Goal: Task Accomplishment & Management: Manage account settings

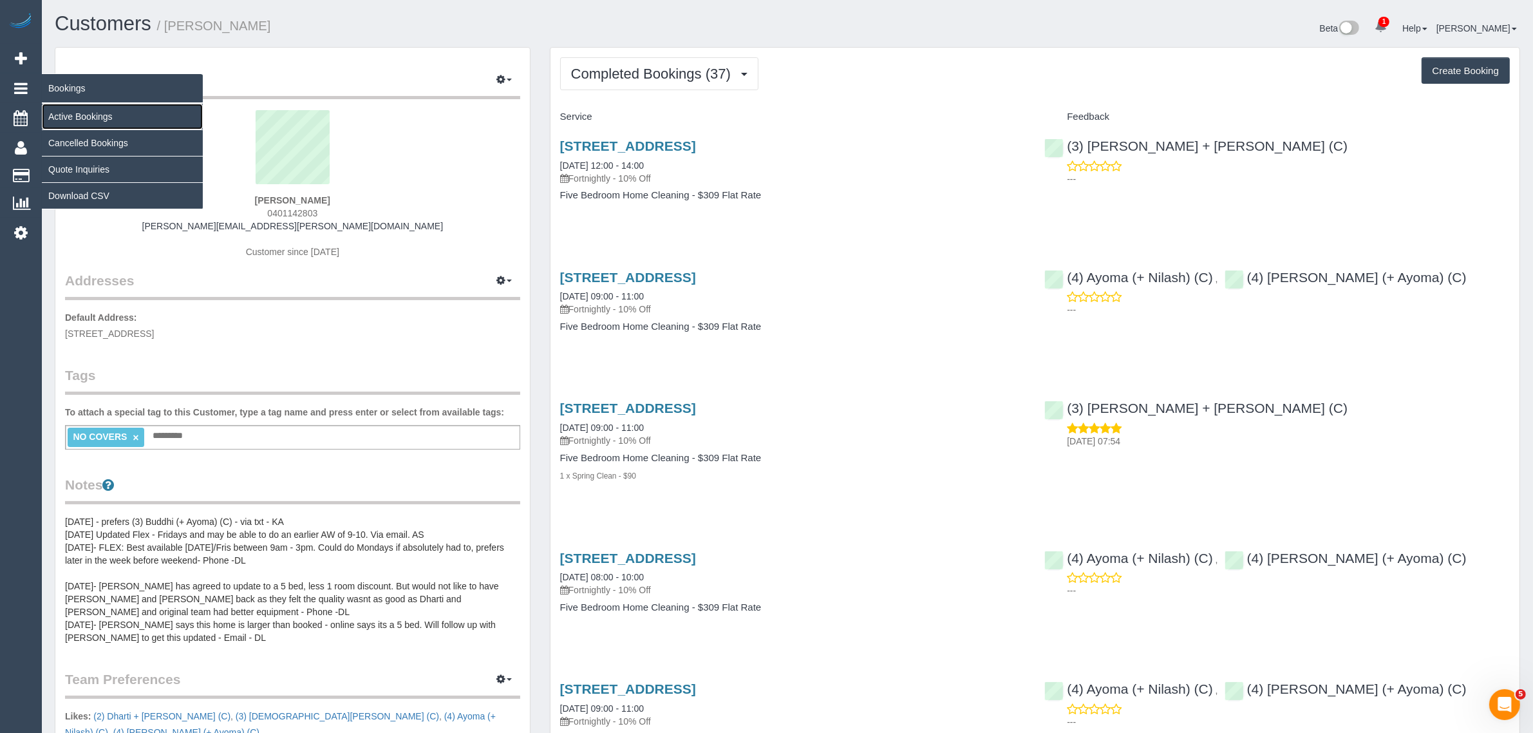
click at [73, 111] on link "Active Bookings" at bounding box center [122, 117] width 161 height 26
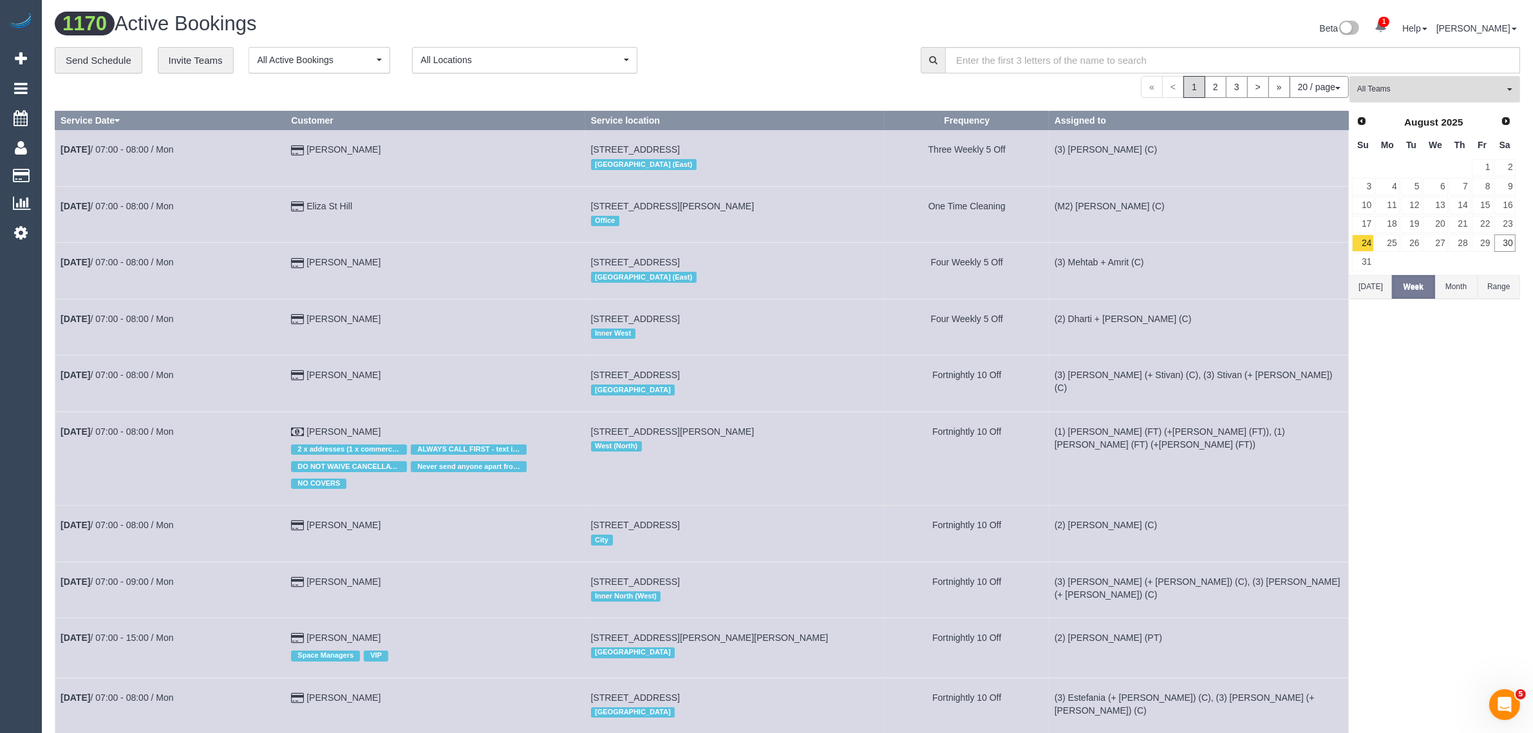
click at [1168, 88] on span "All Teams" at bounding box center [1430, 89] width 147 height 11
click at [1168, 113] on link "Remove Team Filters" at bounding box center [1434, 109] width 169 height 17
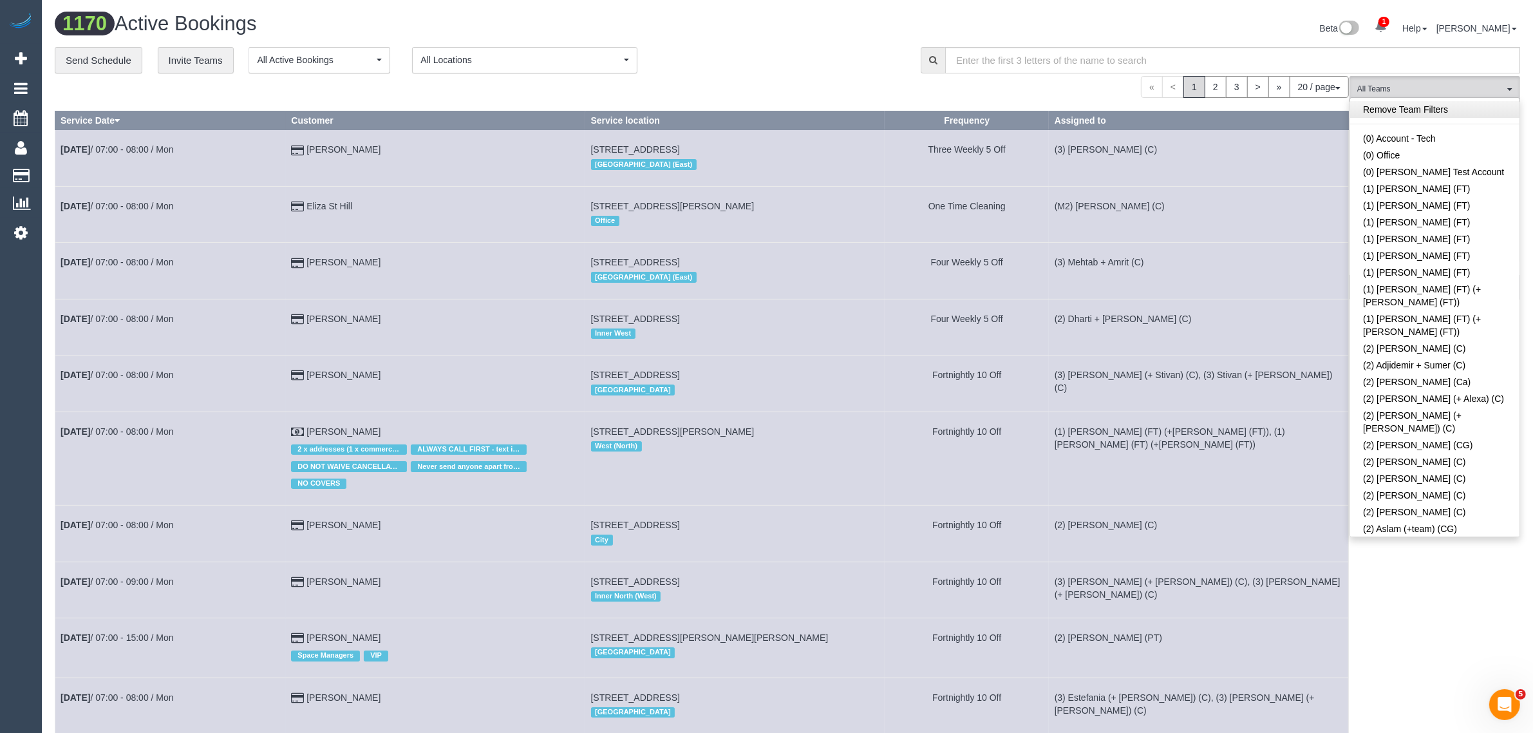
scroll to position [2025, 0]
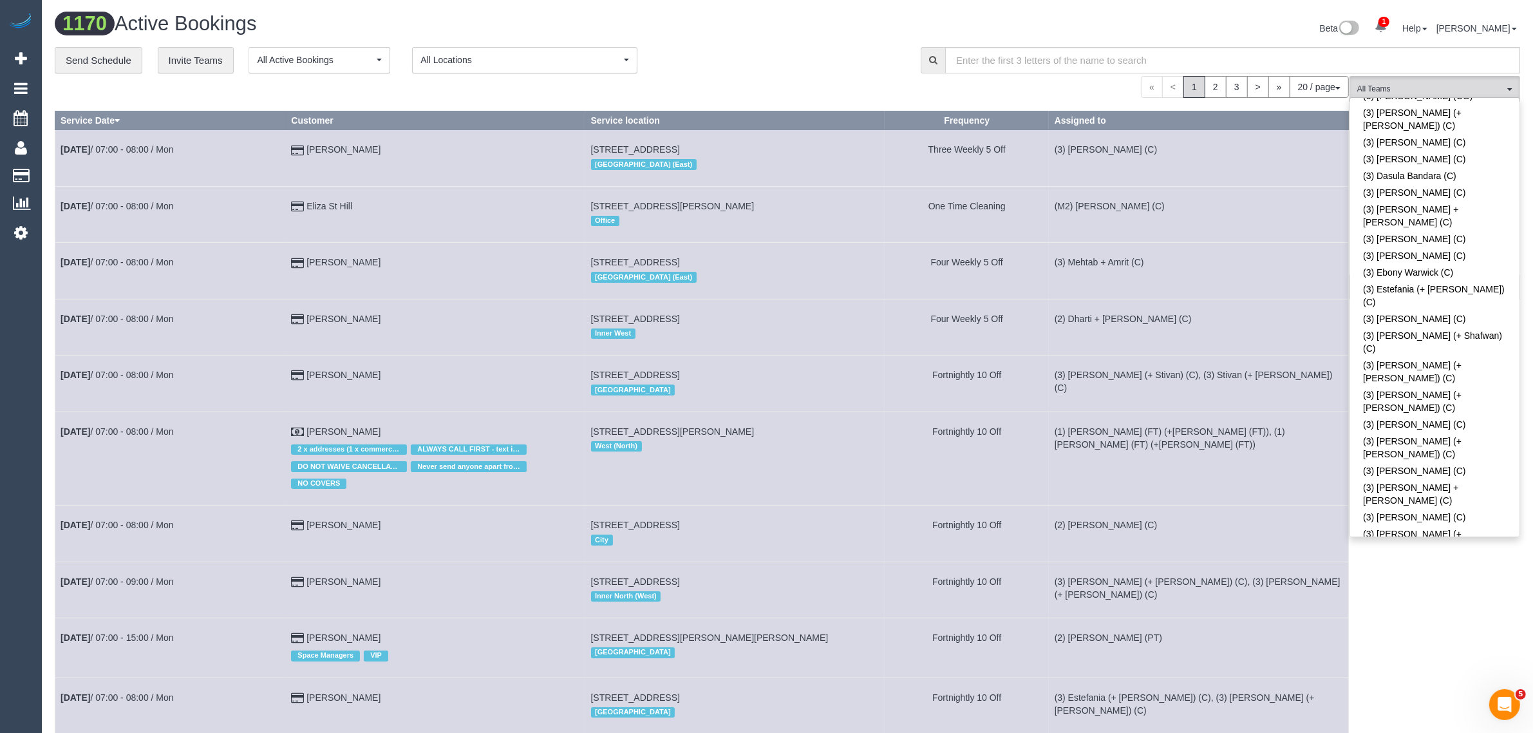
click at [1168, 731] on link "(3) [PERSON_NAME] (C)" at bounding box center [1434, 743] width 169 height 17
click at [728, 59] on div "**********" at bounding box center [478, 60] width 846 height 27
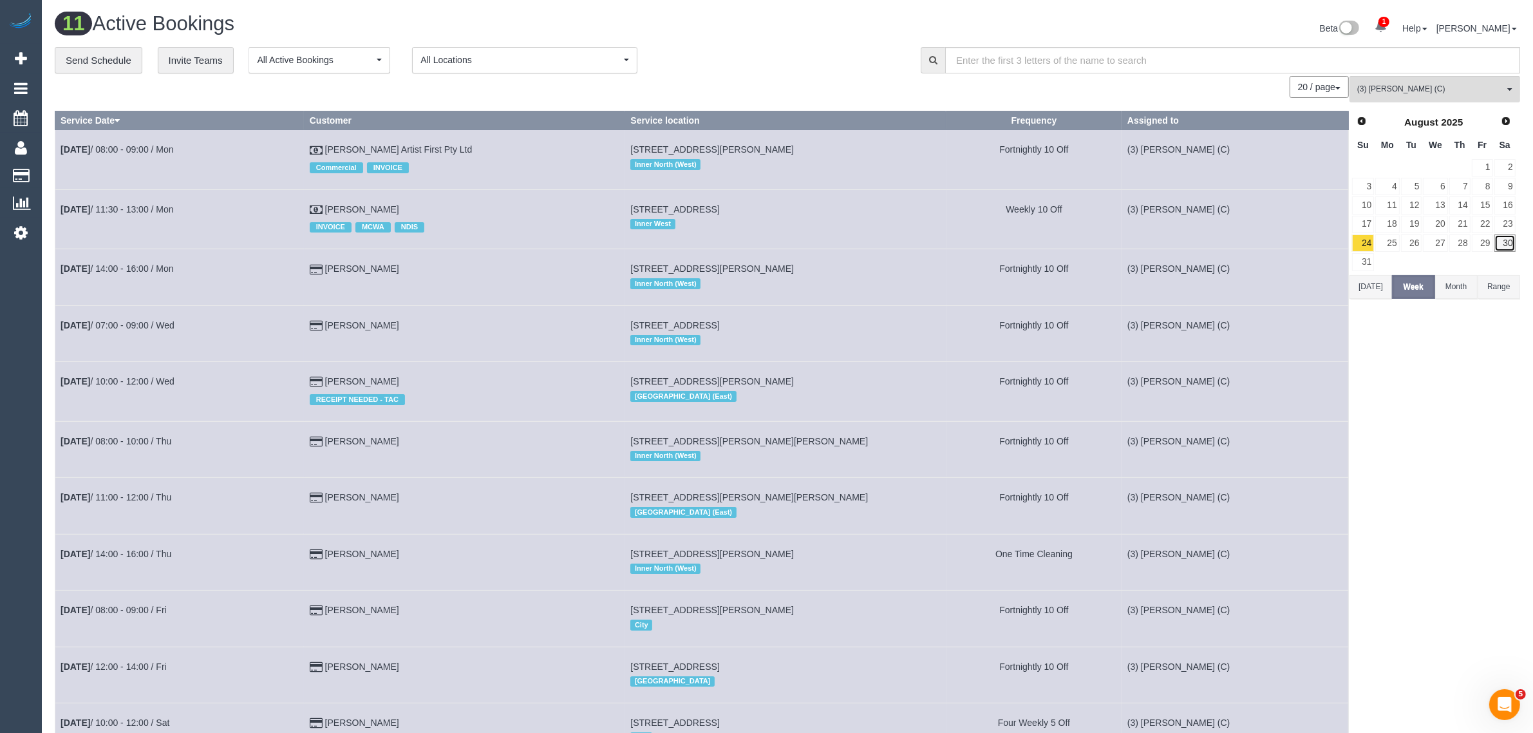
click at [1168, 249] on link "30" at bounding box center [1504, 242] width 21 height 17
click at [824, 66] on div "**********" at bounding box center [478, 60] width 846 height 27
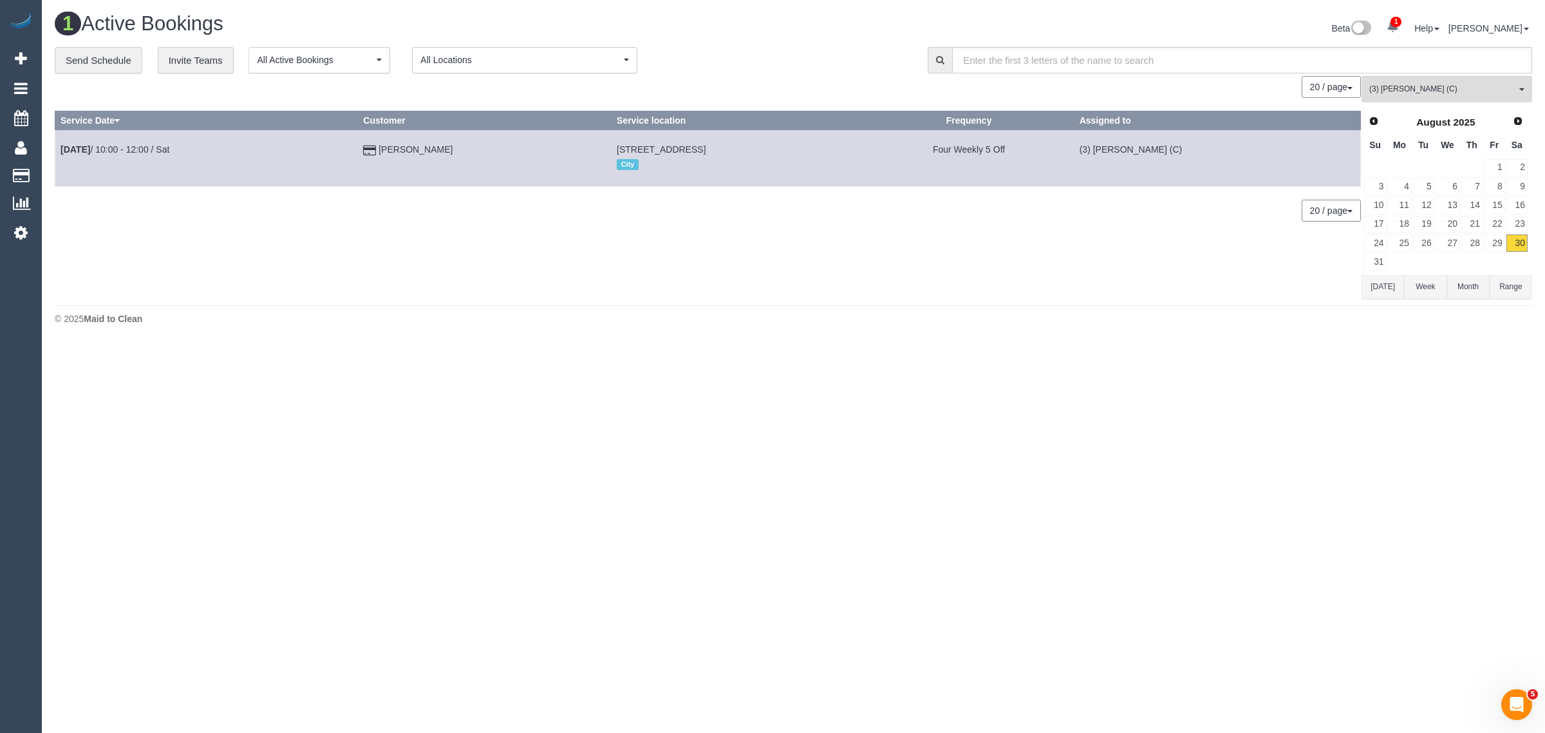
click at [544, 416] on body "1 Beta Your Notifications You have 0 alerts × You have 212 to charge for 29/08/…" at bounding box center [772, 366] width 1545 height 733
drag, startPoint x: 476, startPoint y: 154, endPoint x: 60, endPoint y: 148, distance: 416.5
click at [60, 148] on tr "Aug 30th / 10:00 - 12:00 / Sat Nick Lindsey 192 Canning St, Carlton, VIC 3053 C…" at bounding box center [707, 158] width 1305 height 56
copy tr "Aug 30th / 10:00 - 12:00 / Sat Nick Lindsey"
click at [552, 451] on body "1 Beta Your Notifications You have 0 alerts × You have 212 to charge for 29/08/…" at bounding box center [772, 366] width 1545 height 733
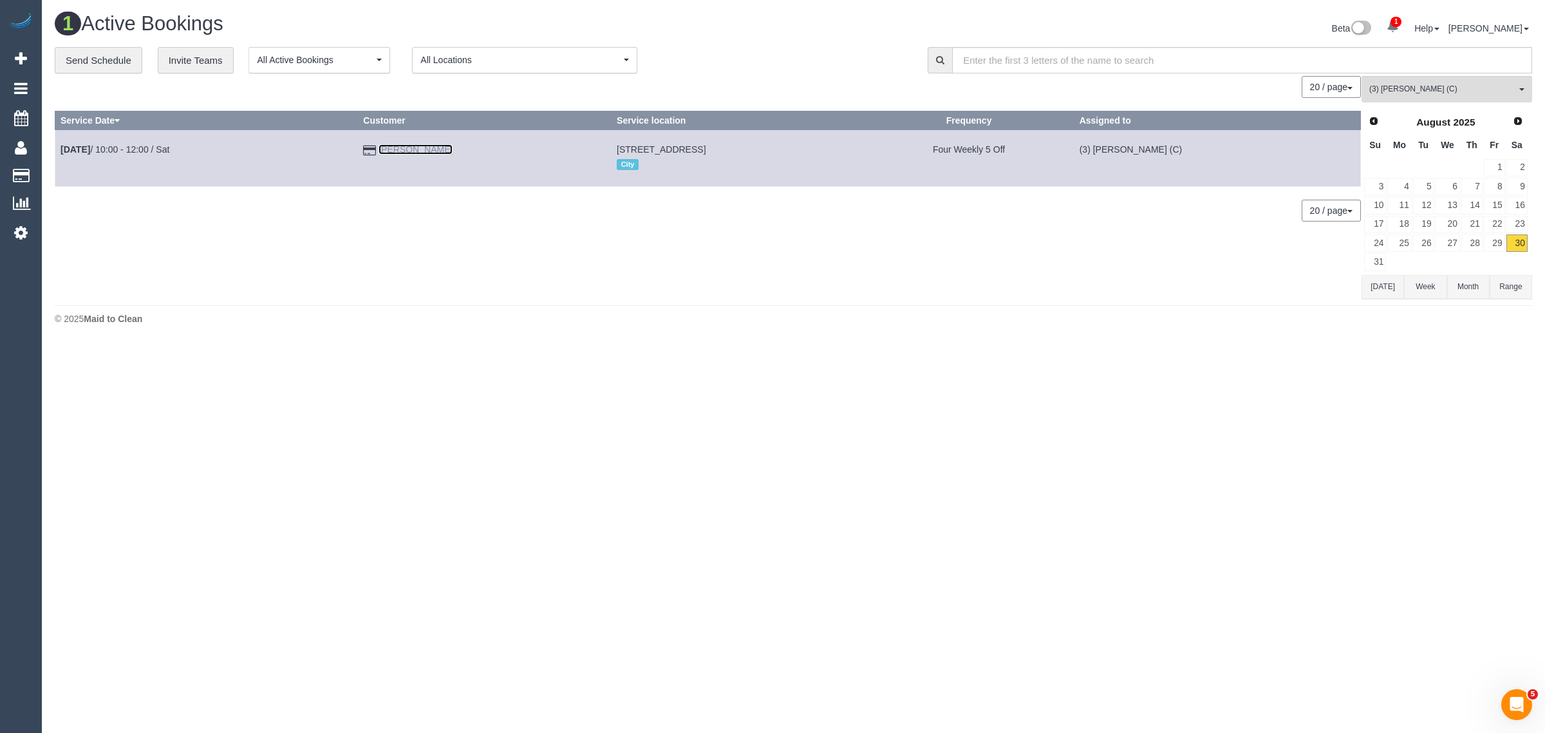
click at [413, 149] on link "Nick Lindsey" at bounding box center [415, 149] width 74 height 10
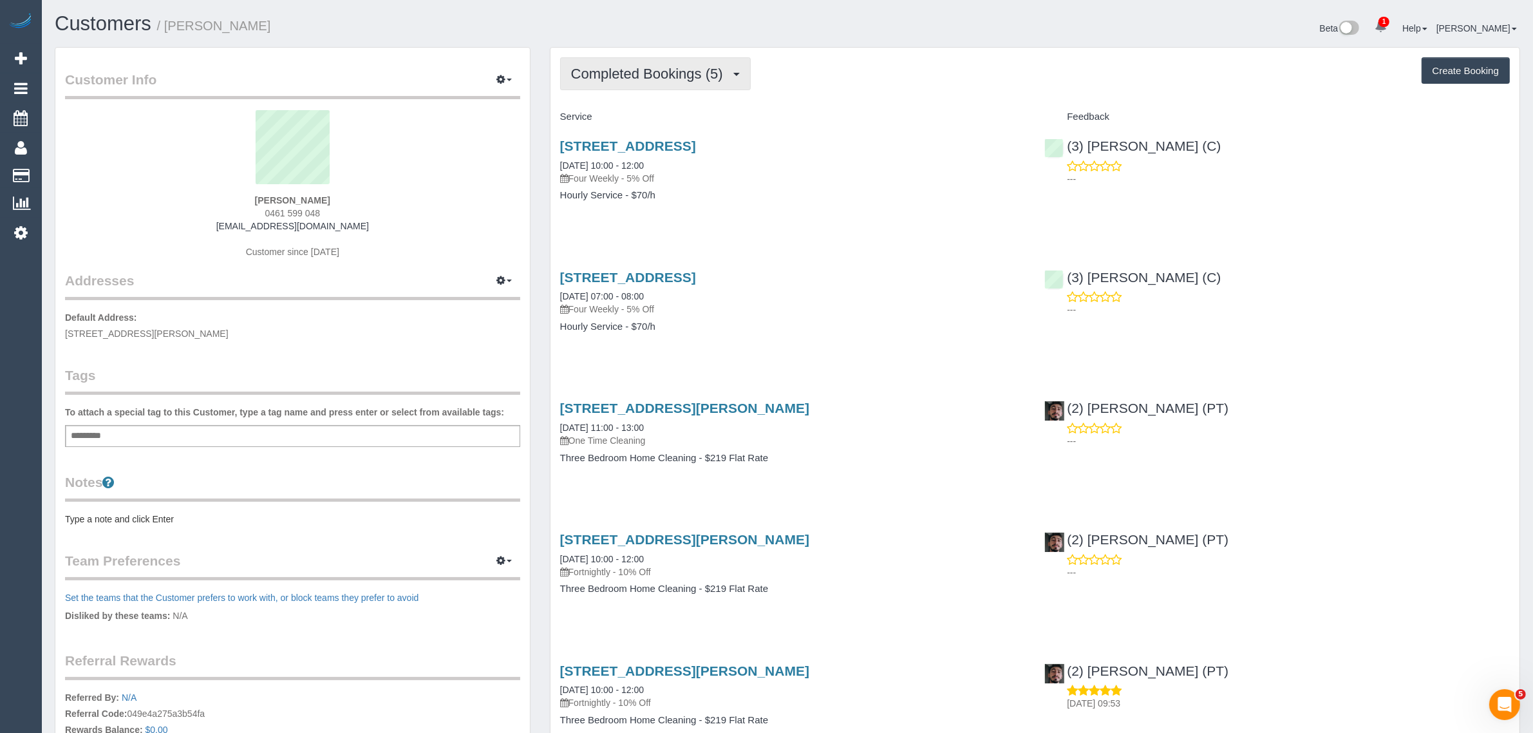
click at [625, 63] on button "Completed Bookings (5)" at bounding box center [655, 73] width 191 height 33
click at [633, 115] on link "Upcoming Bookings (11)" at bounding box center [629, 120] width 136 height 17
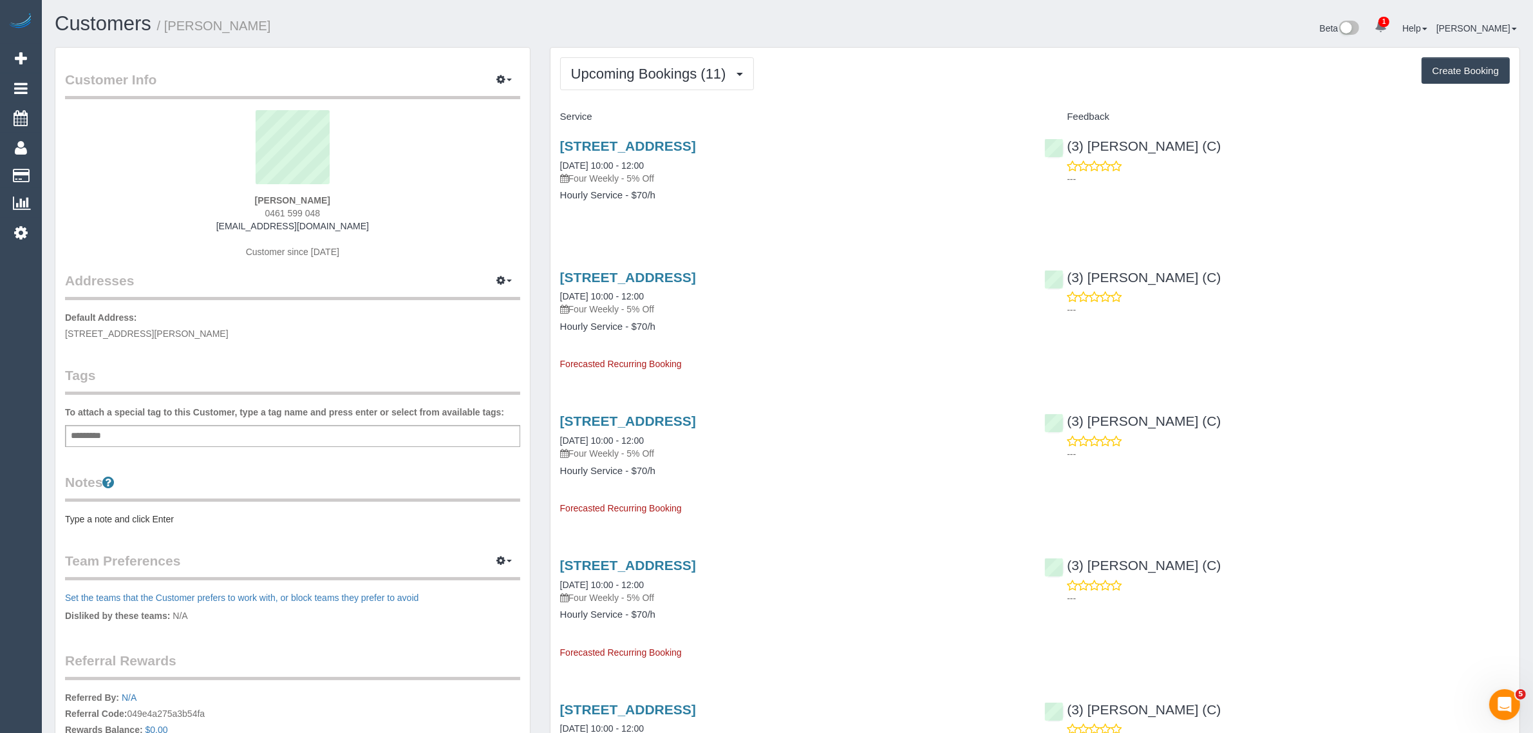
drag, startPoint x: 1331, startPoint y: 342, endPoint x: 1314, endPoint y: 380, distance: 42.1
click at [1168, 342] on div "192 Canning St, Carlton, VIC 3053 27/09/2025 10:00 - 12:00 Four Weekly - 5% Off…" at bounding box center [1034, 315] width 969 height 112
click at [625, 71] on span "Upcoming Bookings (11)" at bounding box center [652, 74] width 162 height 16
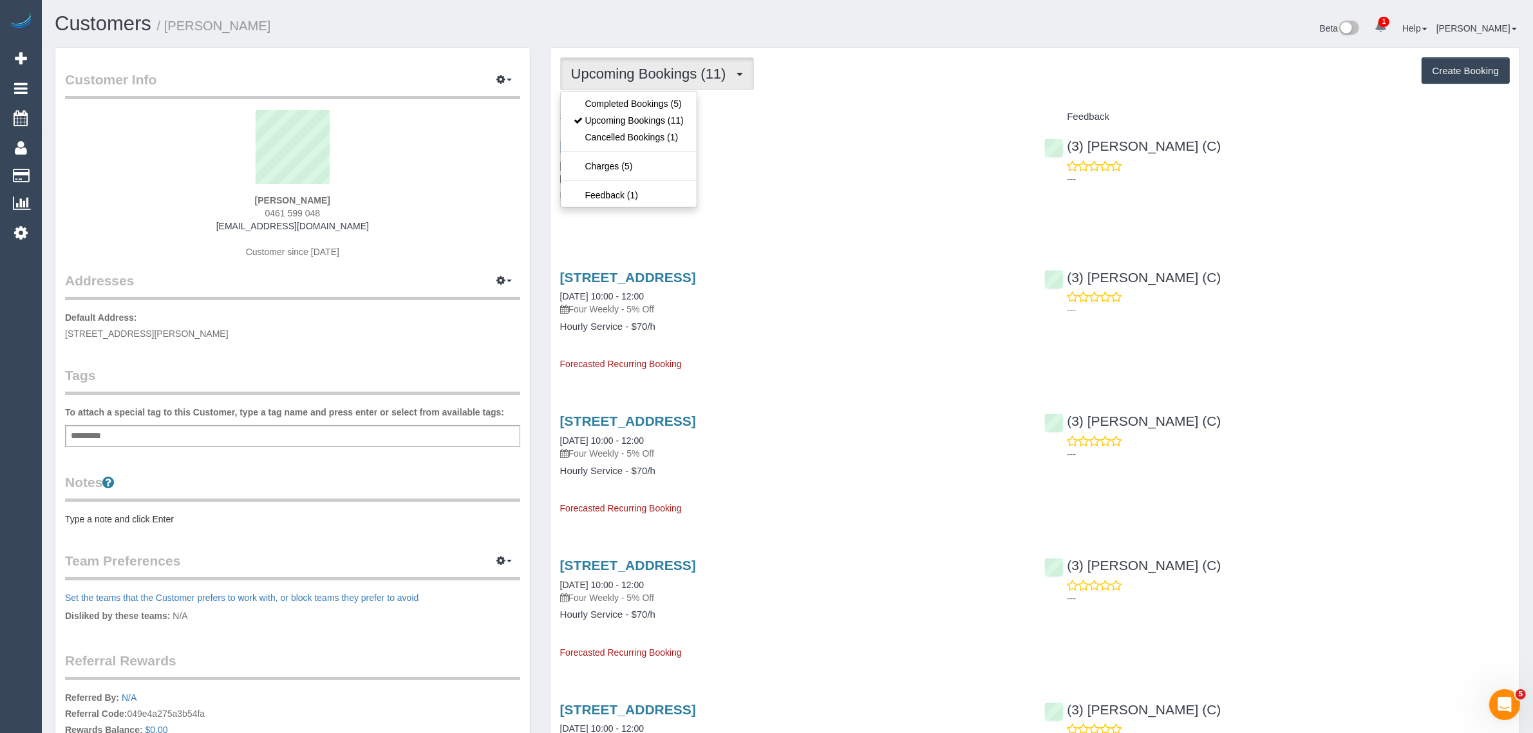
click at [893, 129] on div "192 Canning St, Carlton, VIC 3053 30/08/2025 10:00 - 12:00 Four Weekly - 5% Off…" at bounding box center [792, 176] width 485 height 99
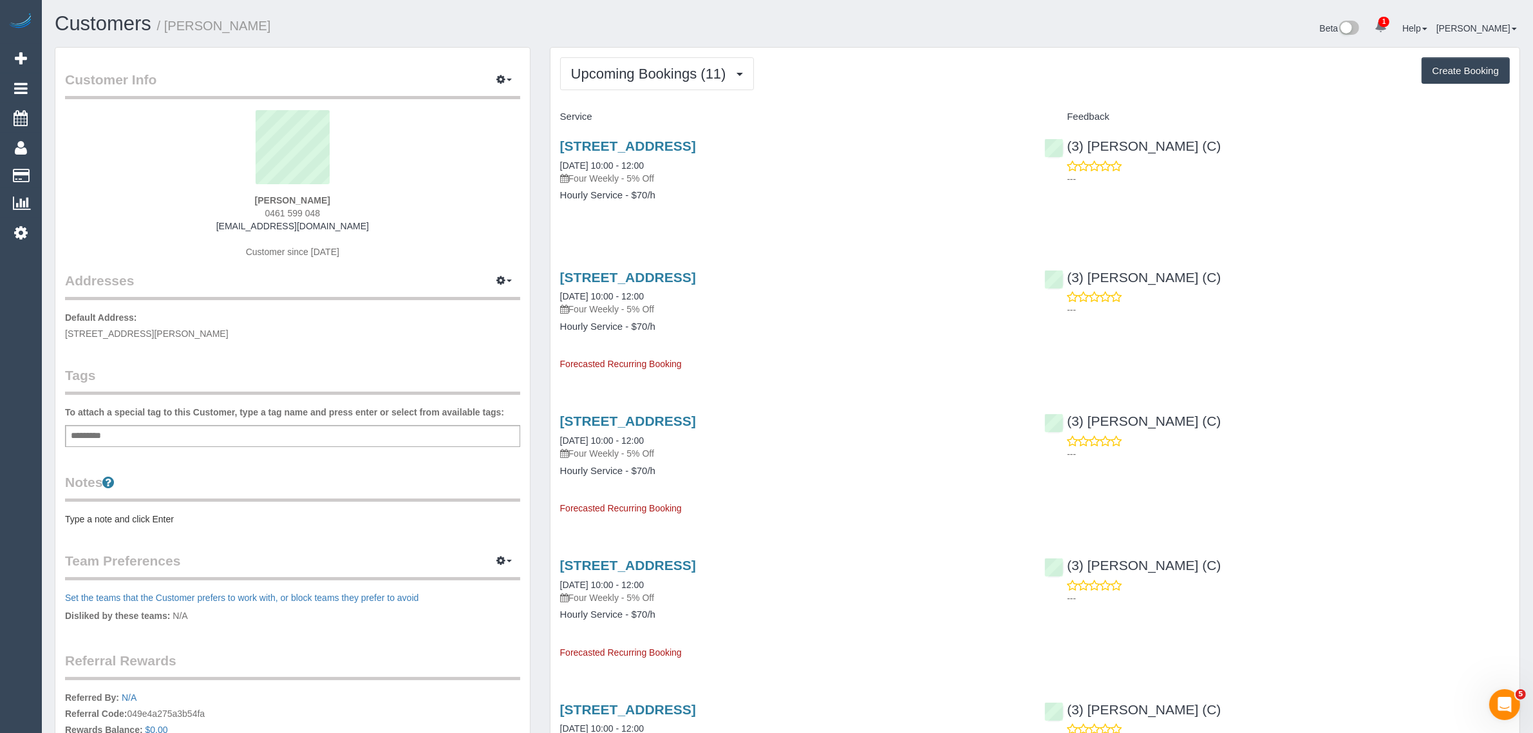
click at [304, 209] on span "0461 599 048" at bounding box center [292, 213] width 55 height 10
copy div "0461 599 048"
click at [602, 57] on button "Upcoming Bookings (11)" at bounding box center [657, 73] width 194 height 33
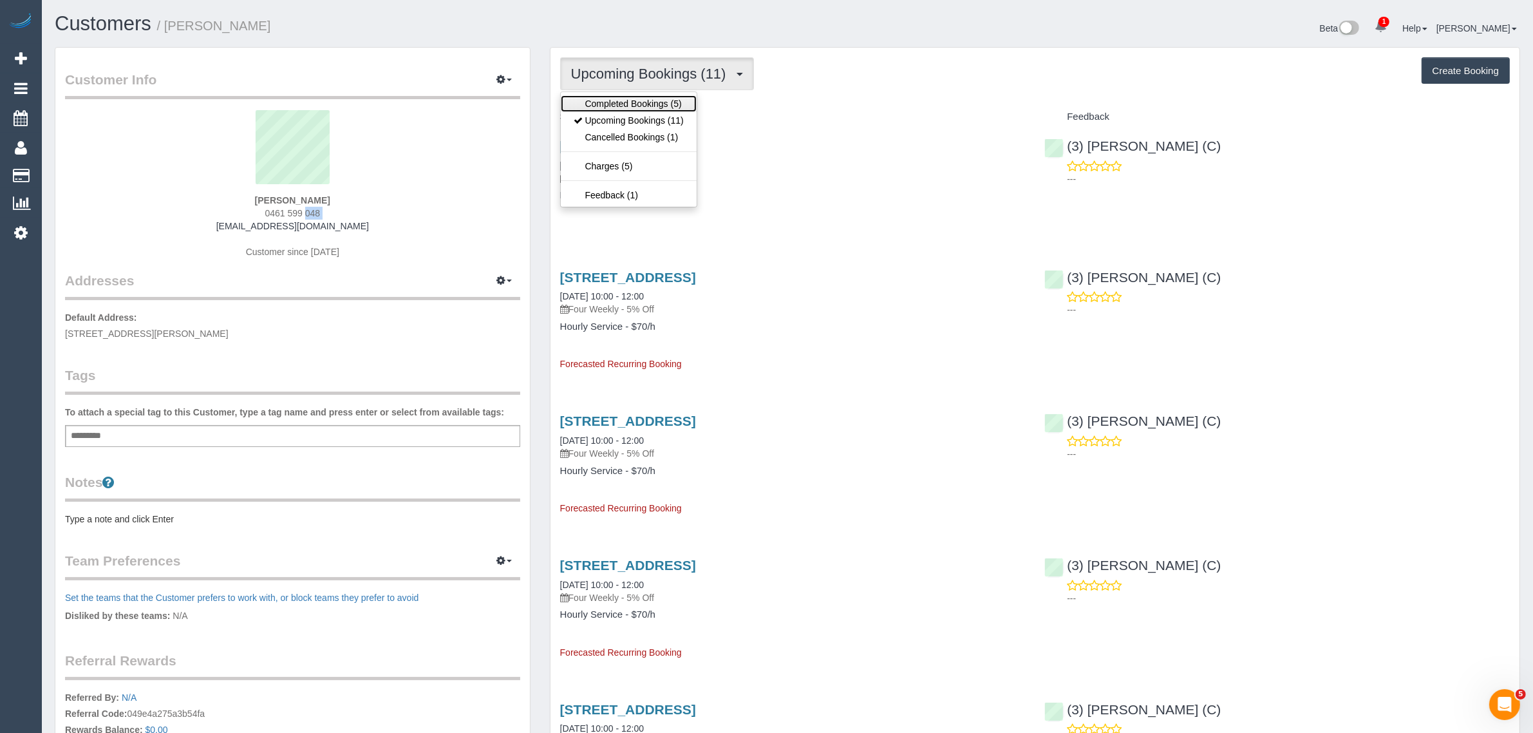
click at [597, 98] on link "Completed Bookings (5)" at bounding box center [629, 103] width 136 height 17
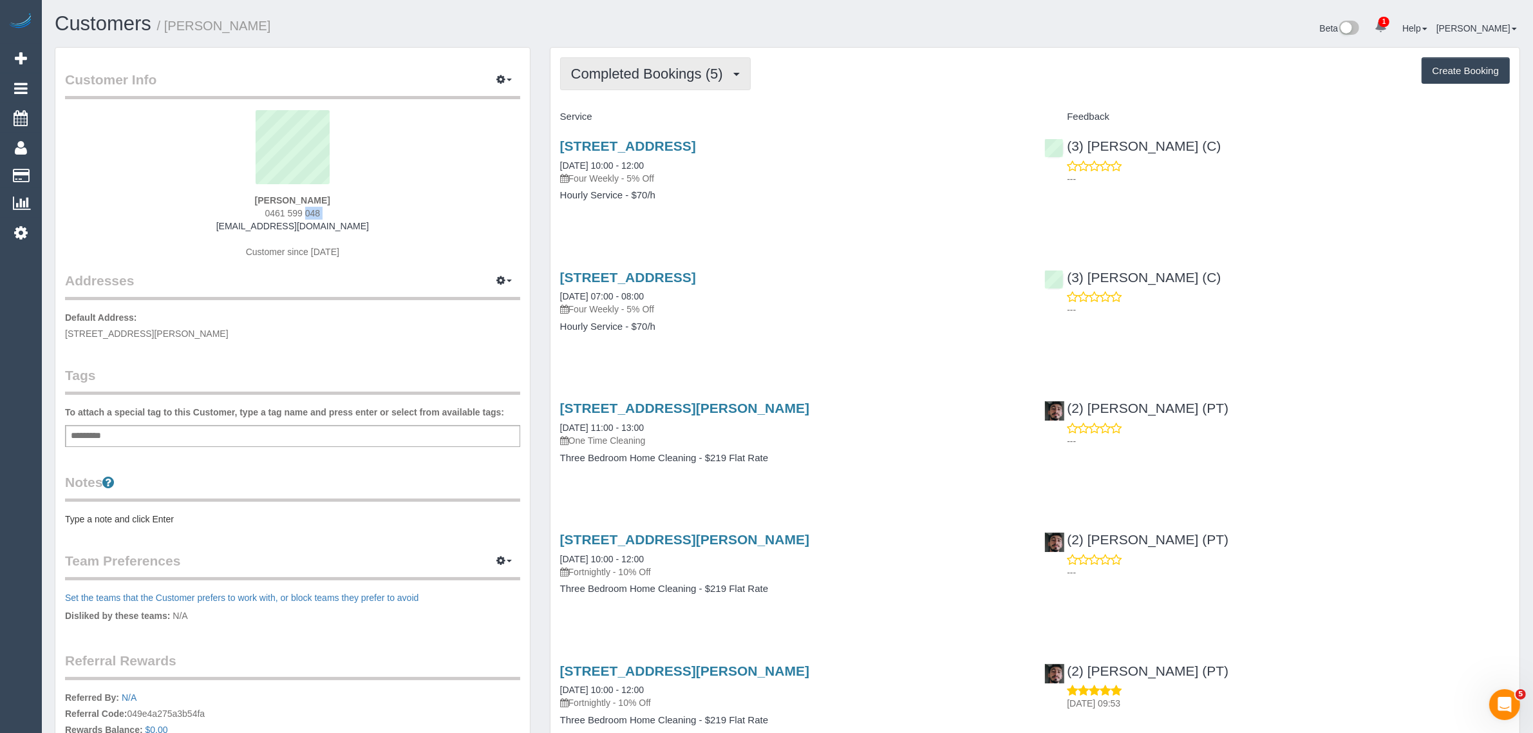
click at [630, 69] on span "Completed Bookings (5)" at bounding box center [650, 74] width 158 height 16
click at [620, 112] on link "Upcoming Bookings (11)" at bounding box center [629, 120] width 136 height 17
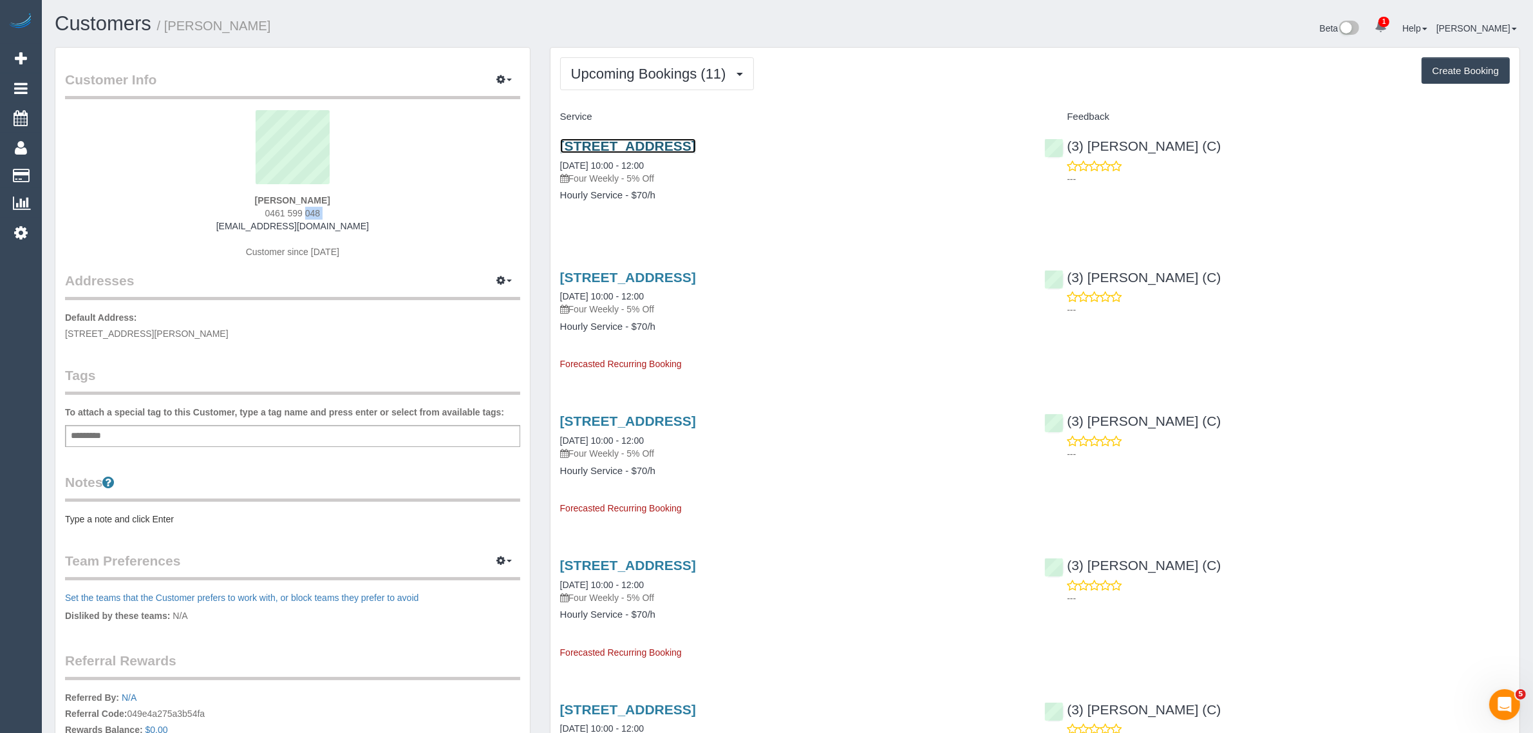
click at [640, 145] on link "192 Canning St, Carlton, VIC 3053" at bounding box center [628, 145] width 136 height 15
click at [617, 143] on link "192 Canning St, Carlton, VIC 3053" at bounding box center [628, 145] width 136 height 15
click at [604, 145] on link "192 Canning St, Carlton, VIC 3053" at bounding box center [628, 145] width 136 height 15
click at [821, 198] on h4 "Hourly Service - $70/h" at bounding box center [792, 195] width 465 height 11
click at [631, 145] on link "192 Canning St, Carlton, VIC 3053" at bounding box center [628, 145] width 136 height 15
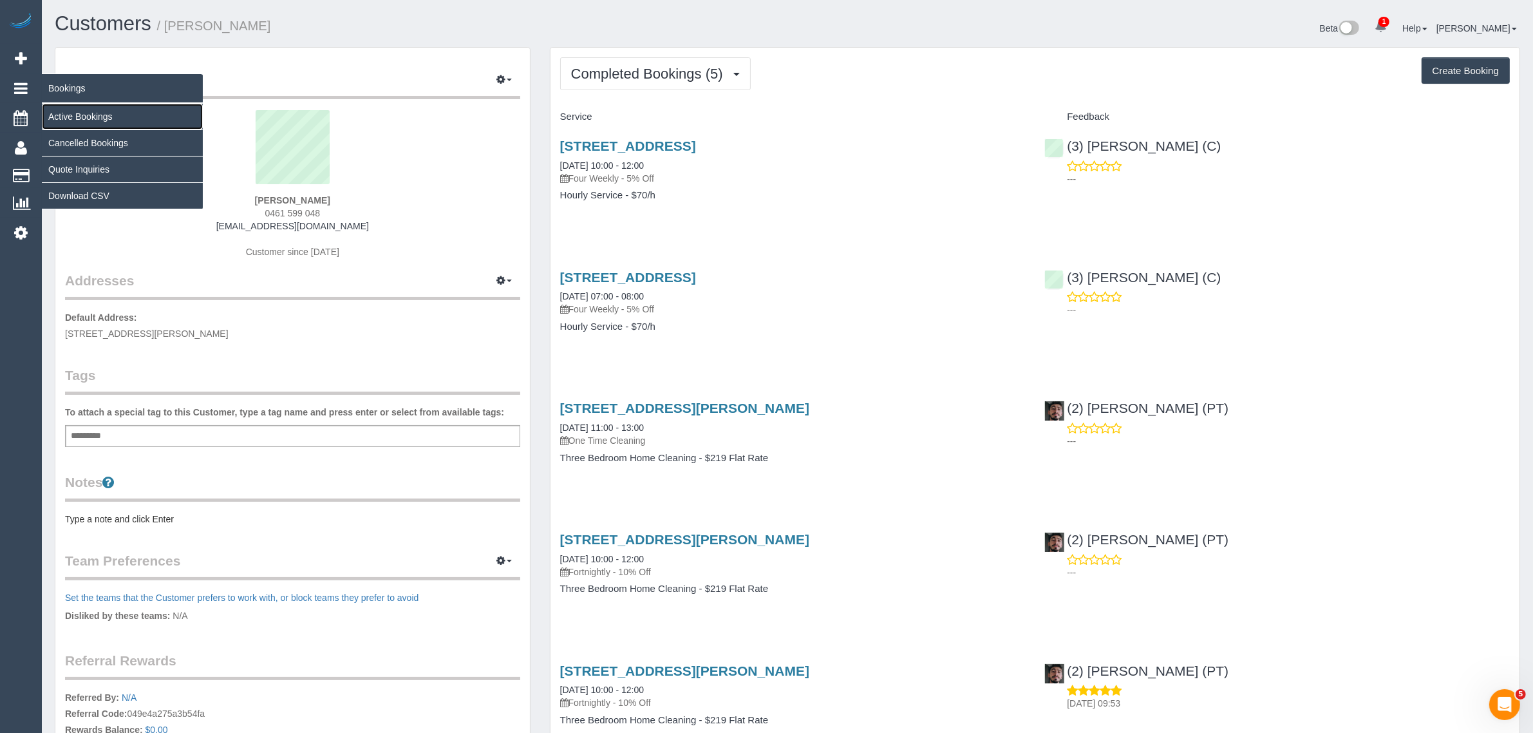
click at [68, 117] on link "Active Bookings" at bounding box center [122, 117] width 161 height 26
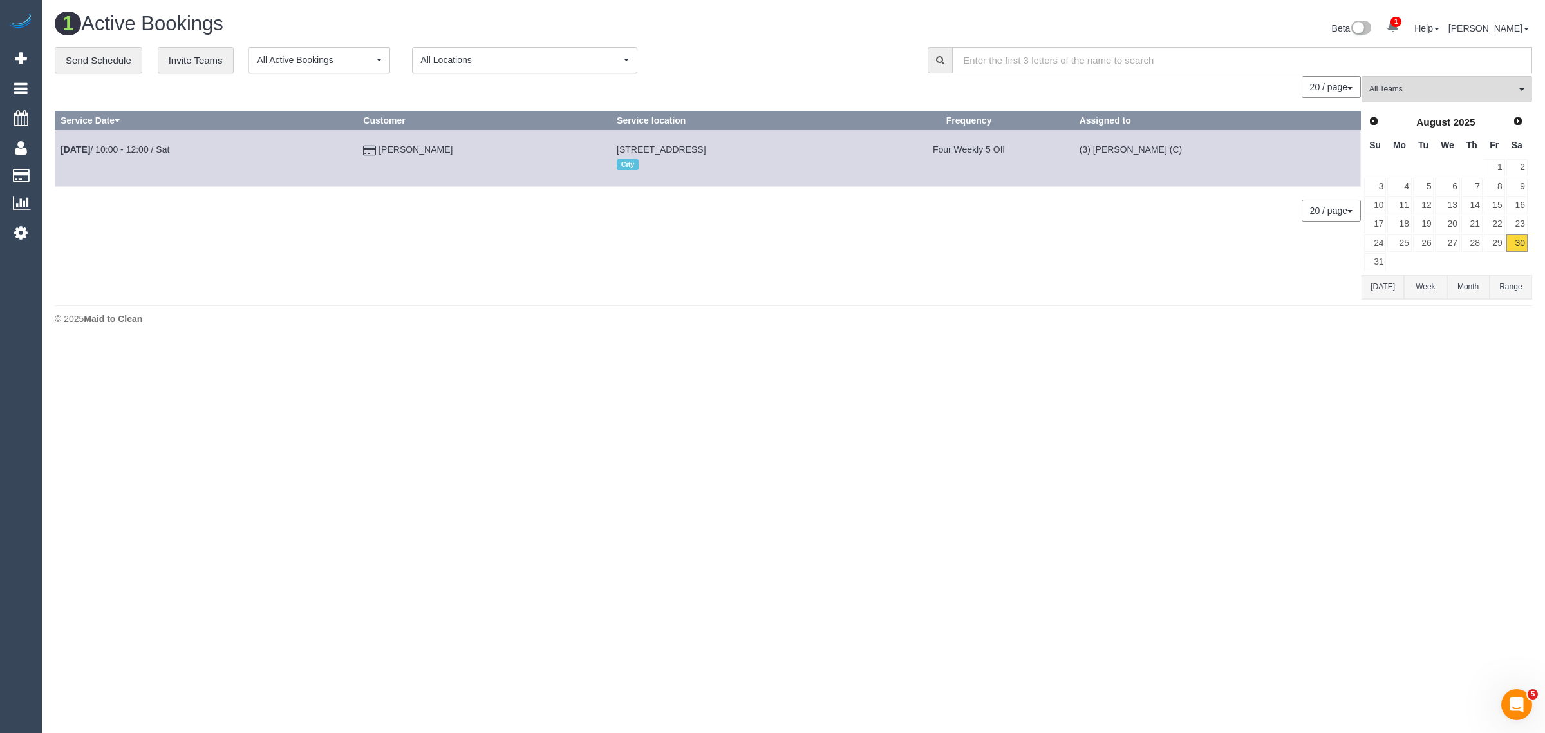
click at [680, 285] on div "0 Bookings found. We couldn't find any bookings that matched your search. Creat…" at bounding box center [708, 187] width 1307 height 223
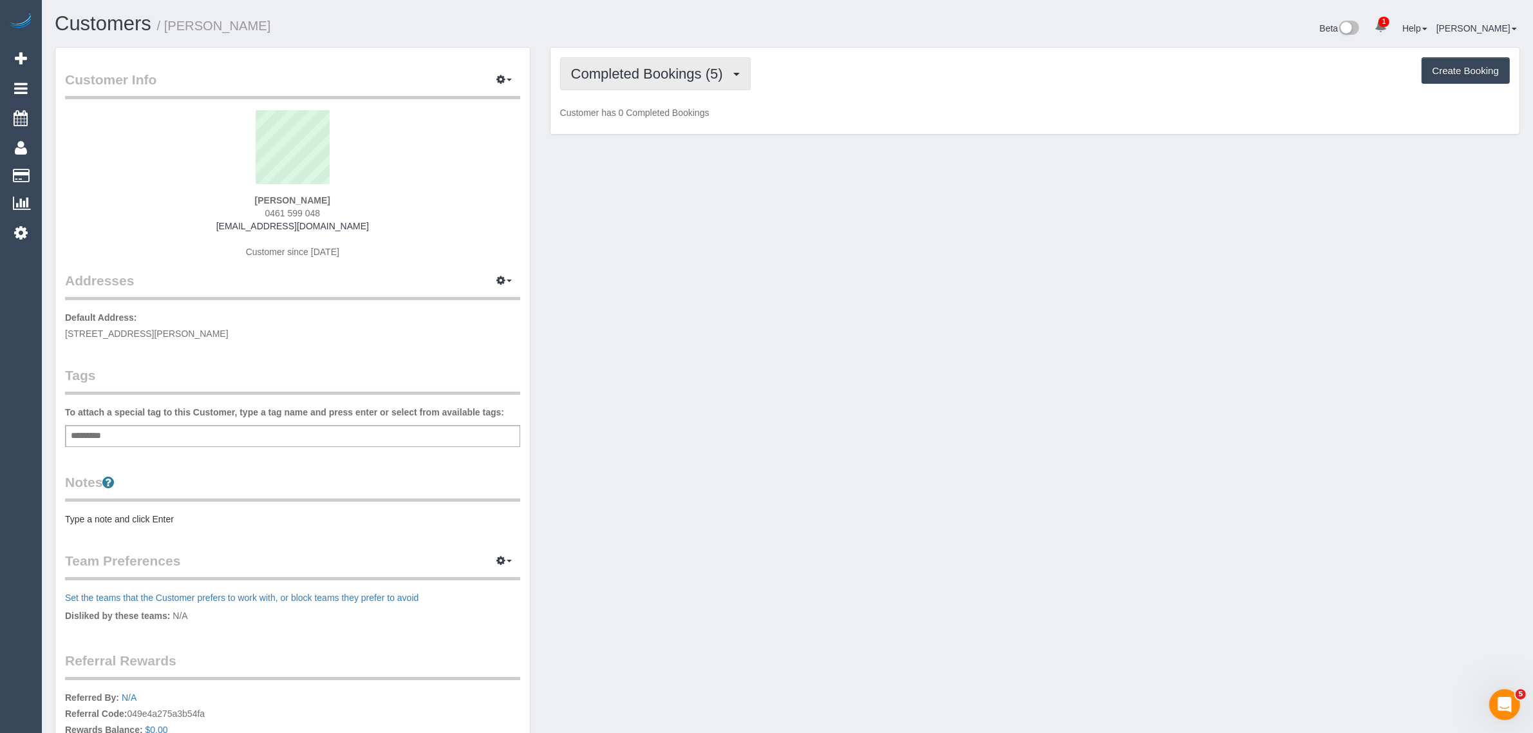
click at [633, 73] on span "Completed Bookings (5)" at bounding box center [650, 74] width 158 height 16
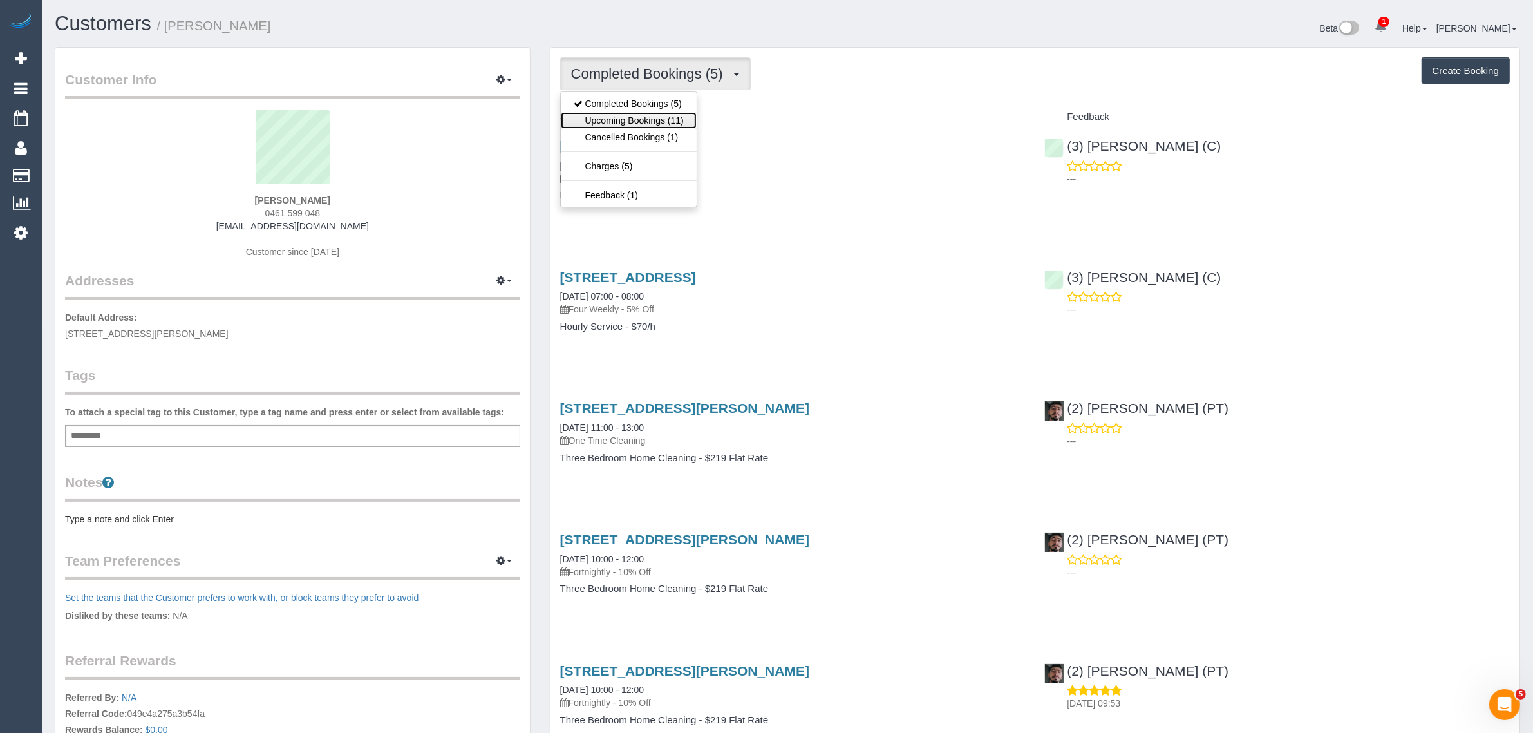
click at [623, 117] on link "Upcoming Bookings (11)" at bounding box center [629, 120] width 136 height 17
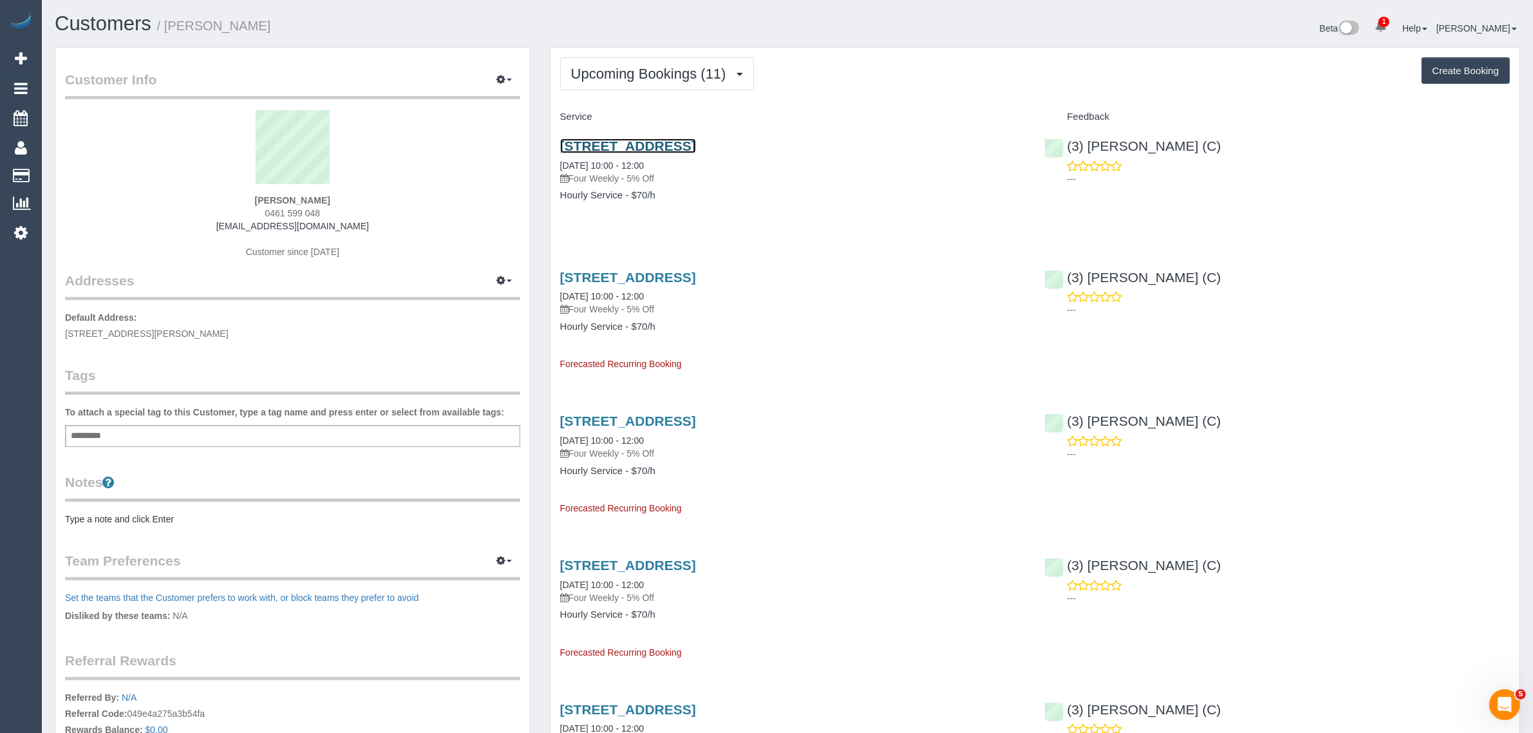
click at [670, 150] on link "[STREET_ADDRESS]" at bounding box center [628, 145] width 136 height 15
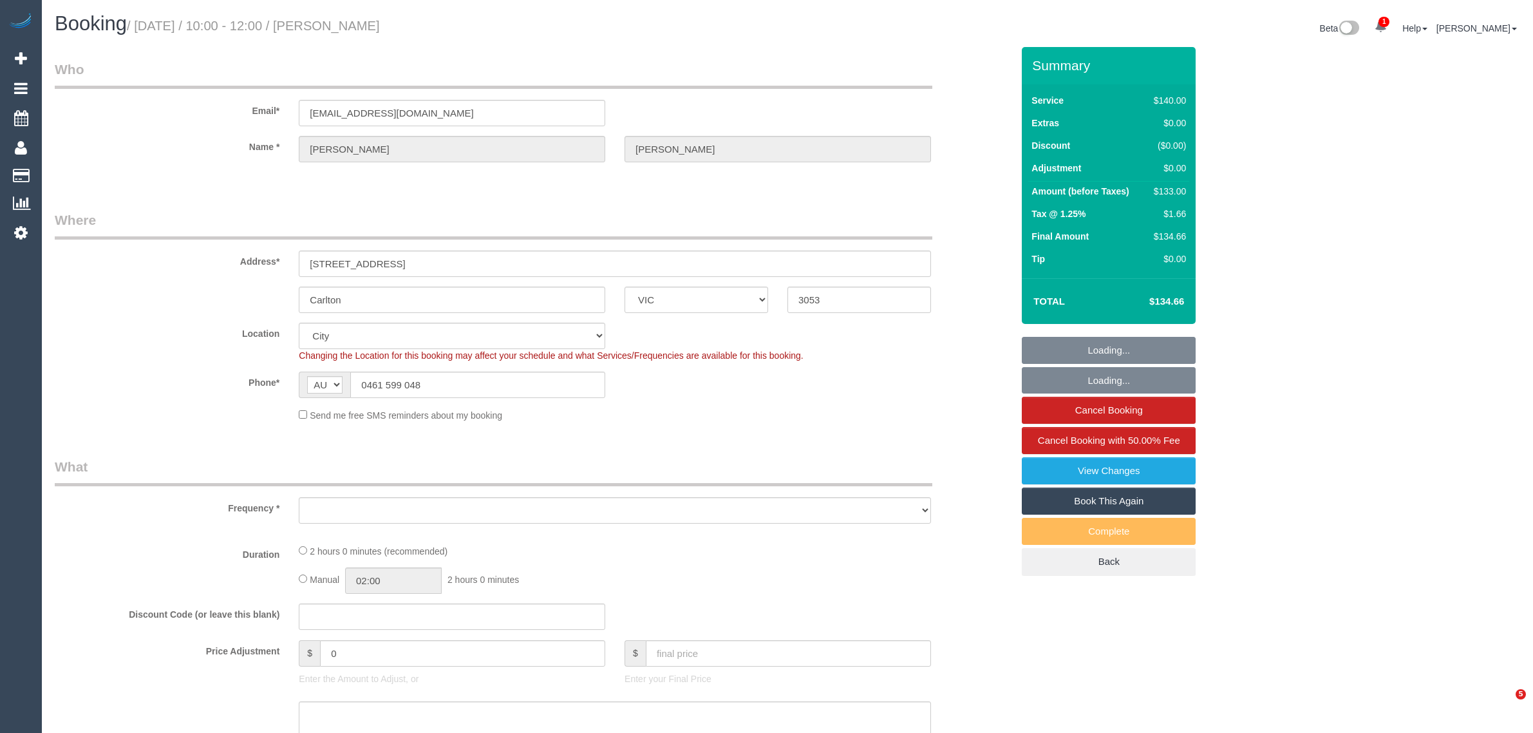
select select "VIC"
select select "string:stripe-pm_1RfXfJ2GScqysDRV6nMI43sF"
select select "number:28"
select select "number:14"
select select "number:19"
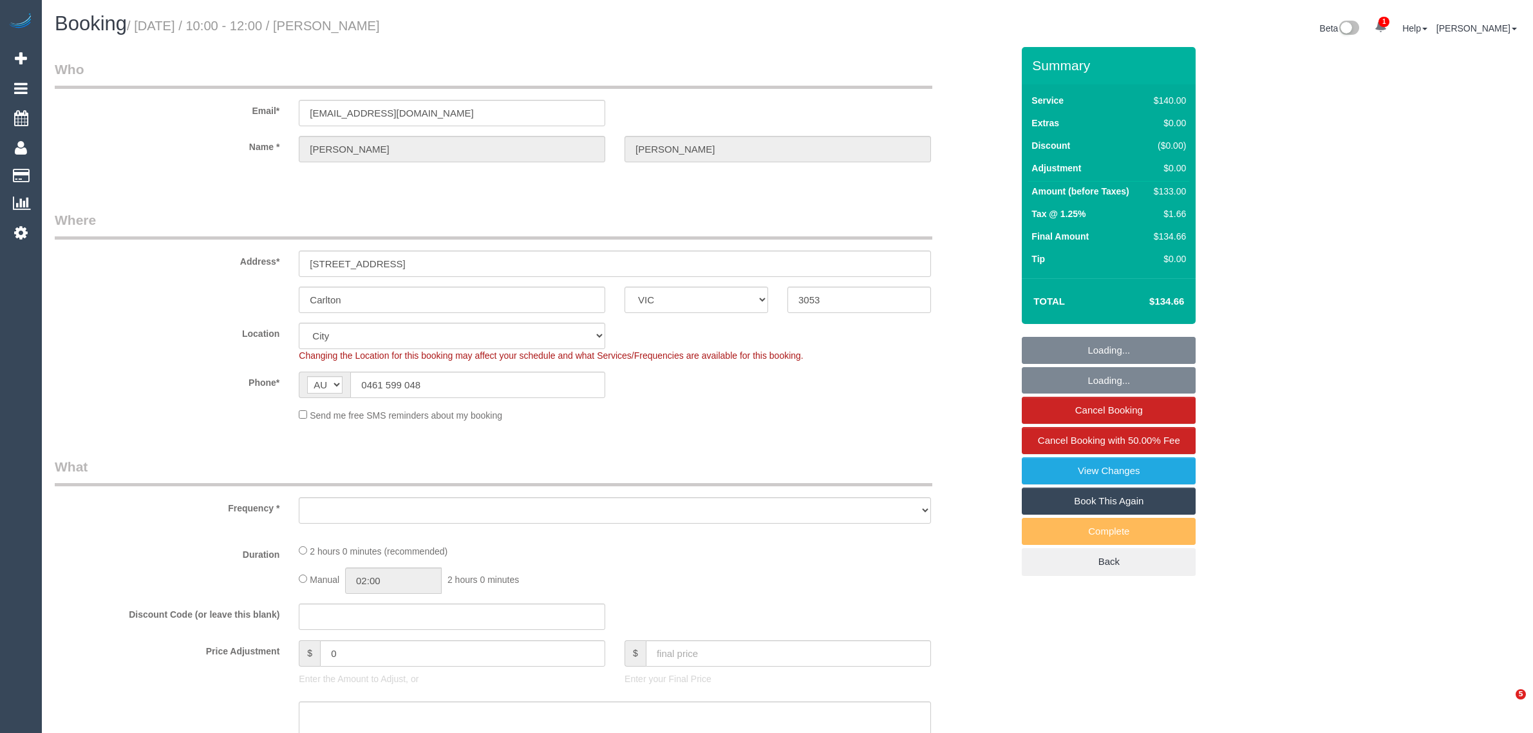
select select "number:24"
select select "number:33"
select select "number:13"
select select "object:1271"
select select "spot1"
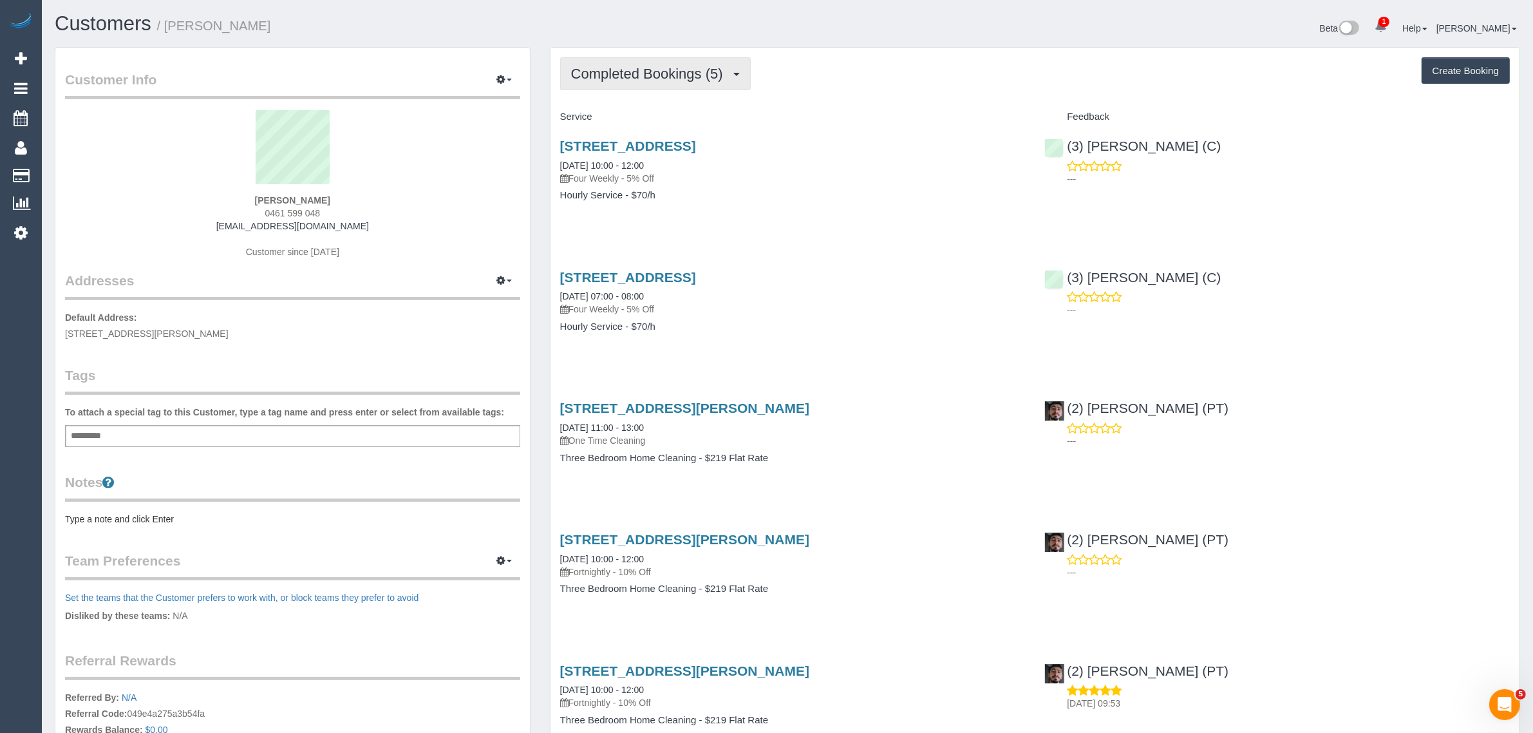
click at [631, 86] on button "Completed Bookings (5)" at bounding box center [655, 73] width 191 height 33
click at [628, 122] on link "Upcoming Bookings (11)" at bounding box center [629, 120] width 136 height 17
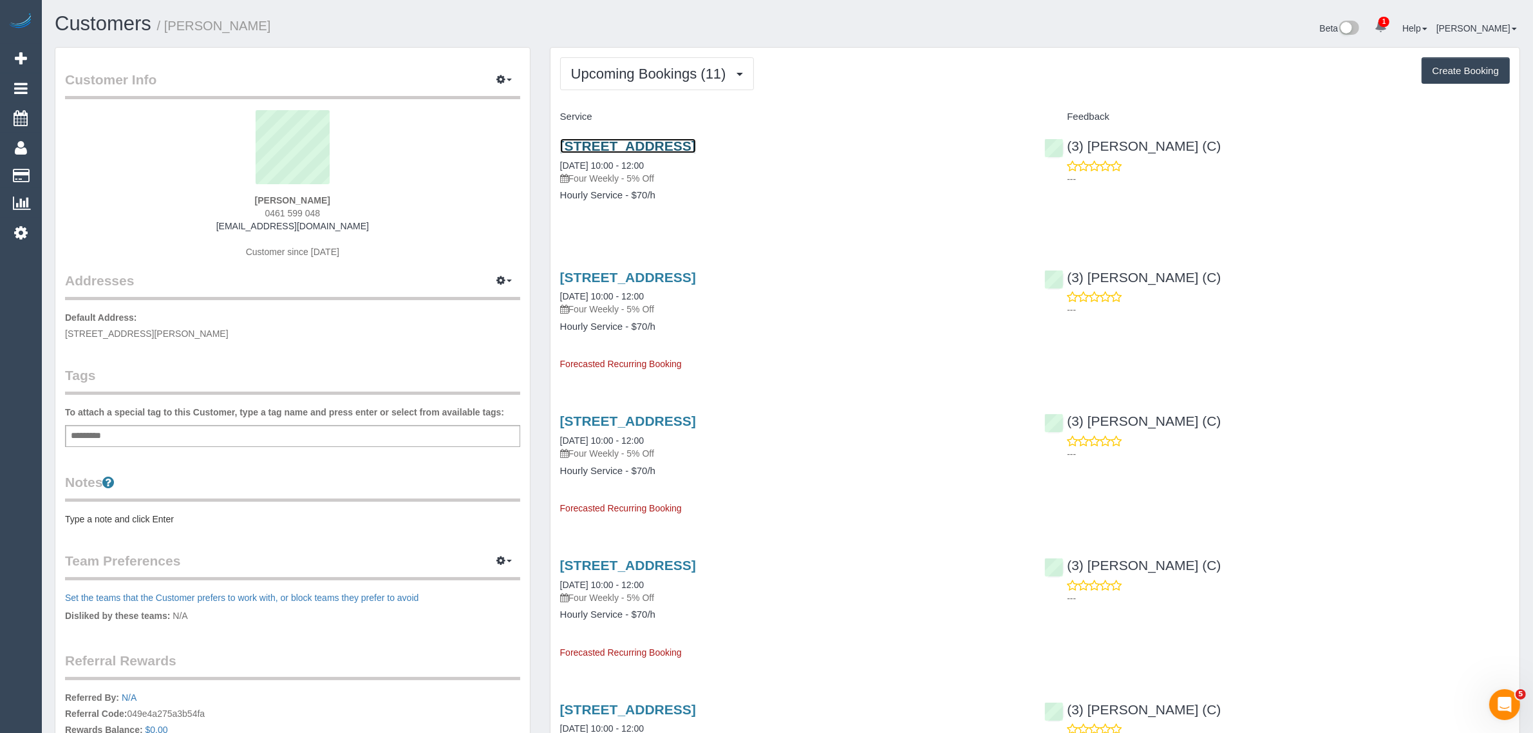
click at [655, 145] on link "192 Canning St, Carlton, VIC 3053" at bounding box center [628, 145] width 136 height 15
click at [270, 195] on strong "Nick Lindsey" at bounding box center [292, 200] width 75 height 10
copy strong "[PERSON_NAME]"
drag, startPoint x: 606, startPoint y: 59, endPoint x: 602, endPoint y: 71, distance: 13.4
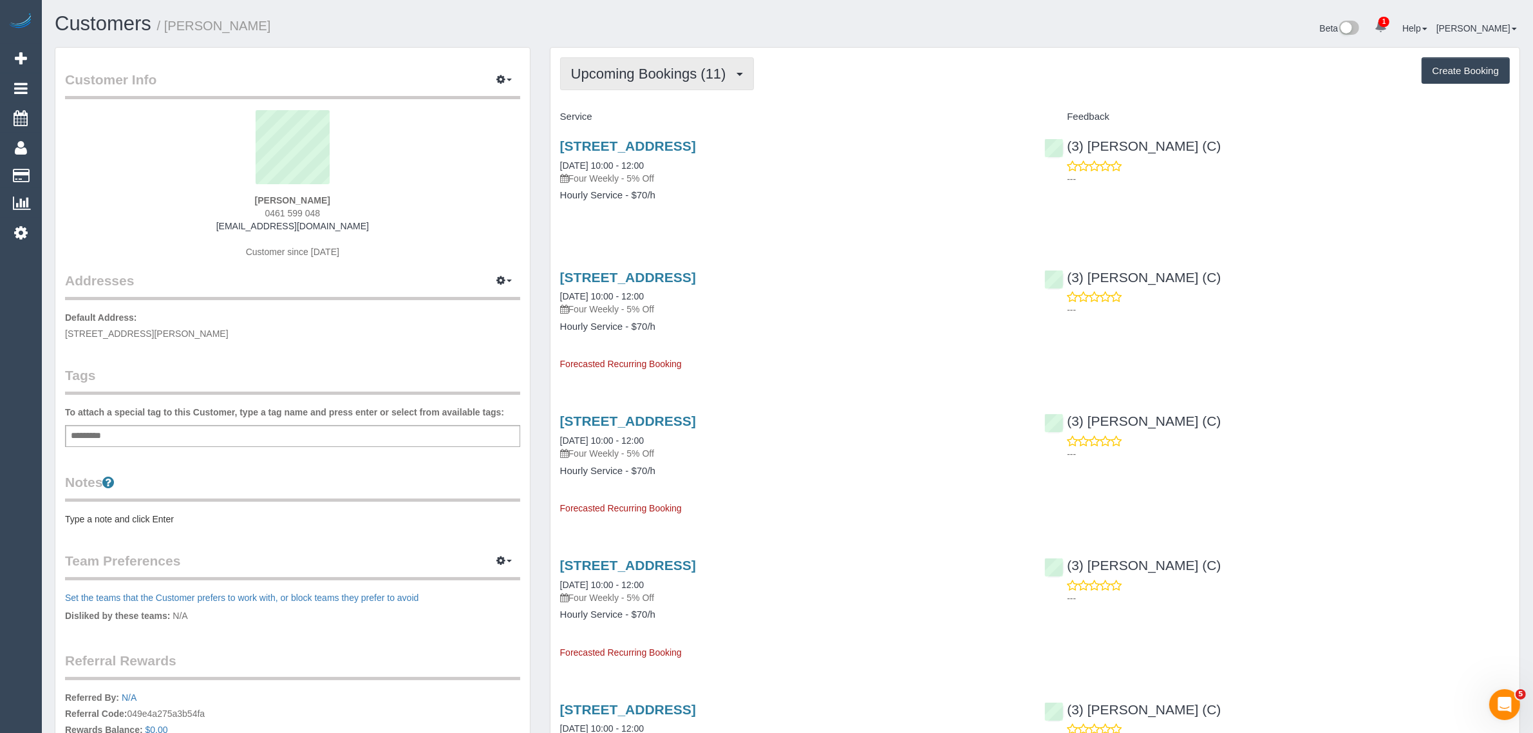
click at [607, 59] on button "Upcoming Bookings (11)" at bounding box center [657, 73] width 194 height 33
click at [590, 109] on link "Completed Bookings (5)" at bounding box center [629, 103] width 136 height 17
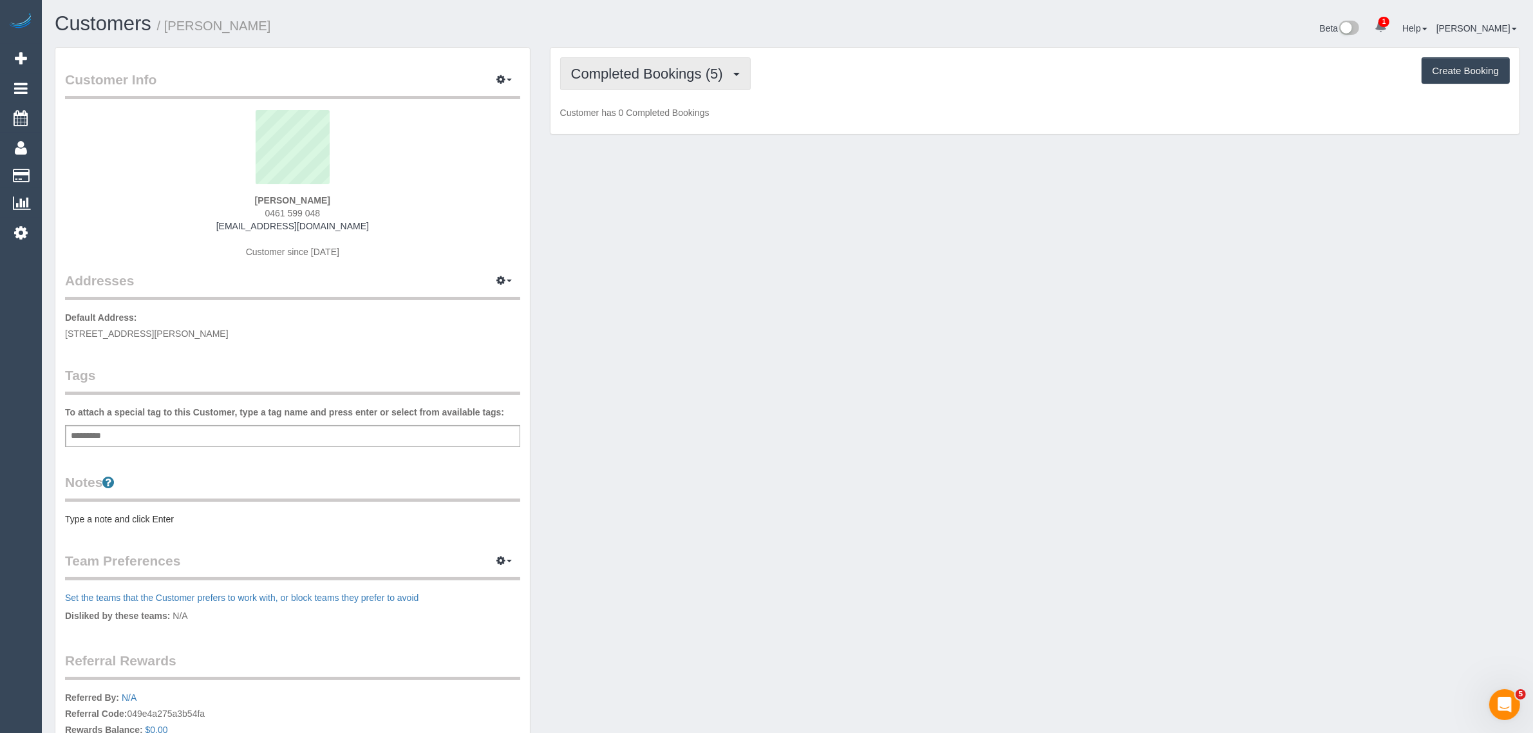
click at [604, 66] on span "Completed Bookings (5)" at bounding box center [650, 74] width 158 height 16
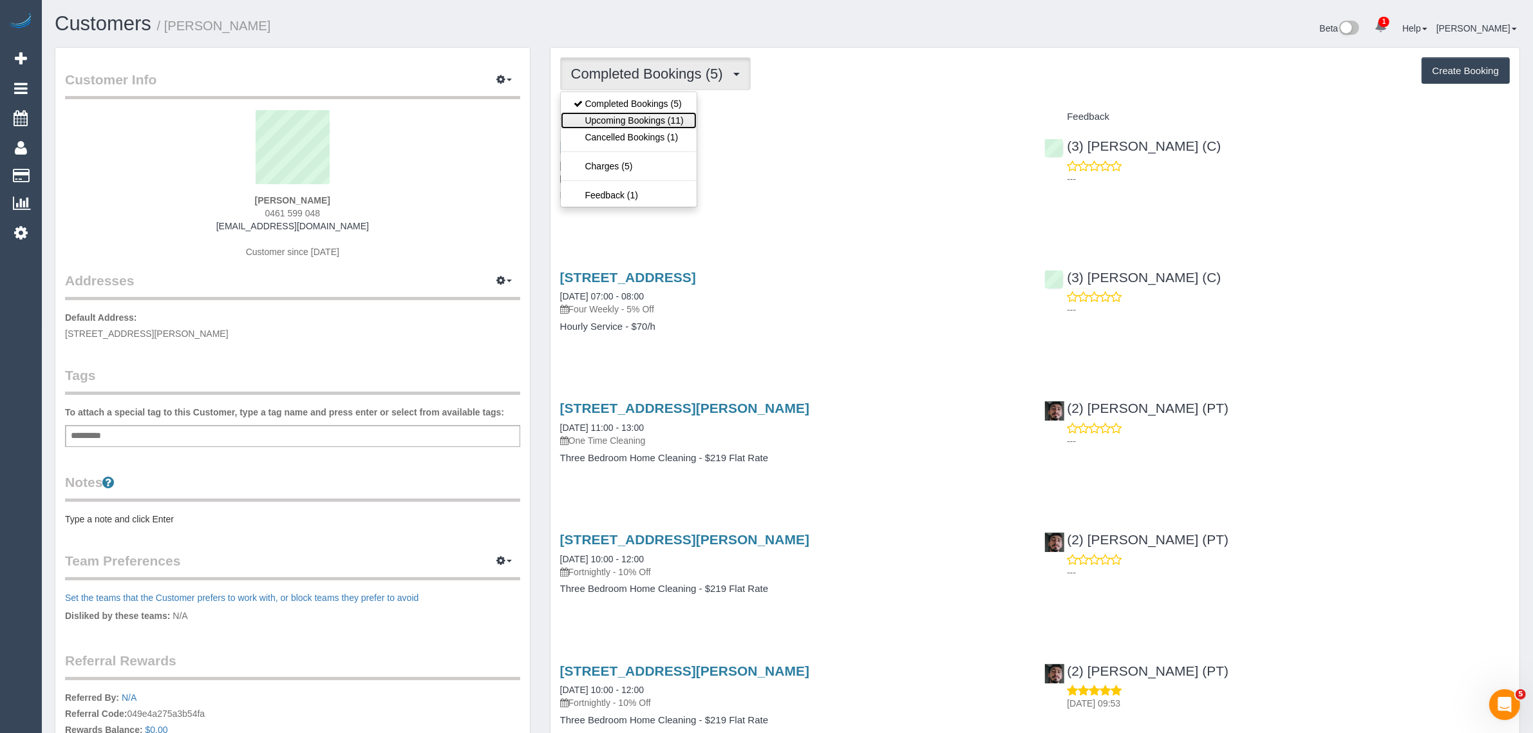
click at [590, 117] on link "Upcoming Bookings (11)" at bounding box center [629, 120] width 136 height 17
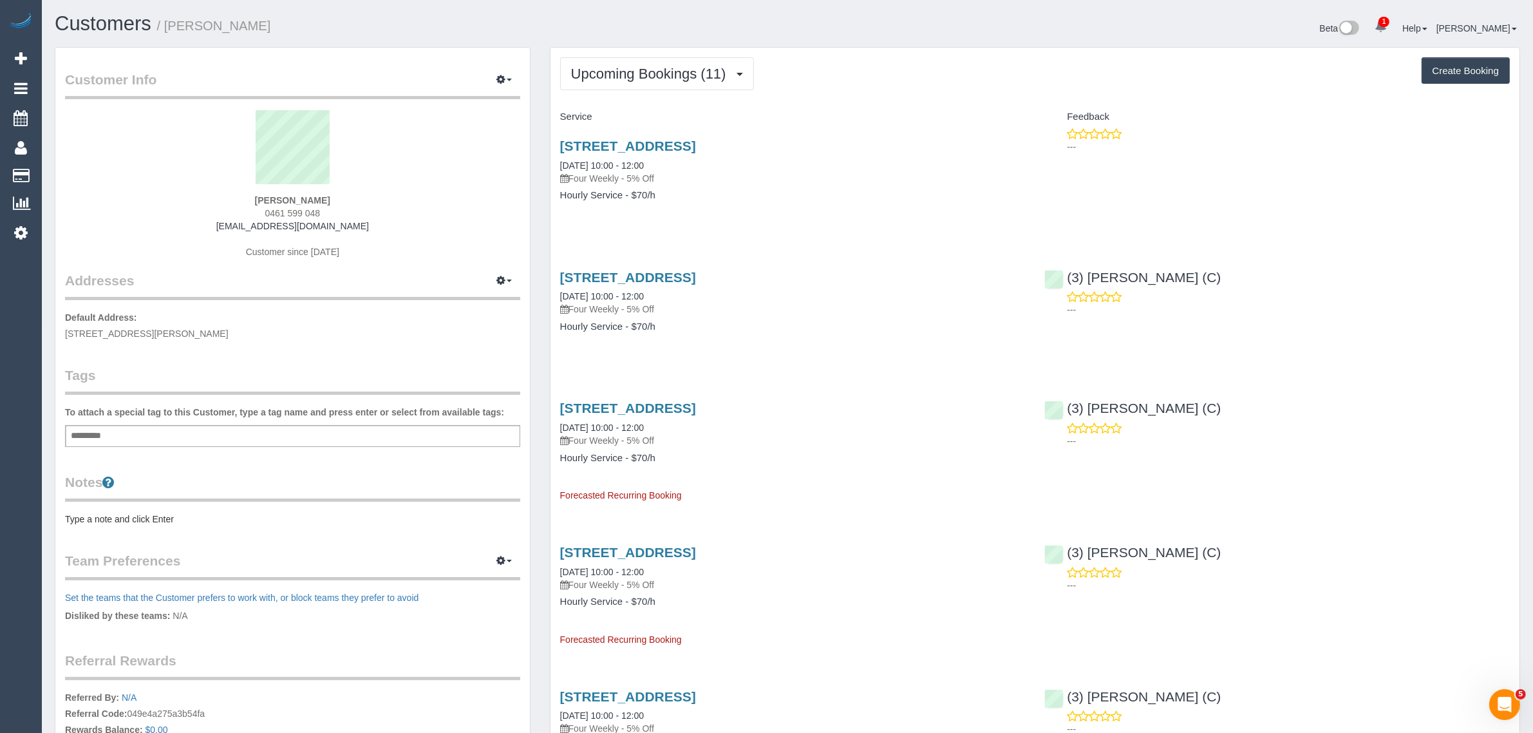
click at [879, 200] on h4 "Hourly Service - $70/h" at bounding box center [792, 195] width 465 height 11
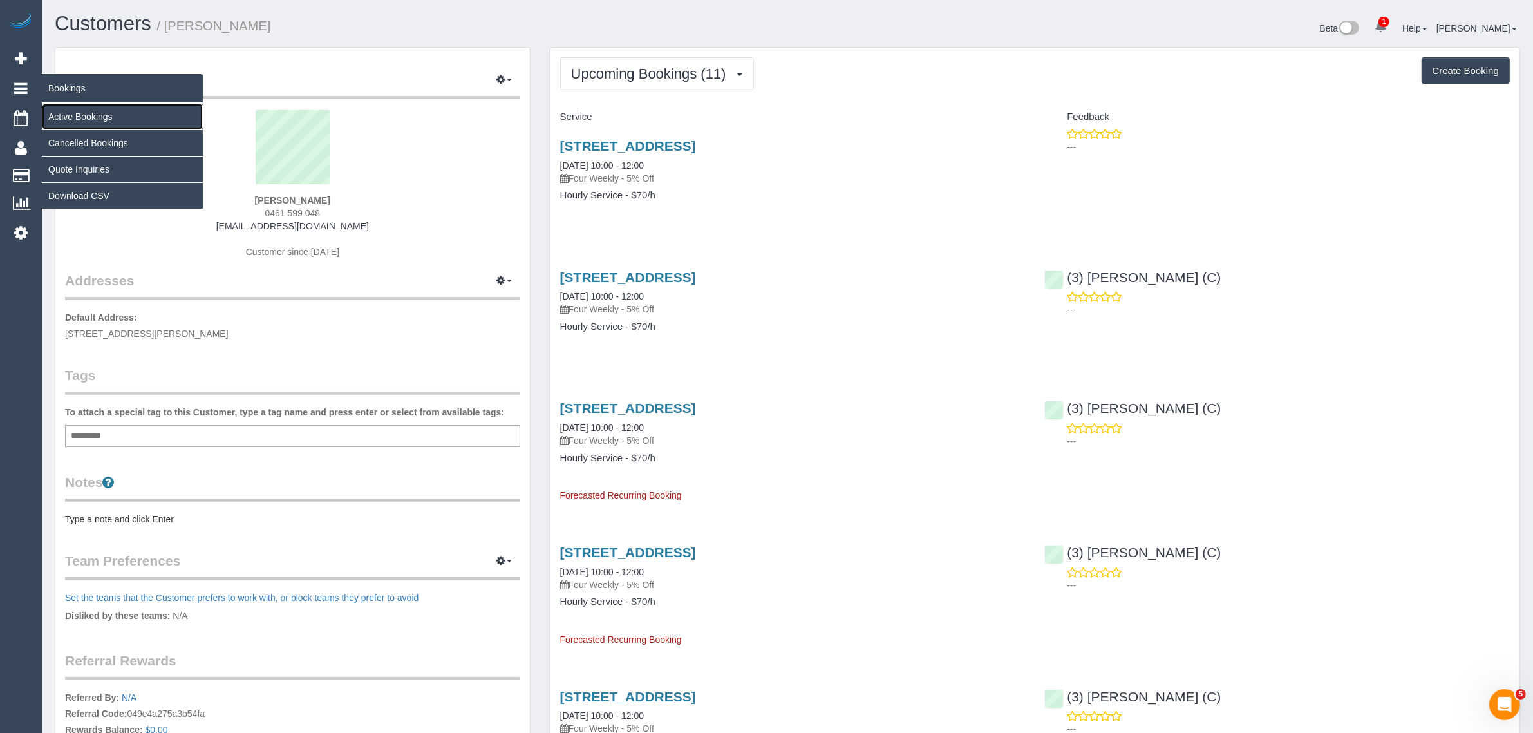
click at [69, 109] on link "Active Bookings" at bounding box center [122, 117] width 161 height 26
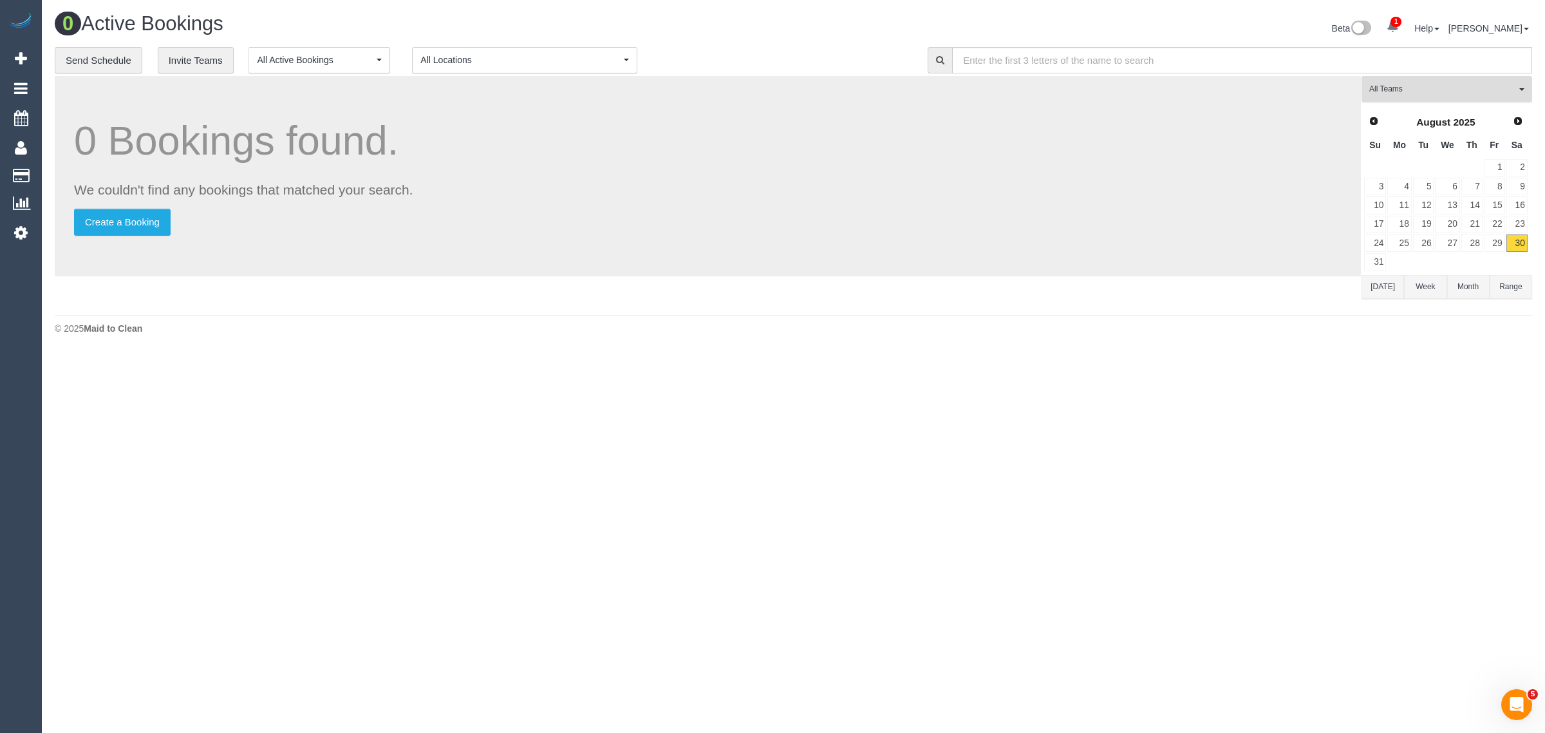
click at [1430, 95] on button "All Teams" at bounding box center [1446, 89] width 171 height 26
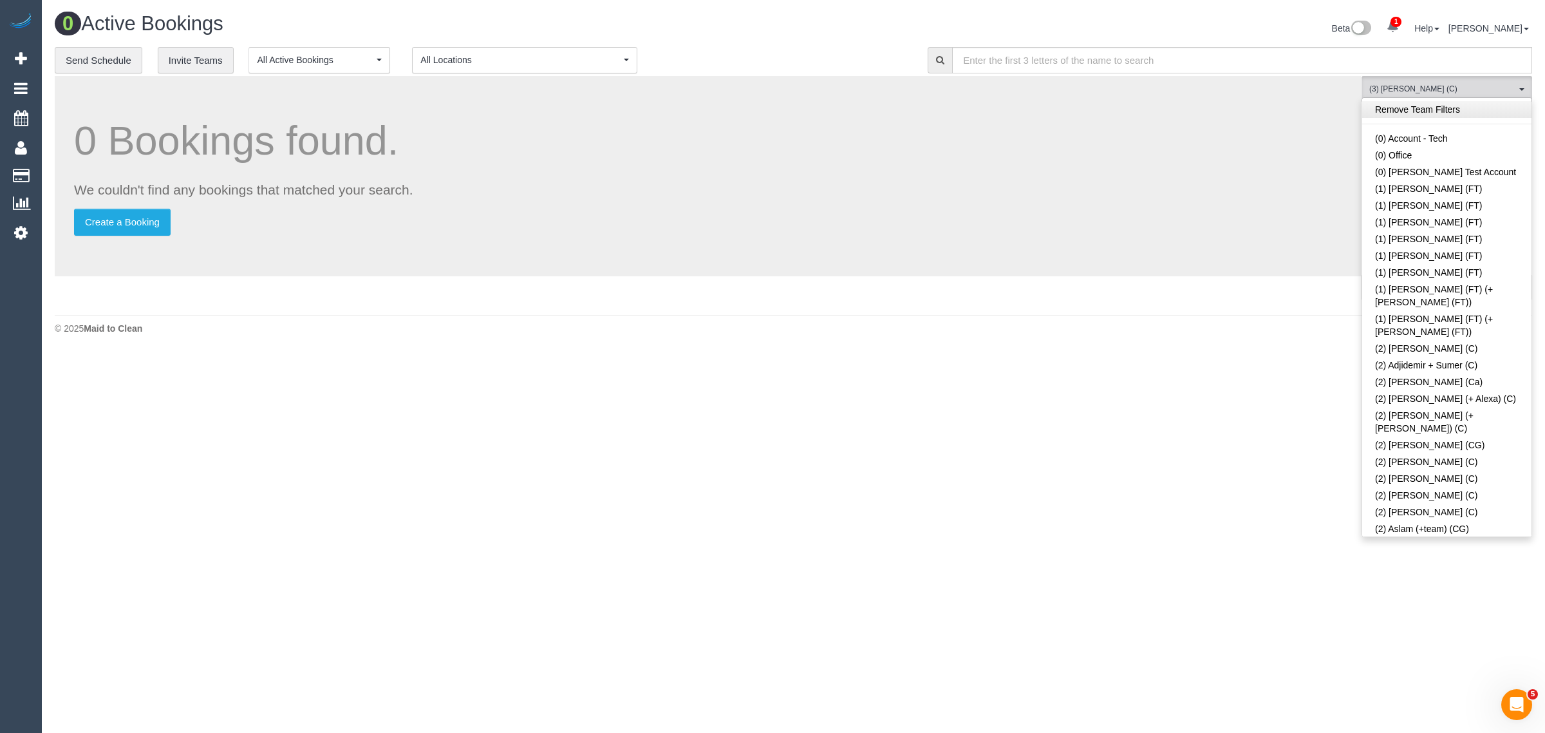
click at [1442, 113] on link "Remove Team Filters" at bounding box center [1446, 109] width 169 height 17
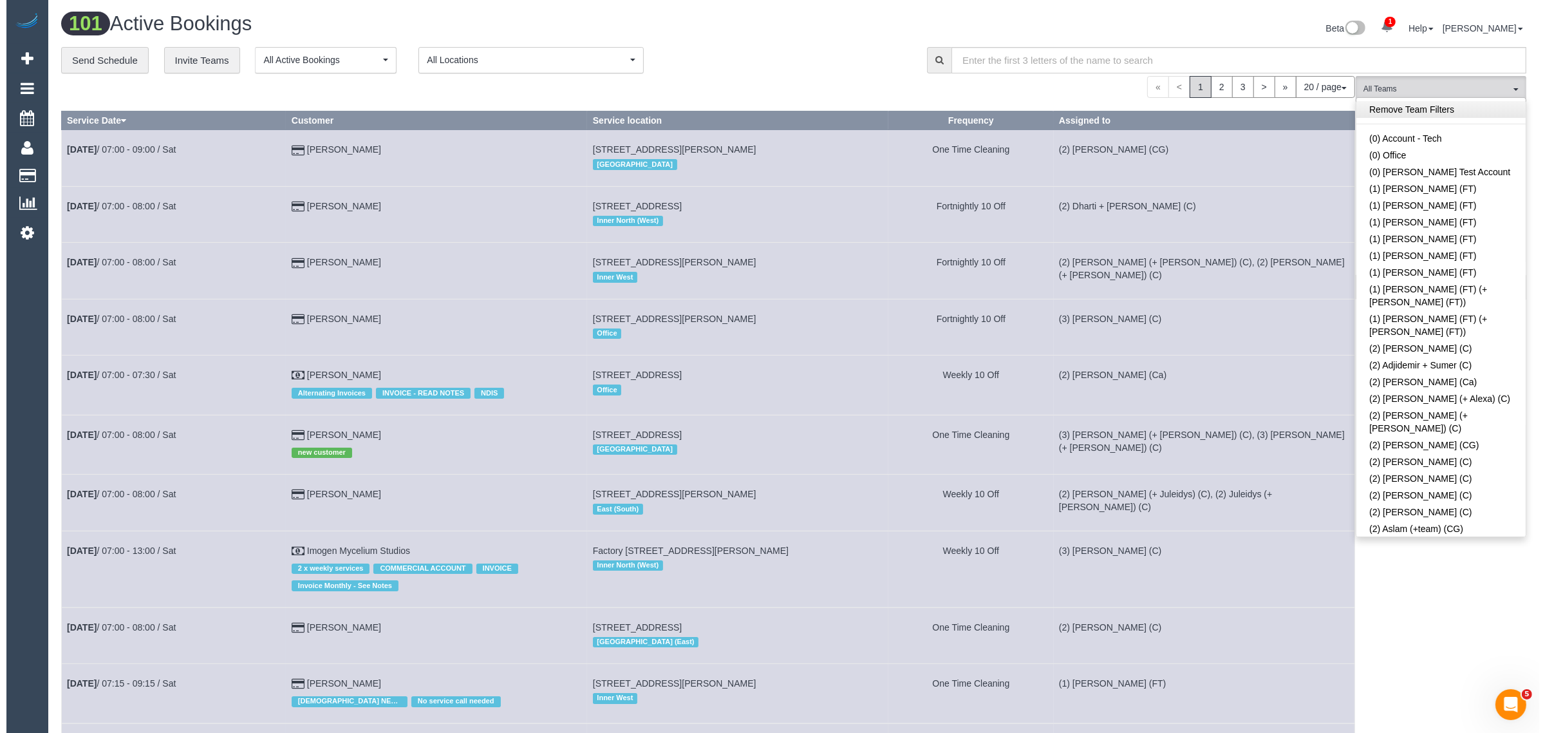
scroll to position [2025, 0]
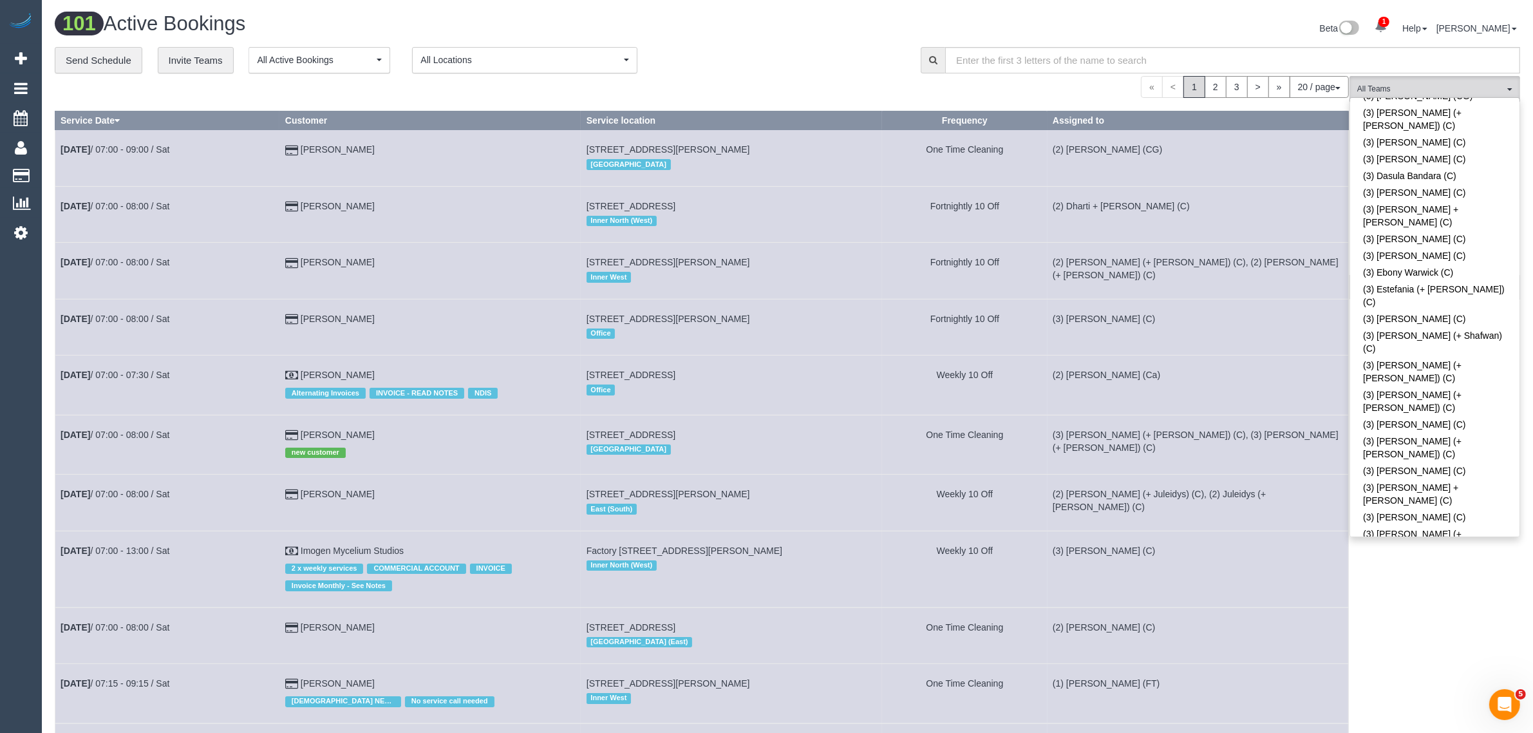
click at [1429, 732] on link "(3) [PERSON_NAME] (C)" at bounding box center [1434, 743] width 169 height 17
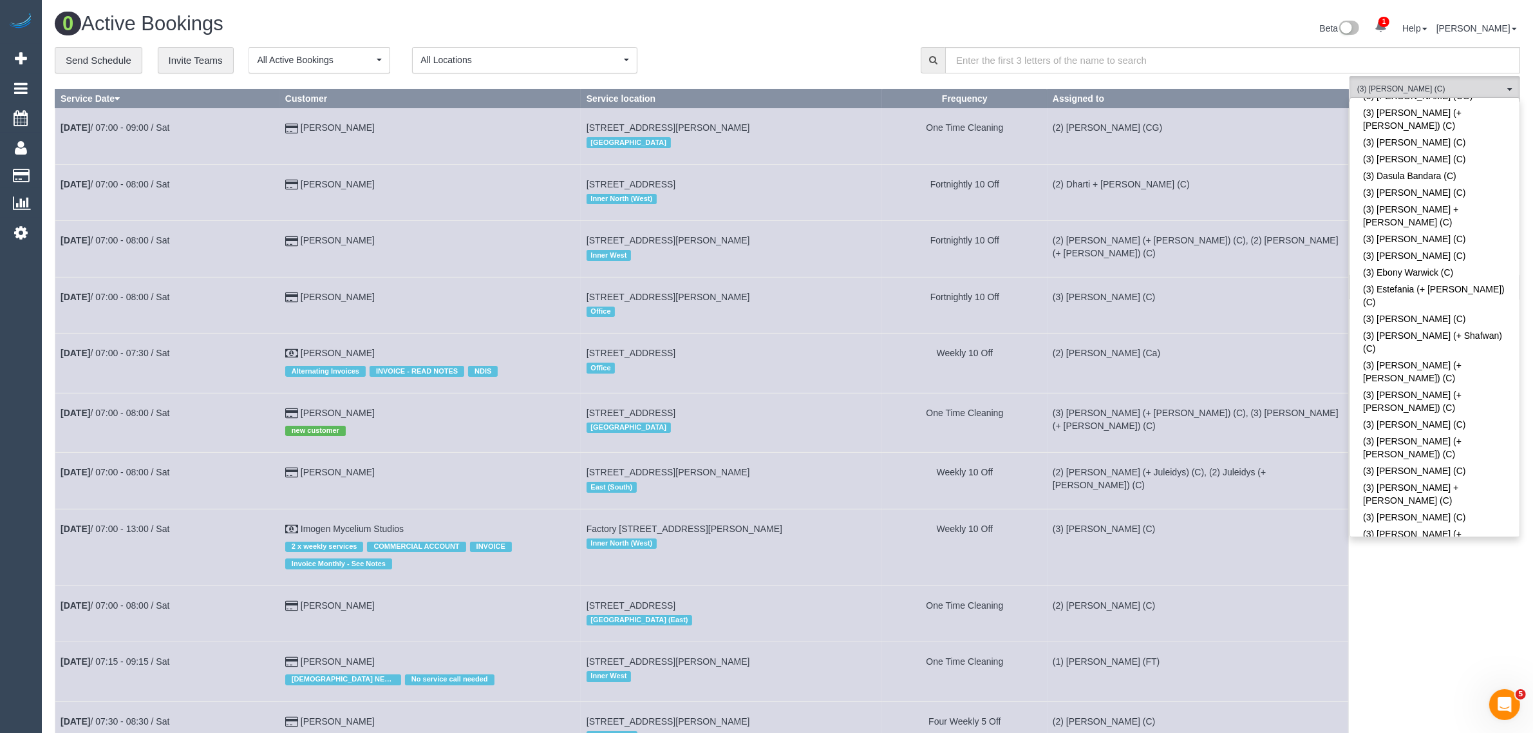
click at [827, 80] on div "0 Bookings found. We couldn't find any bookings that matched your search. Creat…" at bounding box center [702, 696] width 1294 height 1240
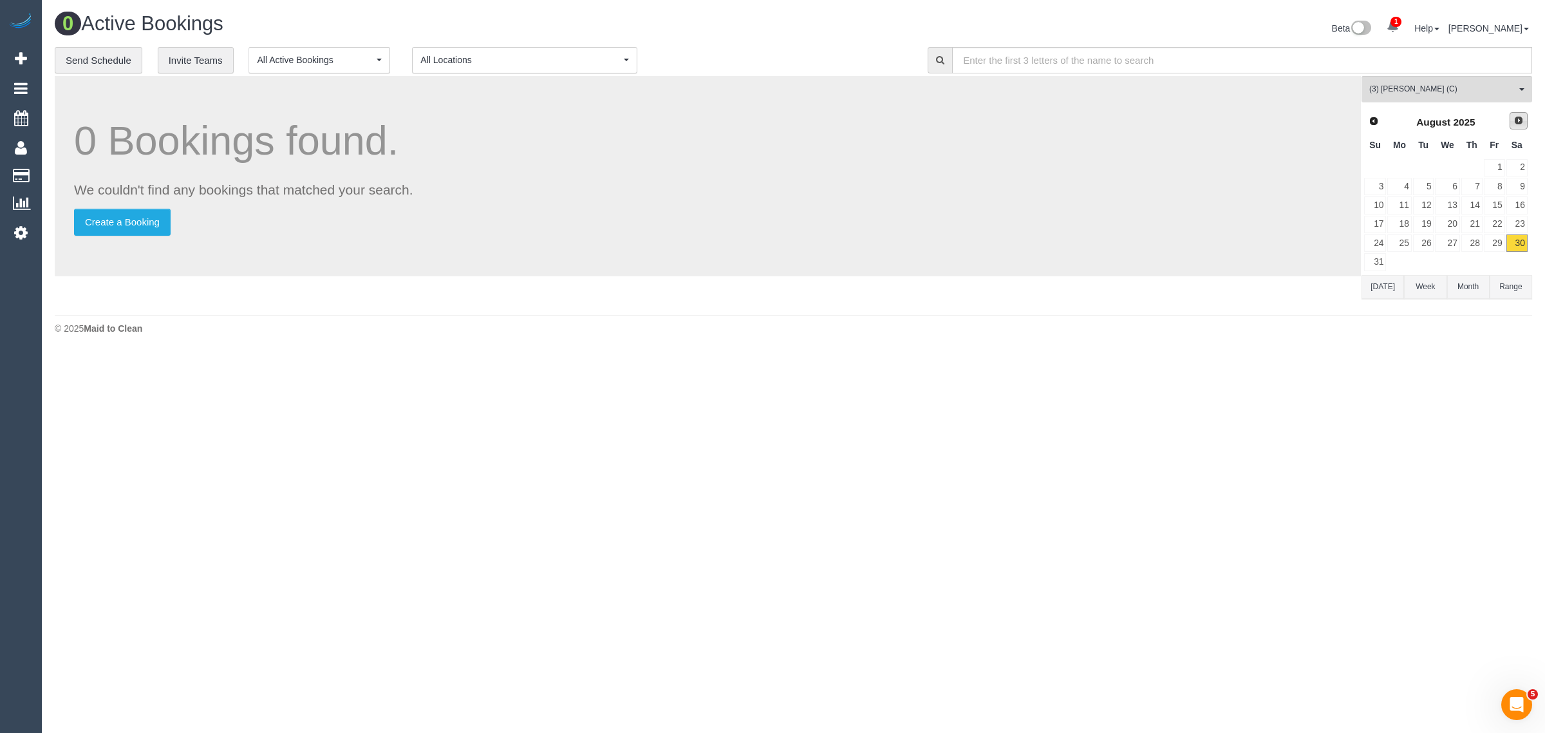
click at [1514, 124] on span "Next" at bounding box center [1518, 120] width 10 height 10
click at [1410, 164] on link "1" at bounding box center [1399, 167] width 24 height 17
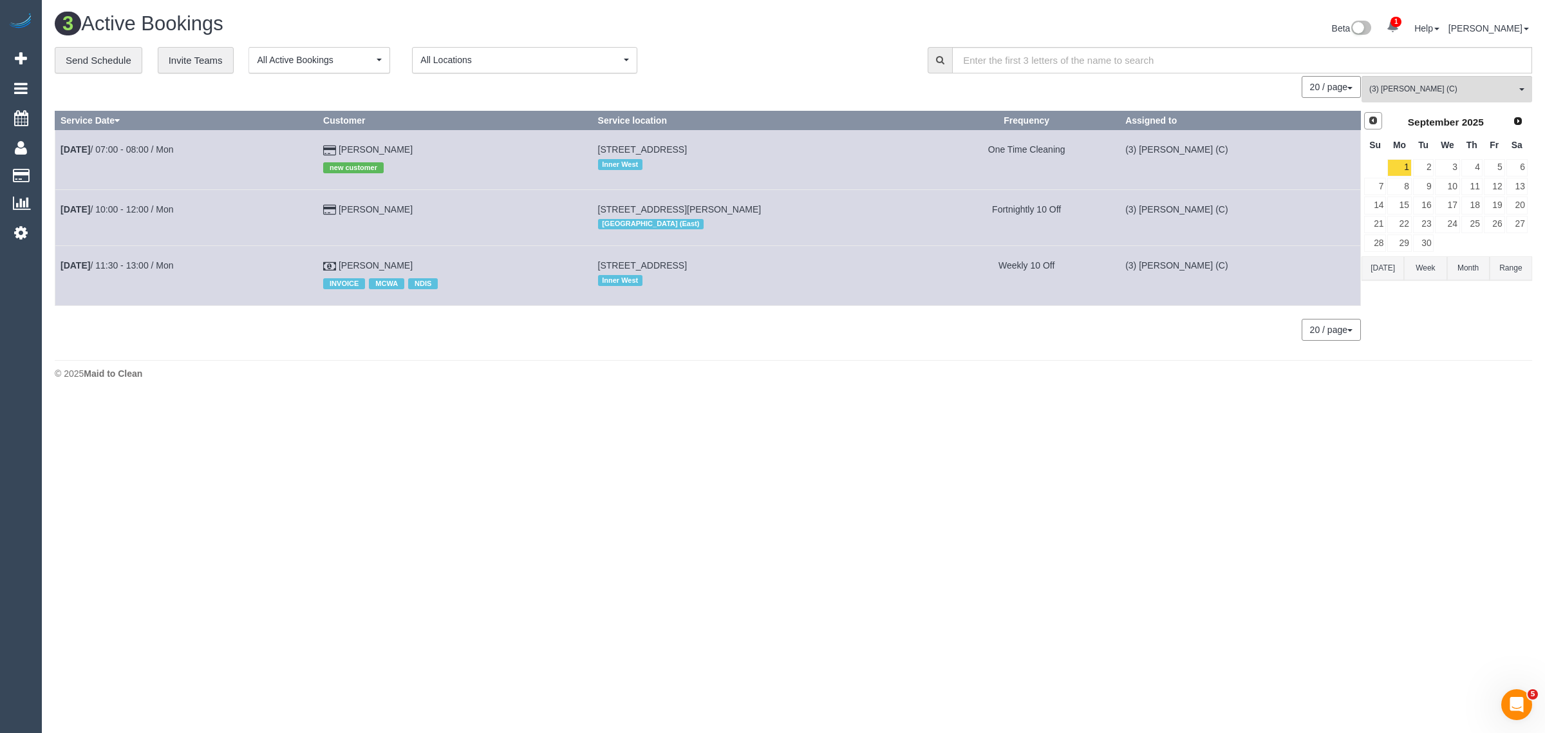
click at [1376, 113] on link "Prev" at bounding box center [1373, 121] width 18 height 18
click at [1514, 239] on link "30" at bounding box center [1516, 242] width 21 height 17
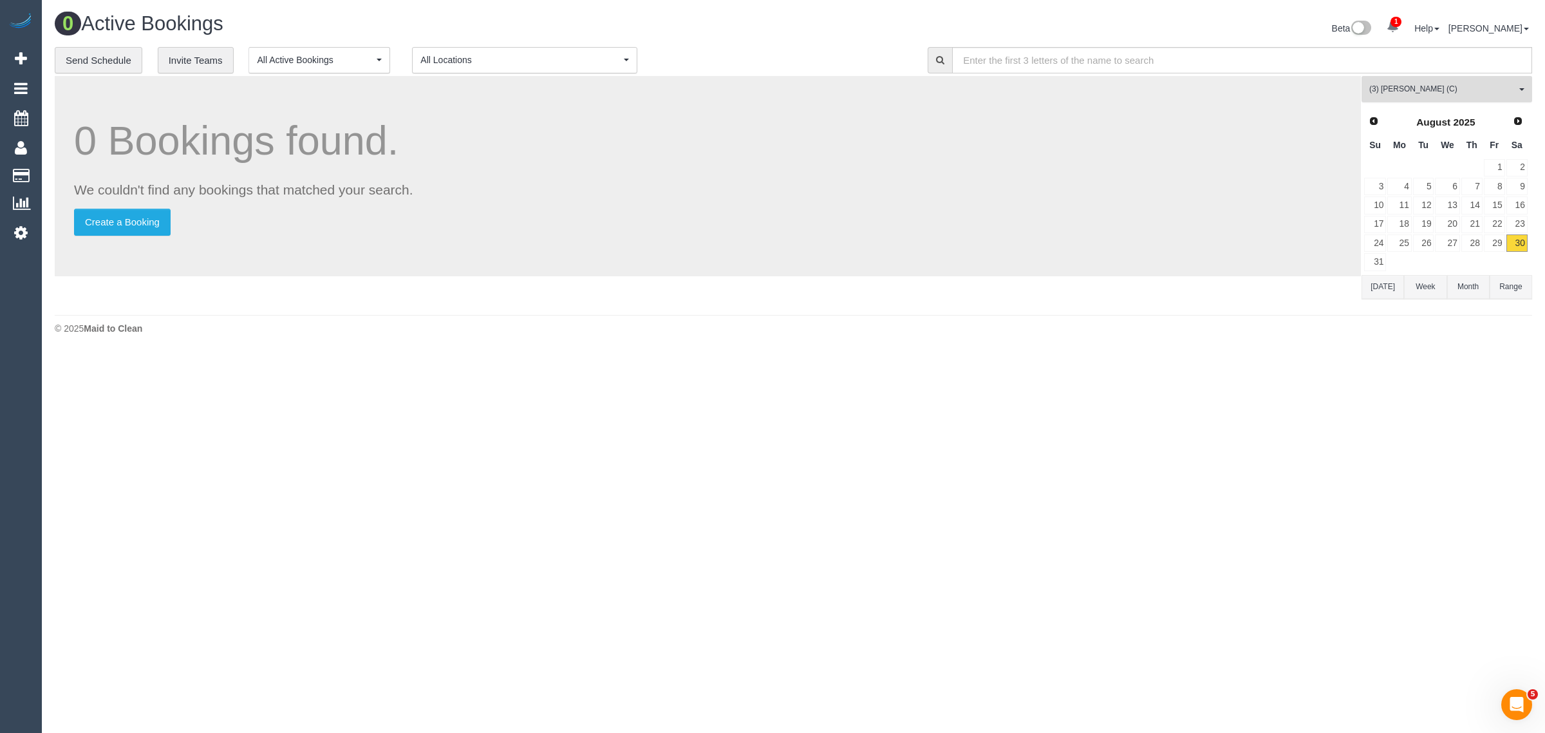
click at [1395, 87] on span "(3) [PERSON_NAME] (C)" at bounding box center [1442, 89] width 147 height 11
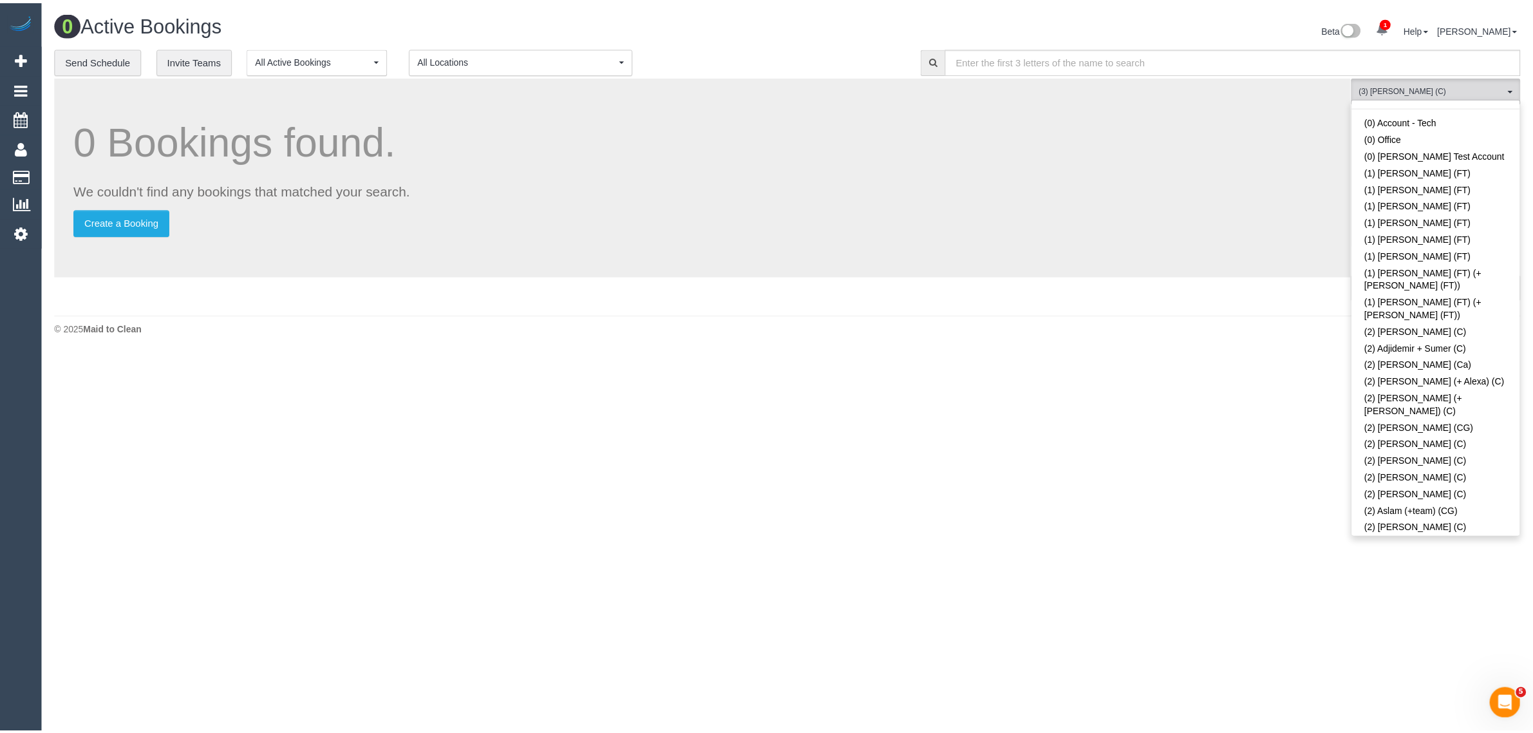
scroll to position [0, 0]
click at [1429, 110] on link "Remove Team Filters" at bounding box center [1446, 109] width 169 height 17
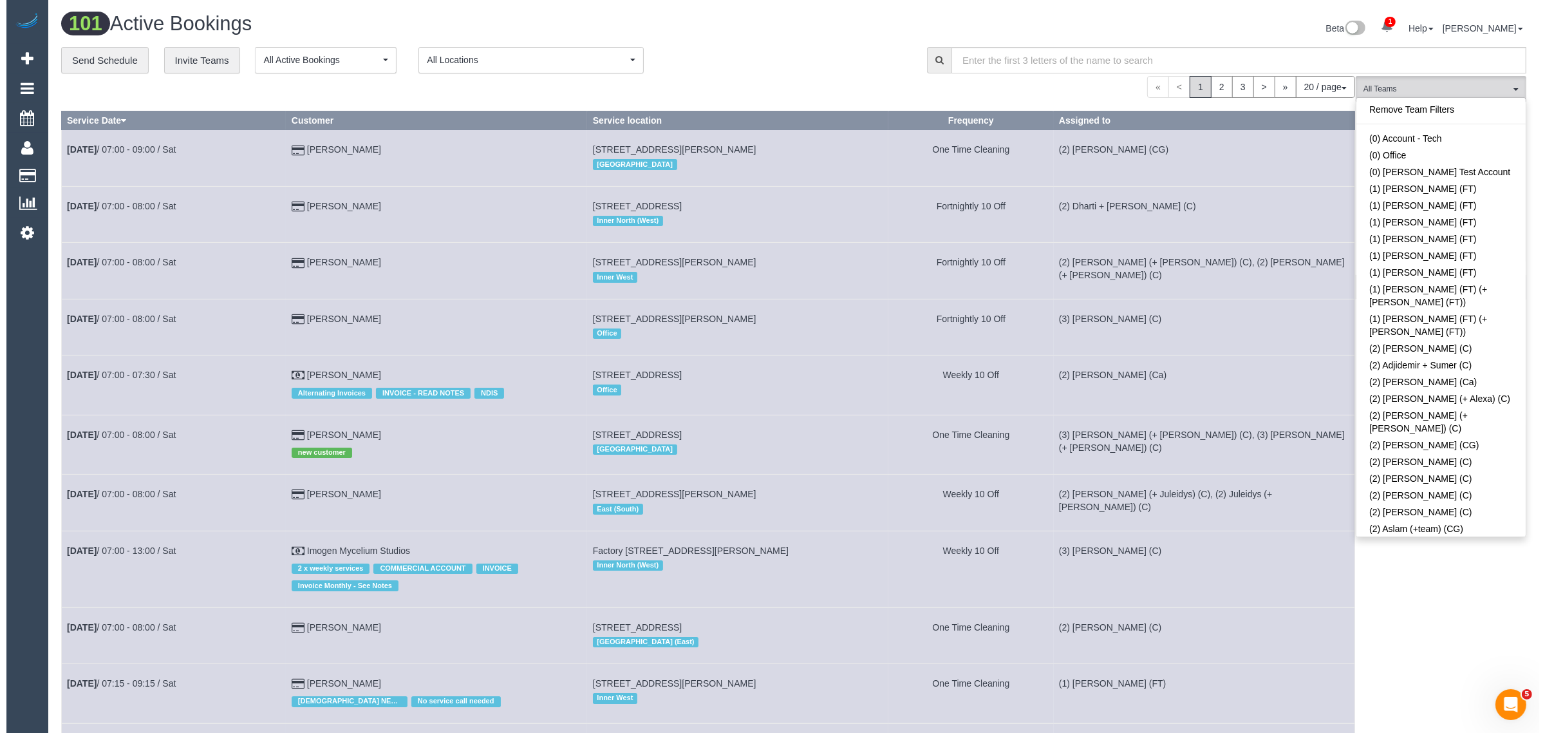
scroll to position [2292, 0]
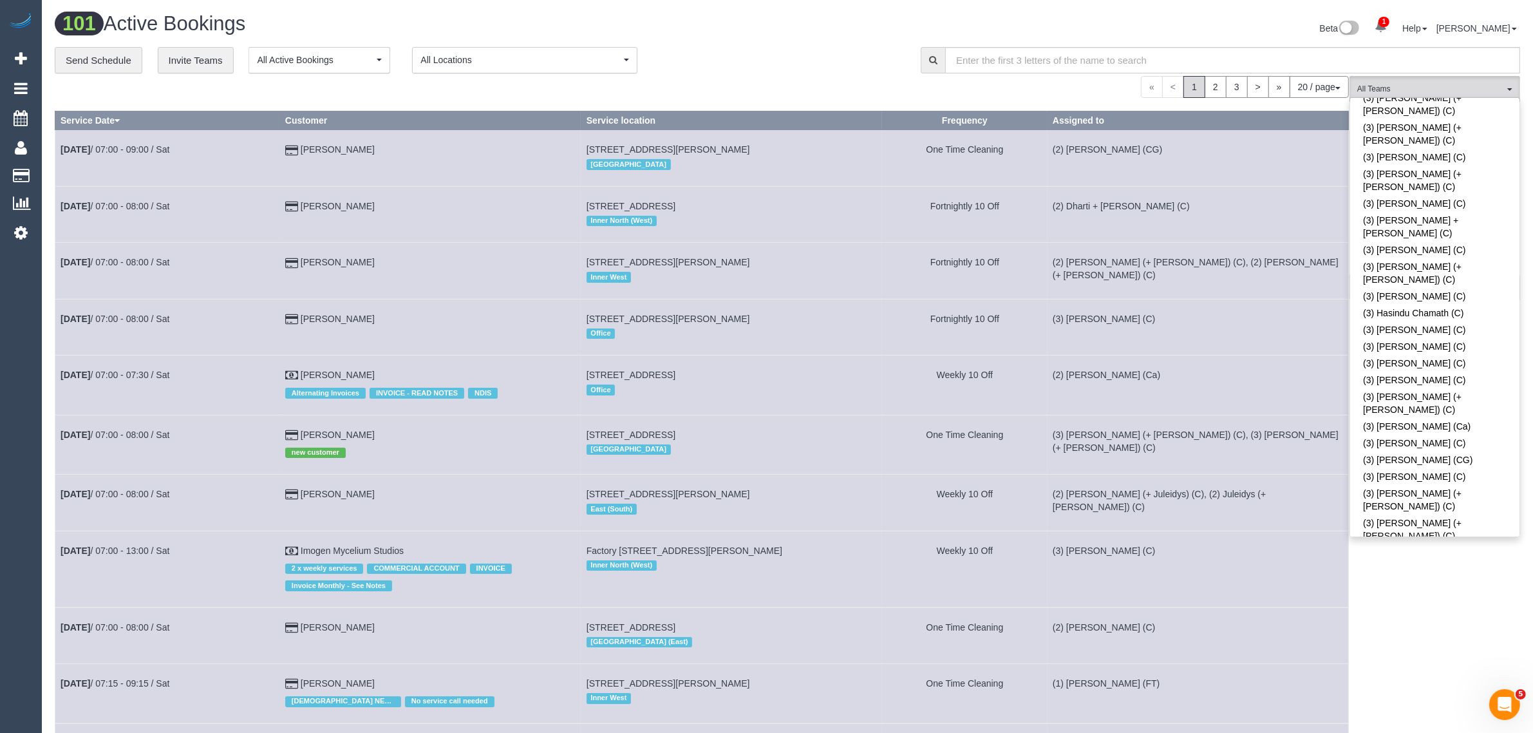
drag, startPoint x: 1444, startPoint y: 312, endPoint x: 1426, endPoint y: 310, distance: 17.6
click at [758, 71] on div "**********" at bounding box center [478, 60] width 846 height 27
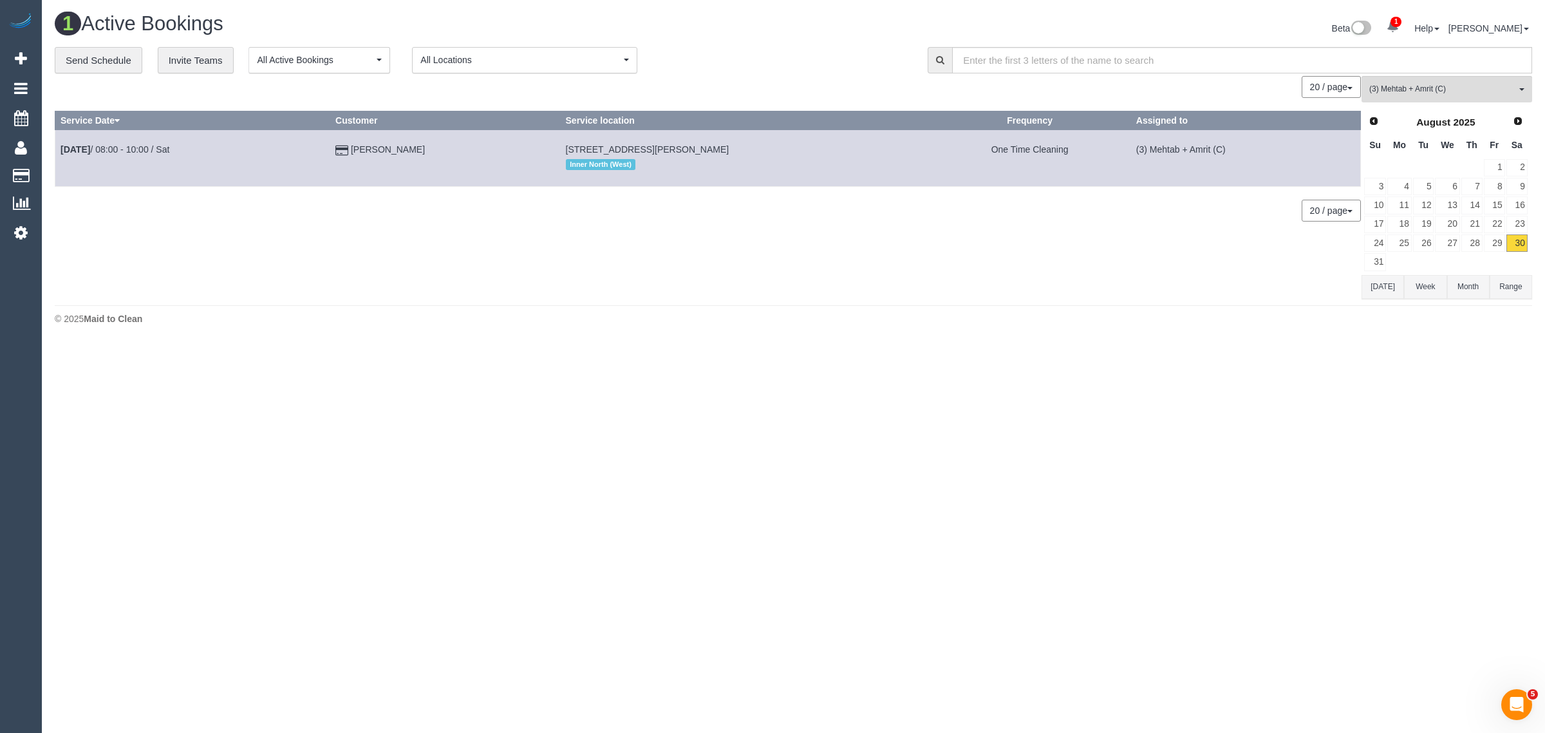
click at [635, 296] on div "0 Bookings found. We couldn't find any bookings that matched your search. Creat…" at bounding box center [708, 187] width 1307 height 223
drag, startPoint x: 439, startPoint y: 148, endPoint x: 59, endPoint y: 158, distance: 380.5
click at [59, 158] on tr "Aug 30th / 08:00 - 10:00 / Sat Stephanie Santamaria 52 Victoria Grove, Brunswic…" at bounding box center [707, 158] width 1305 height 56
copy tr "Aug 30th / 08:00 - 10:00 / Sat Stephanie Santamaria"
click at [401, 235] on div "0 Bookings found. We couldn't find any bookings that matched your search. Creat…" at bounding box center [708, 187] width 1307 height 223
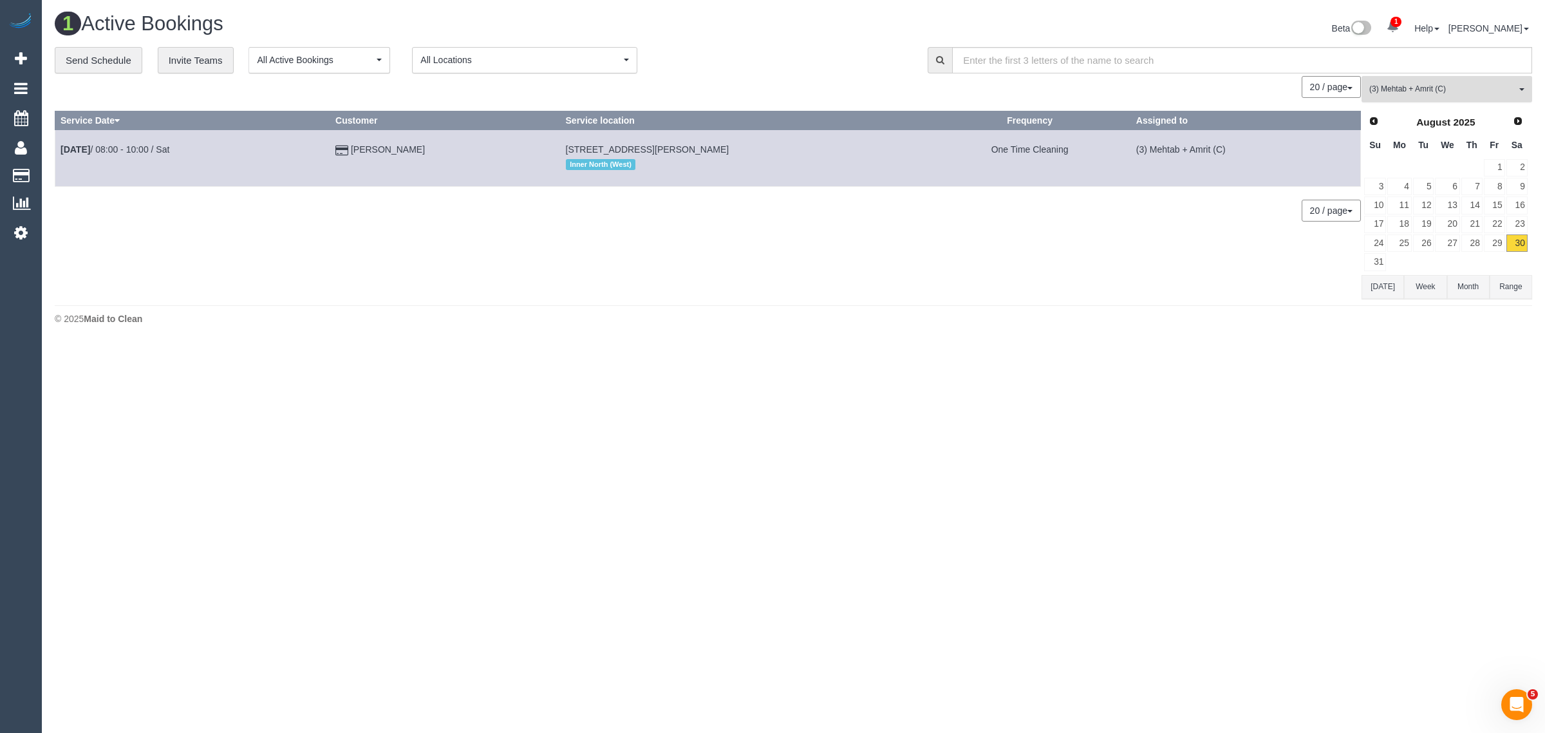
click at [1492, 90] on span "(3) Mehtab + Amrit (C)" at bounding box center [1442, 89] width 147 height 11
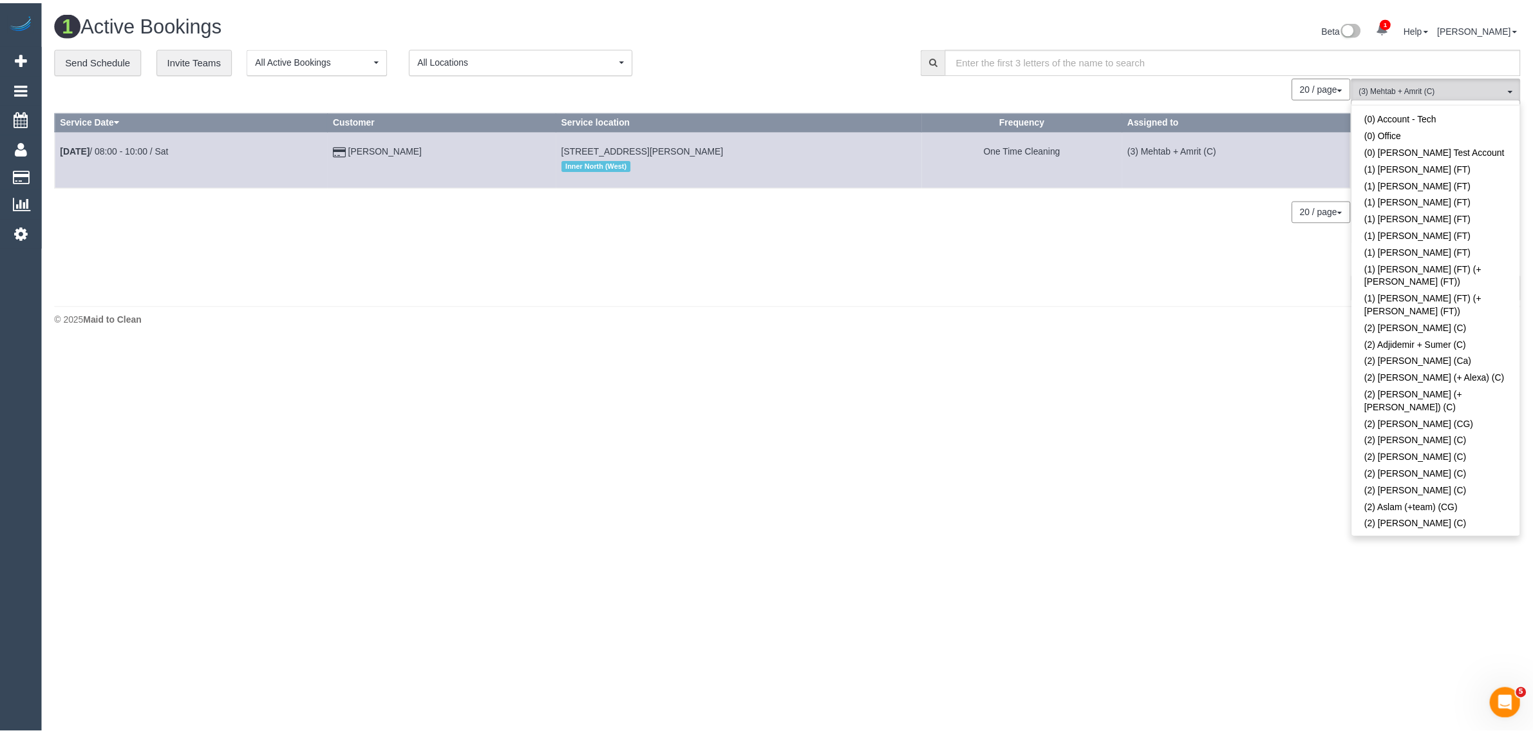
scroll to position [0, 0]
click at [1458, 107] on link "Remove Team Filters" at bounding box center [1446, 109] width 169 height 17
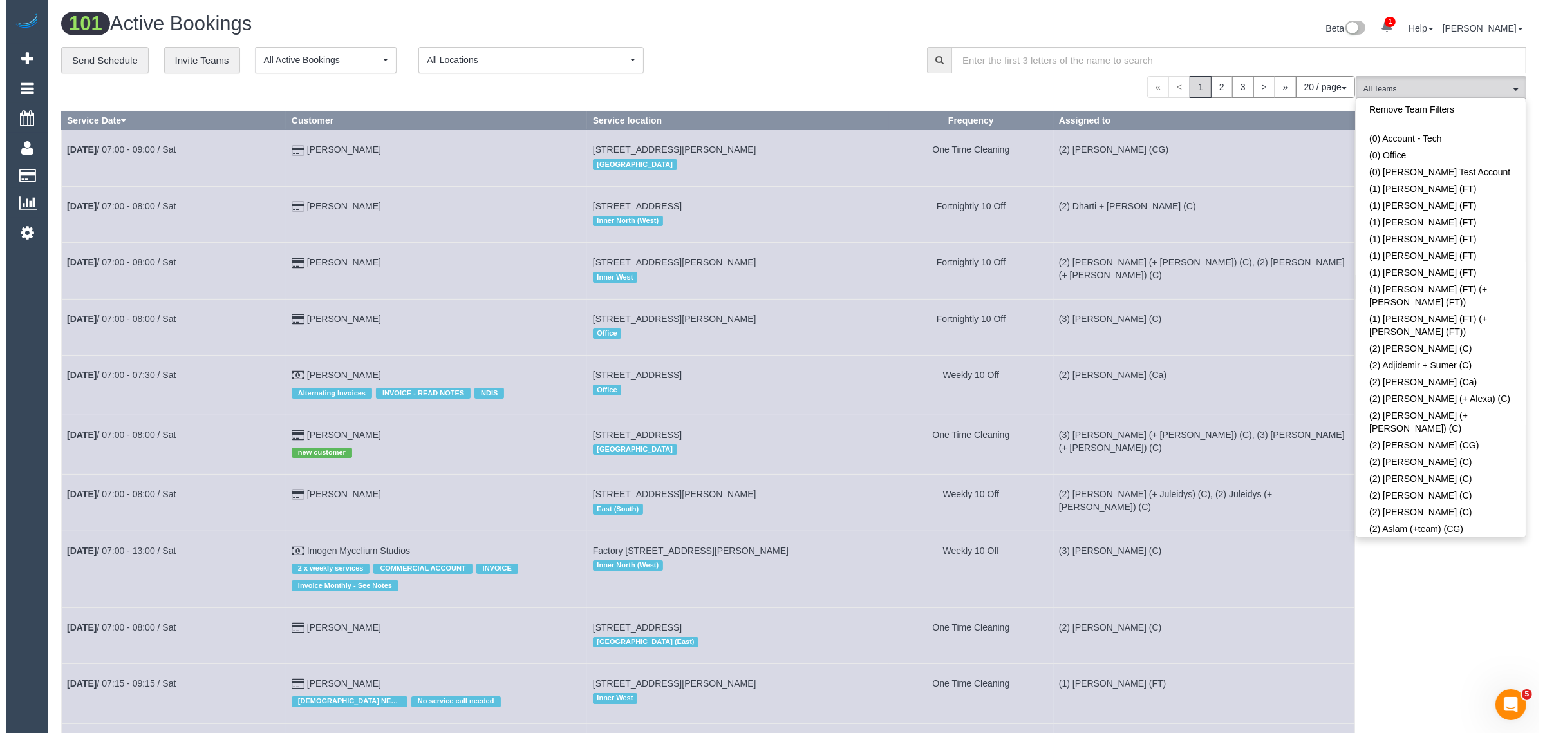
scroll to position [3680, 0]
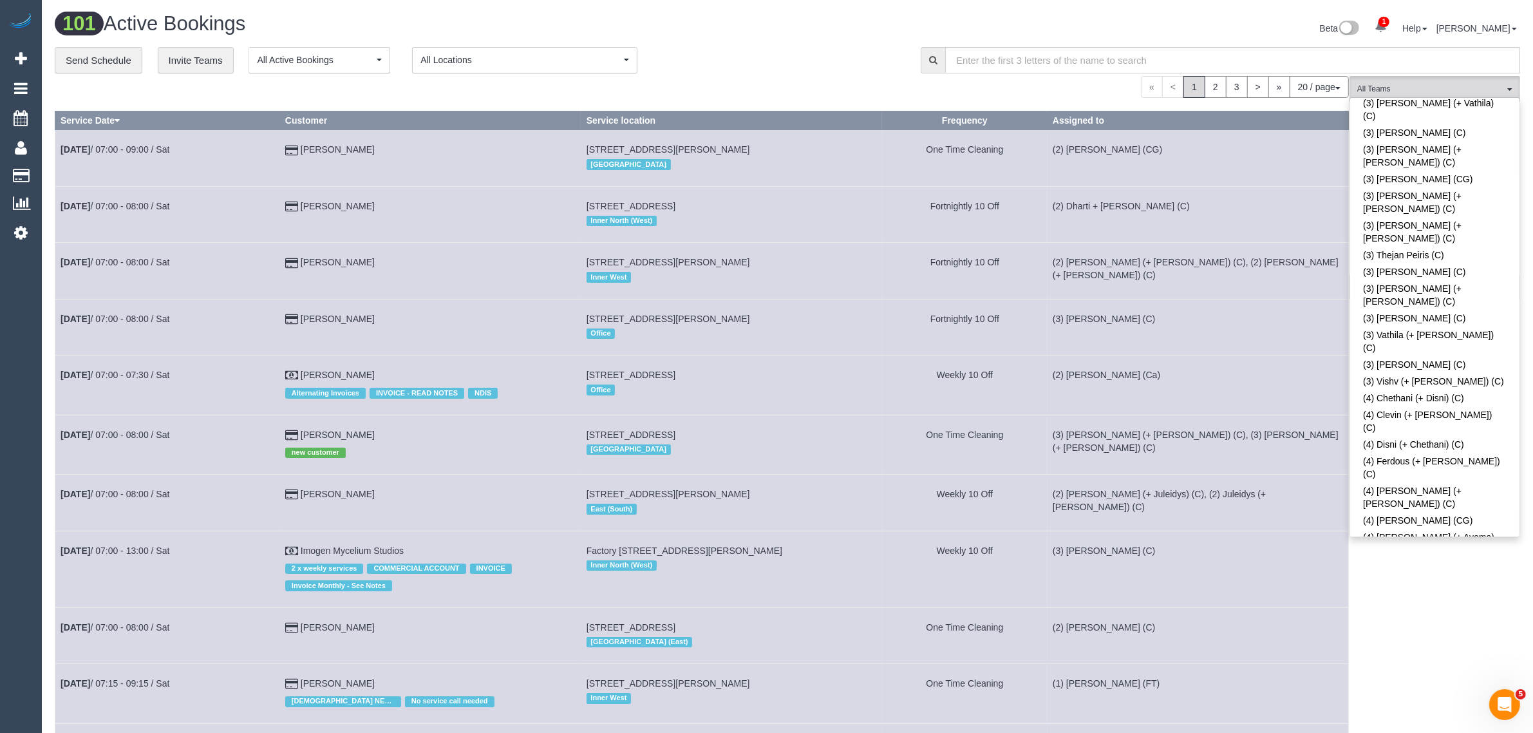
click at [792, 57] on div "**********" at bounding box center [478, 60] width 846 height 27
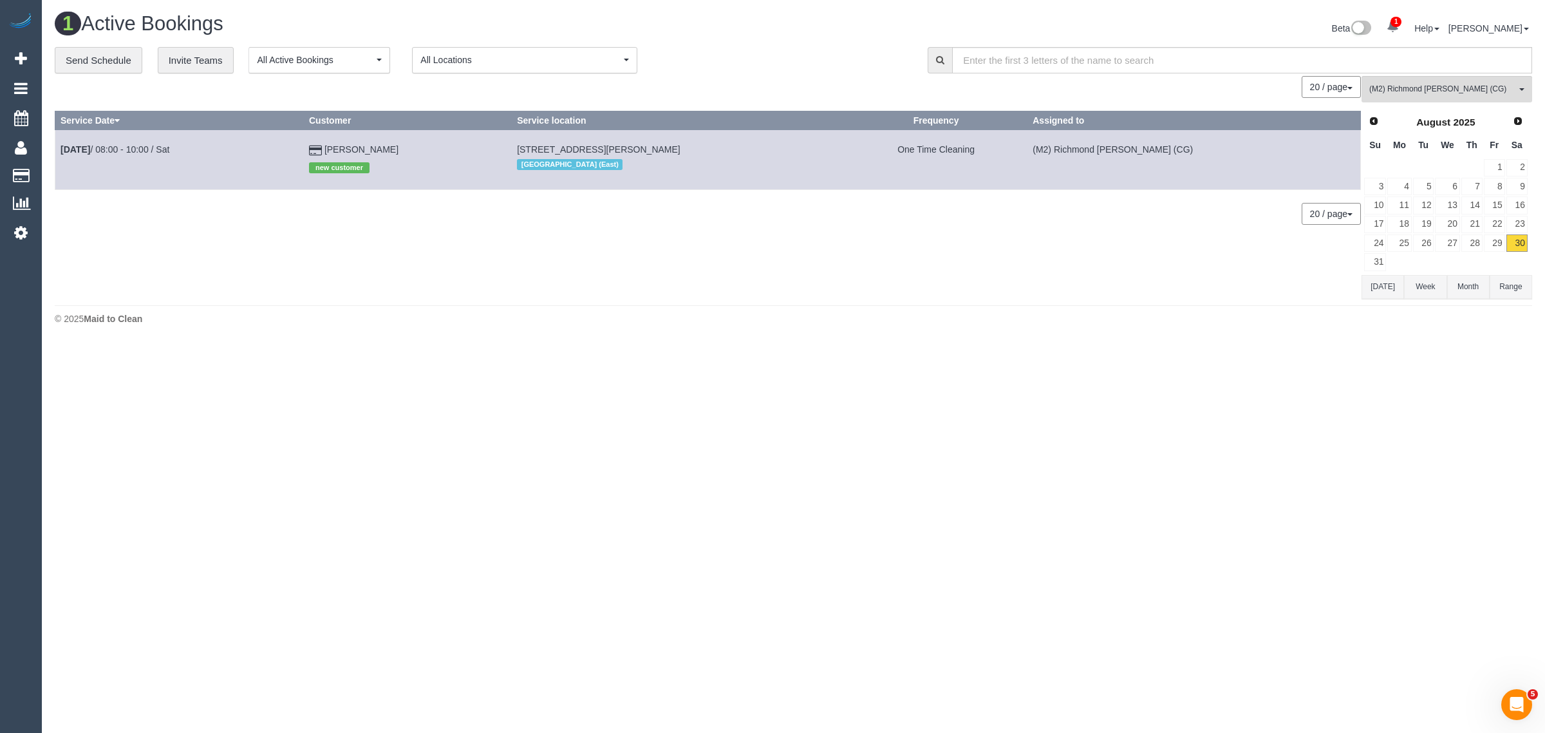
click at [1074, 429] on body "1 Beta Your Notifications You have 0 alerts × You have 212 to charge for 29/08/…" at bounding box center [772, 366] width 1545 height 733
drag, startPoint x: 448, startPoint y: 146, endPoint x: 62, endPoint y: 153, distance: 385.6
click at [62, 153] on tr "Aug 30th / 08:00 - 10:00 / Sat Kai Owyong new customer Unit 1, 18 Nicholls St, …" at bounding box center [707, 159] width 1305 height 59
copy tr "Aug 30th / 08:00 - 10:00 / Sat Kai Owyong"
drag, startPoint x: 1423, startPoint y: 90, endPoint x: 1424, endPoint y: 100, distance: 9.7
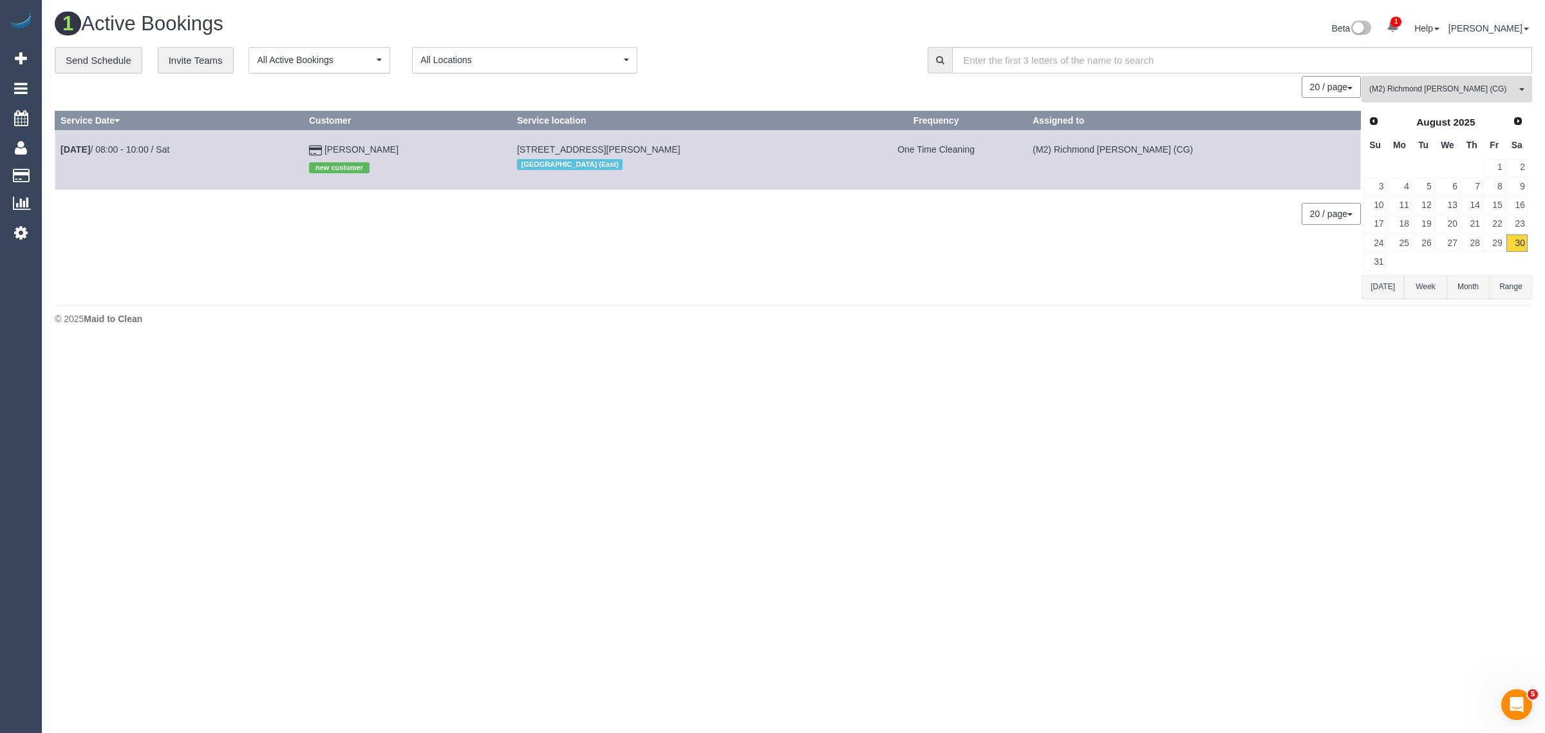
click at [1424, 90] on span "(M2) Richmond [PERSON_NAME] (CG)" at bounding box center [1442, 89] width 147 height 11
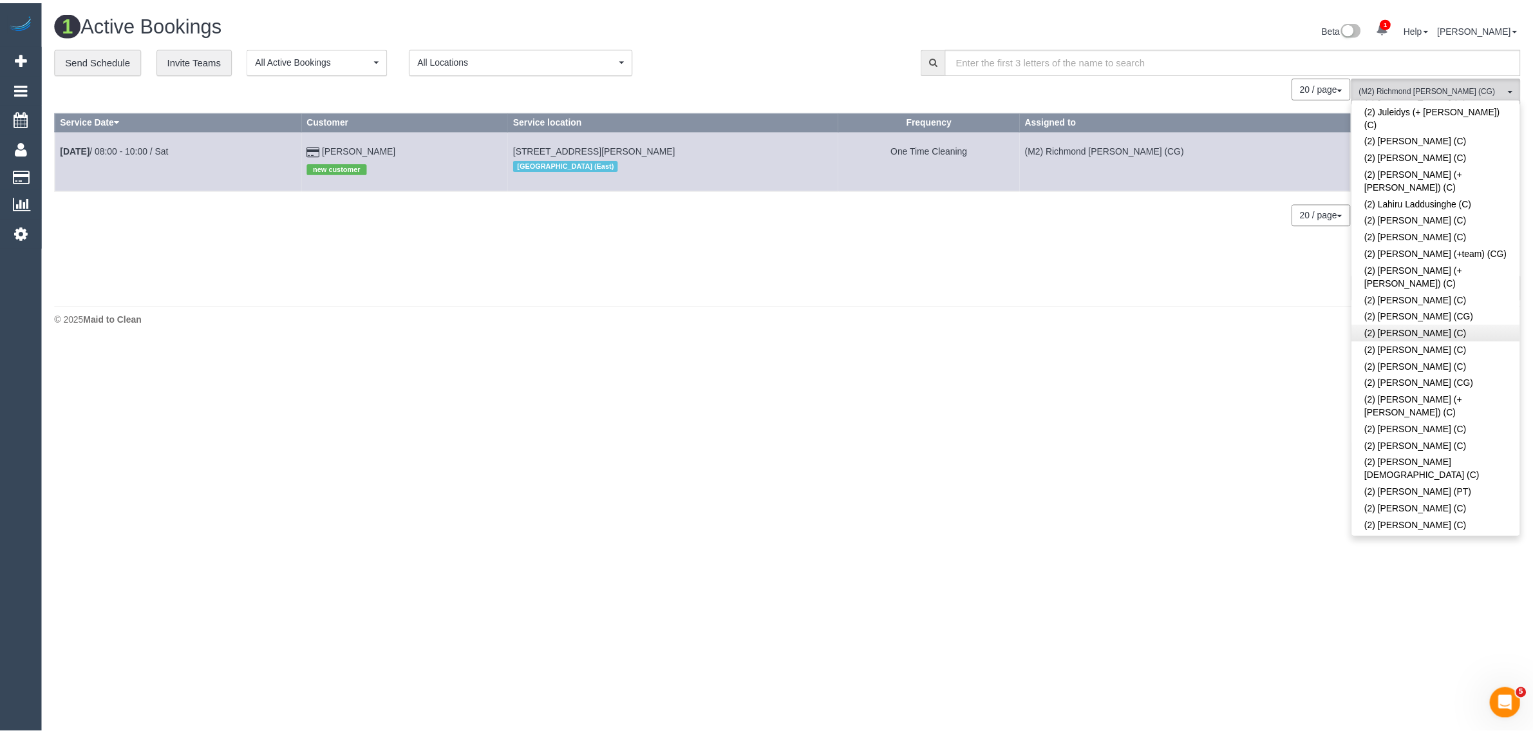
scroll to position [0, 0]
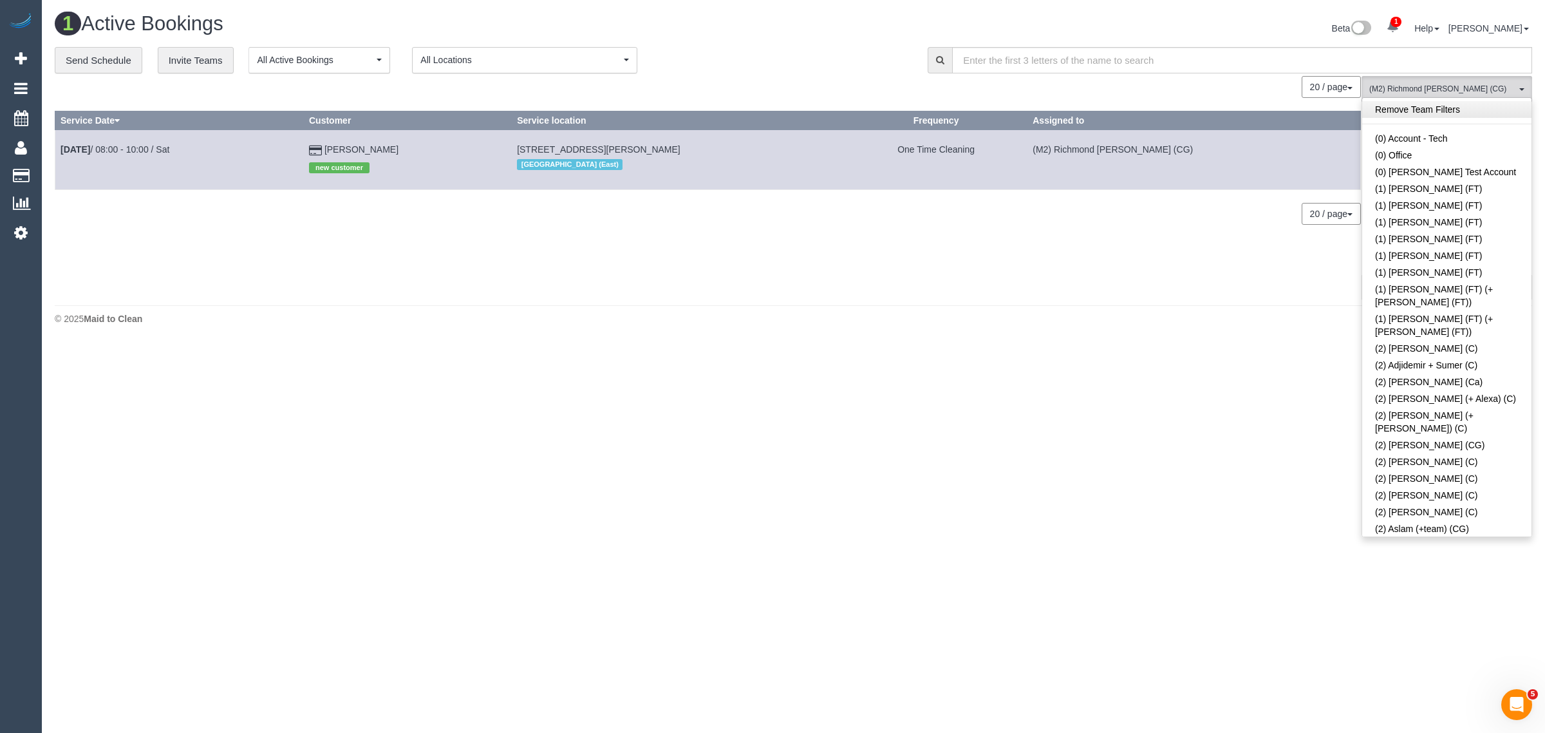
click at [1486, 111] on link "Remove Team Filters" at bounding box center [1446, 109] width 169 height 17
click at [825, 86] on div "20 / page 10 / page 20 / page 30 / page 40 / page 50 / page 100 / page" at bounding box center [708, 87] width 1306 height 22
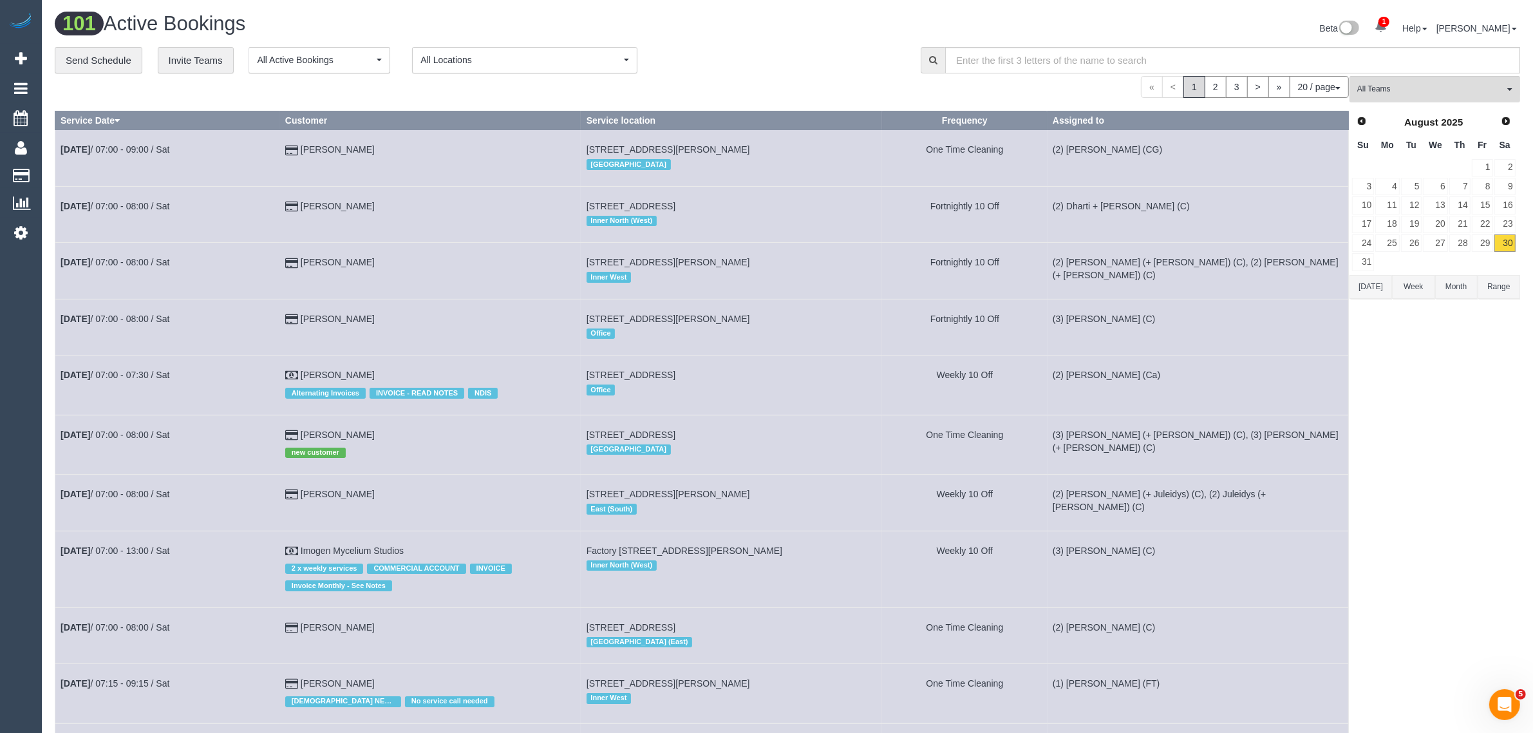
click at [790, 48] on div "**********" at bounding box center [478, 60] width 846 height 27
click at [1478, 84] on span "All Teams" at bounding box center [1430, 89] width 147 height 11
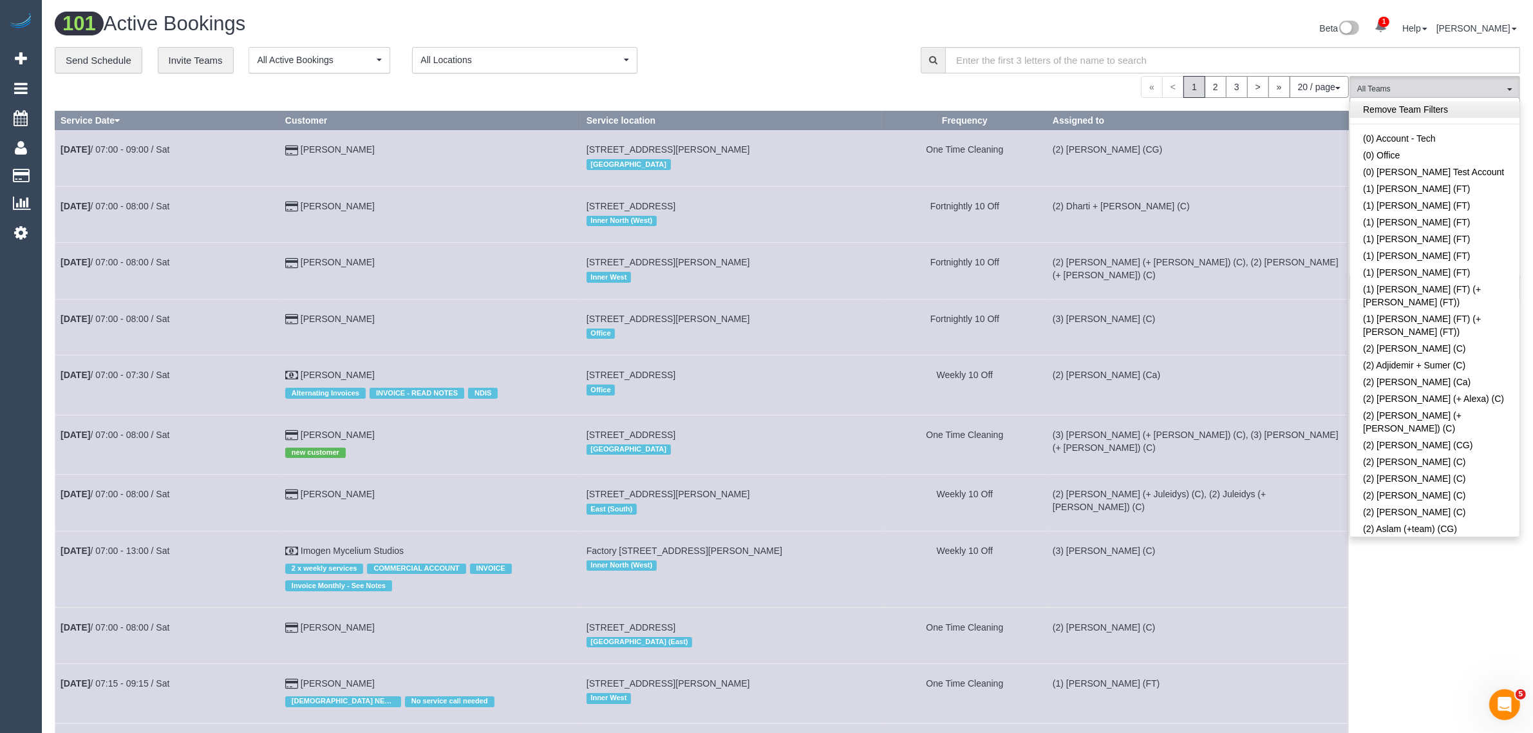
click at [1463, 111] on link "Remove Team Filters" at bounding box center [1434, 109] width 169 height 17
click at [824, 61] on div "**********" at bounding box center [478, 60] width 846 height 27
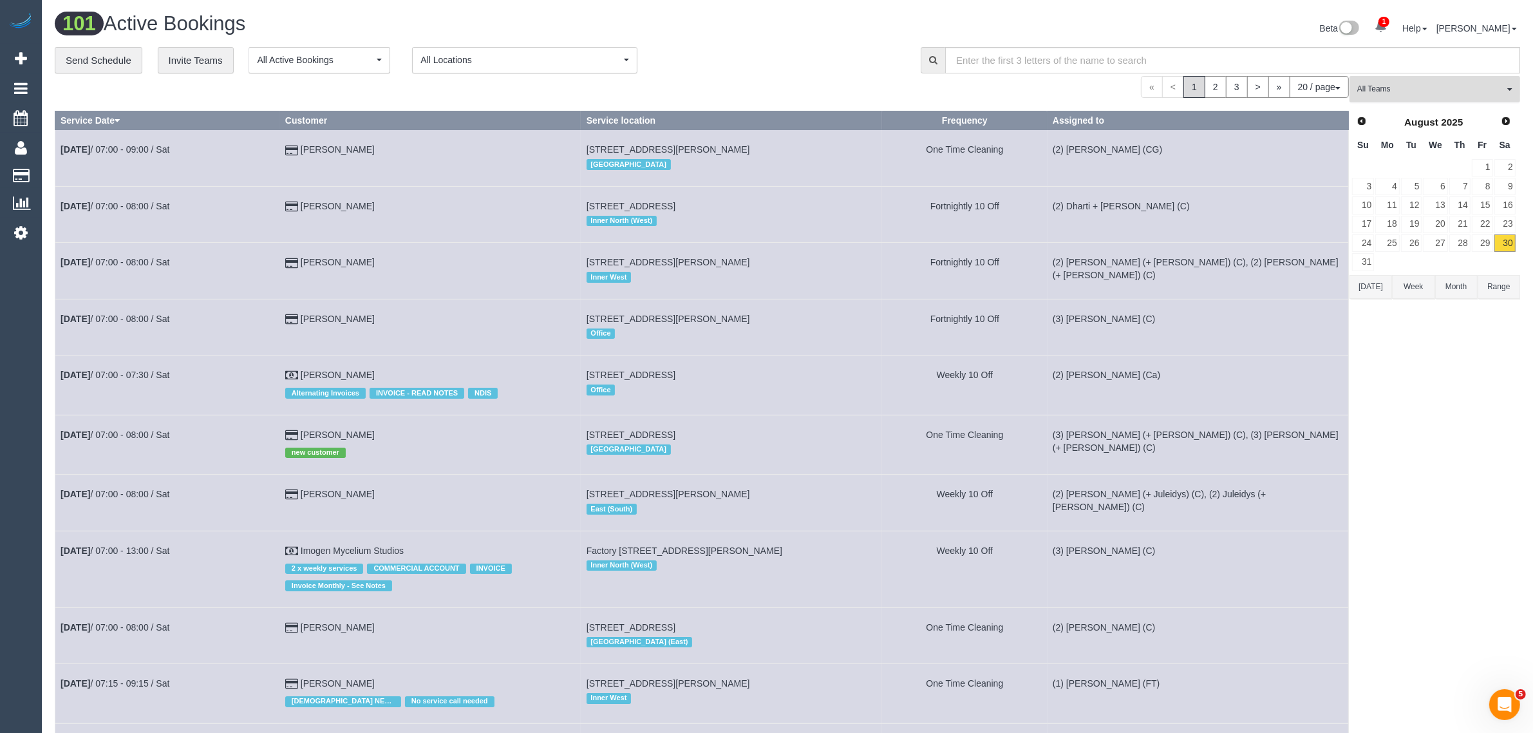
click at [1459, 87] on span "All Teams" at bounding box center [1430, 89] width 147 height 11
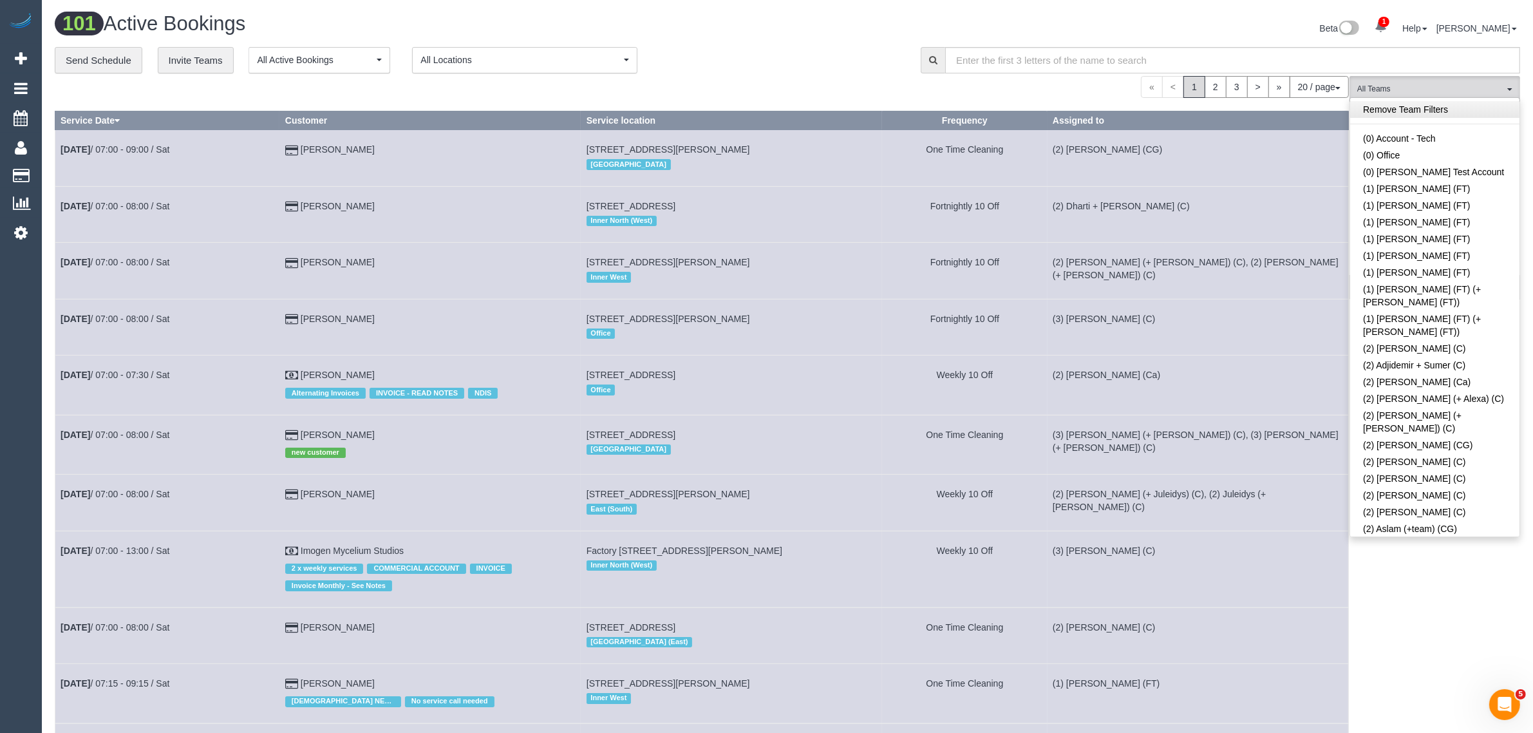
click at [1489, 110] on link "Remove Team Filters" at bounding box center [1434, 109] width 169 height 17
click at [800, 23] on div "Beta 1 Your Notifications You have 0 alerts × You have 212 to charge for 29/08/…" at bounding box center [1158, 30] width 742 height 34
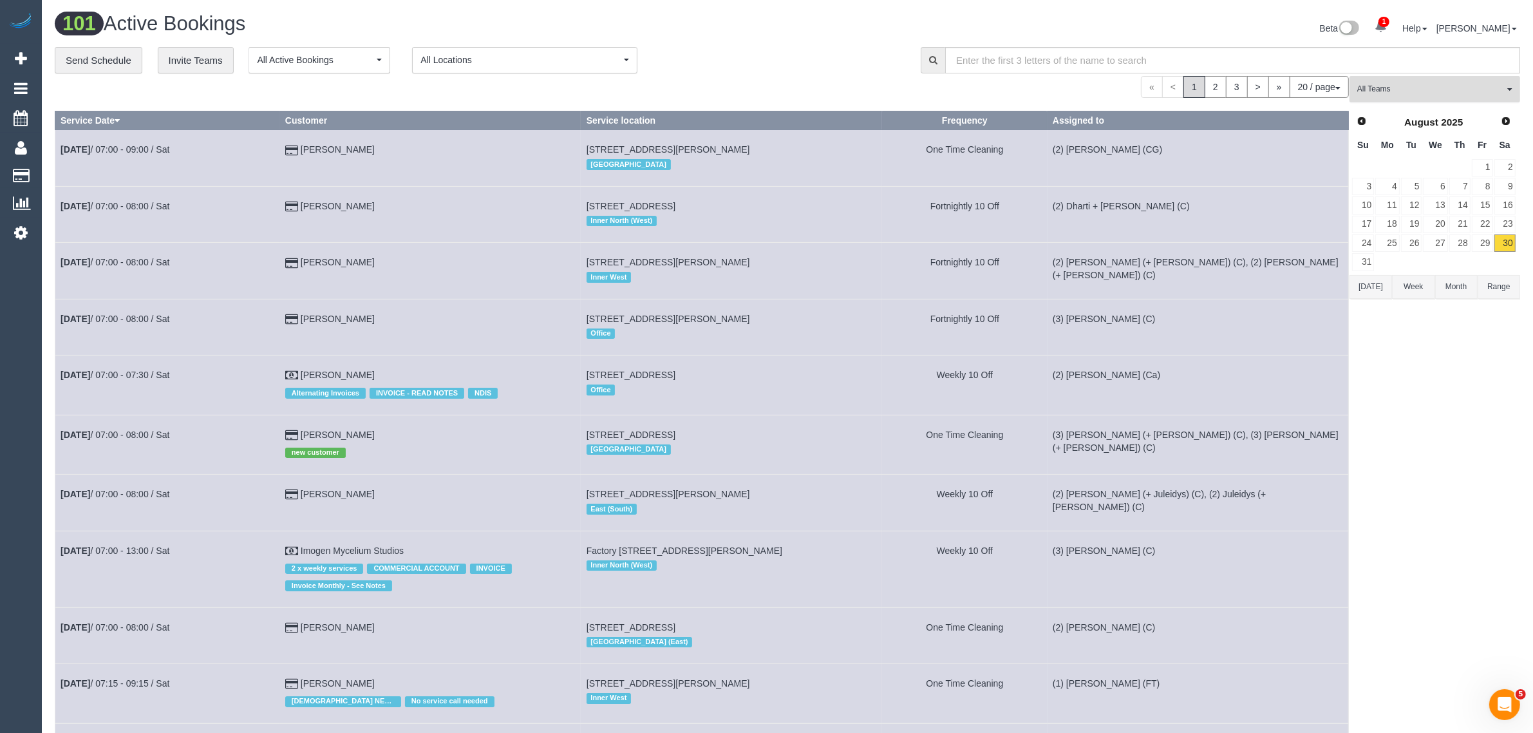
click at [1378, 91] on span "All Teams" at bounding box center [1430, 89] width 147 height 11
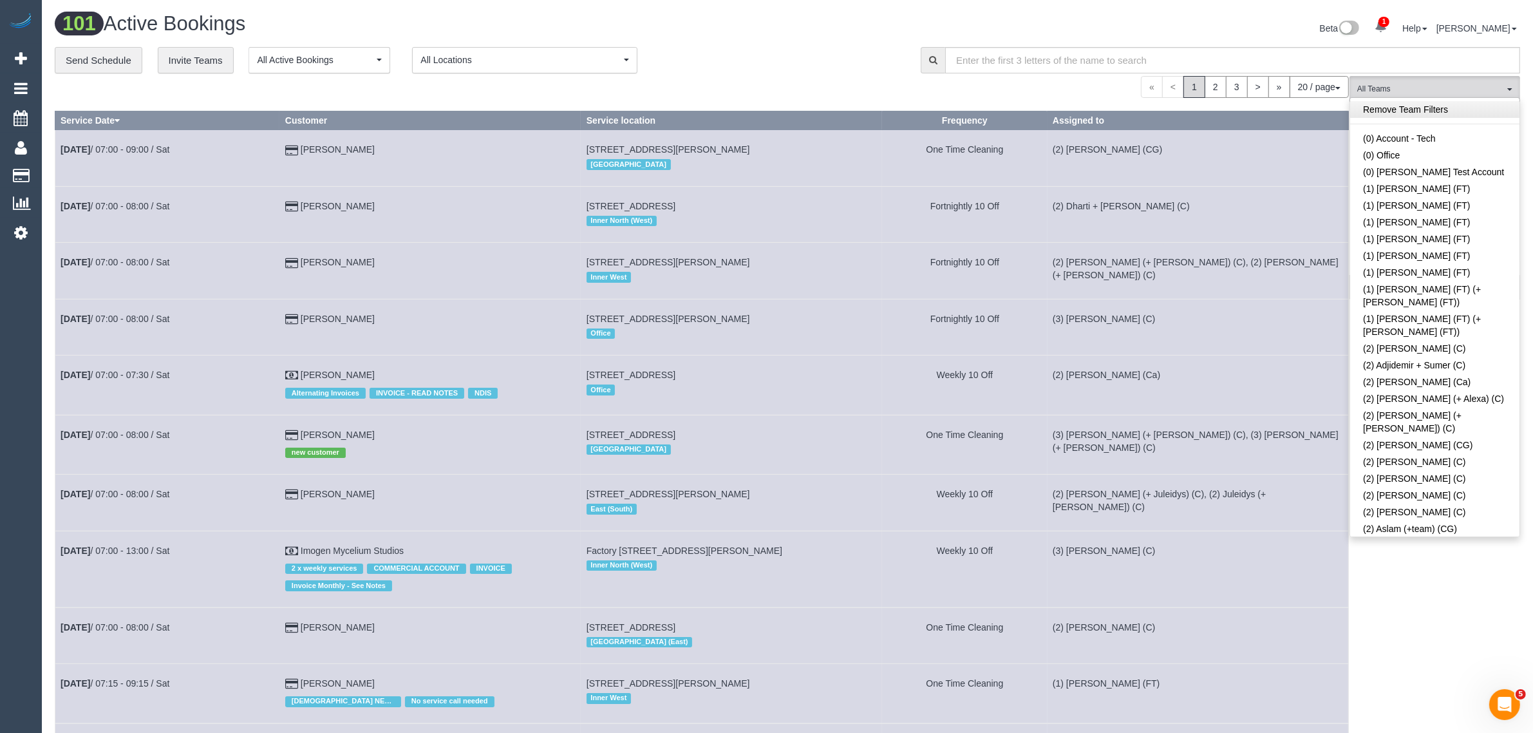
click at [1417, 107] on link "Remove Team Filters" at bounding box center [1434, 109] width 169 height 17
click at [800, 31] on div "Beta 1 Your Notifications You have 0 alerts × You have 212 to charge for 29/08/…" at bounding box center [1158, 30] width 742 height 34
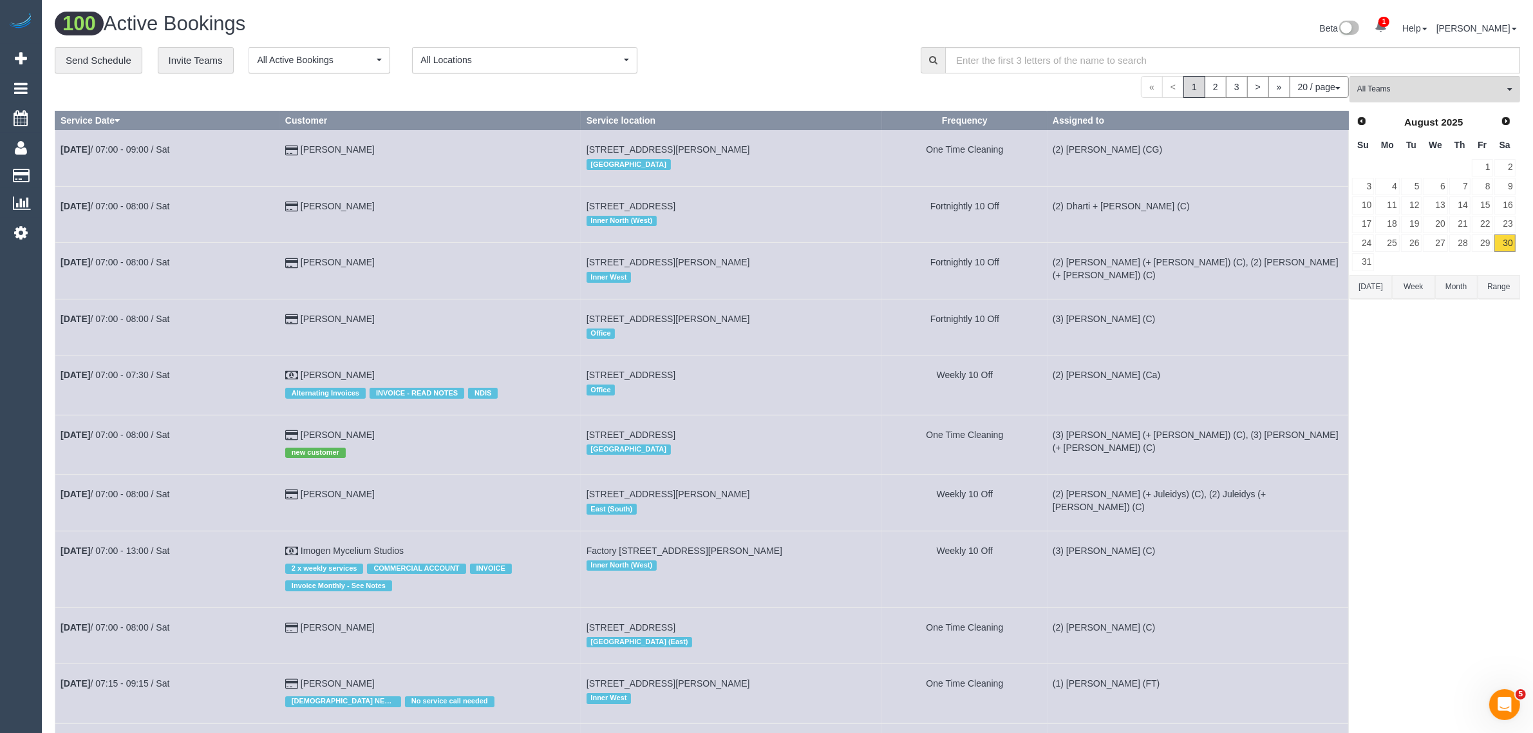
click at [1442, 458] on div "All Teams Remove Team Filters (0) Account - Tech (0) Office (0) Raunak Test Acc…" at bounding box center [1434, 717] width 171 height 1283
click at [1442, 464] on div "All Teams Remove Team Filters (0) Account - Tech (0) Office (0) Raunak Test Acc…" at bounding box center [1434, 717] width 171 height 1283
click at [558, 21] on h1 "100 Active Bookings" at bounding box center [416, 24] width 723 height 22
click at [1500, 539] on div "All Teams Remove Team Filters (0) Account - Tech (0) Office (0) Raunak Test Acc…" at bounding box center [1434, 717] width 171 height 1283
click at [1381, 82] on button "All Teams" at bounding box center [1434, 89] width 171 height 26
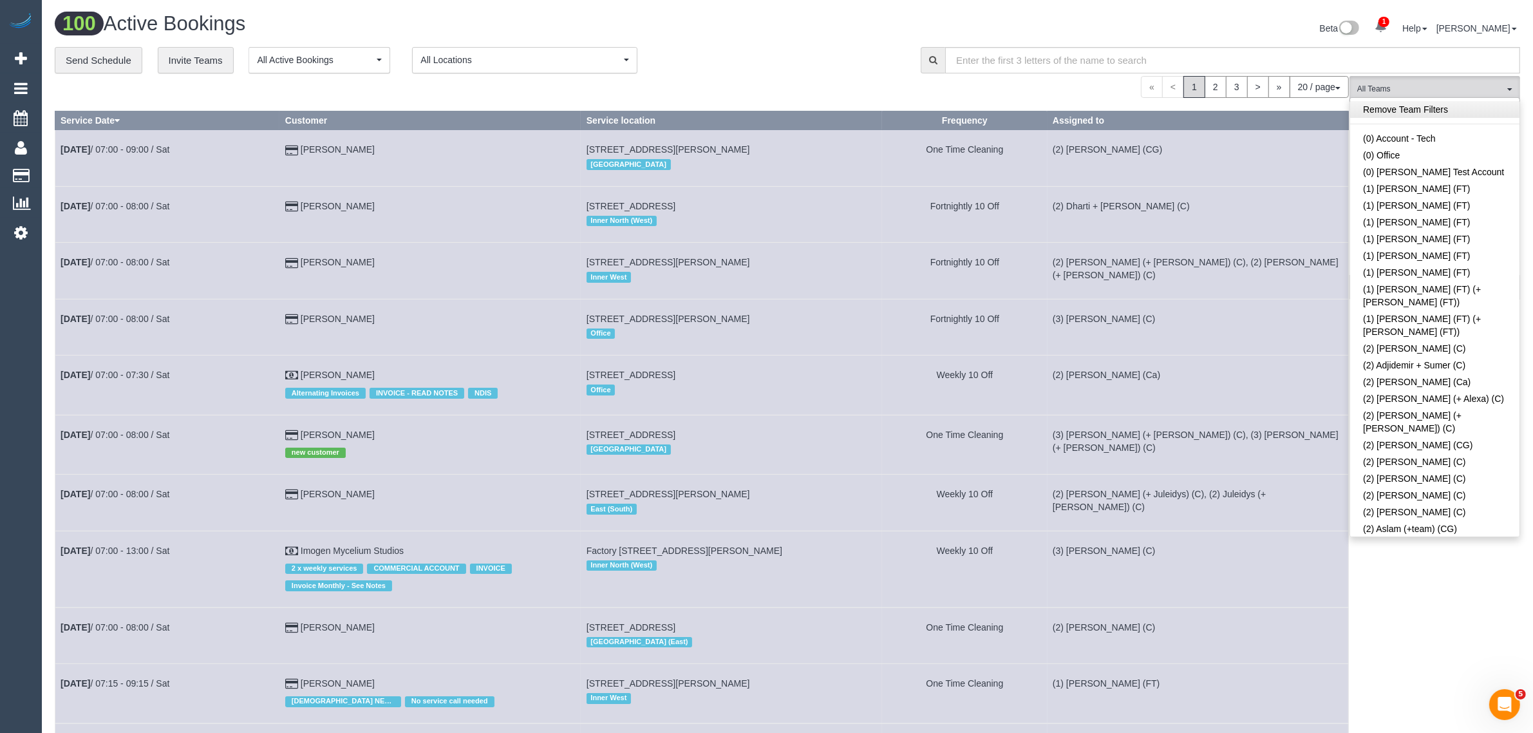
click at [1449, 117] on link "Remove Team Filters" at bounding box center [1434, 109] width 169 height 17
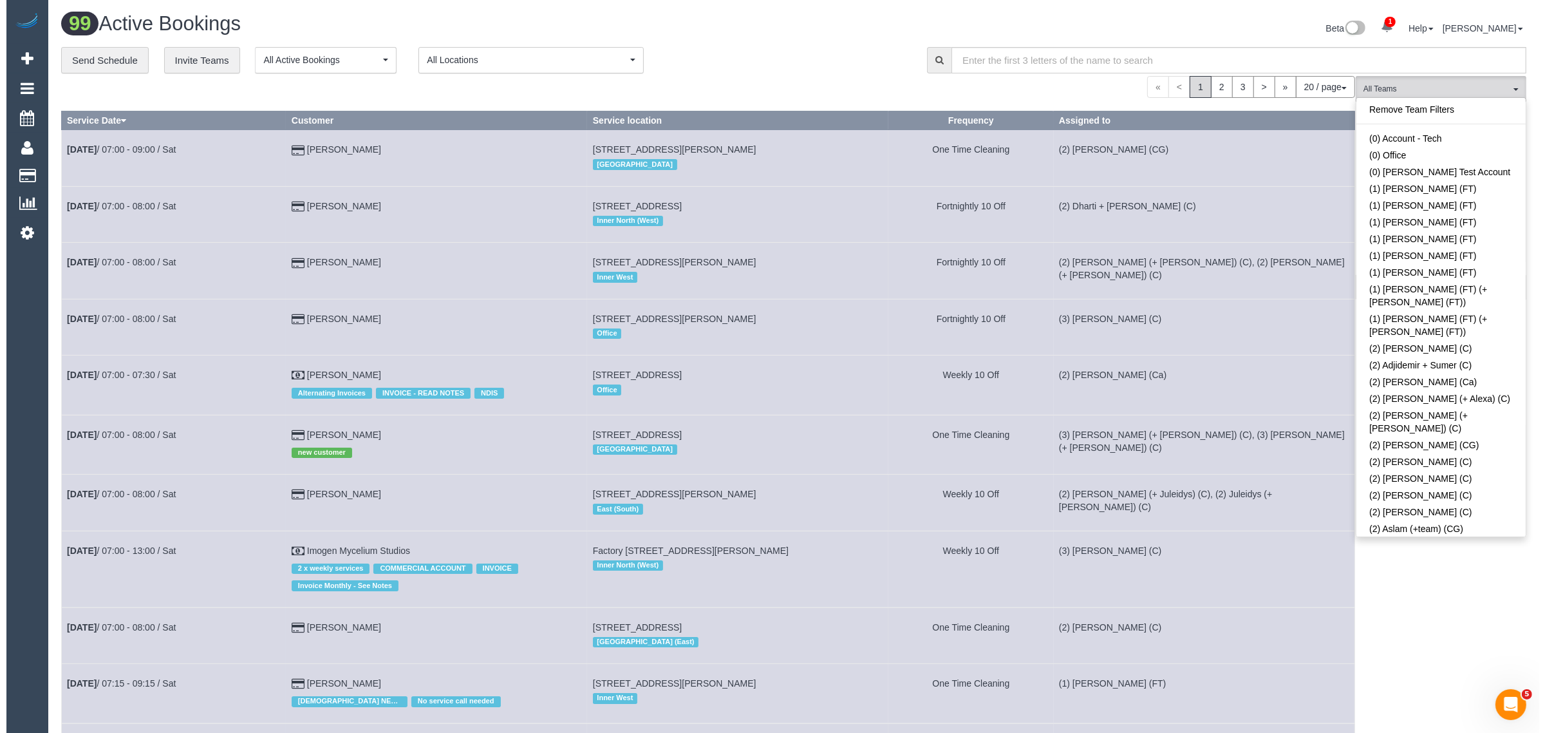
scroll to position [1623, 0]
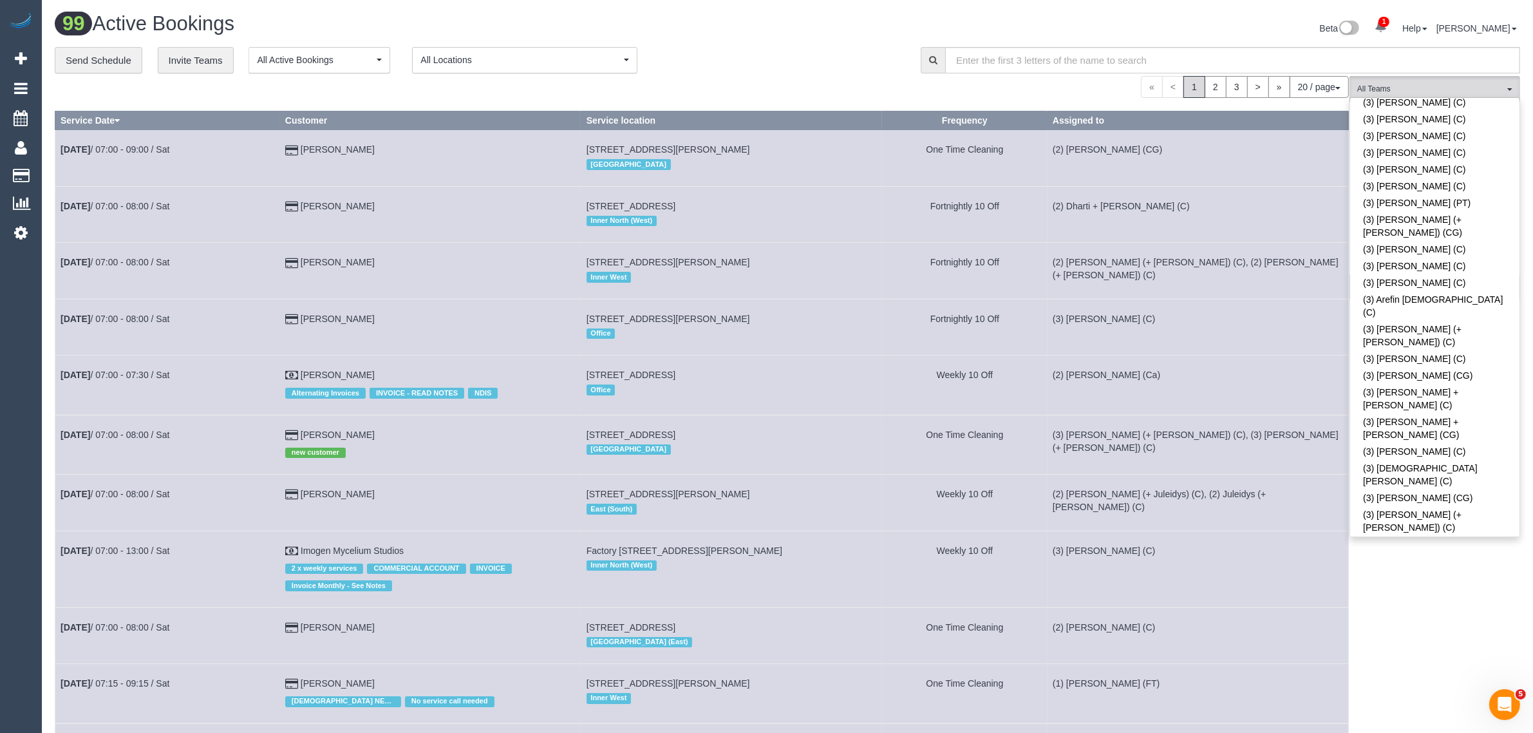
click at [1397, 632] on link "(3) Denuwan Lamahewa (C)" at bounding box center [1434, 640] width 169 height 17
click at [840, 79] on div "« < 1 2 3 > » 20 / page 10 / page 20 / page 30 / page 40 / page 50 / page 100 /…" at bounding box center [702, 87] width 1294 height 22
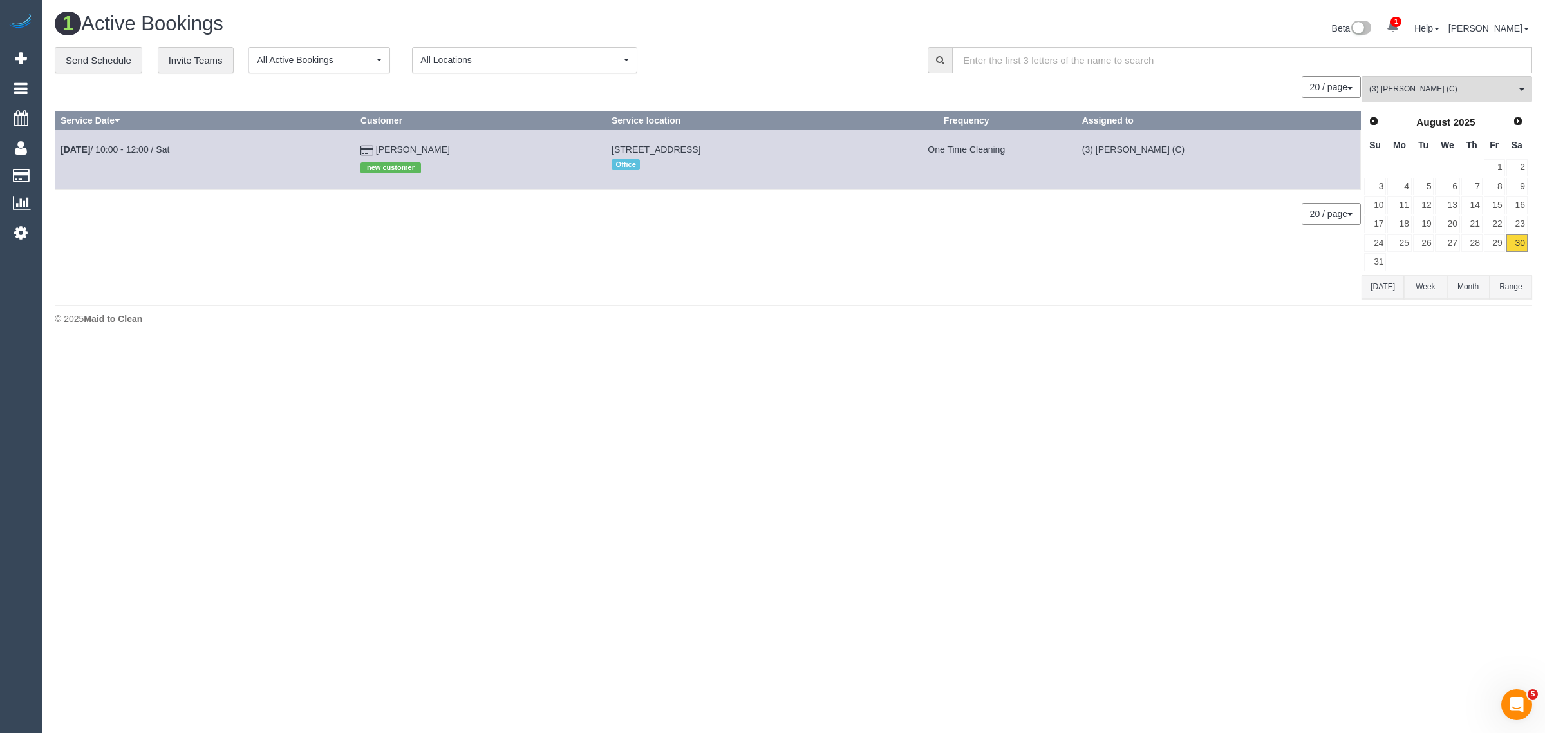
click at [1372, 397] on body "1 Beta Your Notifications You have 0 alerts × You have 212 to charge for 29/08/…" at bounding box center [772, 366] width 1545 height 733
drag, startPoint x: 430, startPoint y: 145, endPoint x: 57, endPoint y: 151, distance: 373.4
click at [57, 151] on tr "Aug 30th / 10:00 - 12:00 / Sat Lily Raymond new customer 6/298 South Road, Hamp…" at bounding box center [707, 159] width 1305 height 59
copy tr "Aug 30th / 10:00 - 12:00 / Sat Lily Raymond"
click at [433, 285] on div "0 Bookings found. We couldn't find any bookings that matched your search. Creat…" at bounding box center [708, 187] width 1307 height 223
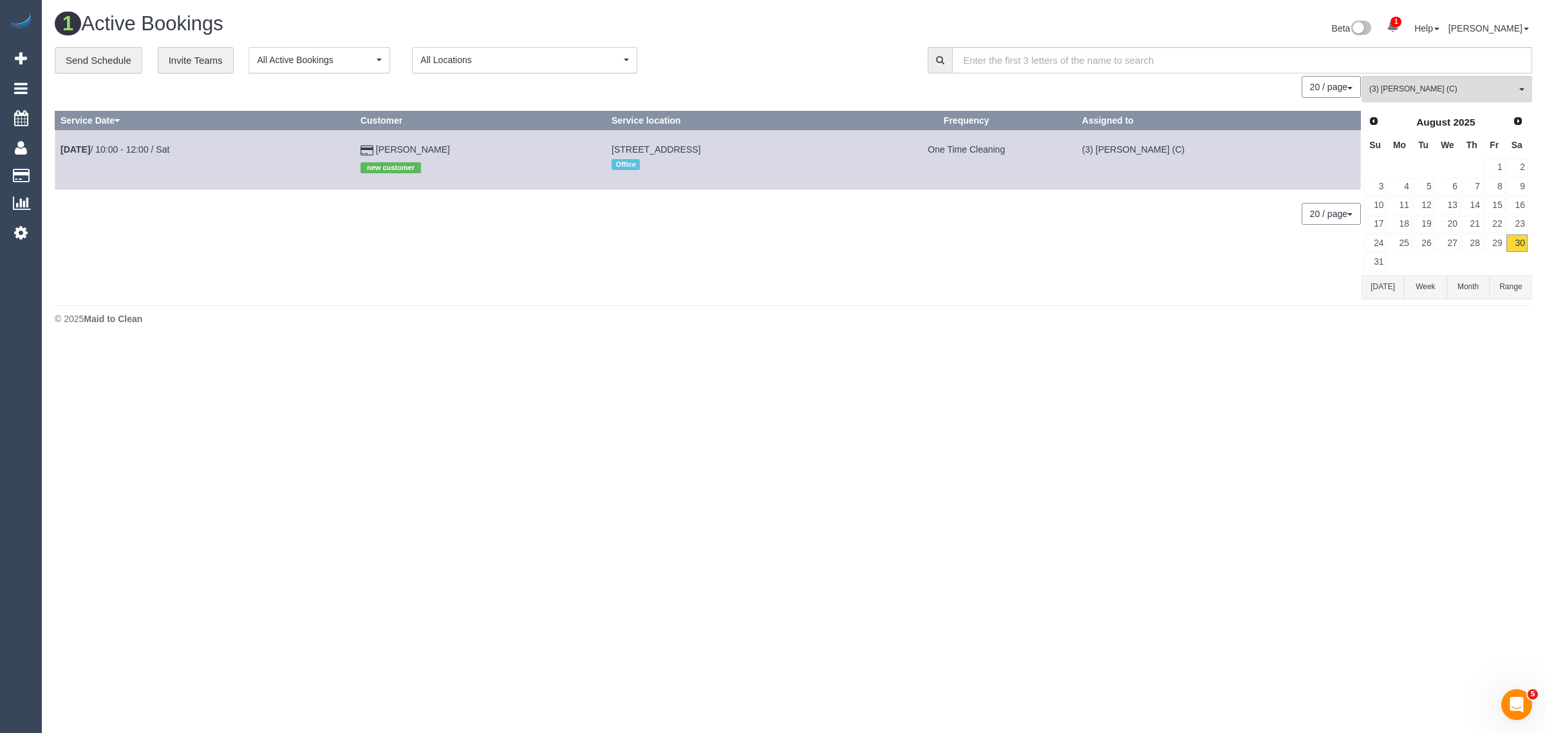
click at [577, 303] on div "1 Active Bookings Beta 1 Your Notifications You have 0 alerts × You have 212 to…" at bounding box center [793, 172] width 1503 height 344
click at [1507, 234] on link "30" at bounding box center [1516, 242] width 21 height 17
click at [1503, 238] on link "29" at bounding box center [1494, 242] width 21 height 17
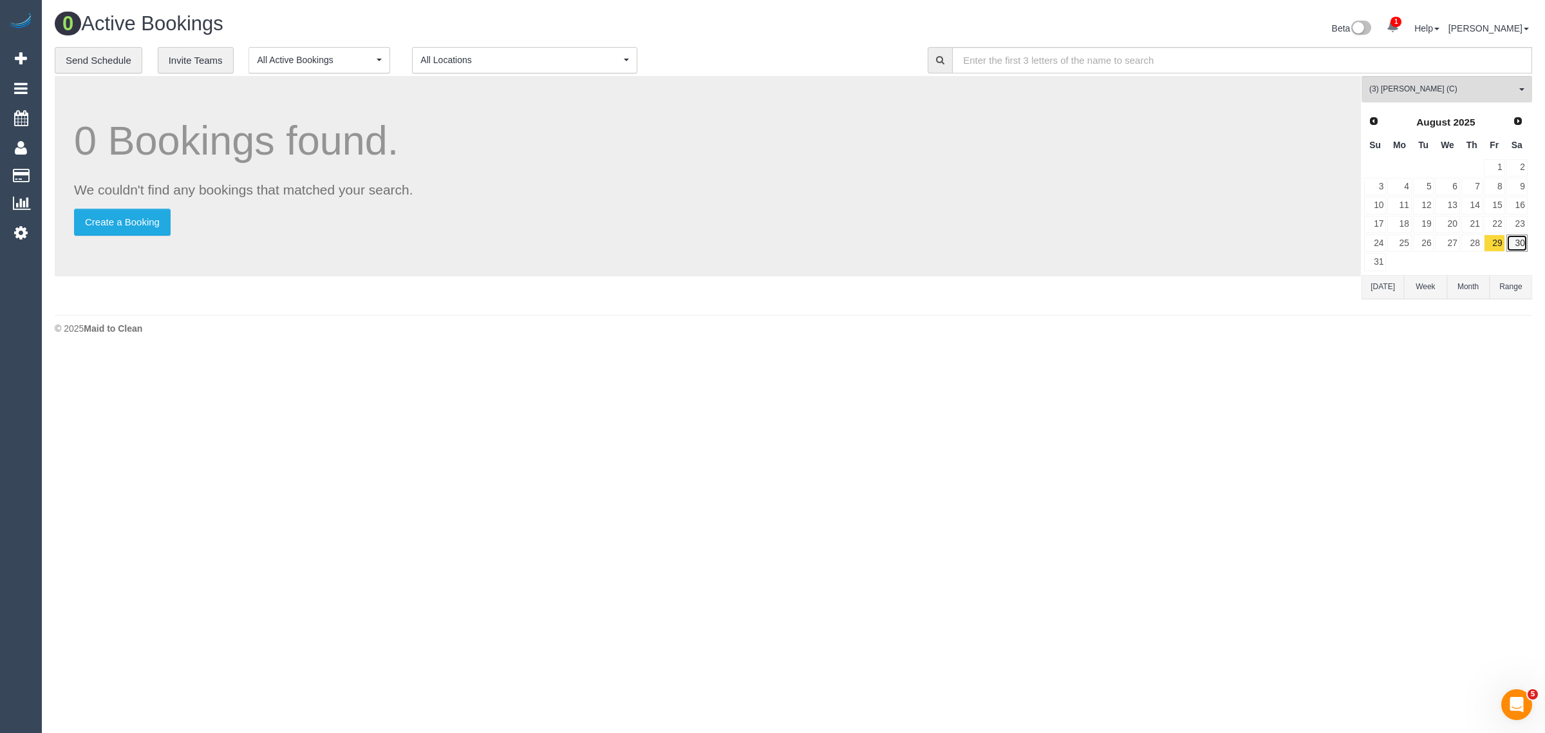
click at [1516, 239] on link "30" at bounding box center [1516, 242] width 21 height 17
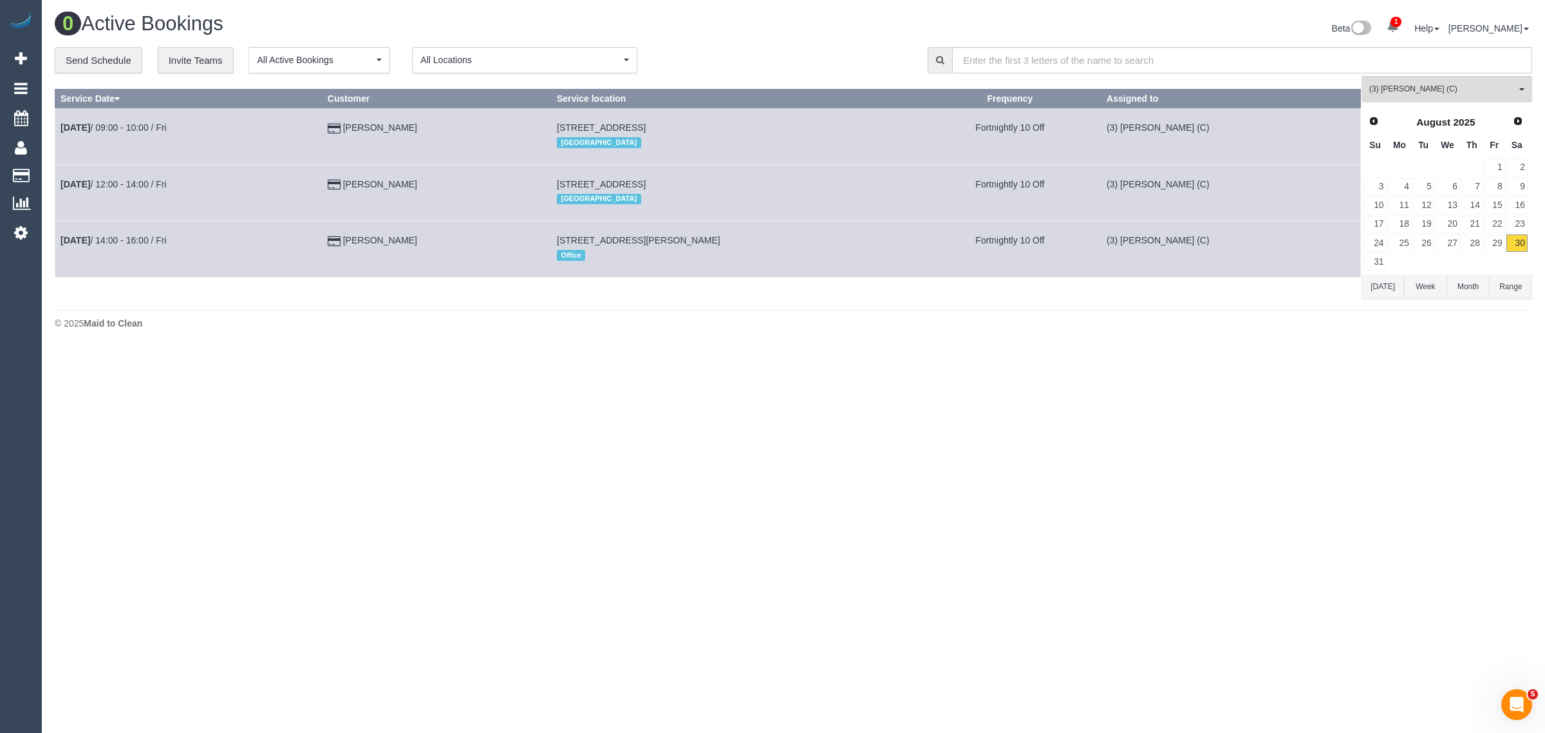
click at [716, 33] on h1 "0 Active Bookings" at bounding box center [419, 24] width 729 height 22
click at [1497, 241] on link "29" at bounding box center [1494, 242] width 21 height 17
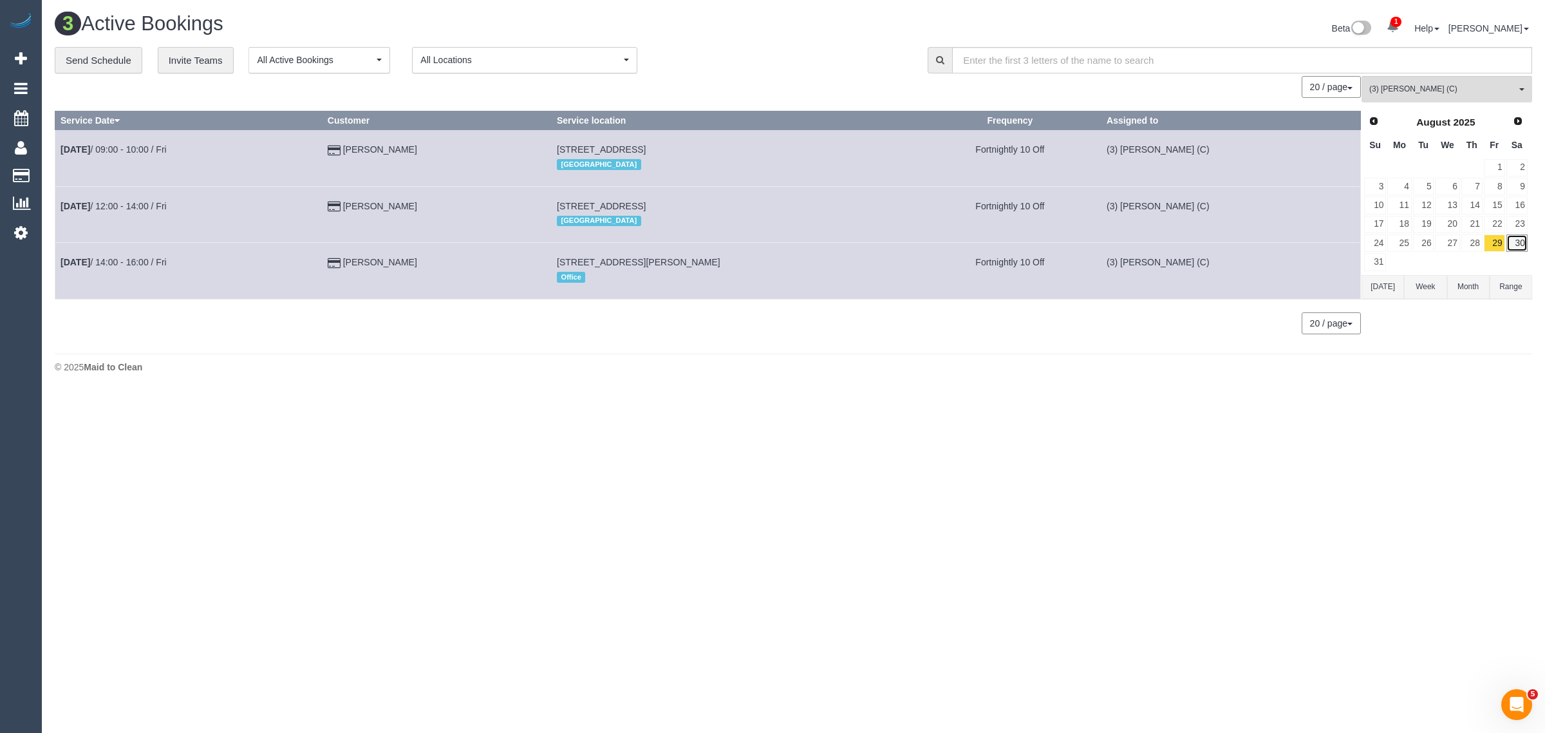
click at [1514, 241] on link "30" at bounding box center [1516, 242] width 21 height 17
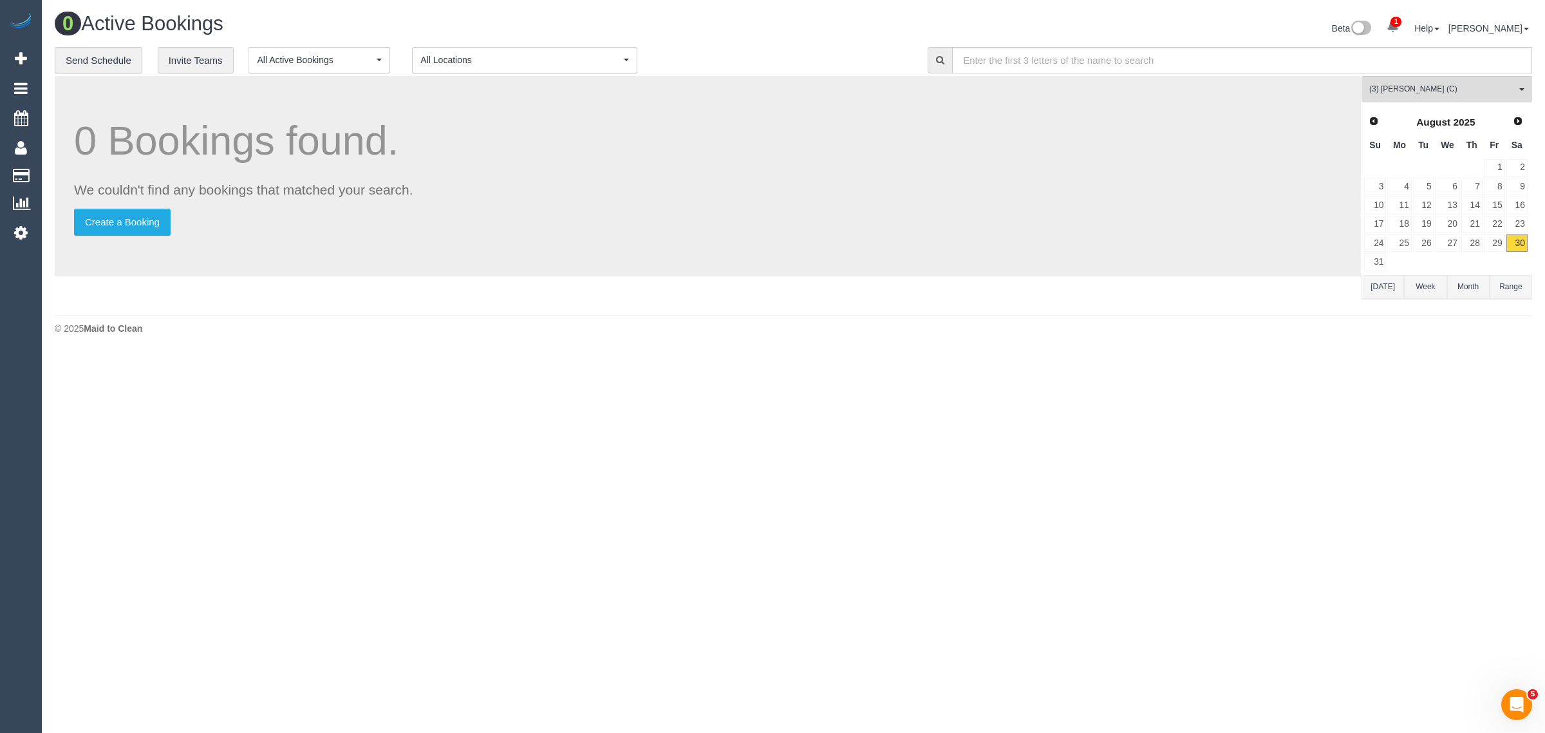
click at [924, 368] on body "1 Beta Your Notifications You have 0 alerts × You have 212 to charge for 29/08/…" at bounding box center [772, 366] width 1545 height 733
click at [1515, 120] on span "Next" at bounding box center [1518, 120] width 10 height 10
click at [1413, 168] on link "2" at bounding box center [1423, 167] width 21 height 17
click at [1408, 167] on link "1" at bounding box center [1399, 167] width 24 height 17
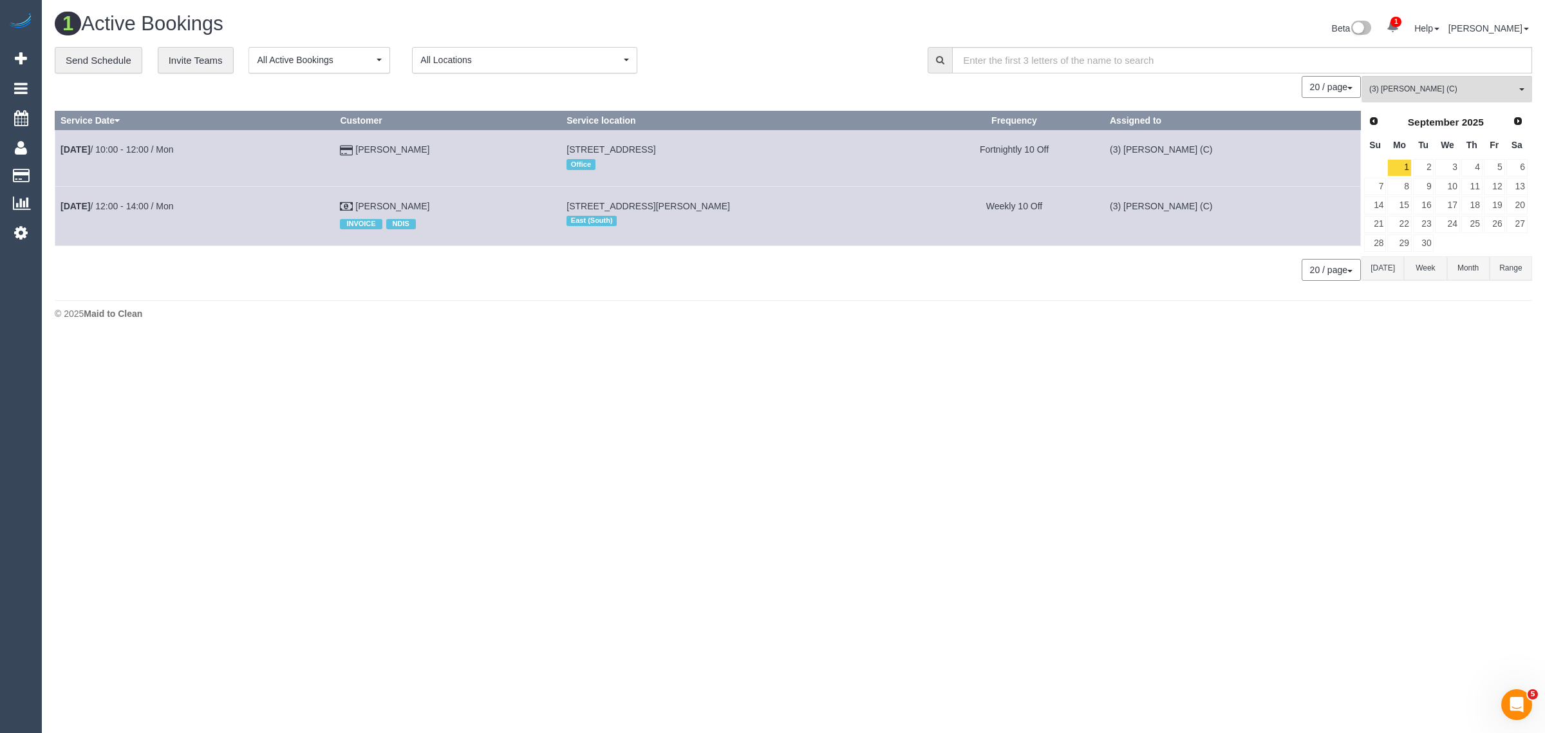
click at [713, 323] on footer "© 2025 Maid to Clean" at bounding box center [793, 313] width 1477 height 26
click at [1407, 88] on span "(3) Denuwan Lamahewa (C)" at bounding box center [1442, 89] width 147 height 11
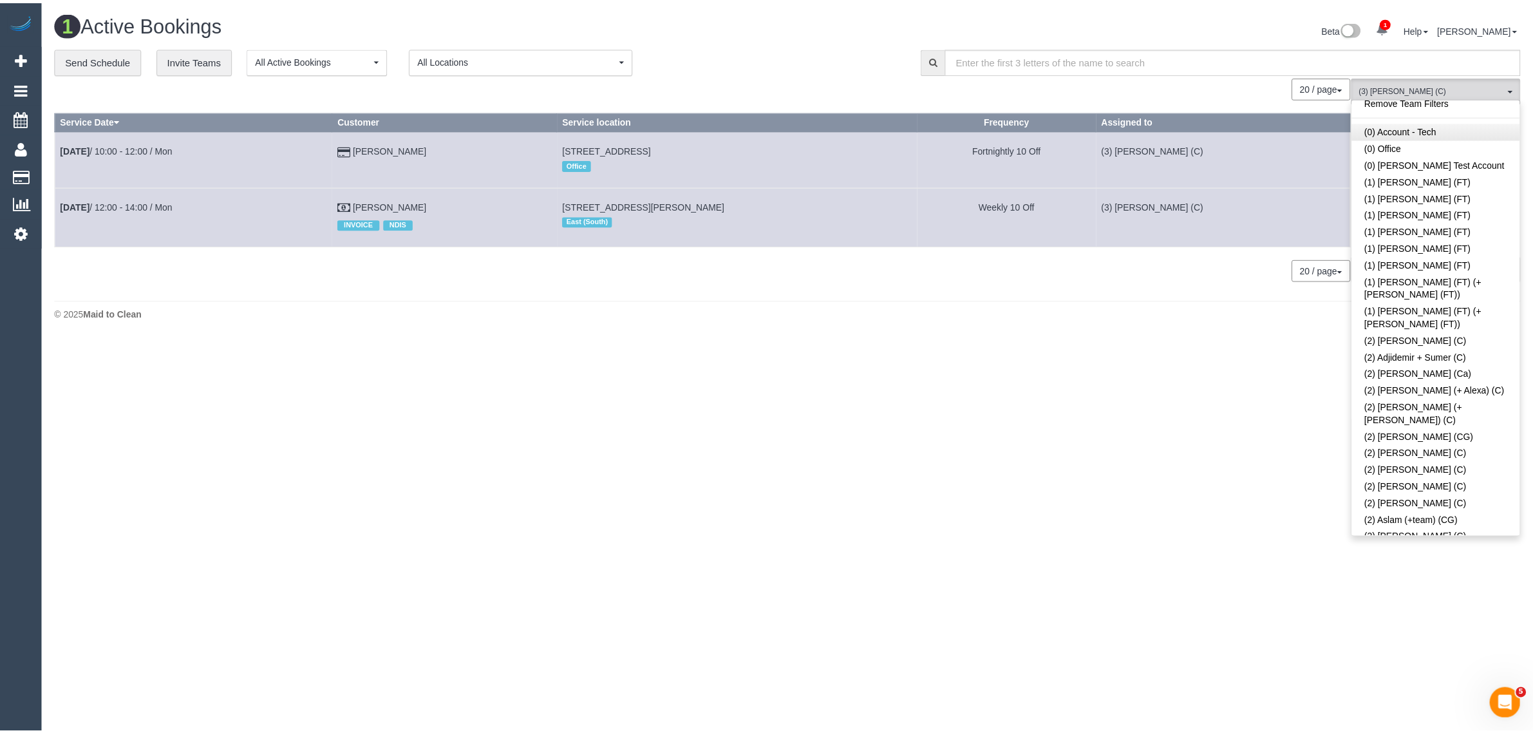
scroll to position [0, 0]
click at [1434, 108] on link "Remove Team Filters" at bounding box center [1446, 109] width 169 height 17
click at [768, 63] on div "**********" at bounding box center [482, 60] width 854 height 27
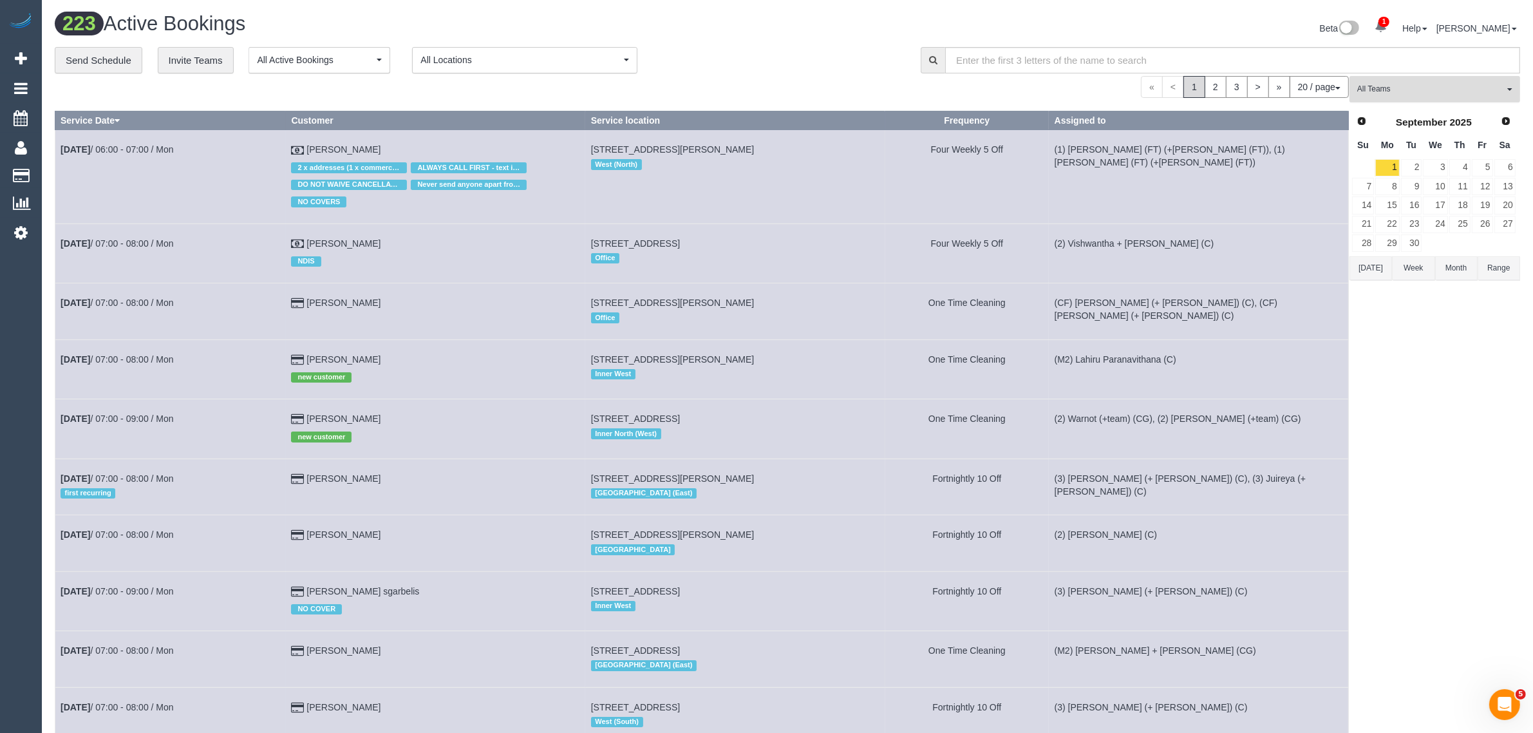
click at [1392, 84] on span "All Teams" at bounding box center [1430, 89] width 147 height 11
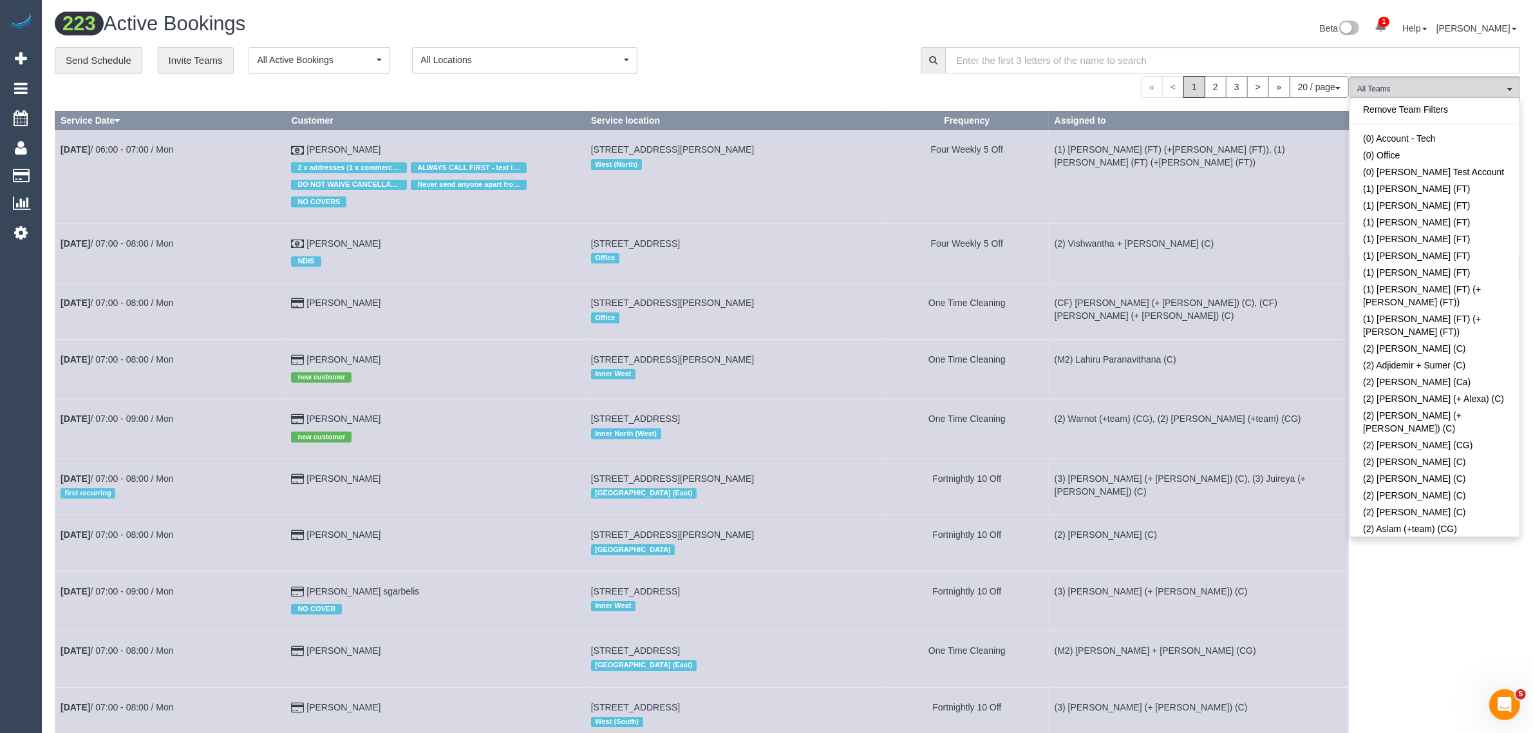
click at [1459, 114] on link "Remove Team Filters" at bounding box center [1434, 109] width 169 height 17
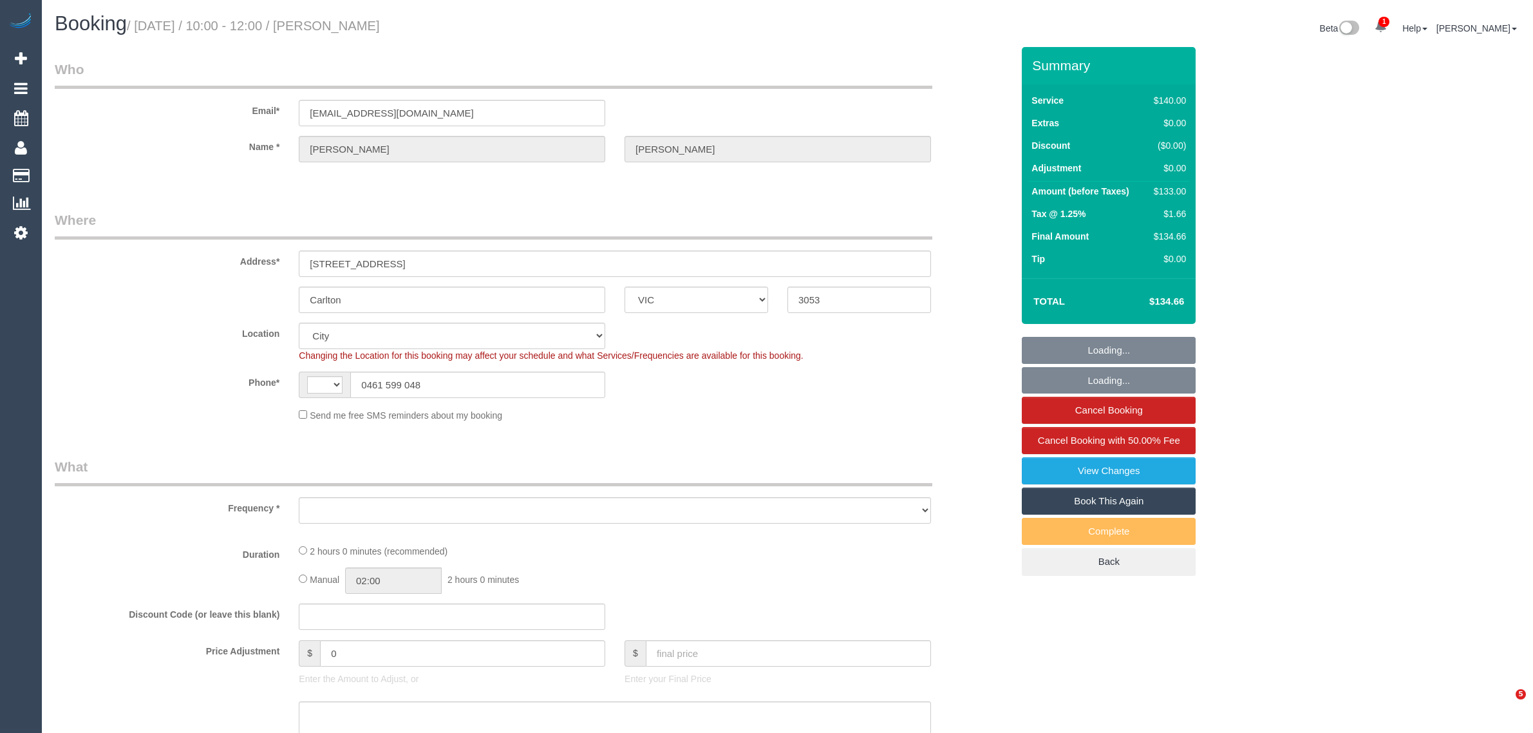
select select "VIC"
select select "string:stripe-pm_1RfXfJ2GScqysDRV6nMI43sF"
select select "number:28"
select select "number:14"
select select "number:19"
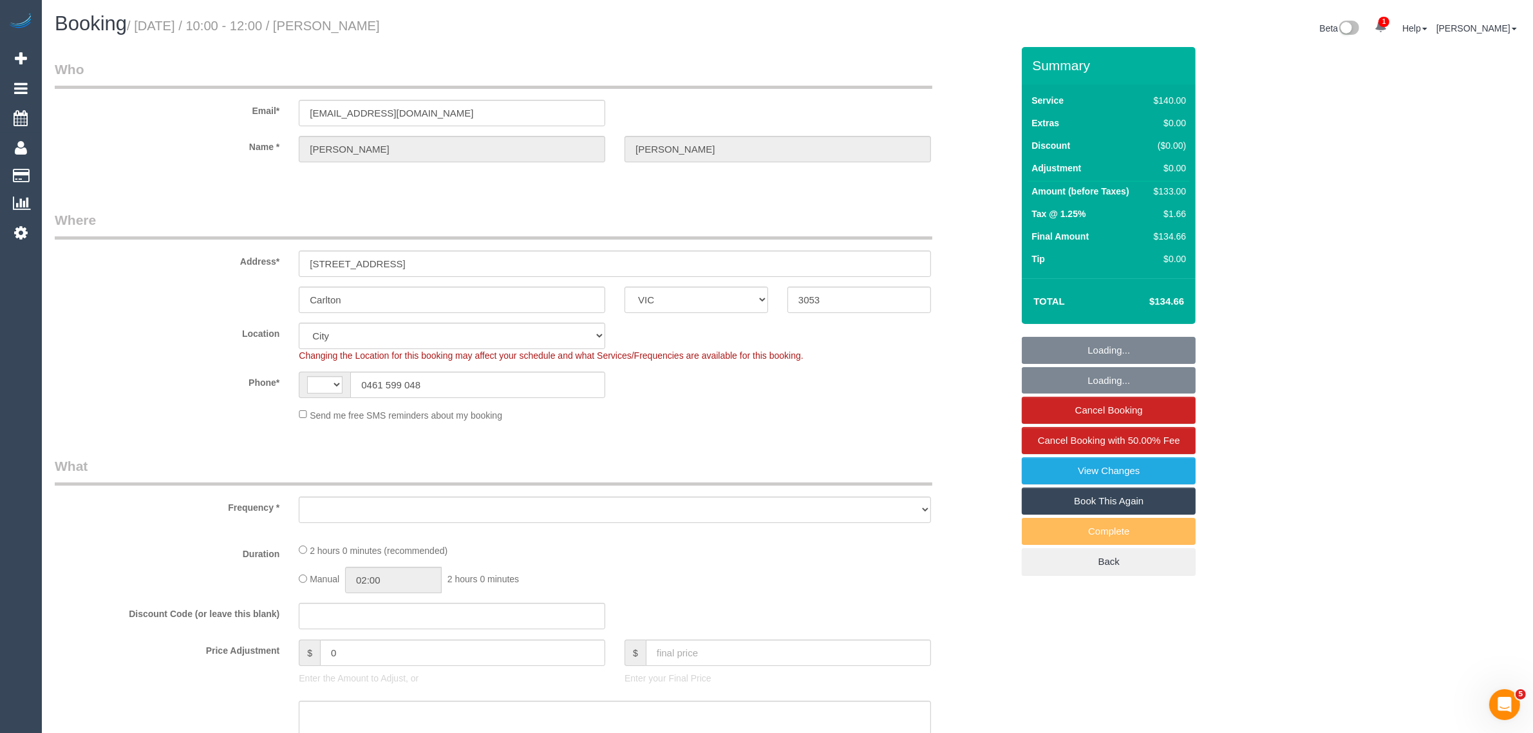
select select "number:24"
select select "number:33"
select select "number:13"
select select "string:AU"
select select "object:1271"
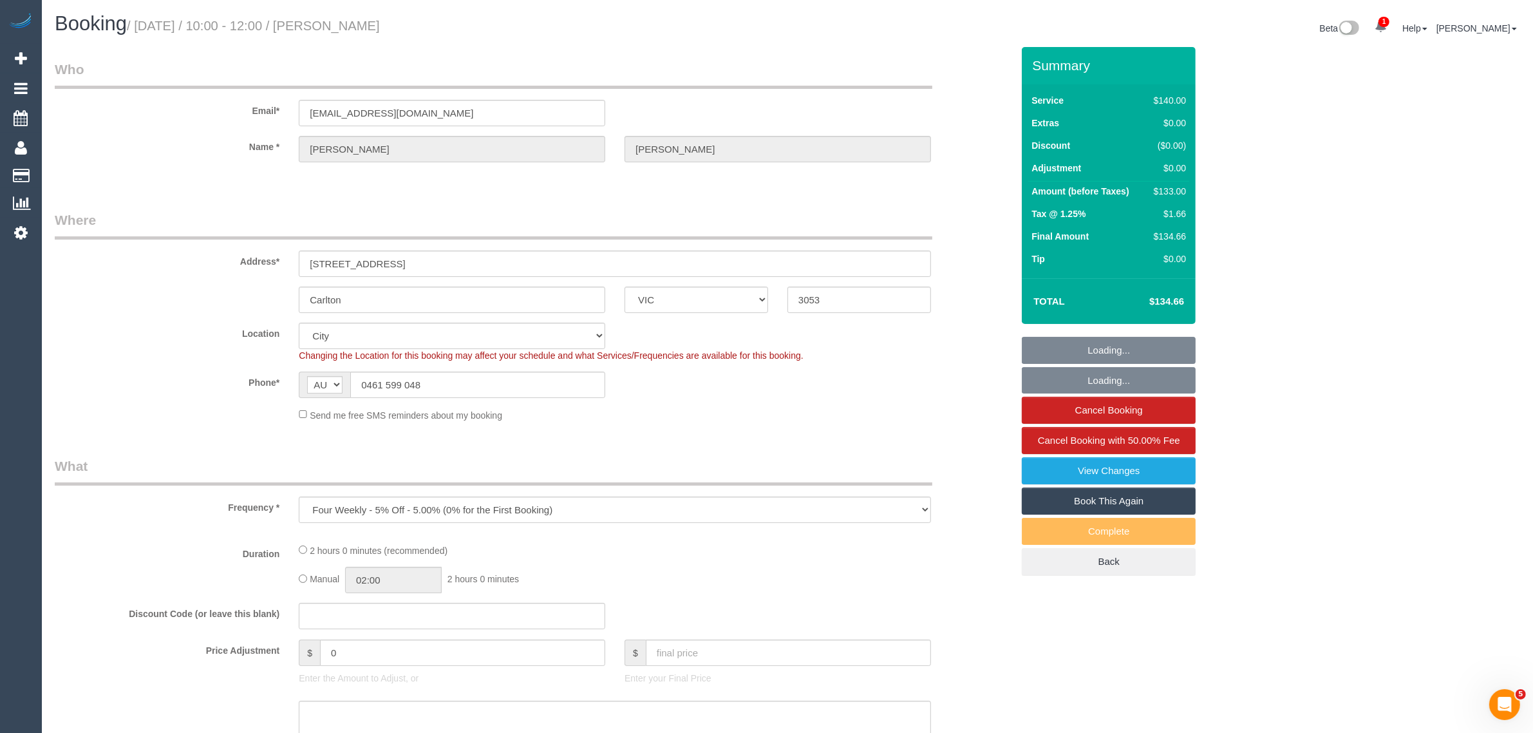
select select "spot1"
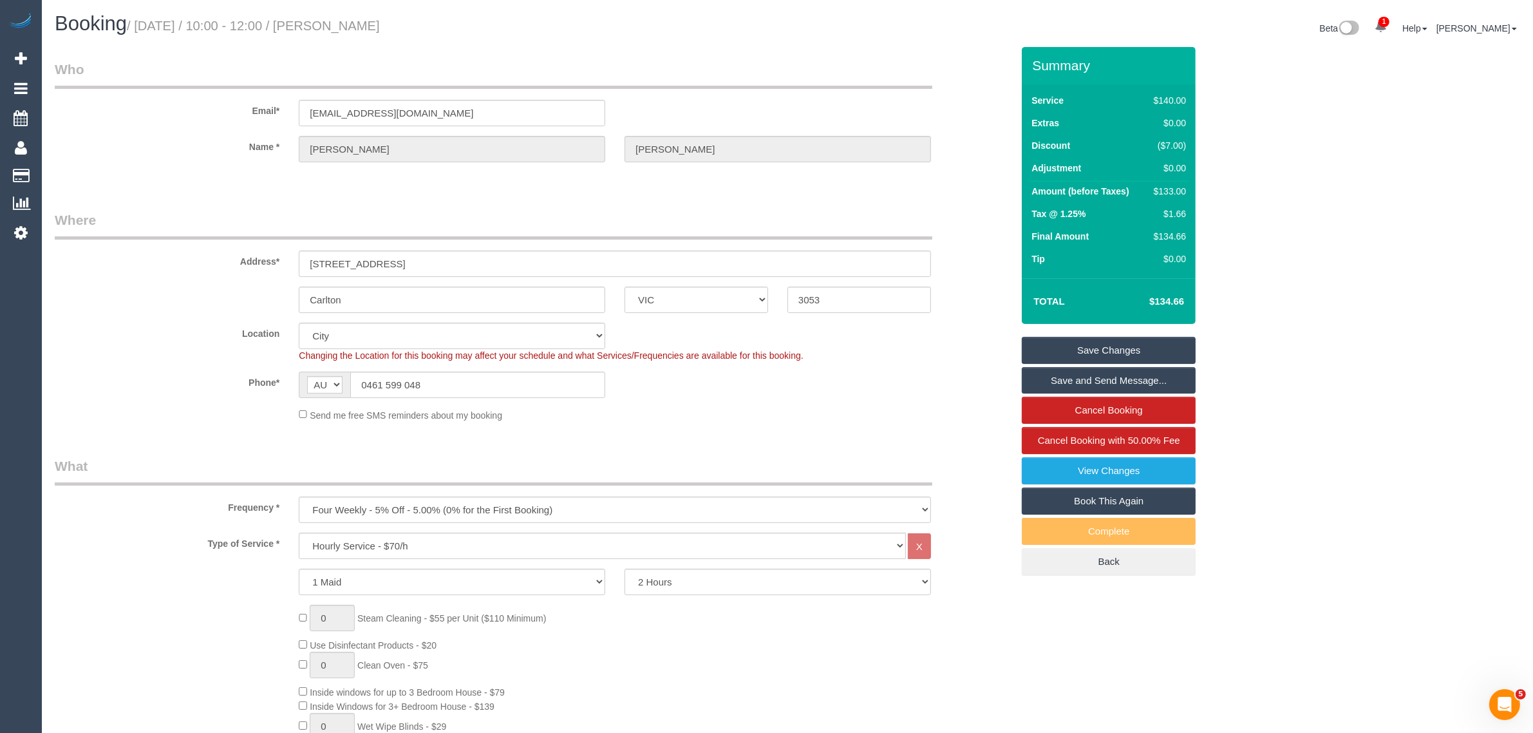
drag, startPoint x: 964, startPoint y: 229, endPoint x: 977, endPoint y: 229, distance: 12.9
click at [964, 229] on div "Address* 192 Canning St" at bounding box center [533, 243] width 976 height 66
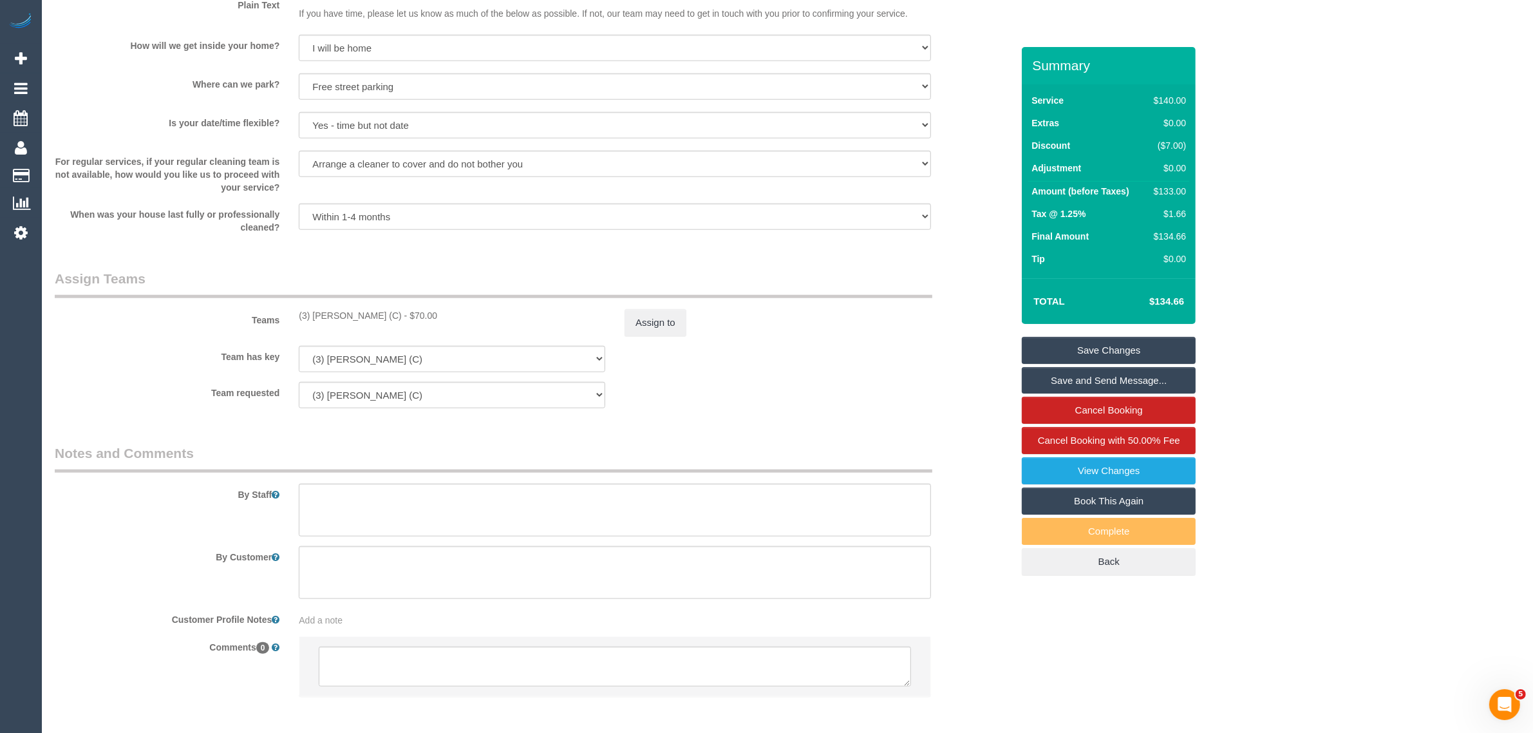
scroll to position [1667, 0]
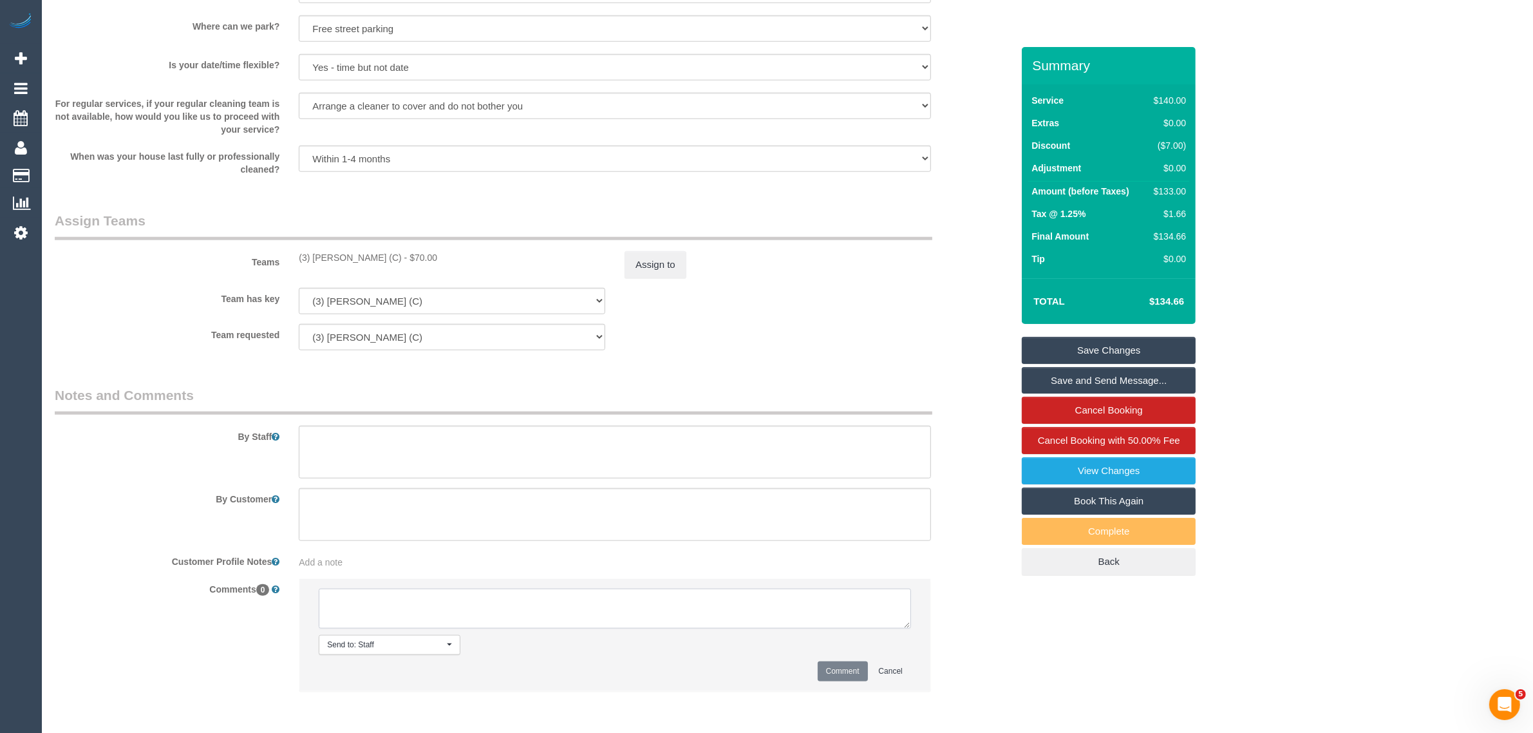
click at [679, 619] on textarea at bounding box center [615, 608] width 592 height 40
paste textarea "Cleaner(s) Unassigned: Reason Unassigned: Contact via: Which message sent: Addi…"
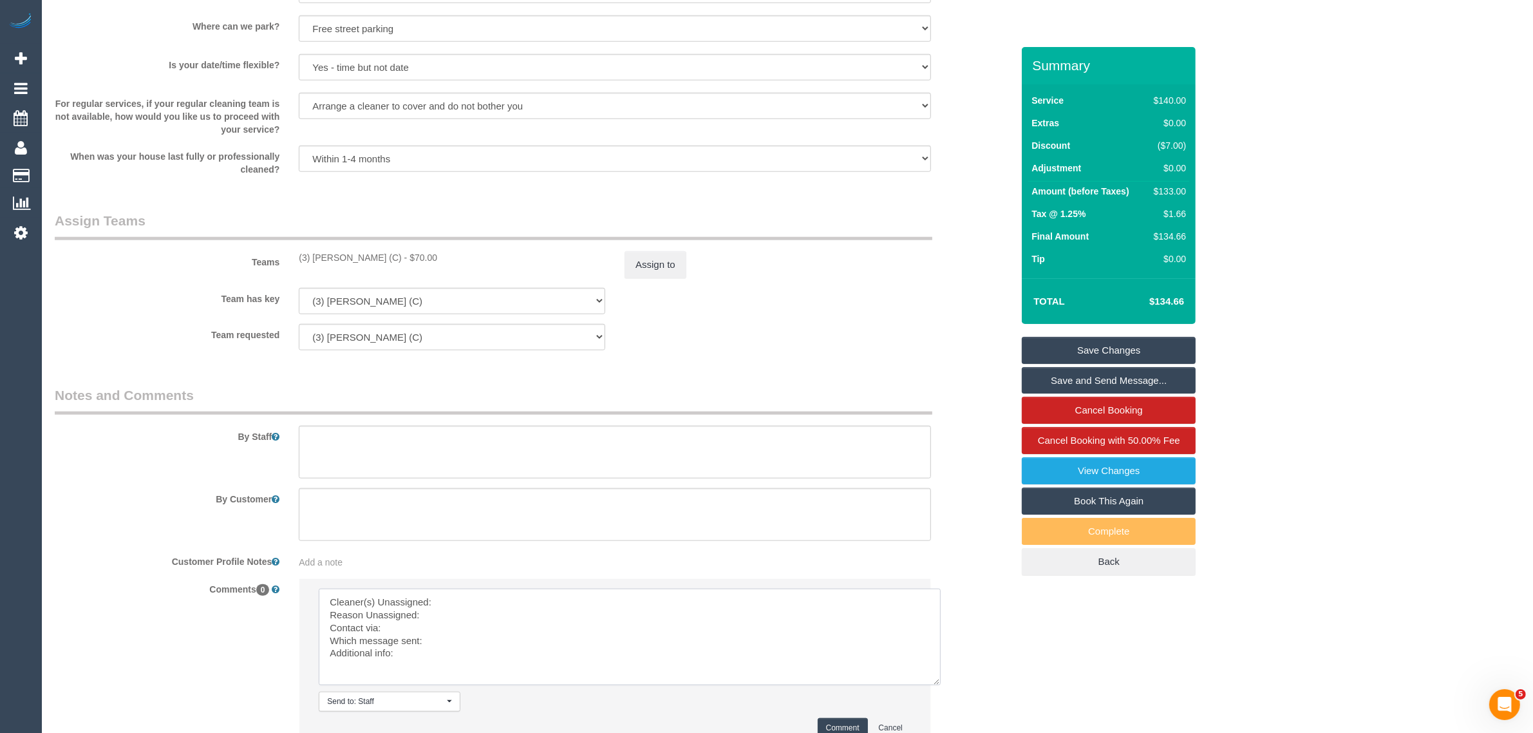
click at [934, 683] on textarea at bounding box center [630, 636] width 622 height 97
drag, startPoint x: 297, startPoint y: 259, endPoint x: 378, endPoint y: 256, distance: 81.2
click at [378, 256] on div "(3) Juan Manuel (C) - $70.00" at bounding box center [452, 257] width 326 height 13
copy div "(3) [PERSON_NAME] (C)"
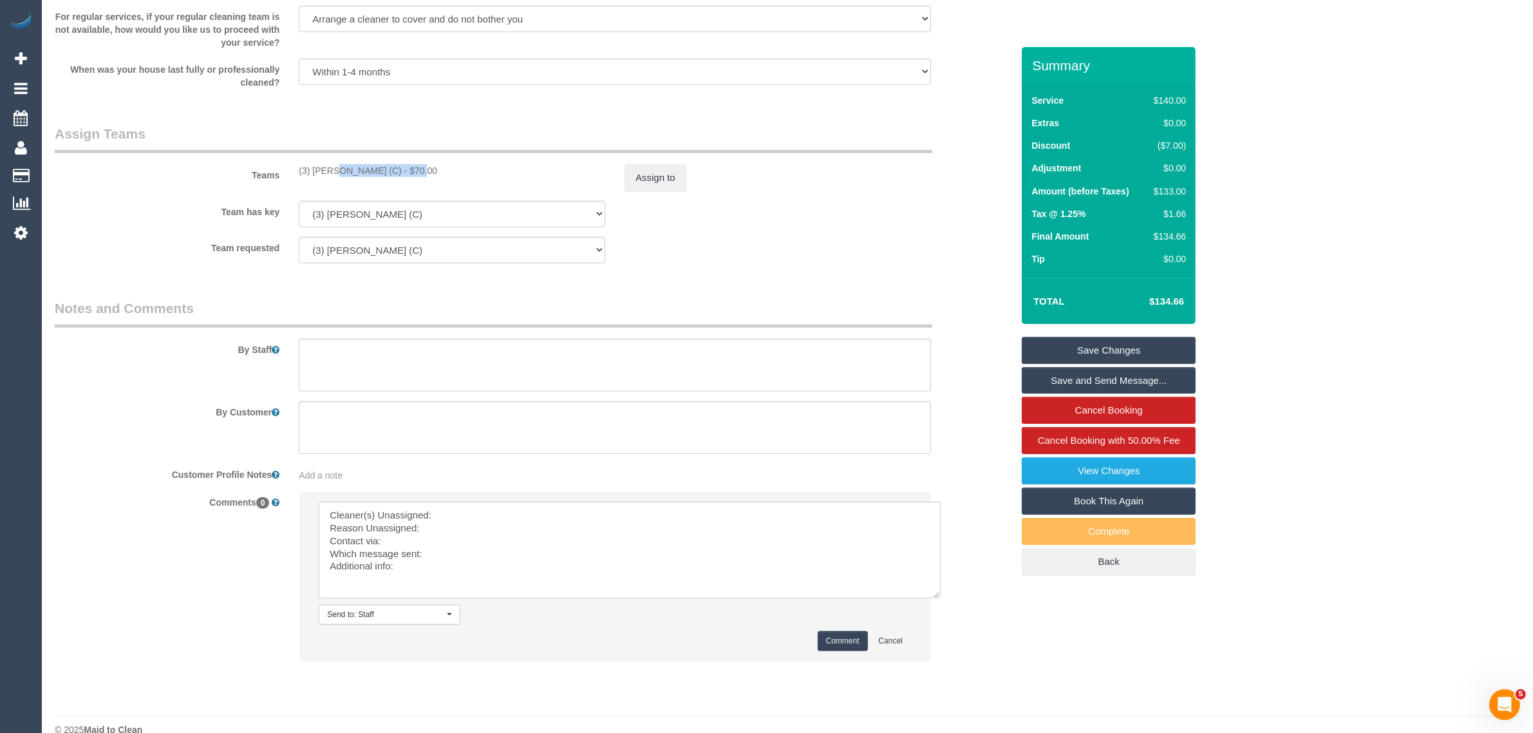
scroll to position [1777, 0]
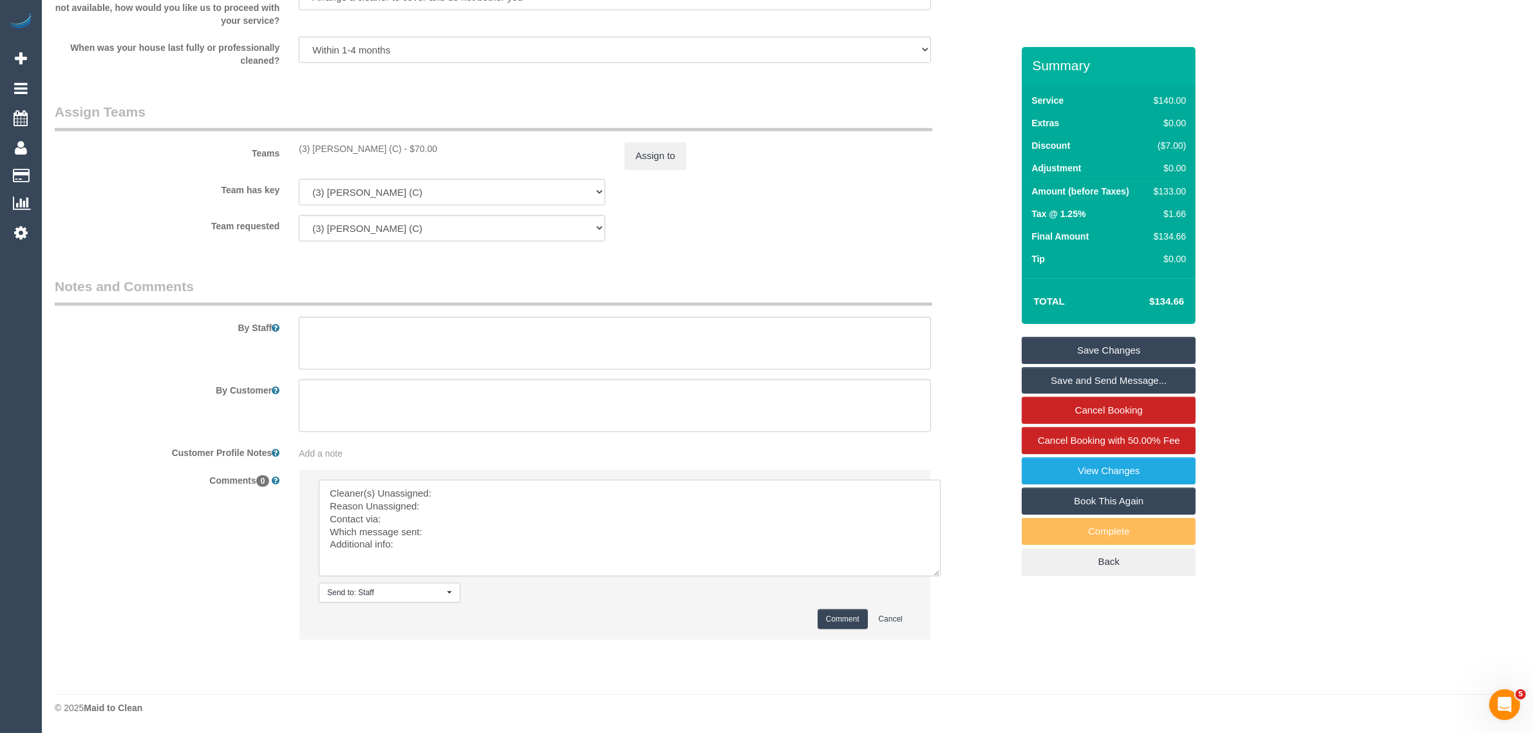
click at [539, 487] on textarea at bounding box center [630, 528] width 622 height 97
paste textarea "(3) [PERSON_NAME] (C)"
click at [507, 503] on textarea at bounding box center [630, 528] width 622 height 97
click at [510, 536] on textarea at bounding box center [630, 528] width 622 height 97
type textarea "Cleaner(s) Unassigned: (3) Juan Manuel (C) Reason Unassigned: sick Contact via:…"
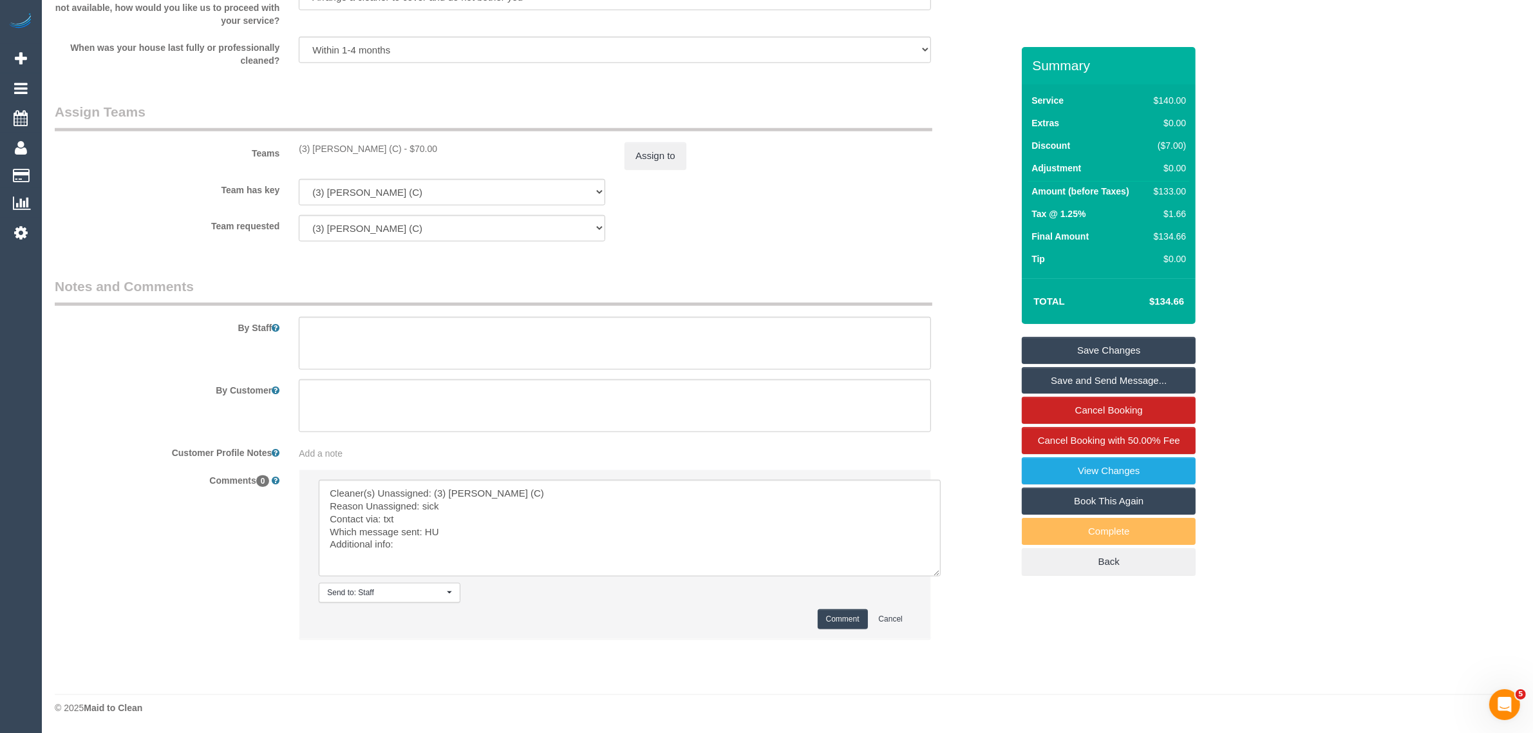
click at [834, 616] on button "Comment" at bounding box center [842, 619] width 50 height 20
click at [644, 159] on button "Assign to" at bounding box center [655, 155] width 62 height 27
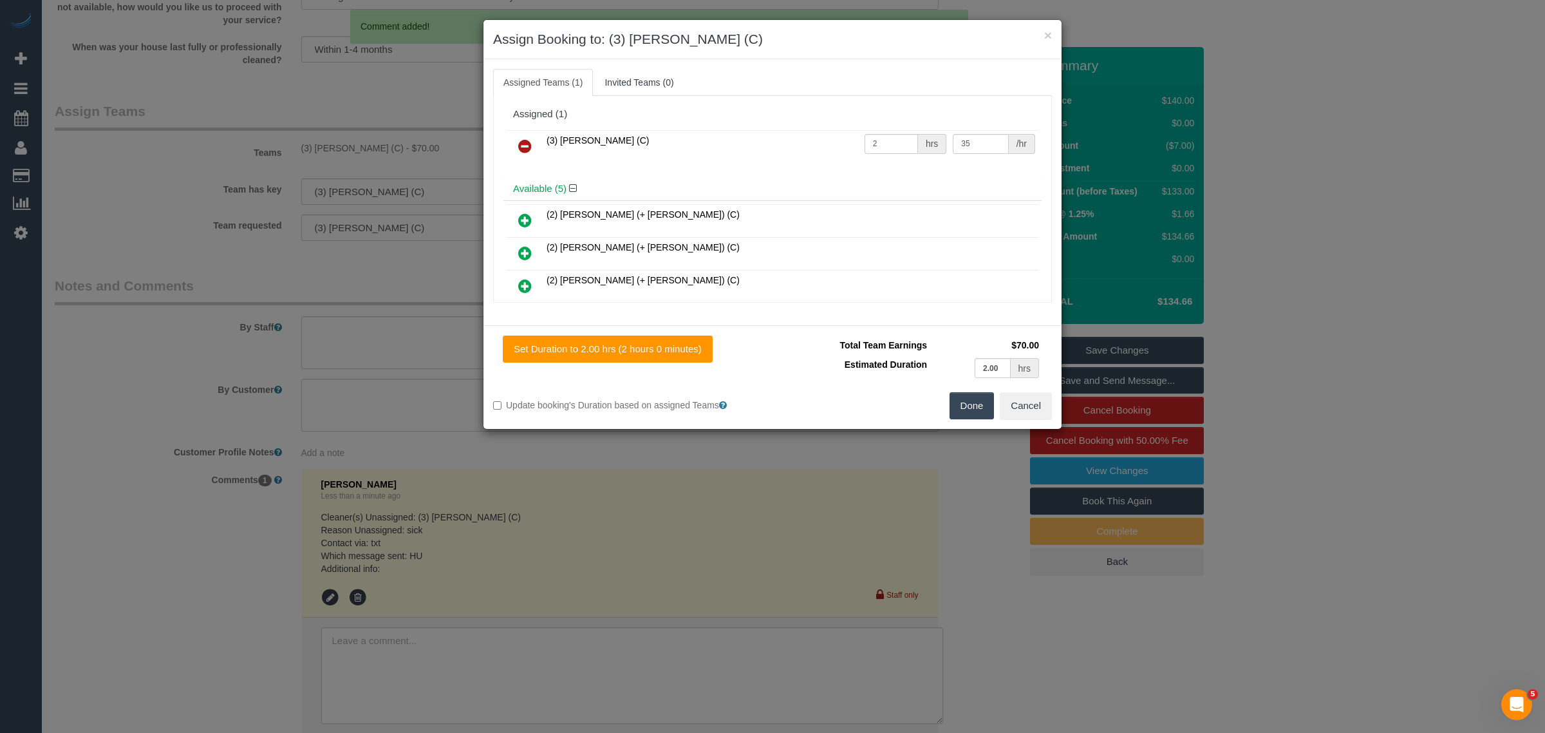
click at [519, 142] on icon at bounding box center [525, 145] width 14 height 15
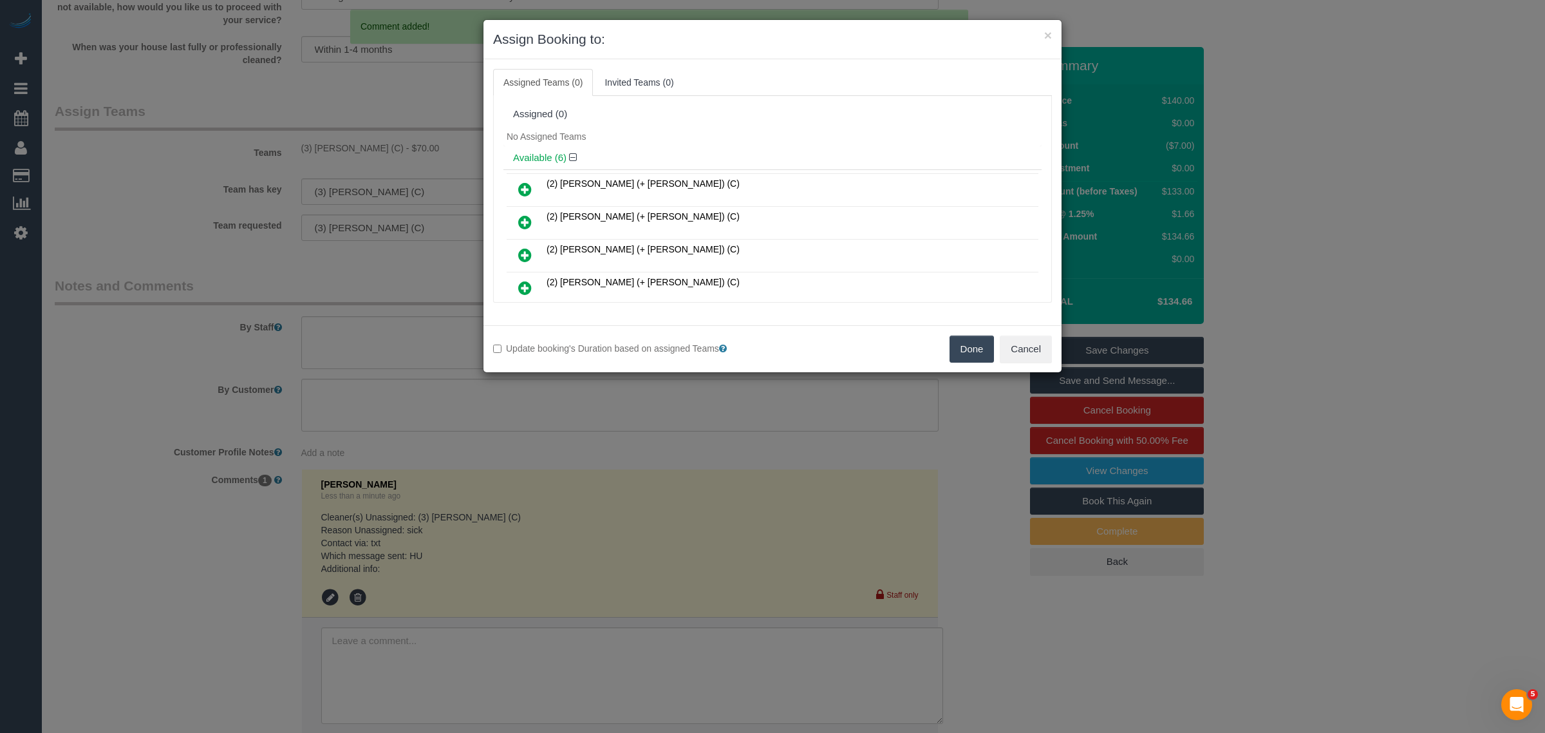
click at [969, 349] on button "Done" at bounding box center [971, 348] width 45 height 27
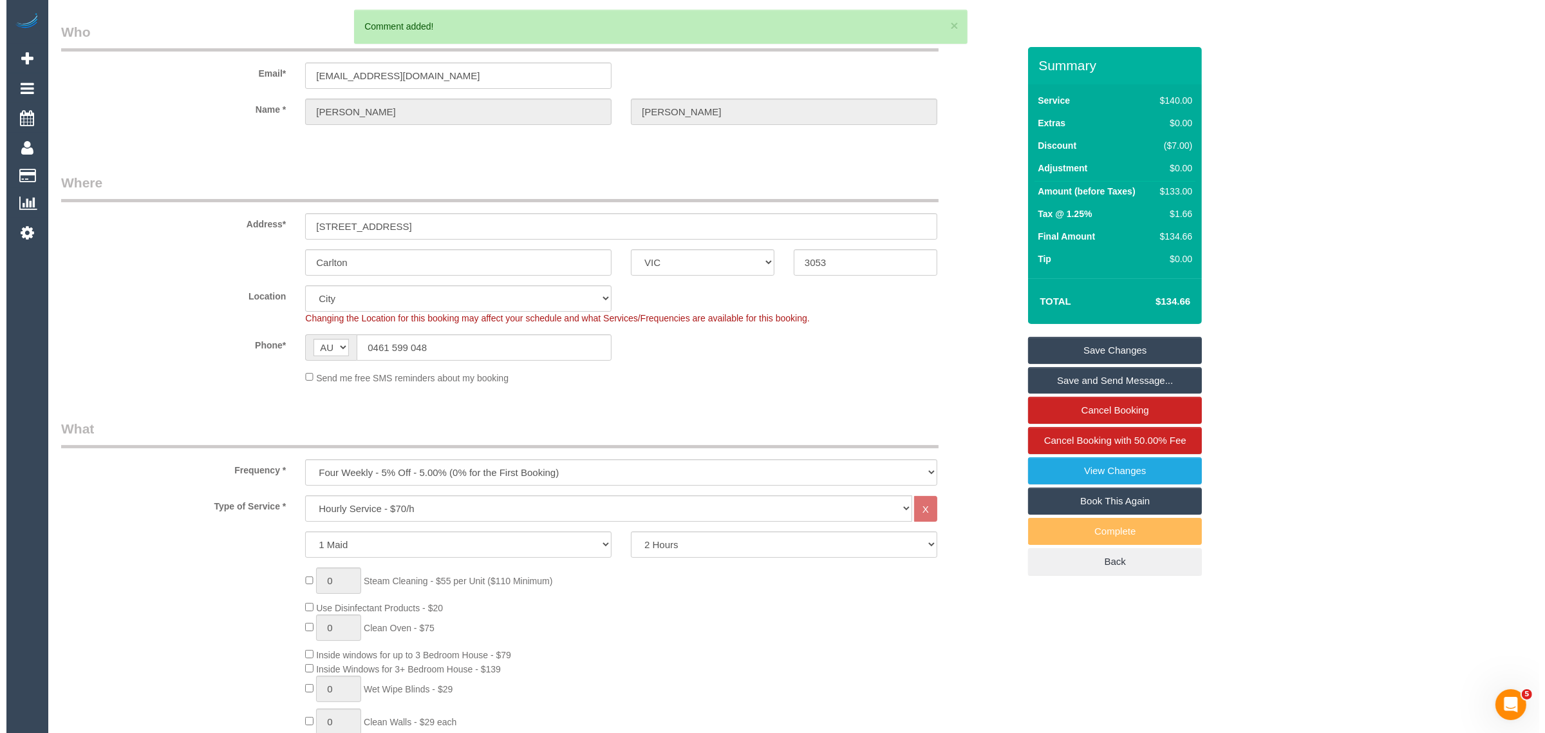
scroll to position [0, 0]
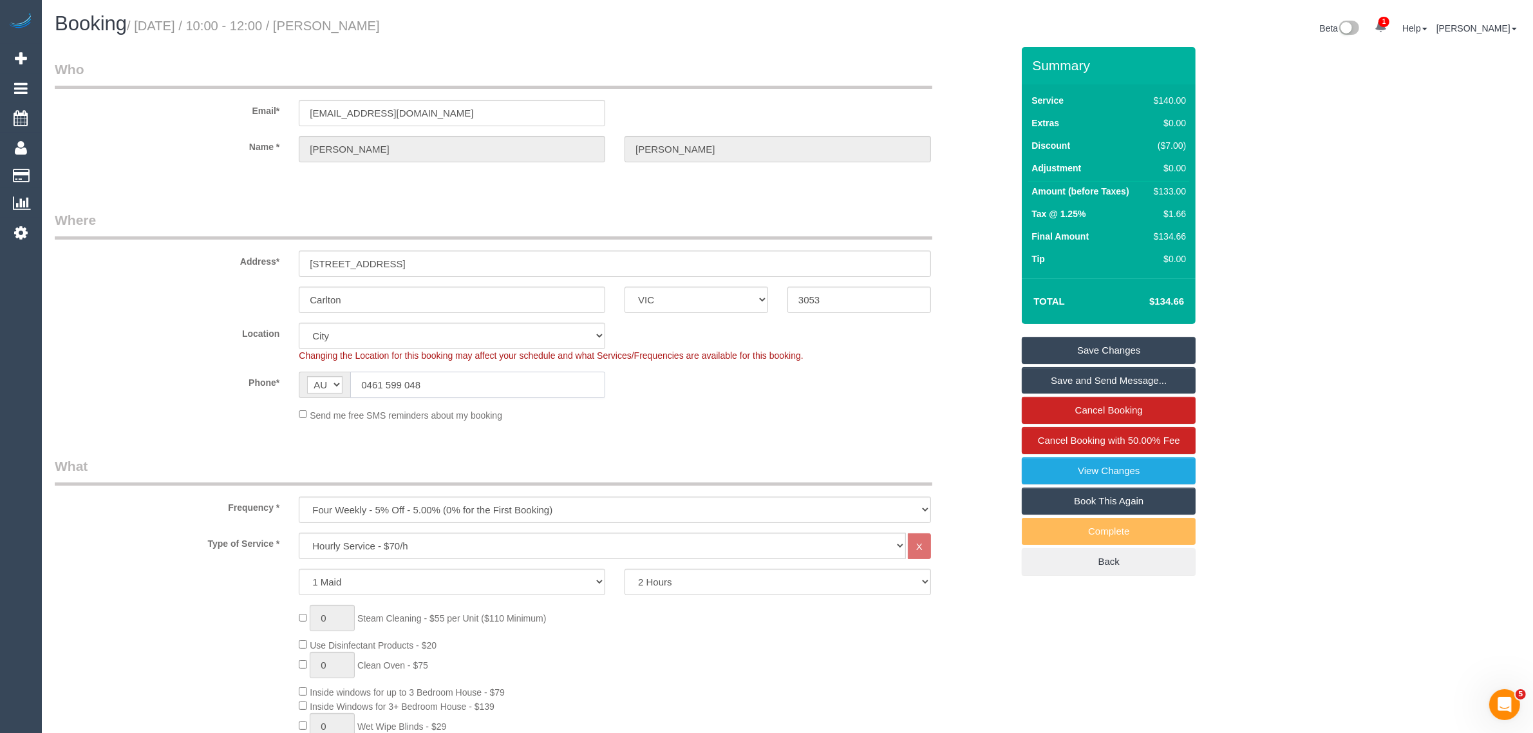
click at [530, 390] on input "0461 599 048" at bounding box center [477, 384] width 255 height 26
drag, startPoint x: 530, startPoint y: 390, endPoint x: 566, endPoint y: 390, distance: 36.7
click at [531, 390] on input "0461 599 048" at bounding box center [477, 384] width 255 height 26
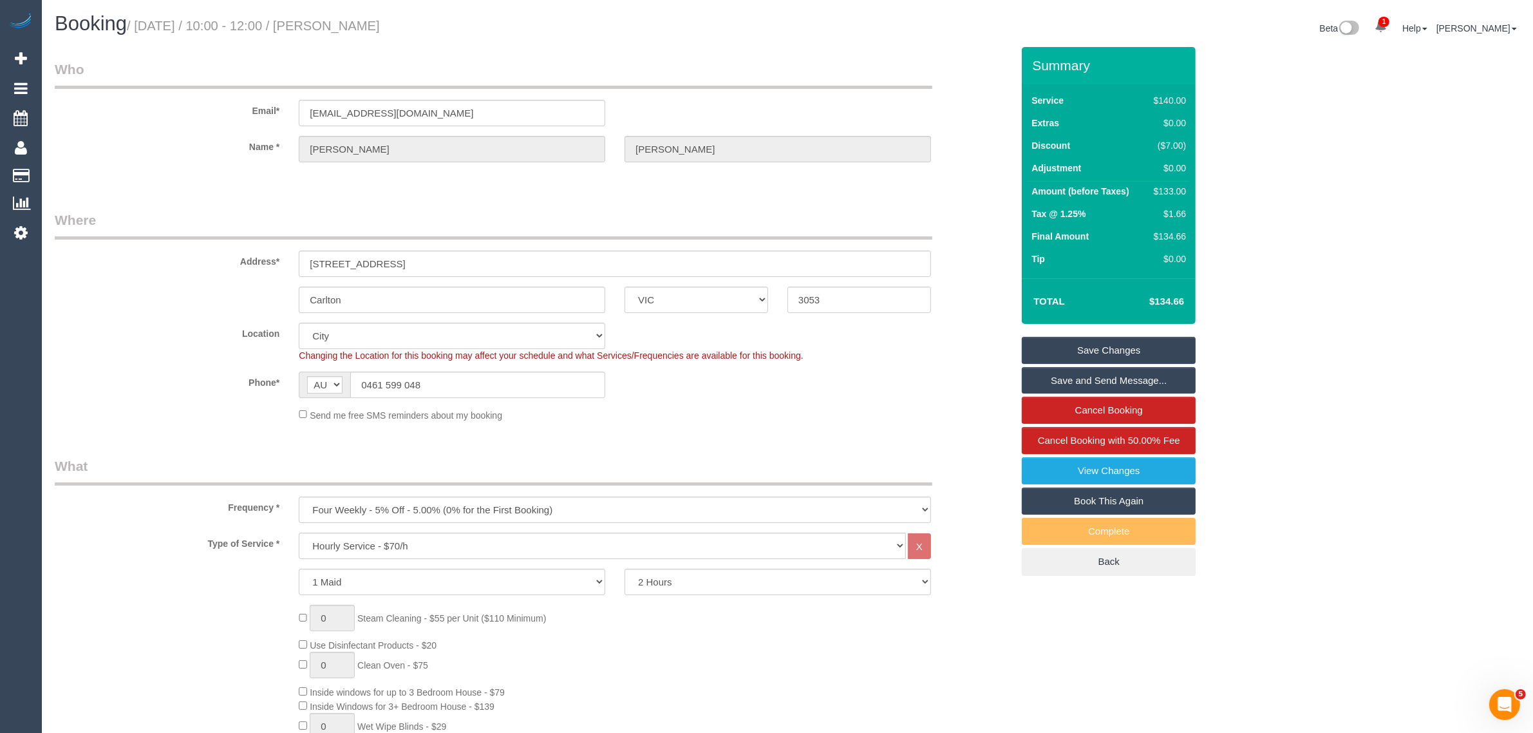
click at [767, 416] on div "Send me free SMS reminders about my booking" at bounding box center [614, 414] width 651 height 14
click at [1085, 343] on link "Save Changes" at bounding box center [1109, 350] width 174 height 27
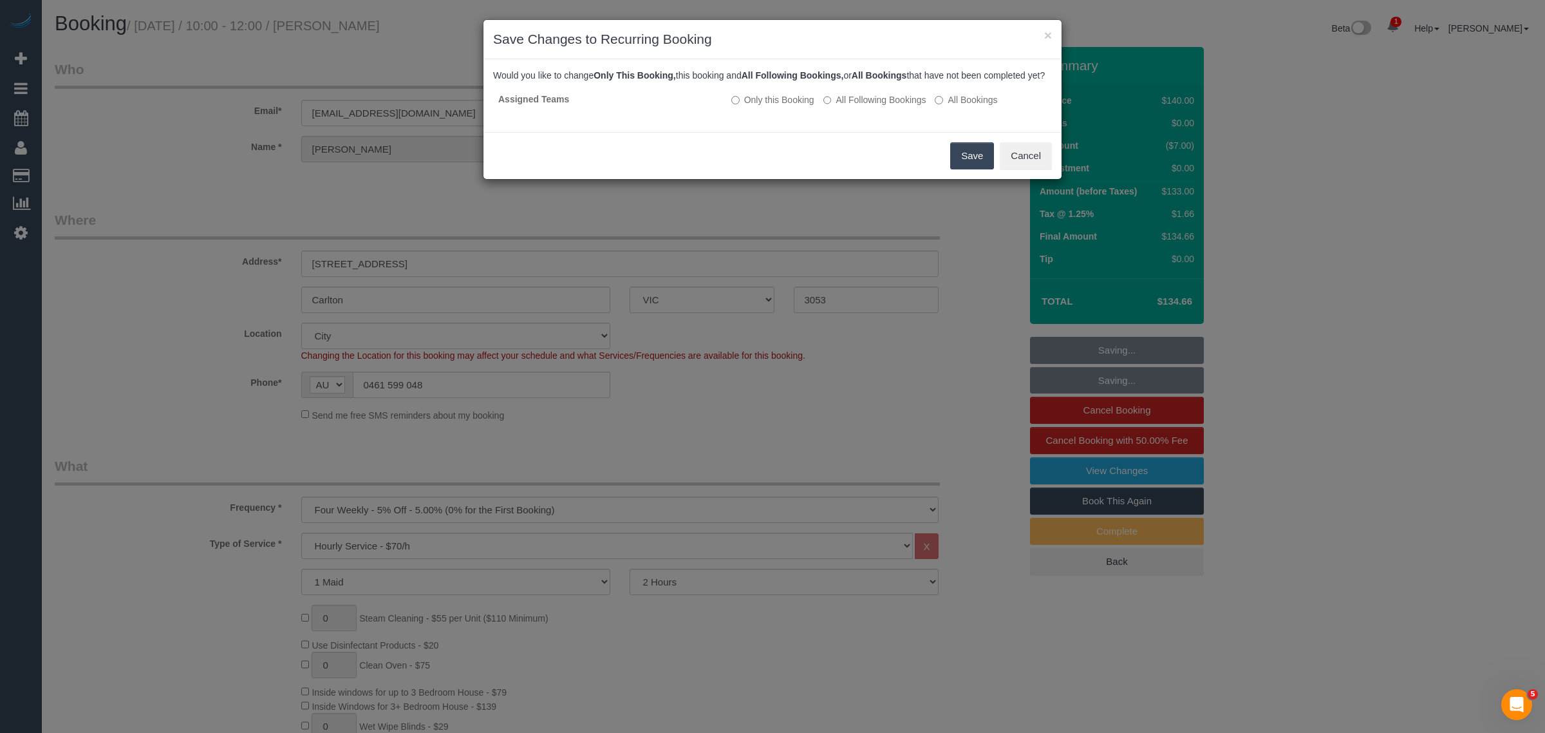
click at [953, 158] on button "Save" at bounding box center [972, 155] width 44 height 27
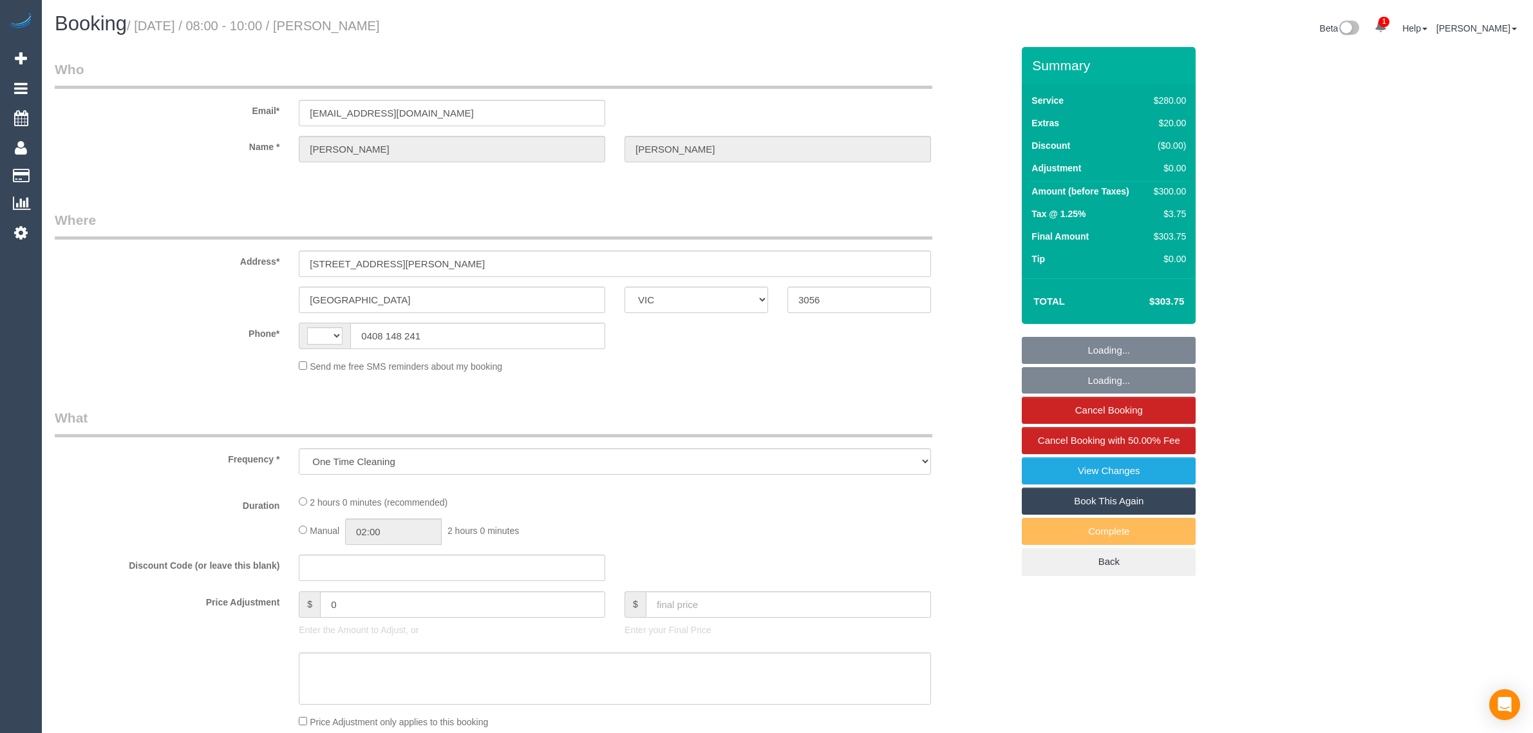
select select "VIC"
select select "string:stripe-pm_1QmTmj2GScqysDRV9TL4oeu4"
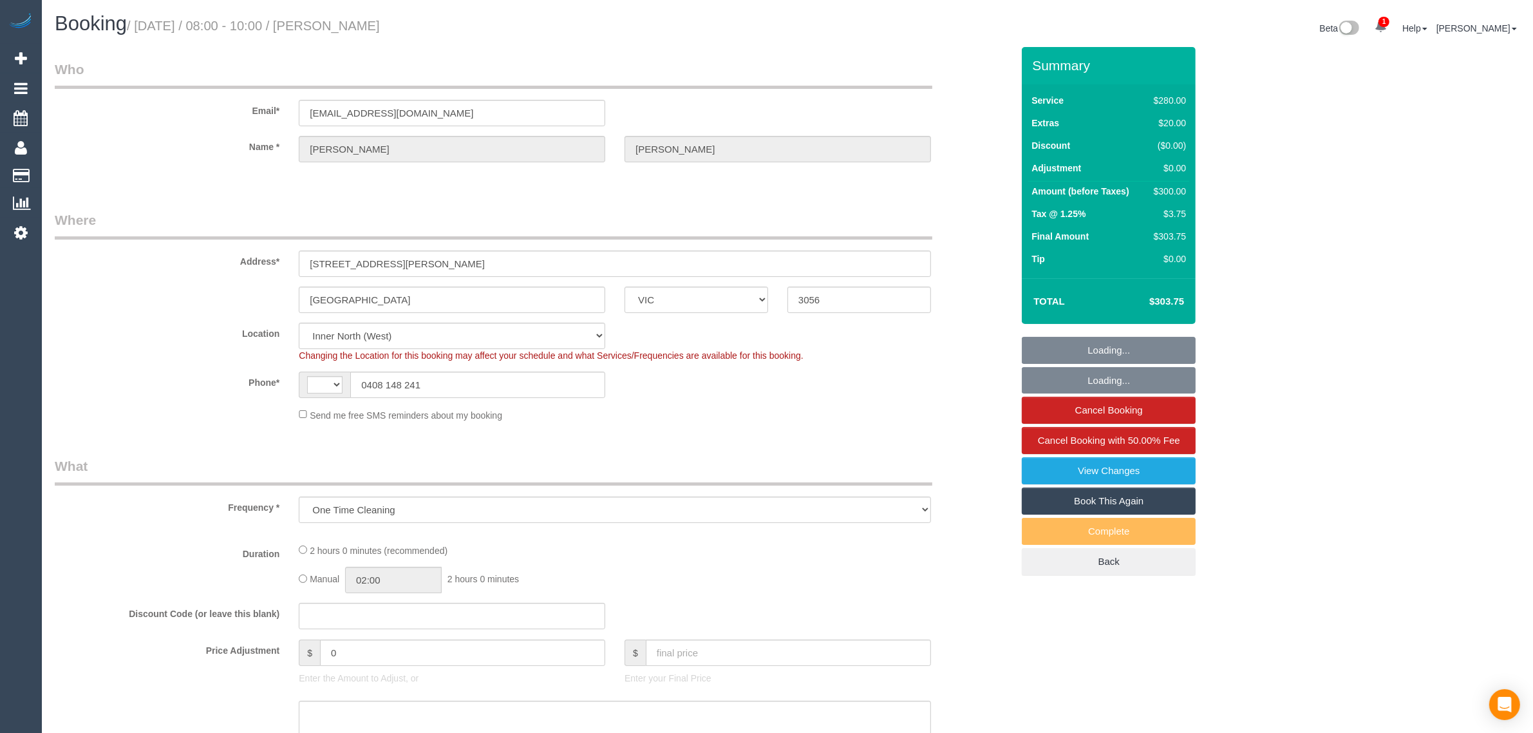
select select "object:569"
select select "string:AU"
select select "2"
select select "number:28"
select select "number:14"
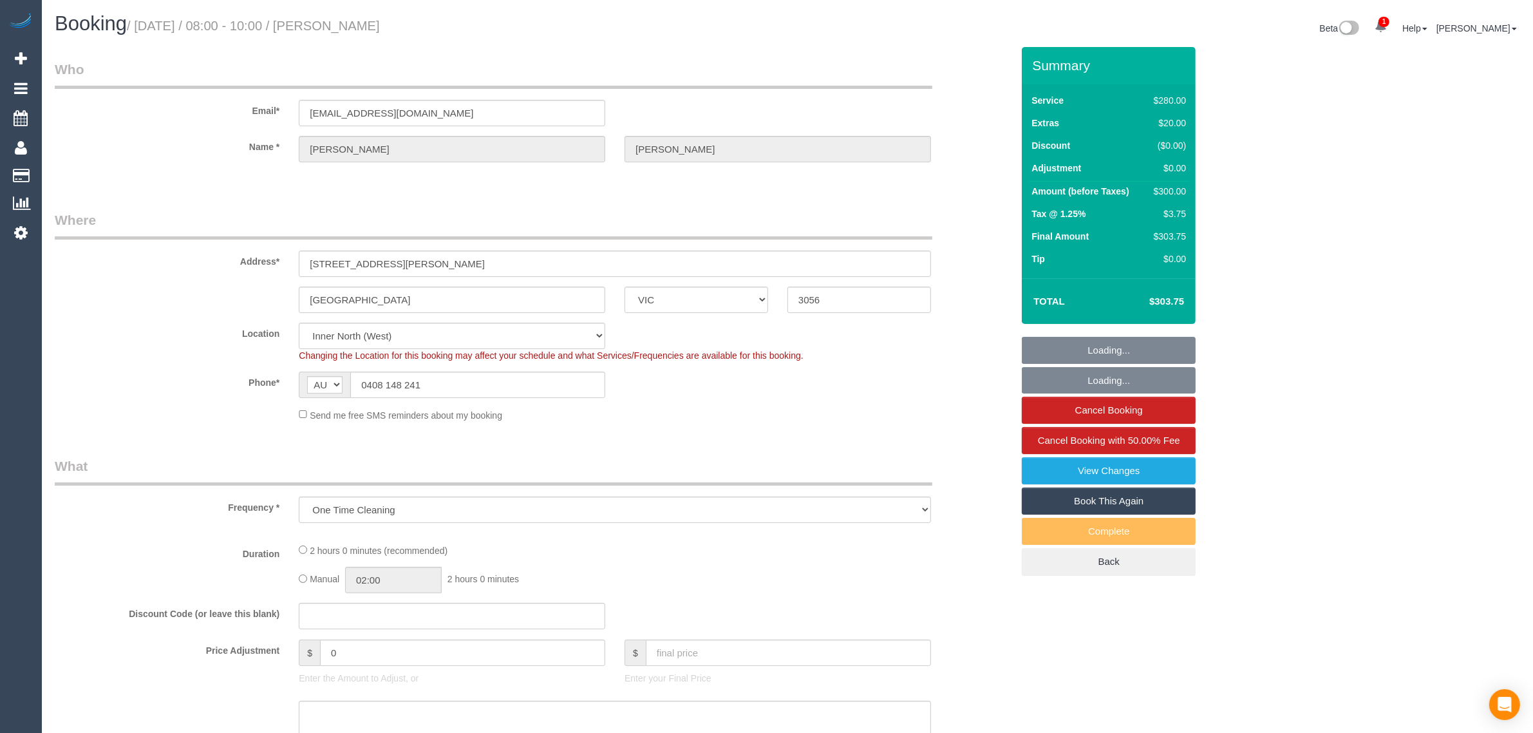
select select "number:19"
select select "number:25"
select select "number:34"
select select "number:12"
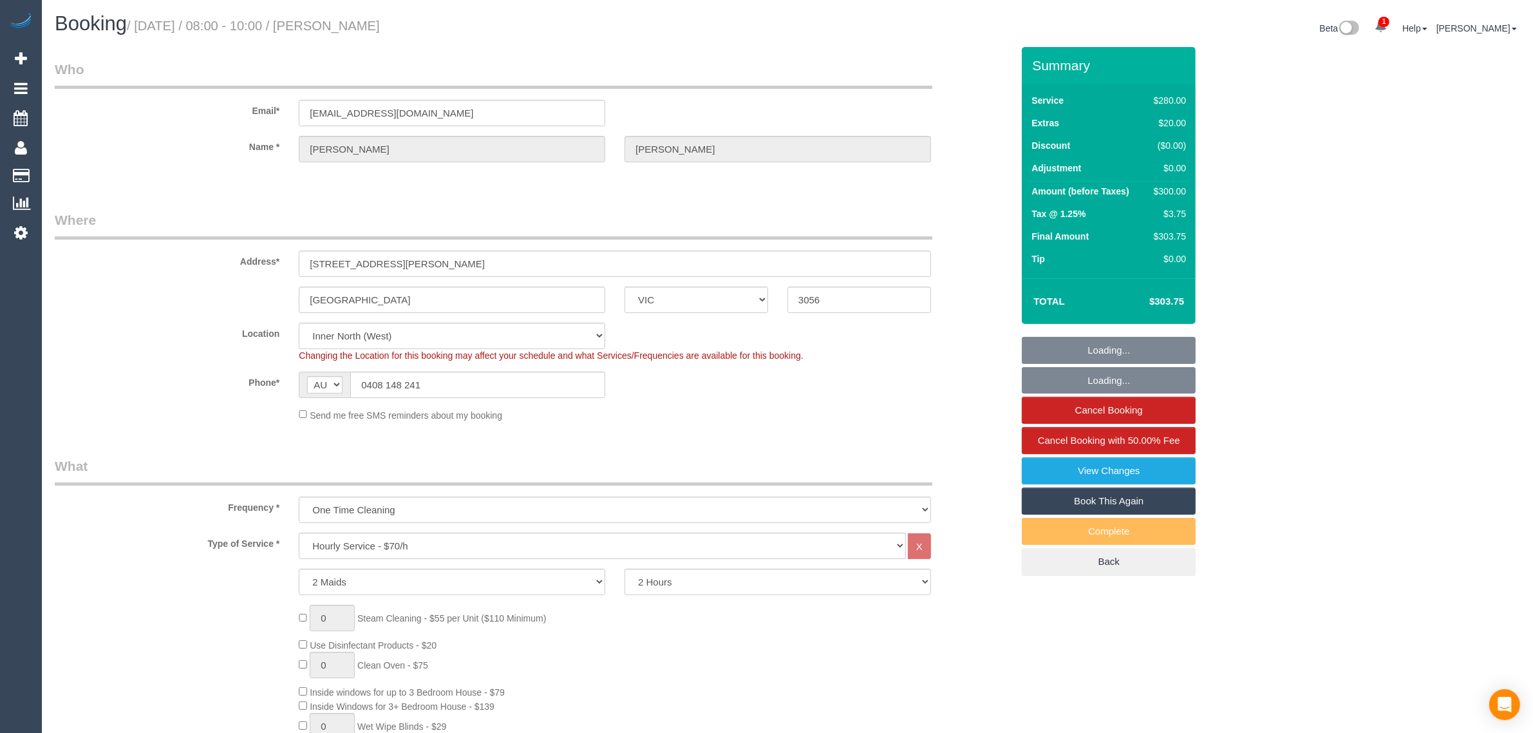
select select "spot1"
click at [548, 389] on input "0408 148 241" at bounding box center [477, 384] width 255 height 26
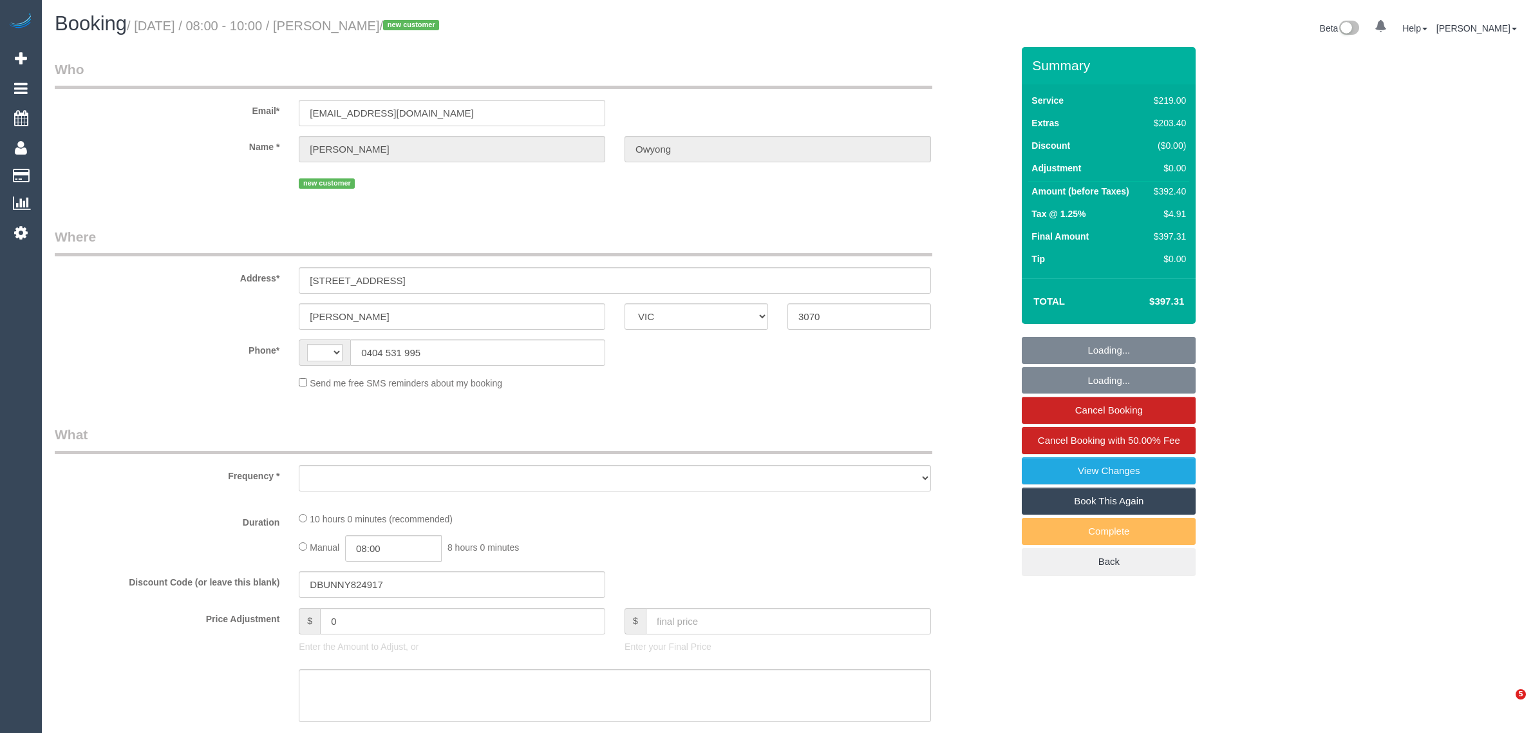
select select "VIC"
select select "string:AU"
select select "object:550"
select select "string:stripe-pm_1Rzrd82GScqysDRVwDW1A8PD"
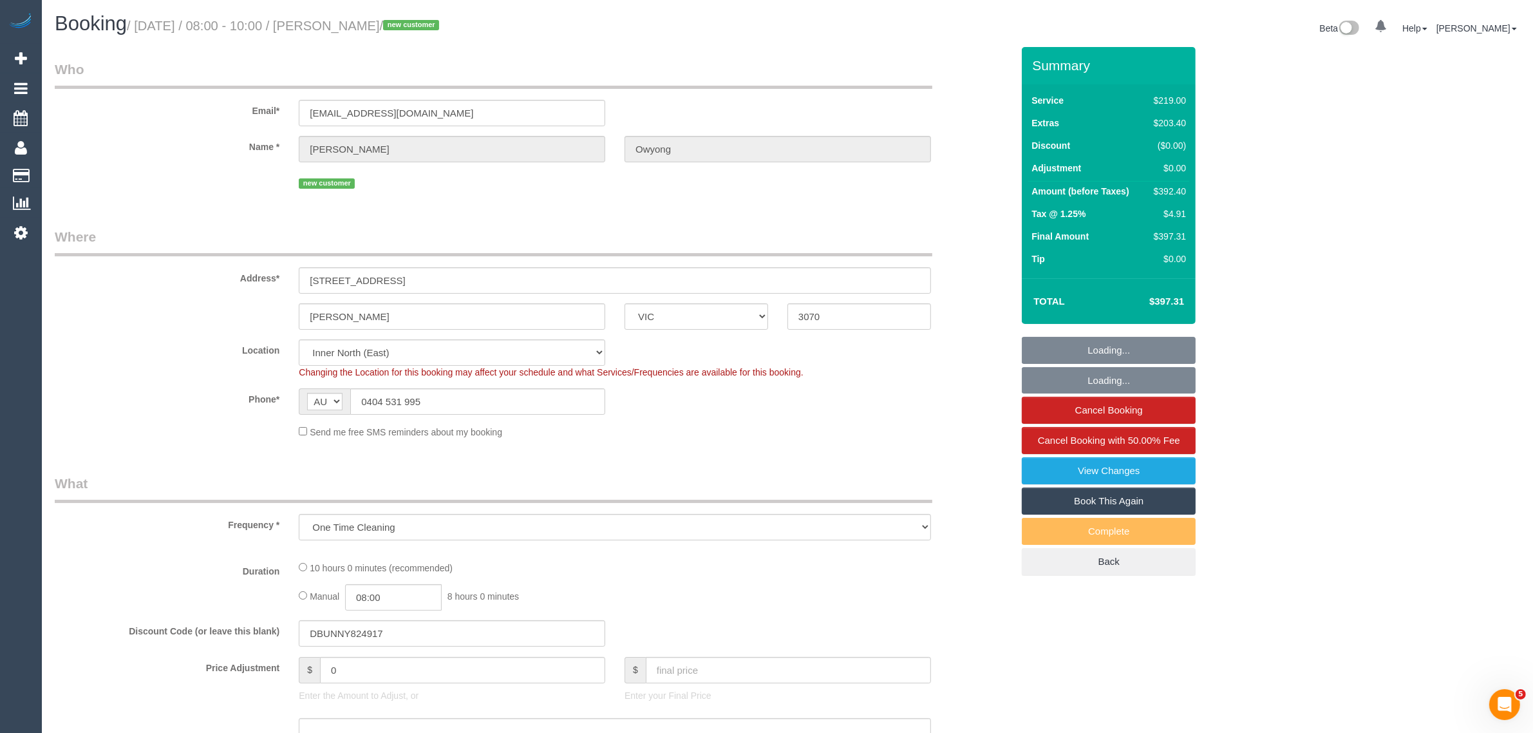
select select "object:844"
select select "number:27"
select select "number:14"
select select "number:19"
select select "number:24"
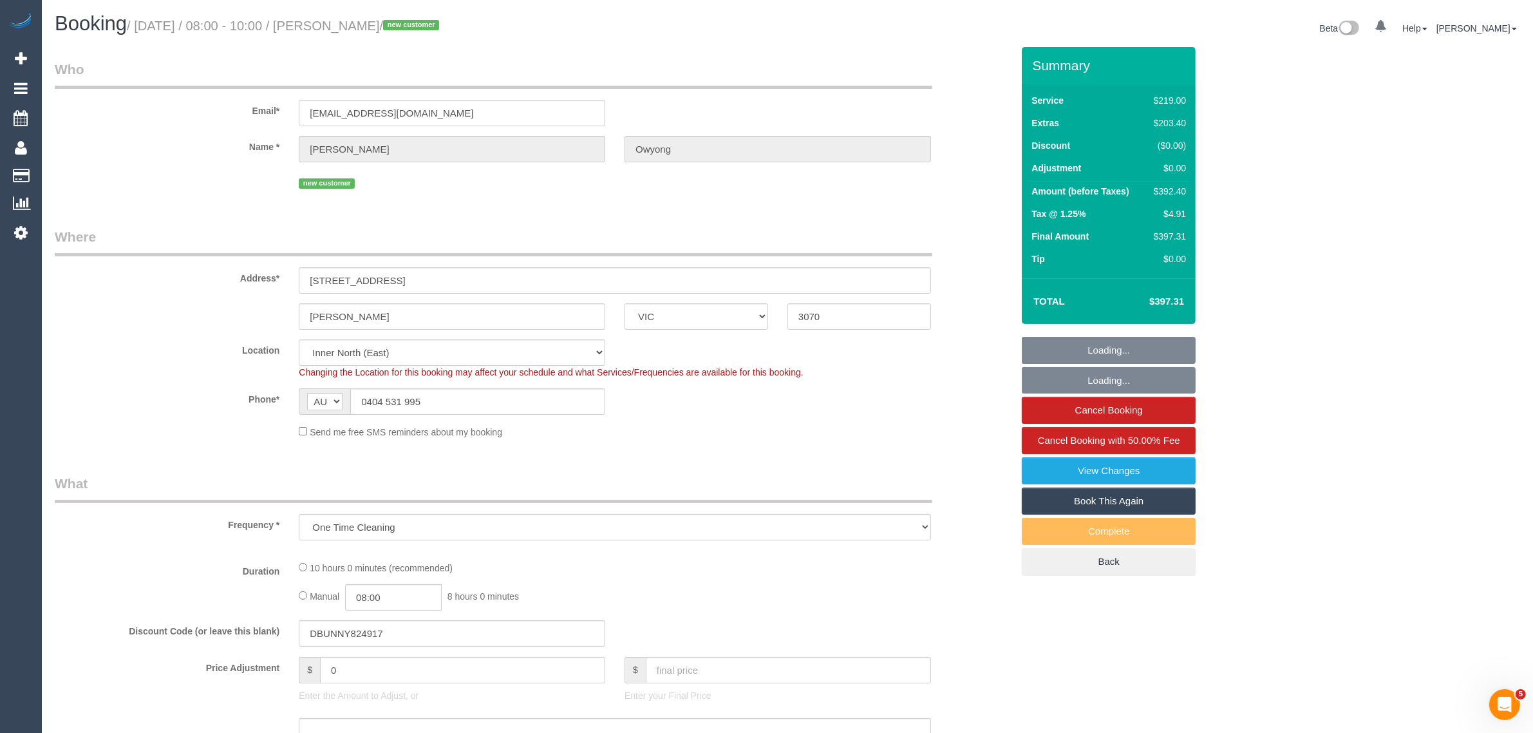
select select "number:13"
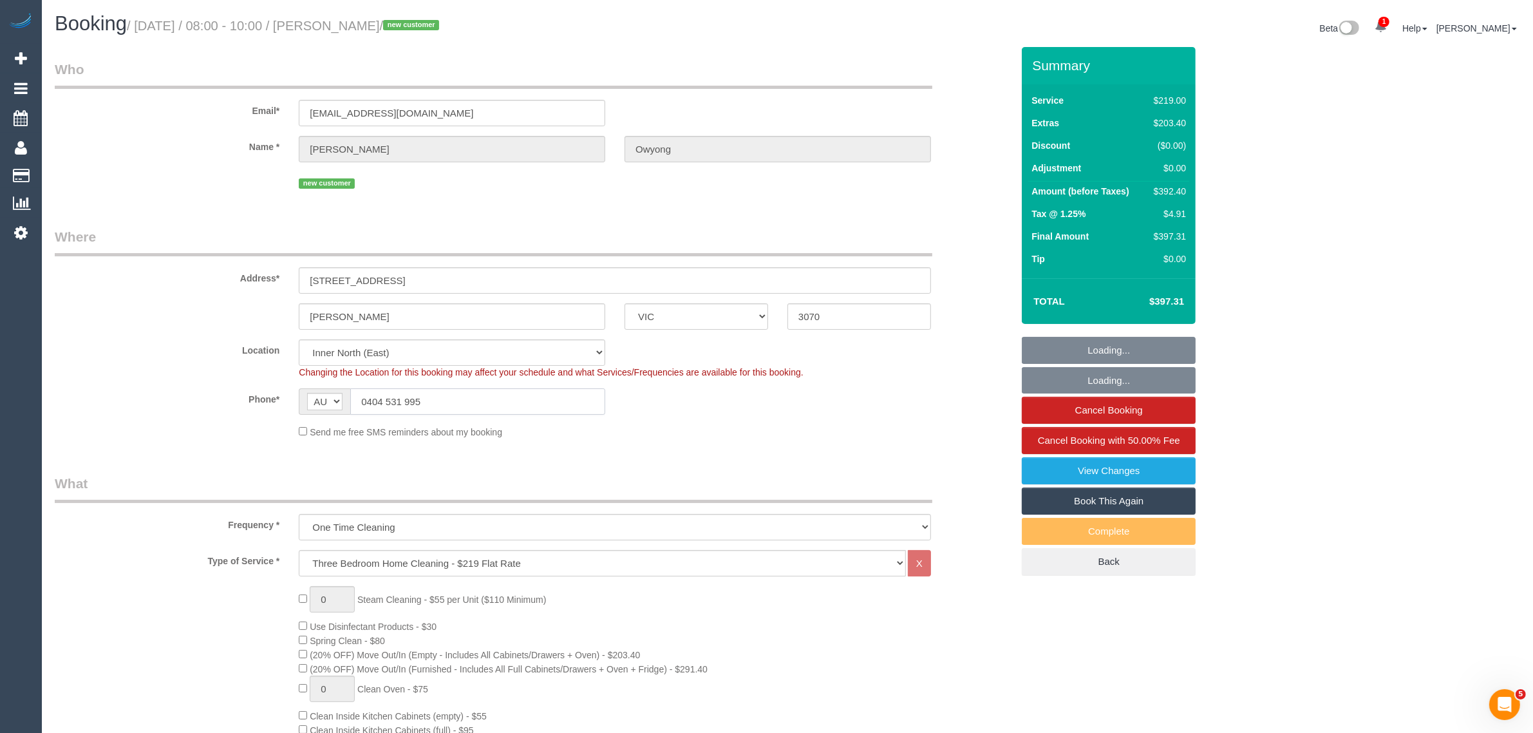
click at [467, 406] on input "0404 531 995" at bounding box center [477, 401] width 255 height 26
select select "spot1"
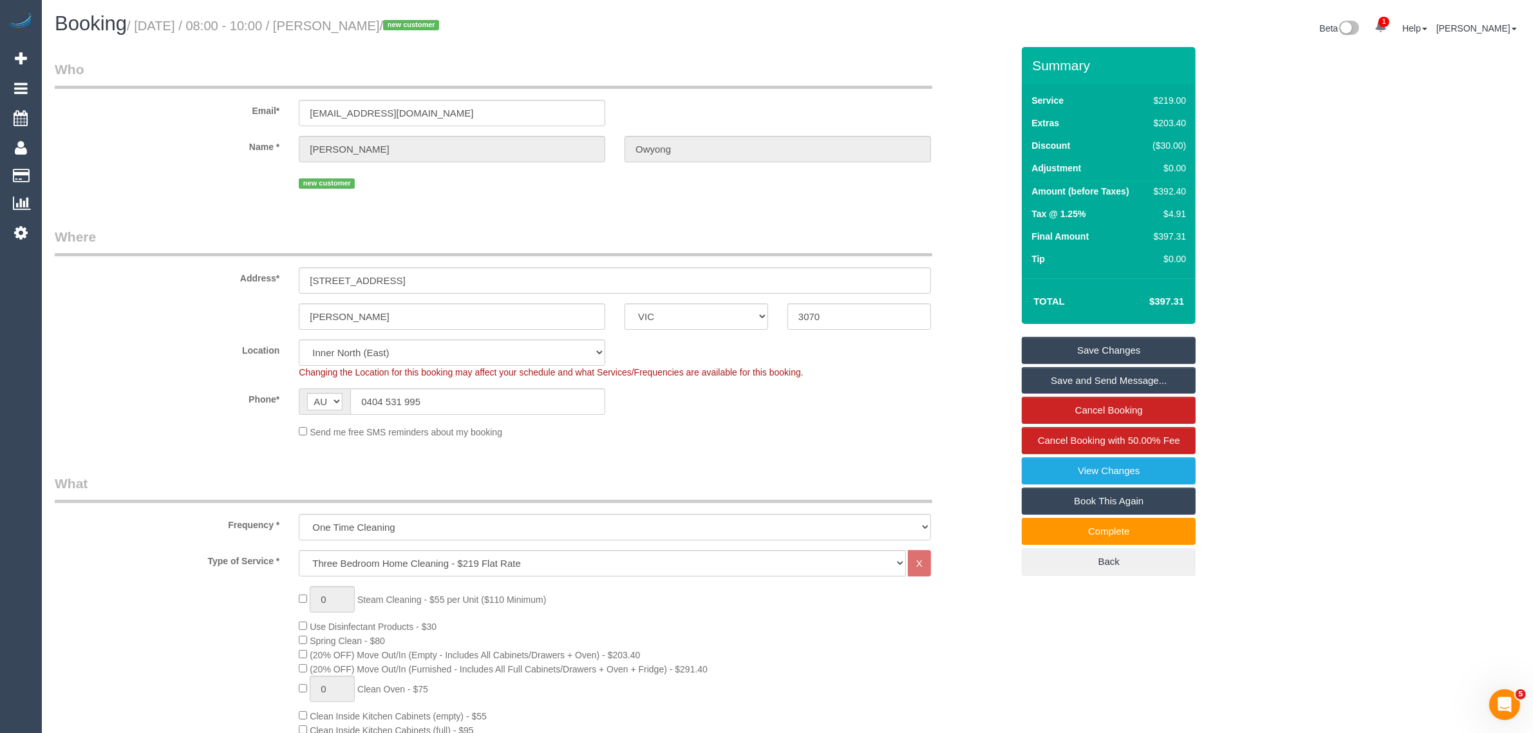
click at [709, 227] on legend "Where" at bounding box center [493, 241] width 877 height 29
click at [471, 399] on input "0404 531 995" at bounding box center [477, 401] width 255 height 26
click at [720, 413] on div "Phone* AF AL DZ AD AO AI AQ AG AR AM AW AU AT AZ BS BH BD BB BY BE BZ BJ BM BT …" at bounding box center [533, 401] width 976 height 26
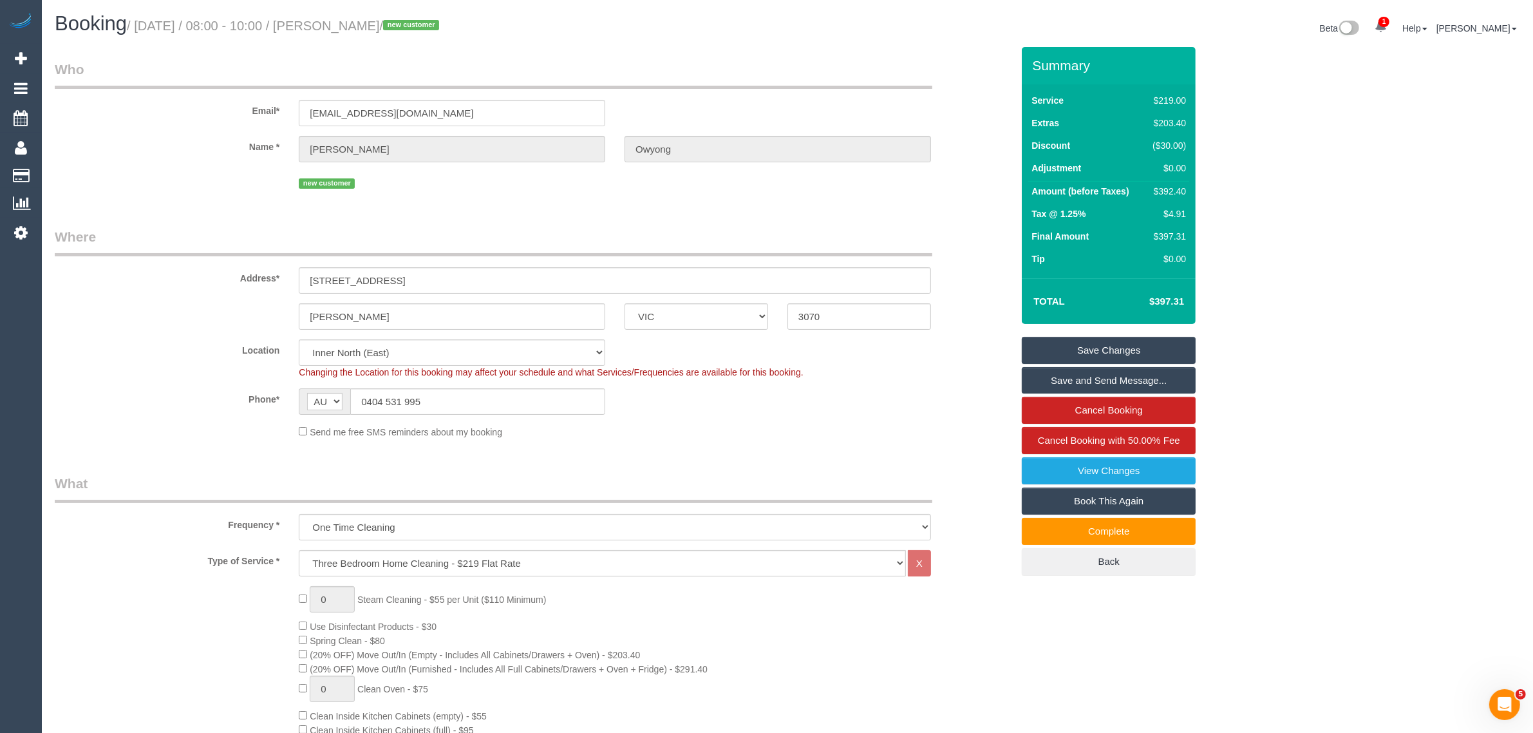
click at [129, 372] on div "Location [GEOGRAPHIC_DATA] (North) East (South) [GEOGRAPHIC_DATA] (East) [GEOGR…" at bounding box center [533, 358] width 976 height 39
click at [457, 399] on input "0404 531 995" at bounding box center [477, 401] width 255 height 26
click at [764, 427] on div "Send me free SMS reminders about my booking" at bounding box center [614, 431] width 651 height 14
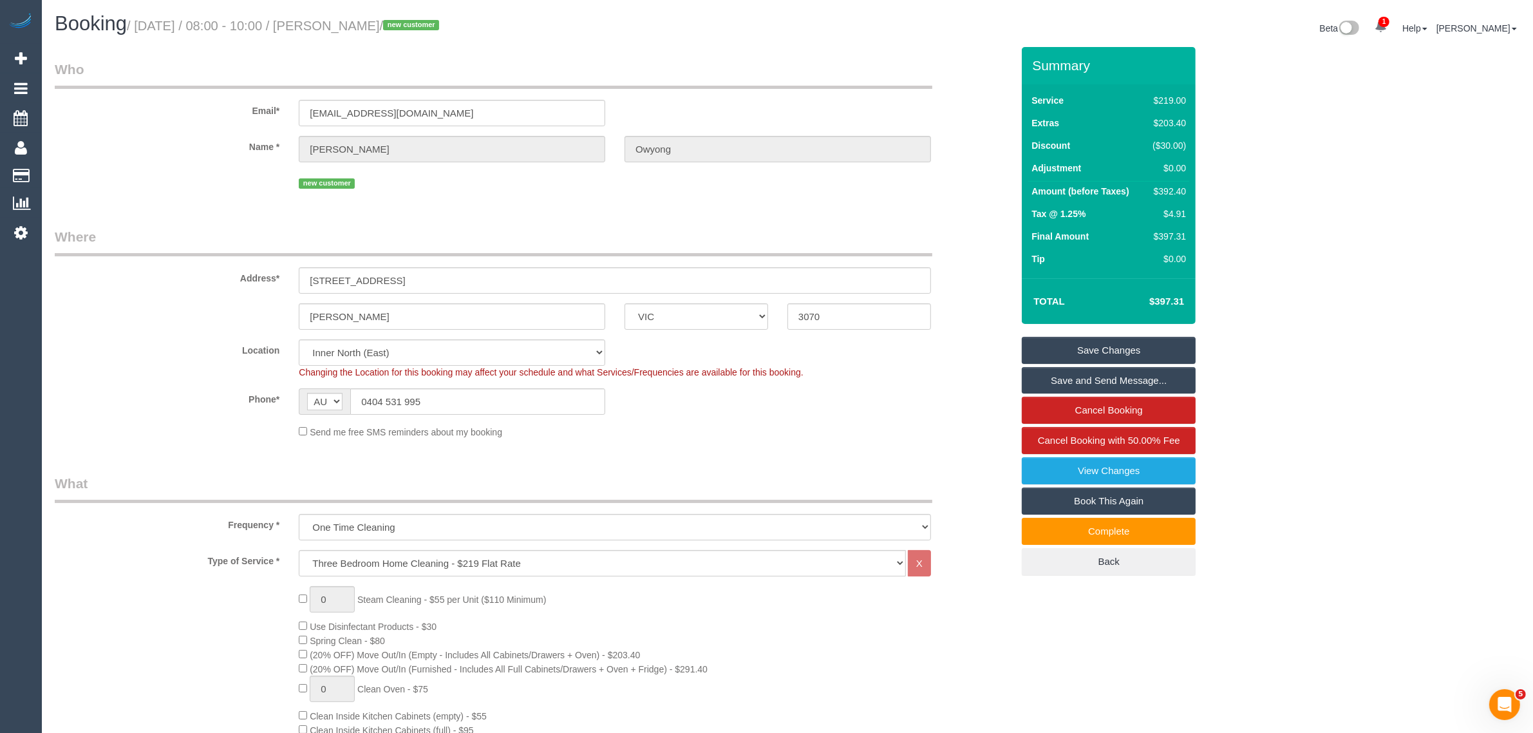
click at [828, 486] on legend "What" at bounding box center [493, 488] width 877 height 29
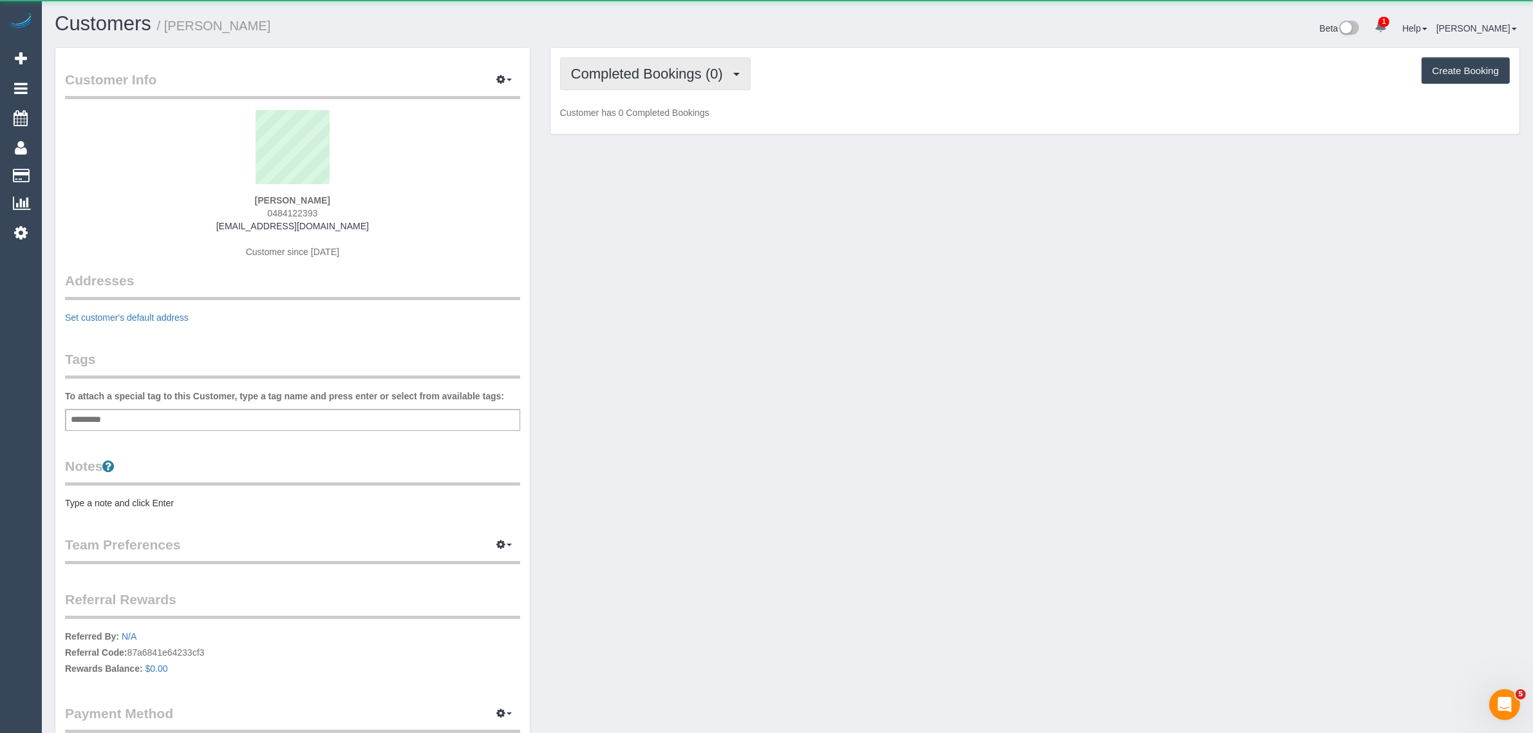
scroll to position [911, 1533]
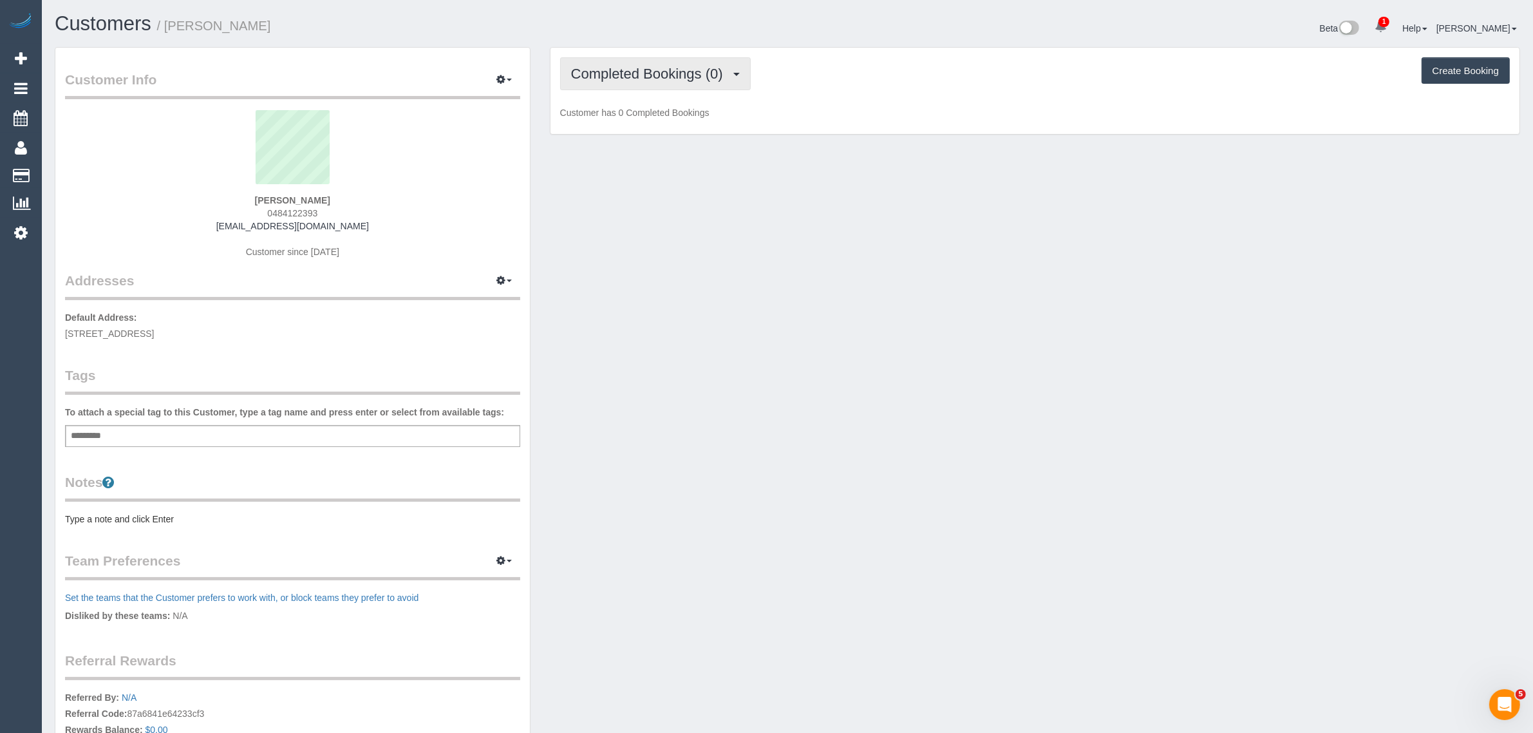
click at [645, 66] on span "Completed Bookings (0)" at bounding box center [650, 74] width 158 height 16
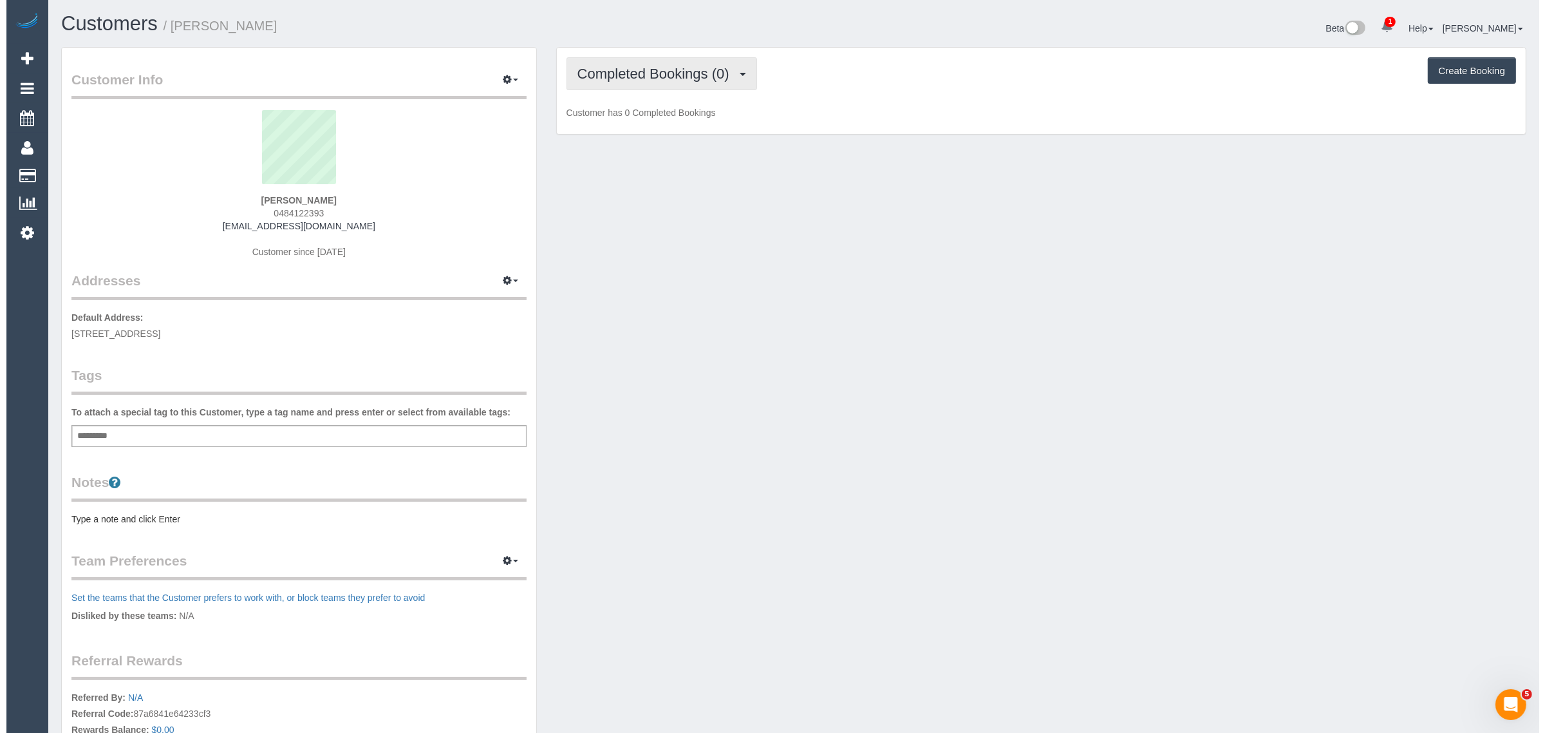
scroll to position [915, 1533]
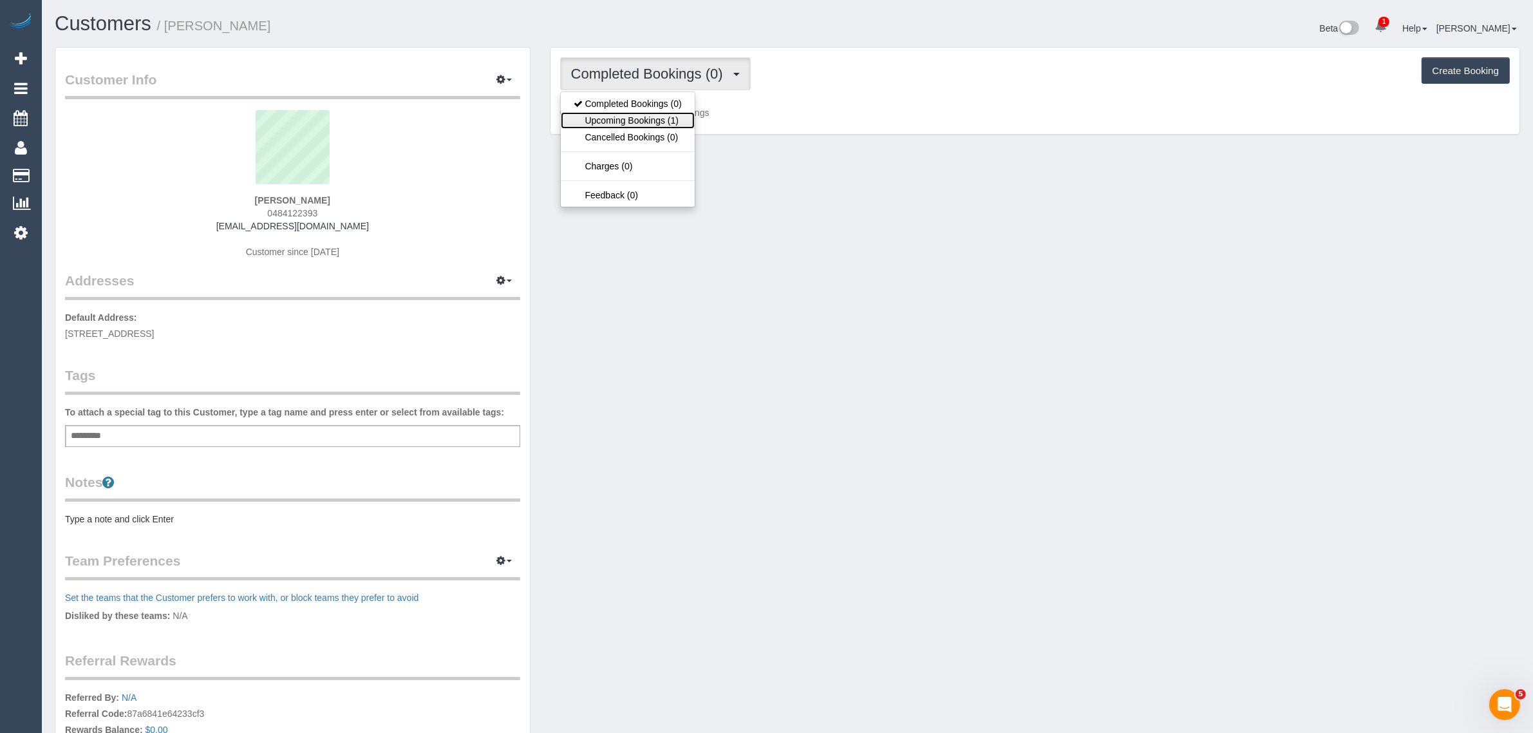
click at [631, 117] on link "Upcoming Bookings (1)" at bounding box center [628, 120] width 134 height 17
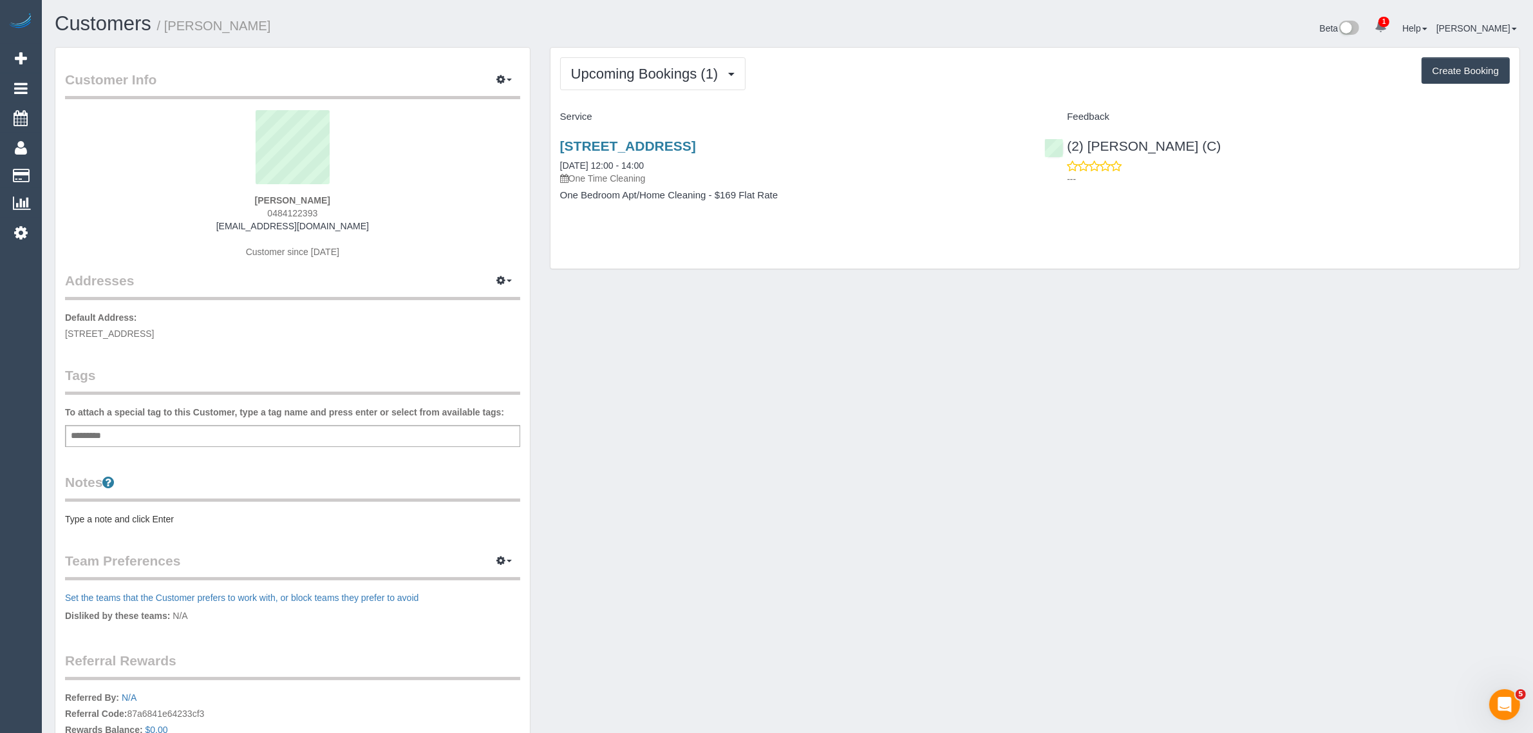
drag, startPoint x: 664, startPoint y: 163, endPoint x: 552, endPoint y: 159, distance: 112.1
click at [552, 159] on div "110/101 Bay Street, 110, Port Melbourne, VIC 3207 30/08/2025 12:00 - 14:00 One …" at bounding box center [792, 176] width 485 height 99
copy link "30/08/2025 12:00 - 14:00"
click at [763, 438] on div "Customer Info Edit Contact Info Send Message Email Preferences Special Sales Ta…" at bounding box center [787, 459] width 1484 height 824
click at [1063, 142] on div "(2) Joshua Russell (C) ---" at bounding box center [1276, 158] width 485 height 63
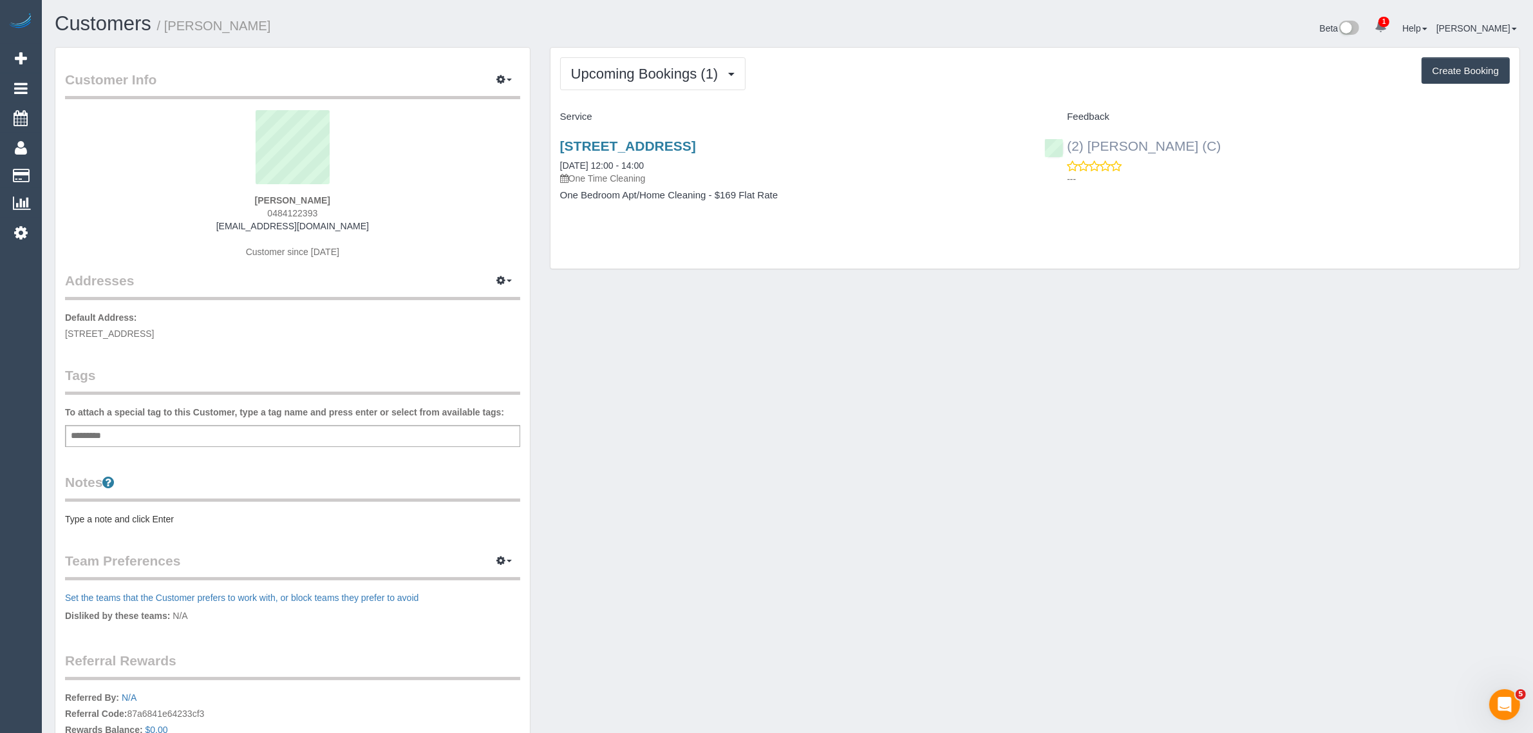
copy link "(2) [PERSON_NAME] (C)"
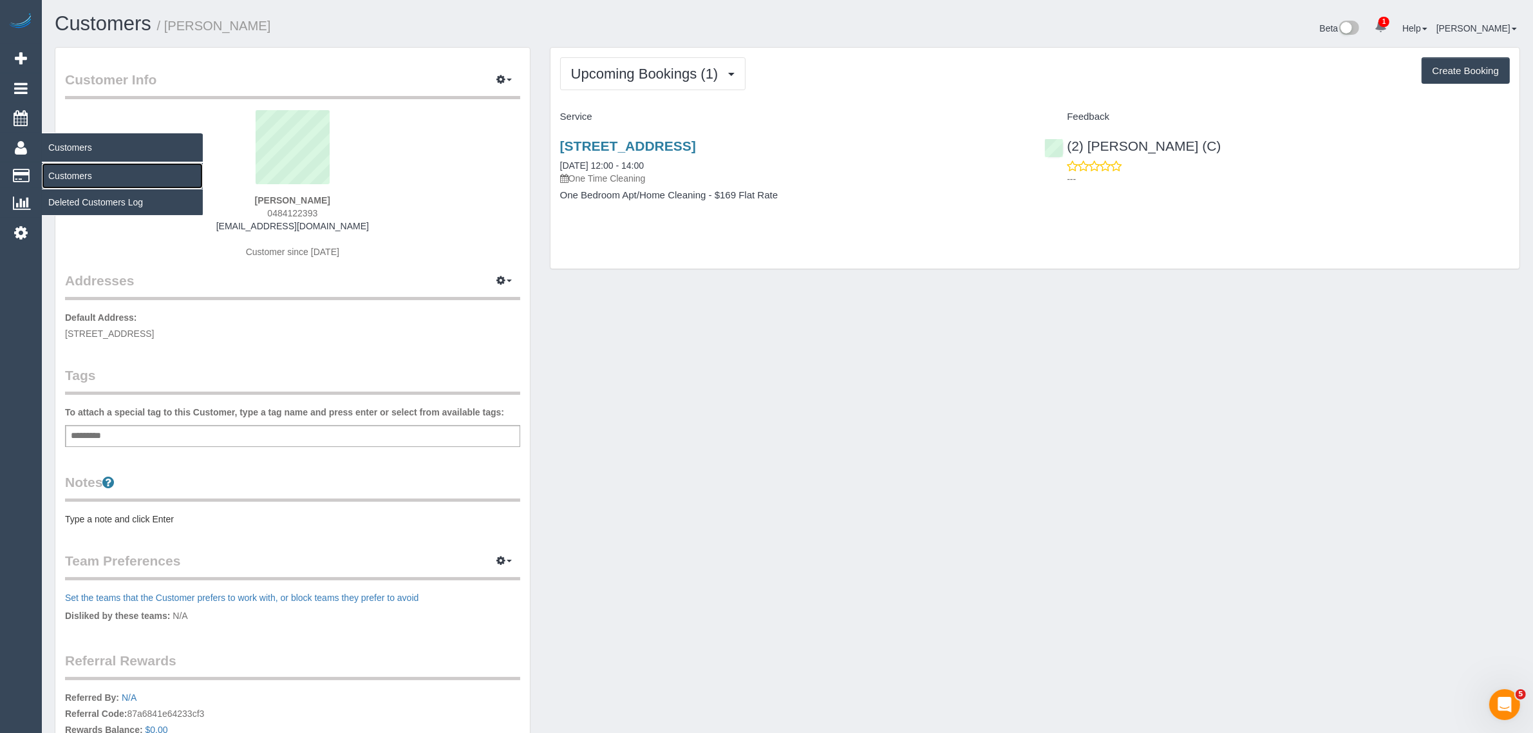
click at [56, 169] on link "Customers" at bounding box center [122, 176] width 161 height 26
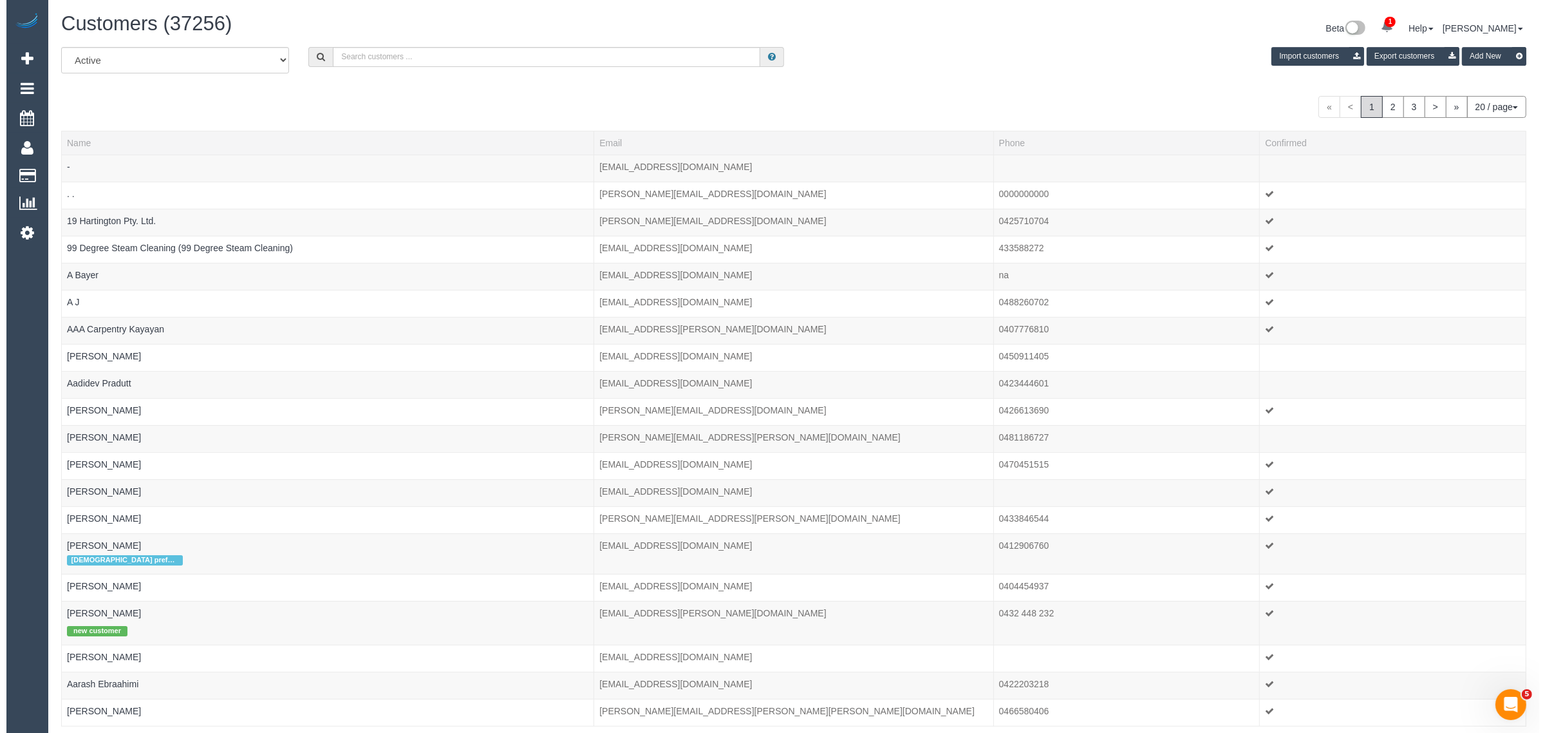
scroll to position [821, 1533]
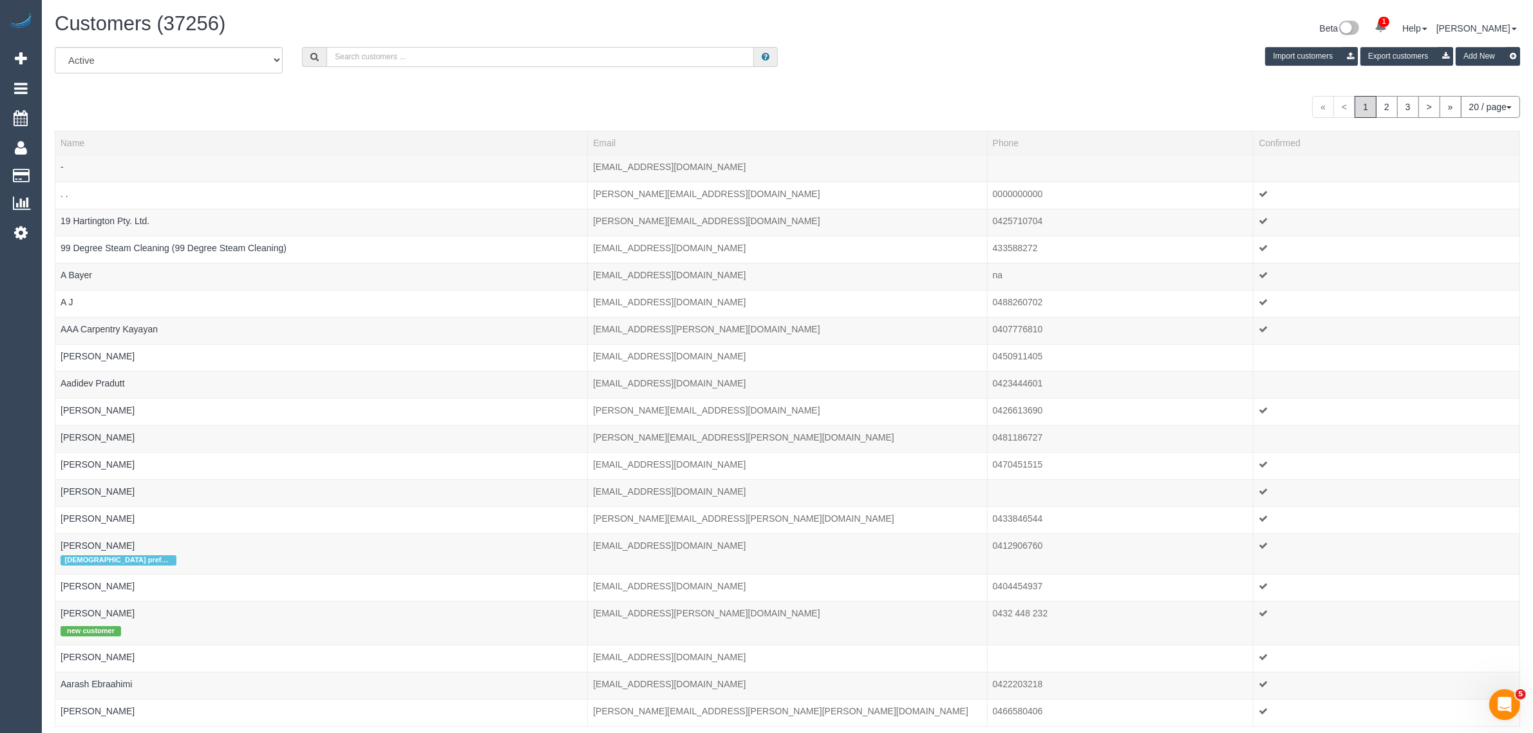
click at [406, 47] on input "text" at bounding box center [539, 57] width 427 height 20
paste input "+61408148241"
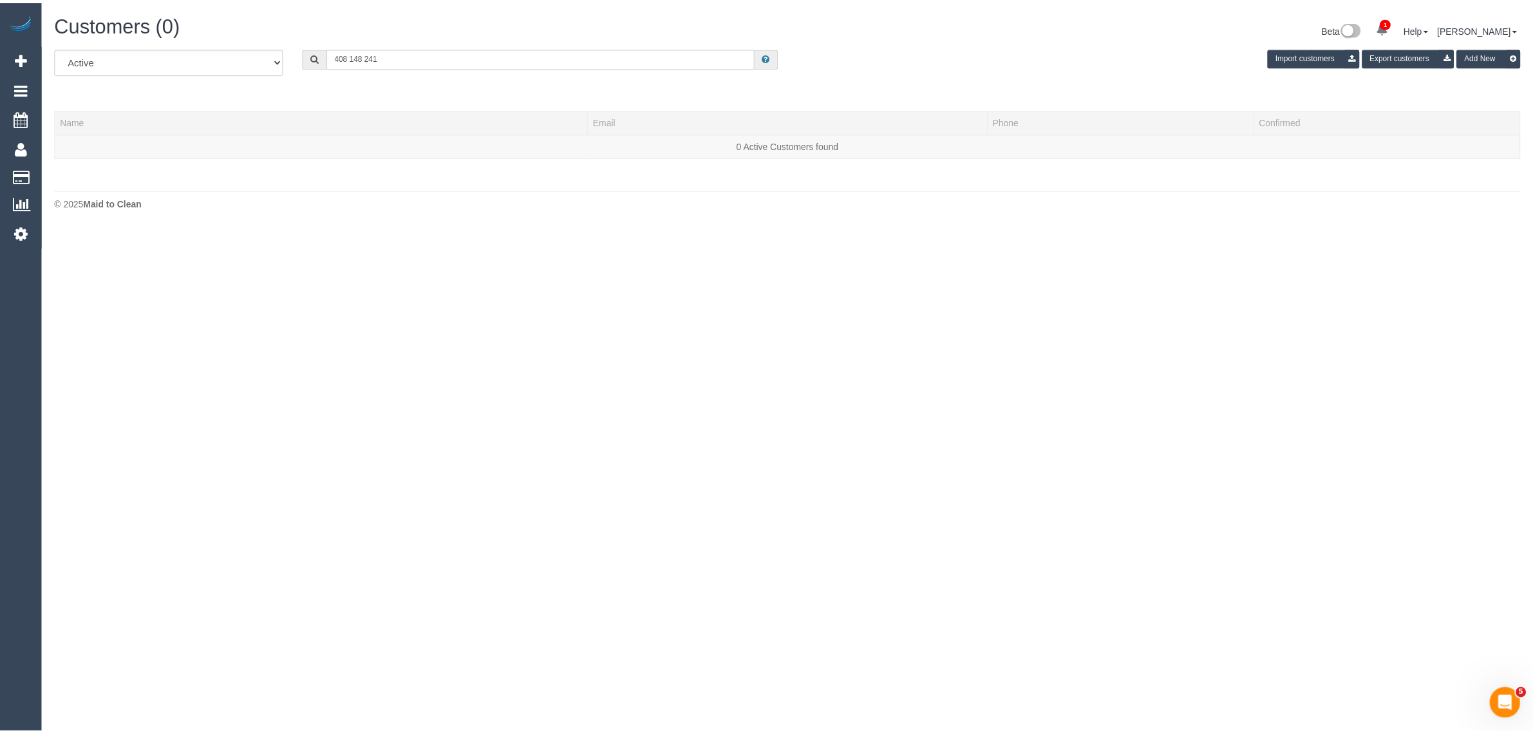
scroll to position [274, 1545]
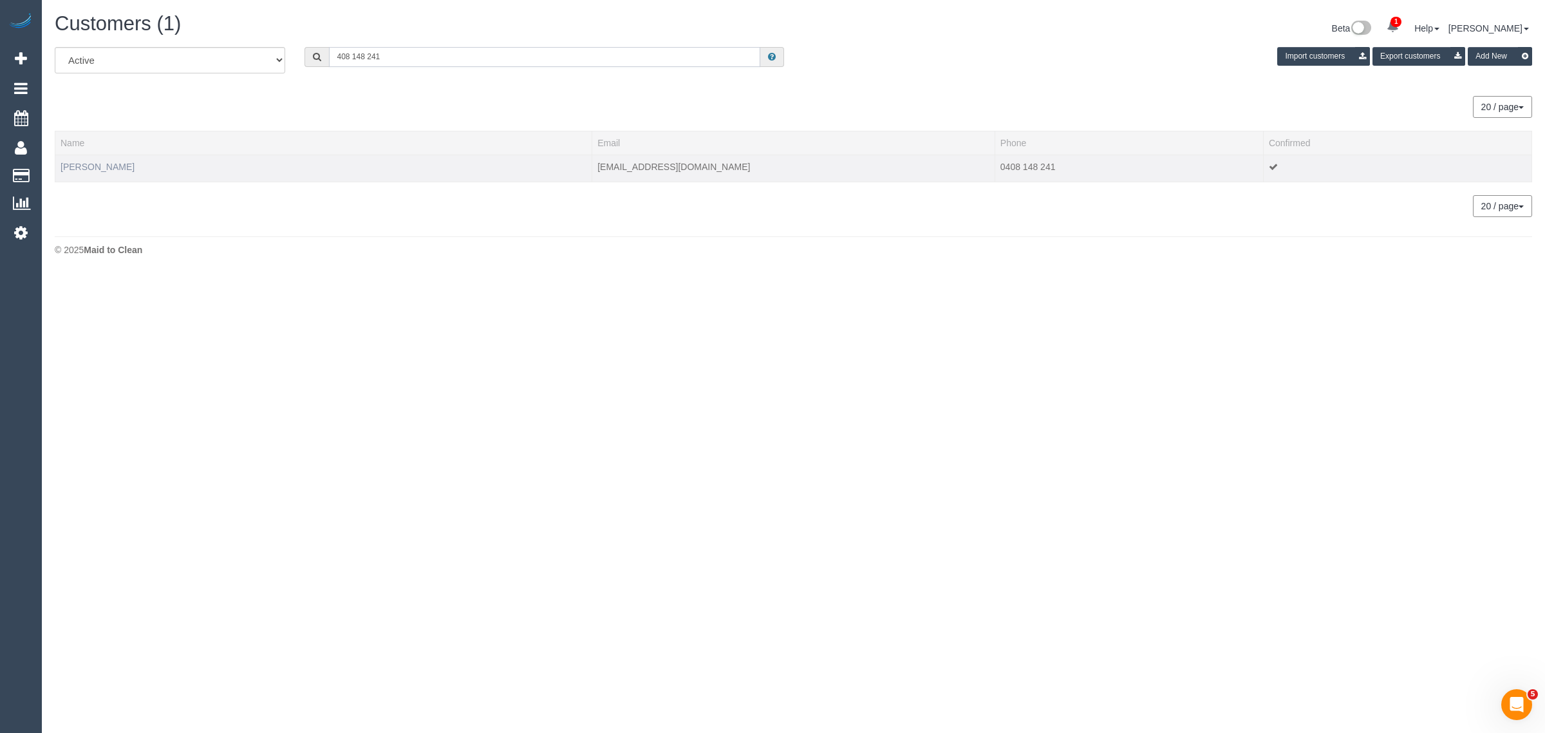
type input "408 148 241"
click at [92, 169] on link "Stephanie Santamaria" at bounding box center [98, 167] width 74 height 10
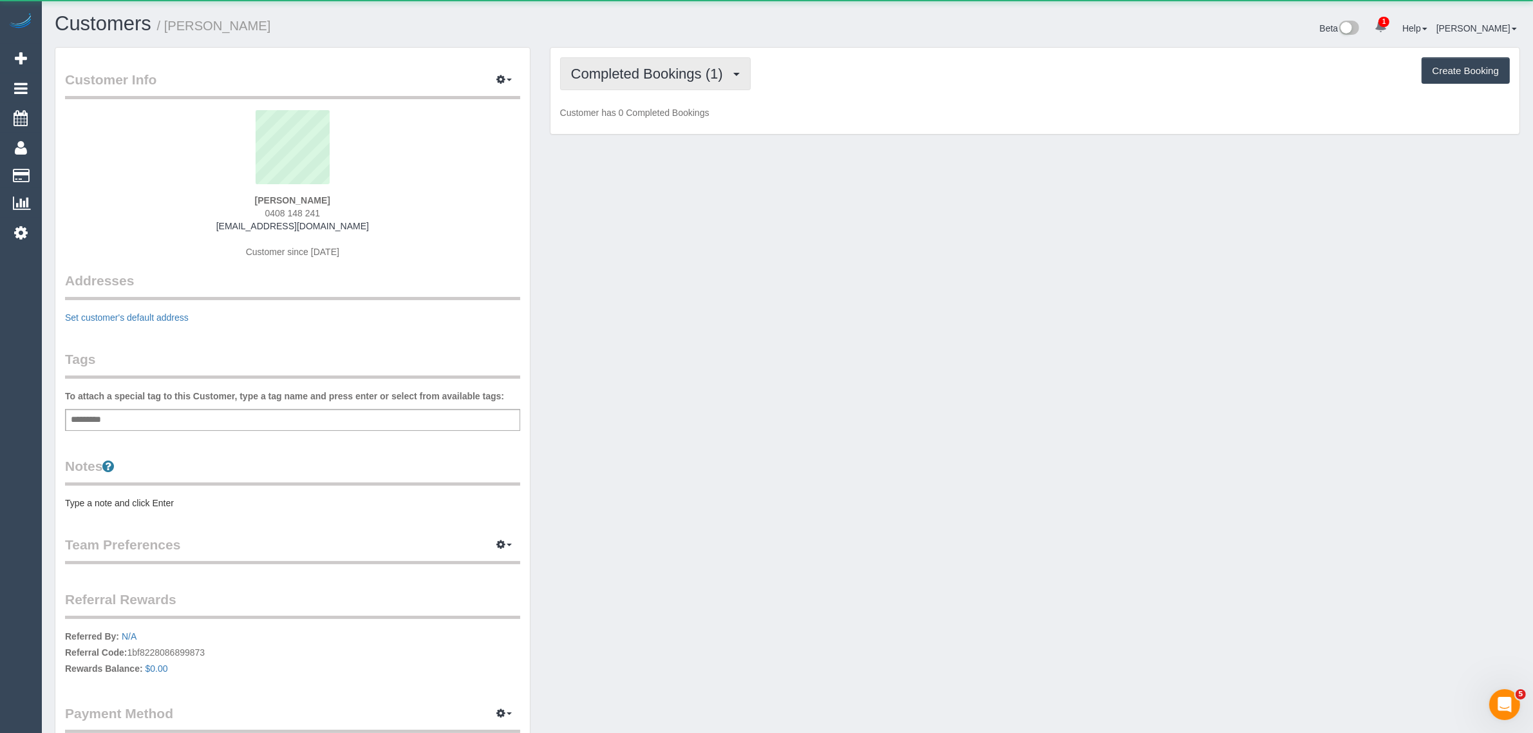
scroll to position [911, 1533]
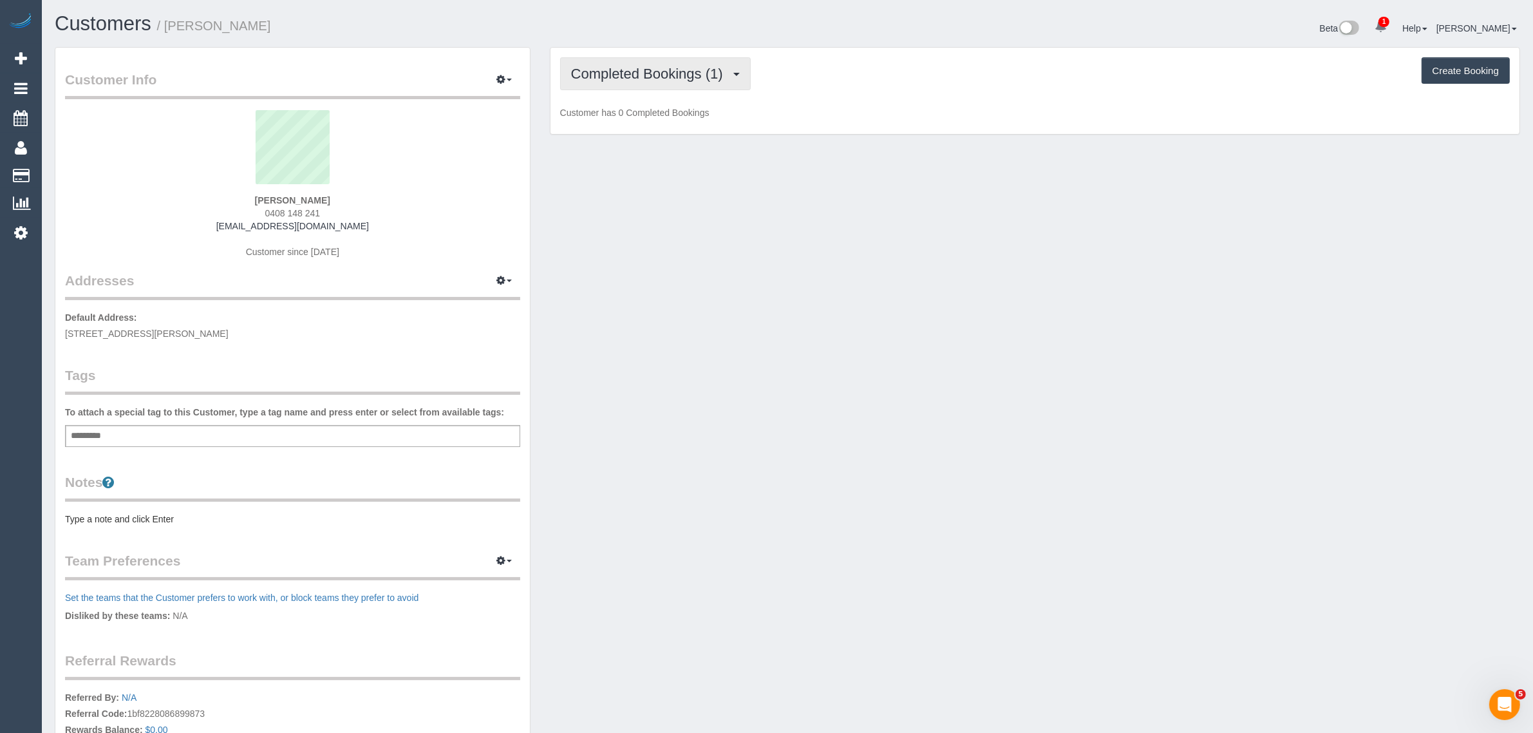
click at [687, 77] on span "Completed Bookings (1)" at bounding box center [650, 74] width 158 height 16
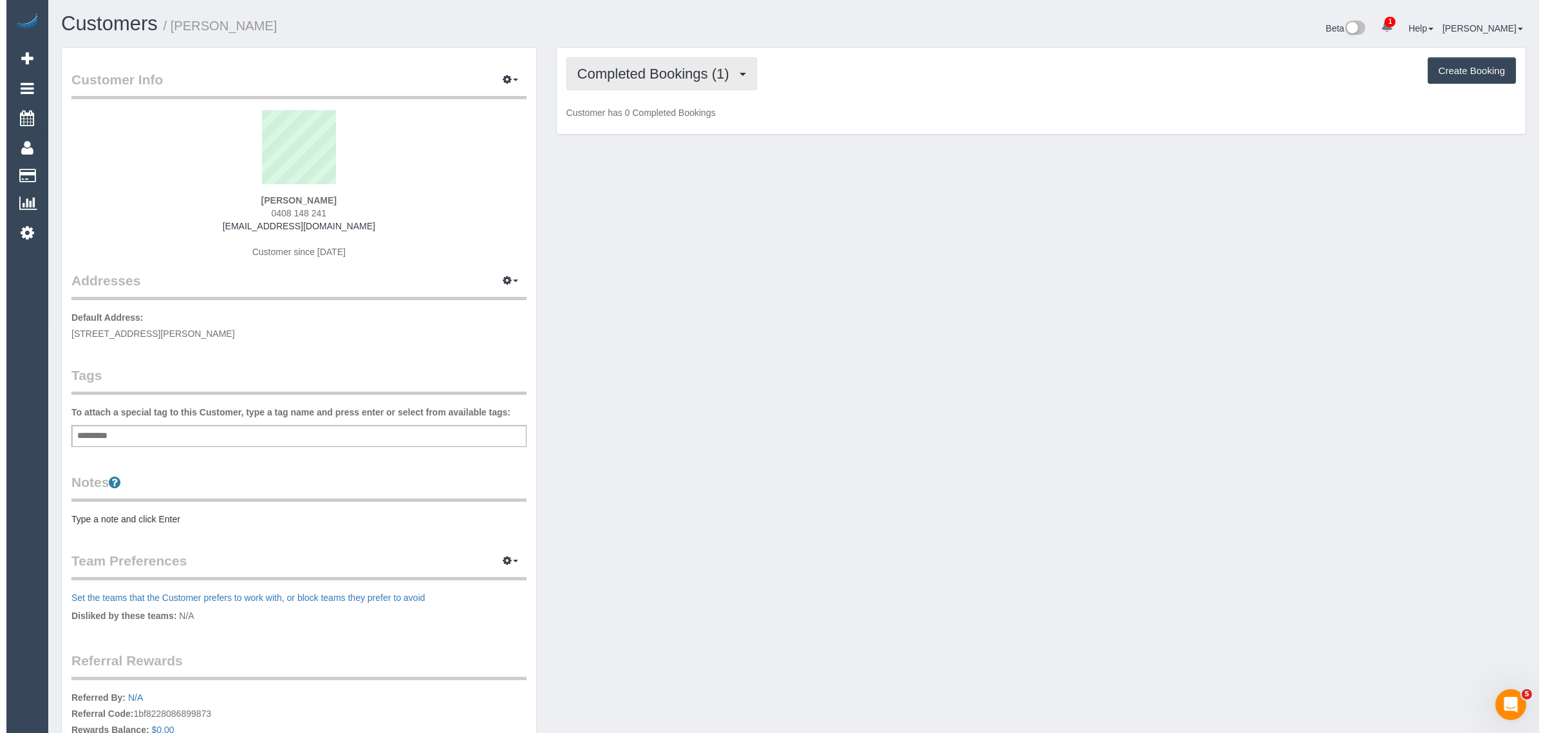
scroll to position [915, 1533]
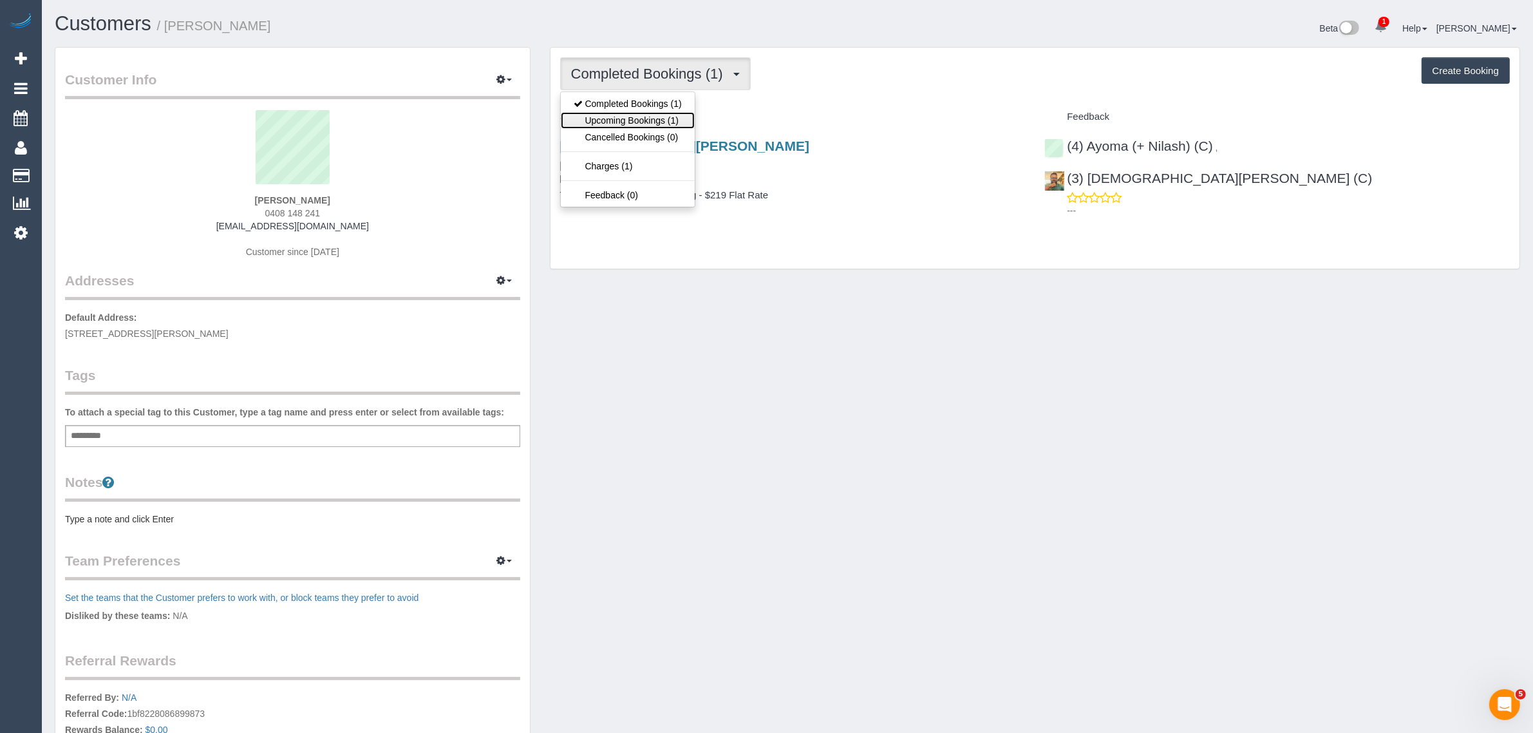
click at [651, 121] on link "Upcoming Bookings (1)" at bounding box center [628, 120] width 134 height 17
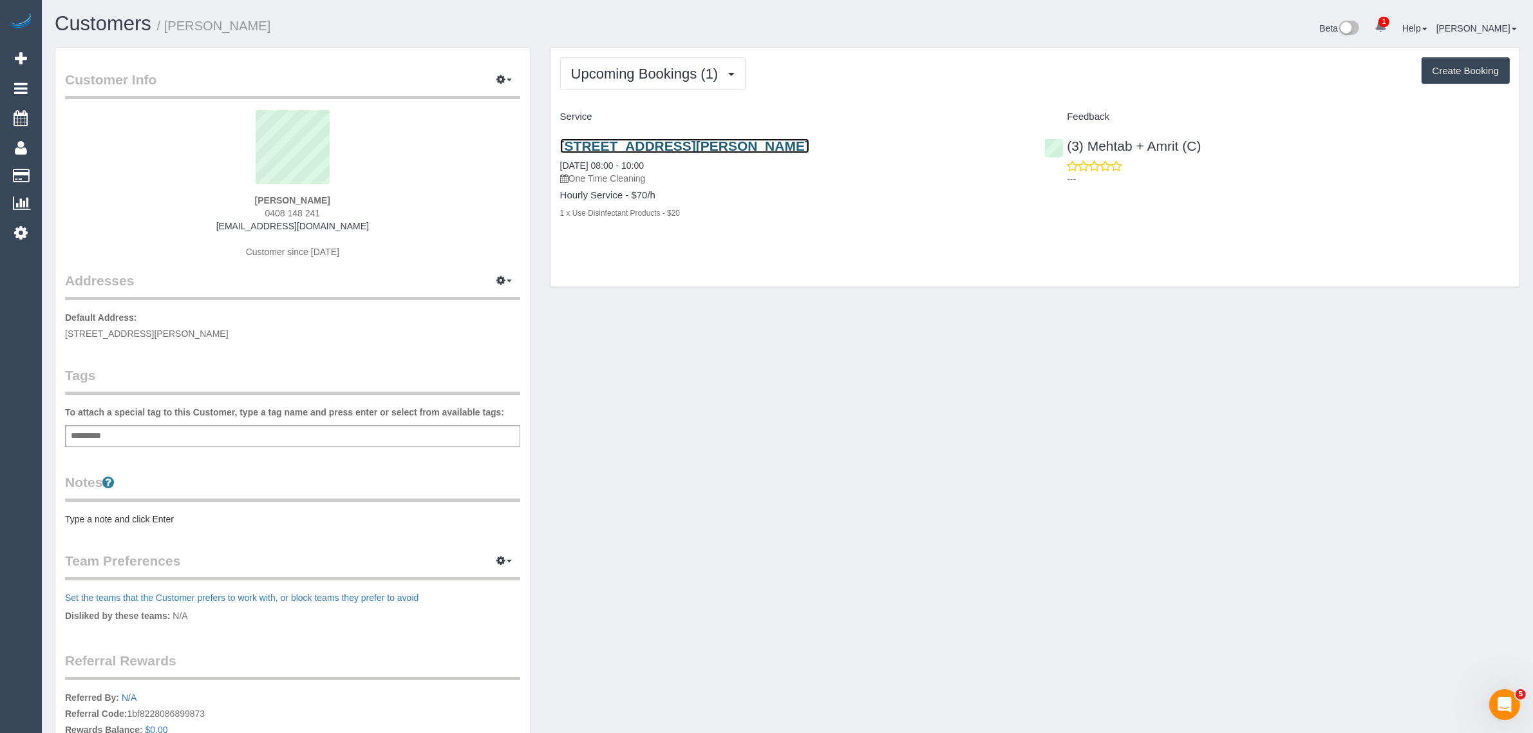
click at [624, 144] on link "52 Victoria Grove, Brunswick, VIC 3056" at bounding box center [684, 145] width 249 height 15
click at [606, 71] on span "Upcoming Bookings (1)" at bounding box center [648, 74] width 154 height 16
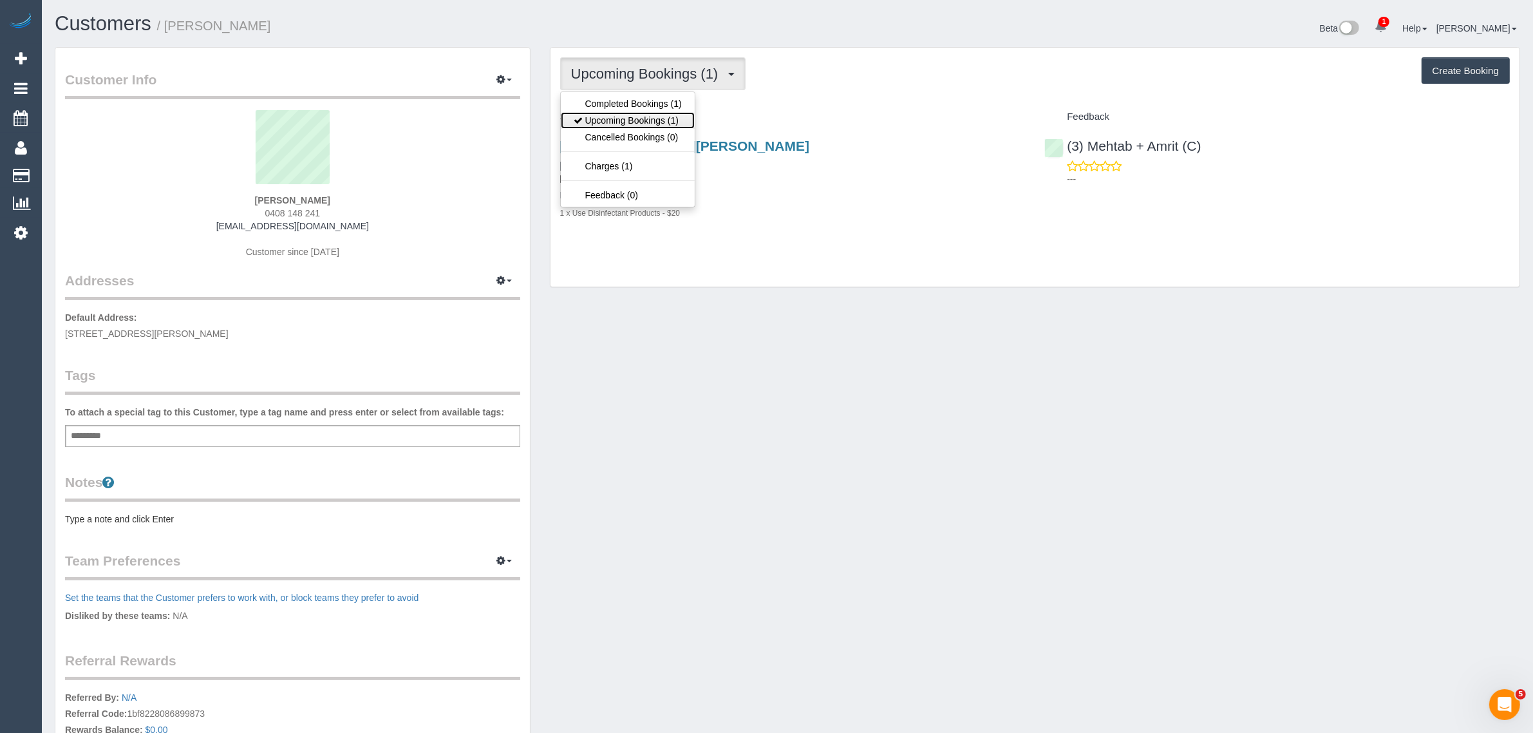
click at [618, 120] on link "Upcoming Bookings (1)" at bounding box center [628, 120] width 134 height 17
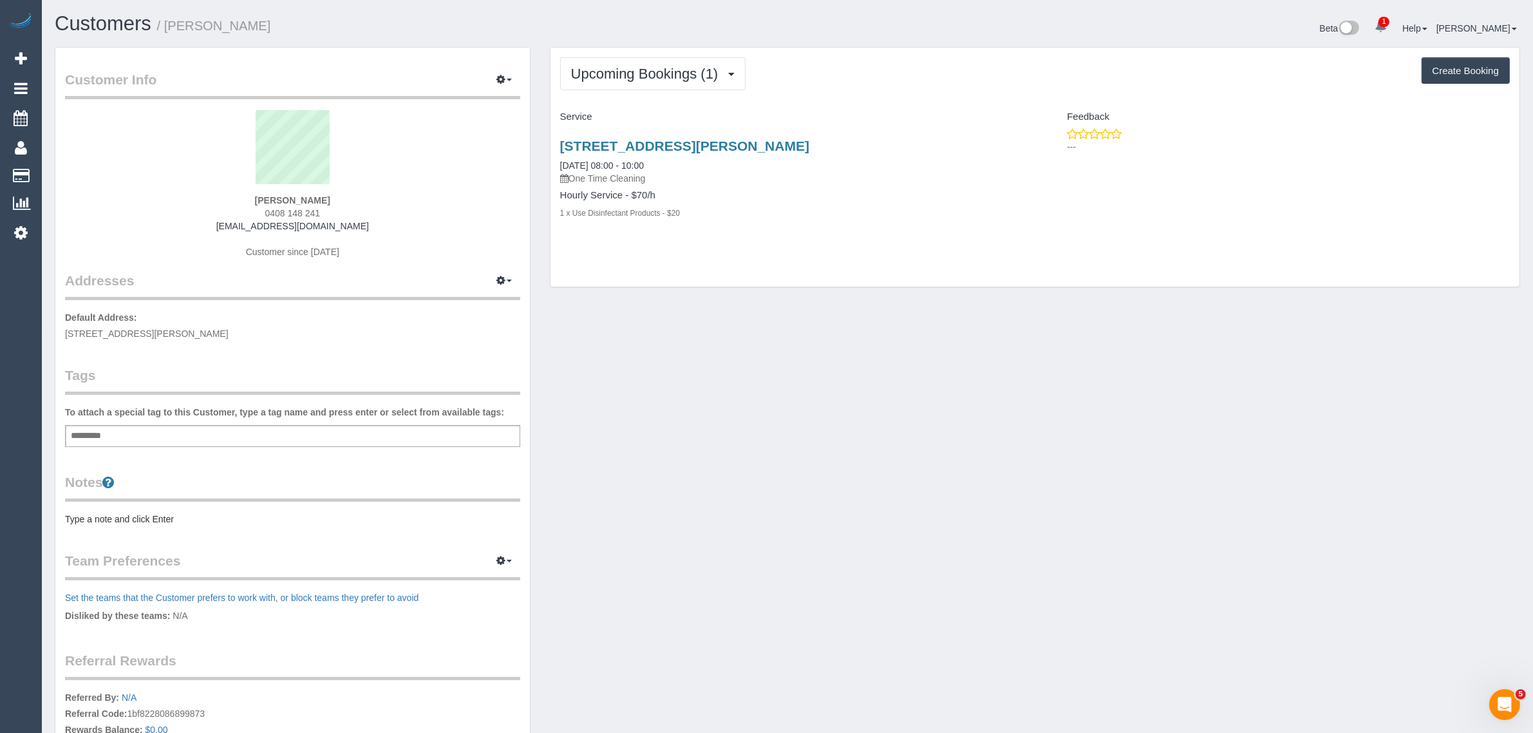
click at [337, 205] on div "Stephanie Santamaria 0408 148 241 steph_stewart23@hotmail.com Customer since 20…" at bounding box center [292, 190] width 455 height 161
drag, startPoint x: 674, startPoint y: 165, endPoint x: 545, endPoint y: 162, distance: 128.8
click at [545, 162] on div "Upcoming Bookings (1) Completed Bookings (1) Upcoming Bookings (1) Cancelled Bo…" at bounding box center [1034, 174] width 989 height 254
copy link "30/08/2025 08:00 - 10:00"
click at [613, 162] on link "30/08/2025 08:00 - 10:00" at bounding box center [602, 165] width 84 height 10
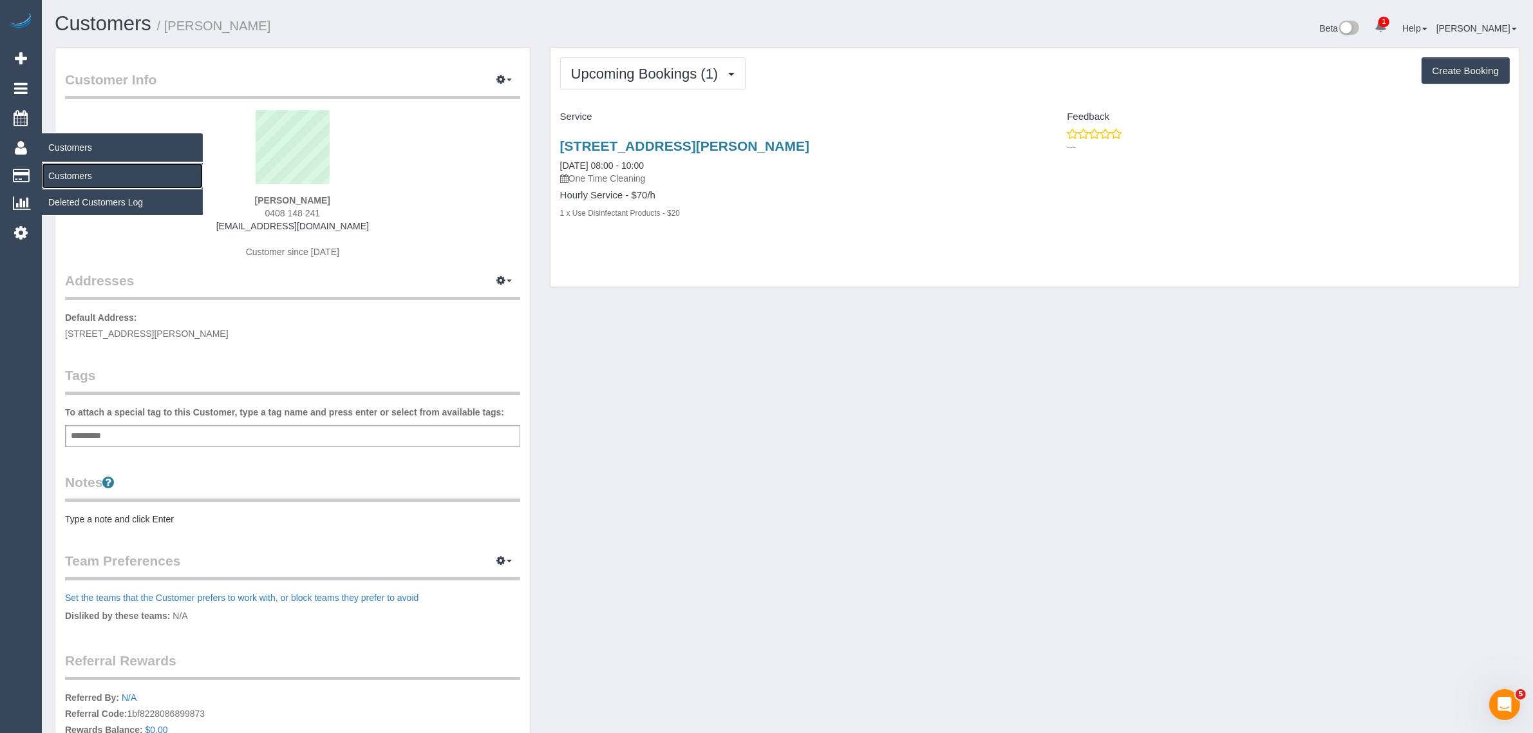
click at [63, 171] on link "Customers" at bounding box center [122, 176] width 161 height 26
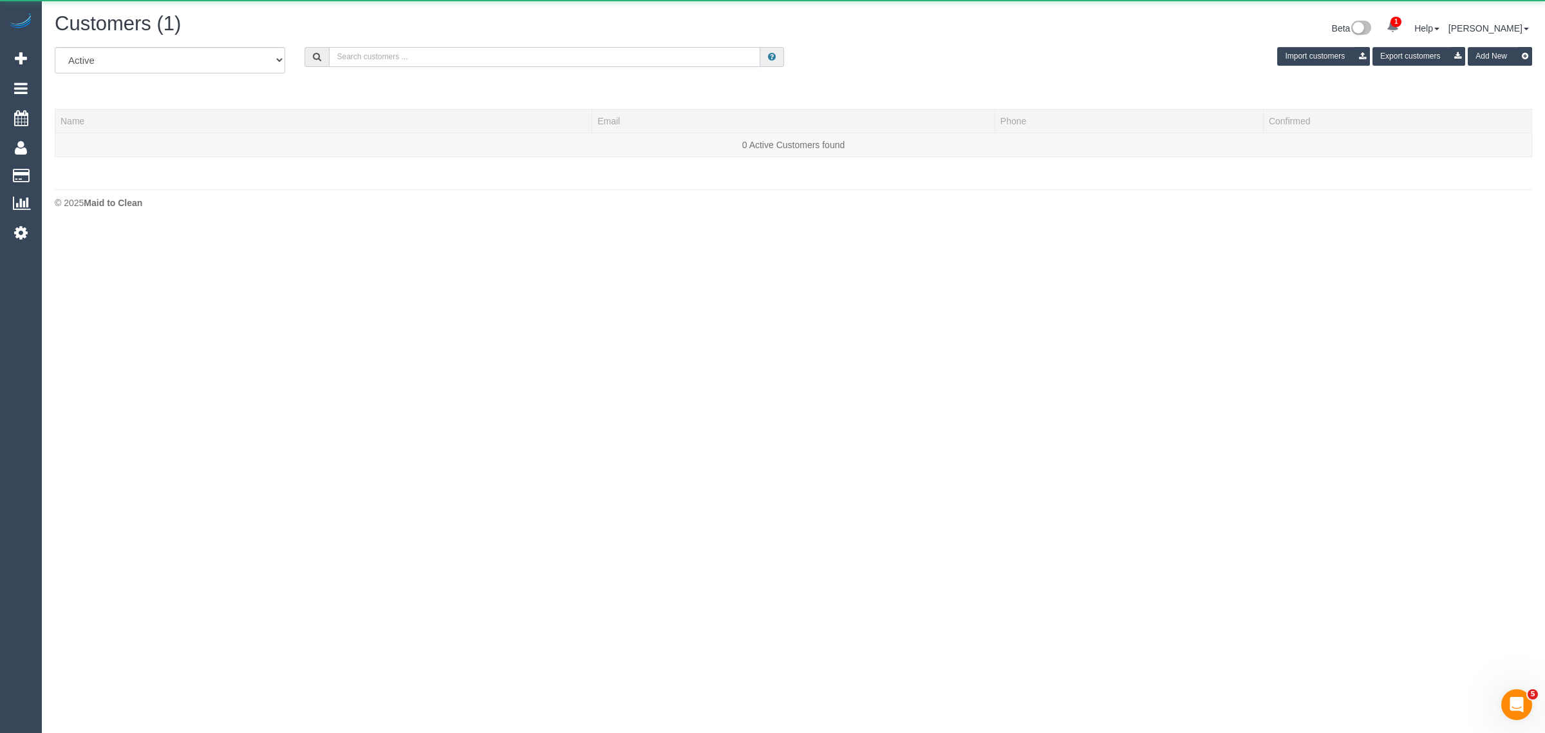
click at [462, 53] on input "text" at bounding box center [544, 57] width 431 height 20
paste input "Leah Auciello"
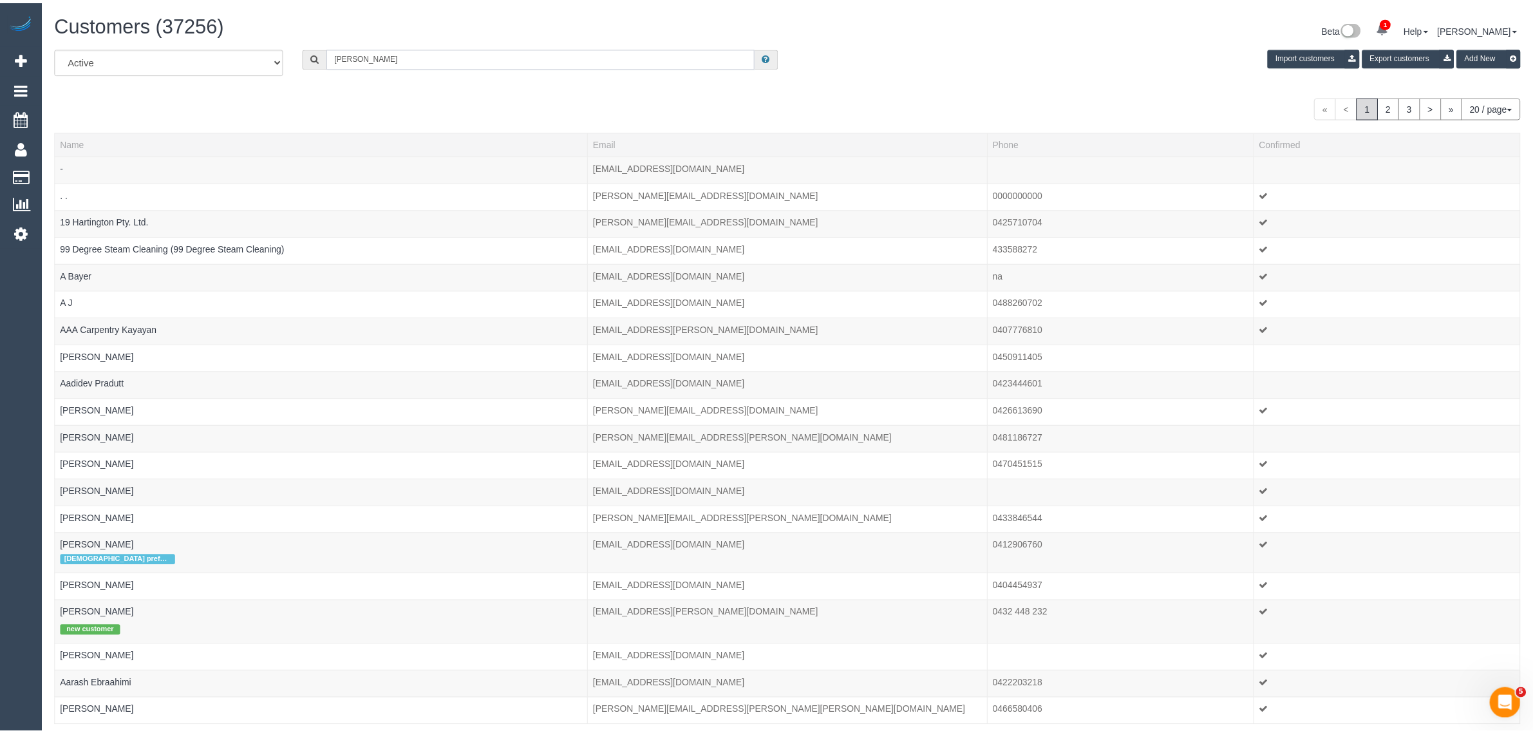
scroll to position [64079, 62823]
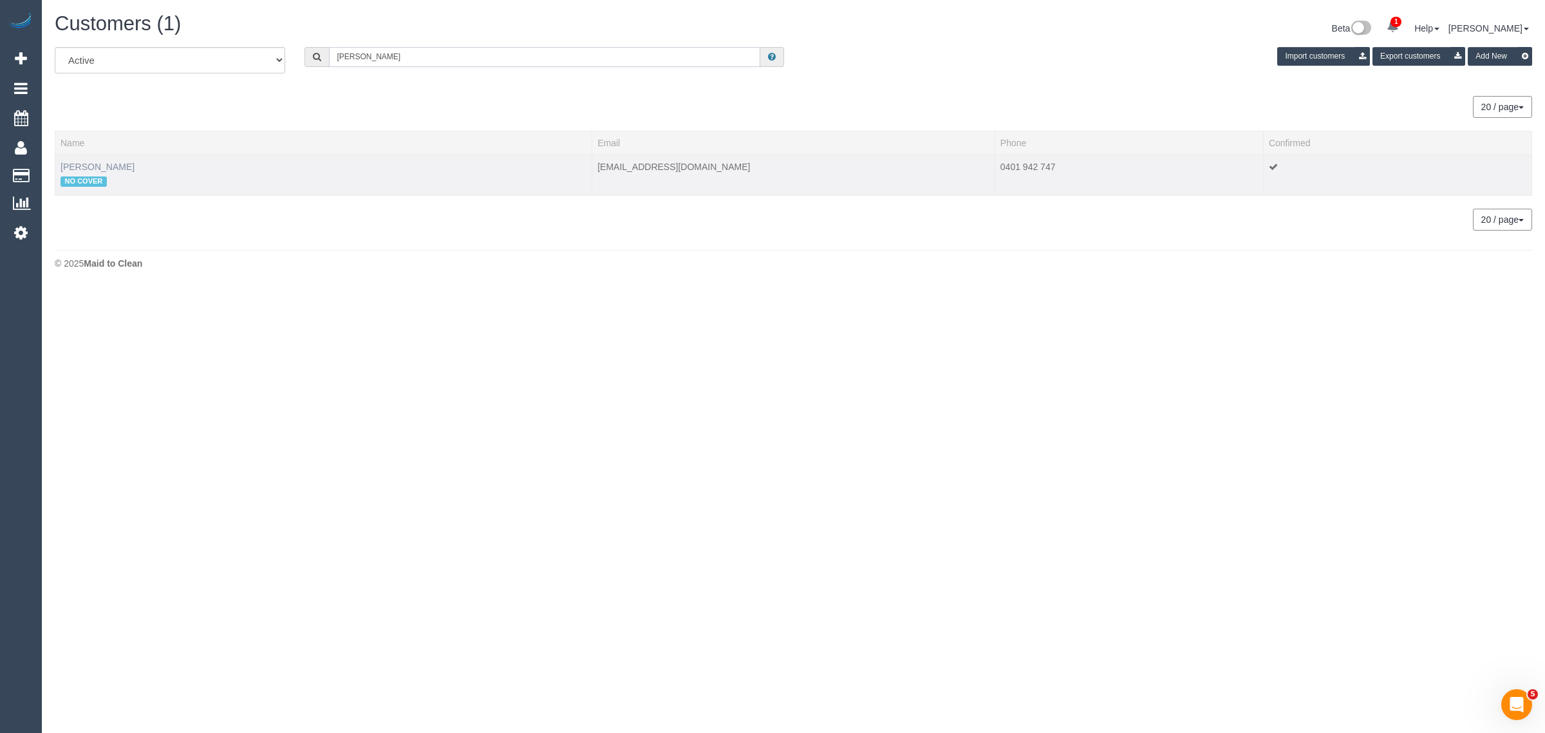
type input "Leah Auciello"
click at [98, 166] on link "Leah Auciello" at bounding box center [98, 167] width 74 height 10
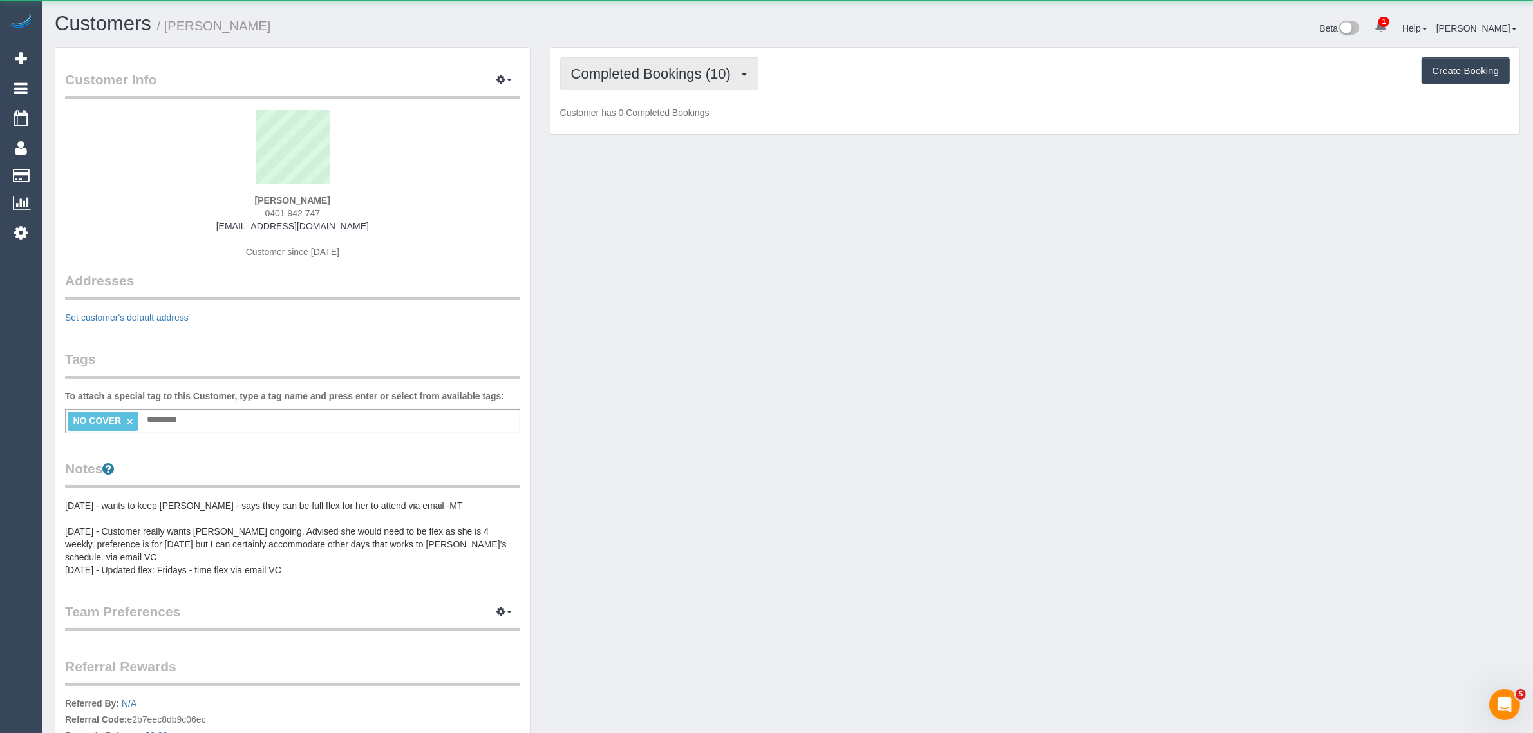
click at [583, 72] on span "Completed Bookings (10)" at bounding box center [654, 74] width 166 height 16
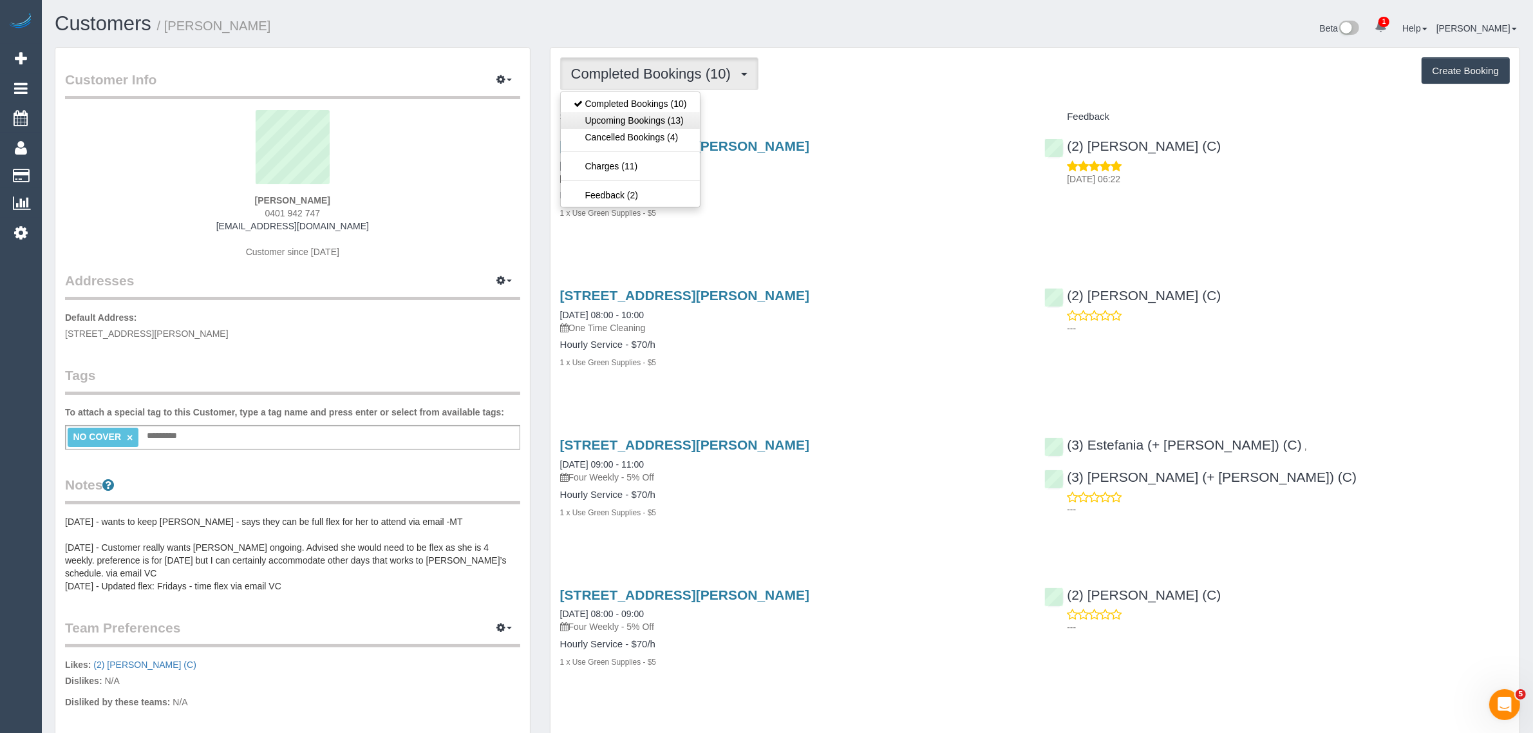
scroll to position [62678, 62834]
click at [597, 118] on link "Upcoming Bookings (13)" at bounding box center [630, 120] width 139 height 17
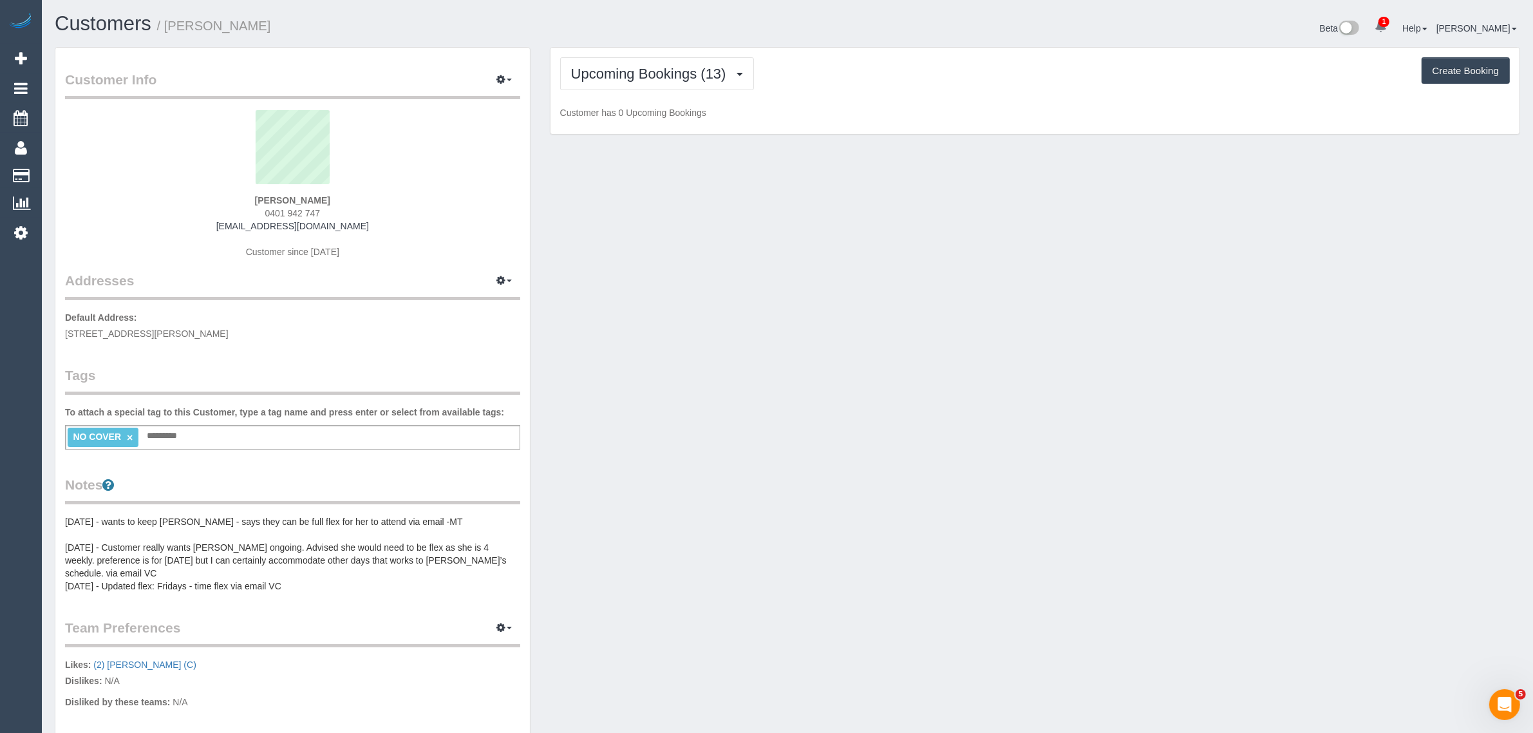
scroll to position [2279, 1533]
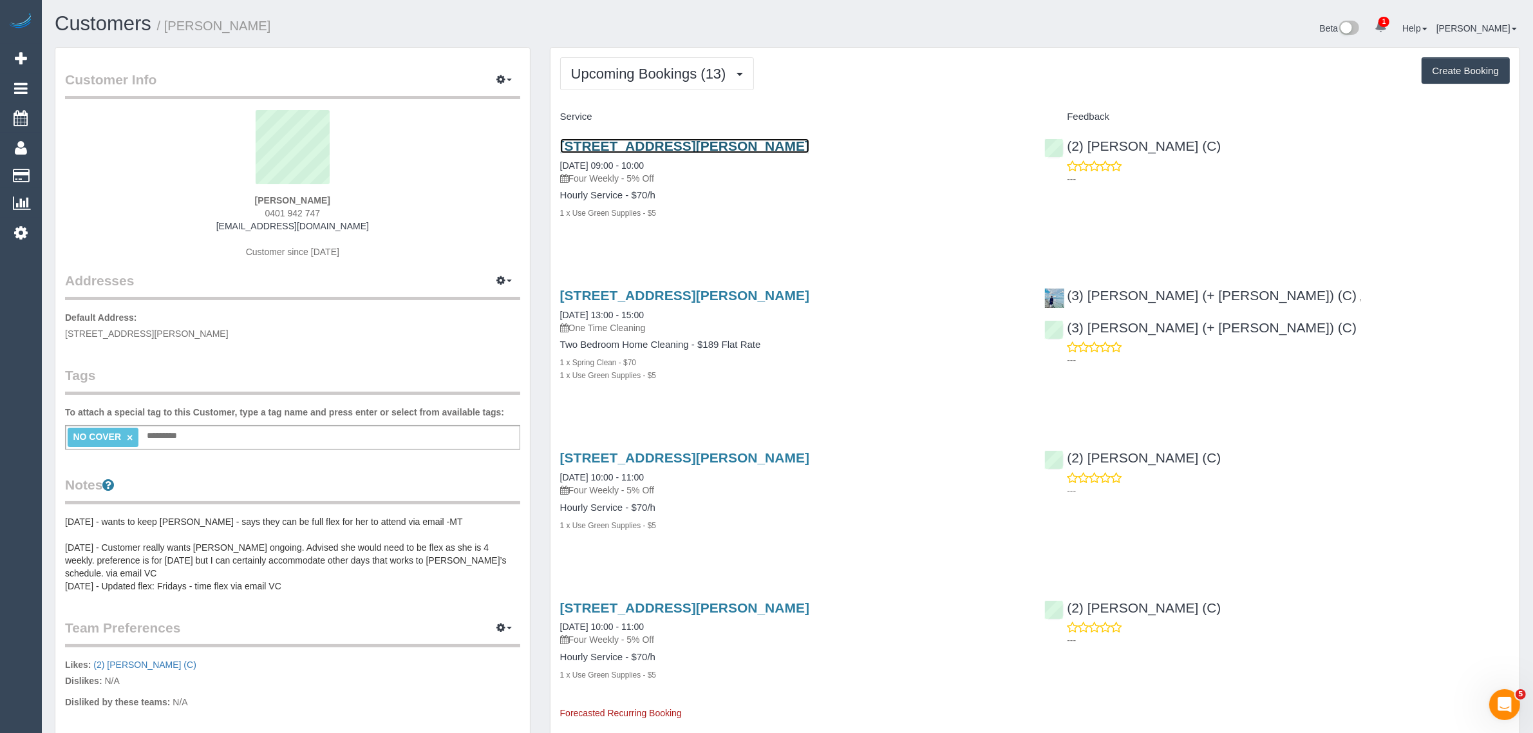
click at [617, 145] on link "4/5 Jepson Street, Yarraville, VIC 3013" at bounding box center [684, 145] width 249 height 15
click at [596, 61] on button "Upcoming Bookings (13)" at bounding box center [657, 73] width 194 height 33
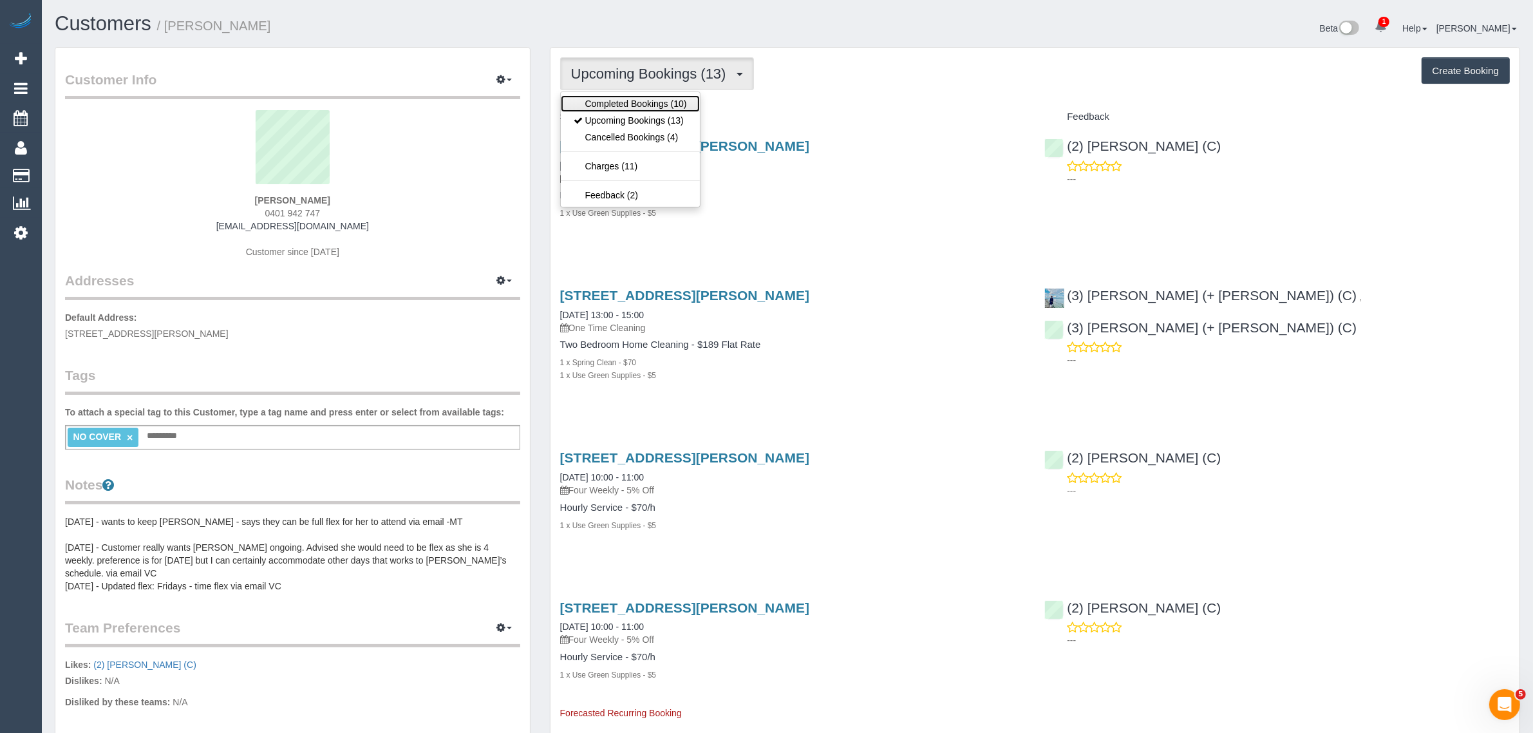
click at [593, 103] on link "Completed Bookings (10)" at bounding box center [630, 103] width 139 height 17
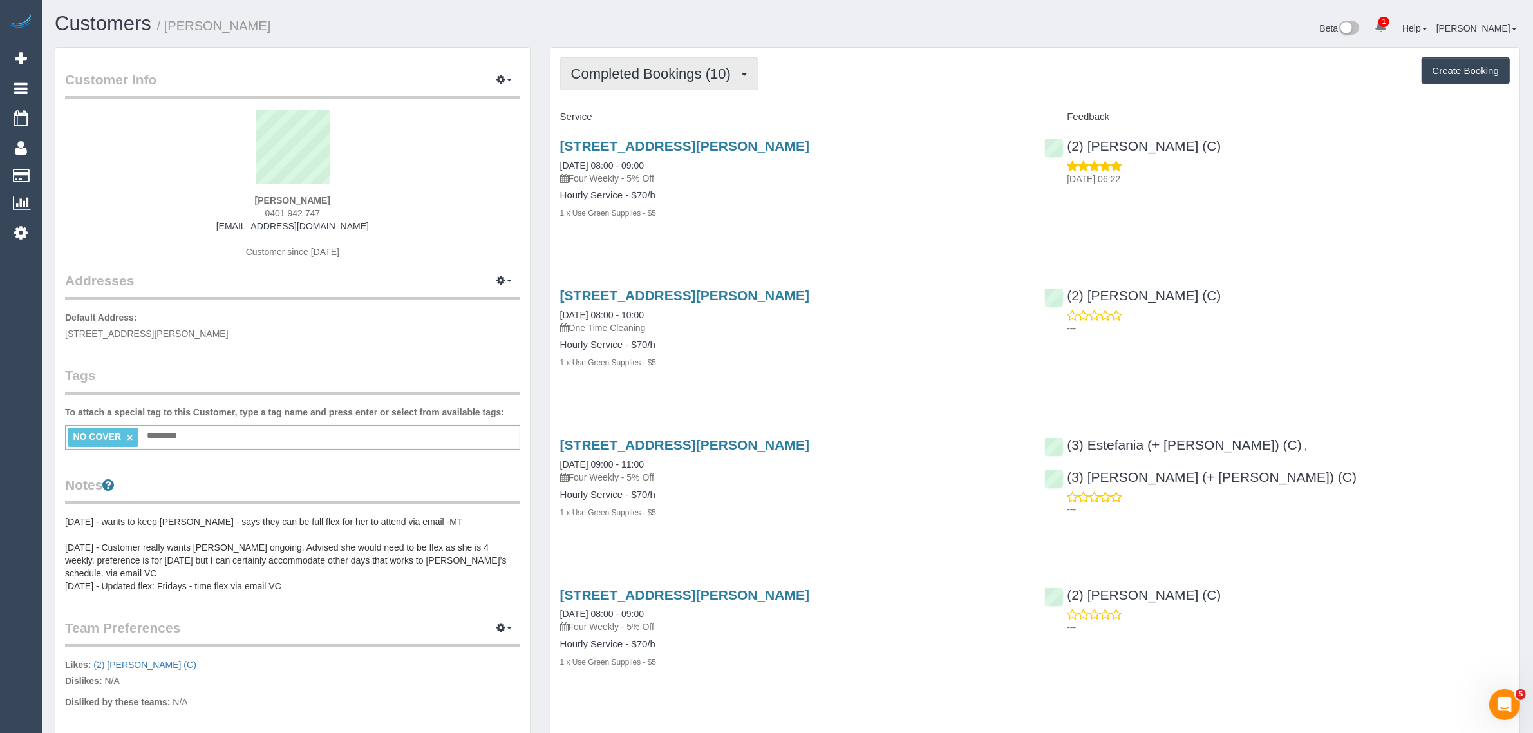
scroll to position [1690, 1533]
click at [620, 69] on span "Completed Bookings (10)" at bounding box center [654, 74] width 166 height 16
click at [605, 113] on link "Upcoming Bookings (13)" at bounding box center [630, 120] width 139 height 17
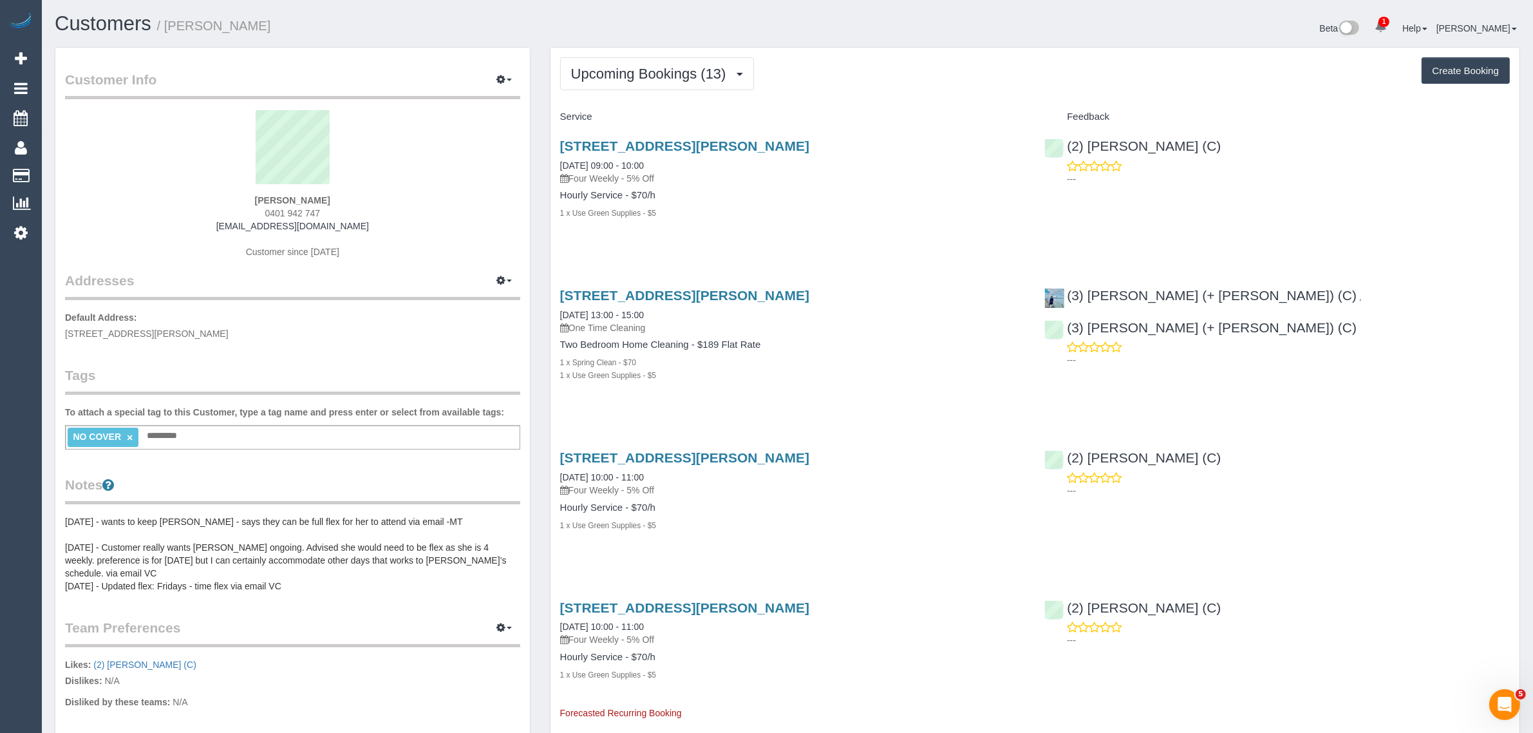
scroll to position [2279, 1533]
click at [985, 446] on div "4/5 Jepson Street, Yarraville, VIC 3013 27/09/2025 10:00 - 11:00 Four Weekly - …" at bounding box center [792, 497] width 485 height 117
click at [767, 243] on div "4/5 Jepson Street, Yarraville, VIC 3013 30/08/2025 09:00 - 10:00 Four Weekly - …" at bounding box center [792, 185] width 485 height 117
copy link "02/09/2025"
drag, startPoint x: 557, startPoint y: 311, endPoint x: 605, endPoint y: 306, distance: 48.5
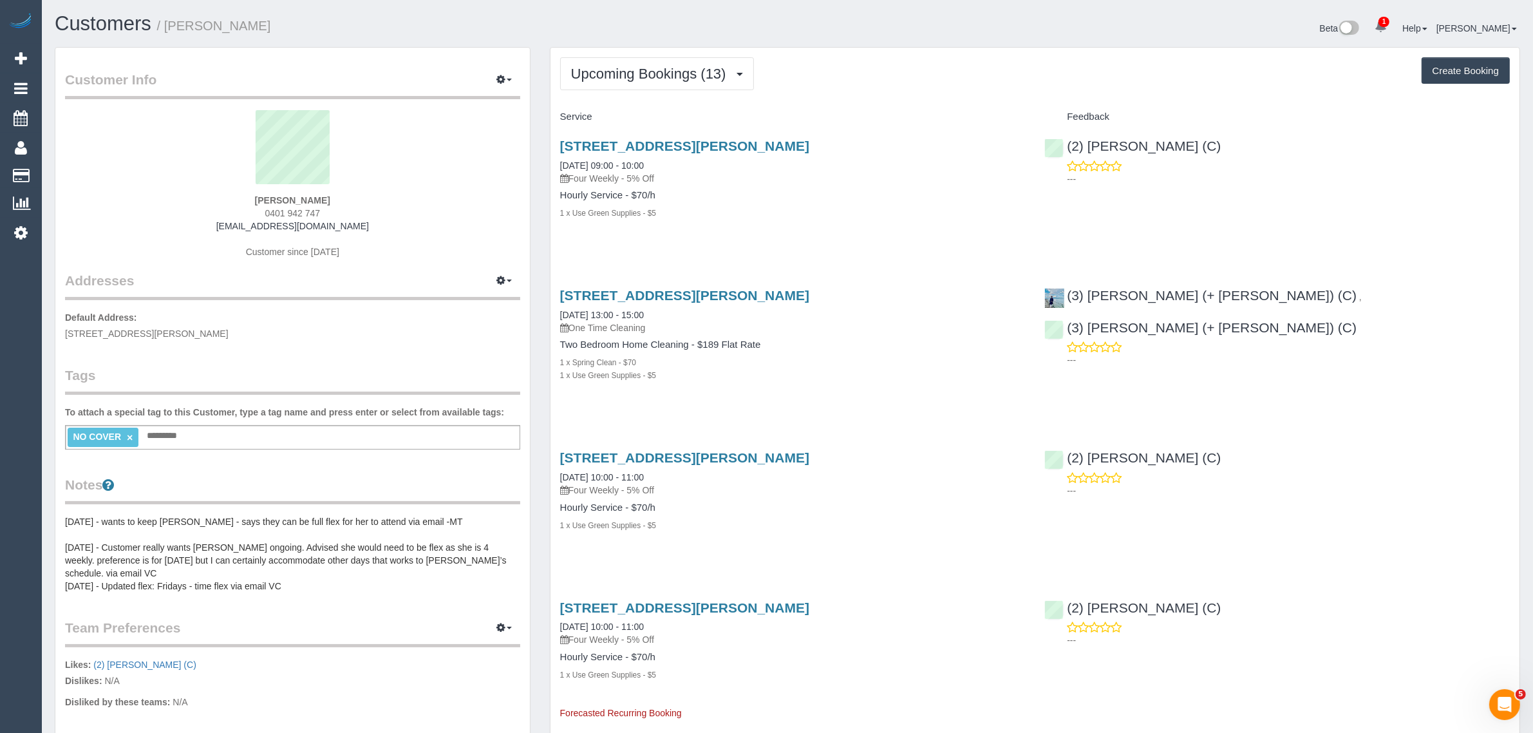
click at [605, 306] on div "4/5 Jepson Street, Yarraville, VIC 3013 02/09/2025 13:00 - 15:00 One Time Clean…" at bounding box center [792, 342] width 485 height 130
drag, startPoint x: 558, startPoint y: 476, endPoint x: 607, endPoint y: 473, distance: 49.0
click at [607, 473] on div "4/5 Jepson Street, Yarraville, VIC 3013 27/09/2025 10:00 - 11:00 Four Weekly - …" at bounding box center [792, 497] width 485 height 117
copy link "27/09/2025"
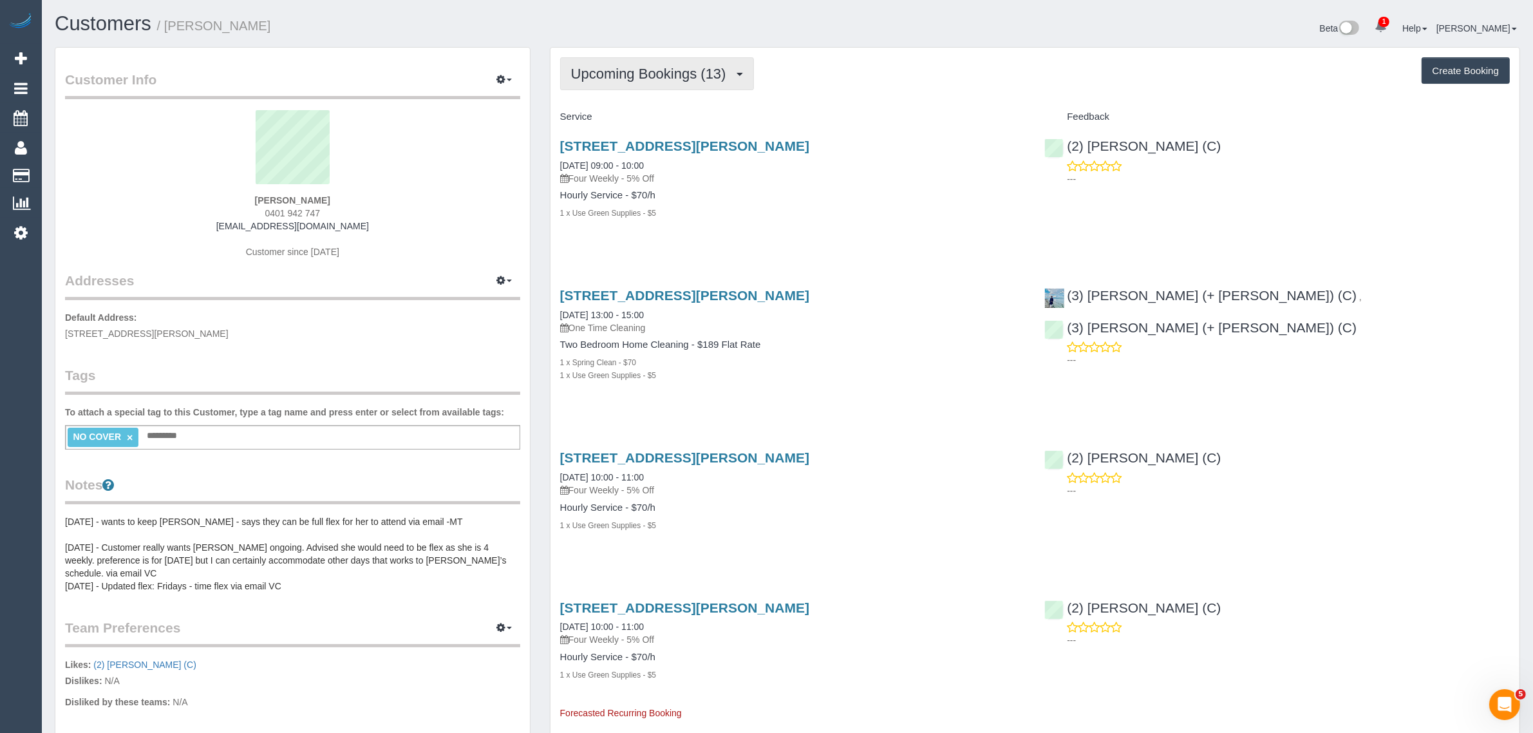
click at [671, 61] on button "Upcoming Bookings (13)" at bounding box center [657, 73] width 194 height 33
click at [654, 114] on link "Upcoming Bookings (13)" at bounding box center [630, 120] width 139 height 17
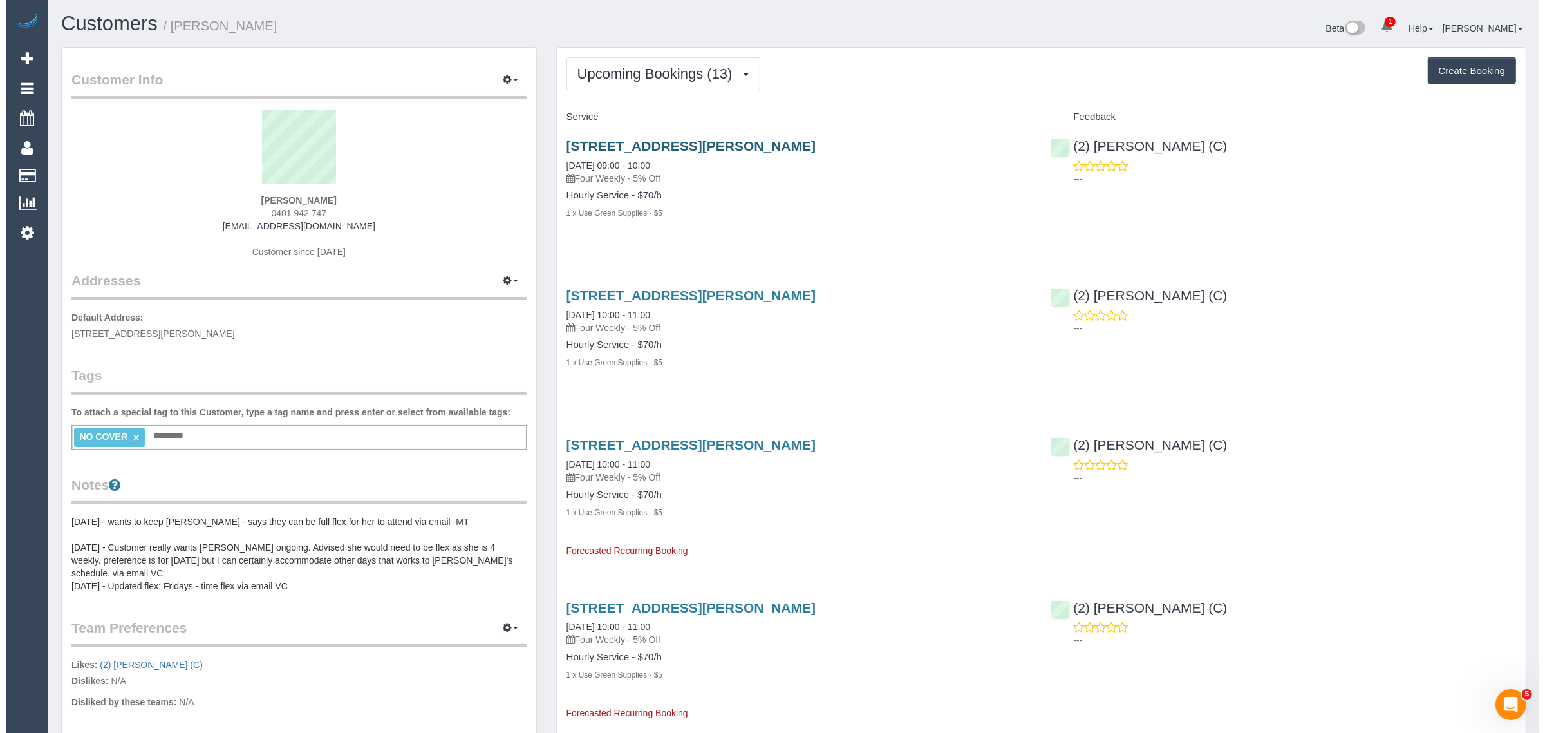
scroll to position [2116, 1533]
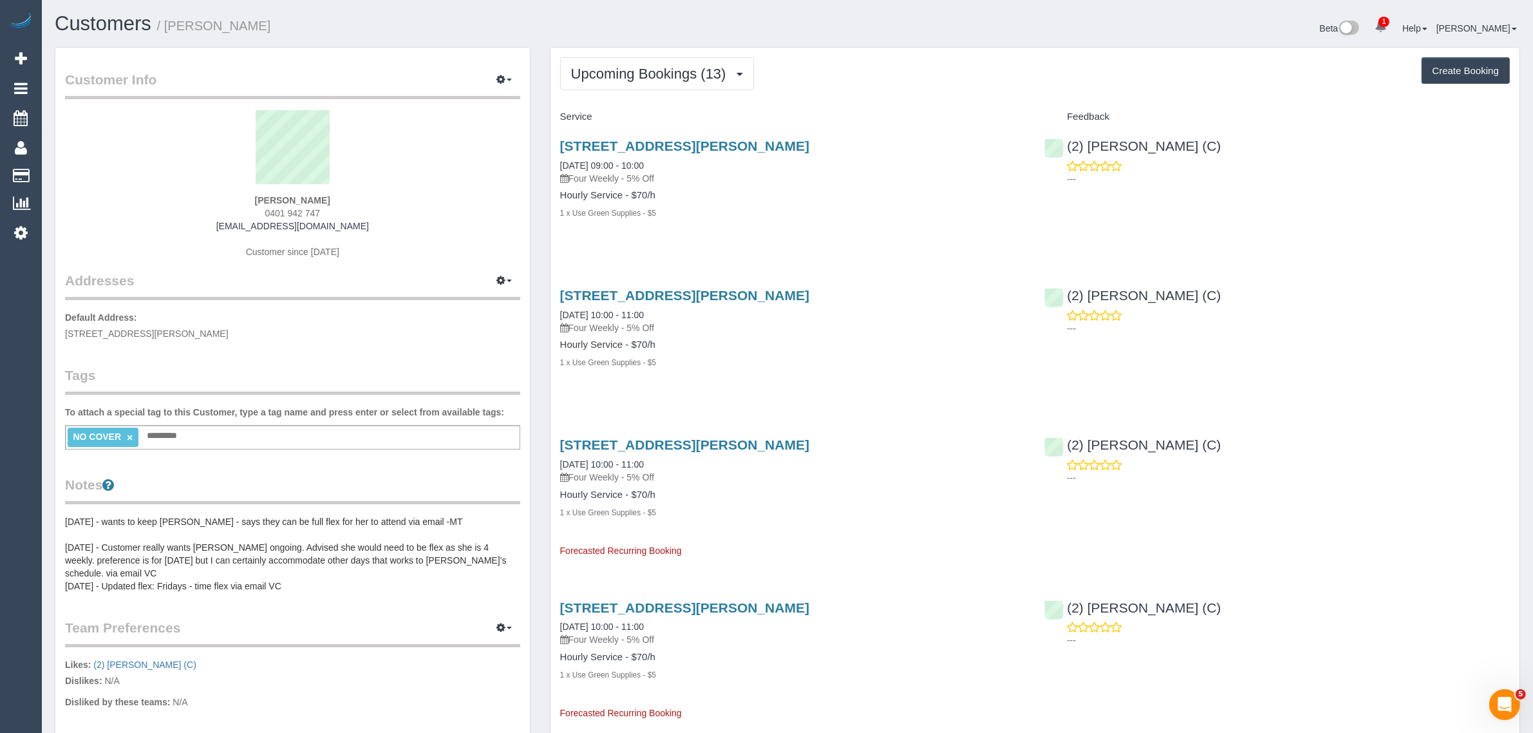
click at [751, 201] on div "Hourly Service - $70/h 1 x Use Green Supplies - $5" at bounding box center [792, 204] width 465 height 29
click at [100, 176] on link "Customers" at bounding box center [122, 176] width 161 height 26
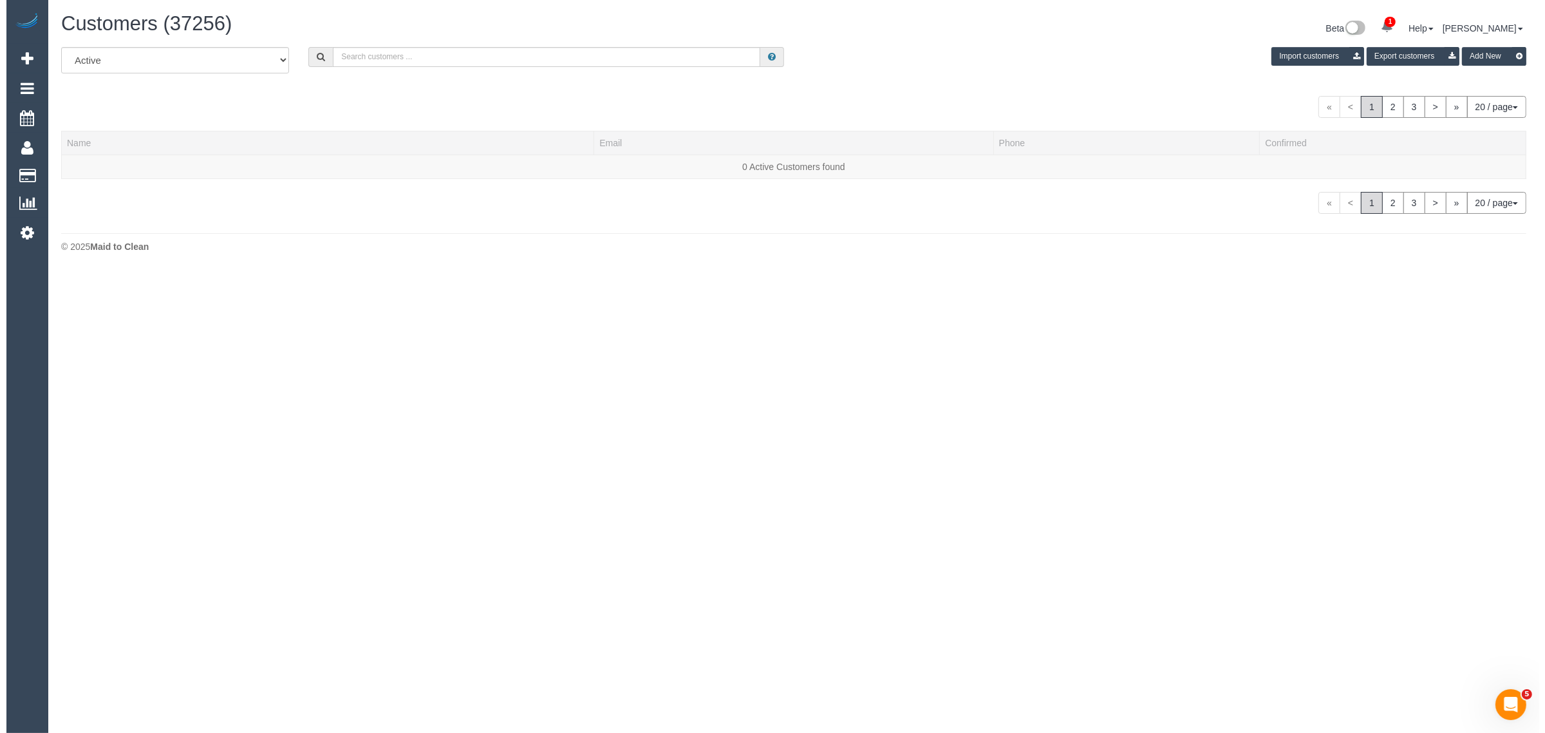
scroll to position [821, 1533]
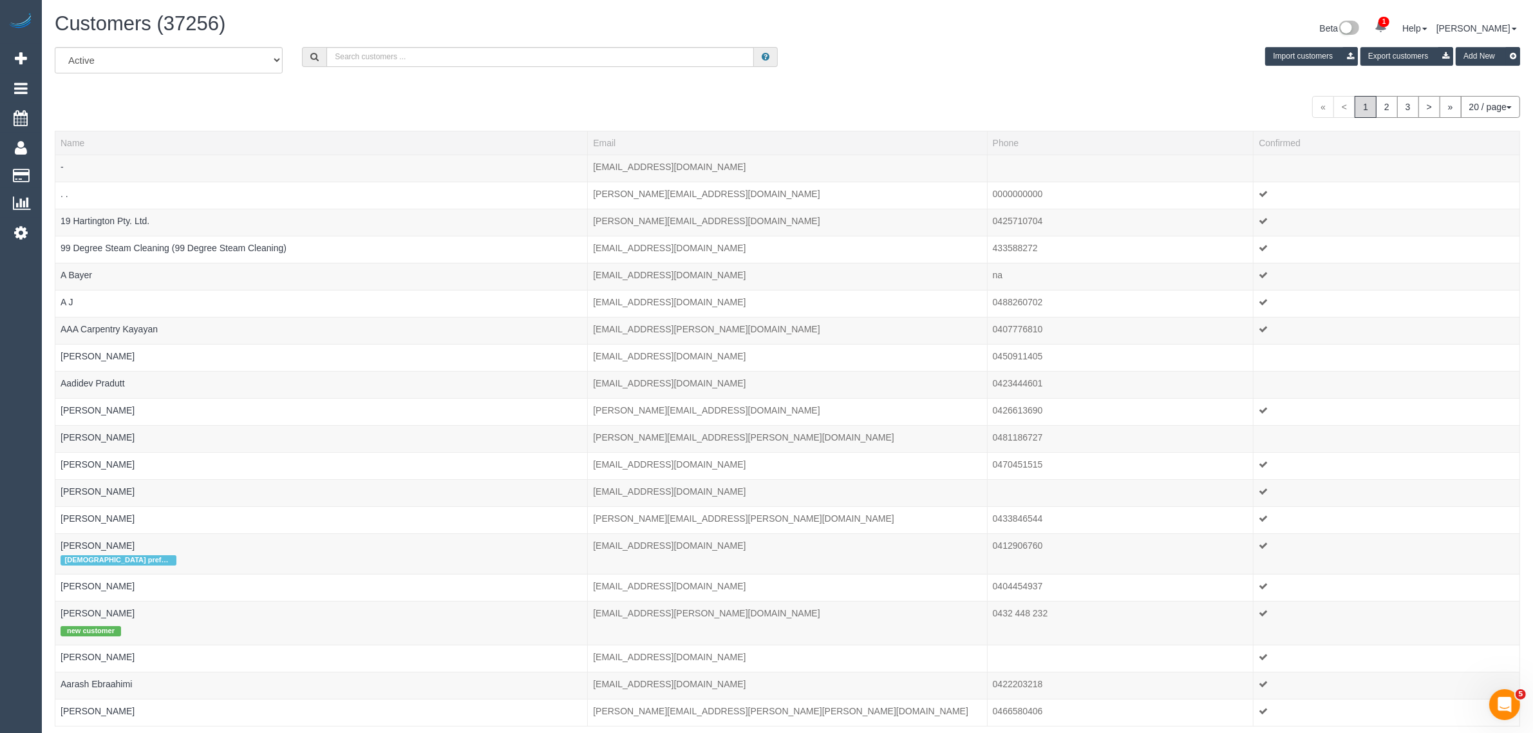
click at [532, 24] on h1 "Customers (37256)" at bounding box center [416, 24] width 723 height 22
click at [608, 8] on div "Customers (37256) Beta 1 Your Notifications You have 0 alerts × You have 212 to…" at bounding box center [787, 409] width 1491 height 819
click at [472, 52] on input "text" at bounding box center [539, 57] width 427 height 20
paste input "Lydia Khalil"
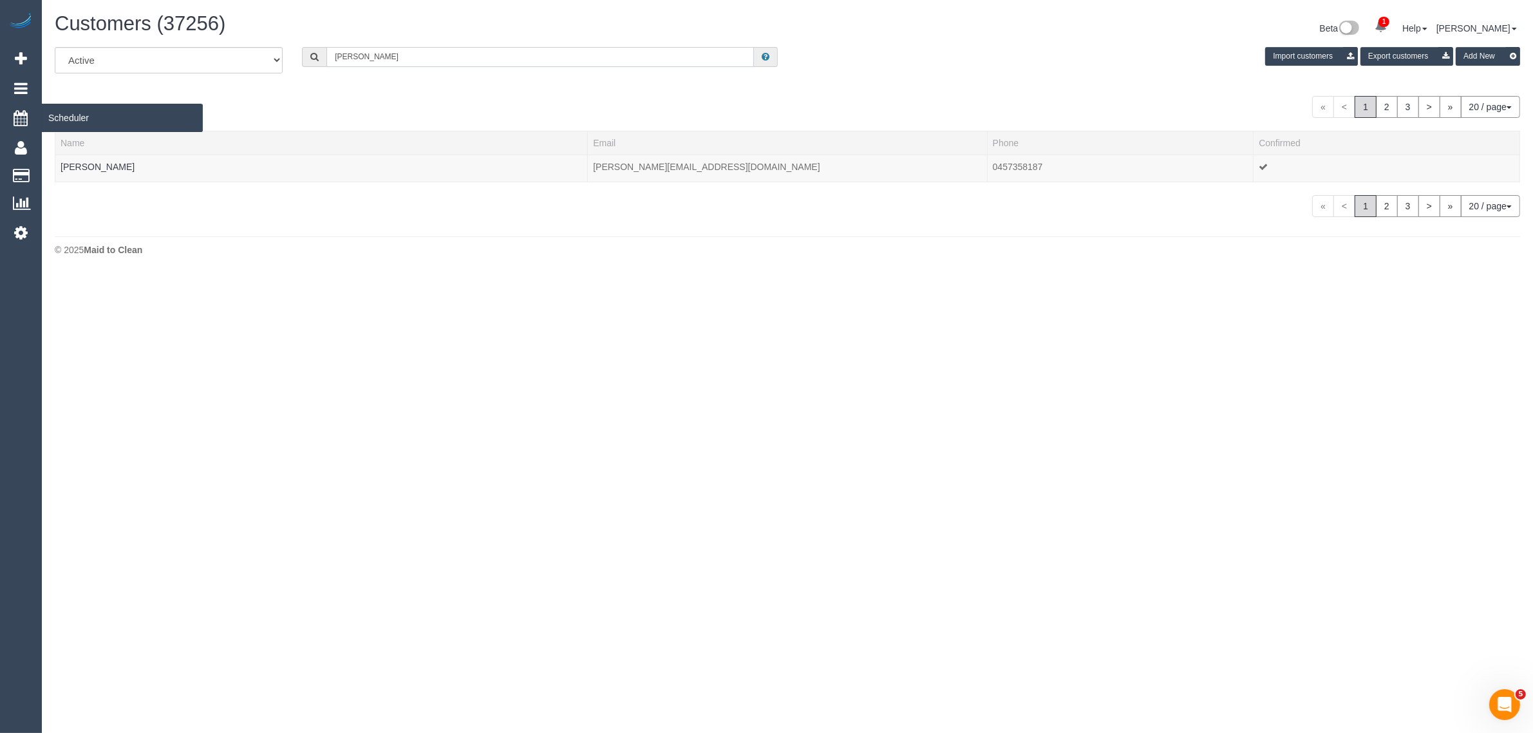
scroll to position [64093, 62823]
type input "Lydia Khalil"
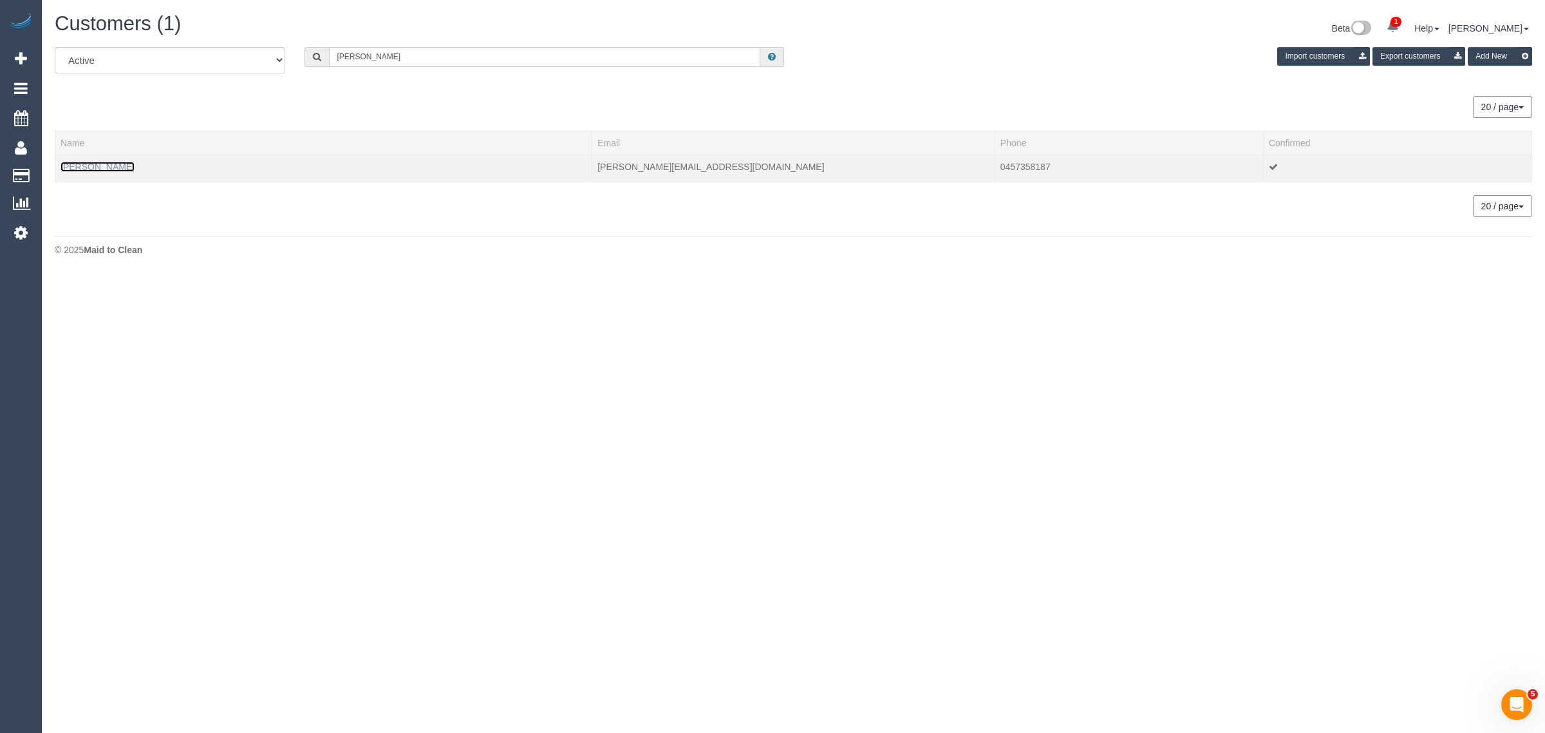
click at [75, 165] on link "Lydia Khalil" at bounding box center [98, 167] width 74 height 10
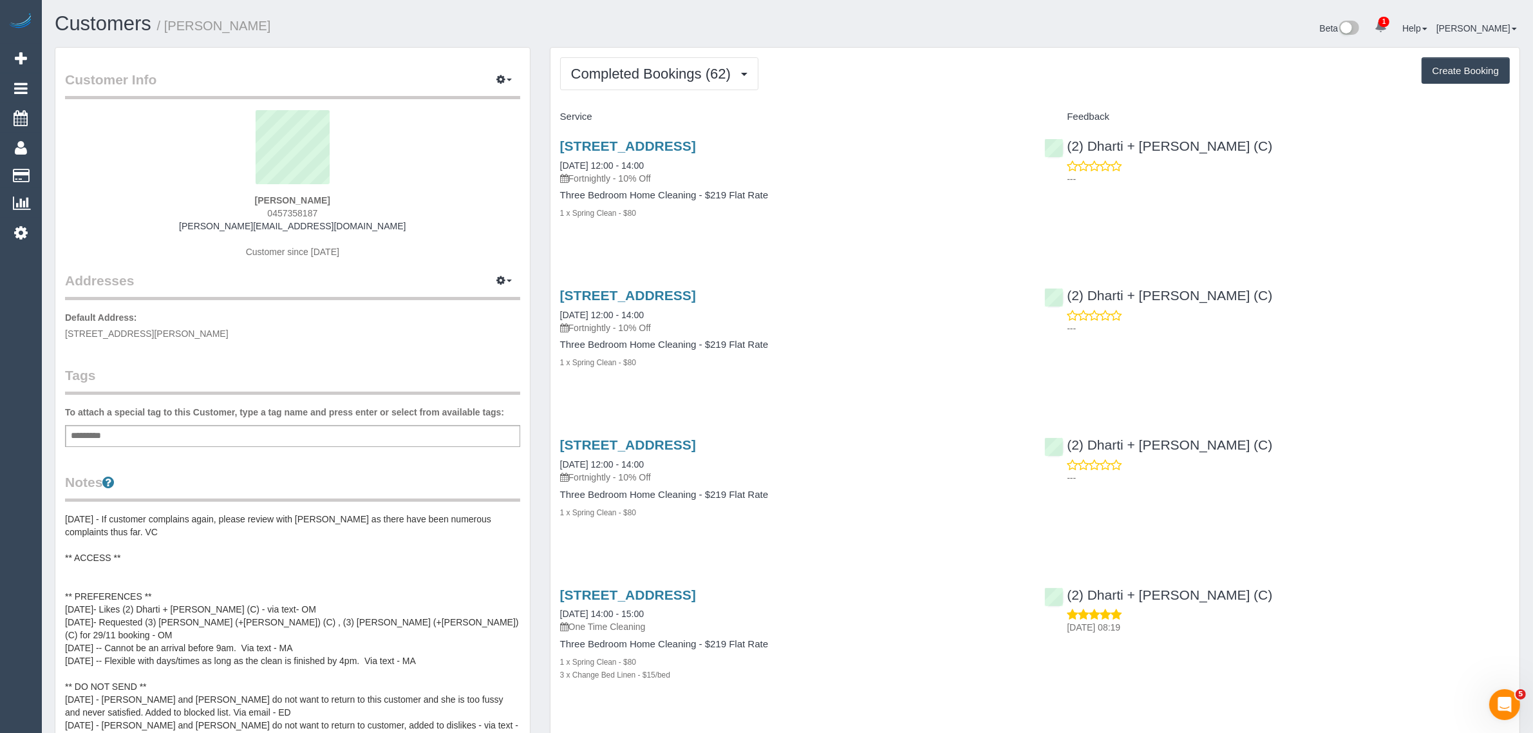
scroll to position [3841, 1533]
click at [653, 66] on span "Completed Bookings (62)" at bounding box center [654, 74] width 166 height 16
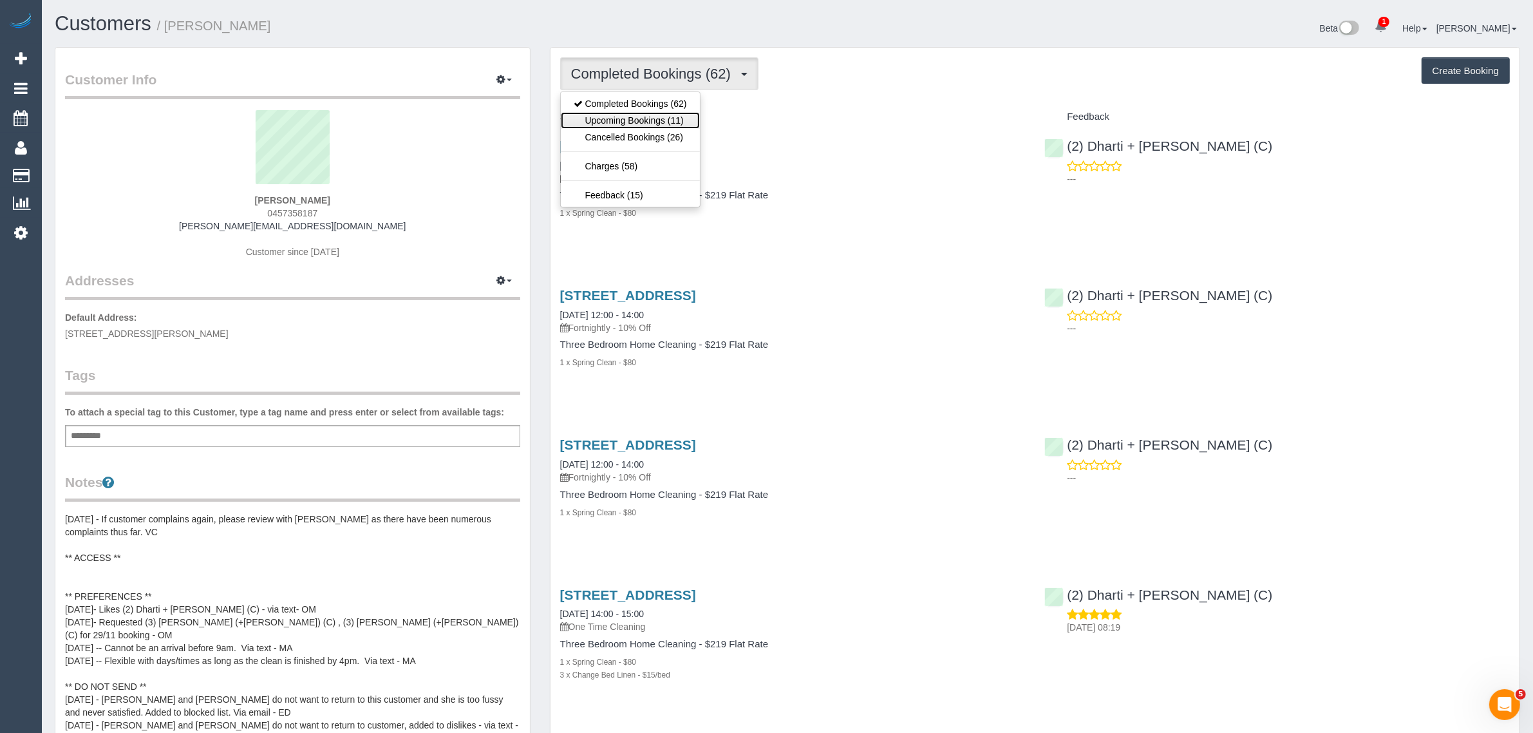
click at [628, 117] on link "Upcoming Bookings (11)" at bounding box center [630, 120] width 139 height 17
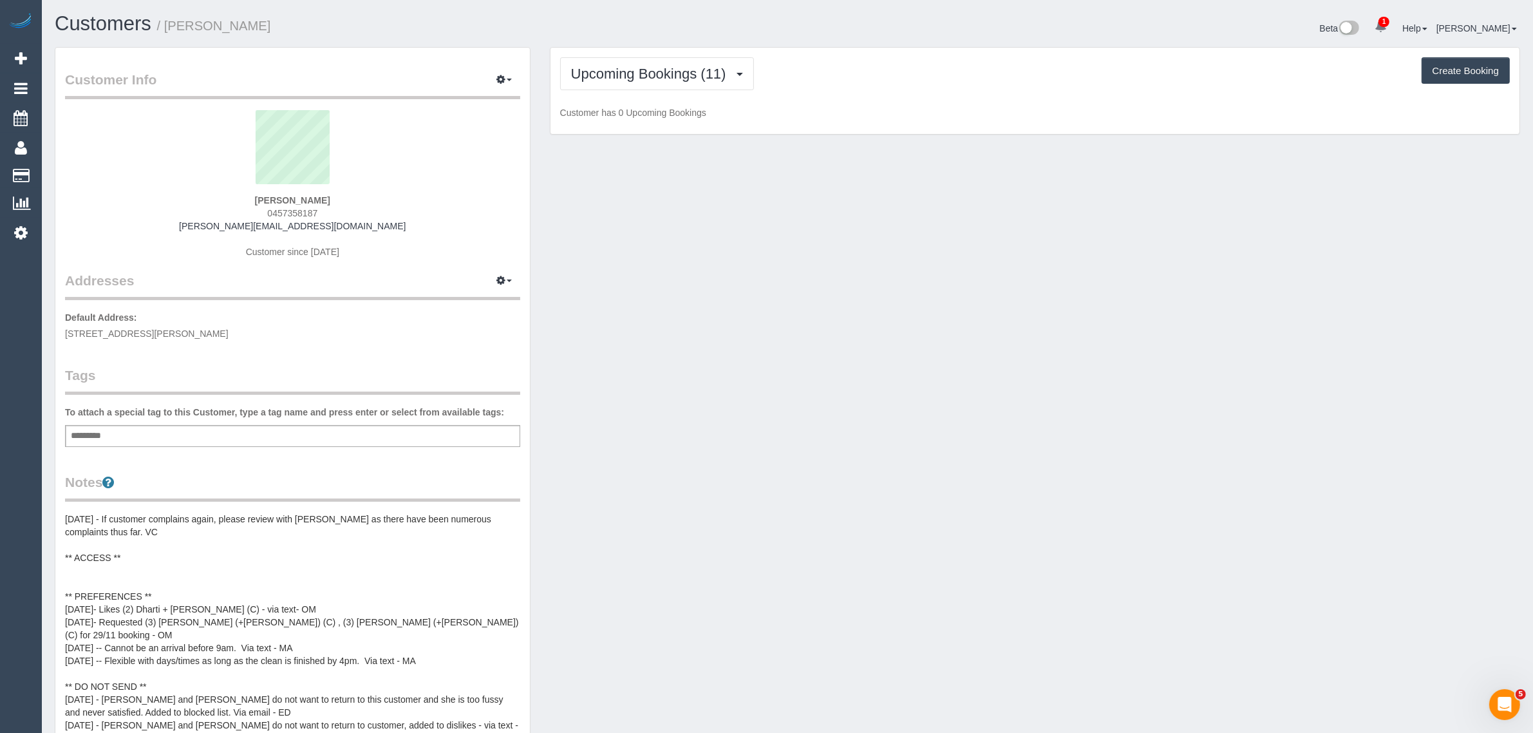
scroll to position [1967, 1533]
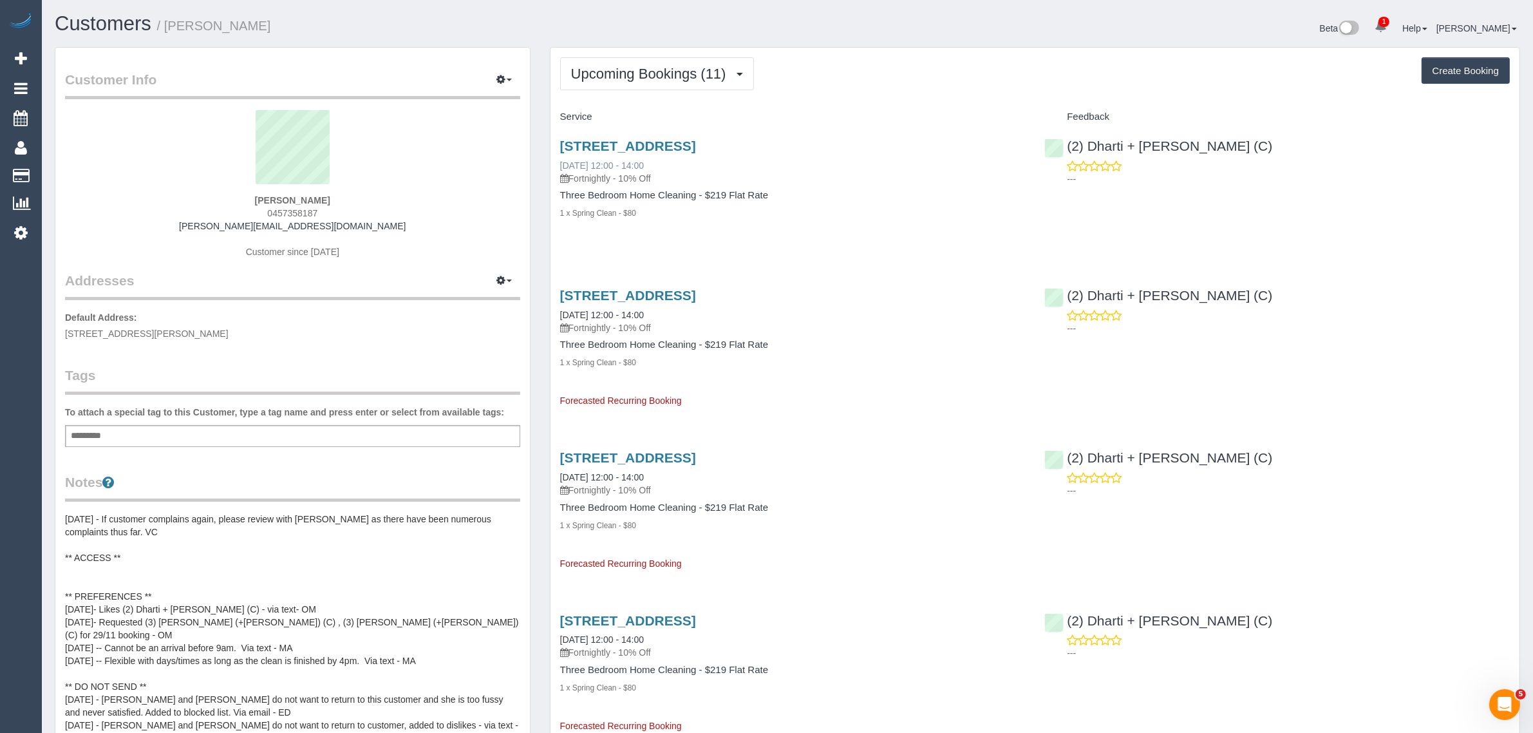
drag, startPoint x: 648, startPoint y: 172, endPoint x: 559, endPoint y: 165, distance: 89.8
click at [560, 165] on div "60 Gatehouse St, Parkville, VIC 3052 02/09/2025 12:00 - 14:00 Fortnightly - 10%…" at bounding box center [792, 161] width 465 height 46
copy link "02/09/2025 12:00 - 14:00"
drag, startPoint x: 1246, startPoint y: 142, endPoint x: 1060, endPoint y: 133, distance: 186.3
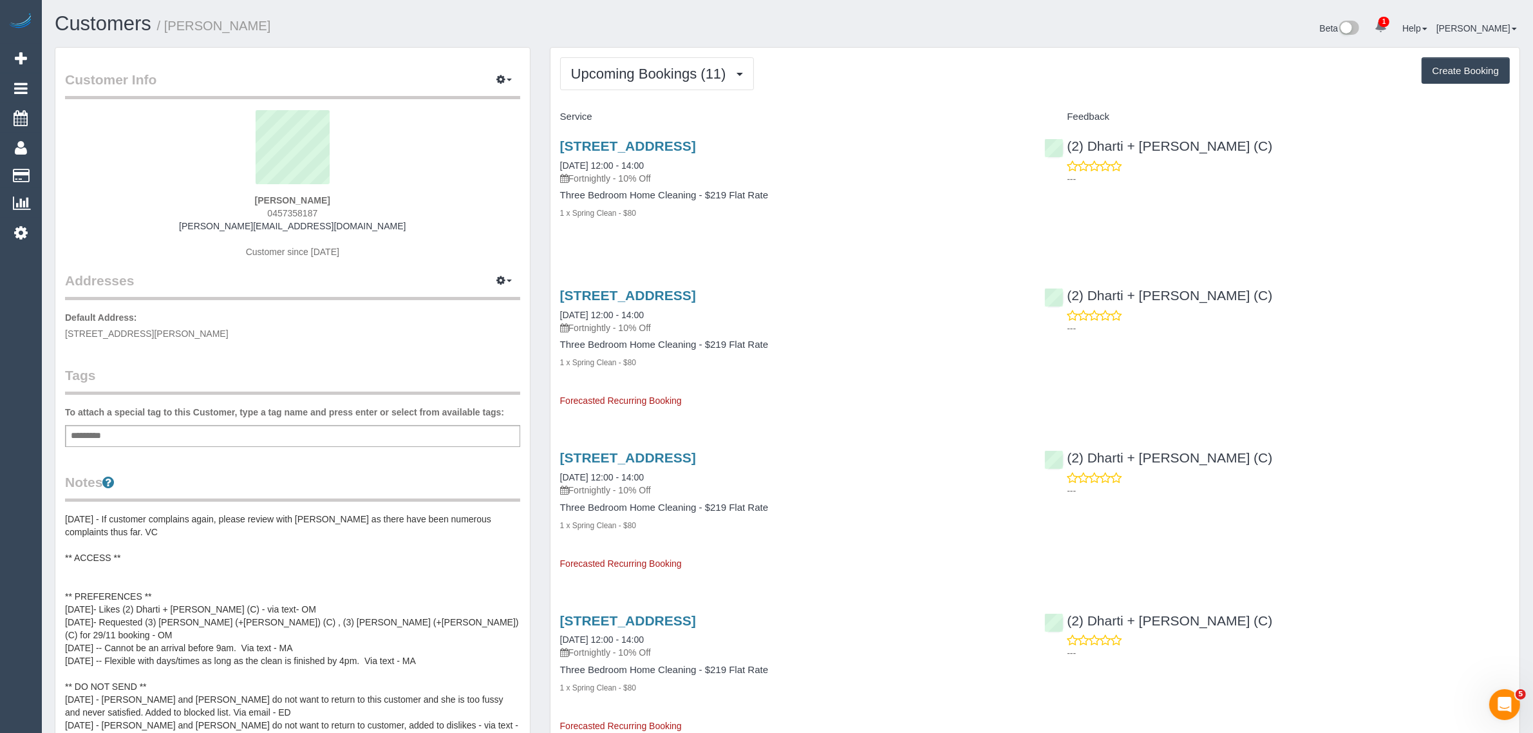
click at [1060, 133] on div "(2) Dharti + Kishan (C) ---" at bounding box center [1276, 158] width 485 height 63
copy link "(2) Dharti + [PERSON_NAME] (C)"
click at [615, 165] on link "02/09/2025 12:00 - 14:00" at bounding box center [602, 165] width 84 height 10
click at [618, 75] on span "Upcoming Bookings (11)" at bounding box center [652, 74] width 162 height 16
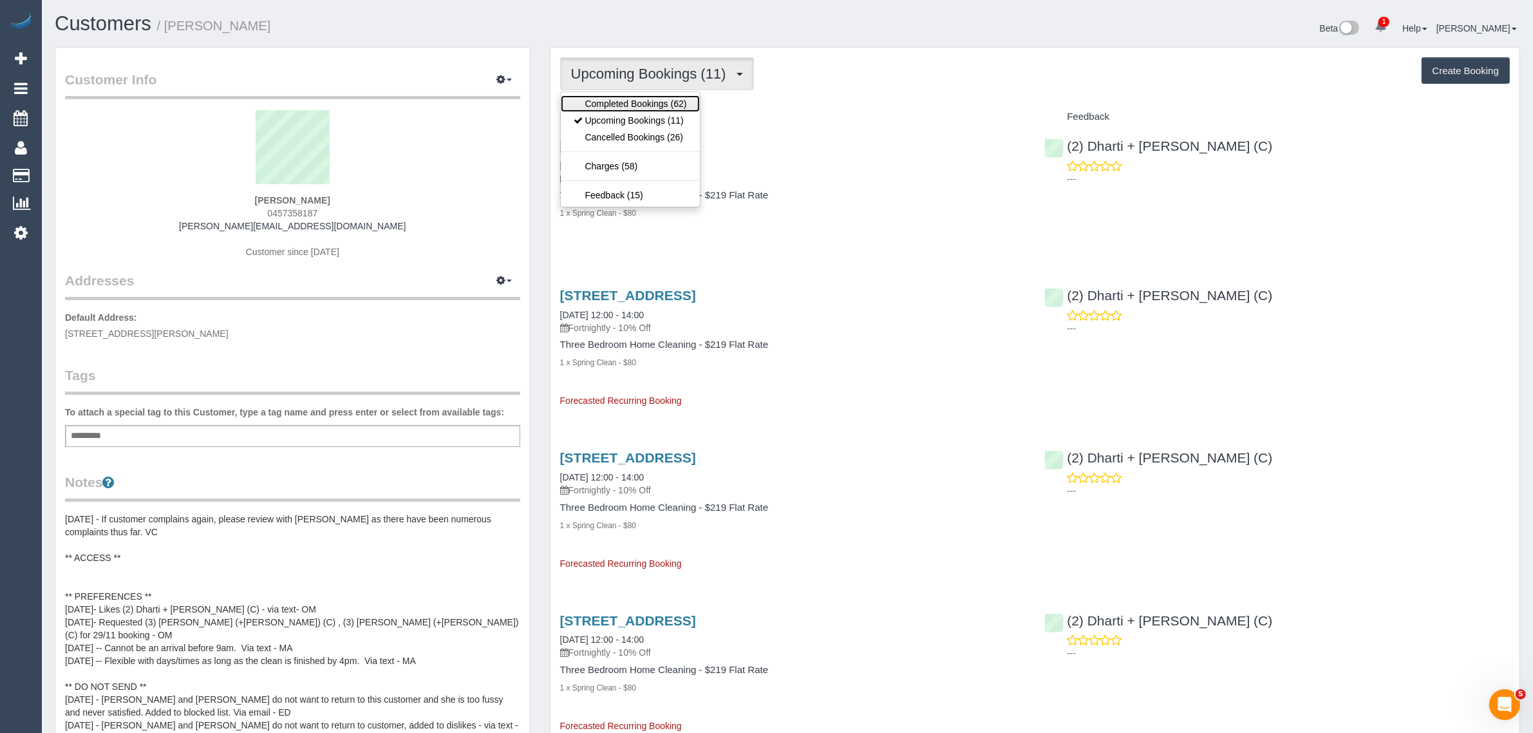
click at [616, 102] on link "Completed Bookings (62)" at bounding box center [630, 103] width 139 height 17
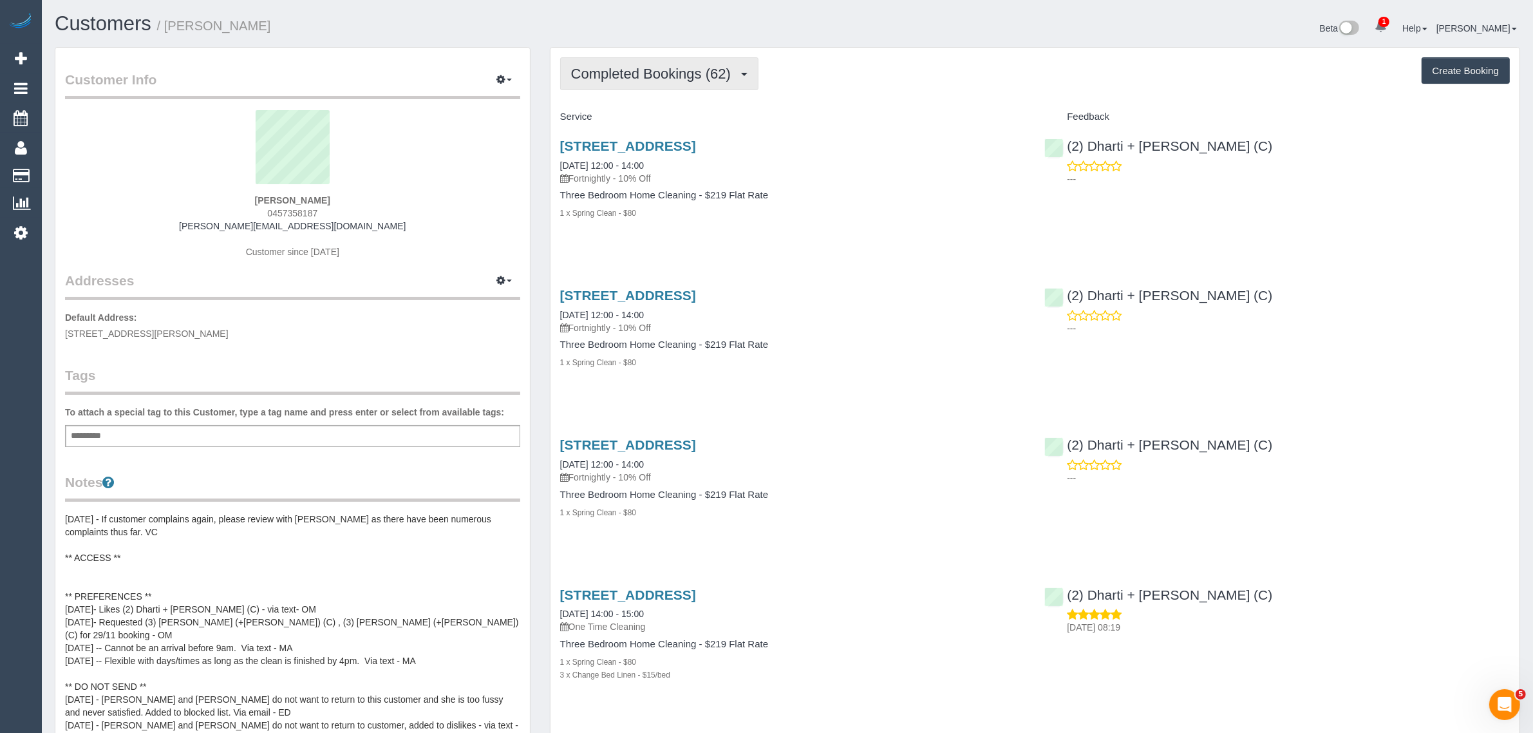
scroll to position [3841, 1533]
click at [632, 70] on span "Completed Bookings (62)" at bounding box center [654, 74] width 166 height 16
click at [615, 119] on link "Upcoming Bookings (11)" at bounding box center [630, 120] width 139 height 17
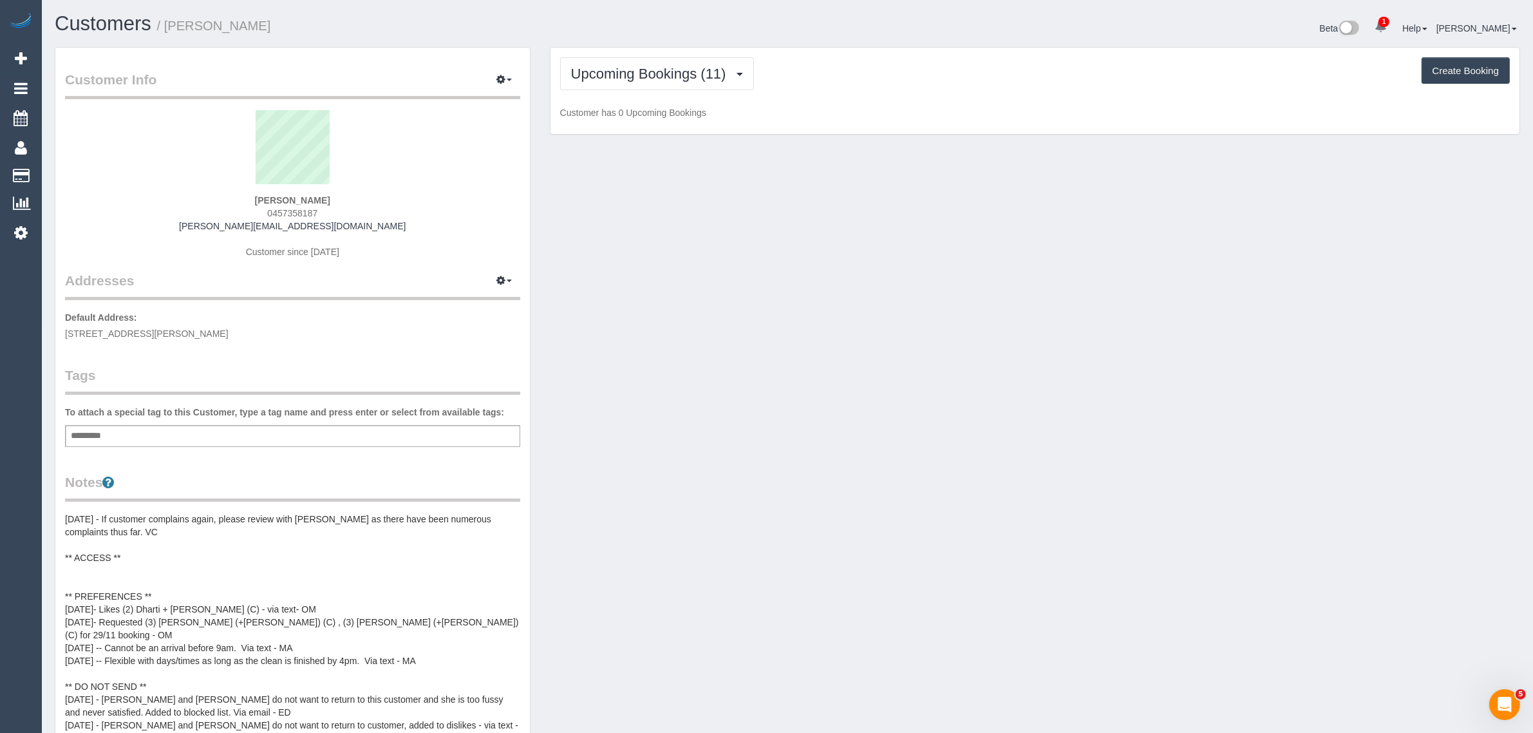
scroll to position [1967, 1533]
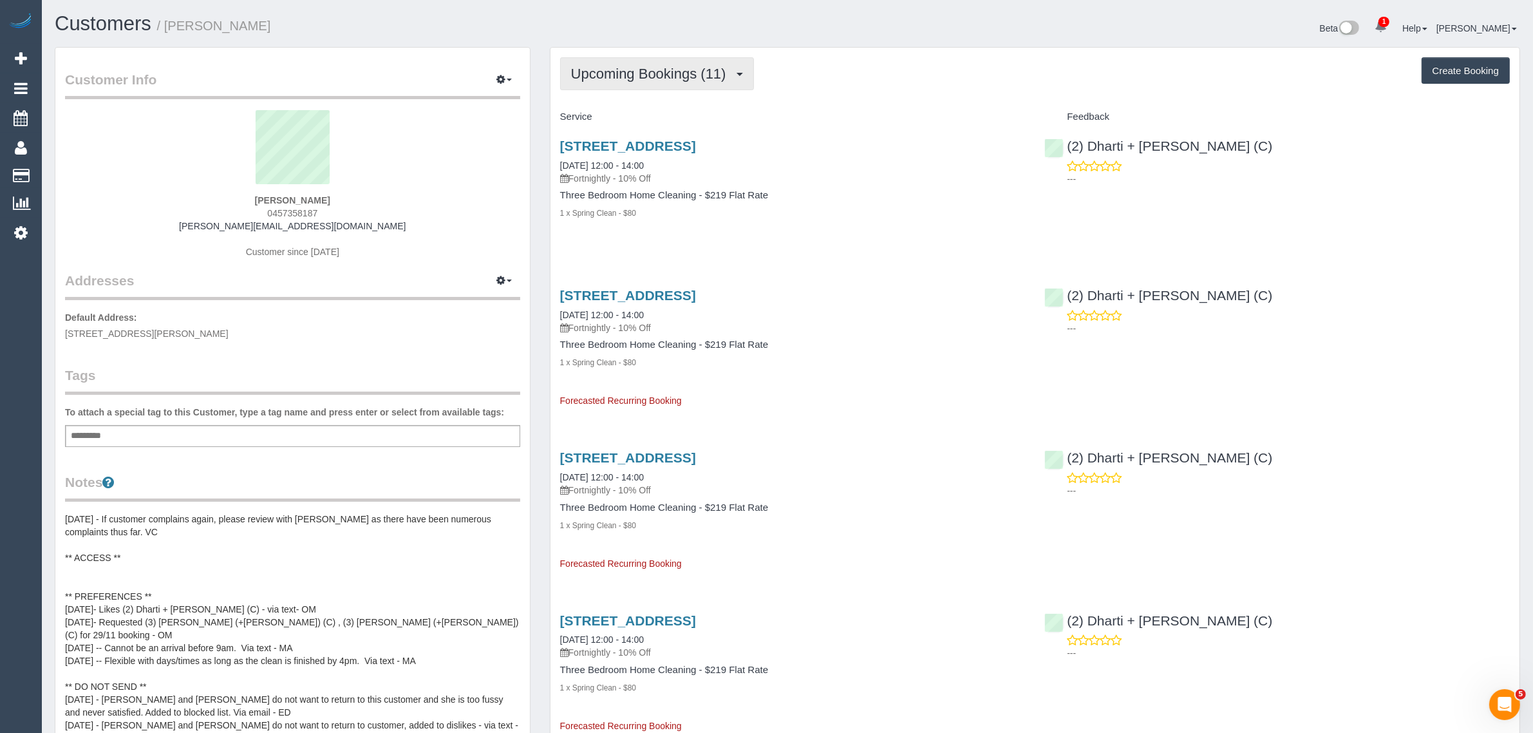
click at [591, 66] on span "Upcoming Bookings (11)" at bounding box center [652, 74] width 162 height 16
click at [594, 119] on link "Upcoming Bookings (11)" at bounding box center [630, 120] width 139 height 17
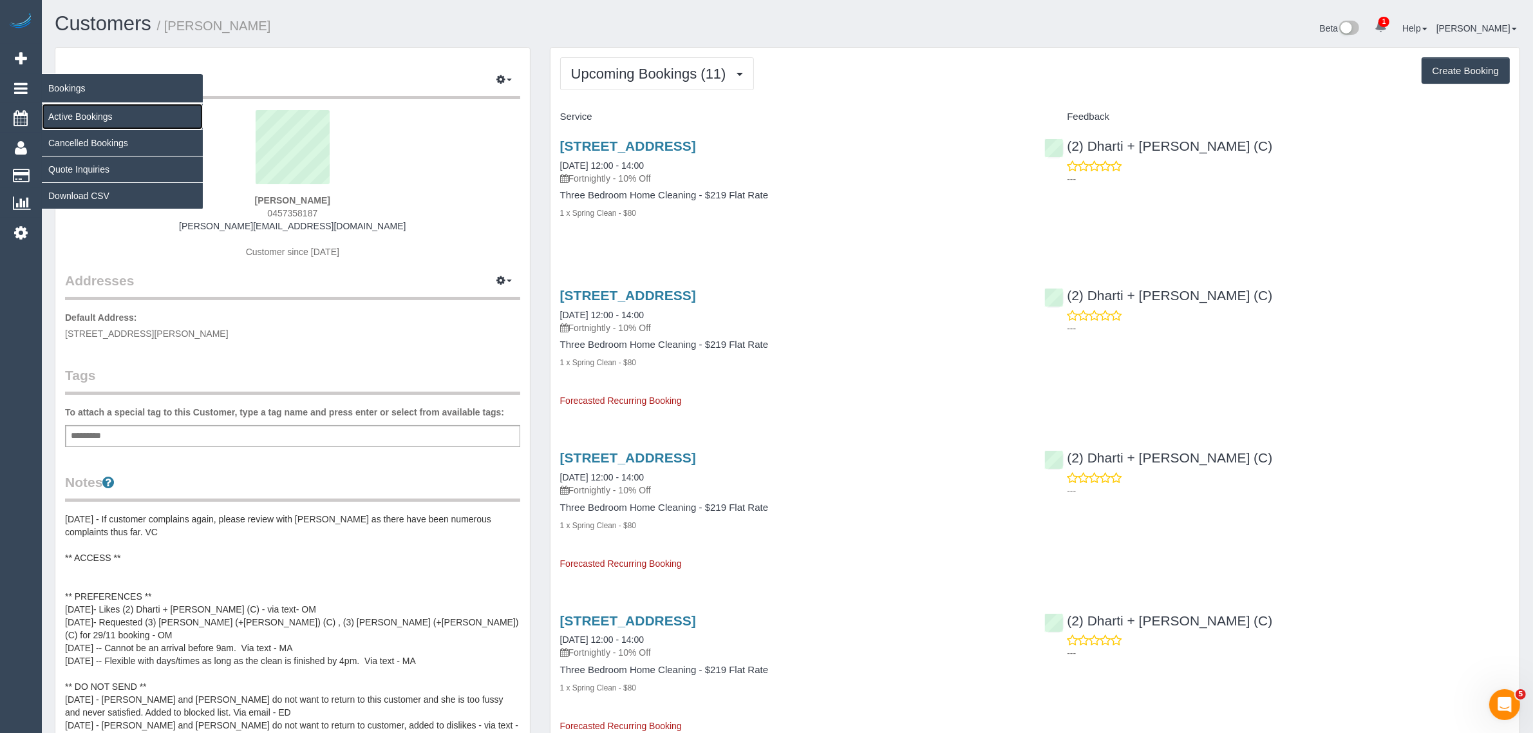
click at [117, 111] on link "Active Bookings" at bounding box center [122, 117] width 161 height 26
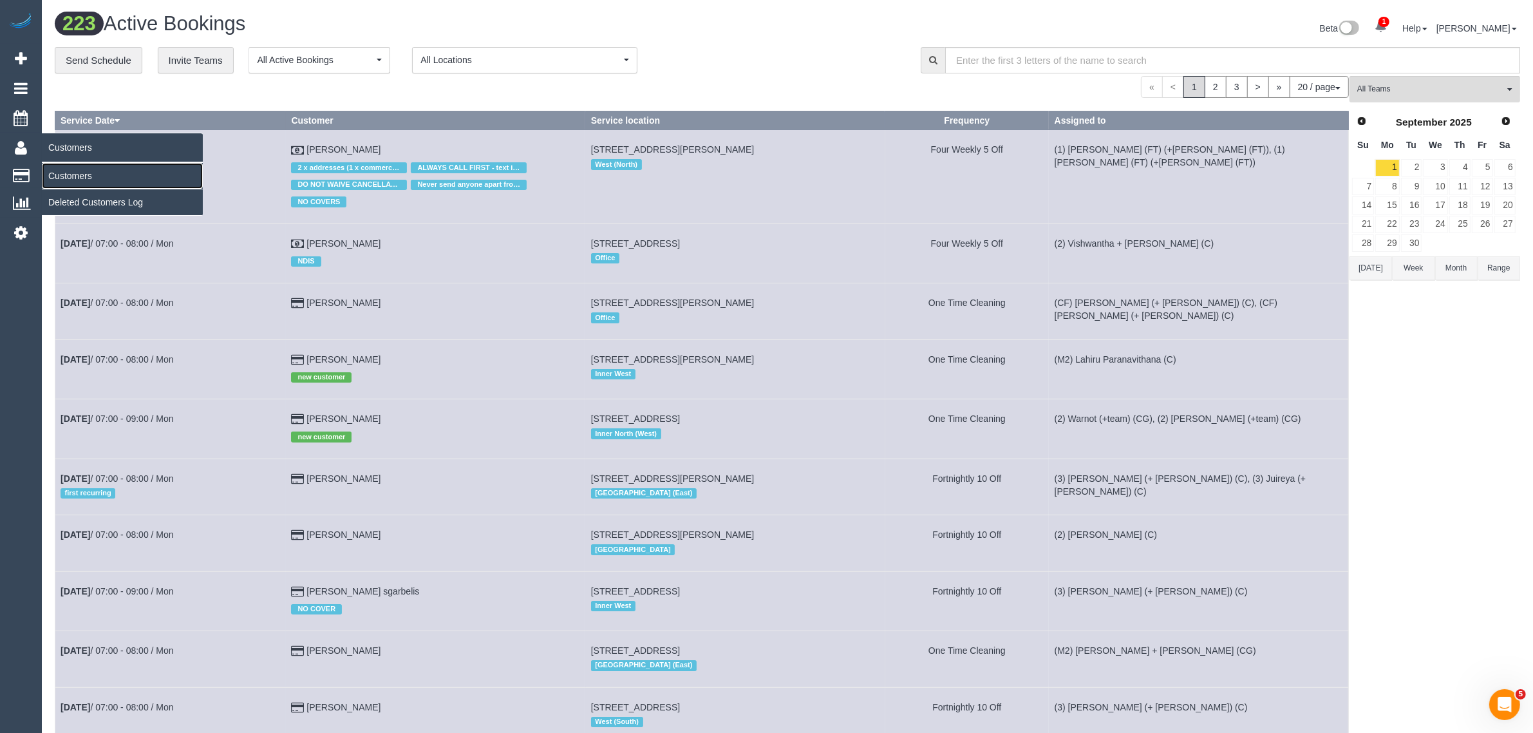
drag, startPoint x: 92, startPoint y: 165, endPoint x: 113, endPoint y: 162, distance: 21.5
click at [92, 165] on link "Customers" at bounding box center [122, 176] width 161 height 26
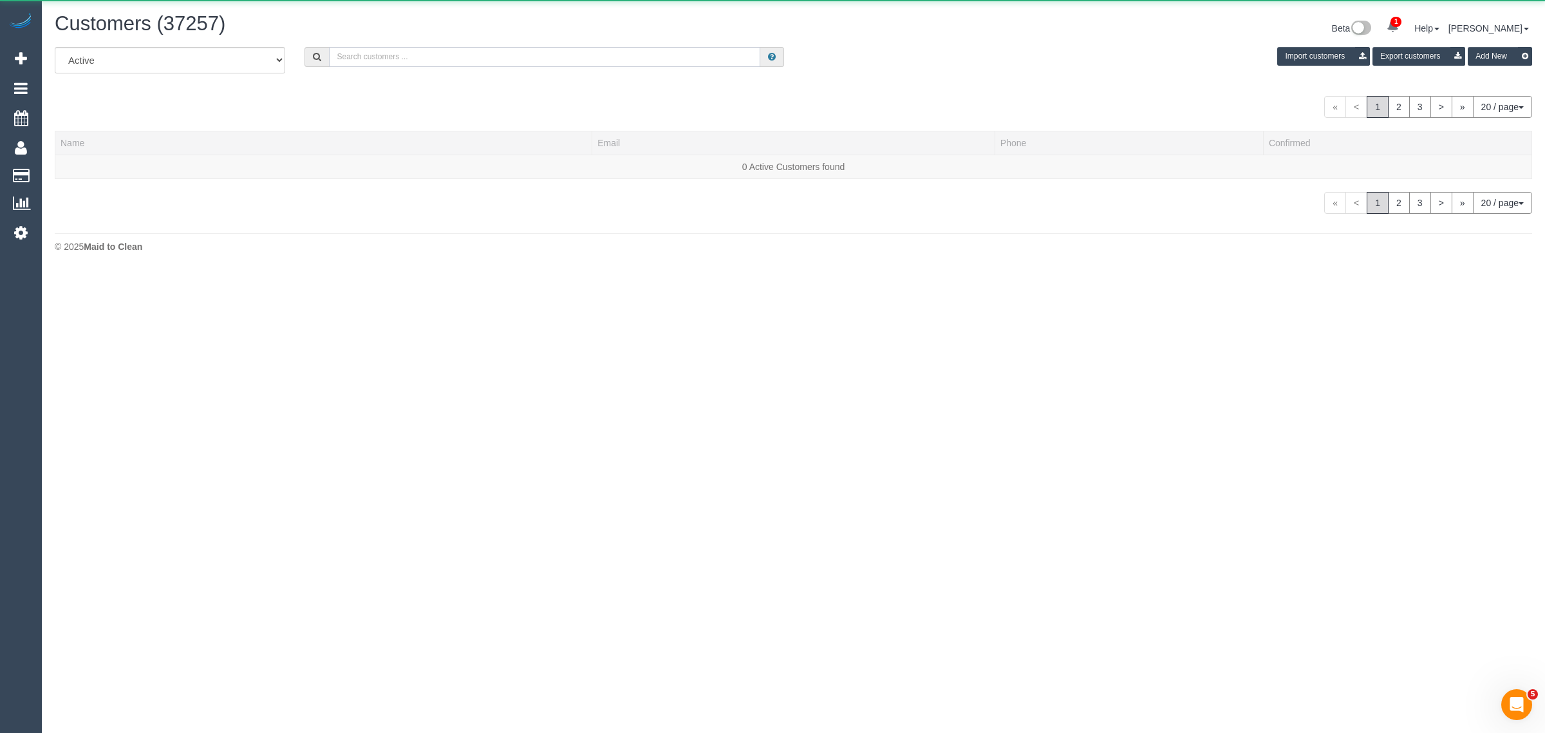
click at [485, 62] on input "text" at bounding box center [544, 57] width 431 height 20
paste input "Steph Rimington"
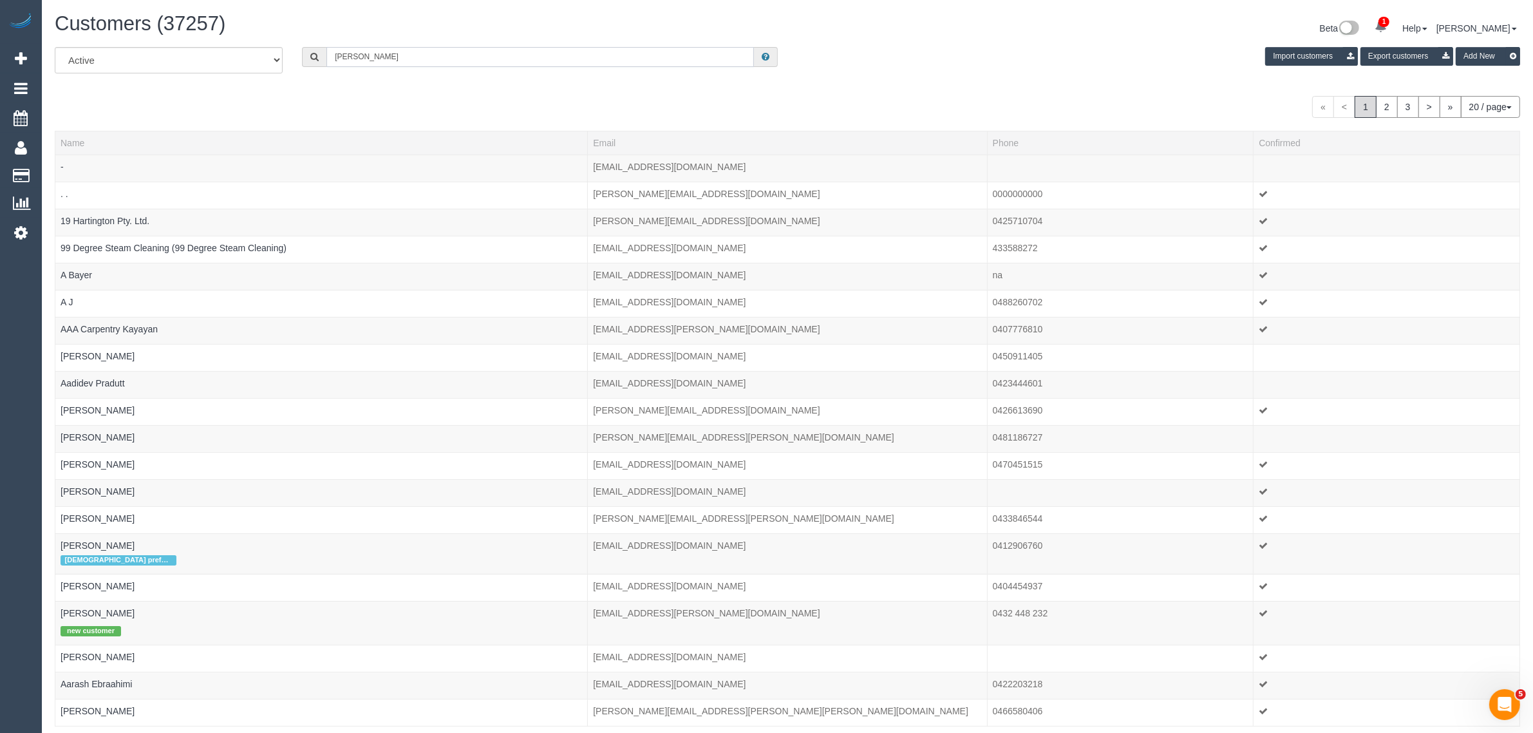
type input "Steph Rimington"
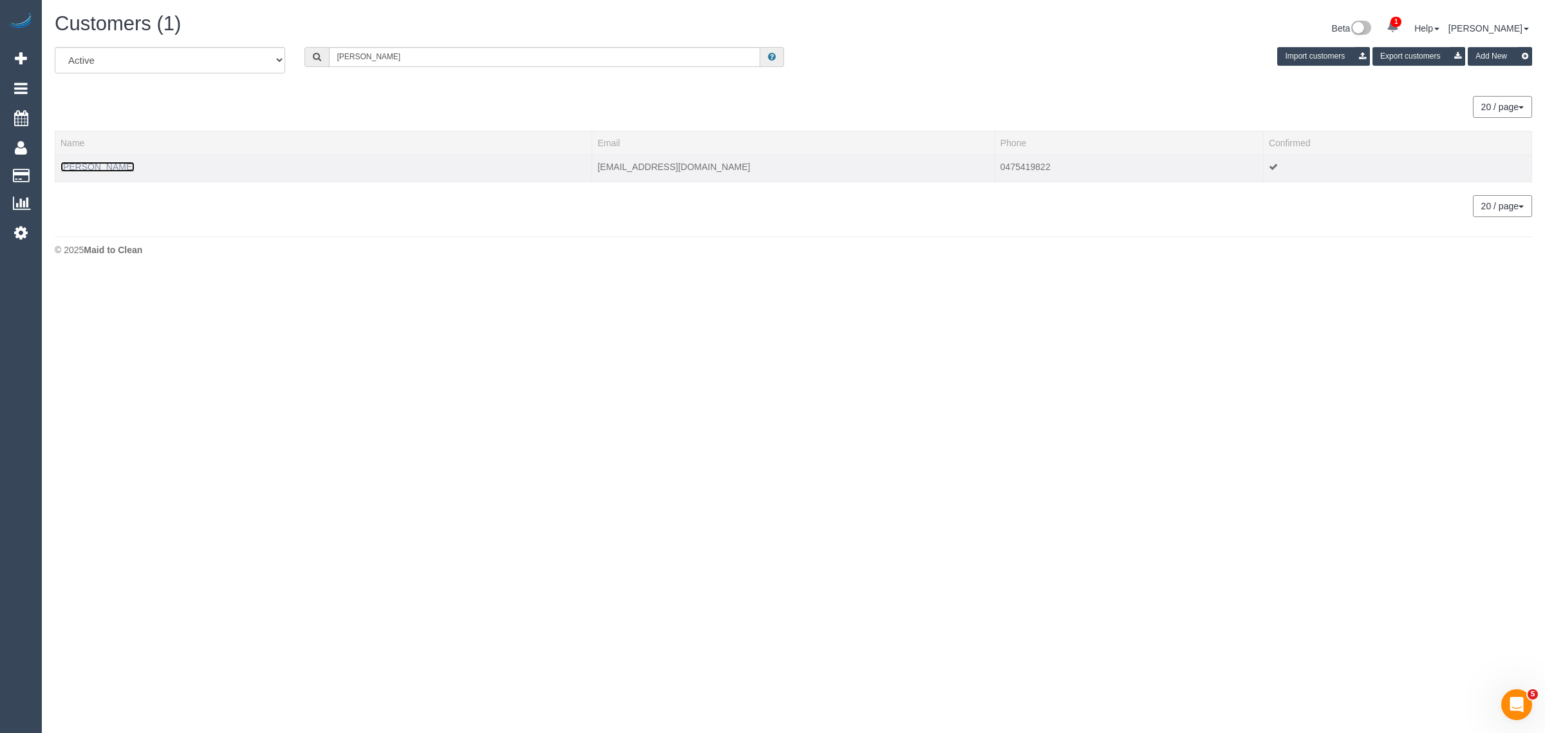
click at [85, 163] on link "Steph Rimington" at bounding box center [98, 167] width 74 height 10
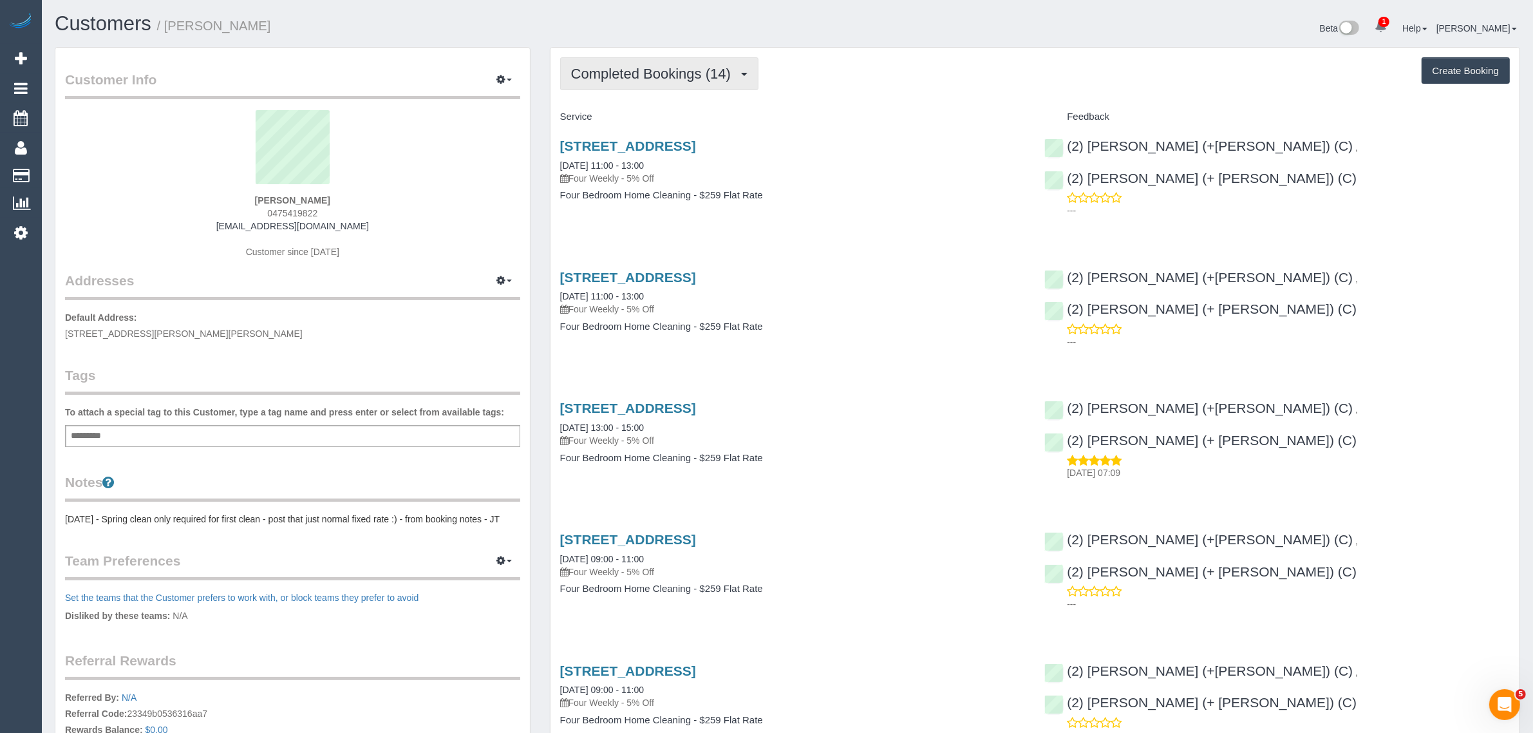
click at [630, 76] on span "Completed Bookings (14)" at bounding box center [654, 74] width 166 height 16
click at [610, 119] on link "Upcoming Bookings (11)" at bounding box center [630, 120] width 139 height 17
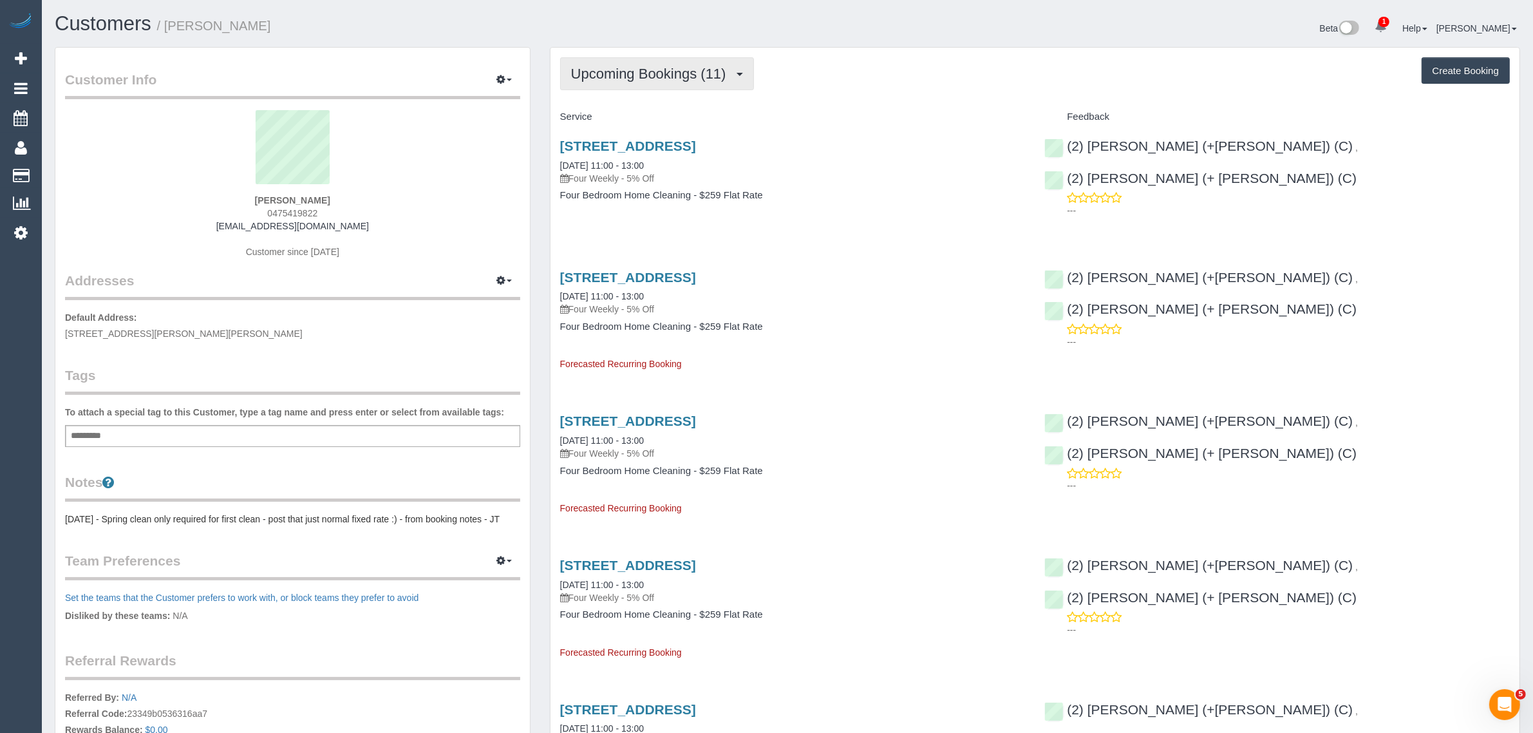
click at [624, 75] on span "Upcoming Bookings (11)" at bounding box center [652, 74] width 162 height 16
click at [619, 100] on link "Completed Bookings (14)" at bounding box center [630, 103] width 139 height 17
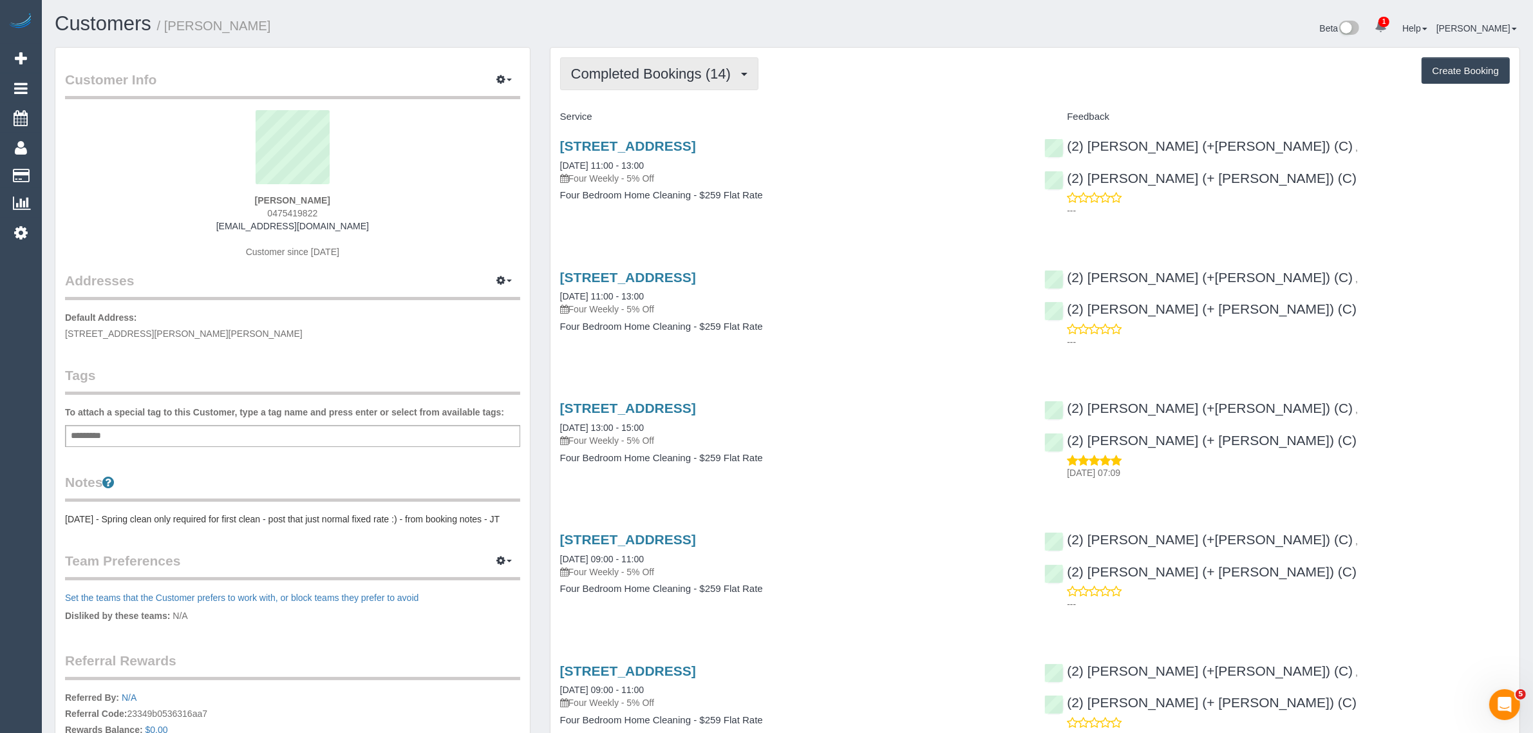
click at [726, 72] on span "Completed Bookings (14)" at bounding box center [654, 74] width 166 height 16
click at [670, 119] on link "Upcoming Bookings (11)" at bounding box center [630, 120] width 139 height 17
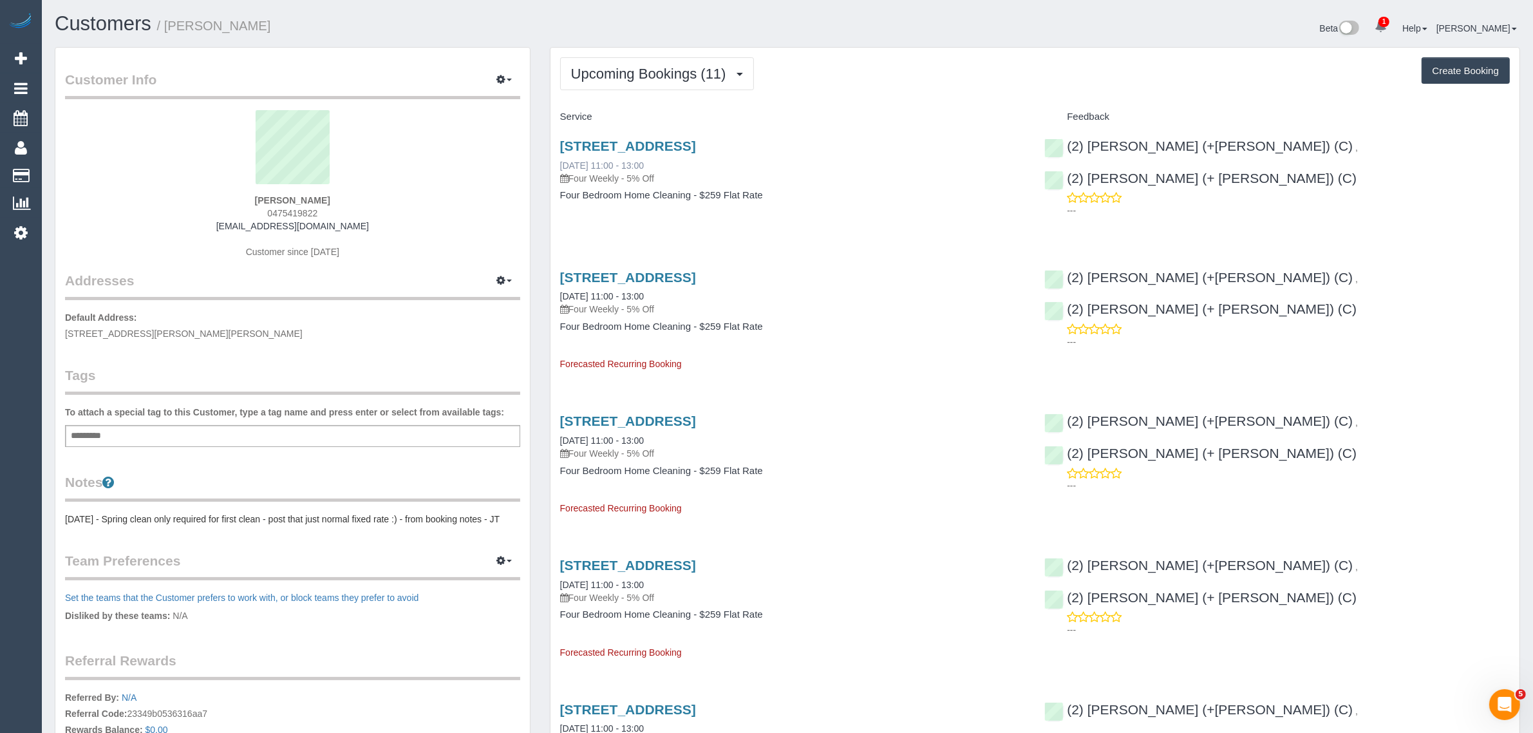
drag, startPoint x: 667, startPoint y: 162, endPoint x: 561, endPoint y: 167, distance: 106.3
click at [561, 167] on div "26 Spectrum Way, Coburg North, VIC 3058 02/09/2025 11:00 - 13:00 Four Weekly - …" at bounding box center [792, 161] width 465 height 46
click at [640, 164] on link "02/09/2025 11:00 - 13:00" at bounding box center [602, 165] width 84 height 10
click at [638, 68] on span "Upcoming Bookings (11)" at bounding box center [652, 74] width 162 height 16
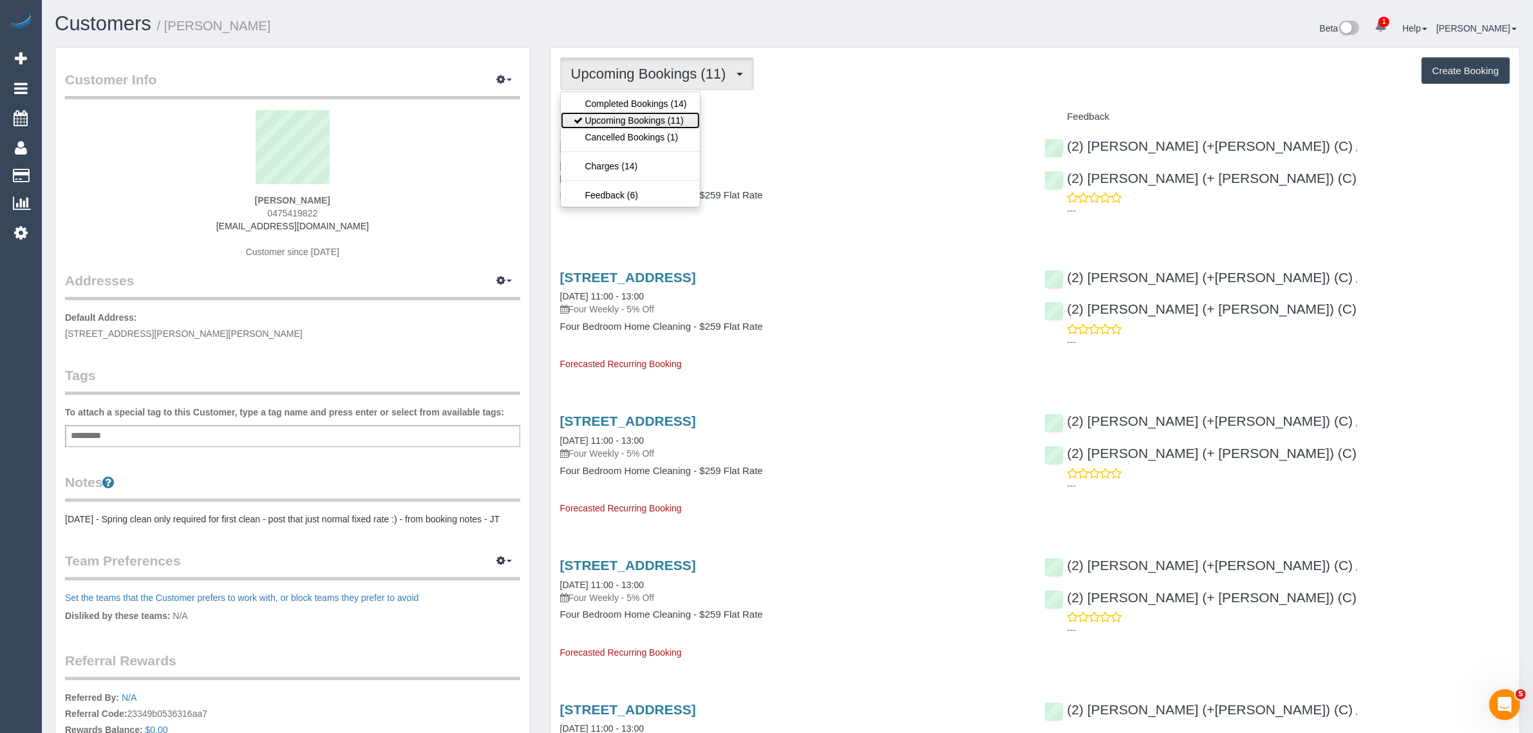
click at [619, 122] on link "Upcoming Bookings (11)" at bounding box center [630, 120] width 139 height 17
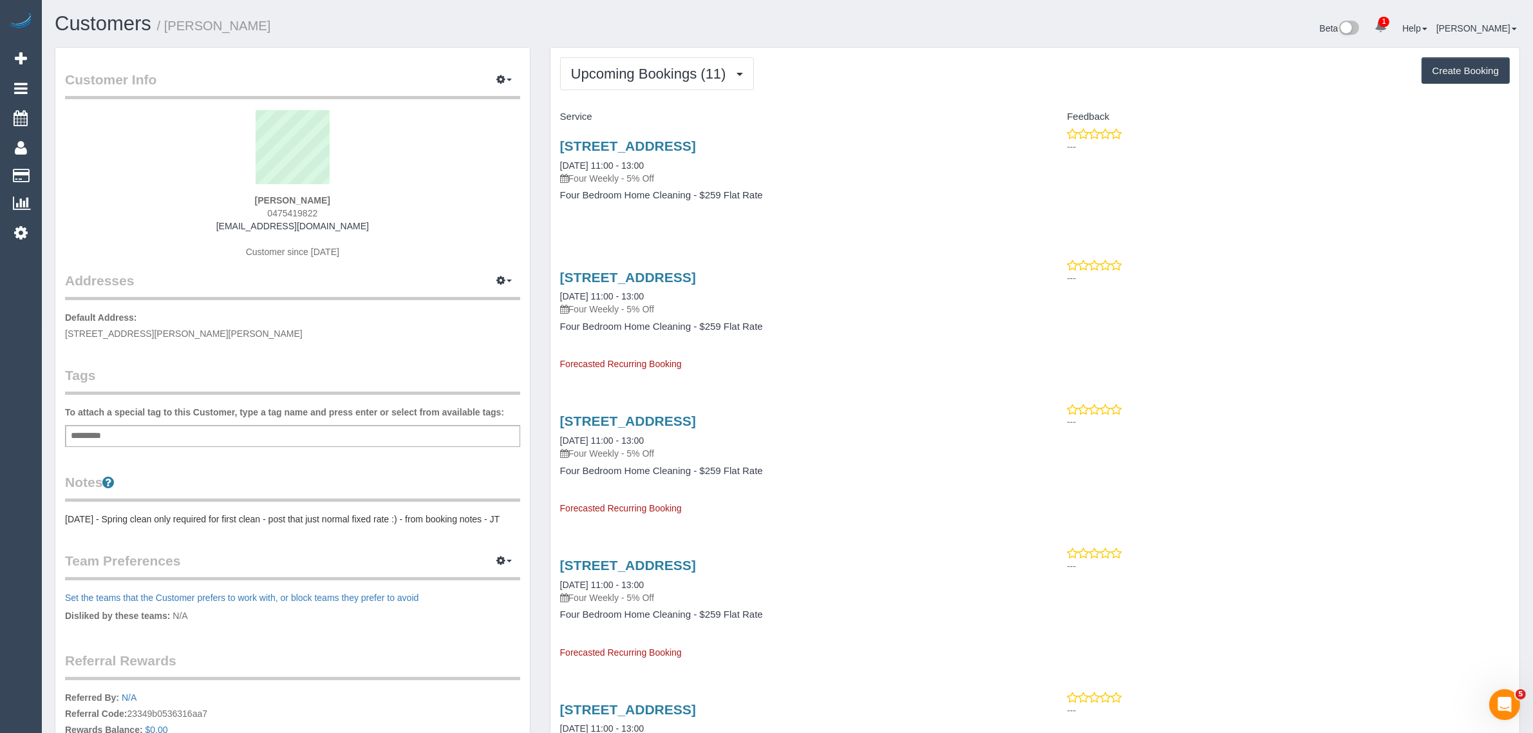
click at [877, 207] on div "[STREET_ADDRESS] [DATE] 11:00 - 13:00 Four Weekly - 5% Off Four Bedroom Home Cl…" at bounding box center [792, 176] width 485 height 99
drag, startPoint x: 554, startPoint y: 169, endPoint x: 660, endPoint y: 165, distance: 106.3
click at [660, 165] on div "[STREET_ADDRESS] [DATE] 11:00 - 13:00 Four Weekly - 5% Off Four Bedroom Home Cl…" at bounding box center [792, 176] width 485 height 99
copy link "[DATE] 11:00 - 13:00"
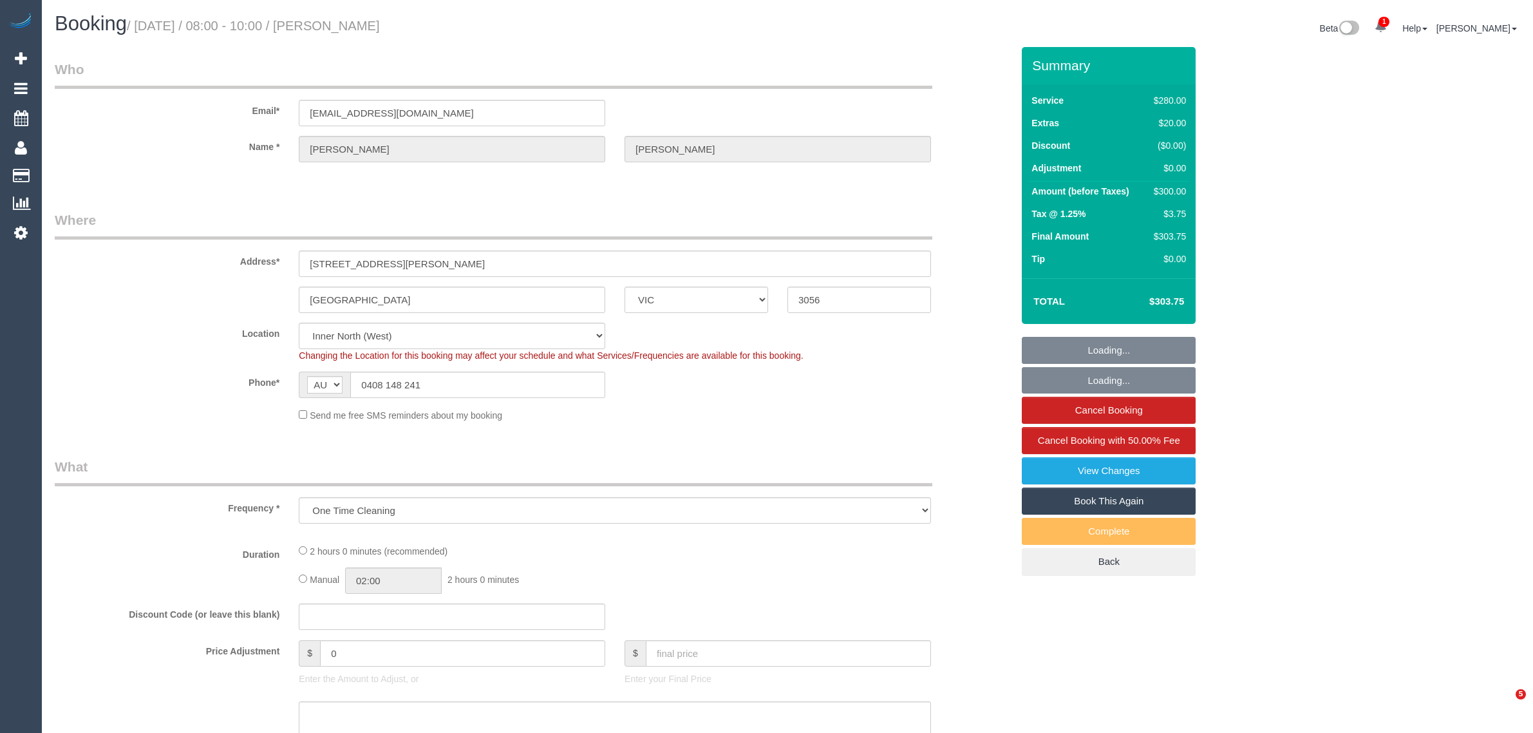
select select "VIC"
select select "object:715"
select select "string:stripe-pm_1QmTmj2GScqysDRV9TL4oeu4"
select select "number:28"
select select "number:14"
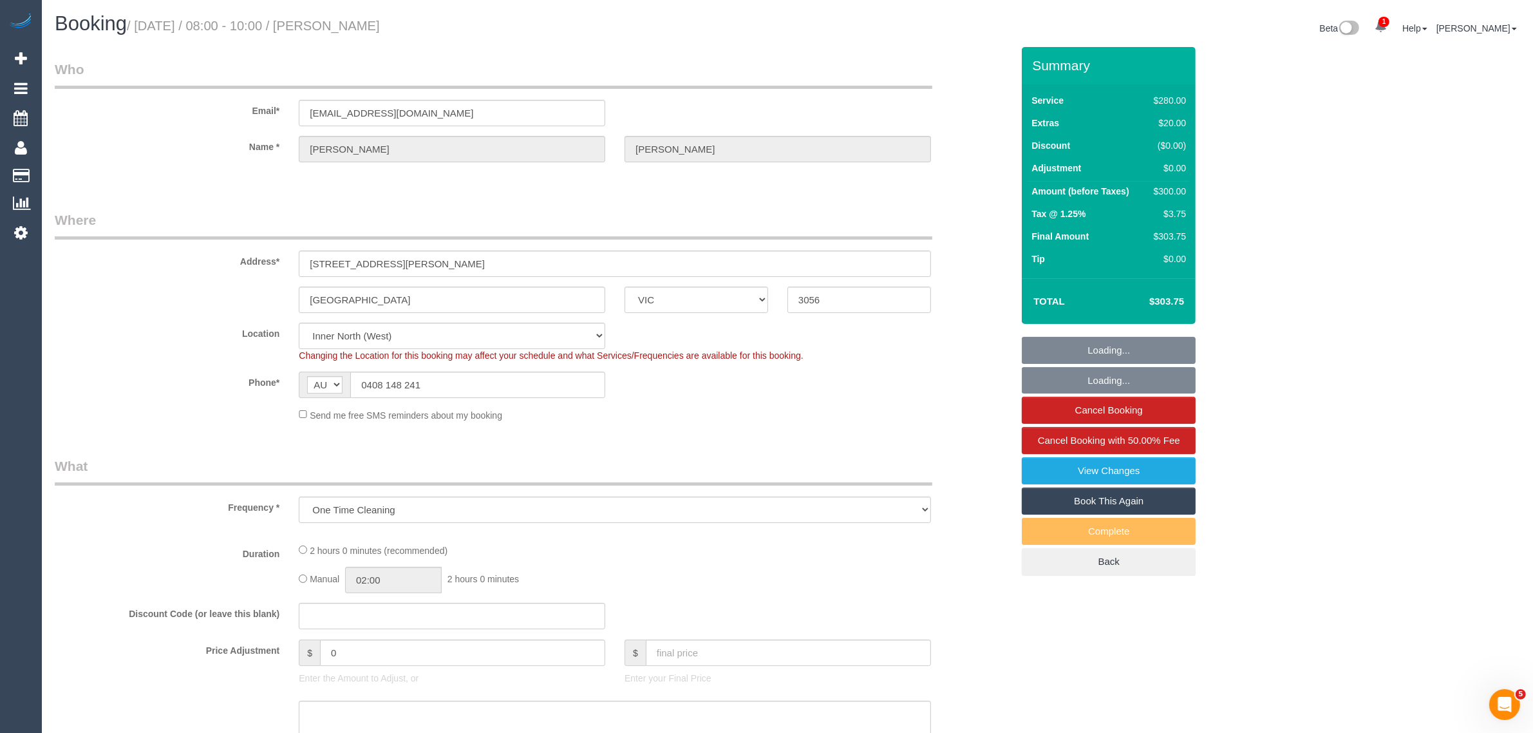
select select "number:19"
select select "number:25"
select select "number:34"
select select "number:12"
select select "2"
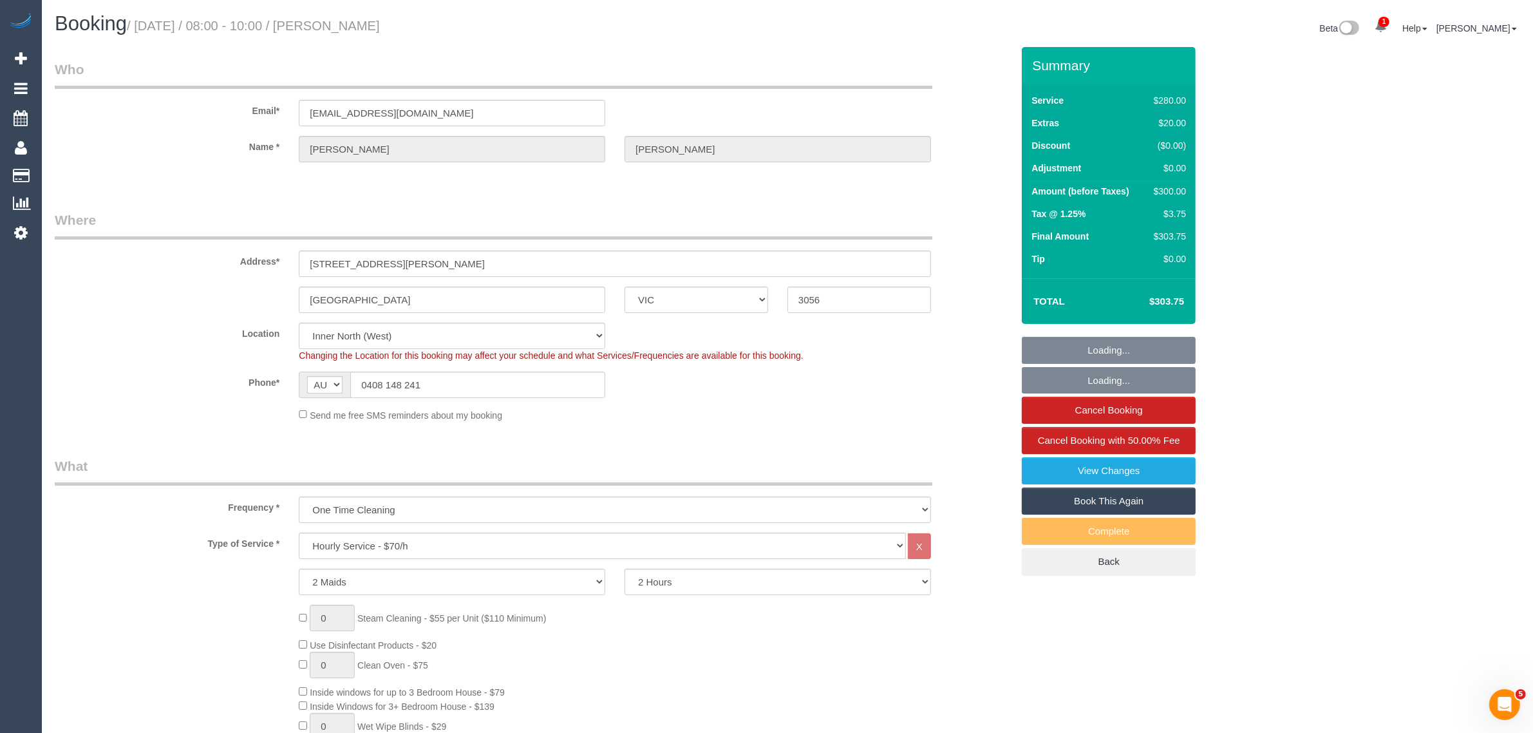
select select "spot1"
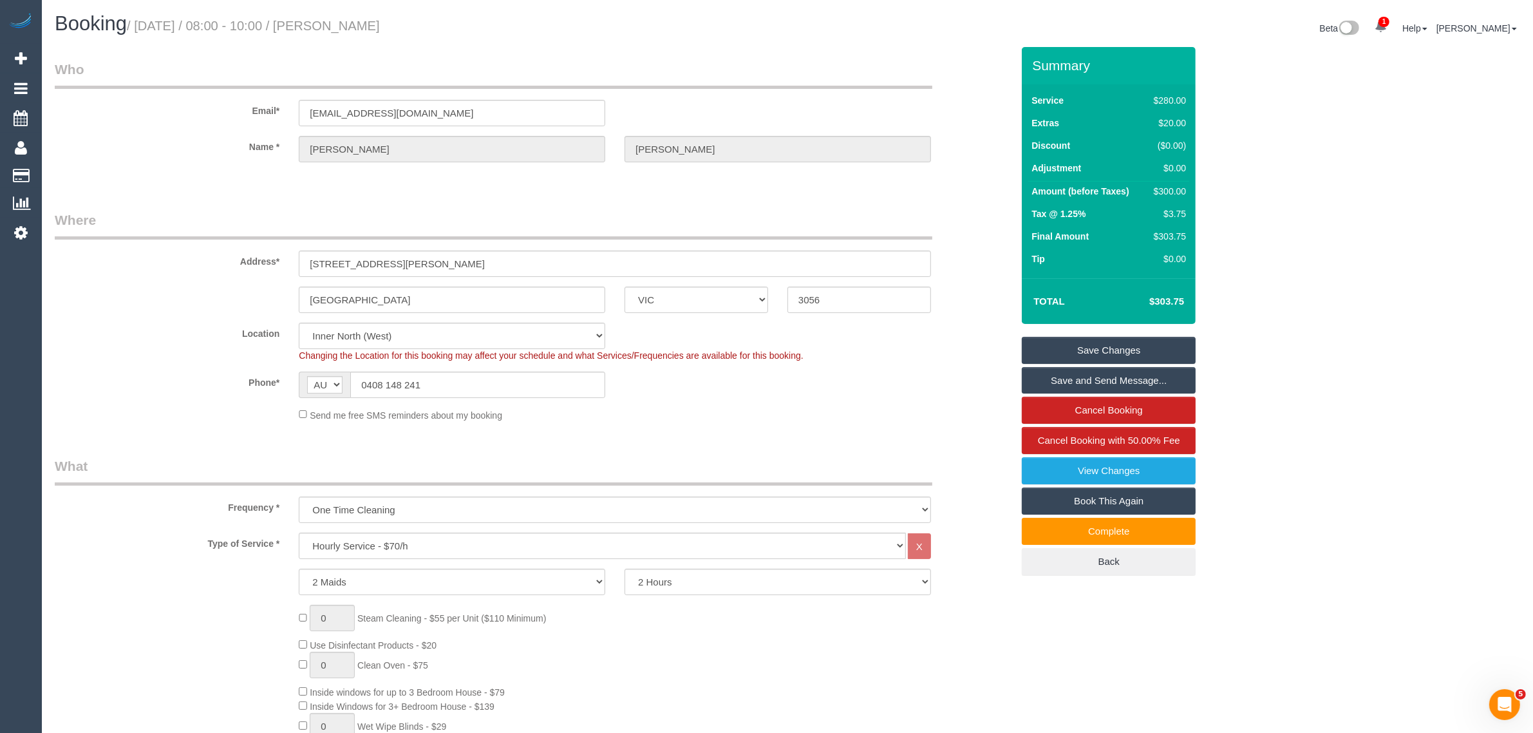
drag, startPoint x: 999, startPoint y: 214, endPoint x: 758, endPoint y: 555, distance: 417.0
click at [999, 214] on div "Address* [STREET_ADDRESS][PERSON_NAME]" at bounding box center [533, 243] width 976 height 66
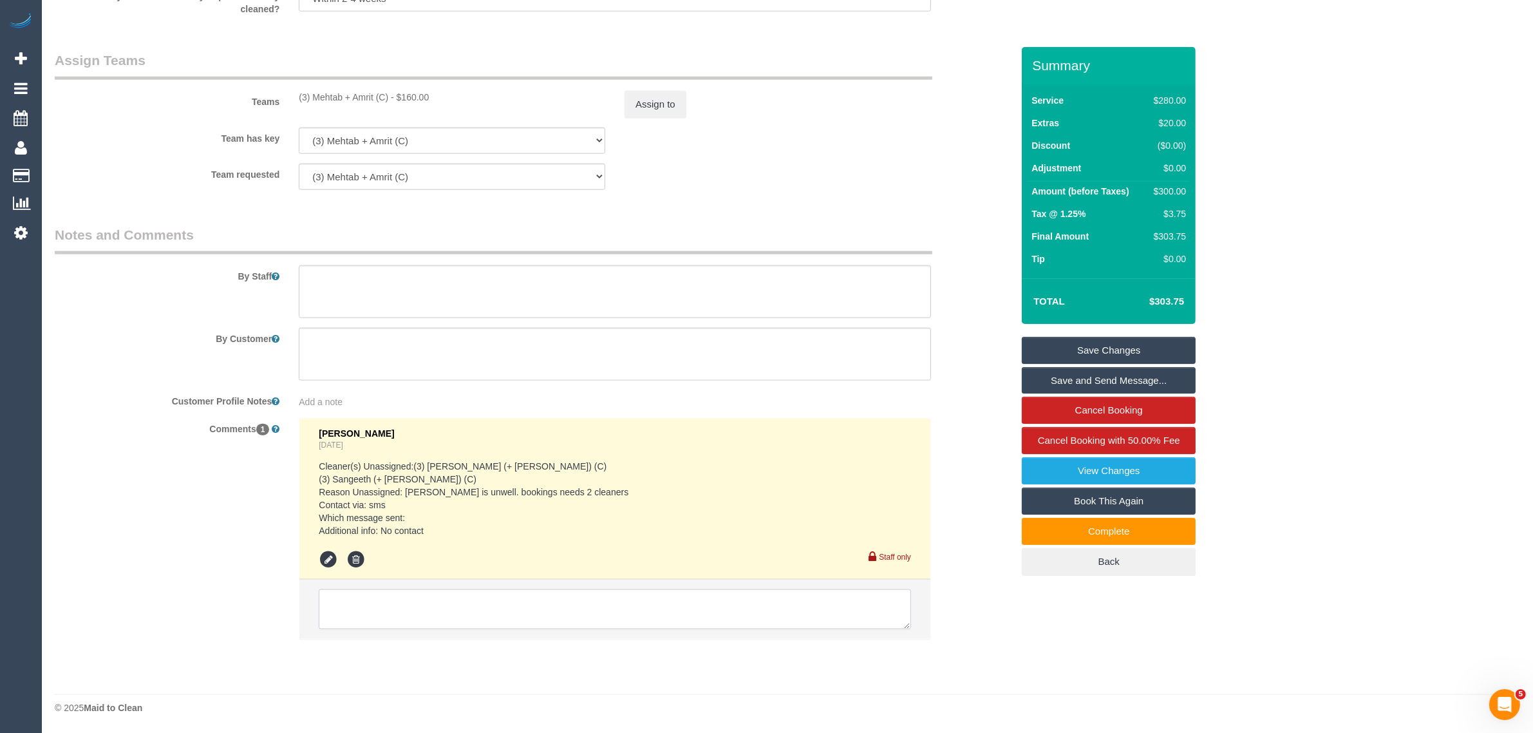
click at [699, 602] on textarea at bounding box center [615, 609] width 592 height 40
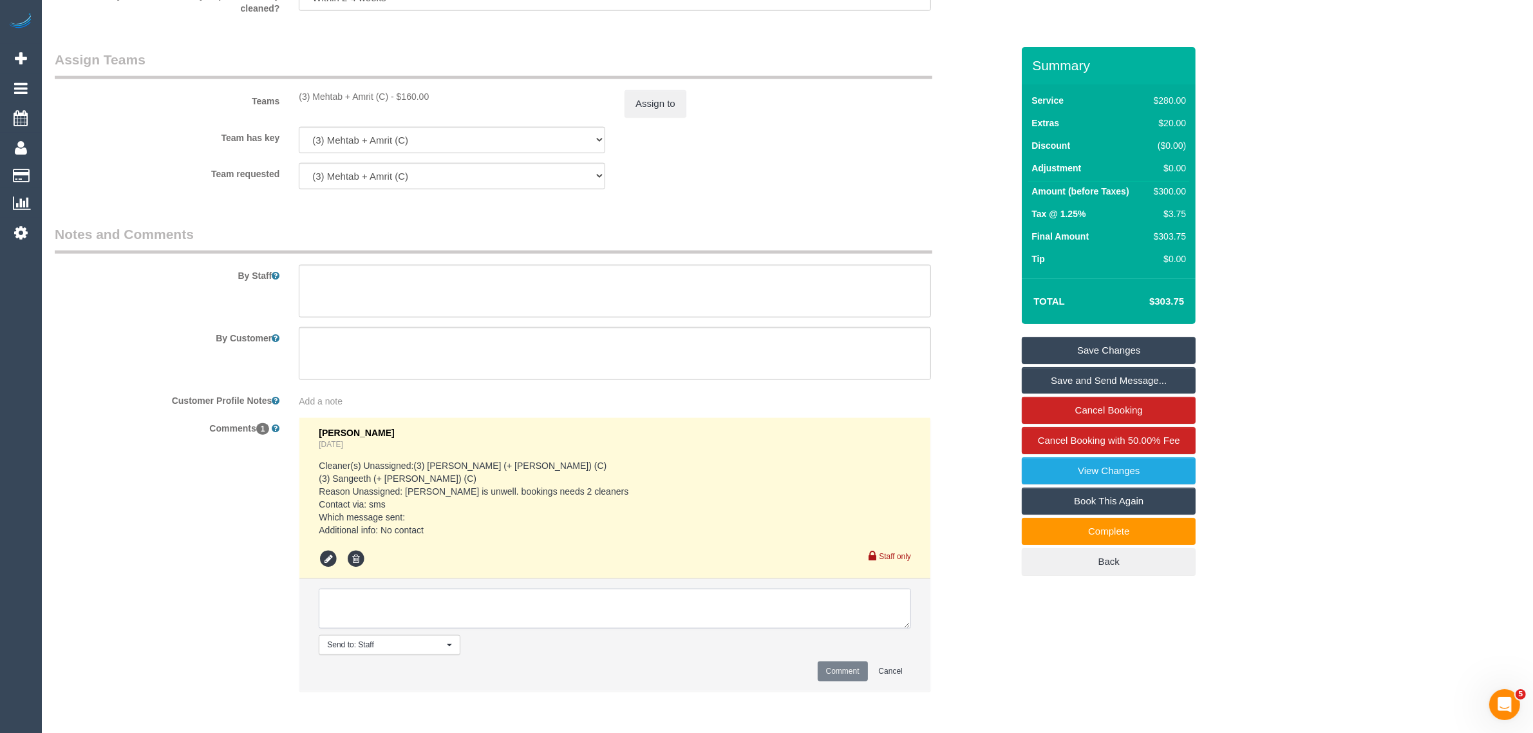
paste textarea "Cleaner(s) Unassigned: Reason Unassigned: Contact via: Which message sent: Addi…"
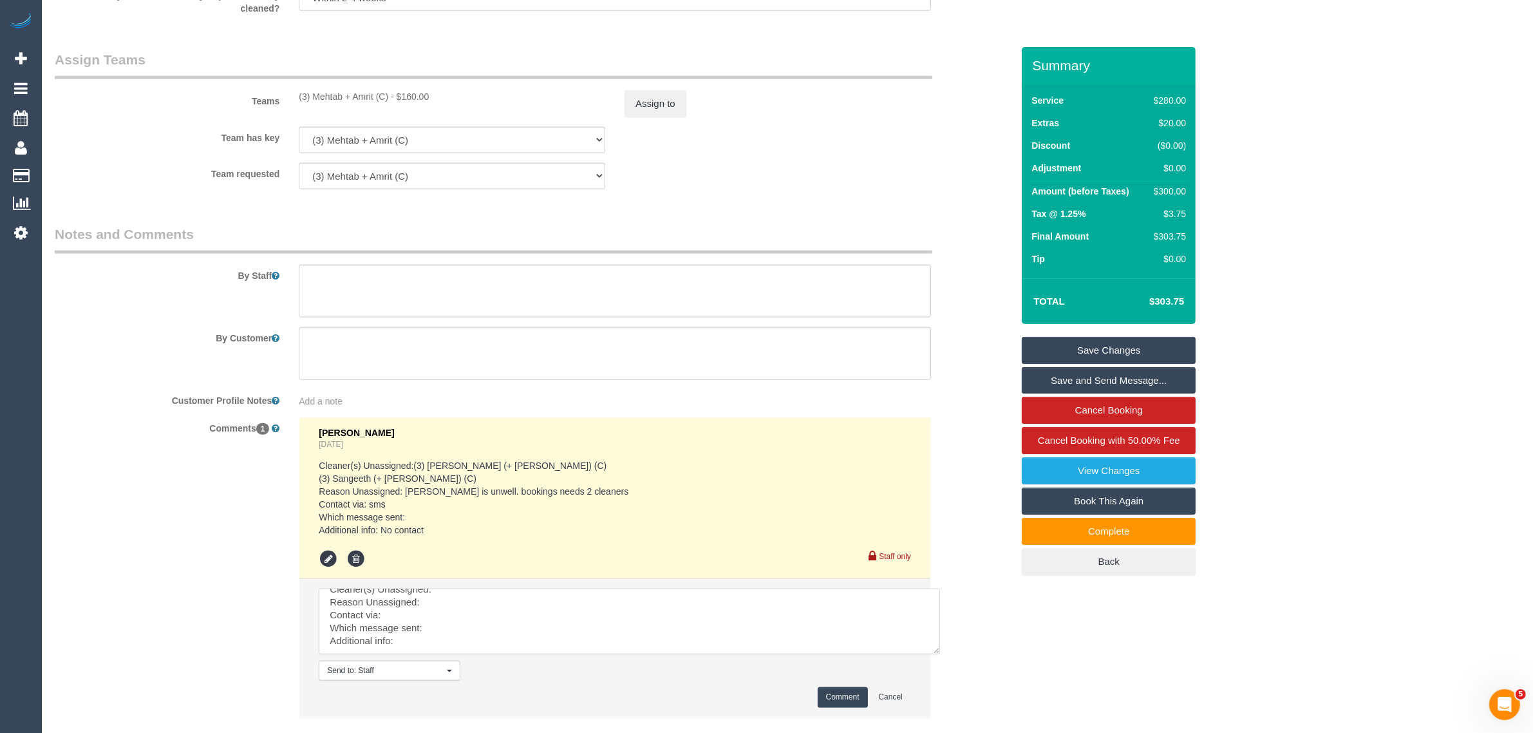
scroll to position [0, 0]
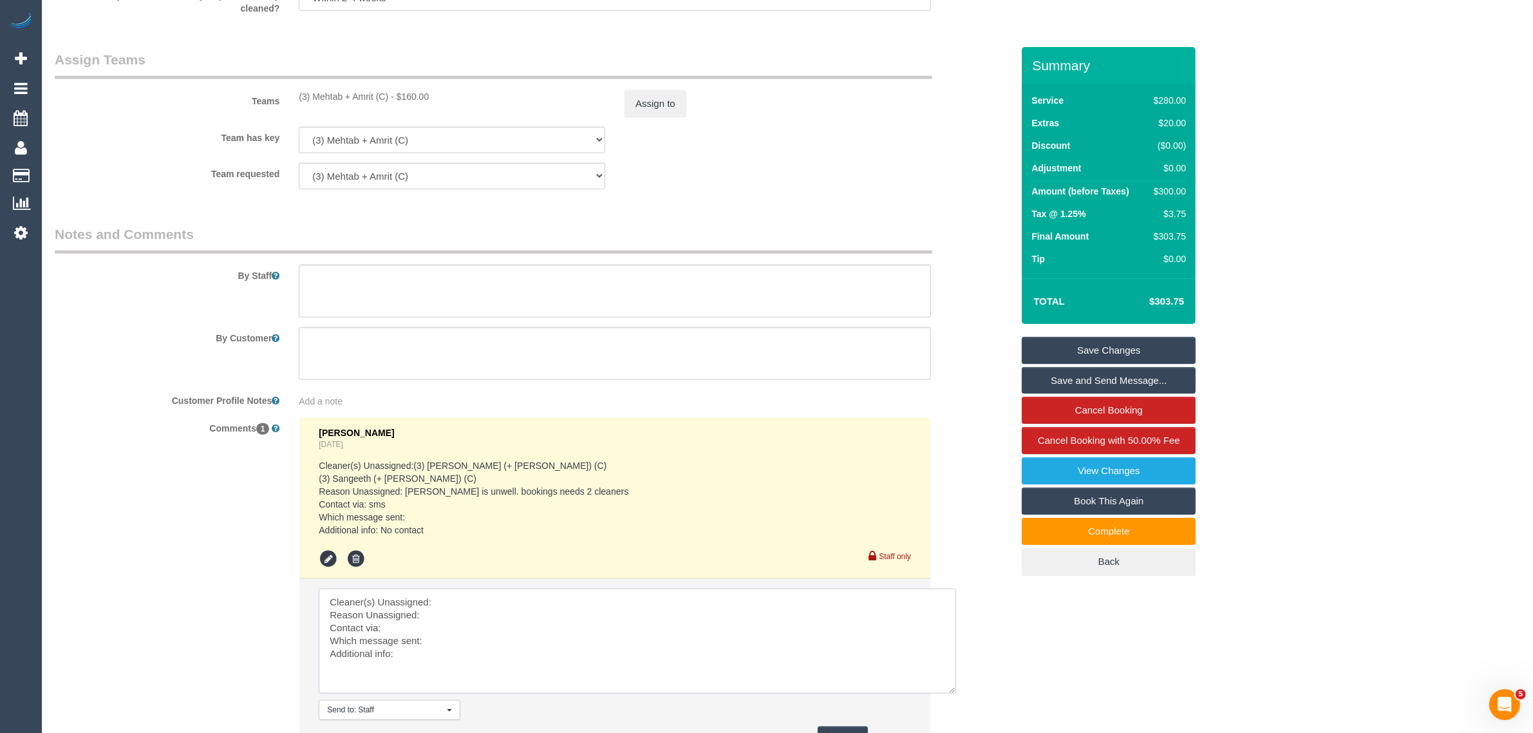
drag, startPoint x: 902, startPoint y: 625, endPoint x: 948, endPoint y: 693, distance: 81.6
click at [948, 693] on textarea at bounding box center [637, 640] width 637 height 105
drag, startPoint x: 292, startPoint y: 94, endPoint x: 391, endPoint y: 94, distance: 99.8
click at [391, 94] on div "(3) Mehtab + Amrit (C) - $160.00" at bounding box center [452, 96] width 326 height 13
copy div "(3) Mehtab + Amrit (C)"
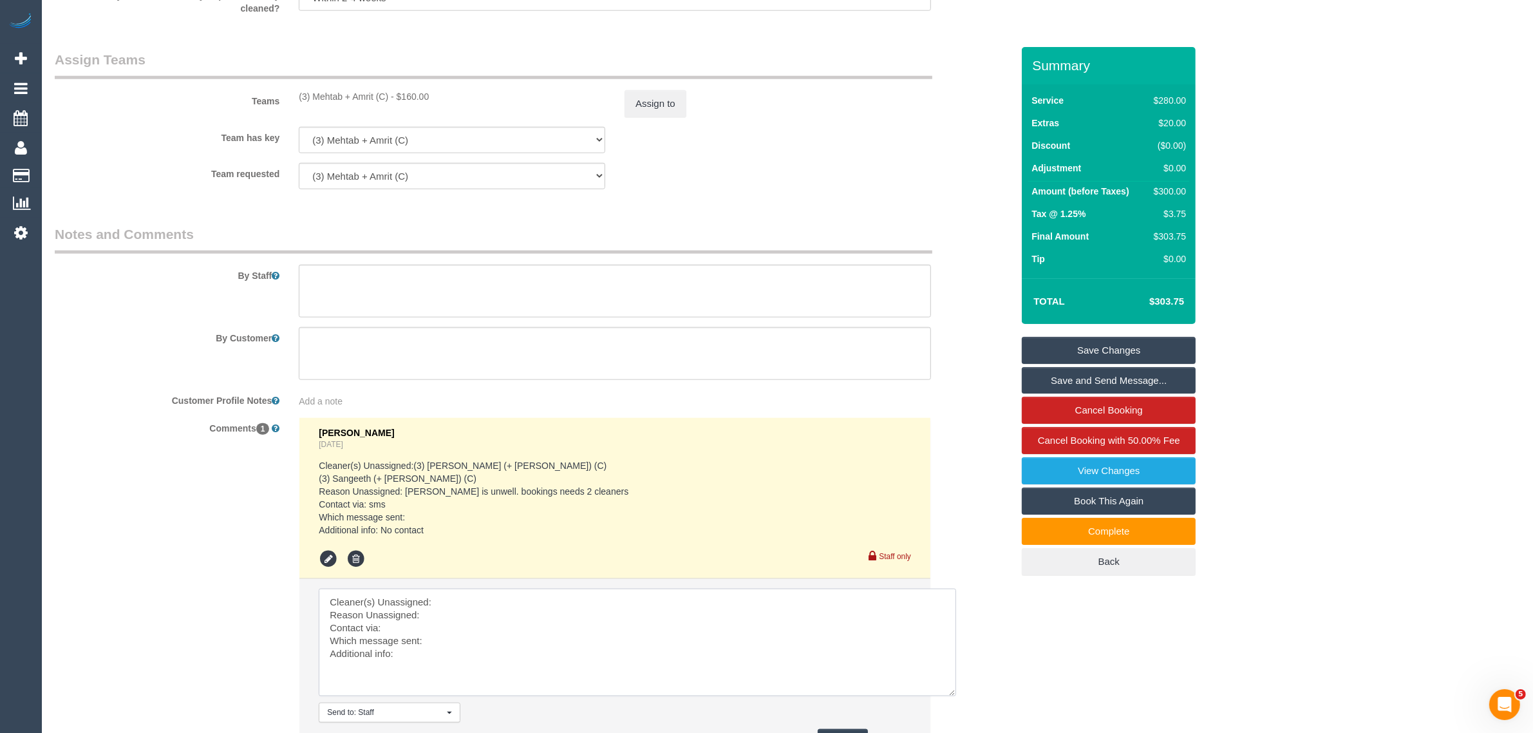
click at [465, 599] on textarea at bounding box center [637, 641] width 637 height 107
paste textarea "(3) Mehtab + Amrit (C)"
click at [462, 611] on textarea at bounding box center [637, 641] width 637 height 107
click at [465, 644] on textarea at bounding box center [637, 641] width 637 height 107
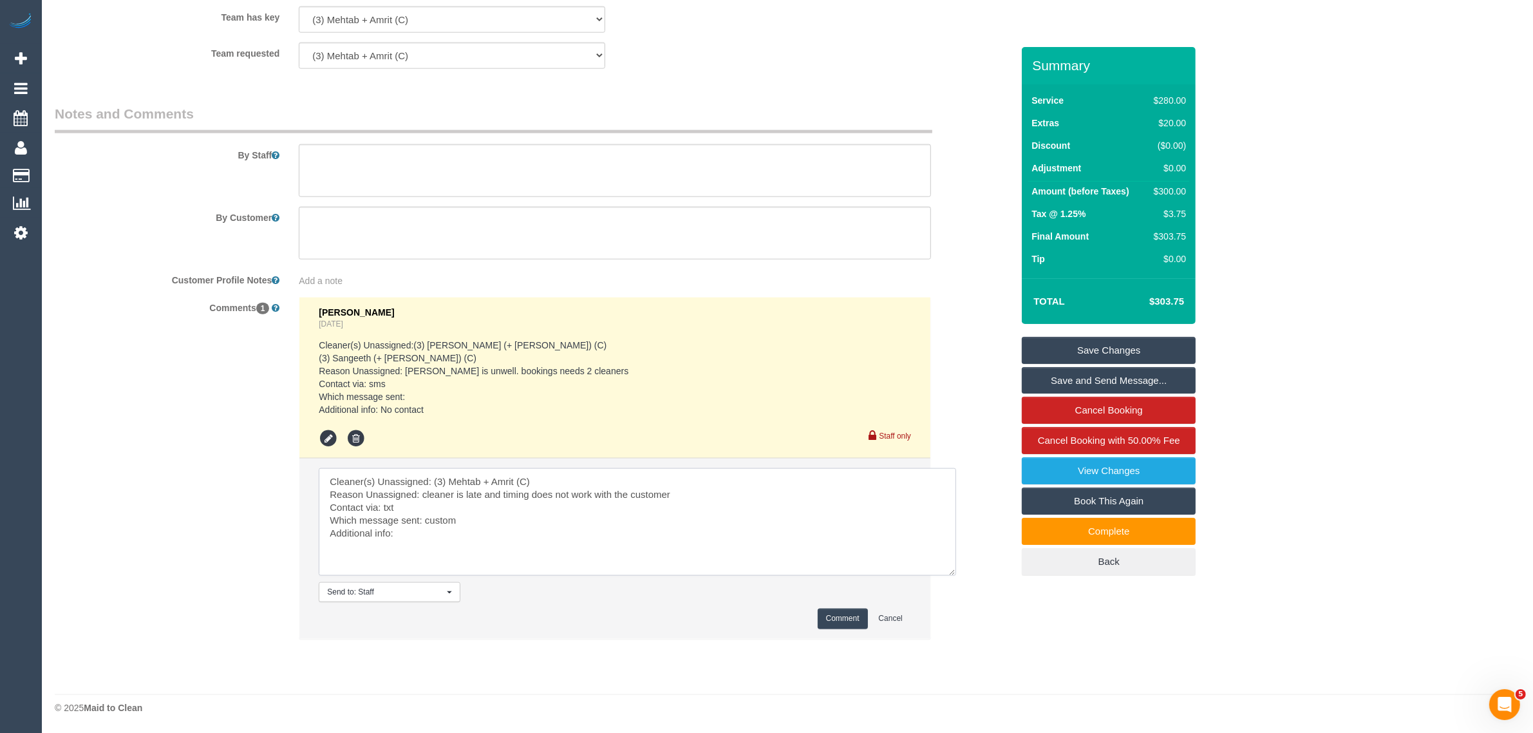
type textarea "Cleaner(s) Unassigned: (3) Mehtab + Amrit (C) Reason Unassigned: cleaner is lat…"
click at [834, 613] on button "Comment" at bounding box center [842, 618] width 50 height 20
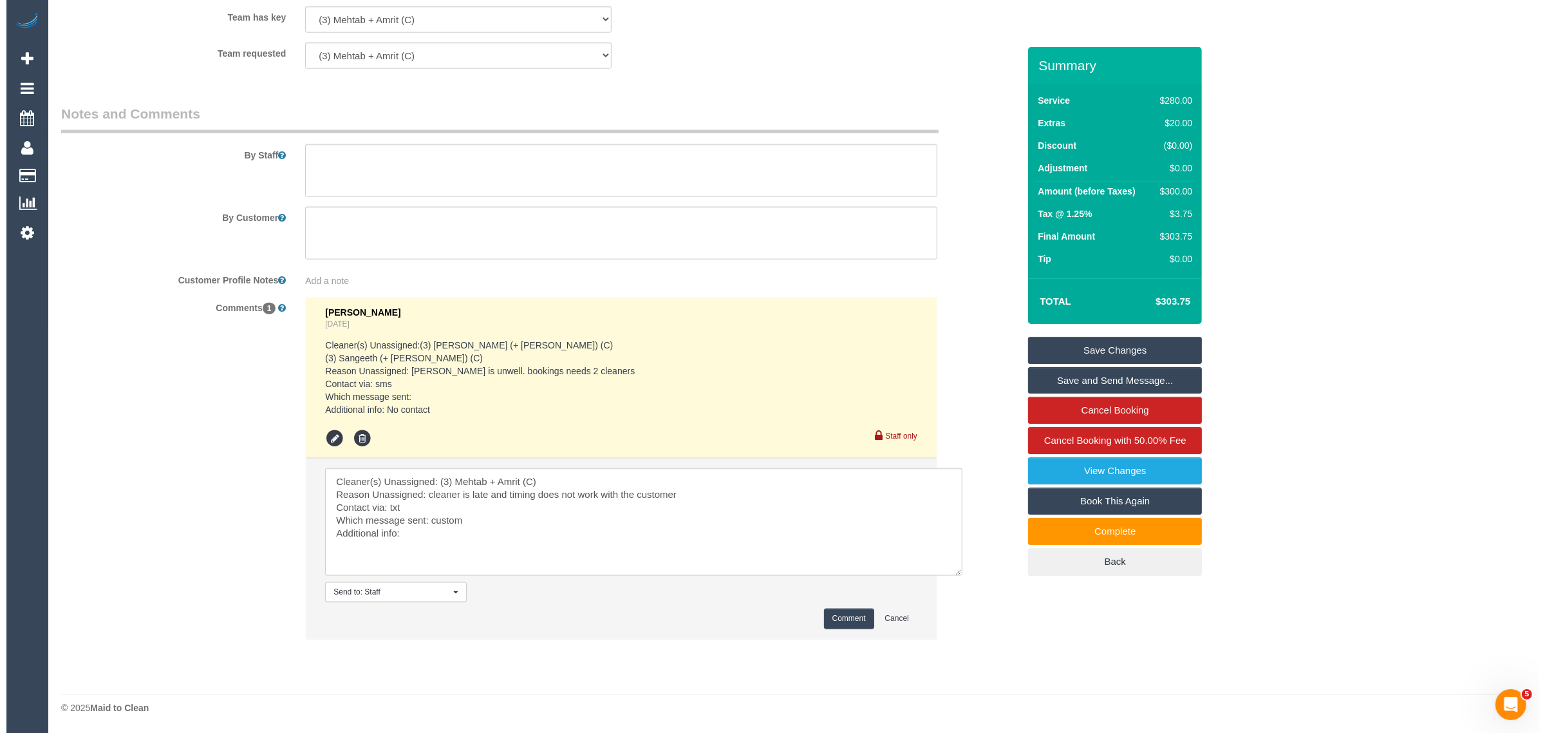
scroll to position [1627, 0]
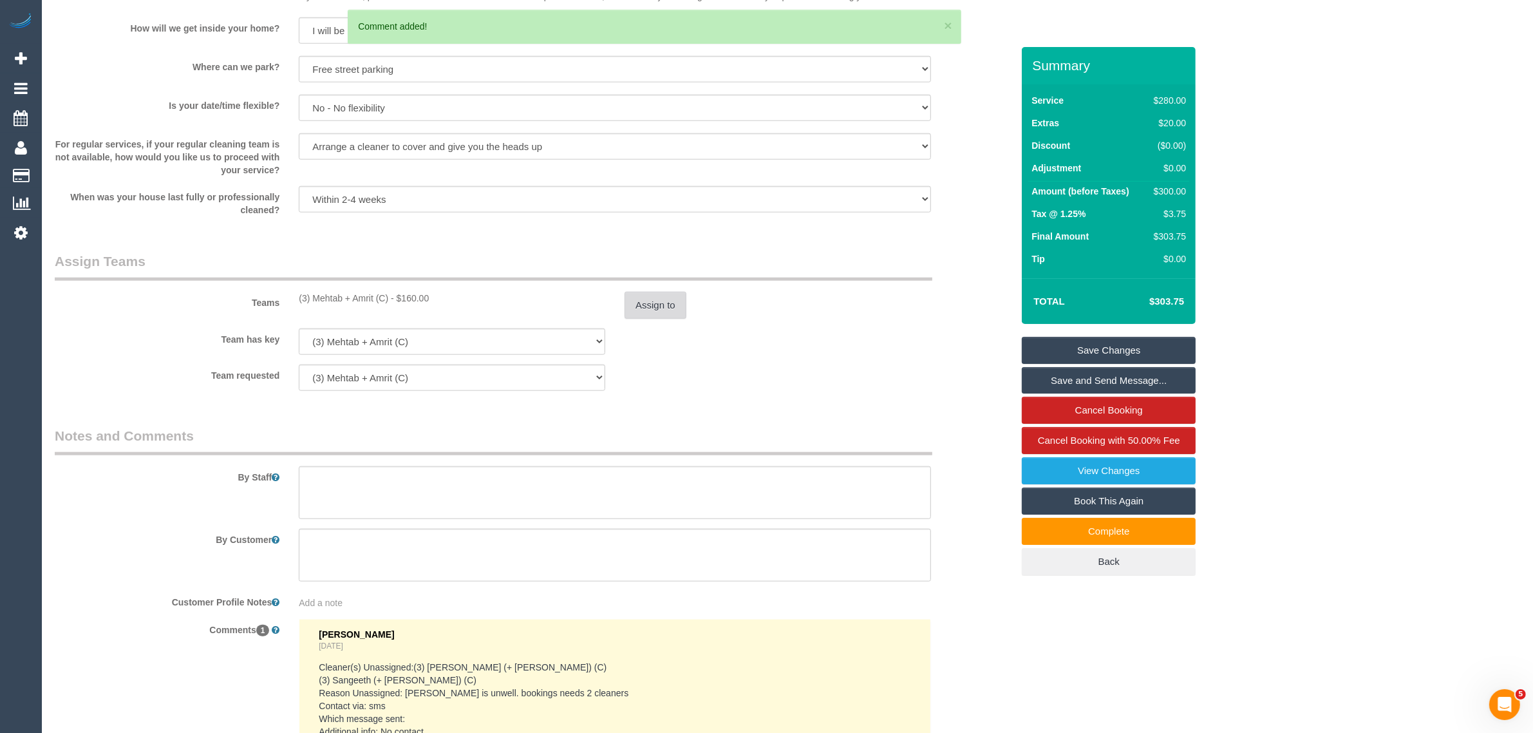
click at [653, 307] on button "Assign to" at bounding box center [655, 305] width 62 height 27
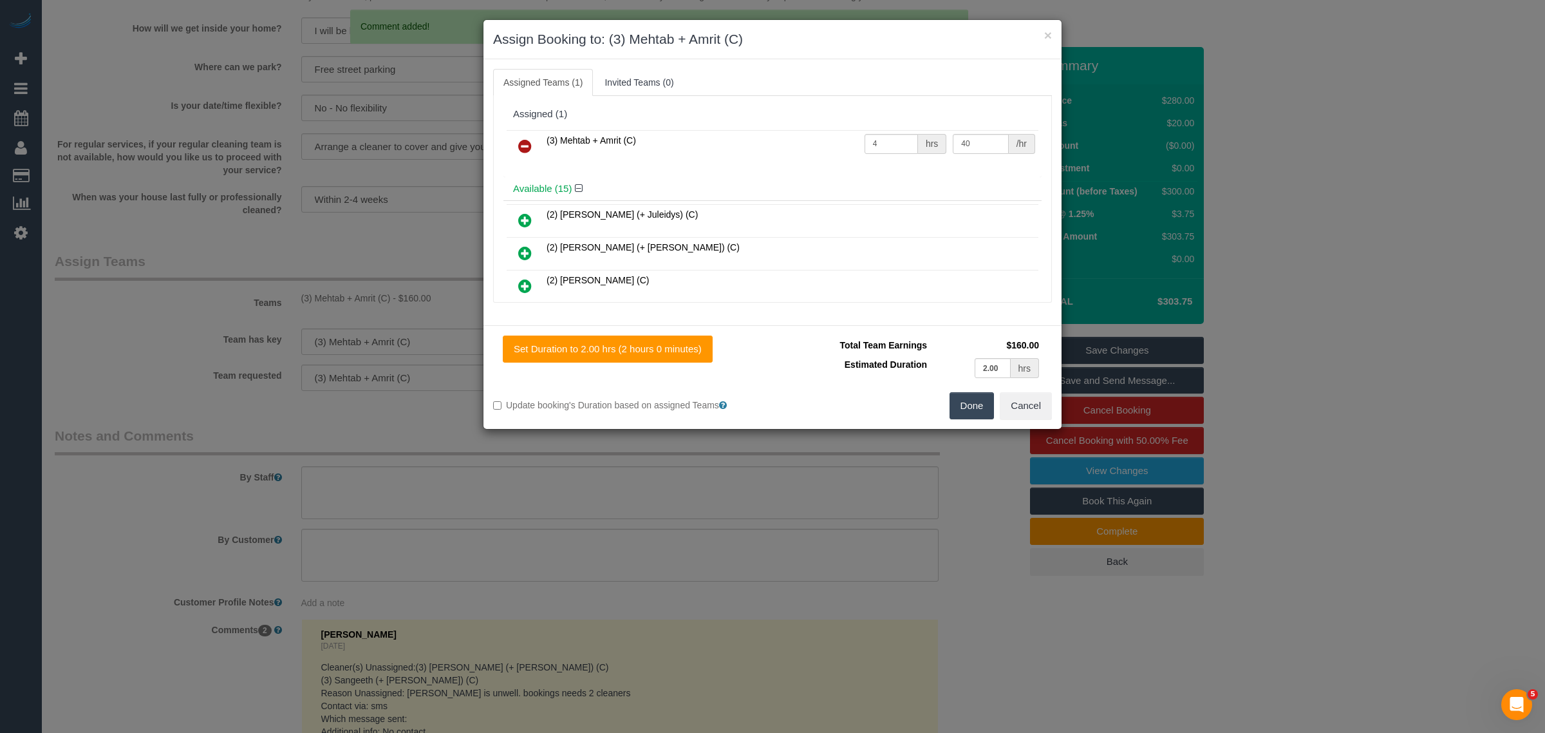
drag, startPoint x: 523, startPoint y: 140, endPoint x: 573, endPoint y: 171, distance: 58.1
click at [523, 140] on icon at bounding box center [525, 145] width 14 height 15
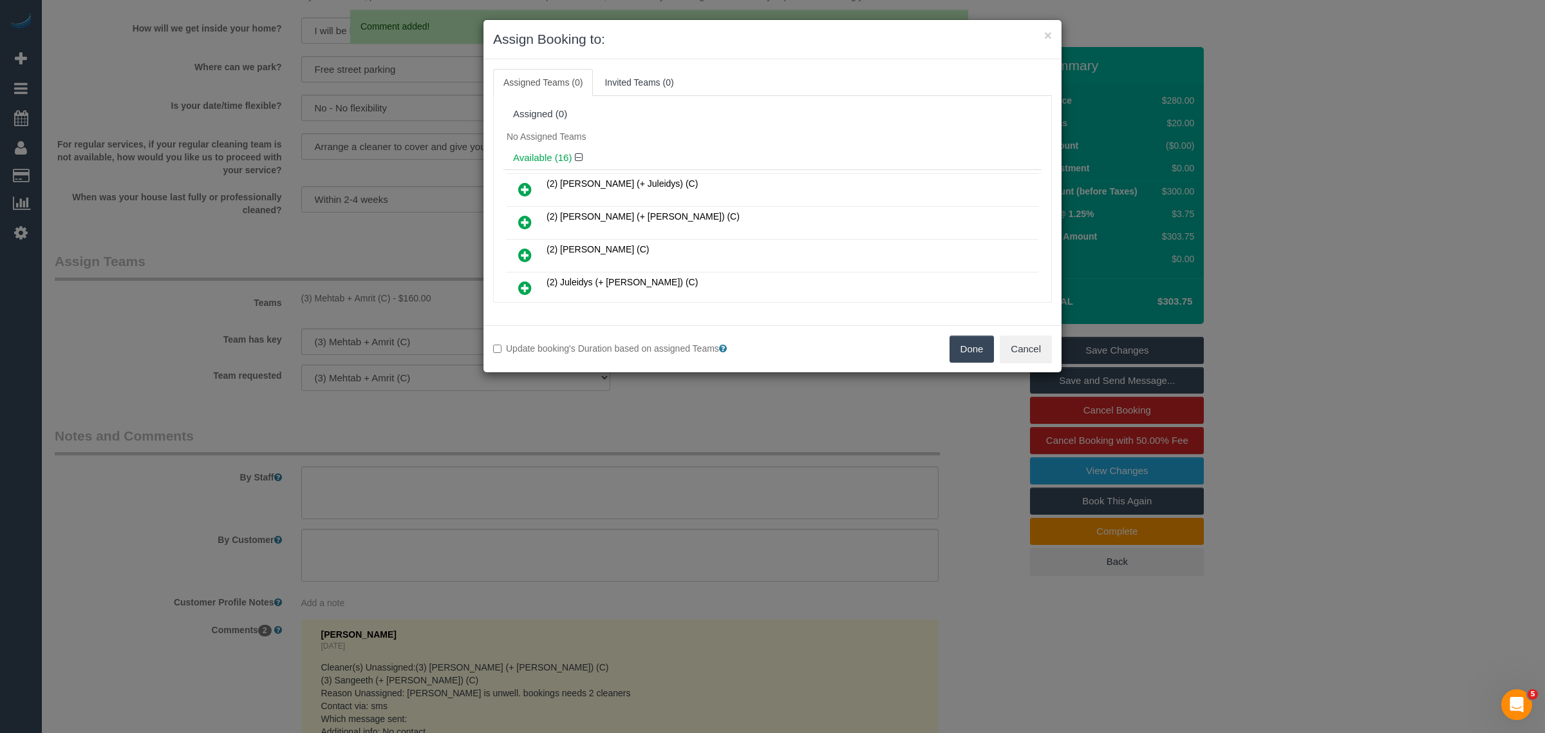
click at [951, 351] on button "Done" at bounding box center [971, 348] width 45 height 27
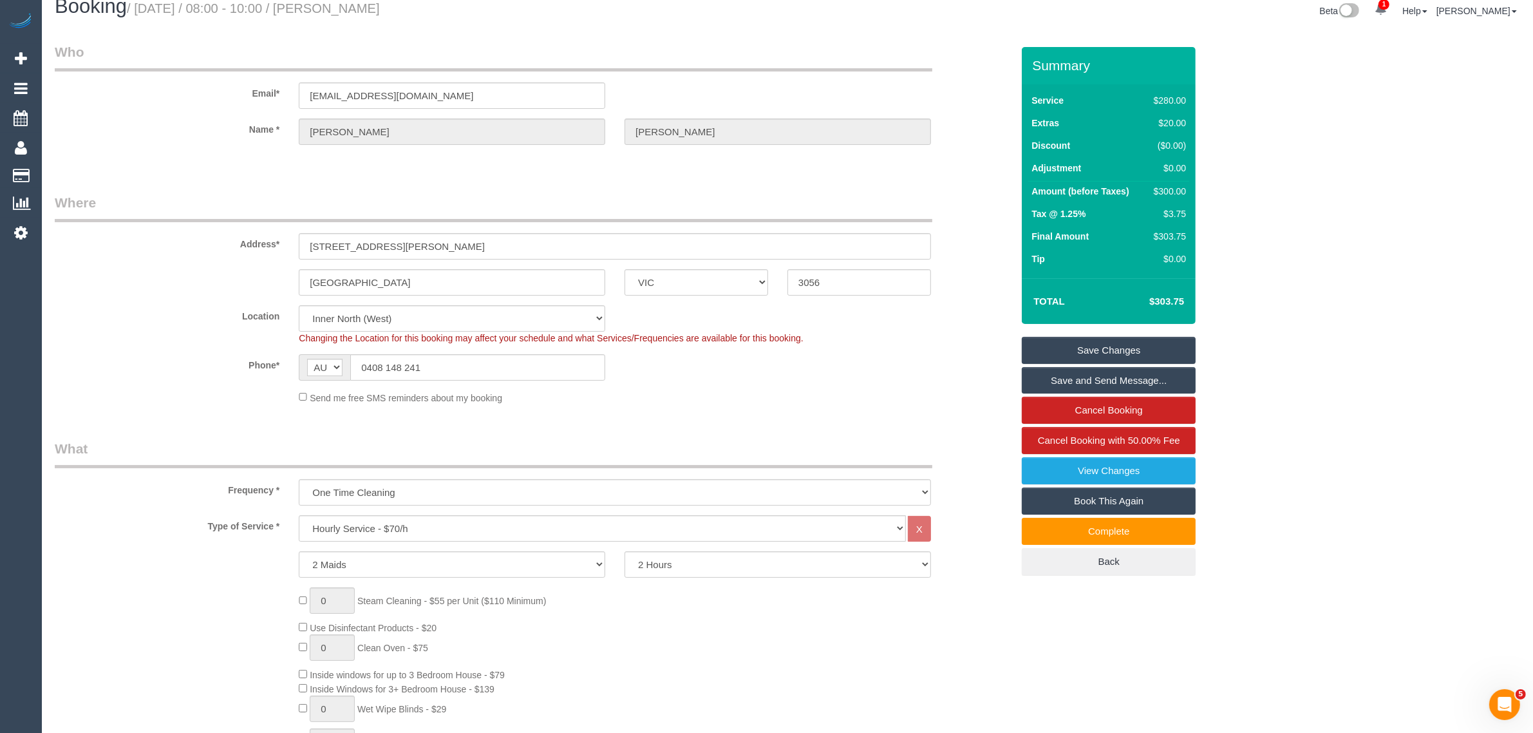
scroll to position [0, 0]
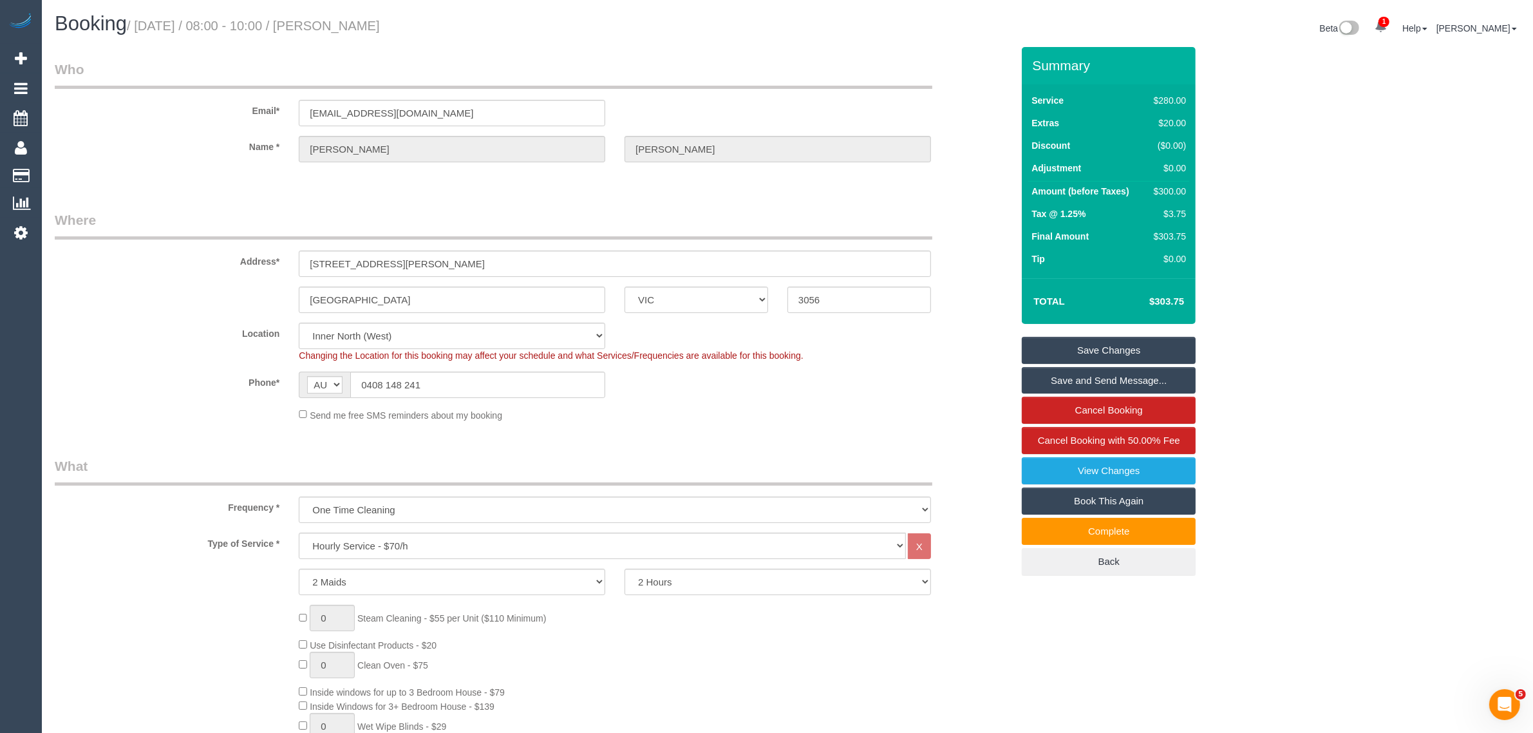
click at [1144, 348] on link "Save Changes" at bounding box center [1109, 350] width 174 height 27
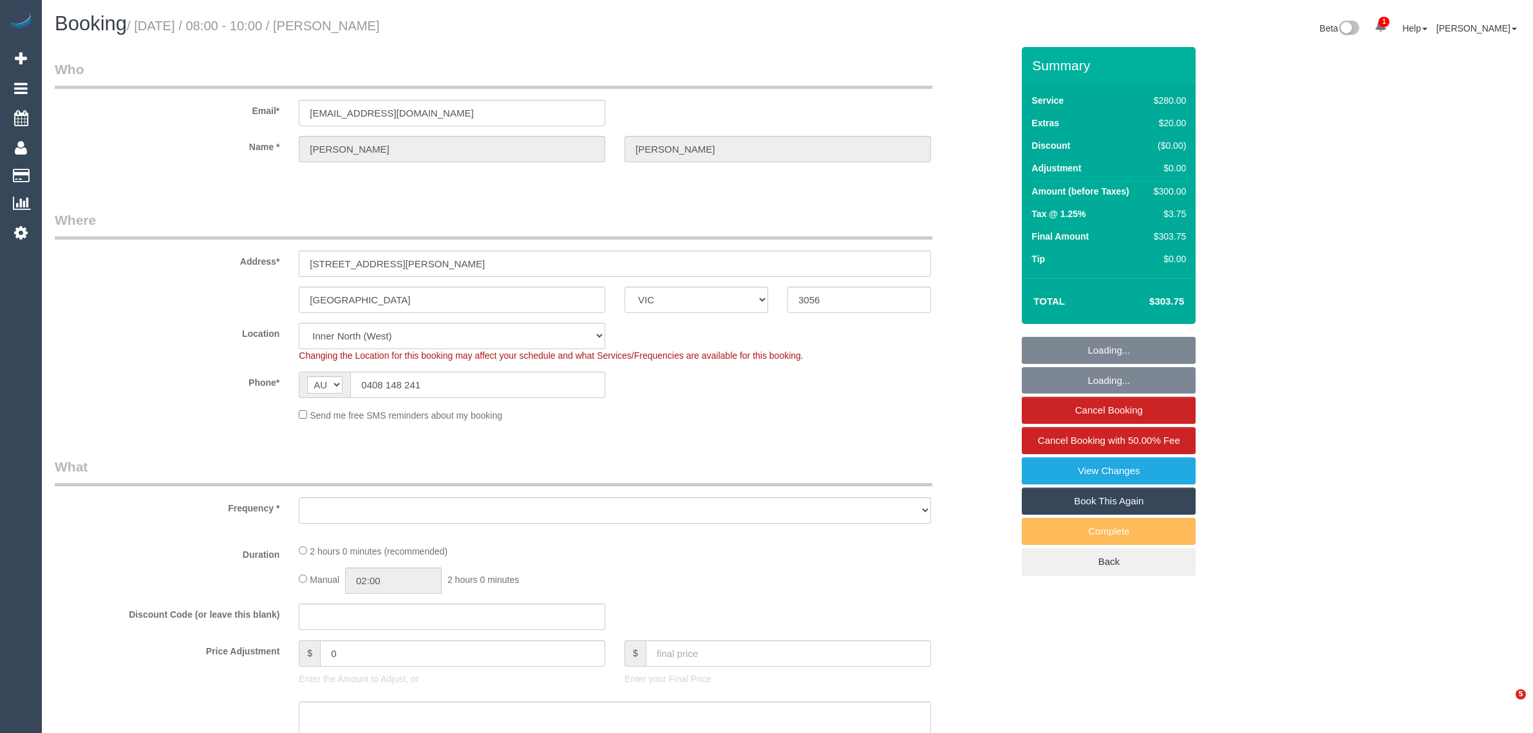
select select "VIC"
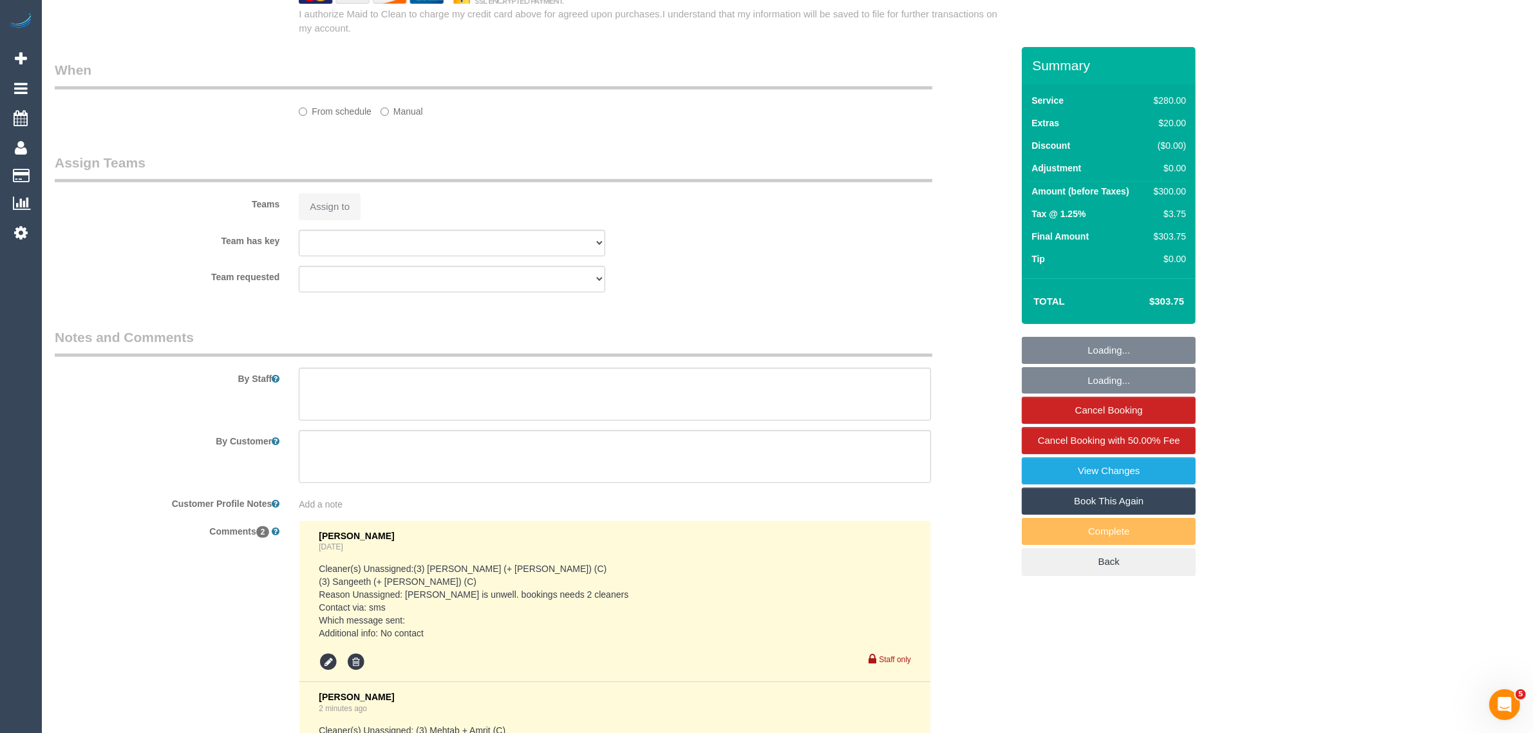
select select "object:743"
select select "2"
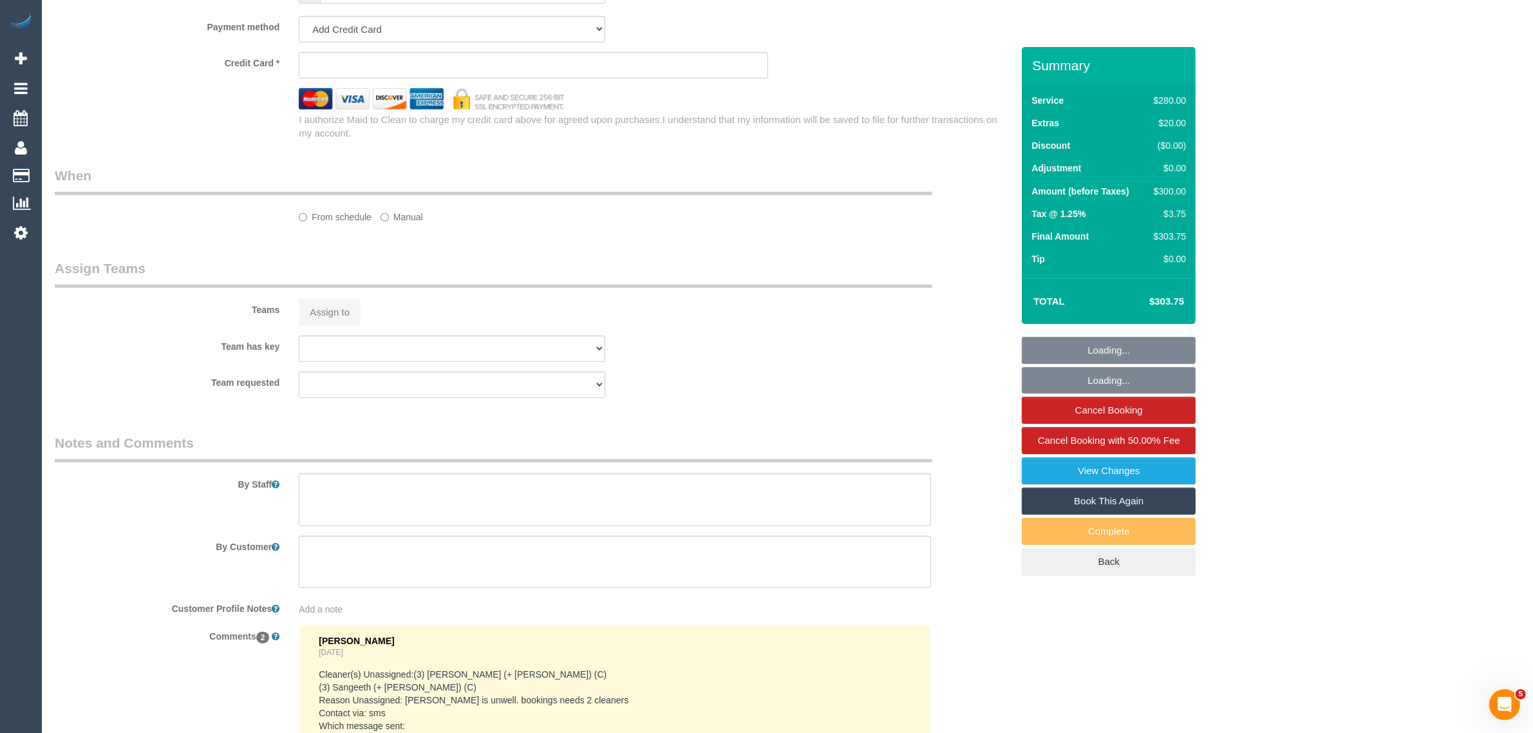
select select "string:stripe-pm_1QmTmj2GScqysDRV9TL4oeu4"
select select "number:28"
select select "number:14"
select select "number:19"
select select "number:25"
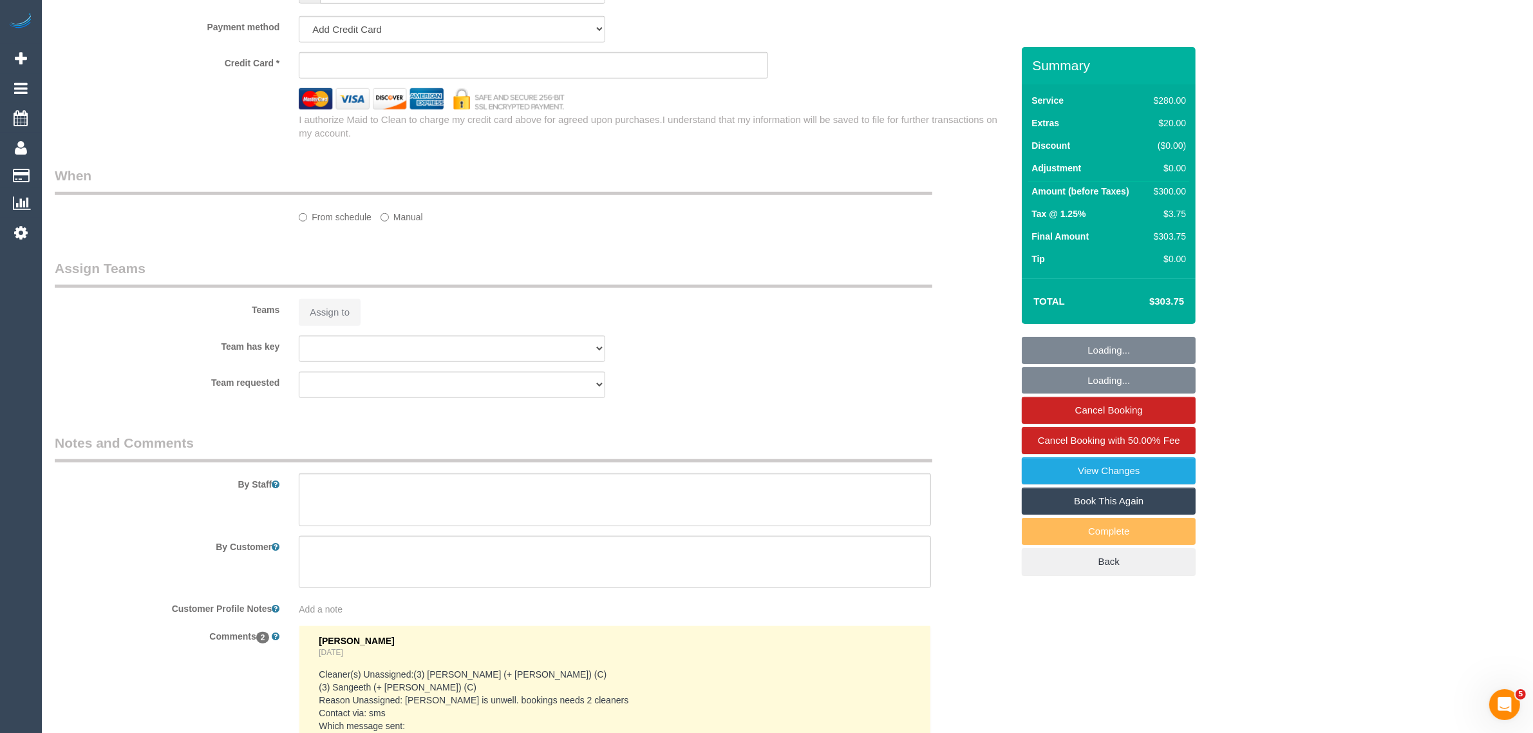
select select "number:34"
select select "number:12"
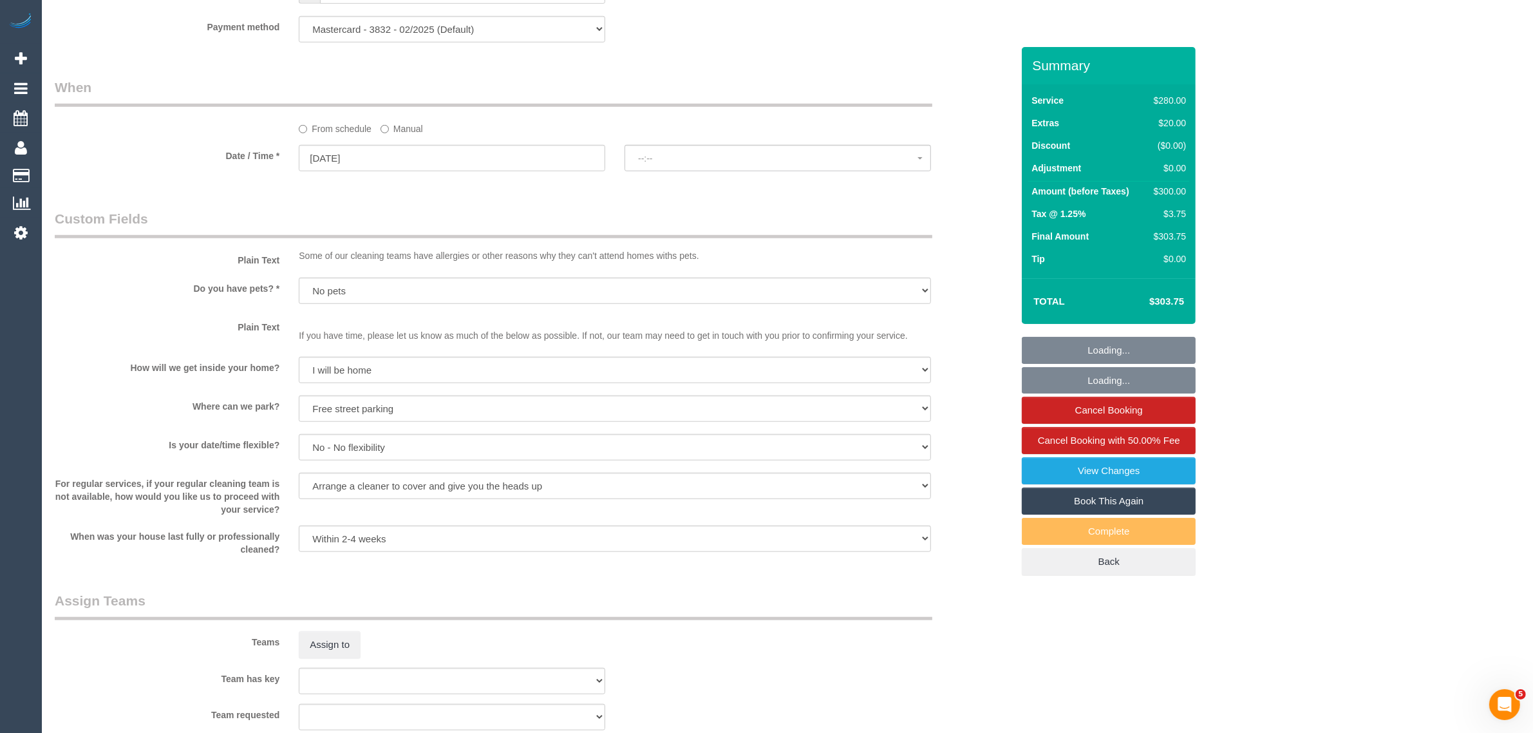
select select "object:1755"
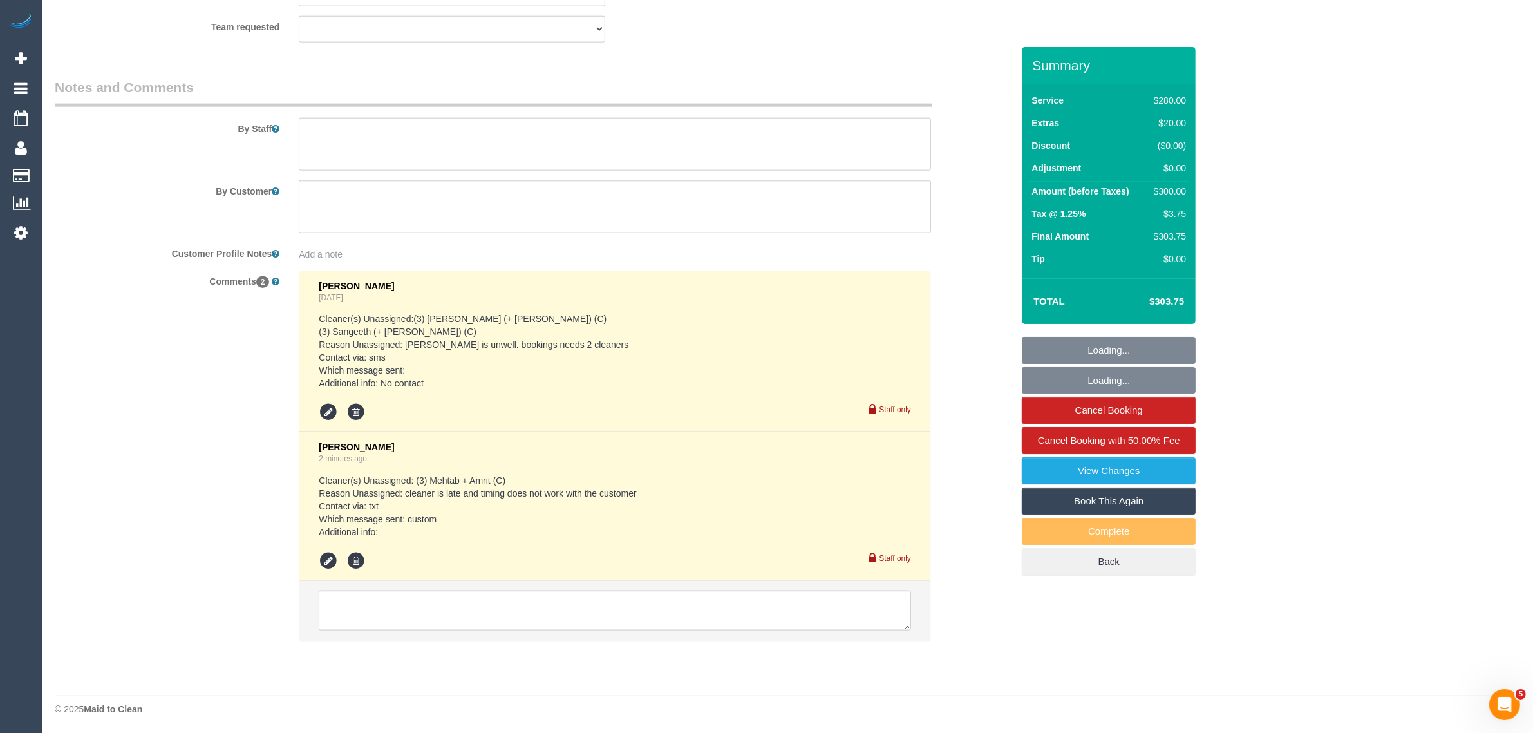
select select "spot1"
click at [330, 561] on icon at bounding box center [328, 560] width 19 height 19
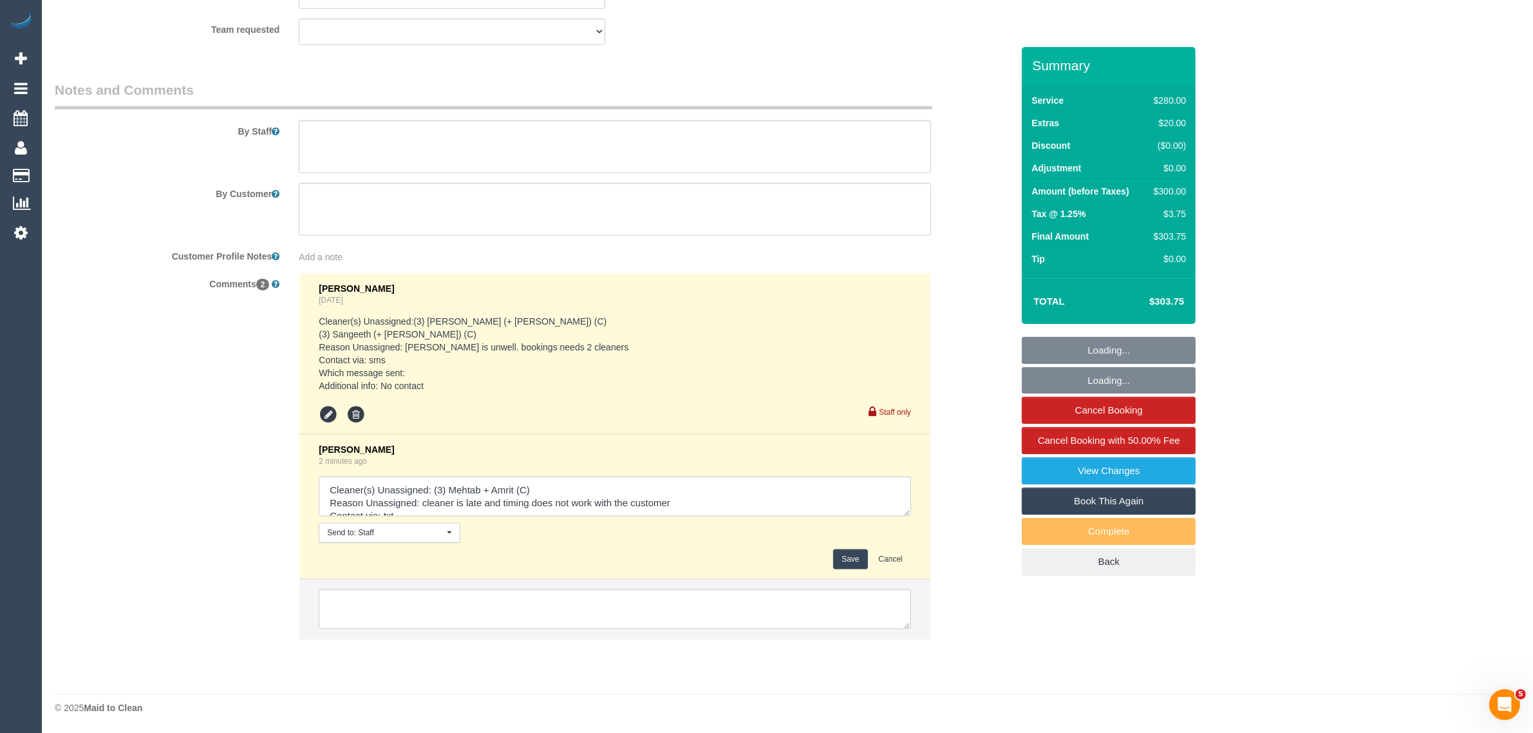
scroll to position [1973, 0]
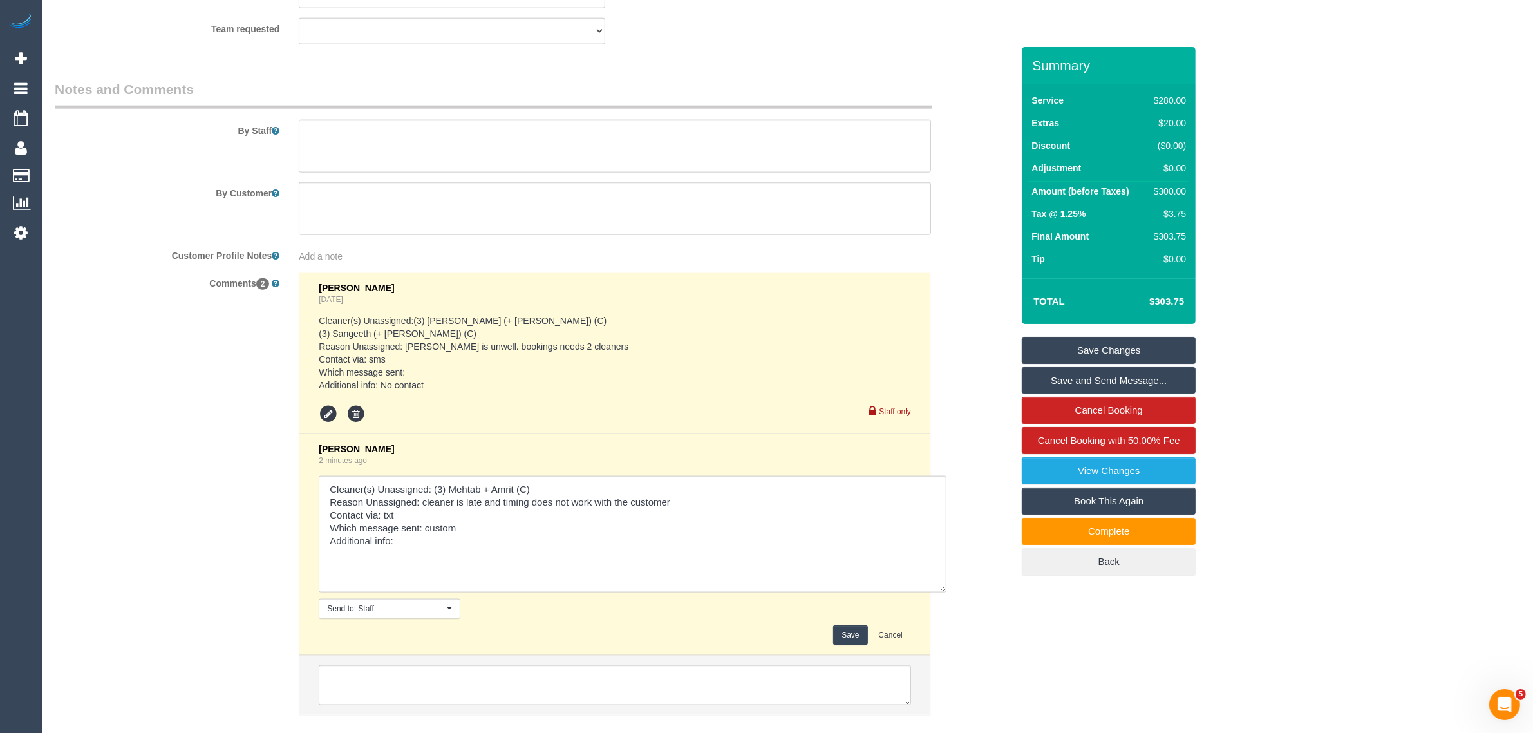
click at [937, 589] on textarea at bounding box center [633, 534] width 628 height 117
click at [467, 545] on textarea at bounding box center [633, 532] width 628 height 117
click at [697, 525] on textarea at bounding box center [633, 532] width 628 height 117
click at [687, 539] on textarea at bounding box center [633, 532] width 628 height 117
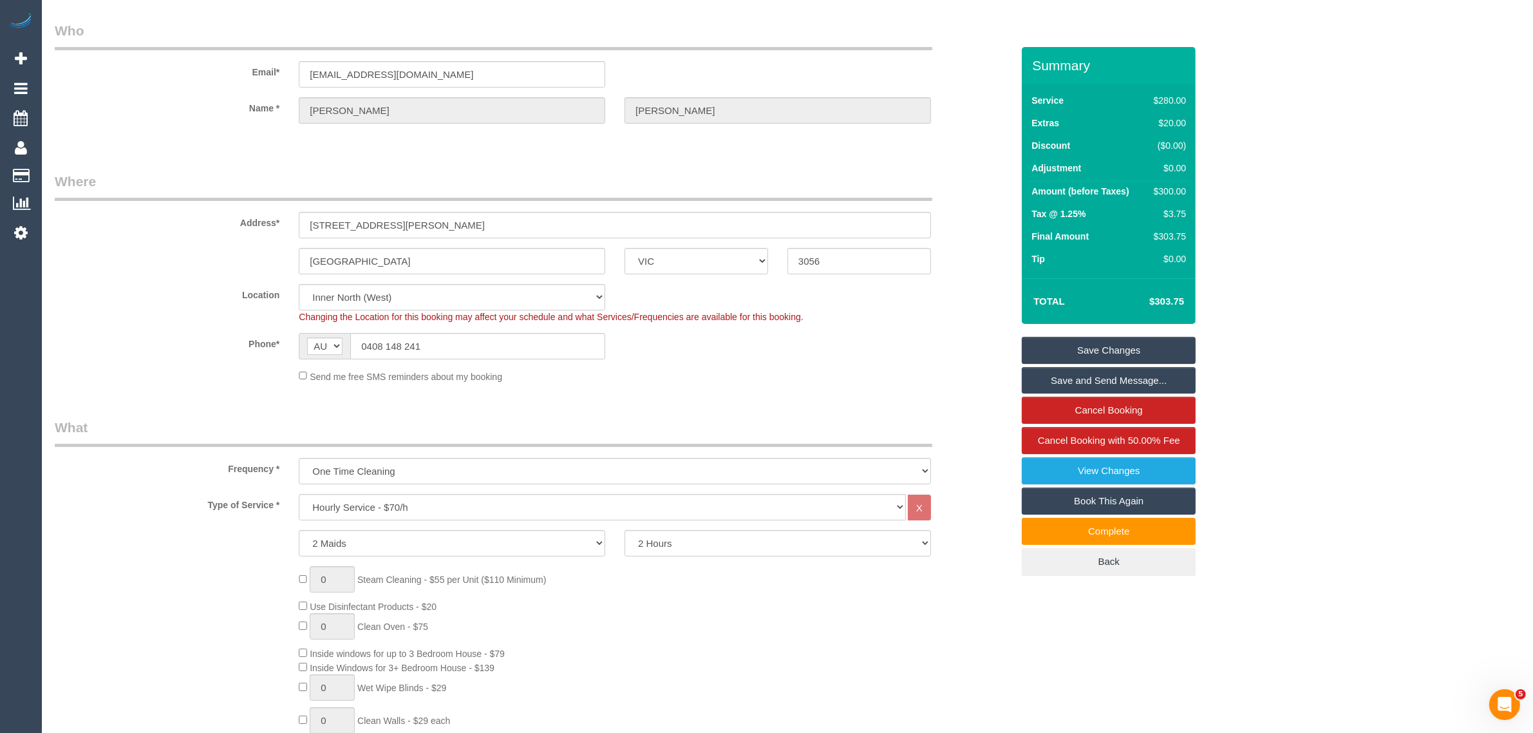
scroll to position [0, 0]
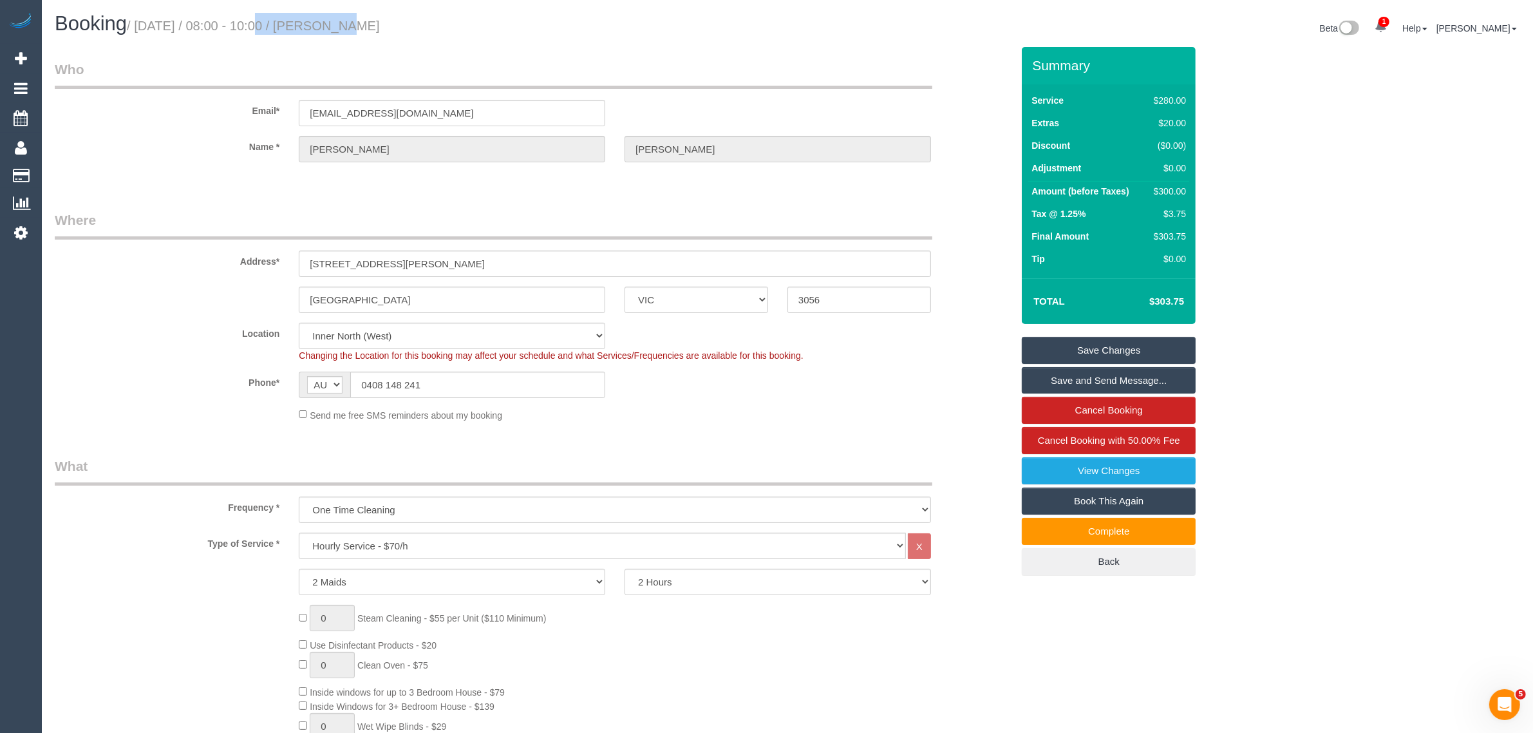
drag, startPoint x: 241, startPoint y: 24, endPoint x: 319, endPoint y: 21, distance: 77.3
click at [319, 21] on small "/ August 30, 2025 / 08:00 - 10:00 / Stephanie Santamaria" at bounding box center [253, 26] width 253 height 14
copy small "08:00 - 10:00"
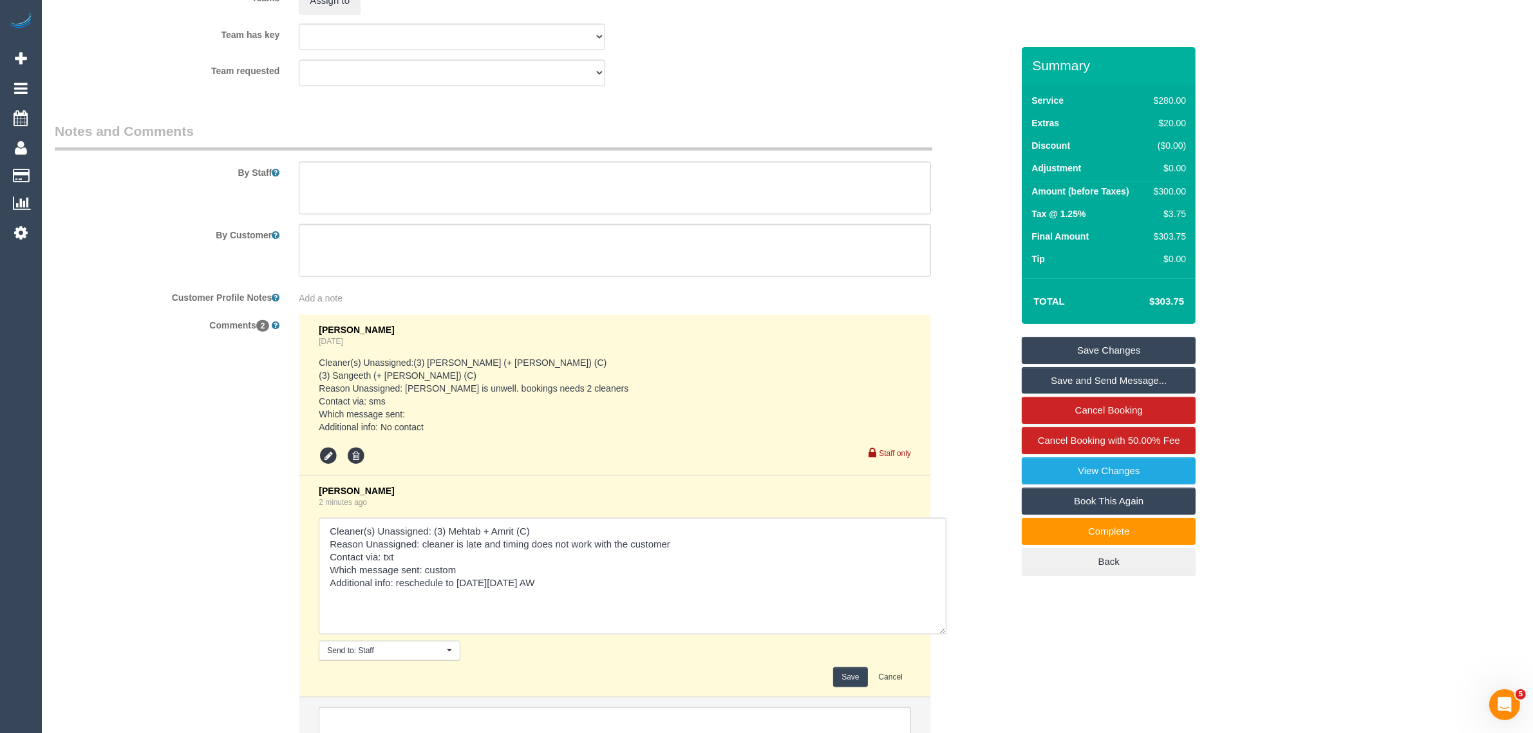
scroll to position [2049, 0]
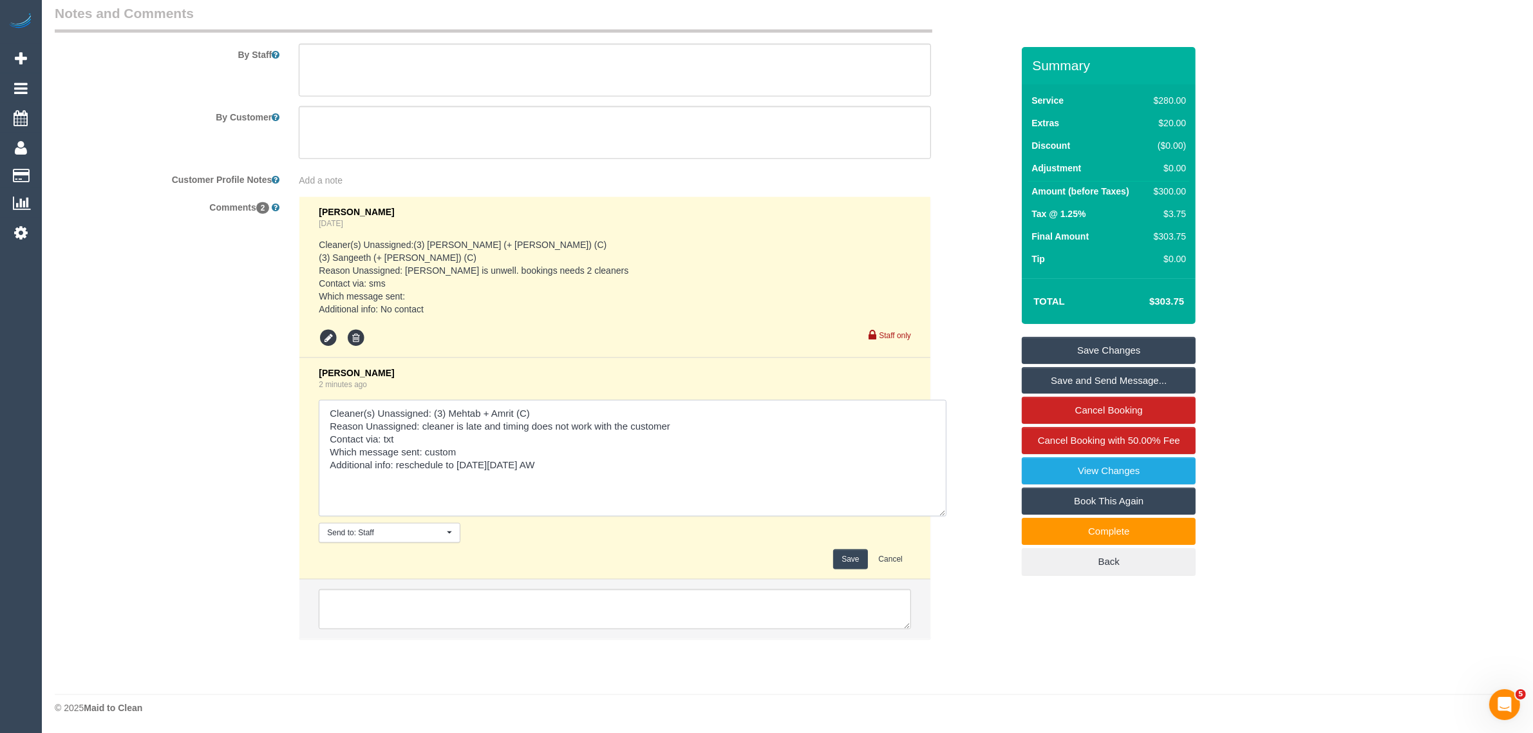
click at [618, 468] on textarea at bounding box center [633, 458] width 628 height 117
paste textarea "08:00 - 10:00"
type textarea "Cleaner(s) Unassigned: (3) Mehtab + Amrit (C) Reason Unassigned: cleaner is lat…"
click at [859, 554] on button "Save" at bounding box center [850, 559] width 34 height 20
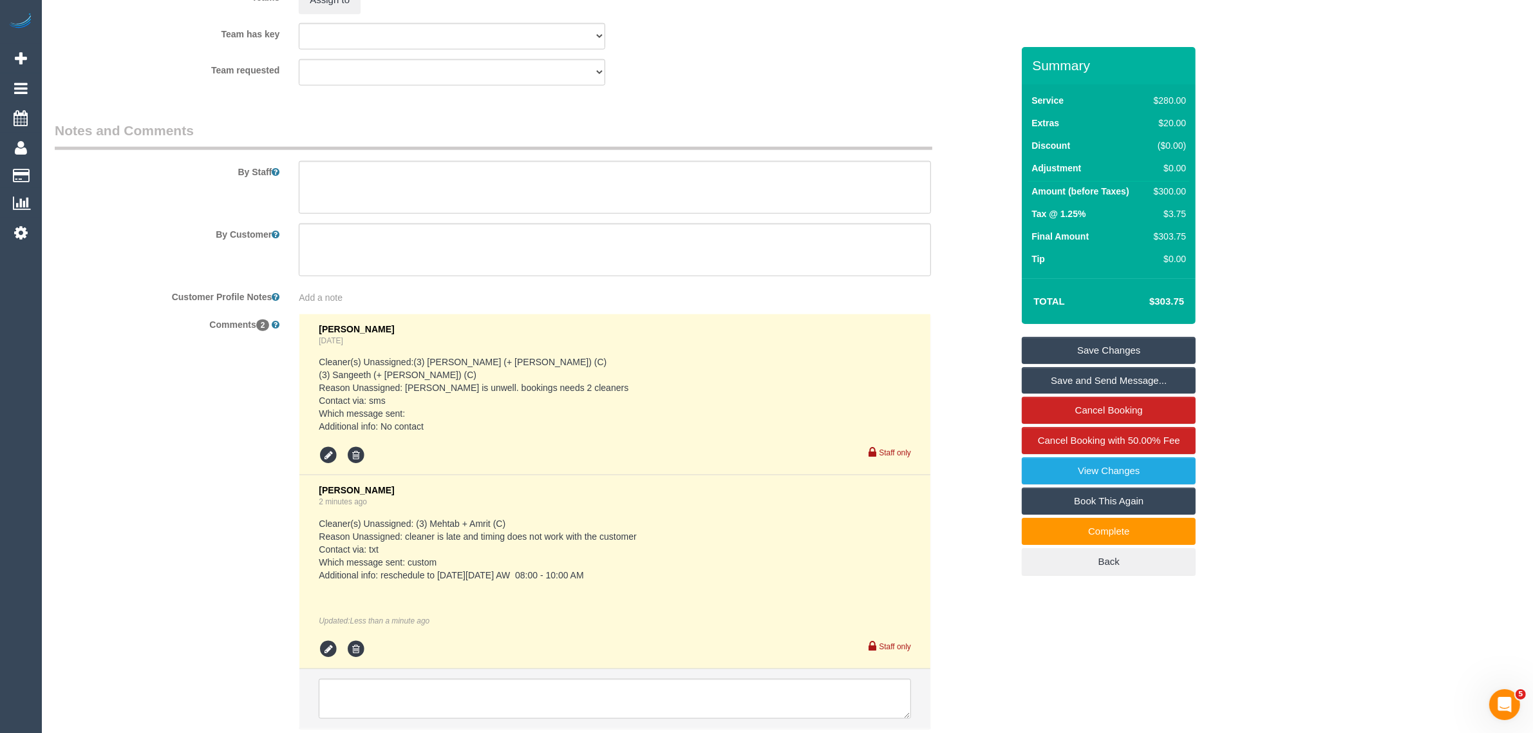
scroll to position [2021, 0]
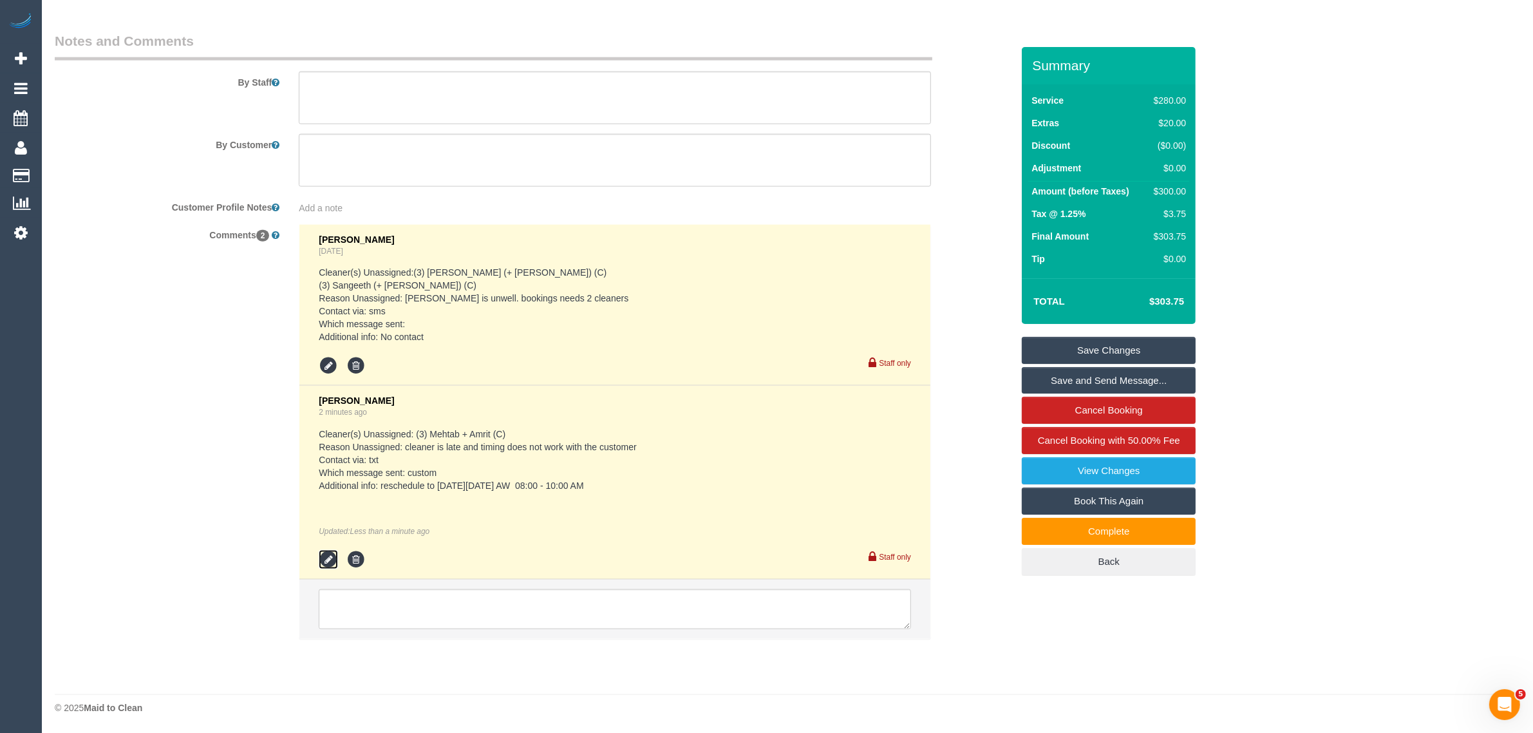
click at [332, 557] on icon at bounding box center [328, 559] width 19 height 19
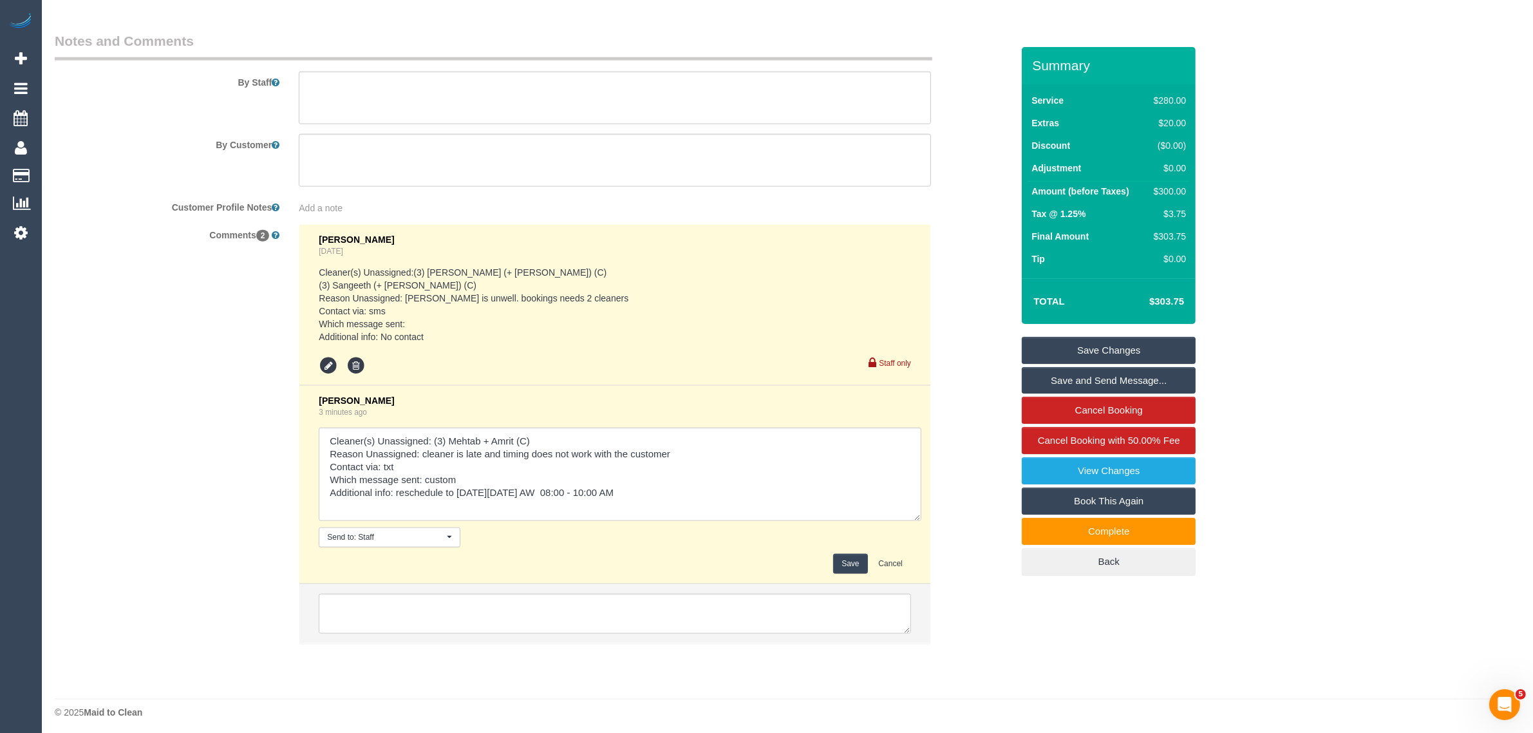
drag, startPoint x: 901, startPoint y: 513, endPoint x: 912, endPoint y: 566, distance: 54.5
click at [912, 566] on li "Kimberly Arjona 3 minutes ago Send to: Staff Nothing selected Send to: Staff Se…" at bounding box center [614, 485] width 631 height 198
click at [736, 493] on textarea at bounding box center [620, 473] width 602 height 93
type textarea "Cleaner(s) Unassigned: (3) Mehtab + Amrit (C) Reason Unassigned: cleaner is lat…"
click at [845, 554] on button "Save" at bounding box center [850, 564] width 34 height 20
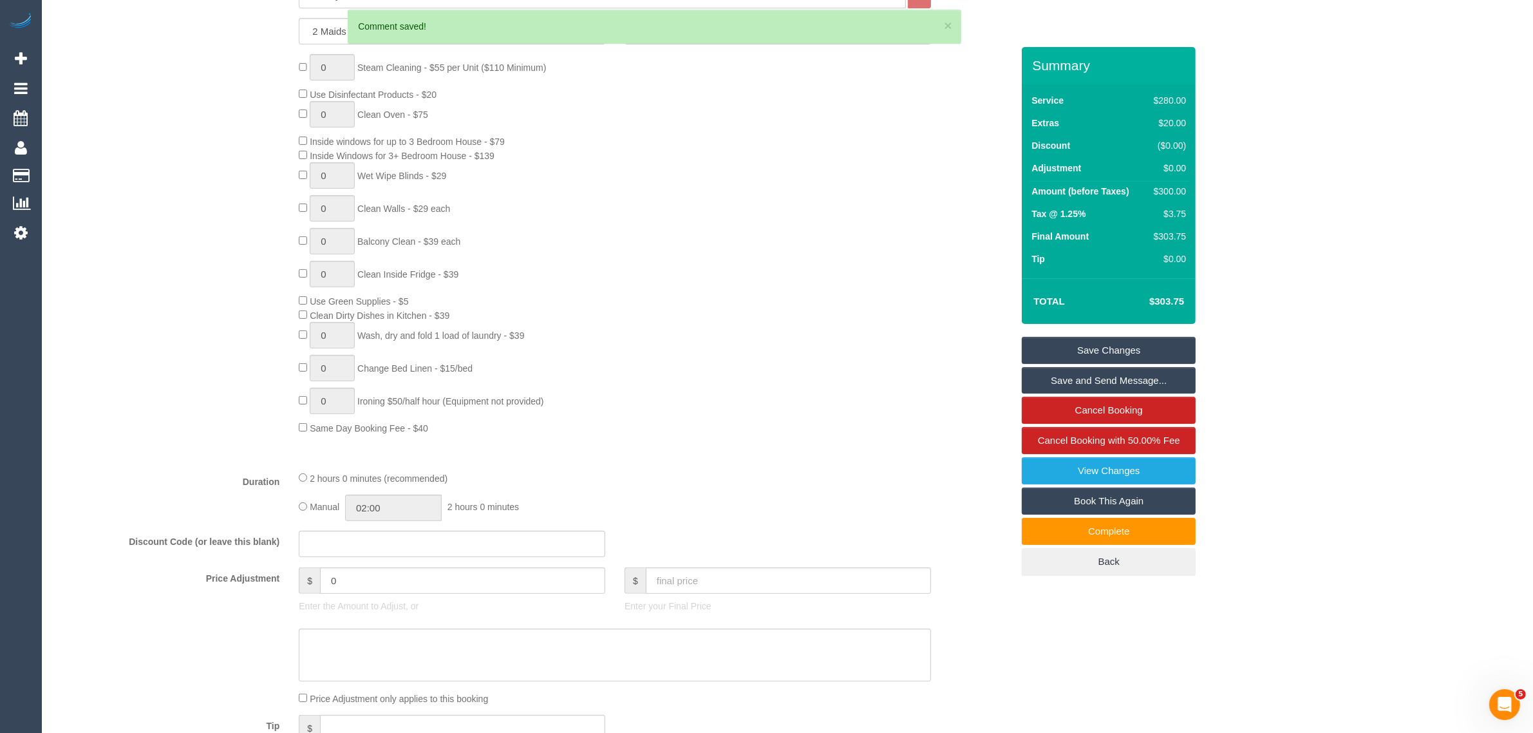
scroll to position [412, 0]
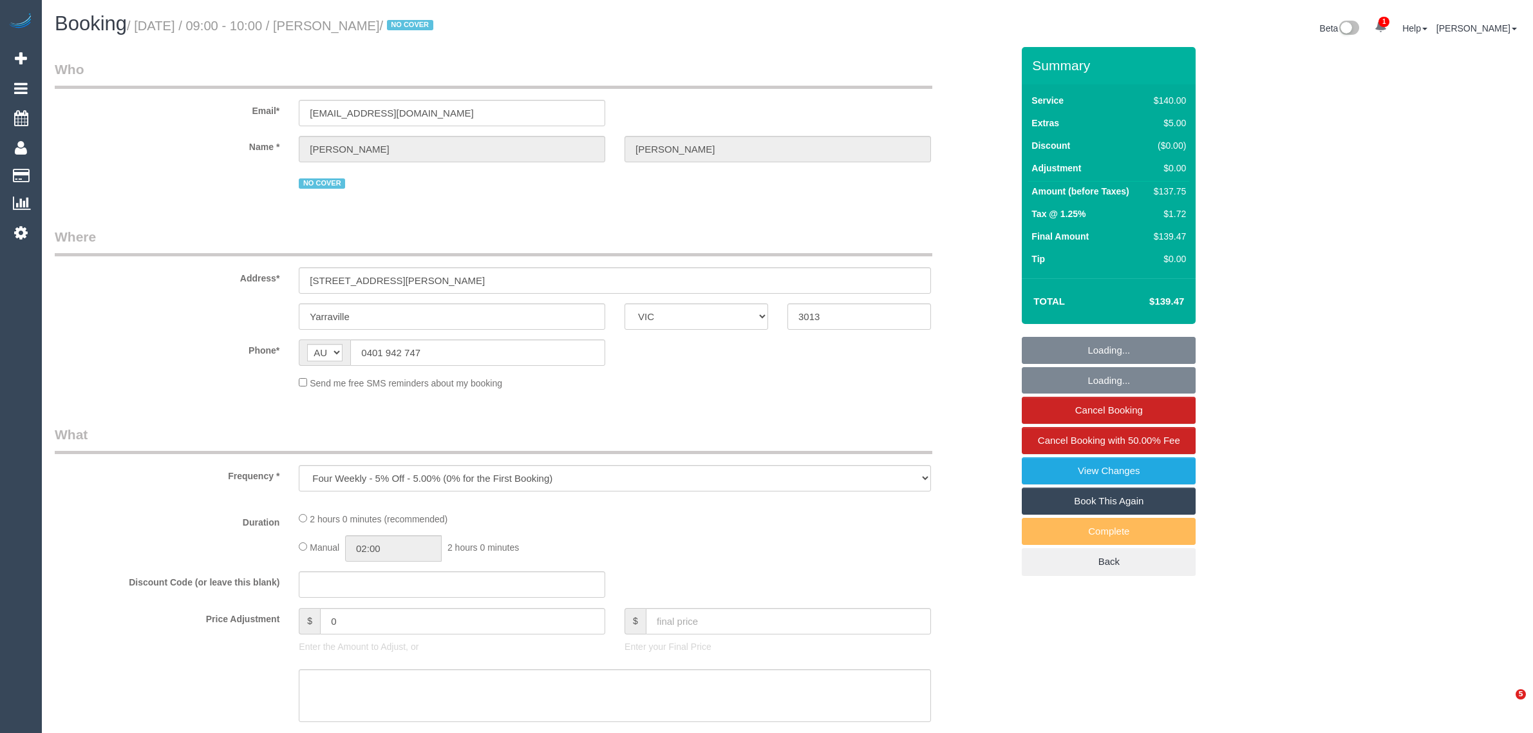
select select "VIC"
select select "string:stripe-pm_1Q6Ued2GScqysDRVN6pIIr3A"
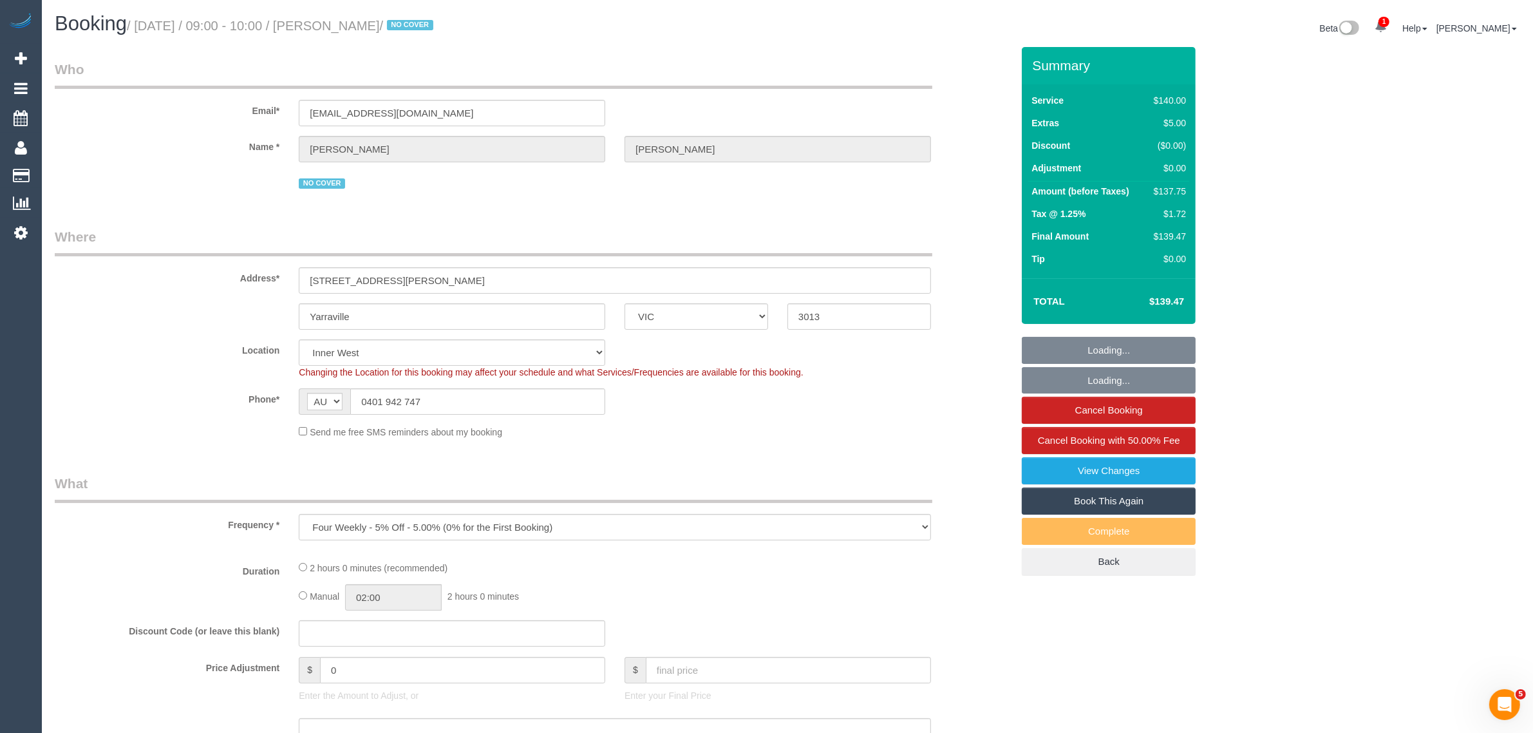
select select "number:28"
select select "number:14"
select select "number:19"
select select "number:22"
select select "number:34"
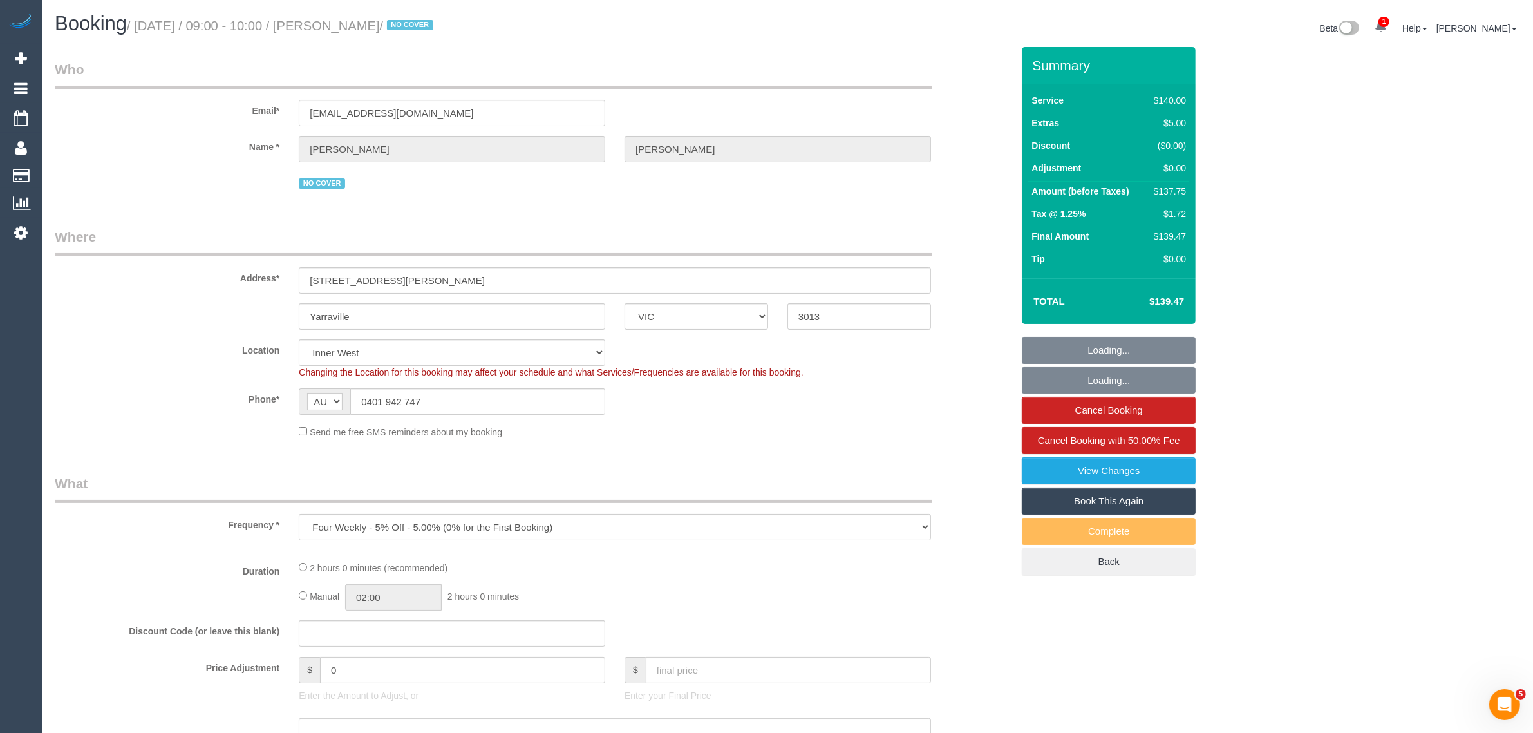
select select "number:12"
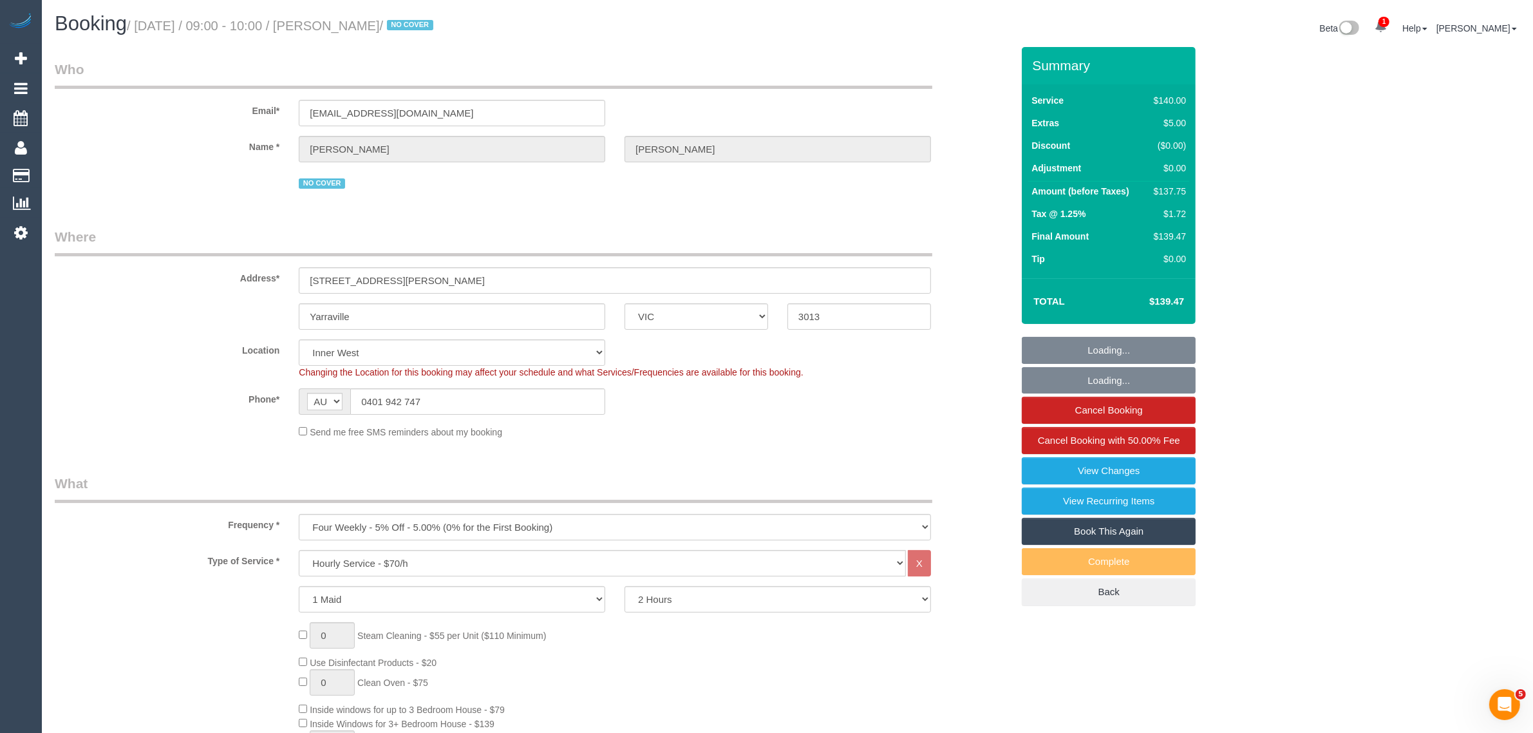
select select "object:1571"
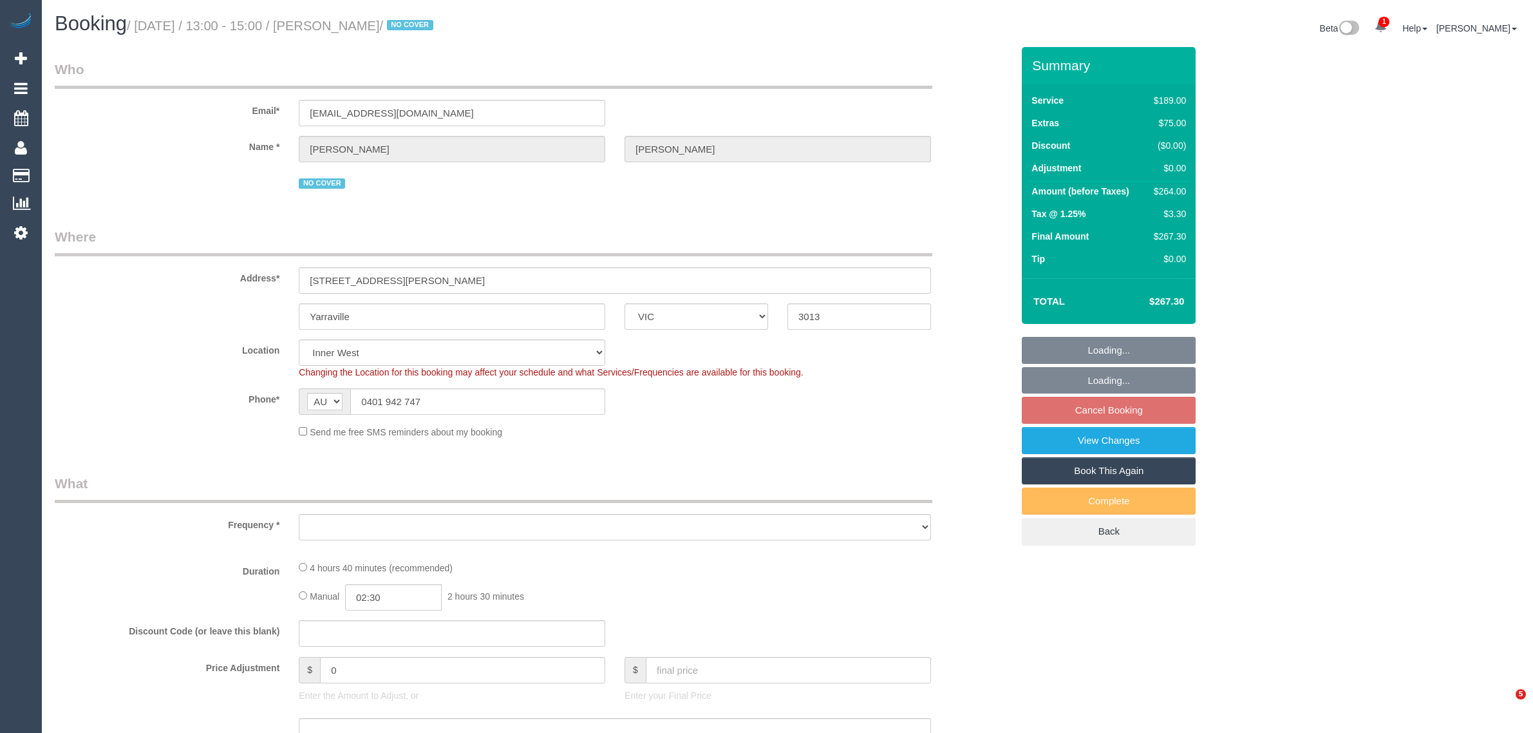
select select "VIC"
select select "string:stripe-pm_1Q6Ued2GScqysDRVN6pIIr3A"
select select "number:28"
select select "number:14"
select select "number:19"
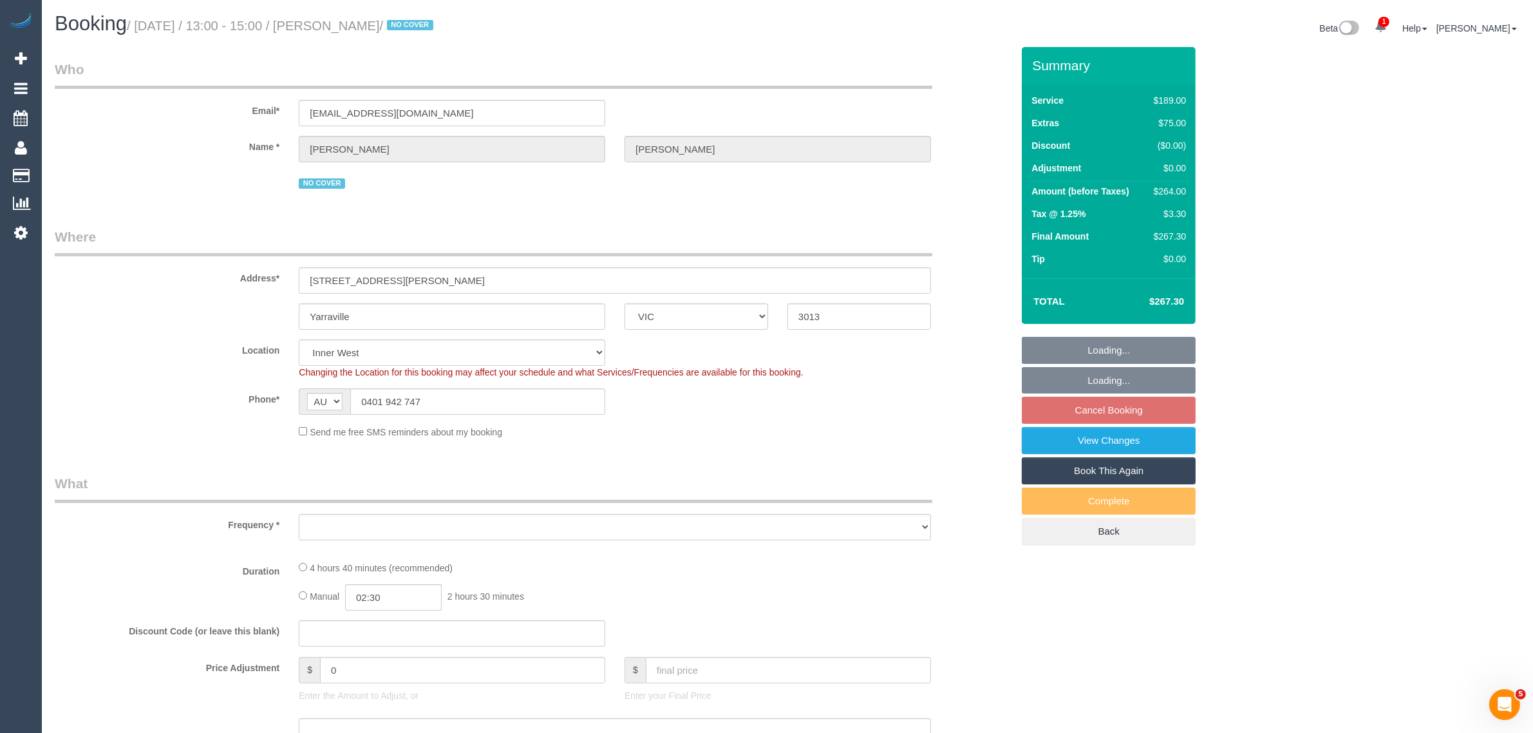
select select "number:22"
select select "number:34"
select select "number:12"
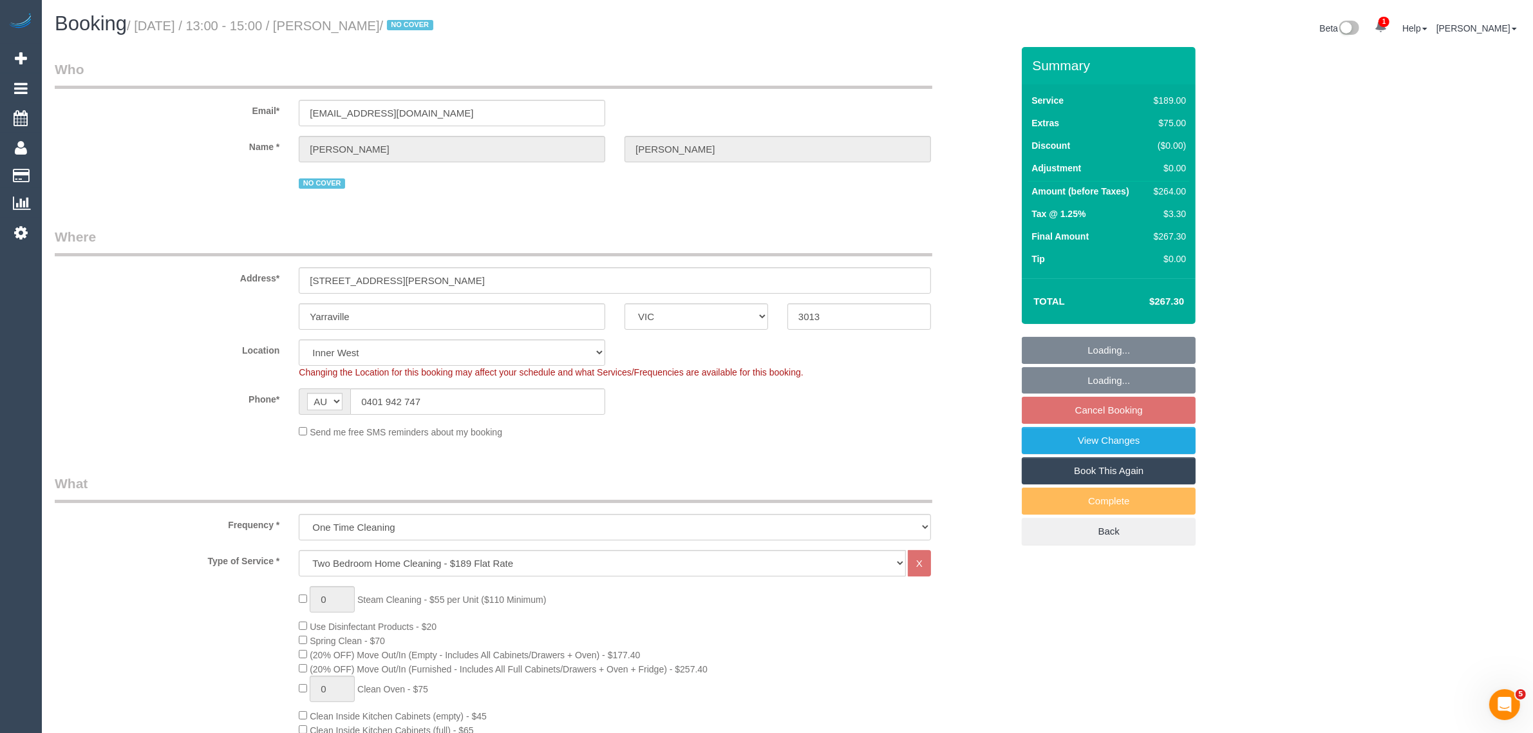
select select "object:1500"
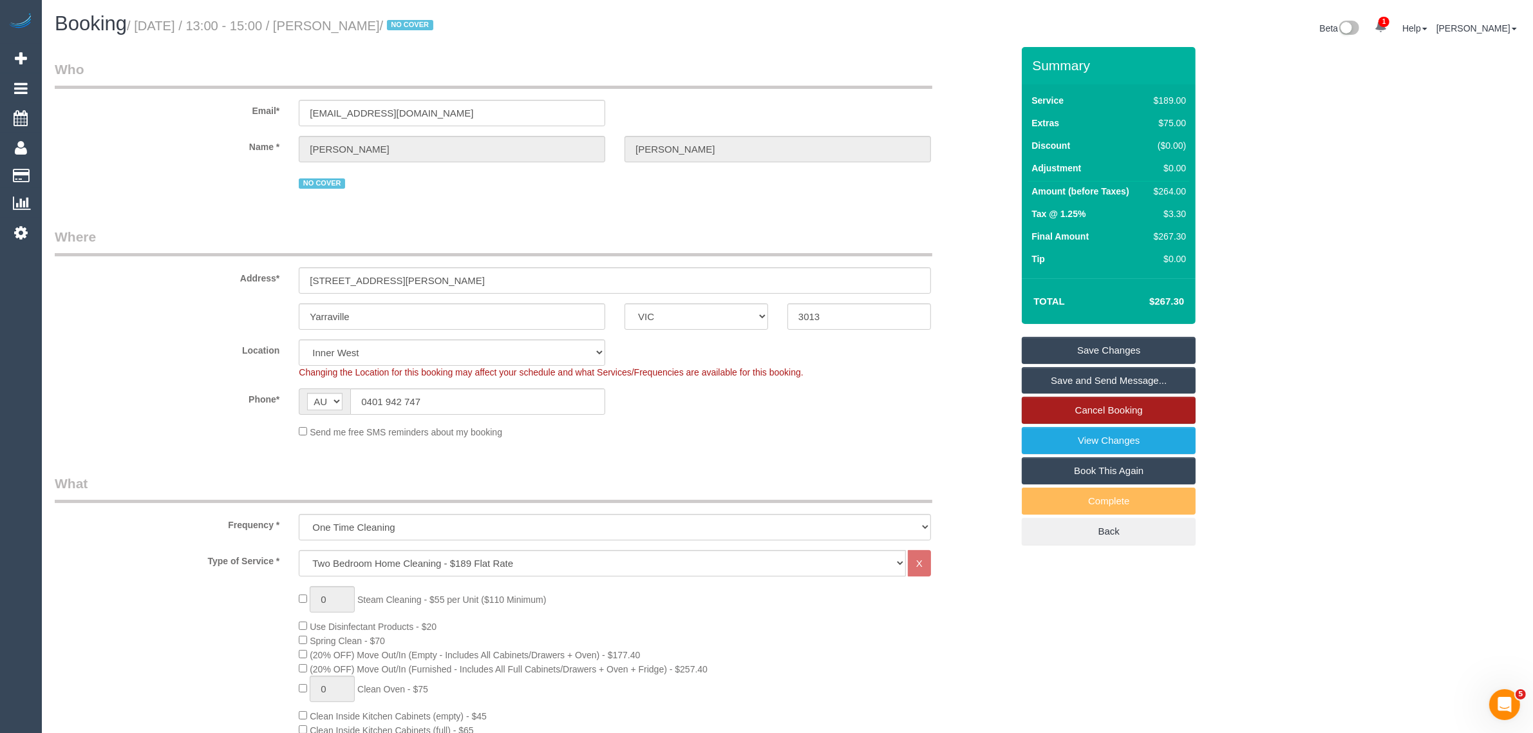
click at [1043, 406] on link "Cancel Booking" at bounding box center [1109, 410] width 174 height 27
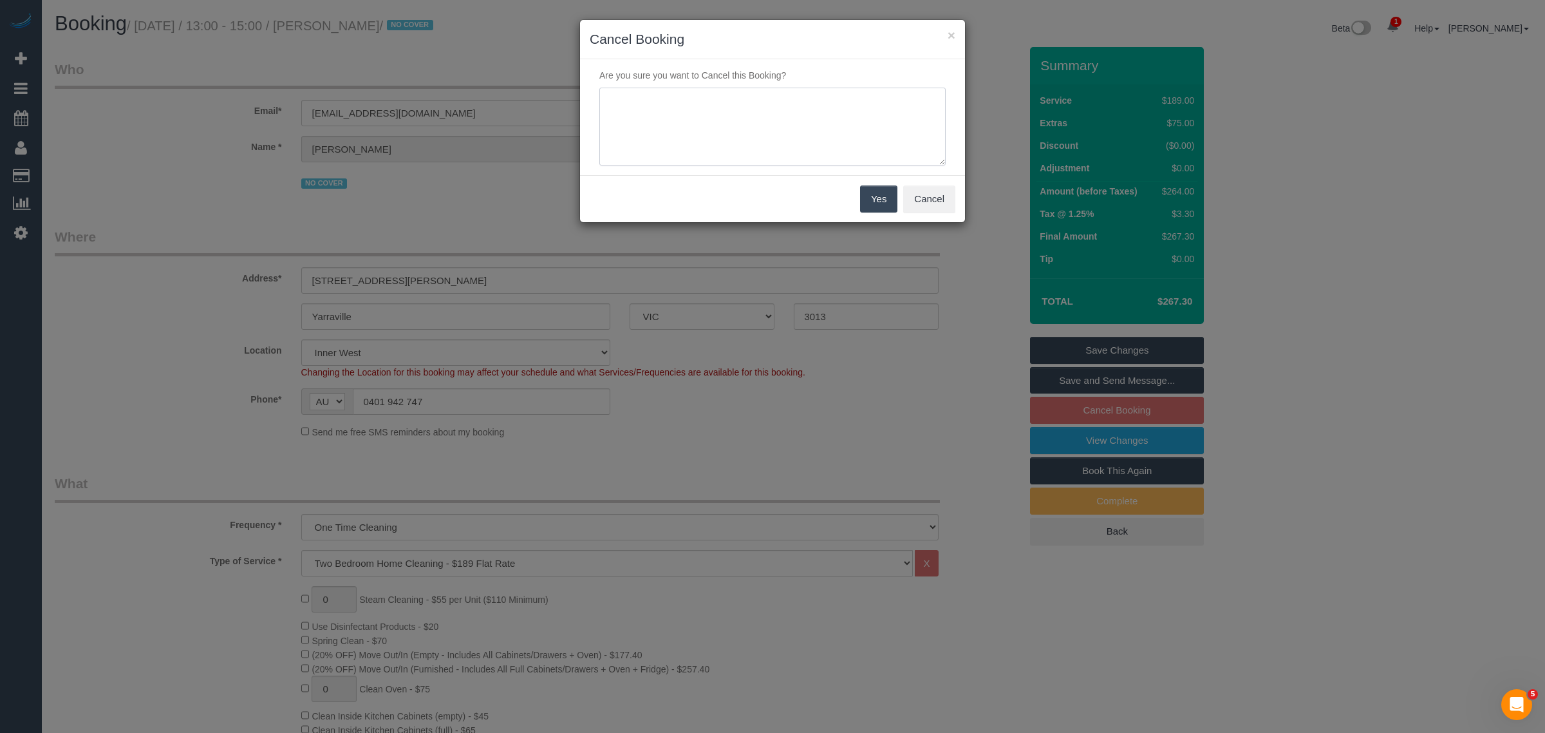
click at [728, 140] on textarea at bounding box center [772, 127] width 346 height 79
type textarea "just had a clean [DATE] - via txt - KA"
click at [879, 201] on button "Yes" at bounding box center [878, 198] width 37 height 27
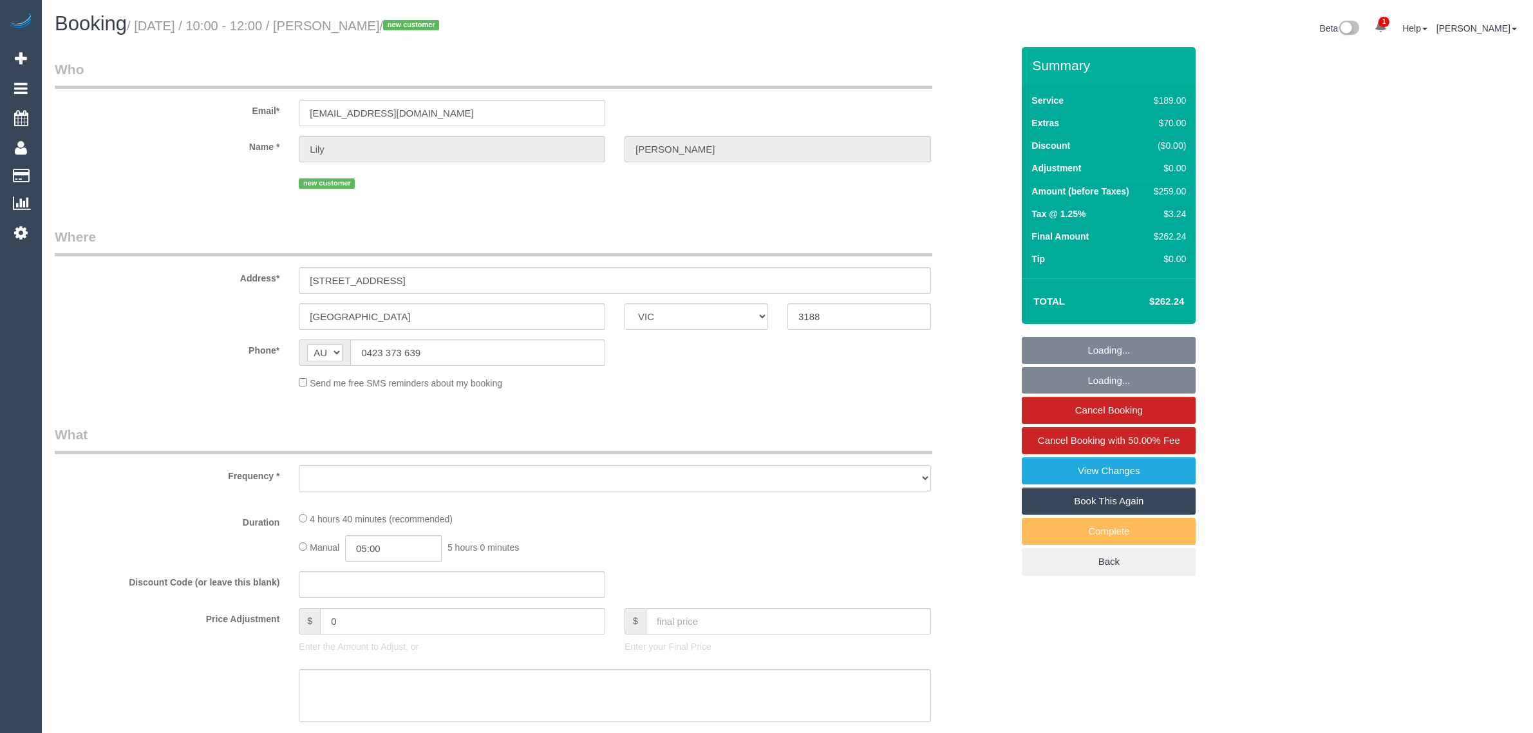
select select "VIC"
select select "object:646"
select select "string:stripe-pm_1S111d2GScqysDRVR9P1t3xI"
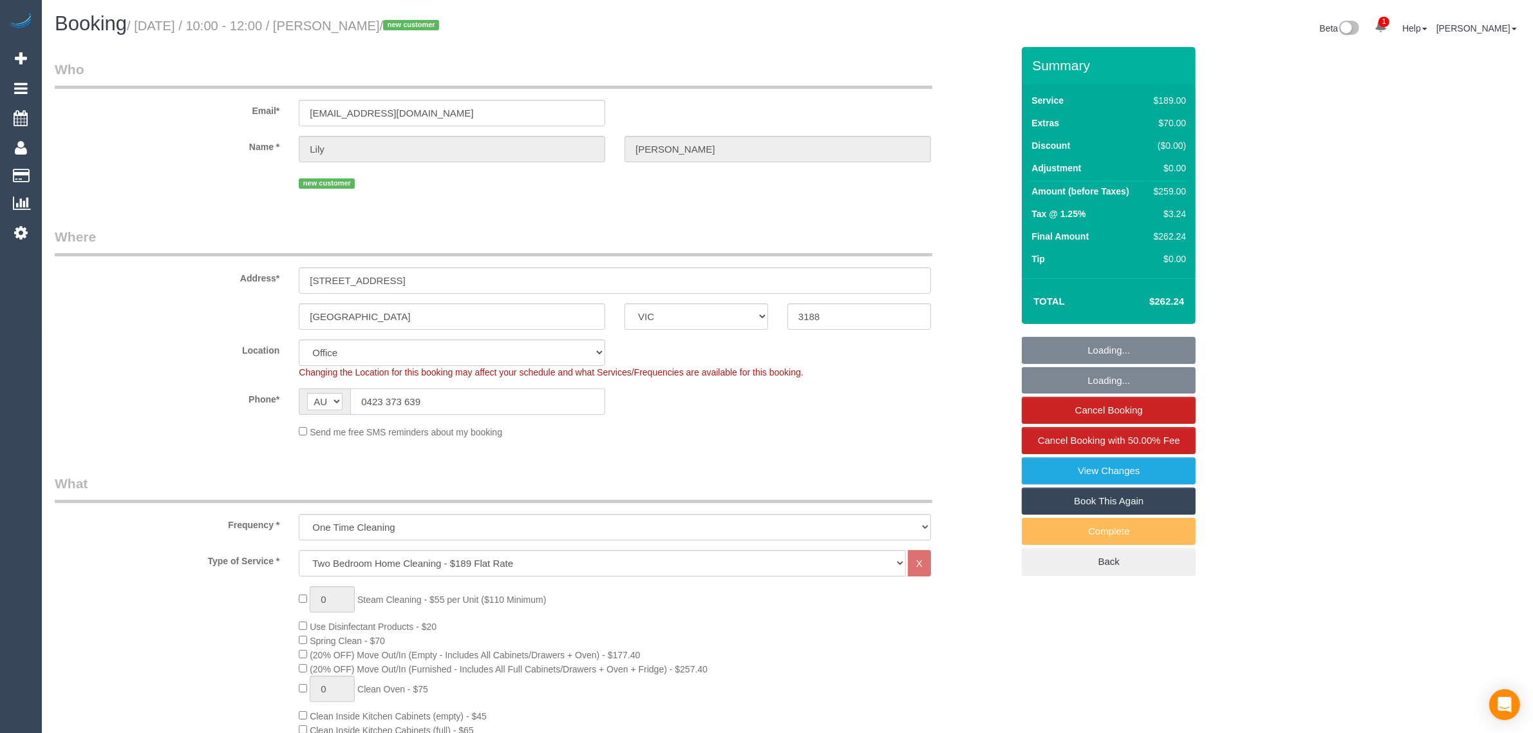
click at [535, 400] on input "0423 373 639" at bounding box center [477, 401] width 255 height 26
select select "number:27"
select select "number:14"
select select "number:19"
select select "number:24"
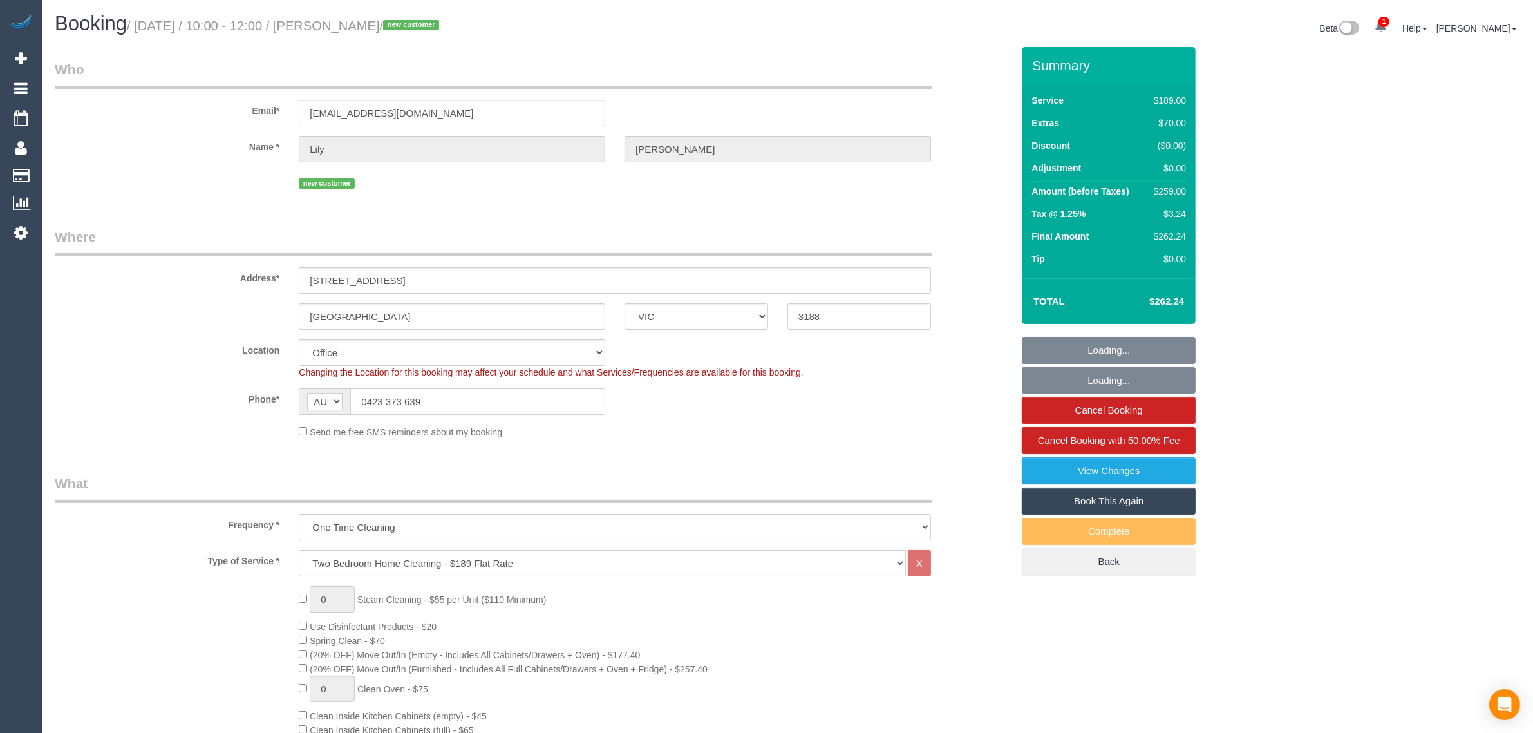
select select "number:26"
select select "object:1906"
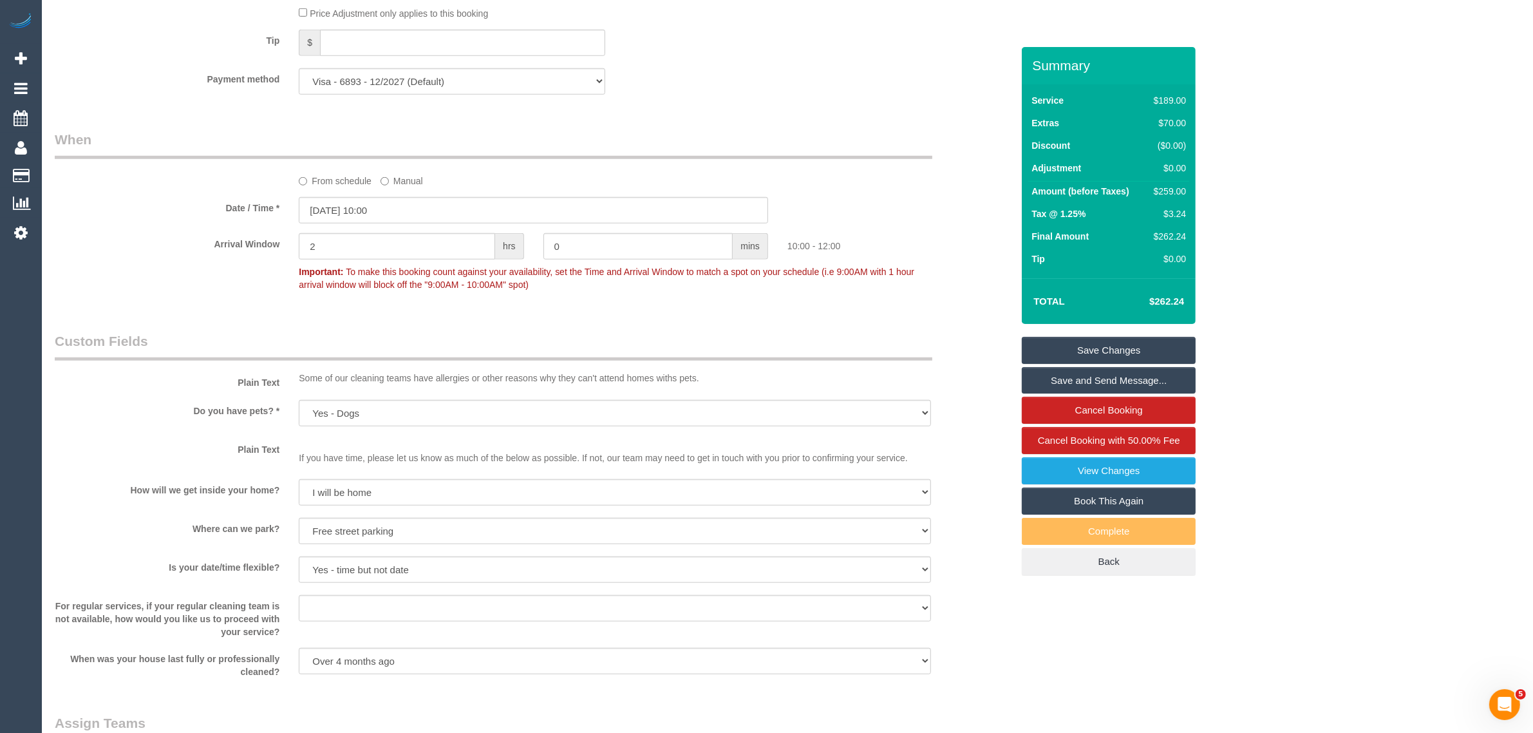
scroll to position [1789, 0]
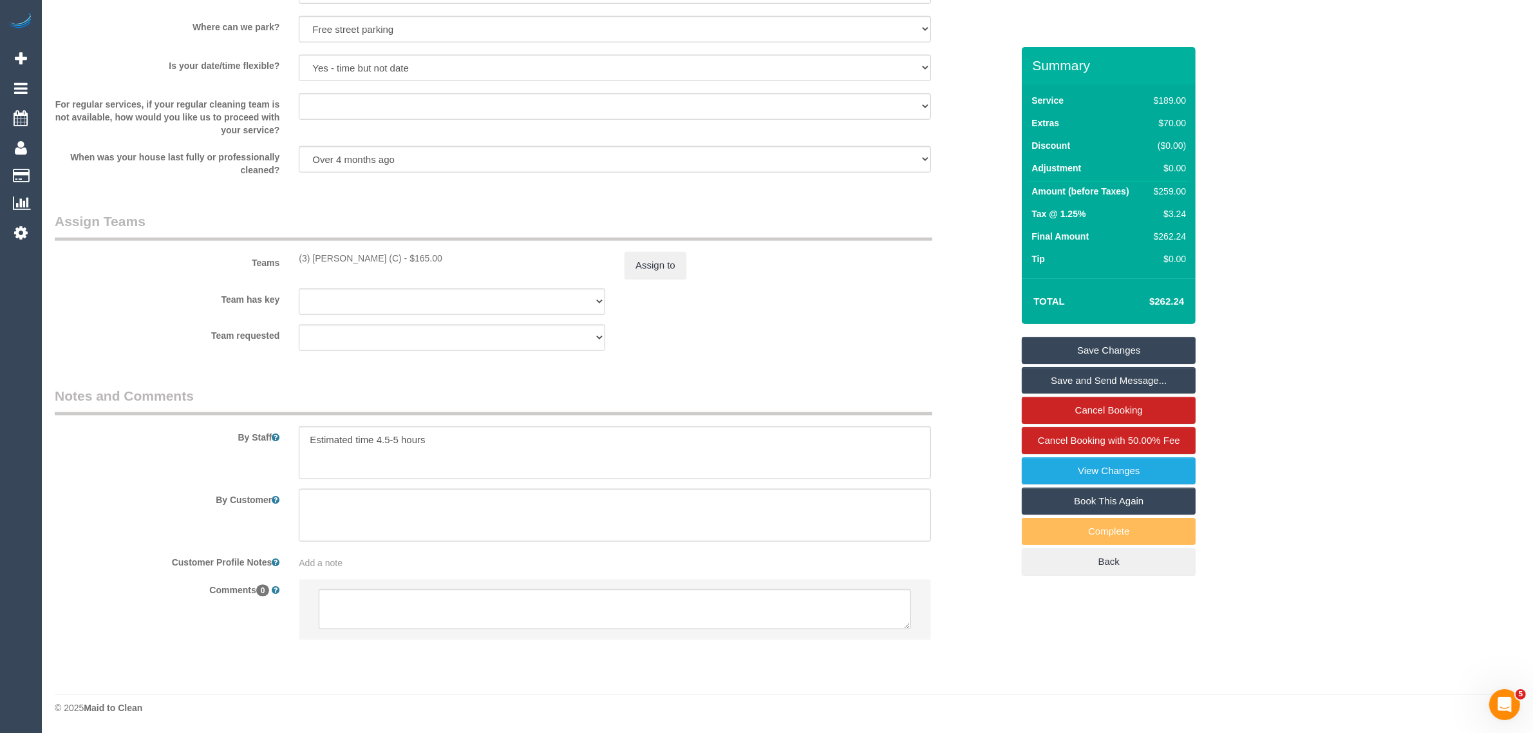
click at [889, 295] on div "Team has key (3) Denuwan Lamahewa (C) (0) Account - Tech (0) Office (0) Raunak …" at bounding box center [533, 301] width 976 height 26
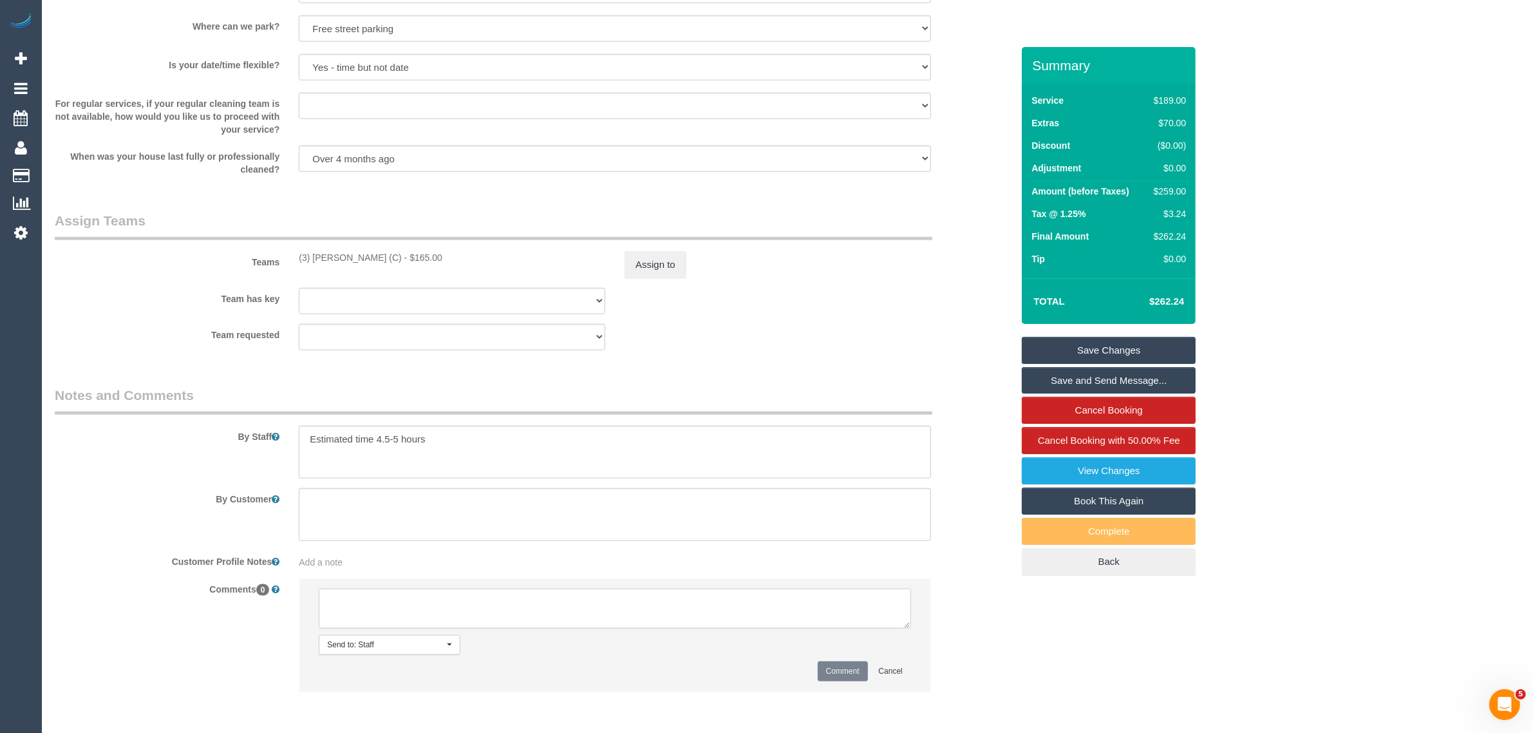
click at [558, 623] on textarea at bounding box center [615, 608] width 592 height 40
paste textarea "Cleaner(s) Unassigned: Reason Unassigned: Contact via: Which message sent: Addi…"
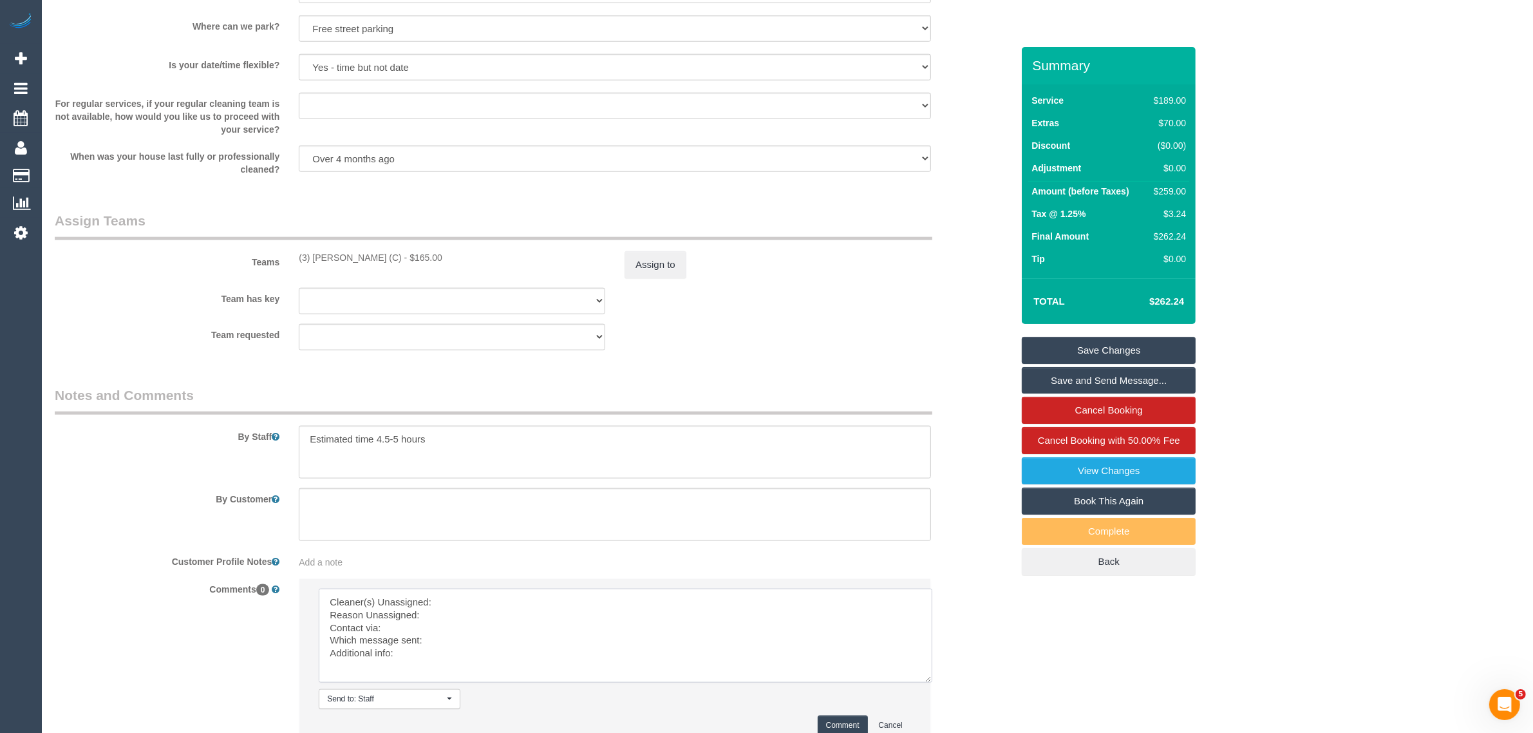
scroll to position [0, 0]
drag, startPoint x: 900, startPoint y: 623, endPoint x: 924, endPoint y: 686, distance: 67.4
click at [924, 686] on textarea at bounding box center [626, 639] width 615 height 103
drag, startPoint x: 295, startPoint y: 253, endPoint x: 412, endPoint y: 259, distance: 117.3
click at [412, 259] on div "(3) Denuwan Lamahewa (C) - $165.00" at bounding box center [452, 257] width 326 height 13
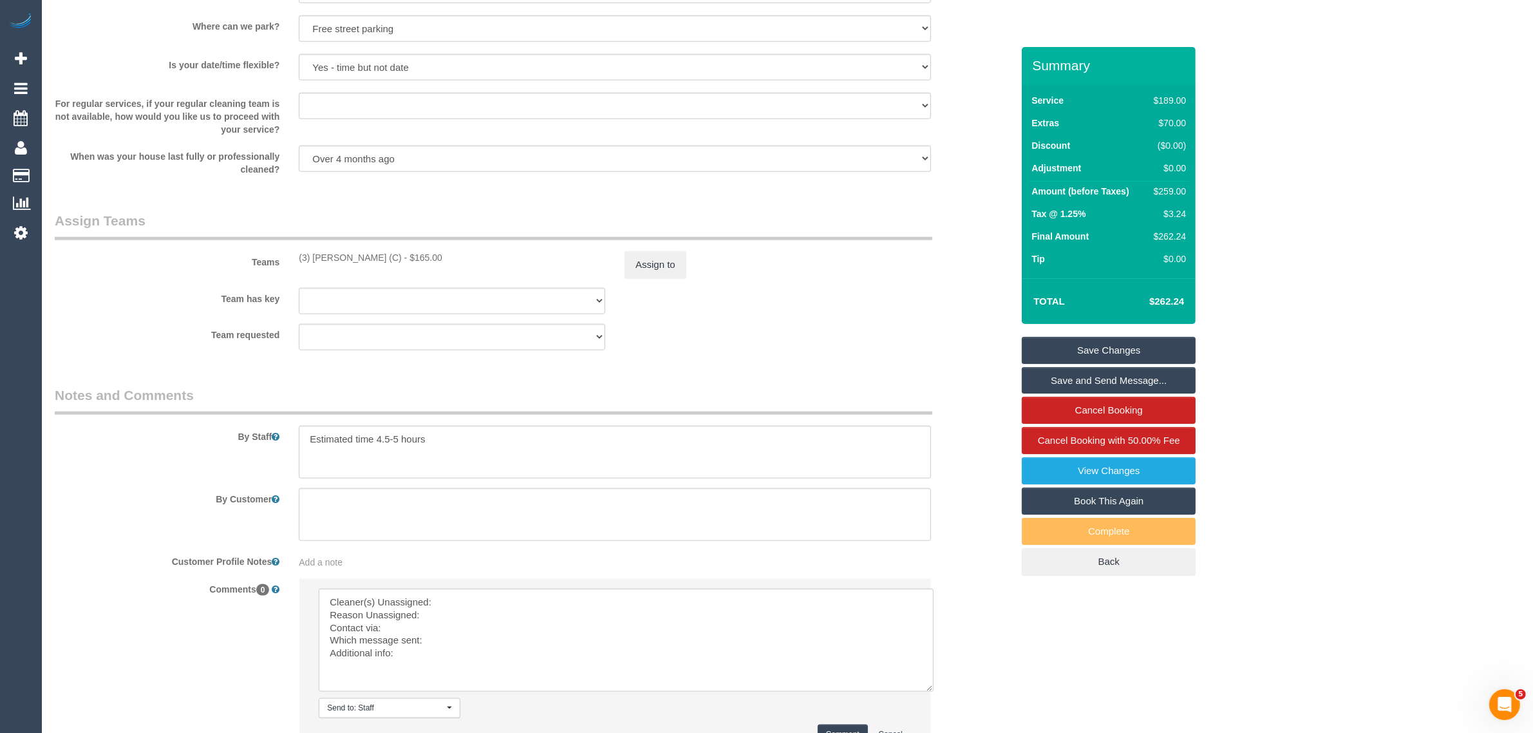
copy div "(3) Denuwan Lamahewa (C)"
click at [489, 597] on textarea at bounding box center [626, 639] width 615 height 103
paste textarea "(3) Denuwan Lamahewa (C)"
click at [465, 610] on textarea at bounding box center [626, 639] width 615 height 103
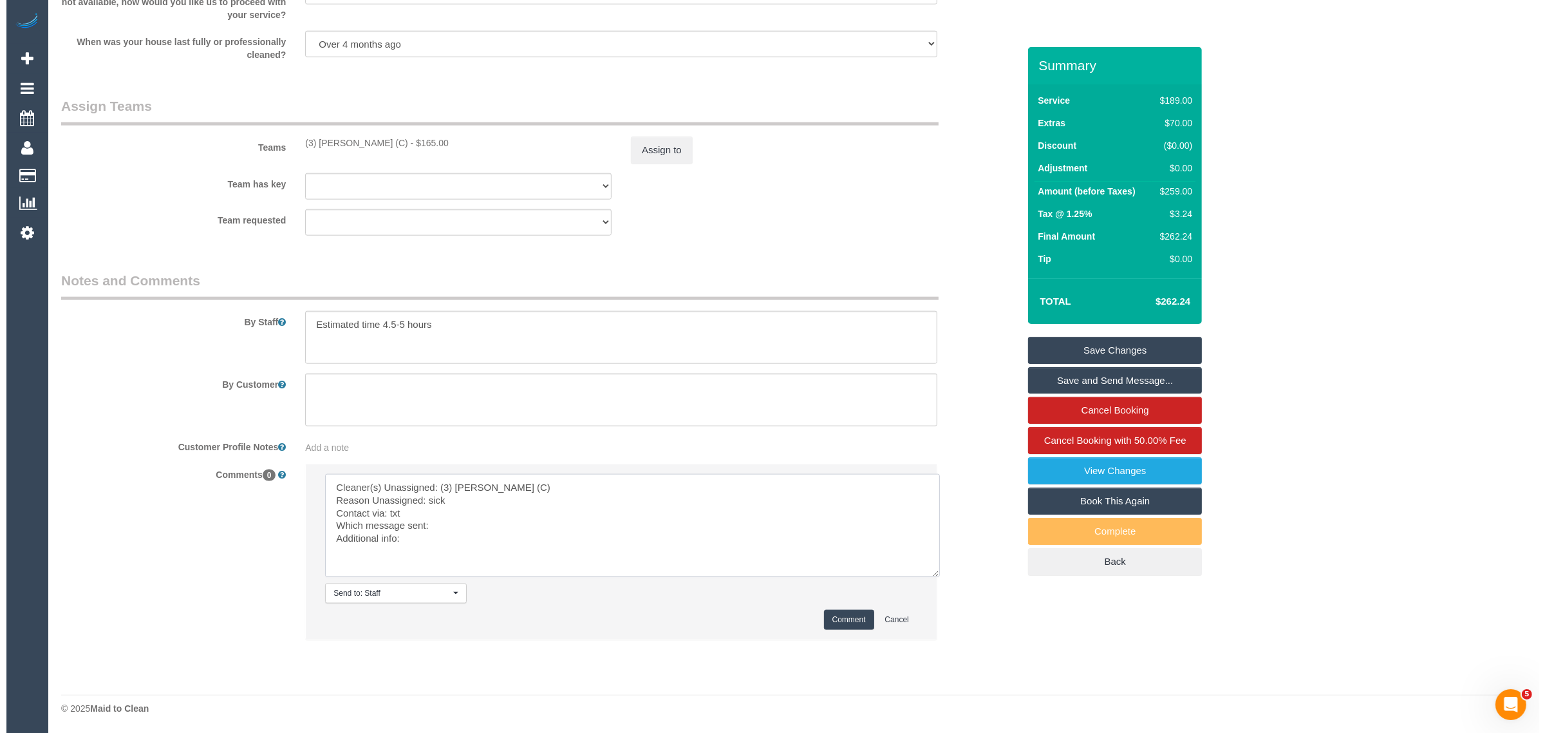
scroll to position [1905, 0]
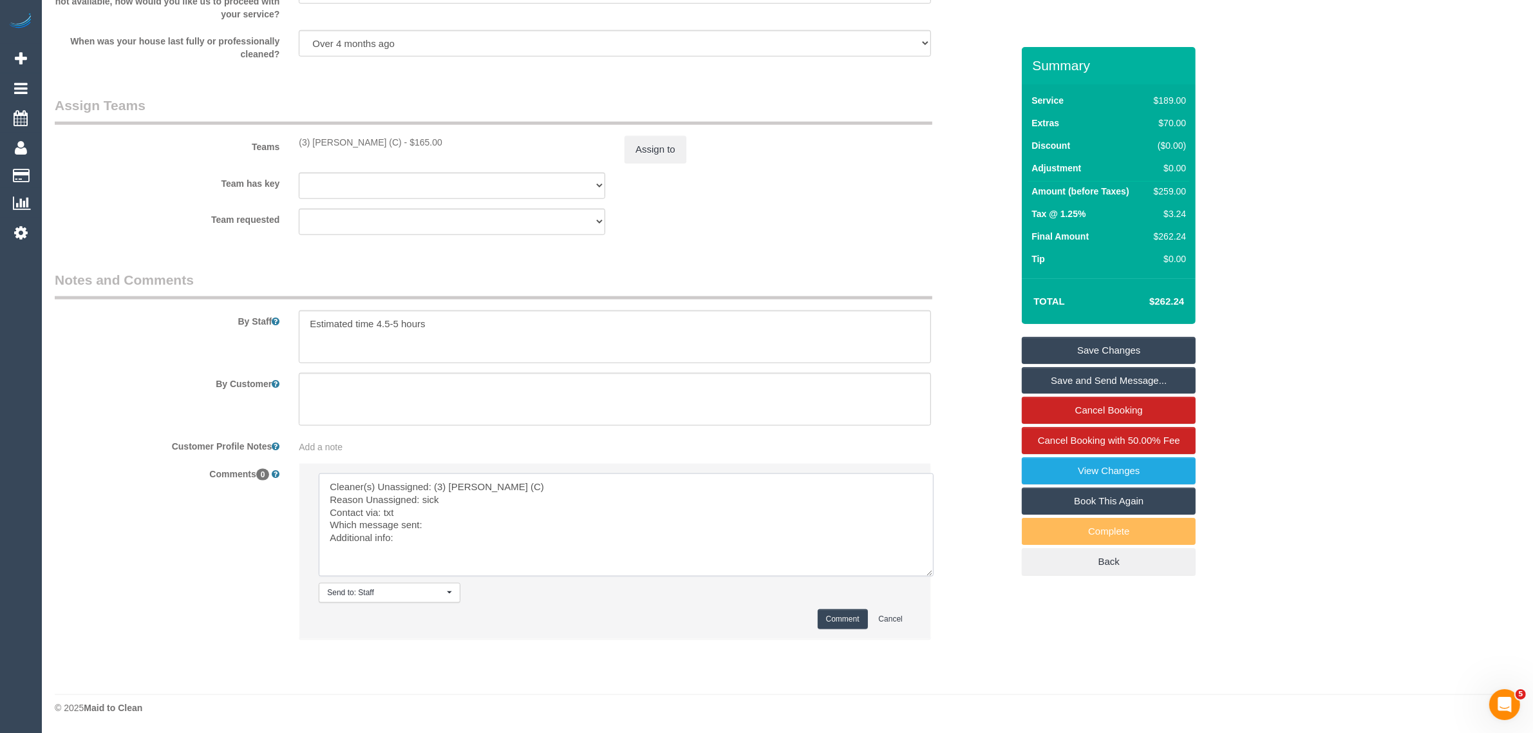
click at [483, 518] on textarea at bounding box center [626, 524] width 615 height 103
click at [490, 518] on textarea at bounding box center [626, 524] width 615 height 103
click at [487, 533] on textarea at bounding box center [626, 524] width 615 height 103
click at [507, 519] on textarea at bounding box center [626, 524] width 615 height 103
type textarea "Cleaner(s) Unassigned: (3) Denuwan Lamahewa (C) Reason Unassigned: sick Contact…"
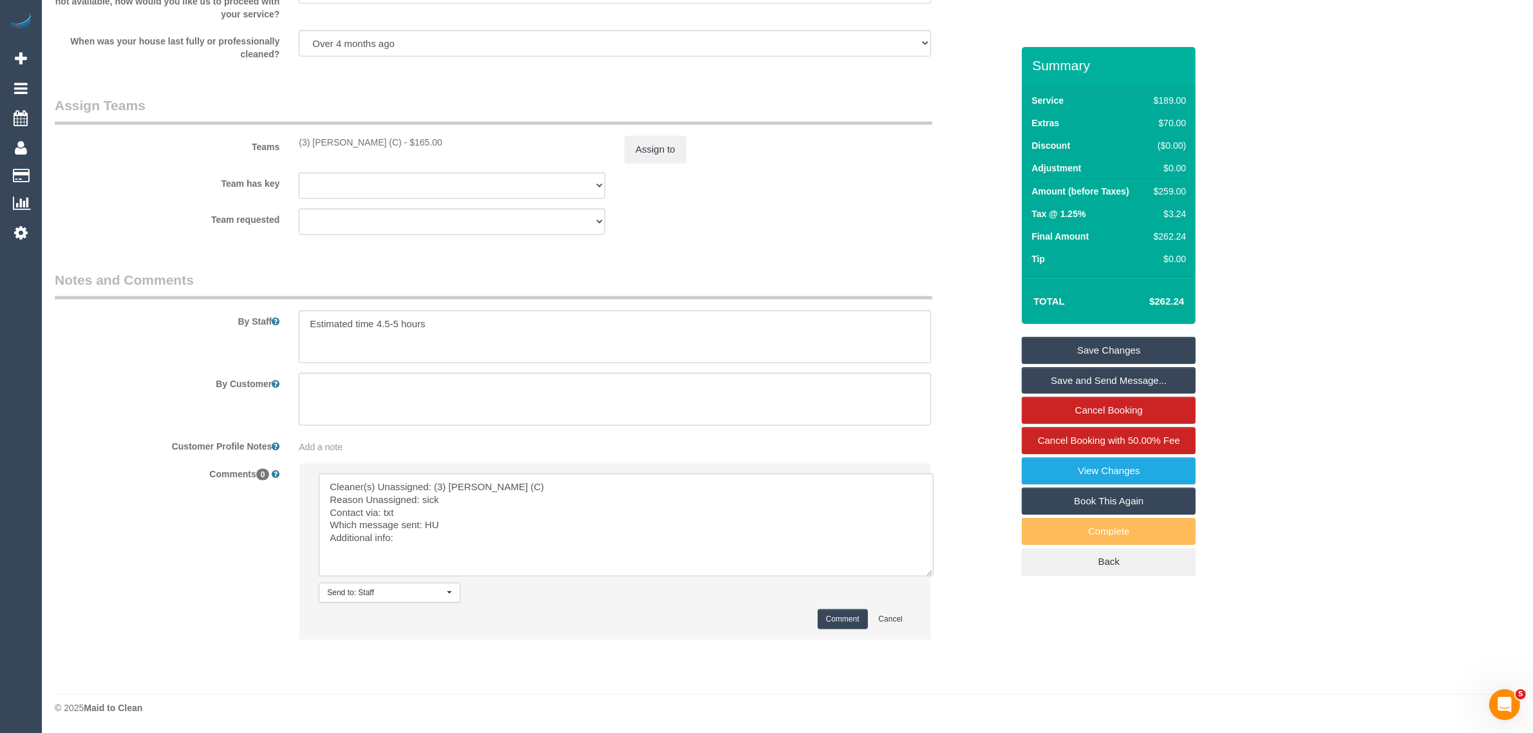
click at [835, 626] on button "Comment" at bounding box center [842, 619] width 50 height 20
click at [648, 146] on button "Assign to" at bounding box center [655, 149] width 62 height 27
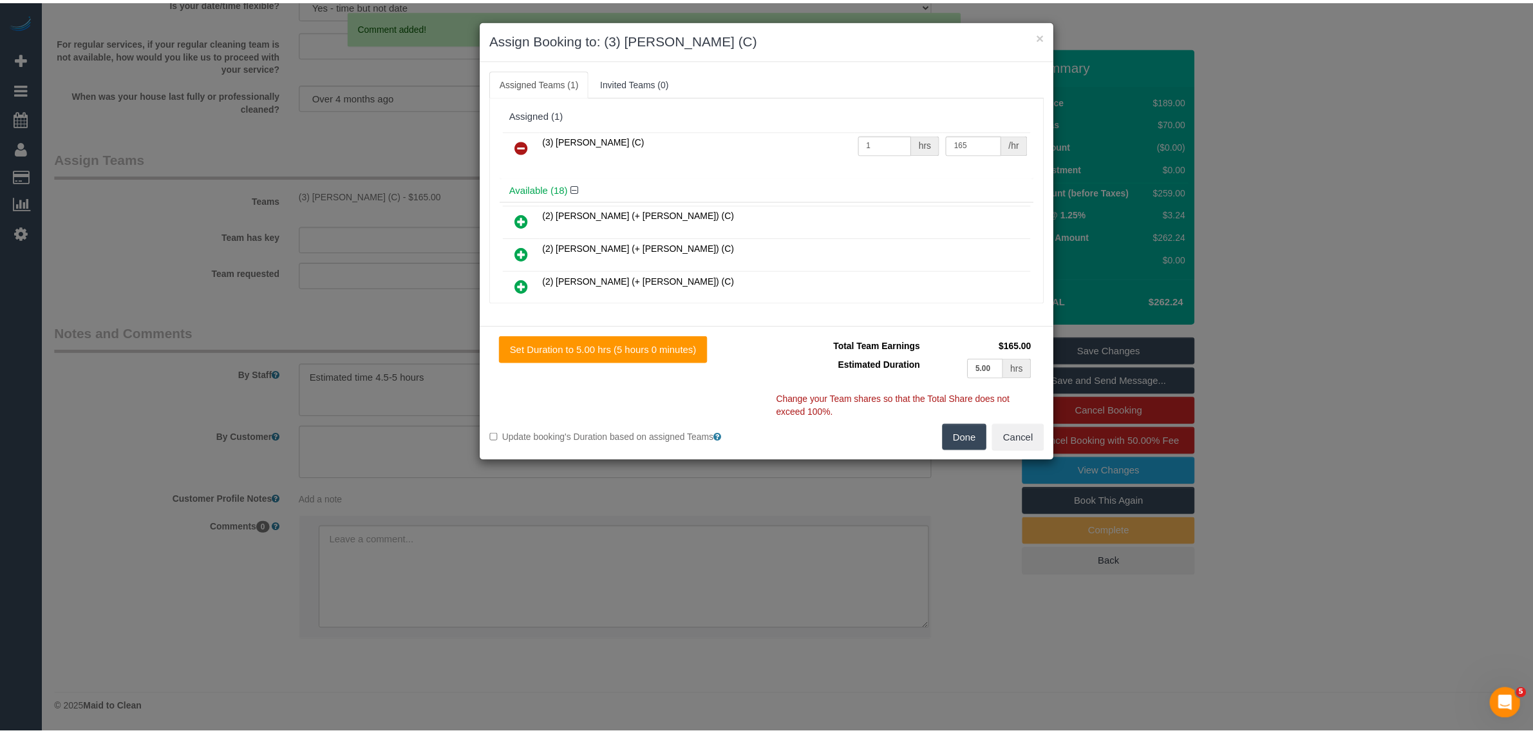
scroll to position [1852, 0]
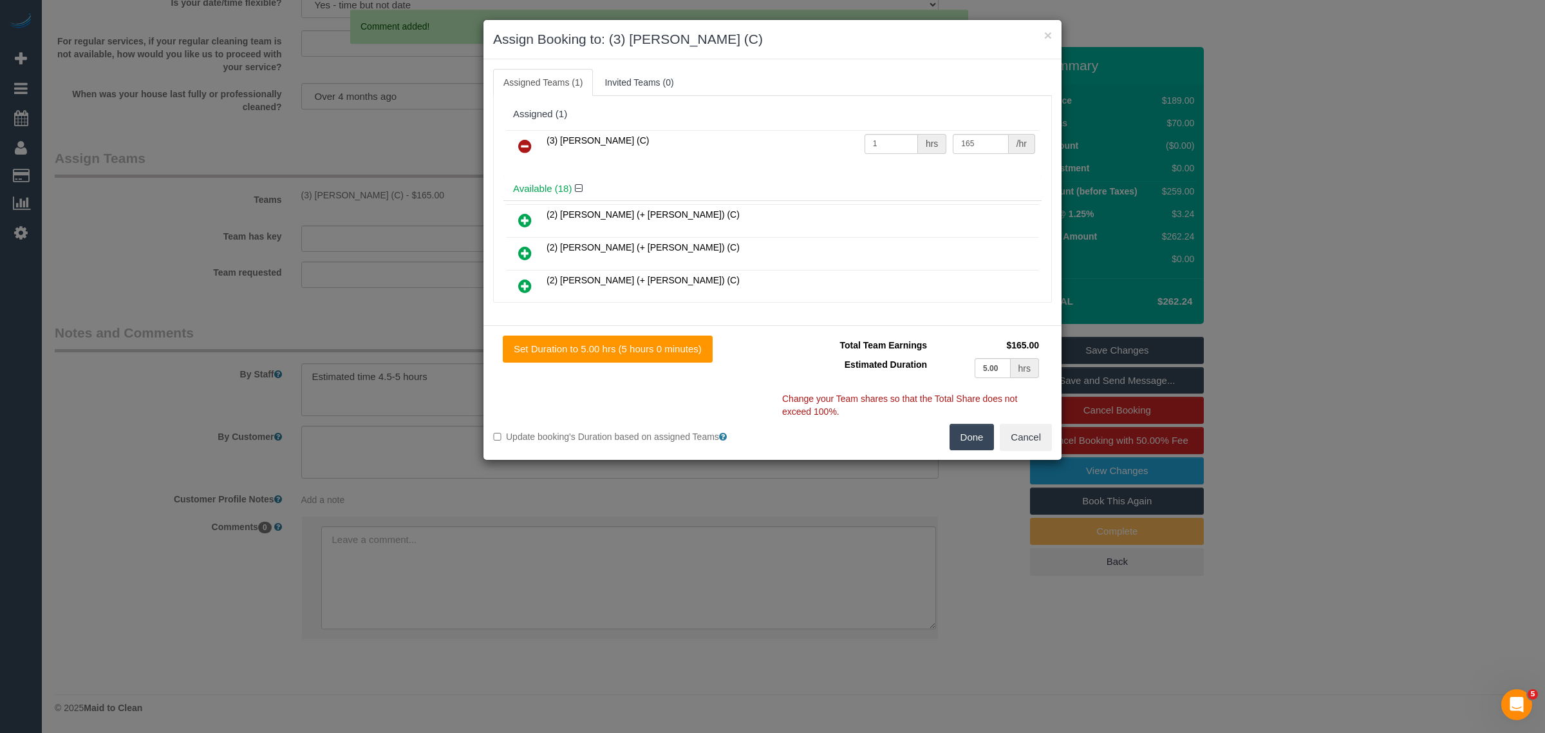
drag, startPoint x: 525, startPoint y: 144, endPoint x: 640, endPoint y: 223, distance: 140.2
click at [525, 144] on icon at bounding box center [525, 145] width 14 height 15
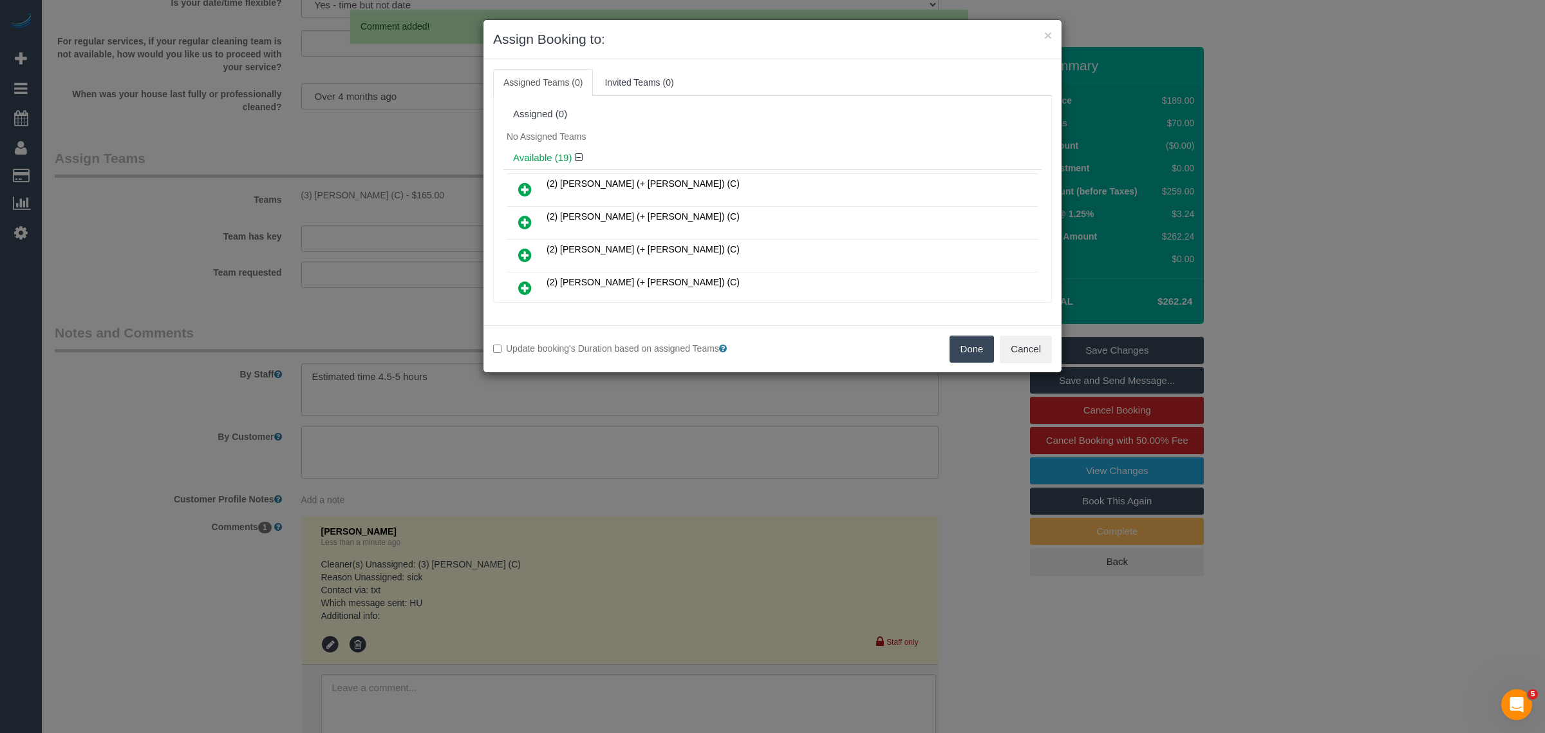
click at [970, 355] on button "Done" at bounding box center [971, 348] width 45 height 27
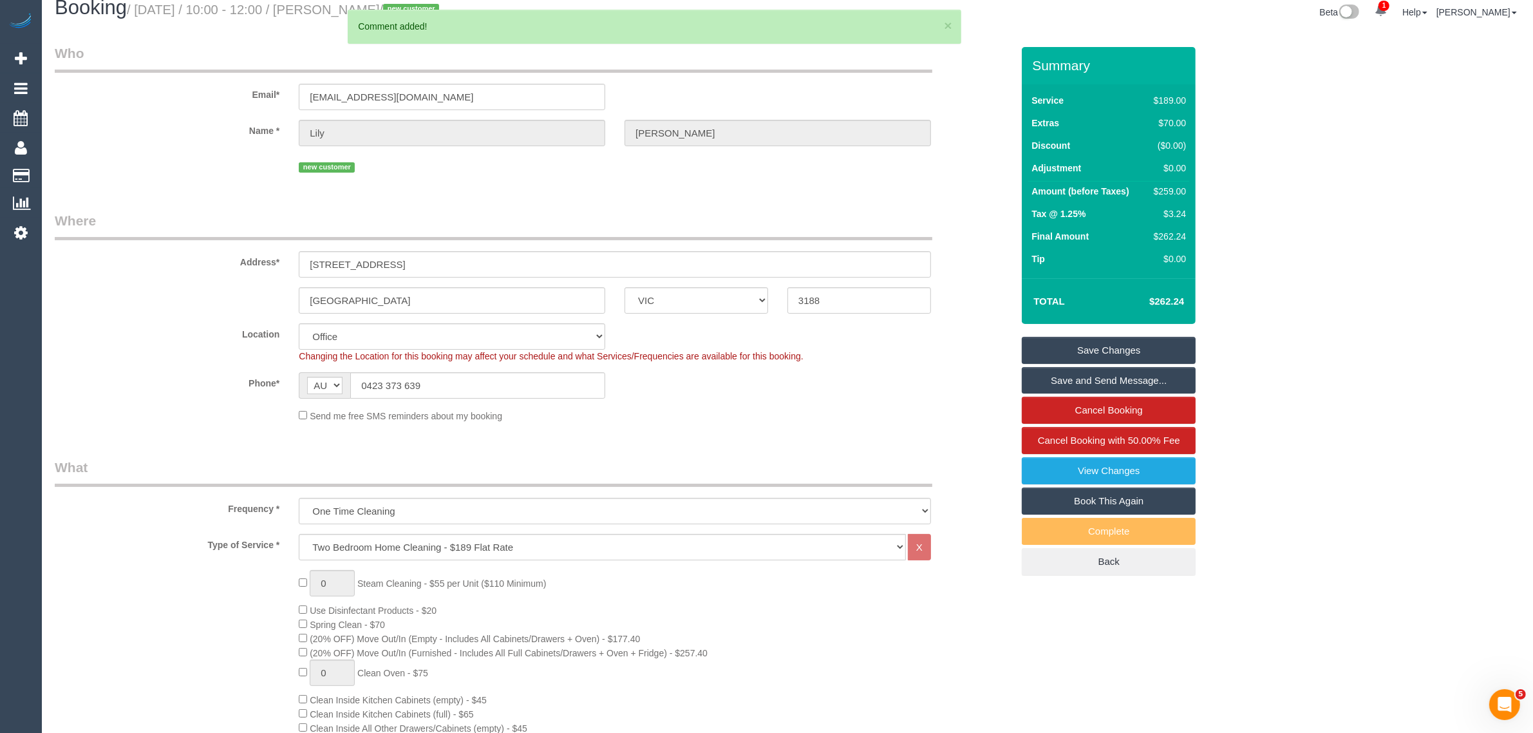
scroll to position [0, 0]
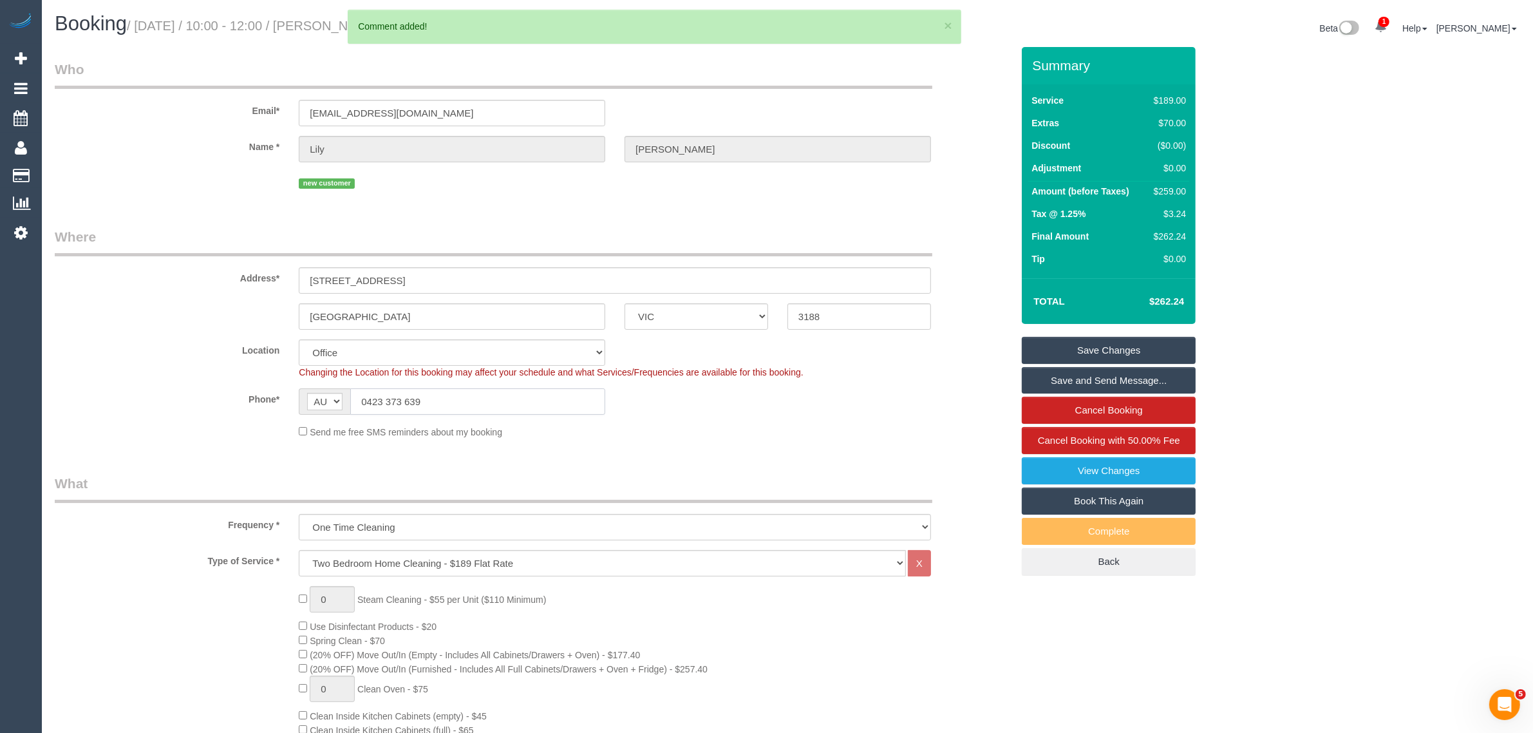
click at [580, 393] on input "0423 373 639" at bounding box center [477, 401] width 255 height 26
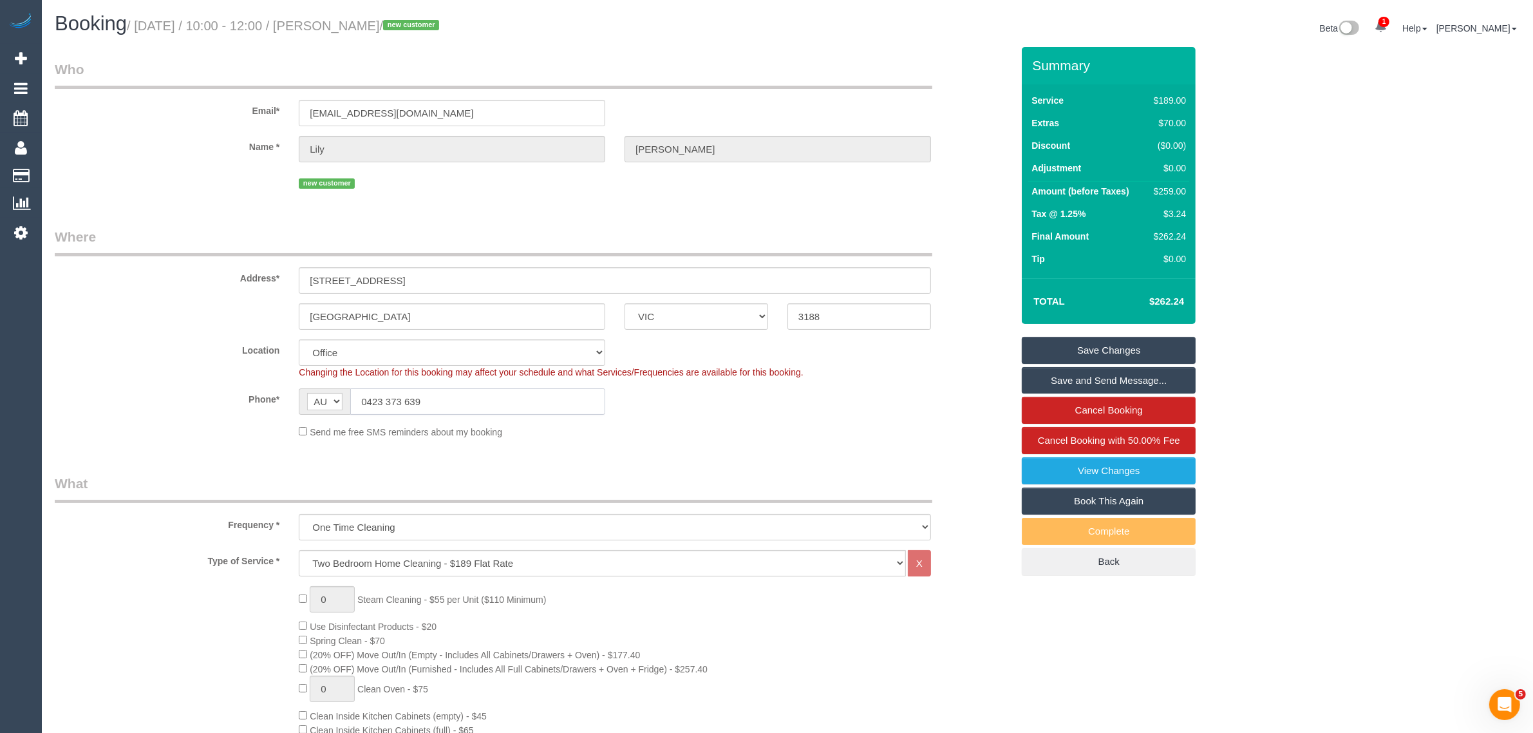
click at [580, 393] on input "0423 373 639" at bounding box center [477, 401] width 255 height 26
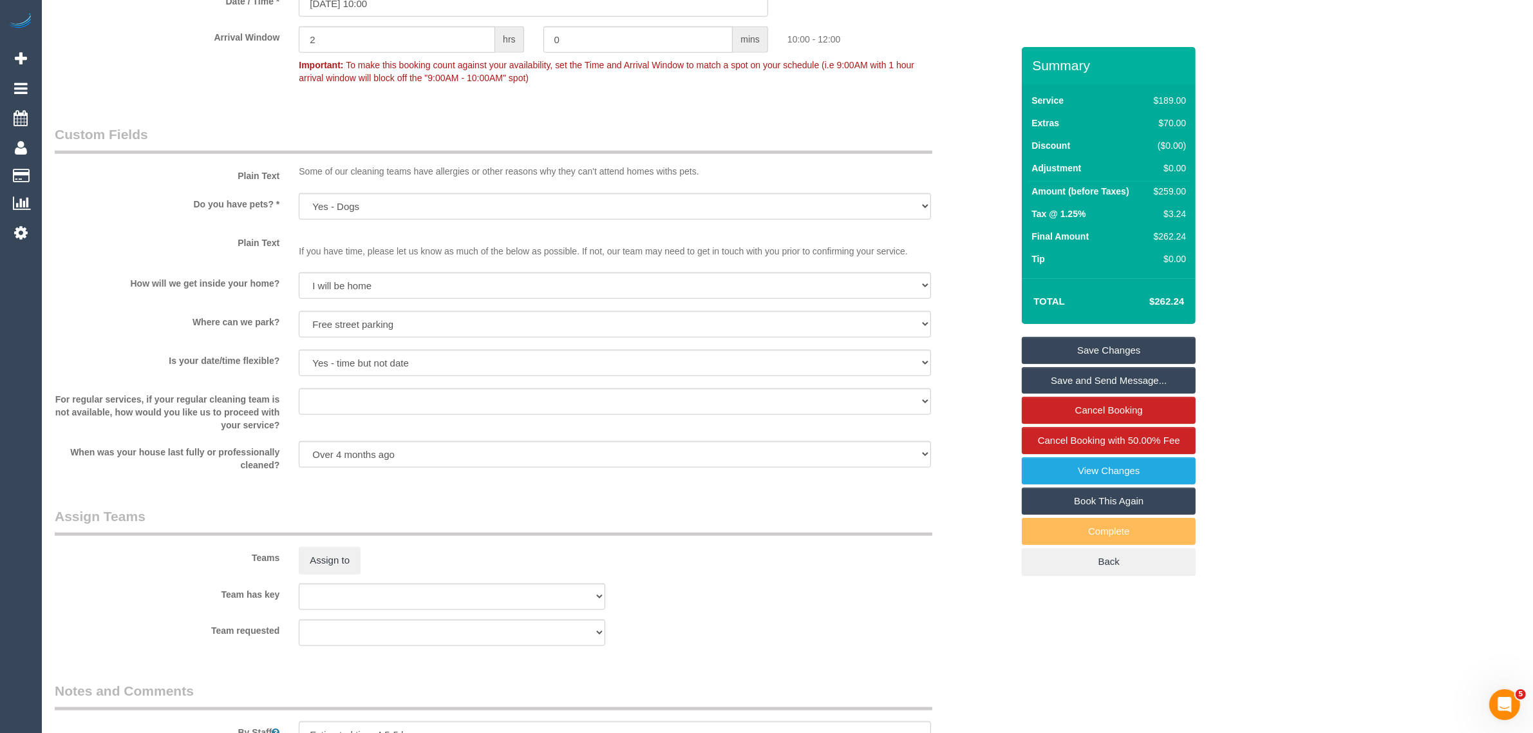
scroll to position [1609, 0]
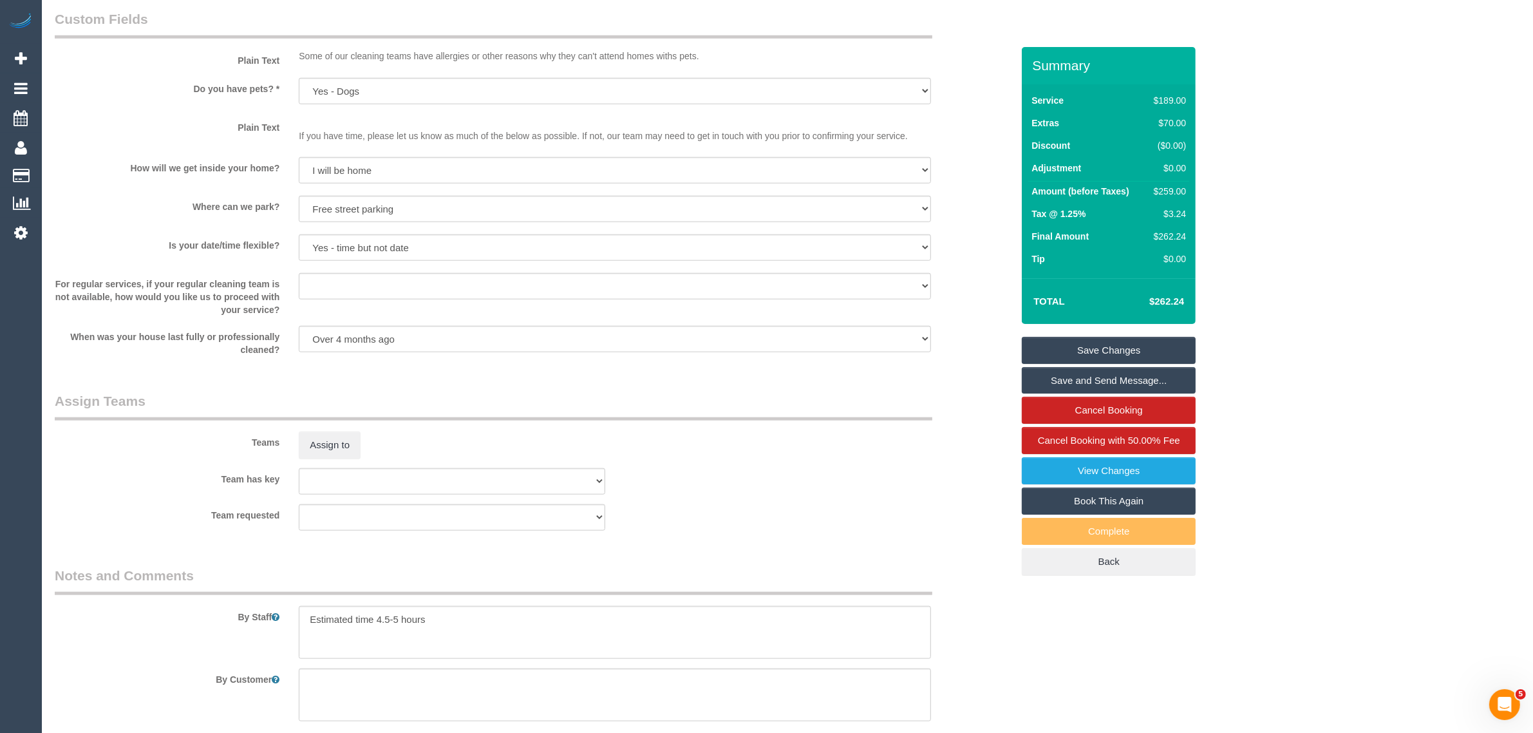
click at [1067, 339] on link "Save Changes" at bounding box center [1109, 350] width 174 height 27
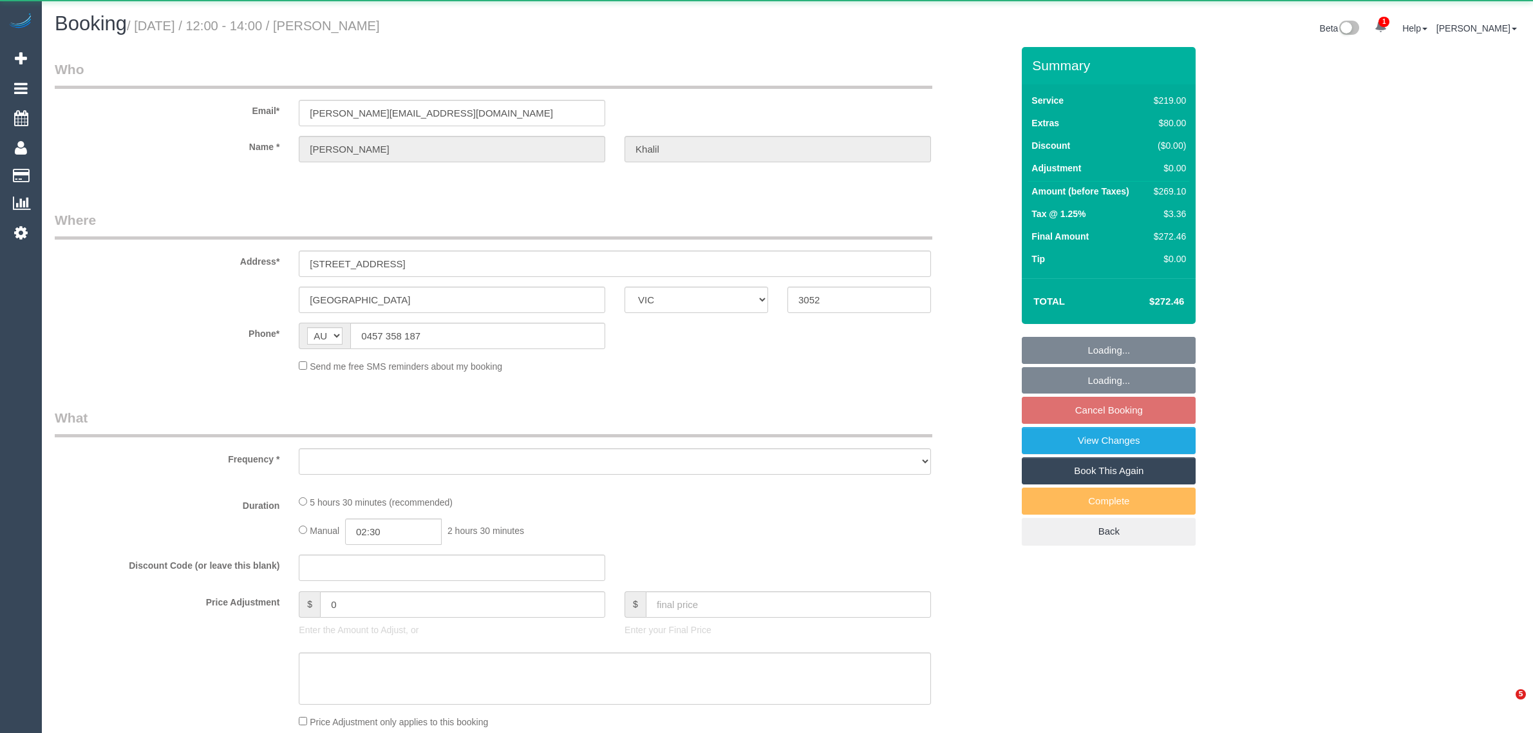
select select "VIC"
select select "number:28"
select select "number:14"
select select "number:18"
select select "number:24"
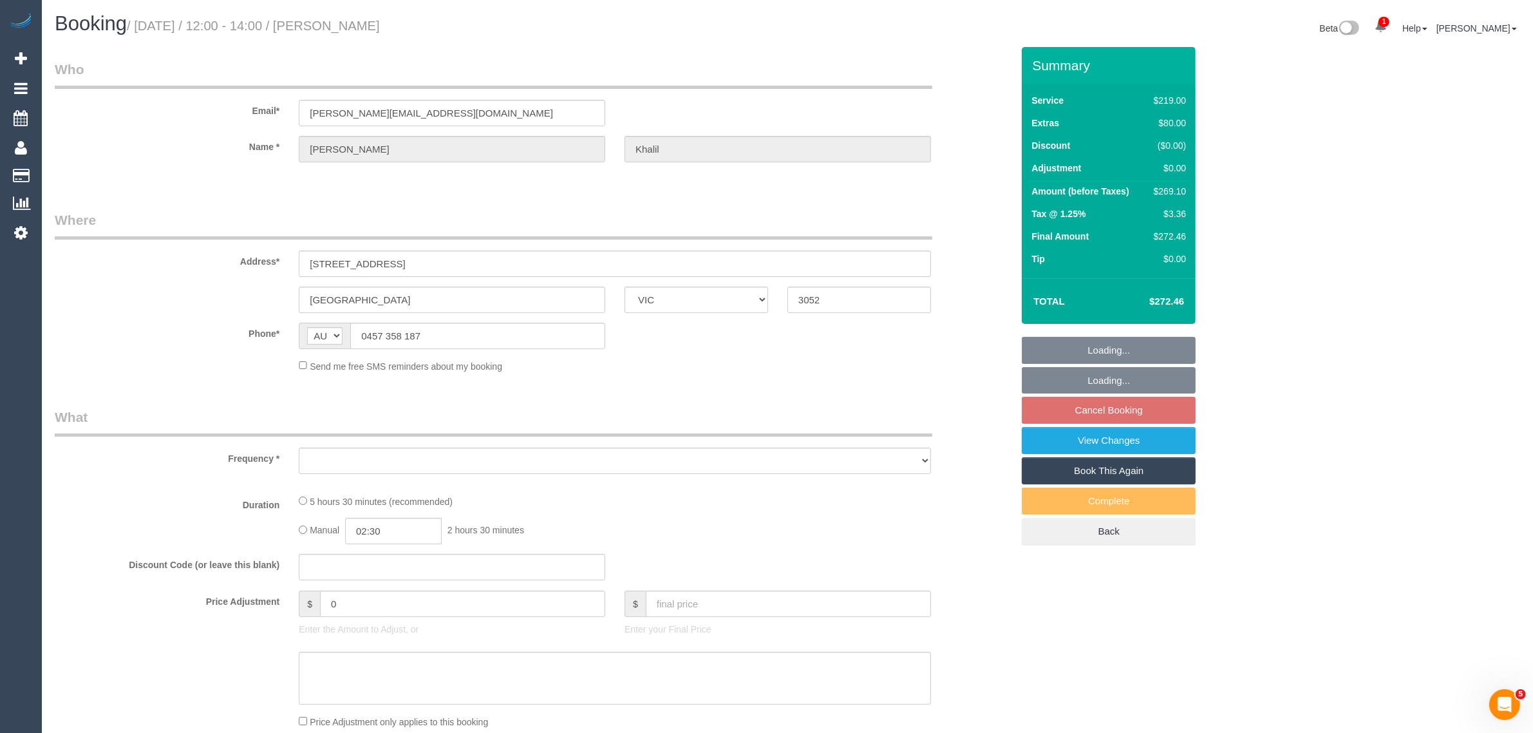
select select "object:686"
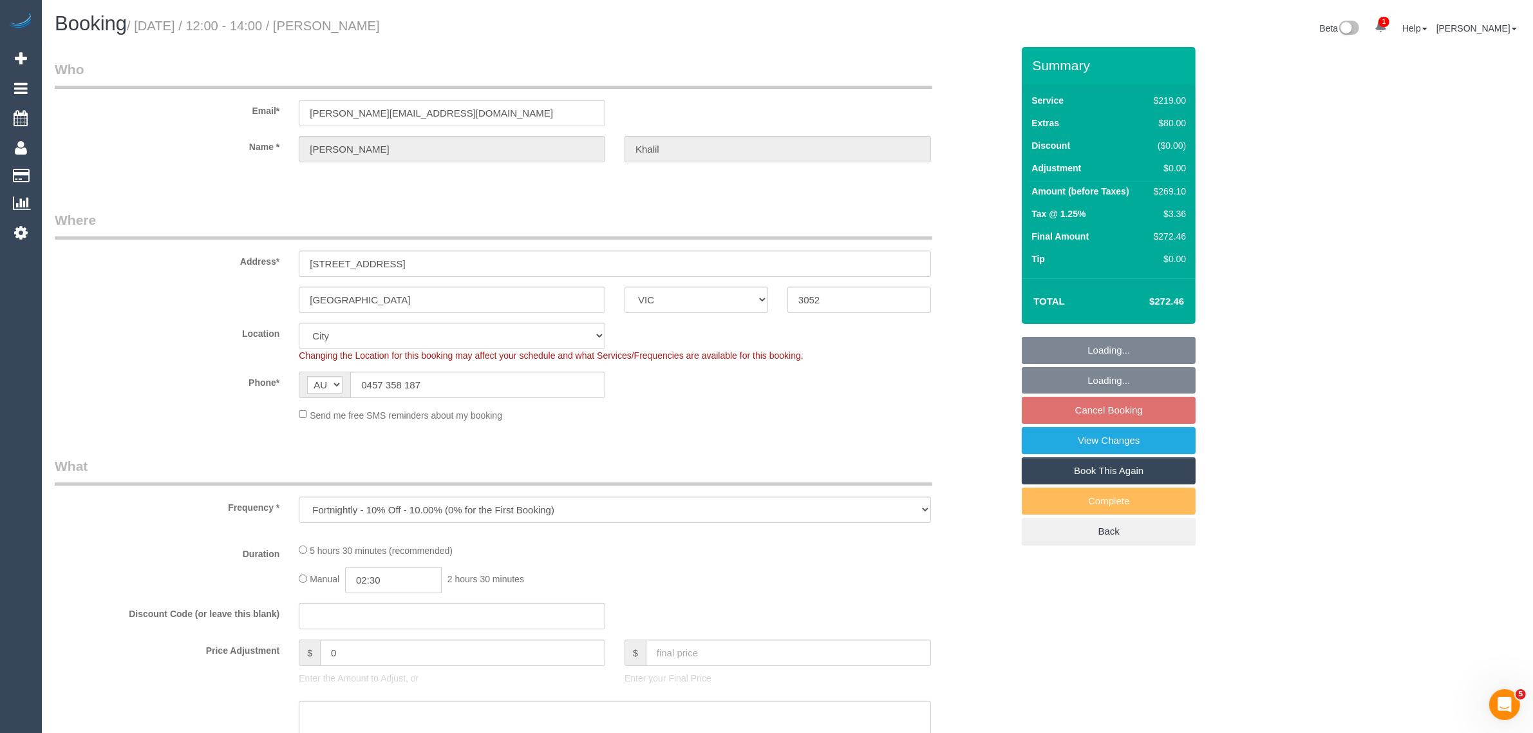
select select "spot2"
select select "object:1202"
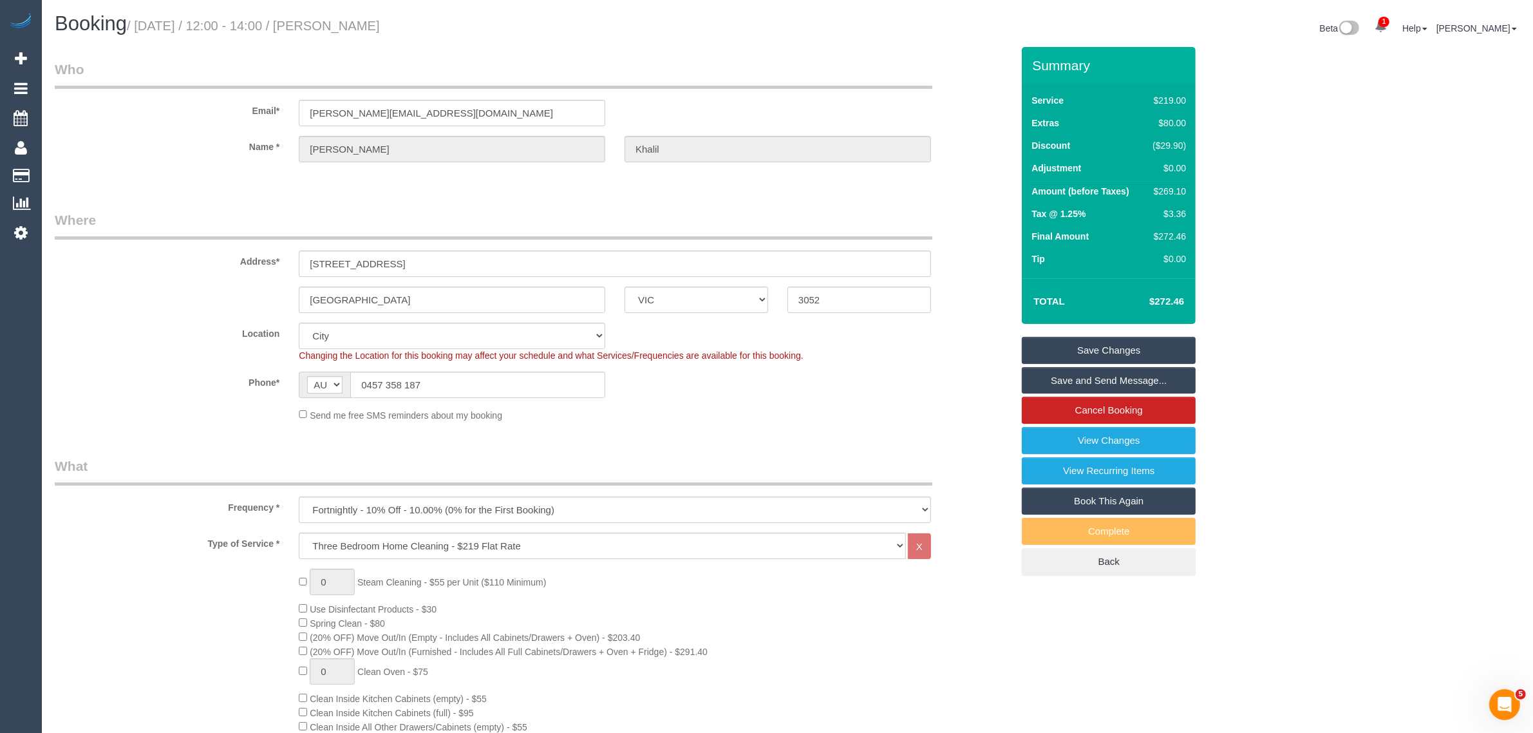
click at [947, 210] on div "Address* [STREET_ADDRESS]" at bounding box center [533, 243] width 976 height 66
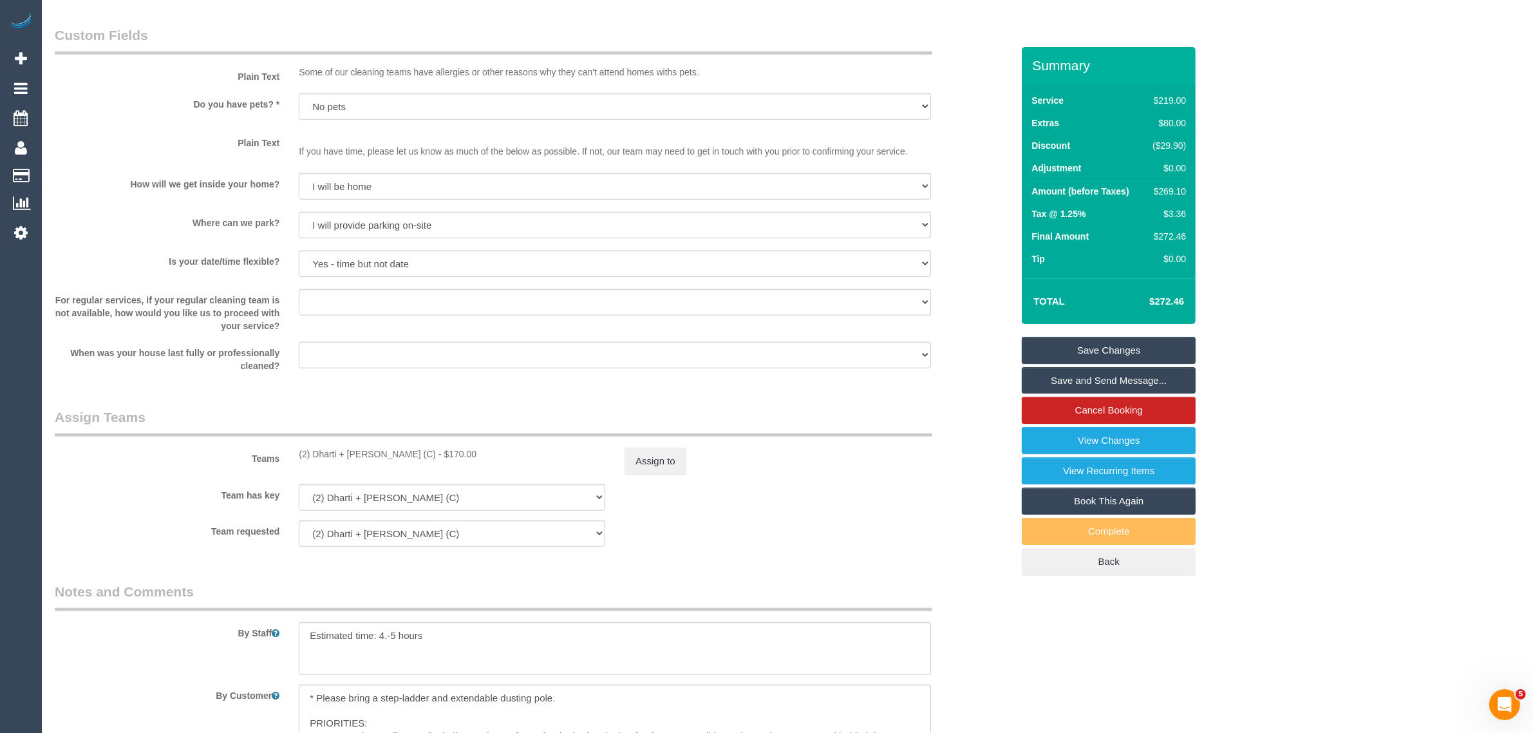
scroll to position [2094, 0]
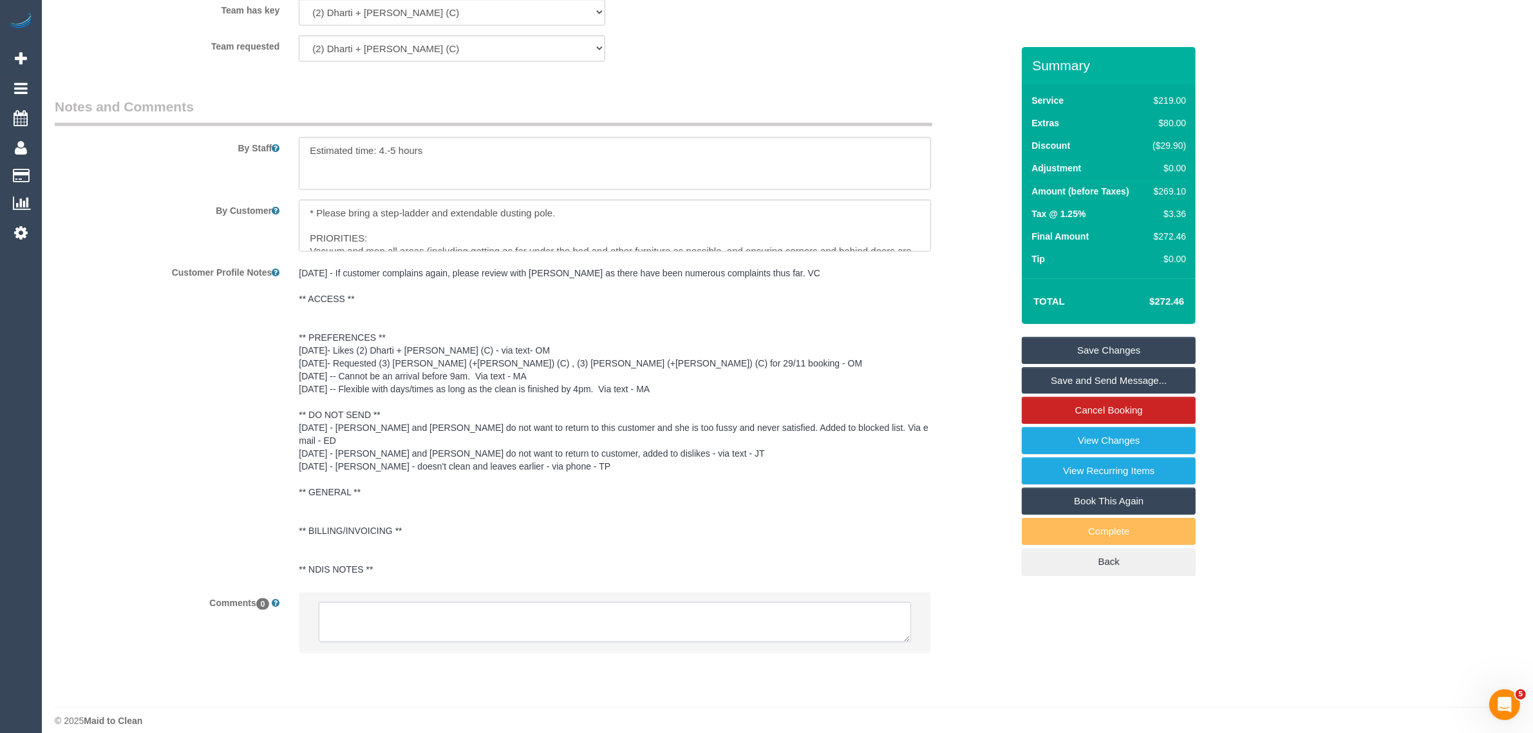
click at [734, 602] on textarea at bounding box center [615, 622] width 592 height 40
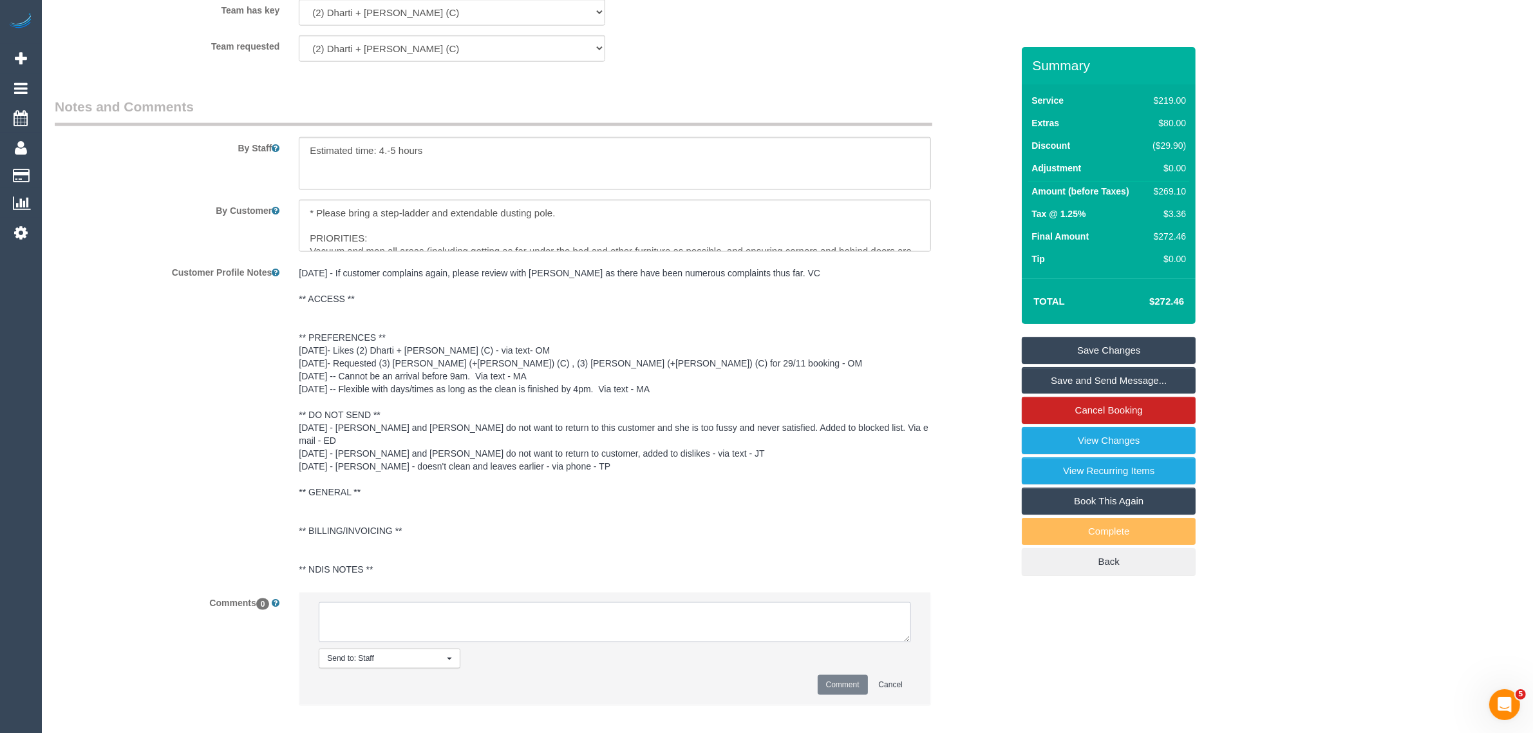
paste textarea "Cleaner(s) Unassigned: Reason Unassigned: One Off/Ongoing: Flexibility: Close a…"
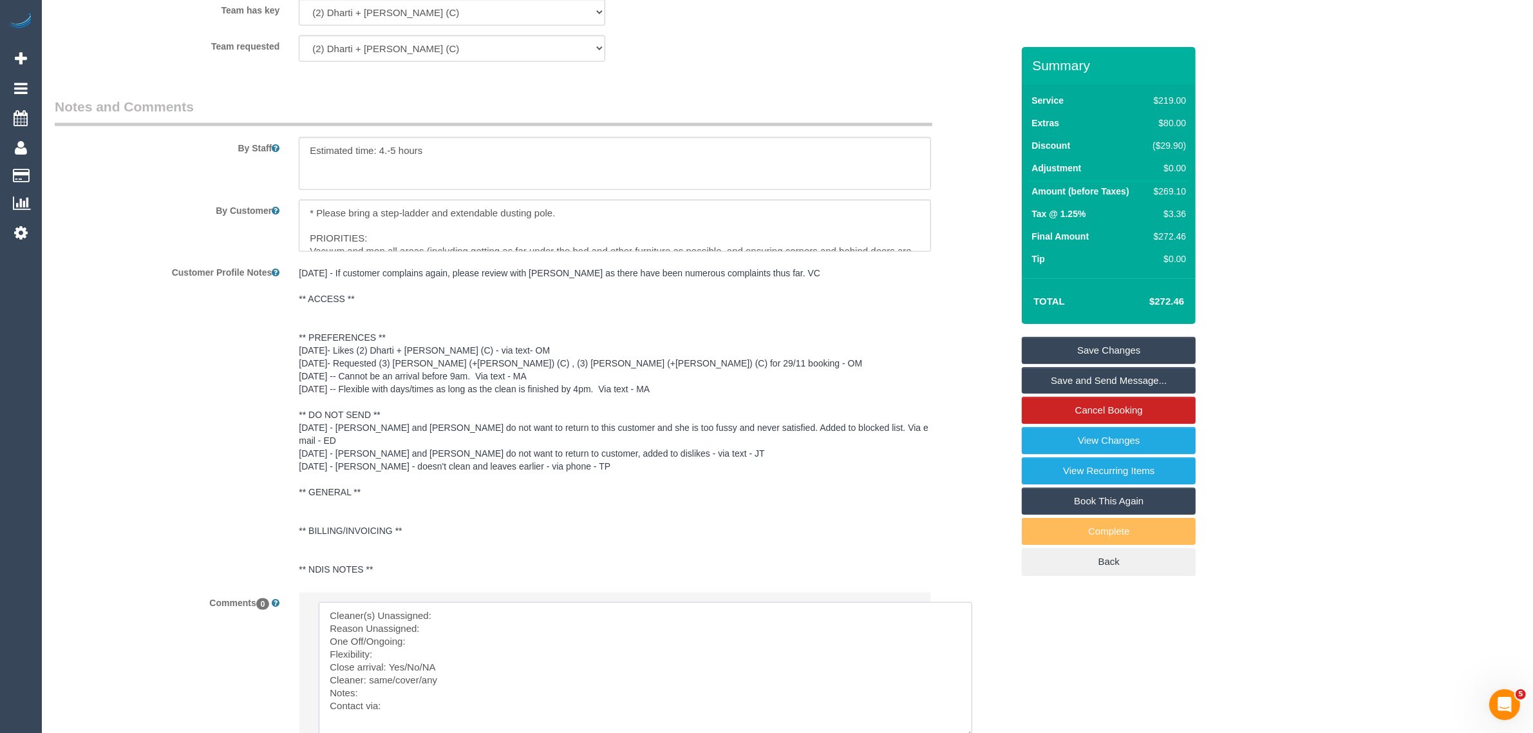
drag, startPoint x: 955, startPoint y: 702, endPoint x: 966, endPoint y: 716, distance: 18.3
click at [966, 716] on textarea at bounding box center [645, 669] width 653 height 135
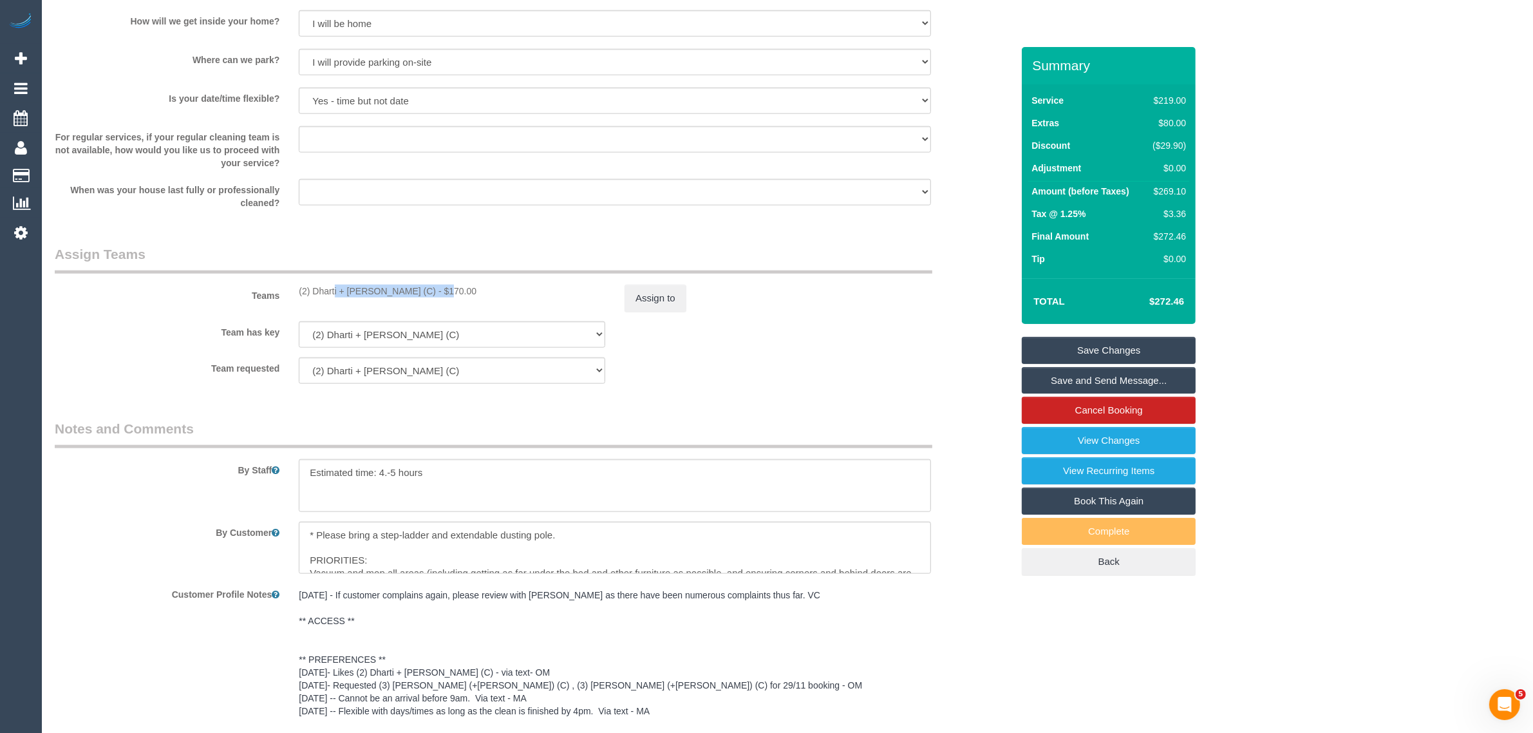
drag, startPoint x: 295, startPoint y: 290, endPoint x: 397, endPoint y: 290, distance: 101.7
click at [397, 290] on div "(2) Dharti + [PERSON_NAME] (C) - $170.00" at bounding box center [452, 291] width 326 height 13
copy div "(2) Dharti + [PERSON_NAME] (C) -"
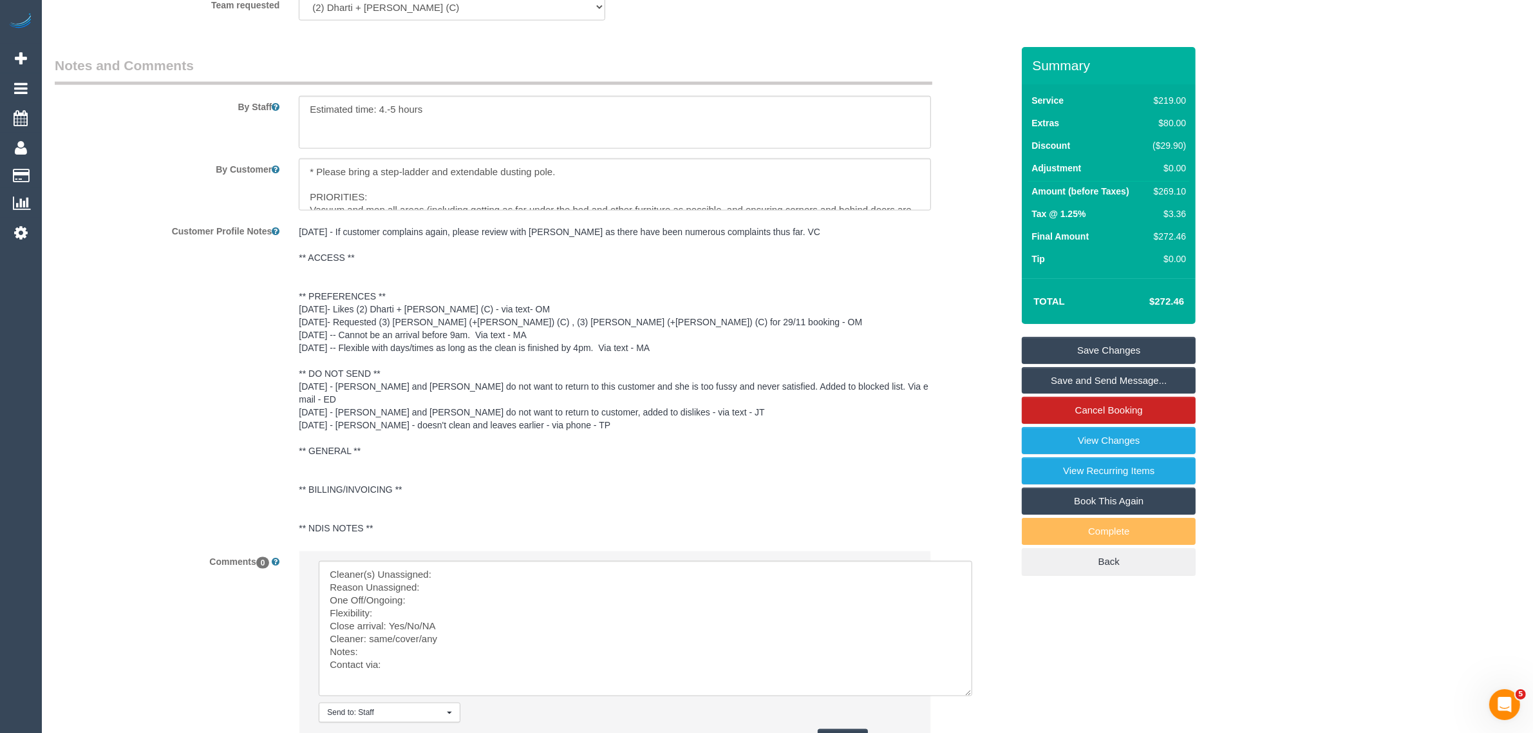
scroll to position [2243, 0]
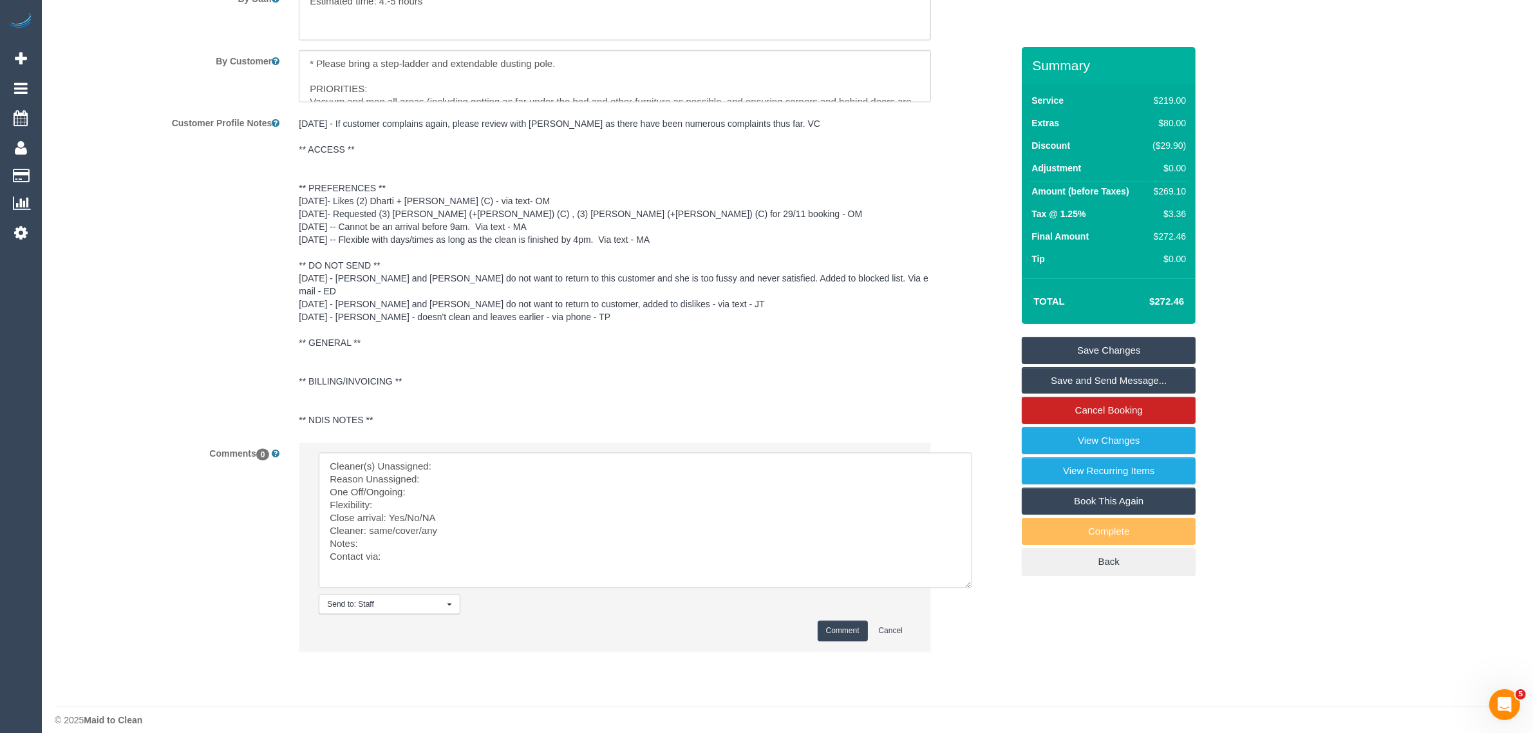
click at [521, 453] on textarea at bounding box center [645, 520] width 653 height 135
paste textarea "(2) Dharti + [PERSON_NAME] (C) -"
click at [469, 467] on textarea at bounding box center [645, 520] width 653 height 135
drag, startPoint x: 403, startPoint y: 502, endPoint x: 440, endPoint y: 507, distance: 37.0
click at [440, 507] on textarea at bounding box center [645, 520] width 653 height 135
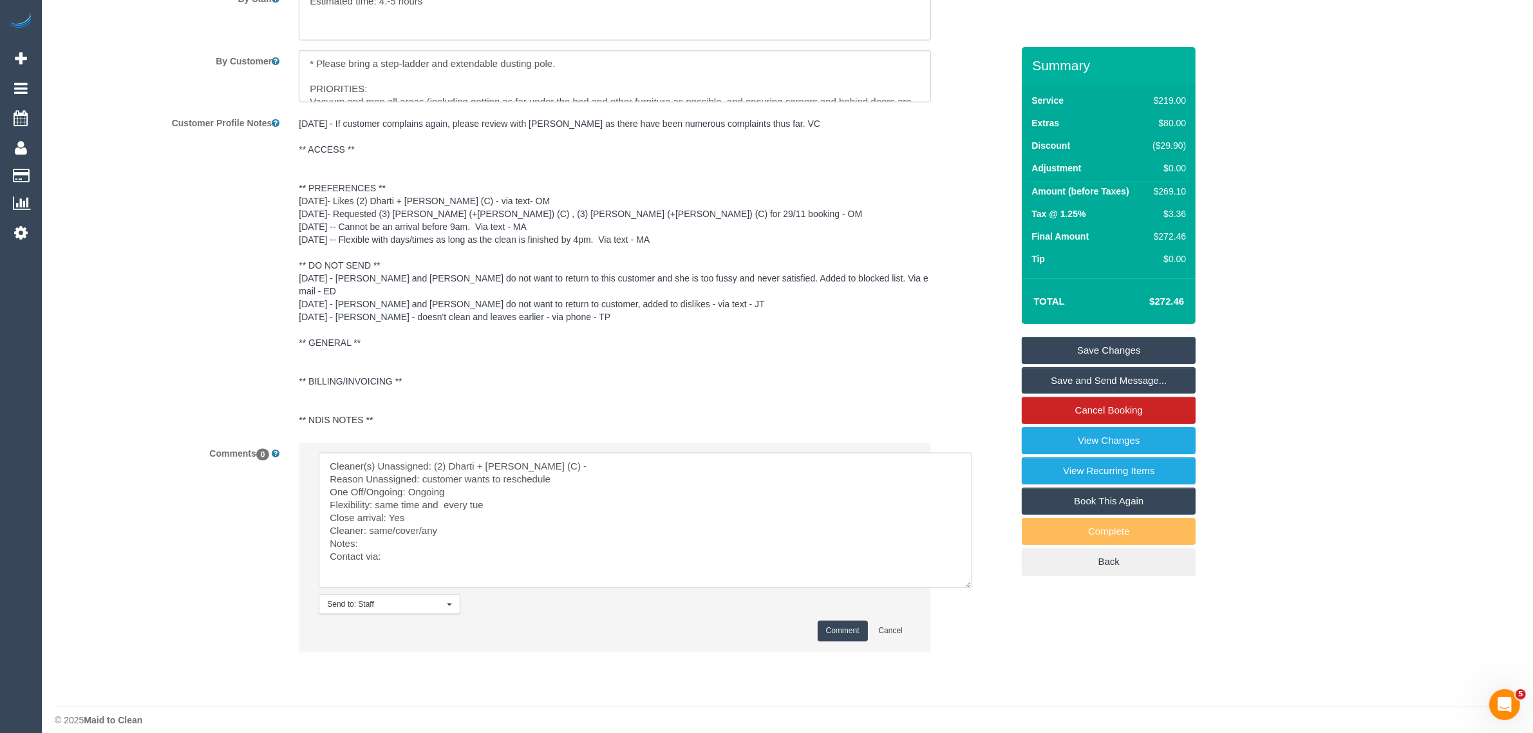
drag, startPoint x: 370, startPoint y: 519, endPoint x: 494, endPoint y: 522, distance: 123.6
click at [494, 522] on textarea at bounding box center [645, 520] width 653 height 135
click at [434, 534] on textarea at bounding box center [645, 520] width 653 height 135
click at [445, 539] on textarea at bounding box center [645, 520] width 653 height 135
type textarea "Cleaner(s) Unassigned: (2) Dharti + Kishan (C) - Reason Unassigned: customer wa…"
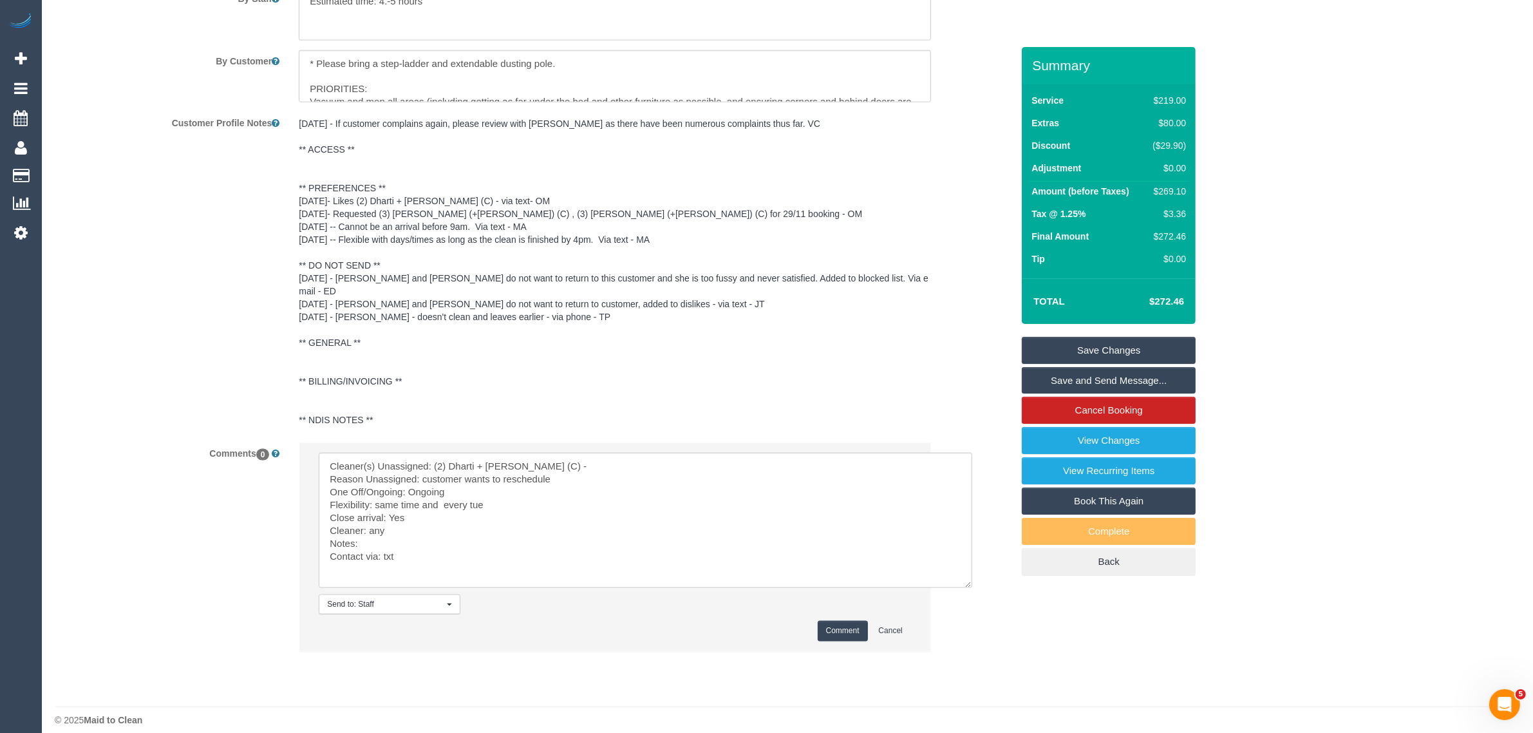
click at [825, 621] on button "Comment" at bounding box center [842, 631] width 50 height 20
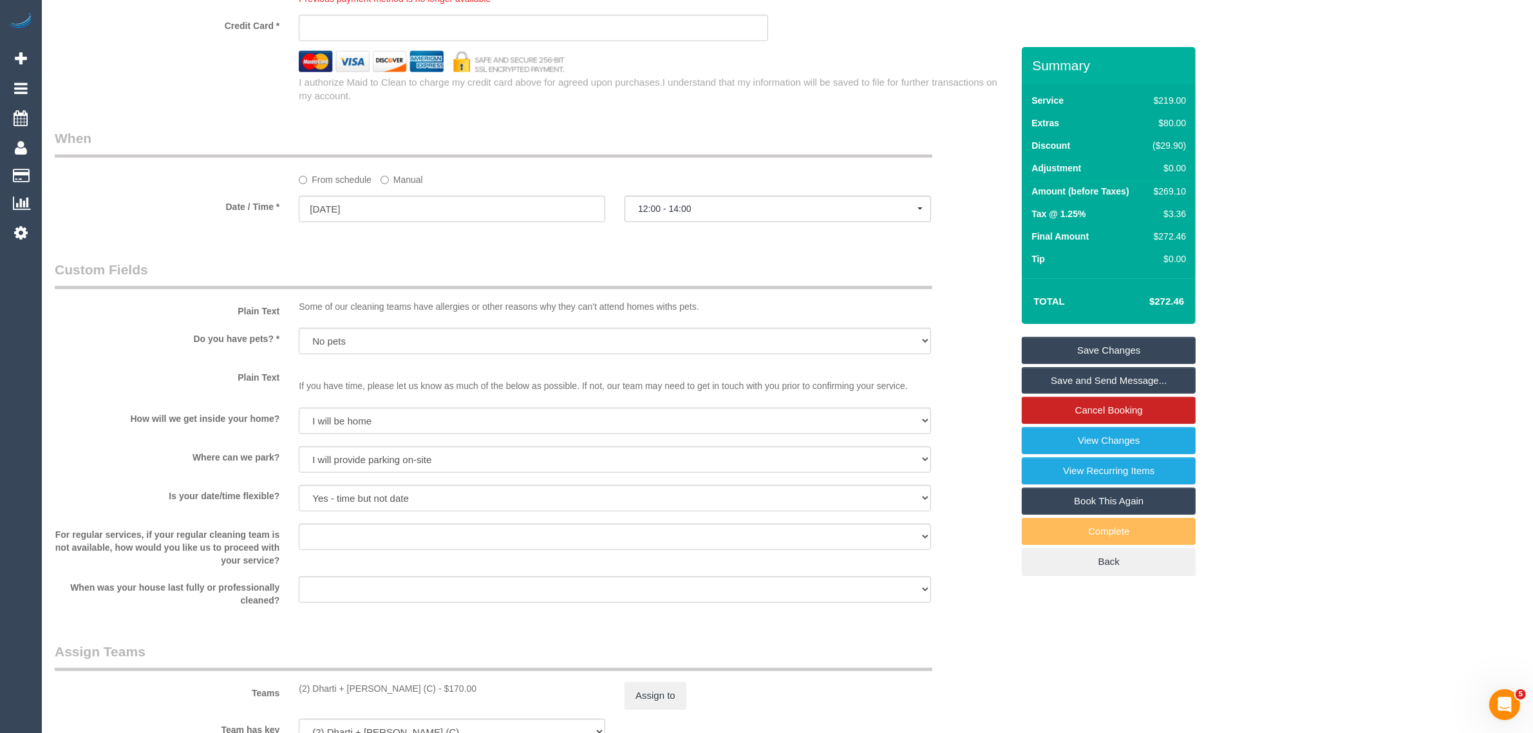
scroll to position [1278, 0]
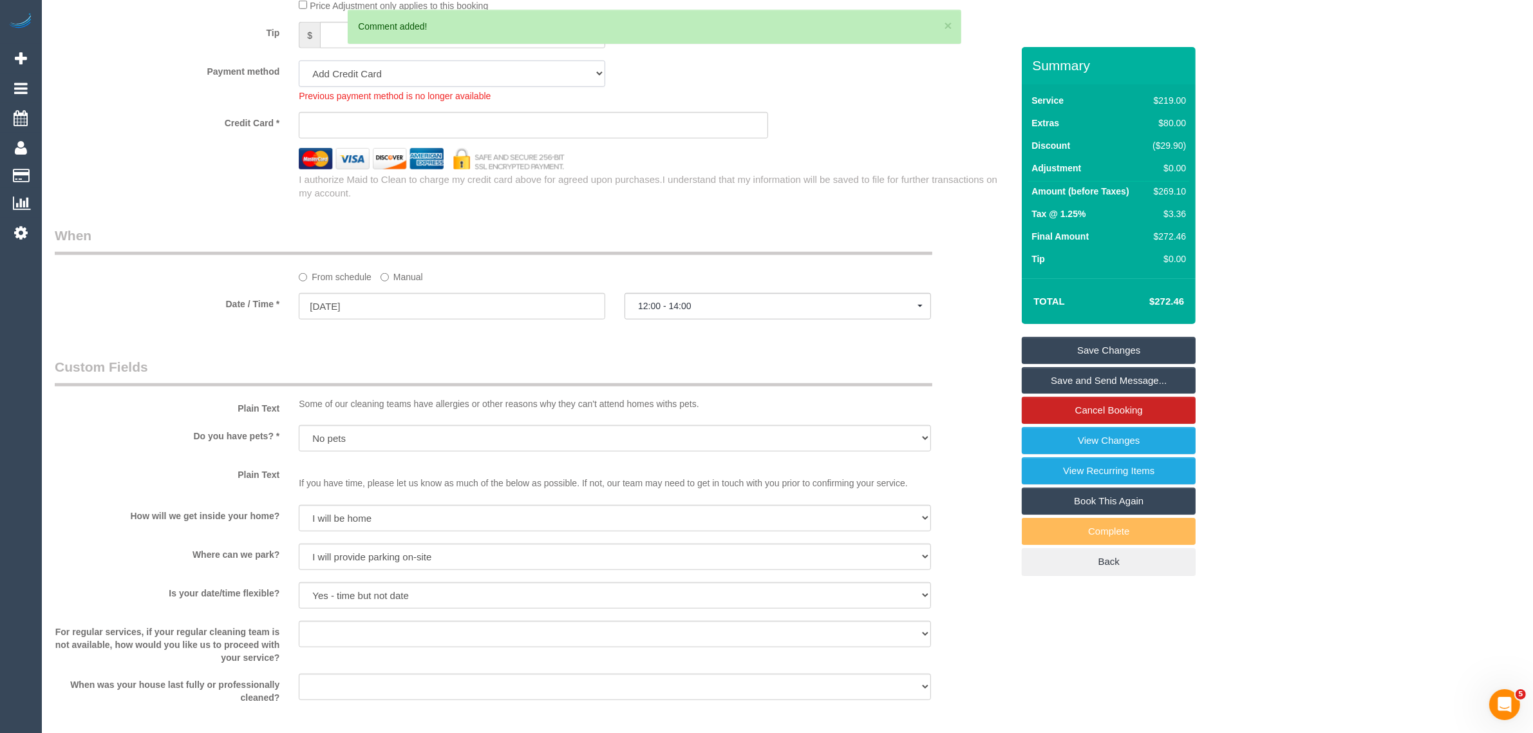
click at [554, 76] on select "Mastercard - 7144 - 03/2028 (Default) Add Credit Card ─────────────── Cash Chec…" at bounding box center [452, 74] width 306 height 26
select select "string:stripe-pm_1Ry5nO2GScqysDRVH4n61Uy3"
click at [299, 61] on select "Mastercard - 7144 - 03/2028 (Default) Add Credit Card ─────────────── Cash Chec…" at bounding box center [452, 74] width 306 height 26
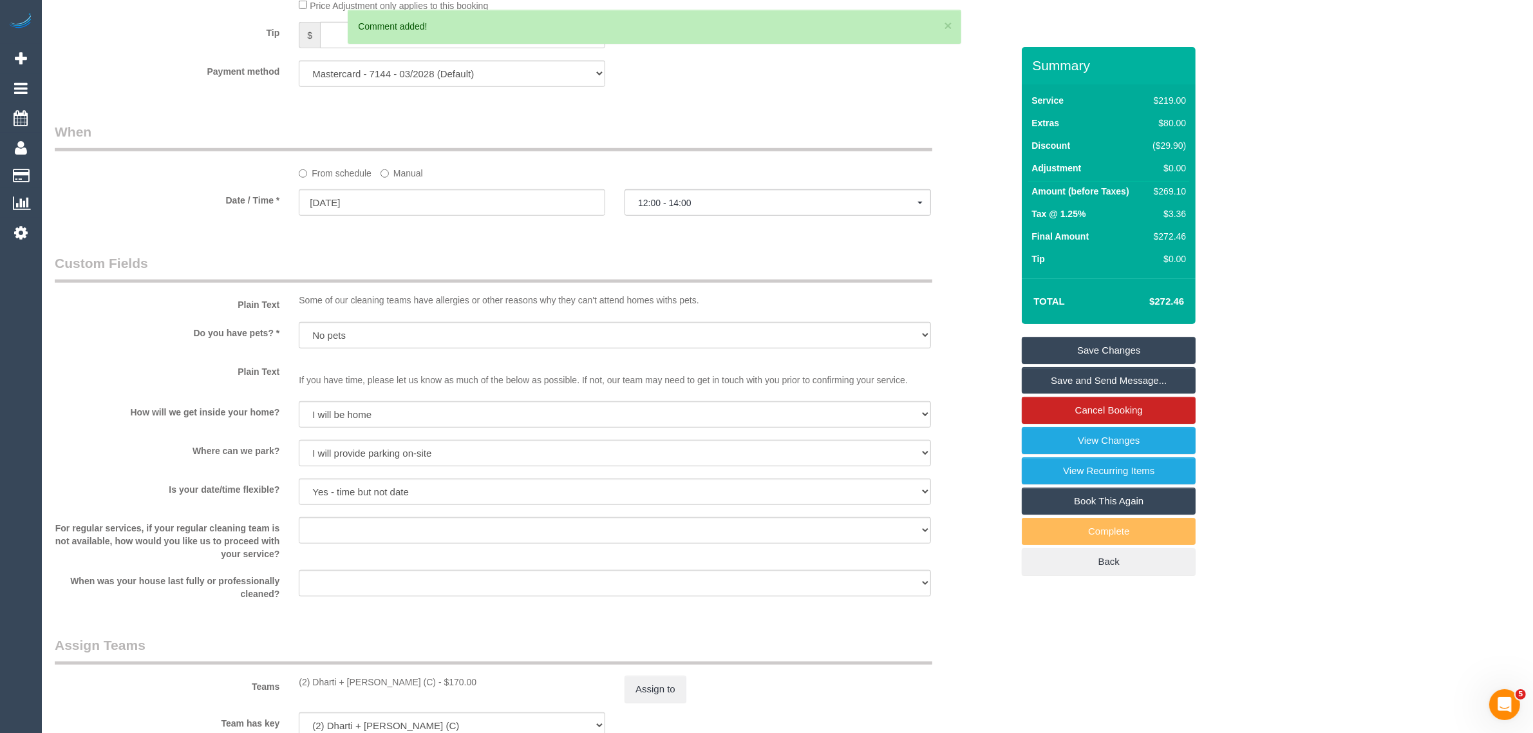
click at [712, 82] on div "Payment method Mastercard - 7144 - 03/2028 (Default) Add Credit Card ──────────…" at bounding box center [533, 74] width 976 height 26
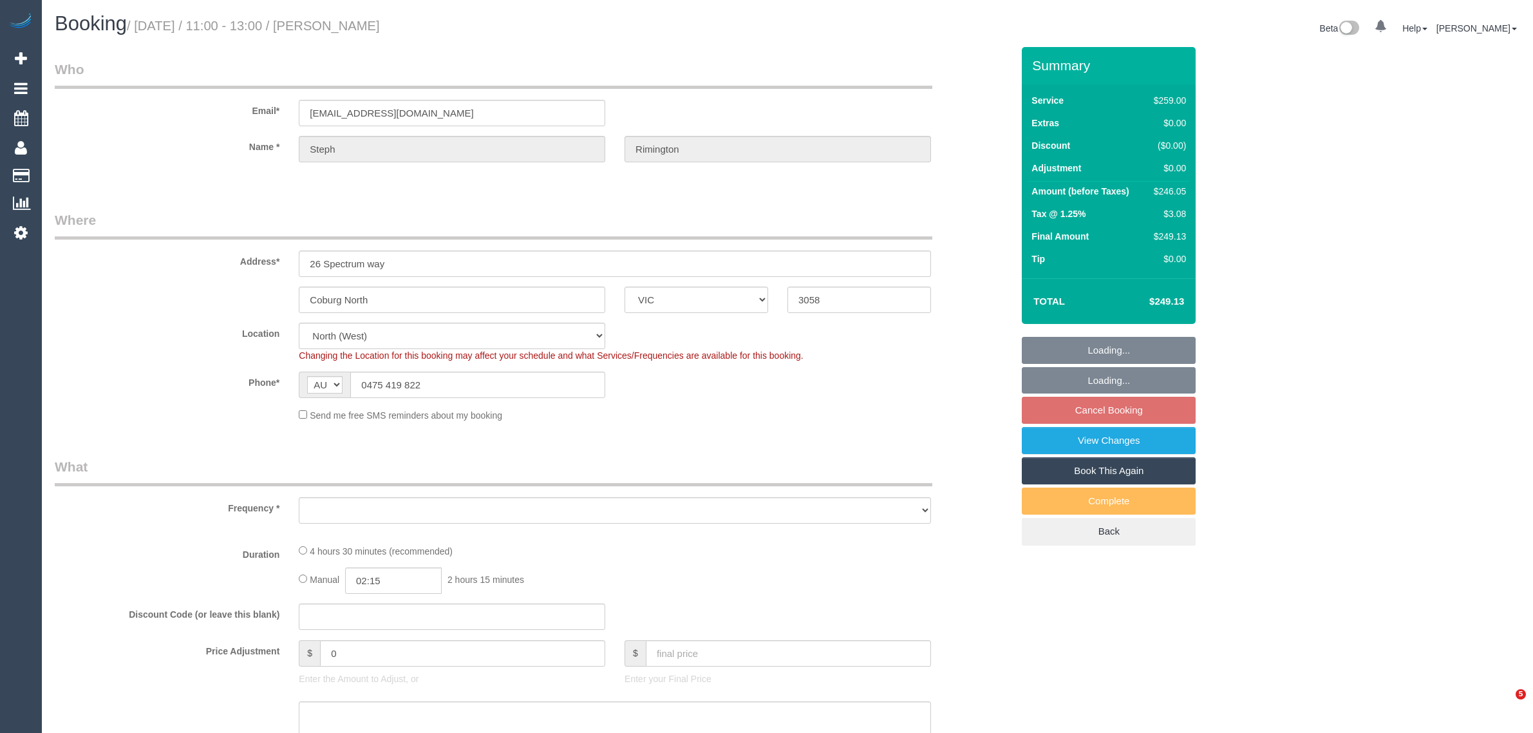
select select "VIC"
select select "number:28"
select select "number:16"
select select "number:18"
select select "number:22"
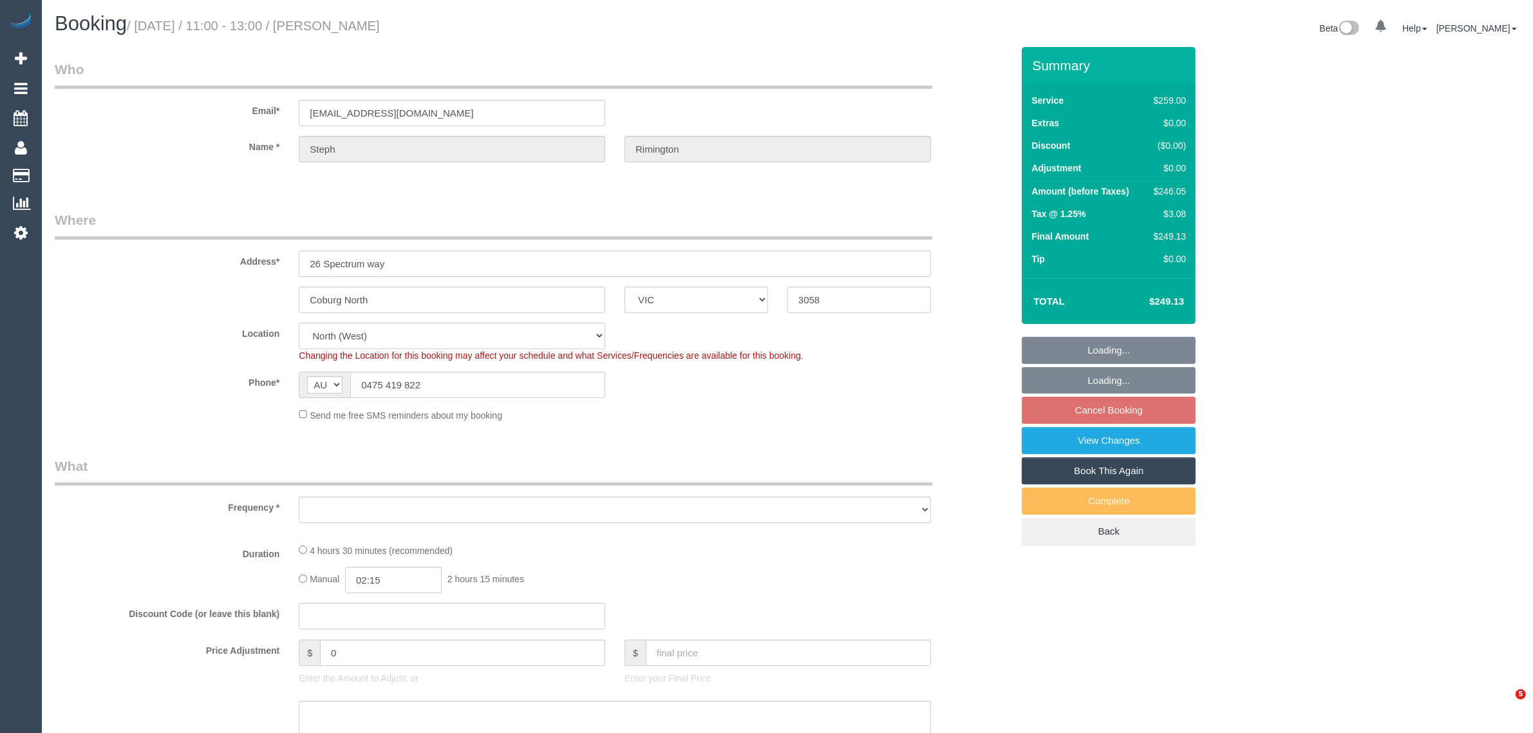
select select "number:34"
select select "number:26"
select select "string:stripe-pm_1PeVgG2GScqysDRVurpRmJOT"
click at [958, 210] on div "Address* [STREET_ADDRESS]" at bounding box center [533, 243] width 976 height 66
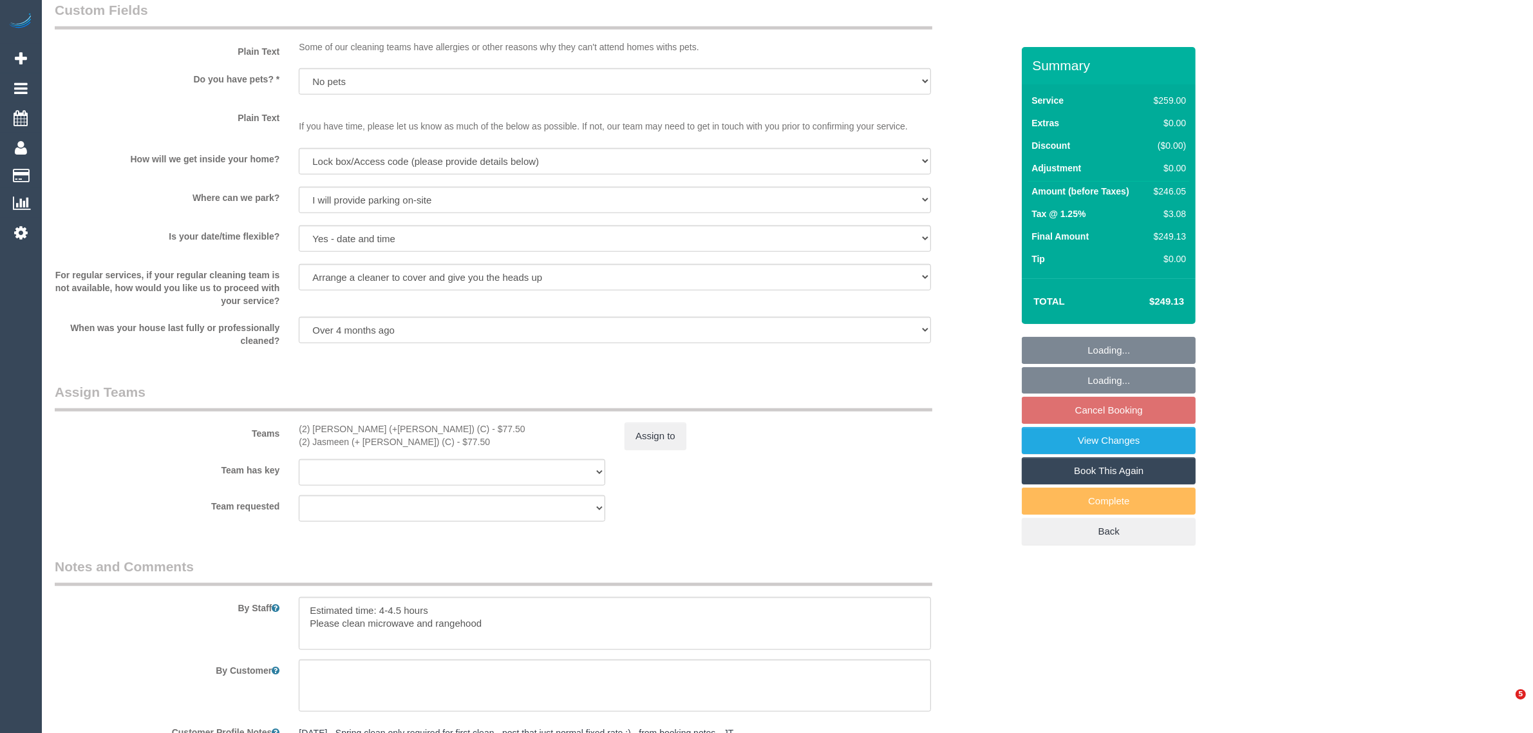
select select "object:1510"
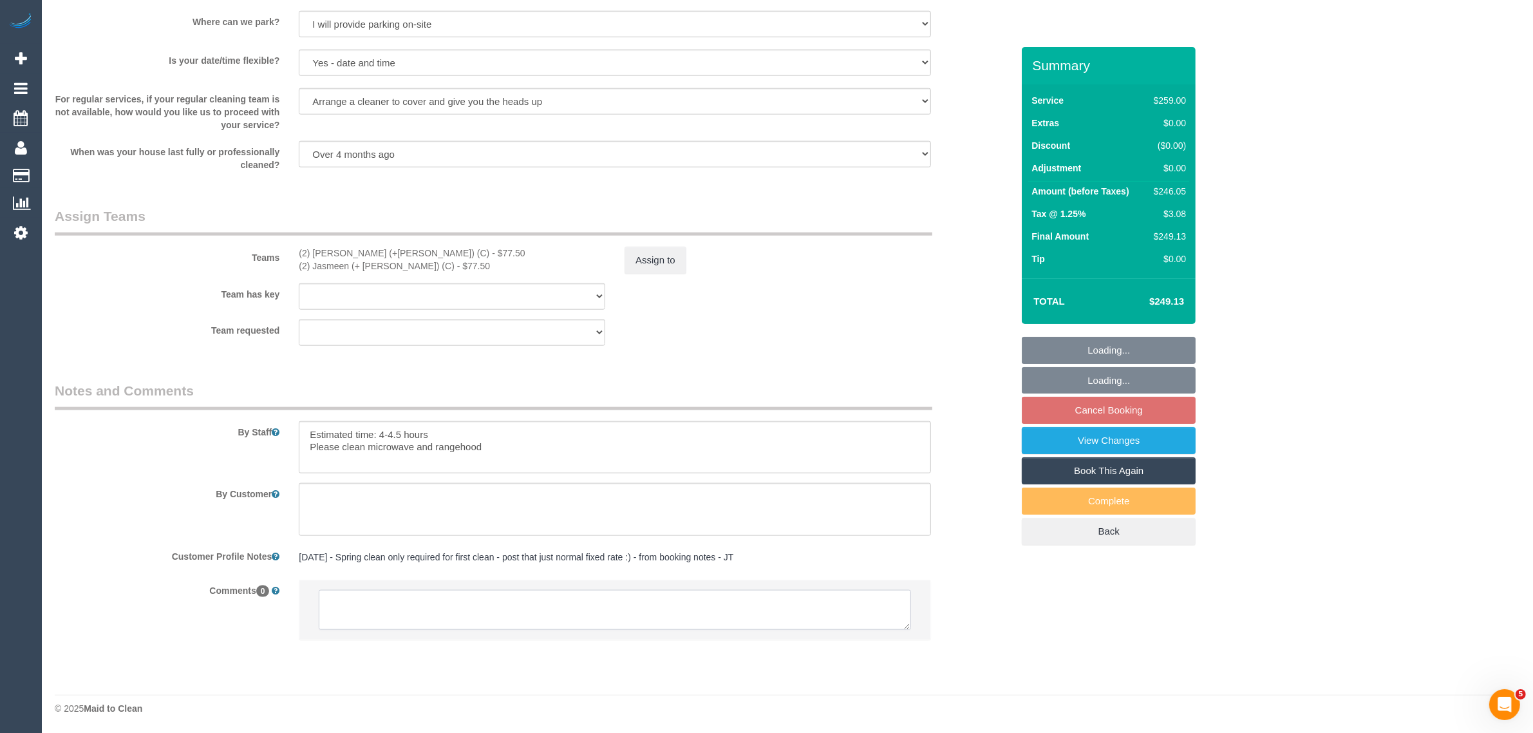
scroll to position [1778, 0]
click at [765, 618] on textarea at bounding box center [615, 609] width 592 height 40
paste textarea "Cleaner(s) Unassigned: Reason Unassigned: One Off/Ongoing: Flexibility: Close a…"
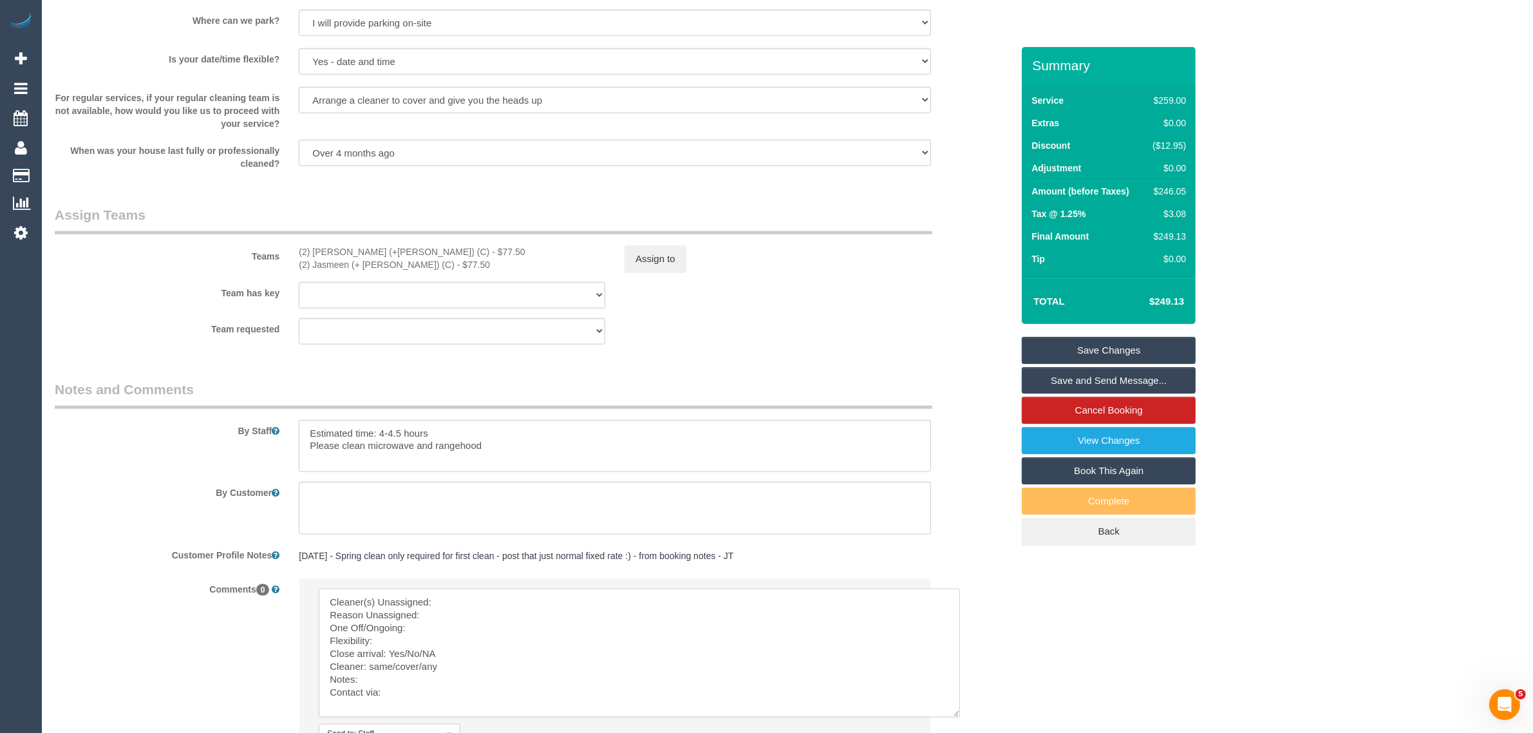
scroll to position [0, 0]
drag, startPoint x: 915, startPoint y: 644, endPoint x: 960, endPoint y: 738, distance: 104.5
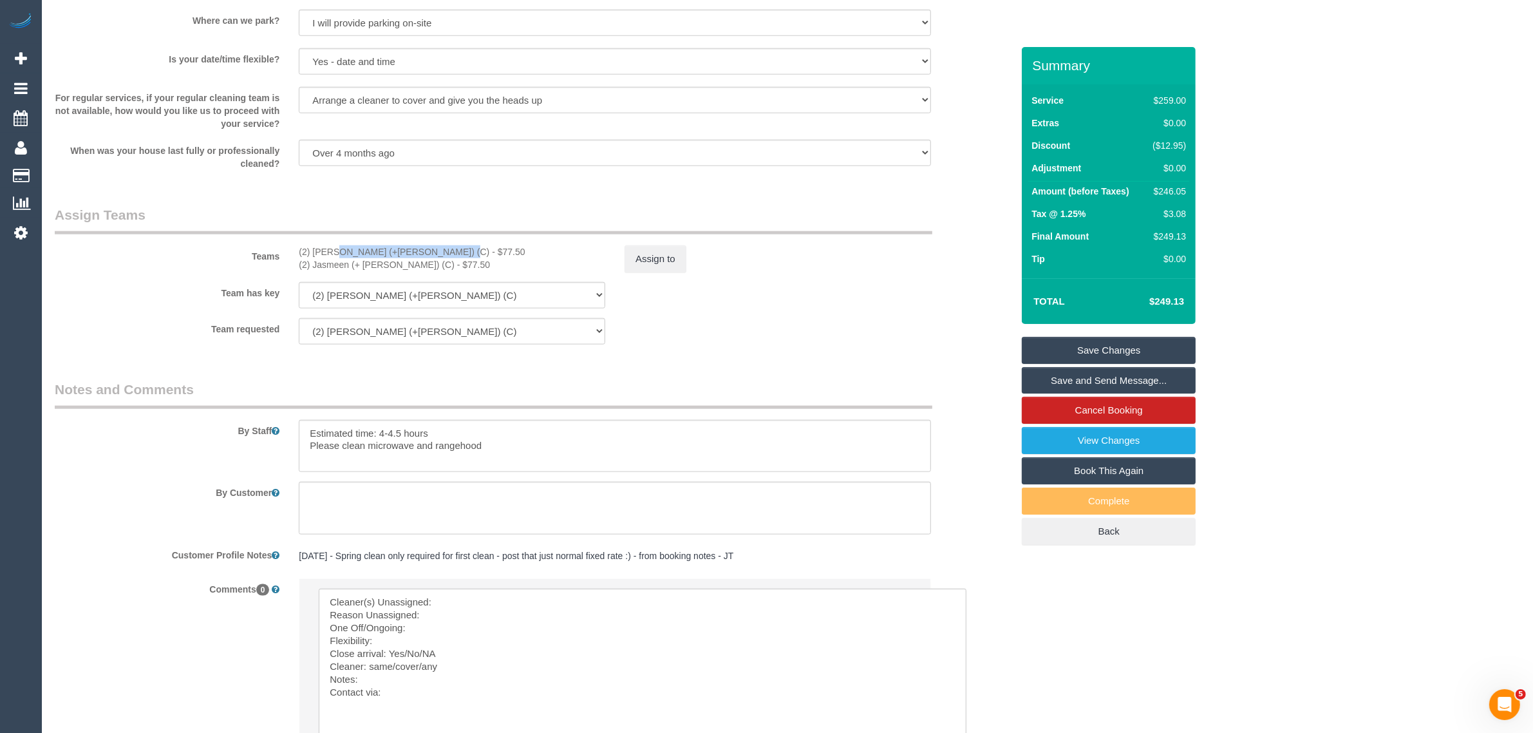
drag, startPoint x: 294, startPoint y: 245, endPoint x: 413, endPoint y: 246, distance: 119.1
click at [413, 246] on div "(2) Harpreet (+Jasmeen) (C) - $77.50 (2) Jasmeen (+ Harpreet) (C) - $77.50" at bounding box center [452, 258] width 326 height 26
copy div "(2) [PERSON_NAME] (+[PERSON_NAME]) (C)"
click at [468, 591] on textarea at bounding box center [643, 665] width 648 height 154
paste textarea "(2) [PERSON_NAME] (+[PERSON_NAME]) (C)"
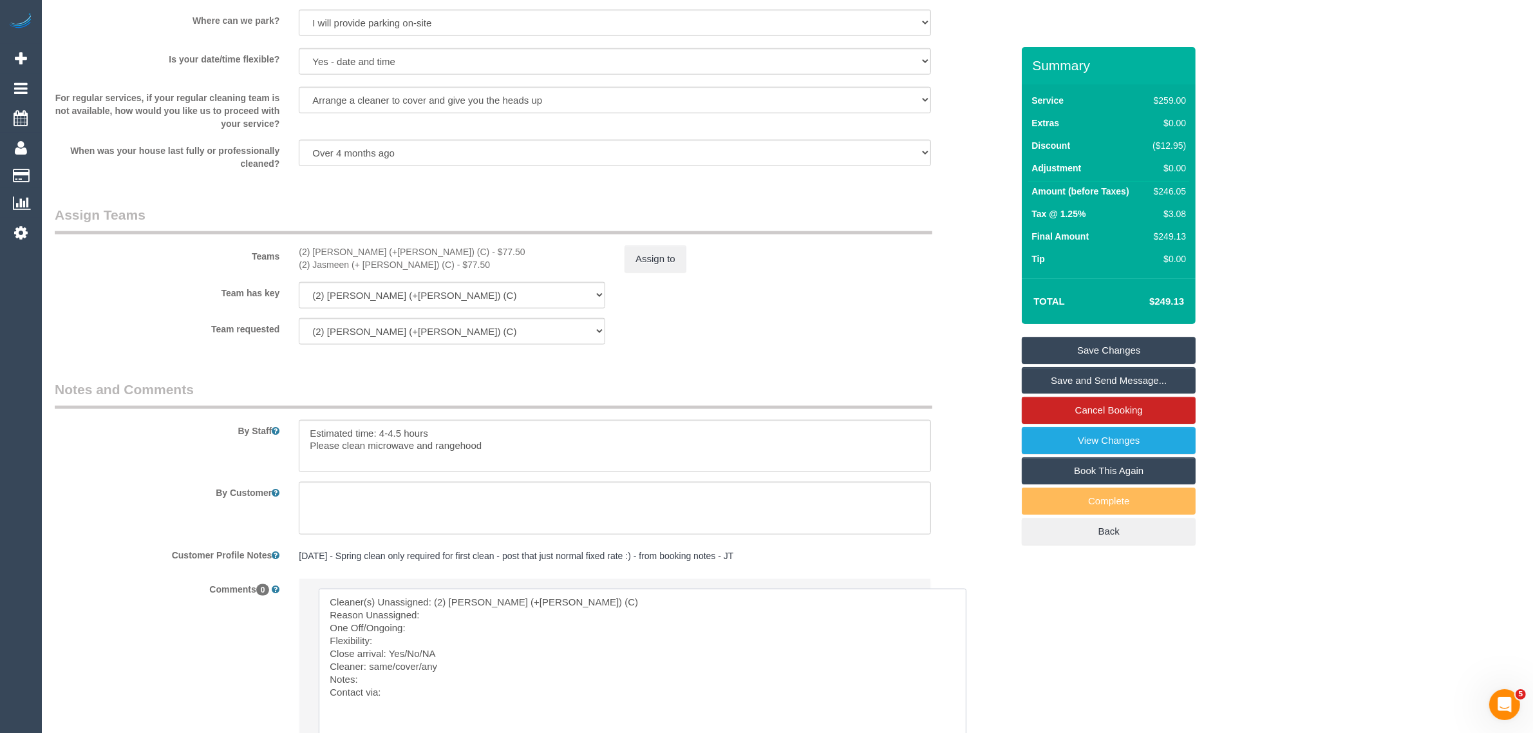
click at [454, 613] on textarea at bounding box center [643, 665] width 648 height 154
click at [413, 640] on textarea at bounding box center [643, 665] width 648 height 154
drag, startPoint x: 412, startPoint y: 655, endPoint x: 456, endPoint y: 655, distance: 43.8
click at [456, 655] on textarea at bounding box center [643, 665] width 648 height 154
drag, startPoint x: 370, startPoint y: 667, endPoint x: 445, endPoint y: 667, distance: 75.3
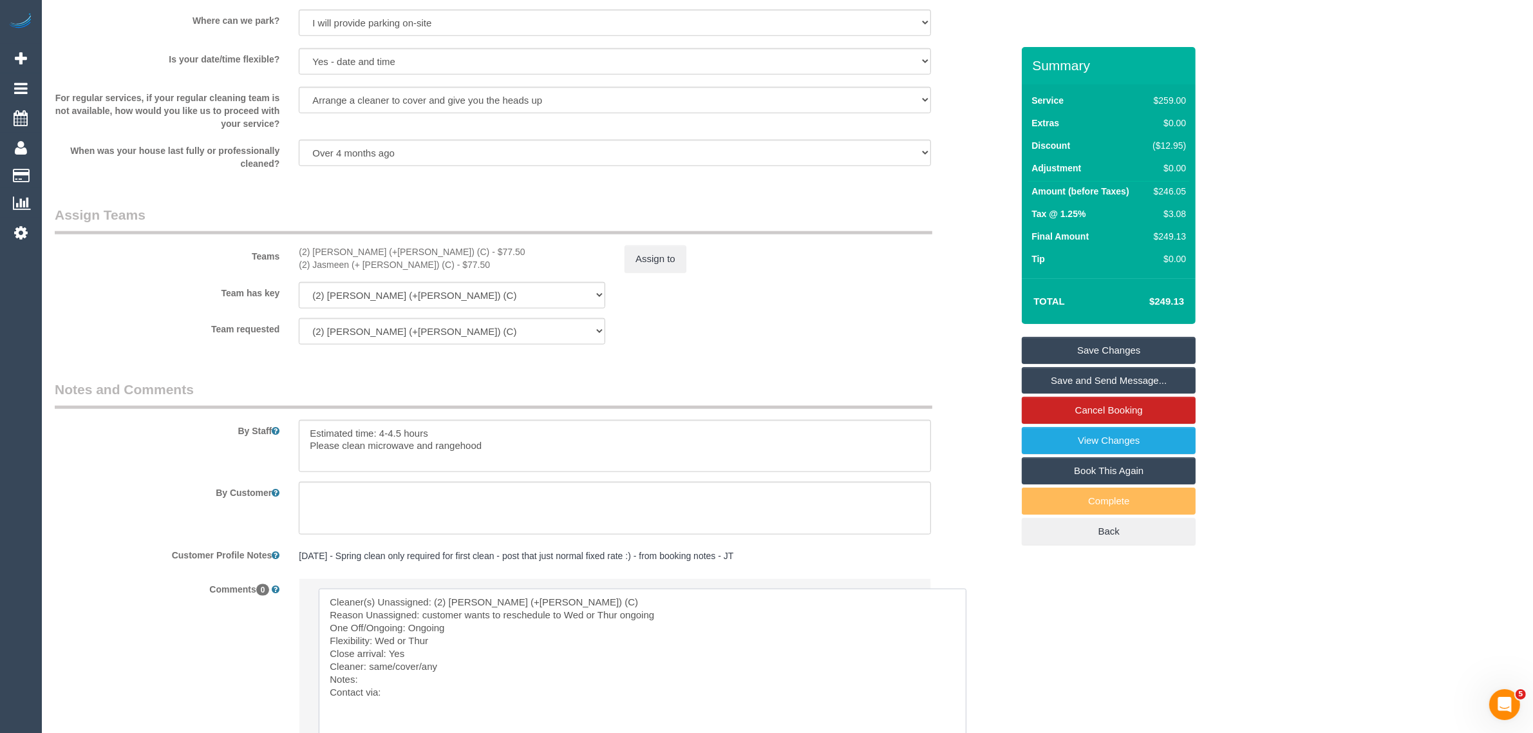
click at [445, 667] on textarea at bounding box center [643, 665] width 648 height 154
click at [425, 706] on textarea at bounding box center [643, 665] width 648 height 154
click at [458, 696] on textarea at bounding box center [643, 665] width 648 height 154
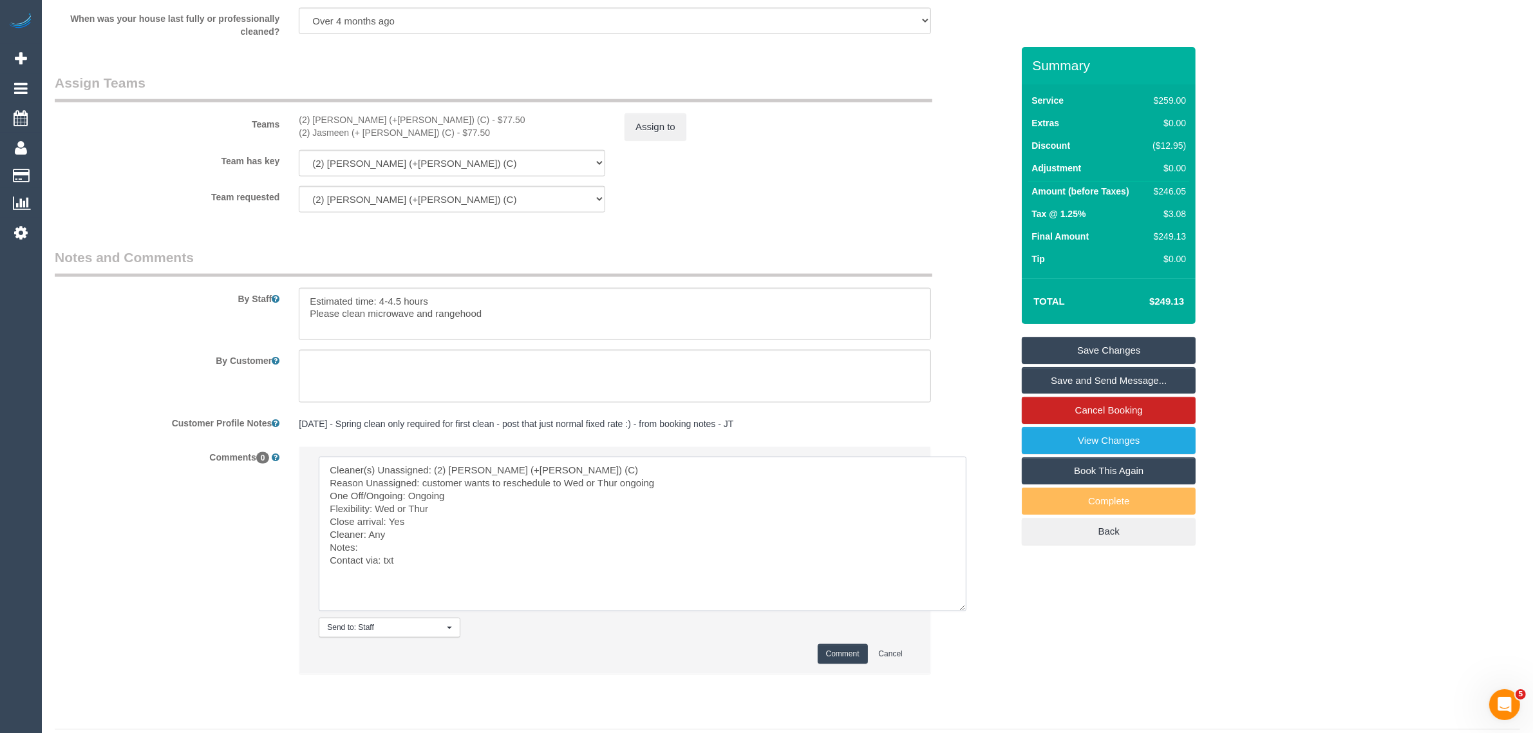
scroll to position [1946, 0]
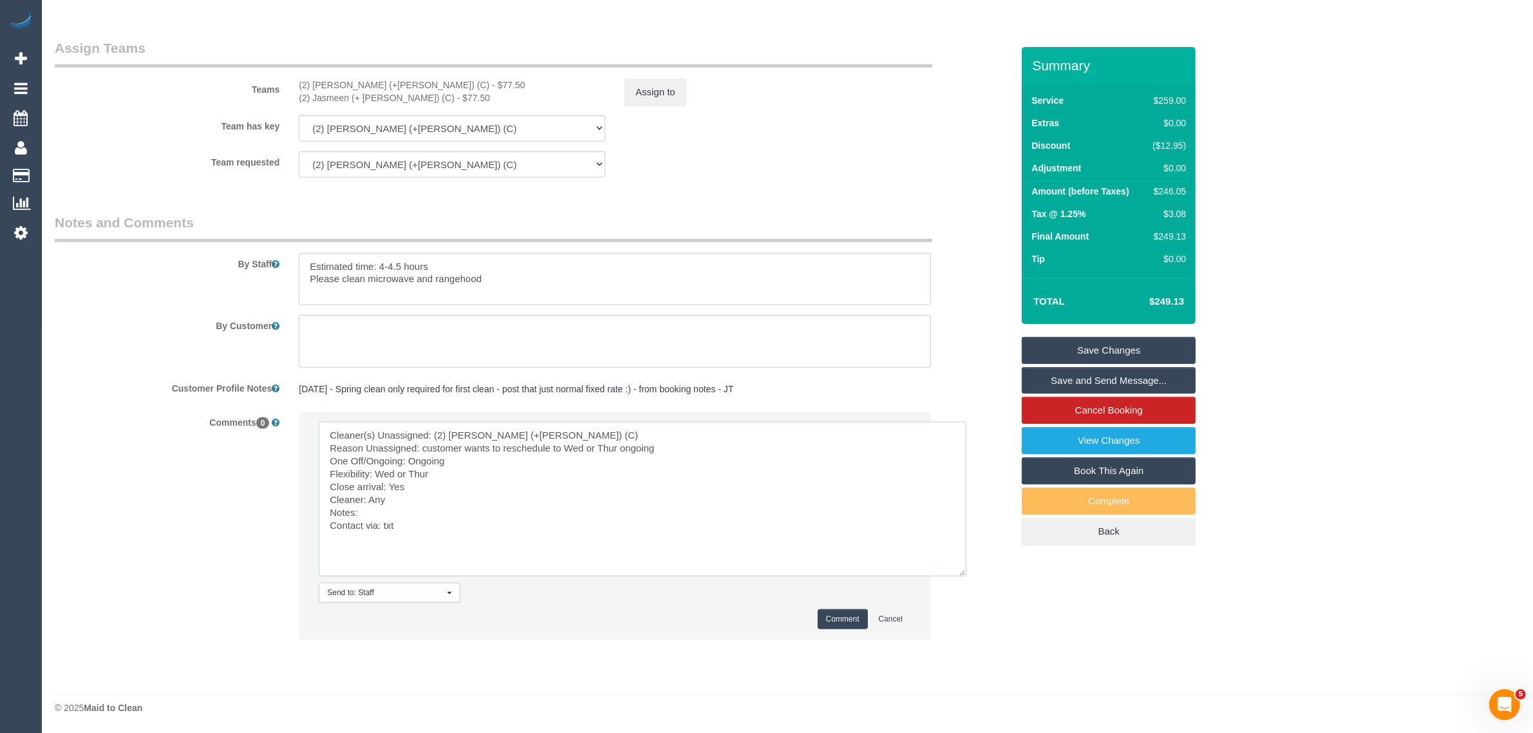
type textarea "Cleaner(s) Unassigned: (2) Harpreet (+Jasmeen) (C) Reason Unassigned: customer …"
click at [847, 624] on button "Comment" at bounding box center [842, 619] width 50 height 20
click at [651, 94] on button "Assign to" at bounding box center [655, 92] width 62 height 27
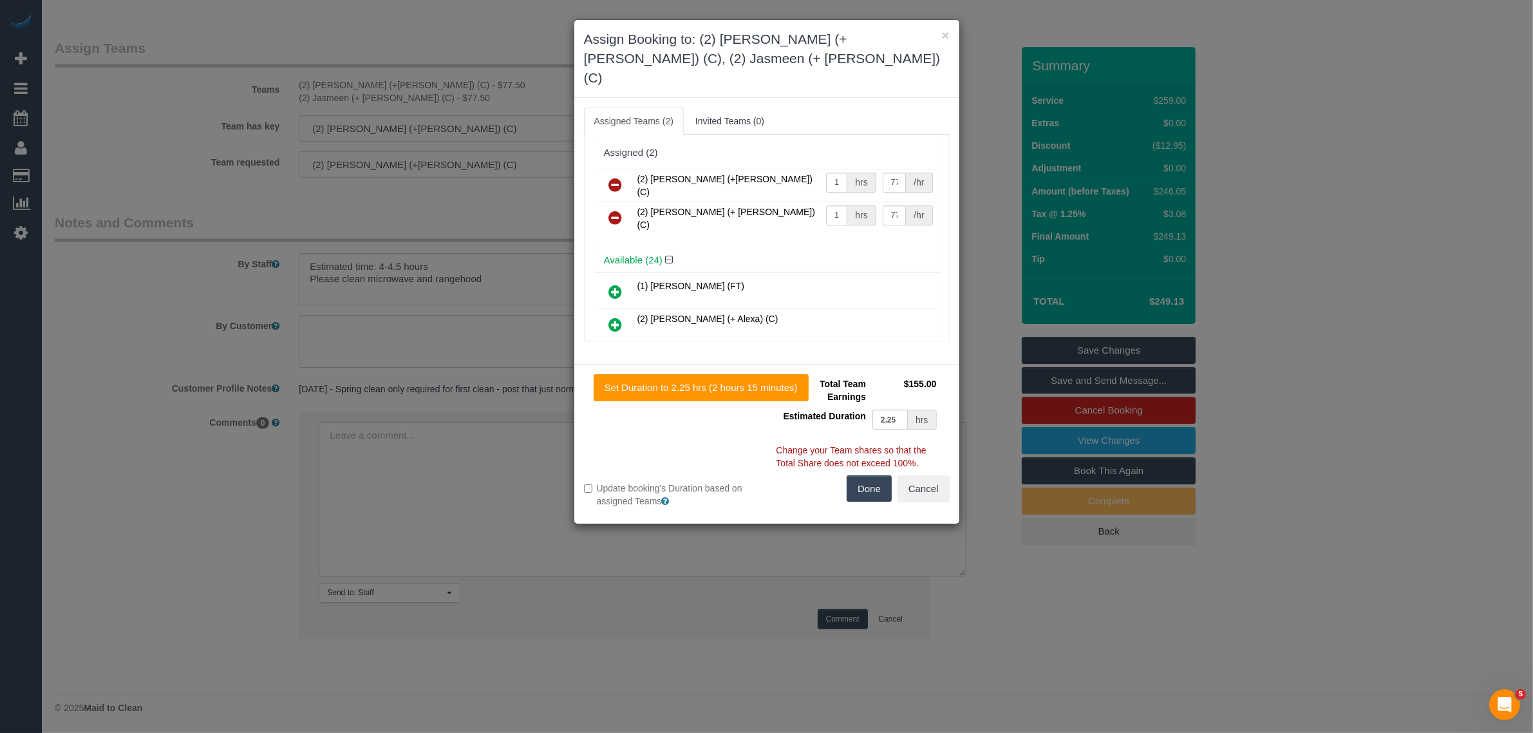
scroll to position [1893, 0]
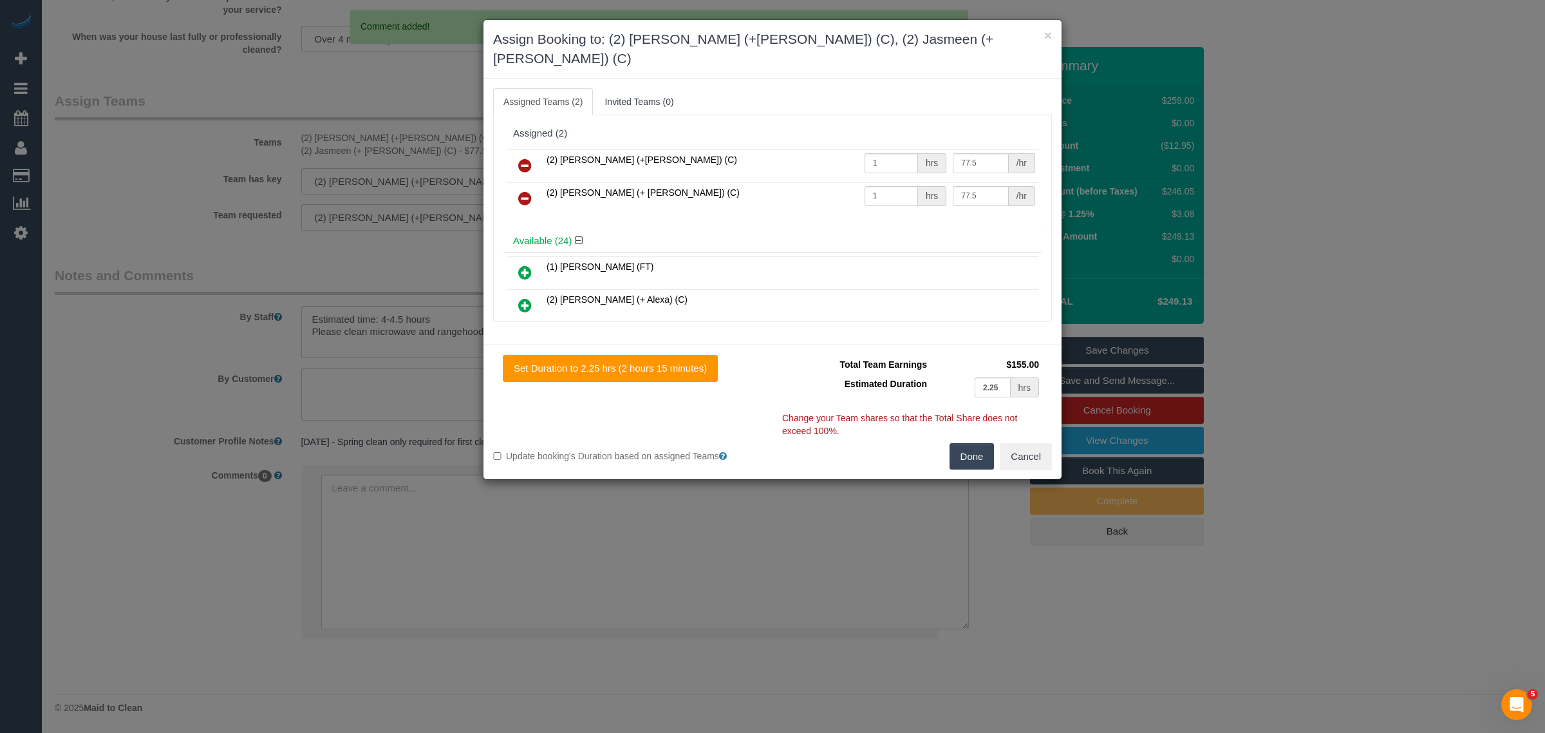
click at [528, 153] on link at bounding box center [525, 166] width 30 height 26
click at [528, 186] on link at bounding box center [525, 199] width 30 height 26
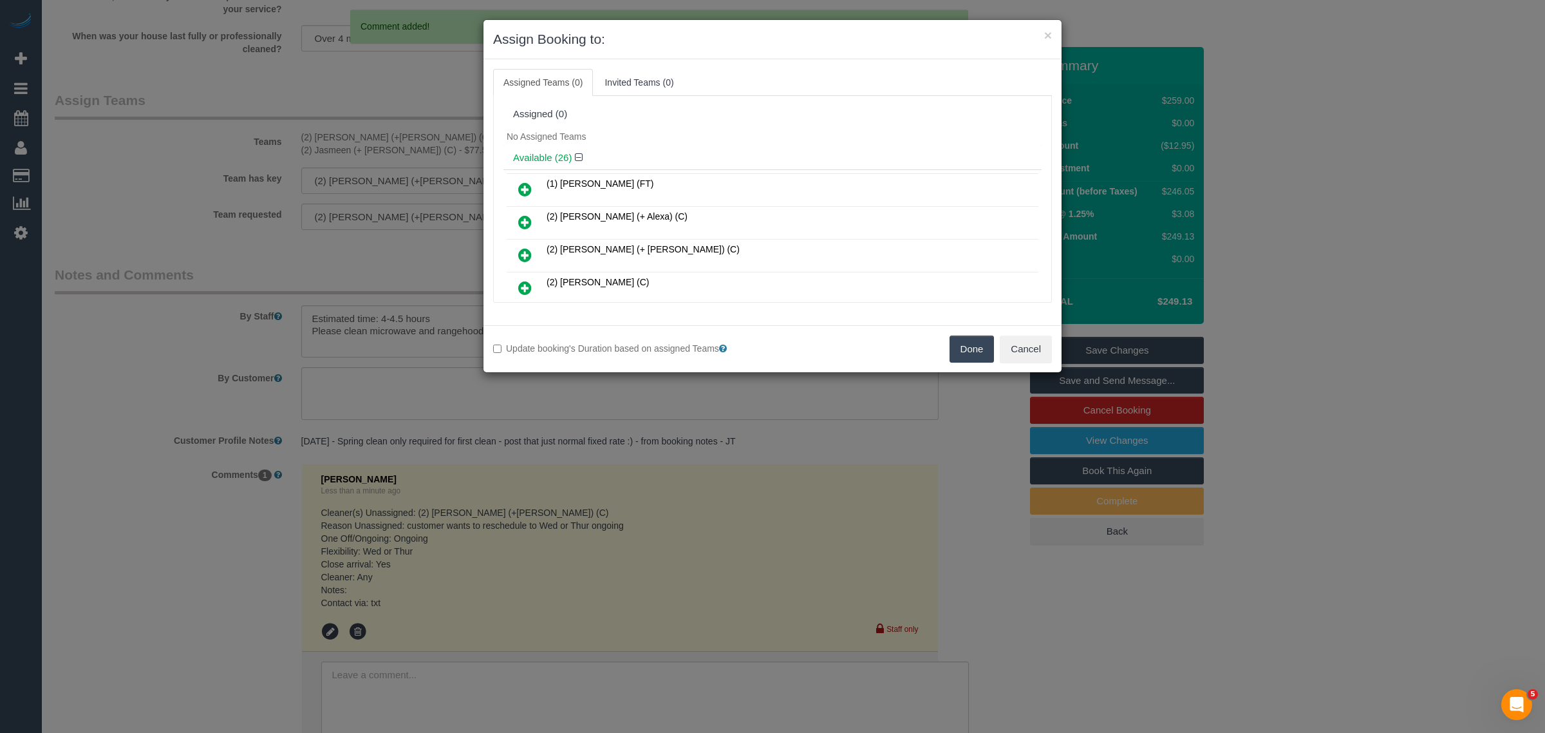
click at [979, 348] on button "Done" at bounding box center [971, 348] width 45 height 27
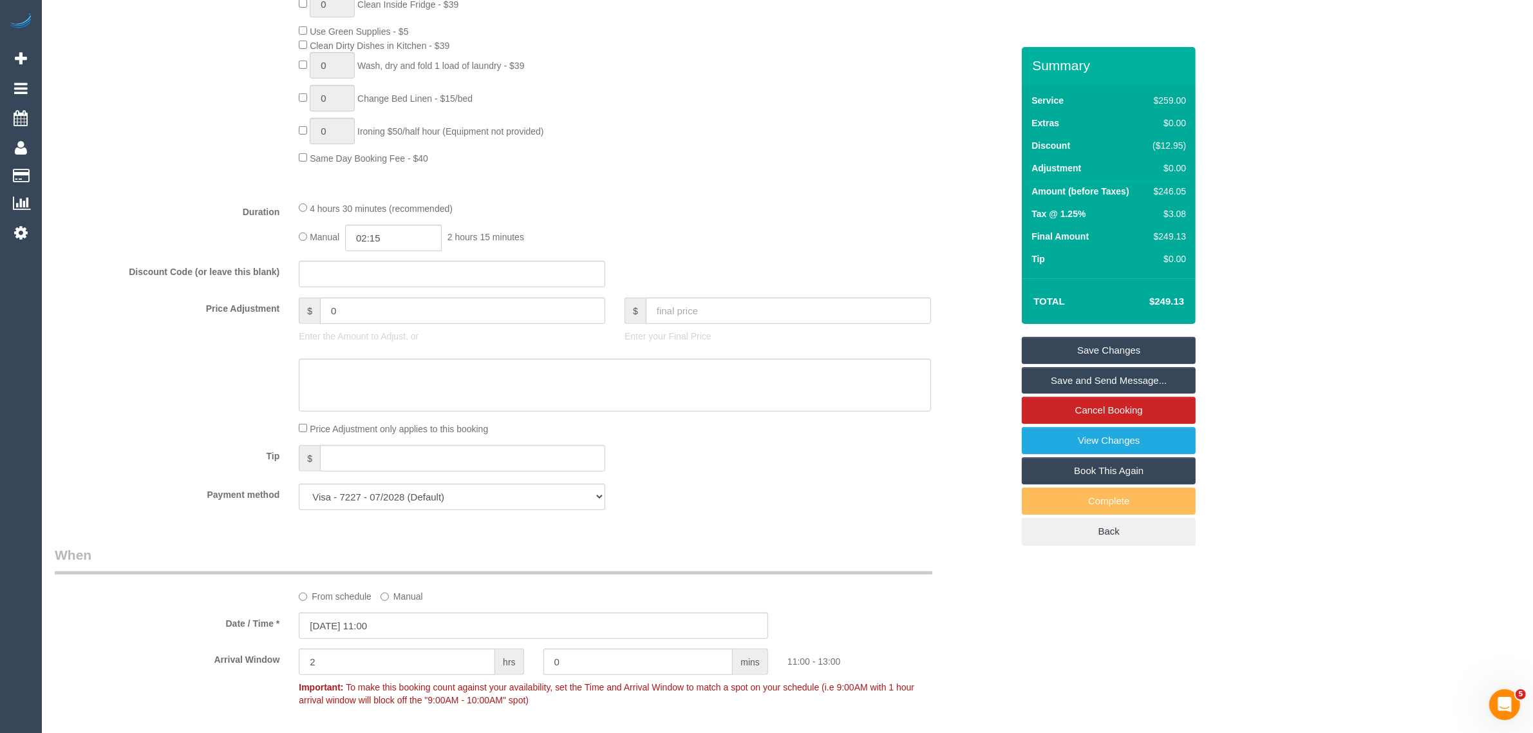
scroll to position [966, 0]
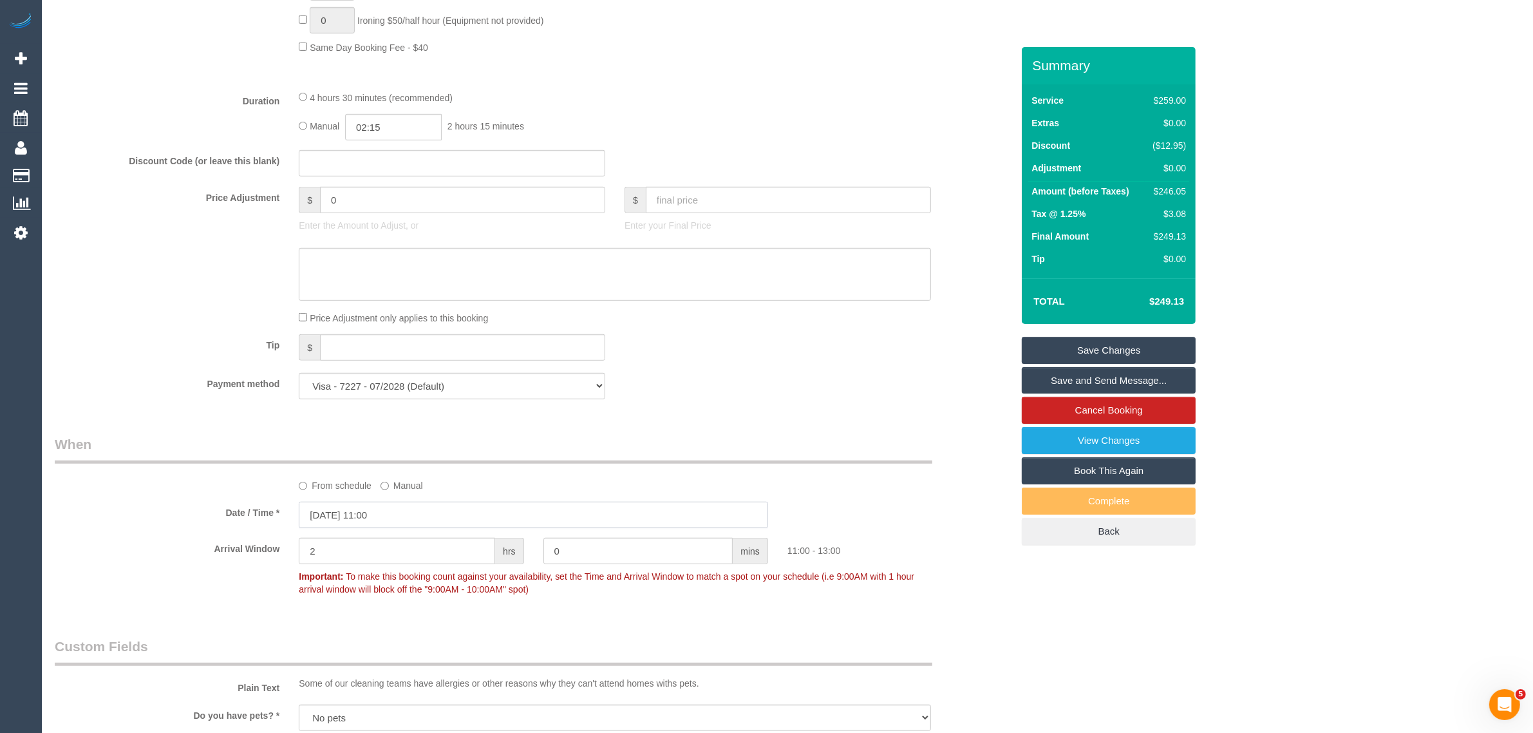
click at [480, 512] on input "02/09/2025 11:00" at bounding box center [533, 514] width 469 height 26
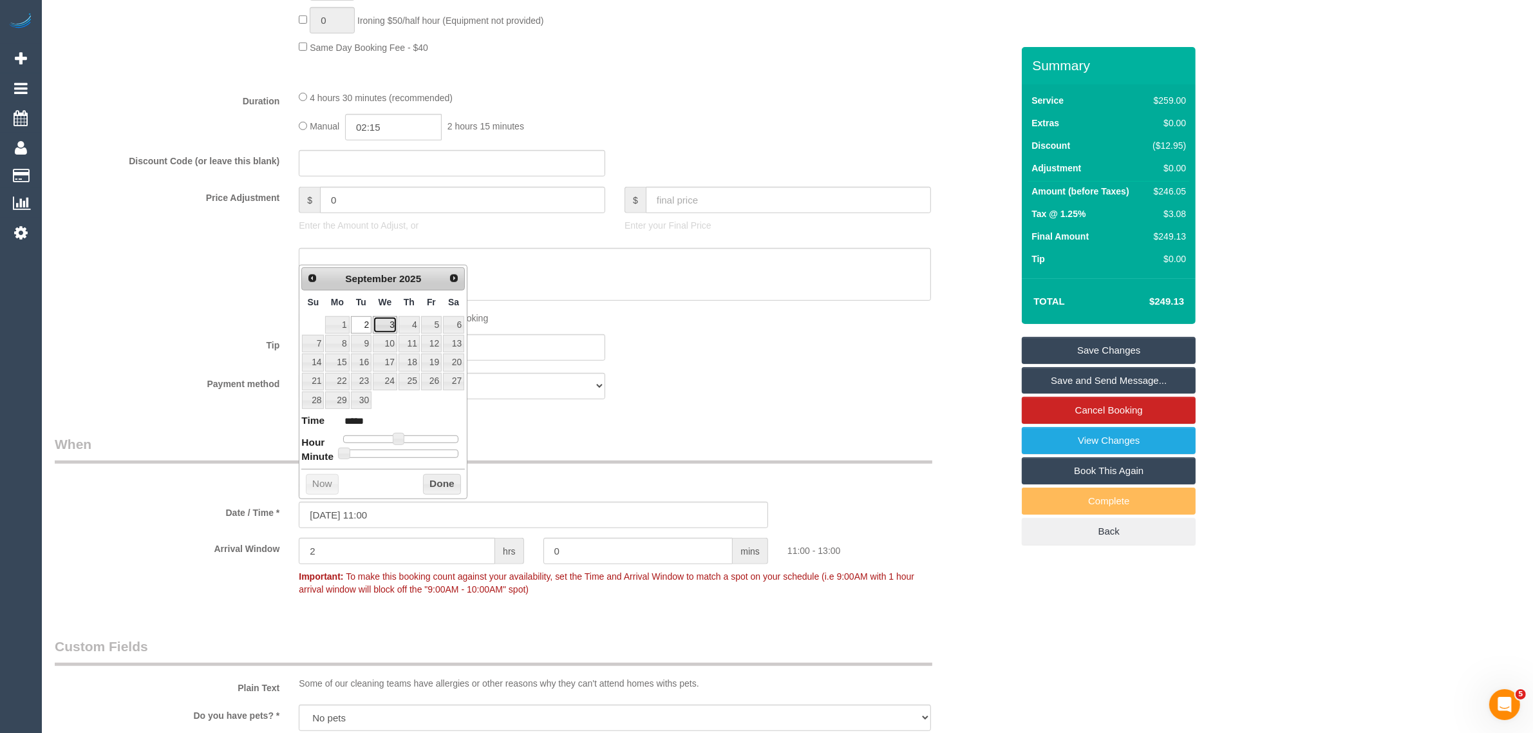
click at [390, 333] on link "3" at bounding box center [385, 324] width 24 height 17
type input "03/09/2025 11:00"
click at [742, 373] on div "Payment method Visa - 8861 - 08/2024 Visa - 7227 - 07/2028 (Default) Add Credit…" at bounding box center [533, 386] width 976 height 26
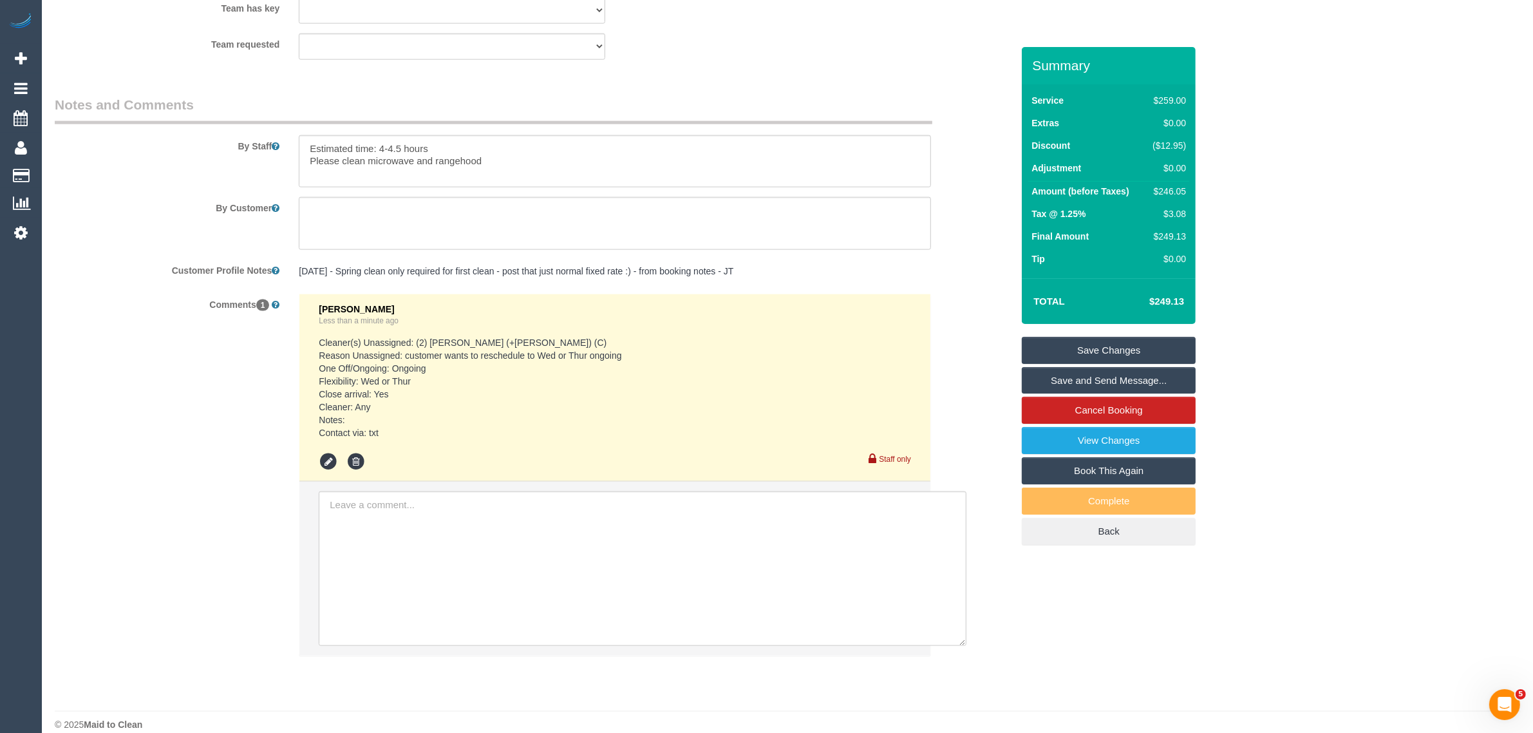
scroll to position [2079, 0]
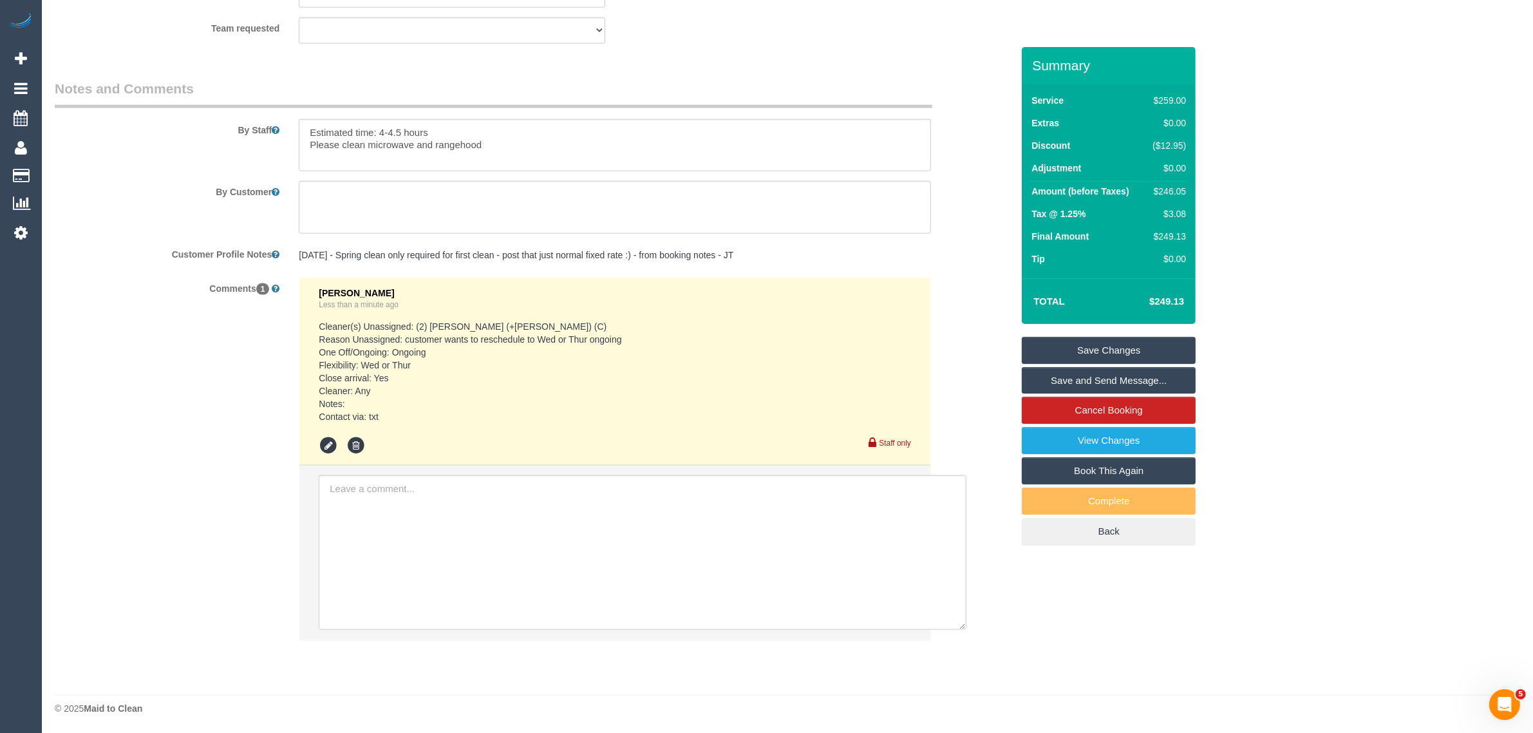
click at [1103, 352] on link "Save Changes" at bounding box center [1109, 350] width 174 height 27
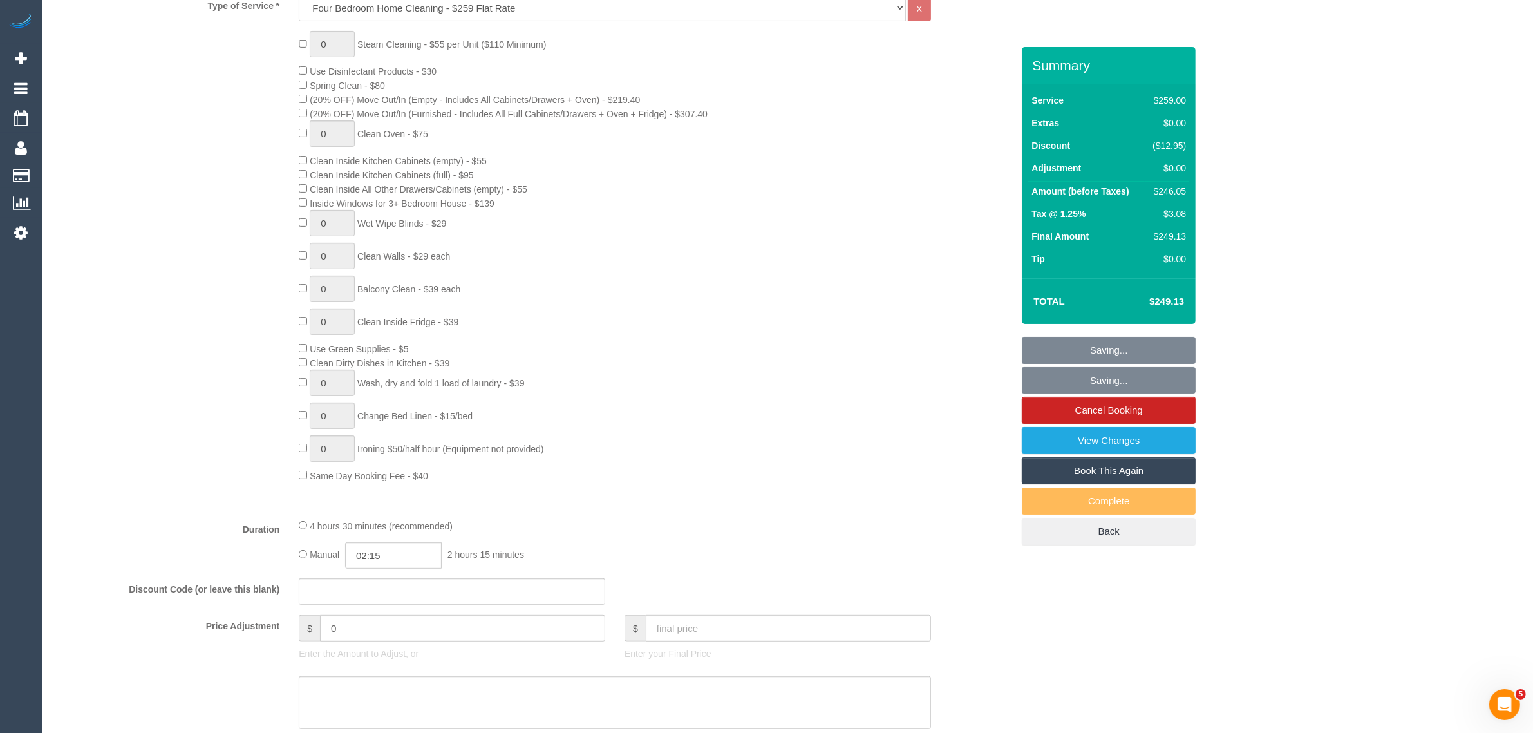
scroll to position [0, 0]
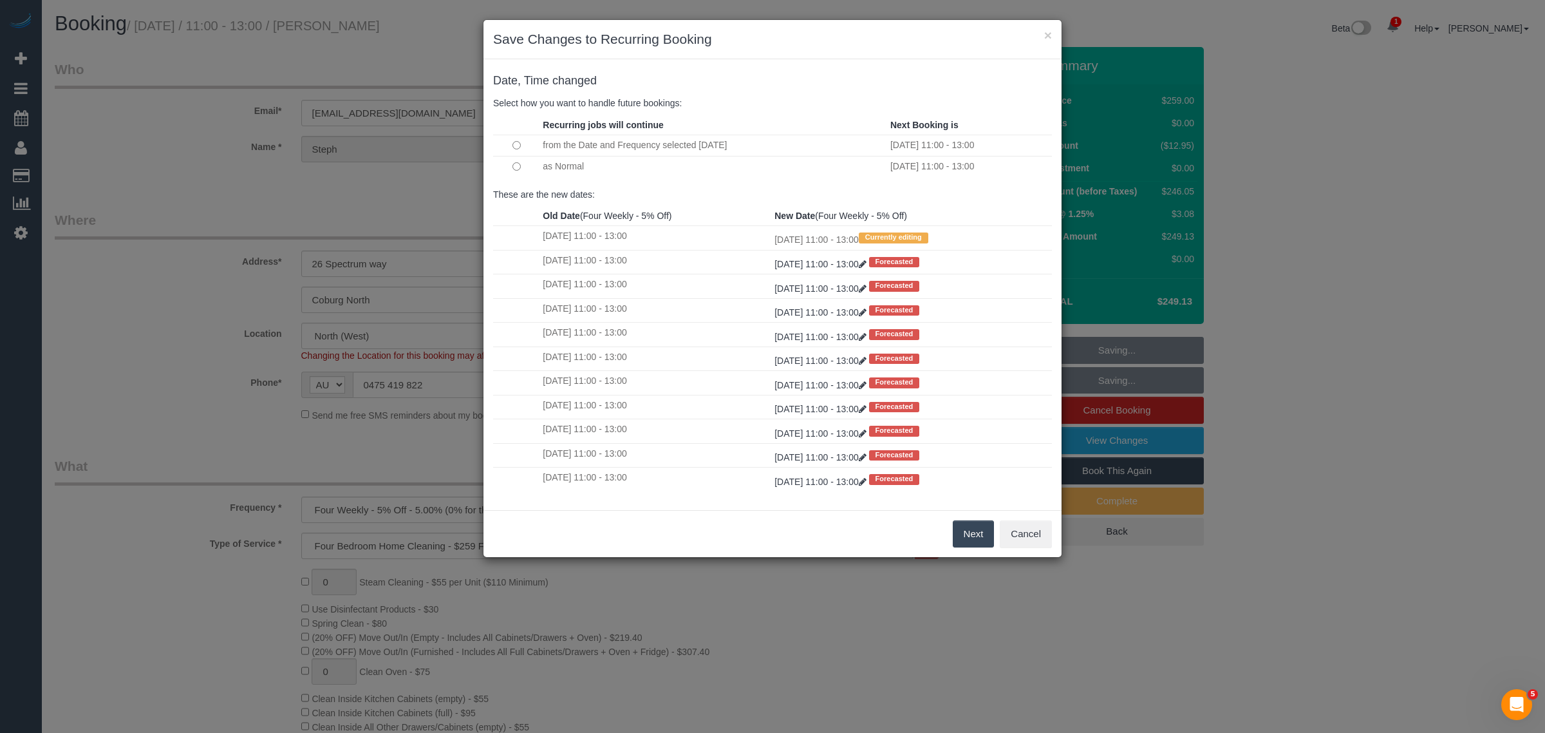
click at [964, 541] on button "Next" at bounding box center [974, 533] width 42 height 27
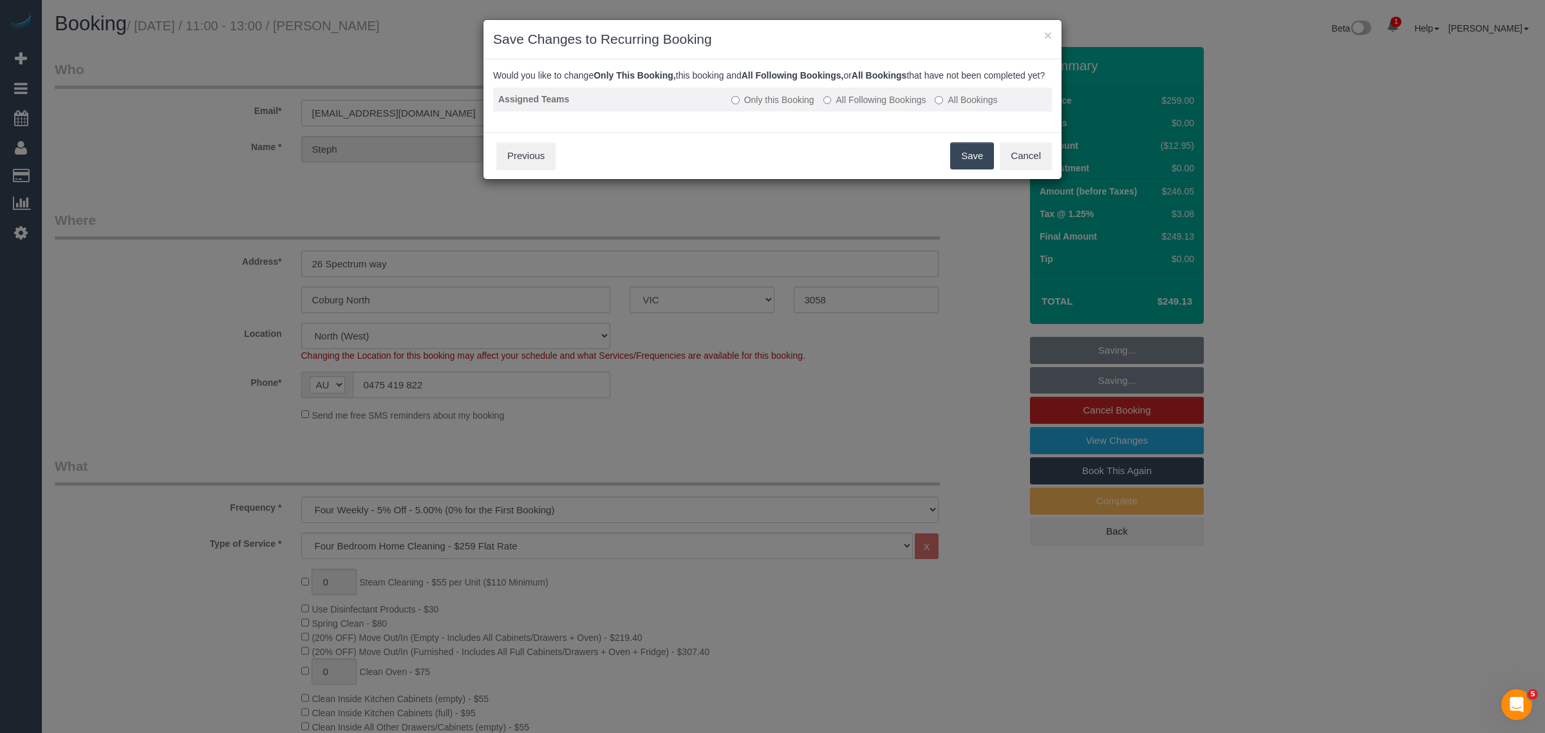
click at [890, 106] on label "All Following Bookings" at bounding box center [874, 99] width 103 height 13
click at [961, 162] on button "Save" at bounding box center [972, 155] width 44 height 27
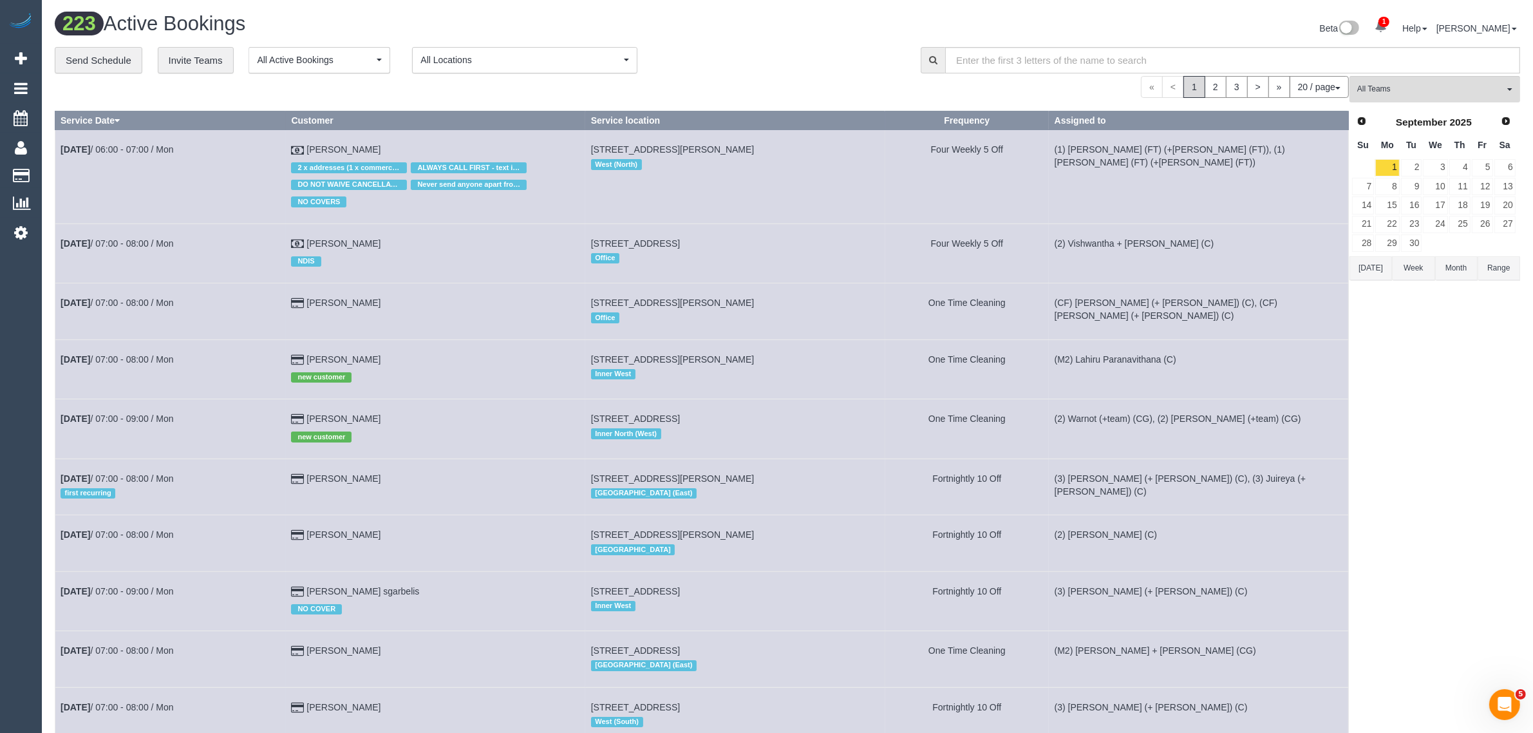
click at [1410, 497] on div "All Teams Remove Team Filters (0) Account - Tech (0) Office (0) Raunak Test Acc…" at bounding box center [1434, 740] width 171 height 1329
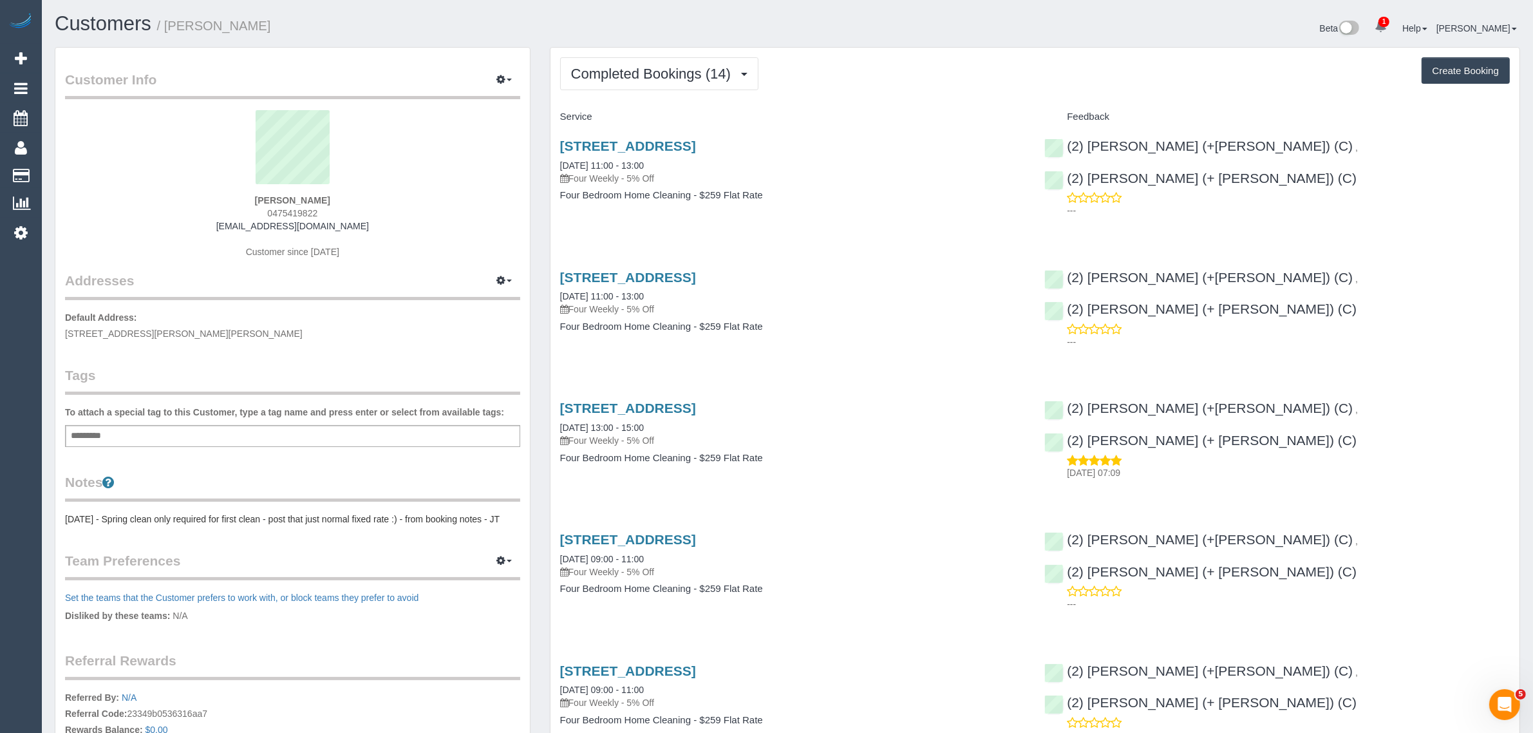
click at [73, 172] on link "Customers" at bounding box center [122, 176] width 161 height 26
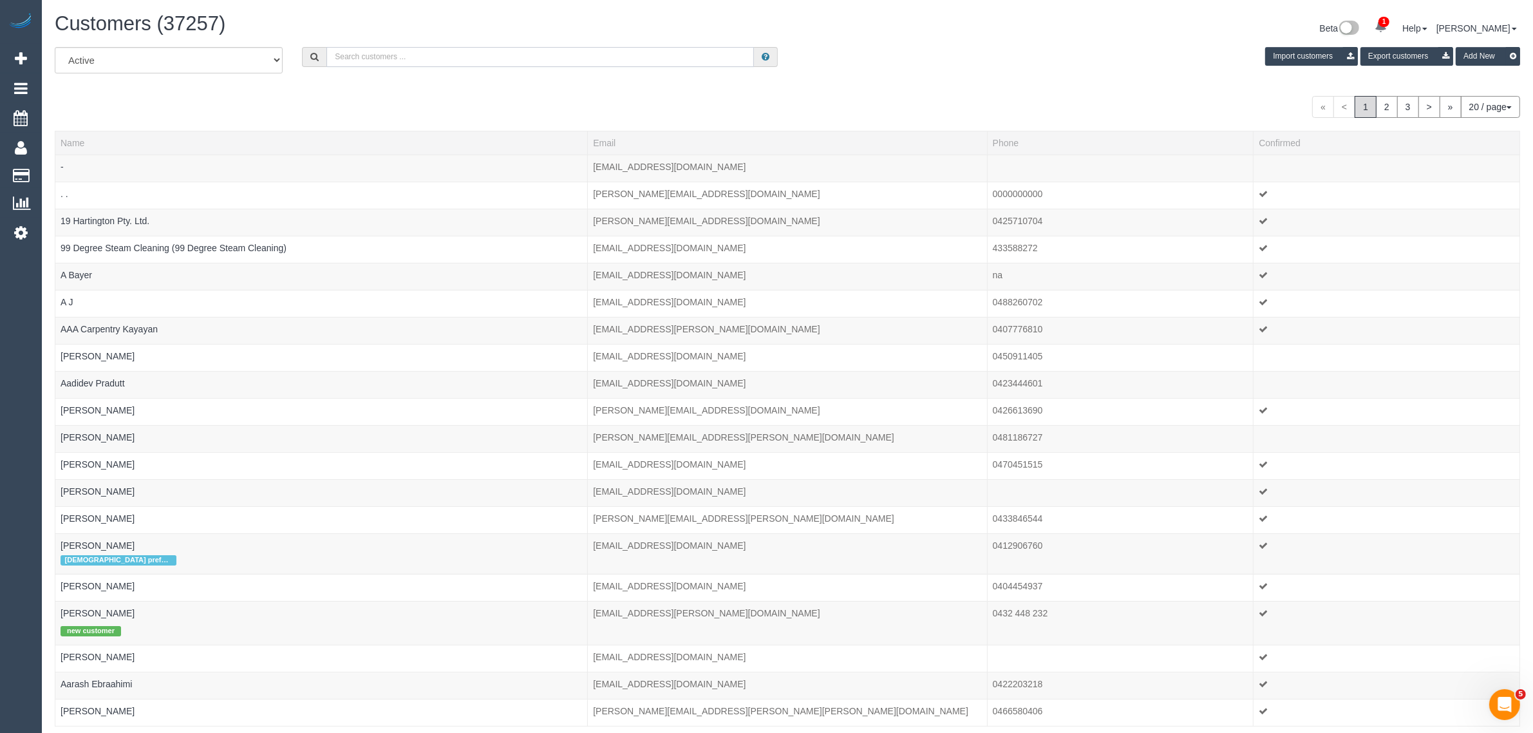
click at [399, 50] on input "text" at bounding box center [539, 57] width 427 height 20
paste input "[PERSON_NAME]"
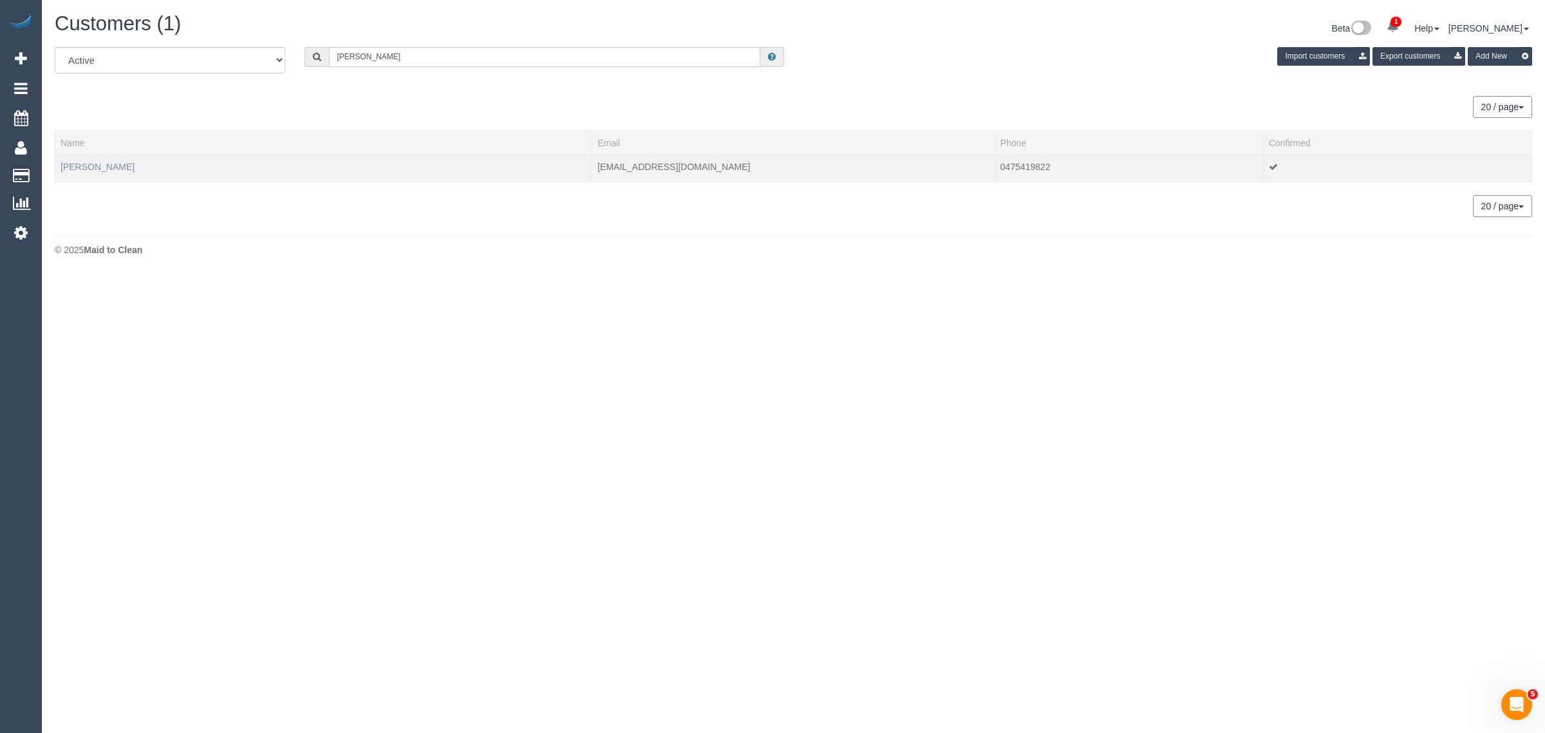
type input "[PERSON_NAME]"
click at [84, 169] on link "[PERSON_NAME]" at bounding box center [98, 167] width 74 height 10
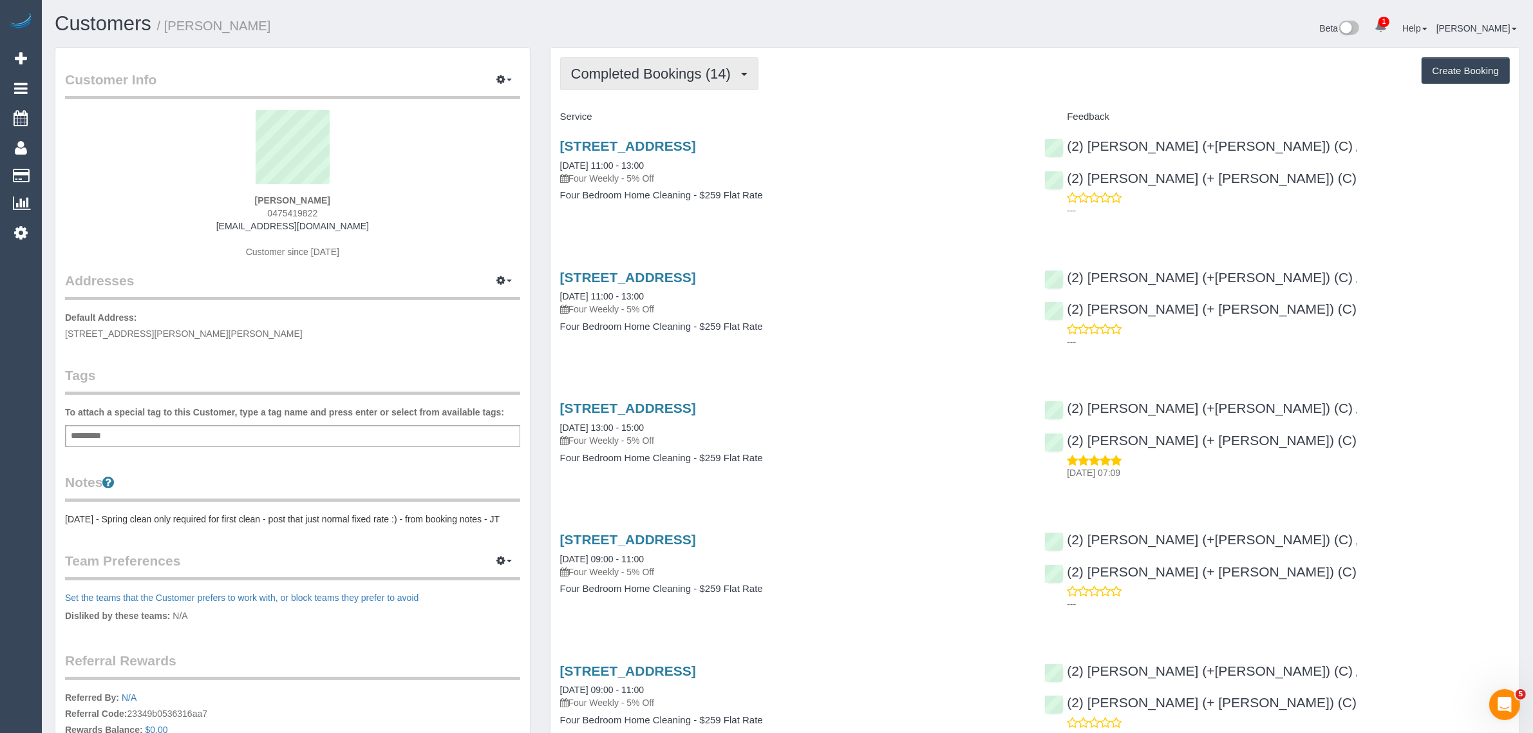
click at [671, 74] on span "Completed Bookings (14)" at bounding box center [654, 74] width 166 height 16
click at [639, 120] on link "Upcoming Bookings (11)" at bounding box center [630, 120] width 139 height 17
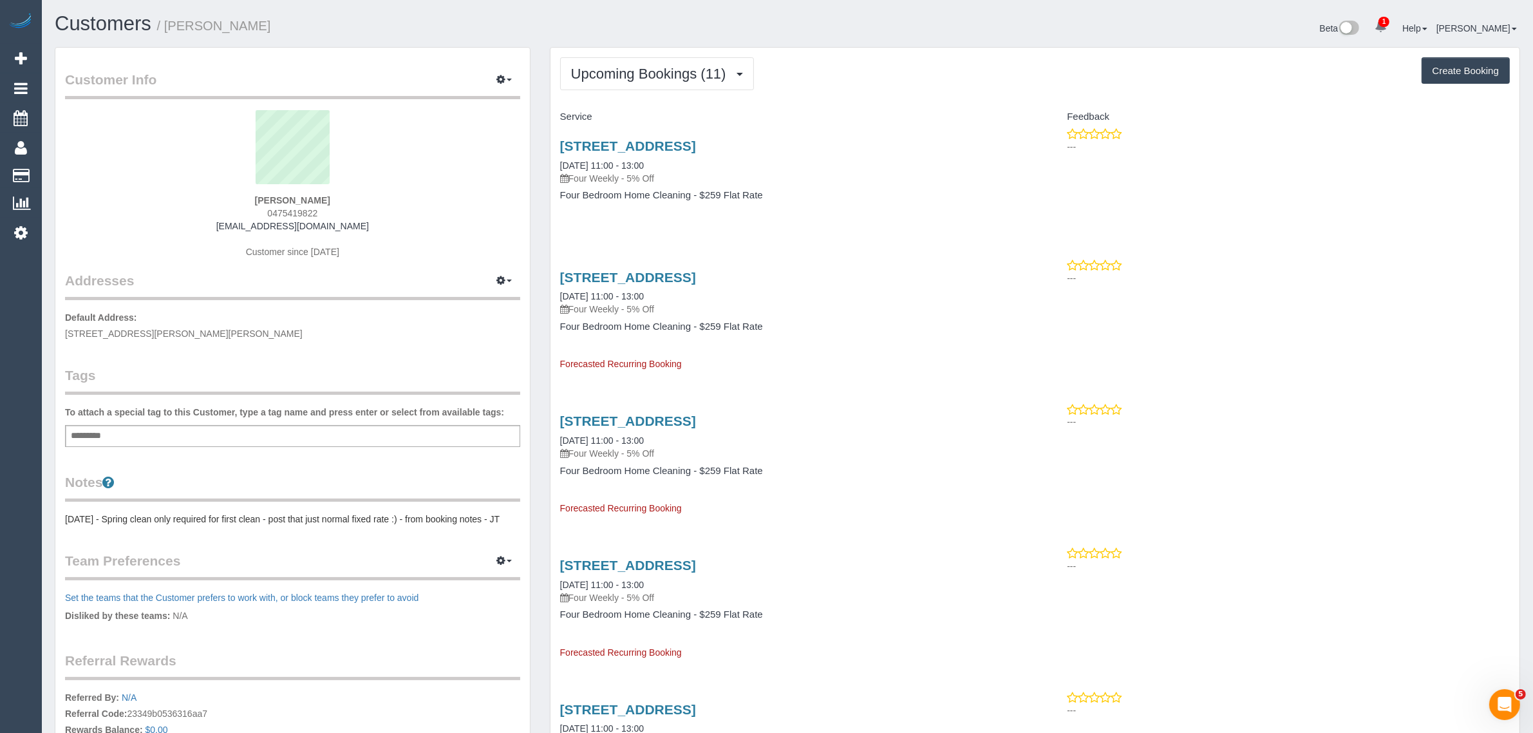
drag, startPoint x: 549, startPoint y: 165, endPoint x: 604, endPoint y: 163, distance: 54.7
click at [604, 163] on div "26 Spectrum Way, Coburg North, VIC 3058 03/09/2025 11:00 - 13:00 Four Weekly - …" at bounding box center [792, 176] width 485 height 99
copy link "03/09/2025"
drag, startPoint x: 88, startPoint y: 175, endPoint x: 106, endPoint y: 158, distance: 25.5
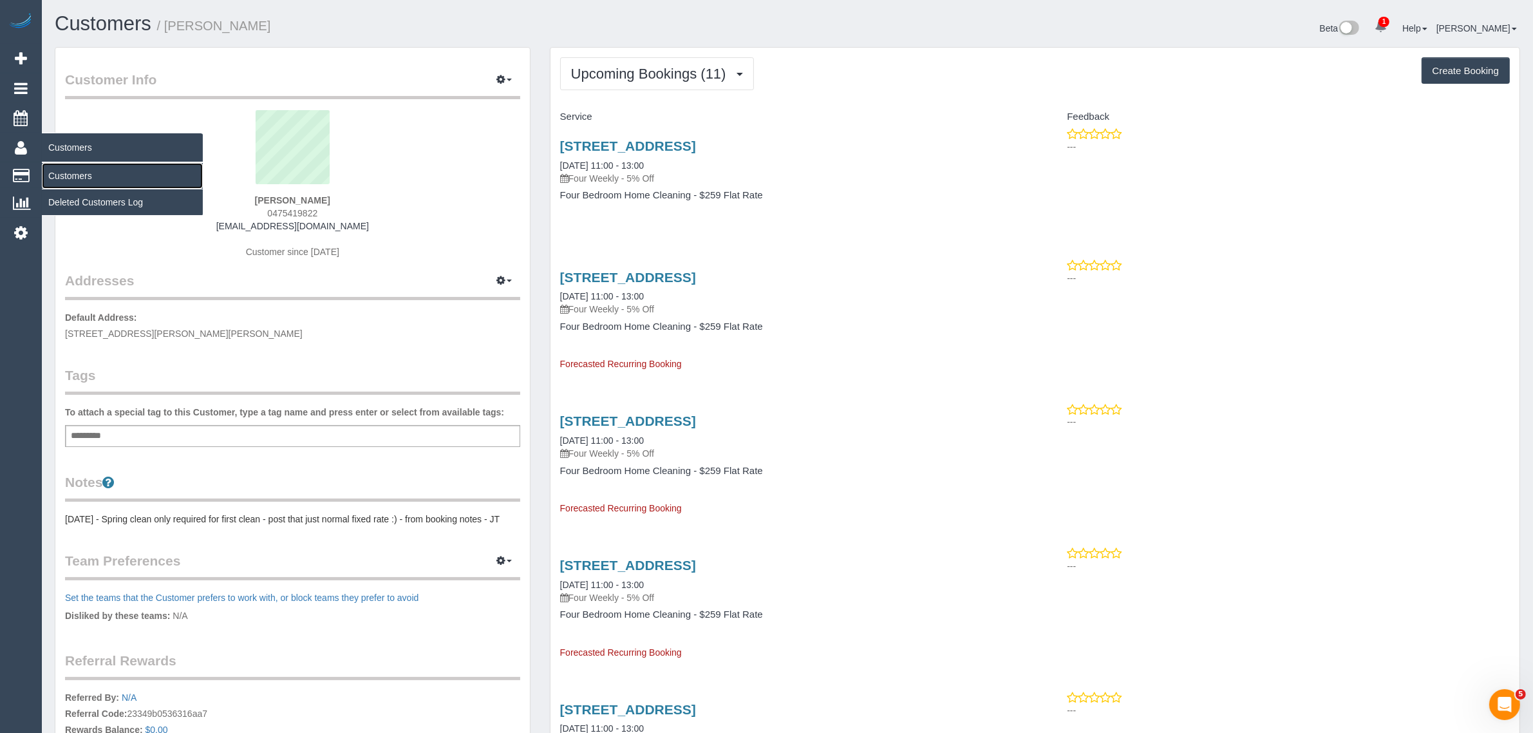
click at [88, 175] on link "Customers" at bounding box center [122, 176] width 161 height 26
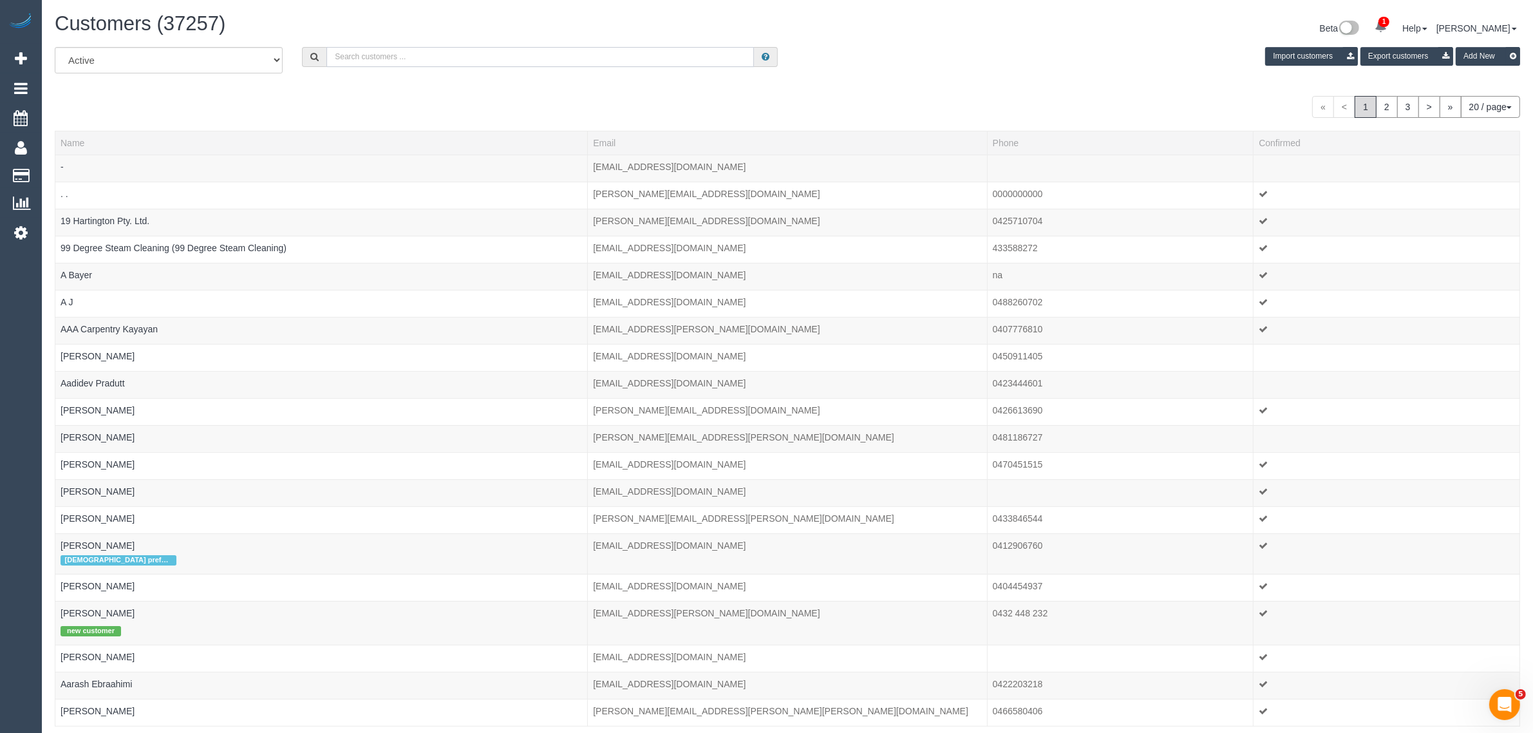
click at [487, 60] on input "text" at bounding box center [539, 57] width 427 height 20
paste input "Dante Davidson Daniele"
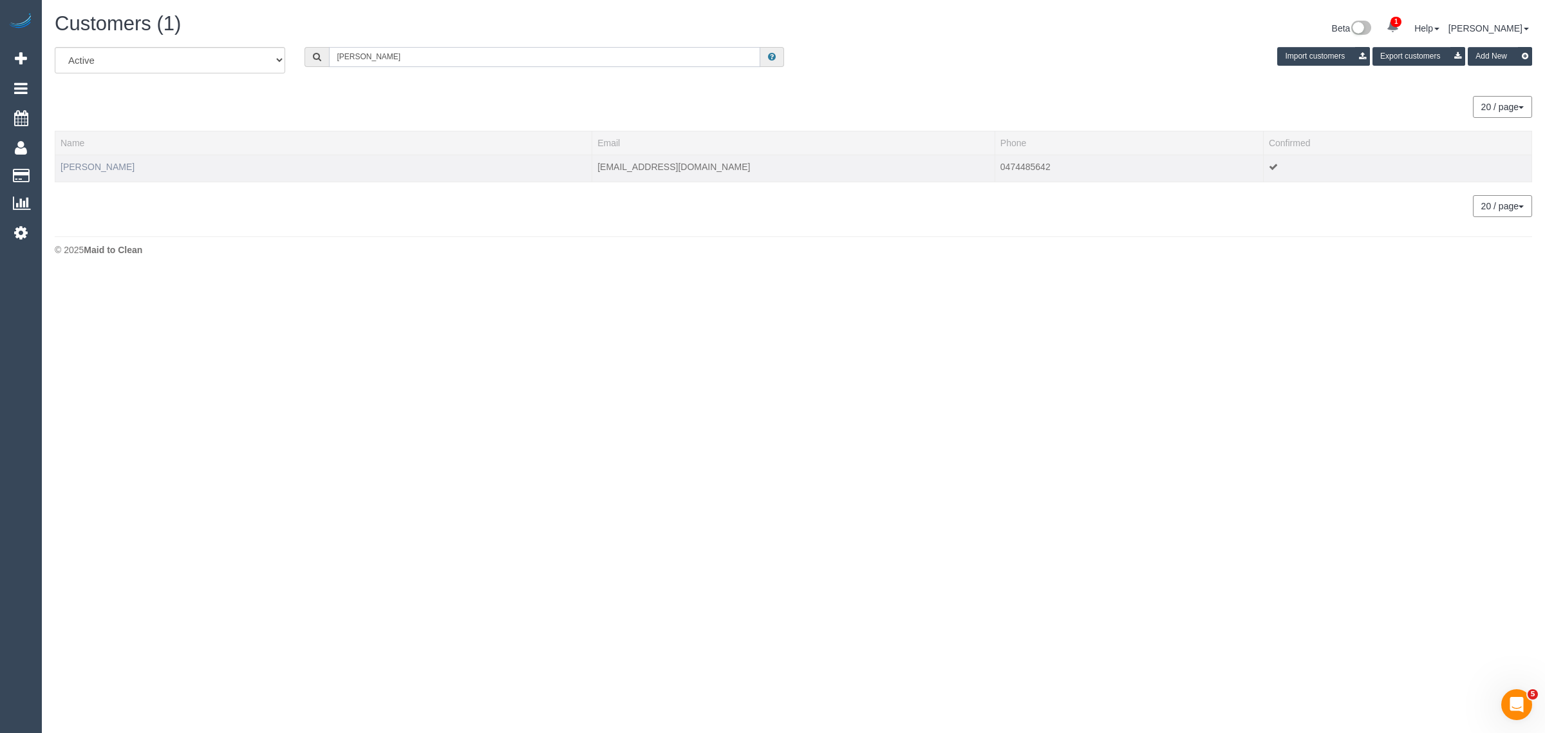
type input "Dante Davidson Daniele"
click at [132, 166] on link "Dante Davidson Daniele" at bounding box center [98, 167] width 74 height 10
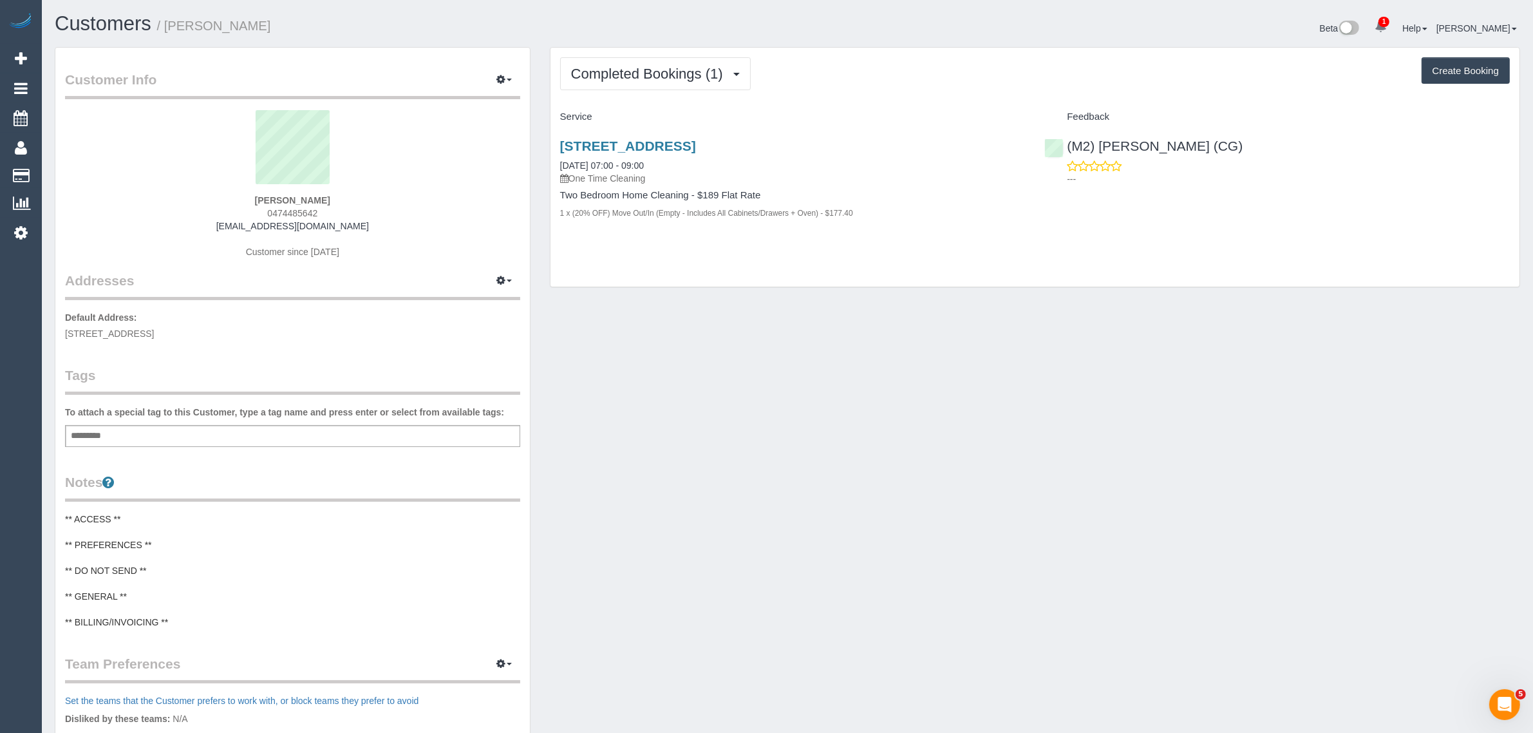
click at [786, 382] on div "Customer Info Edit Contact Info Send Message Email Preferences Special Sales Ta…" at bounding box center [787, 510] width 1484 height 927
click at [657, 69] on span "Completed Bookings (1)" at bounding box center [650, 74] width 158 height 16
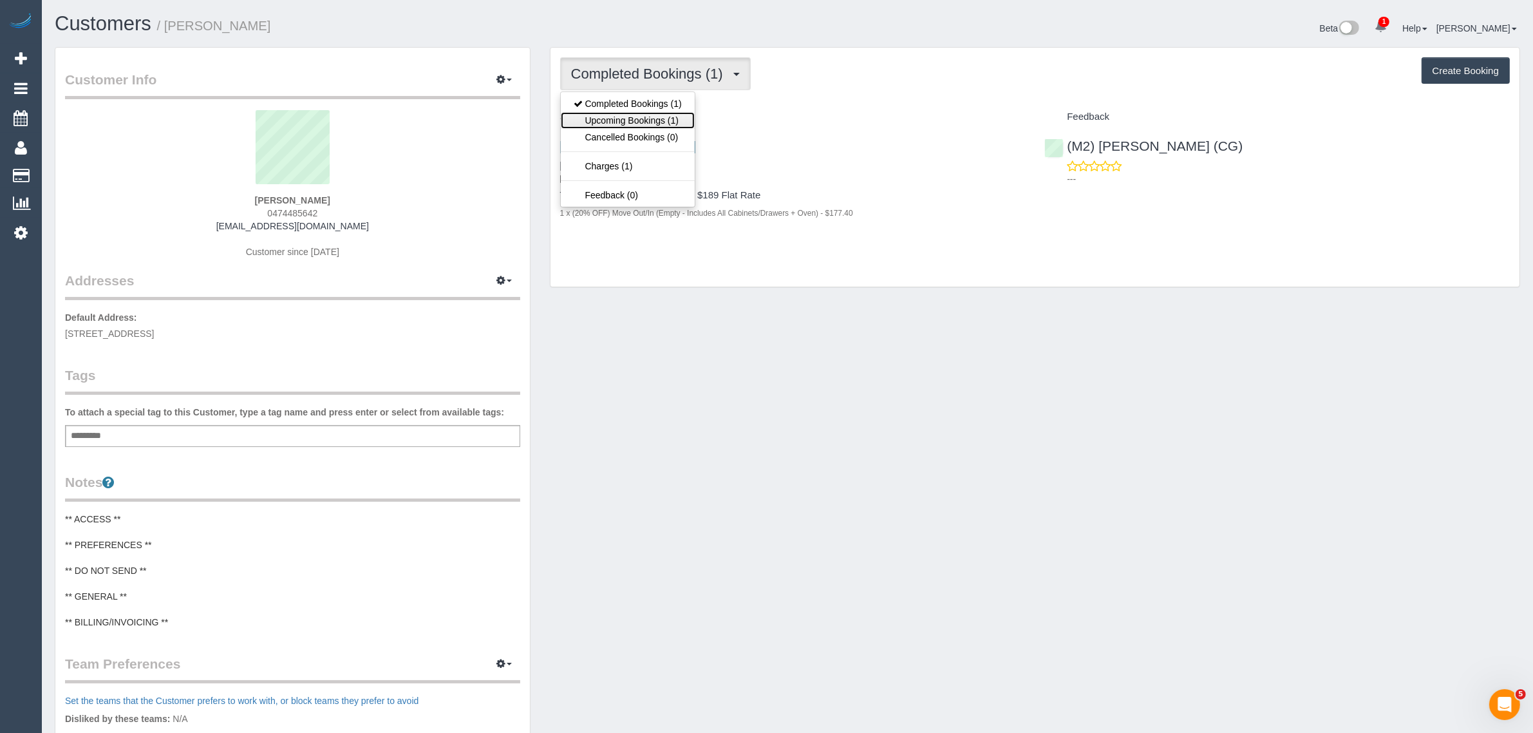
click at [648, 117] on link "Upcoming Bookings (1)" at bounding box center [628, 120] width 134 height 17
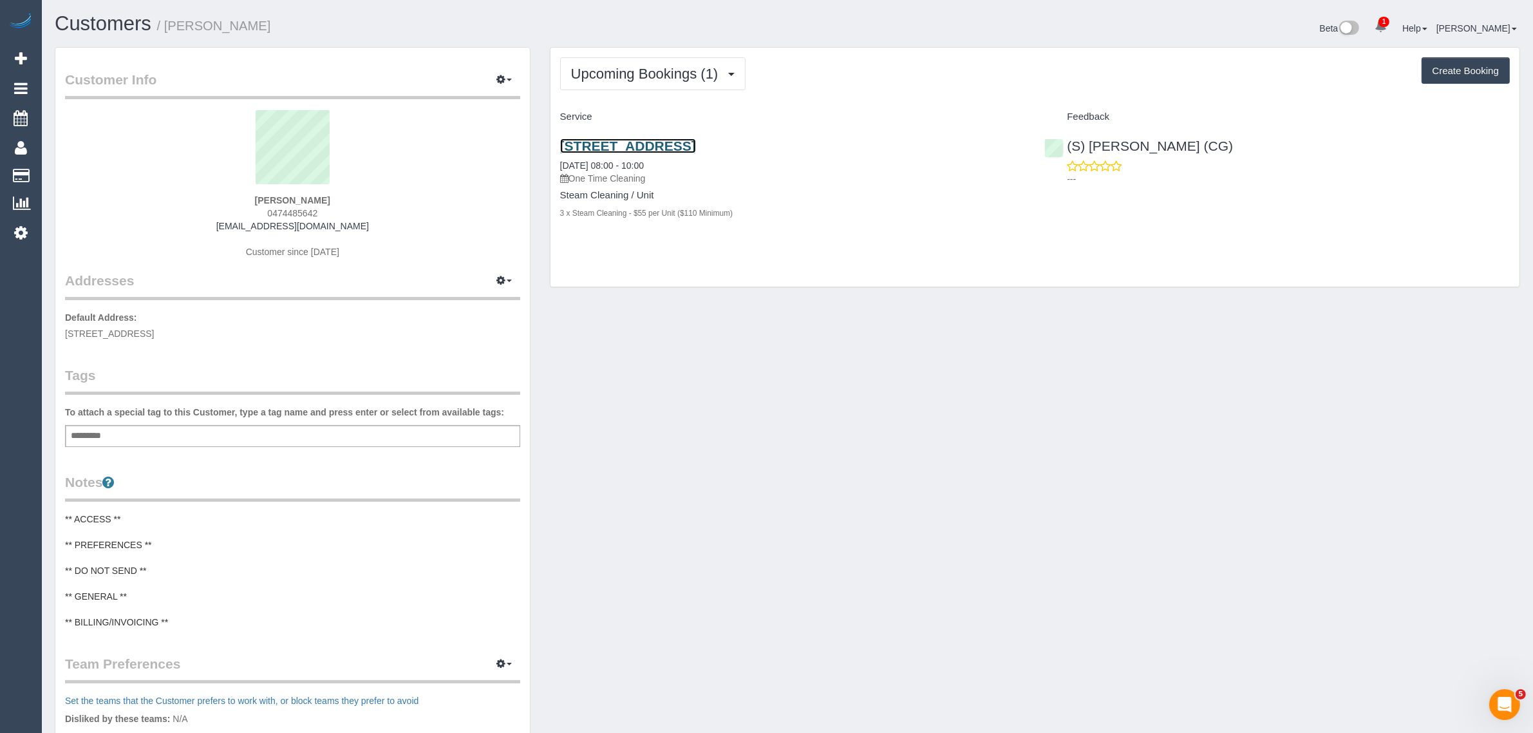
click at [657, 139] on link "37 Flemington St, 5, Travancore, VIC 3032" at bounding box center [628, 145] width 136 height 15
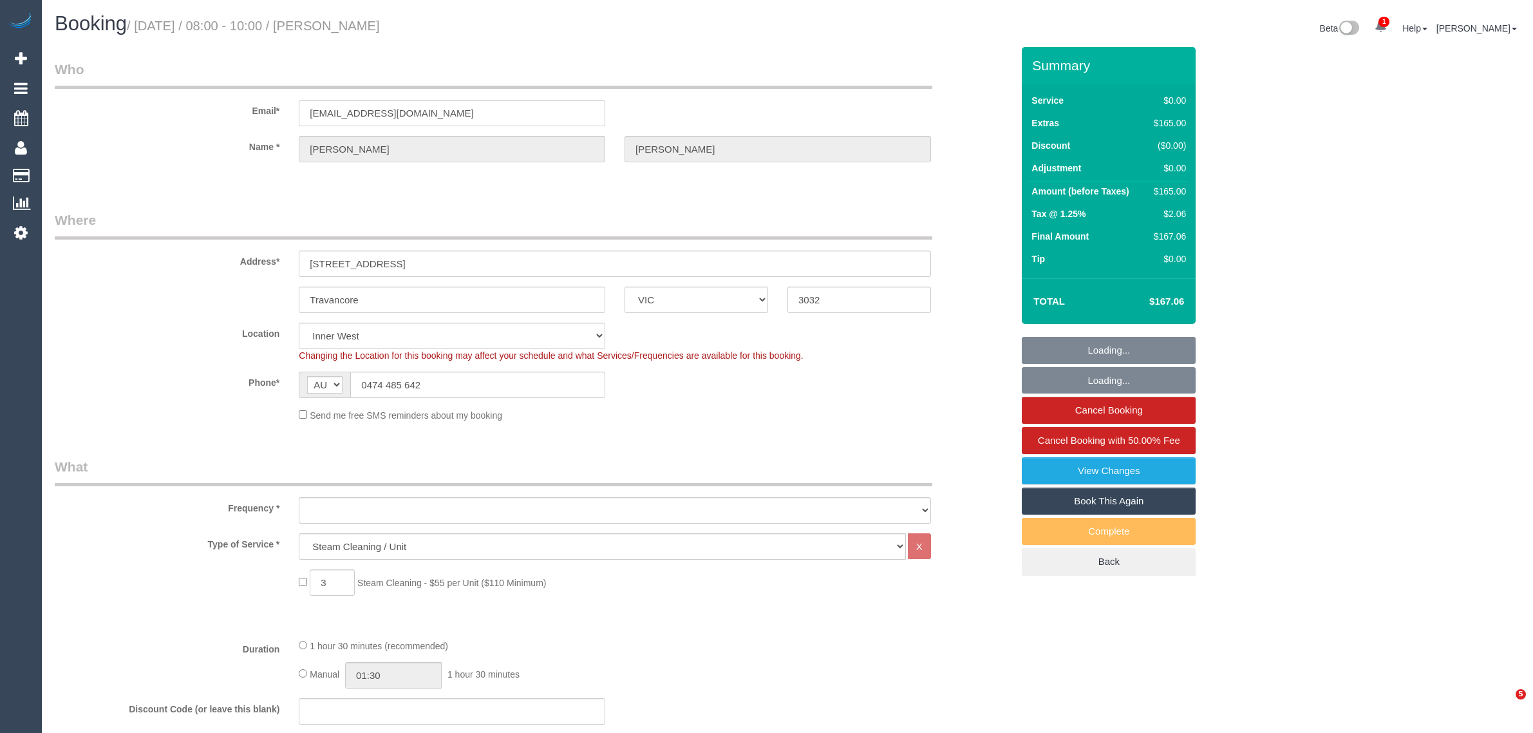
select select "VIC"
select select "object:1442"
select select "number:29"
select select "number:14"
select select "number:18"
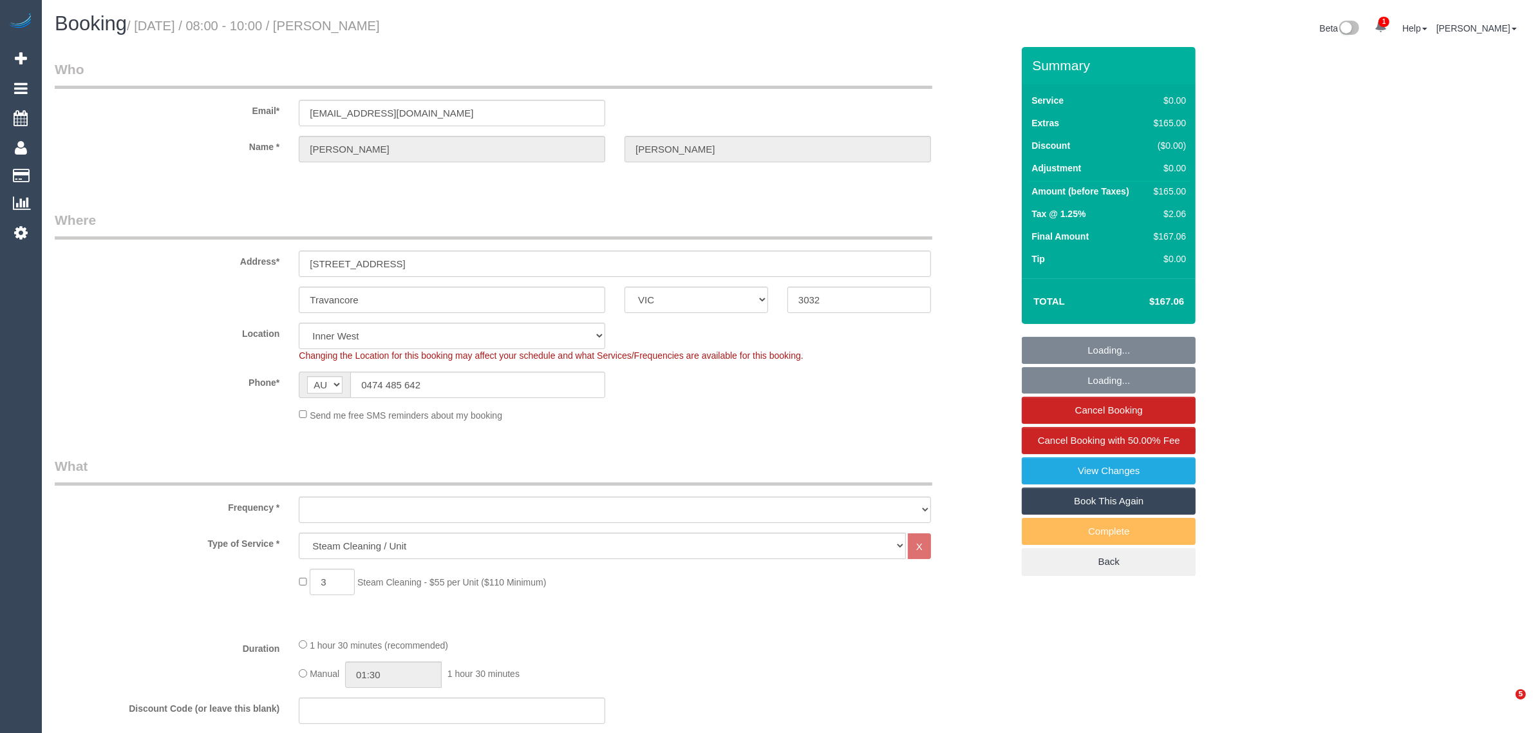
select select "number:25"
select select "number:26"
select select "spot1"
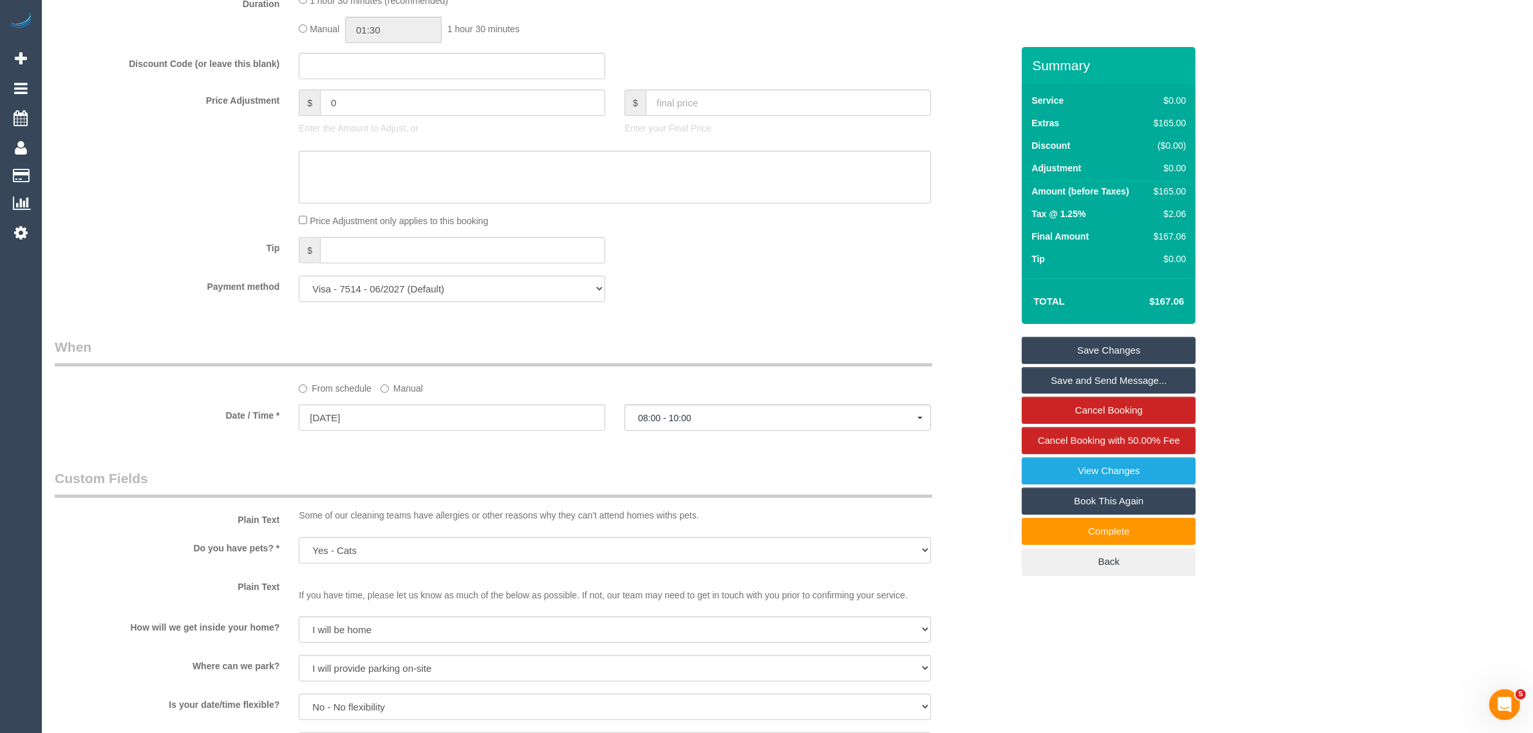
scroll to position [644, 0]
click at [425, 101] on input "0" at bounding box center [462, 103] width 285 height 26
paste input "27.50"
type input "027.50"
click at [400, 161] on textarea at bounding box center [615, 177] width 632 height 53
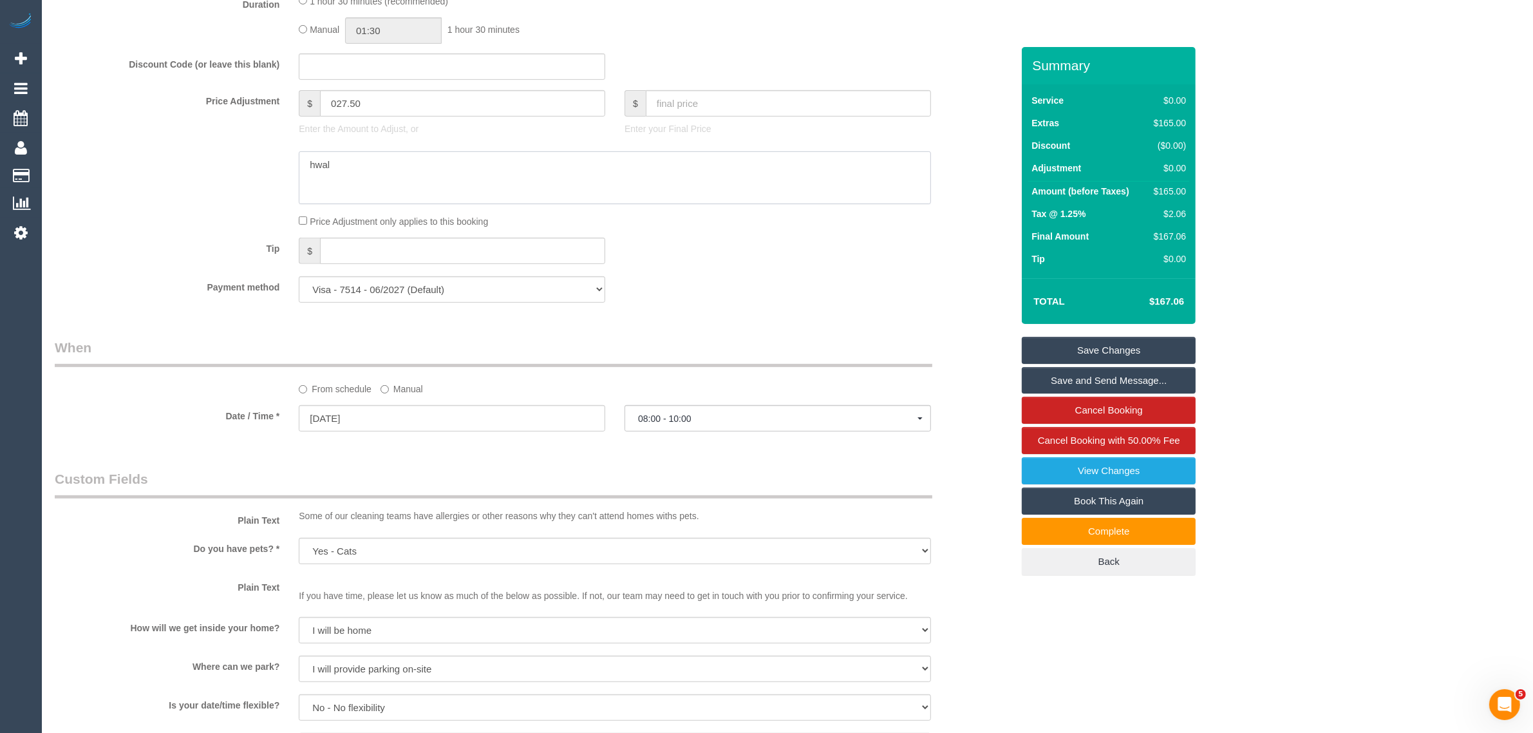
type textarea "hwalw"
type input "27.5"
type textarea "hwalwway"
paste textarea "$27.50."
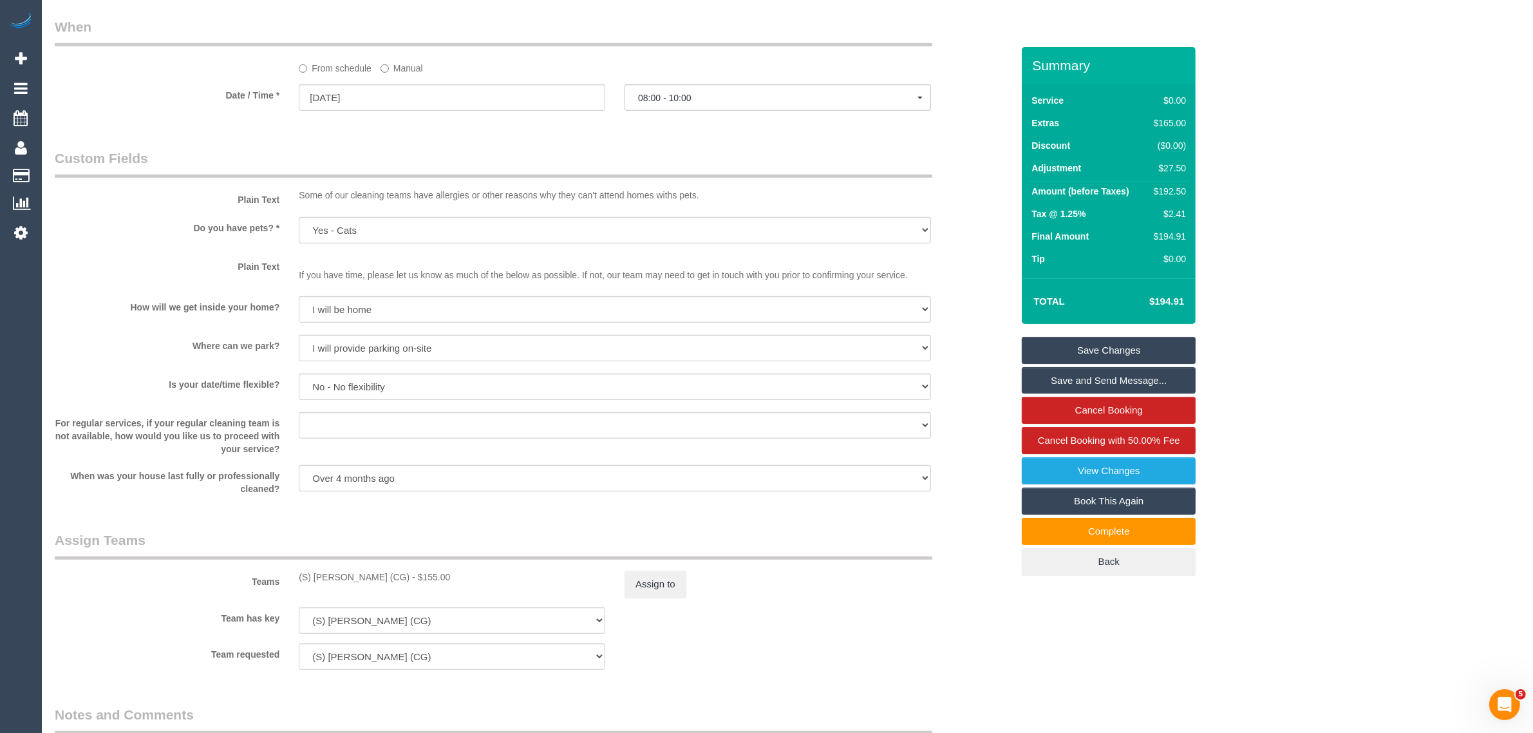
scroll to position [966, 0]
type textarea "Hallway steam cleaning - $27.50."
click at [648, 583] on button "Assign to" at bounding box center [655, 582] width 62 height 27
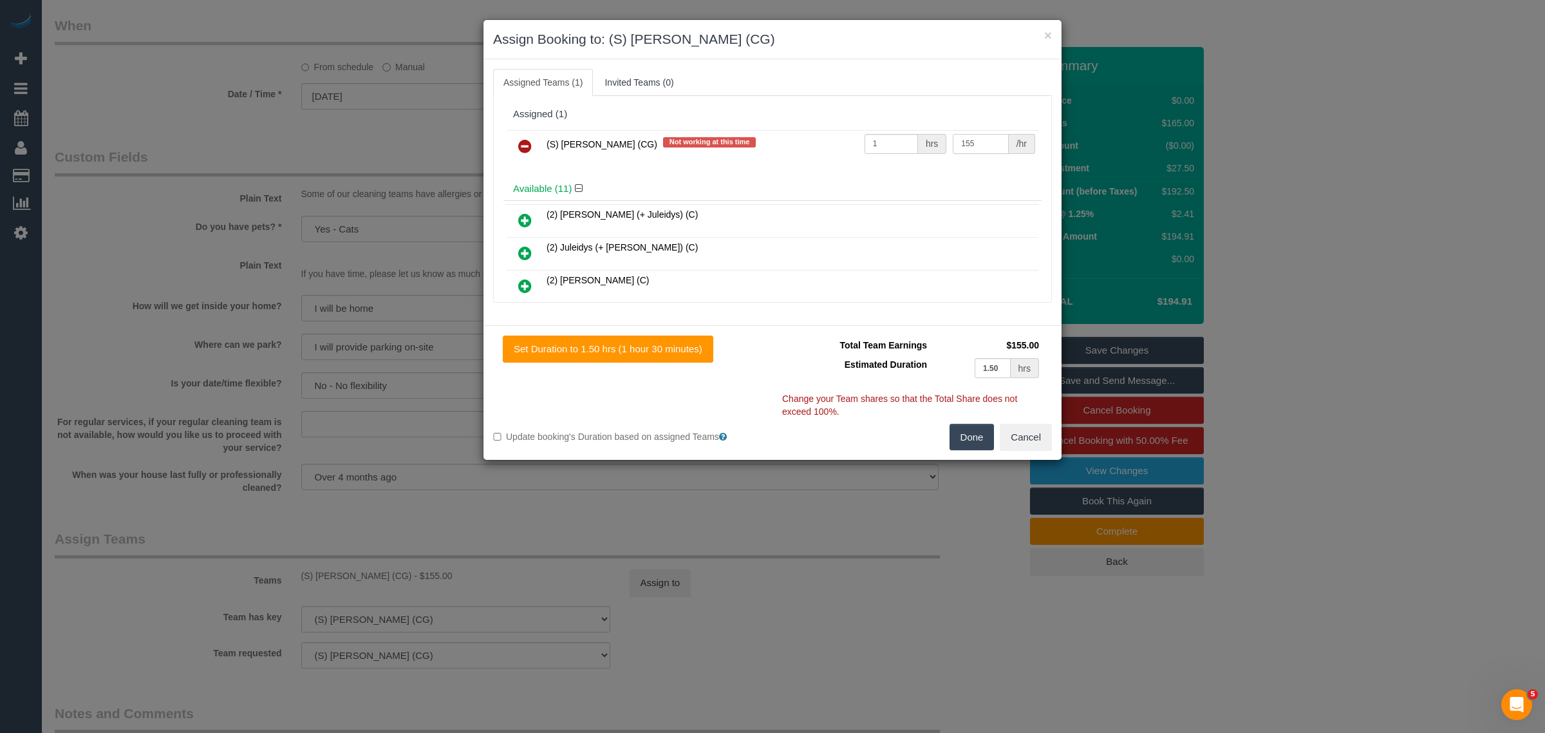
click at [960, 142] on input "155" at bounding box center [980, 144] width 55 height 20
type input "175"
click at [960, 431] on button "Done" at bounding box center [971, 437] width 45 height 27
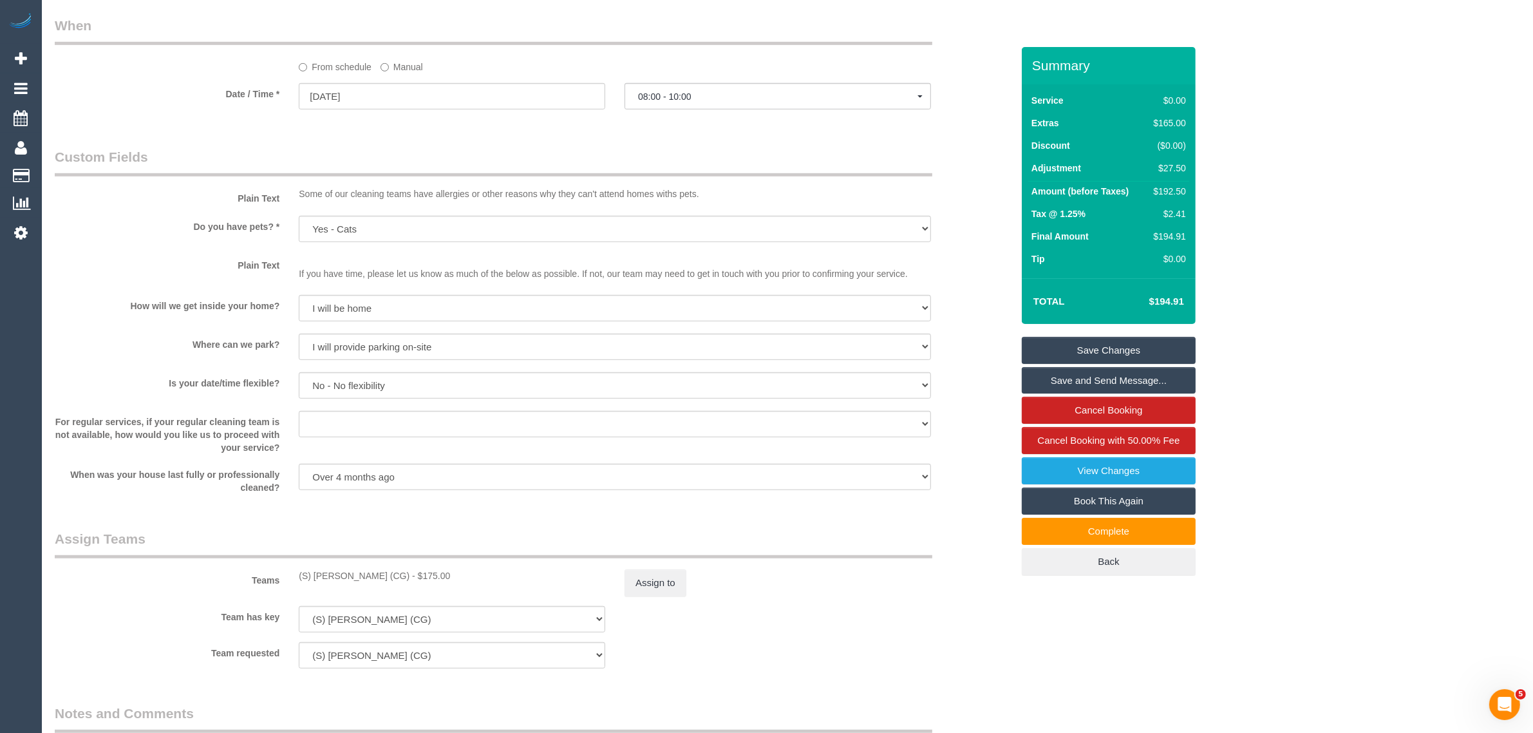
click at [964, 478] on div "× Assign Booking to: (S) Mark Yenimireddy (CG) Assigned Teams (1) Invited Teams…" at bounding box center [766, 366] width 1533 height 733
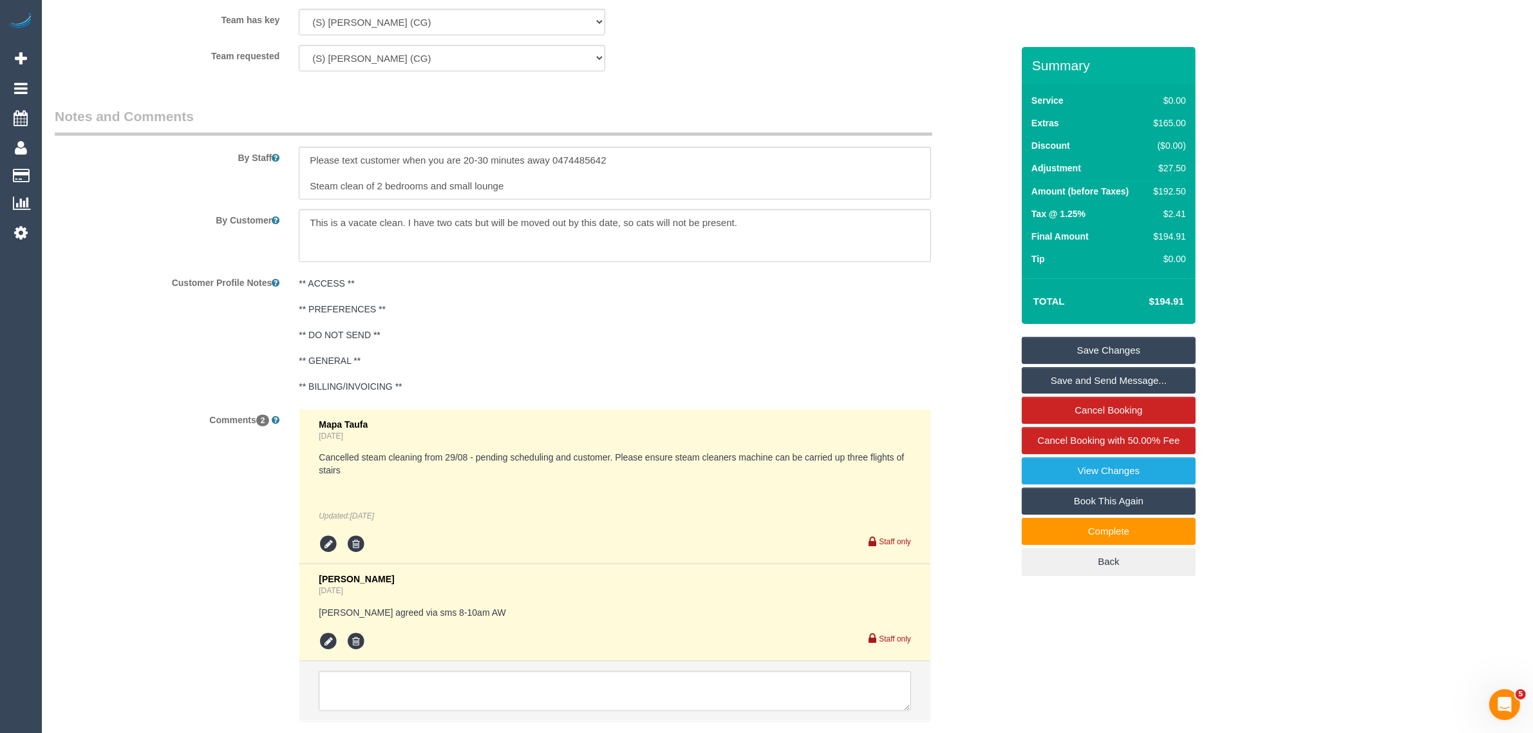
scroll to position [1609, 0]
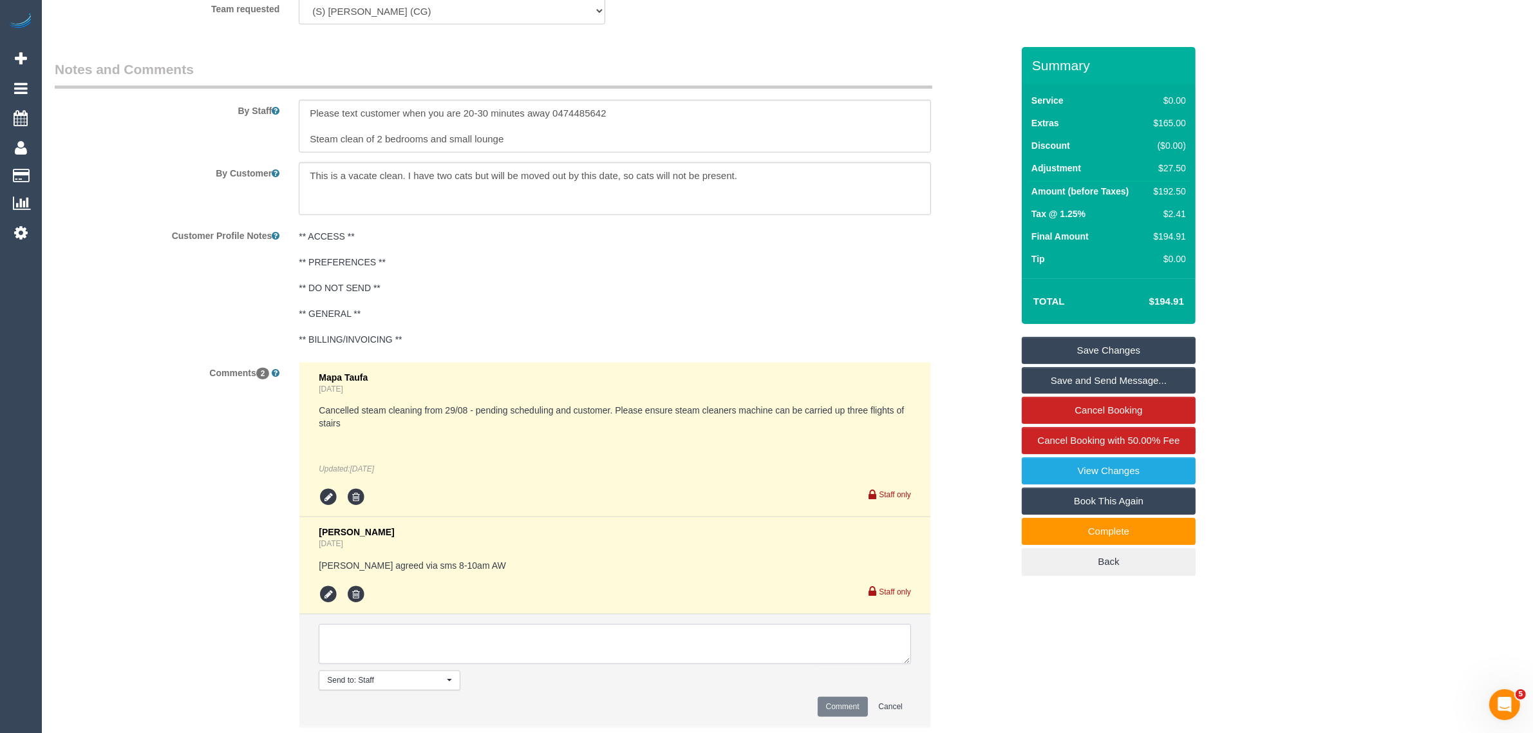
click at [764, 649] on textarea at bounding box center [615, 644] width 592 height 40
paste textarea "$27.50."
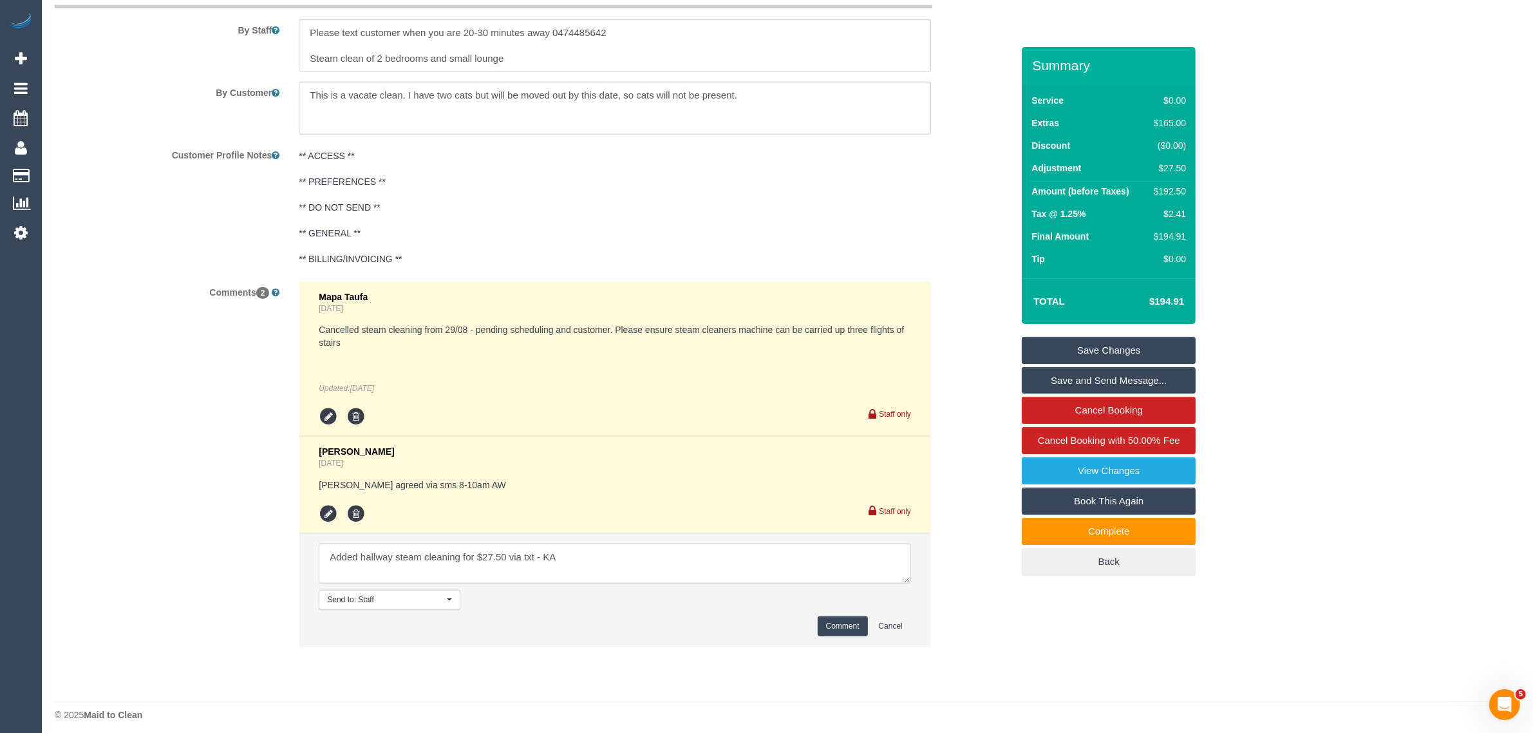
scroll to position [1697, 0]
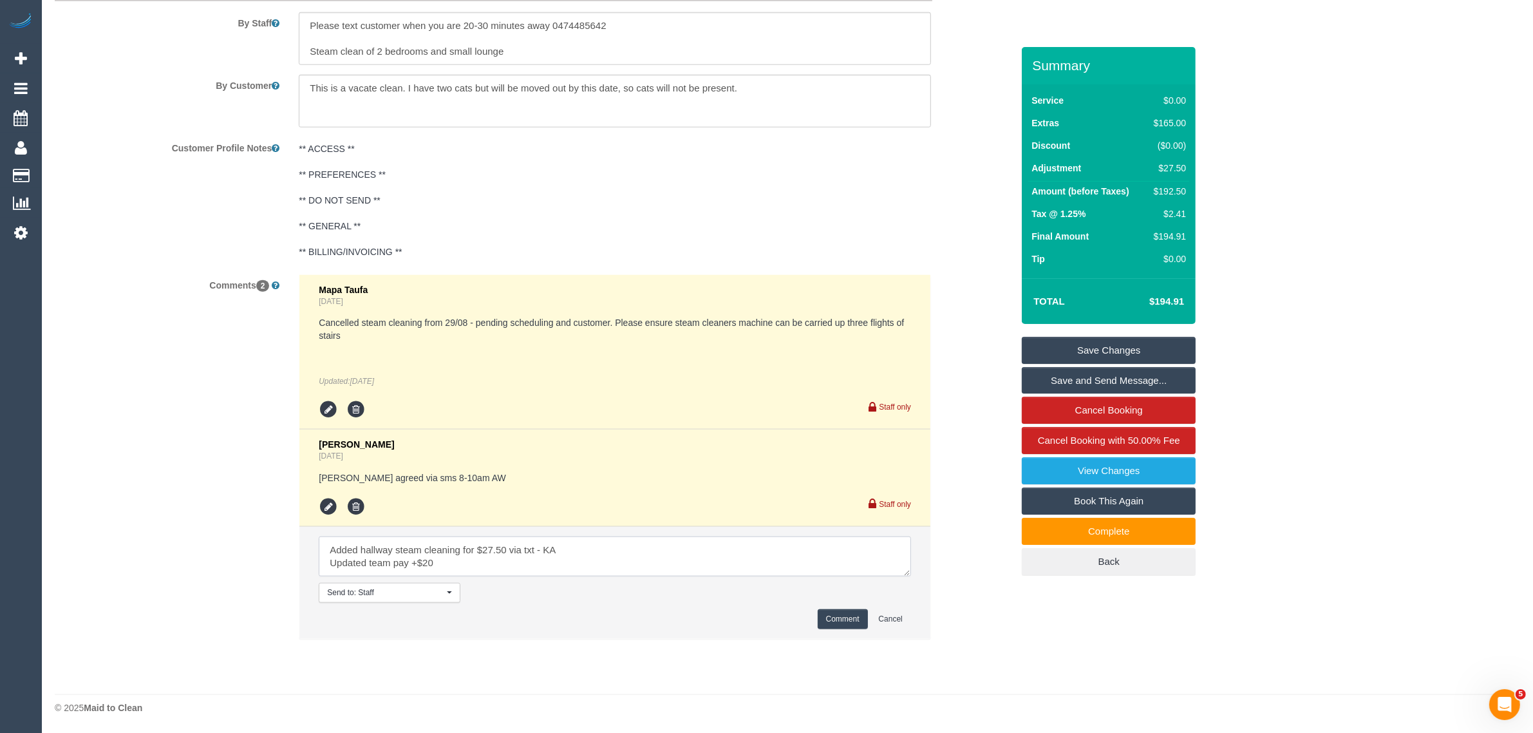
type textarea "Added hallway steam cleaning for $27.50 via txt - KA Updated team pay +$20"
click at [838, 626] on button "Comment" at bounding box center [842, 619] width 50 height 20
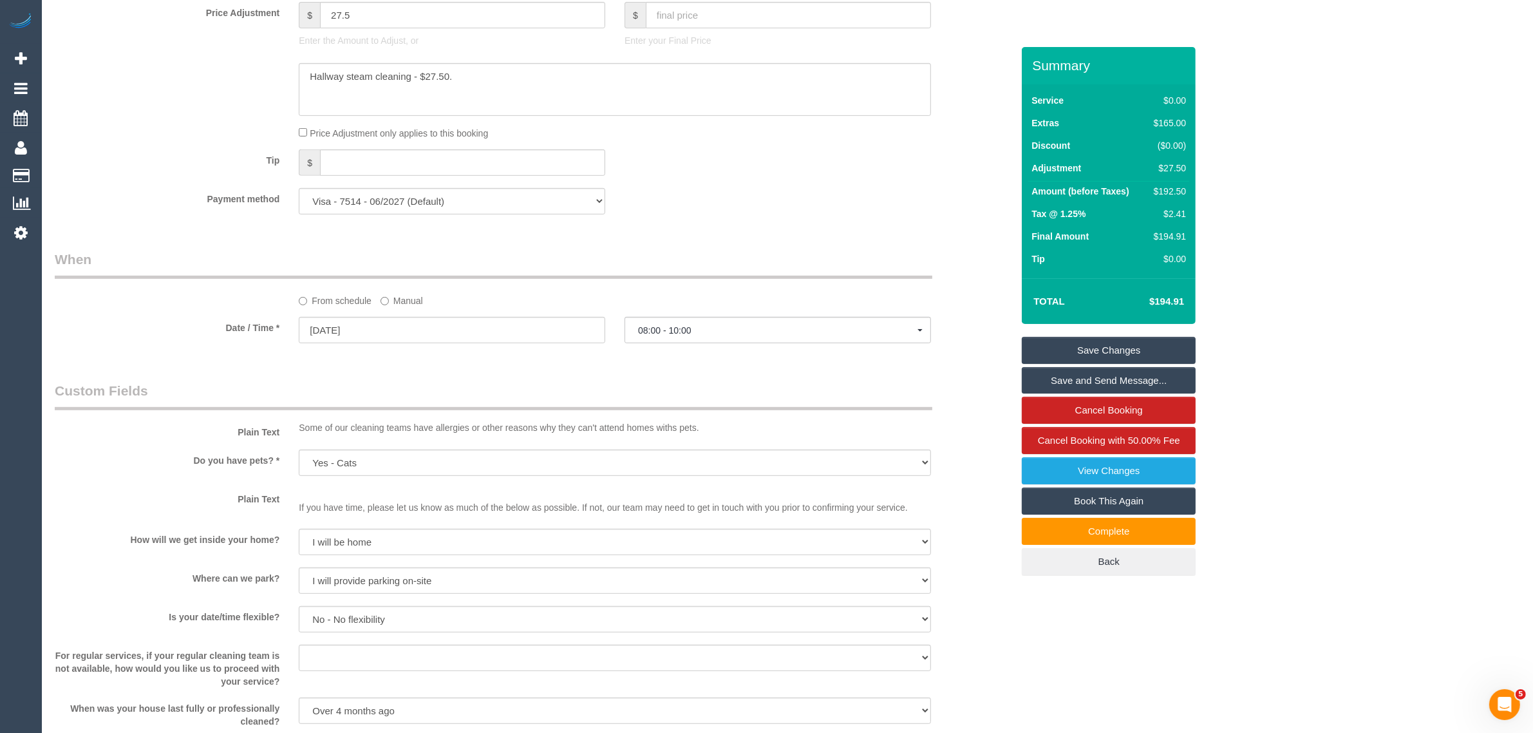
click at [1088, 345] on link "Save Changes" at bounding box center [1109, 350] width 174 height 27
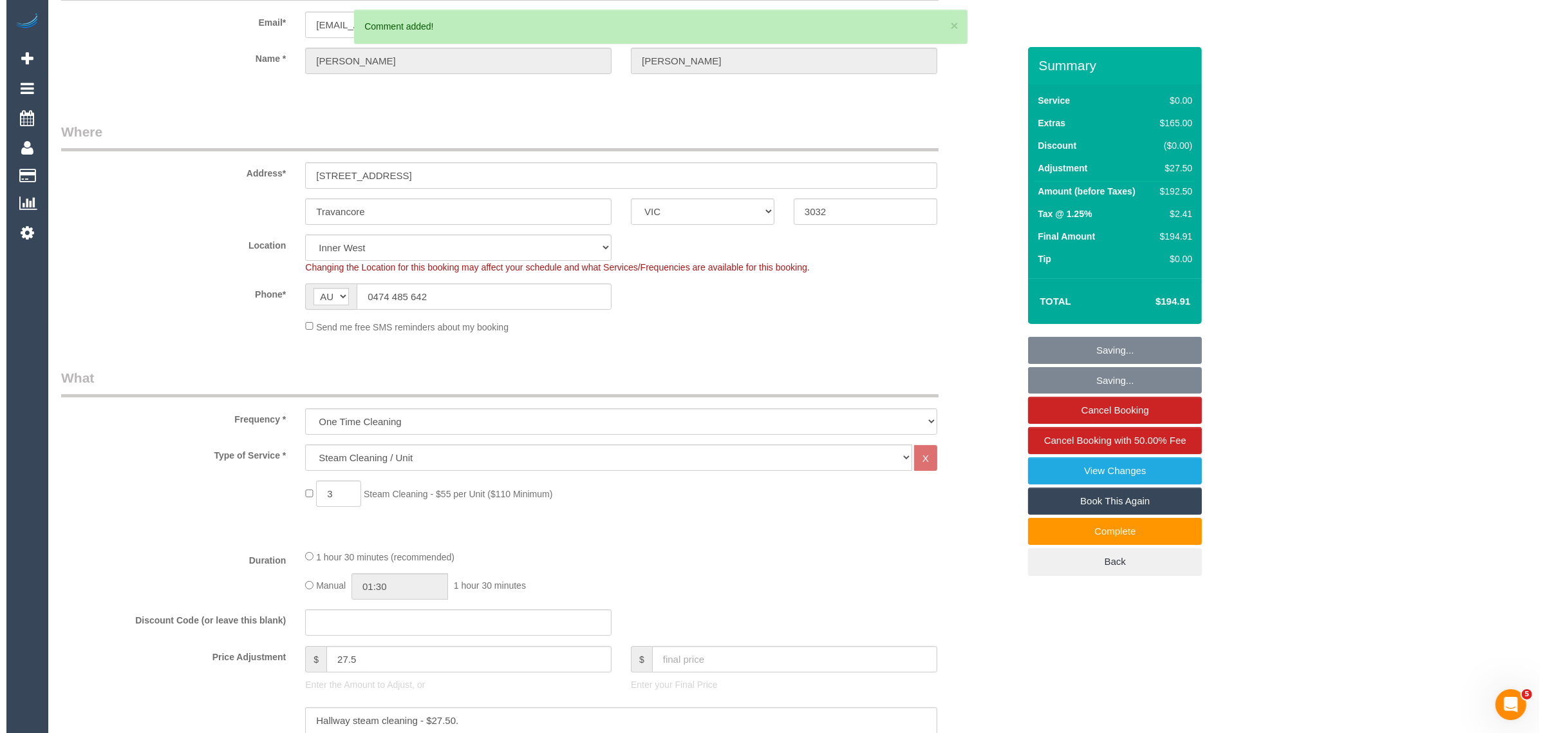
scroll to position [0, 0]
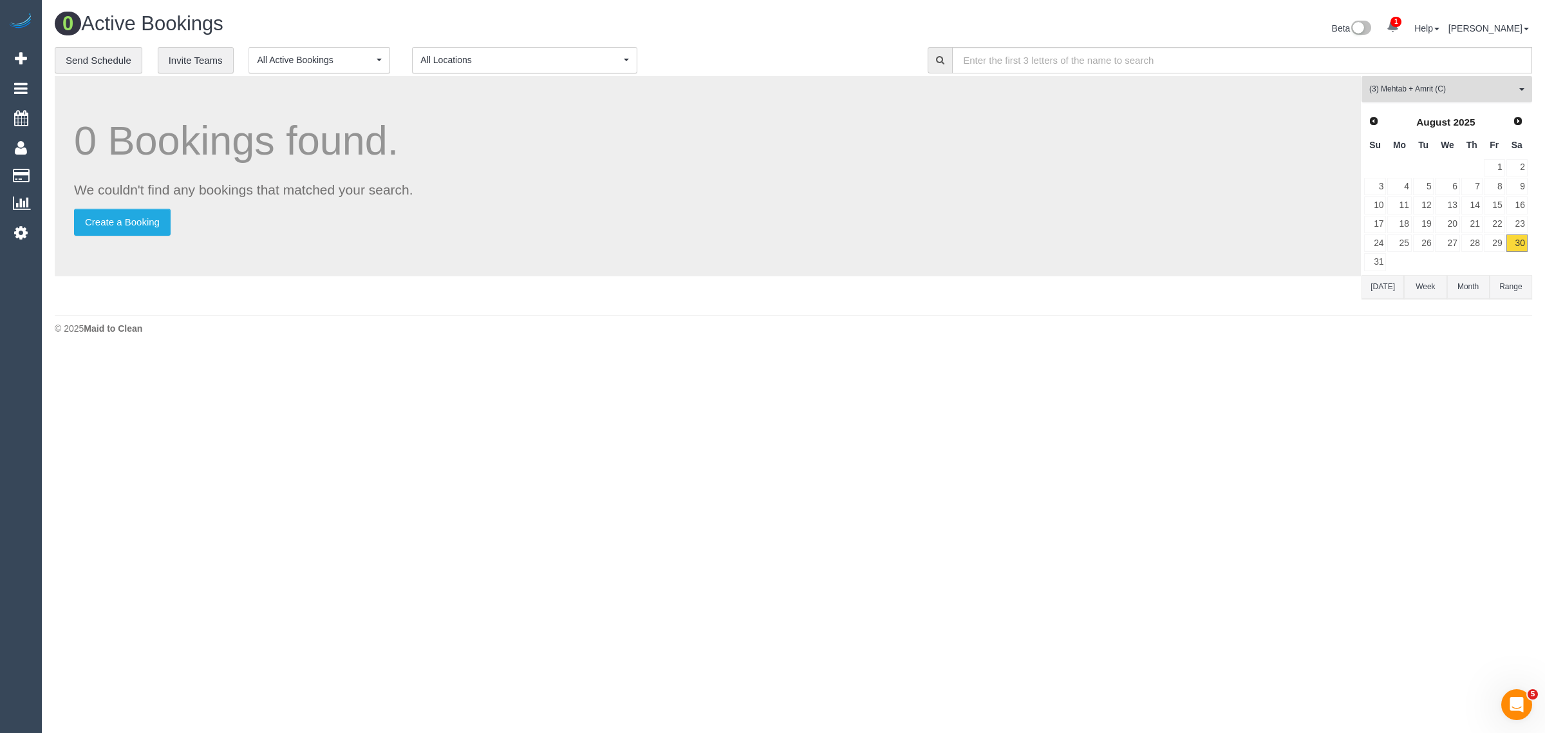
click at [1418, 86] on span "(3) Mehtab + Amrit (C)" at bounding box center [1442, 89] width 147 height 11
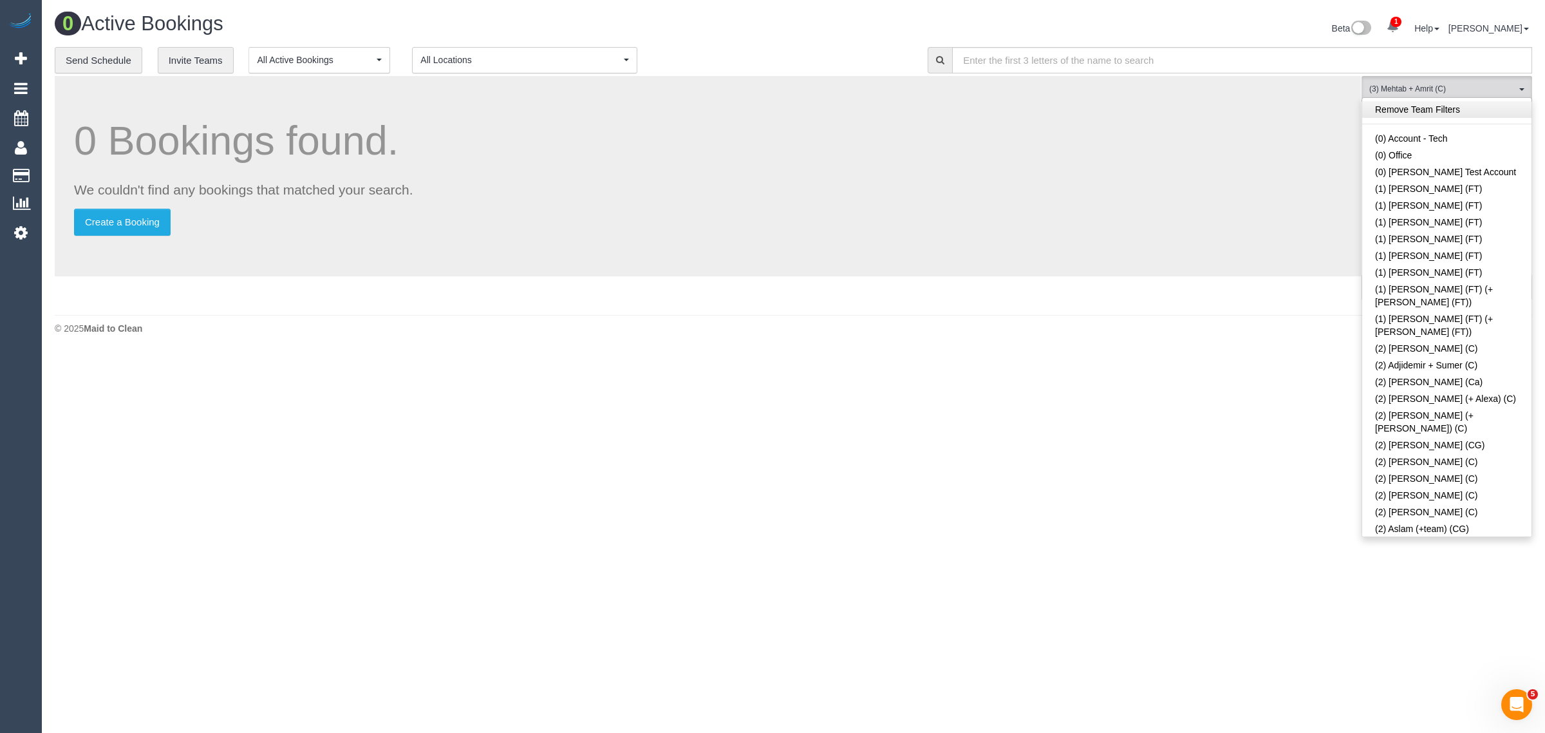
click at [1453, 113] on link "Remove Team Filters" at bounding box center [1446, 109] width 169 height 17
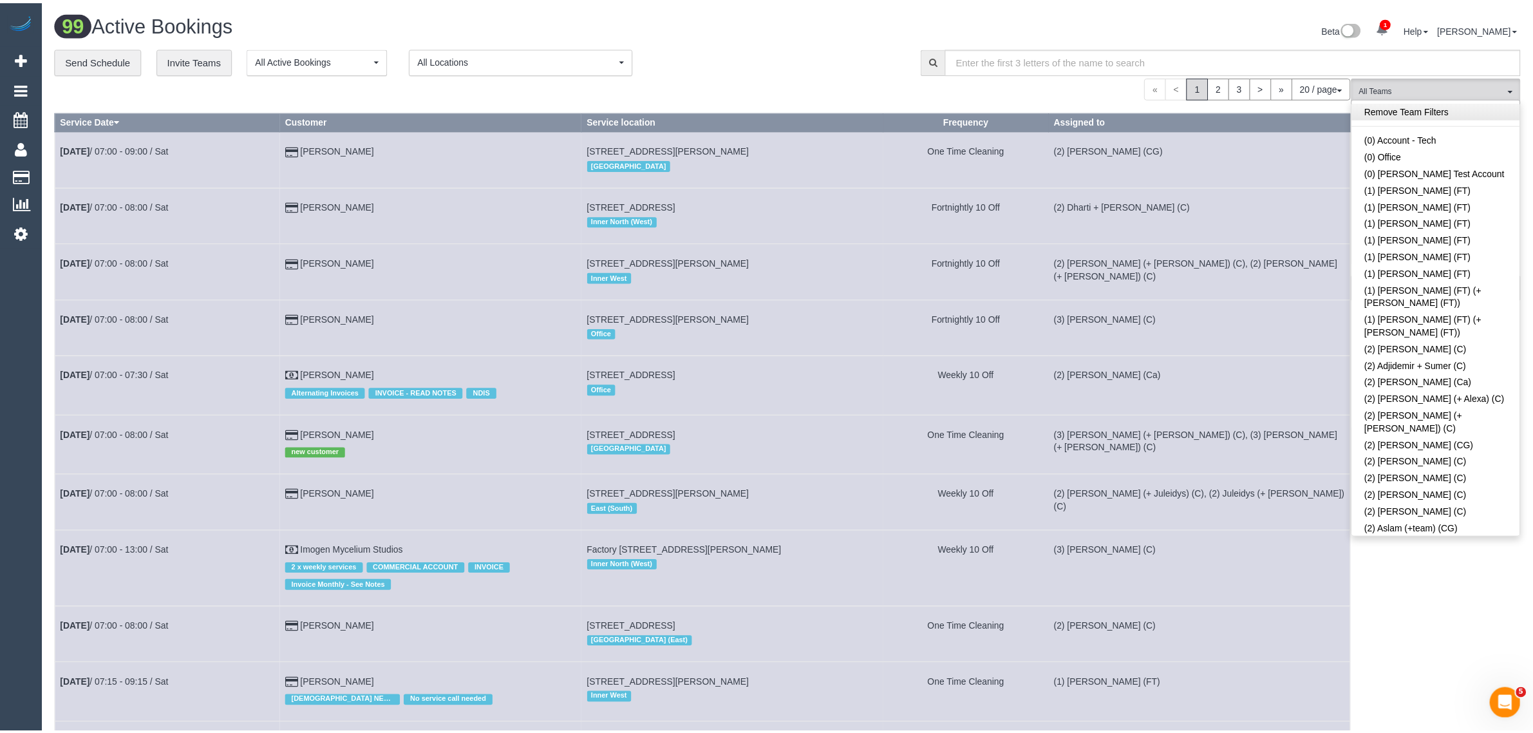
scroll to position [1957, 0]
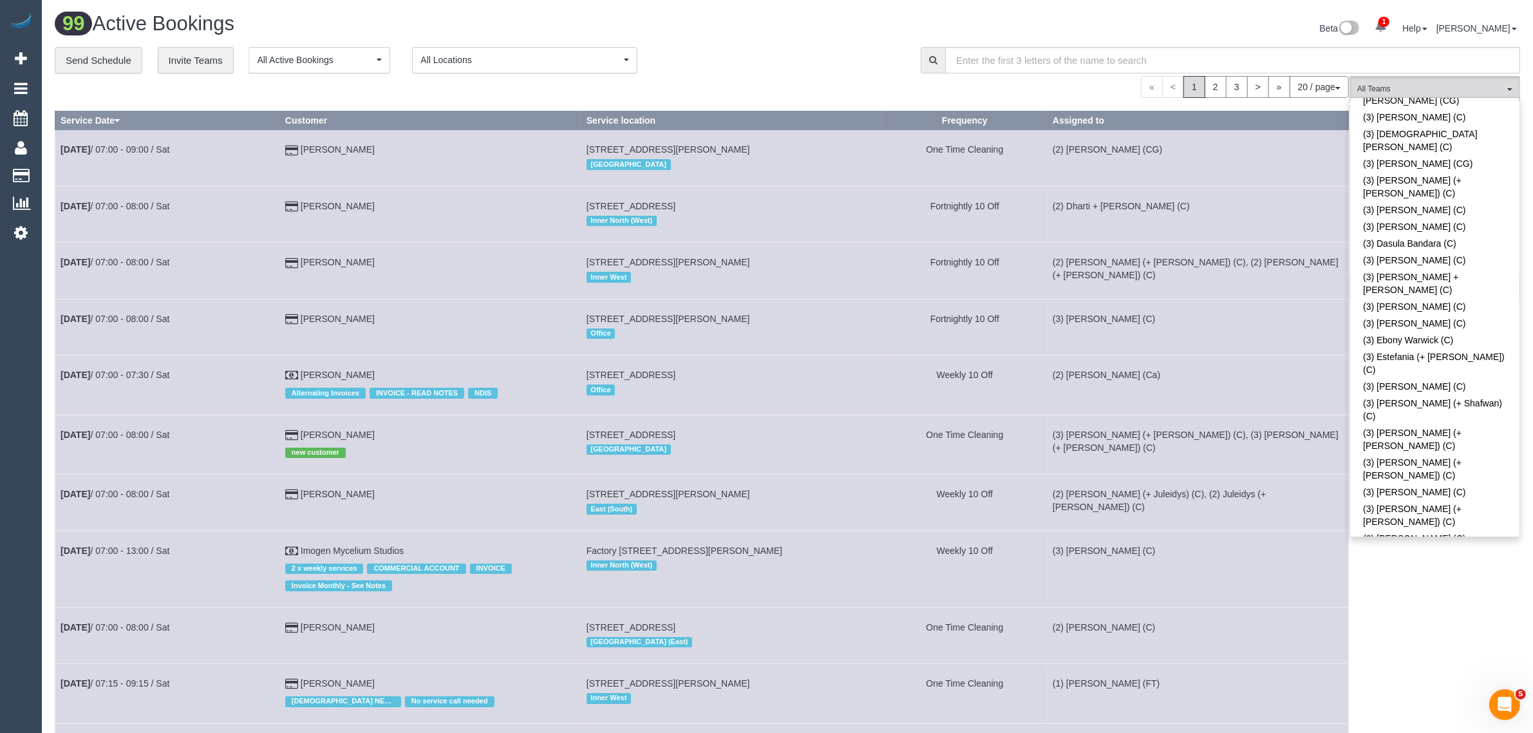
click at [1435, 723] on link "(3) [PERSON_NAME] (+ [PERSON_NAME]) (C)" at bounding box center [1434, 738] width 169 height 30
click at [798, 43] on div "Beta 1 Your Notifications You have 0 alerts × You have 64 to charge for 29/08/2…" at bounding box center [1158, 30] width 742 height 34
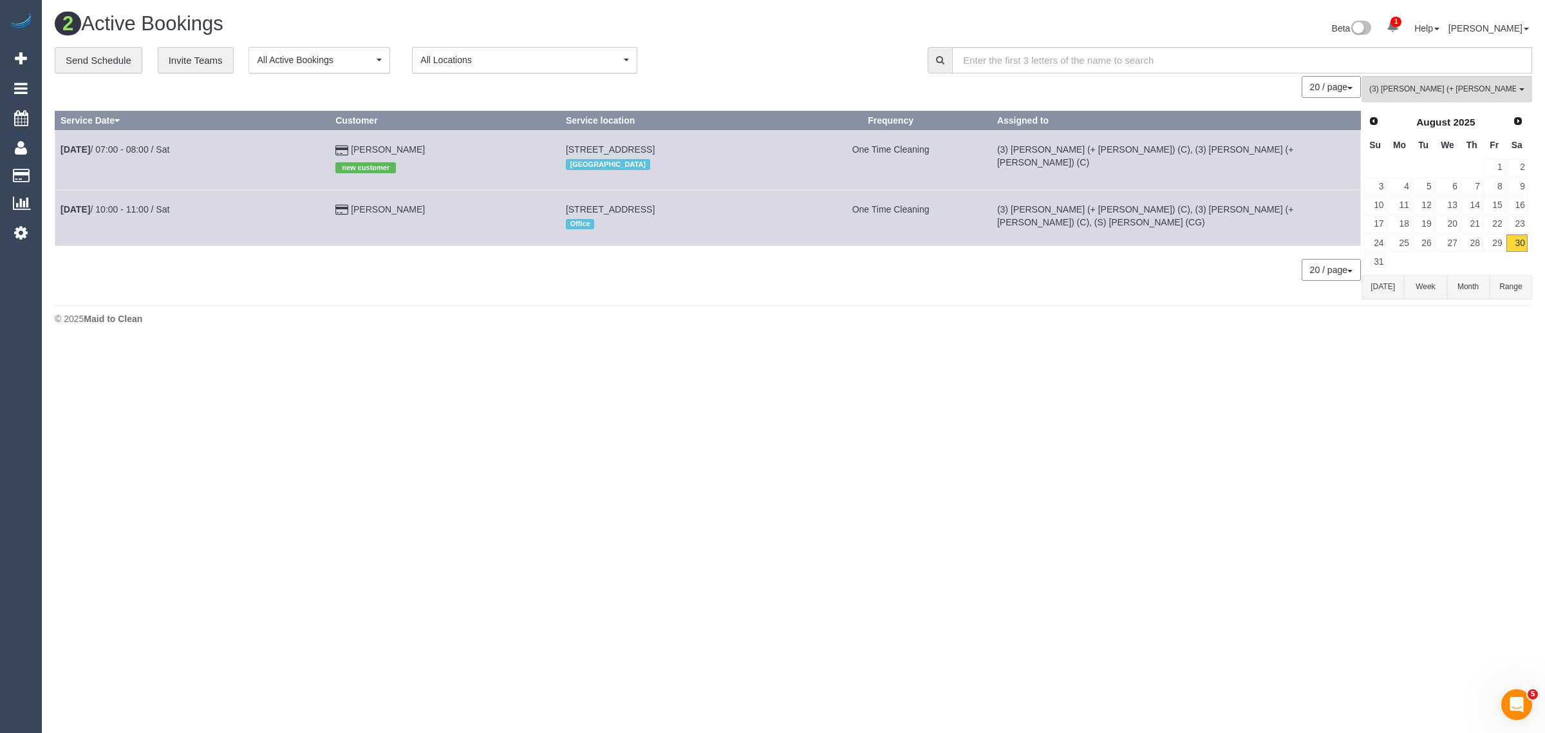
drag, startPoint x: 375, startPoint y: 153, endPoint x: 61, endPoint y: 156, distance: 313.5
click at [61, 156] on tr "Aug 30th / 07:00 - 08:00 / Sat Anthony Benvenuto new customer 102/687 Toorak Ro…" at bounding box center [707, 159] width 1305 height 59
copy tr "Aug 30th / 07:00 - 08:00 / Sat Anthony Benvenuto"
click at [395, 297] on div "0 Bookings found. We couldn't find any bookings that matched your search. Creat…" at bounding box center [708, 187] width 1307 height 223
drag, startPoint x: 342, startPoint y: 200, endPoint x: 59, endPoint y: 205, distance: 283.3
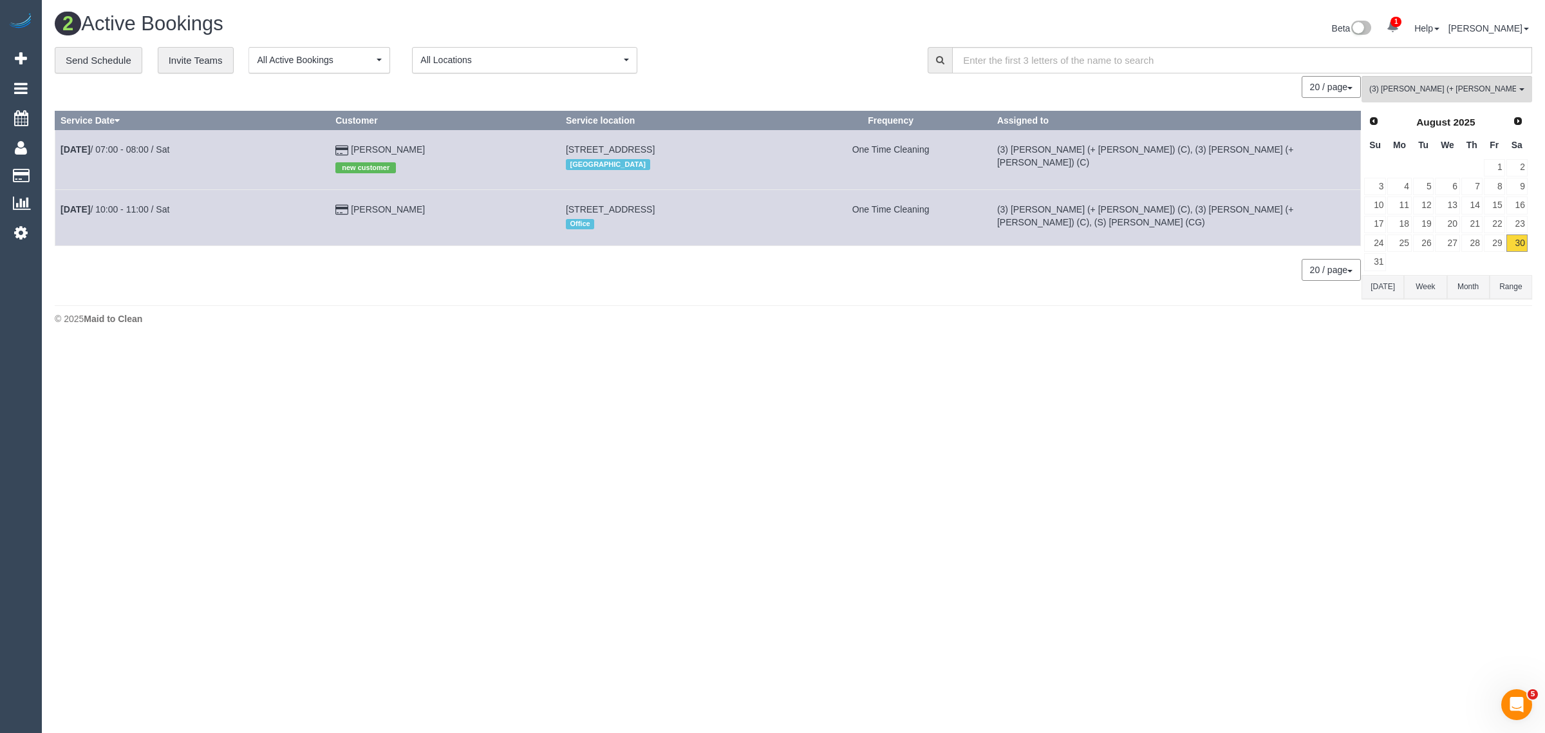
click at [59, 205] on tr "Aug 30th / 10:00 - 11:00 / Sat Nathan Noblet 4/134 Neerim Road, Caulfield East,…" at bounding box center [707, 217] width 1305 height 56
copy tr "Aug 30th / 10:00 - 11:00 / Sat Nathan Noblet"
click at [400, 149] on link "[PERSON_NAME]" at bounding box center [388, 149] width 74 height 10
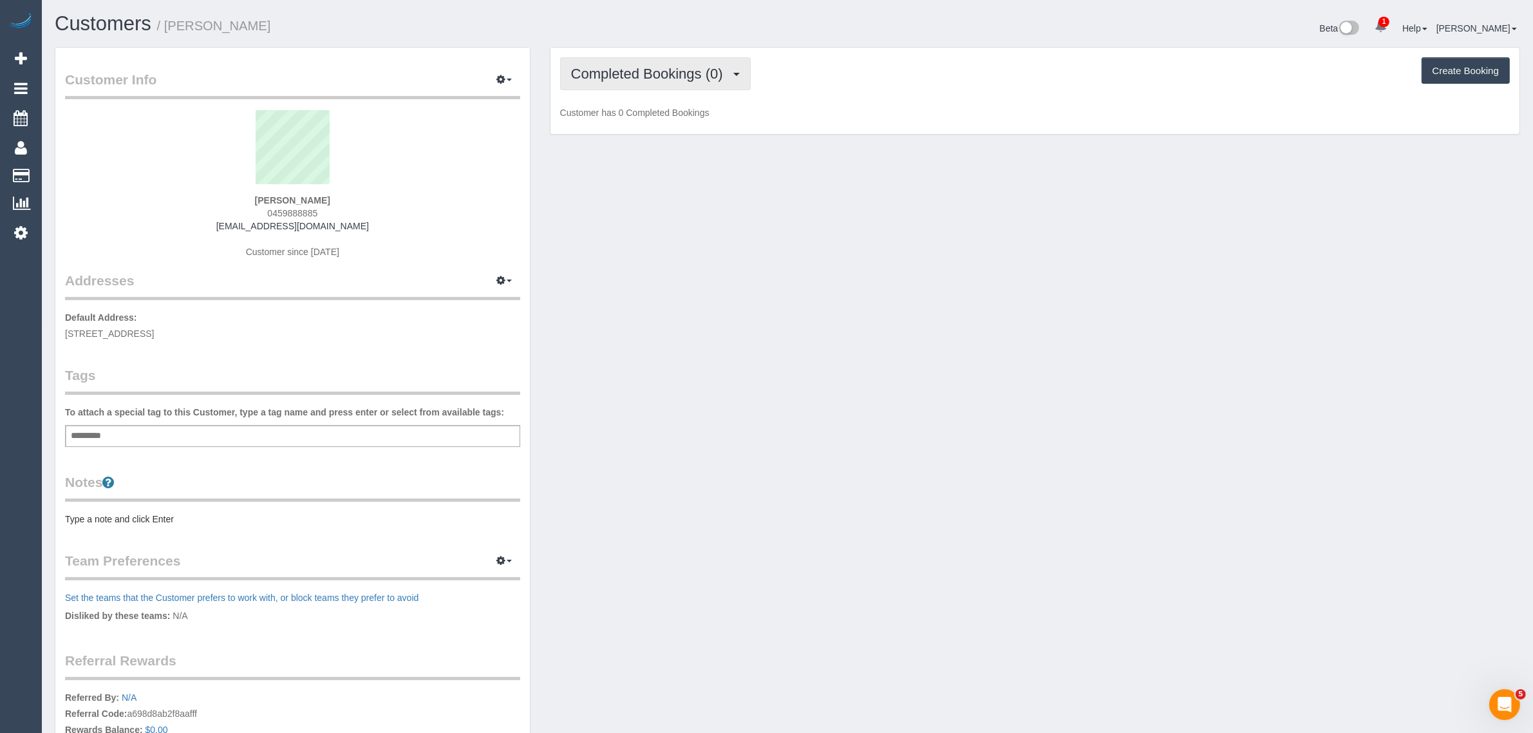
click at [686, 82] on button "Completed Bookings (0)" at bounding box center [655, 73] width 191 height 33
click at [674, 117] on link "Upcoming Bookings (1)" at bounding box center [628, 120] width 134 height 17
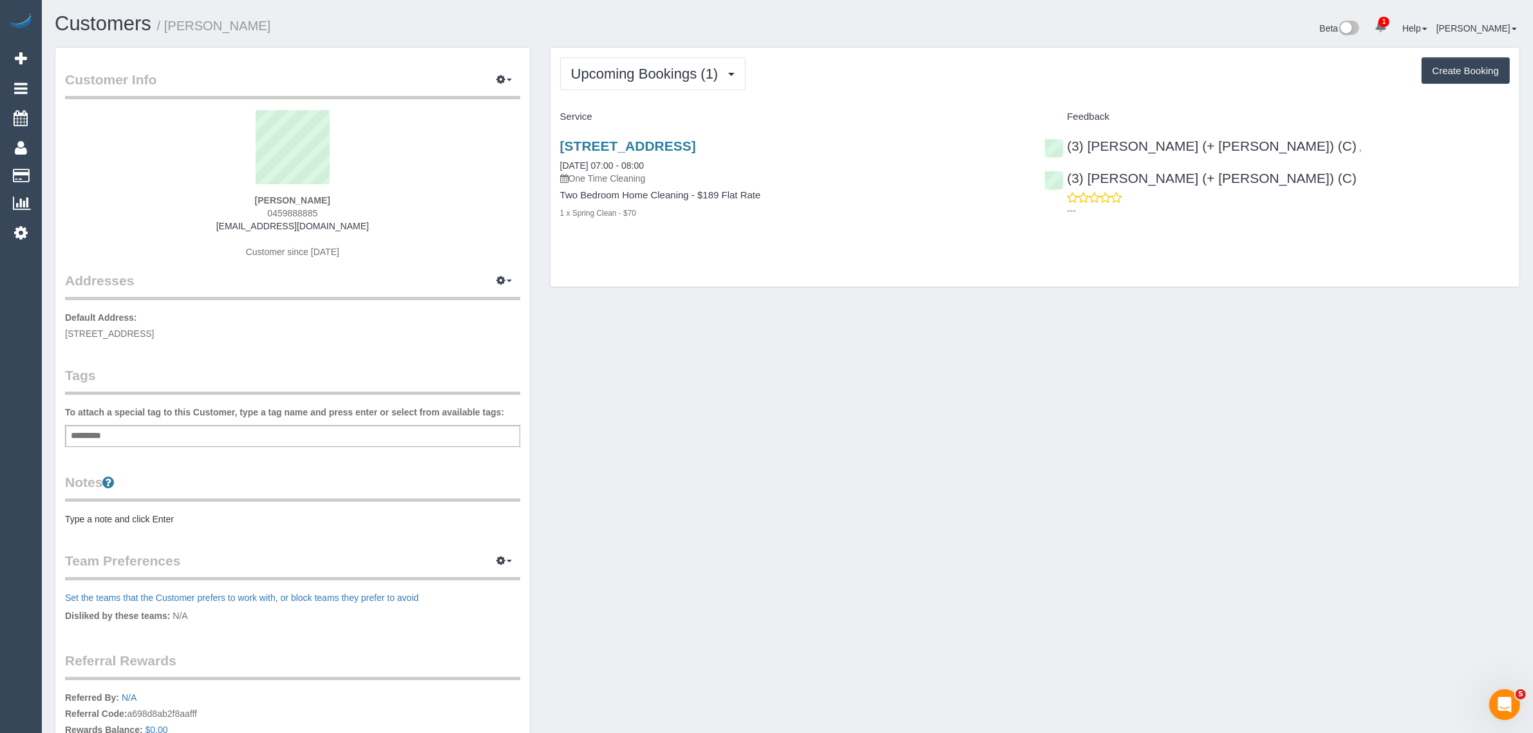
click at [641, 136] on div "102/687 Toorak Road, Kooyong, VIC 3144 30/08/2025 07:00 - 08:00 One Time Cleani…" at bounding box center [792, 185] width 485 height 117
click at [640, 142] on link "[STREET_ADDRESS]" at bounding box center [628, 145] width 136 height 15
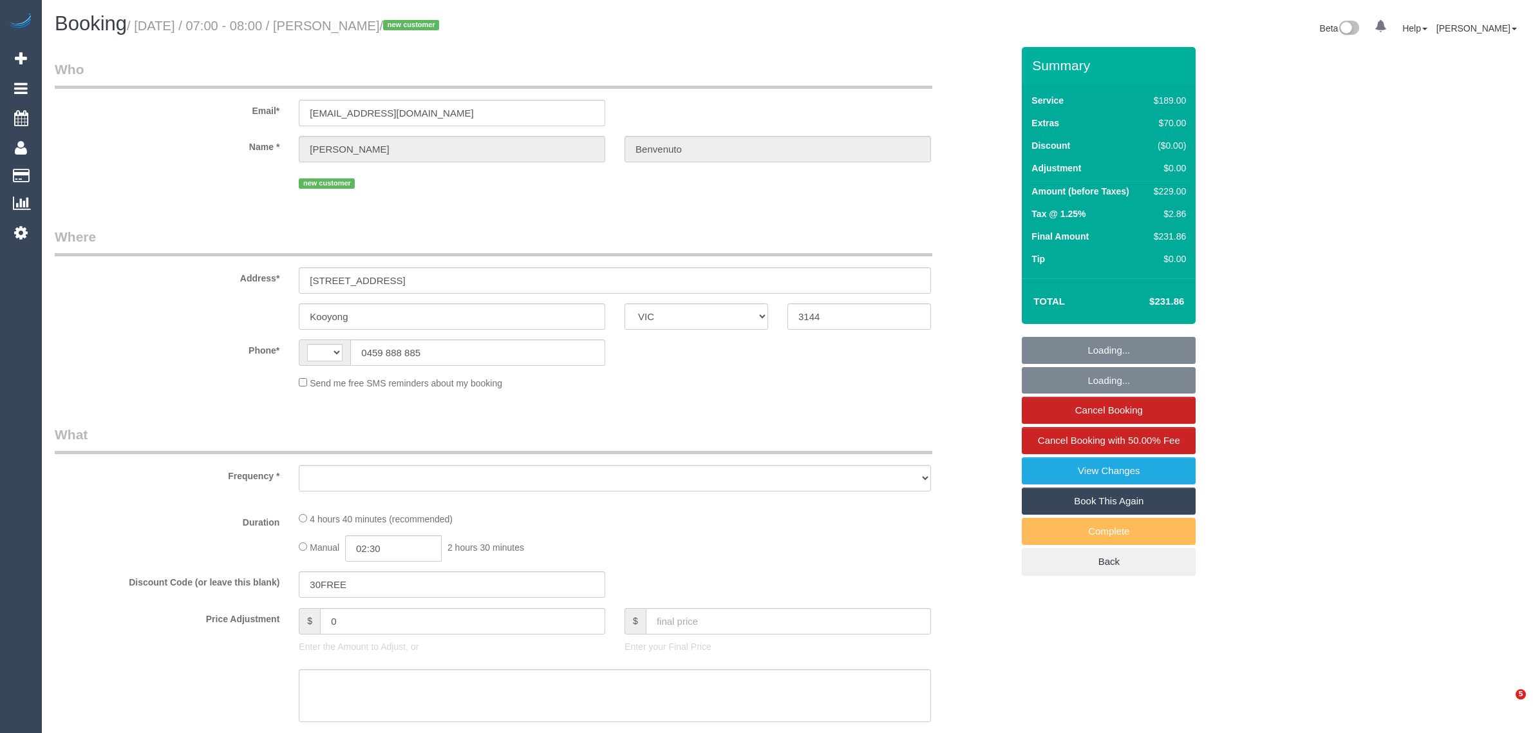
select select "VIC"
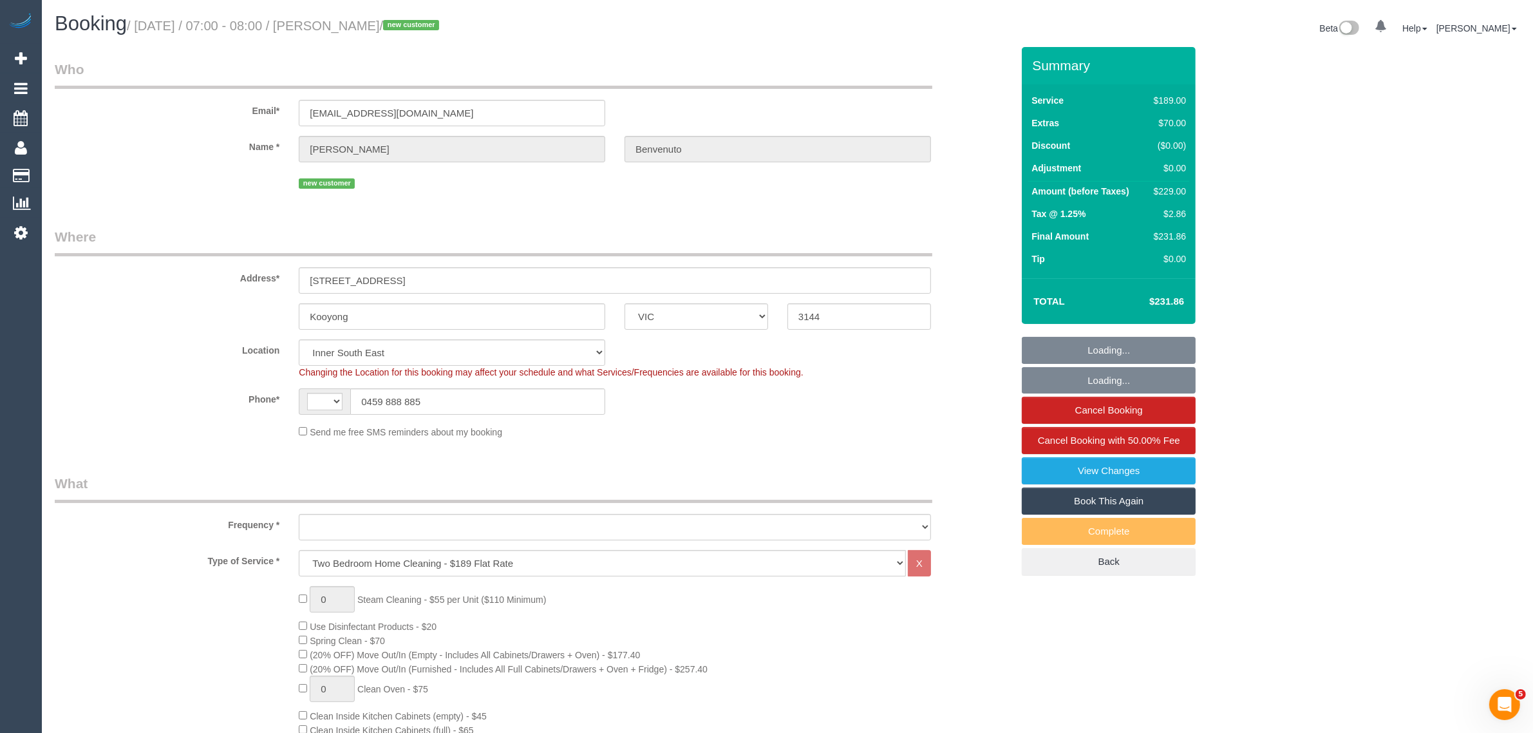
select select "string:AU"
select select "object:652"
select select "string:stripe-pm_1Rz7Fz2GScqysDRVnVJ6S2eo"
select select "number:28"
select select "number:14"
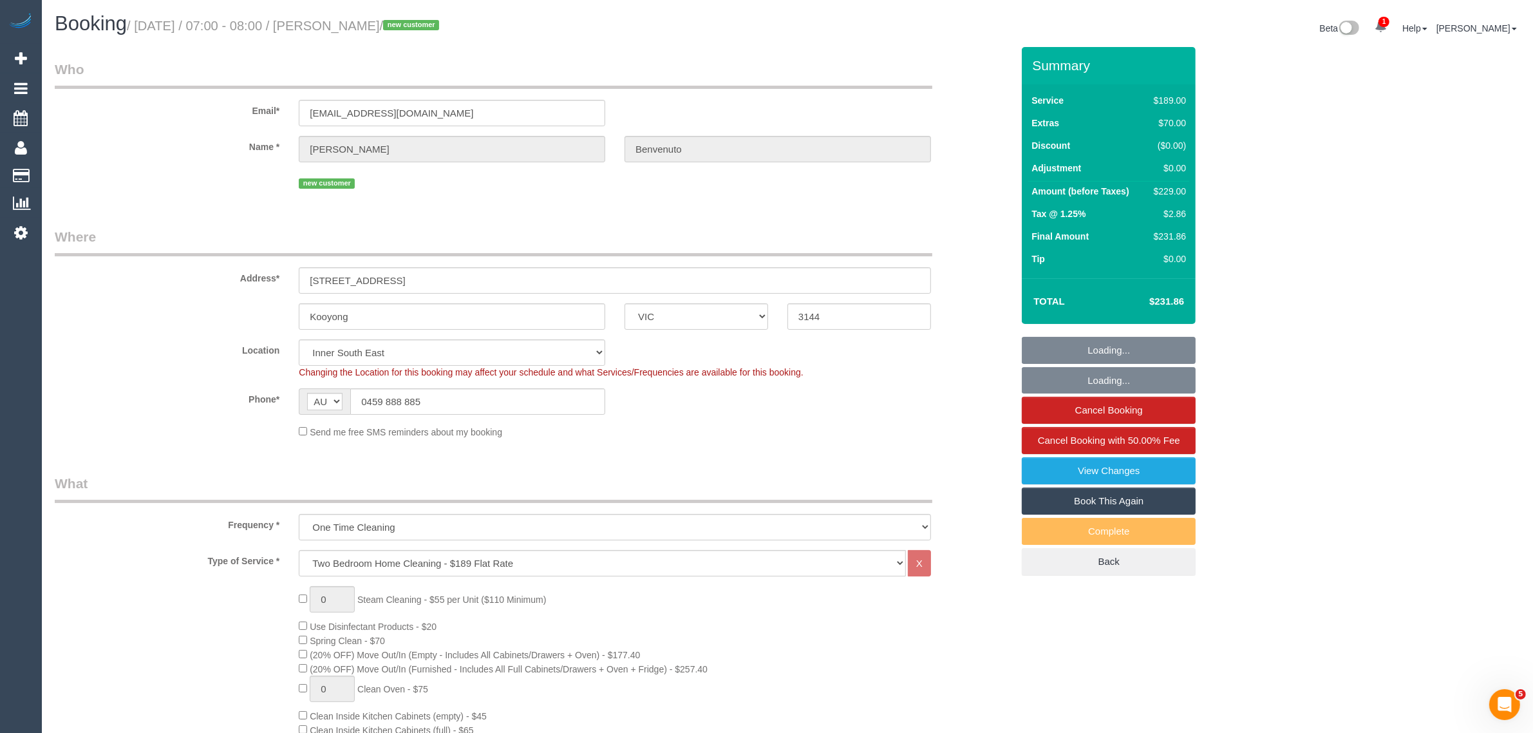
select select "number:18"
select select "number:24"
select select "number:35"
select select "number:26"
select select "object:1368"
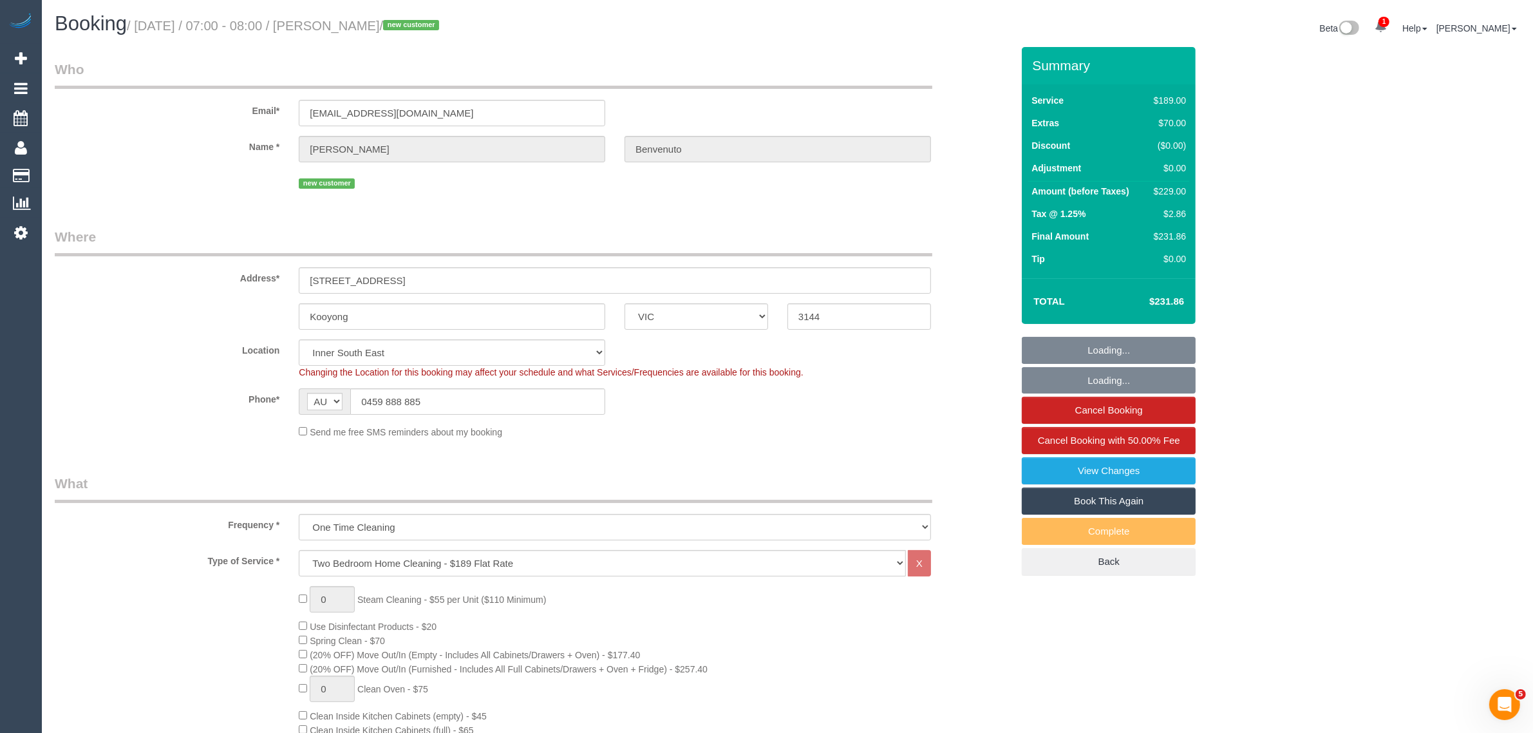
select select "spot1"
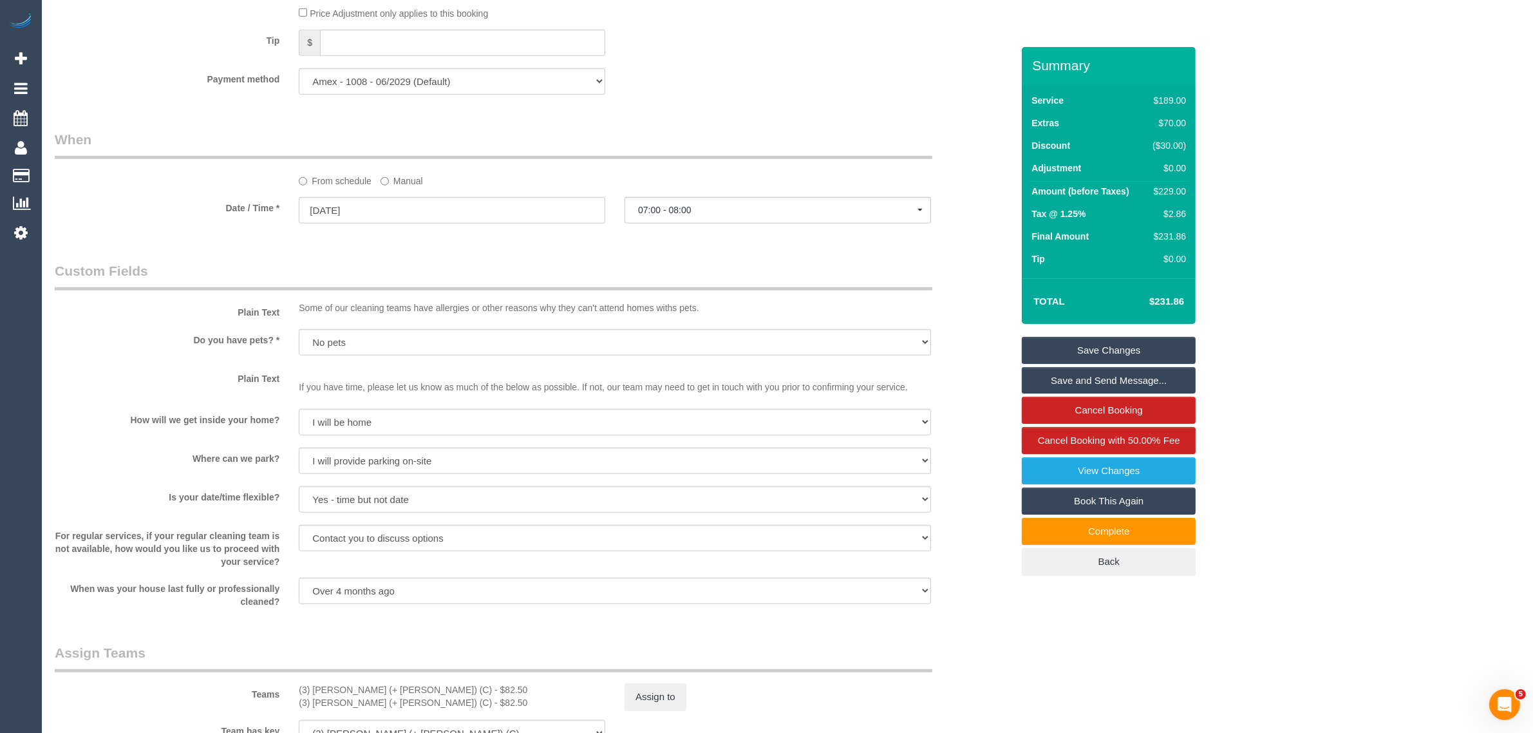
scroll to position [1609, 0]
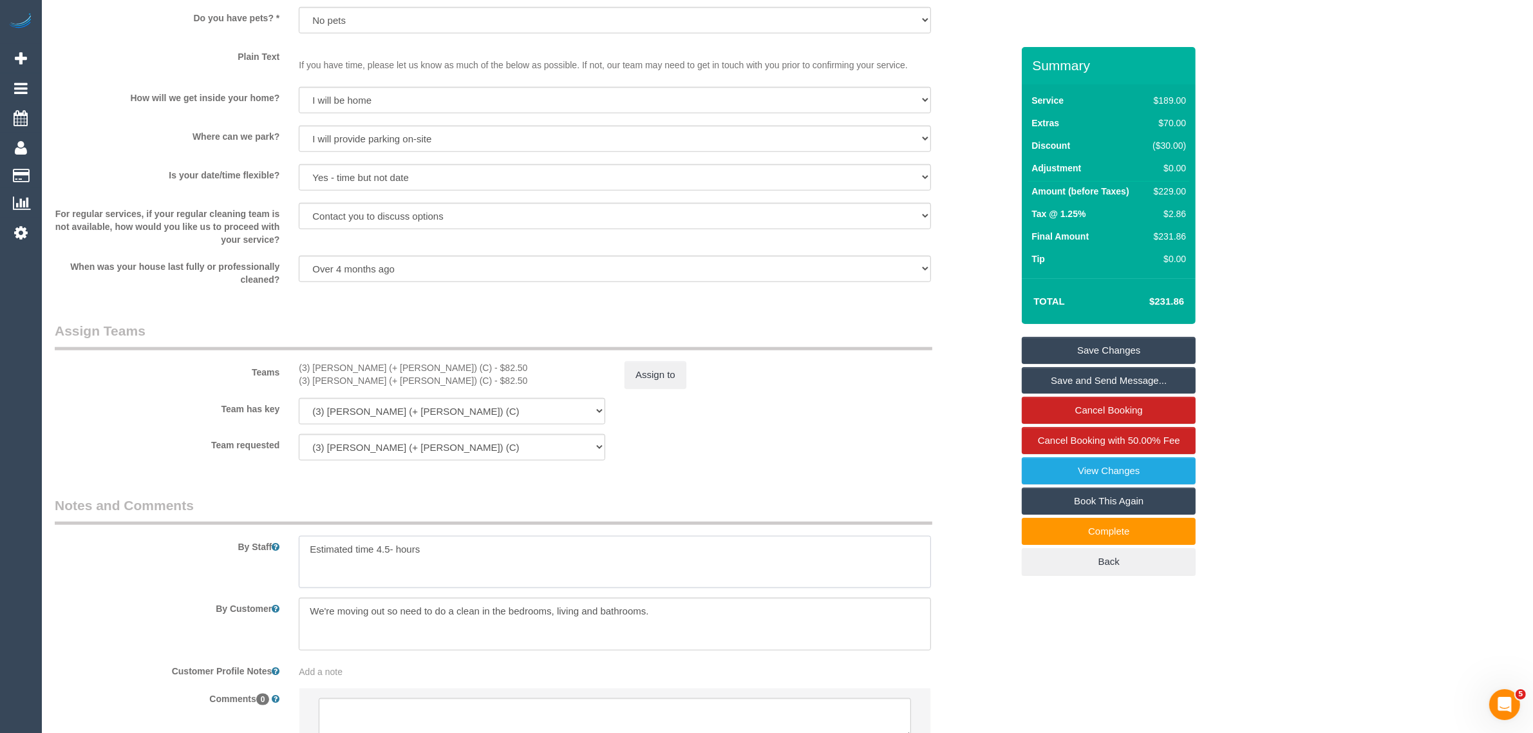
click at [444, 550] on textarea at bounding box center [615, 562] width 632 height 53
click at [445, 550] on textarea at bounding box center [615, 562] width 632 height 53
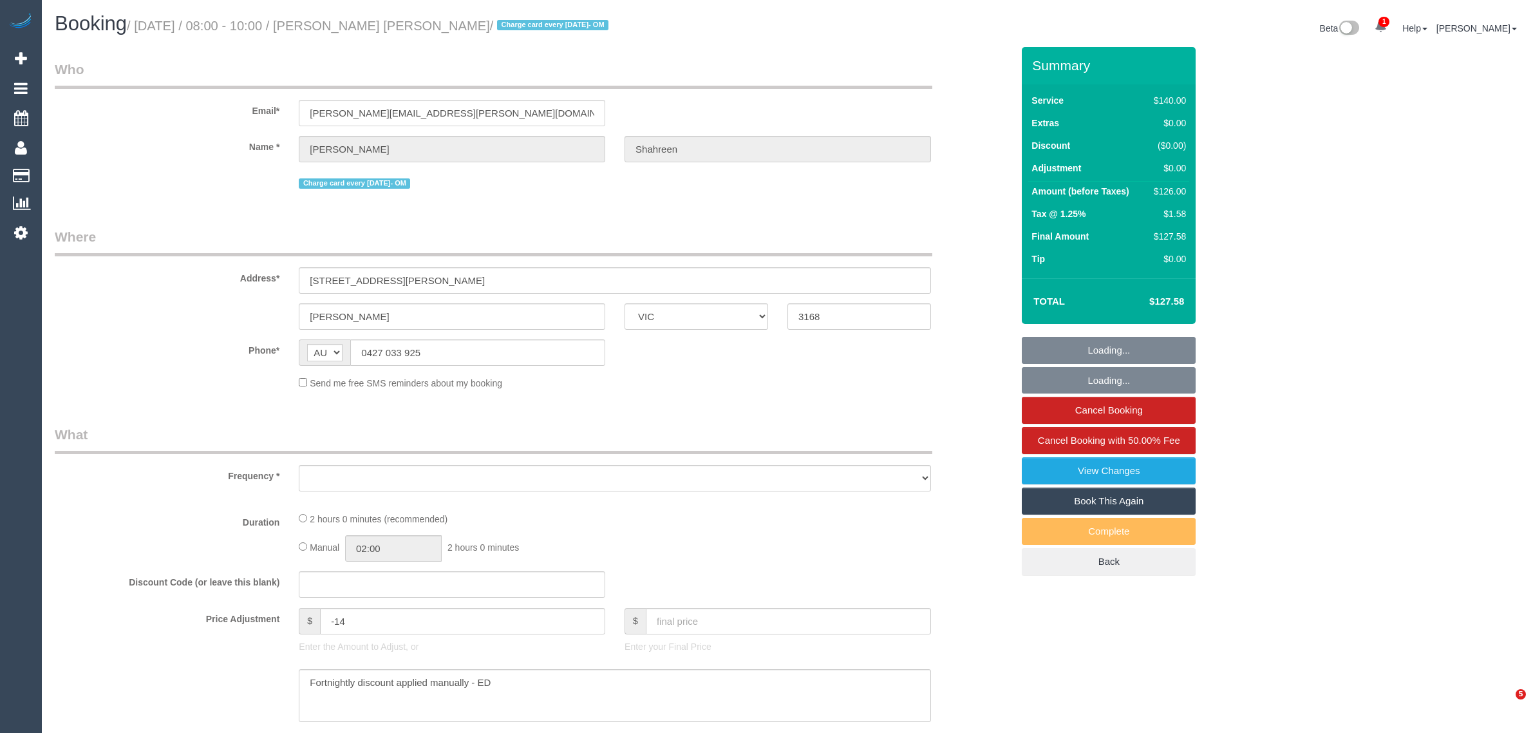
select select "VIC"
select select "string:stripe-pm_1RbaBD2GScqysDRVJCkPLOKz"
select select "number:28"
select select "number:14"
select select "number:19"
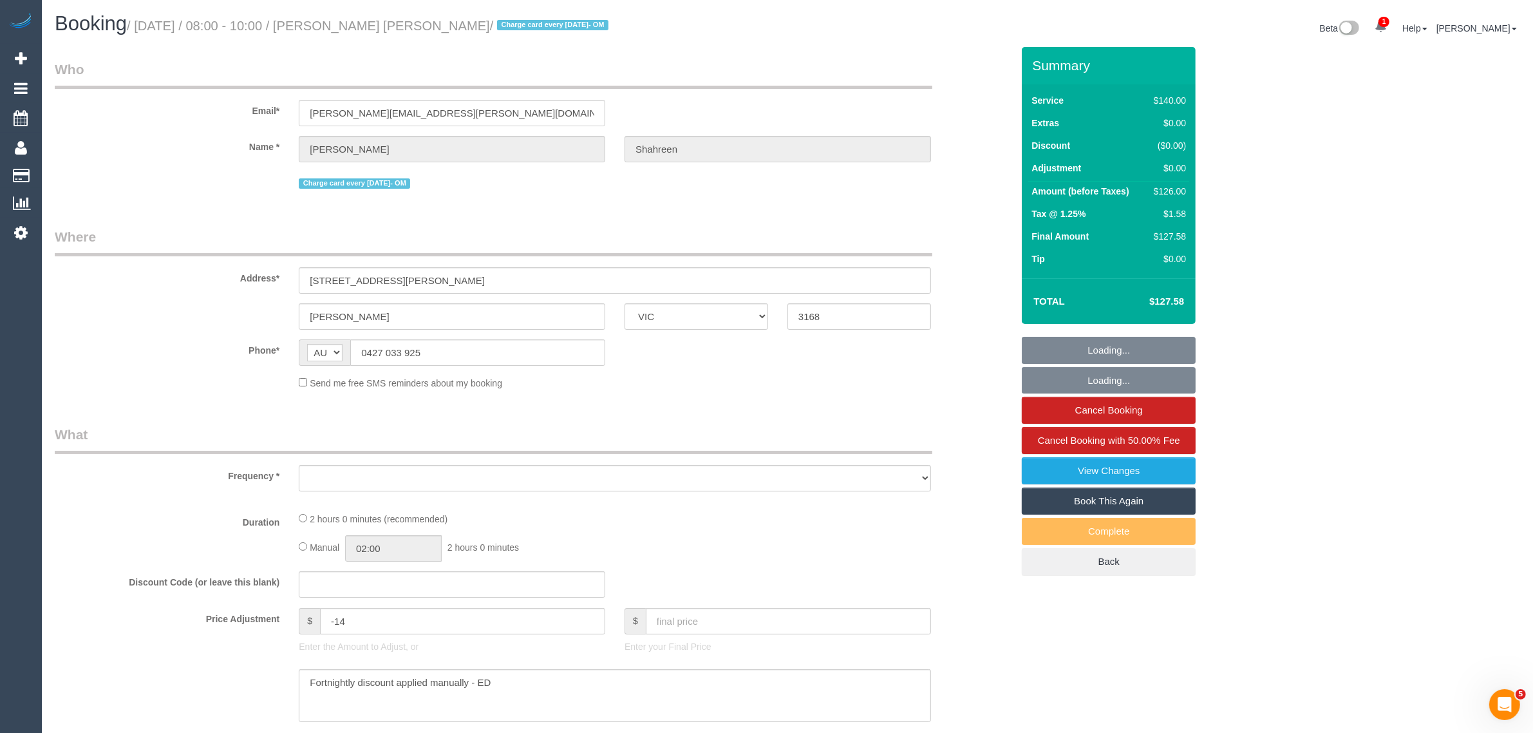
select select "number:25"
select select "number:13"
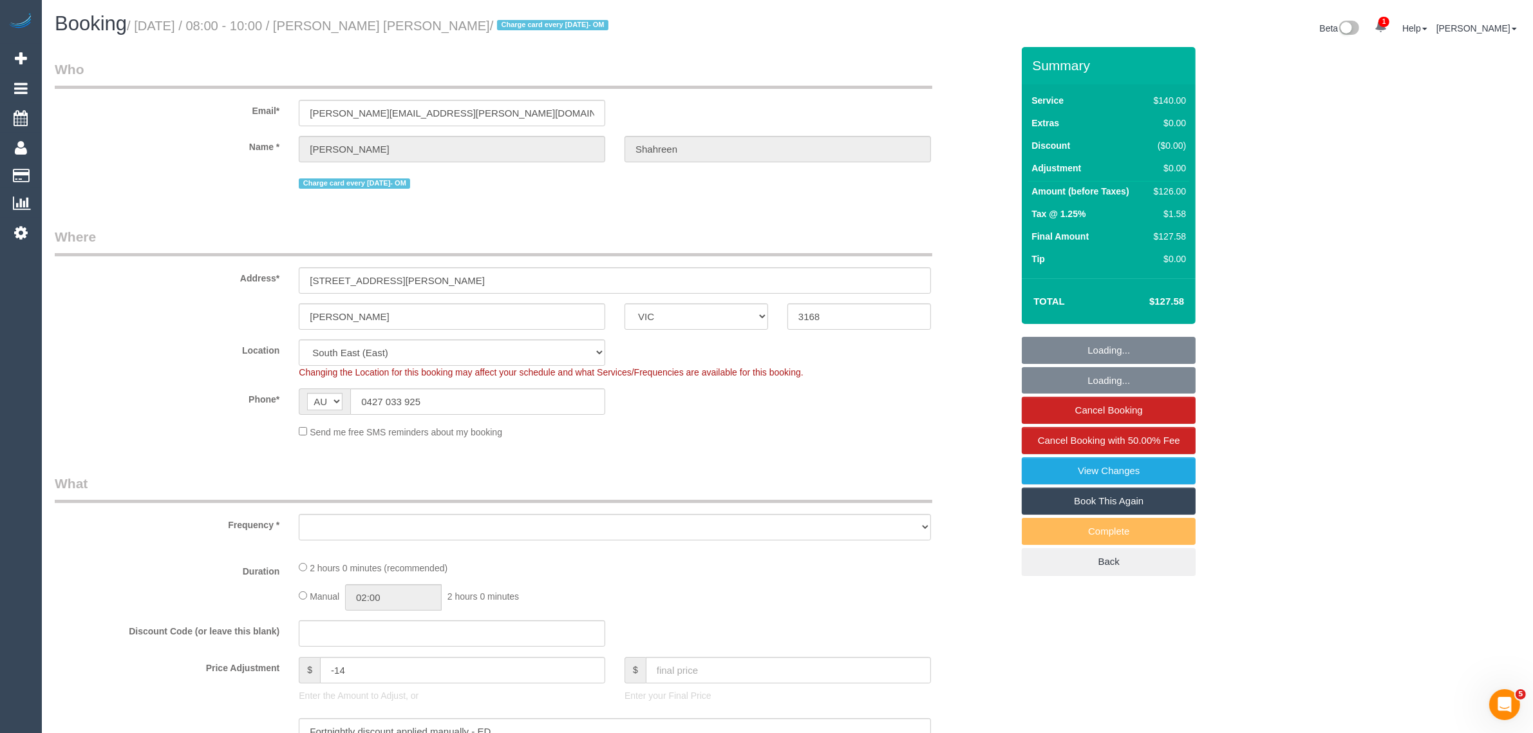
select select "object:719"
select select "spot1"
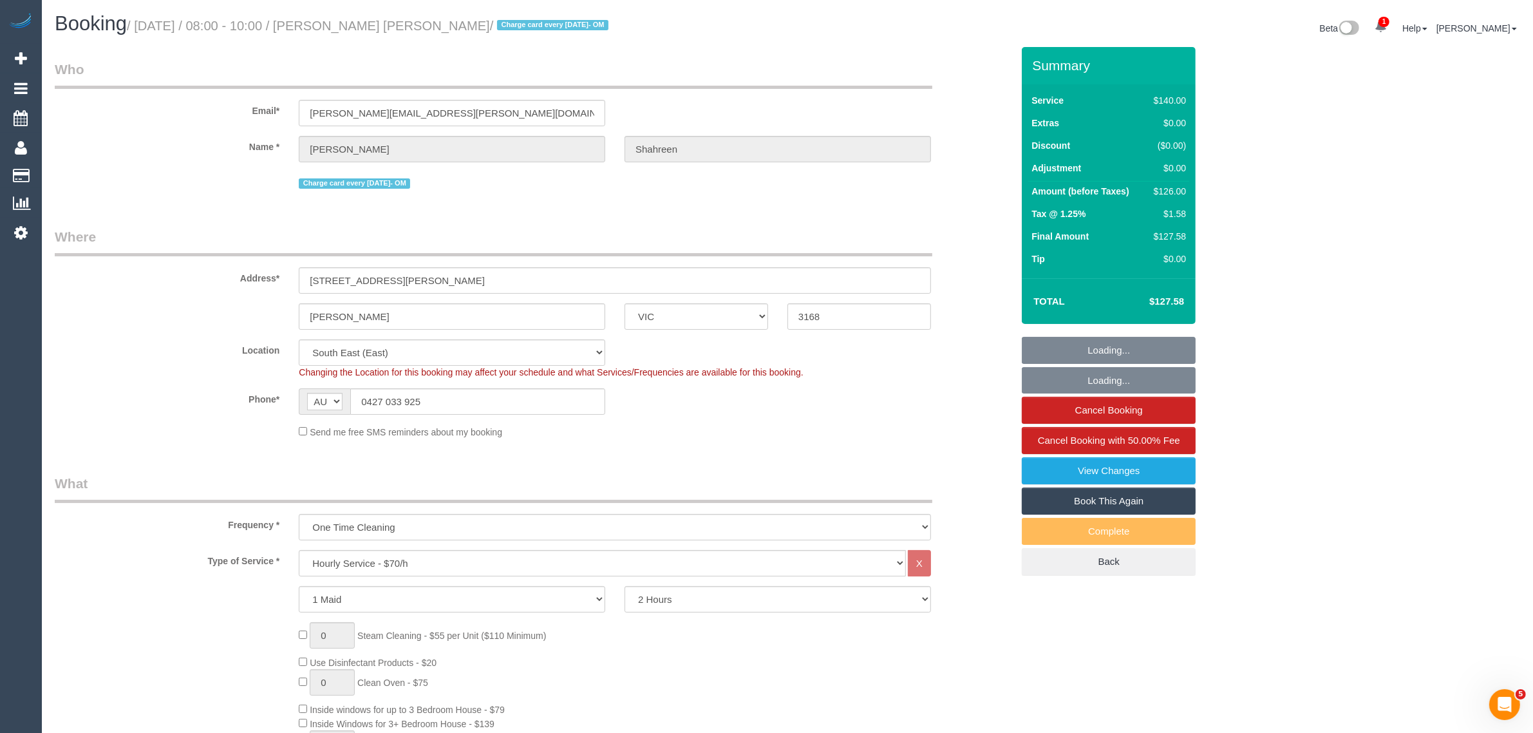
select select "object:1391"
click at [501, 404] on input "0427 033 925" at bounding box center [477, 401] width 255 height 26
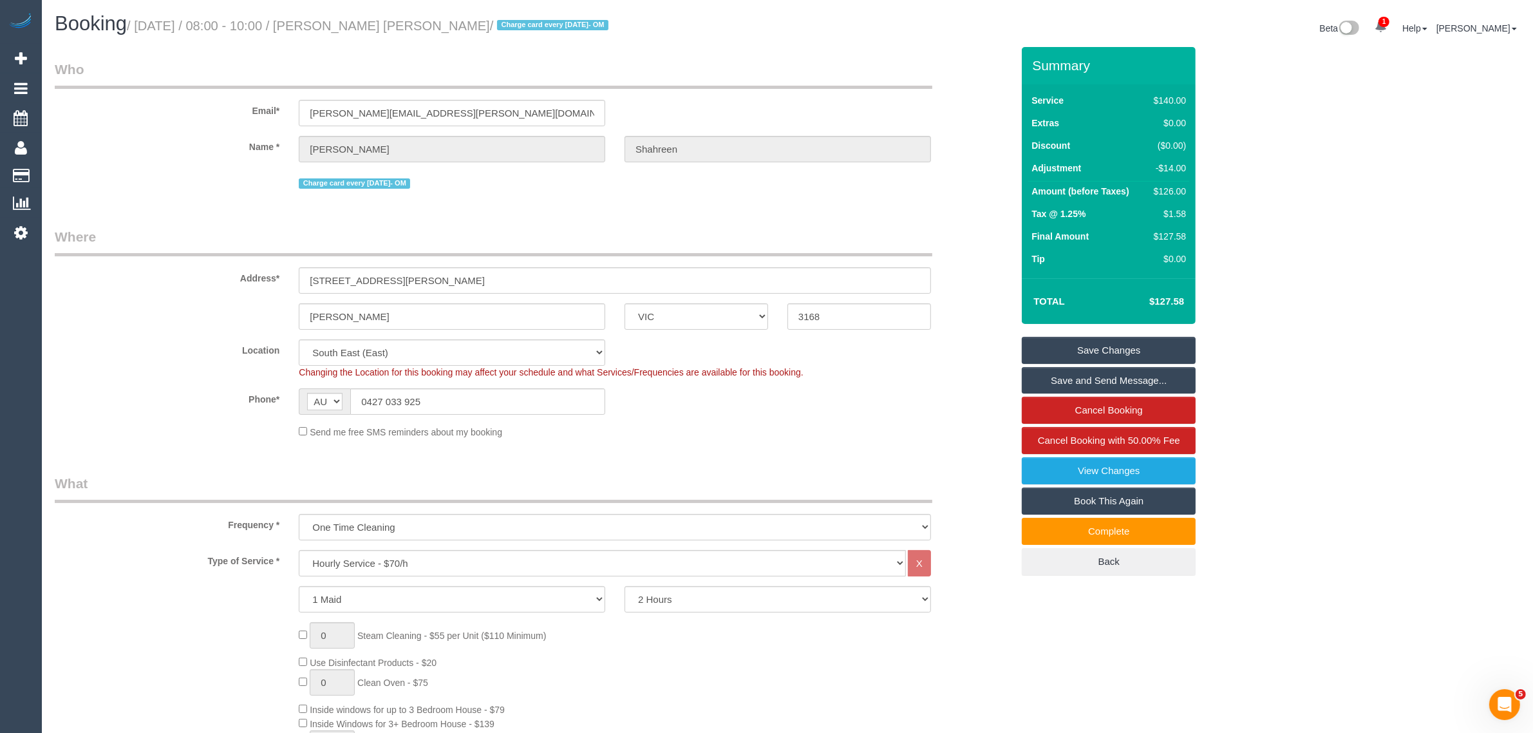
click at [555, 196] on fieldset "Who Email* sanjana.shahreen@gmail.com Name * Sanjana Shahreen Charge card every…" at bounding box center [533, 131] width 957 height 142
click at [490, 401] on input "0427 033 925" at bounding box center [477, 401] width 255 height 26
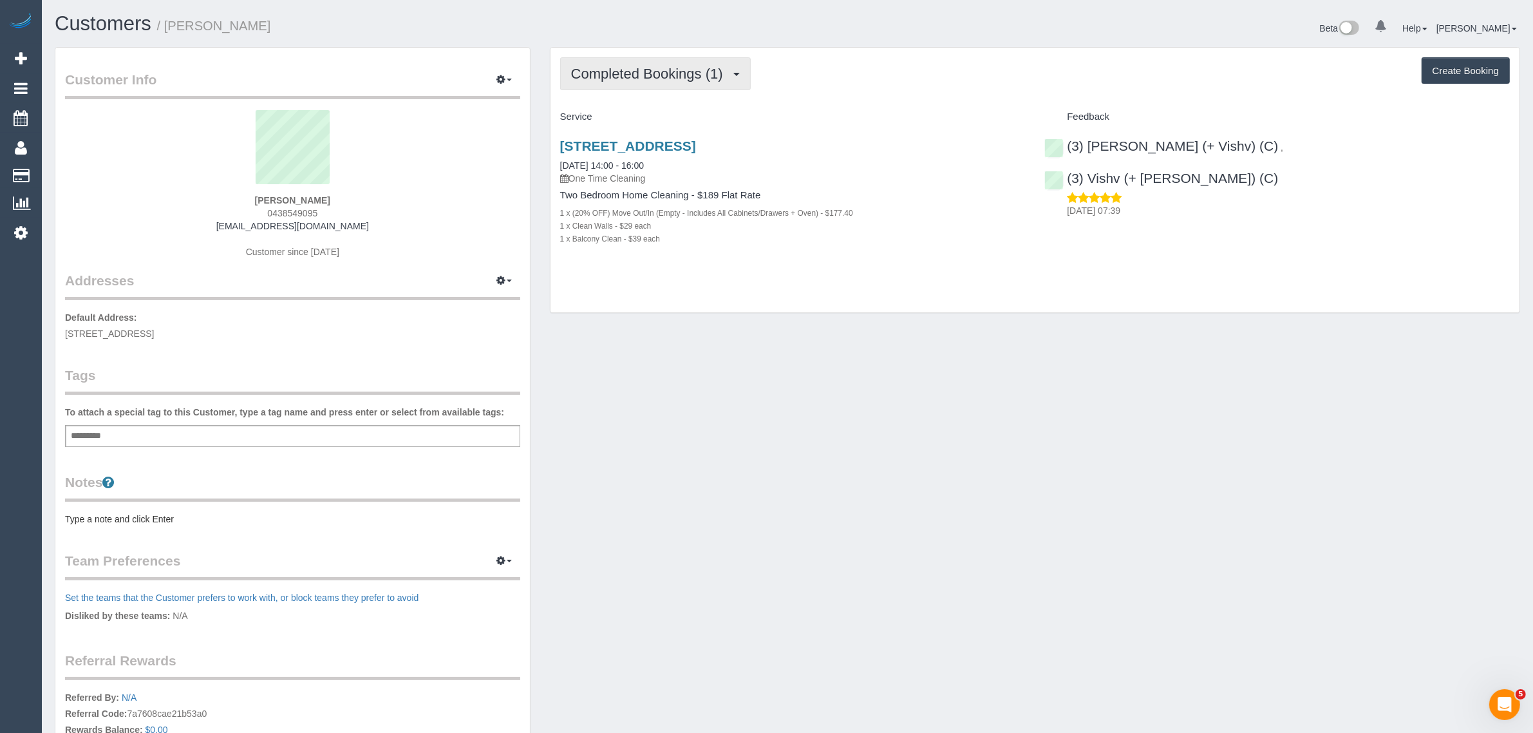
click at [628, 81] on button "Completed Bookings (1)" at bounding box center [655, 73] width 191 height 33
click at [619, 126] on link "Upcoming Bookings (1)" at bounding box center [628, 120] width 134 height 17
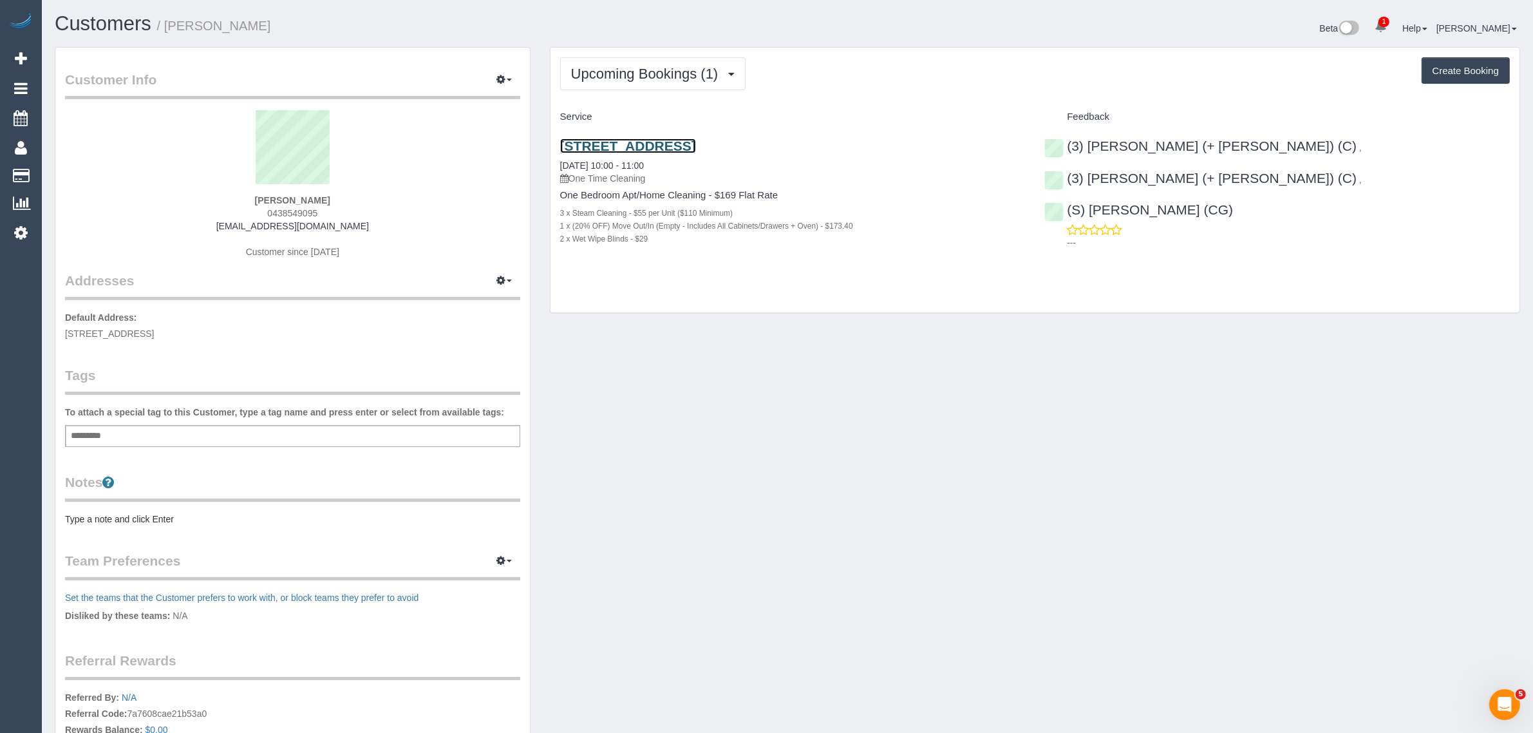
click at [615, 142] on link "[STREET_ADDRESS]" at bounding box center [628, 145] width 136 height 15
click at [715, 70] on span "Upcoming Bookings (1)" at bounding box center [648, 74] width 154 height 16
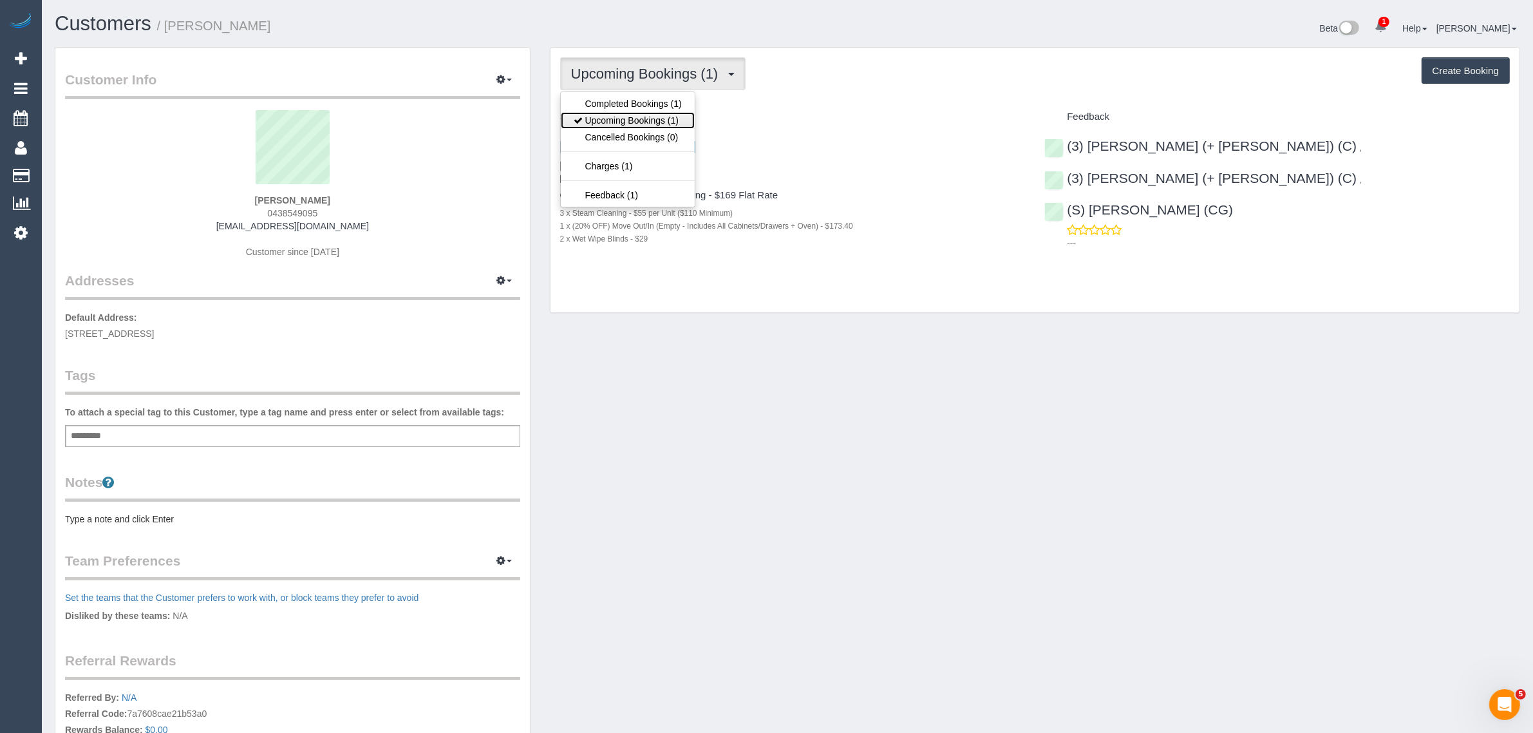
click at [665, 122] on link "Upcoming Bookings (1)" at bounding box center [628, 120] width 134 height 17
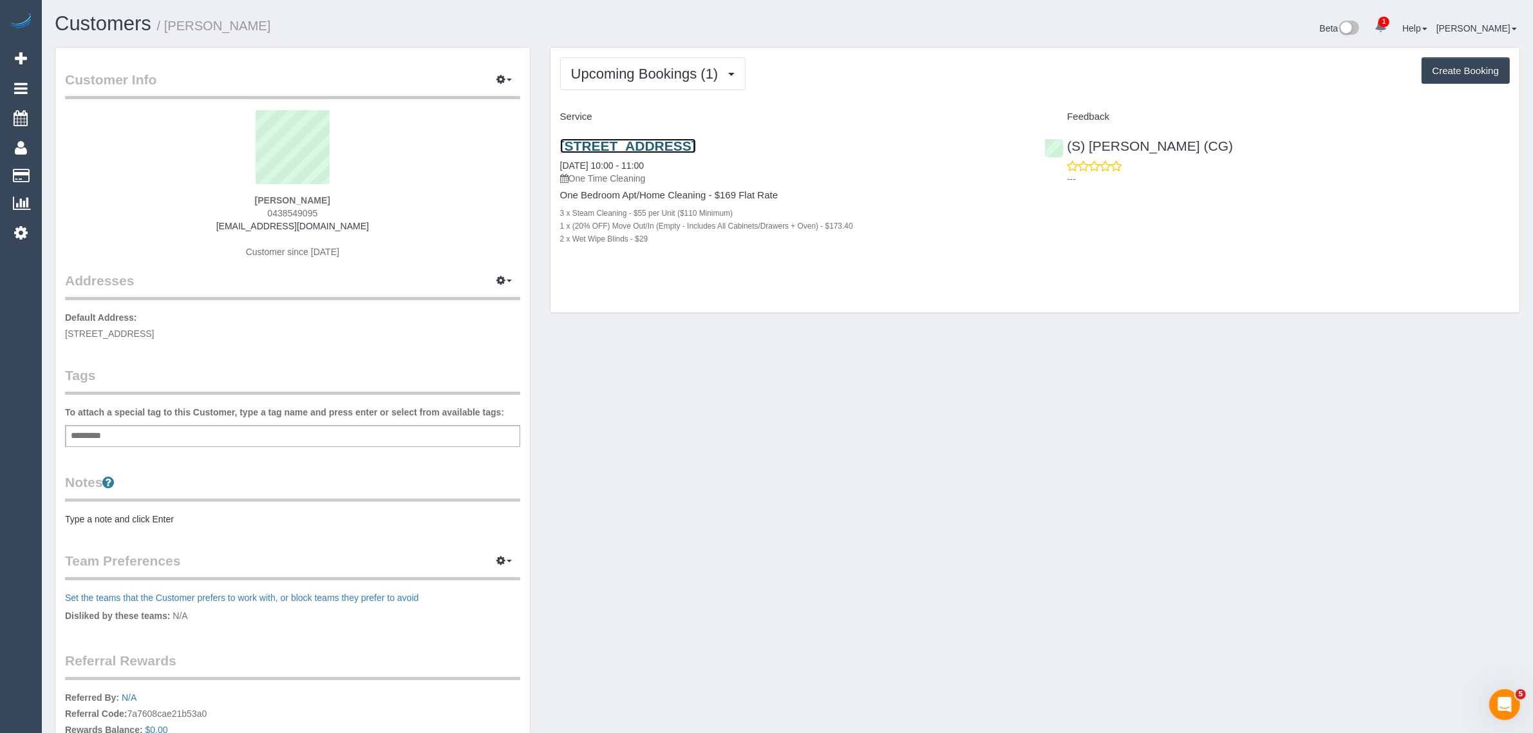
click at [622, 142] on link "[STREET_ADDRESS]" at bounding box center [628, 145] width 136 height 15
click at [851, 359] on div "Customer Info Edit Contact Info Send Message Email Preferences Special Sales Ta…" at bounding box center [787, 459] width 1484 height 824
click at [277, 198] on strong "[PERSON_NAME]" at bounding box center [292, 200] width 75 height 10
copy strong "[PERSON_NAME]"
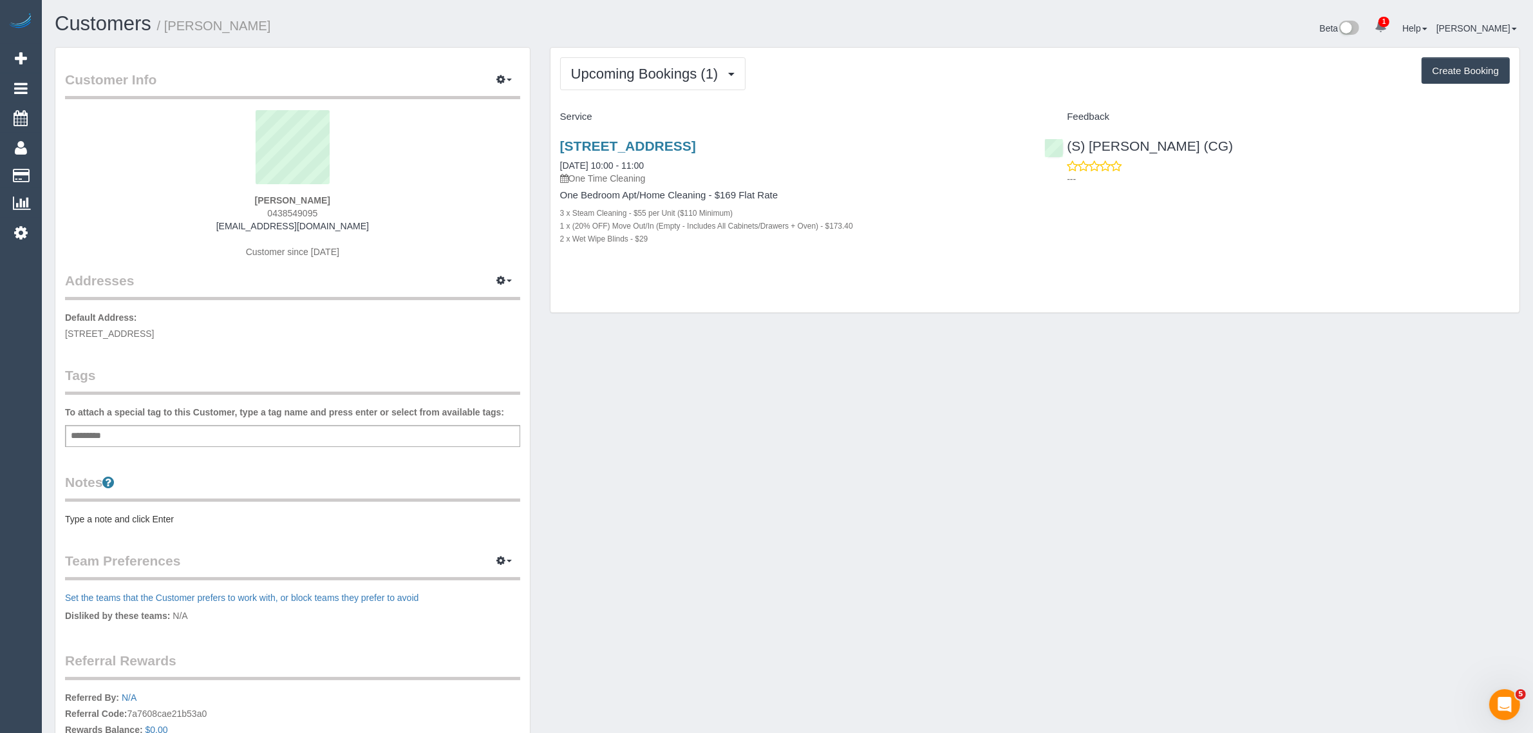
click at [154, 329] on span "56 Kambrook Road, 208, Caulfield North, VIC 3161" at bounding box center [109, 333] width 89 height 10
copy span "Caulfield North"
drag, startPoint x: 555, startPoint y: 214, endPoint x: 625, endPoint y: 213, distance: 70.2
click at [625, 213] on div "4/134 Neerim Road, Caulfield East, VIC 3145 30/08/2025 10:00 - 11:00 One Time C…" at bounding box center [792, 198] width 485 height 143
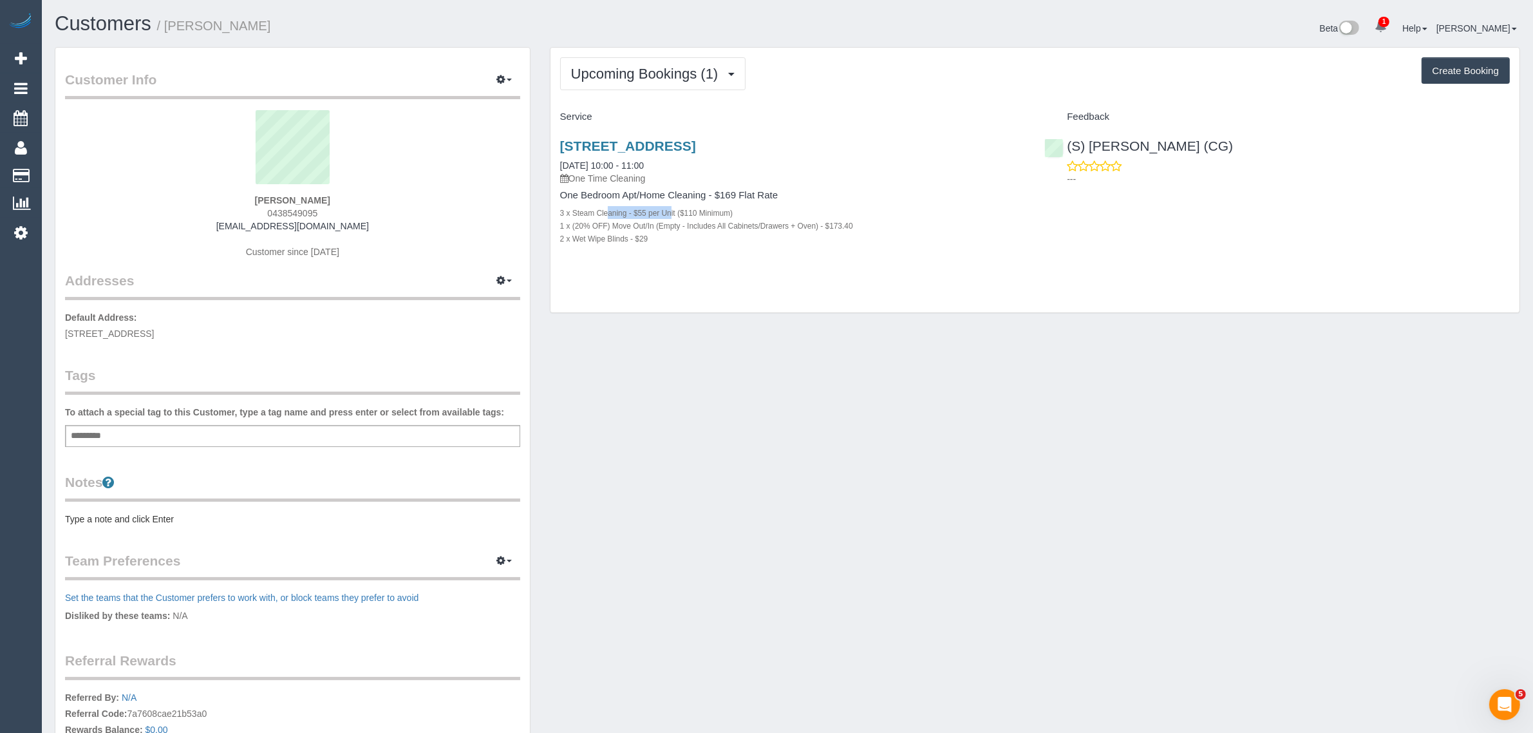
copy small "3 x Steam Cleaning"
drag, startPoint x: 169, startPoint y: 333, endPoint x: 227, endPoint y: 333, distance: 57.3
click at [154, 333] on span "56 Kambrook Road, 208, Caulfield North, VIC 3161" at bounding box center [109, 333] width 89 height 10
copy span "Caulfield North"
click at [641, 144] on link "4/134 Neerim Road, Caulfield East, VIC 3145" at bounding box center [628, 145] width 136 height 15
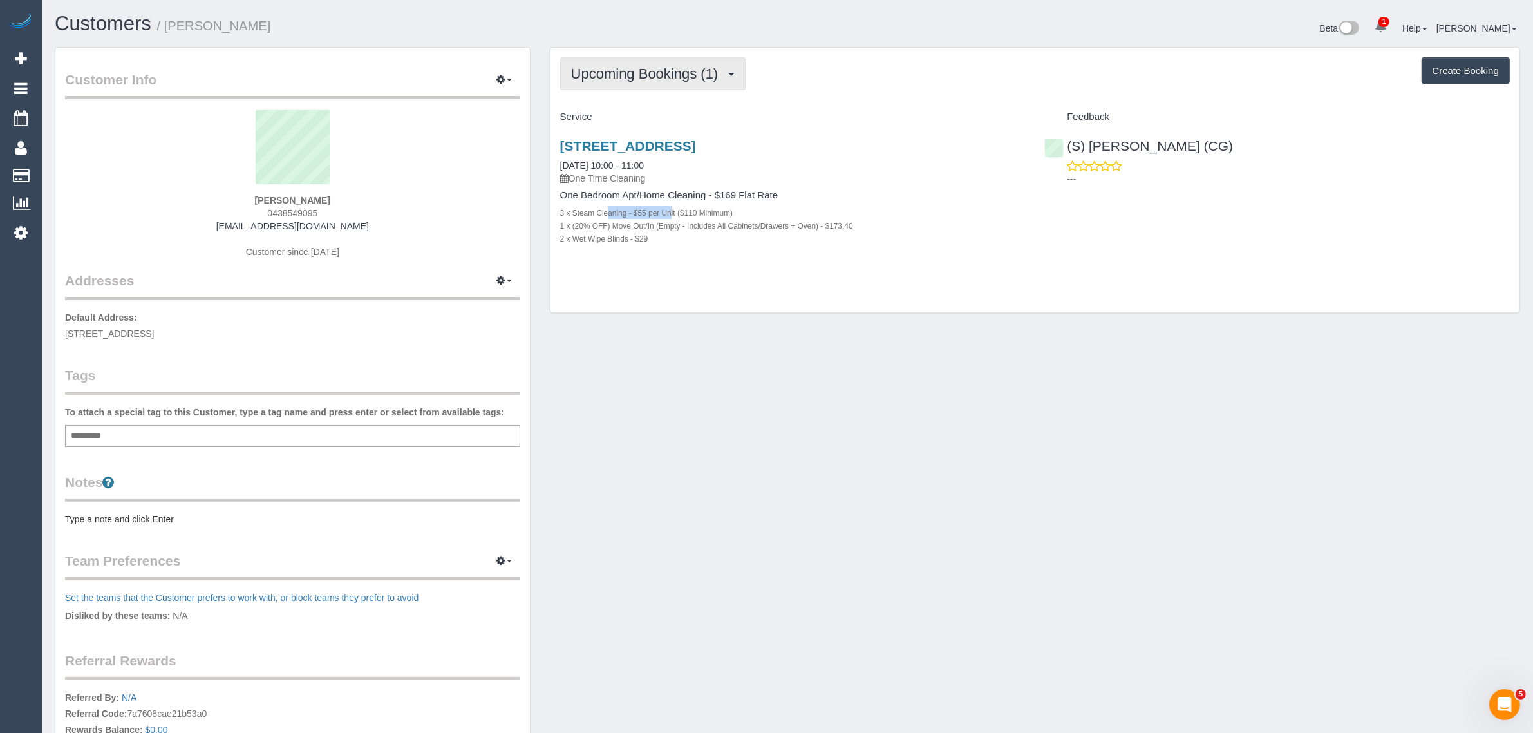
click at [689, 69] on span "Upcoming Bookings (1)" at bounding box center [648, 74] width 154 height 16
click at [664, 114] on link "Upcoming Bookings (1)" at bounding box center [628, 120] width 134 height 17
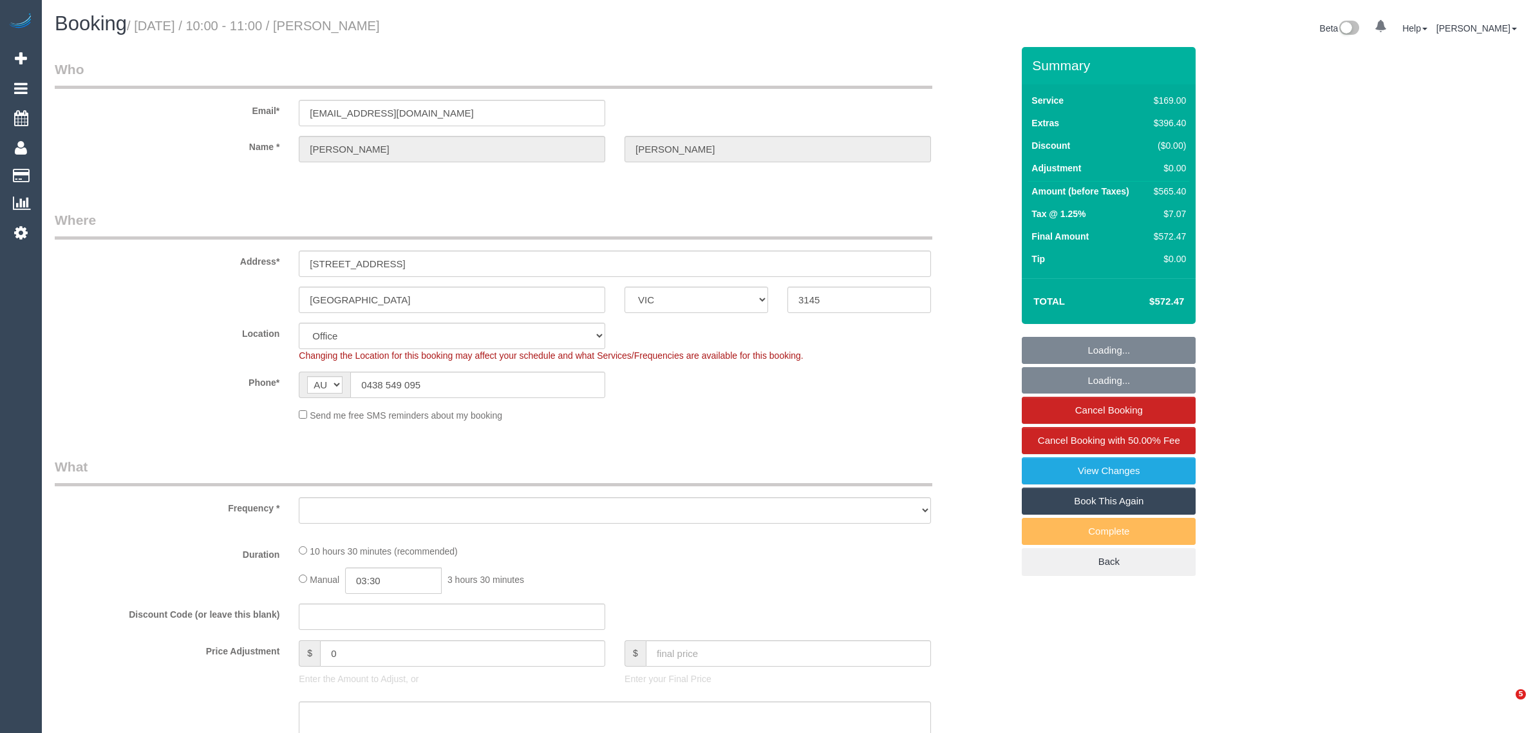
select select "VIC"
select select "object:551"
select select "string:stripe-pm_1RoIyd2GScqysDRVtwm7Lt1a"
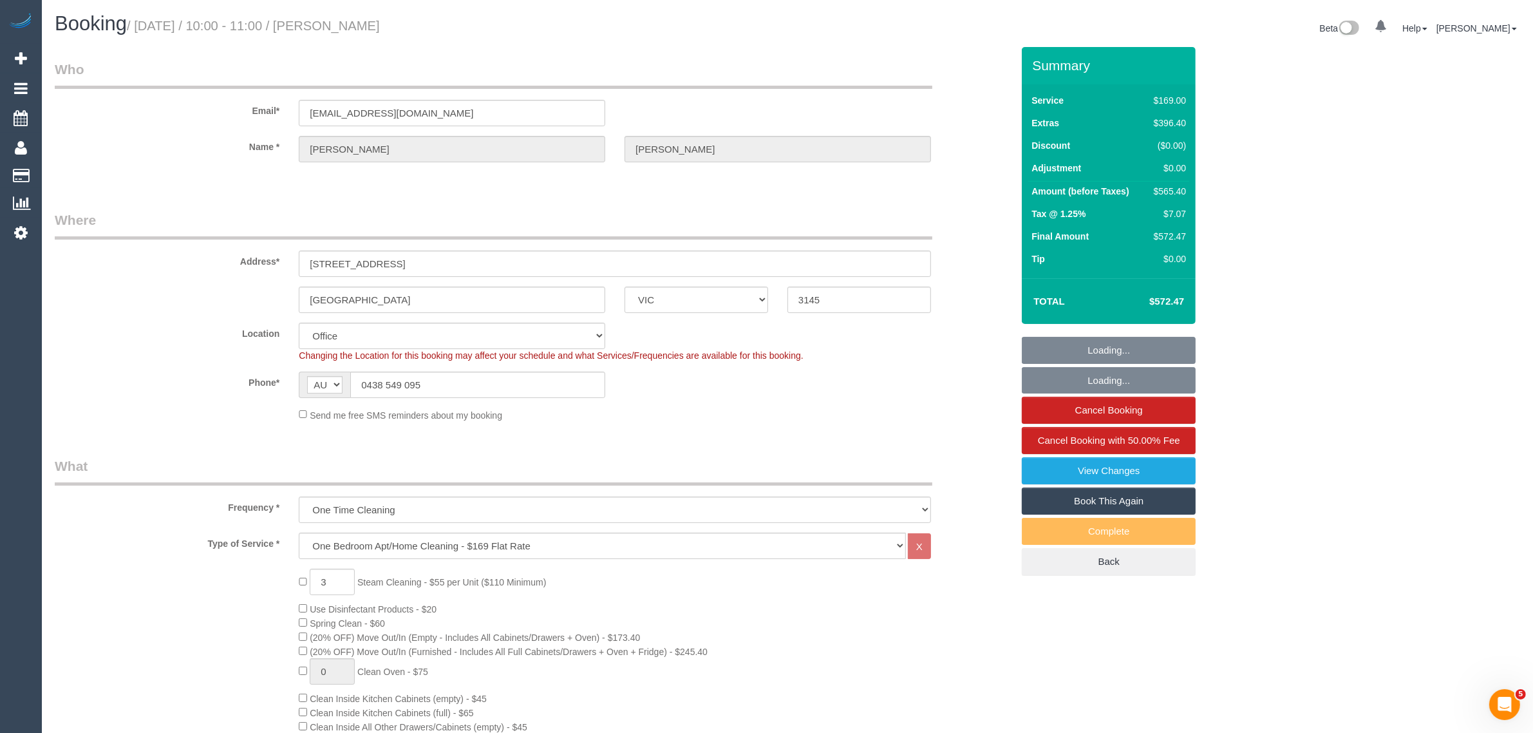
select select "number:28"
select select "number:14"
select select "number:19"
select select "number:24"
select select "number:26"
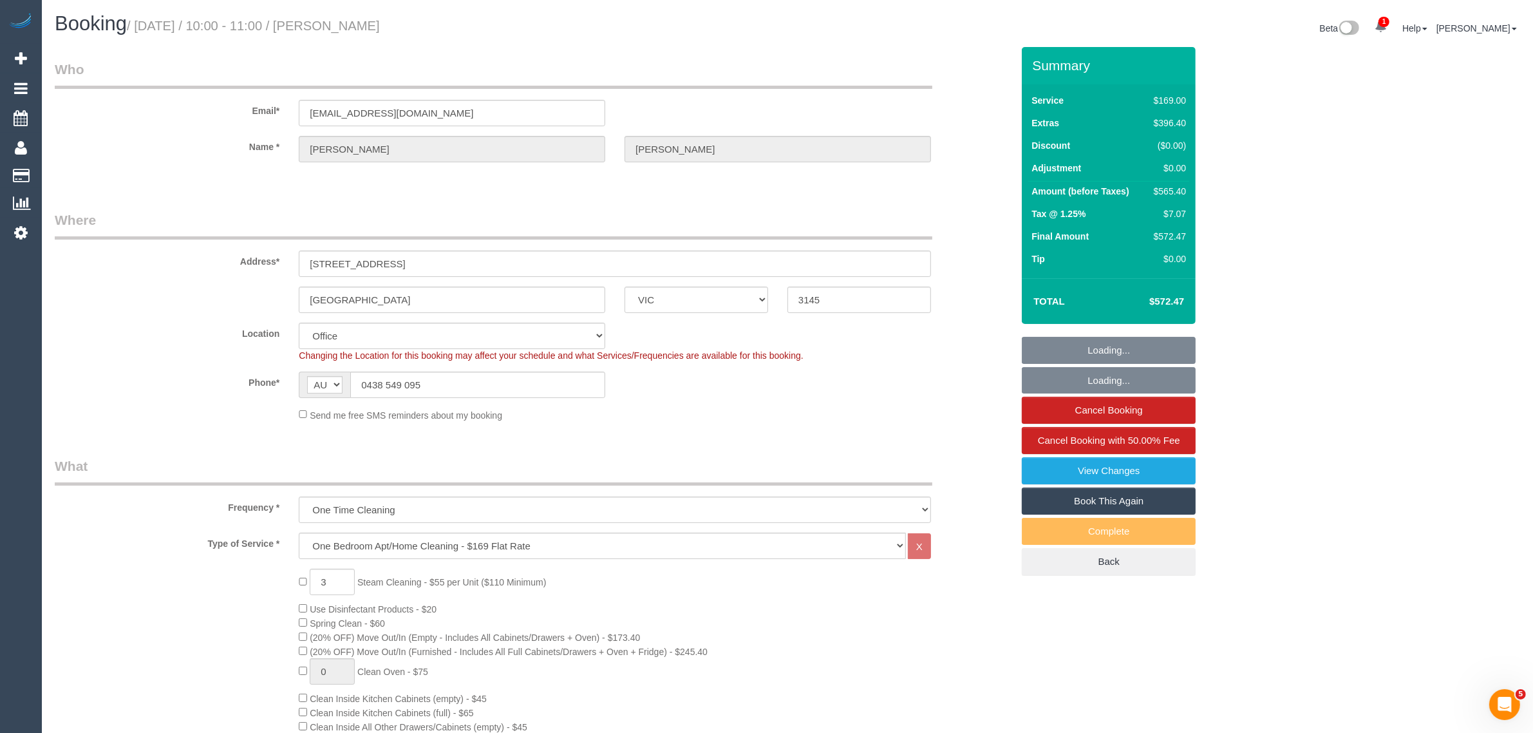
select select "object:2207"
click at [517, 387] on input "0438 549 095" at bounding box center [477, 384] width 255 height 26
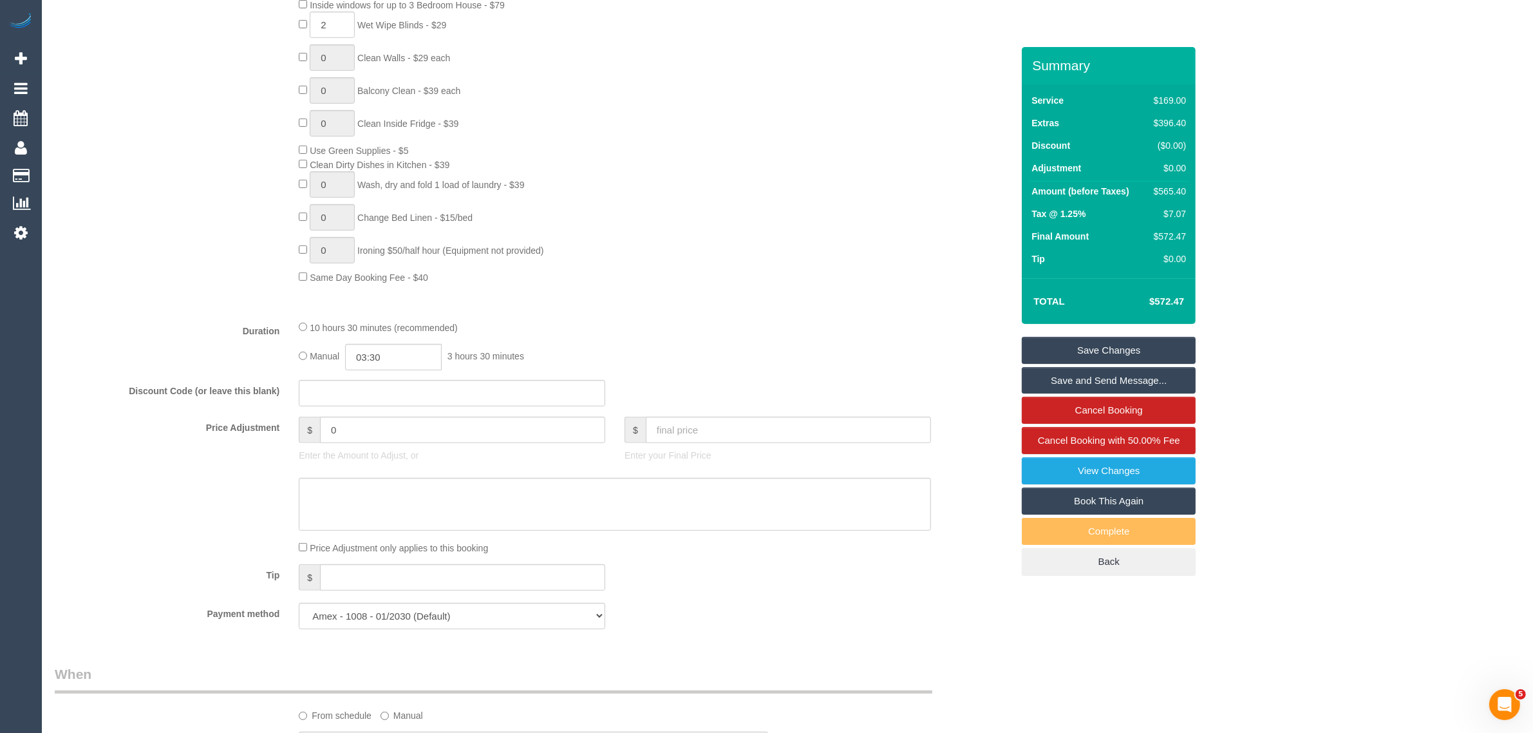
scroll to position [966, 0]
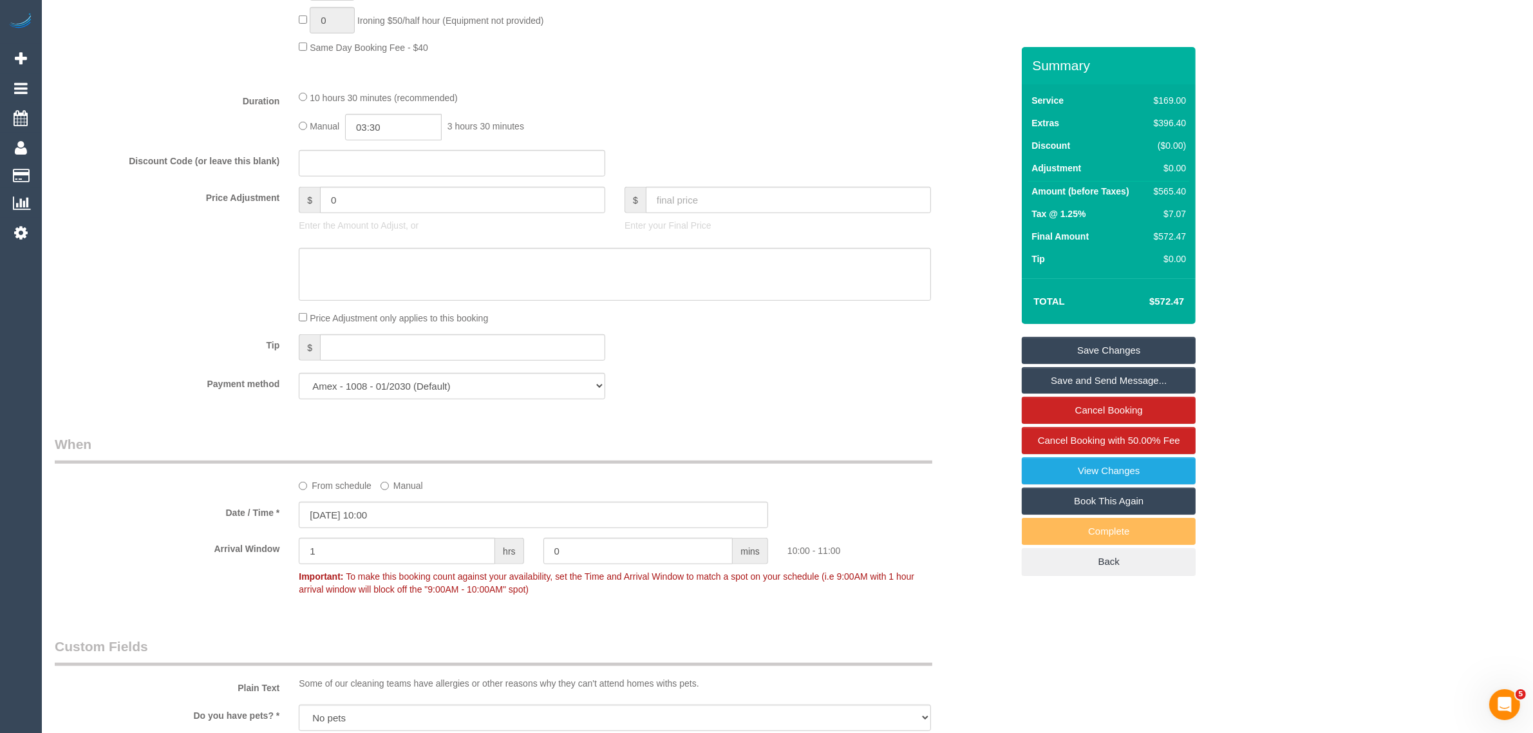
click at [153, 322] on div "Price Adjustment only applies to this booking" at bounding box center [533, 317] width 976 height 14
drag, startPoint x: 1031, startPoint y: 664, endPoint x: 1024, endPoint y: 671, distance: 9.1
click at [1031, 664] on div "Who Email* nathanpnoblet@gmail.com Name * Nathan Noblet Where Address* 4/134 Ne…" at bounding box center [787, 725] width 1465 height 3289
click at [169, 348] on label "Tip" at bounding box center [167, 342] width 244 height 17
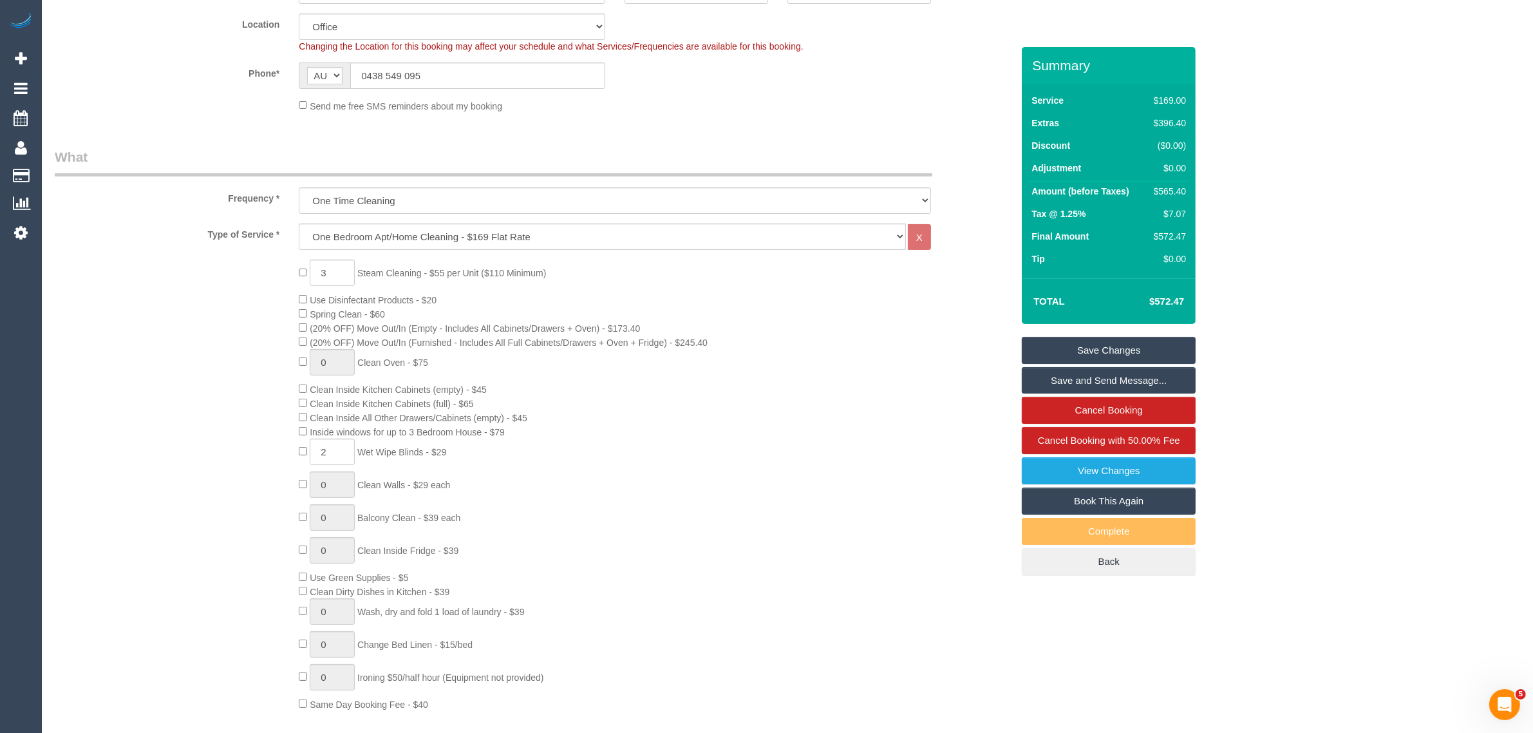
scroll to position [0, 0]
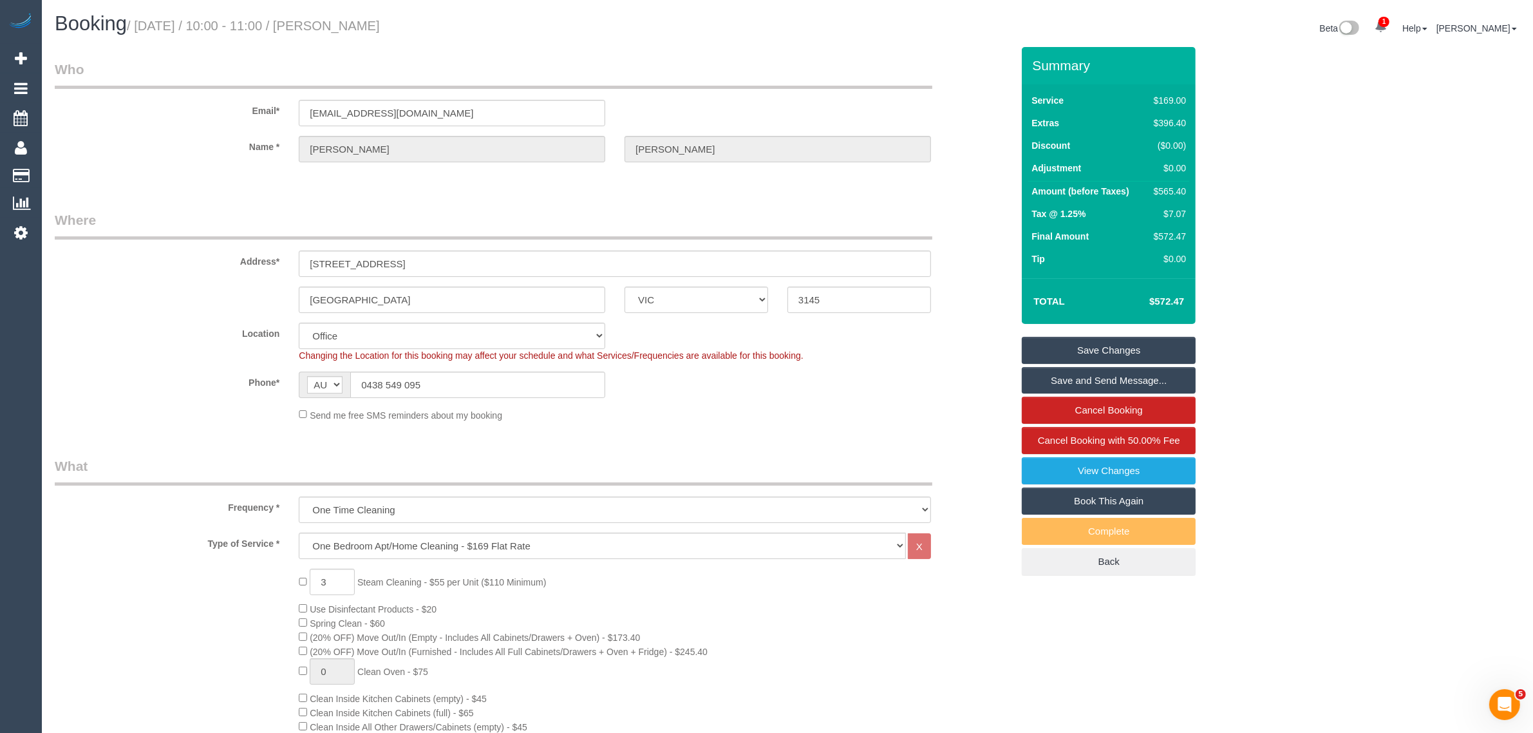
click at [142, 389] on div "Phone* AF AL DZ AD AO AI AQ AG AR AM AW AU AT AZ BS BH BD BB BY BE BZ BJ BM BT …" at bounding box center [533, 384] width 976 height 26
drag, startPoint x: 449, startPoint y: 195, endPoint x: 490, endPoint y: 159, distance: 54.7
click at [542, 382] on input "0438 549 095" at bounding box center [477, 384] width 255 height 26
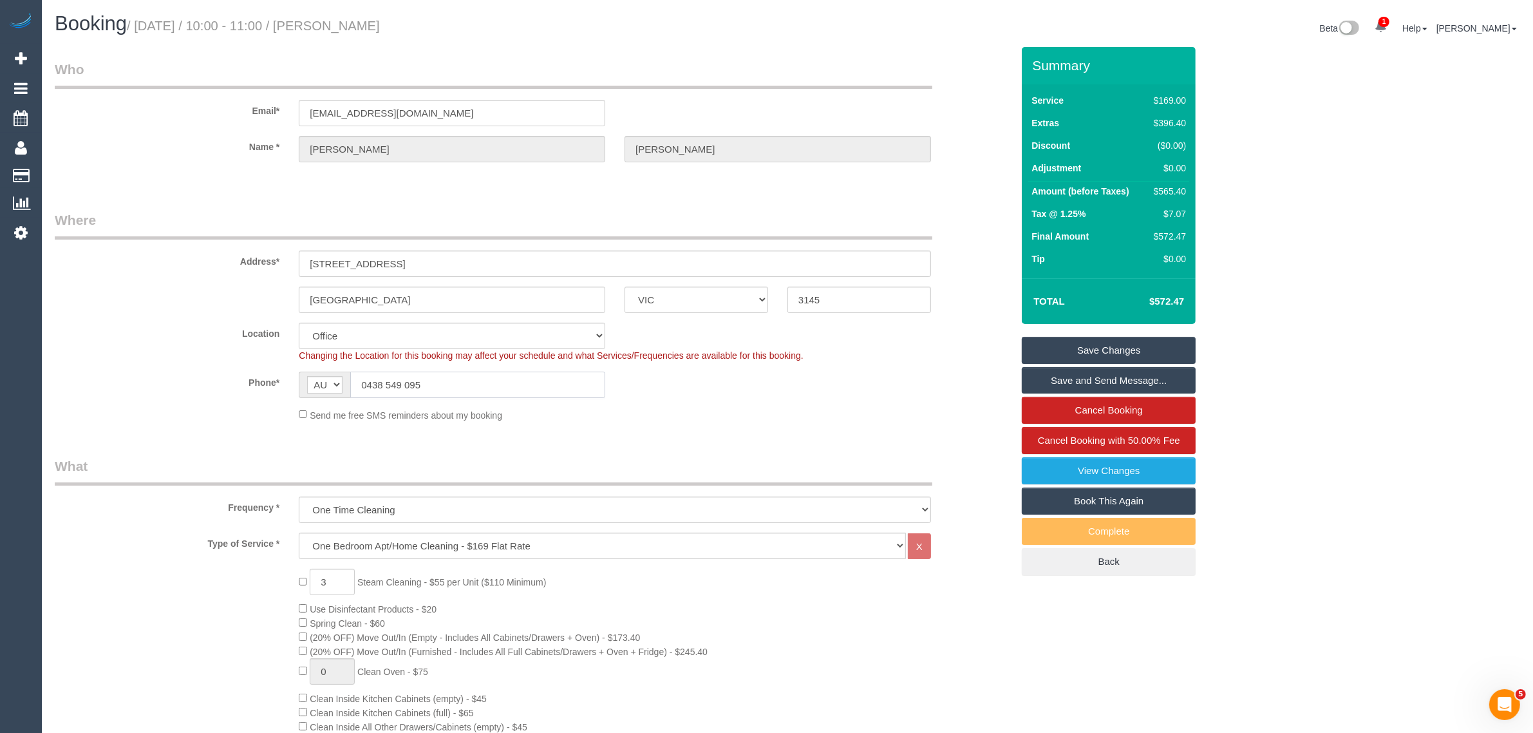
click at [542, 382] on input "0438 549 095" at bounding box center [477, 384] width 255 height 26
click at [740, 394] on div "Phone* AF AL DZ AD AO AI AQ AG AR AM AW AU AT AZ BS BH BD BB BY BE BZ BJ BM BT …" at bounding box center [533, 384] width 976 height 26
click at [255, 219] on legend "Where" at bounding box center [493, 224] width 877 height 29
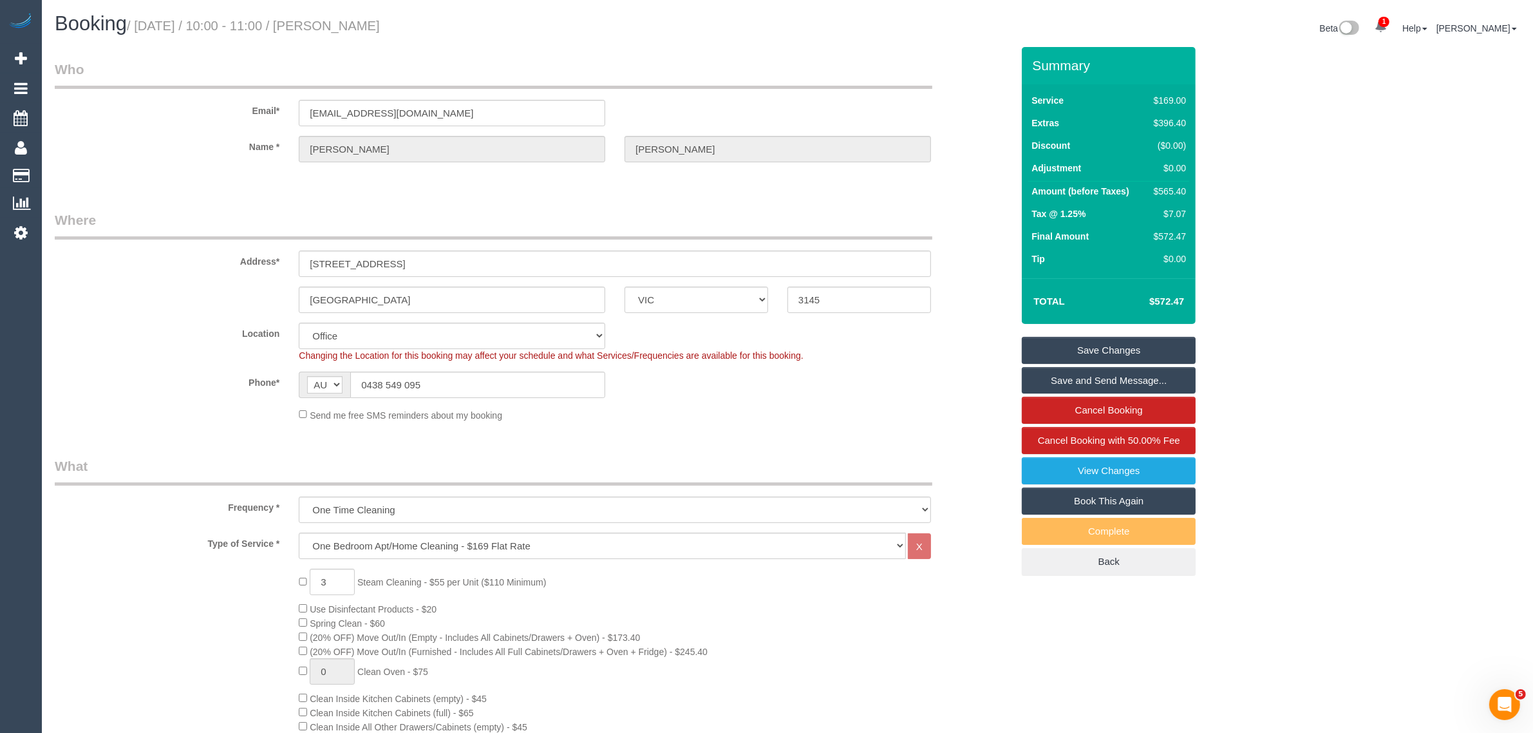
click at [890, 410] on div "Send me free SMS reminders about my booking" at bounding box center [614, 414] width 651 height 14
click at [916, 400] on sui-booking-location "Location Office City East (North) East (South) Inner East Inner North (East) In…" at bounding box center [533, 371] width 957 height 99
click at [882, 419] on div "Send me free SMS reminders about my booking" at bounding box center [614, 414] width 651 height 14
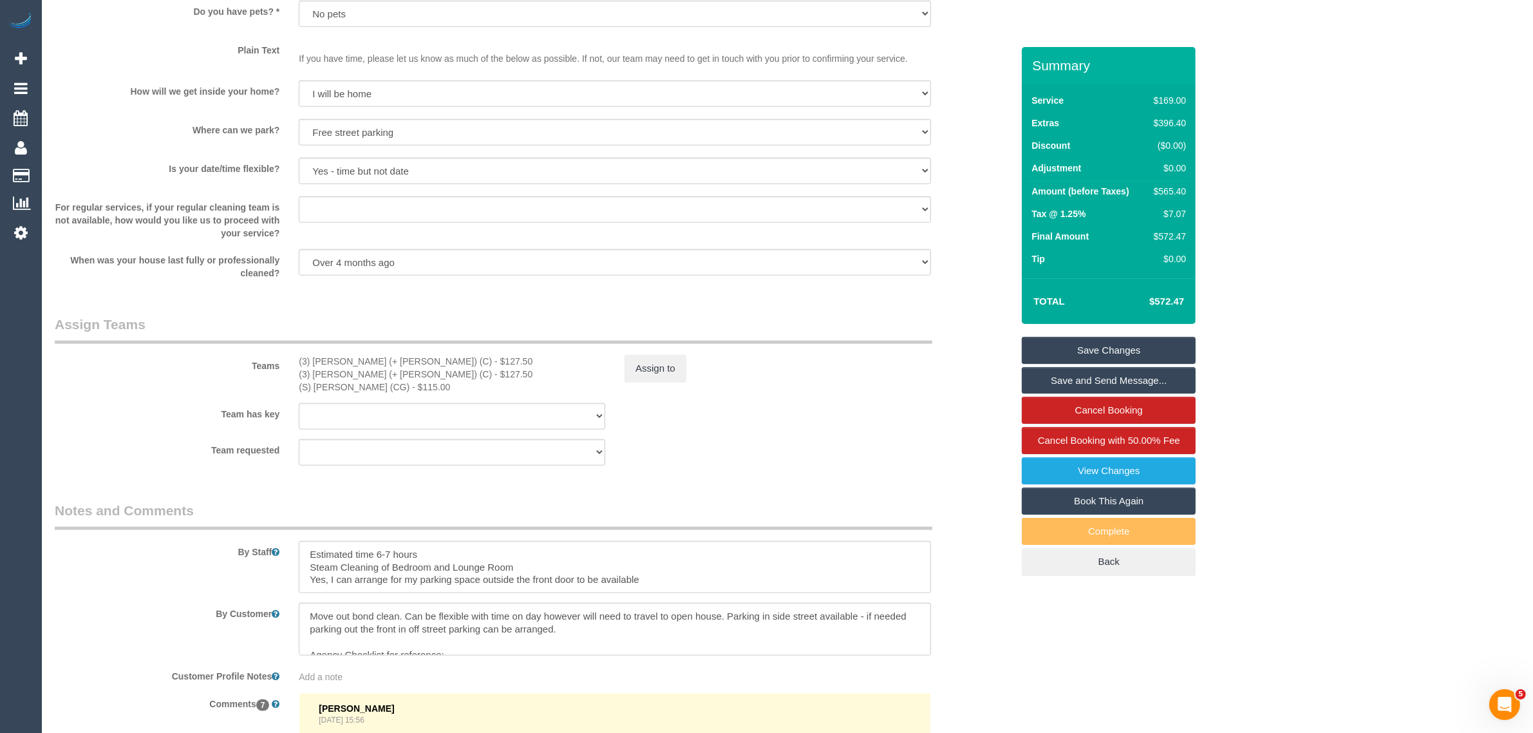
scroll to position [1931, 0]
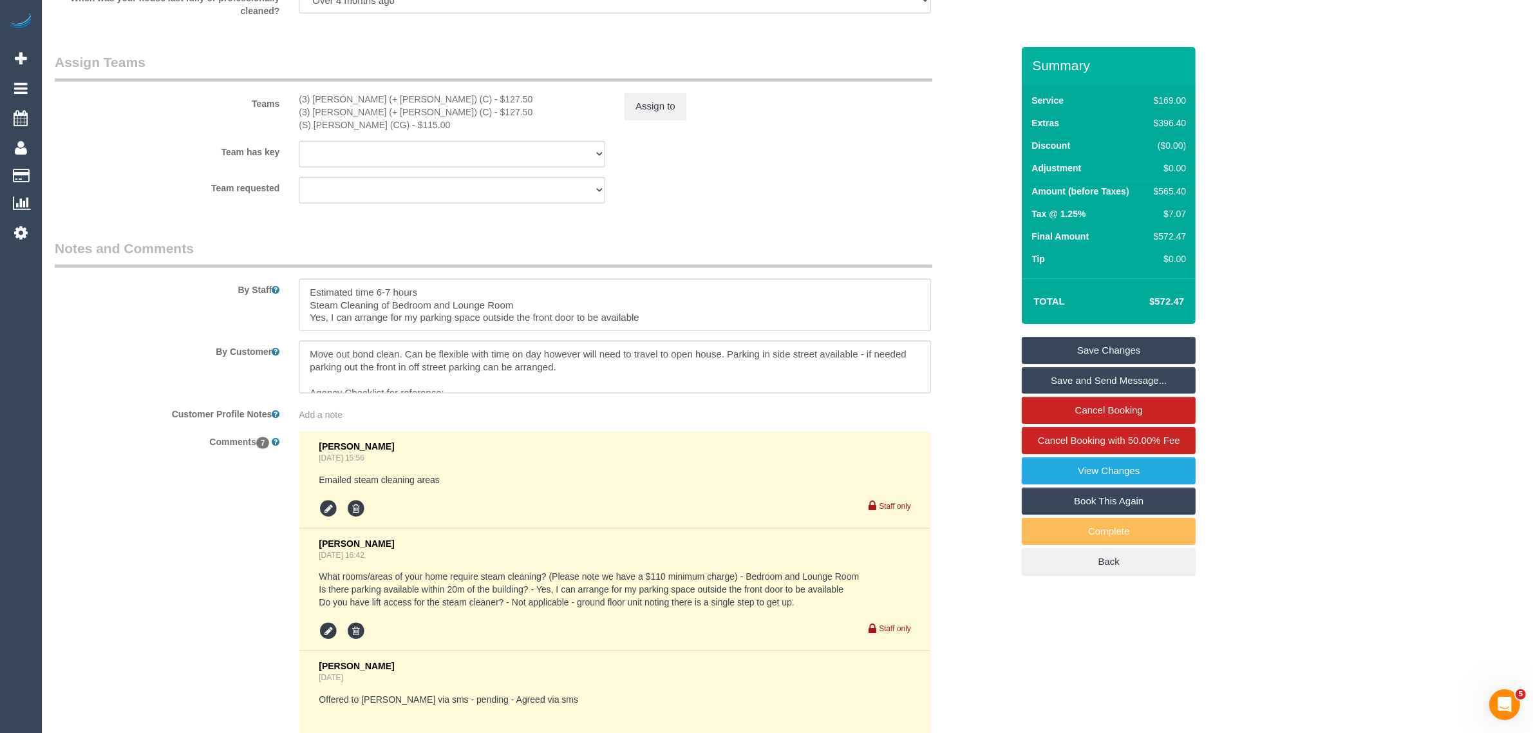
click at [924, 153] on div "Team has key (3) Jay (+ Smruti) (C) (3) Smruti (+ Jay) (C) (S) Mark Yenimireddy…" at bounding box center [533, 154] width 976 height 26
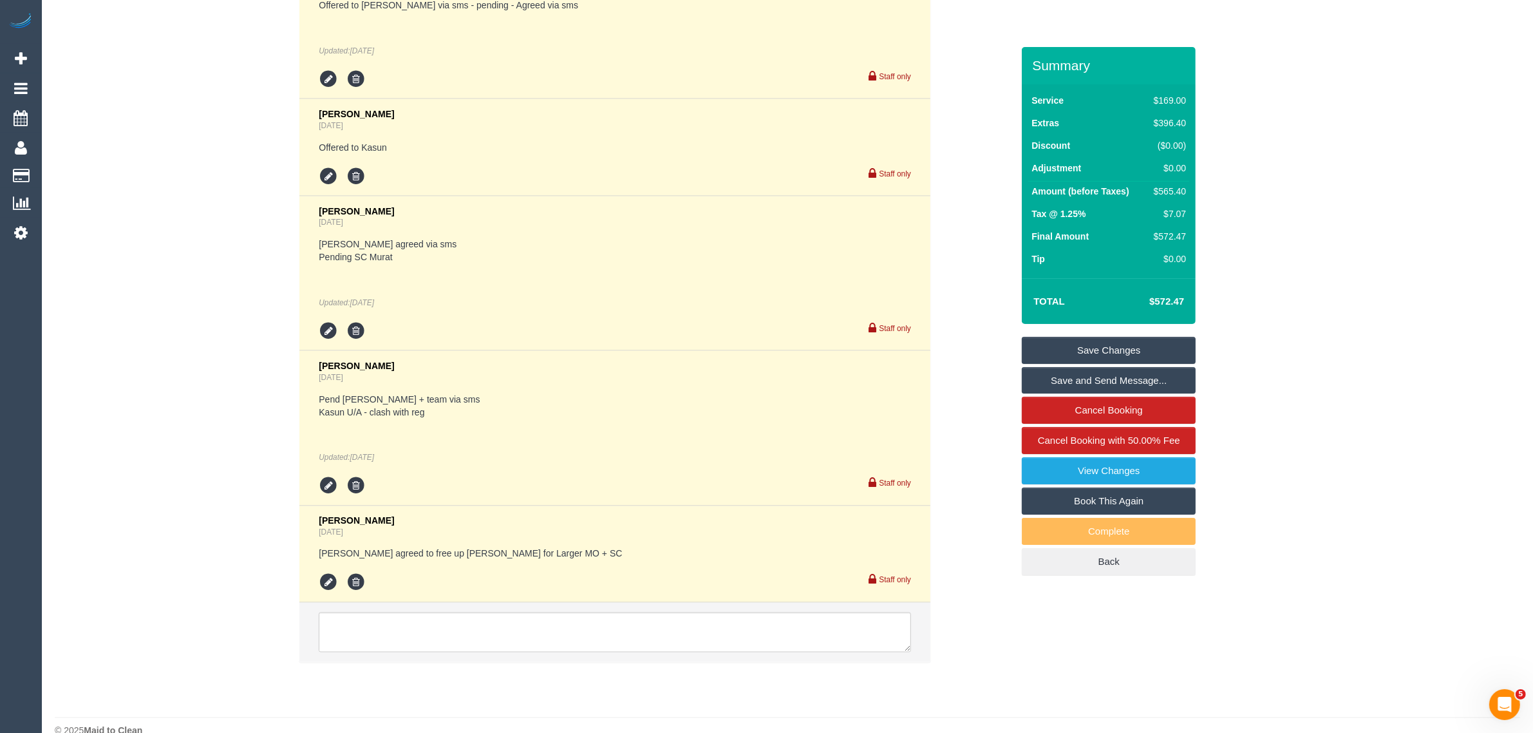
scroll to position [2646, 0]
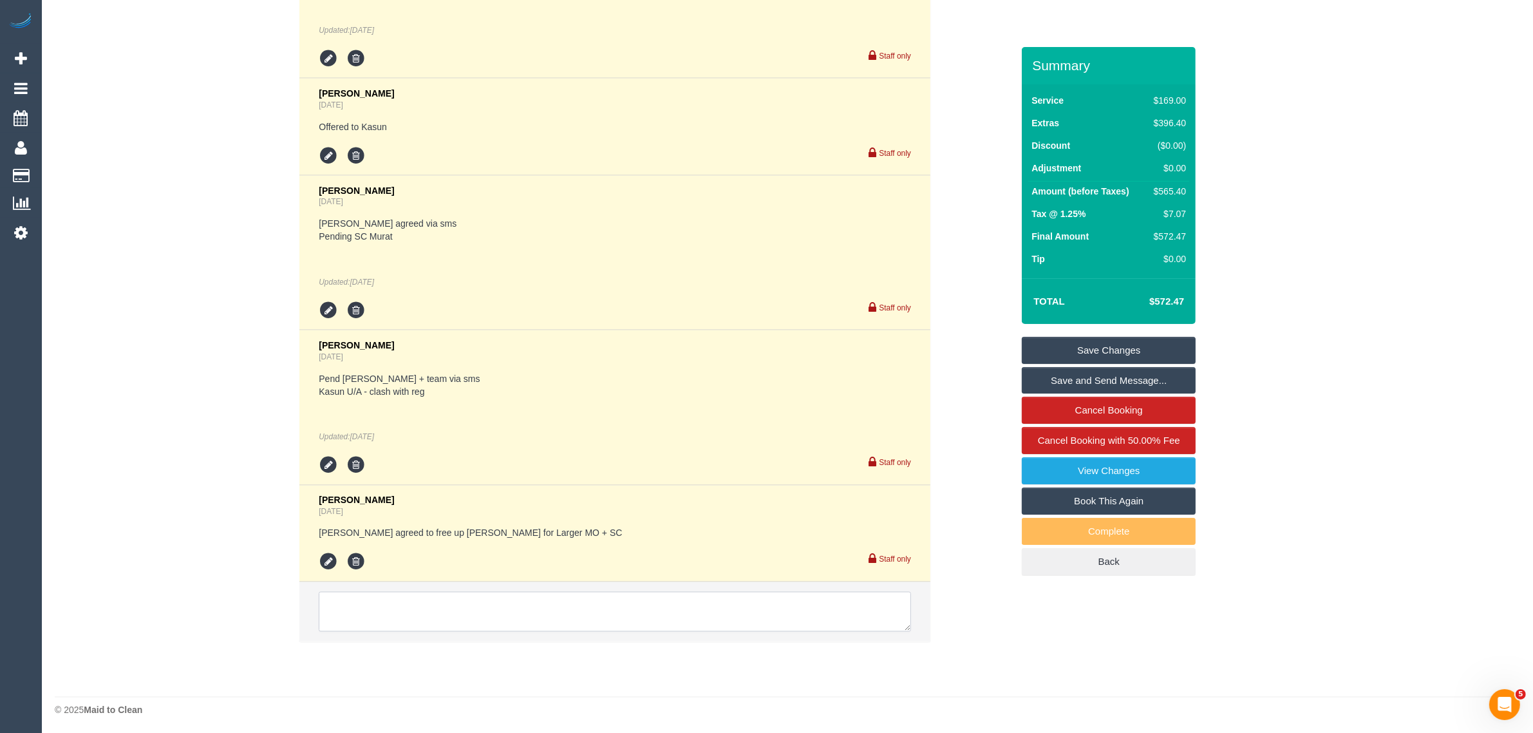
click at [610, 597] on textarea at bounding box center [615, 612] width 592 height 40
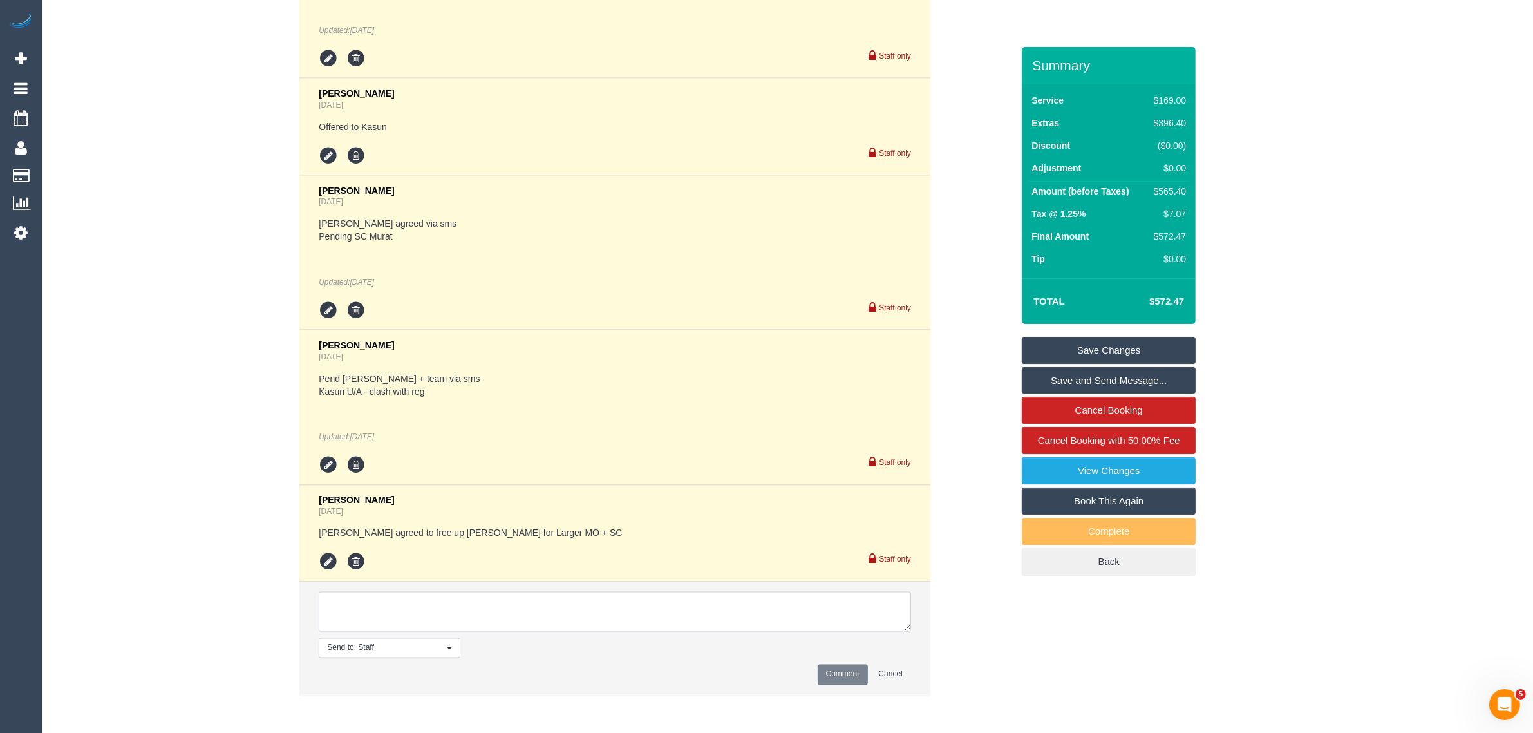
paste textarea "Cleaner(s) Unassigned: Reason Unassigned: Contact via: Which message sent: Addi…"
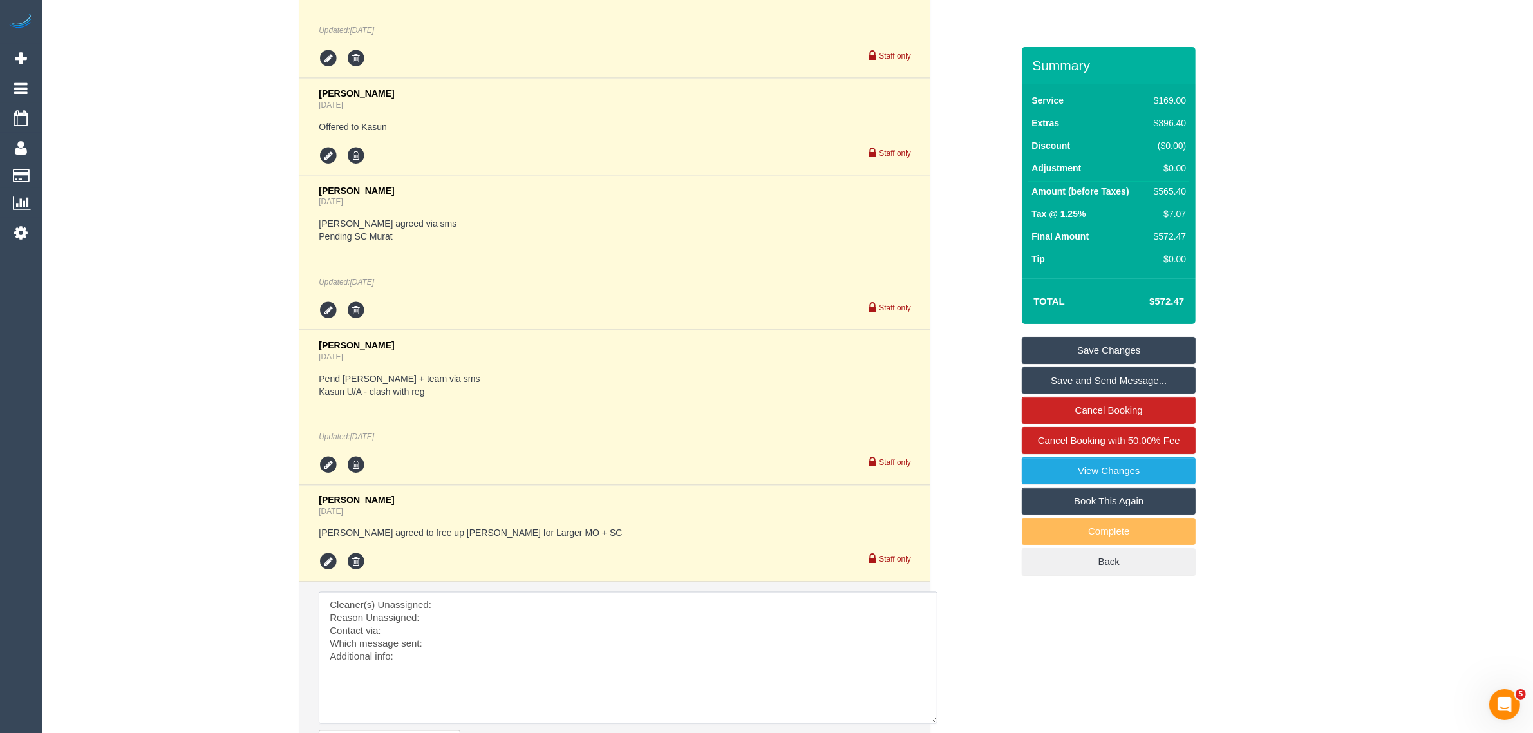
drag, startPoint x: 900, startPoint y: 617, endPoint x: 915, endPoint y: 702, distance: 86.2
click at [929, 713] on textarea at bounding box center [628, 658] width 619 height 132
click at [660, 601] on textarea at bounding box center [629, 660] width 620 height 136
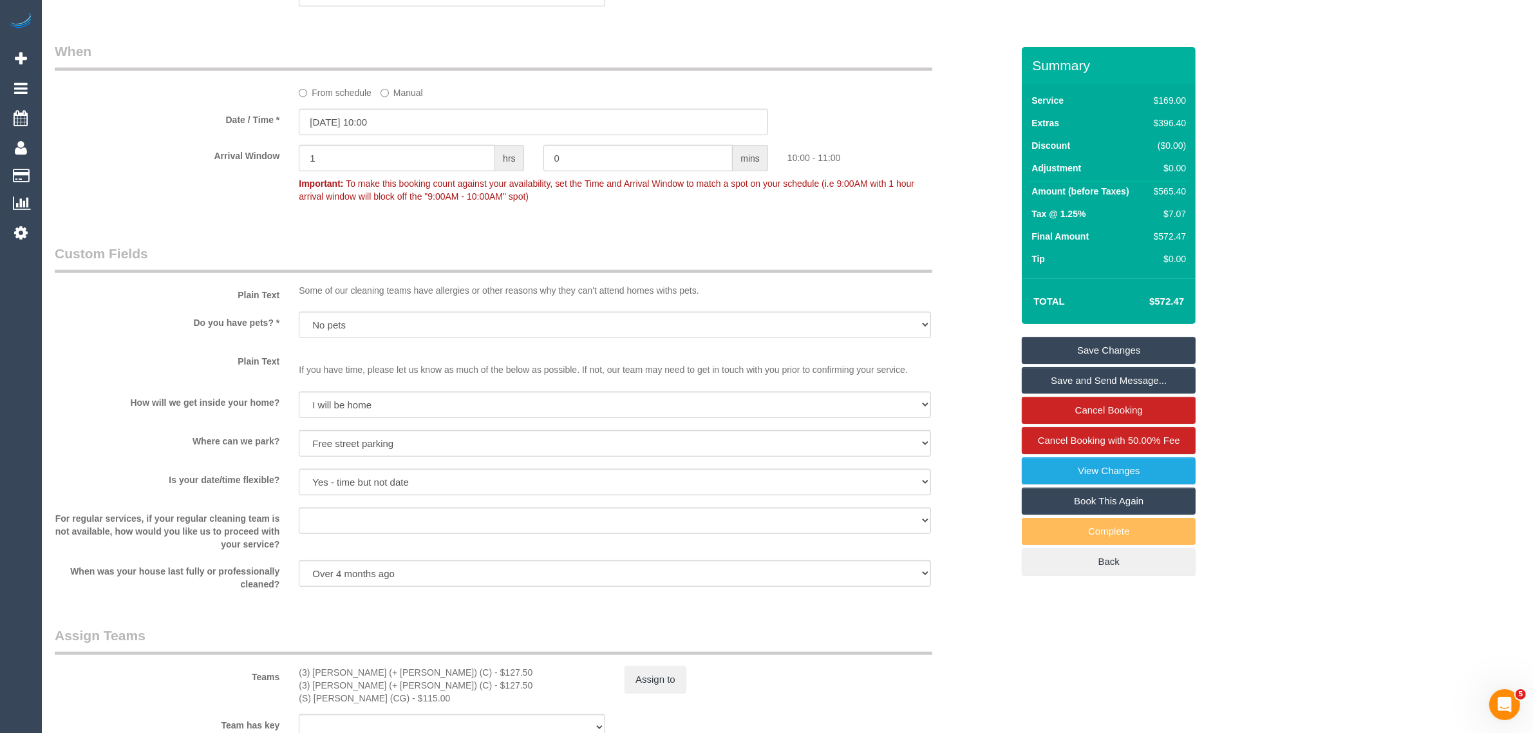
scroll to position [1680, 0]
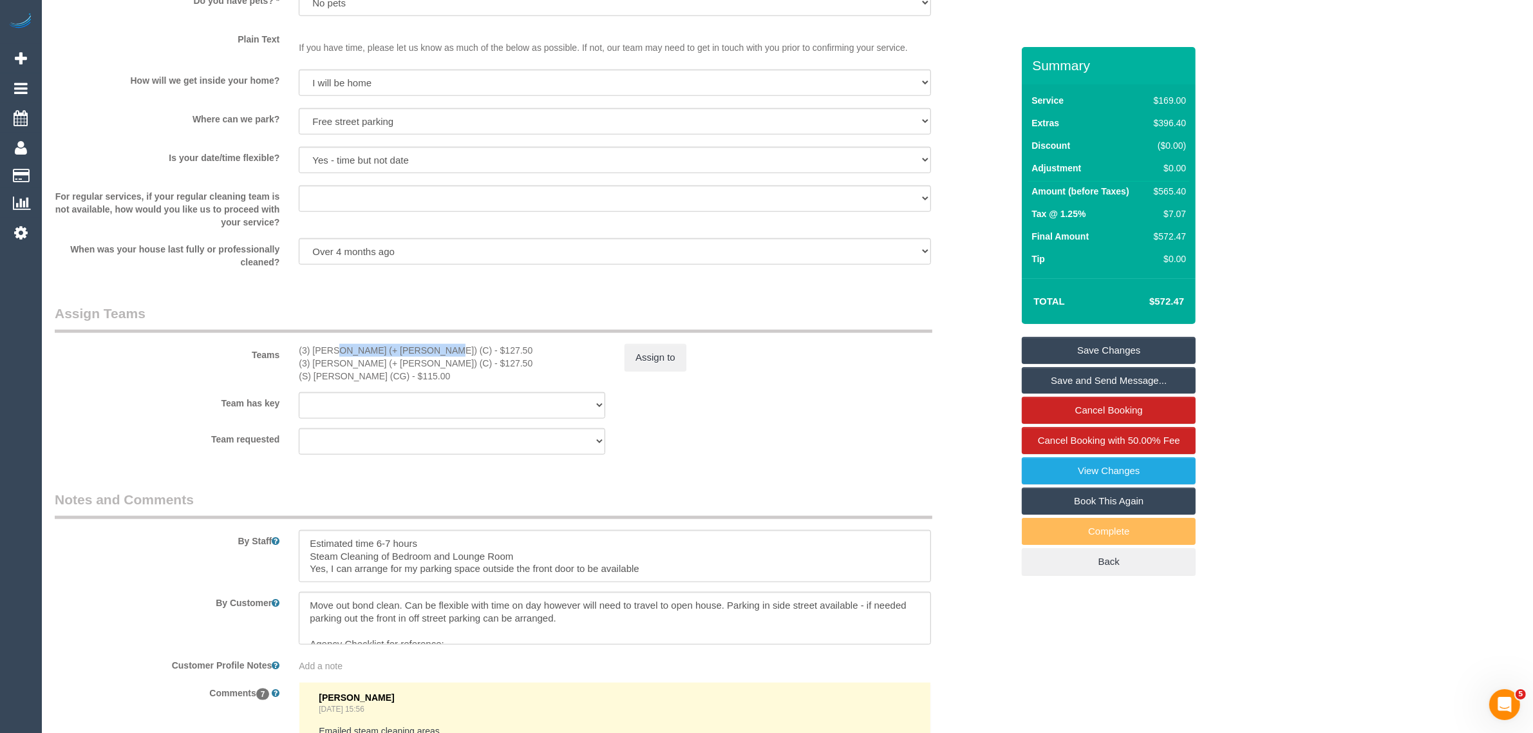
drag, startPoint x: 293, startPoint y: 348, endPoint x: 386, endPoint y: 345, distance: 93.4
click at [386, 345] on div "(3) Jay (+ Smruti) (C) - $127.50 (3) Smruti (+ Jay) (C) - $127.50 (S) Mark Yeni…" at bounding box center [452, 363] width 326 height 39
copy div "(3) [PERSON_NAME] (+ [PERSON_NAME]) (C)"
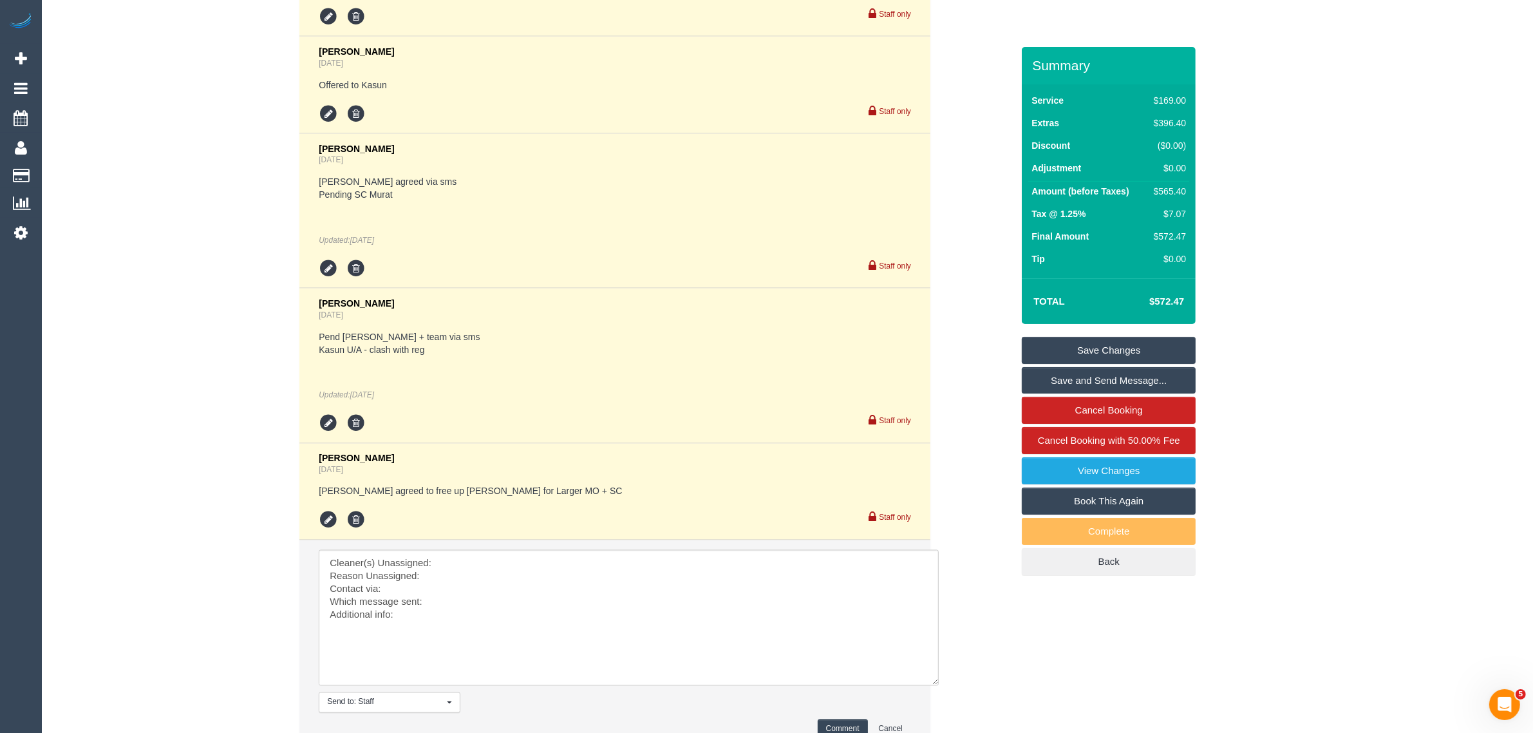
scroll to position [2794, 0]
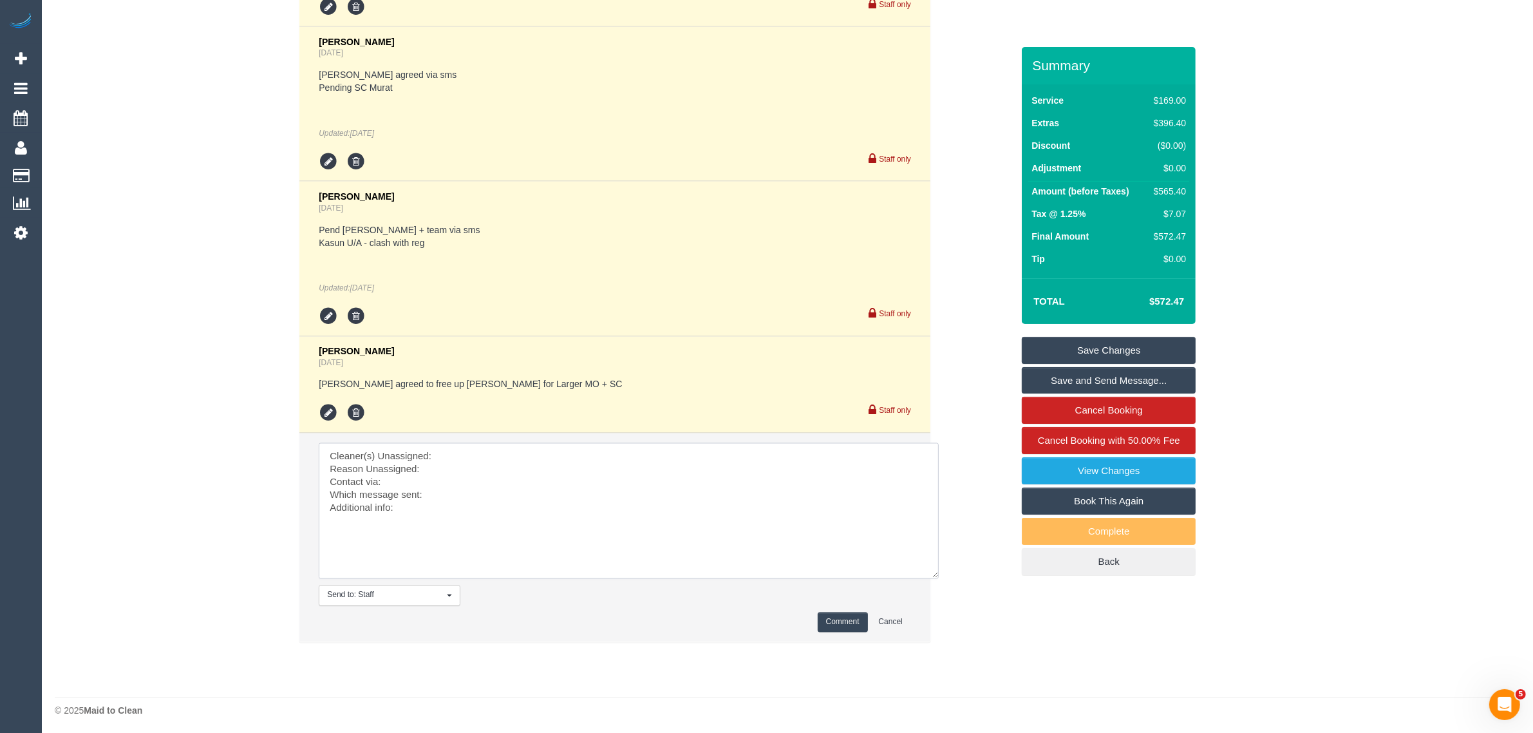
click at [570, 449] on textarea at bounding box center [629, 511] width 620 height 136
paste textarea "(3) [PERSON_NAME] (+ [PERSON_NAME]) (C)"
click at [484, 460] on textarea at bounding box center [629, 511] width 620 height 136
click at [519, 487] on textarea at bounding box center [629, 511] width 620 height 136
paste textarea "Need to return the keys on Tuesday. Available entire day today"
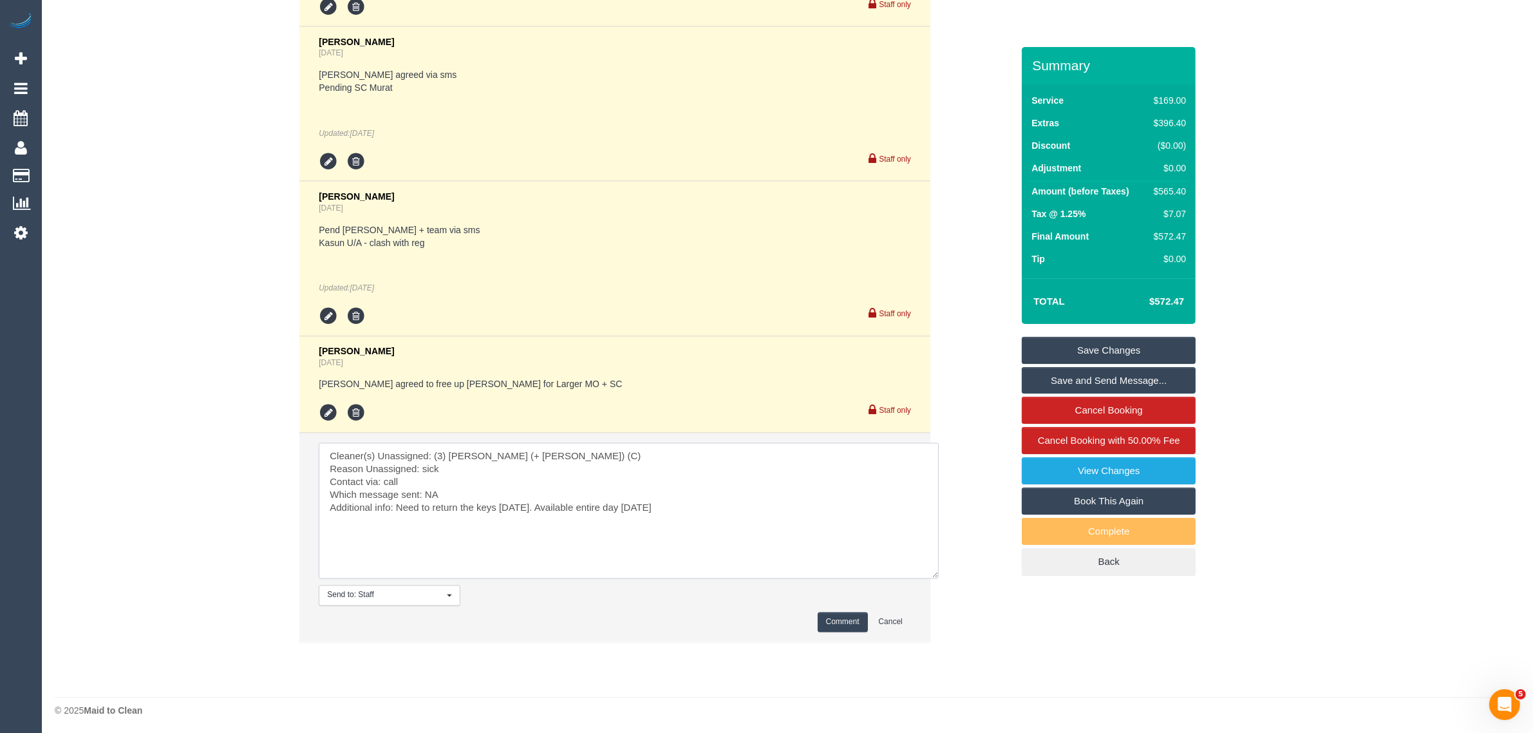
click at [641, 503] on textarea at bounding box center [629, 511] width 620 height 136
type textarea "Cleaner(s) Unassigned: (3) Jay (+ Smruti) (C) Reason Unassigned: sick Contact v…"
click at [835, 626] on button "Comment" at bounding box center [842, 622] width 50 height 20
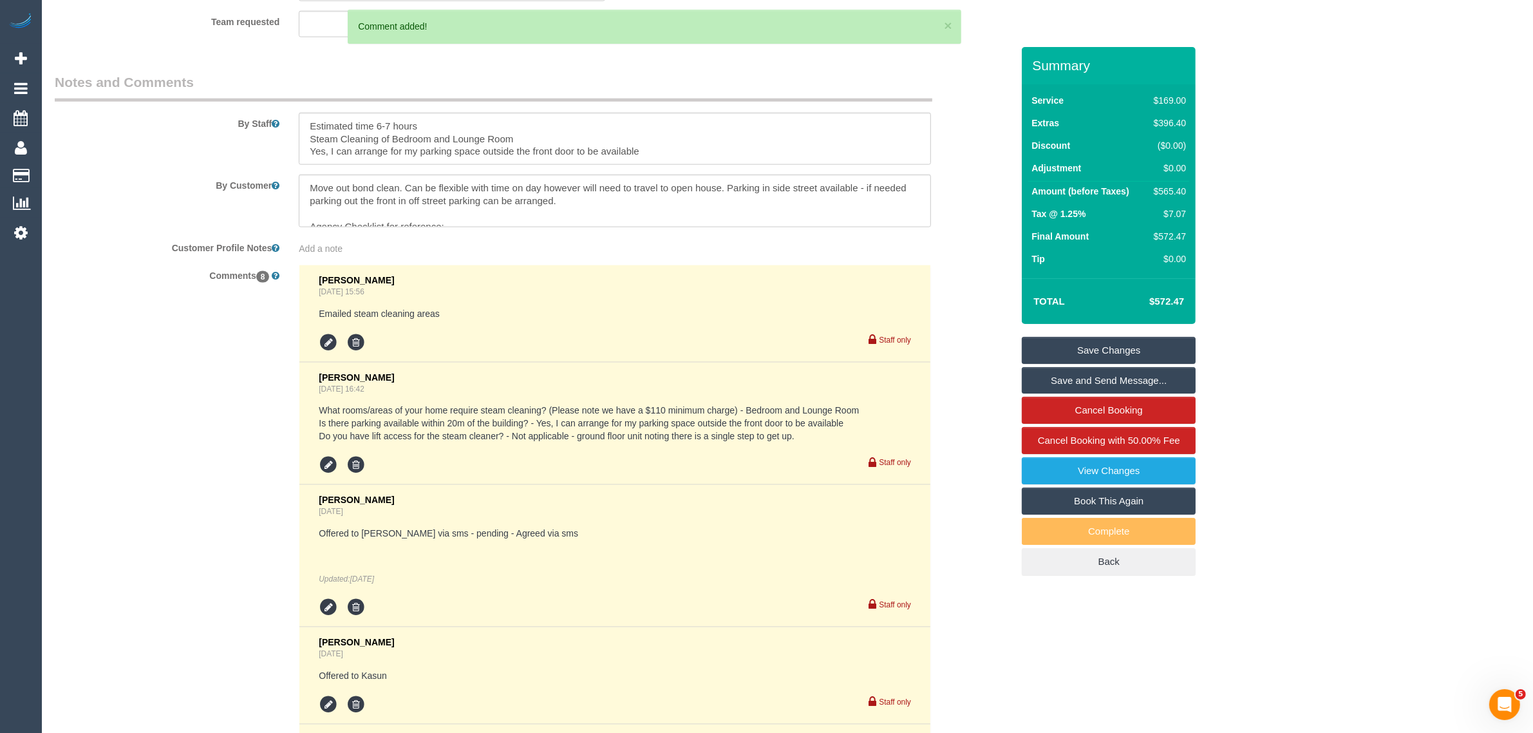
scroll to position [1775, 0]
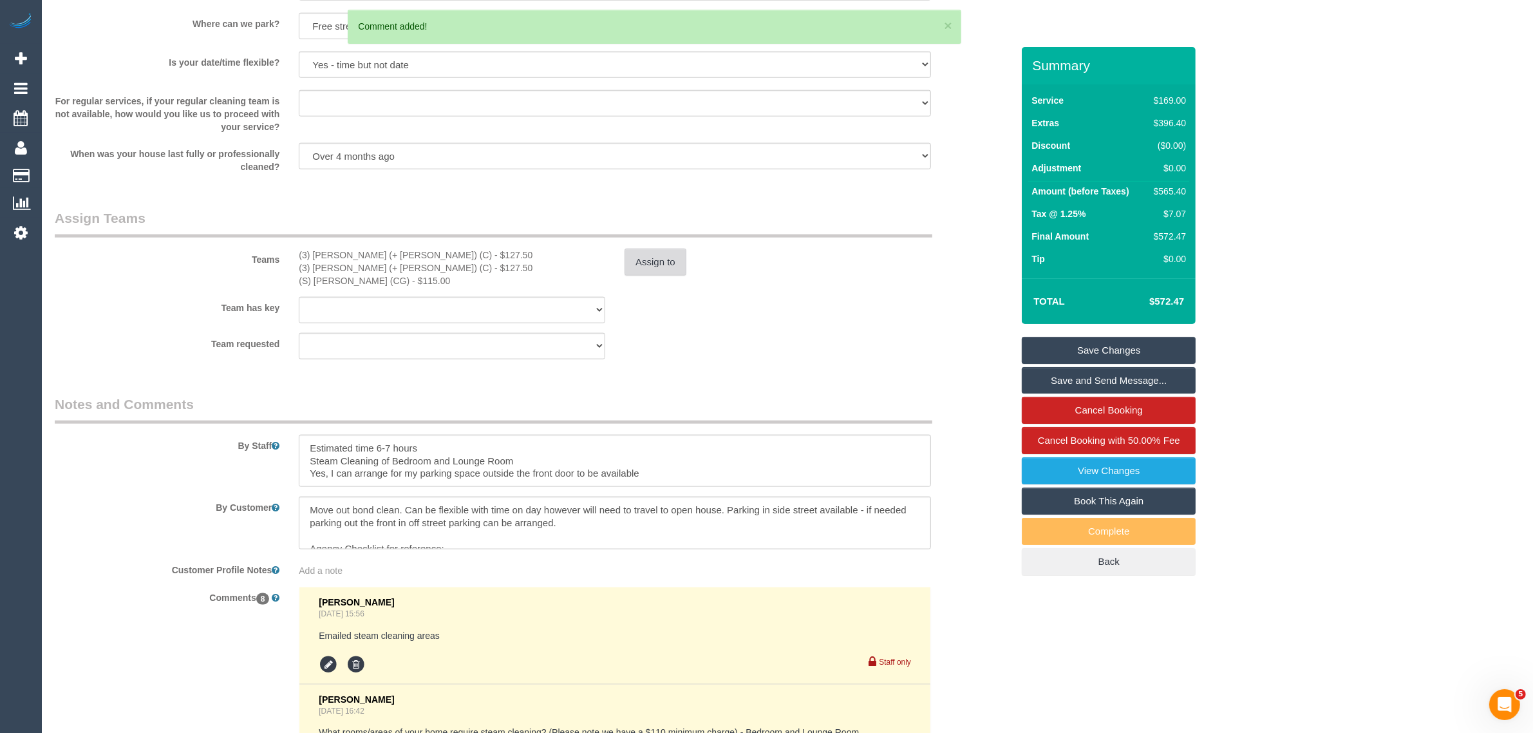
click at [655, 261] on button "Assign to" at bounding box center [655, 261] width 62 height 27
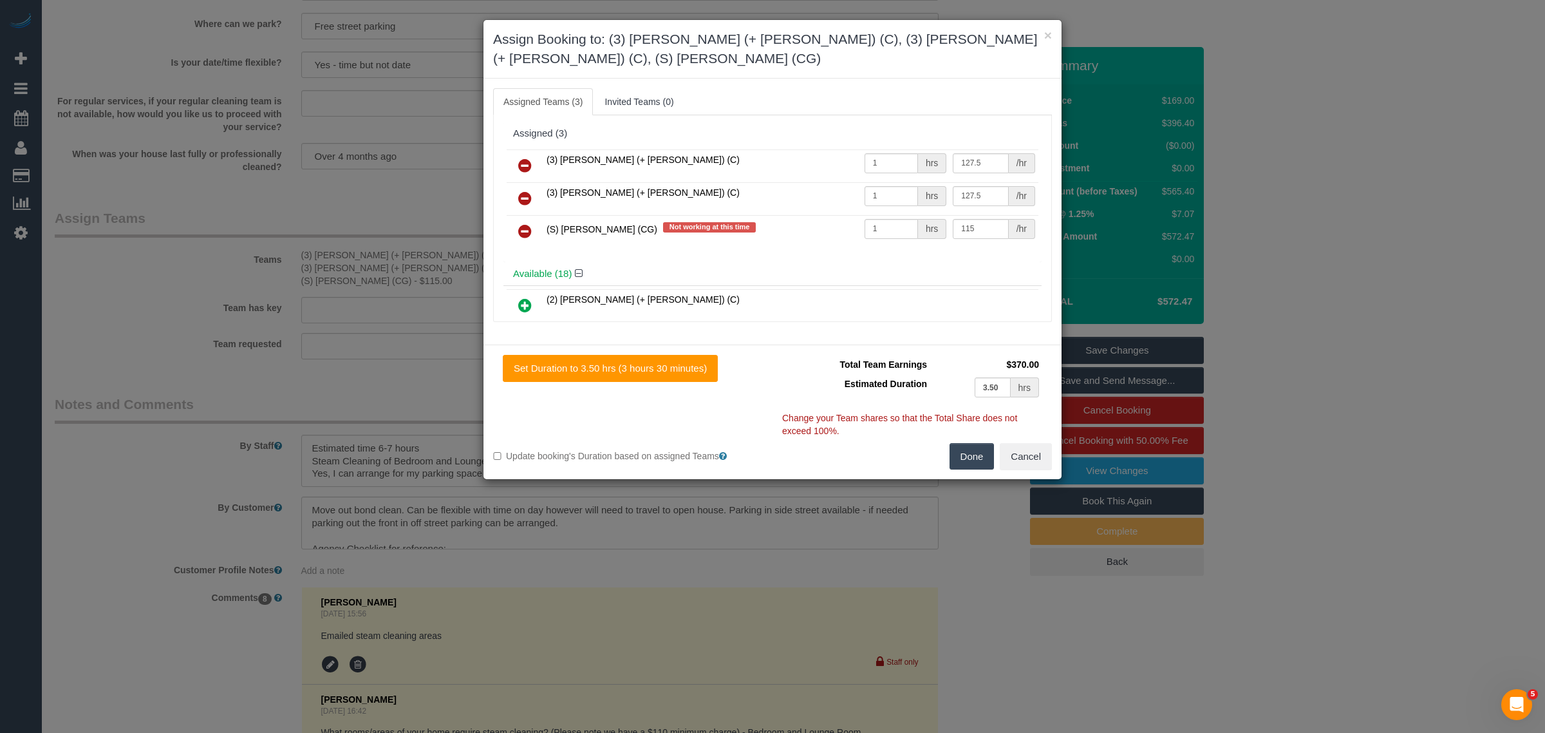
click at [528, 158] on icon at bounding box center [525, 165] width 14 height 15
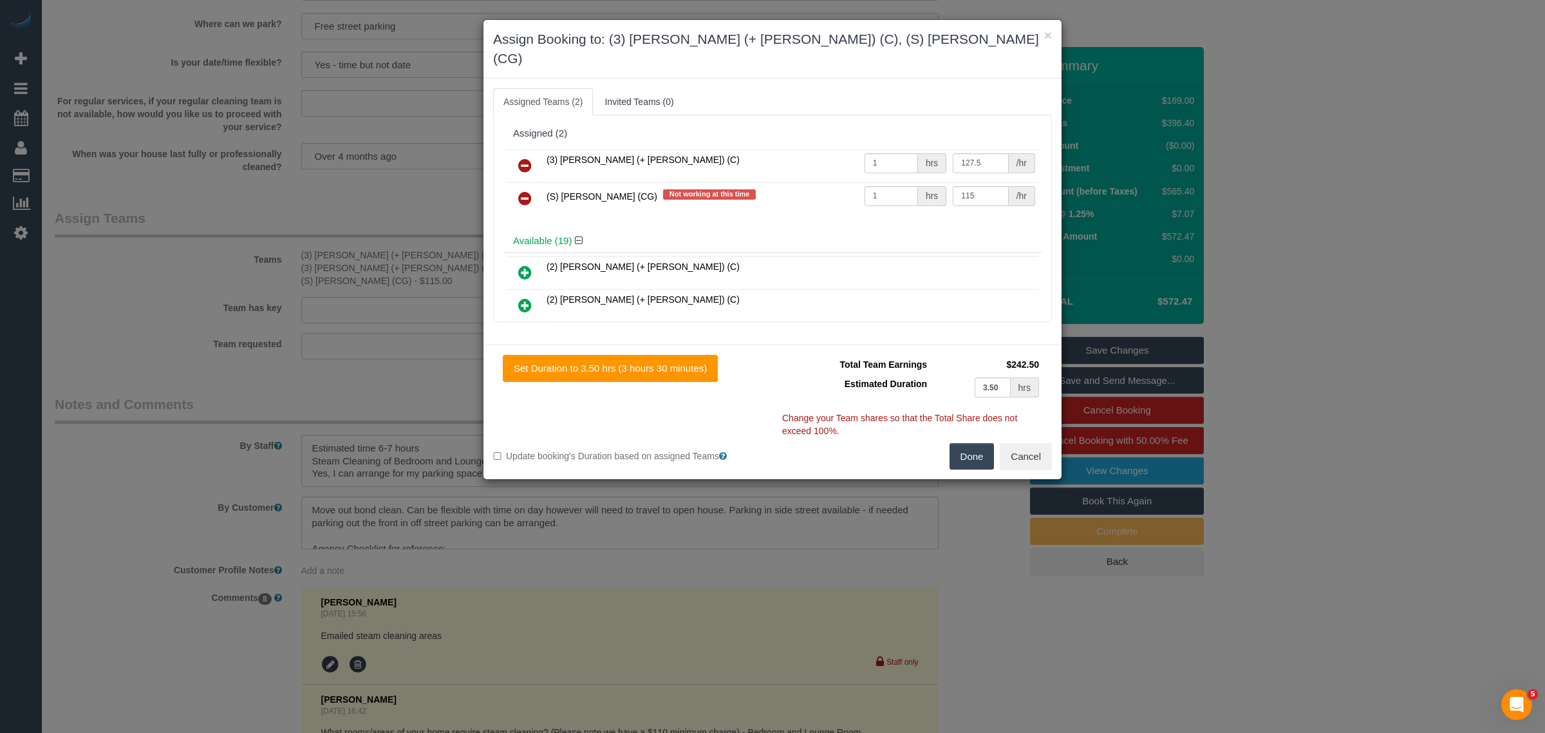
click at [528, 158] on icon at bounding box center [525, 165] width 14 height 15
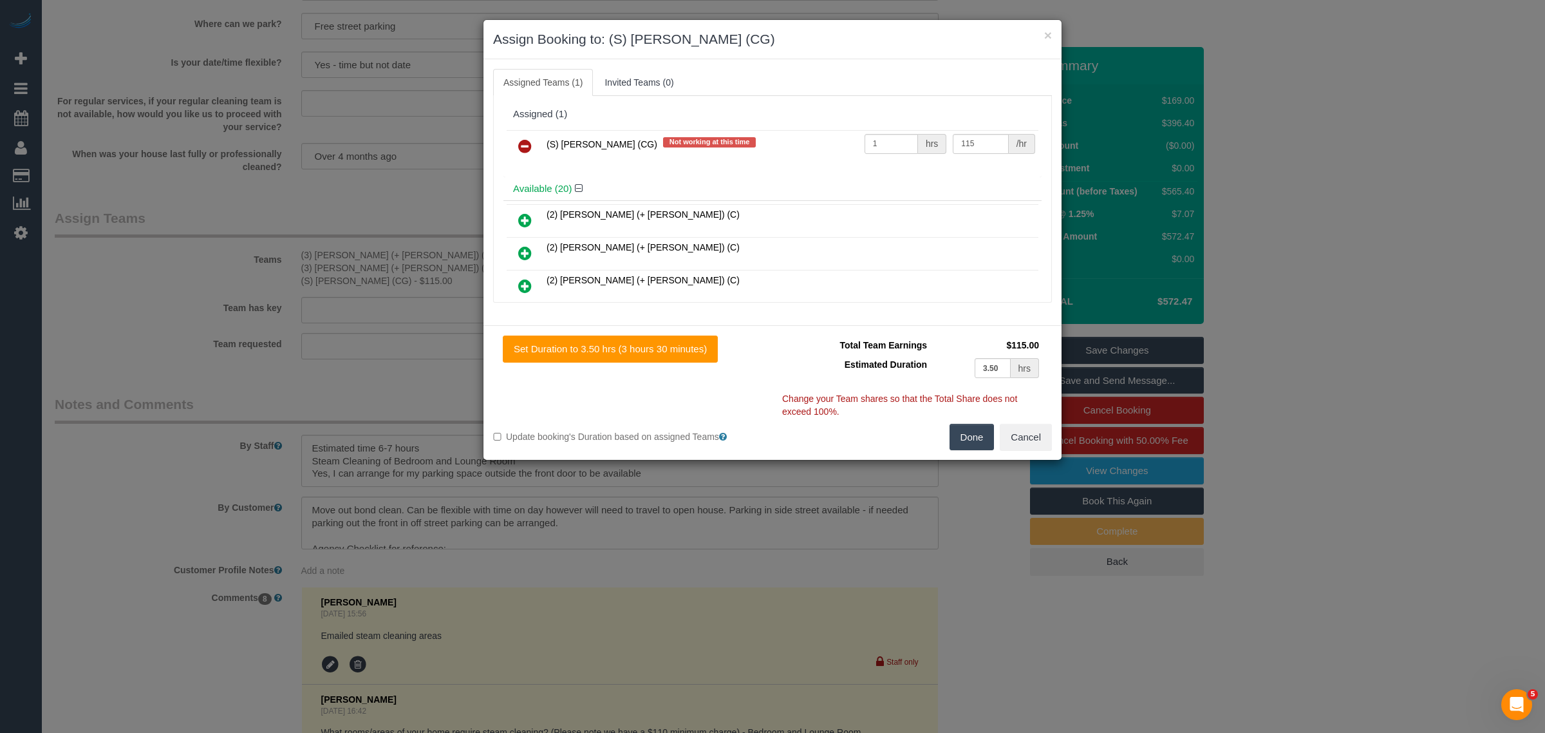
click at [962, 438] on button "Done" at bounding box center [971, 437] width 45 height 27
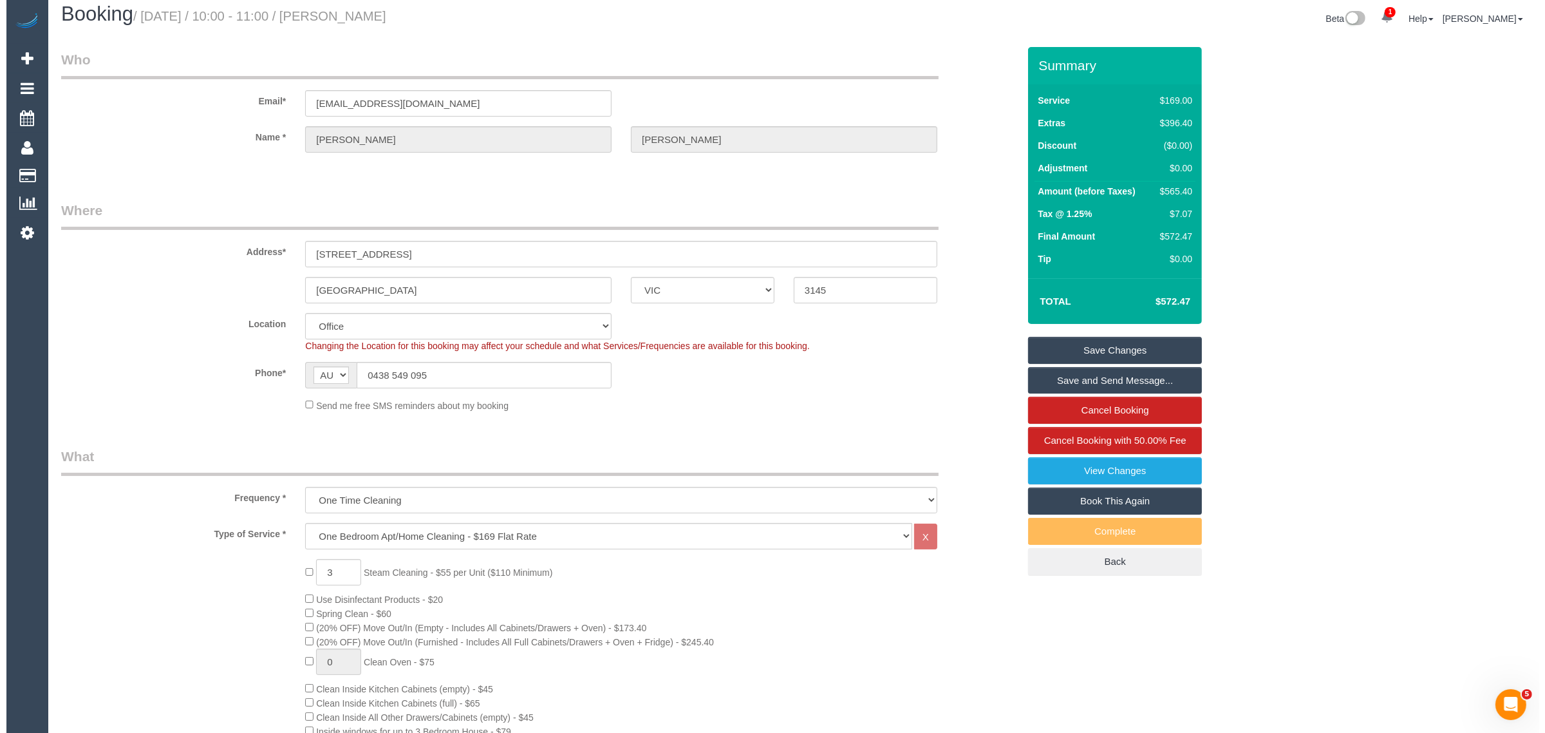
scroll to position [0, 0]
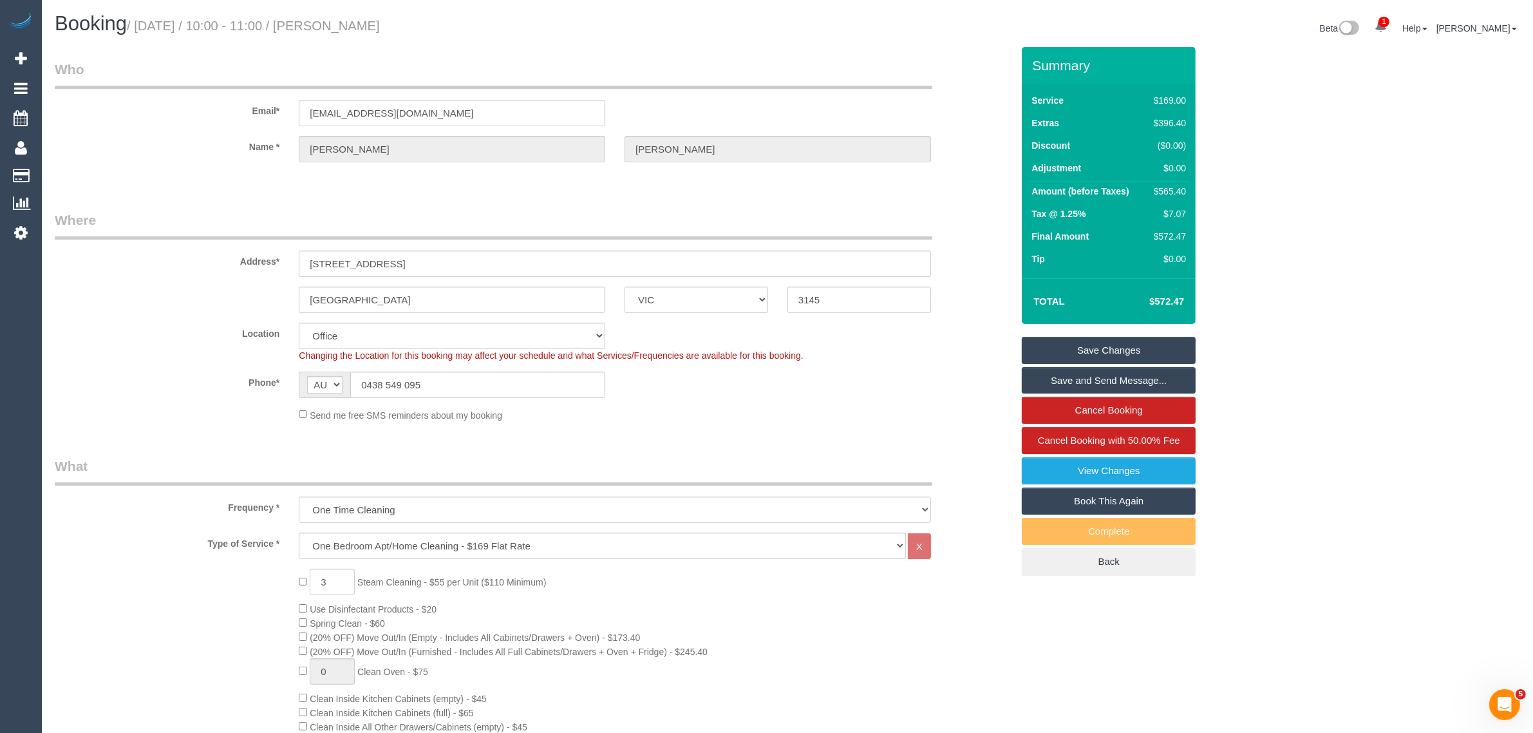
click at [978, 232] on div "Address* 4/134 Neerim Road" at bounding box center [533, 243] width 976 height 66
click at [1061, 349] on link "Save Changes" at bounding box center [1109, 350] width 174 height 27
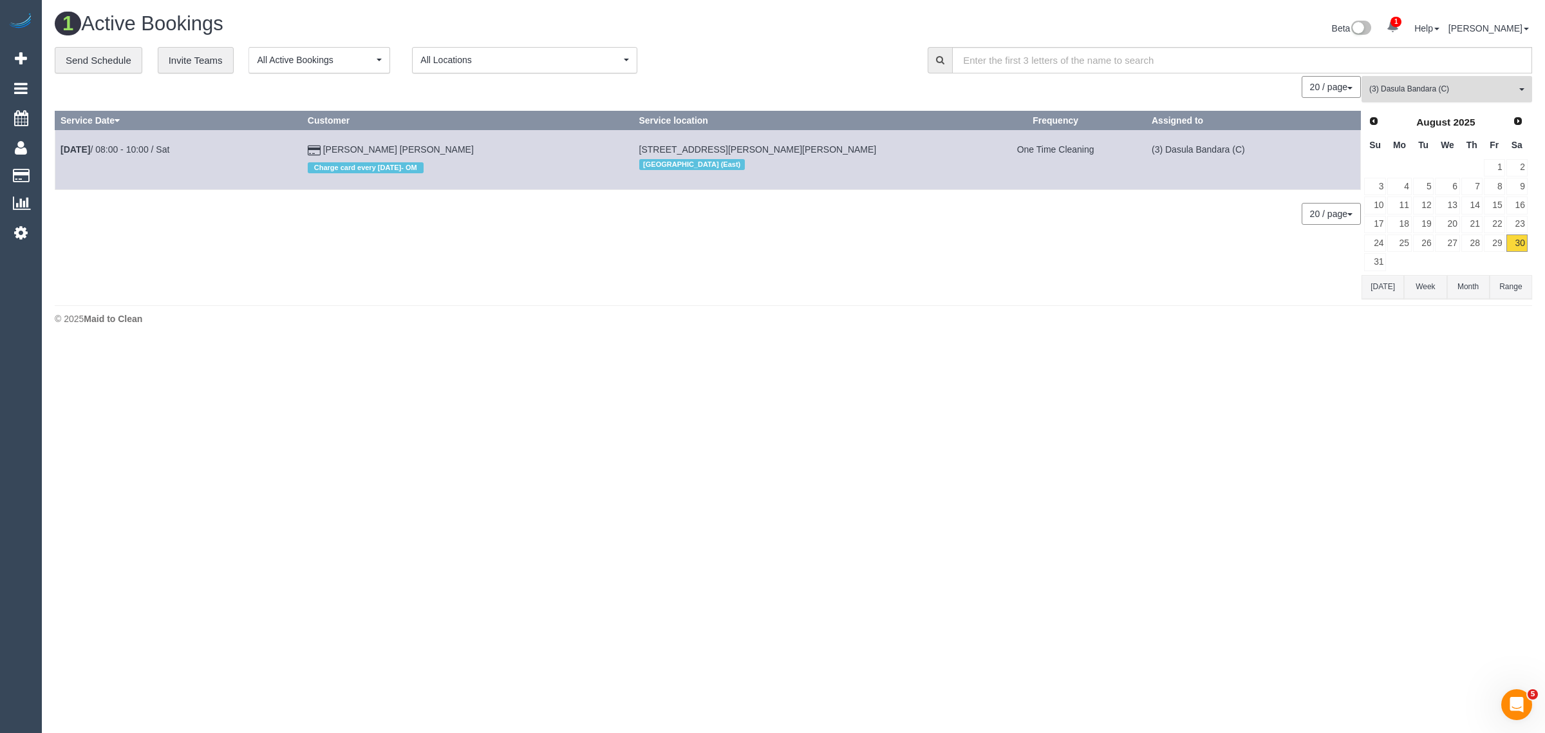
click at [1417, 86] on span "(3) Dasula Bandara (C)" at bounding box center [1442, 89] width 147 height 11
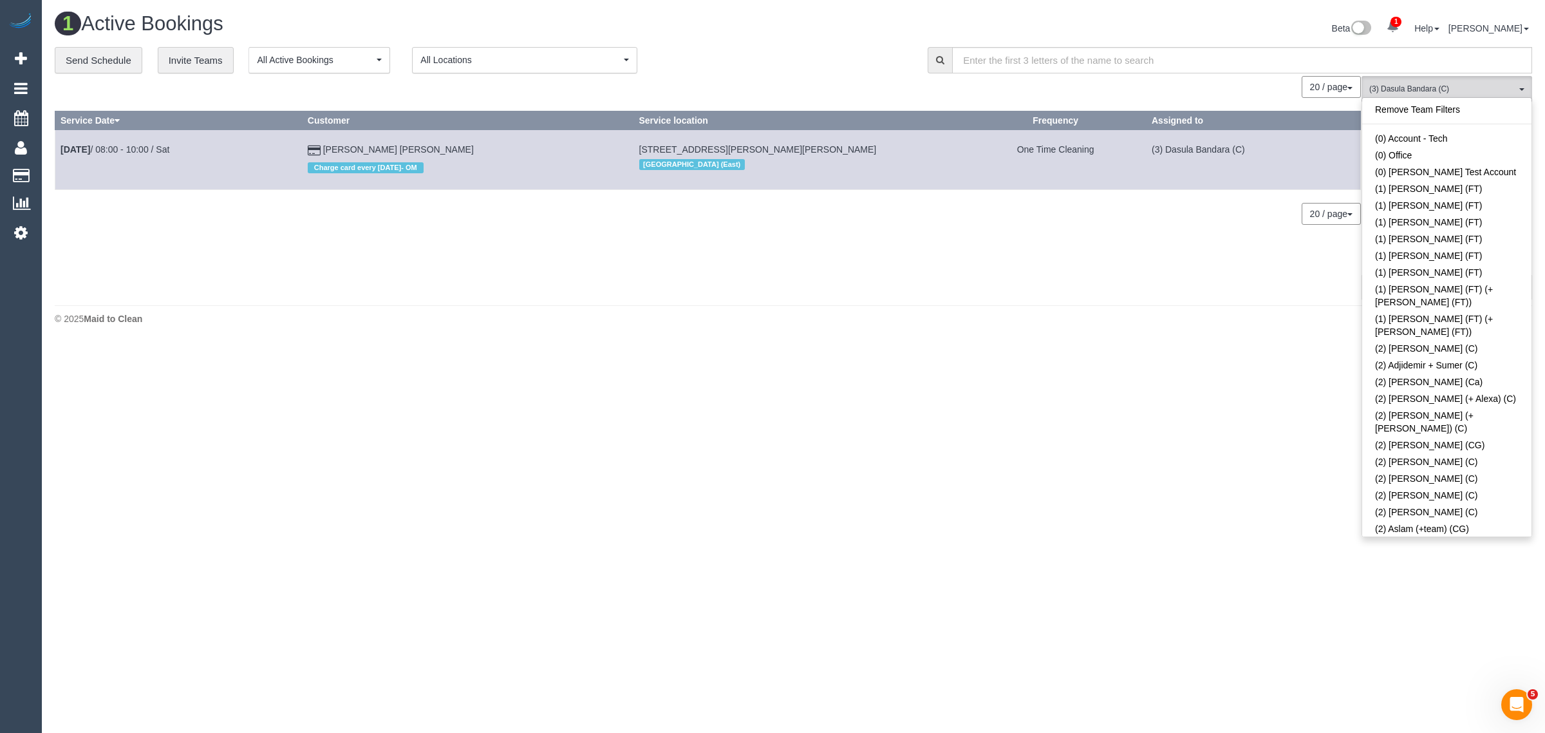
click at [1067, 292] on div "0 Bookings found. We couldn't find any bookings that matched your search. Creat…" at bounding box center [708, 187] width 1307 height 223
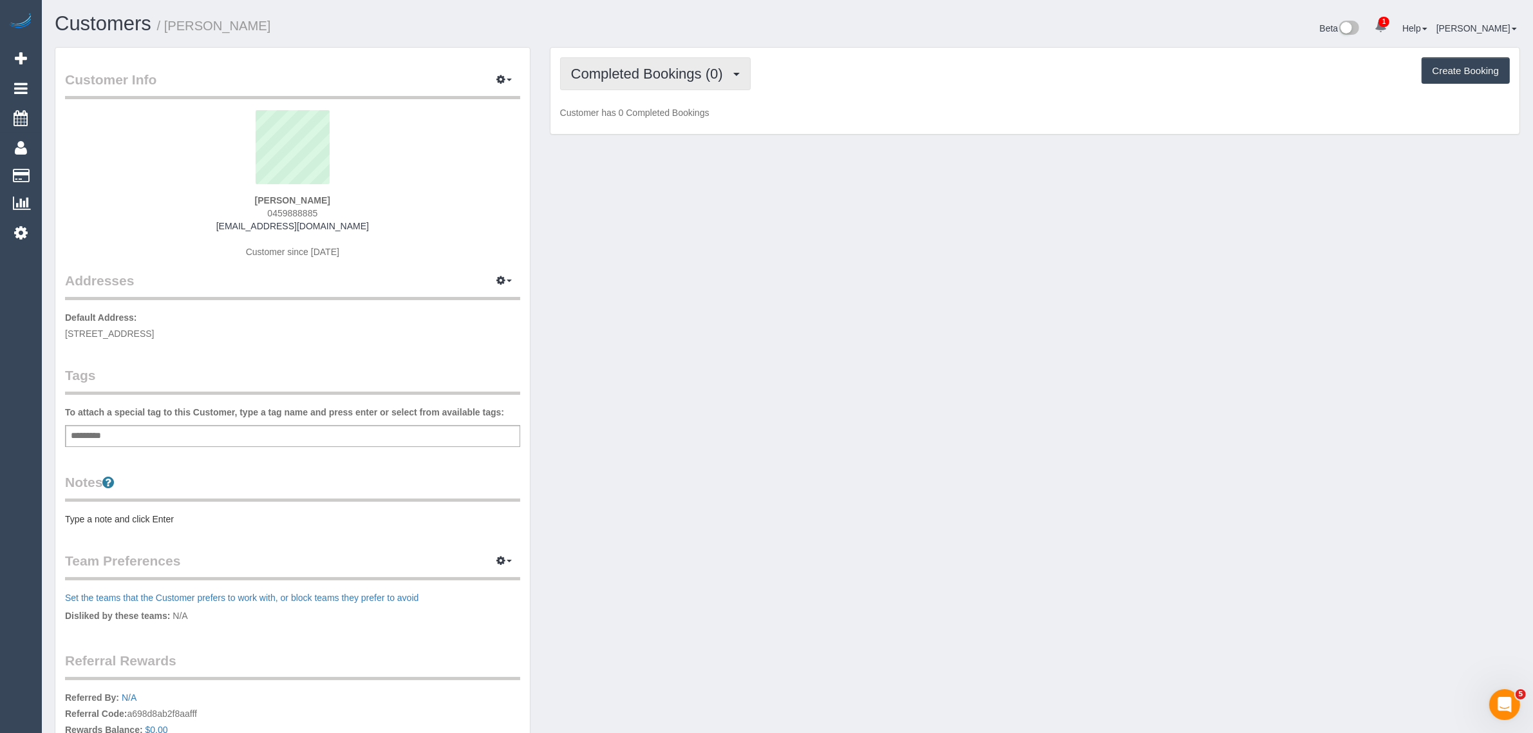
click at [660, 81] on button "Completed Bookings (0)" at bounding box center [655, 73] width 191 height 33
click at [641, 114] on link "Upcoming Bookings (1)" at bounding box center [628, 120] width 134 height 17
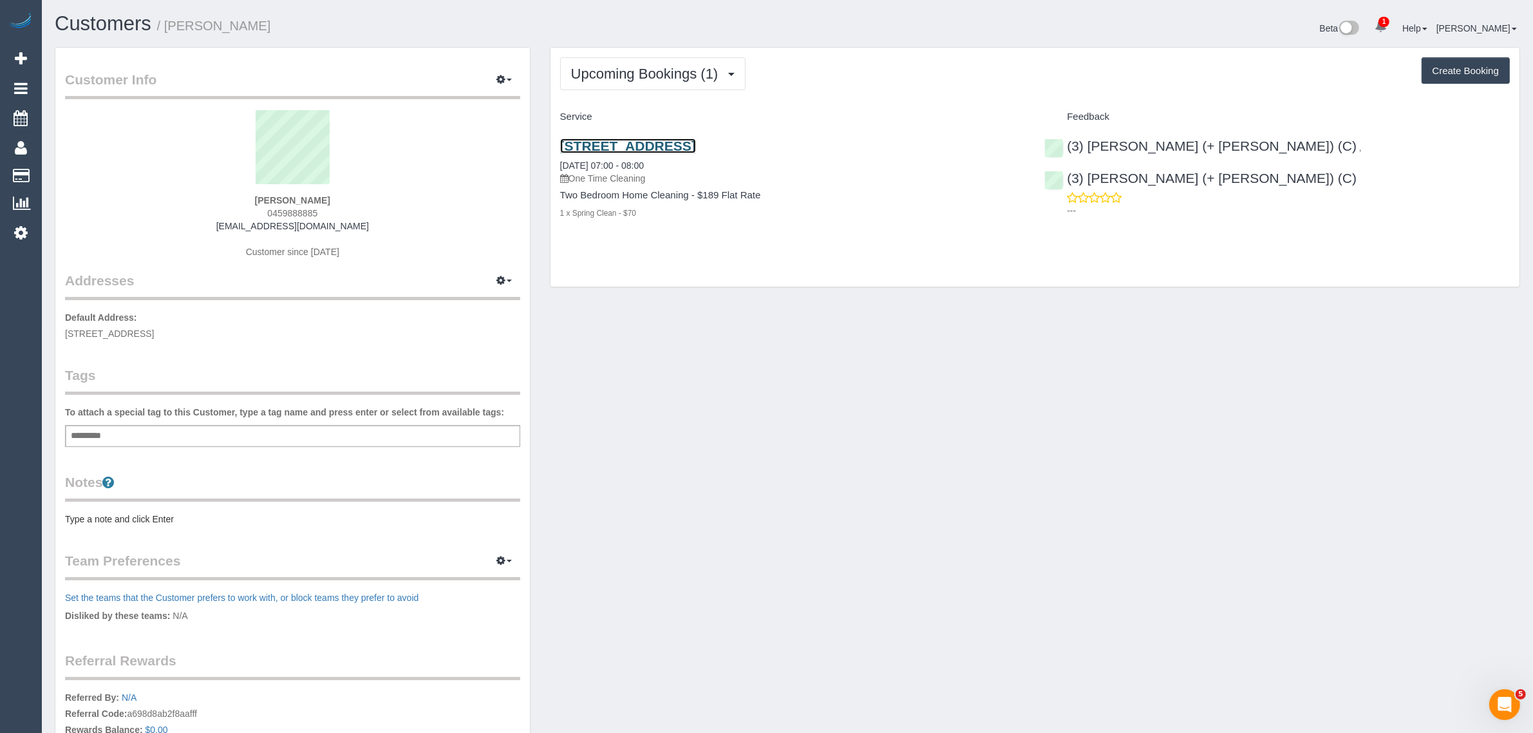
click at [651, 142] on link "[STREET_ADDRESS]" at bounding box center [628, 145] width 136 height 15
click at [687, 78] on span "Upcoming Bookings (1)" at bounding box center [648, 74] width 154 height 16
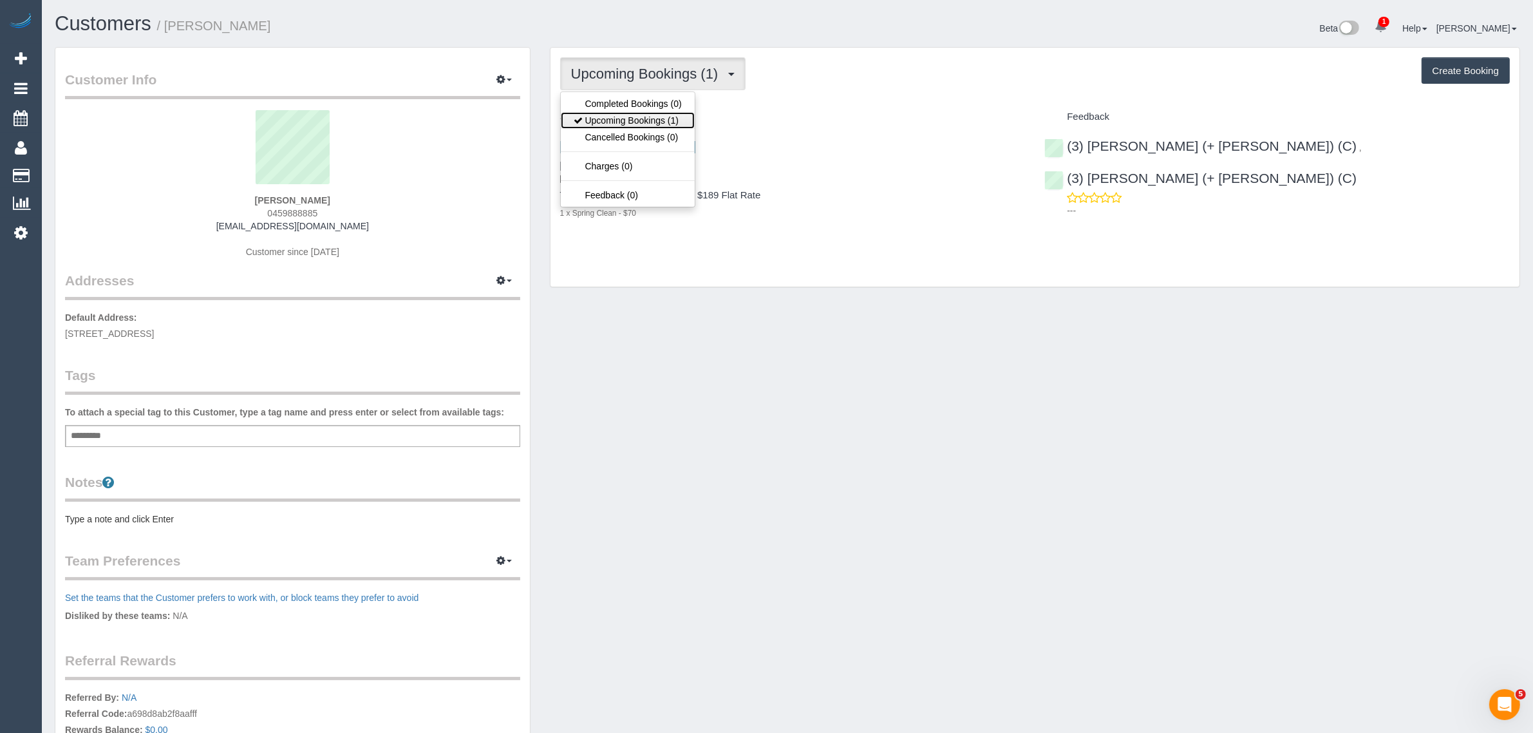
click at [664, 112] on link "Upcoming Bookings (1)" at bounding box center [628, 120] width 134 height 17
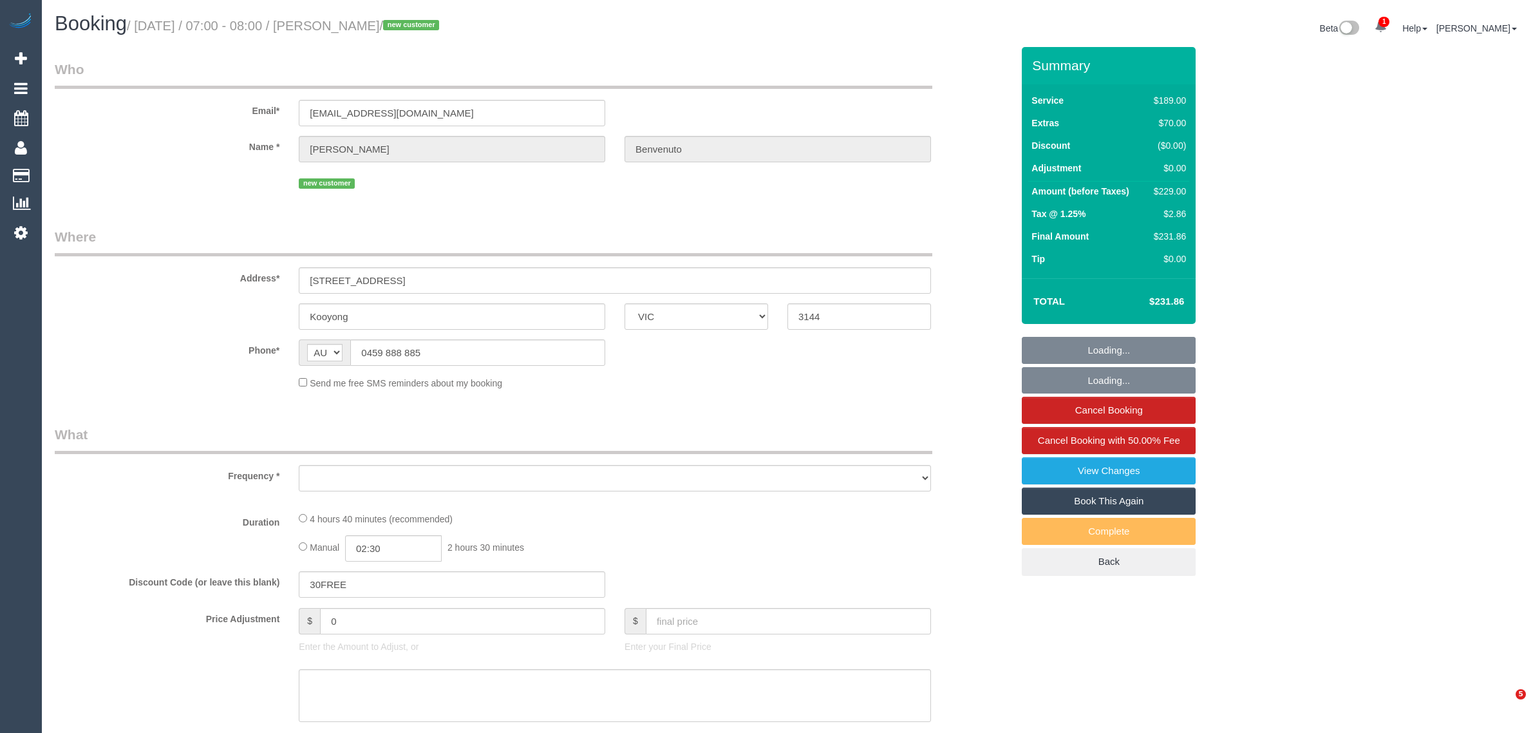
select select "VIC"
select select "string:stripe-pm_1Rz7Fz2GScqysDRVnVJ6S2eo"
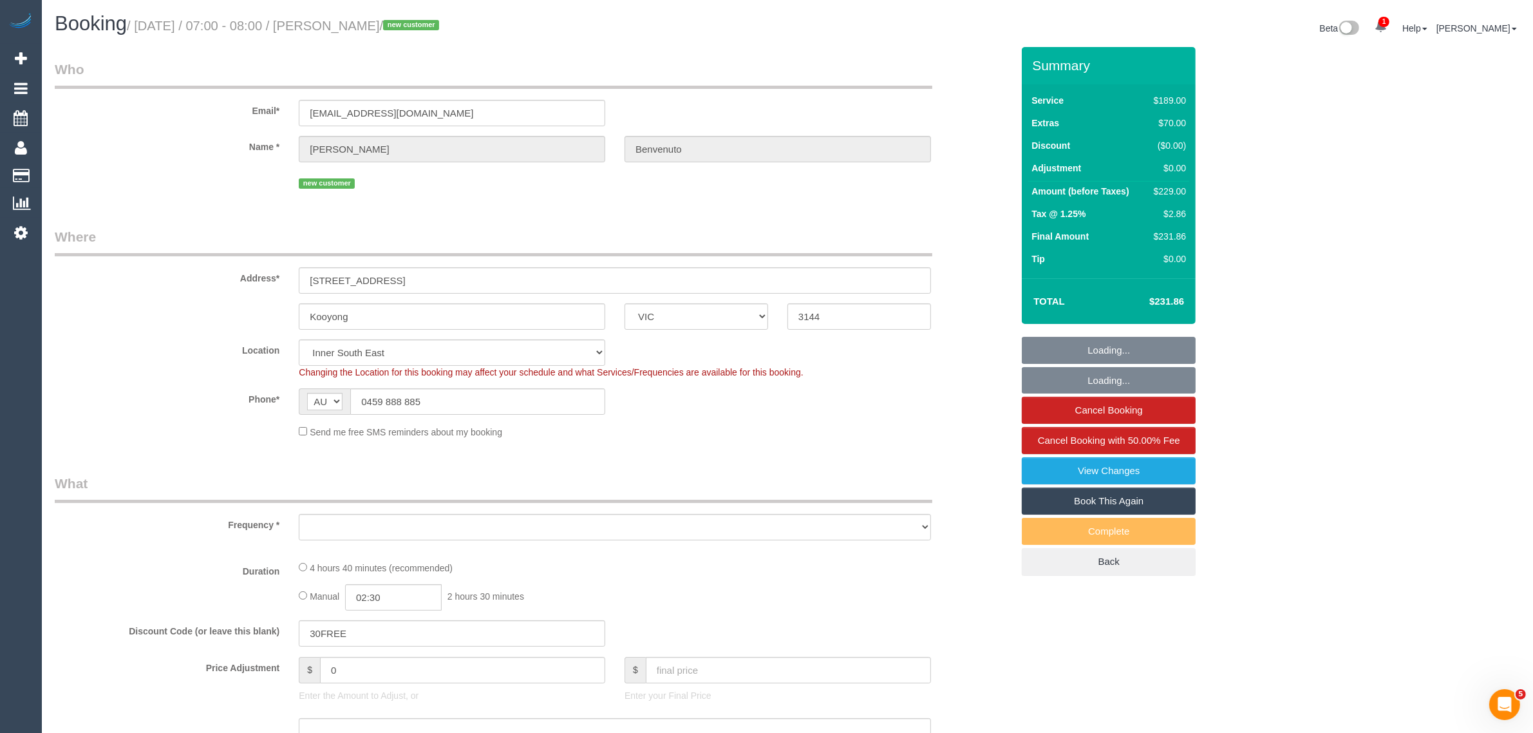
select select "object:652"
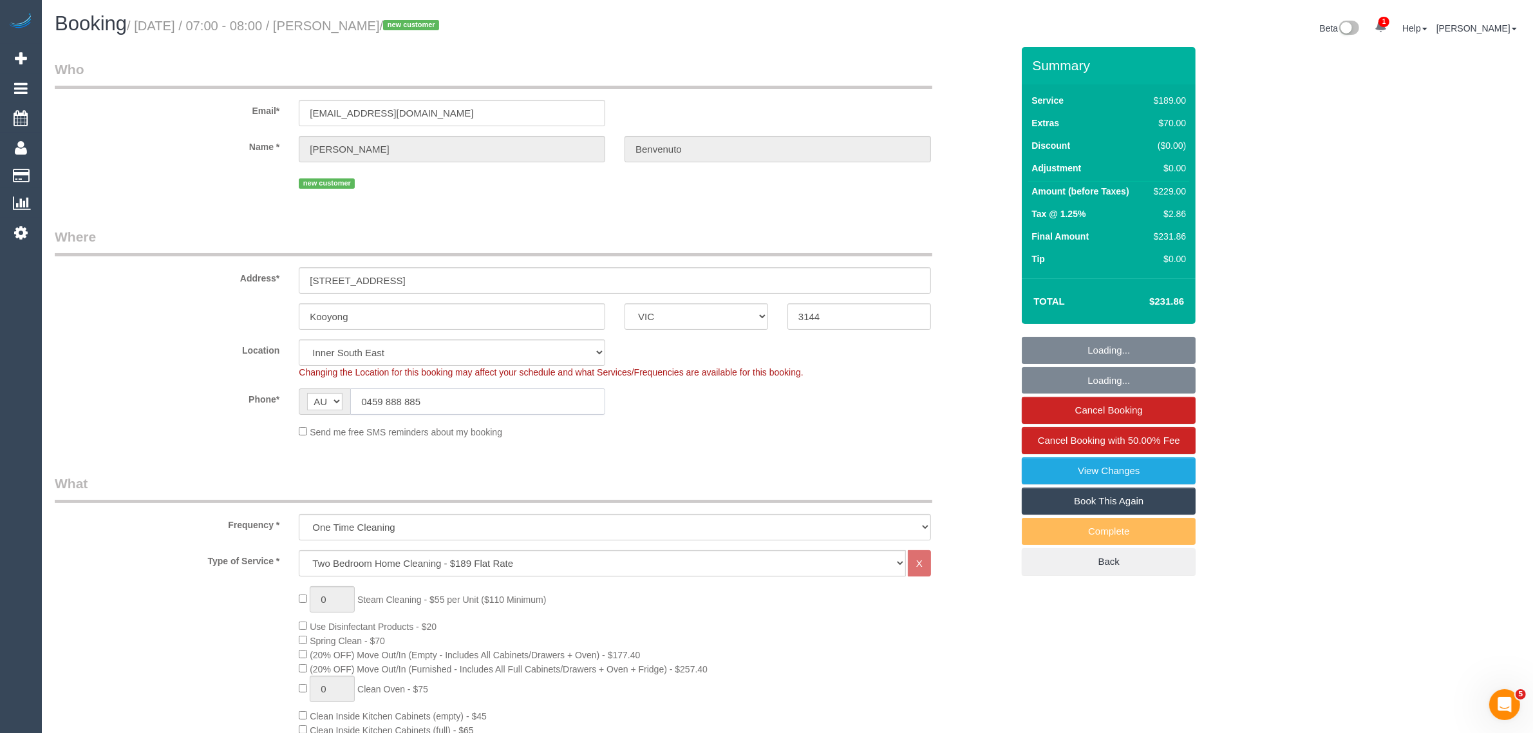
click at [532, 406] on input "0459 888 885" at bounding box center [477, 401] width 255 height 26
select select "number:28"
select select "number:14"
select select "number:18"
select select "number:24"
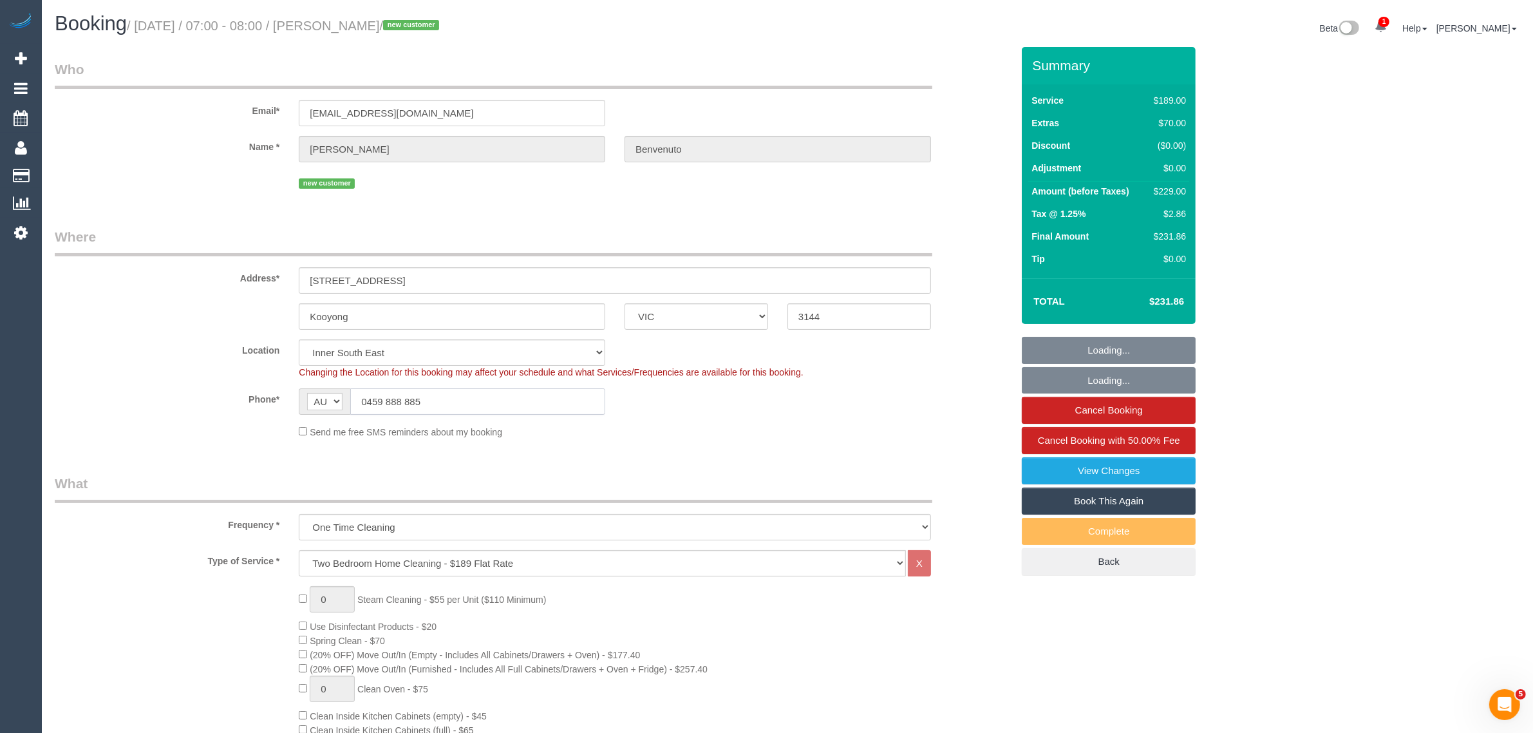
select select "number:35"
select select "number:26"
select select "object:1373"
select select "spot1"
click at [738, 446] on fieldset "Where Address* 102/687 Toorak Road Kooyong ACT NSW NT QLD SA TAS VIC WA 3144 Lo…" at bounding box center [533, 337] width 957 height 221
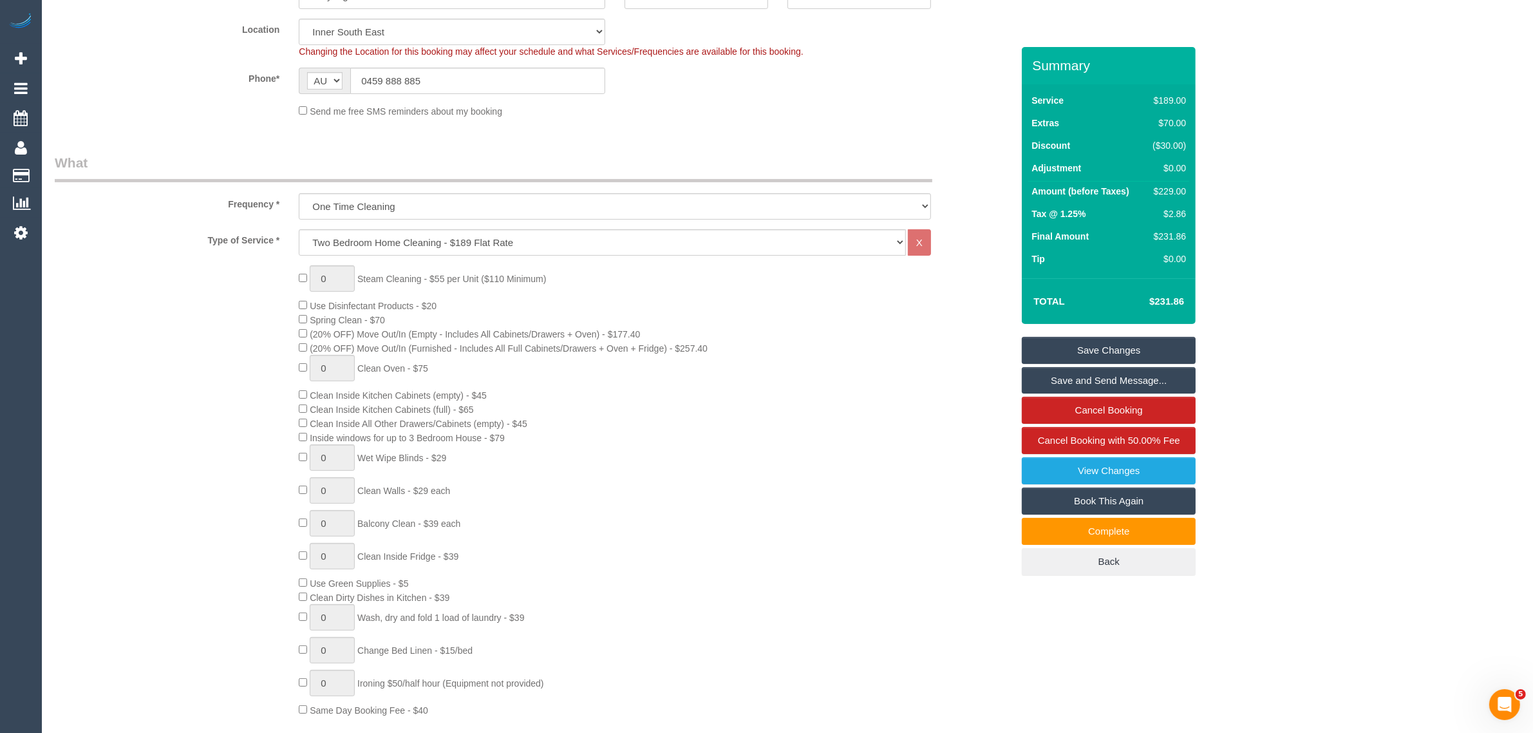
scroll to position [322, 0]
click at [148, 427] on div "0 Steam Cleaning - $55 per Unit ($110 Minimum) Use Disinfectant Products - $20 …" at bounding box center [533, 489] width 976 height 451
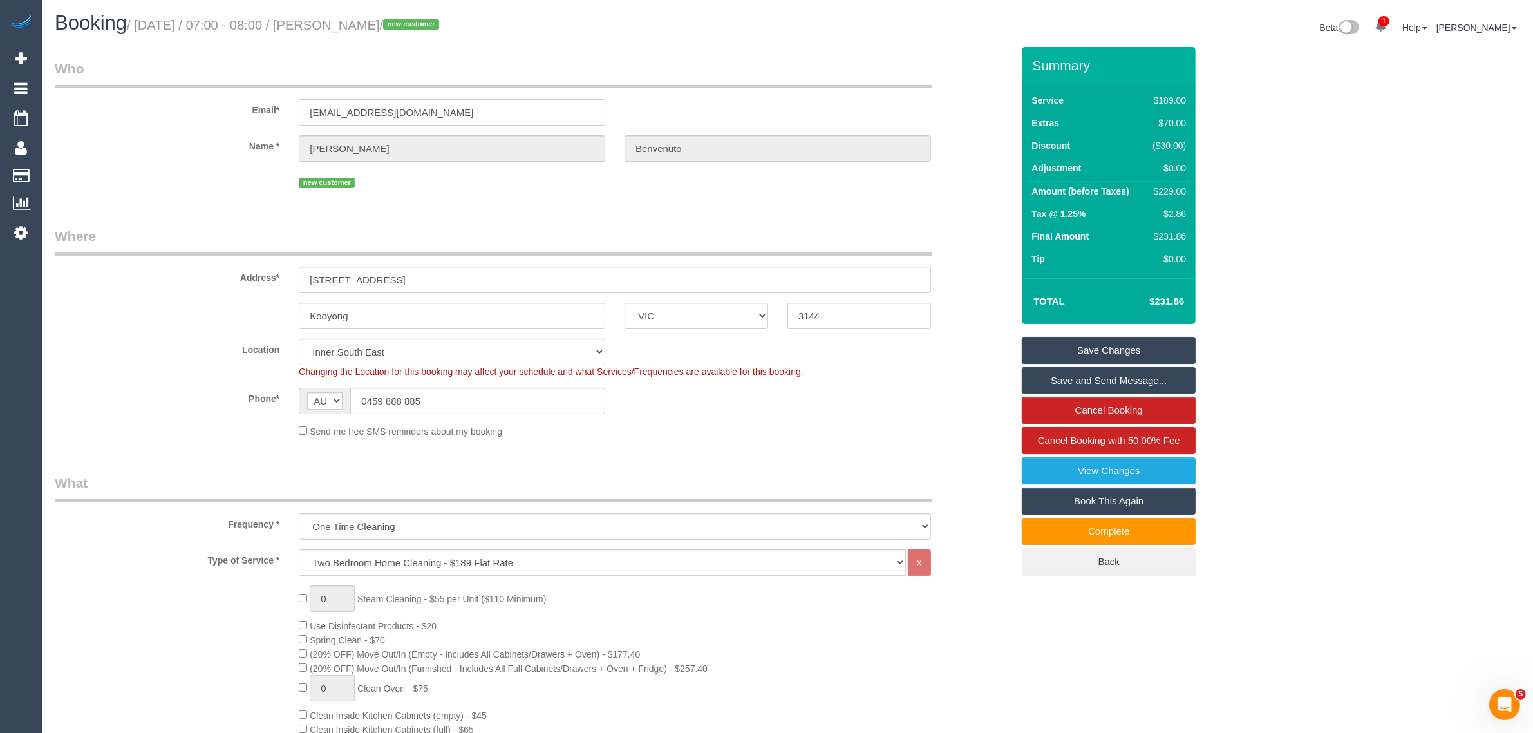
scroll to position [0, 0]
drag, startPoint x: 639, startPoint y: 222, endPoint x: 702, endPoint y: 252, distance: 69.1
click at [998, 248] on div "Address* 102/687 Toorak Road" at bounding box center [533, 260] width 976 height 66
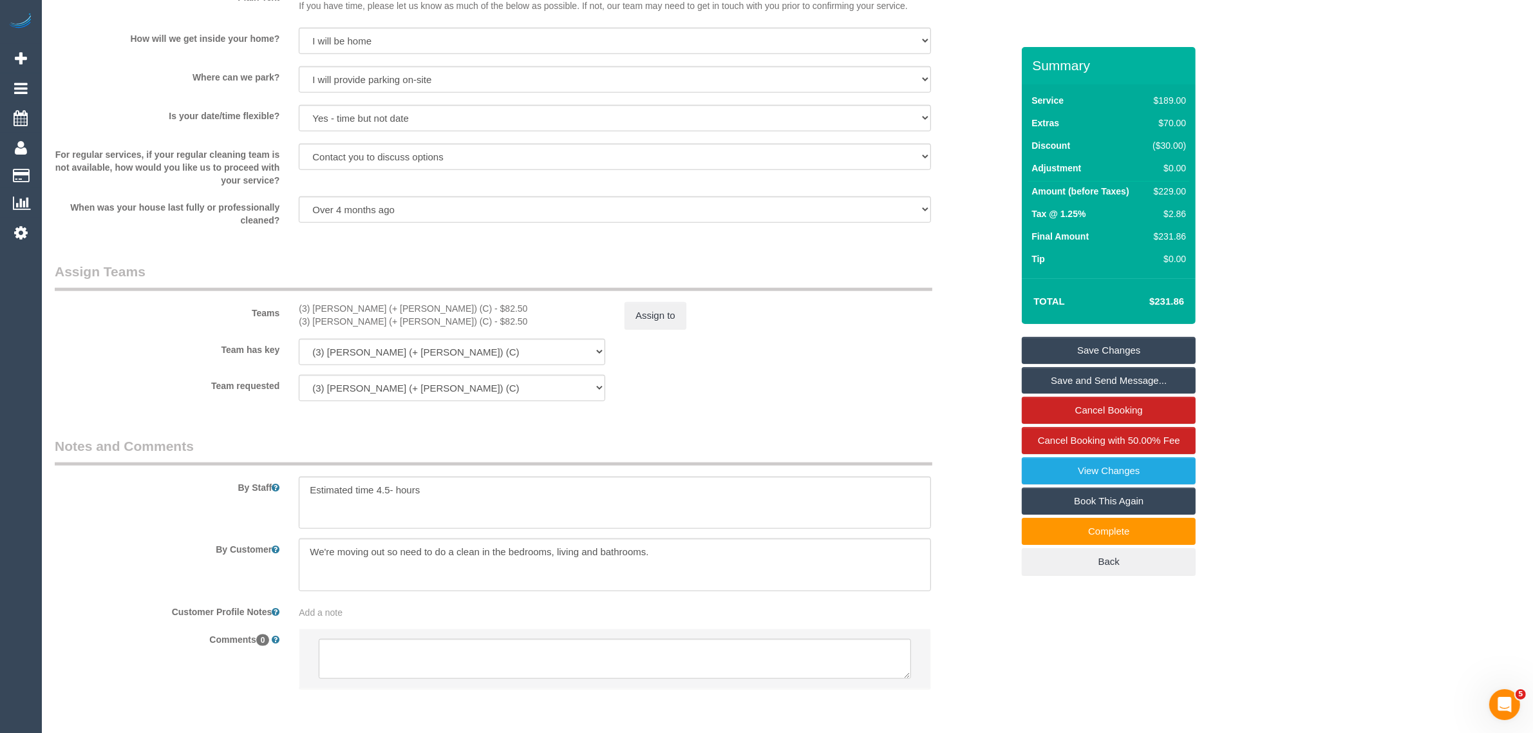
scroll to position [1719, 0]
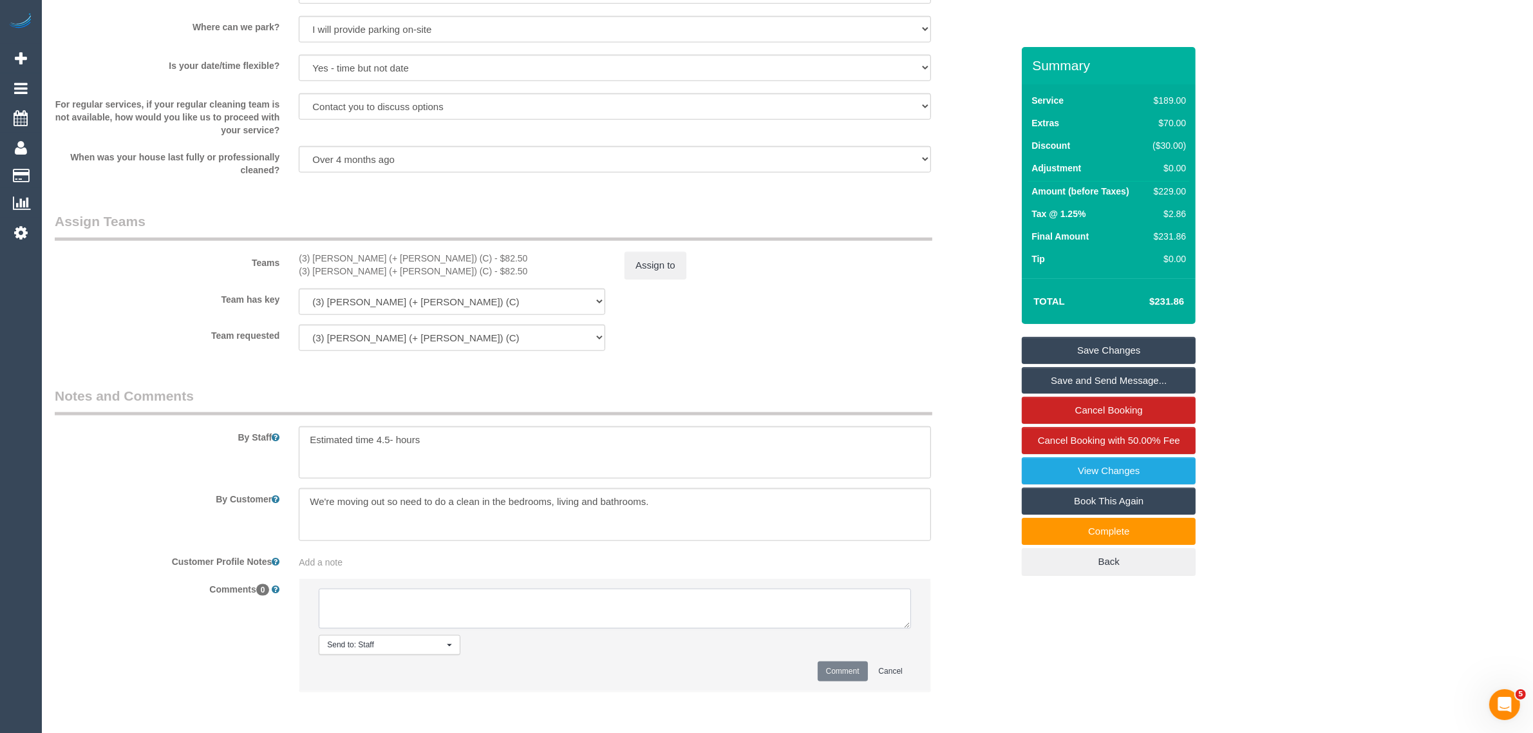
click at [575, 612] on textarea at bounding box center [615, 608] width 592 height 40
paste textarea "Cleaner(s) Unassigned: Reason Unassigned: Contact via: Which message sent: Addi…"
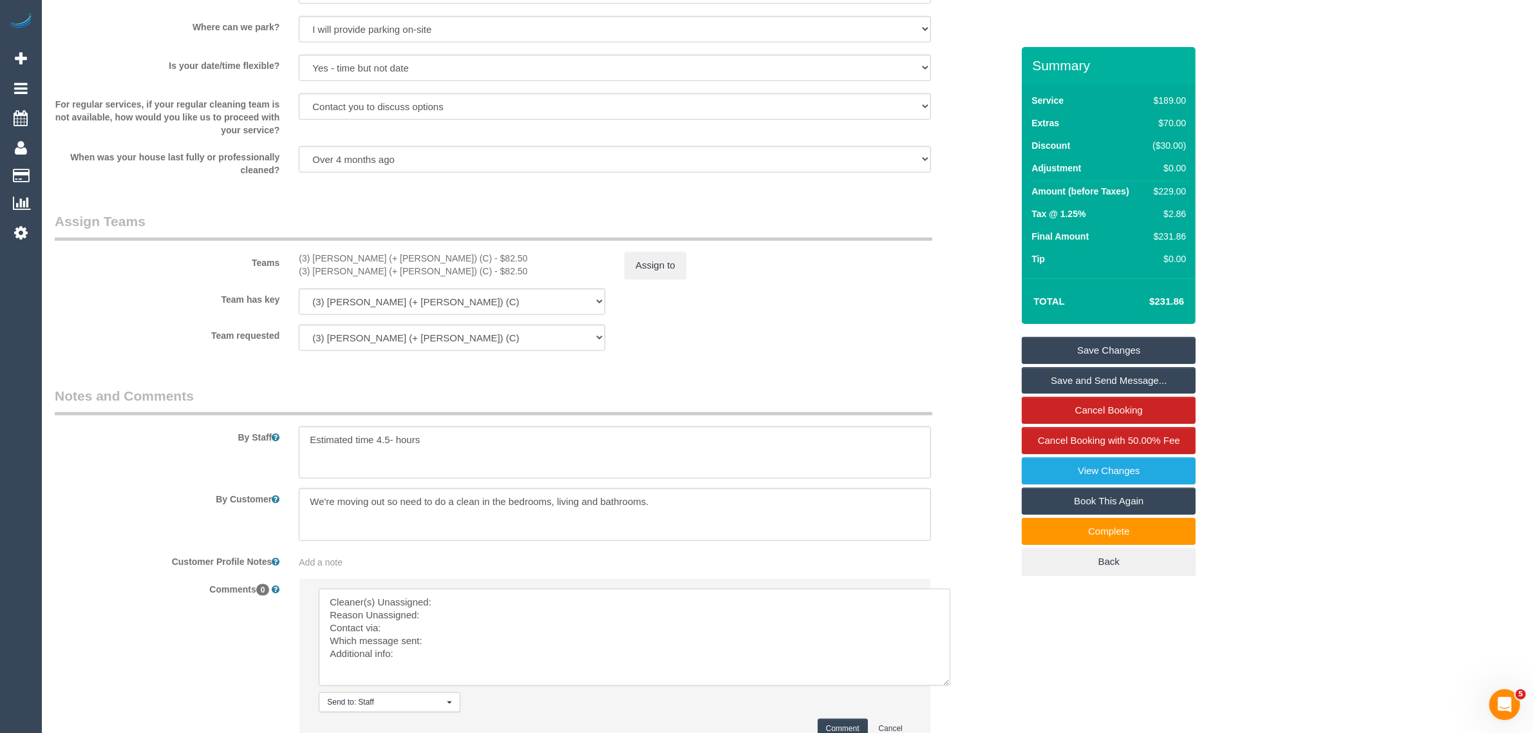
drag, startPoint x: 903, startPoint y: 622, endPoint x: 947, endPoint y: 687, distance: 77.8
click at [947, 686] on textarea at bounding box center [634, 636] width 631 height 97
drag, startPoint x: 293, startPoint y: 253, endPoint x: 382, endPoint y: 254, distance: 88.8
click at [382, 254] on div "(3) Jay (+ Smruti) (C) - $82.50 (3) Smruti (+ Jay) (C) - $82.50" at bounding box center [452, 265] width 326 height 26
copy div "(3) Jay (+ Smruti) (C"
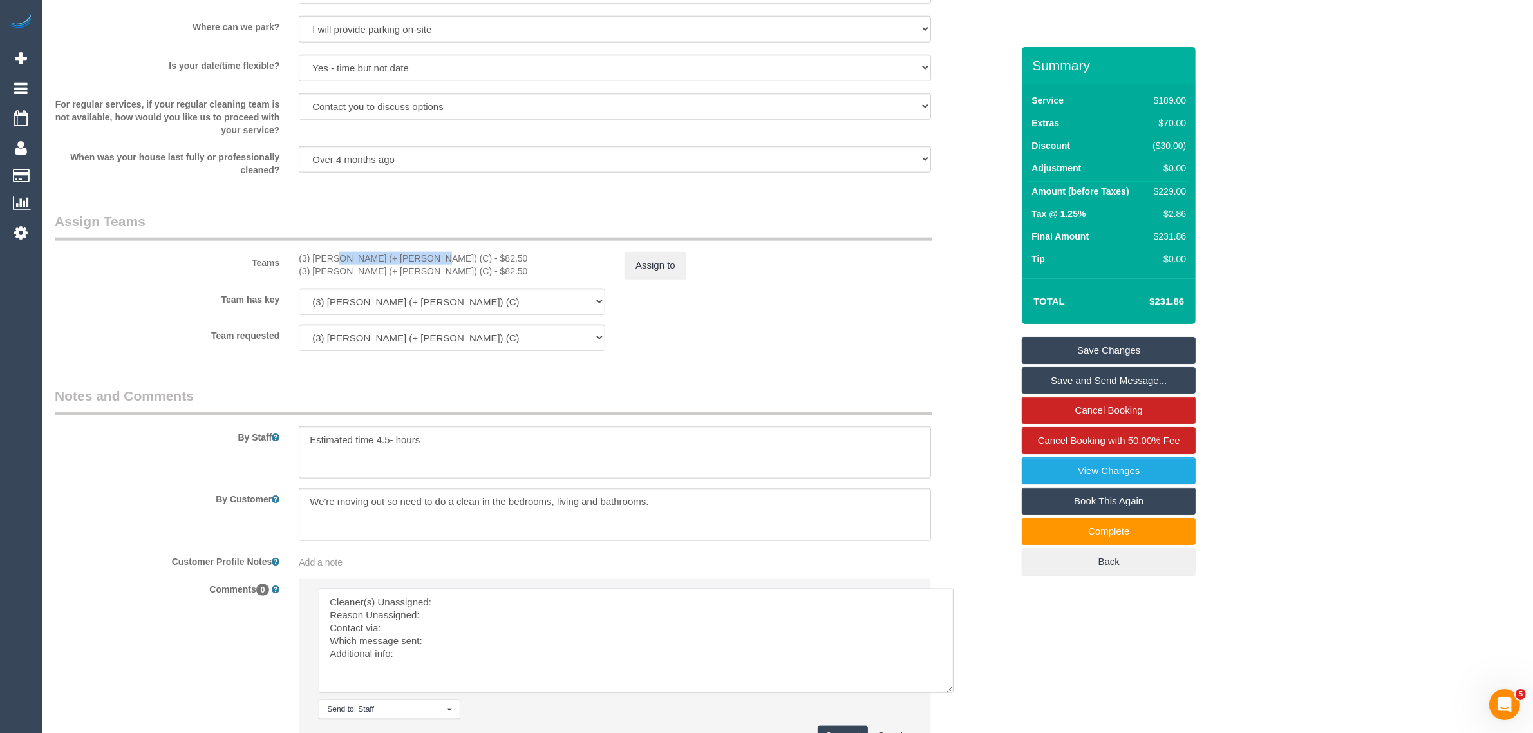
click at [529, 610] on textarea at bounding box center [636, 640] width 635 height 104
click at [536, 600] on textarea at bounding box center [636, 640] width 635 height 104
paste textarea "(3) Jay (+ Smruti) (C"
click at [487, 619] on textarea at bounding box center [636, 640] width 635 height 104
click at [523, 629] on textarea at bounding box center [636, 640] width 635 height 104
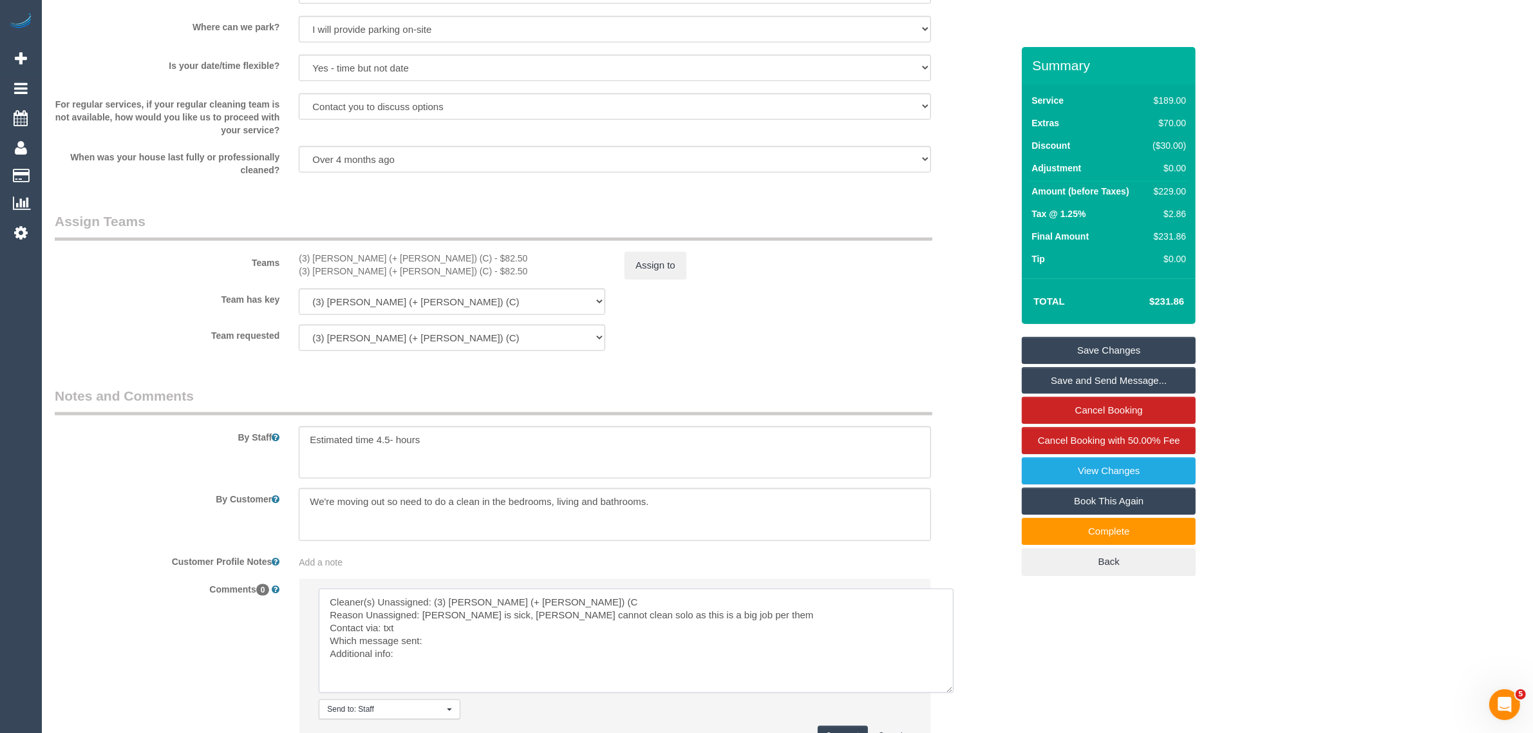
click at [516, 639] on textarea at bounding box center [636, 640] width 635 height 104
click at [474, 626] on textarea at bounding box center [636, 640] width 635 height 104
click at [483, 646] on textarea at bounding box center [636, 640] width 635 height 104
paste textarea "the customer needs the service completed today. Moving out on Monday"
click at [431, 654] on textarea at bounding box center [636, 640] width 635 height 104
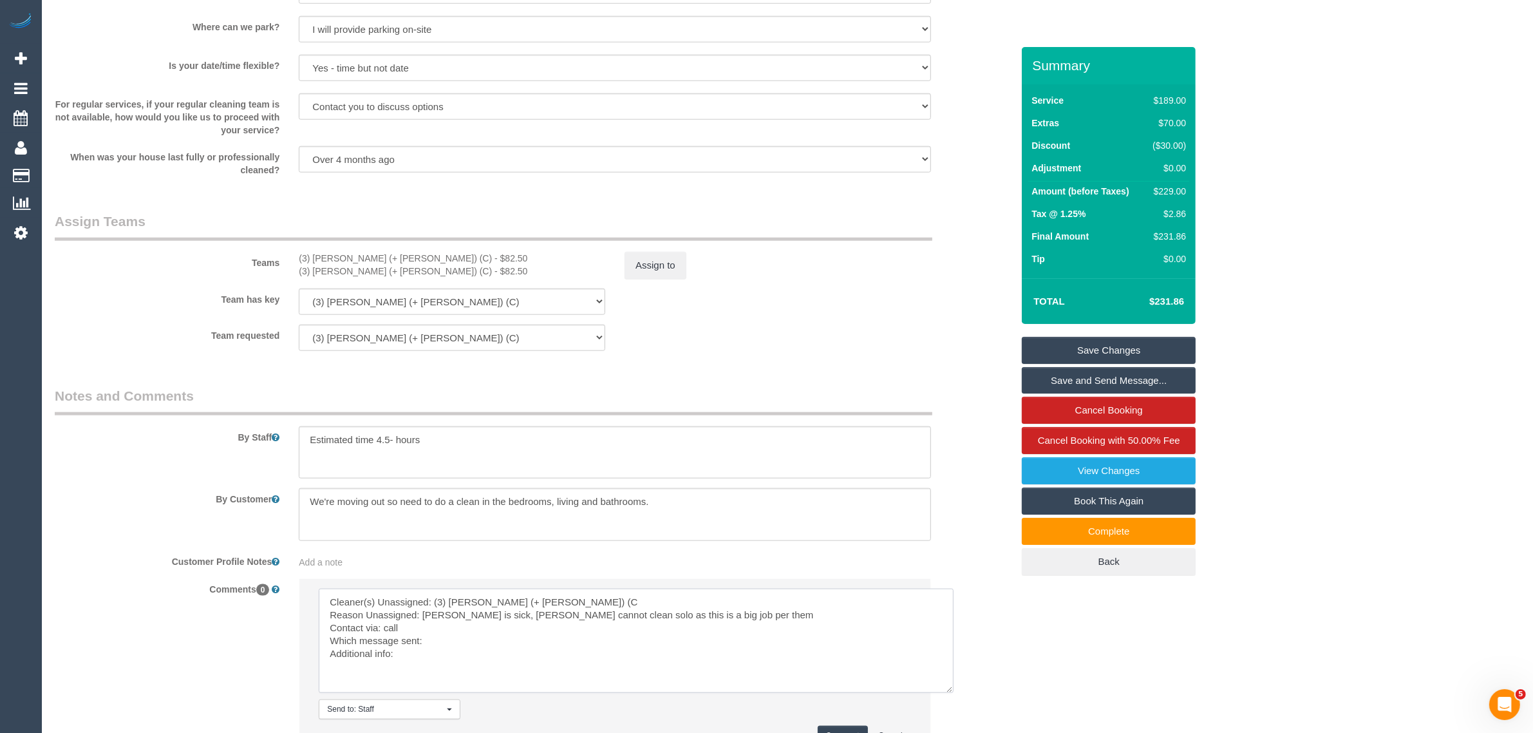
paste textarea "the customer needs the service completed today. Moving out on Monday"
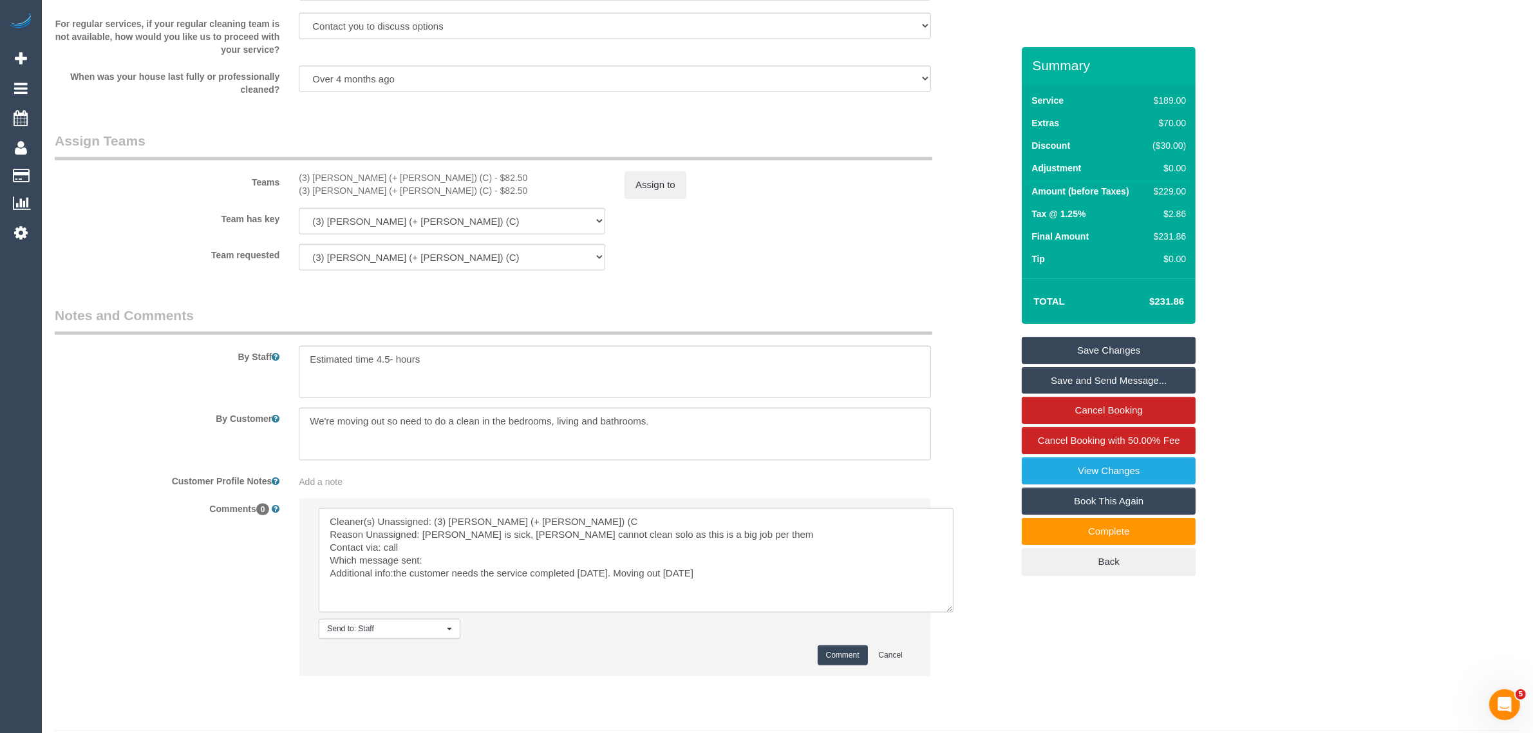
scroll to position [1836, 0]
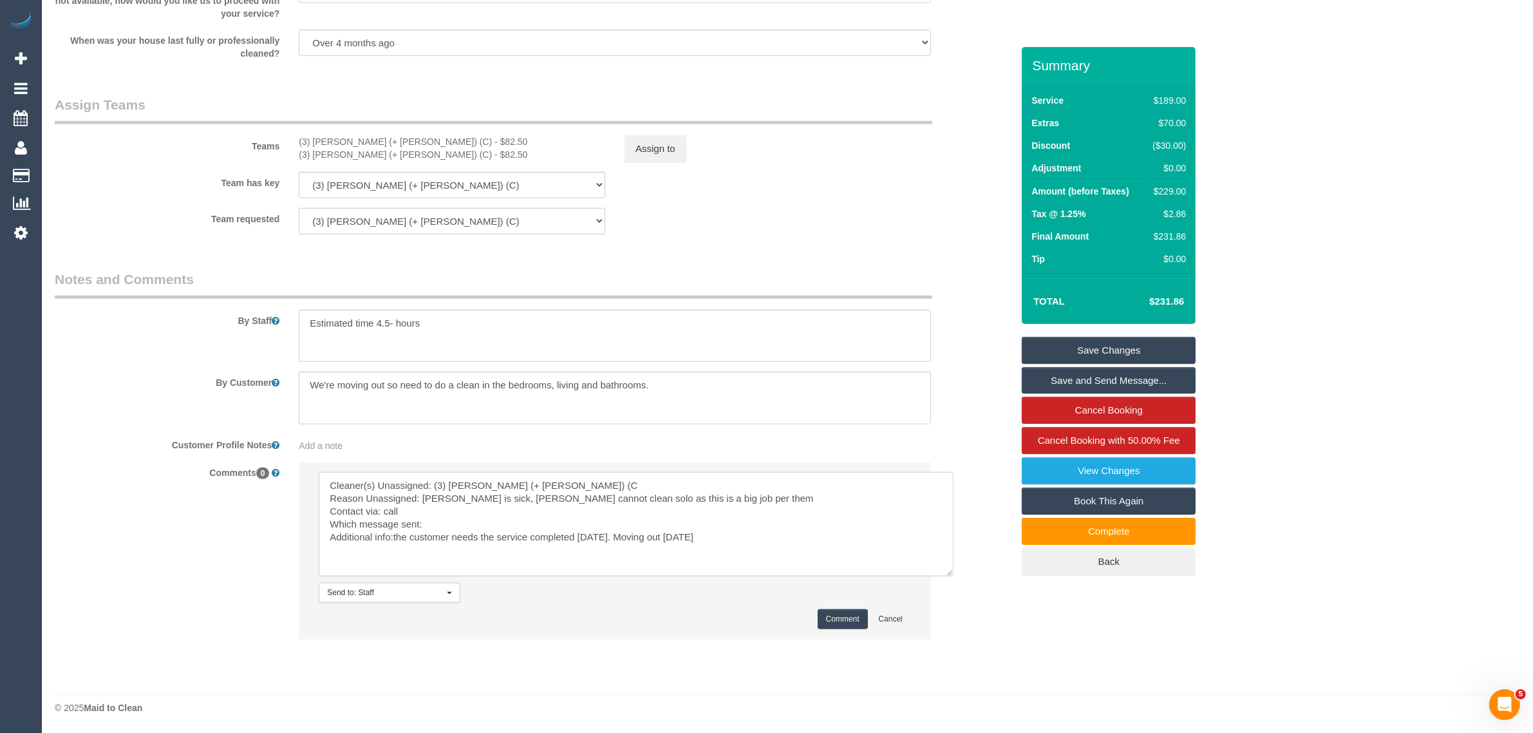
type textarea "Cleaner(s) Unassigned: (3) Jay (+ Smruti) (C Reason Unassigned: Jay is sick, Sm…"
click at [840, 620] on button "Comment" at bounding box center [842, 619] width 50 height 20
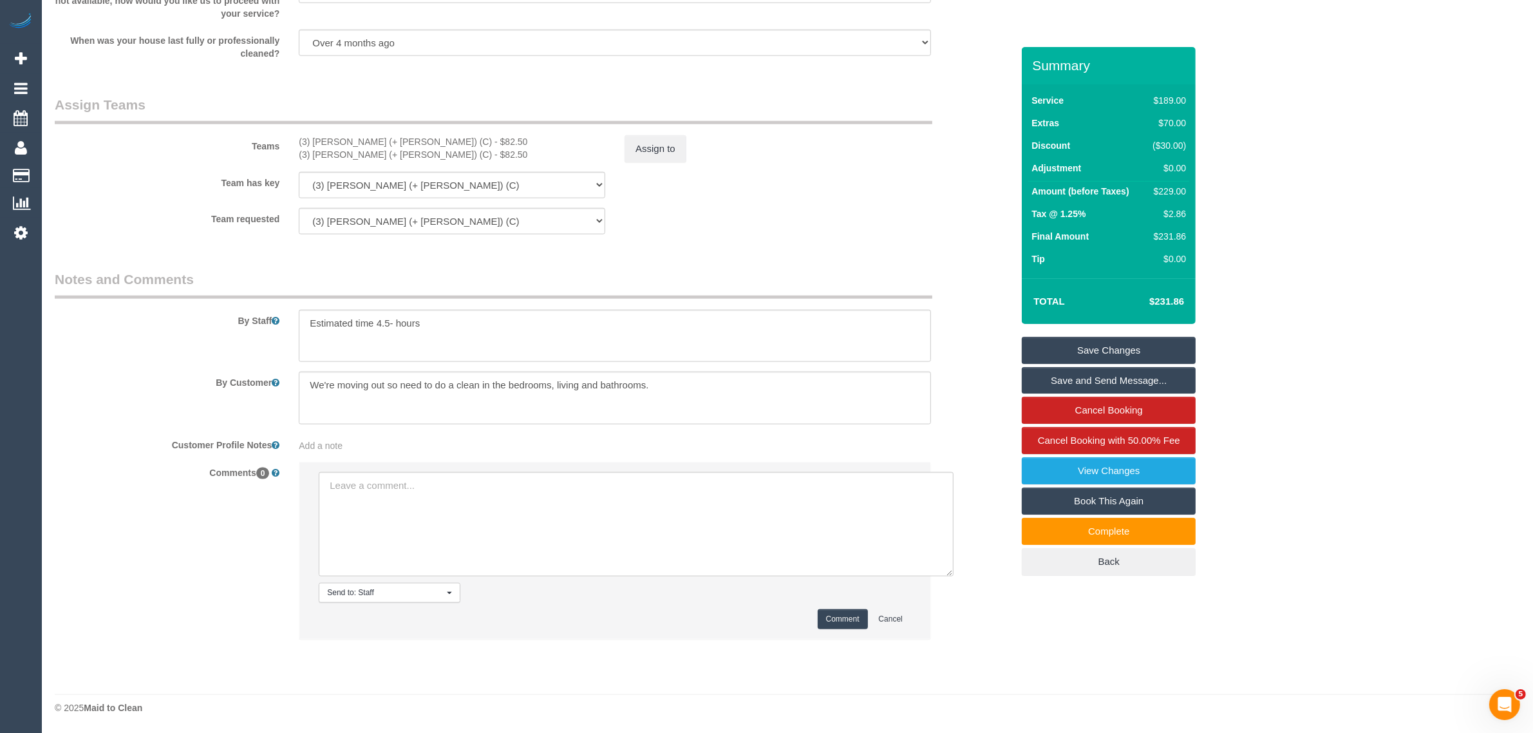
scroll to position [1783, 0]
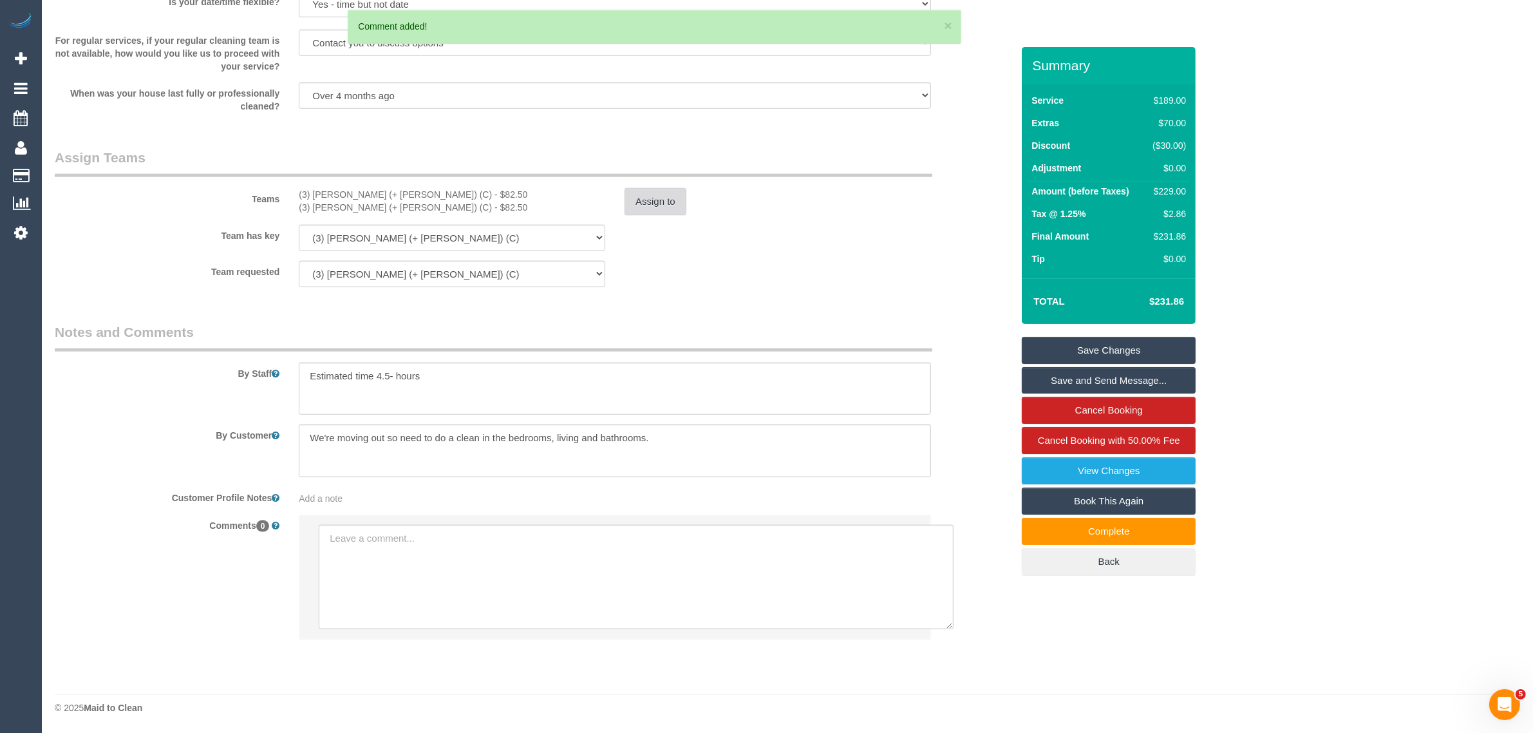
click at [650, 198] on button "Assign to" at bounding box center [655, 201] width 62 height 27
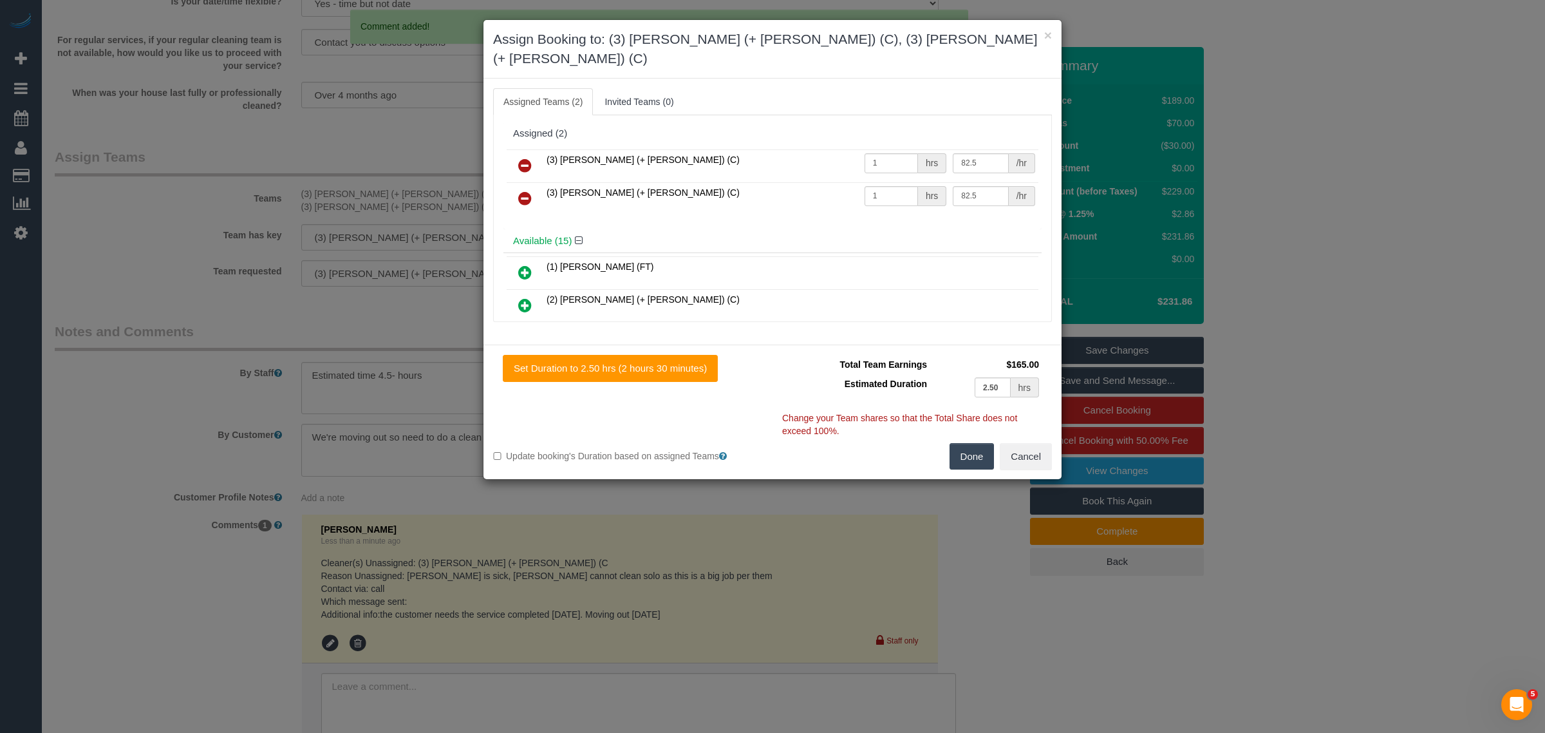
click at [526, 158] on icon at bounding box center [525, 165] width 14 height 15
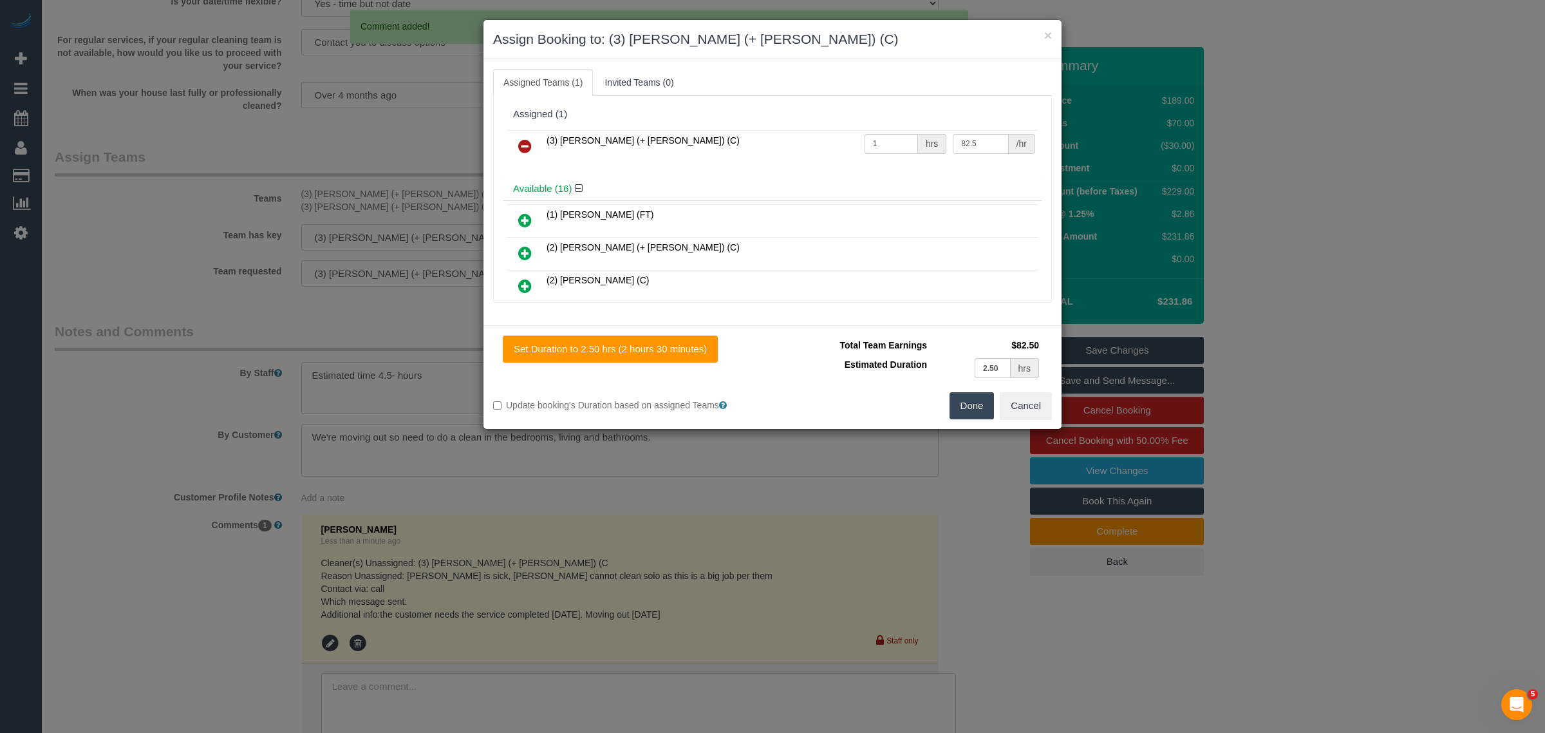
click at [526, 146] on icon at bounding box center [525, 145] width 14 height 15
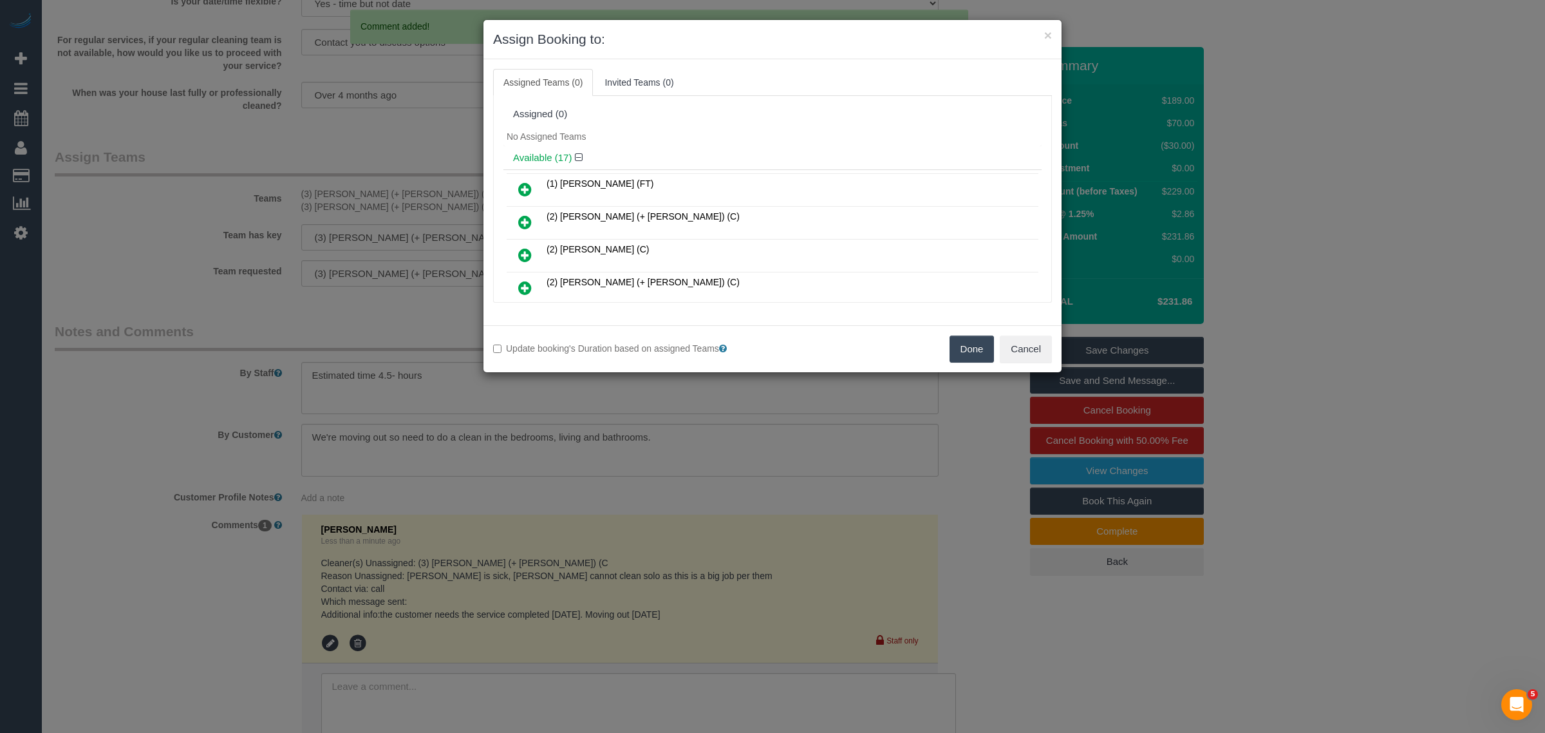
click at [954, 342] on button "Done" at bounding box center [971, 348] width 45 height 27
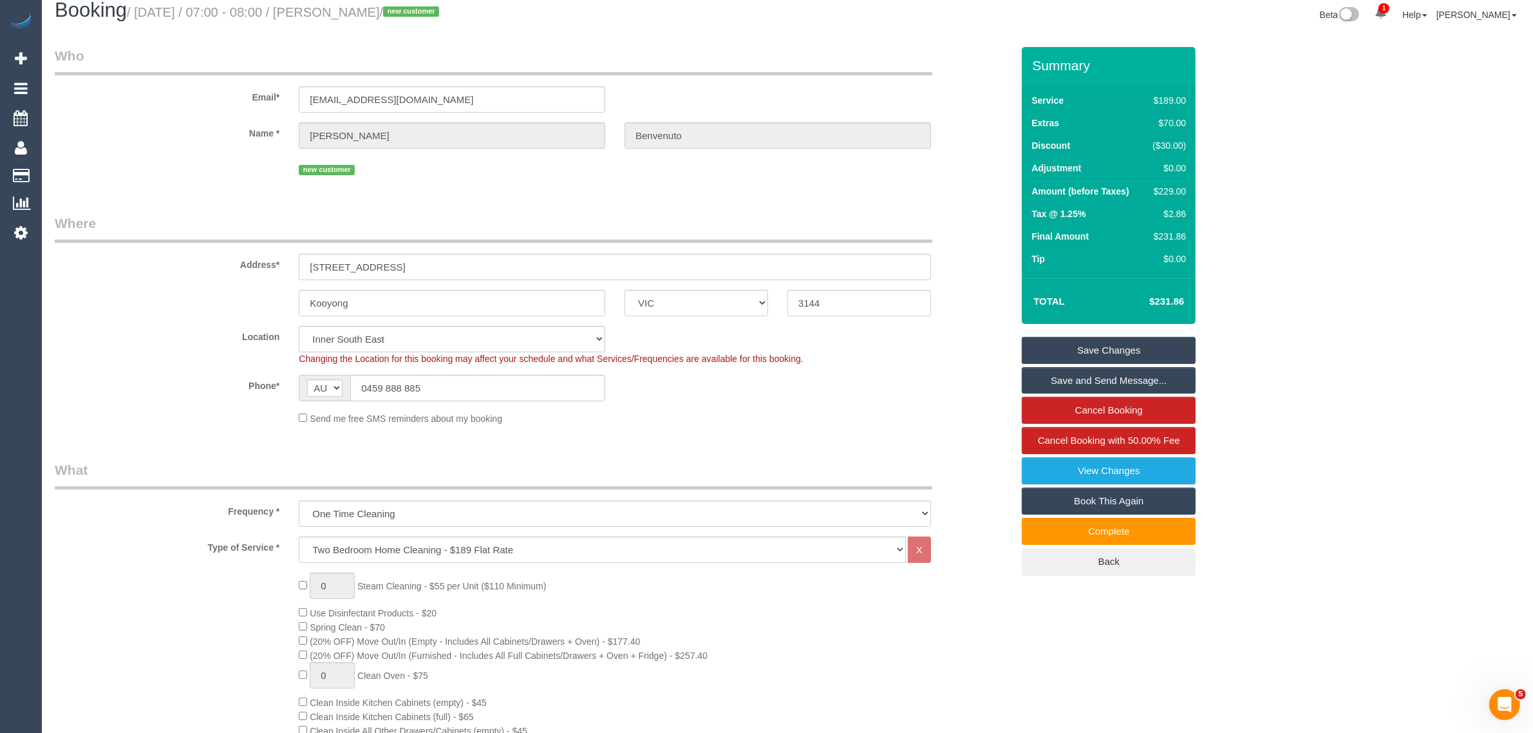
scroll to position [0, 0]
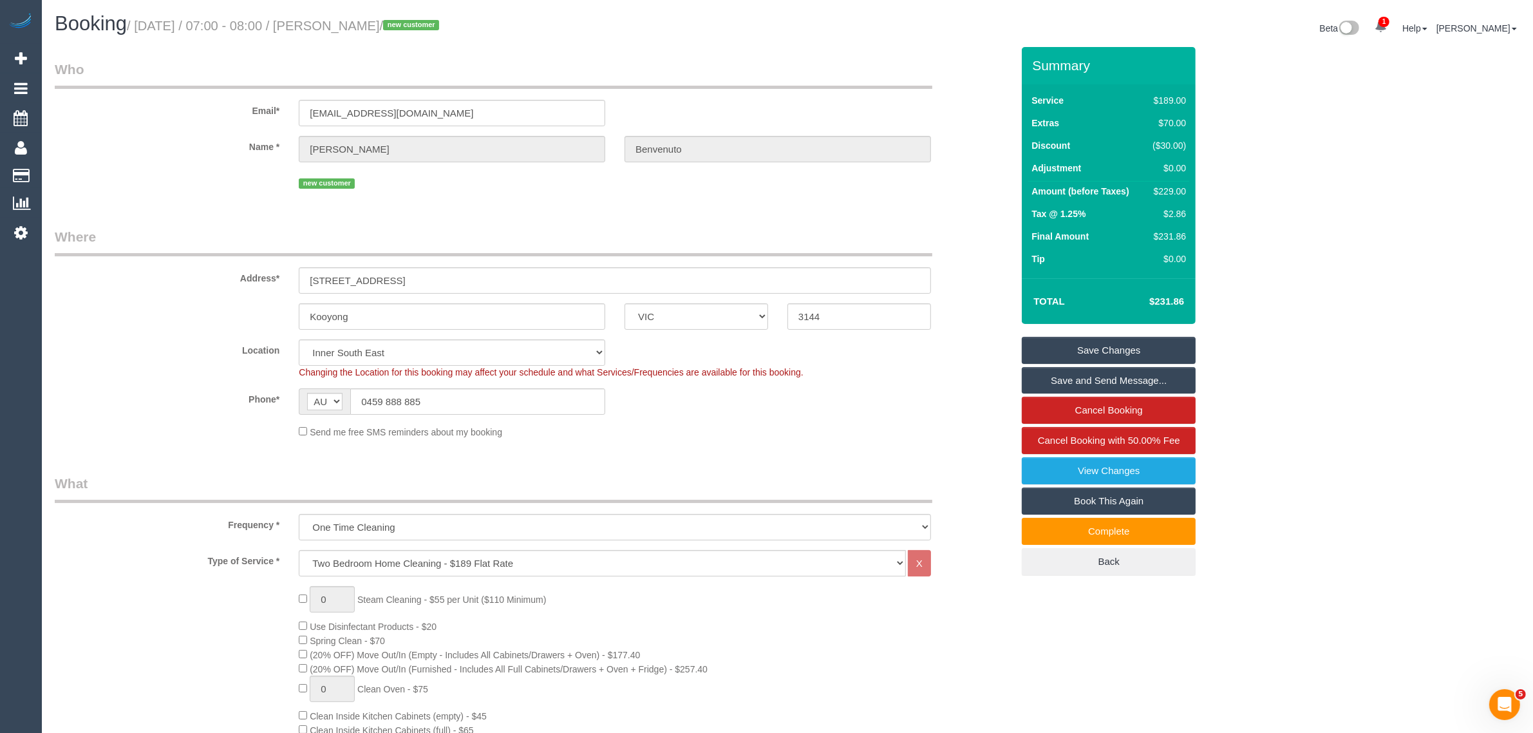
click at [1054, 332] on div "Summary Service $189.00 Extras $70.00 Discount ($30.00) Adjustment $0.00 Amount…" at bounding box center [1109, 324] width 174 height 554
click at [1054, 340] on link "Save Changes" at bounding box center [1109, 350] width 174 height 27
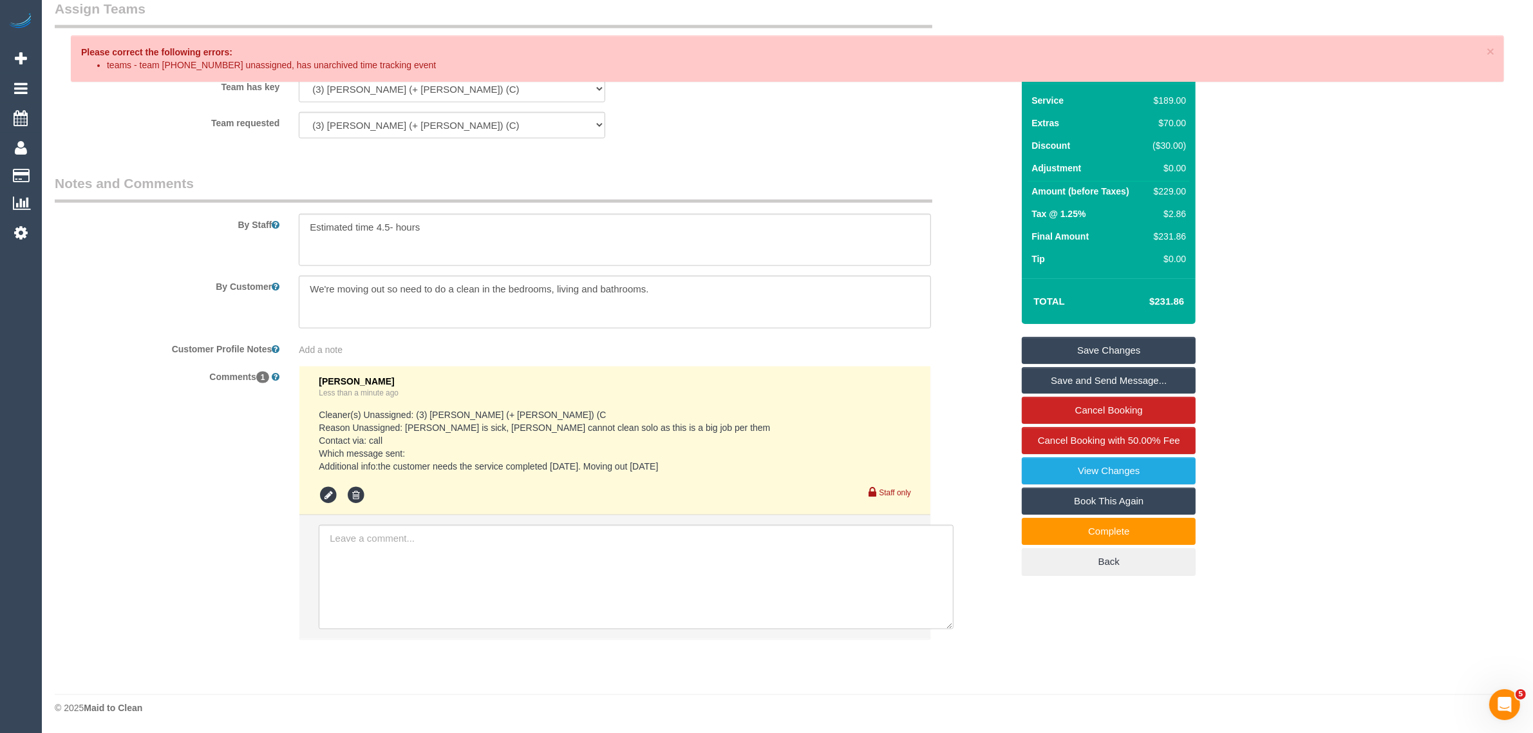
scroll to position [1609, 0]
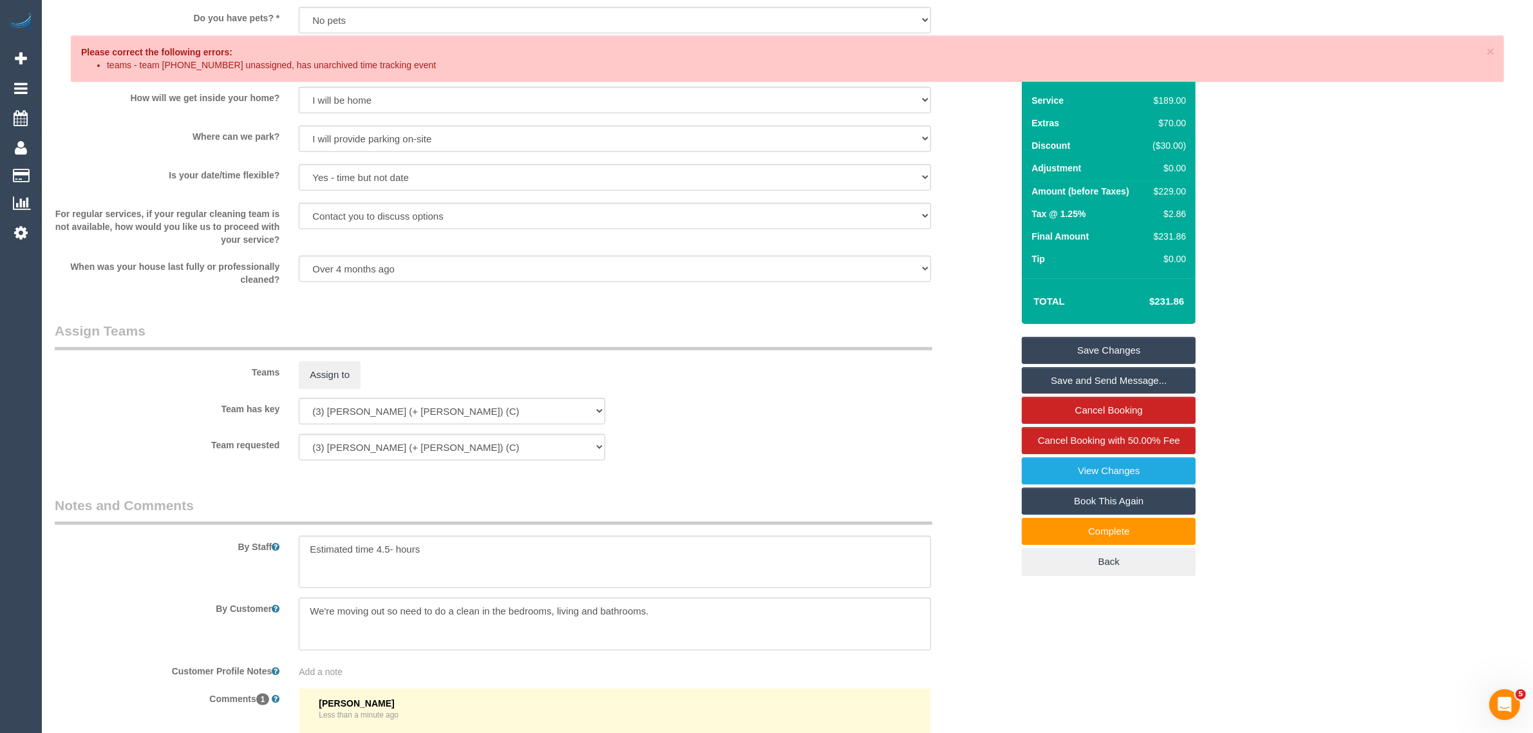
click at [1122, 345] on link "Save Changes" at bounding box center [1109, 350] width 174 height 27
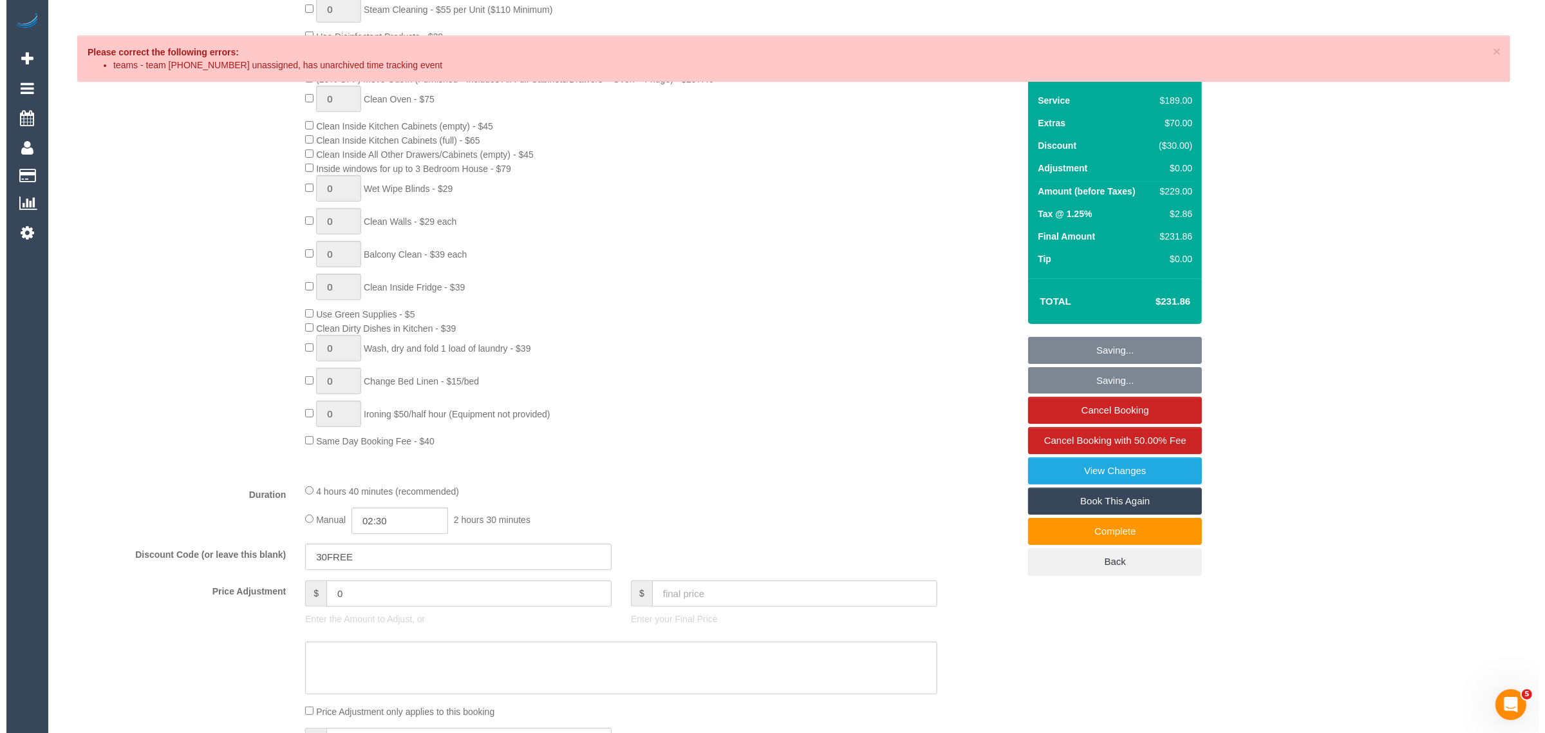
scroll to position [0, 0]
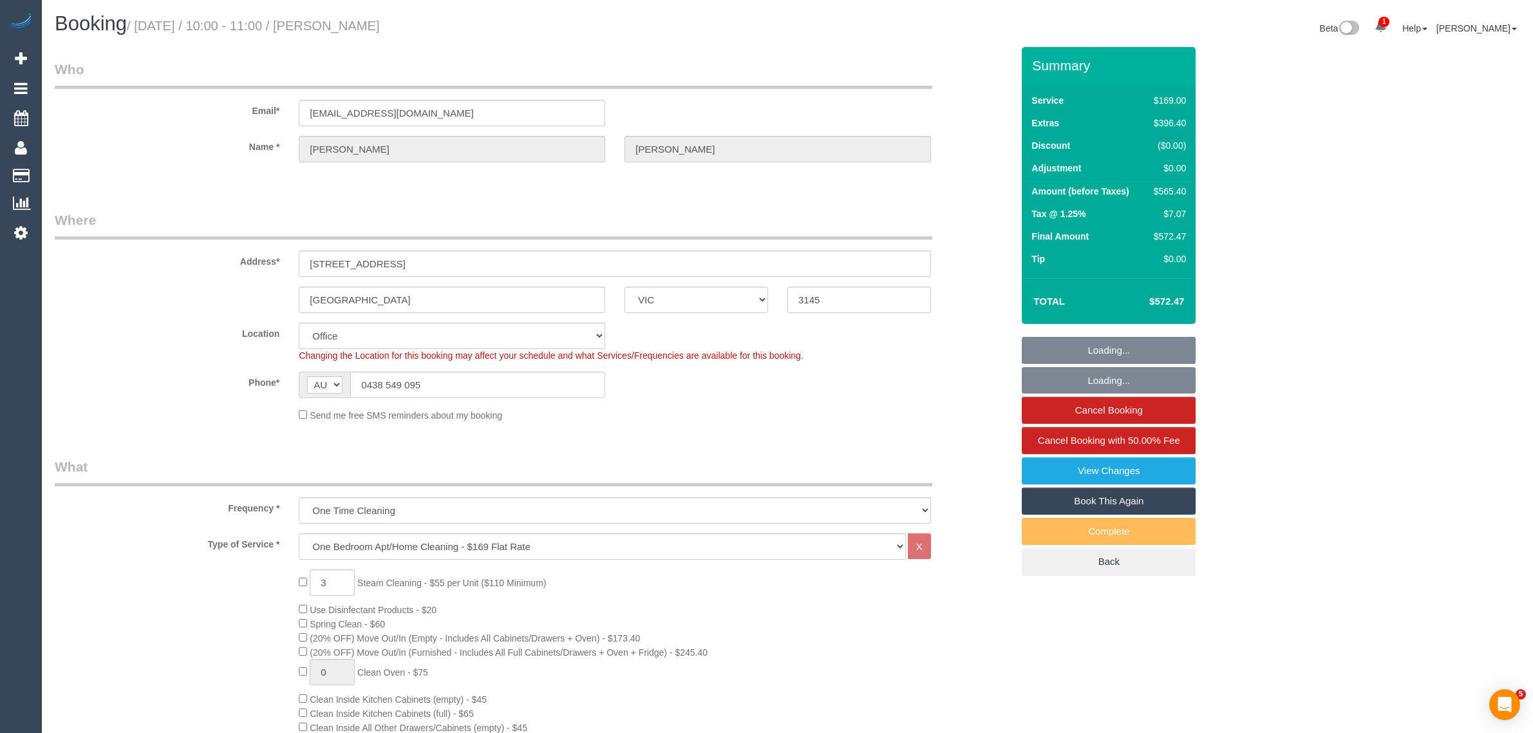
select select "VIC"
select select "number:28"
select select "number:14"
select select "number:19"
select select "number:24"
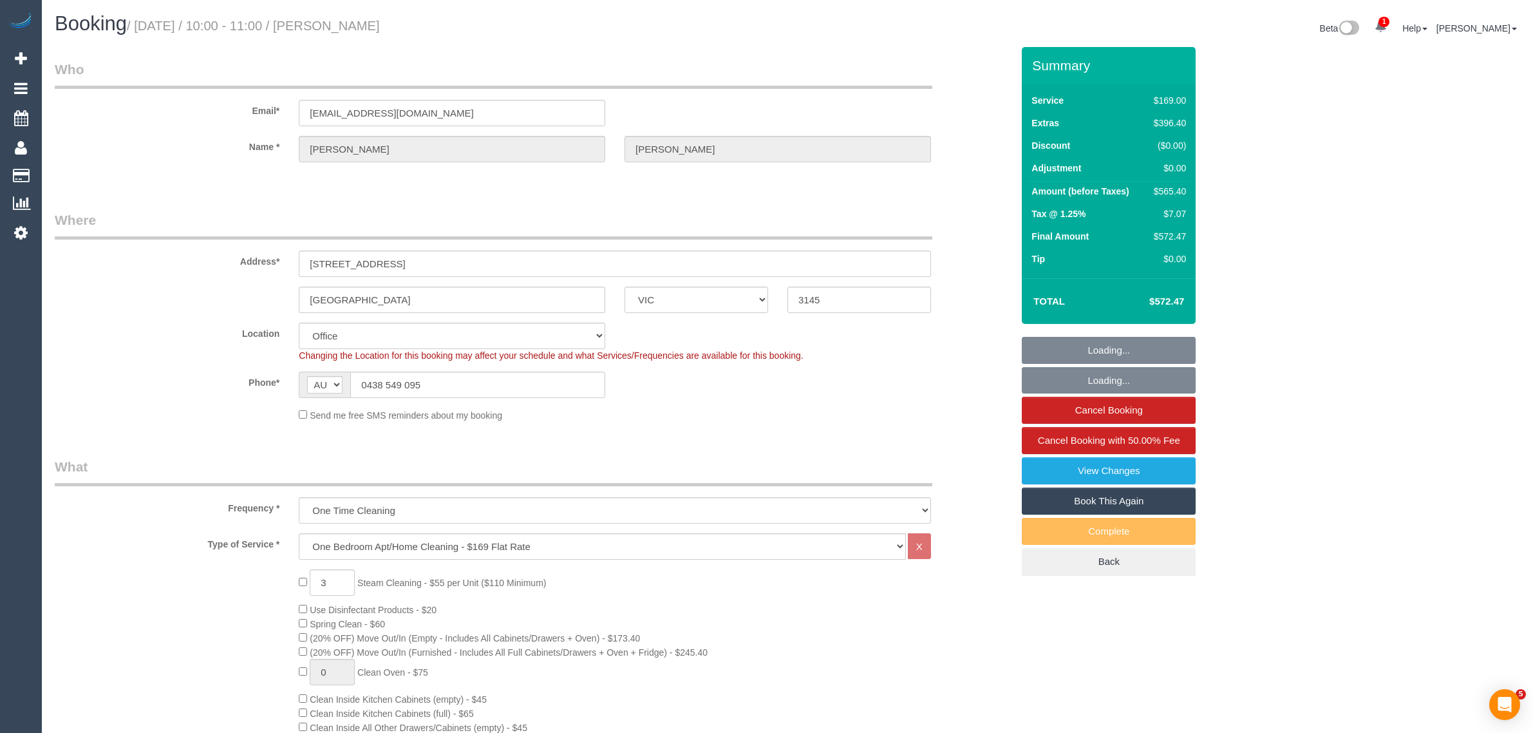
select select "number:26"
click at [666, 218] on legend "Where" at bounding box center [493, 224] width 877 height 29
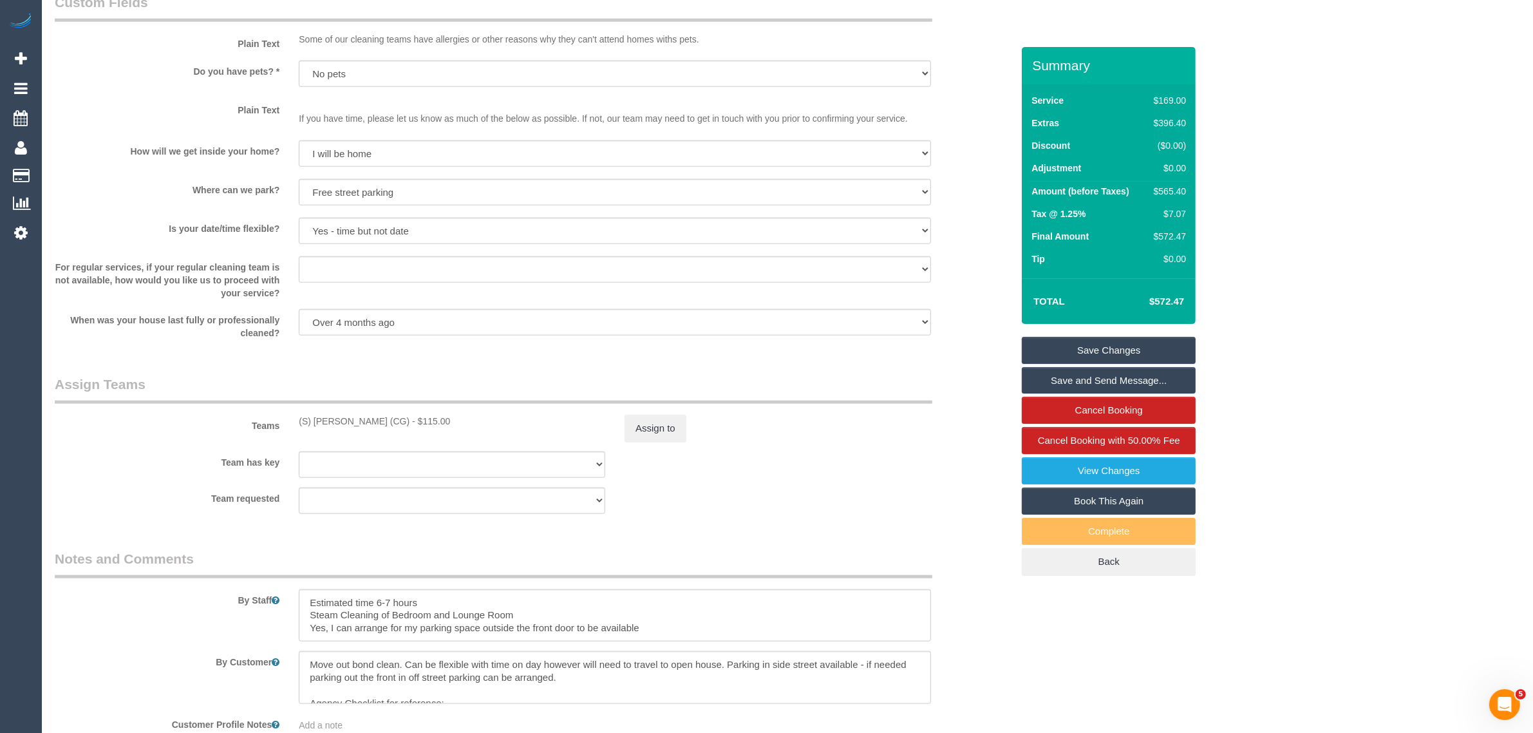
scroll to position [1931, 0]
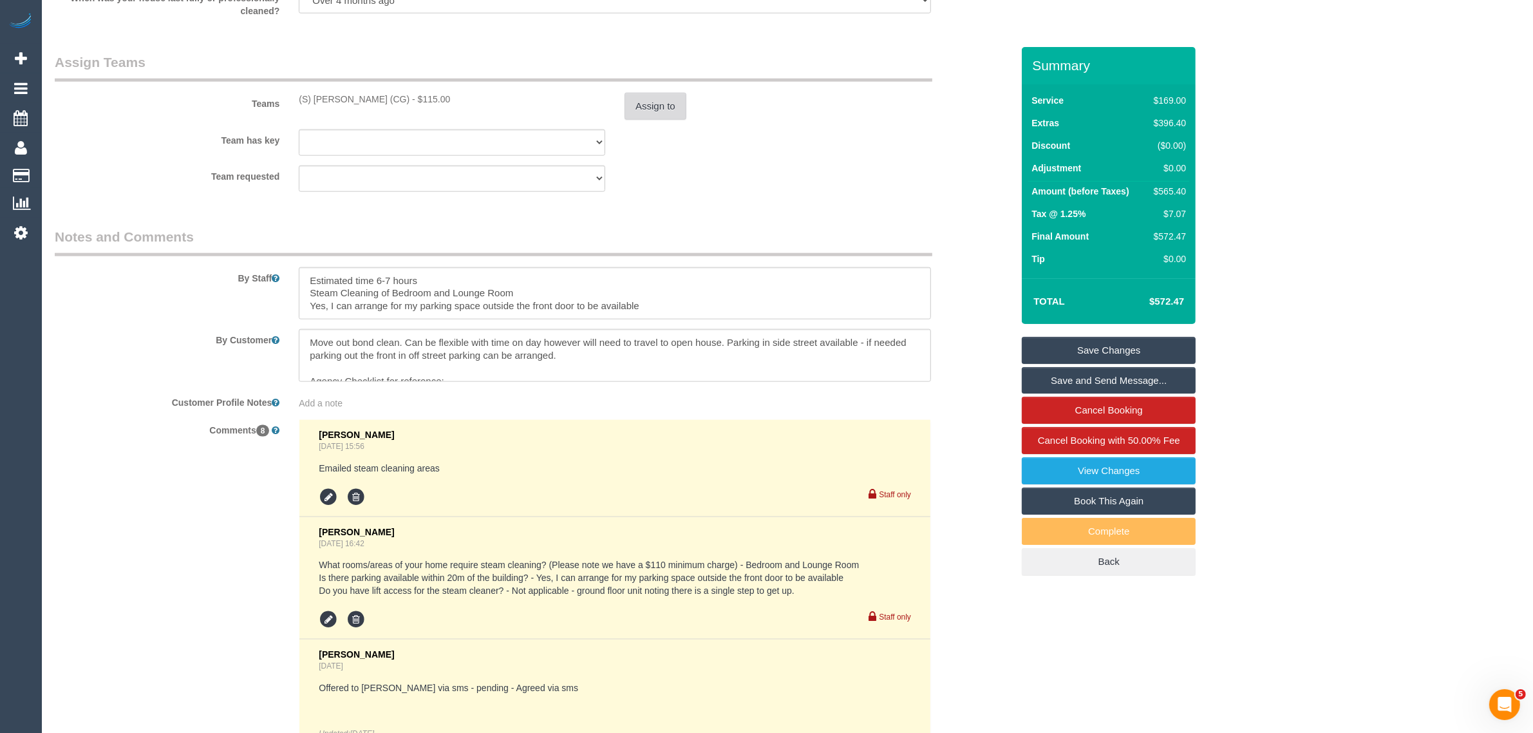
click at [671, 105] on button "Assign to" at bounding box center [655, 106] width 62 height 27
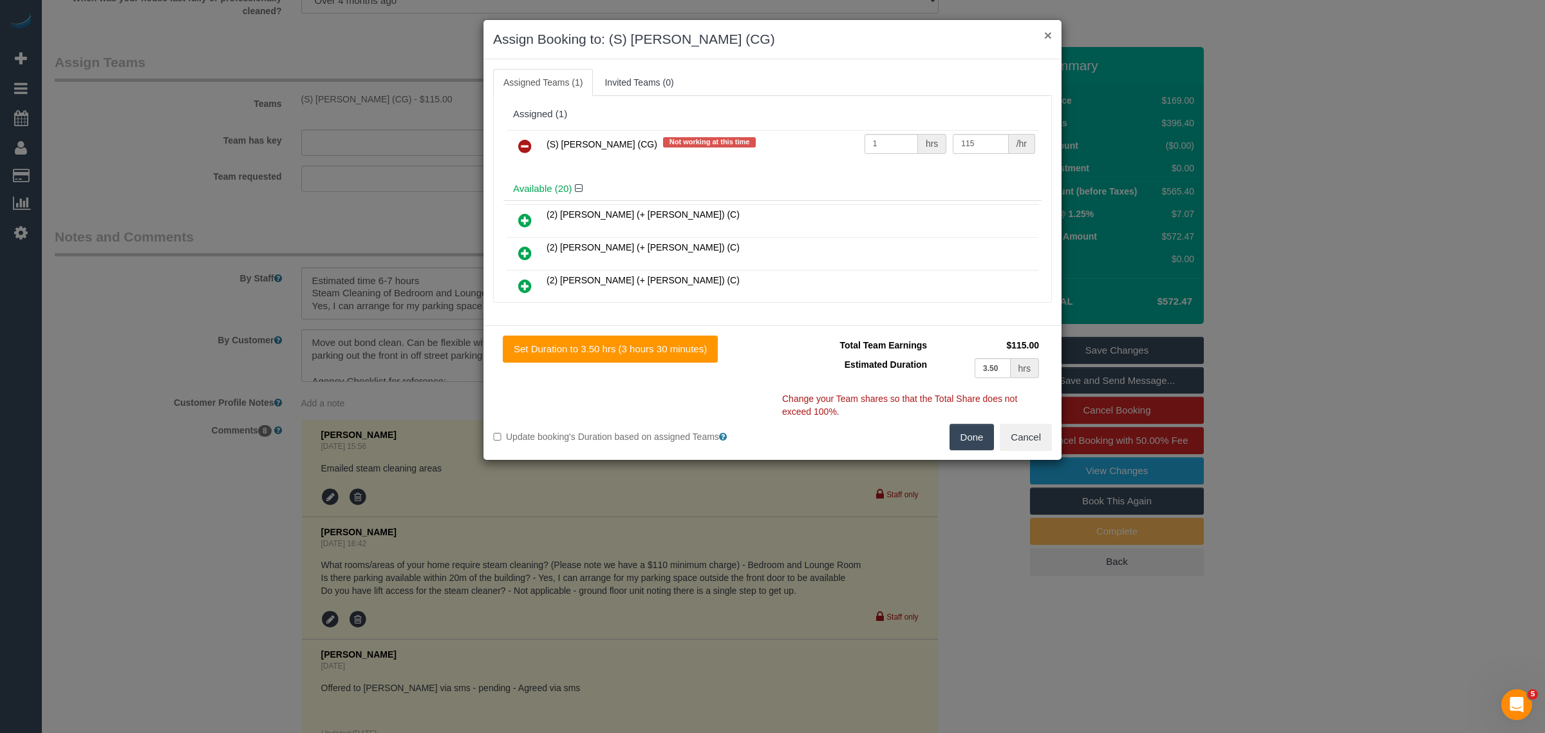
click at [1044, 29] on button "×" at bounding box center [1048, 35] width 8 height 14
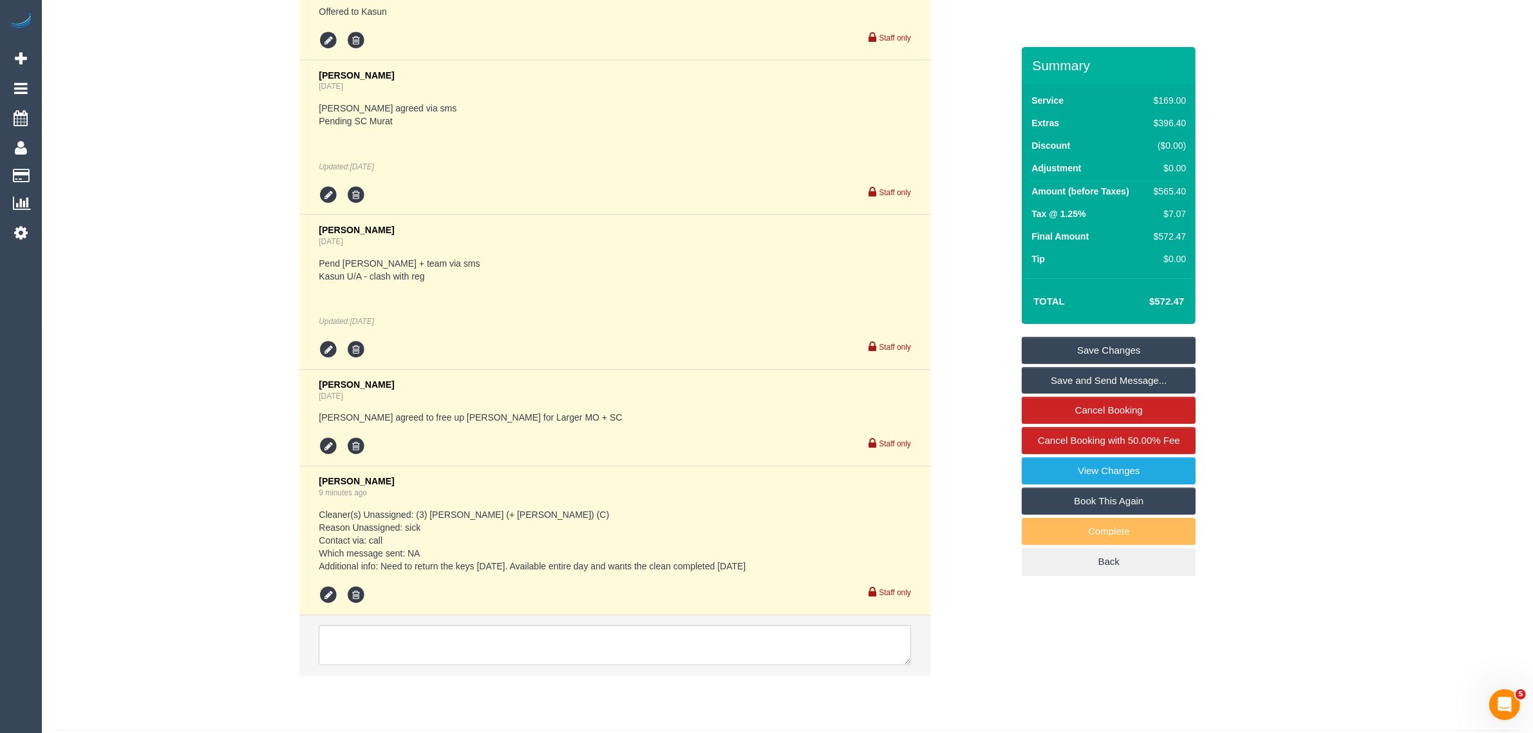
scroll to position [2781, 0]
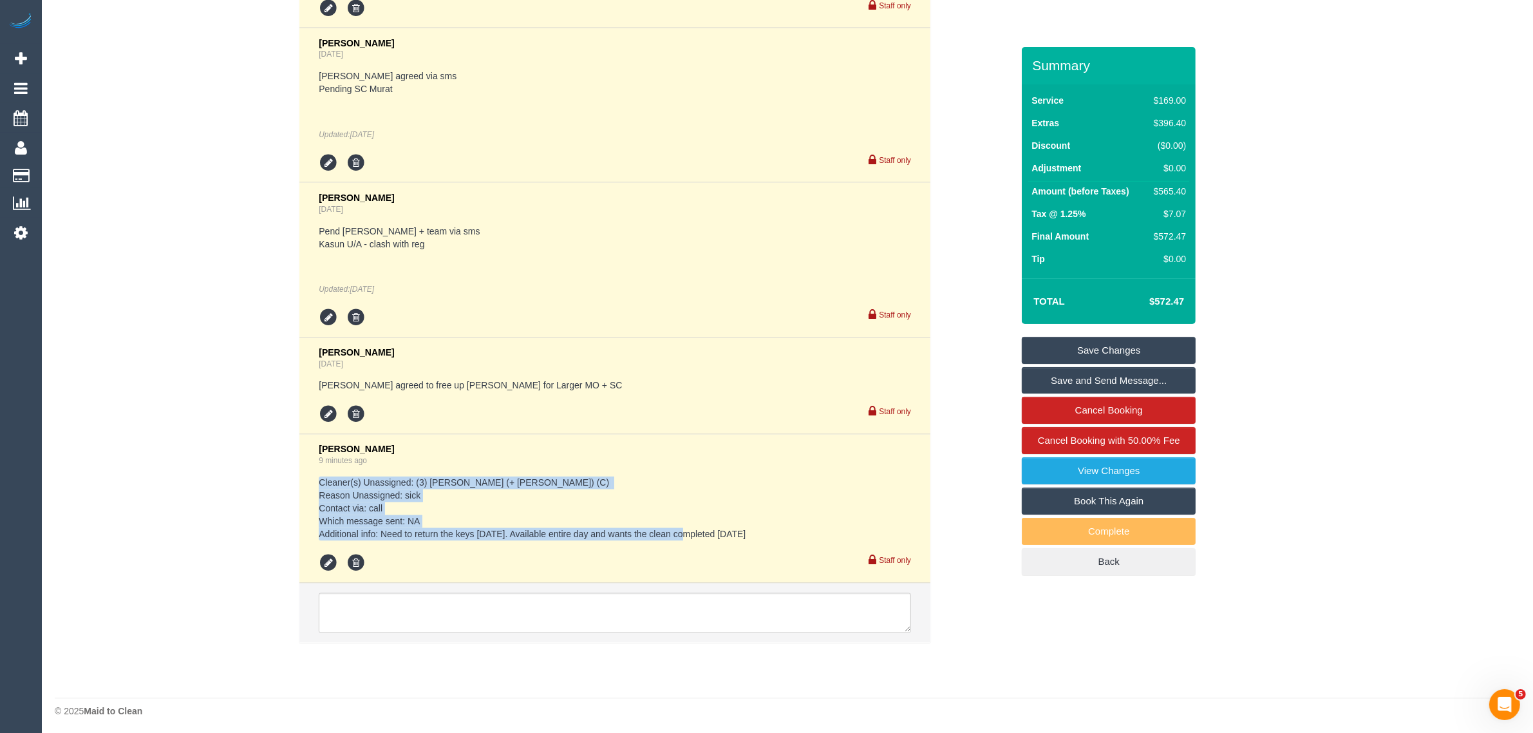
drag, startPoint x: 313, startPoint y: 480, endPoint x: 763, endPoint y: 528, distance: 453.2
click at [763, 528] on li "[PERSON_NAME] 9 minutes ago Cleaner(s) Unassigned: (3) [PERSON_NAME] (+ [PERSON…" at bounding box center [614, 508] width 631 height 149
copy pre "Cleaner(s) Unassigned: (3) [PERSON_NAME] (+ [PERSON_NAME]) (C) Reason Unassigne…"
click at [327, 555] on icon at bounding box center [328, 563] width 19 height 19
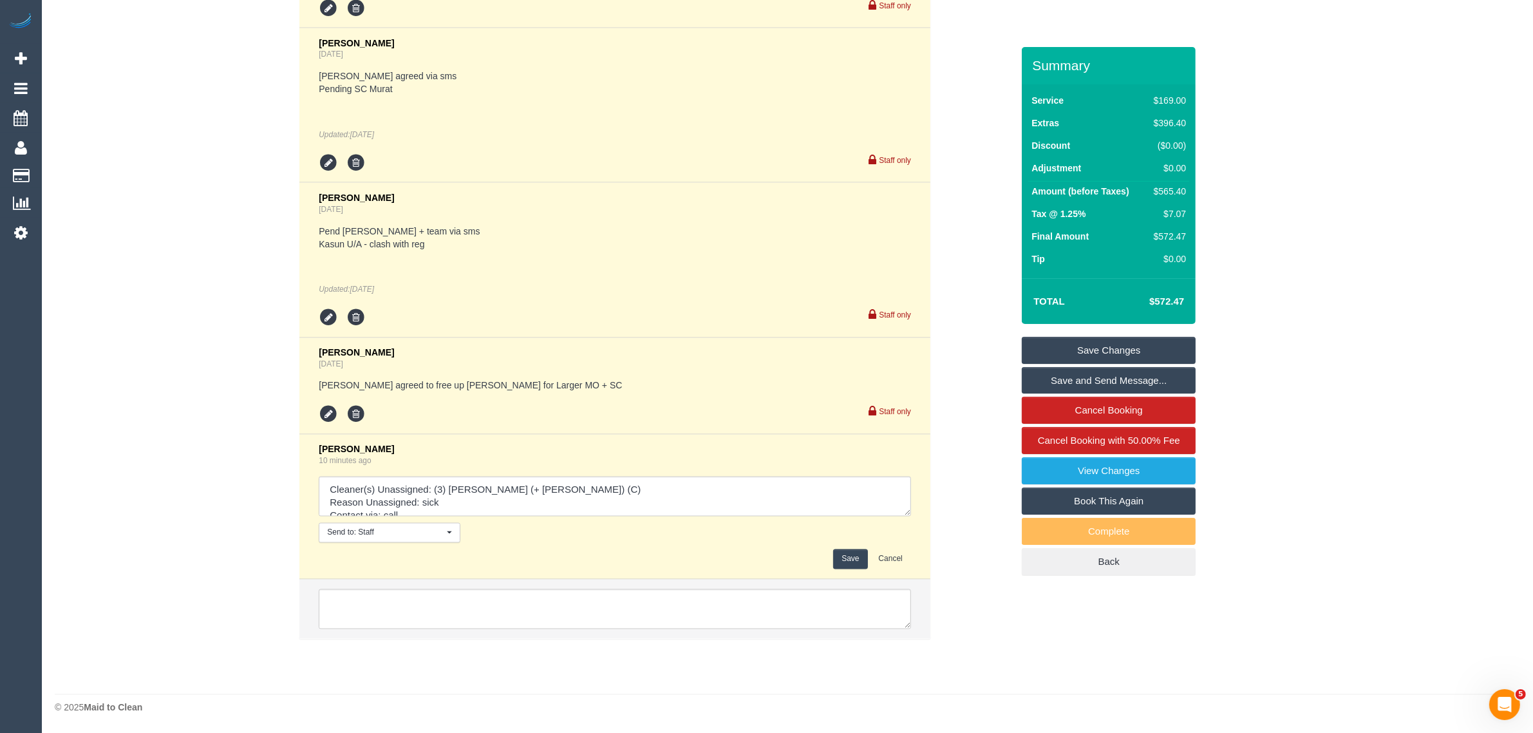
scroll to position [2779, 0]
click at [544, 491] on textarea at bounding box center [615, 499] width 592 height 40
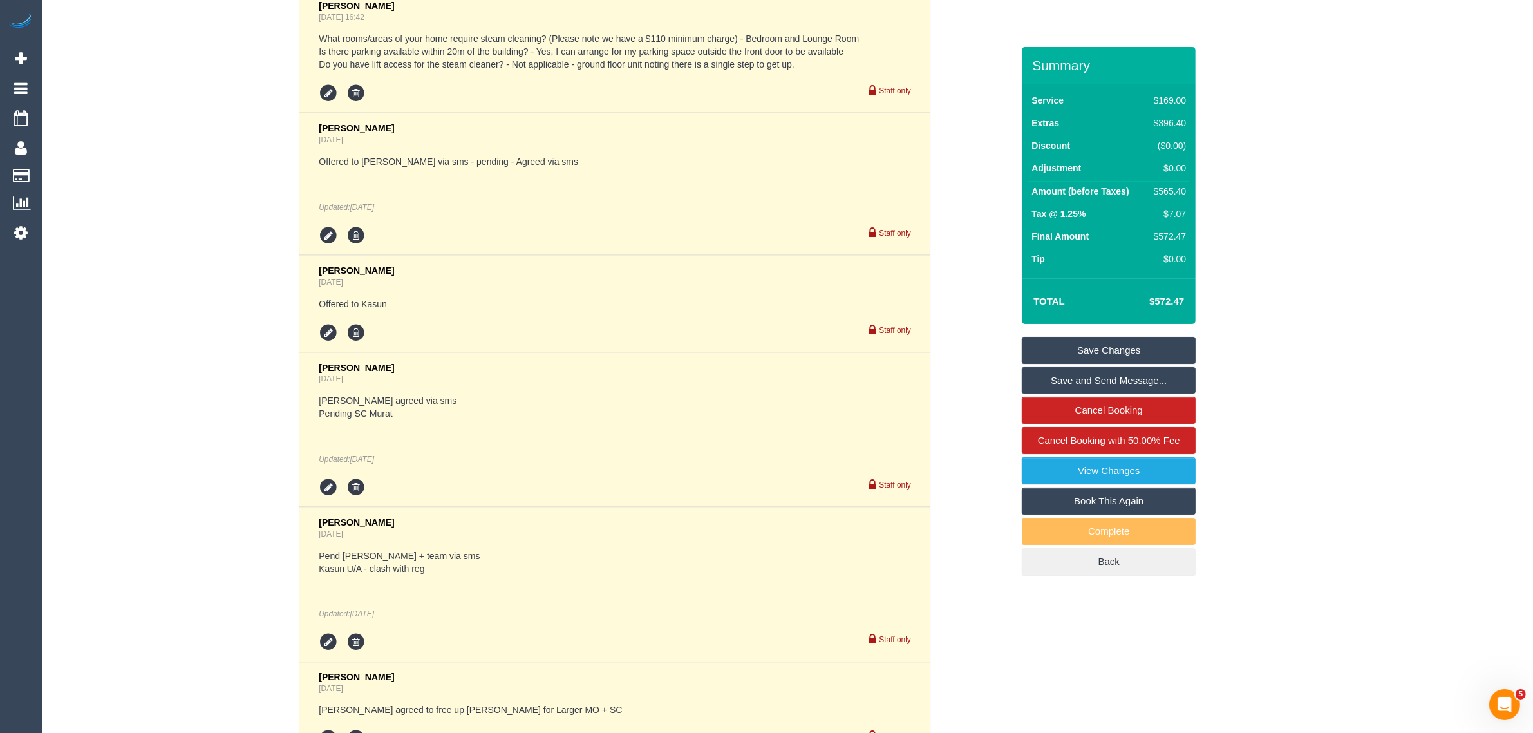
scroll to position [1813, 0]
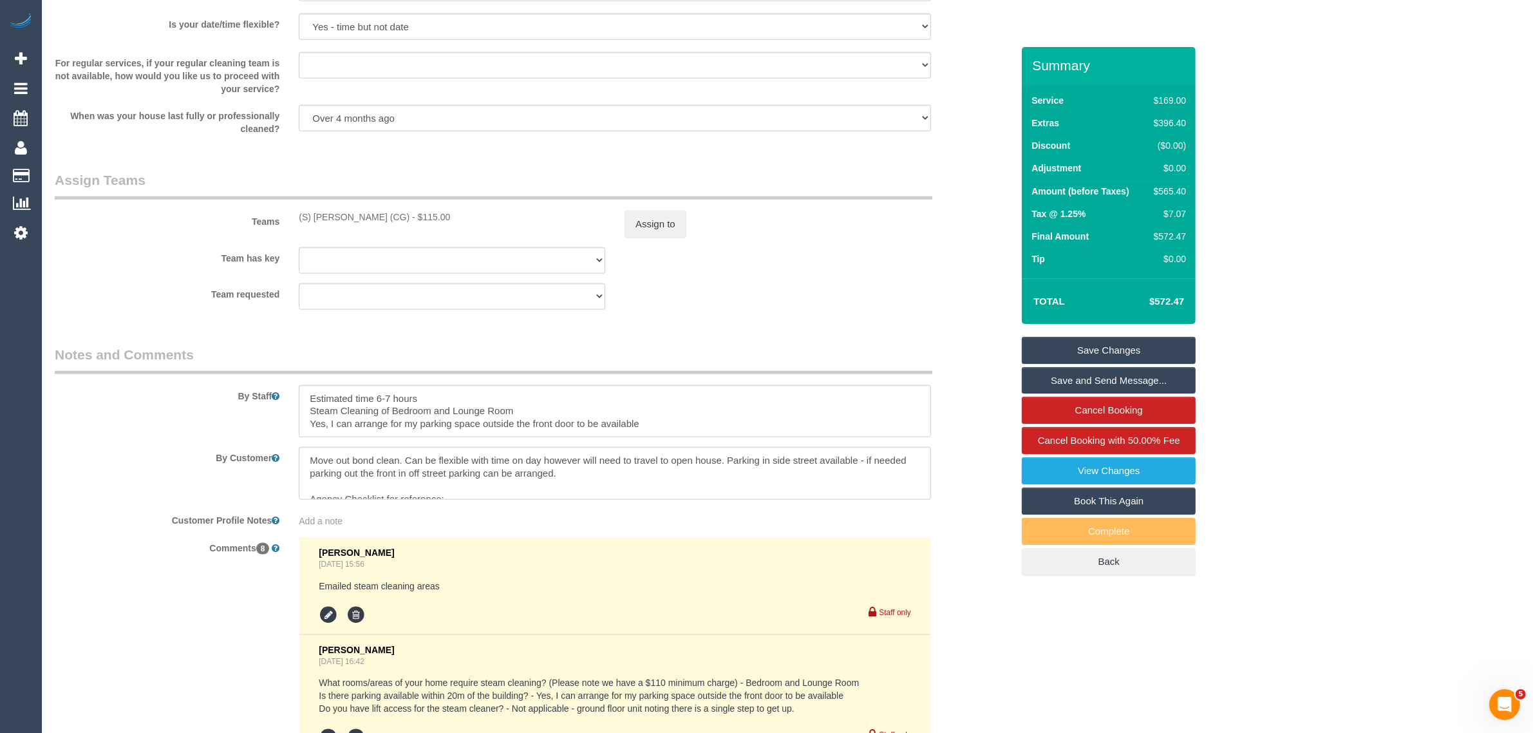
drag, startPoint x: 297, startPoint y: 219, endPoint x: 410, endPoint y: 213, distance: 113.4
click at [410, 213] on div "(S) Mark Yenimireddy (CG) - $115.00" at bounding box center [452, 216] width 326 height 13
copy div "(S) [PERSON_NAME] (CG)"
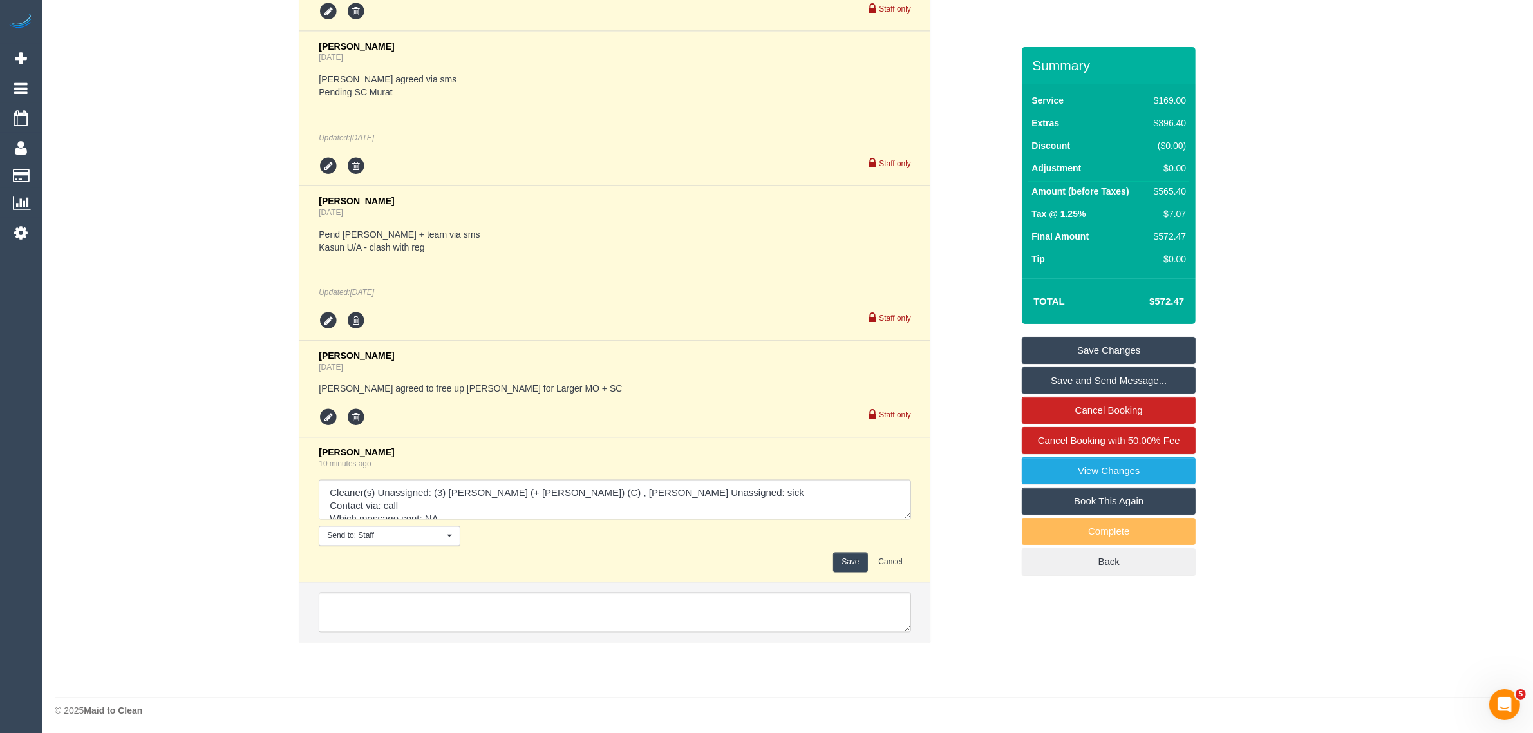
scroll to position [2779, 0]
drag, startPoint x: 576, startPoint y: 484, endPoint x: 536, endPoint y: 488, distance: 40.7
click at [536, 488] on textarea at bounding box center [615, 499] width 592 height 40
paste textarea "(S) [PERSON_NAME] (CG)"
type textarea "Cleaner(s) Unassigned: (3) [PERSON_NAME] (+ [PERSON_NAME]) (C) , (S) [PERSON_NA…"
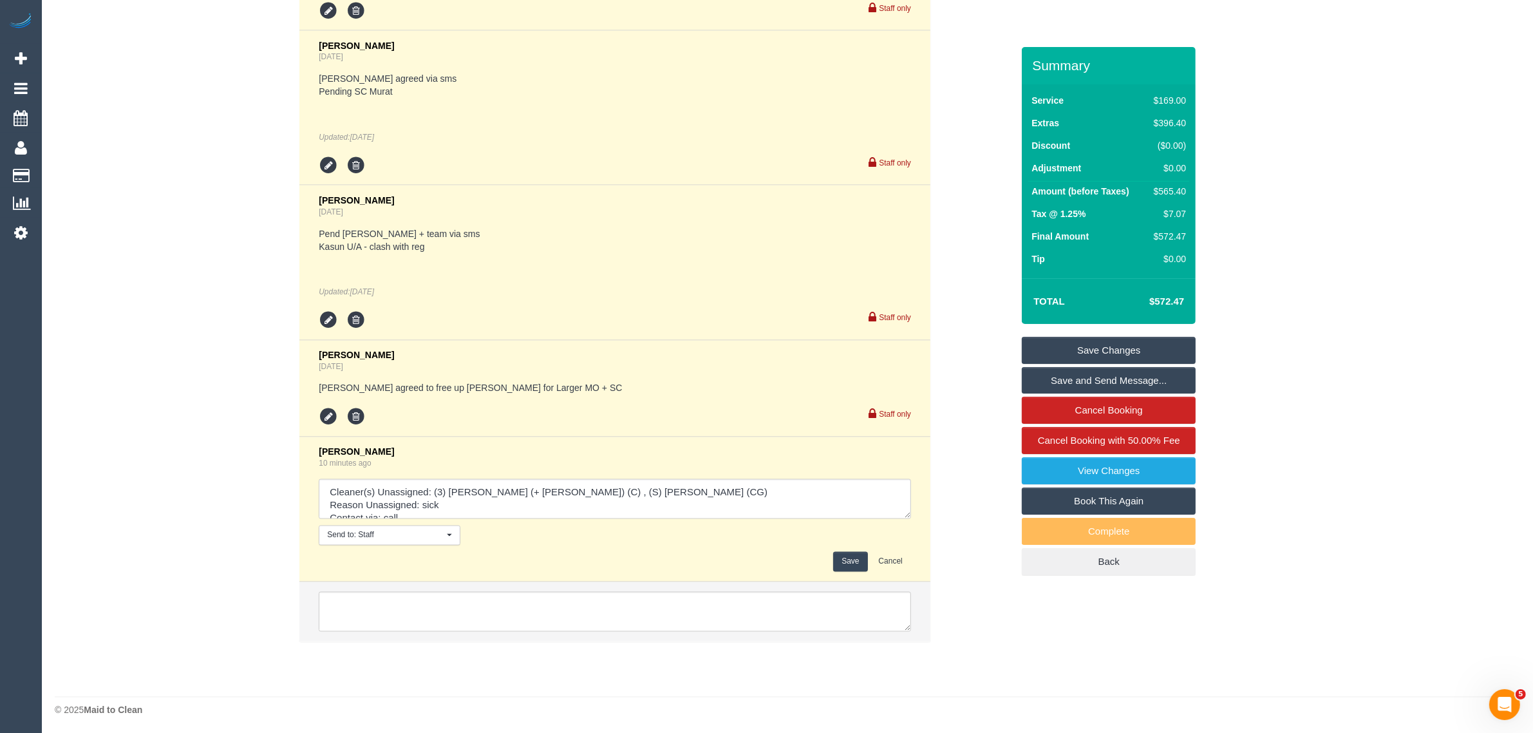
click at [851, 557] on button "Save" at bounding box center [850, 562] width 34 height 20
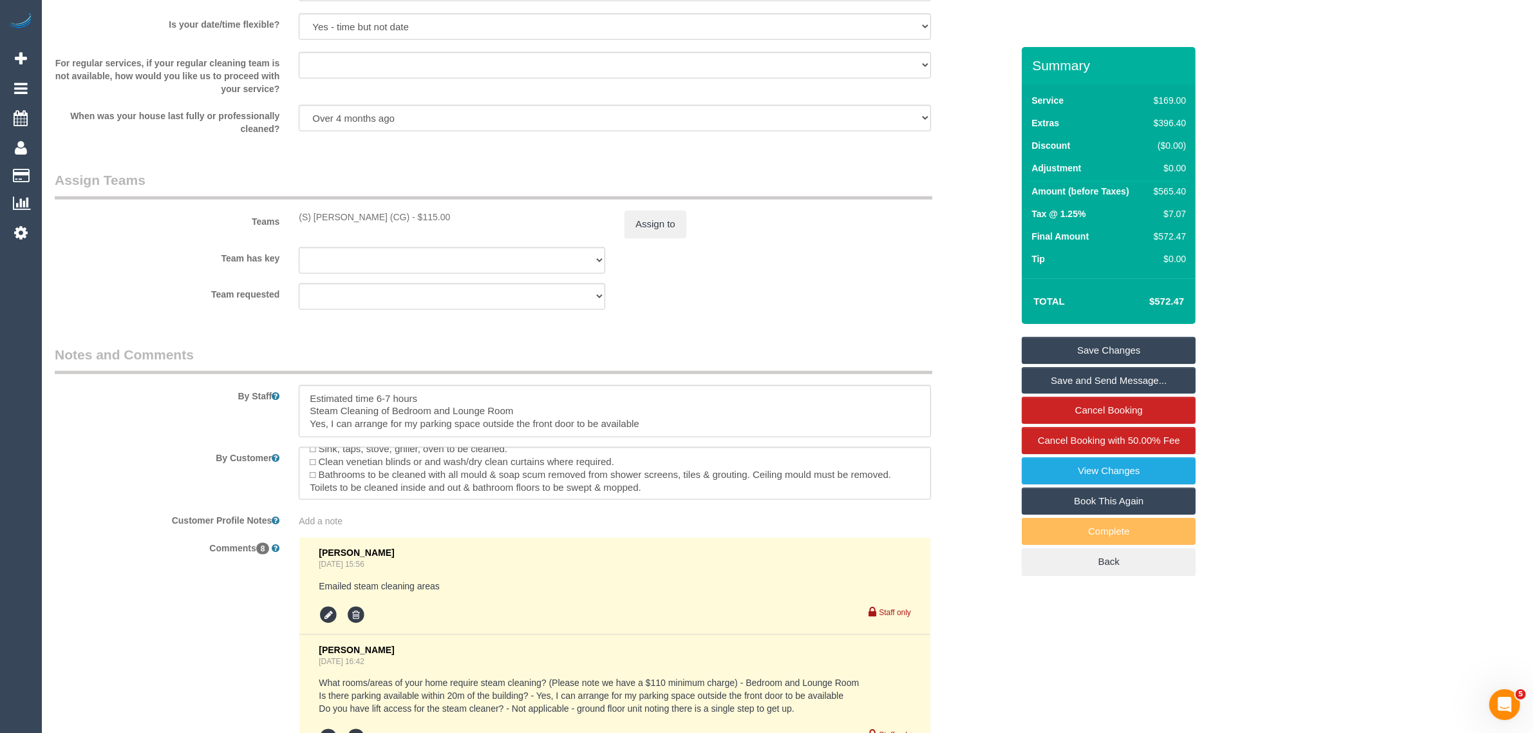
scroll to position [0, 0]
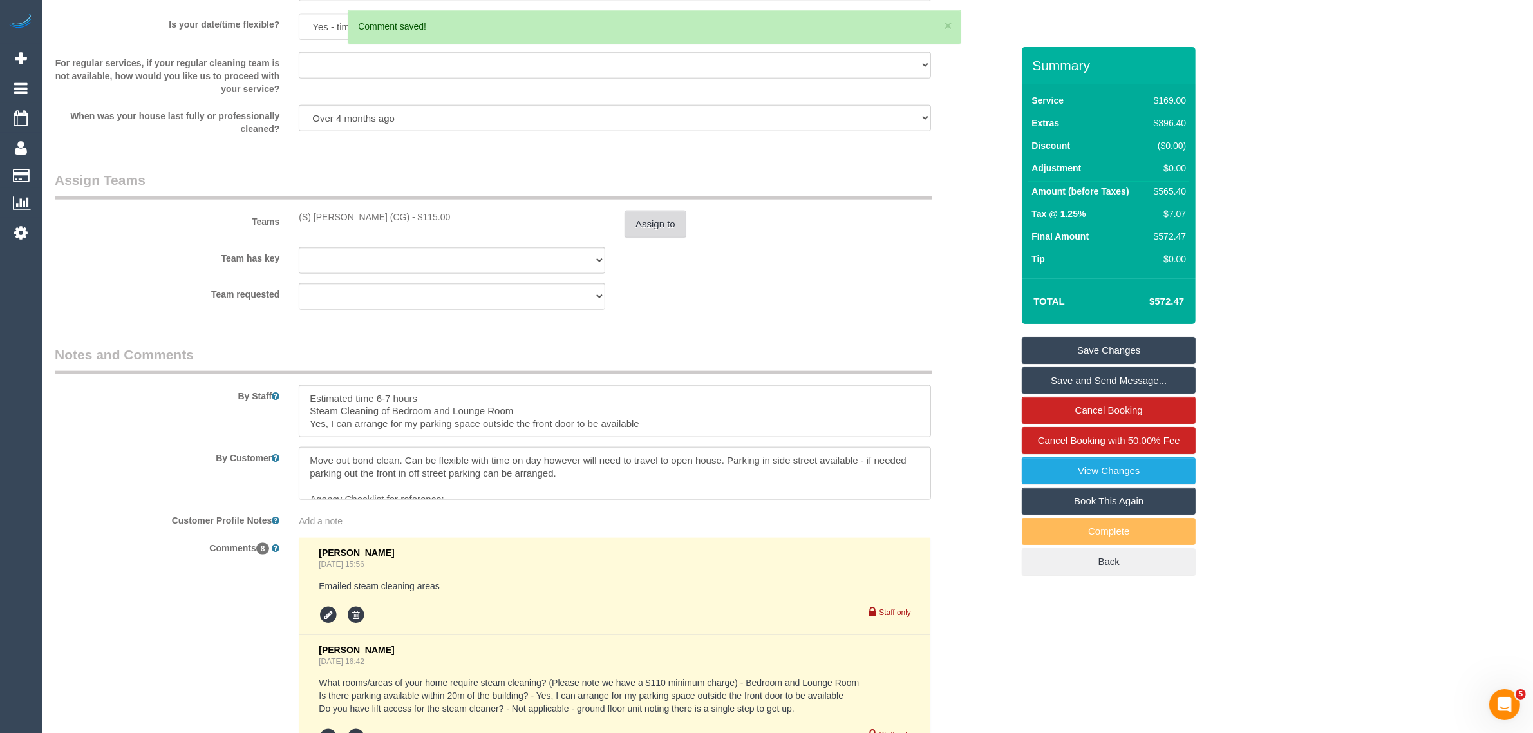
click at [653, 223] on button "Assign to" at bounding box center [655, 223] width 62 height 27
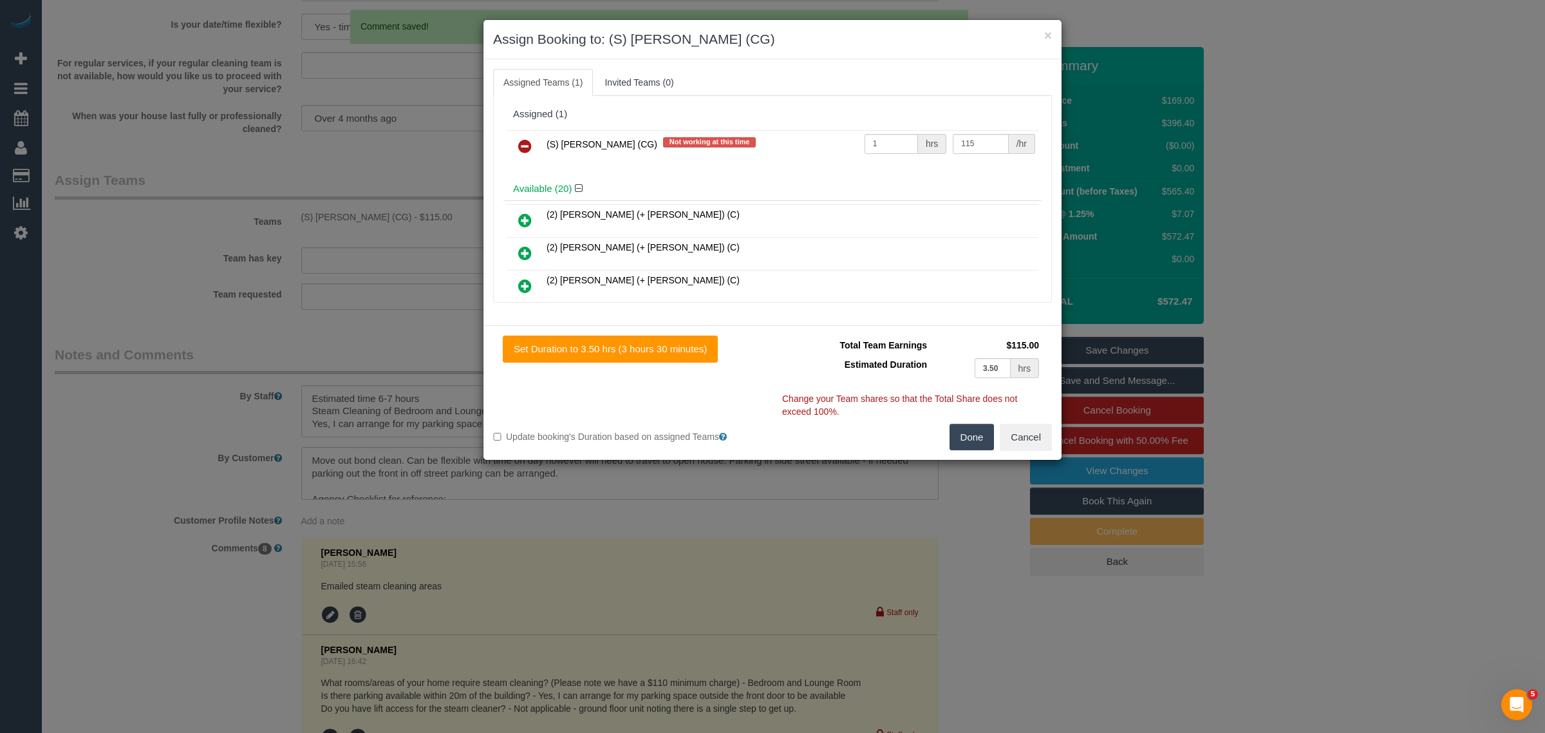
click at [525, 142] on icon at bounding box center [525, 145] width 14 height 15
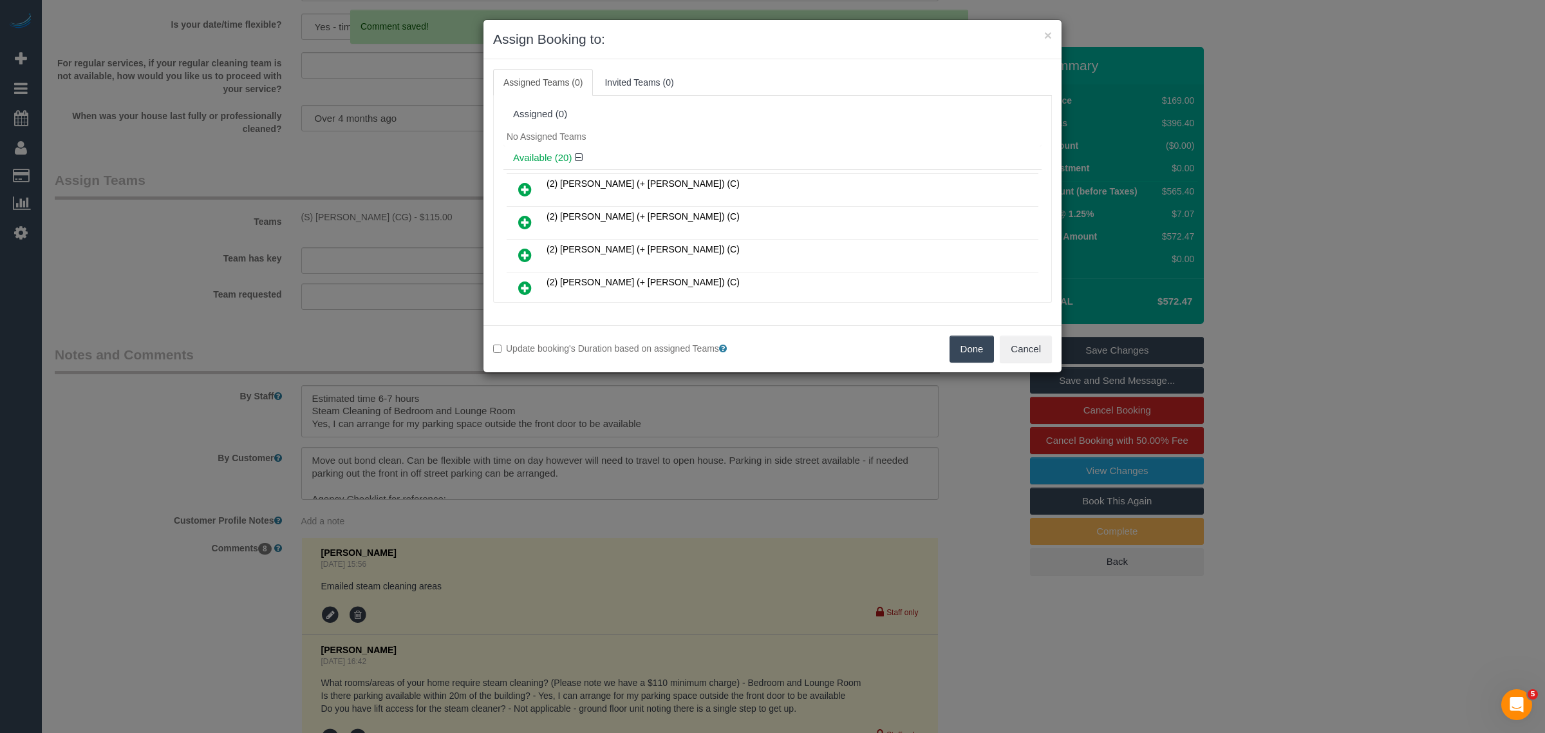
click at [964, 339] on button "Done" at bounding box center [971, 348] width 45 height 27
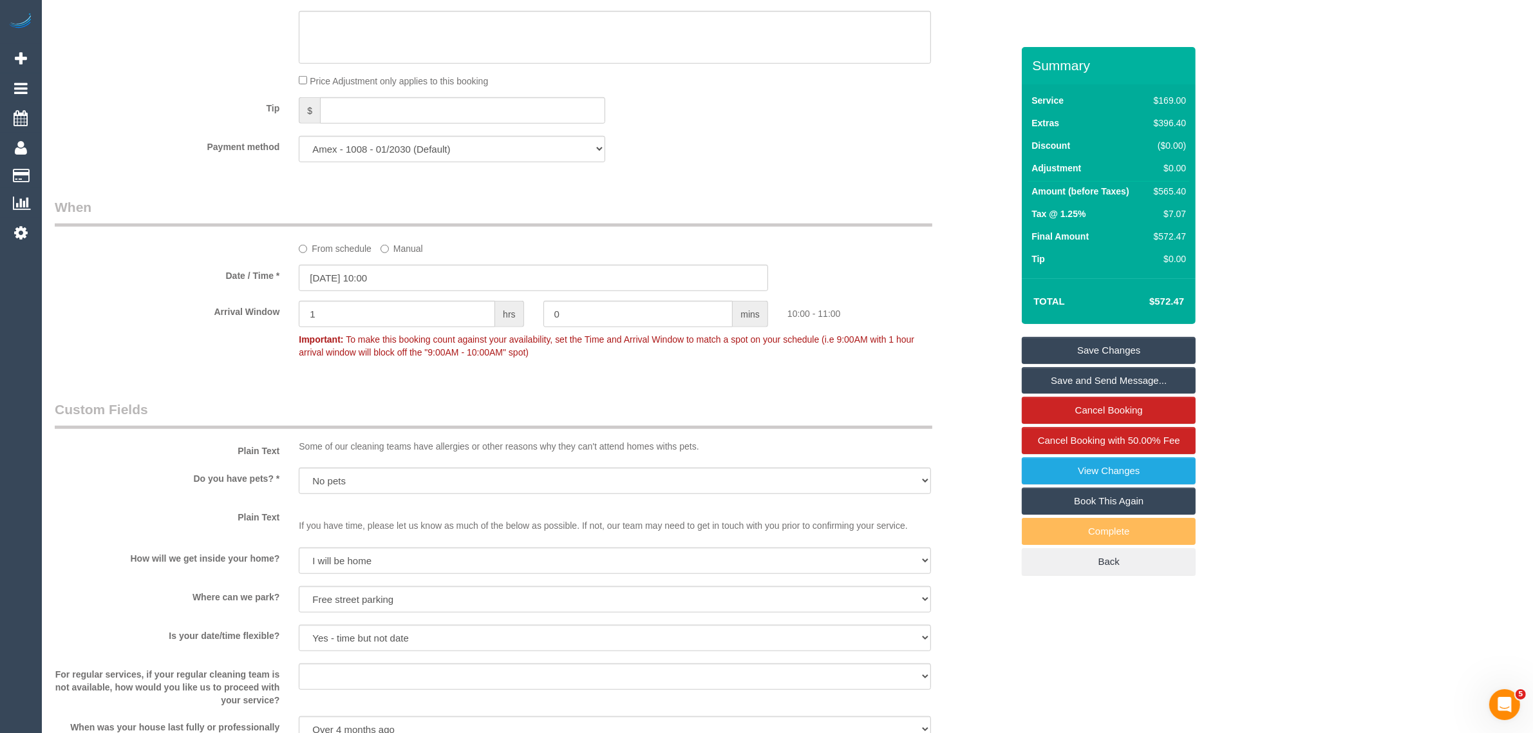
scroll to position [848, 0]
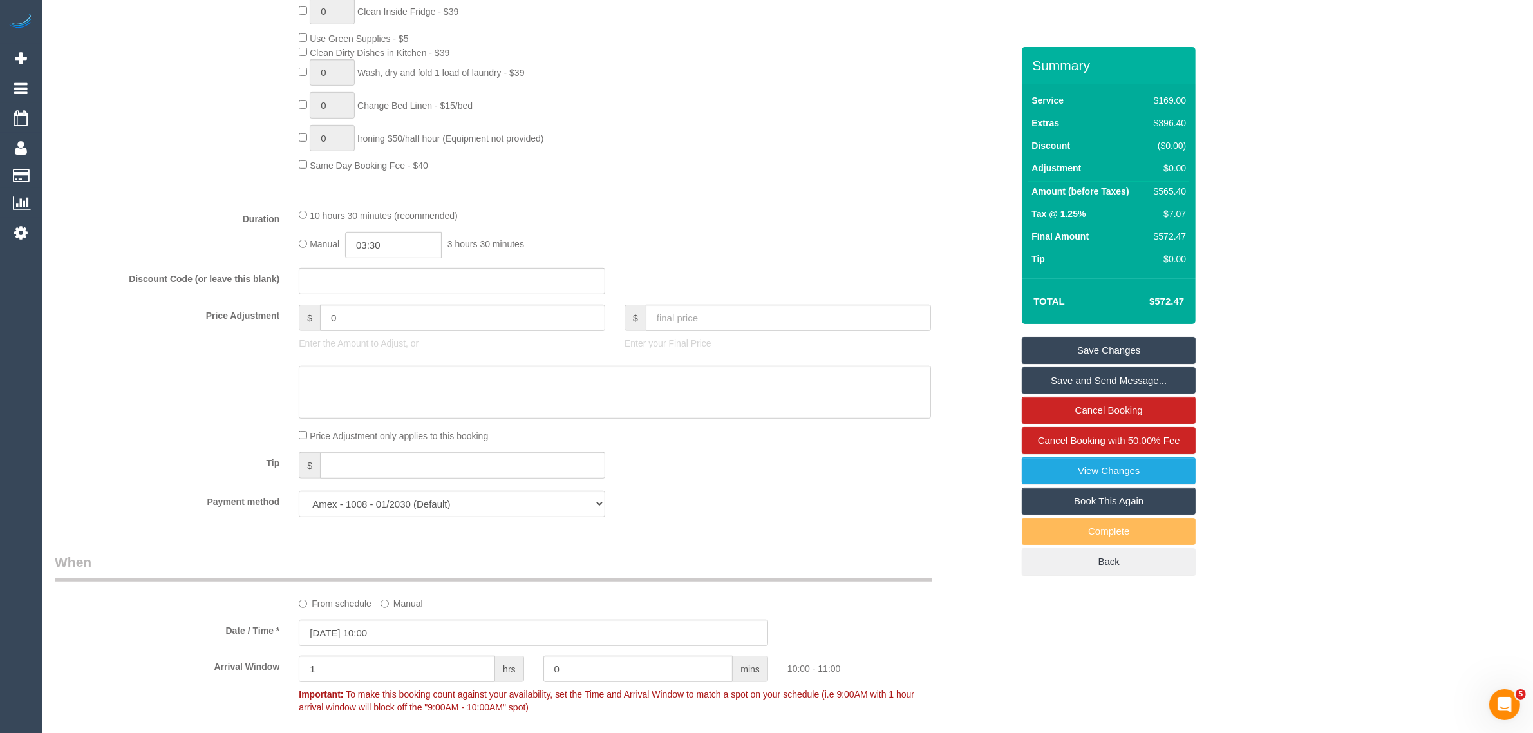
click at [1073, 337] on link "Save Changes" at bounding box center [1109, 350] width 174 height 27
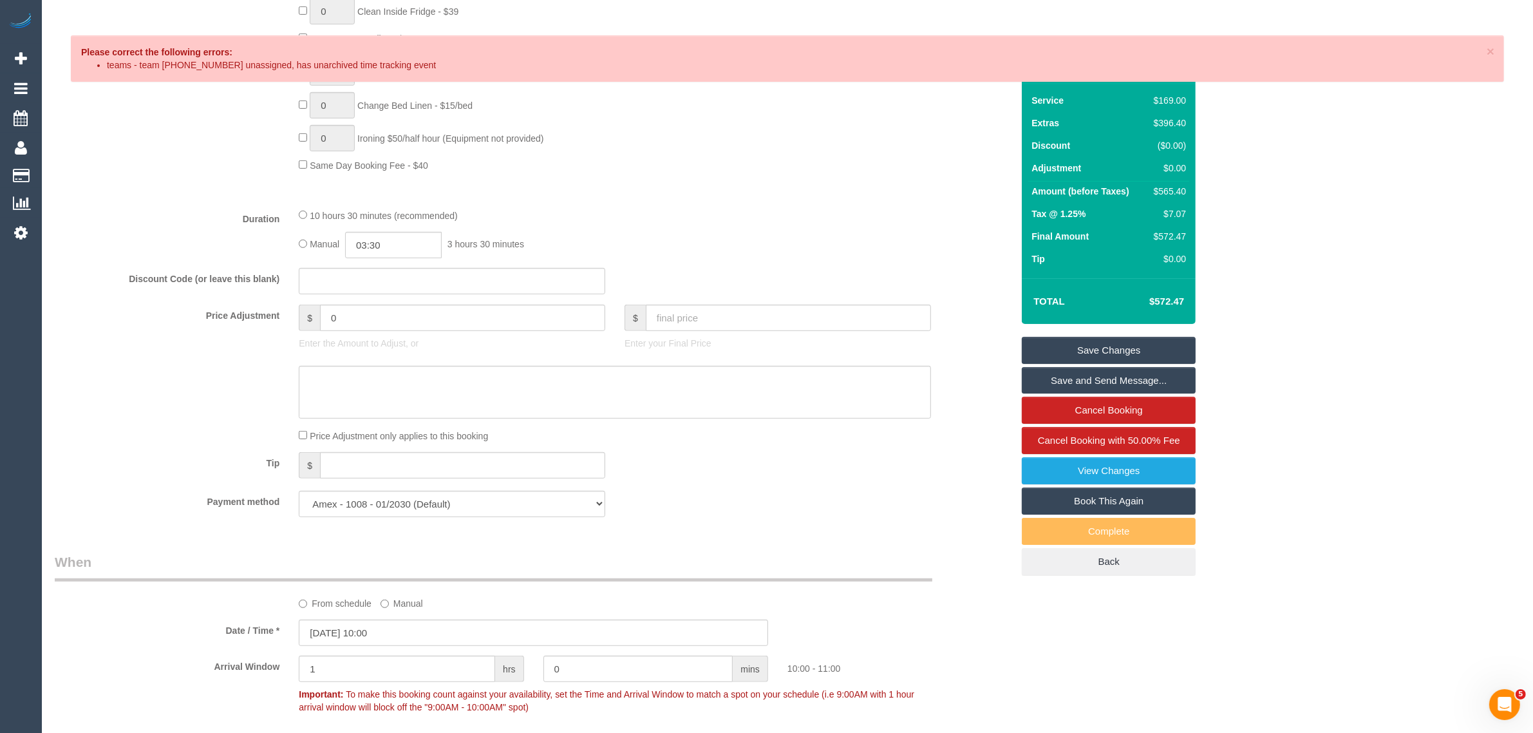
click at [951, 214] on div "Duration 10 hours 30 minutes (recommended) Manual 03:30 3 hours 30 minutes" at bounding box center [533, 233] width 976 height 50
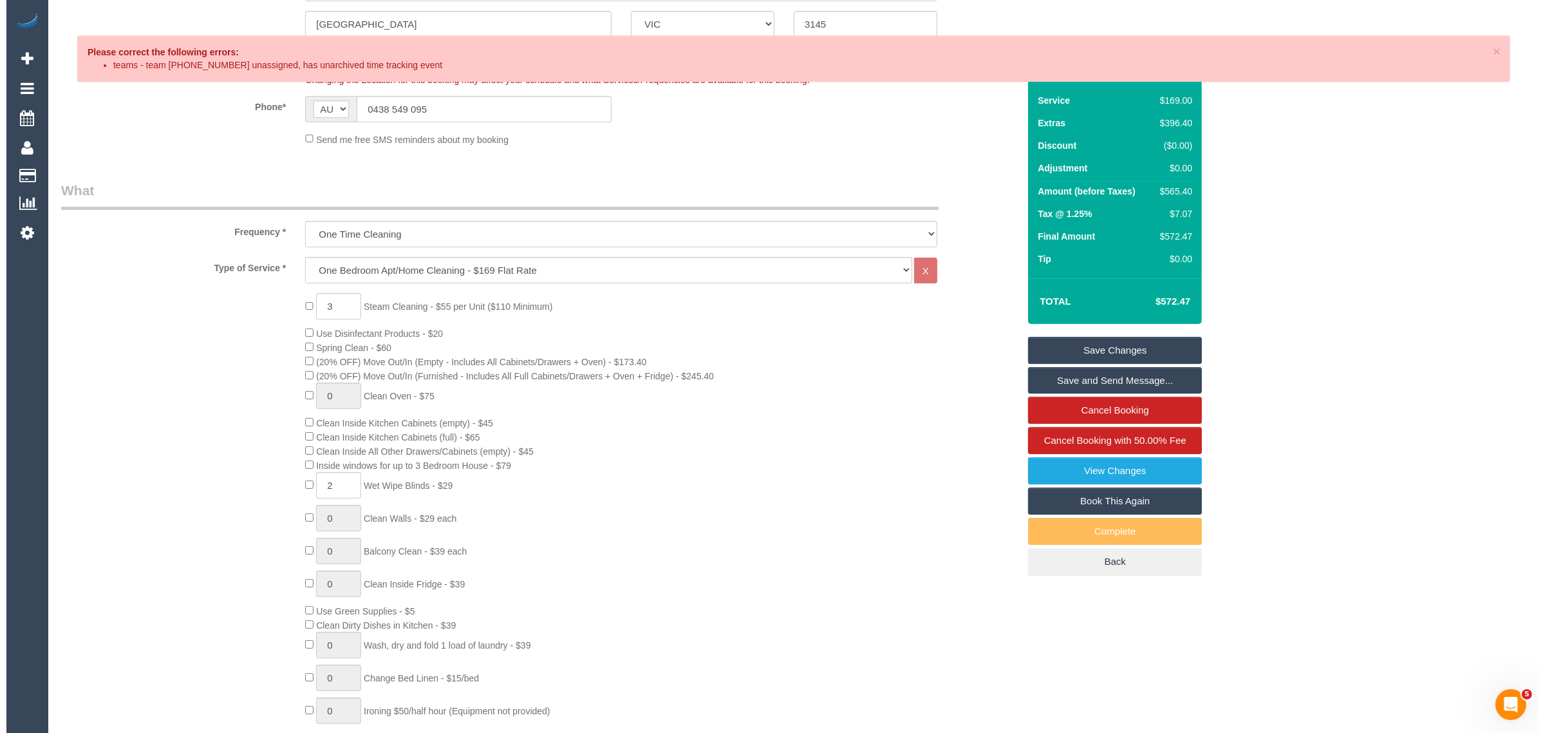
scroll to position [0, 0]
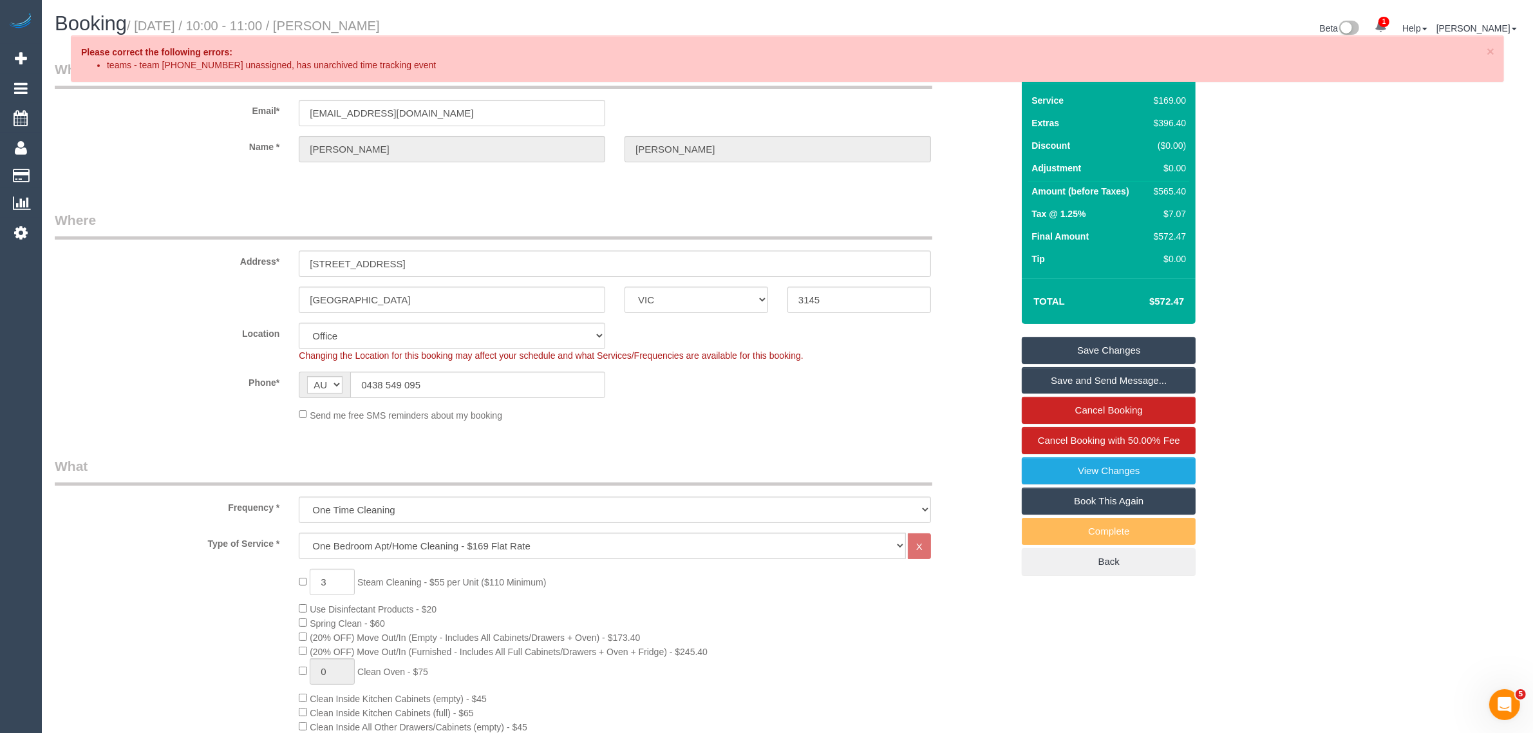
click at [1124, 348] on link "Save Changes" at bounding box center [1109, 350] width 174 height 27
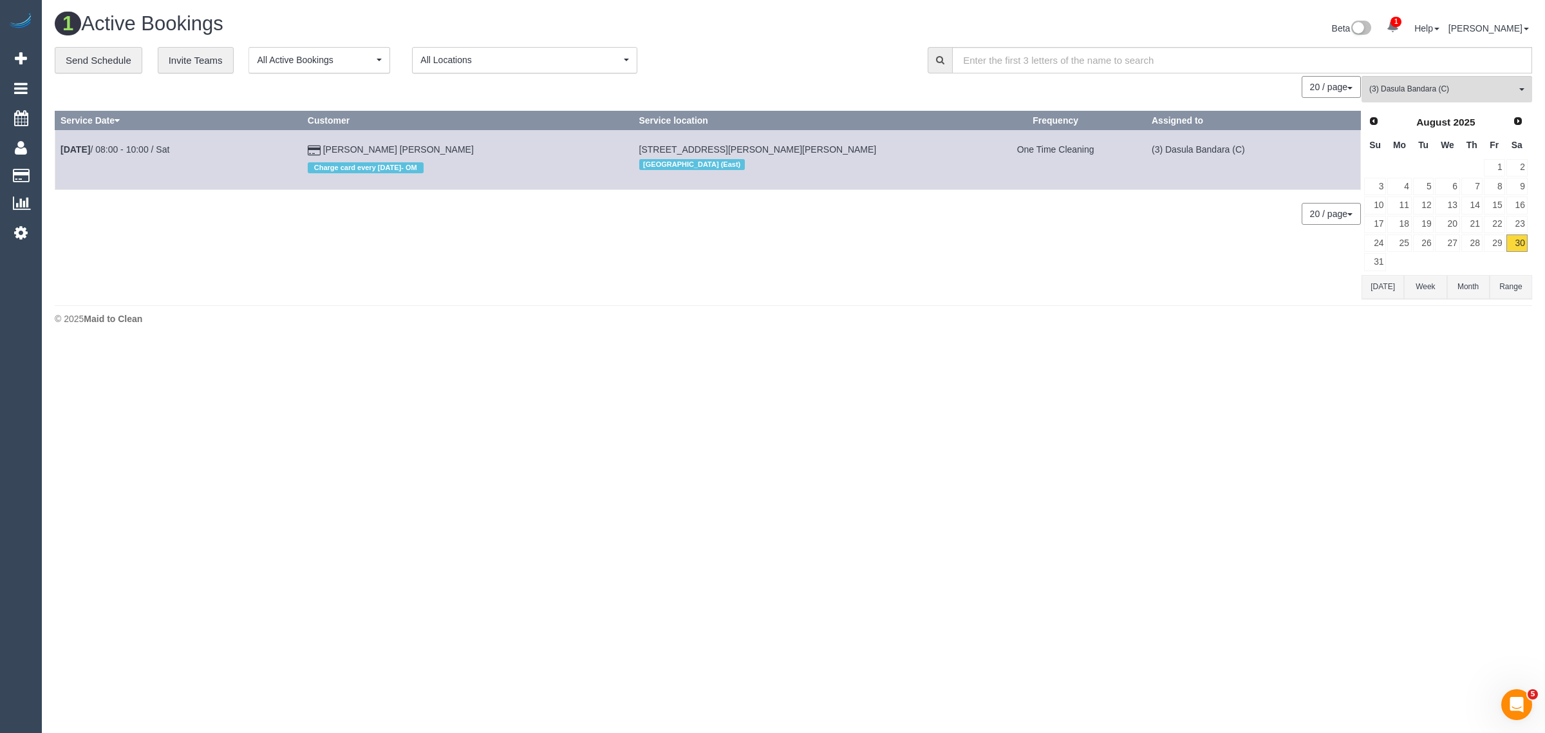
click at [1486, 259] on td at bounding box center [1494, 261] width 23 height 19
click at [1490, 245] on link "29" at bounding box center [1494, 242] width 21 height 17
click at [1507, 243] on link "30" at bounding box center [1516, 242] width 21 height 17
click at [1446, 79] on button "(3) Dasula Bandara (C) All Teams" at bounding box center [1446, 89] width 171 height 26
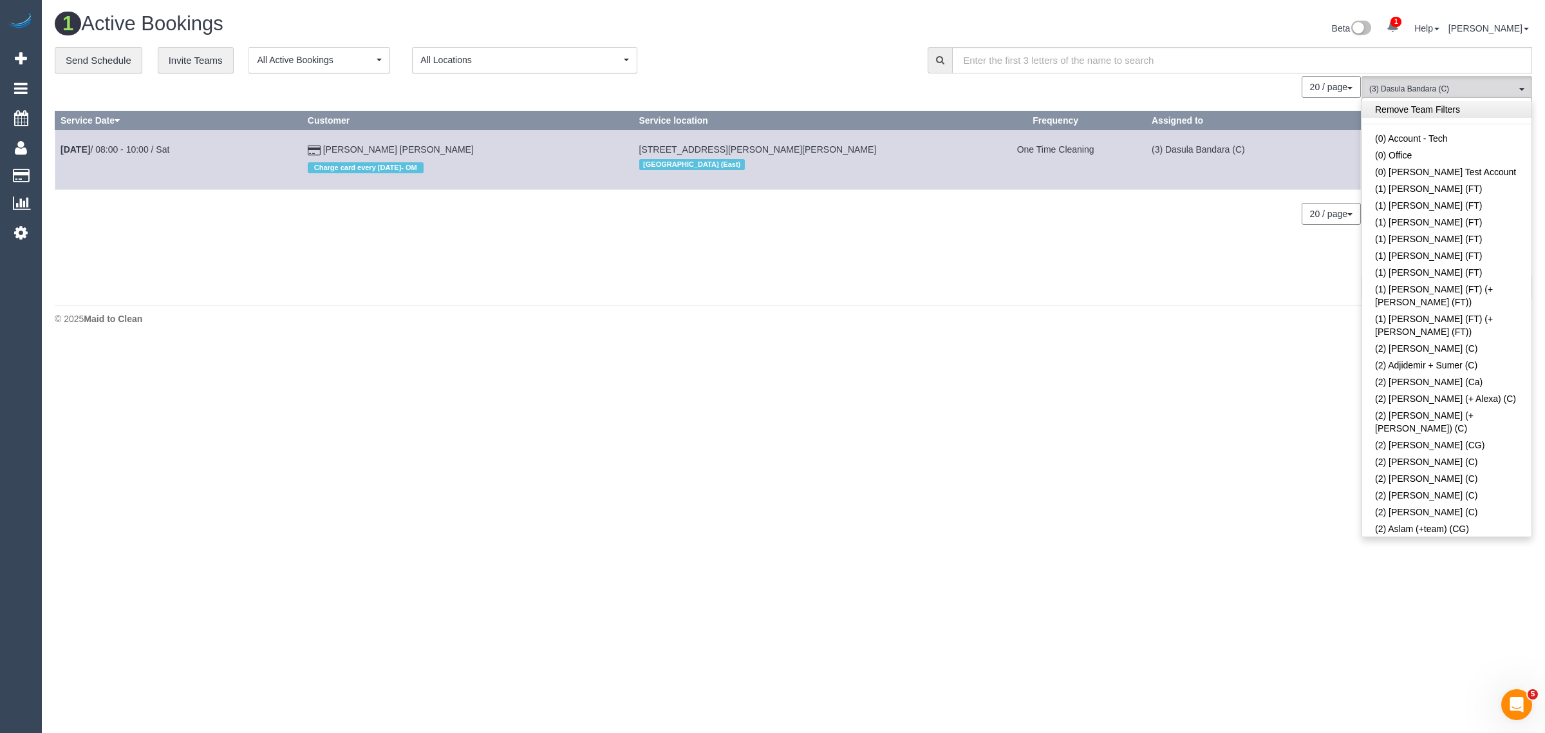
click at [1446, 101] on link "Remove Team Filters" at bounding box center [1446, 109] width 169 height 17
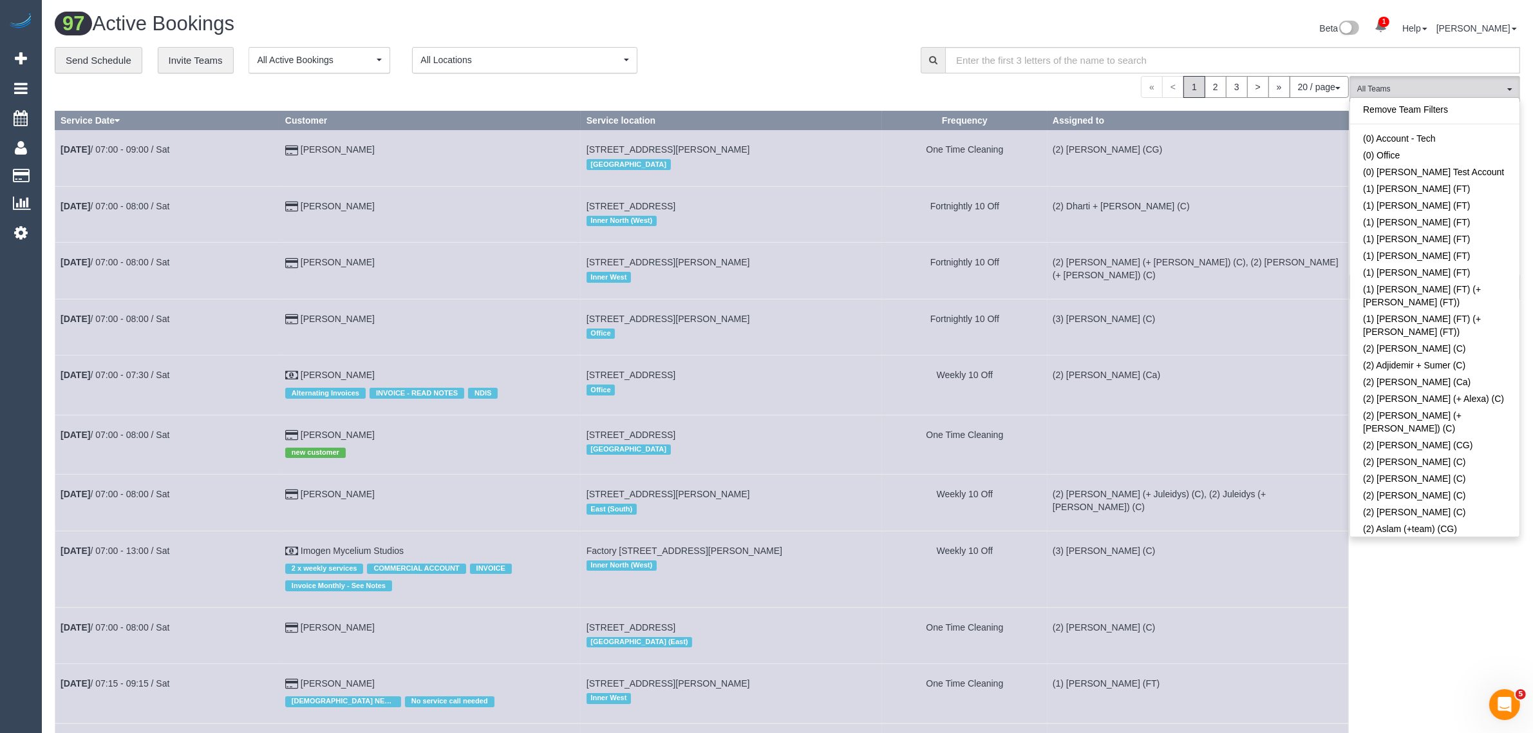
click at [748, 85] on div "« < 1 2 3 > » 20 / page 10 / page 20 / page 30 / page 40 / page 50 / page 100 /…" at bounding box center [702, 87] width 1294 height 22
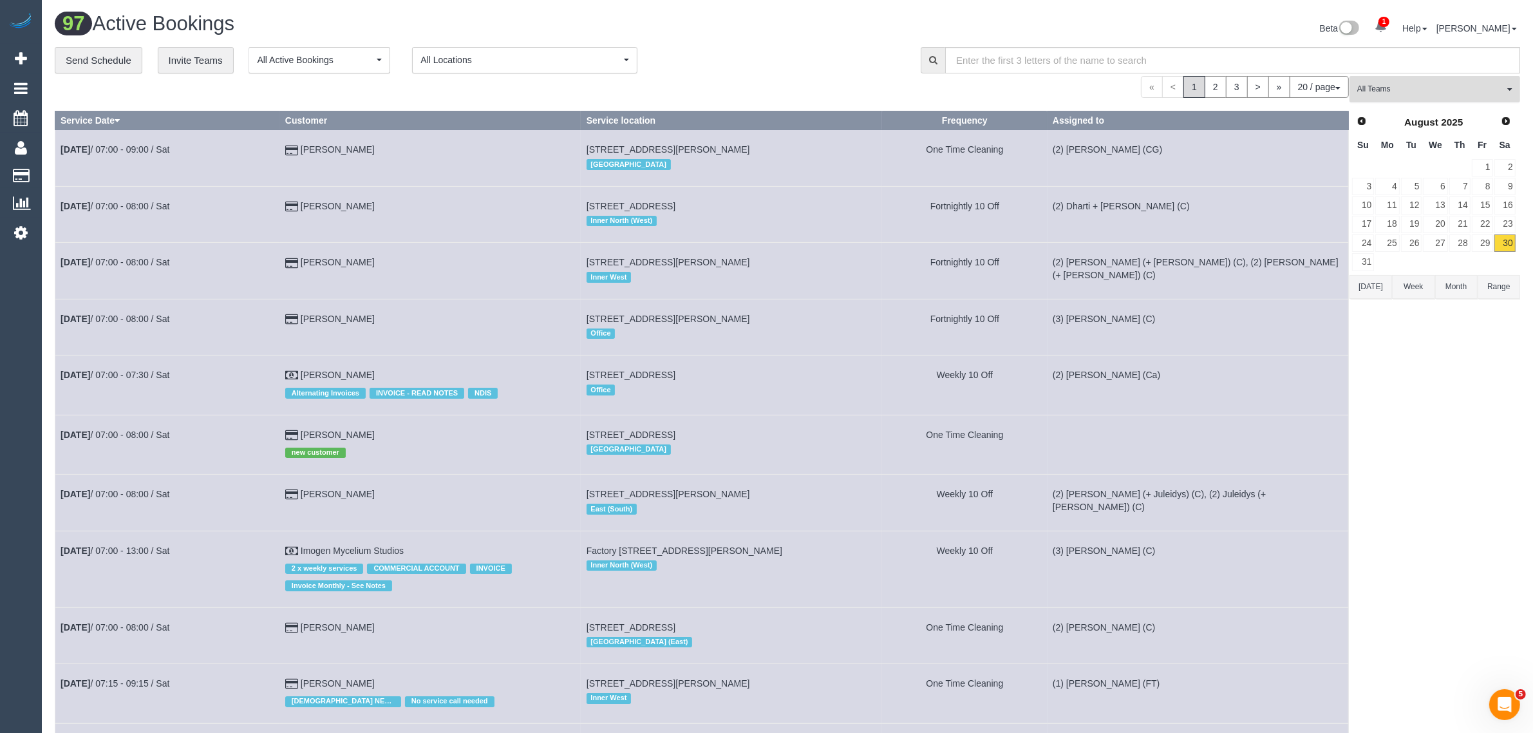
click at [1468, 94] on span "All Teams" at bounding box center [1430, 89] width 147 height 11
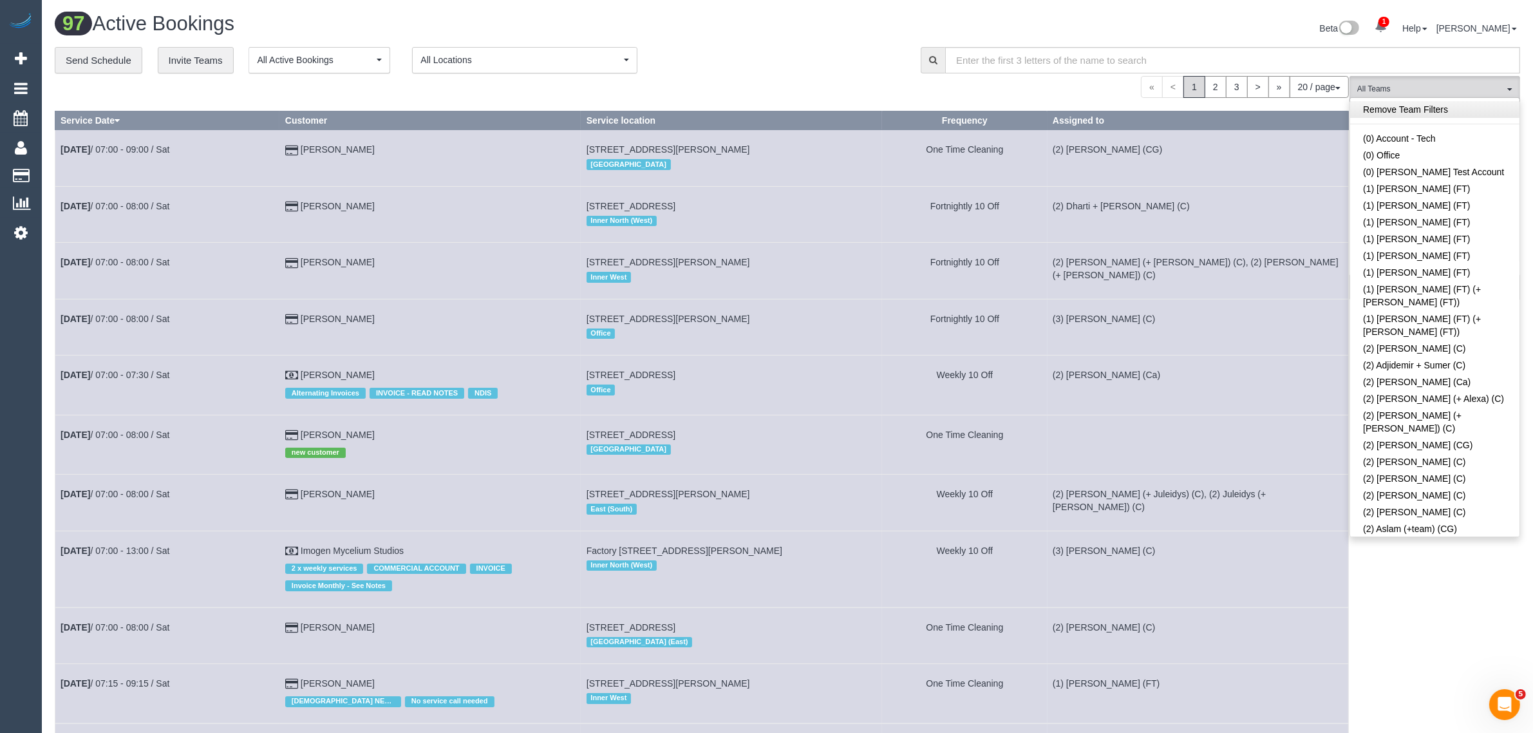
click at [1430, 109] on link "Remove Team Filters" at bounding box center [1434, 109] width 169 height 17
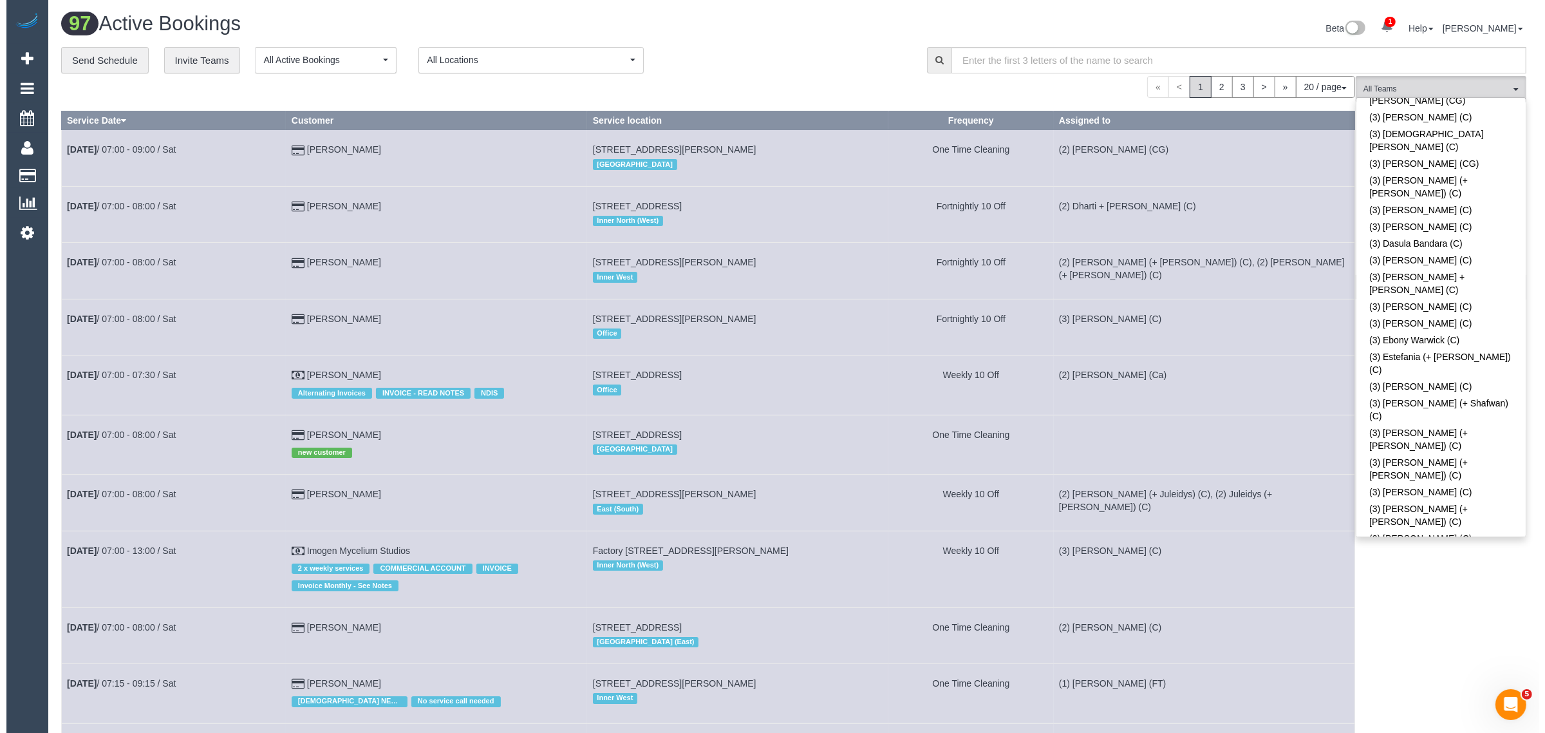
scroll to position [2711, 0]
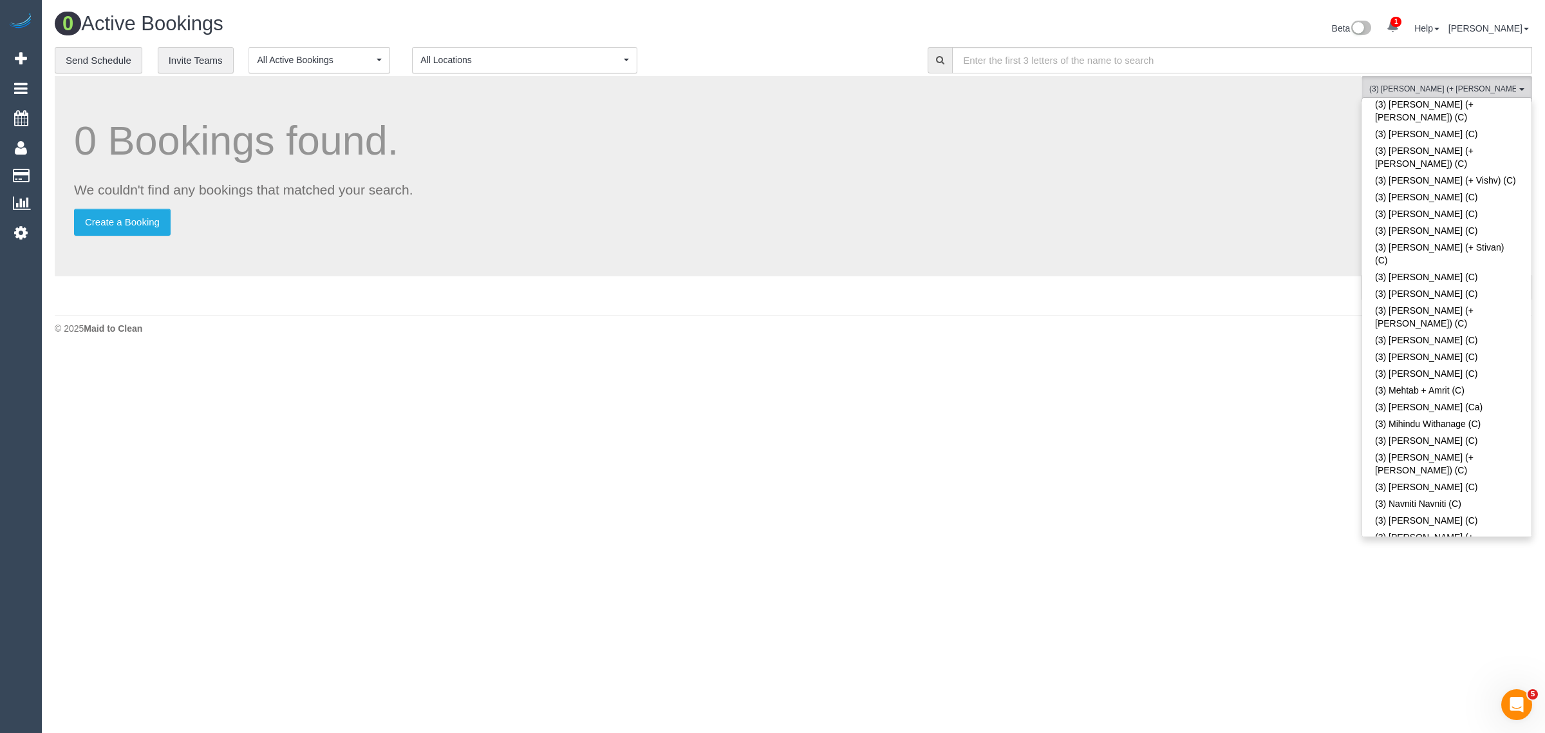
click at [1269, 344] on div "0 Active Bookings Beta 1 Your Notifications You have 0 alerts × You have 64 to …" at bounding box center [793, 176] width 1503 height 353
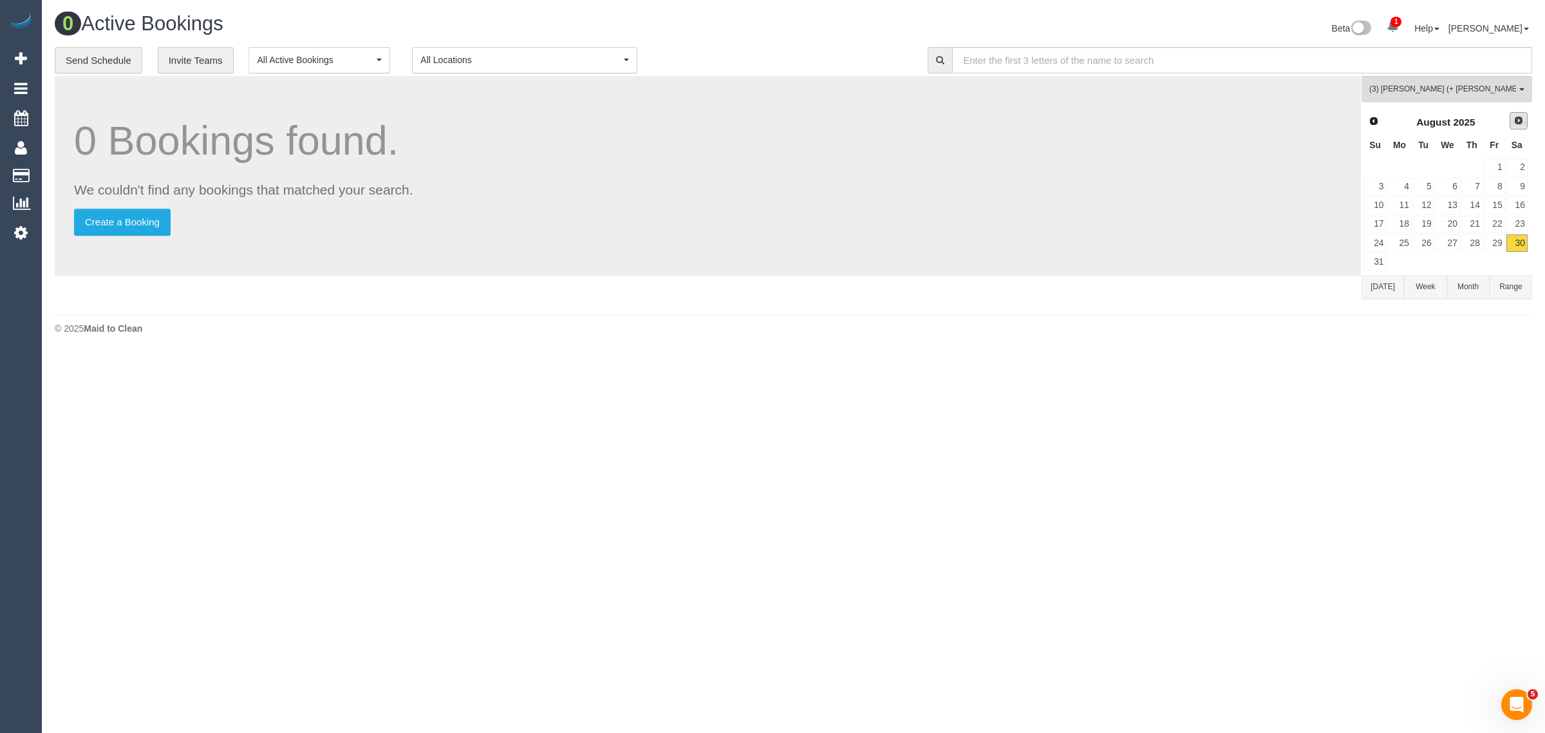
click at [1516, 124] on span "Next" at bounding box center [1518, 120] width 10 height 10
click at [1401, 172] on link "1" at bounding box center [1399, 167] width 24 height 17
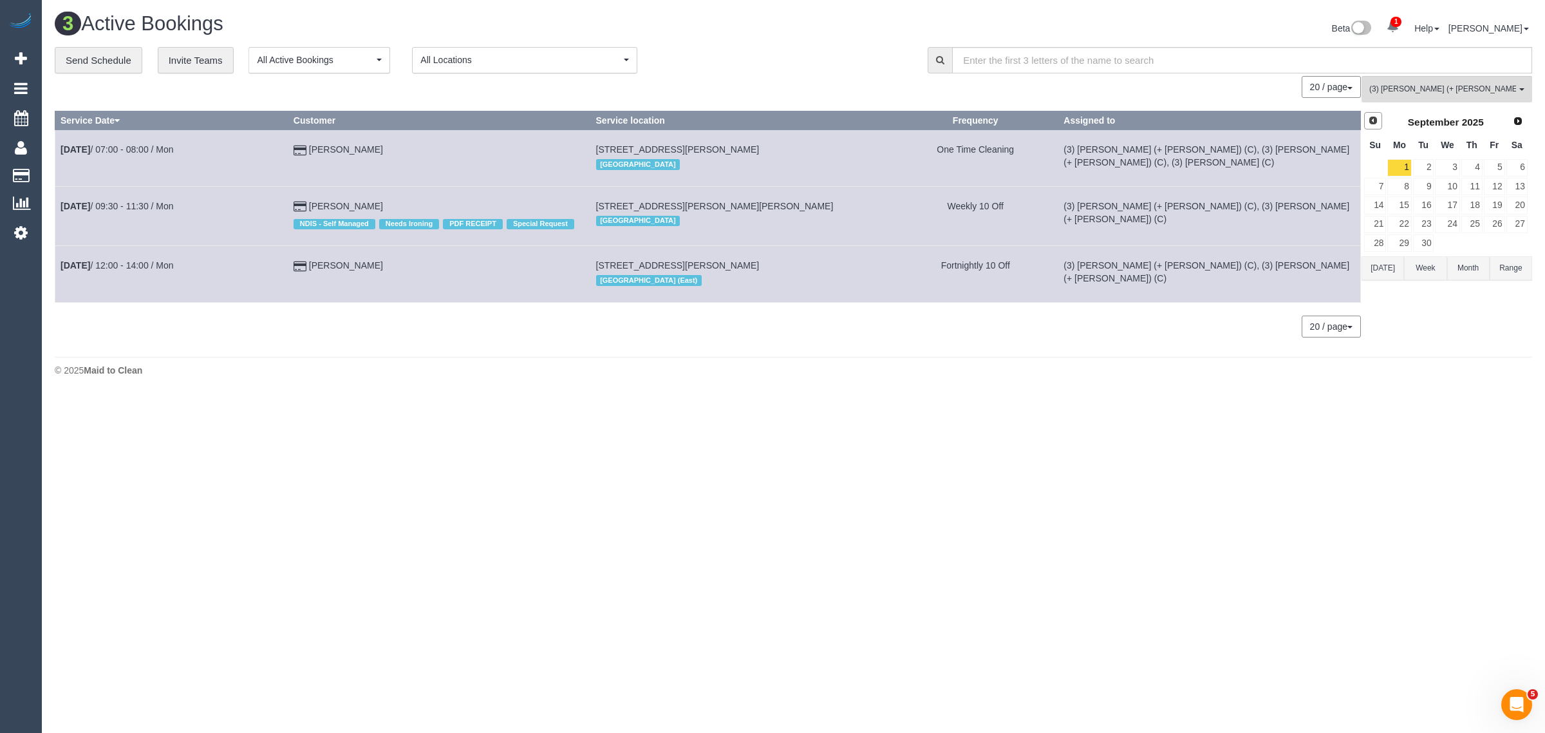
click at [1368, 123] on span "Prev" at bounding box center [1373, 120] width 10 height 10
click at [1513, 247] on link "30" at bounding box center [1516, 242] width 21 height 17
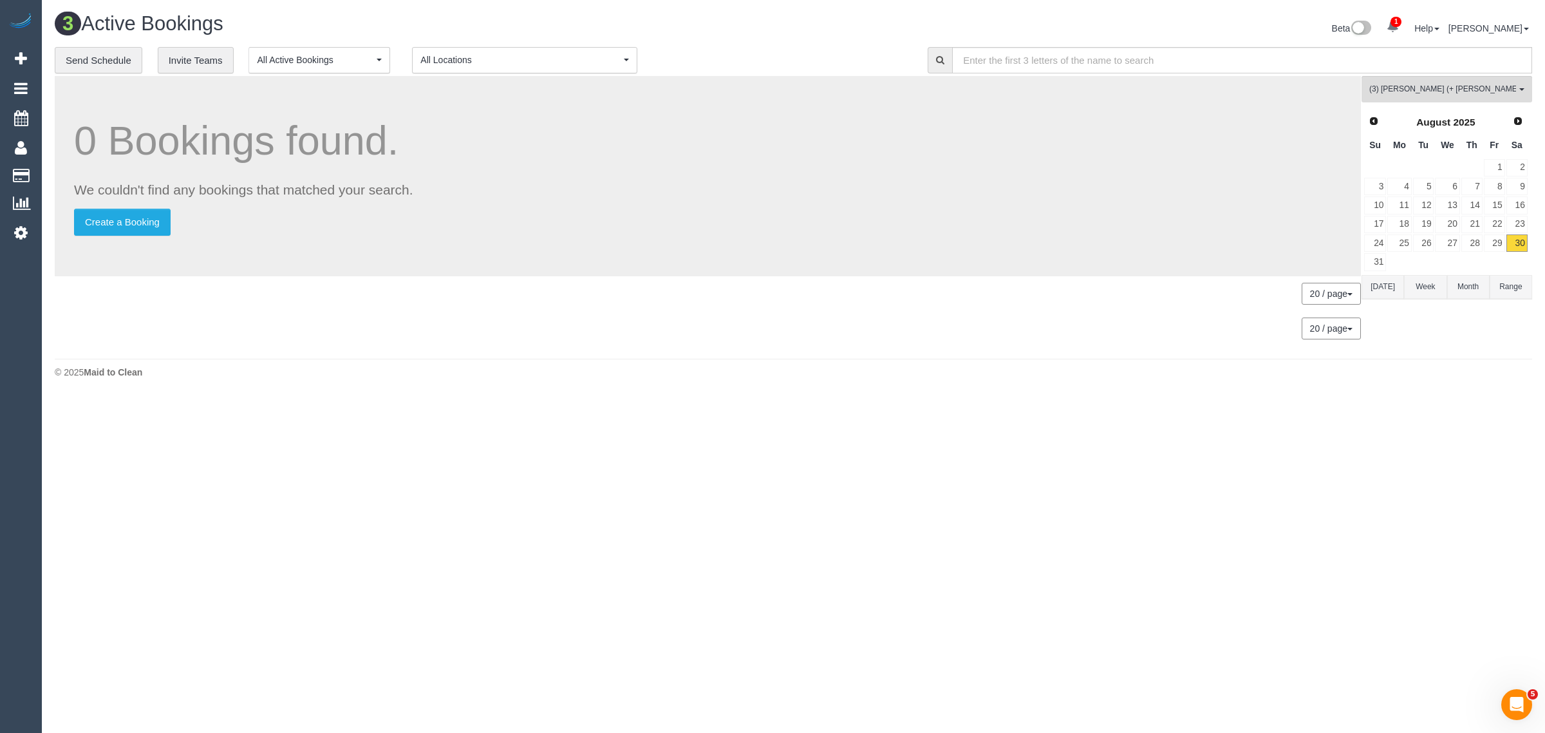
click at [770, 49] on div "**********" at bounding box center [482, 60] width 854 height 27
click at [1424, 84] on span "(3) Smruti (+ Jay) (C)" at bounding box center [1442, 89] width 147 height 11
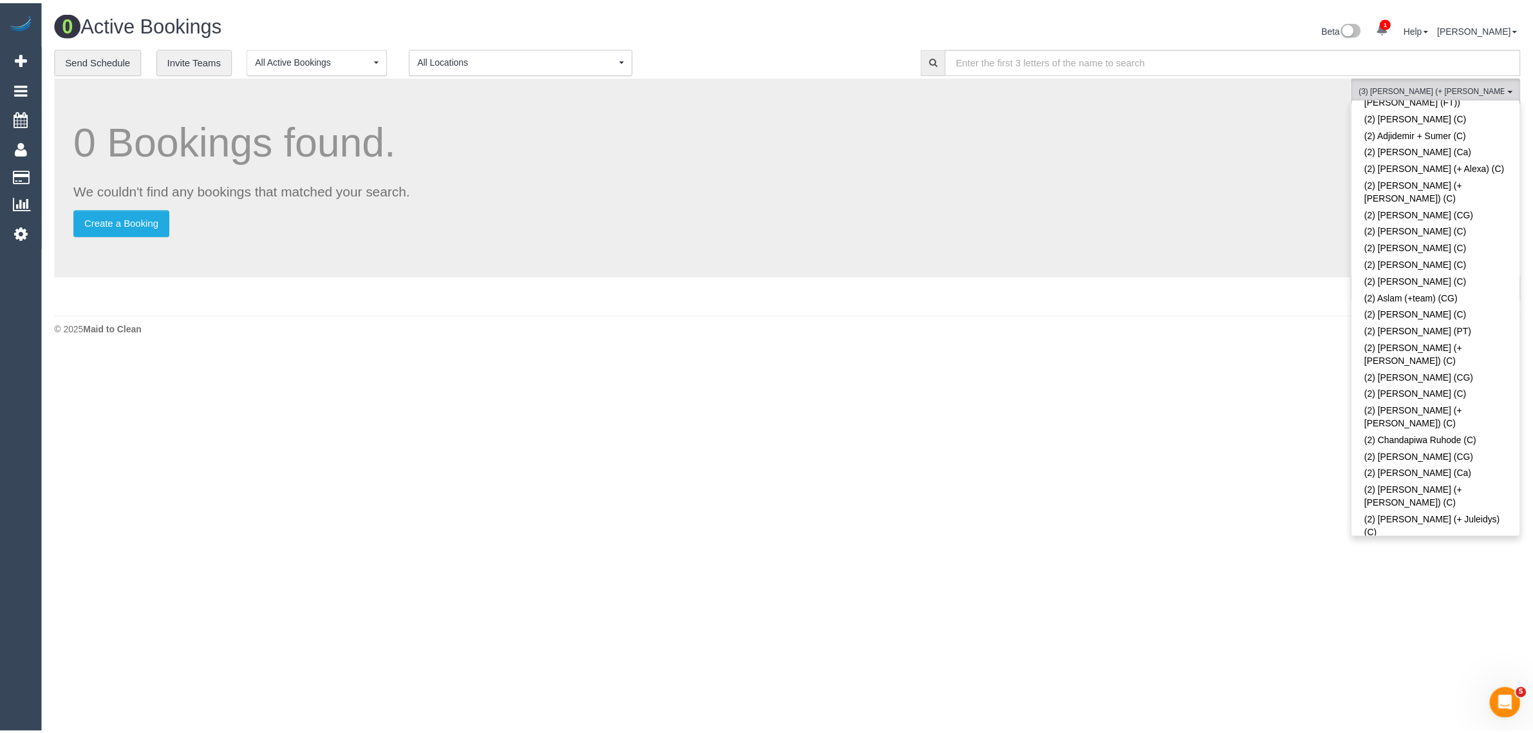
scroll to position [0, 0]
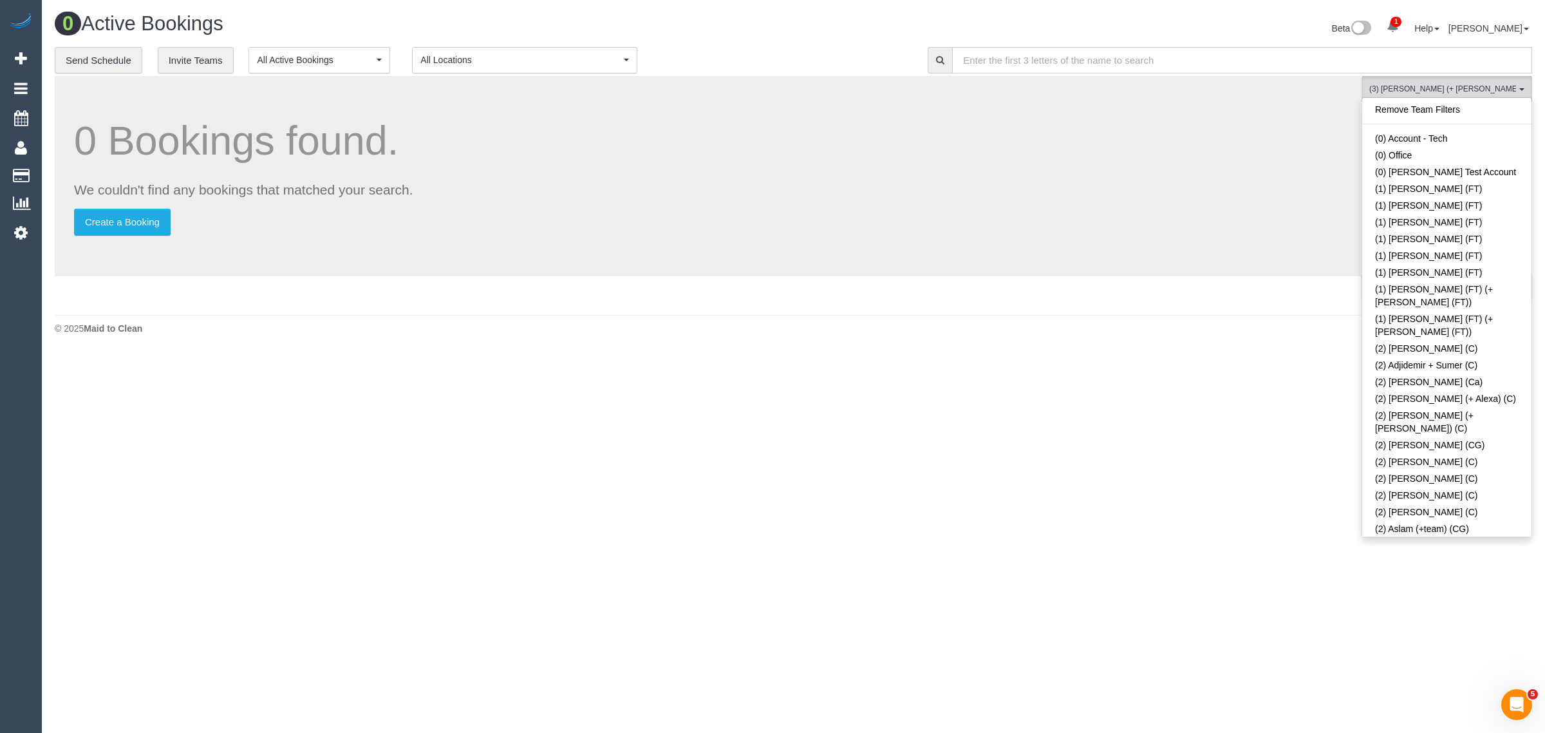
click at [1491, 108] on link "Remove Team Filters" at bounding box center [1446, 109] width 169 height 17
click at [1388, 106] on link "Remove Team Filters" at bounding box center [1446, 109] width 169 height 17
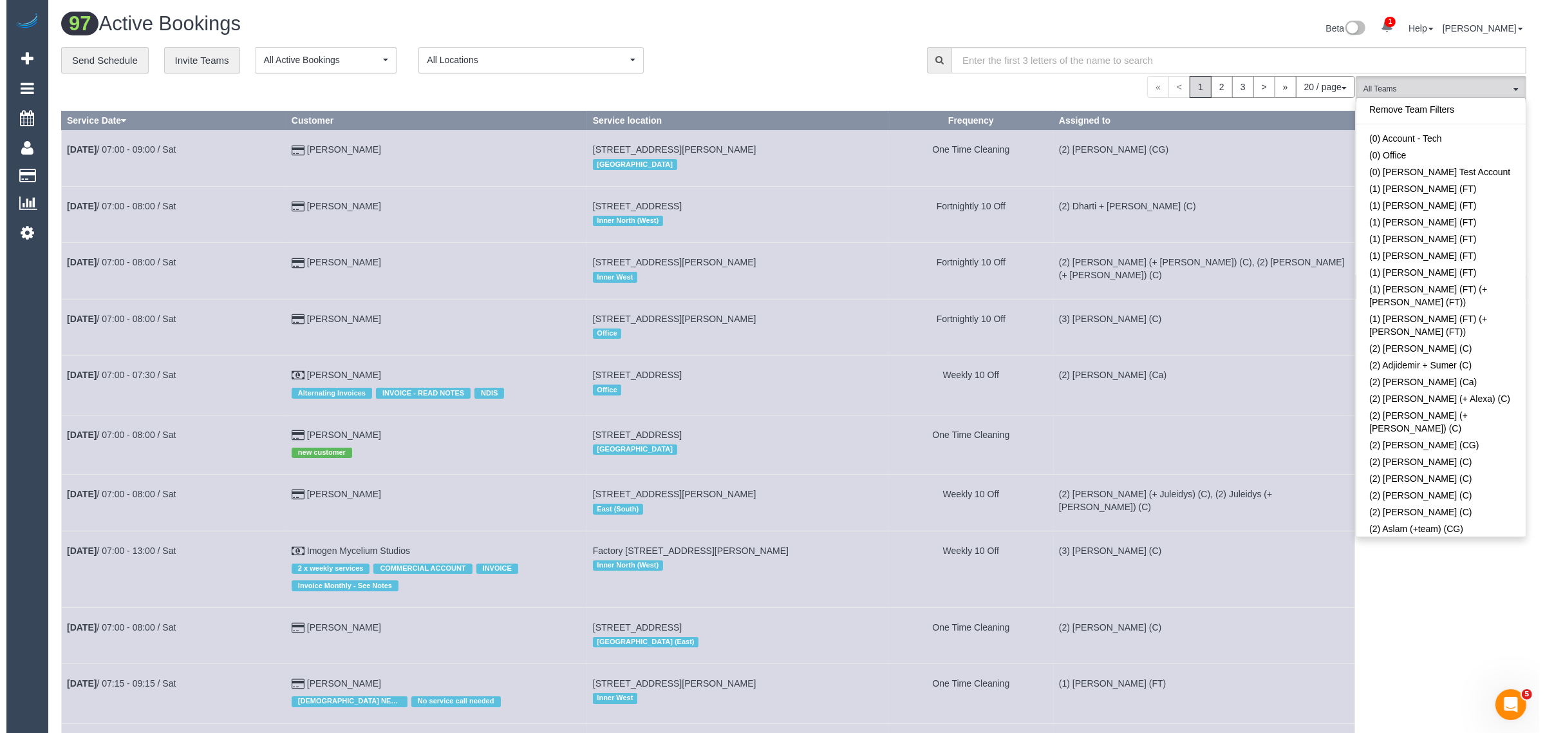
scroll to position [3730, 0]
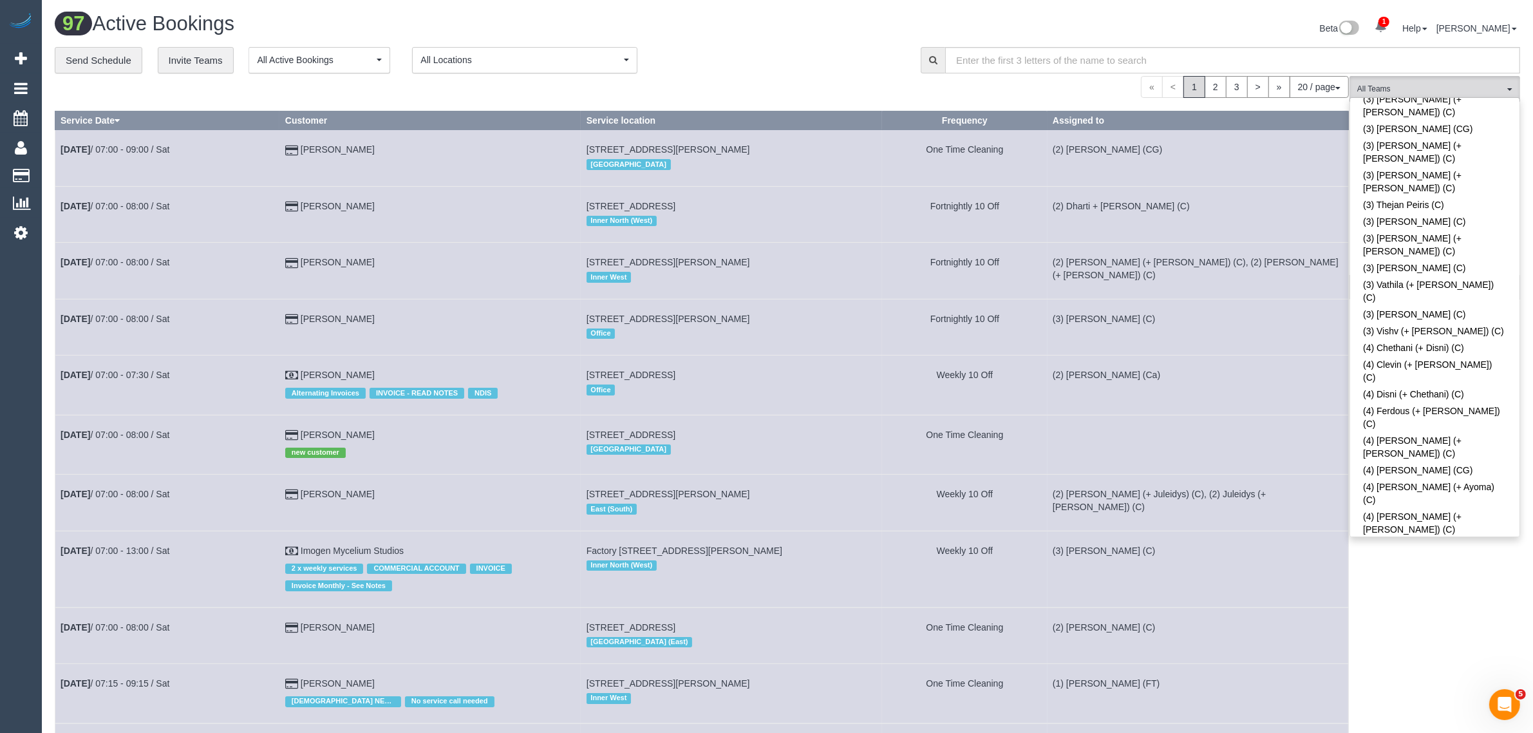
click at [696, 79] on div "« < 1 2 3 > » 20 / page 10 / page 20 / page 30 / page 40 / page 50 / page 100 /…" at bounding box center [702, 87] width 1294 height 22
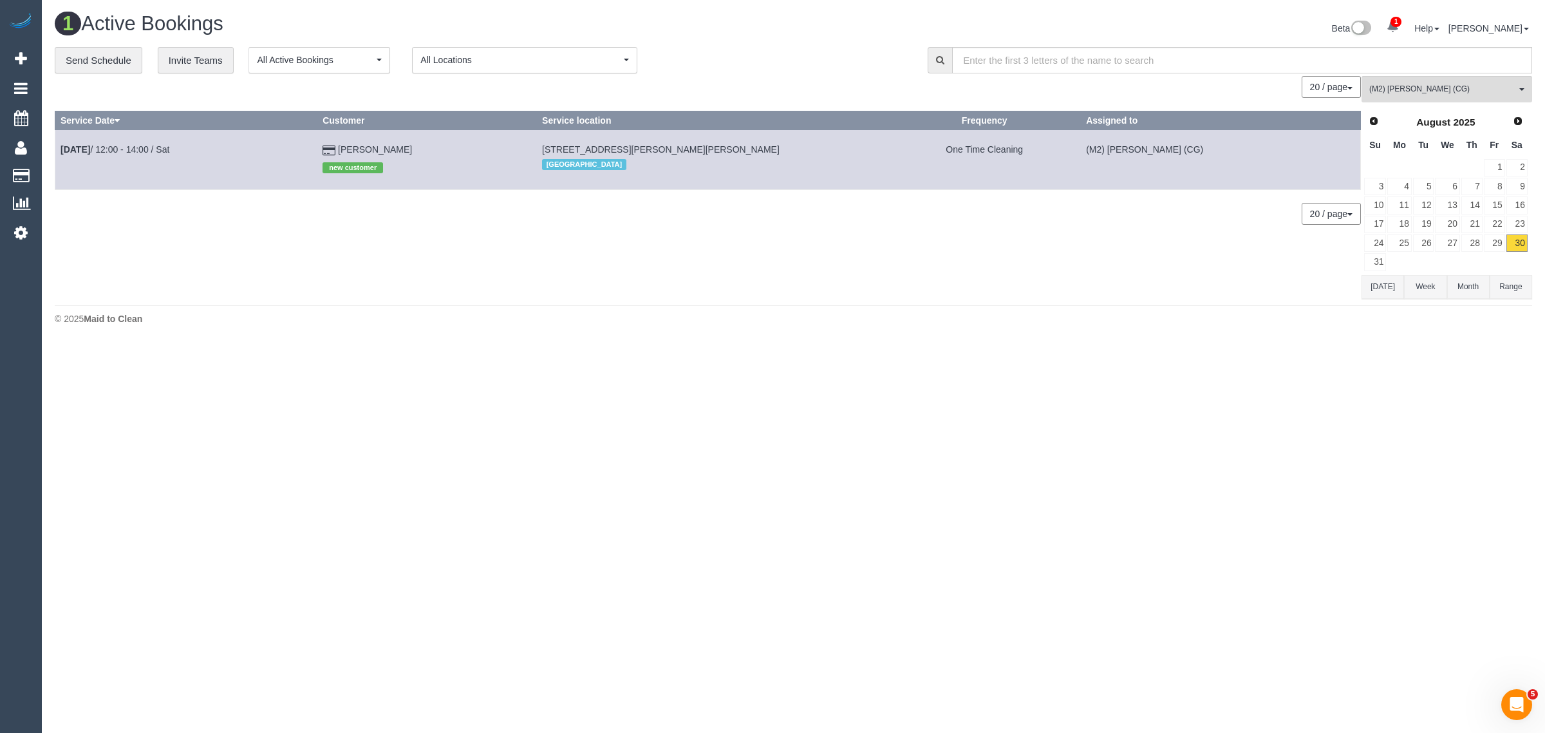
click at [664, 250] on div "0 Bookings found. We couldn't find any bookings that matched your search. Creat…" at bounding box center [708, 187] width 1307 height 223
drag, startPoint x: 431, startPoint y: 148, endPoint x: 62, endPoint y: 147, distance: 368.8
click at [62, 147] on tr "Aug 30th / 12:00 - 14:00 / Sat Rija Ahmed new customer 23b Odean Avenue, Clyde …" at bounding box center [707, 159] width 1305 height 59
copy tr "Aug 30th / 12:00 - 14:00 / Sat Rija Ahmed"
click at [1445, 97] on button "(M2) Sayan Sayanthan (CG) All Teams" at bounding box center [1446, 89] width 171 height 26
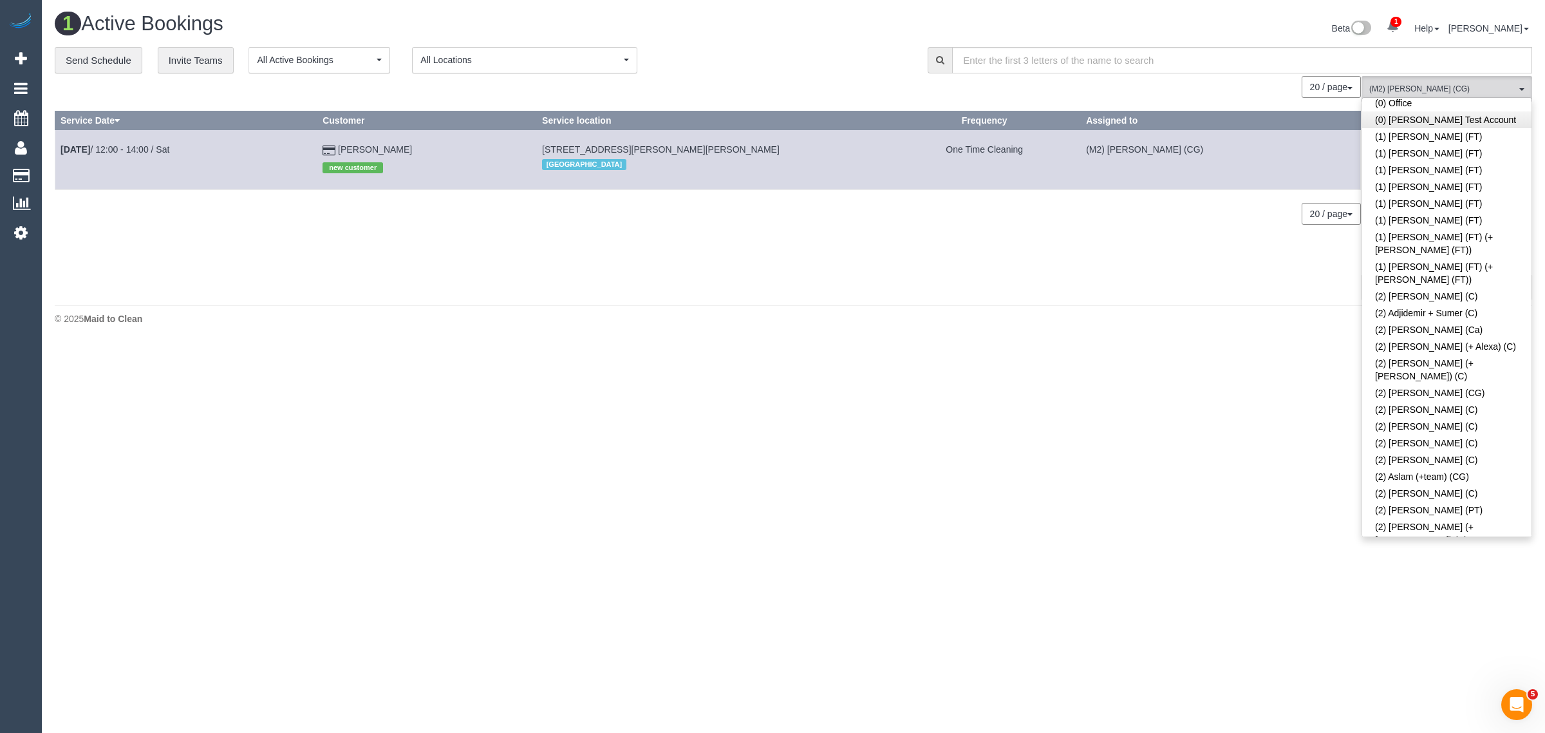
scroll to position [0, 0]
click at [1431, 111] on link "Remove Team Filters" at bounding box center [1446, 109] width 169 height 17
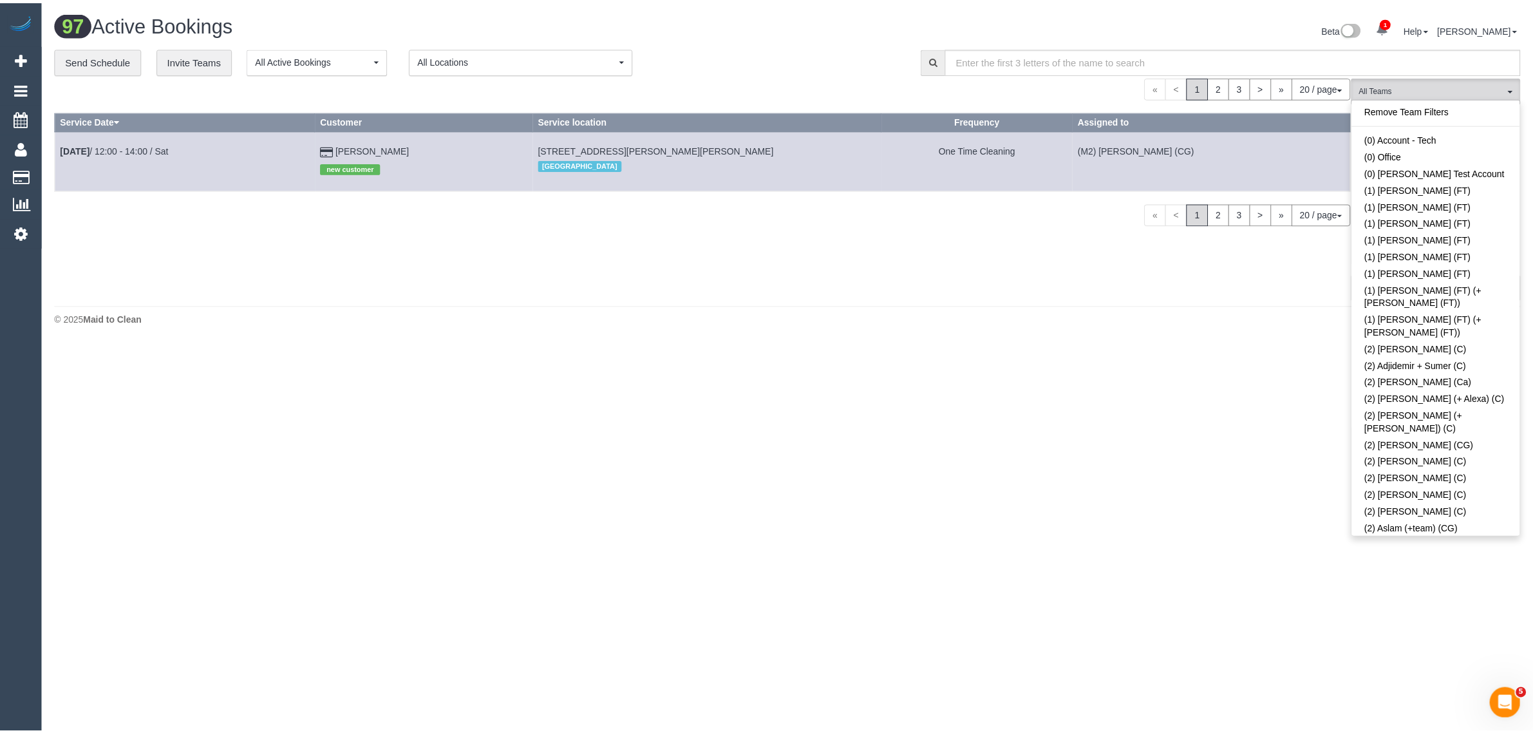
scroll to position [3773, 0]
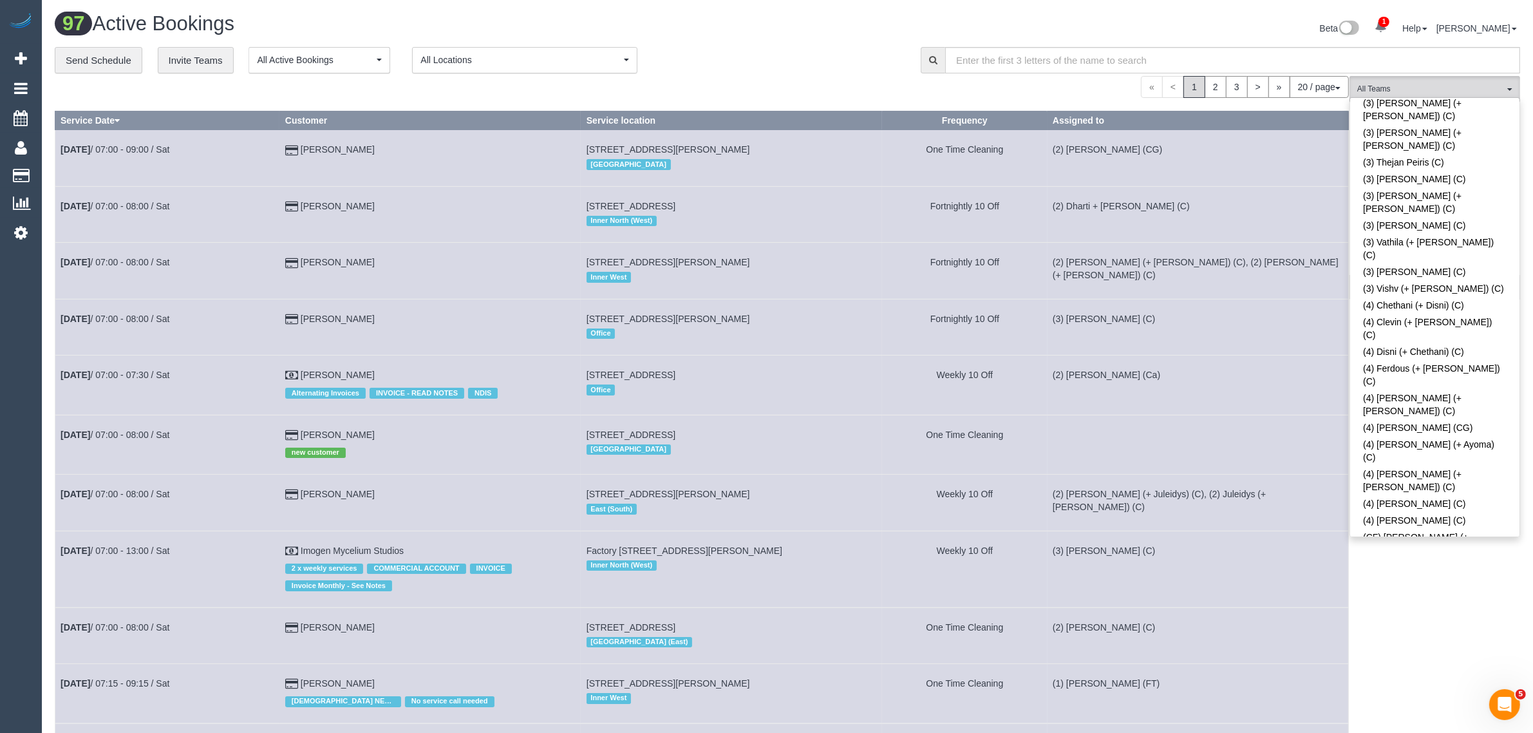
click at [760, 47] on div "**********" at bounding box center [478, 60] width 846 height 27
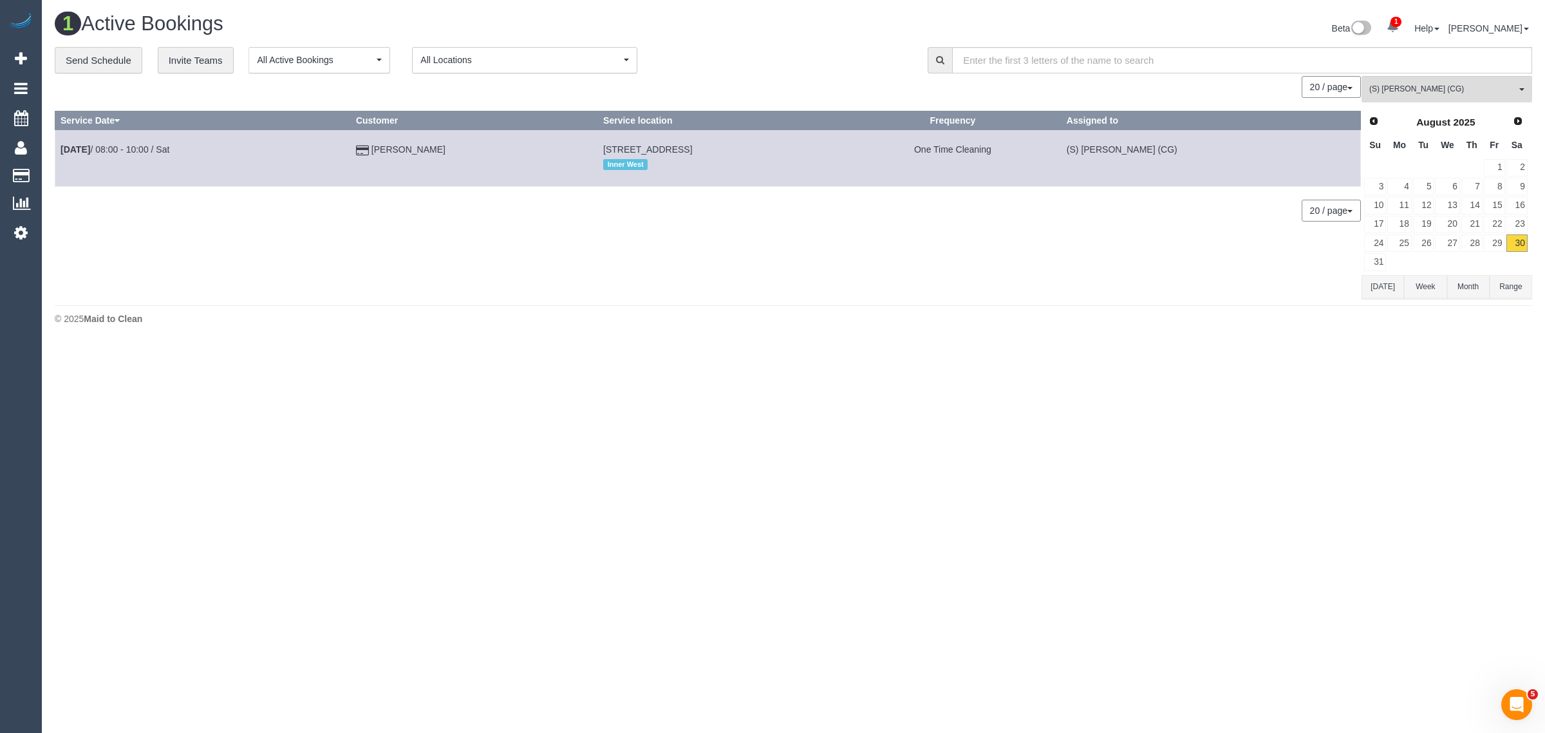
click at [700, 295] on div "0 Bookings found. We couldn't find any bookings that matched your search. Creat…" at bounding box center [708, 187] width 1307 height 223
click at [429, 149] on link "Dante Davidson Daniele" at bounding box center [408, 149] width 74 height 10
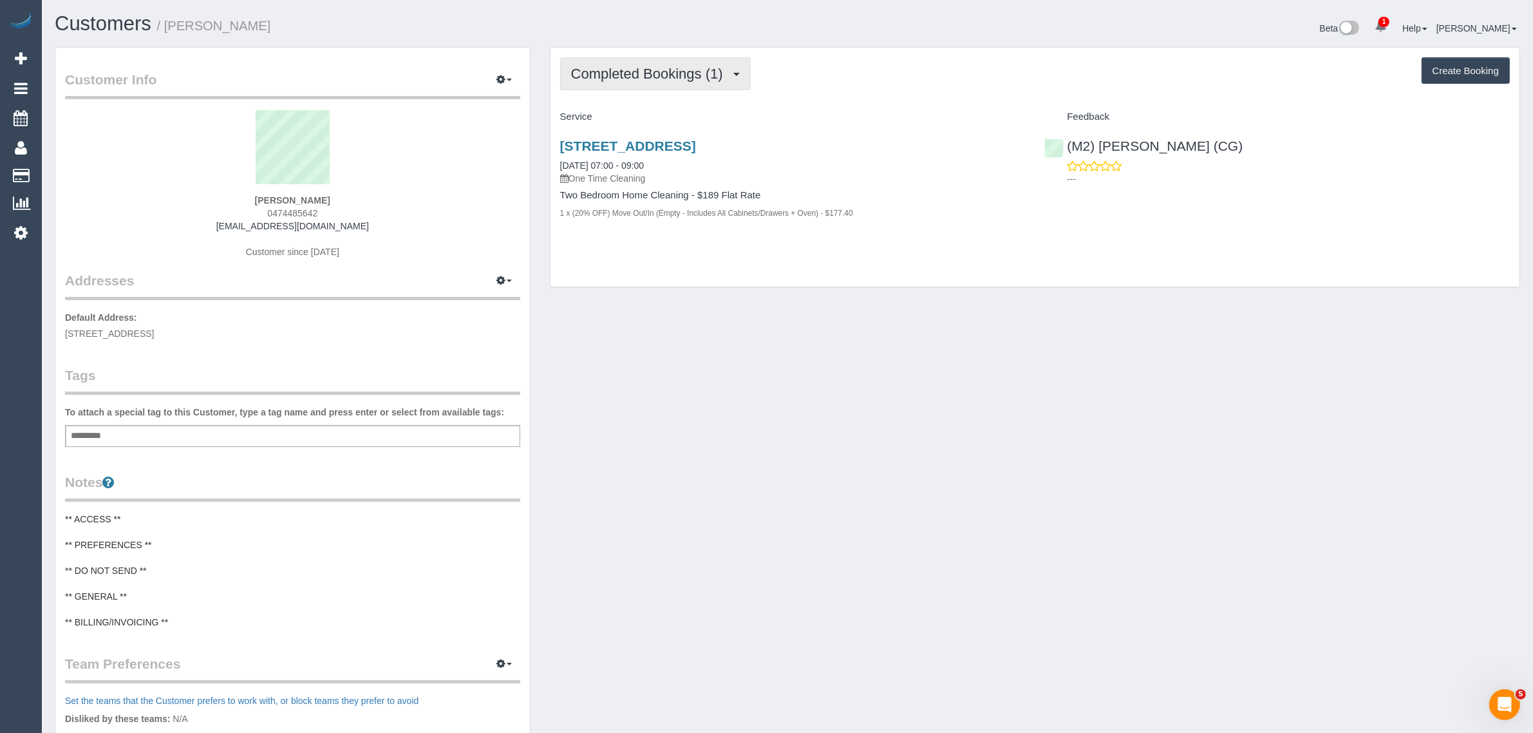
click at [617, 66] on span "Completed Bookings (1)" at bounding box center [650, 74] width 158 height 16
click at [596, 120] on link "Upcoming Bookings (1)" at bounding box center [628, 120] width 134 height 17
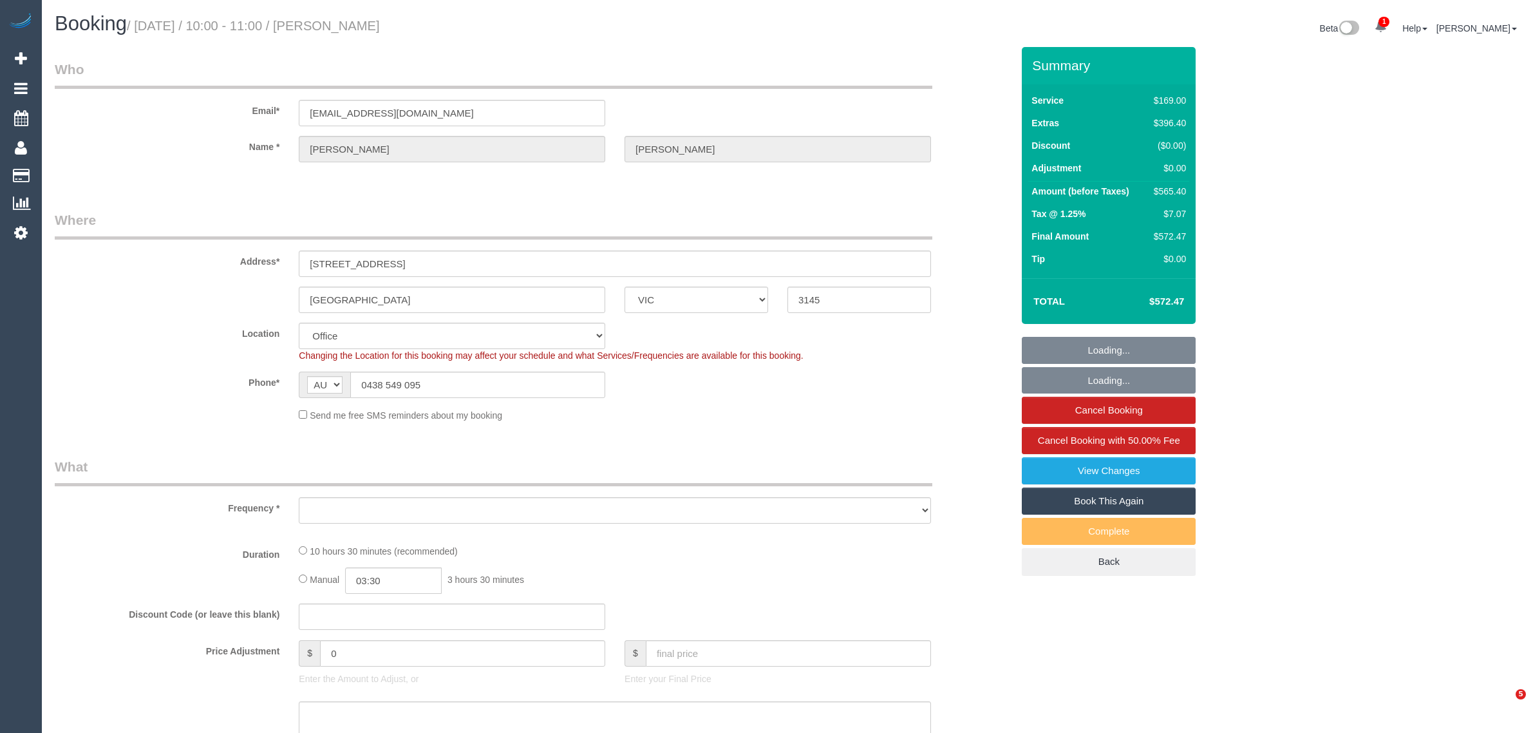
select select "VIC"
select select "object:2208"
select select "number:28"
select select "number:14"
select select "number:19"
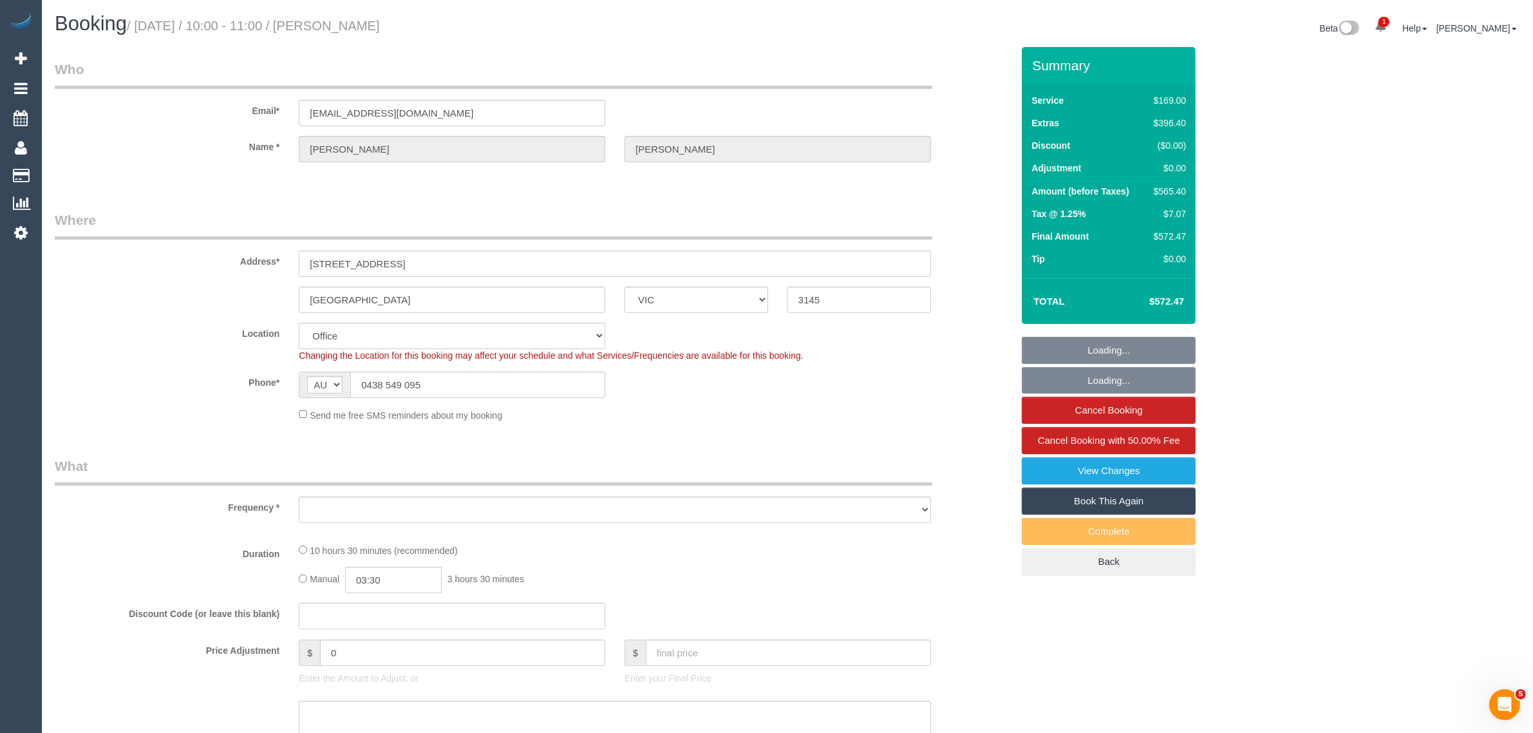
select select "number:24"
select select "number:26"
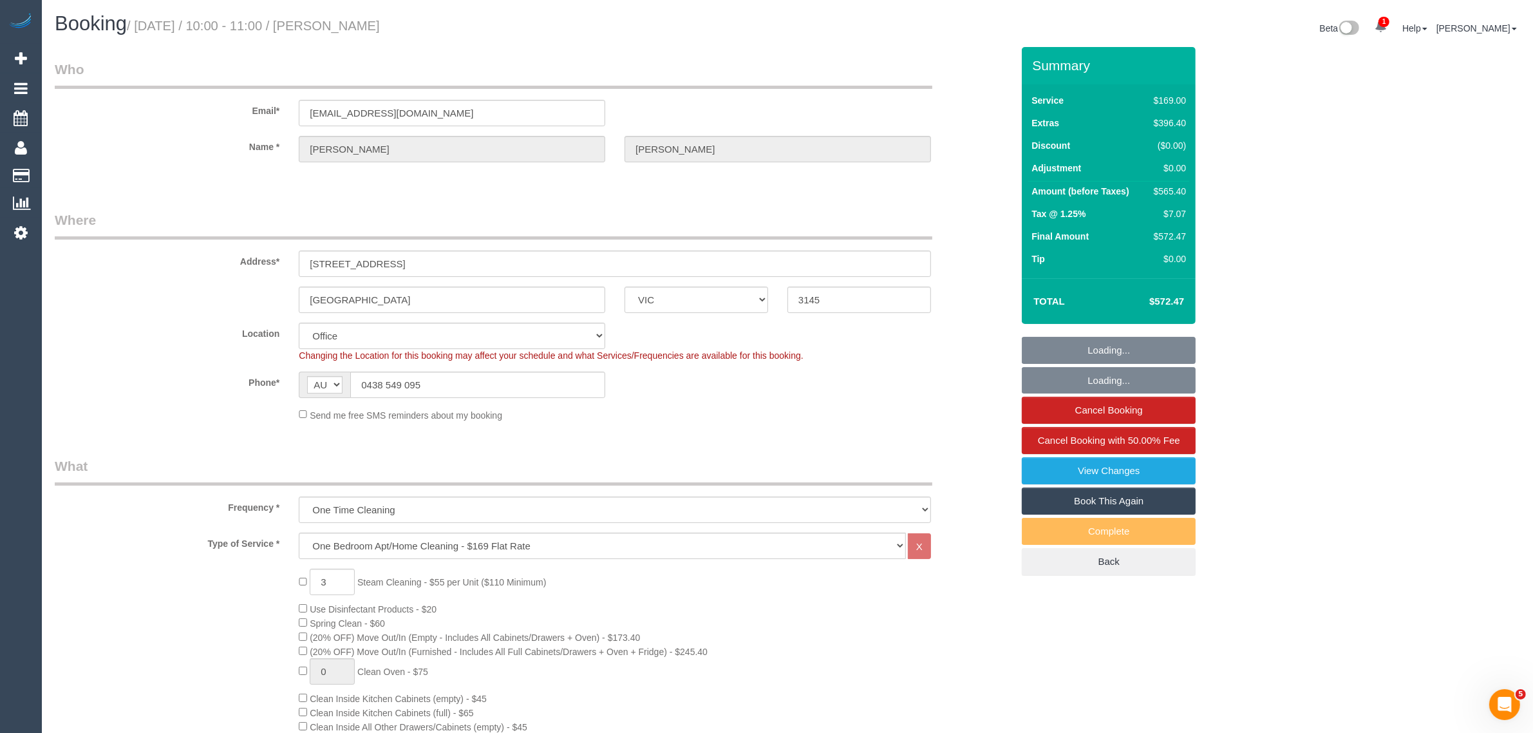
click at [982, 251] on div "Address* [STREET_ADDRESS]" at bounding box center [533, 243] width 976 height 66
click at [978, 348] on div "Location [GEOGRAPHIC_DATA] (North) East (South) [GEOGRAPHIC_DATA] (East) [GEOGR…" at bounding box center [533, 341] width 976 height 39
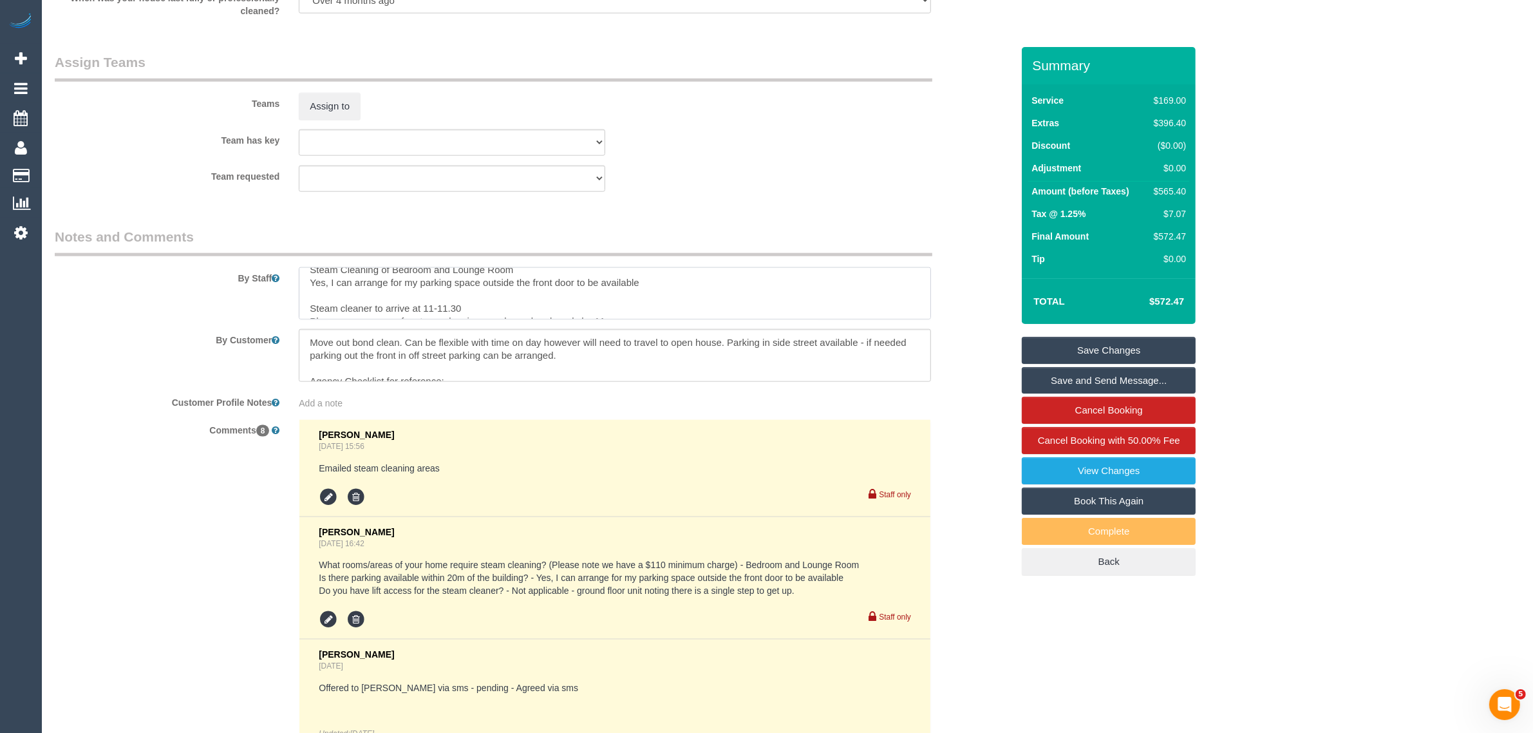
scroll to position [32, 0]
drag, startPoint x: 464, startPoint y: 296, endPoint x: 301, endPoint y: 303, distance: 163.0
click at [301, 303] on textarea at bounding box center [615, 293] width 632 height 53
type textarea "Estimated time 6-7 hours Steam Cleaning of Bedroom and Lounge Room Yes, I can a…"
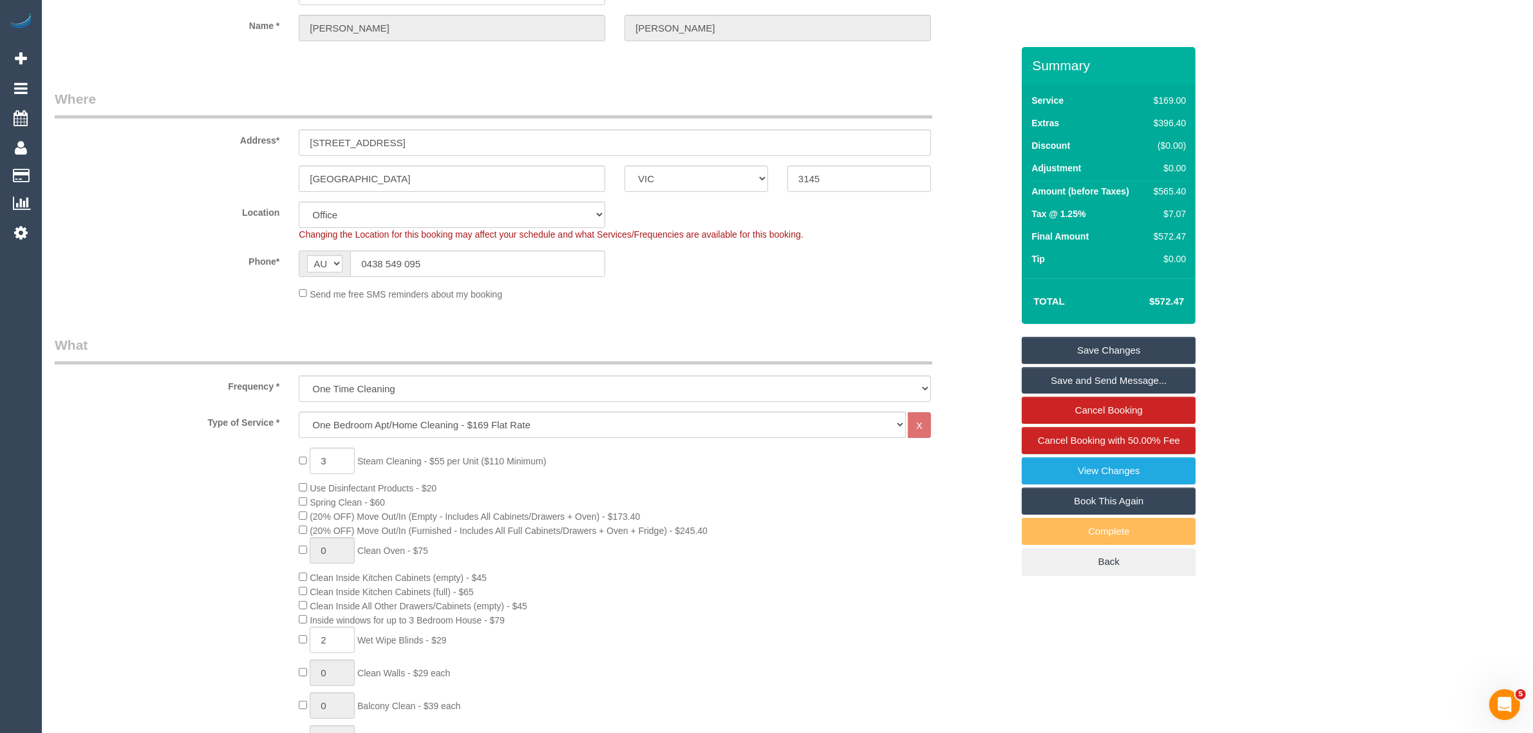
scroll to position [0, 0]
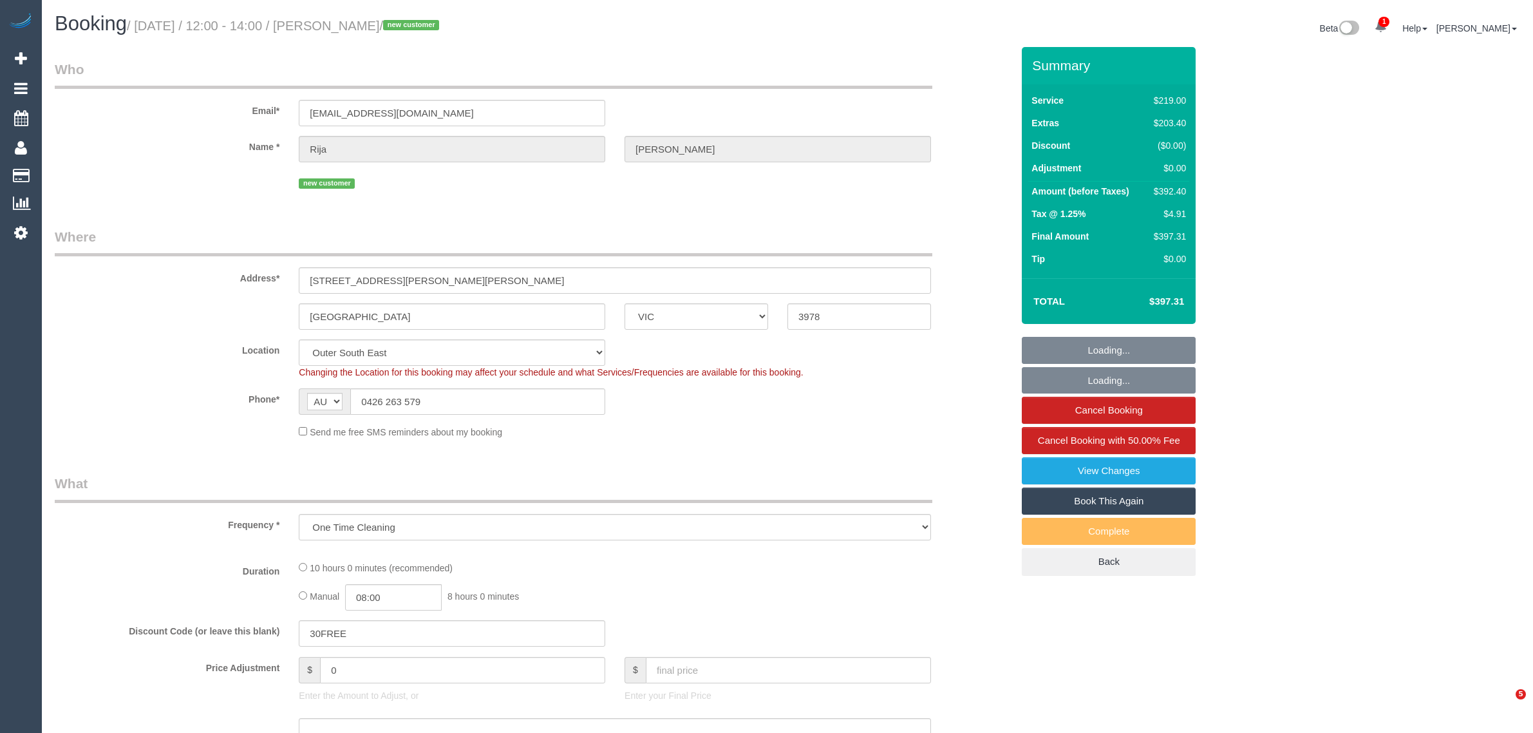
select select "VIC"
select select "number:28"
select select "number:14"
select select "number:19"
select select "number:24"
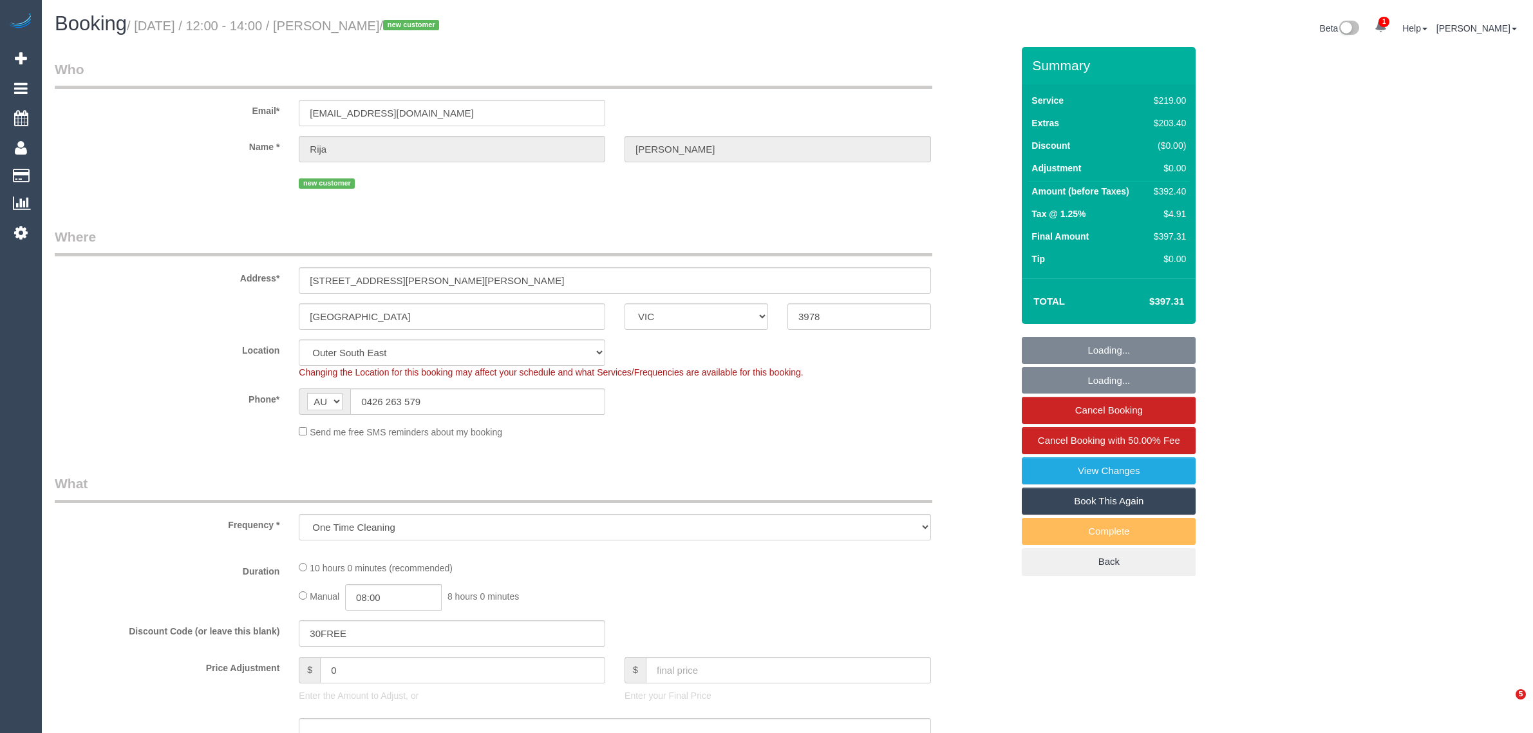
select select "number:26"
select select "object:724"
select select "string:stripe-pm_1RvxrR2GScqysDRVq4noj3pA"
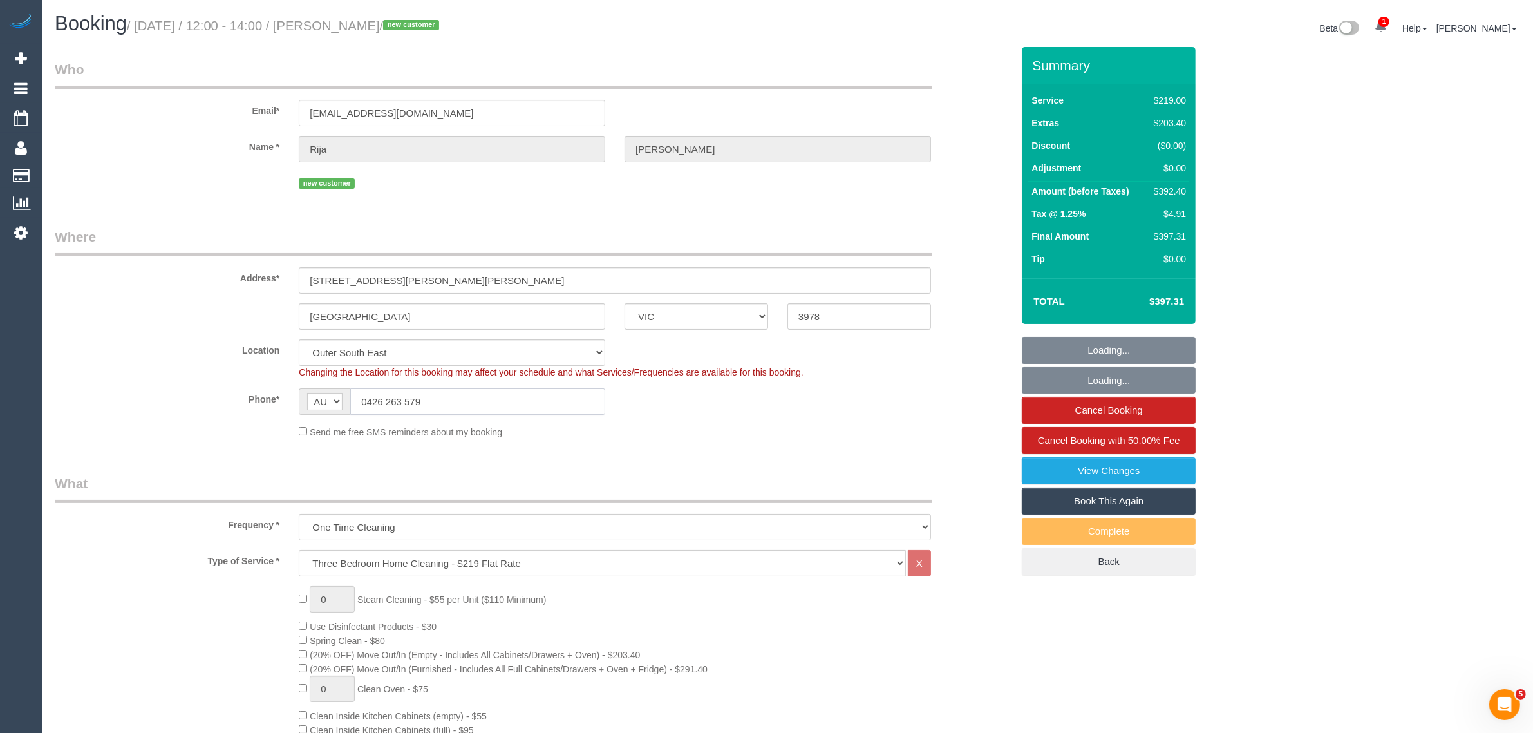
click at [510, 404] on input "0426 263 579" at bounding box center [477, 401] width 255 height 26
select select "spot1"
click at [510, 404] on input "0426 263 579" at bounding box center [477, 401] width 255 height 26
click at [512, 404] on input "0426 263 579" at bounding box center [477, 401] width 255 height 26
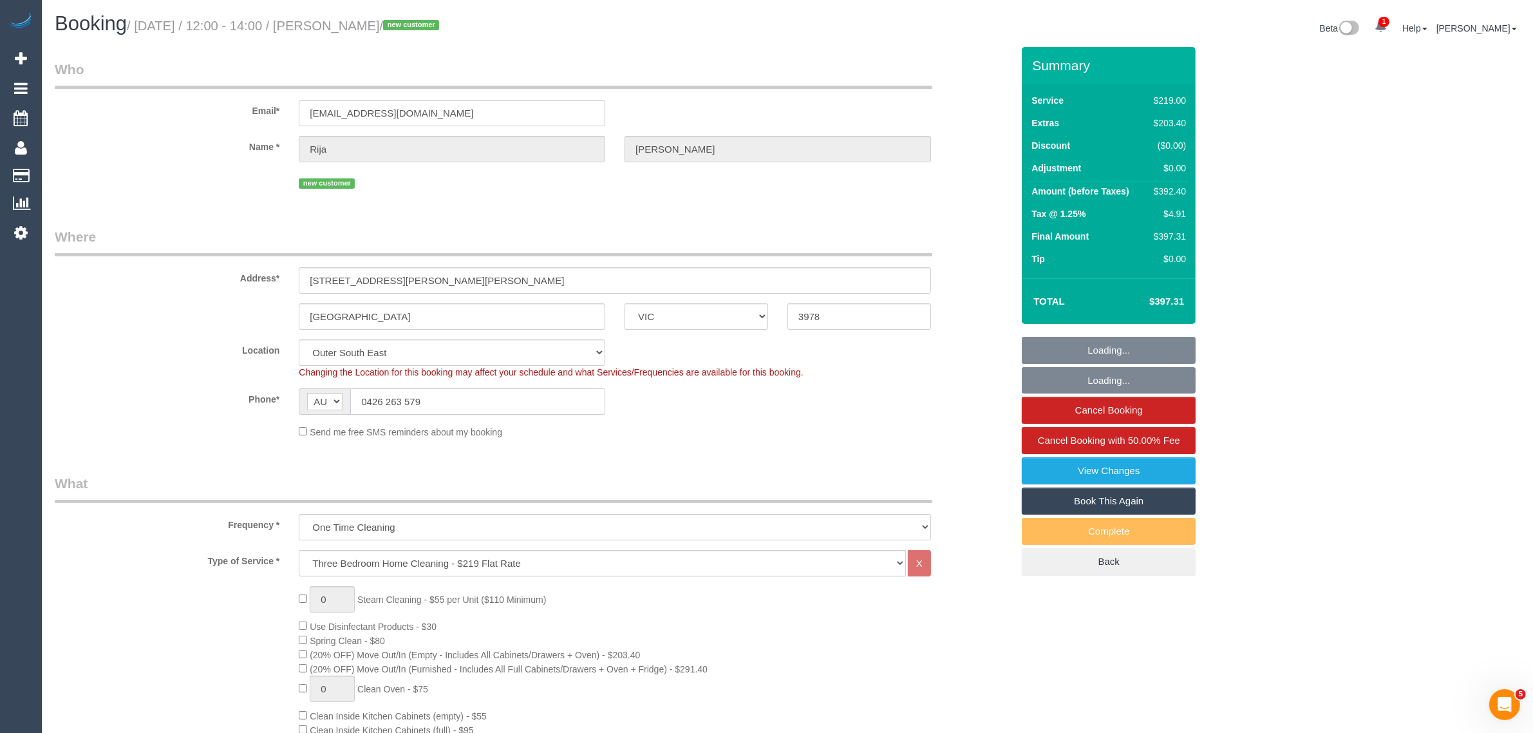
click at [512, 404] on input "0426 263 579" at bounding box center [477, 401] width 255 height 26
click at [498, 391] on input "0426 263 579" at bounding box center [477, 401] width 255 height 26
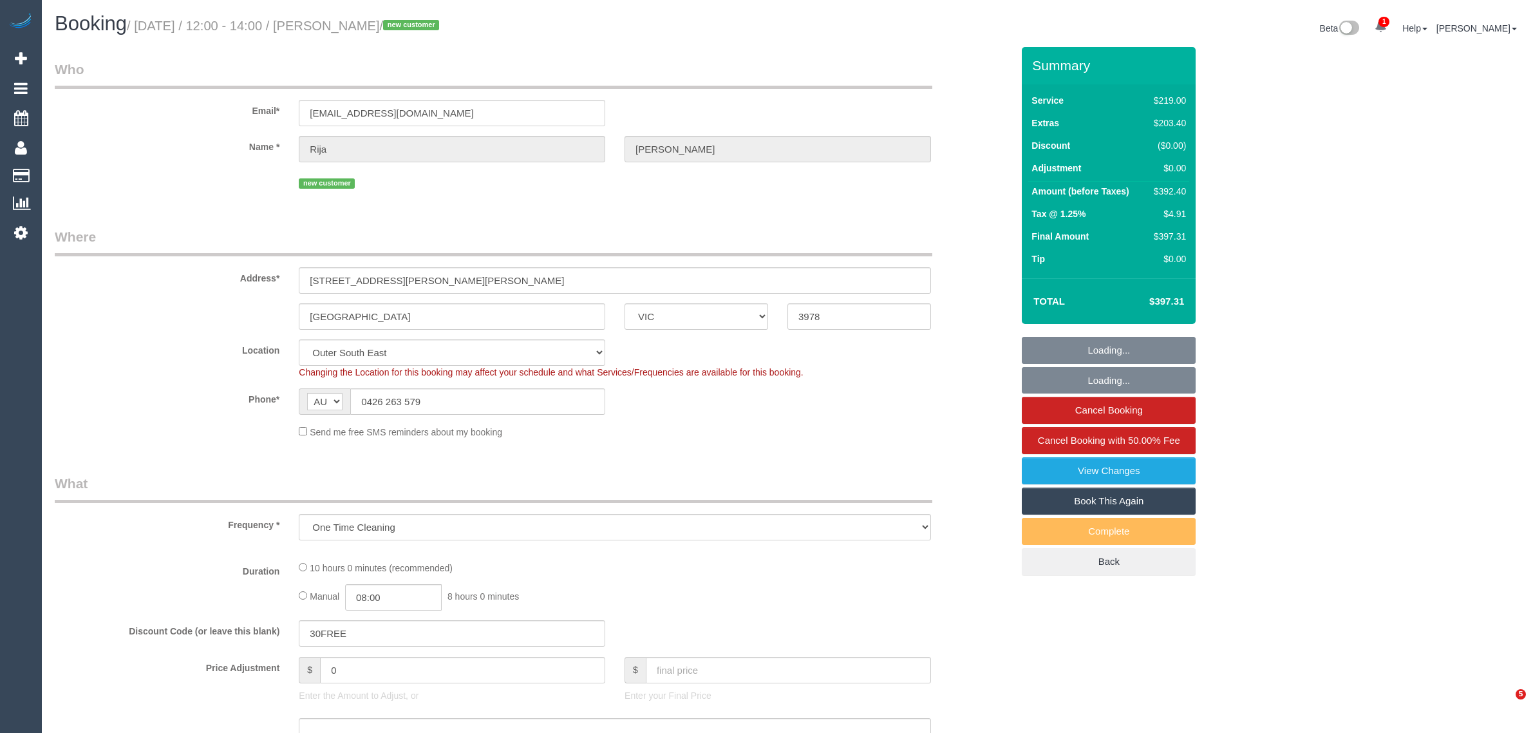
select select "VIC"
select select "string:stripe-pm_1RvxrR2GScqysDRVq4noj3pA"
select select "number:28"
select select "number:14"
select select "number:19"
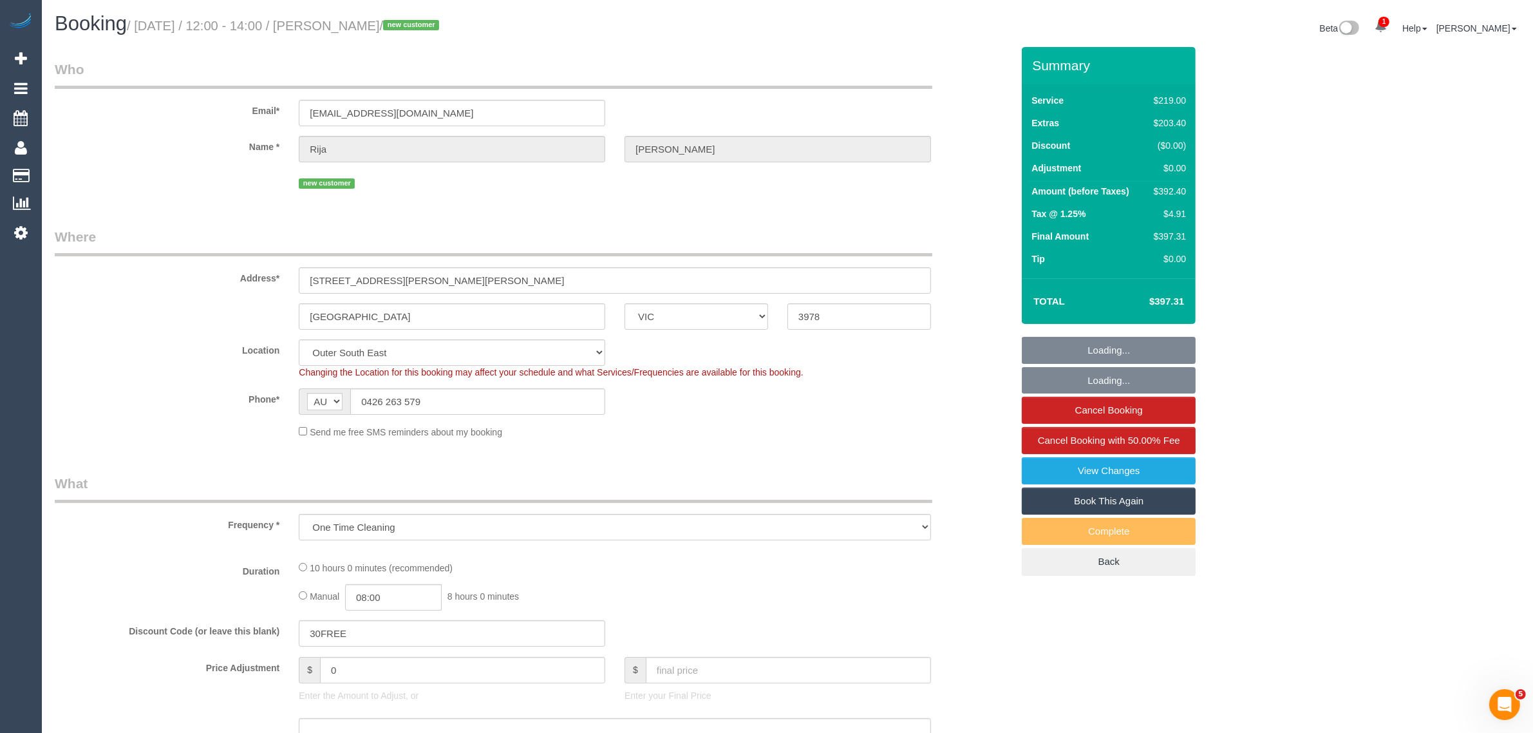
select select "number:24"
select select "number:26"
select select "object:724"
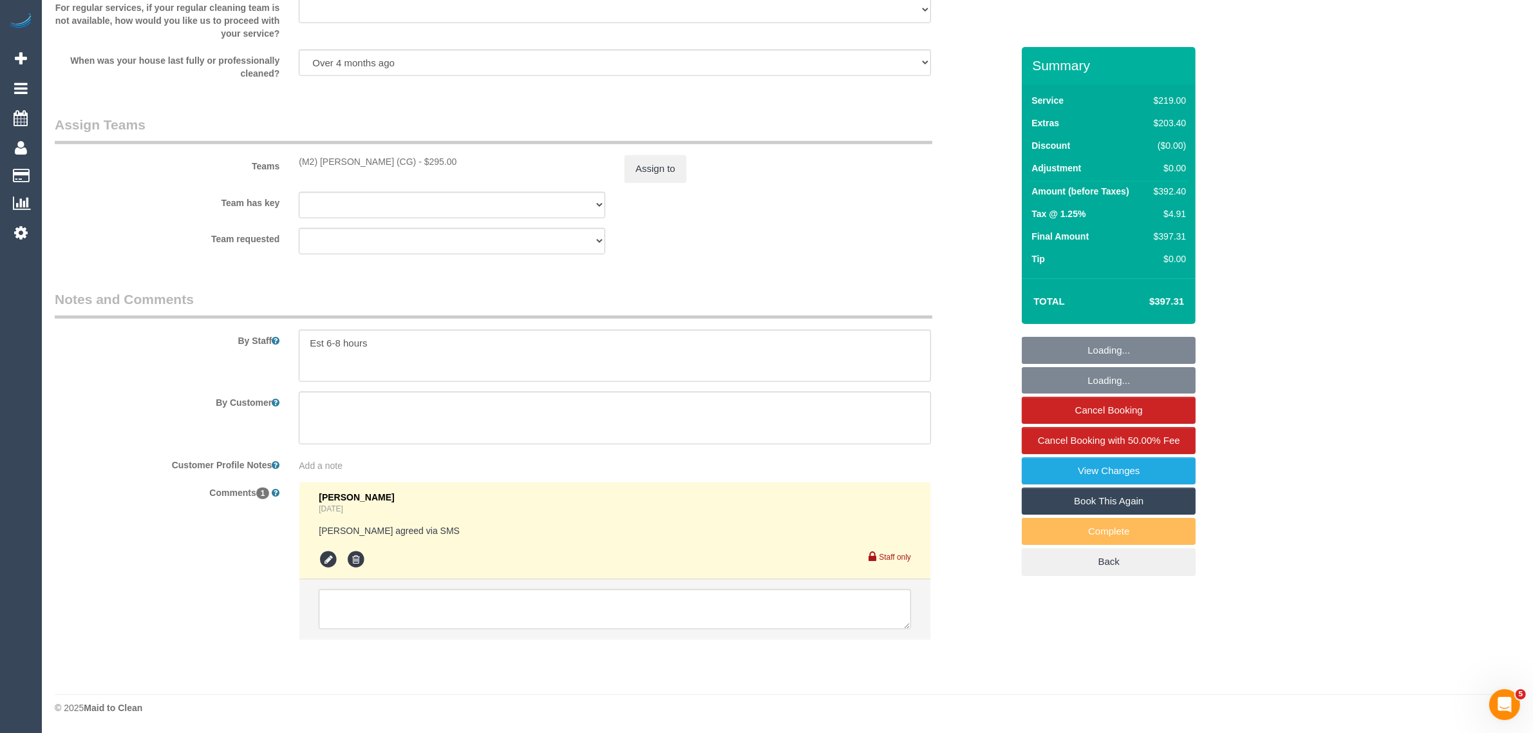
scroll to position [1815, 0]
select select "spot1"
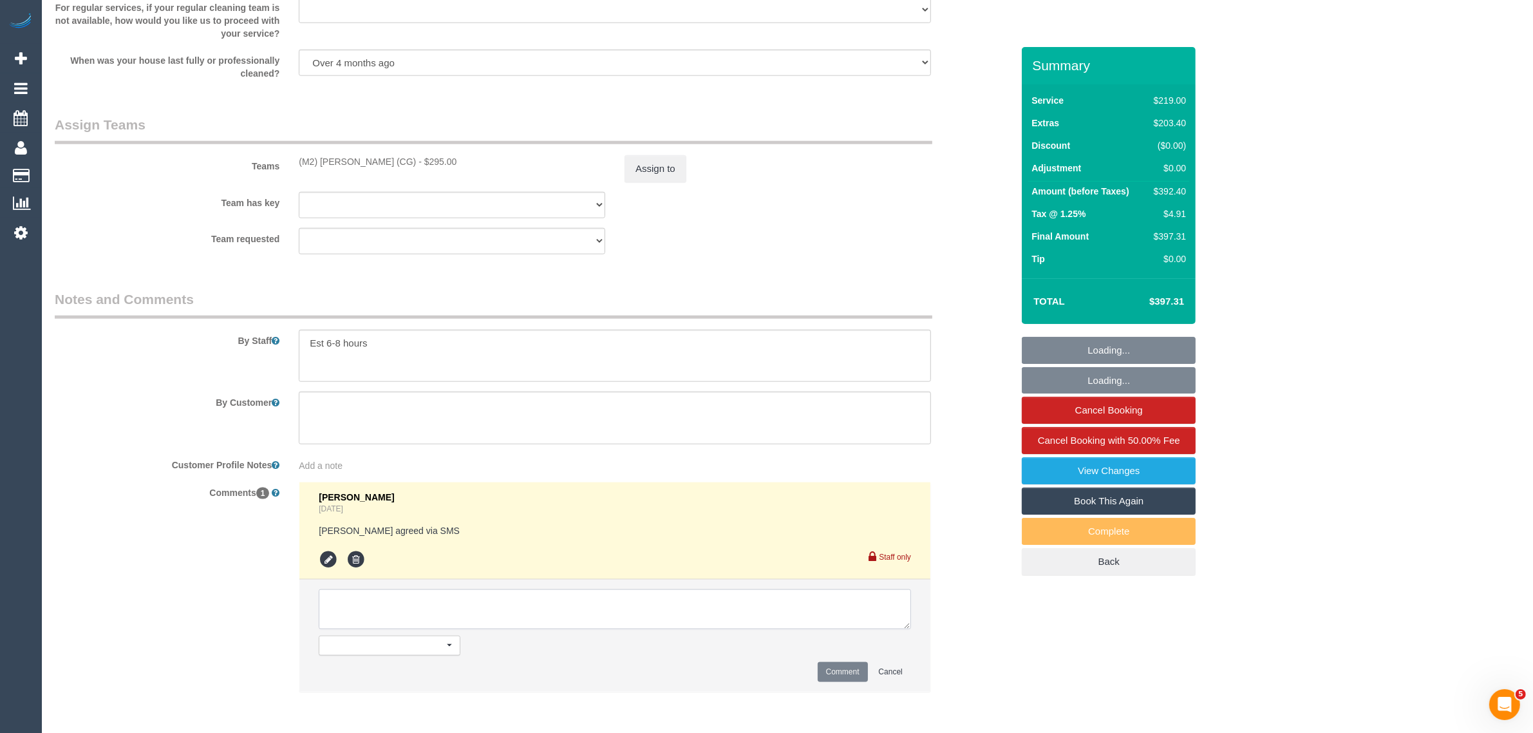
click at [677, 603] on textarea at bounding box center [615, 609] width 592 height 40
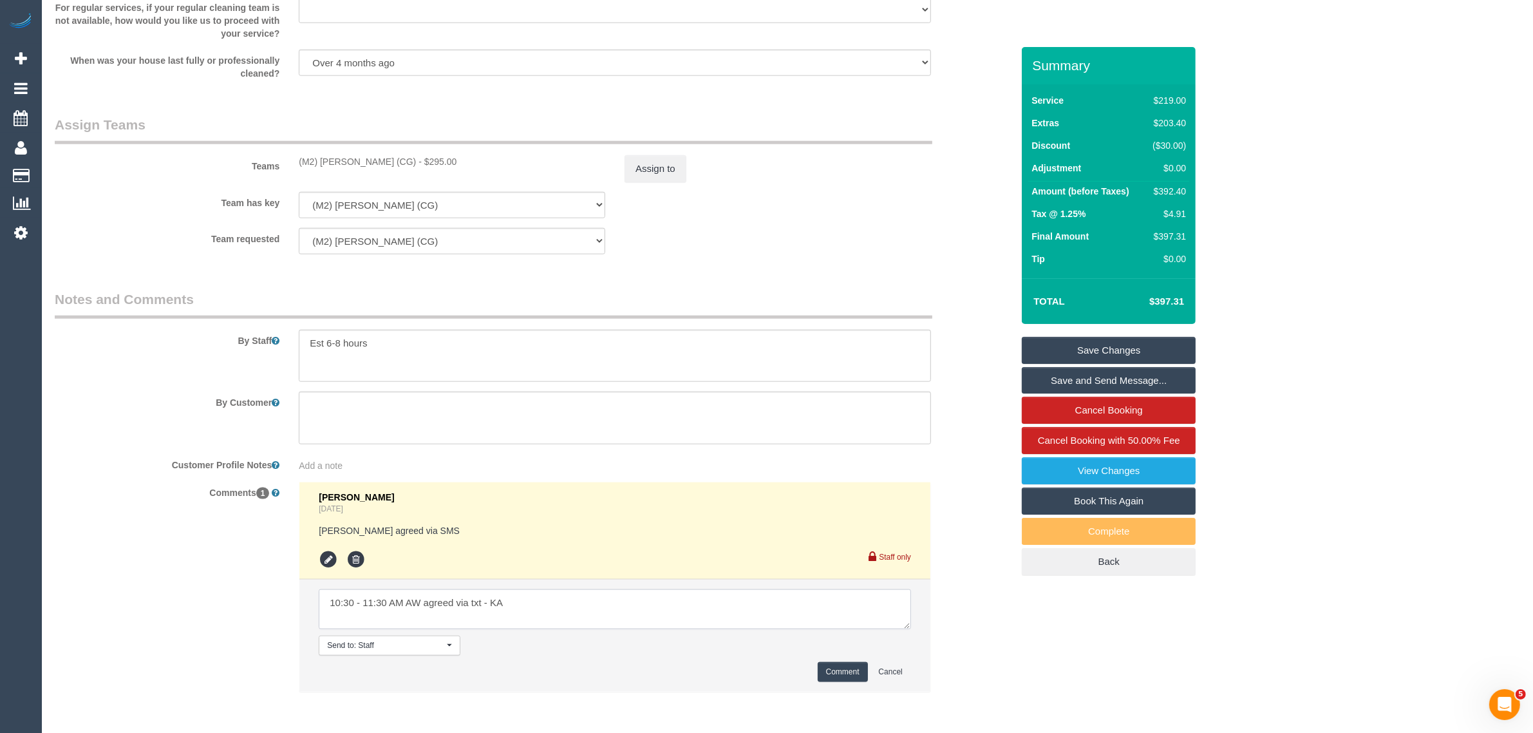
type textarea "10:30 - 11:30 AM AW agreed via txt - KA"
click at [845, 667] on button "Comment" at bounding box center [842, 672] width 50 height 20
click at [655, 171] on button "Assign to" at bounding box center [655, 168] width 62 height 27
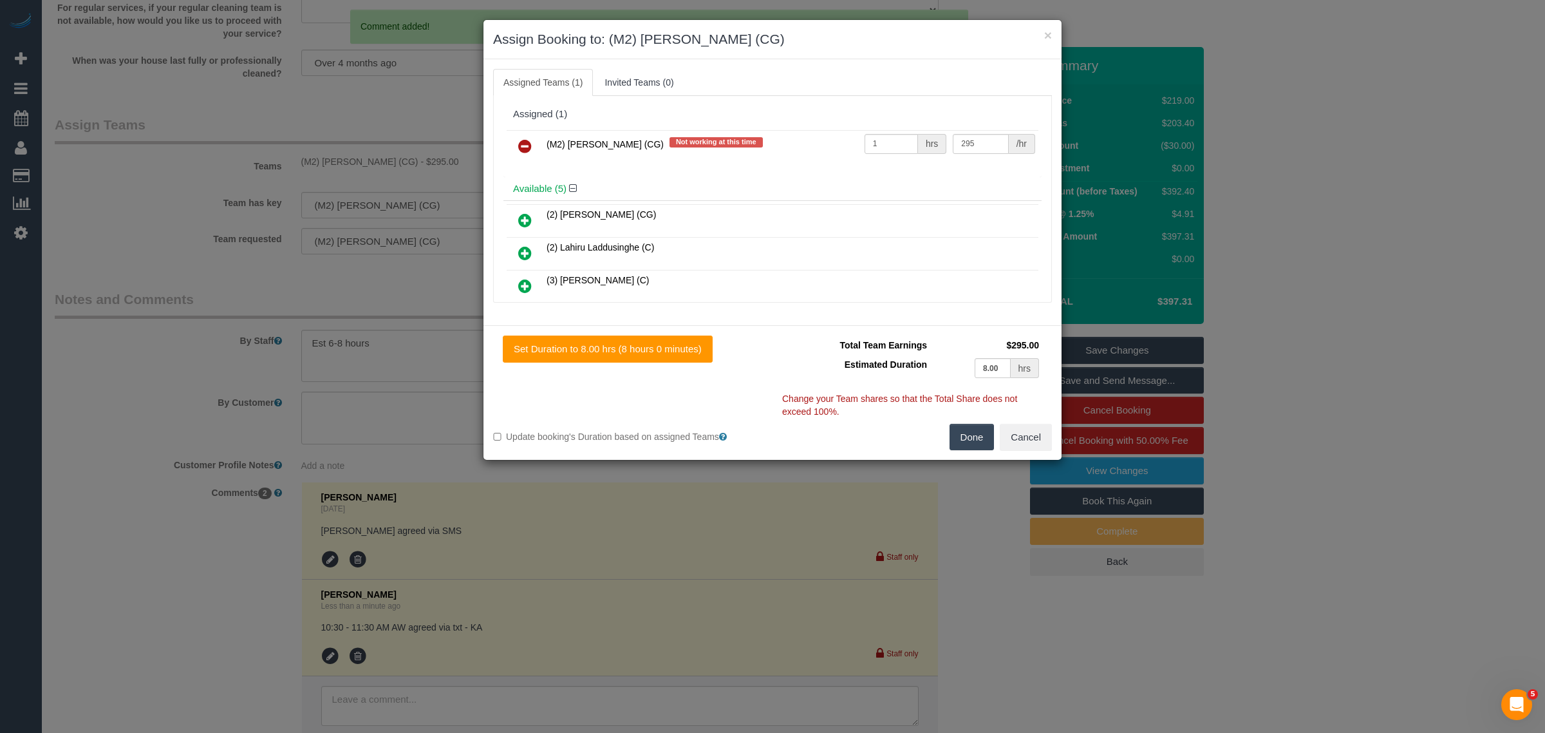
click at [518, 137] on link at bounding box center [525, 147] width 30 height 26
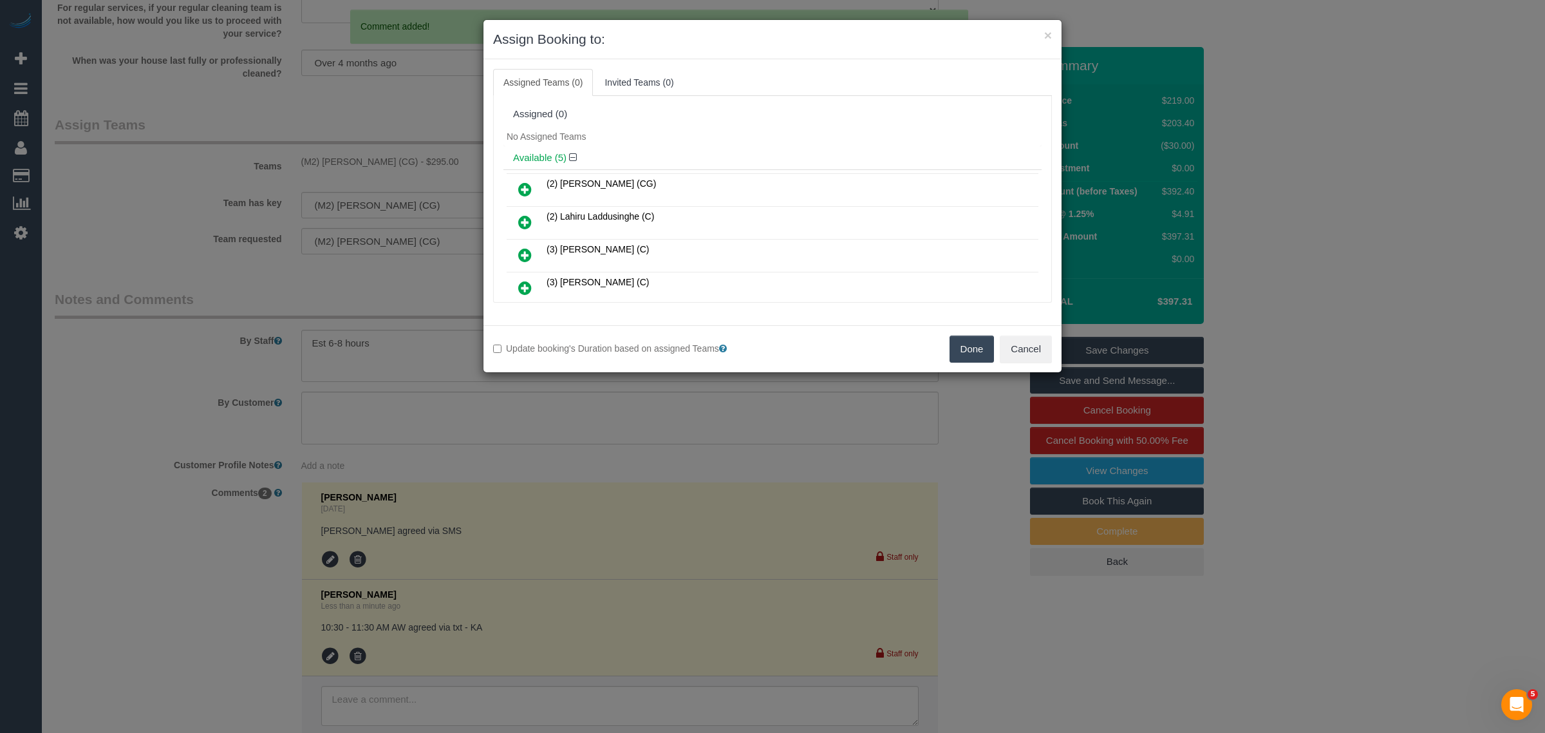
click at [961, 346] on button "Done" at bounding box center [971, 348] width 45 height 27
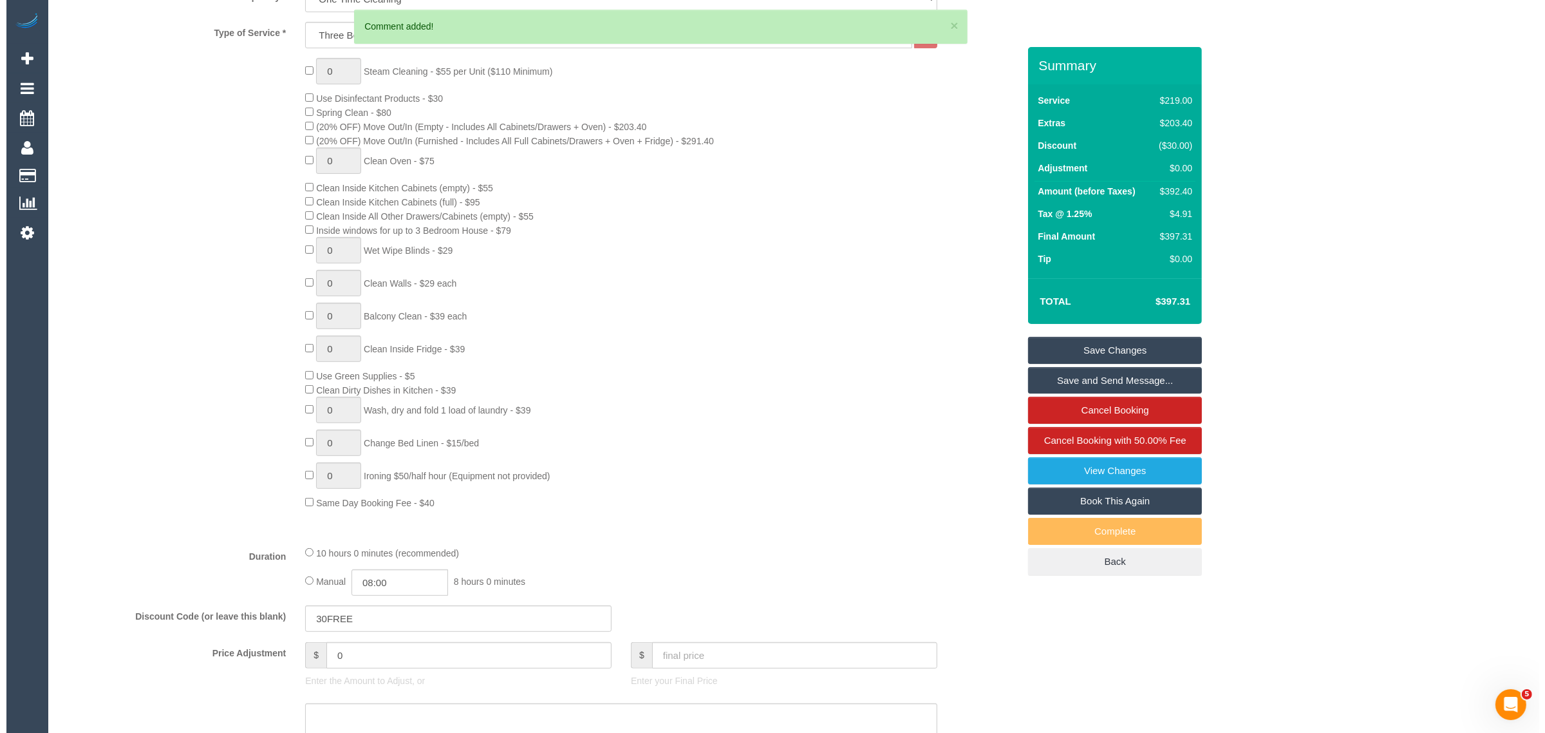
scroll to position [0, 0]
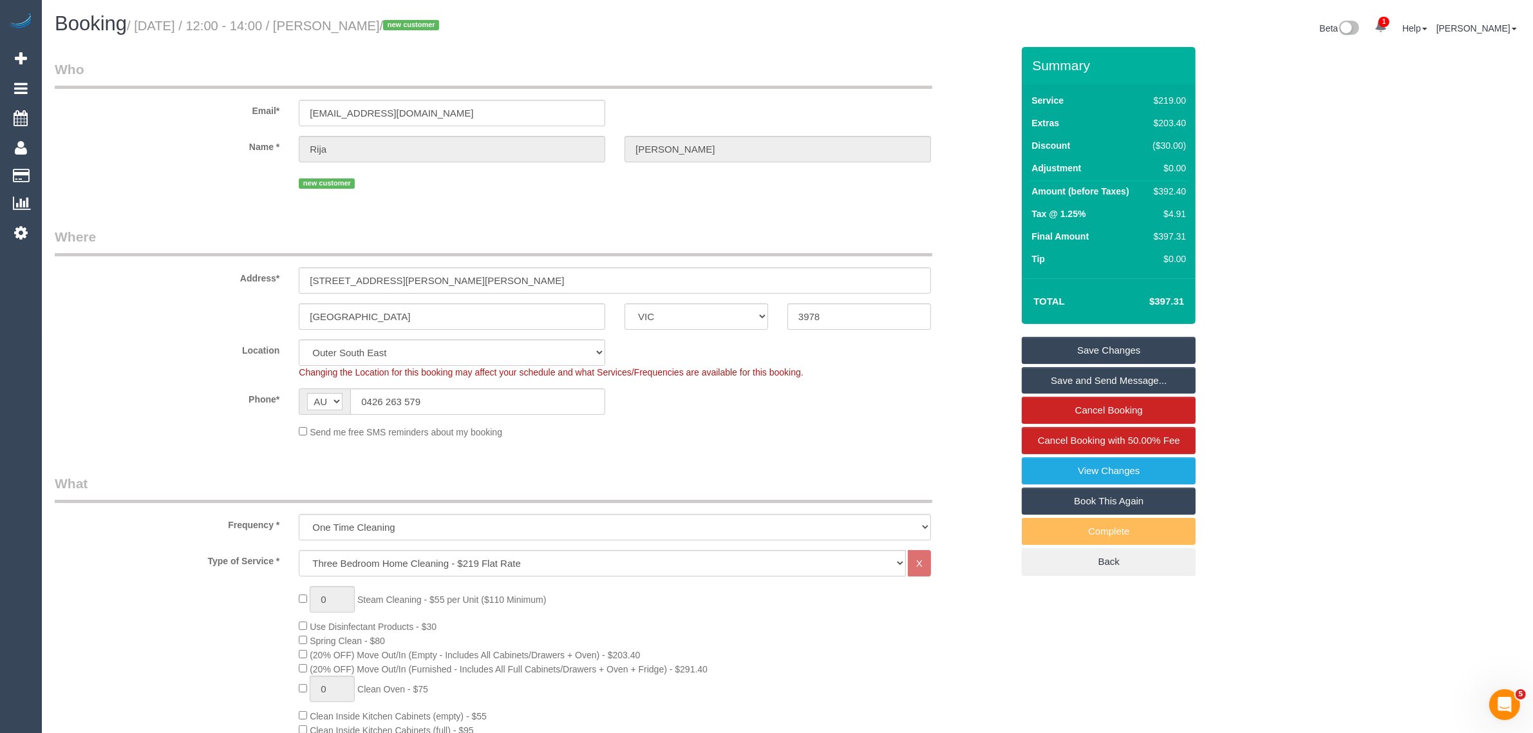
click at [1059, 342] on link "Save Changes" at bounding box center [1109, 350] width 174 height 27
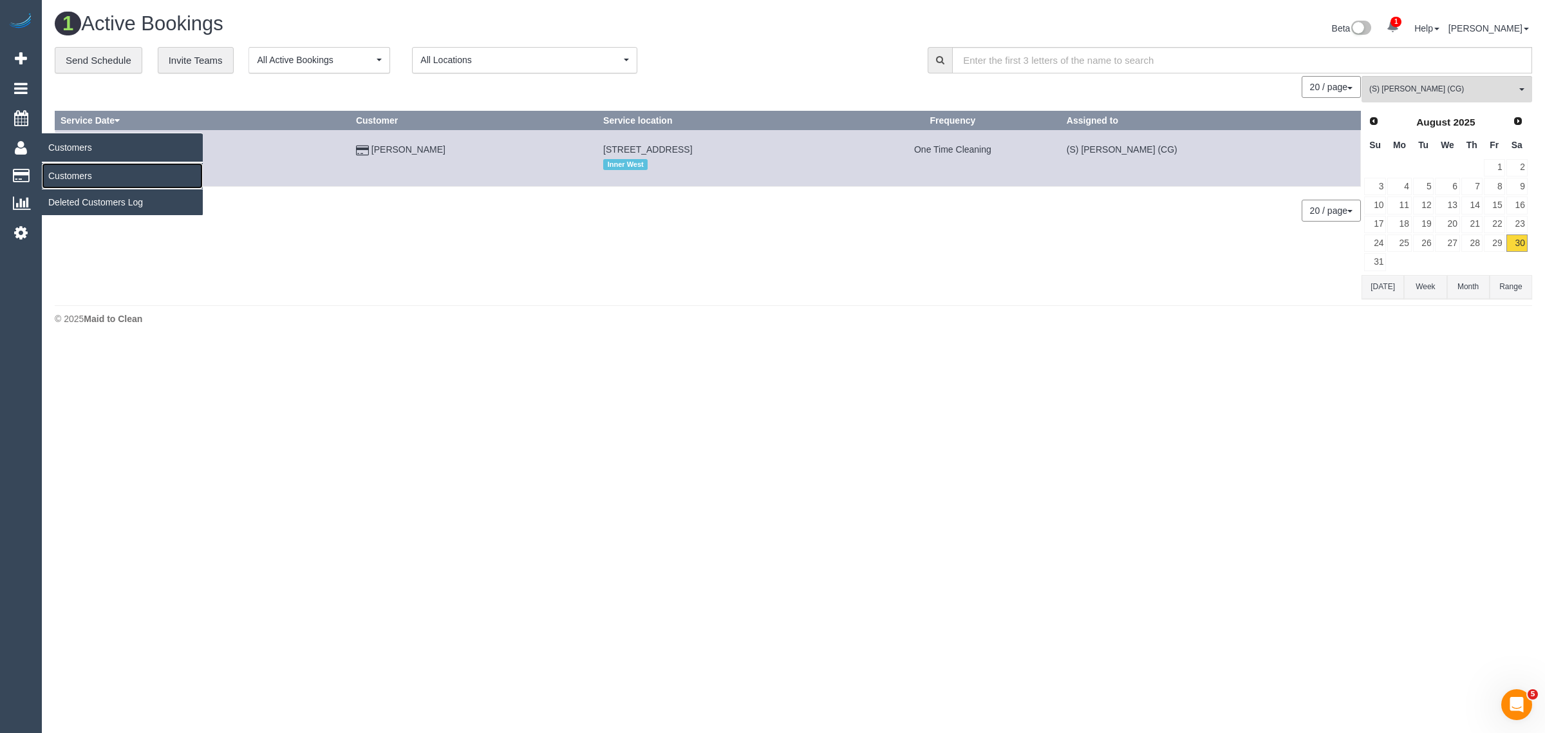
click at [69, 173] on link "Customers" at bounding box center [122, 176] width 161 height 26
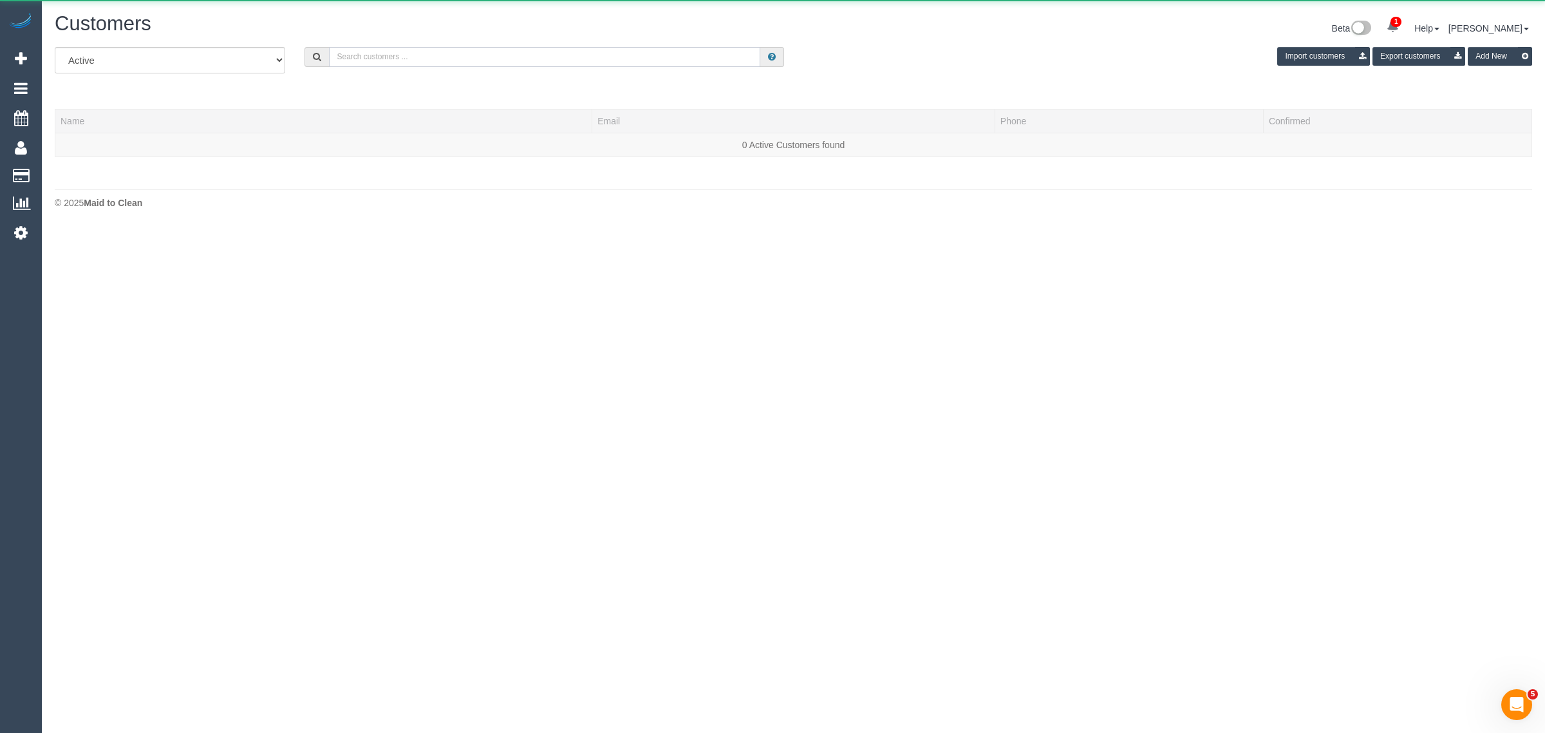
click at [430, 62] on input "text" at bounding box center [544, 57] width 431 height 20
paste input "10:30-11:30"
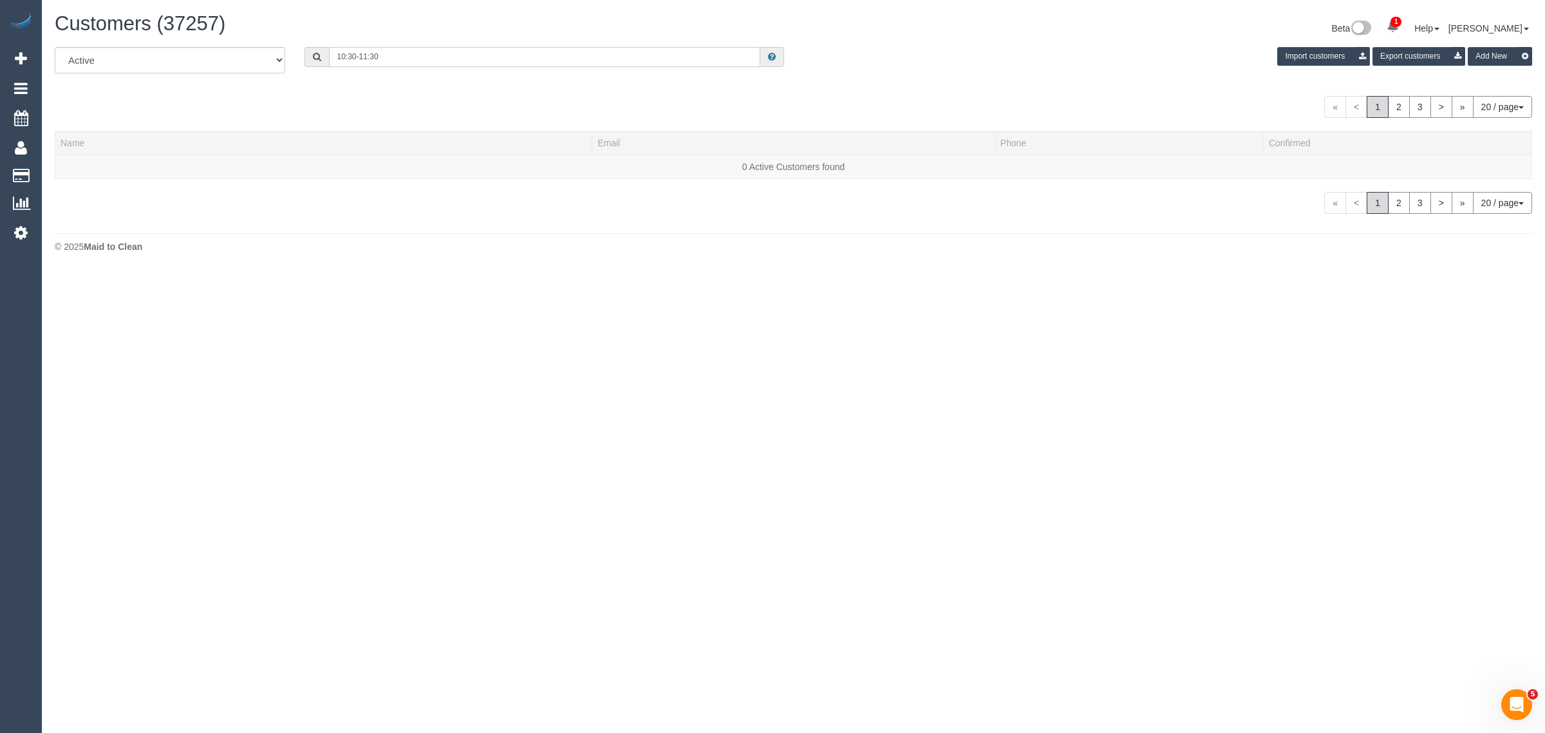
type input "10:30-11:30"
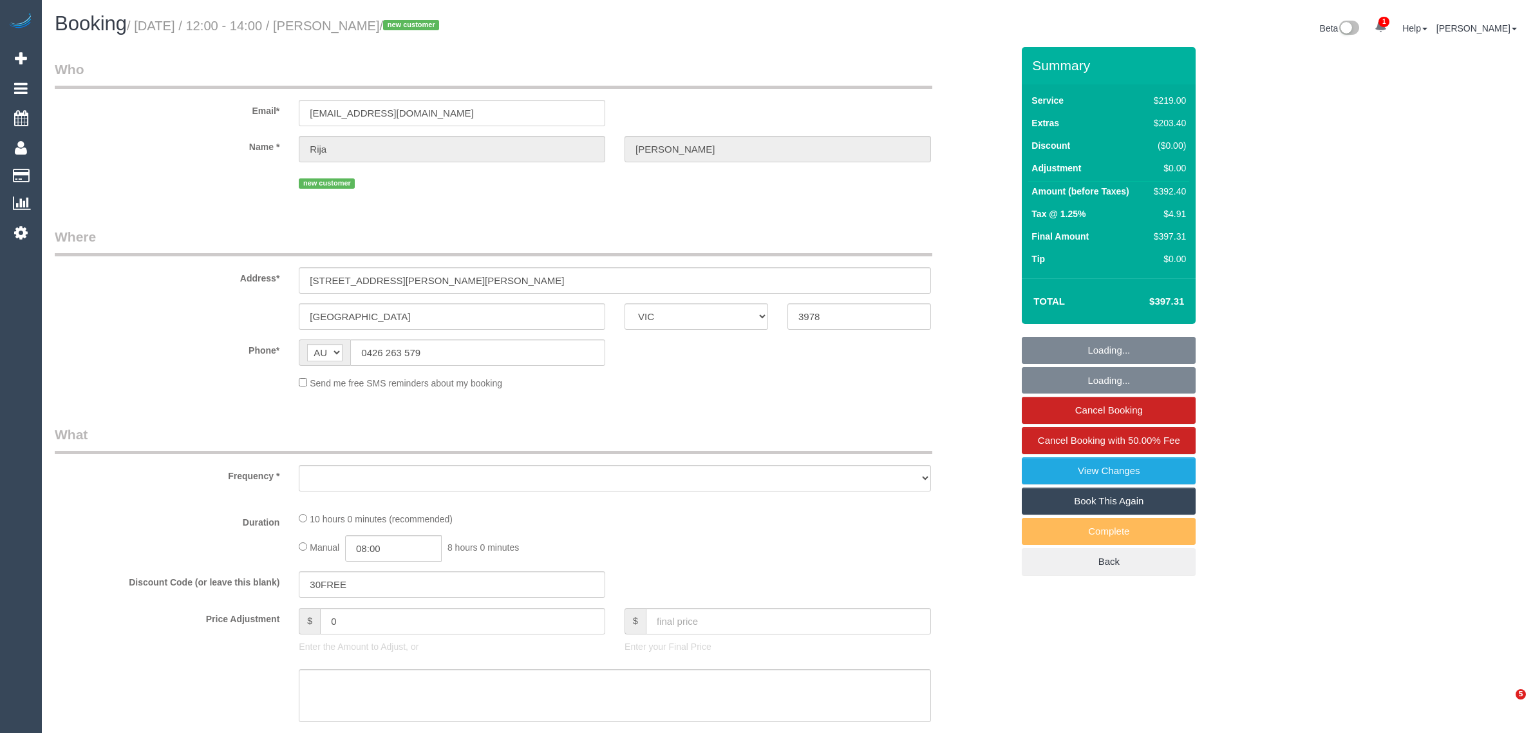
select select "VIC"
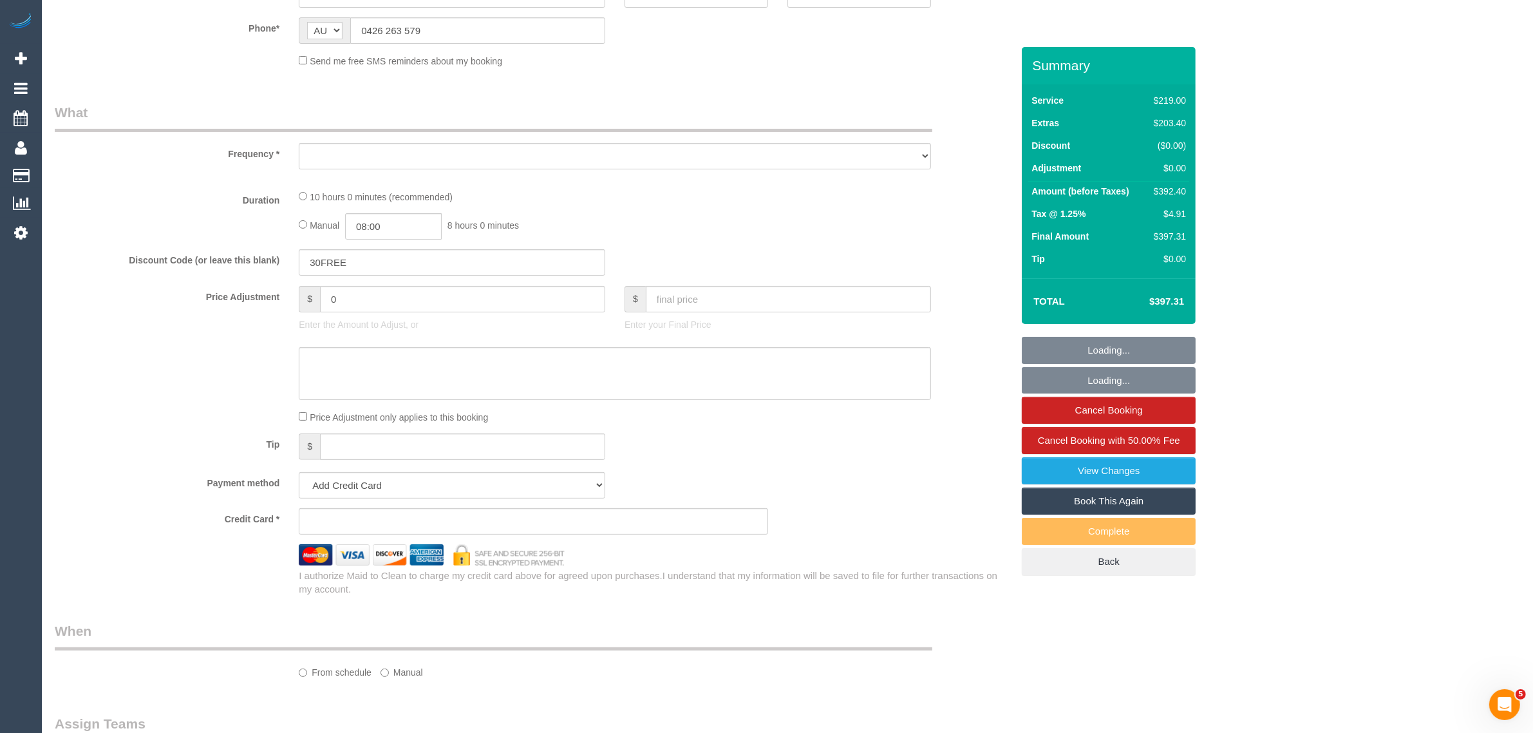
select select "string:stripe-pm_1RvxrR2GScqysDRVq4noj3pA"
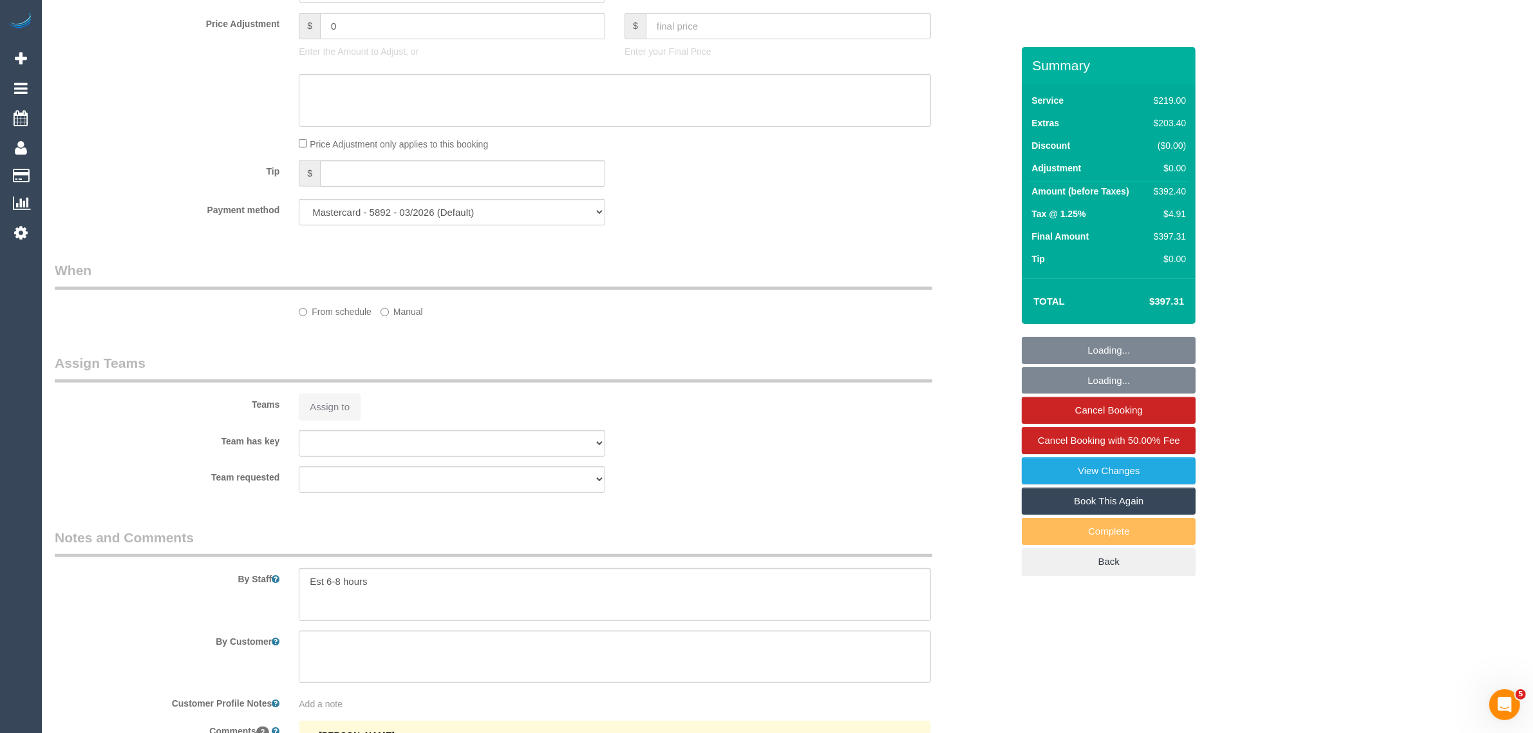
select select "object:827"
select select "number:28"
select select "number:14"
select select "number:19"
select select "number:24"
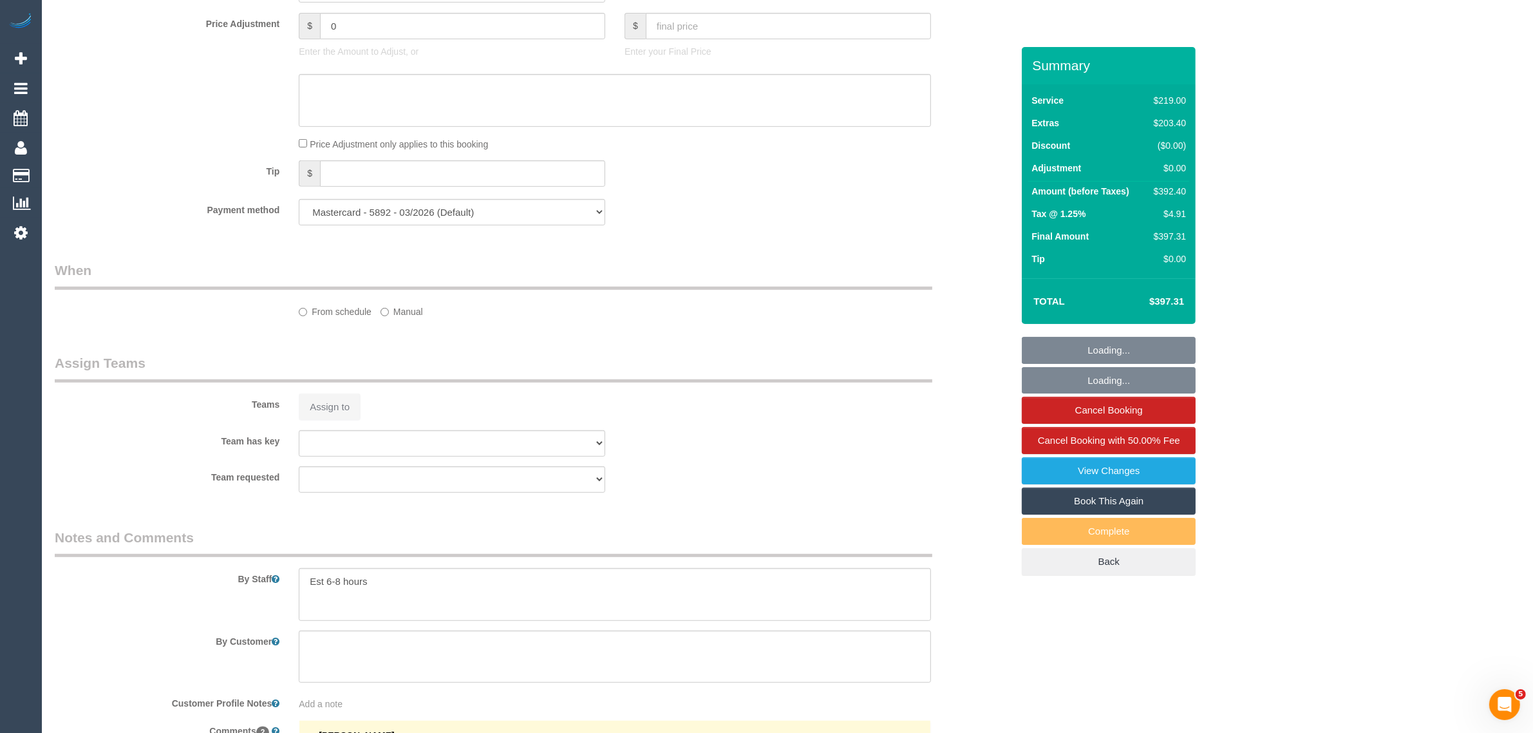
select select "number:26"
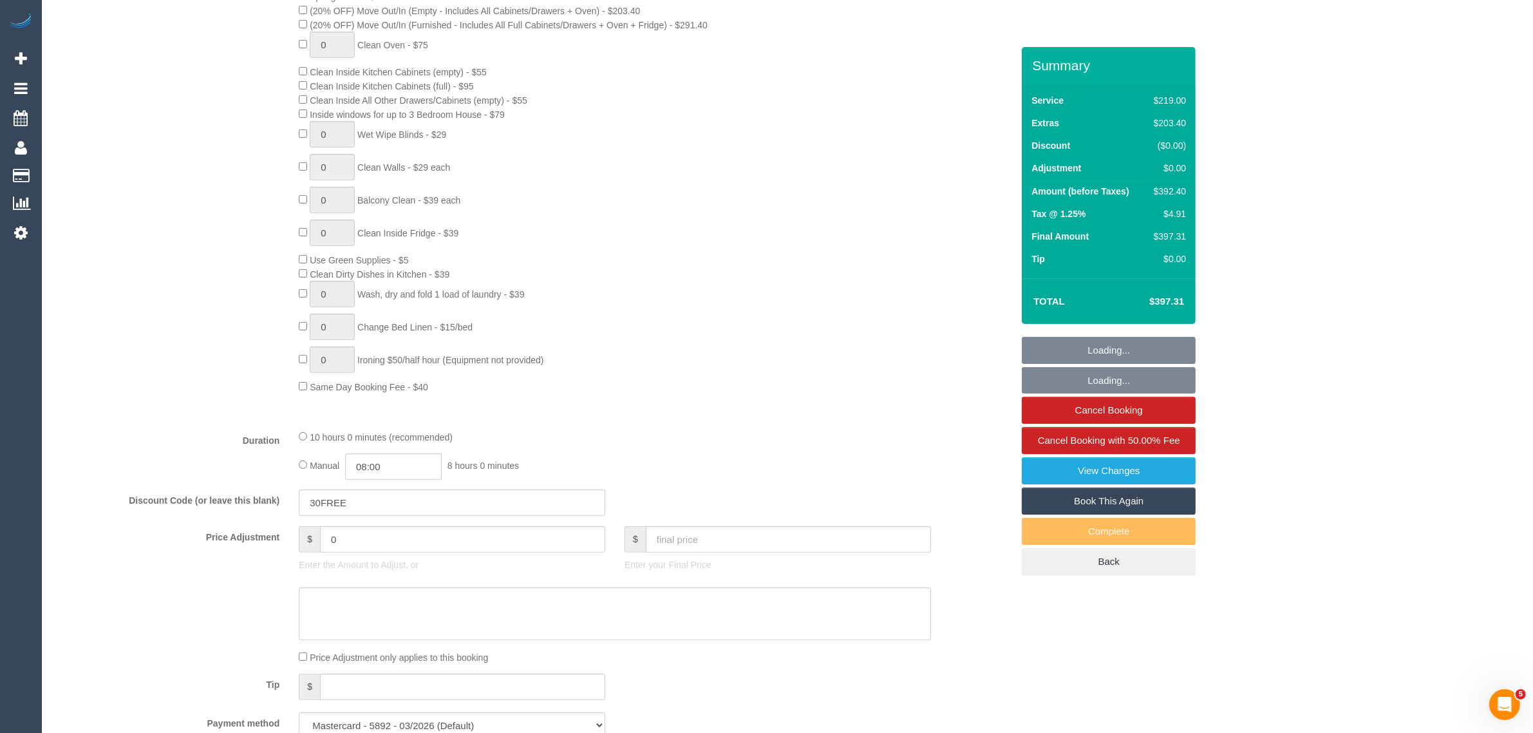
select select "object:1128"
select select "spot1"
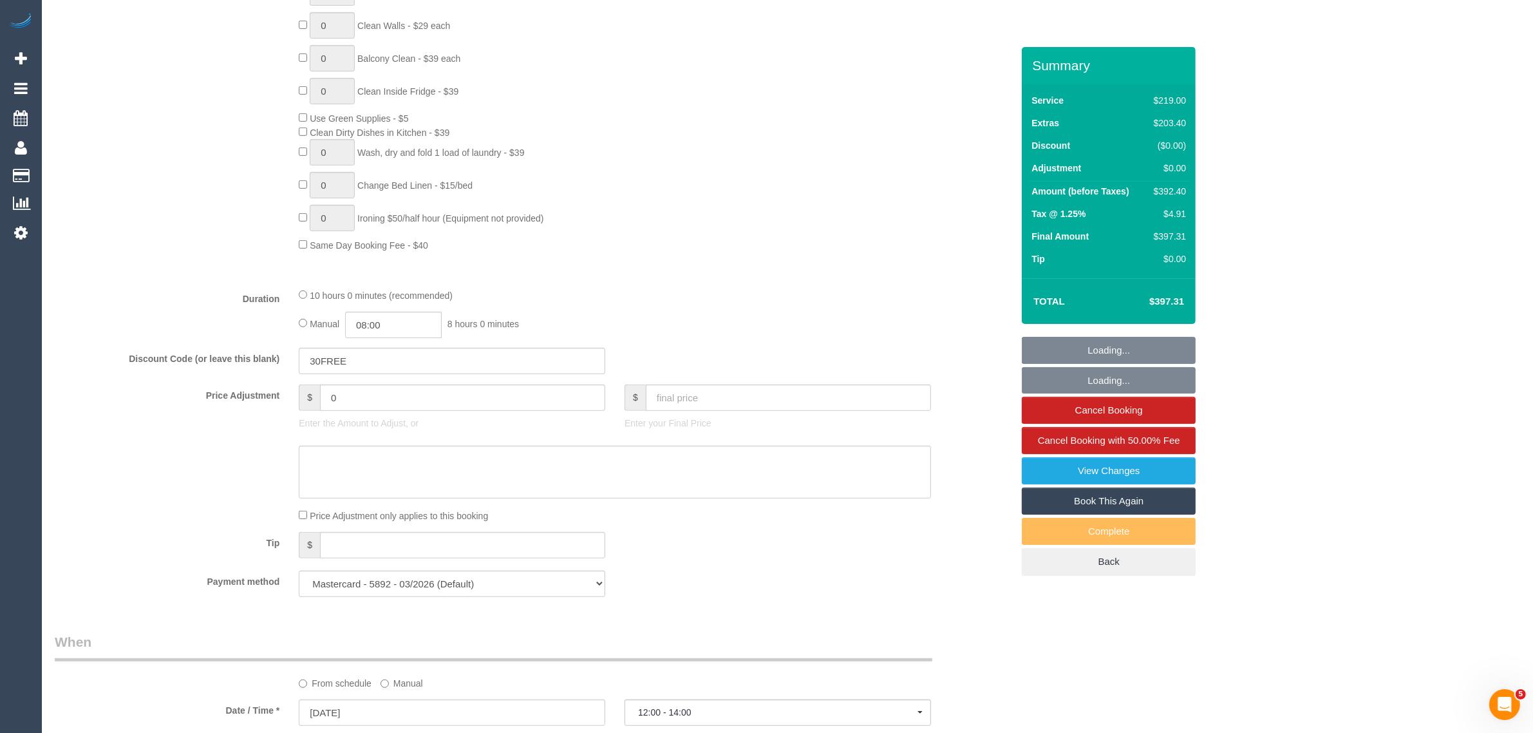
scroll to position [966, 0]
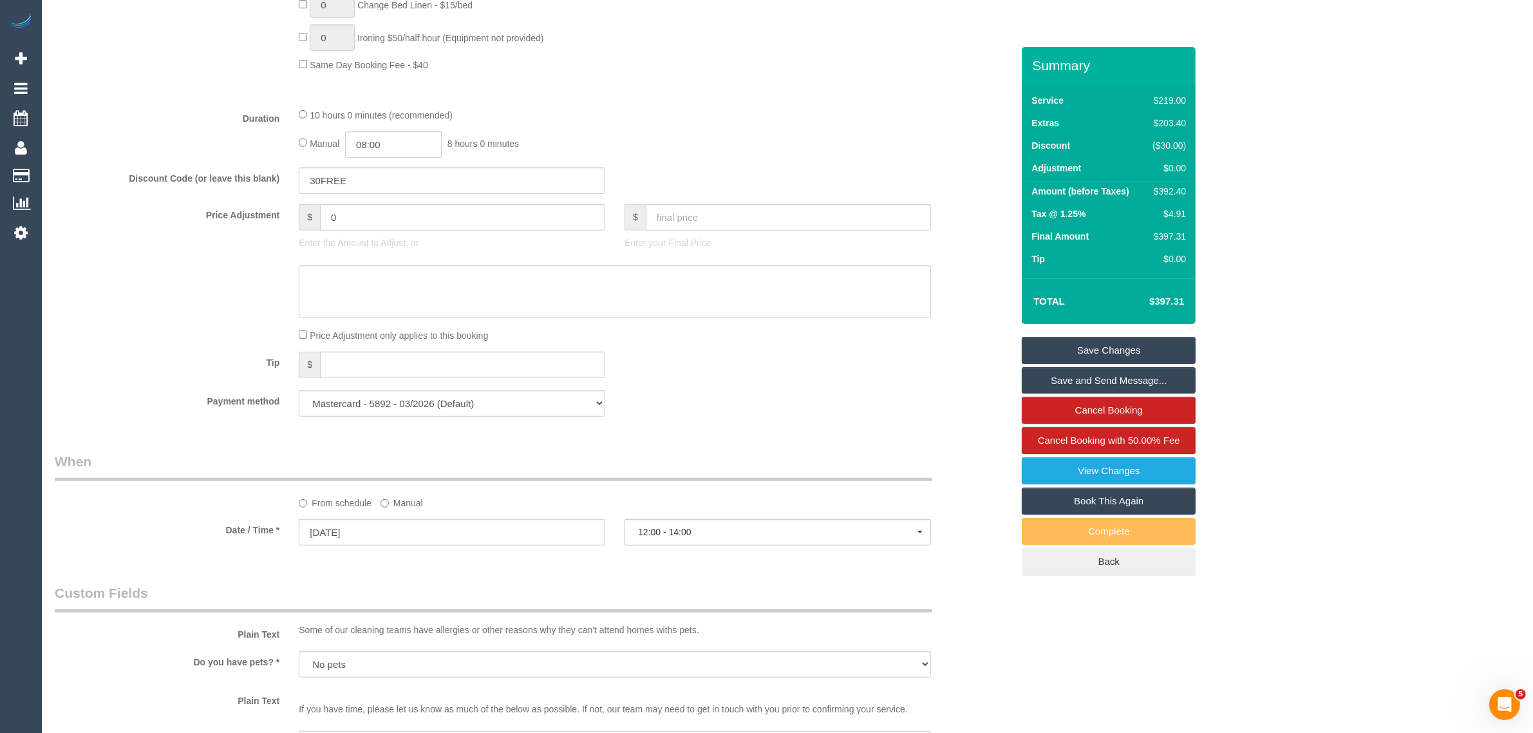
click at [407, 503] on label "Manual" at bounding box center [401, 500] width 42 height 17
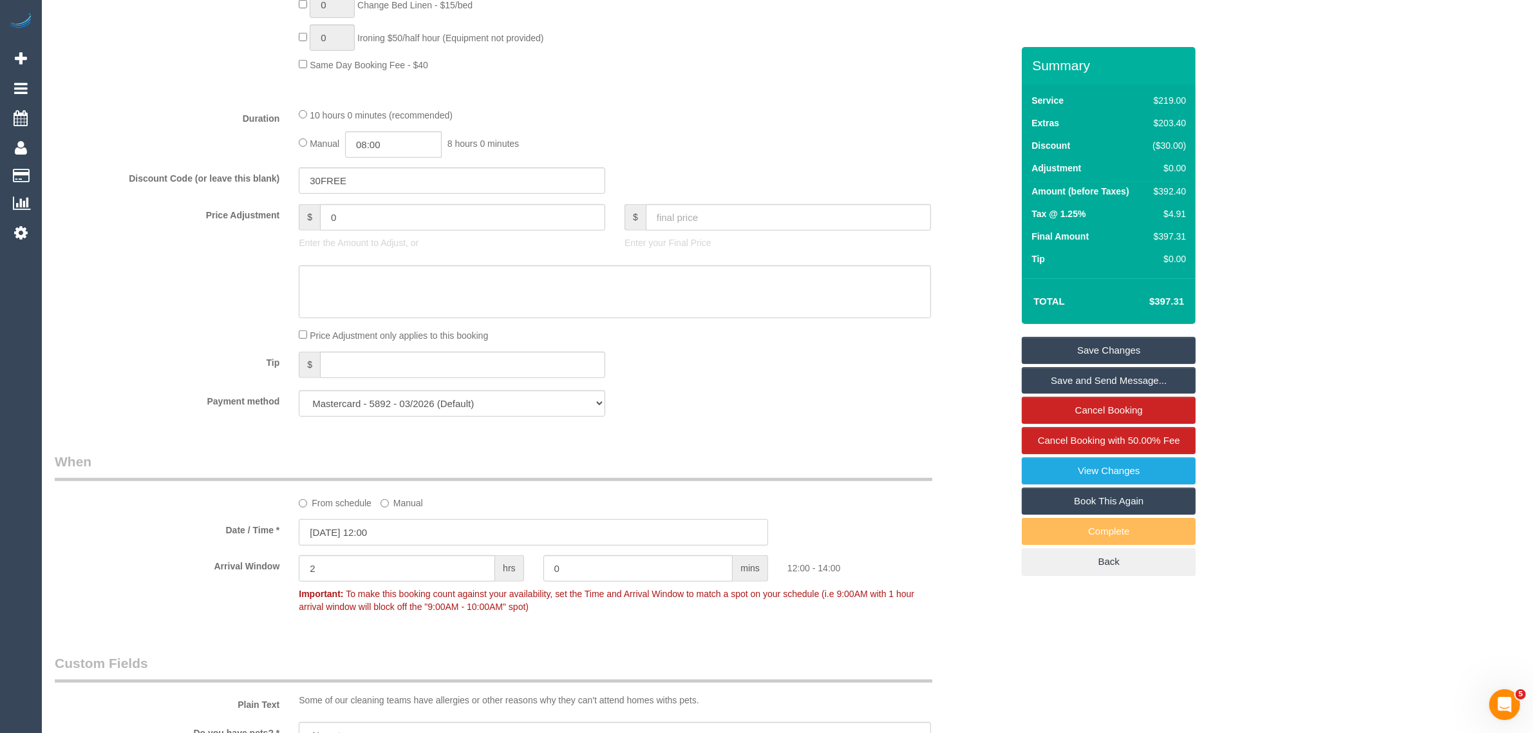
click at [433, 536] on input "30/08/2025 12:00" at bounding box center [533, 532] width 469 height 26
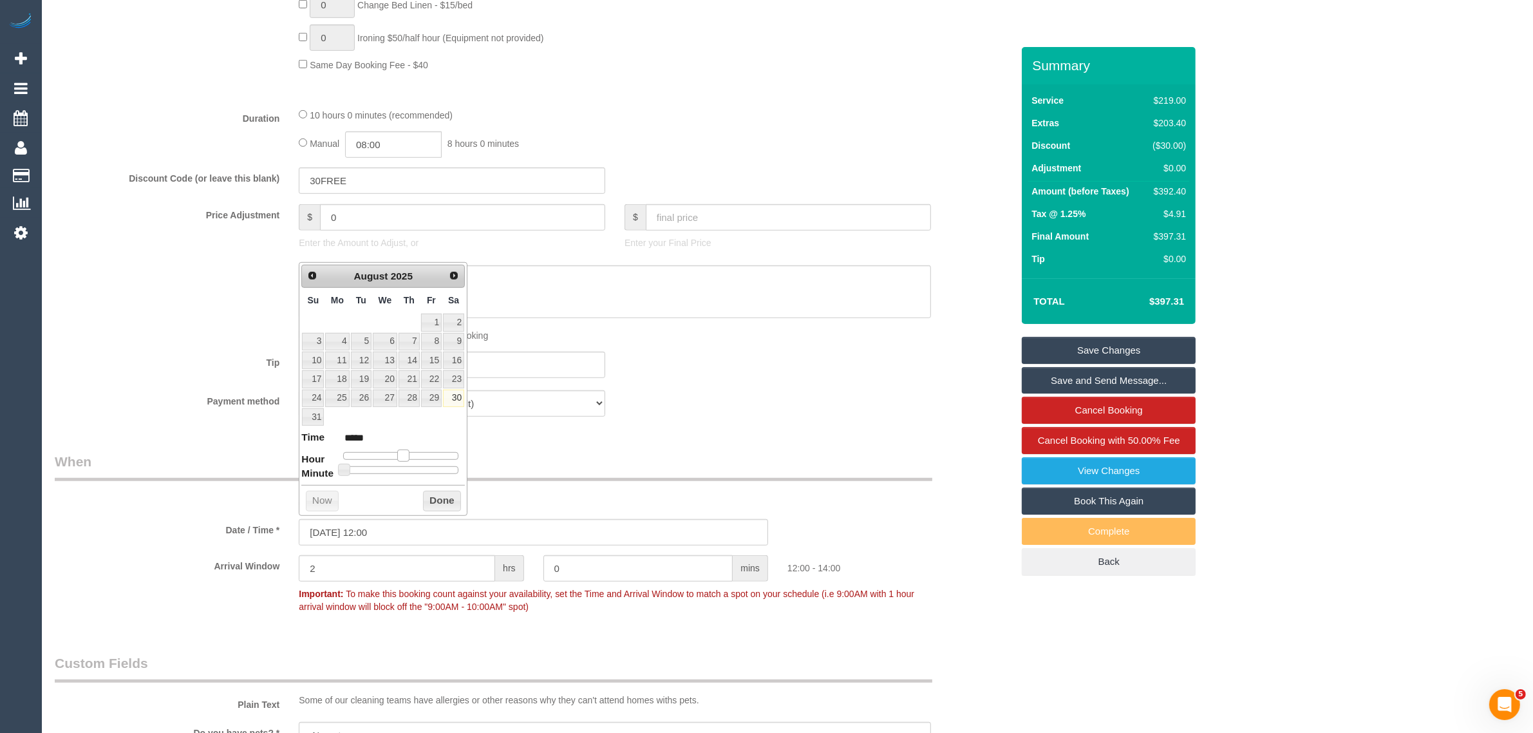
type input "30/08/2025 11:00"
type input "*****"
click at [397, 458] on span at bounding box center [399, 455] width 12 height 12
type input "30/08/2025 11:05"
type input "*****"
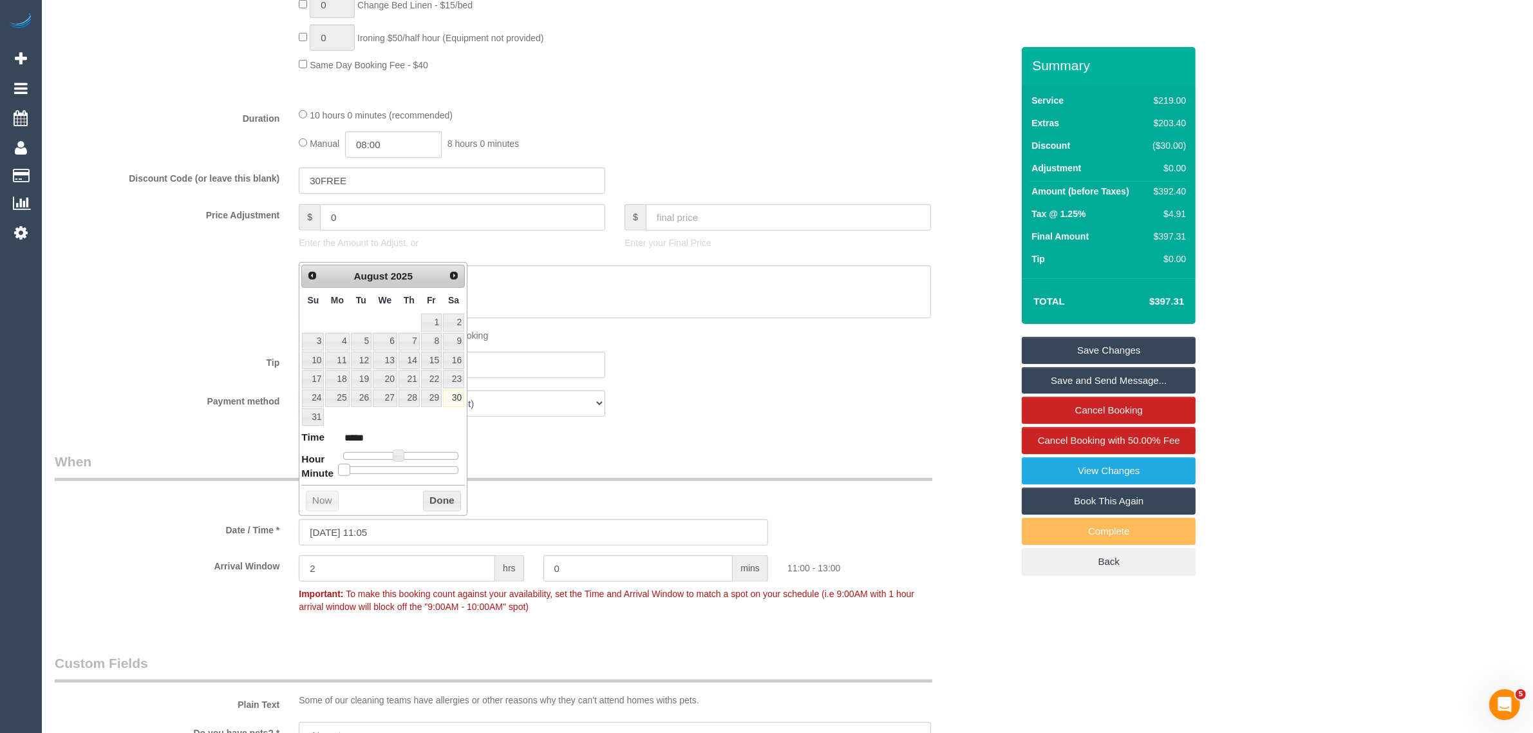
type input "30/08/2025 11:10"
type input "*****"
type input "30/08/2025 11:15"
type input "*****"
type input "30/08/2025 11:20"
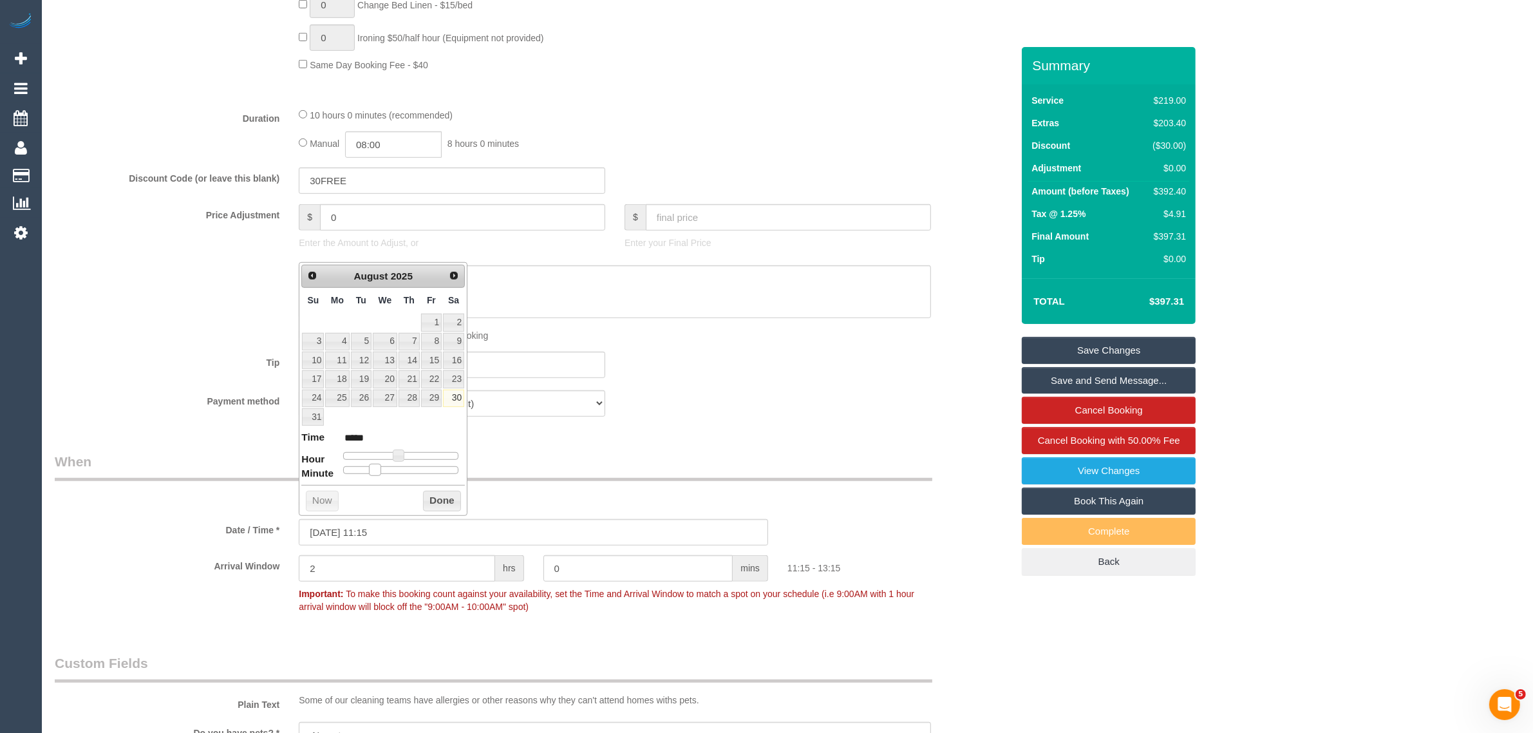
type input "*****"
type input "30/08/2025 11:25"
type input "*****"
type input "30/08/2025 11:30"
type input "*****"
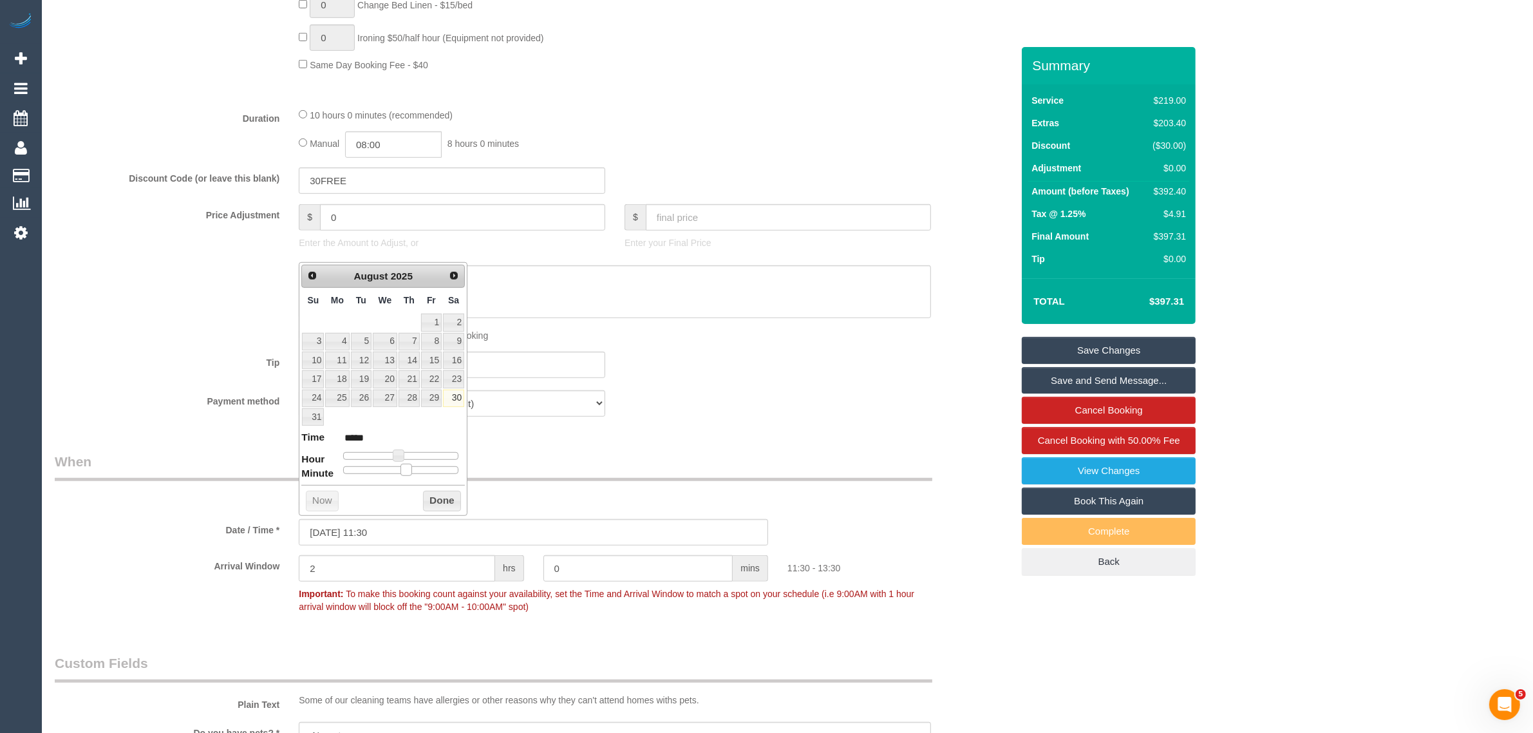
drag, startPoint x: 350, startPoint y: 471, endPoint x: 407, endPoint y: 471, distance: 57.9
click at [407, 471] on span at bounding box center [406, 469] width 12 height 12
type input "30/08/2025 10:30"
type input "*****"
click at [394, 456] on span at bounding box center [393, 455] width 12 height 12
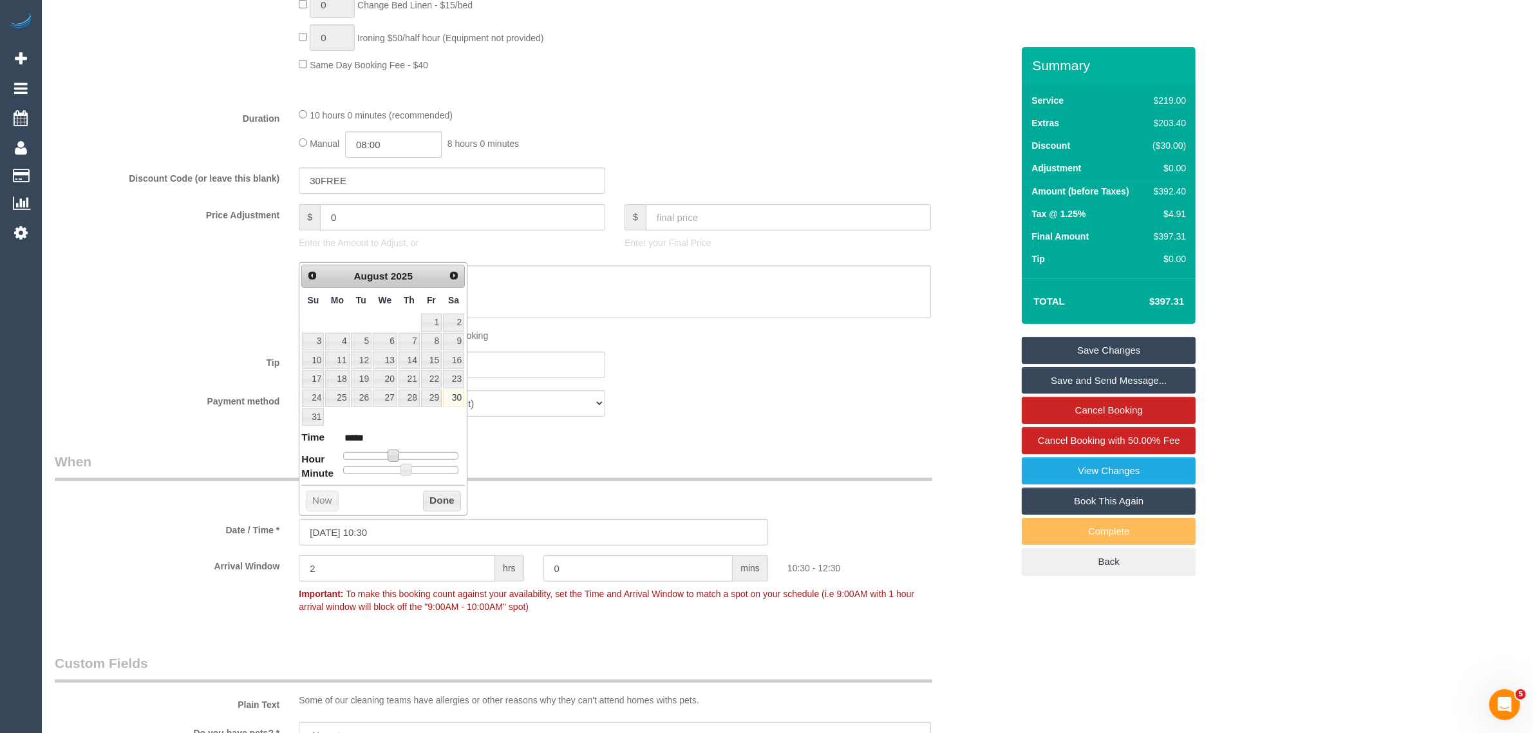
click at [389, 563] on input "2" at bounding box center [397, 568] width 196 height 26
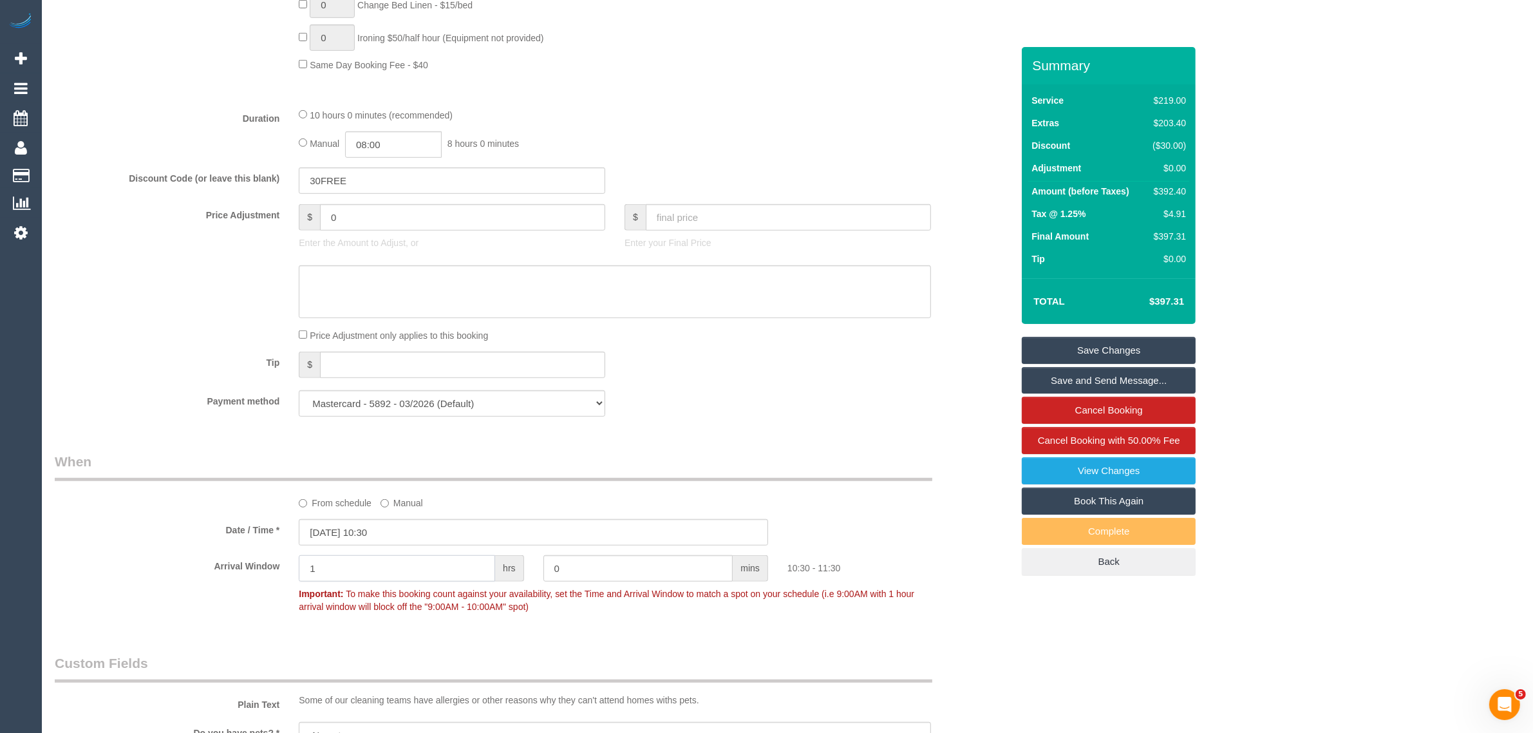
type input "1"
click at [1036, 337] on link "Save Changes" at bounding box center [1109, 350] width 174 height 27
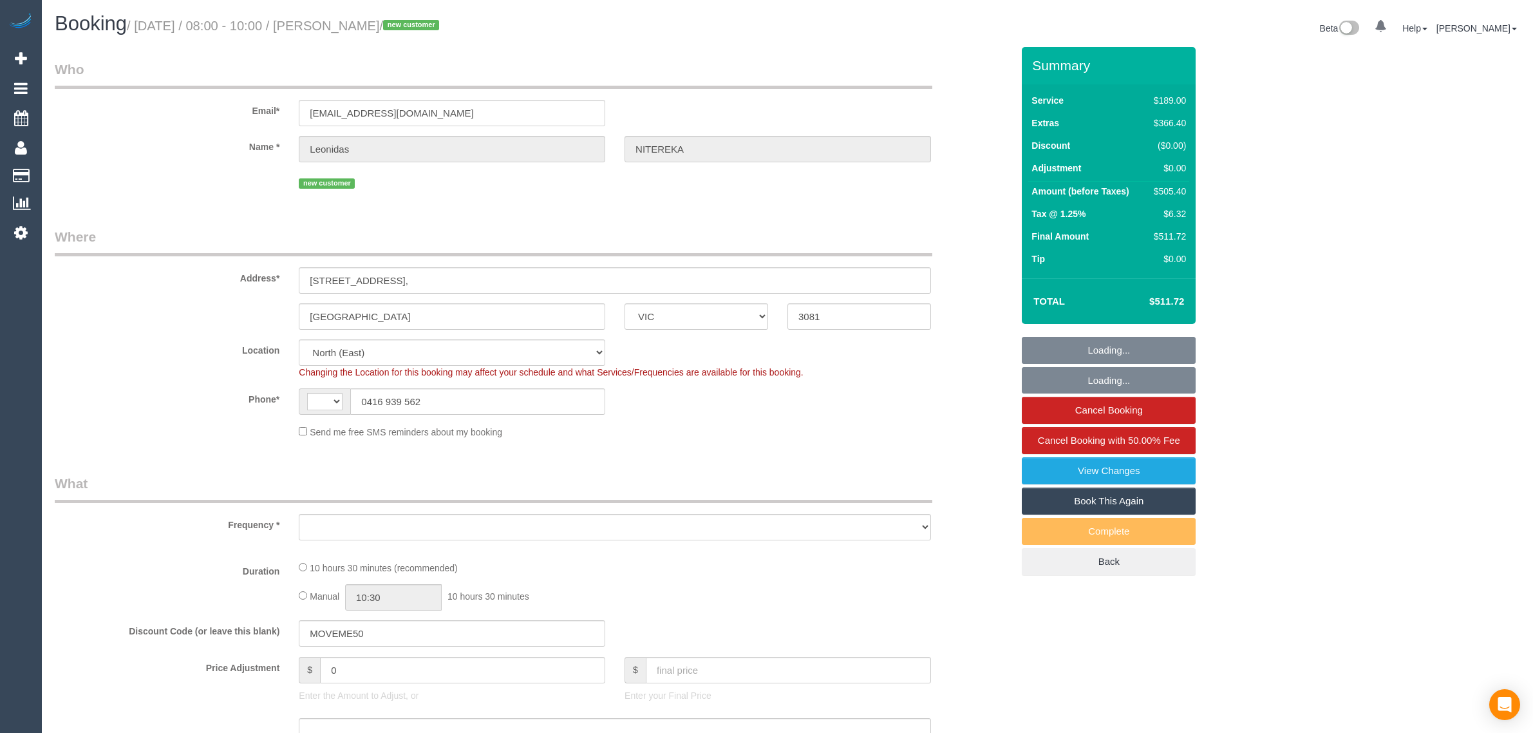
select select "VIC"
select select "string:AU"
select select "object:1484"
select select "spot1"
select select "number:28"
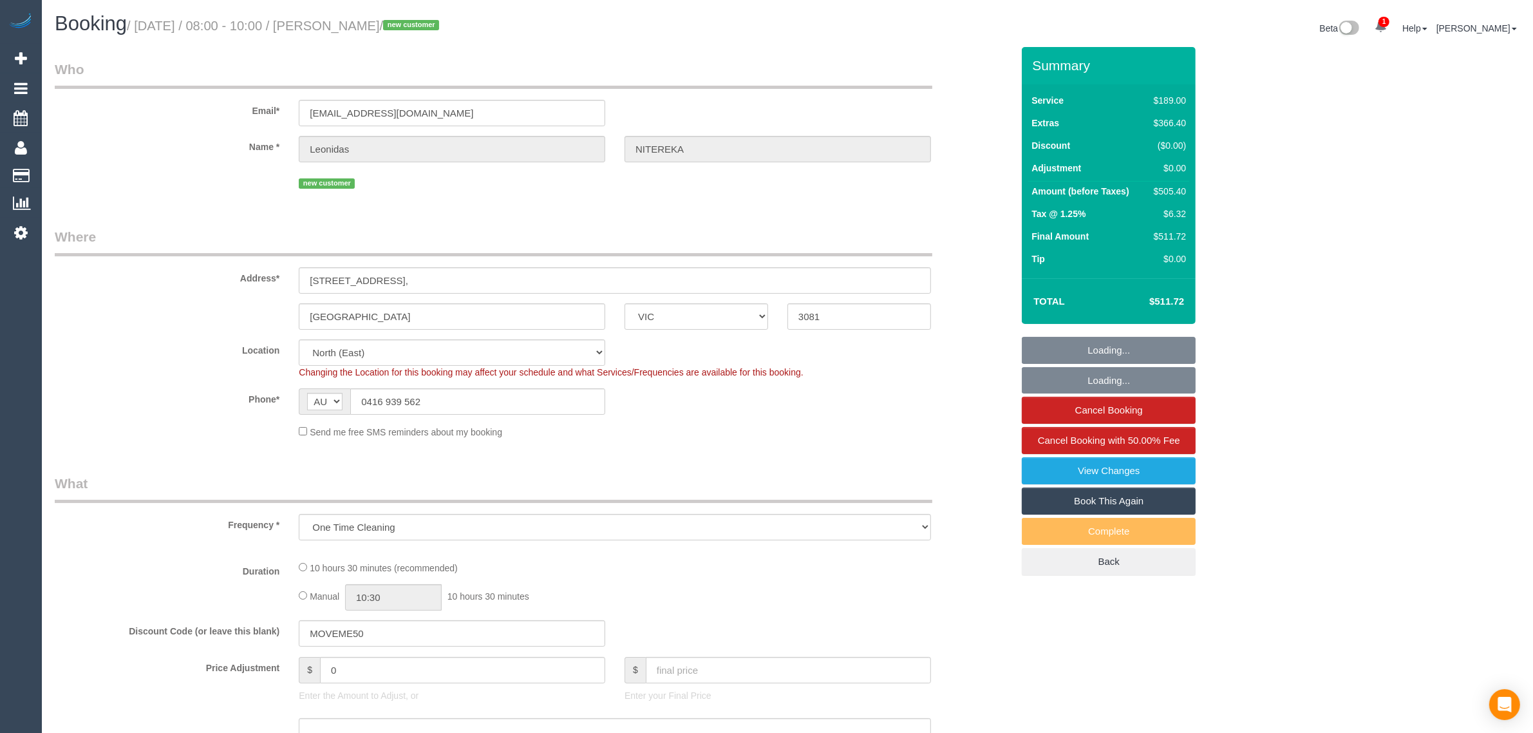
select select "number:14"
select select "number:18"
select select "number:24"
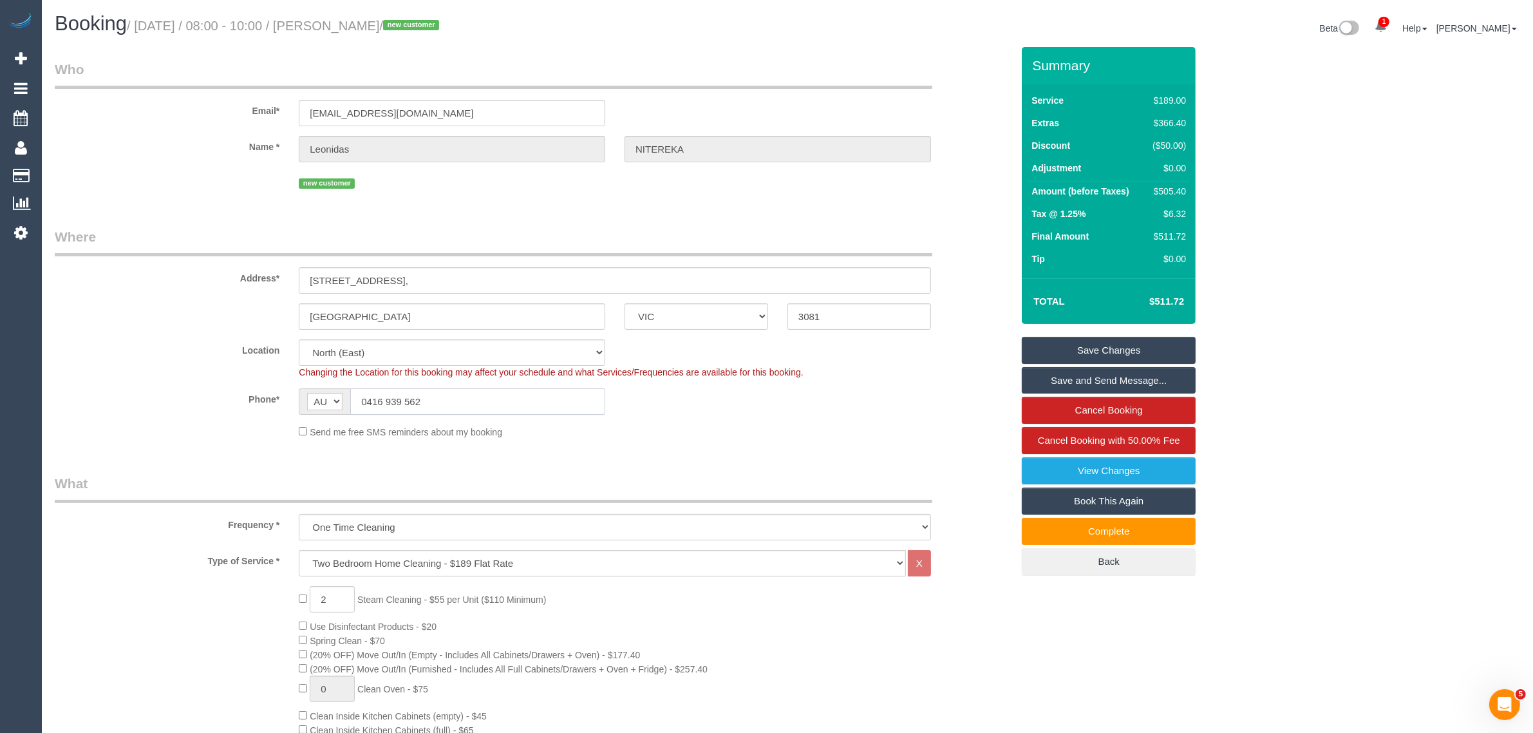
click at [472, 406] on input "0416 939 562" at bounding box center [477, 401] width 255 height 26
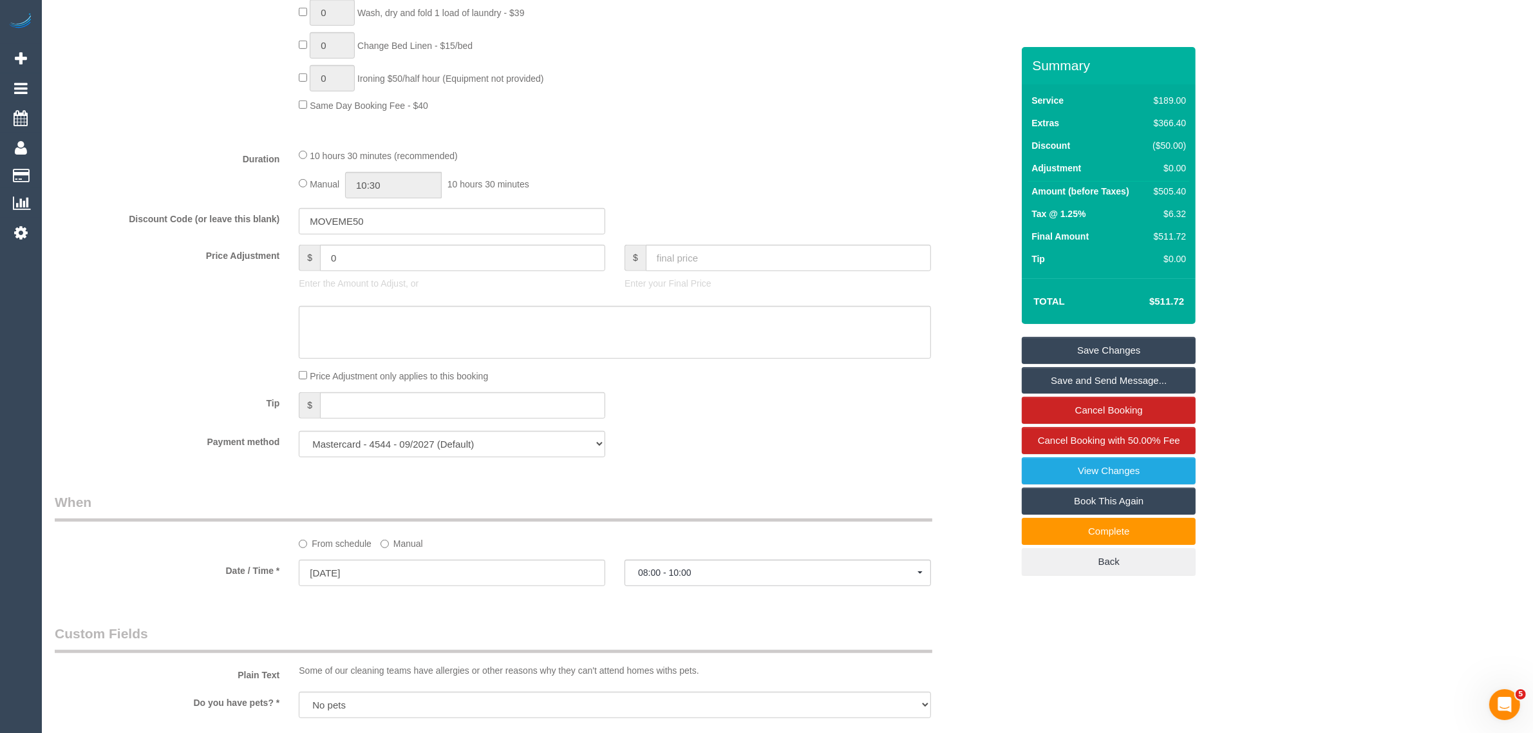
scroll to position [966, 0]
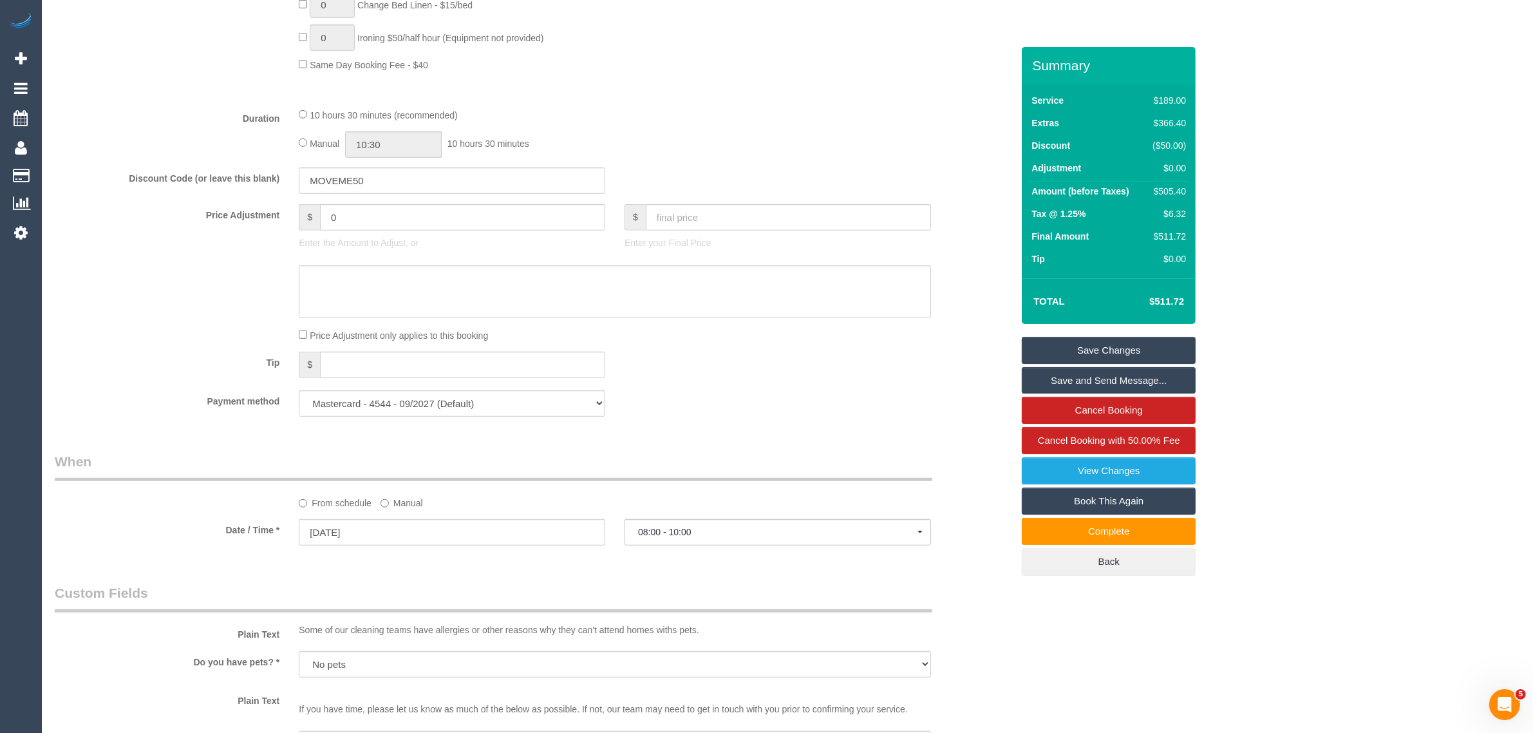
click at [906, 411] on div "Payment method Mastercard - 4544 - 09/2027 (Default) Add Credit Card ──────────…" at bounding box center [533, 403] width 976 height 26
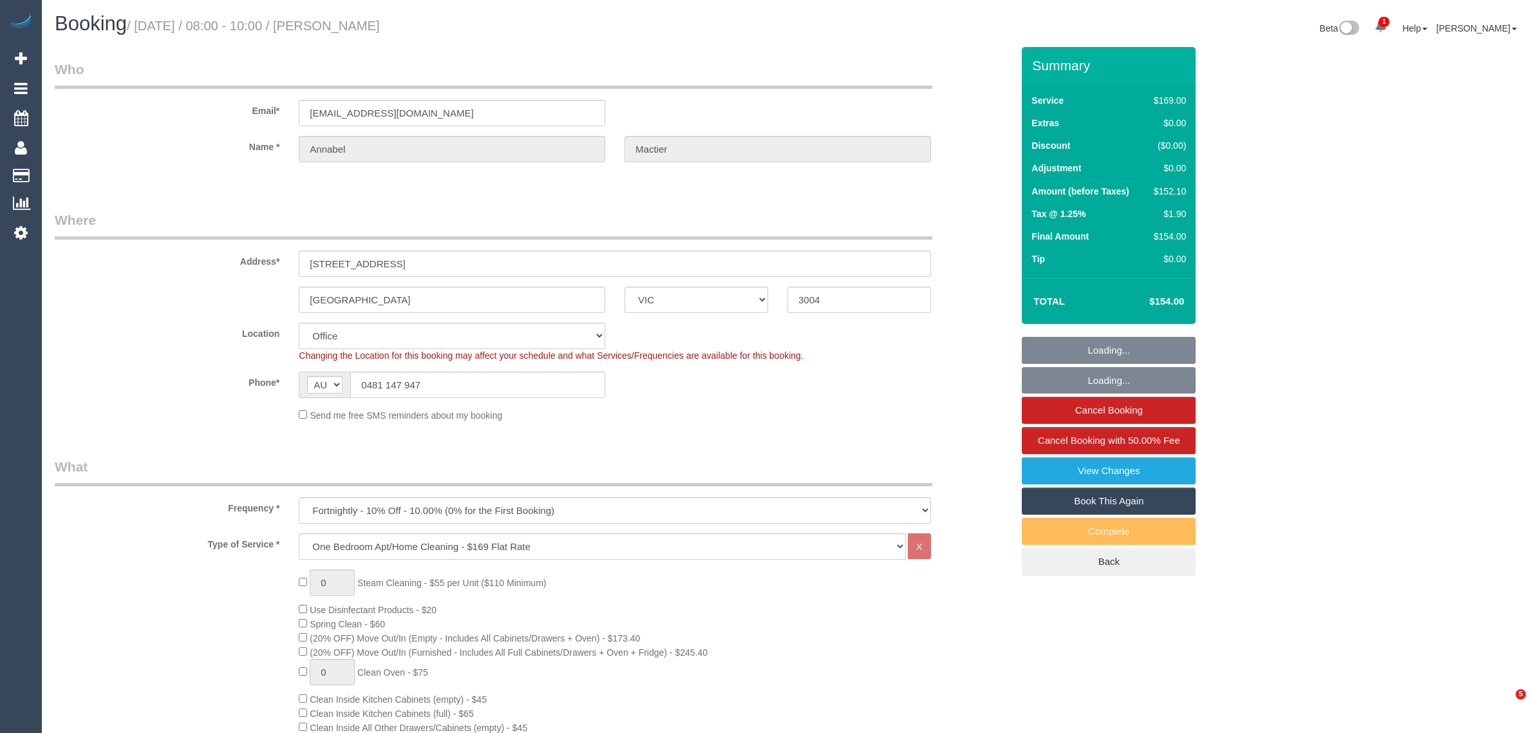
select select "VIC"
select select "number:27"
select select "number:14"
select select "number:19"
select select "number:22"
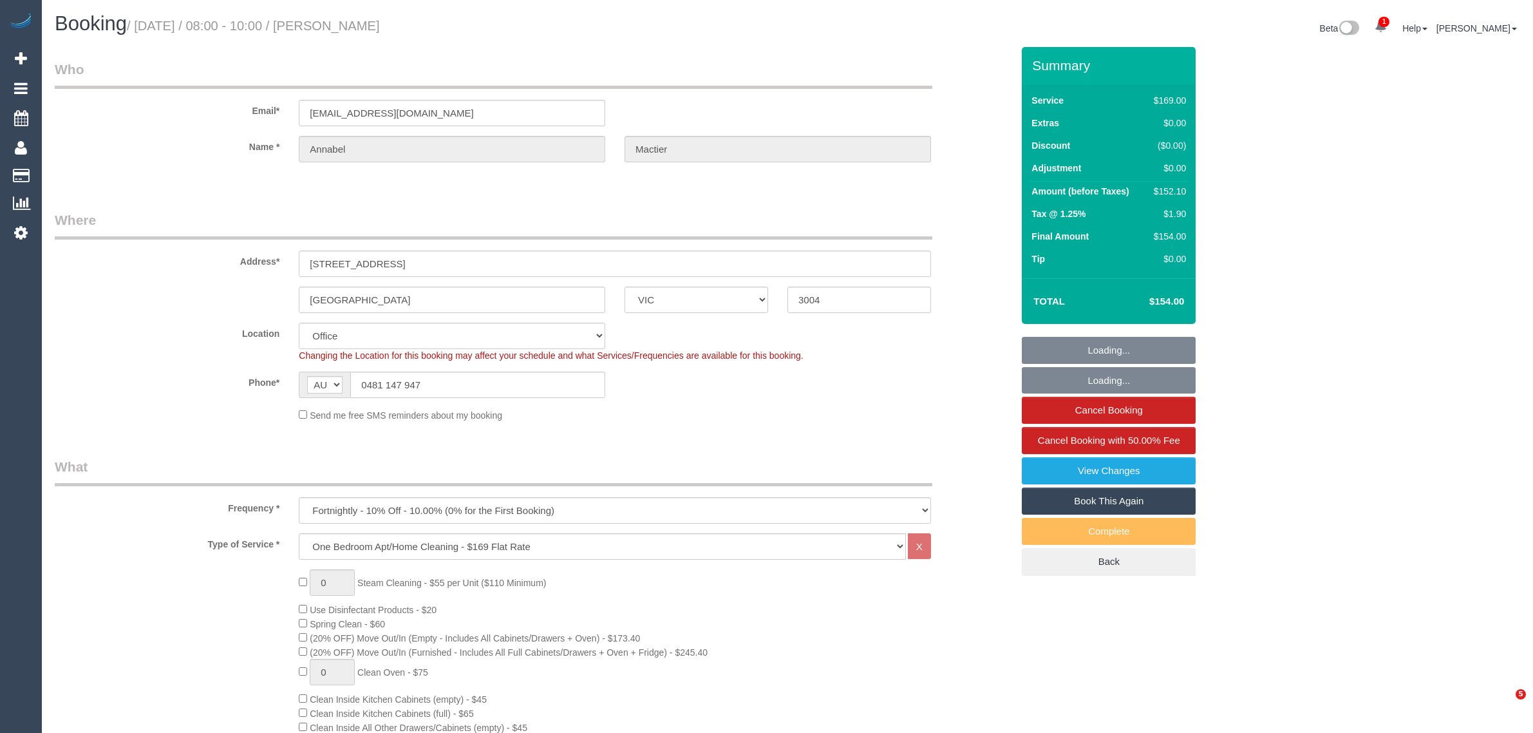
select select "number:35"
select select "number:26"
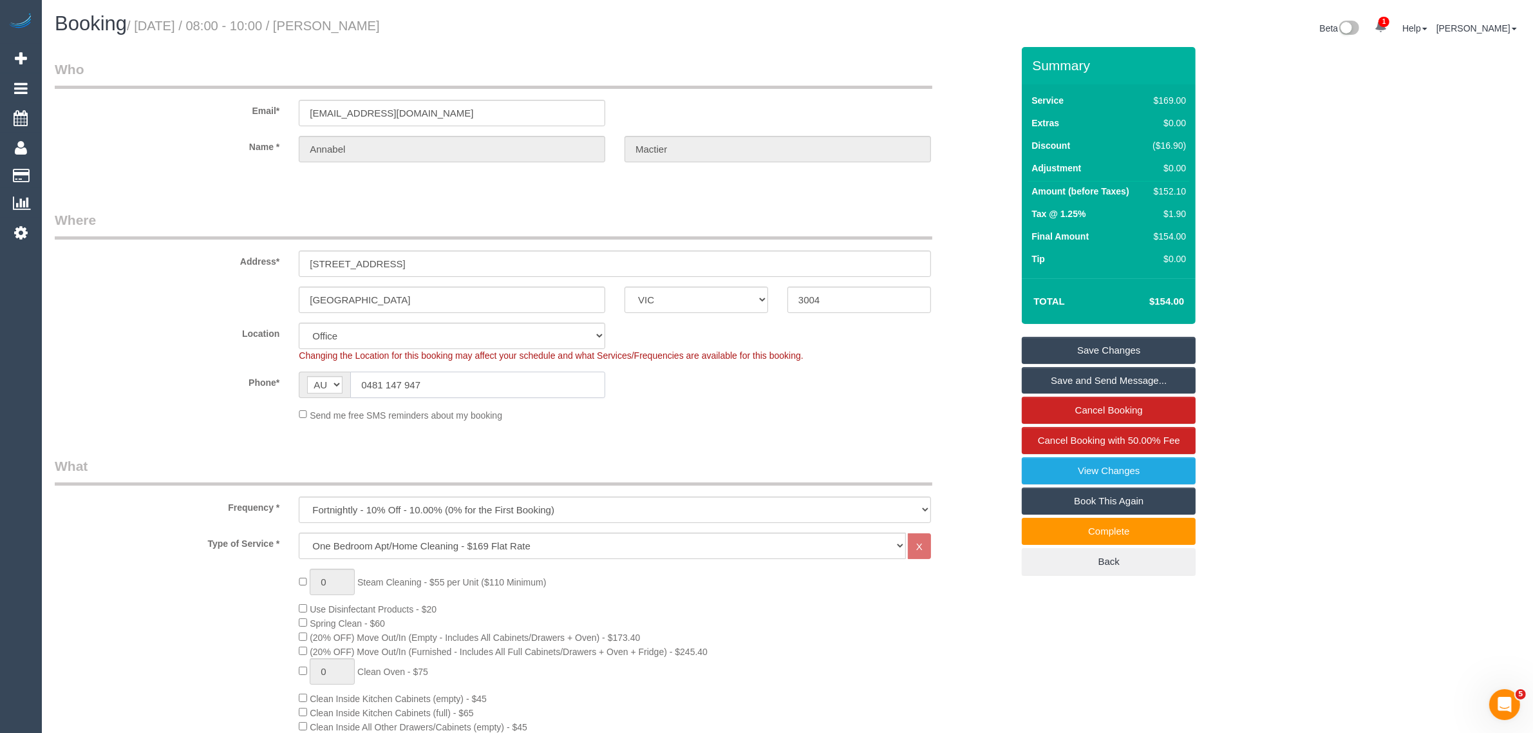
click at [512, 386] on input "0481 147 947" at bounding box center [477, 384] width 255 height 26
click at [757, 416] on div "Send me free SMS reminders about my booking" at bounding box center [614, 414] width 651 height 14
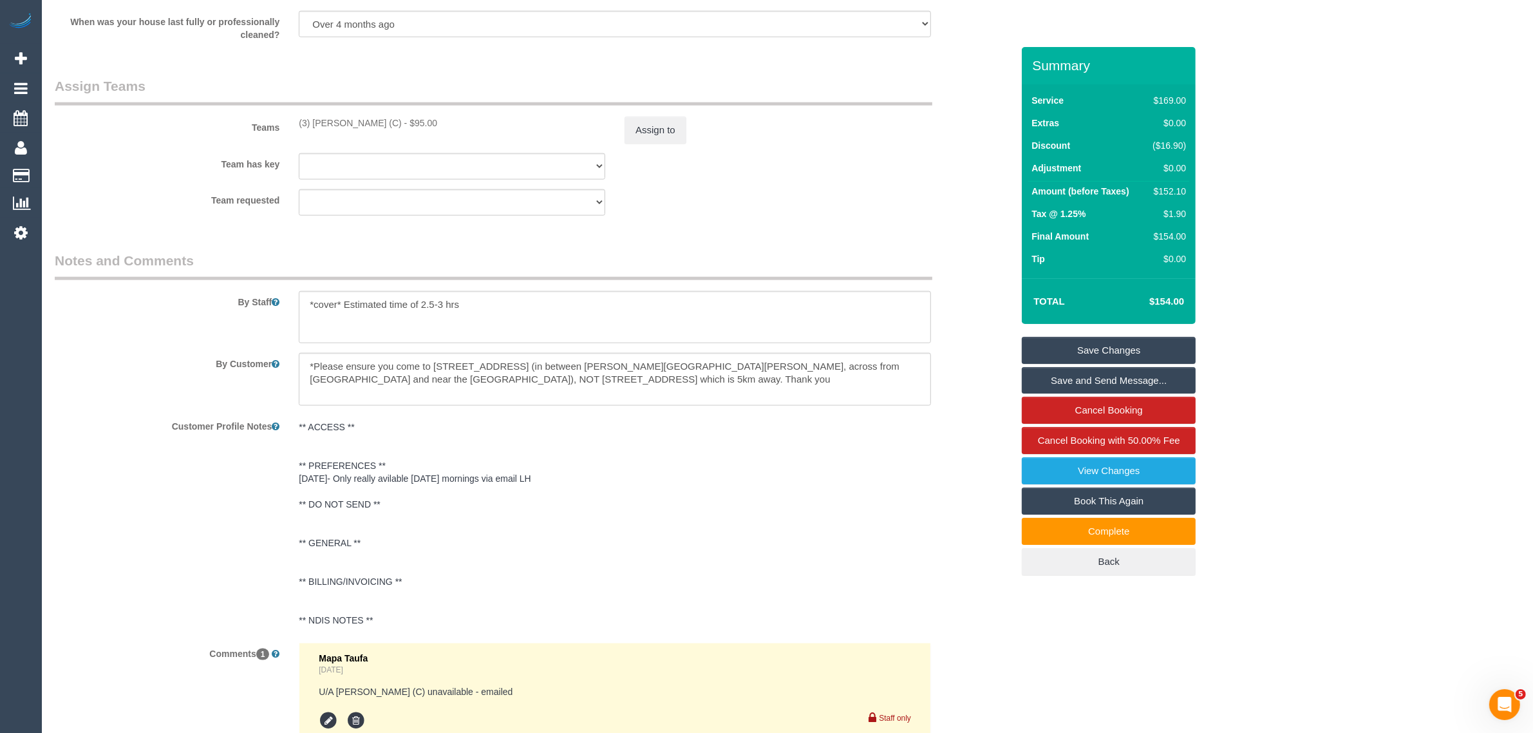
scroll to position [1931, 0]
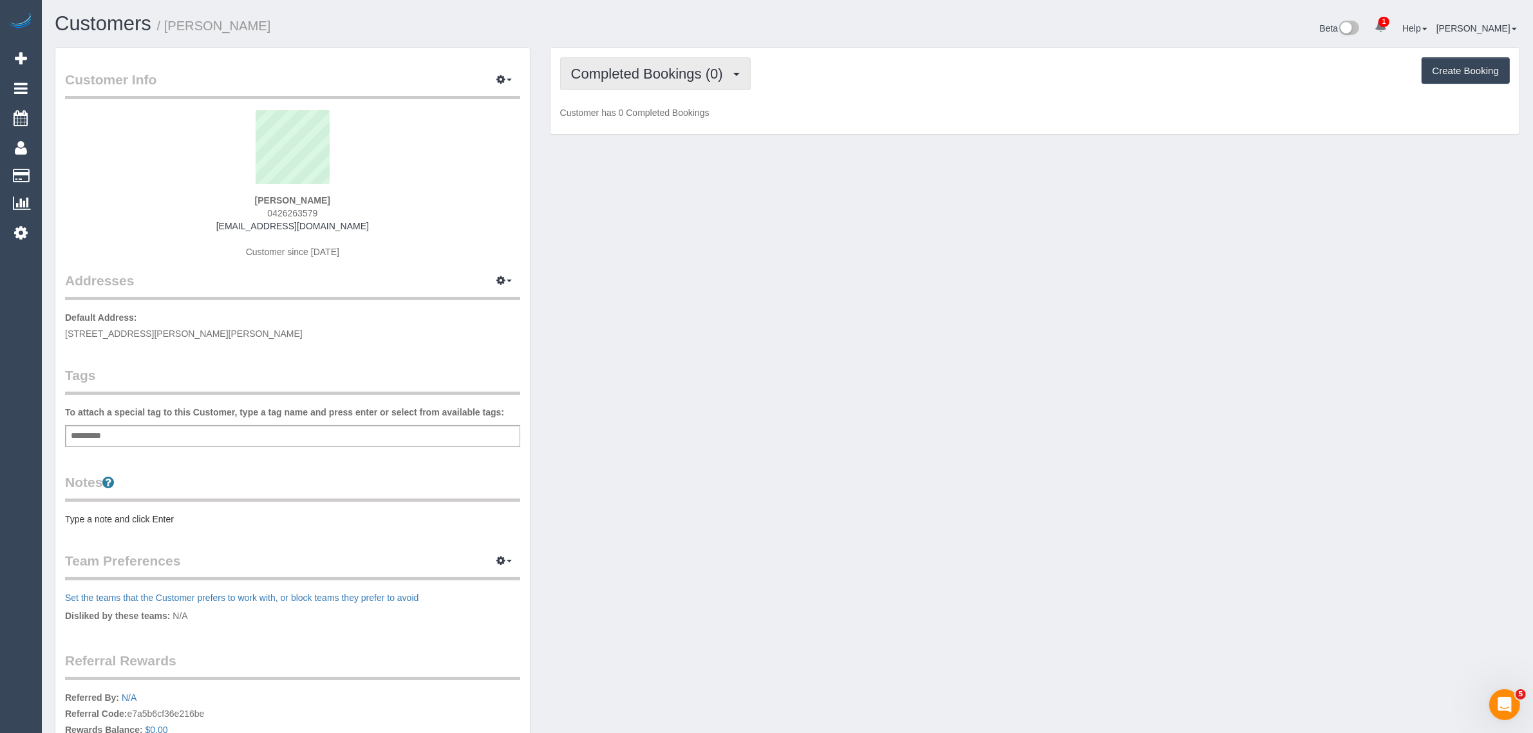
click at [703, 74] on span "Completed Bookings (0)" at bounding box center [650, 74] width 158 height 16
drag, startPoint x: 664, startPoint y: 113, endPoint x: 679, endPoint y: 113, distance: 14.8
click at [664, 113] on link "Upcoming Bookings (1)" at bounding box center [628, 120] width 134 height 17
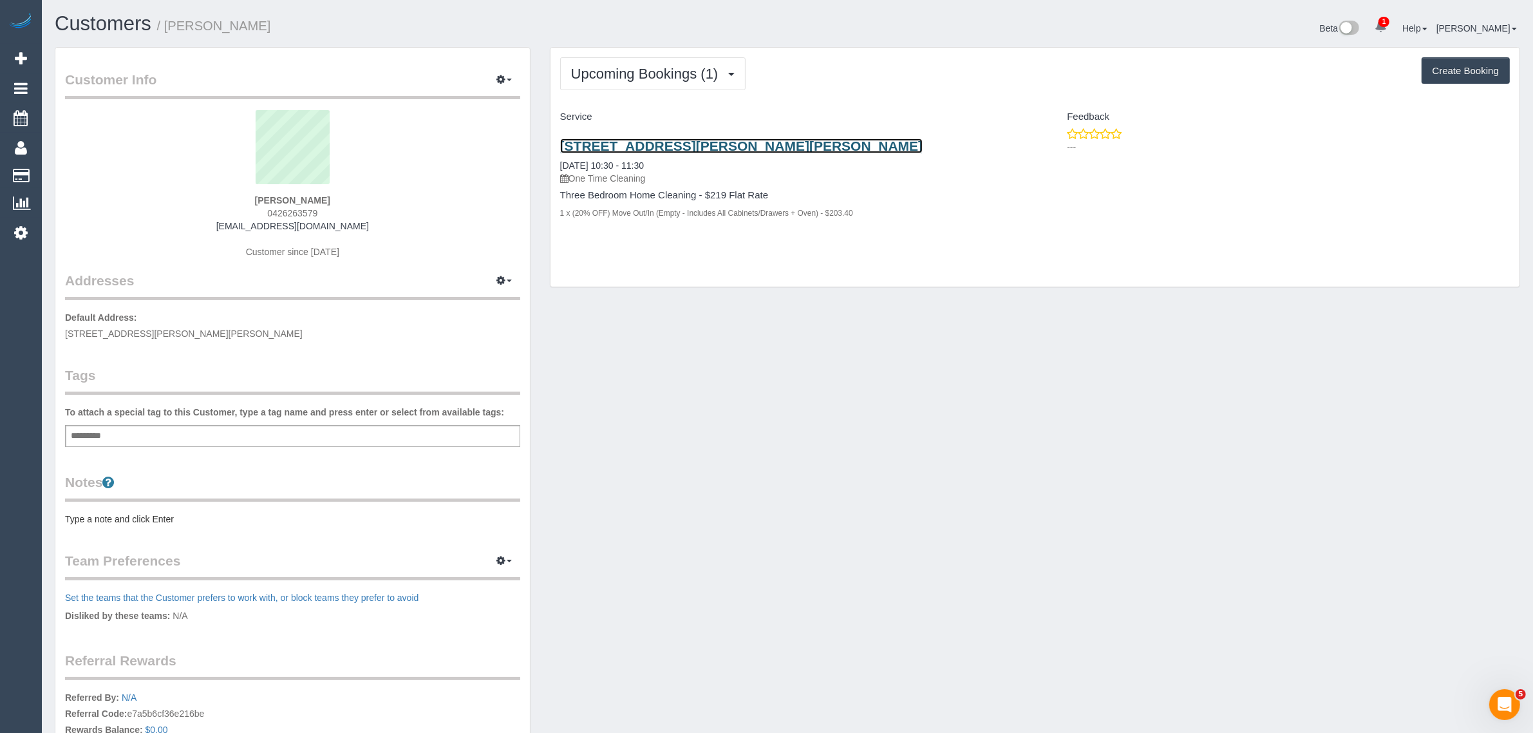
click at [710, 148] on link "[STREET_ADDRESS][PERSON_NAME][PERSON_NAME]" at bounding box center [741, 145] width 363 height 15
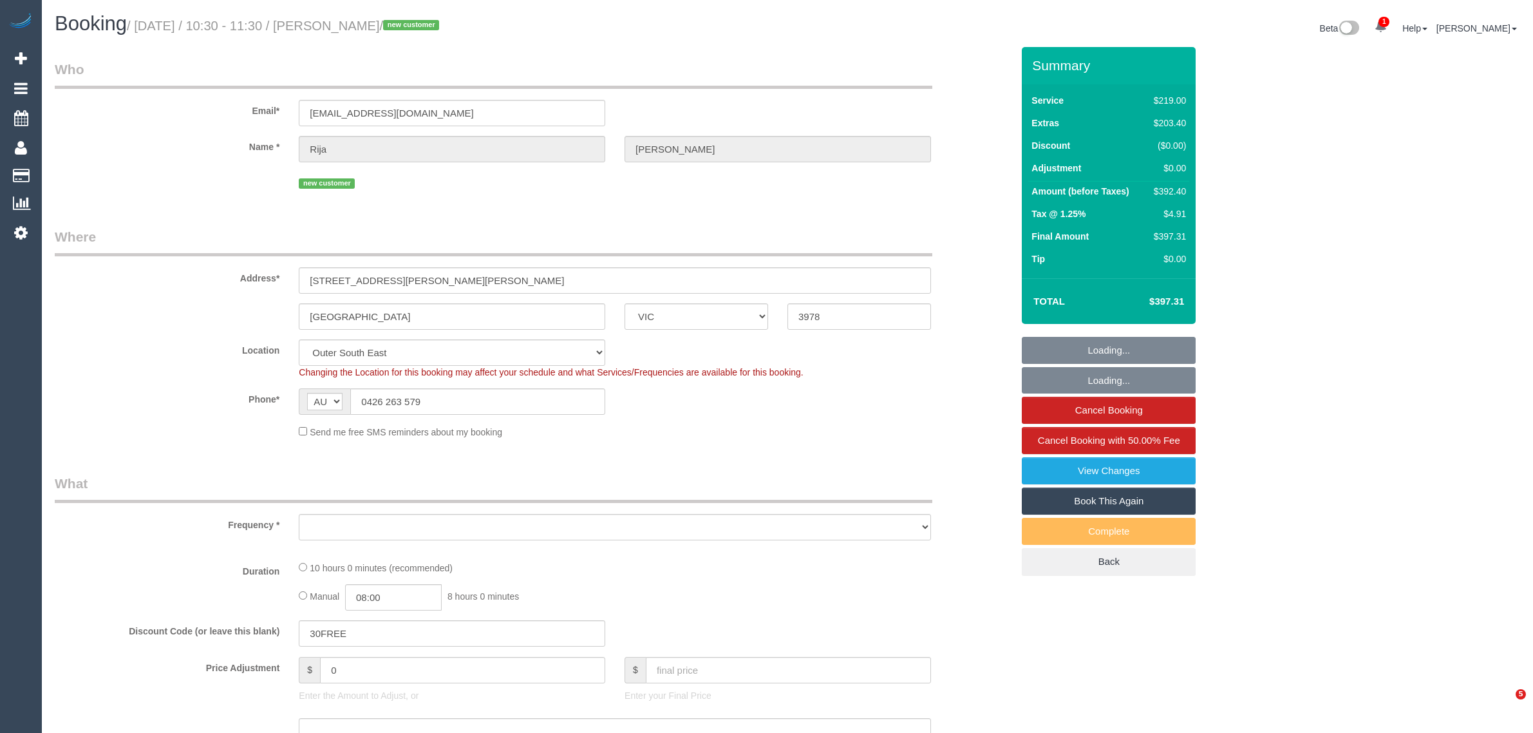
select select "VIC"
select select "object:585"
select select "string:stripe-pm_1RvxrR2GScqysDRVq4noj3pA"
select select "number:28"
select select "number:14"
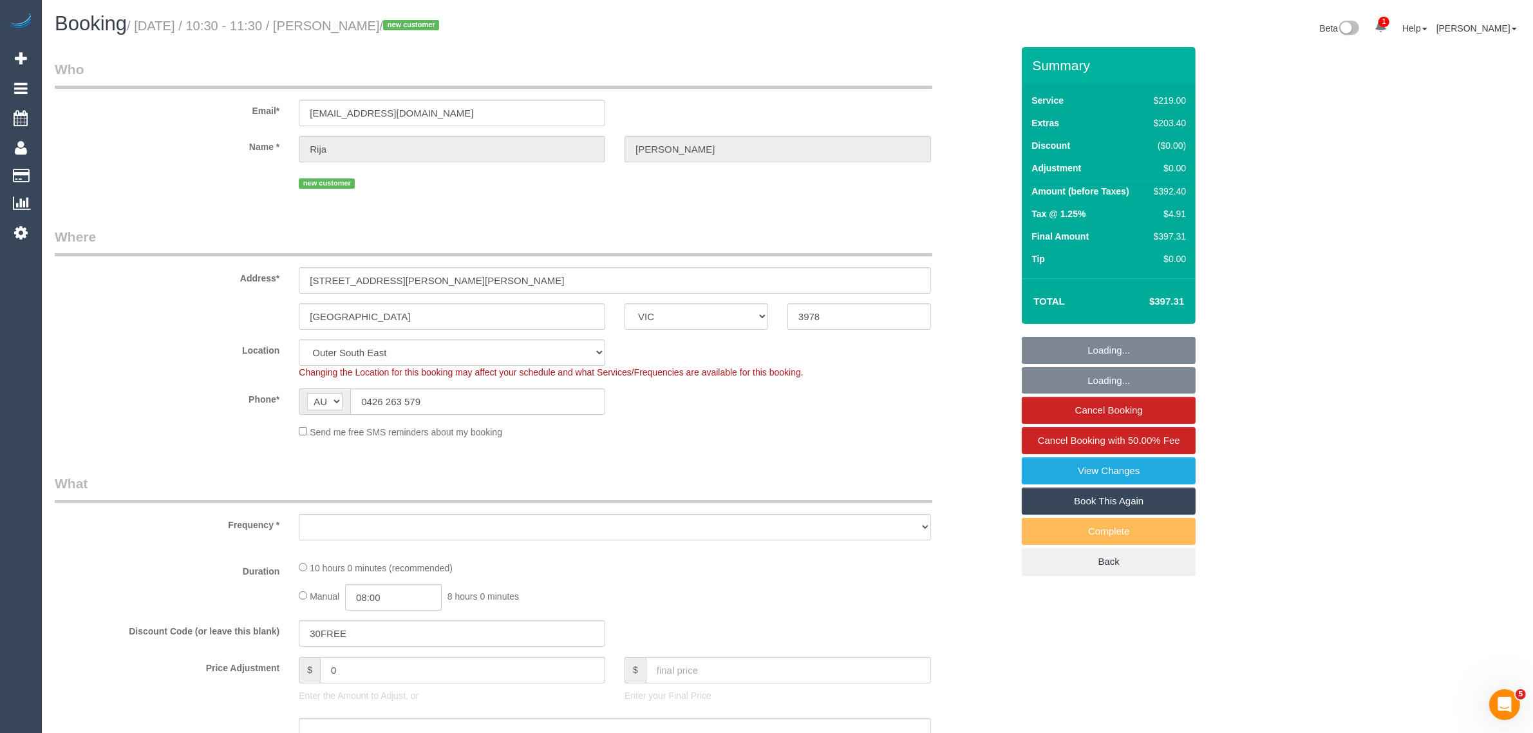
select select "number:19"
select select "number:24"
select select "number:26"
select select "object:736"
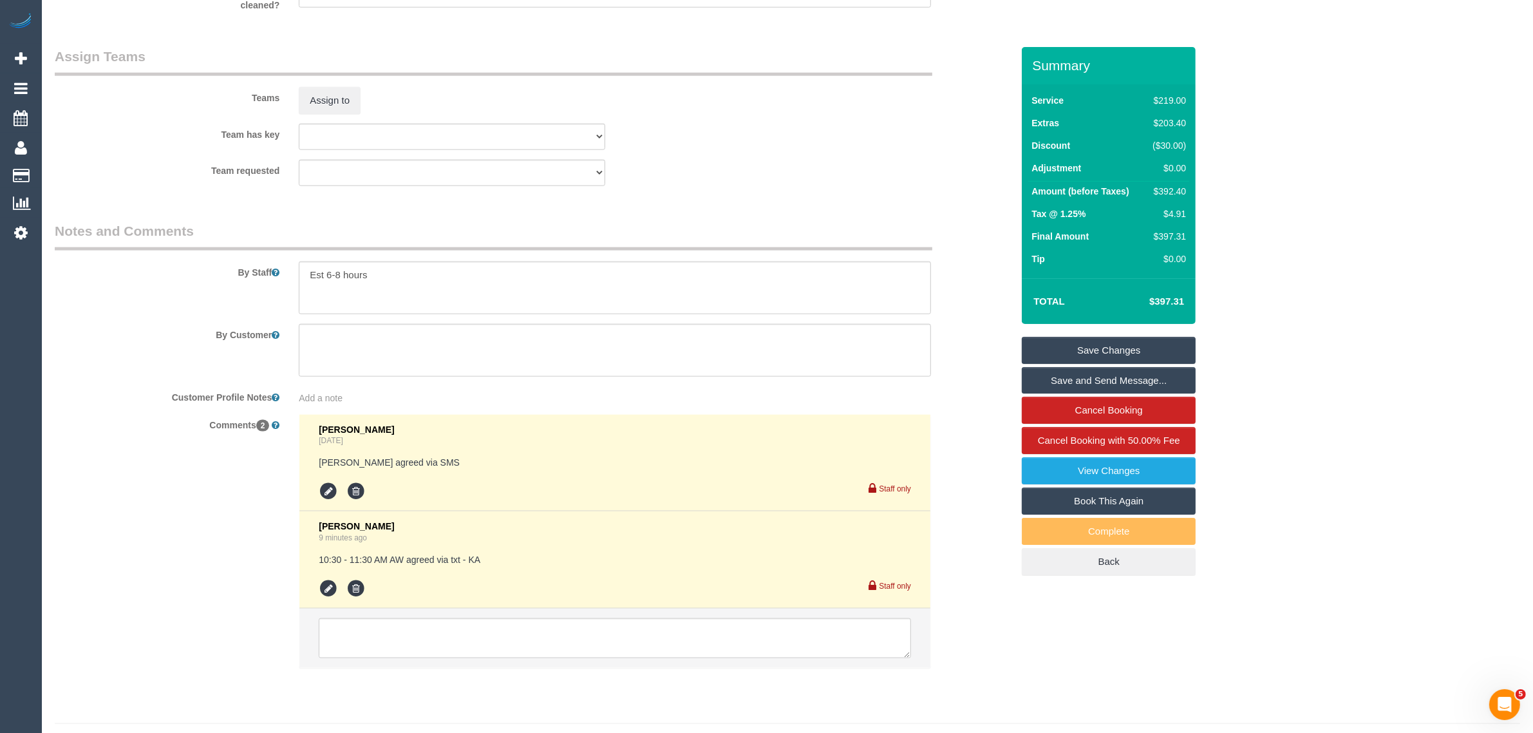
scroll to position [1981, 0]
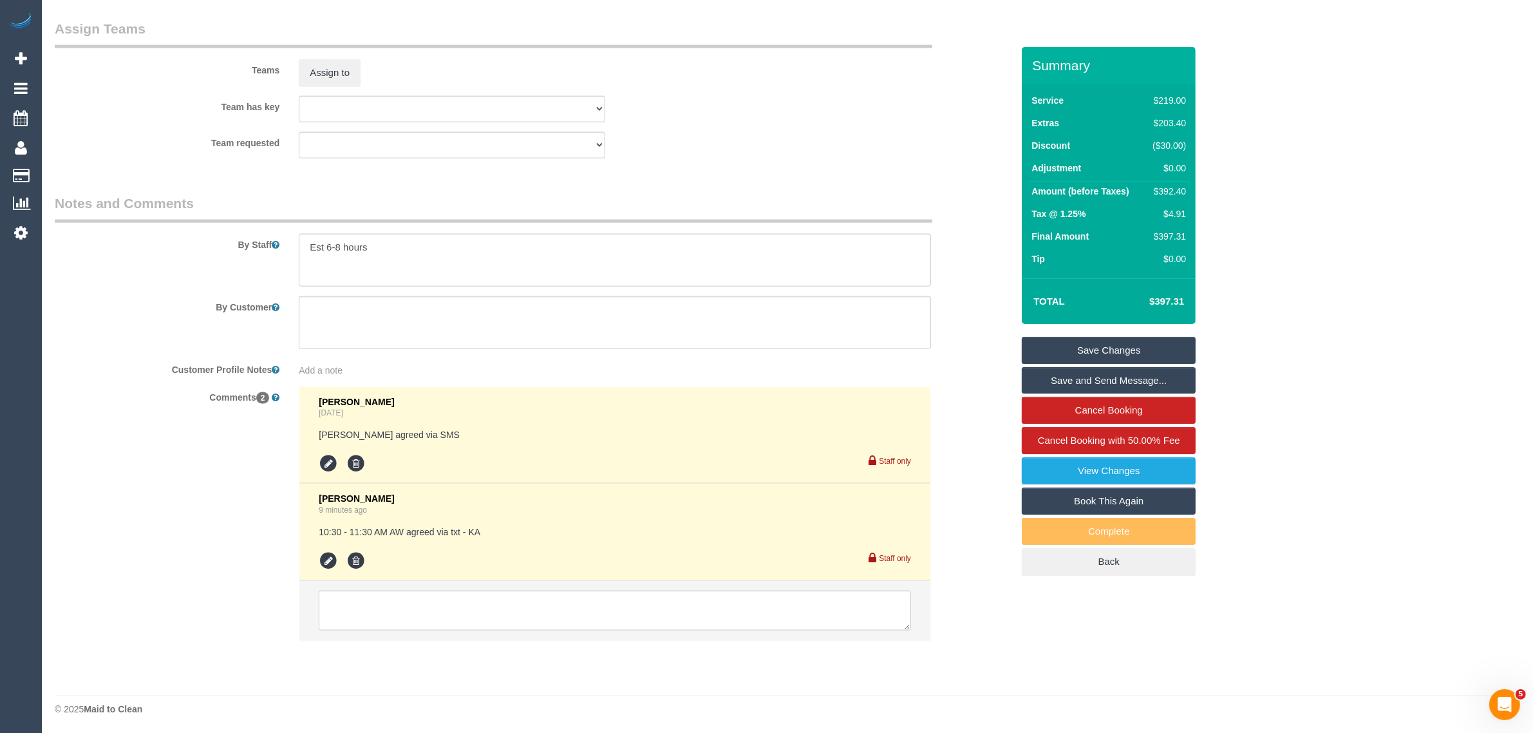
click at [1168, 187] on div "$392.40" at bounding box center [1167, 191] width 39 height 13
copy div "392.40"
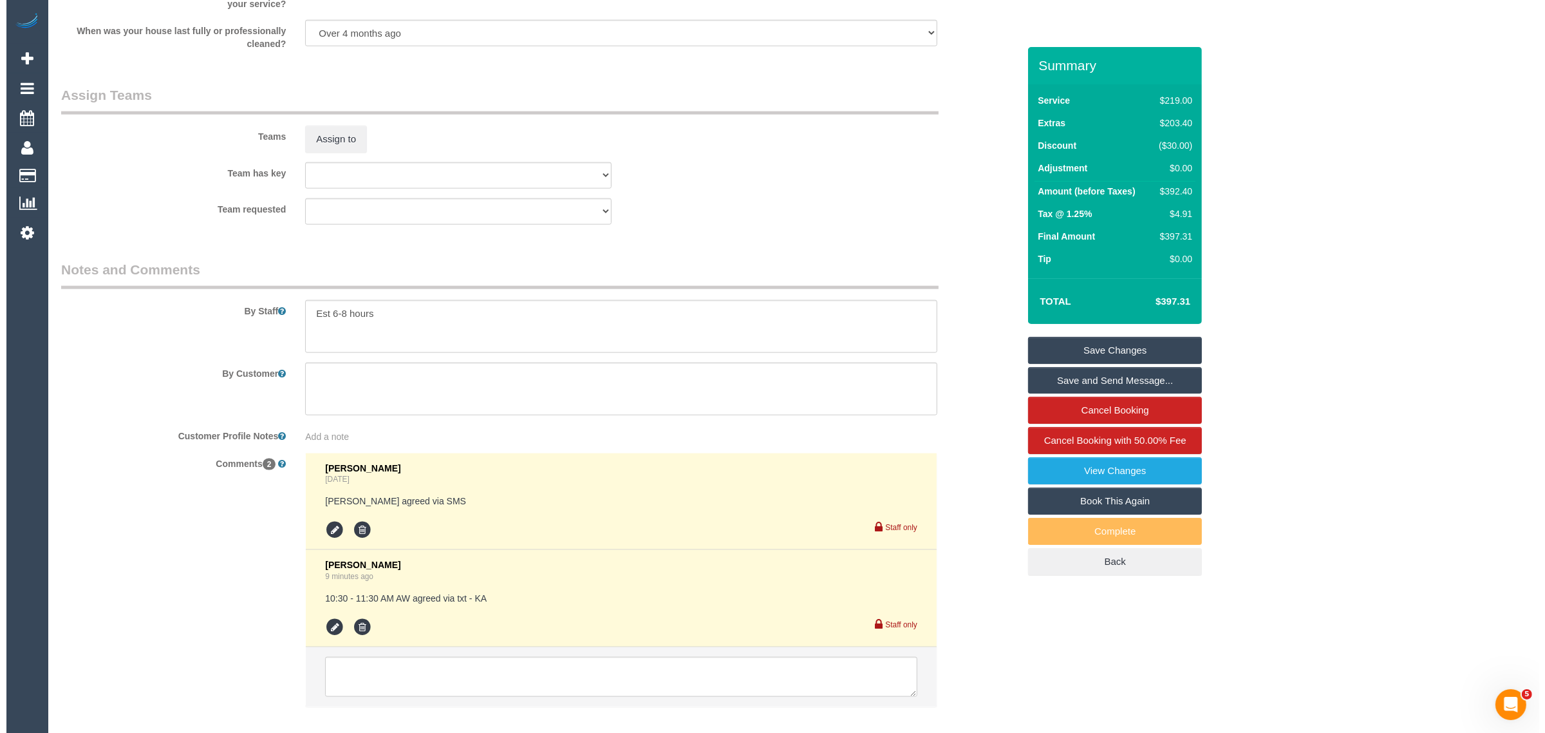
scroll to position [1931, 0]
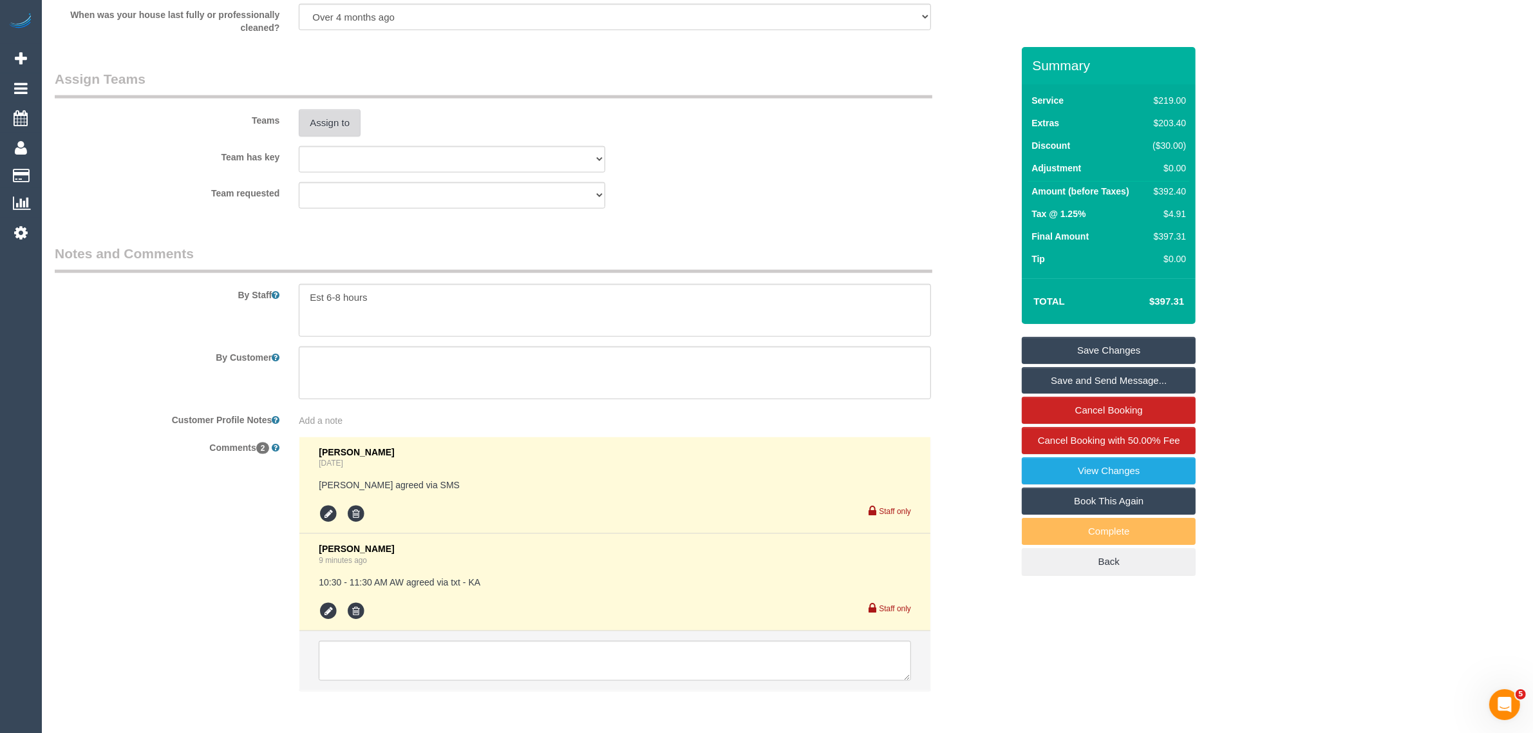
click at [327, 116] on button "Assign to" at bounding box center [330, 122] width 62 height 27
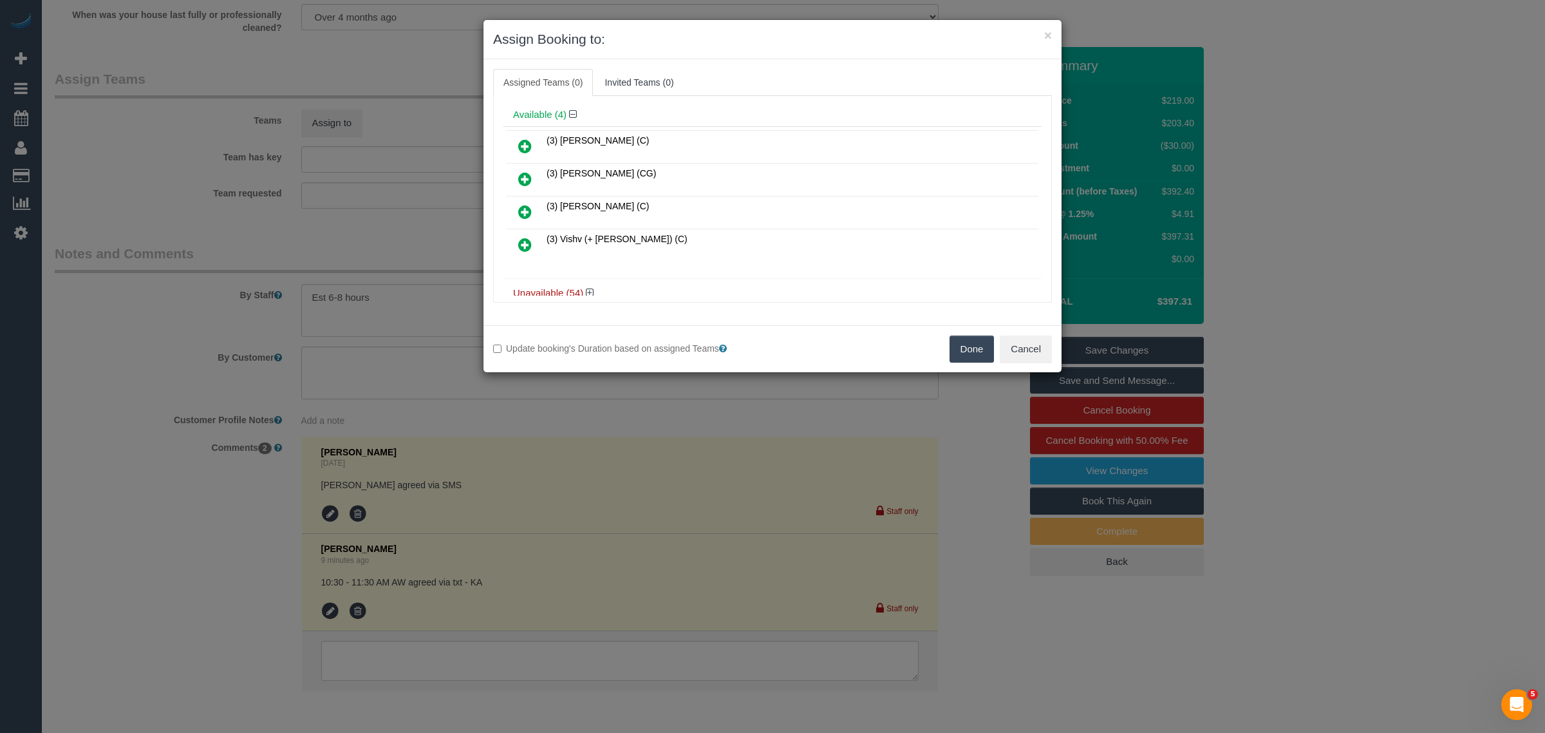
scroll to position [63, 0]
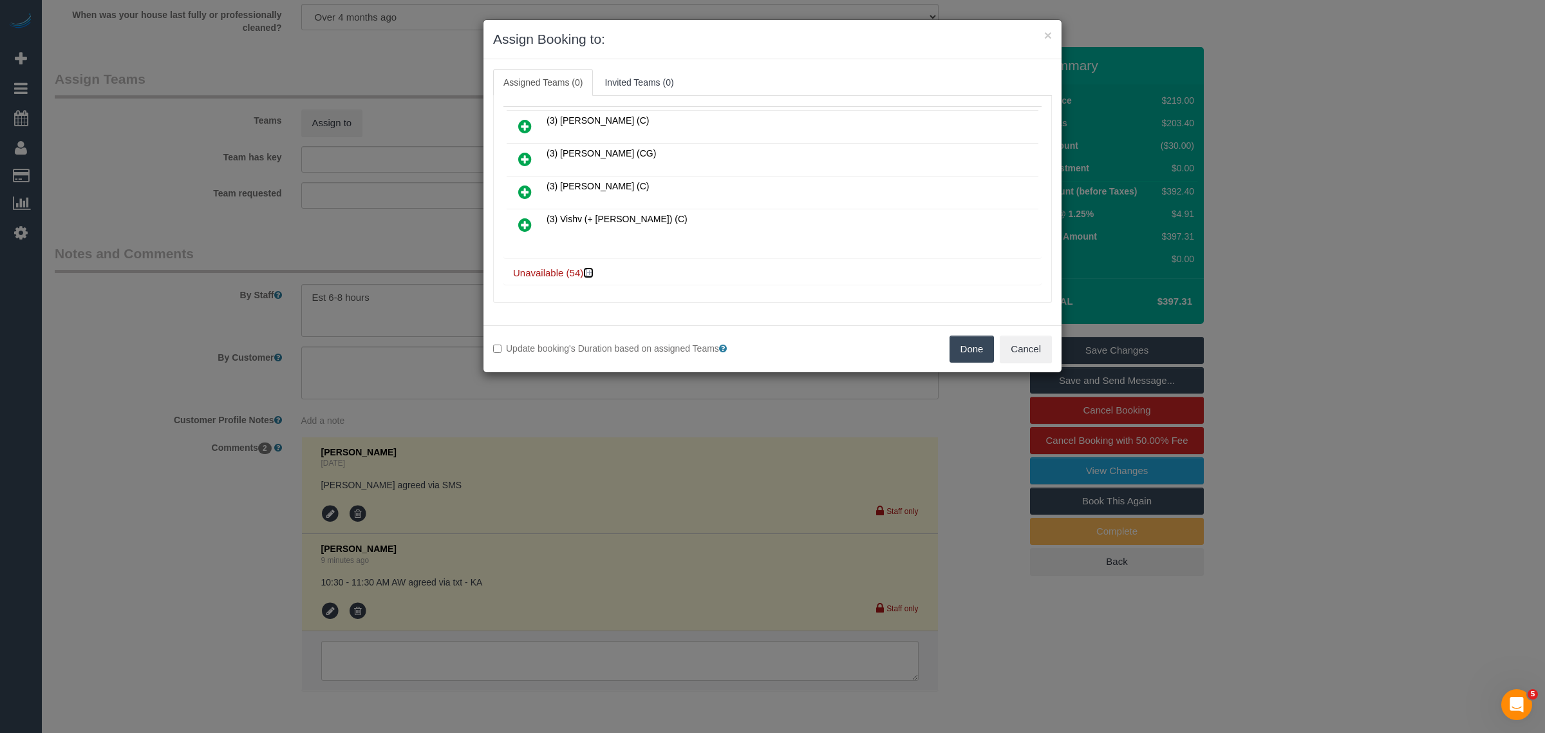
click at [586, 268] on icon at bounding box center [590, 273] width 8 height 10
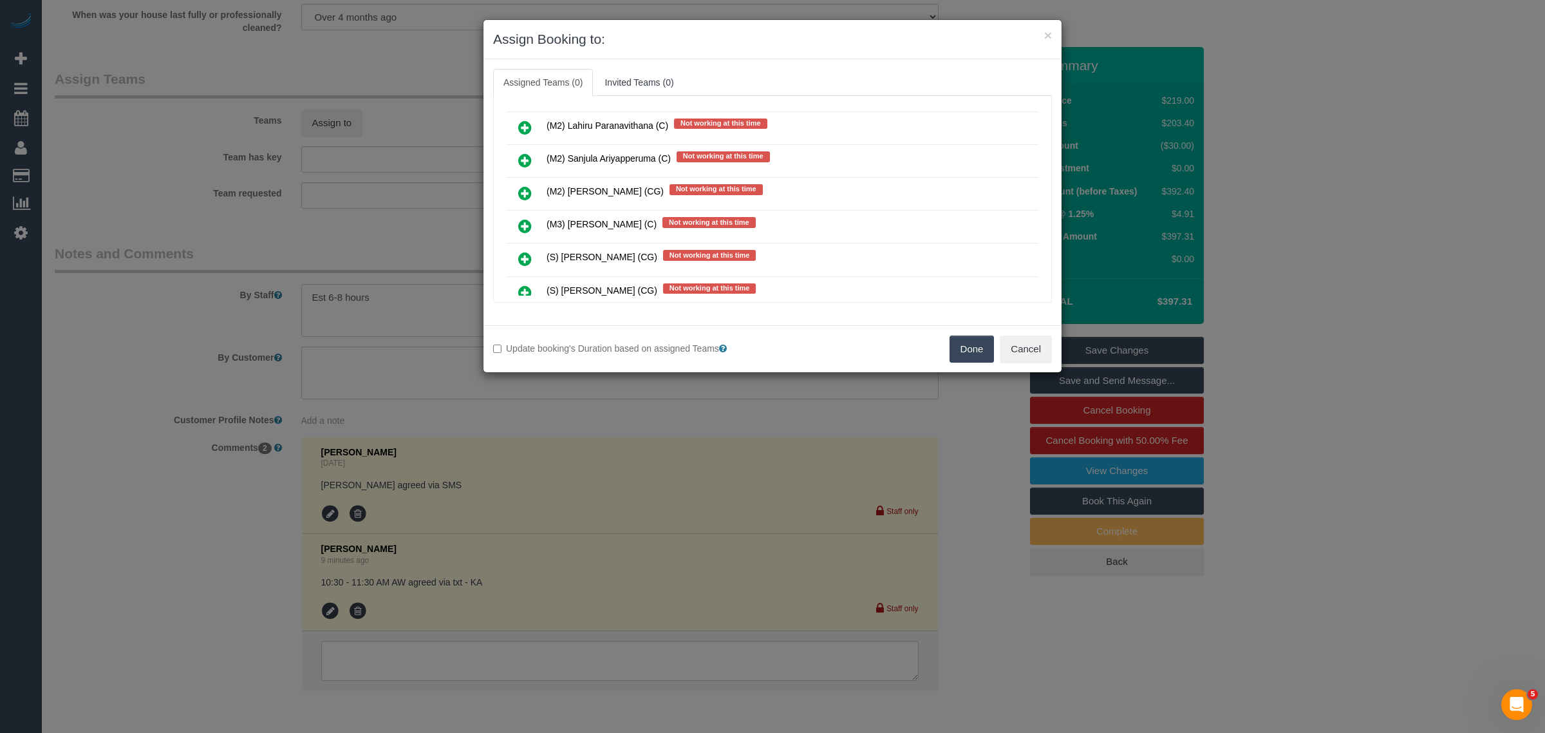
scroll to position [1482, 0]
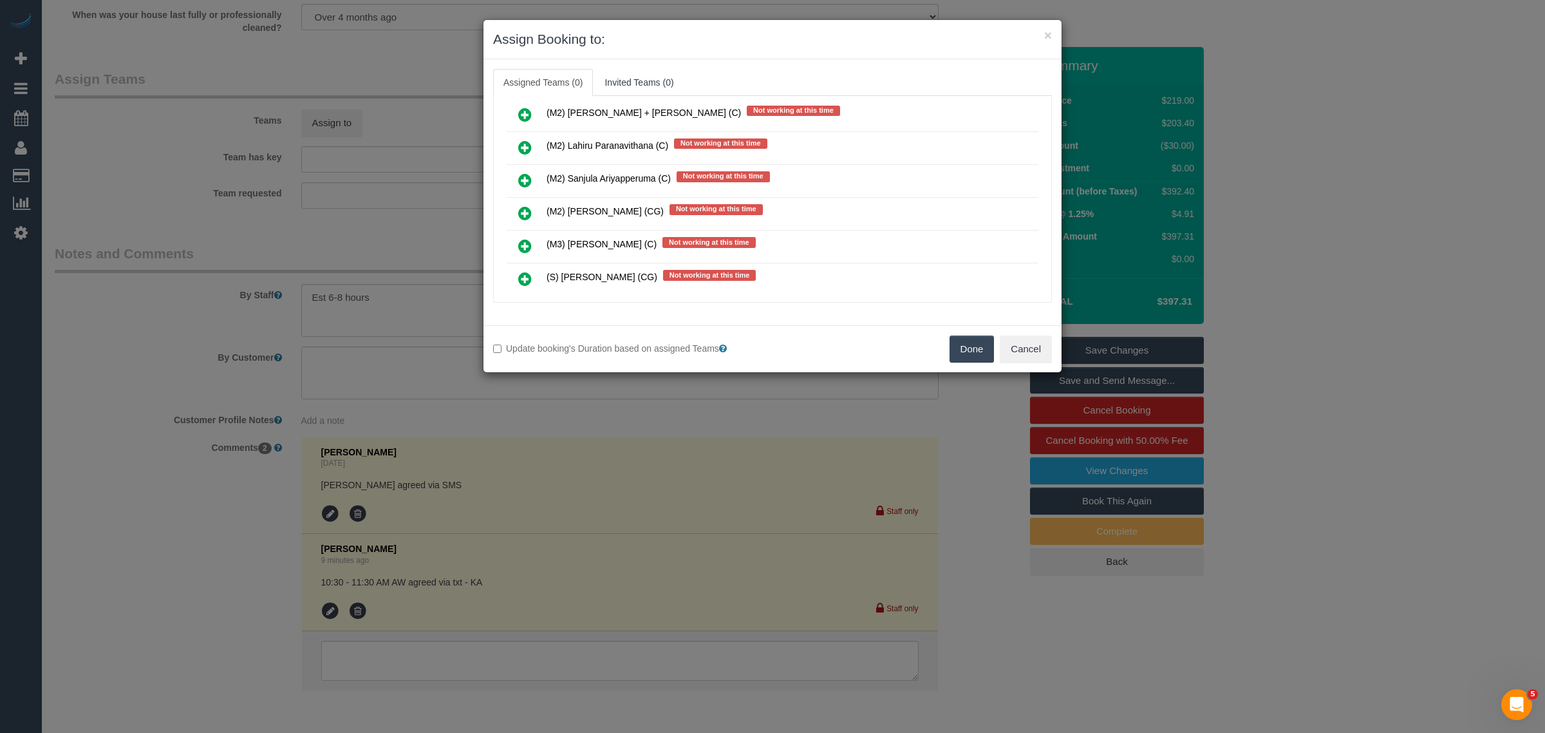
click at [529, 205] on icon at bounding box center [525, 212] width 14 height 15
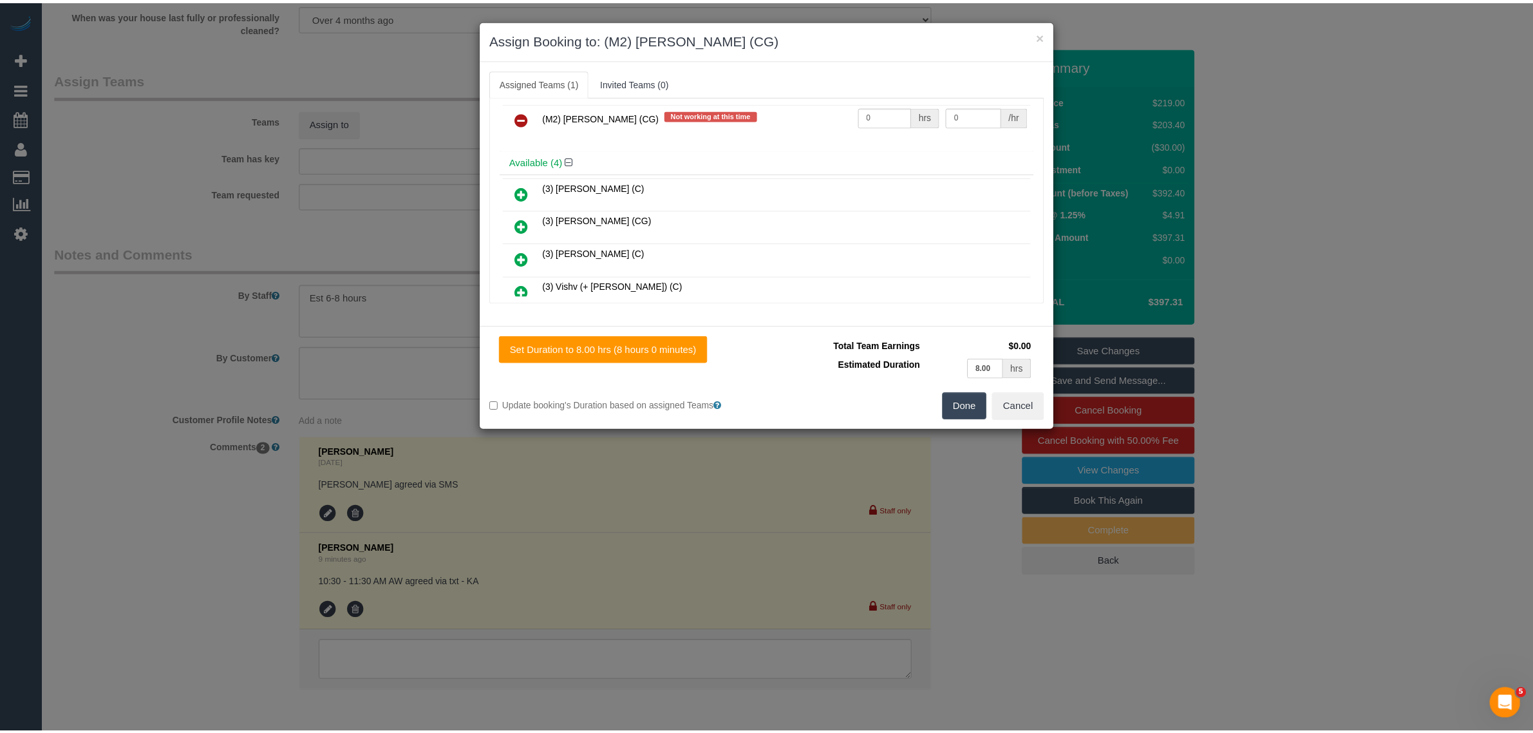
scroll to position [0, 0]
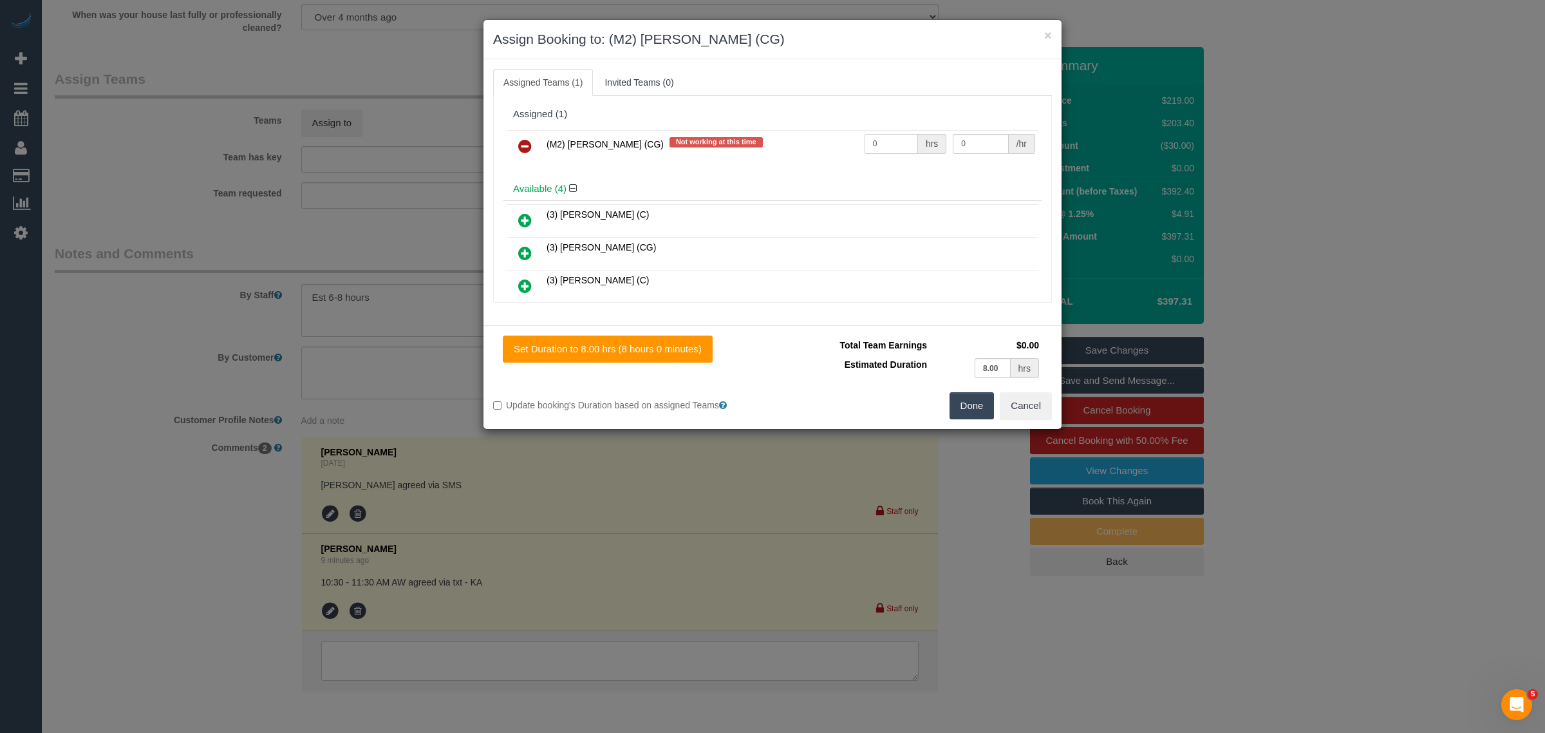
click at [892, 140] on input "0" at bounding box center [890, 144] width 53 height 20
type input "1"
click at [975, 145] on input "0" at bounding box center [980, 144] width 55 height 20
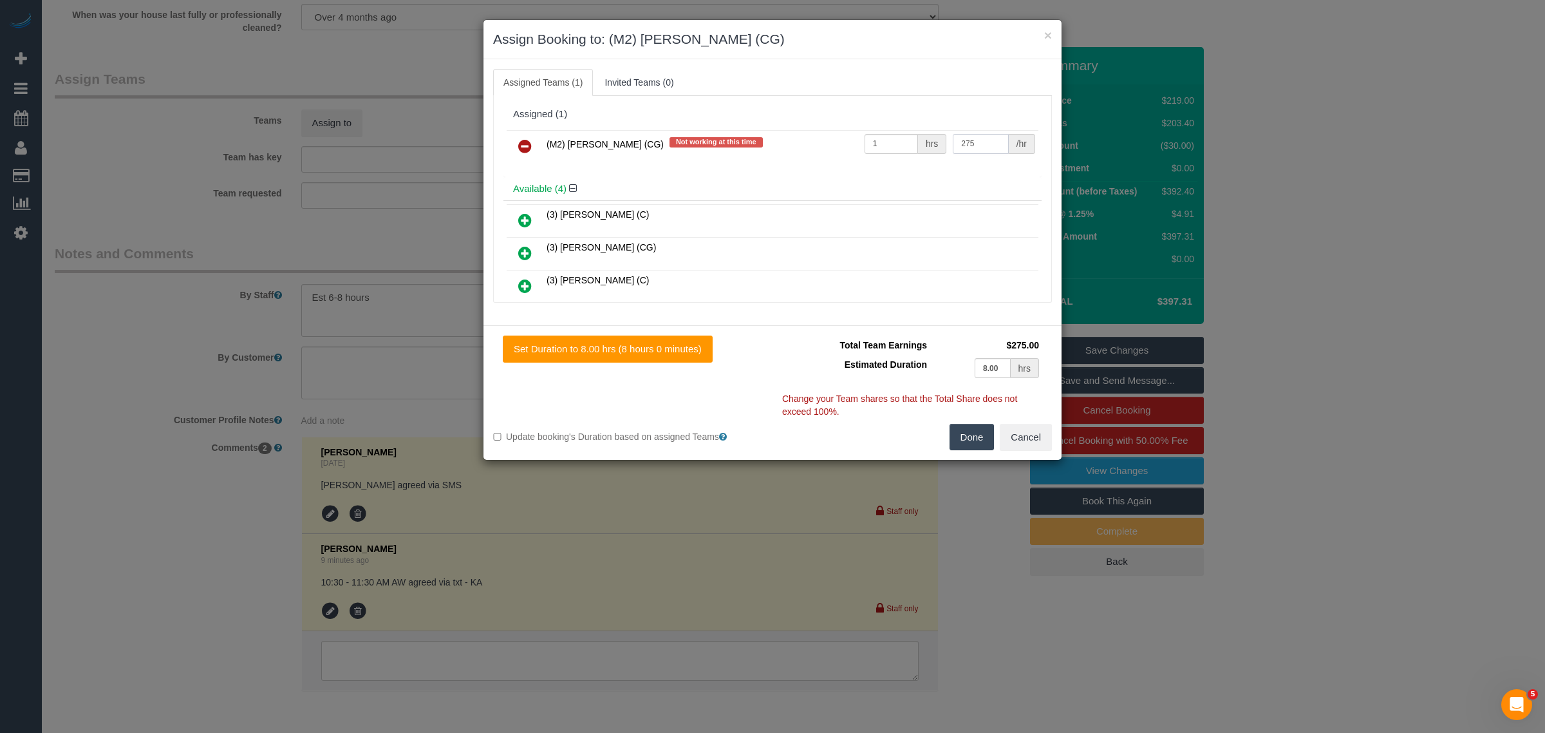
type input "275"
click at [977, 428] on button "Done" at bounding box center [971, 437] width 45 height 27
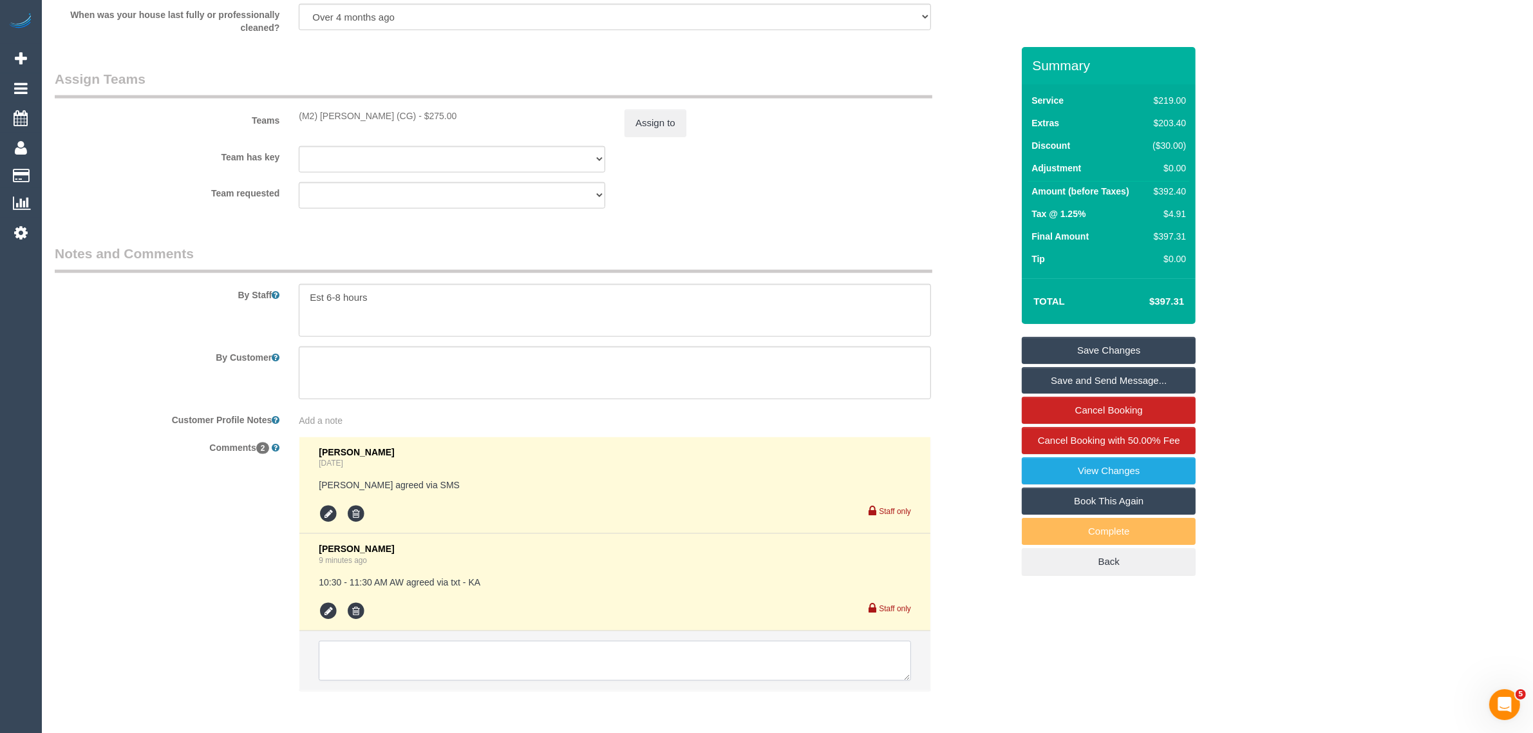
click at [694, 670] on textarea at bounding box center [615, 660] width 592 height 40
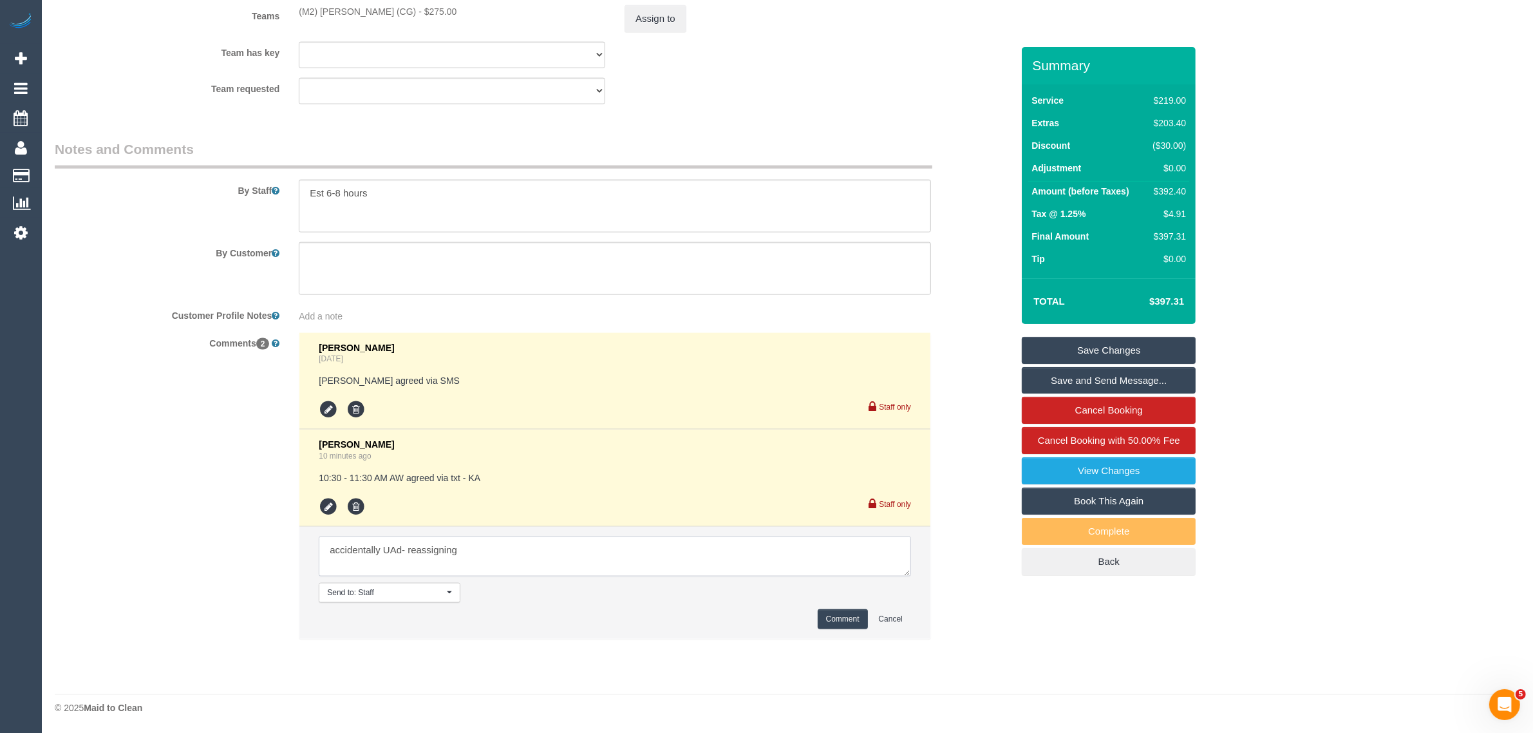
type textarea "accidentally UAd- reassigning"
click at [846, 622] on button "Comment" at bounding box center [842, 619] width 50 height 20
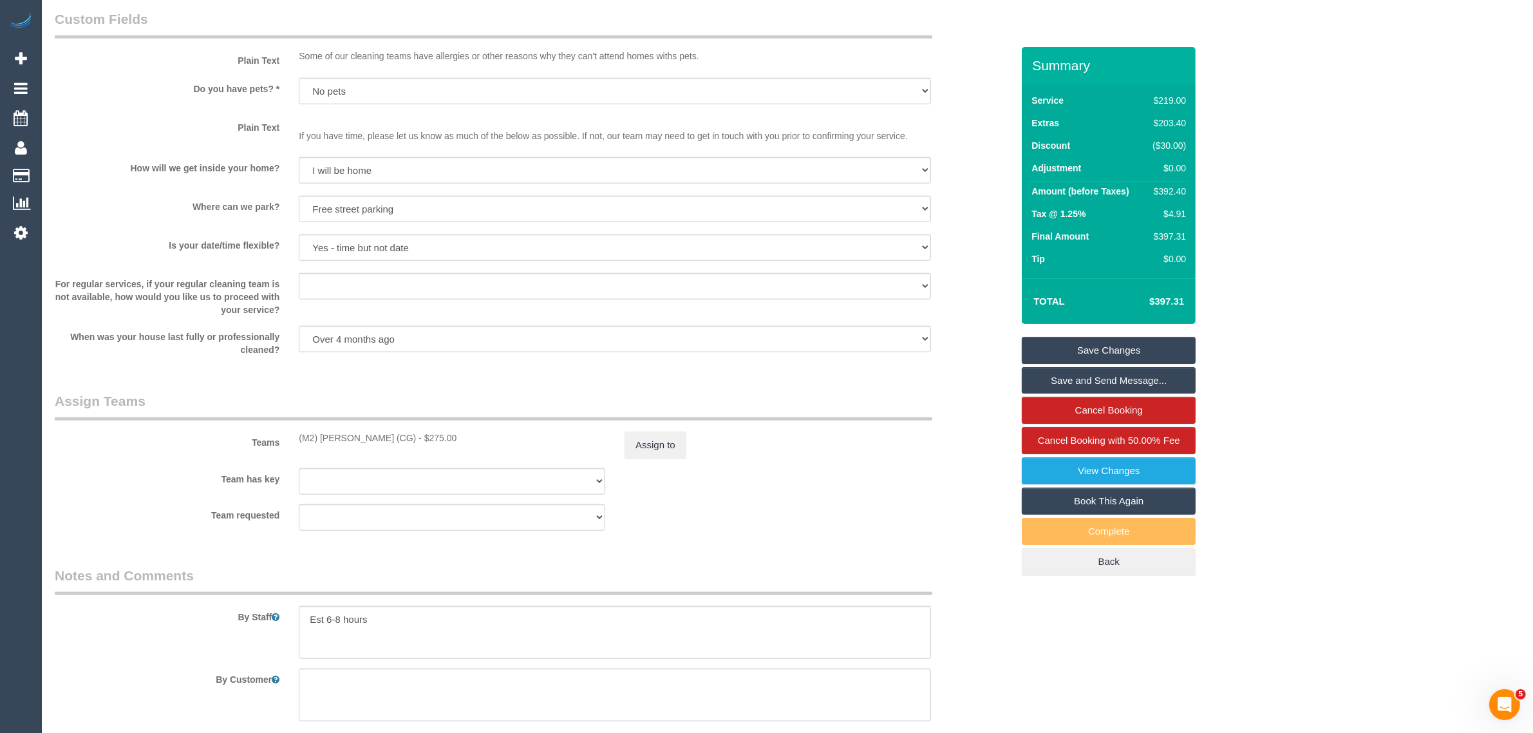
scroll to position [1931, 0]
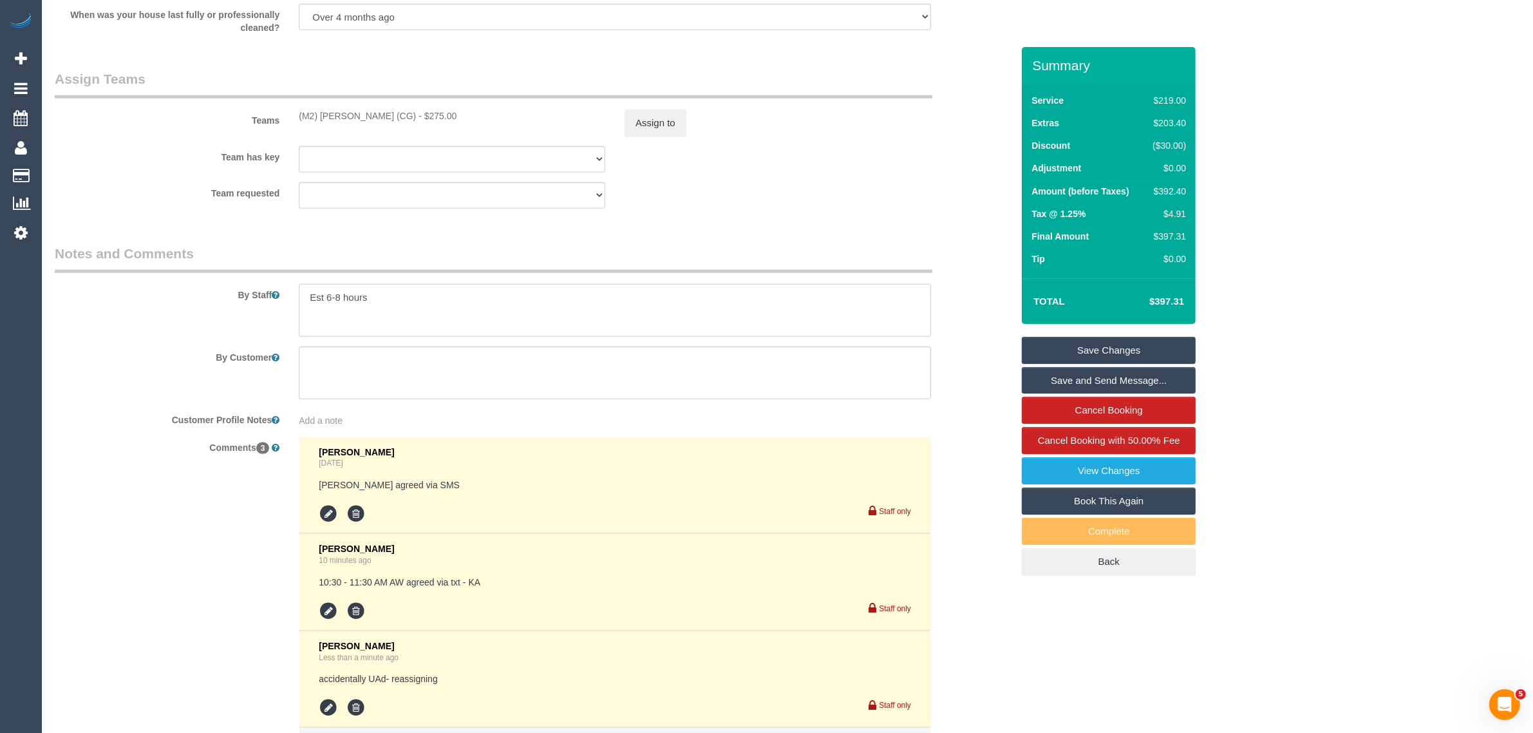
drag, startPoint x: 398, startPoint y: 303, endPoint x: 253, endPoint y: 300, distance: 144.8
click at [253, 300] on div "By Staff" at bounding box center [533, 290] width 976 height 93
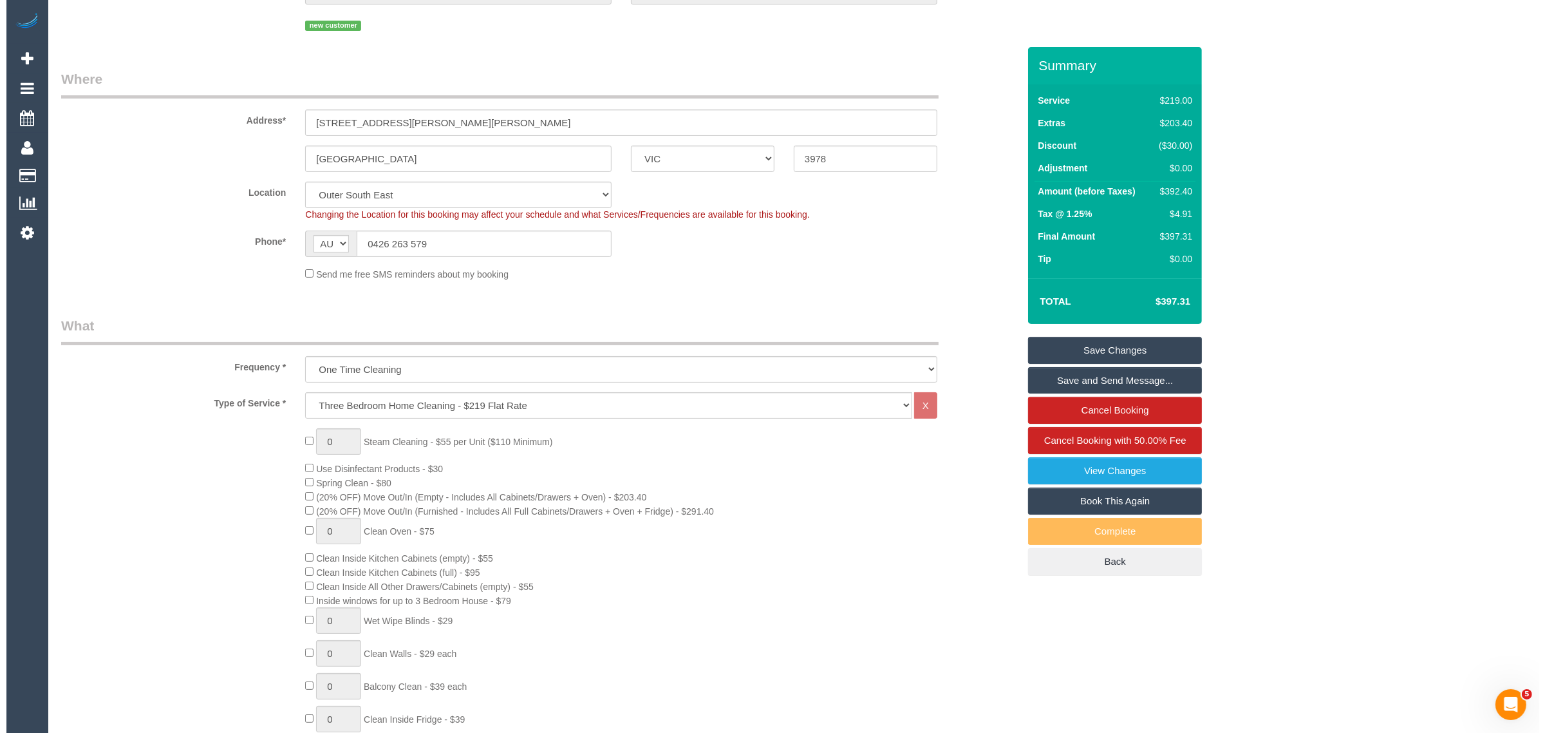
scroll to position [0, 0]
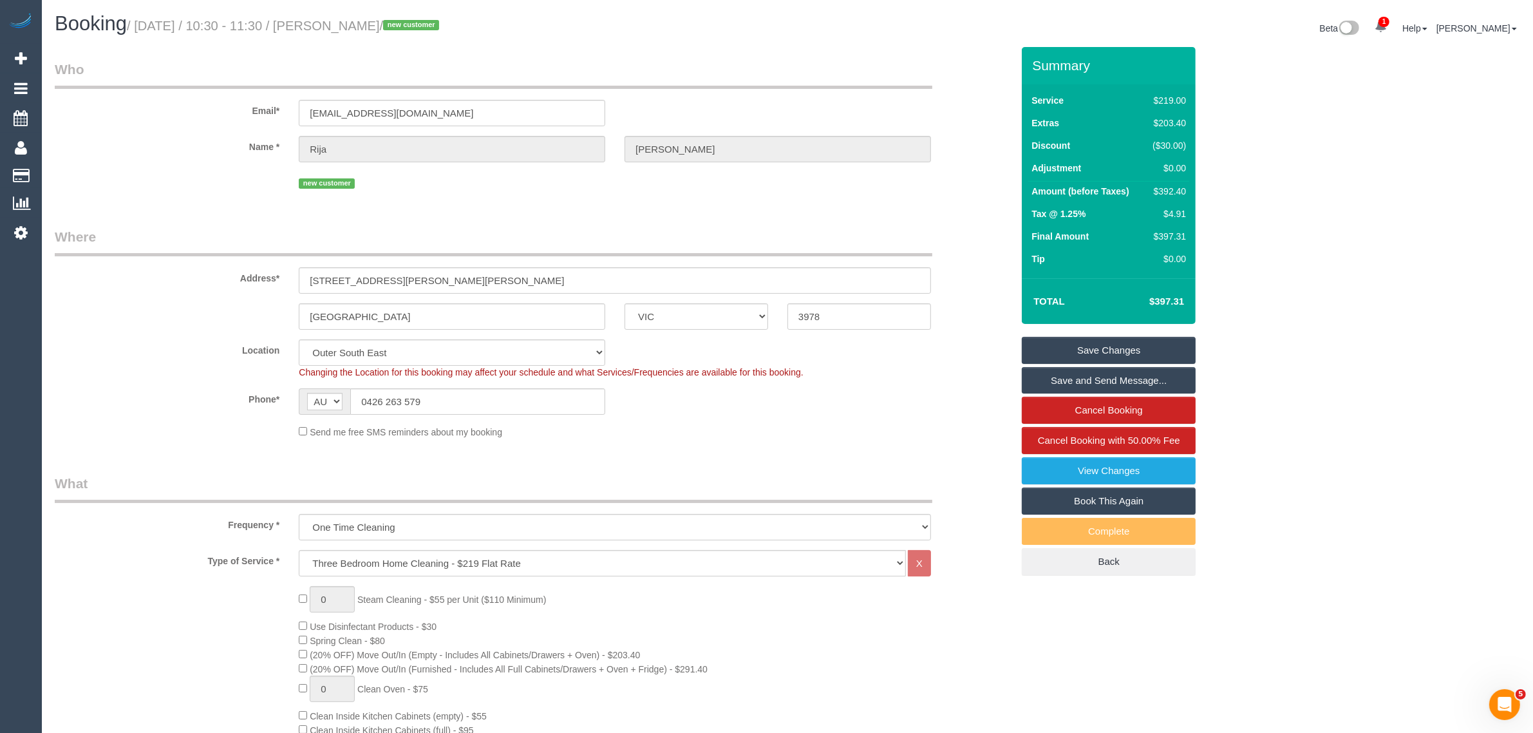
click at [1069, 345] on link "Save Changes" at bounding box center [1109, 350] width 174 height 27
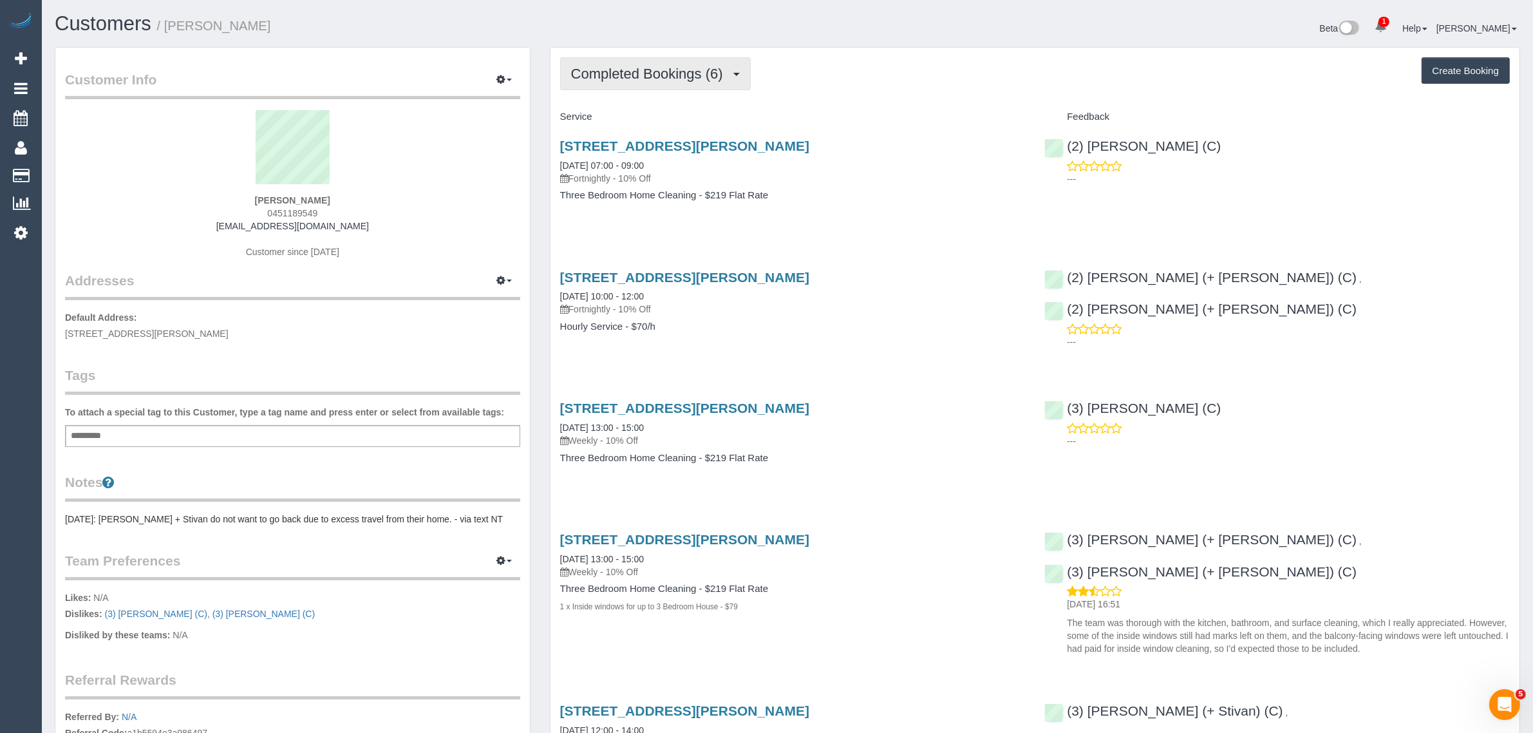
click at [610, 69] on span "Completed Bookings (6)" at bounding box center [650, 74] width 158 height 16
click at [603, 115] on link "Upcoming Bookings (12)" at bounding box center [629, 120] width 136 height 17
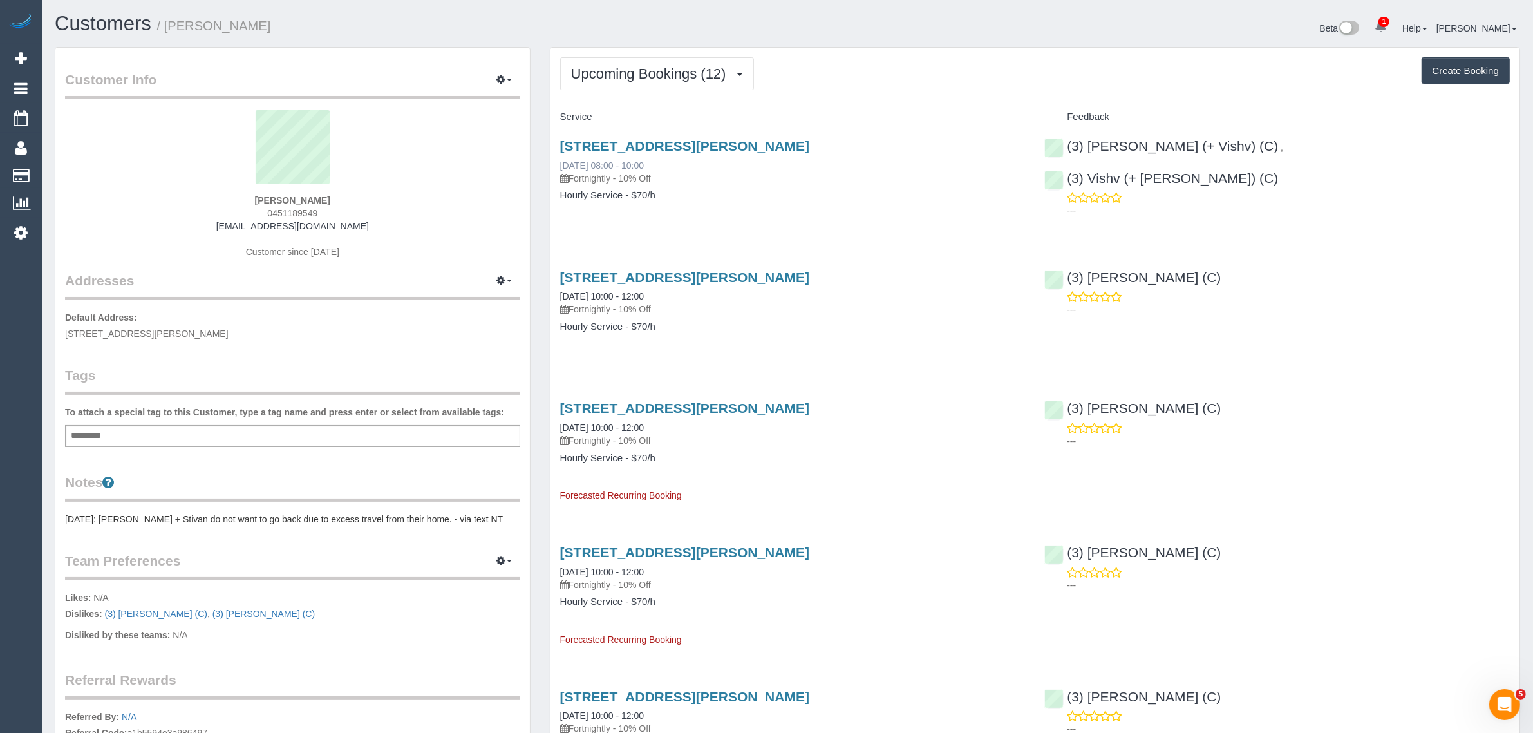
drag, startPoint x: 605, startPoint y: 158, endPoint x: 559, endPoint y: 162, distance: 46.5
click at [560, 162] on div "300 Plummer Street, 805, Port Melbourne, VIC 3207 30/08/2025 08:00 - 10:00 Fort…" at bounding box center [792, 161] width 465 height 46
copy link "[DATE] 08:00 - 10:00"
click at [1178, 213] on div "300 Plummer Street, 805, Port Melbourne, VIC 3207 30/08/2025 08:00 - 10:00 Fort…" at bounding box center [1034, 176] width 969 height 99
drag, startPoint x: 1401, startPoint y: 138, endPoint x: 1236, endPoint y: 149, distance: 164.5
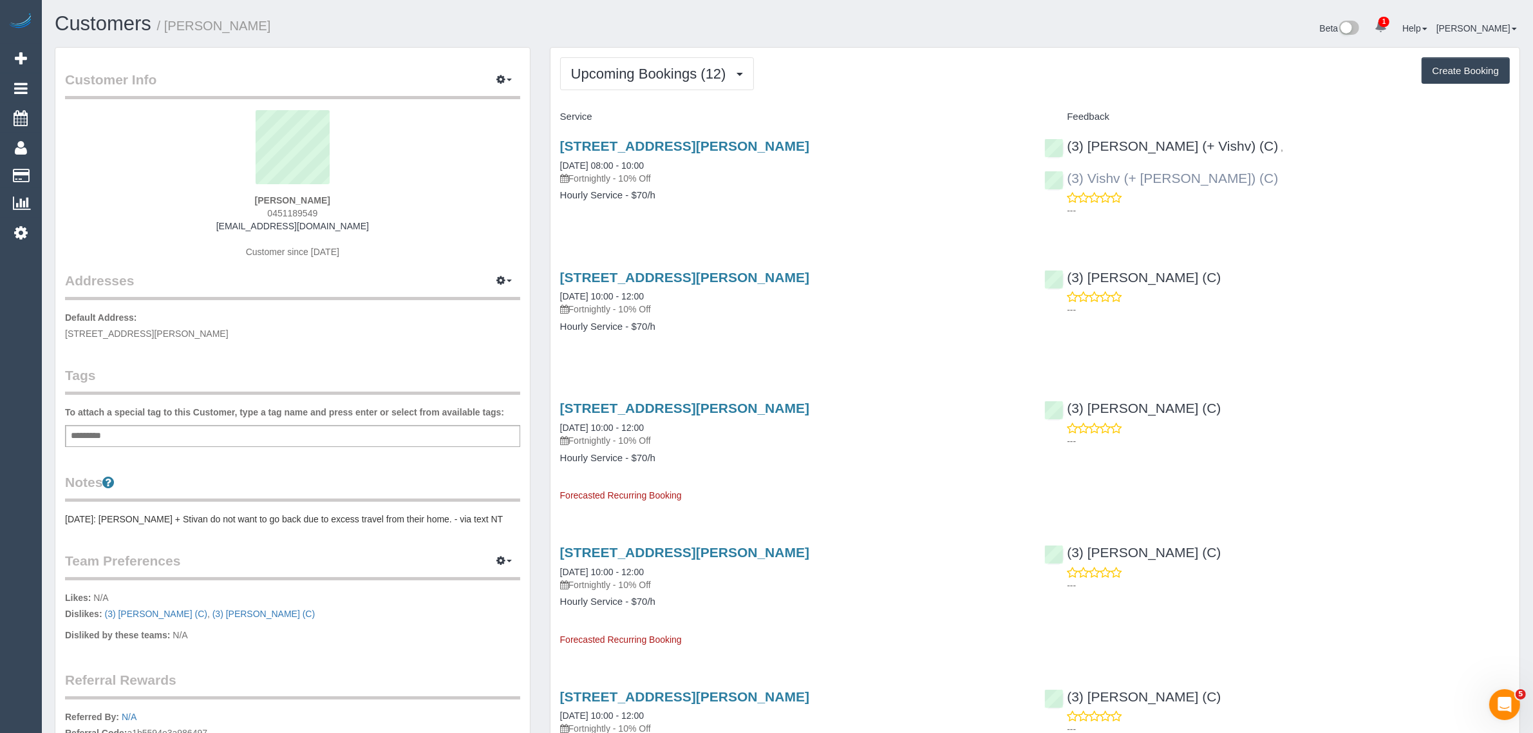
click at [1236, 149] on div "(3) Kelvin (+ Vishv) (C) , (3) Vishv (+ Kelvin) (C) ---" at bounding box center [1276, 174] width 485 height 95
copy link "(3) Vishv (+ Kelvin) (C)"
click at [442, 235] on div "Sebastian Horon 0451189549 seb95au@gmail.com Customer since 2025" at bounding box center [292, 190] width 455 height 161
click at [180, 333] on span "300 Plummer Street, 805, Port Melbourne, VIC 3207" at bounding box center [146, 333] width 163 height 10
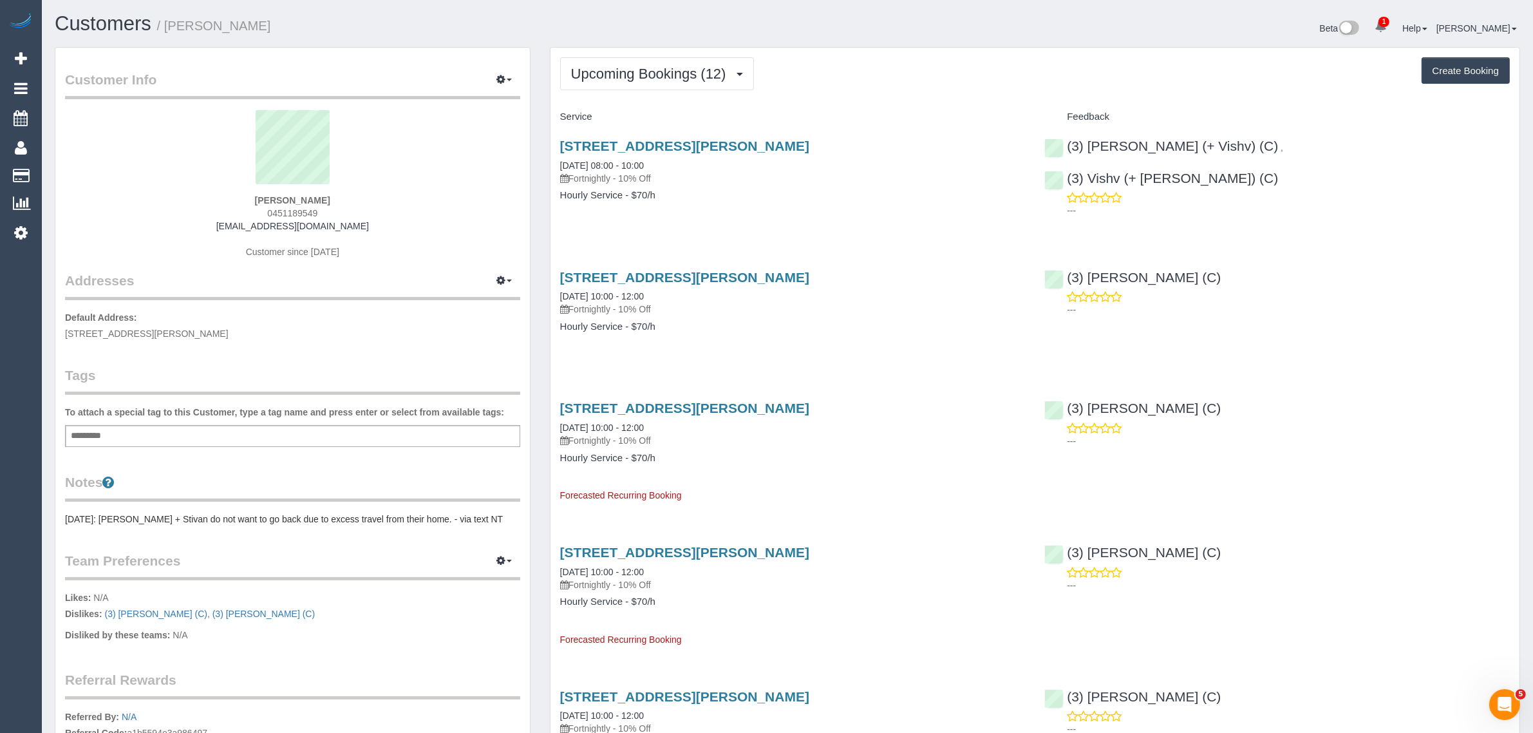
copy span "Port Melbourne"
click at [68, 169] on link "Customers" at bounding box center [122, 176] width 161 height 26
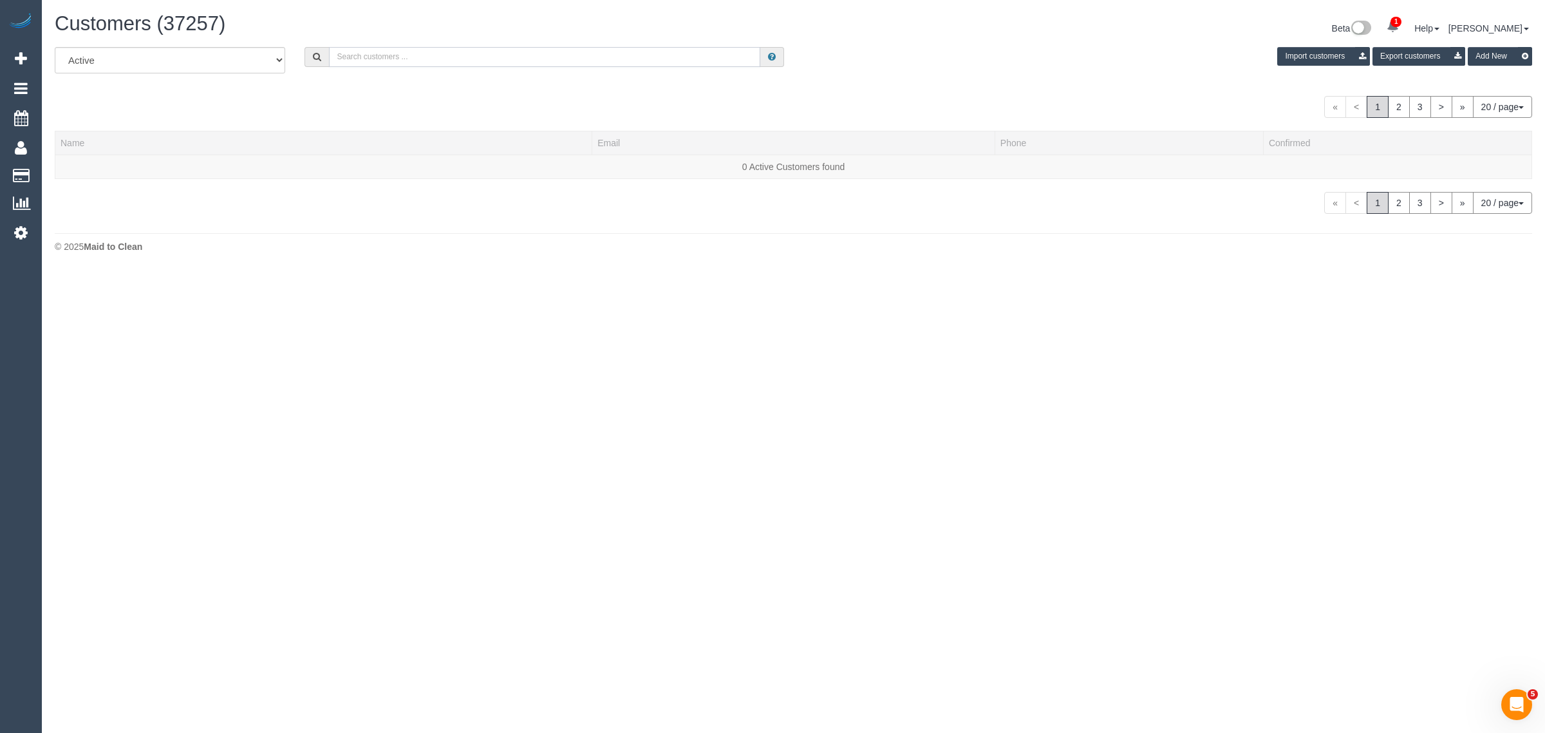
click at [542, 59] on input "text" at bounding box center [544, 57] width 431 height 20
paste input "Tracey Davey"
type input "Tracey Davey"
click at [95, 169] on link "Tracey Davey" at bounding box center [98, 167] width 74 height 10
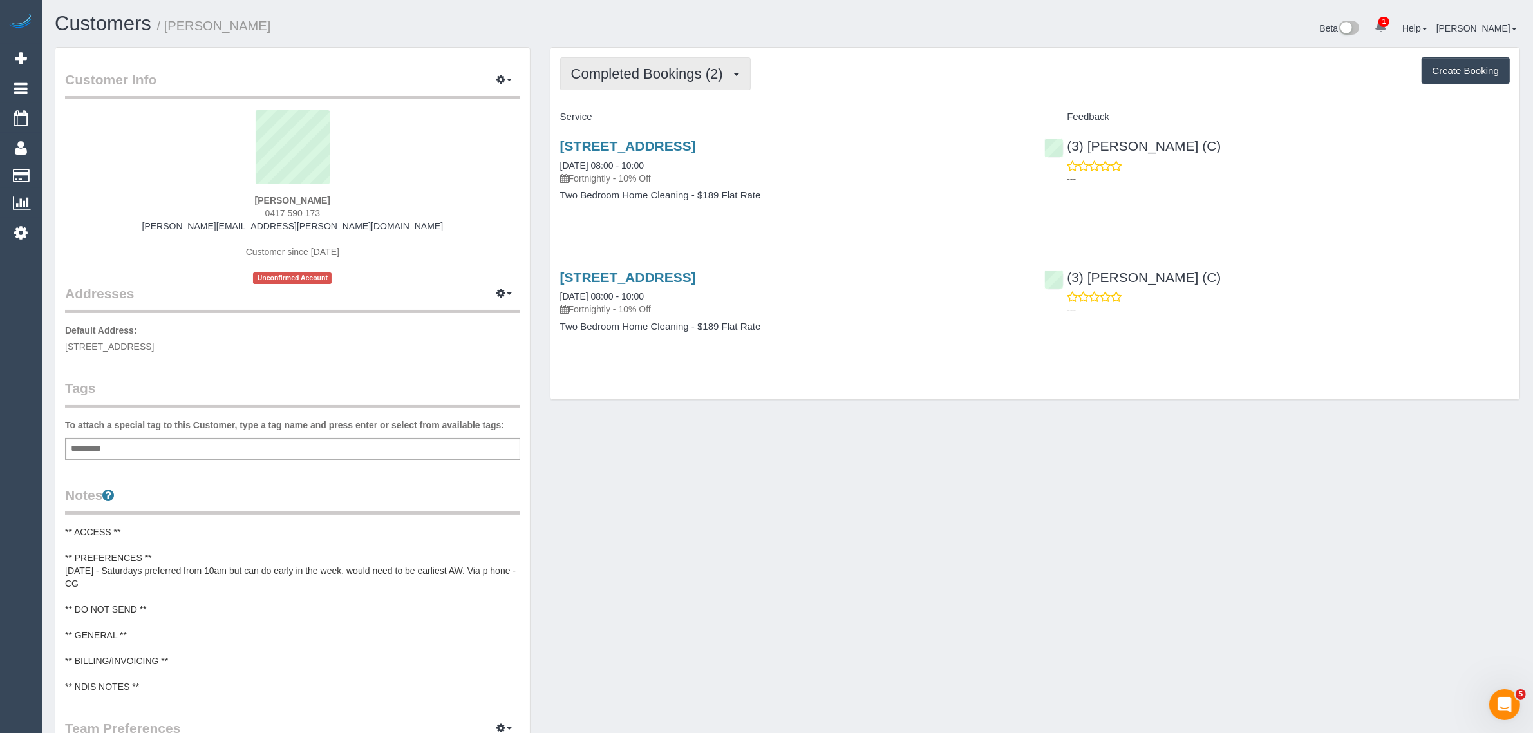
click at [667, 66] on span "Completed Bookings (2)" at bounding box center [650, 74] width 158 height 16
click at [622, 120] on link "Upcoming Bookings (12)" at bounding box center [629, 120] width 136 height 17
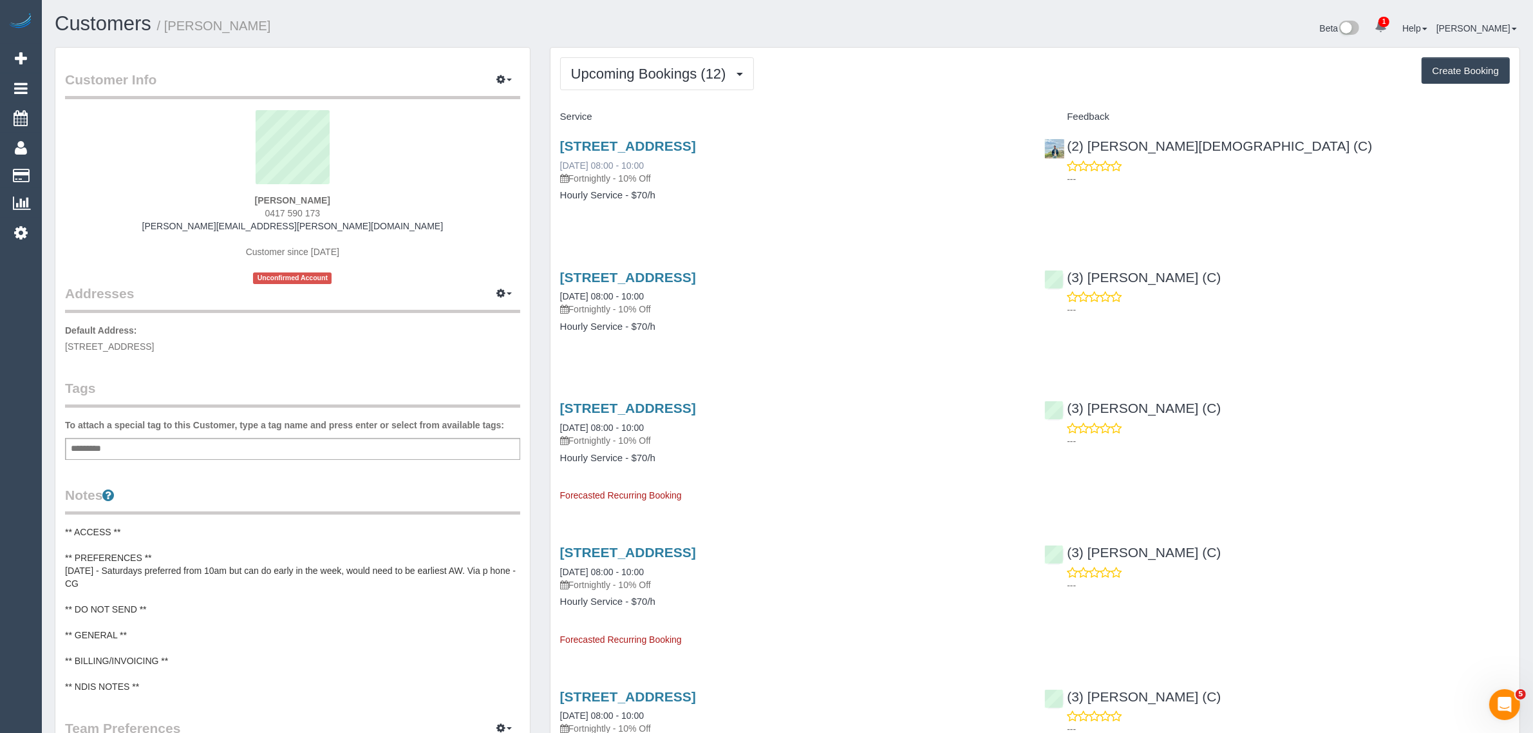
drag, startPoint x: 669, startPoint y: 163, endPoint x: 560, endPoint y: 162, distance: 109.4
click at [560, 162] on div "16 Raglan Street, South Melbourne, VIC 3205 06/09/2025 08:00 - 10:00 Fortnightl…" at bounding box center [792, 161] width 465 height 46
copy link "06/09/2025 08:00 - 10:00"
click at [1169, 200] on div "16 Raglan Street, South Melbourne, VIC 3205 06/09/2025 08:00 - 10:00 Fortnightl…" at bounding box center [1034, 176] width 969 height 99
drag, startPoint x: 1178, startPoint y: 152, endPoint x: 1067, endPoint y: 149, distance: 110.8
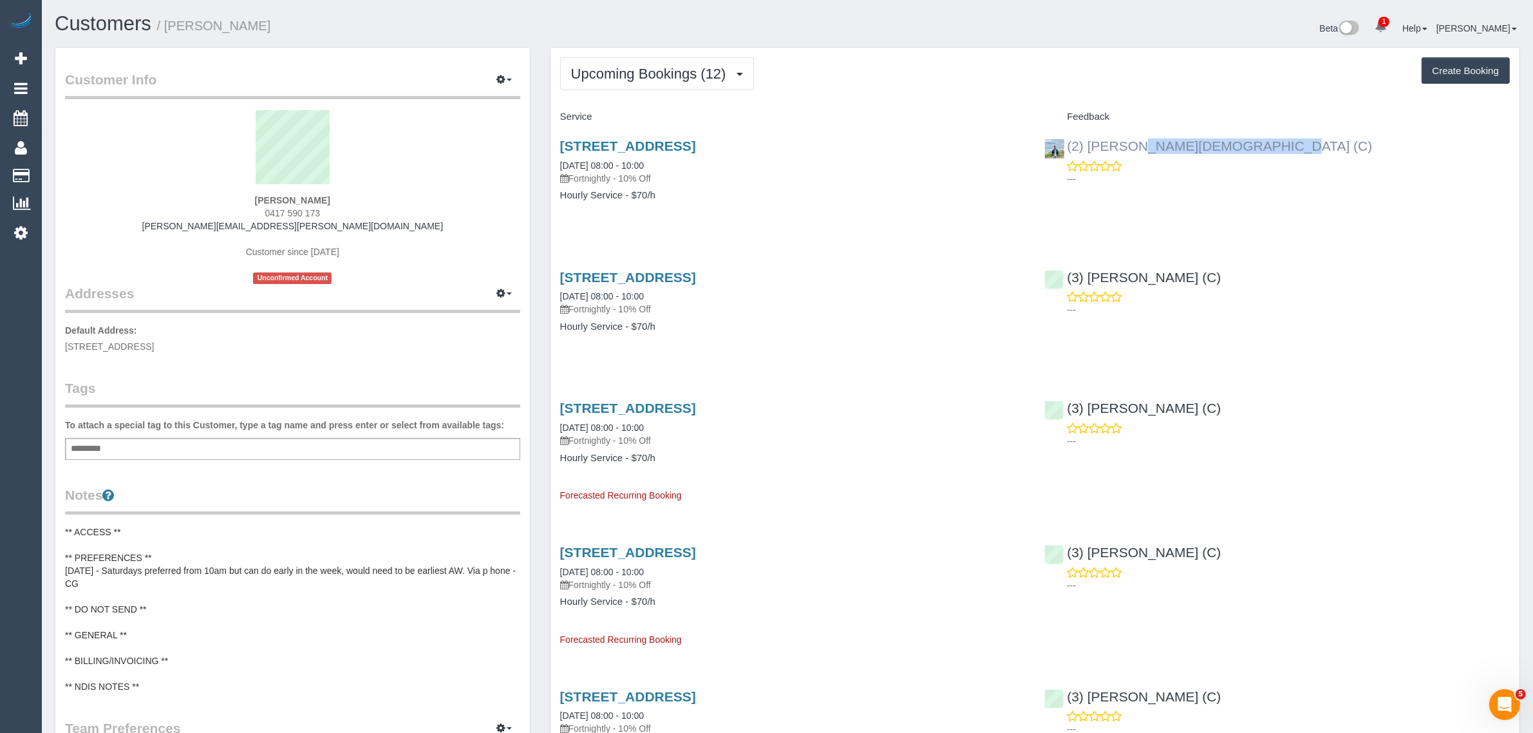
click at [1067, 149] on div "(2) Raisul Islam (C) ---" at bounding box center [1276, 158] width 485 height 63
copy link "(2) [PERSON_NAME][DEMOGRAPHIC_DATA] (C)"
click at [640, 68] on span "Upcoming Bookings (12)" at bounding box center [652, 74] width 162 height 16
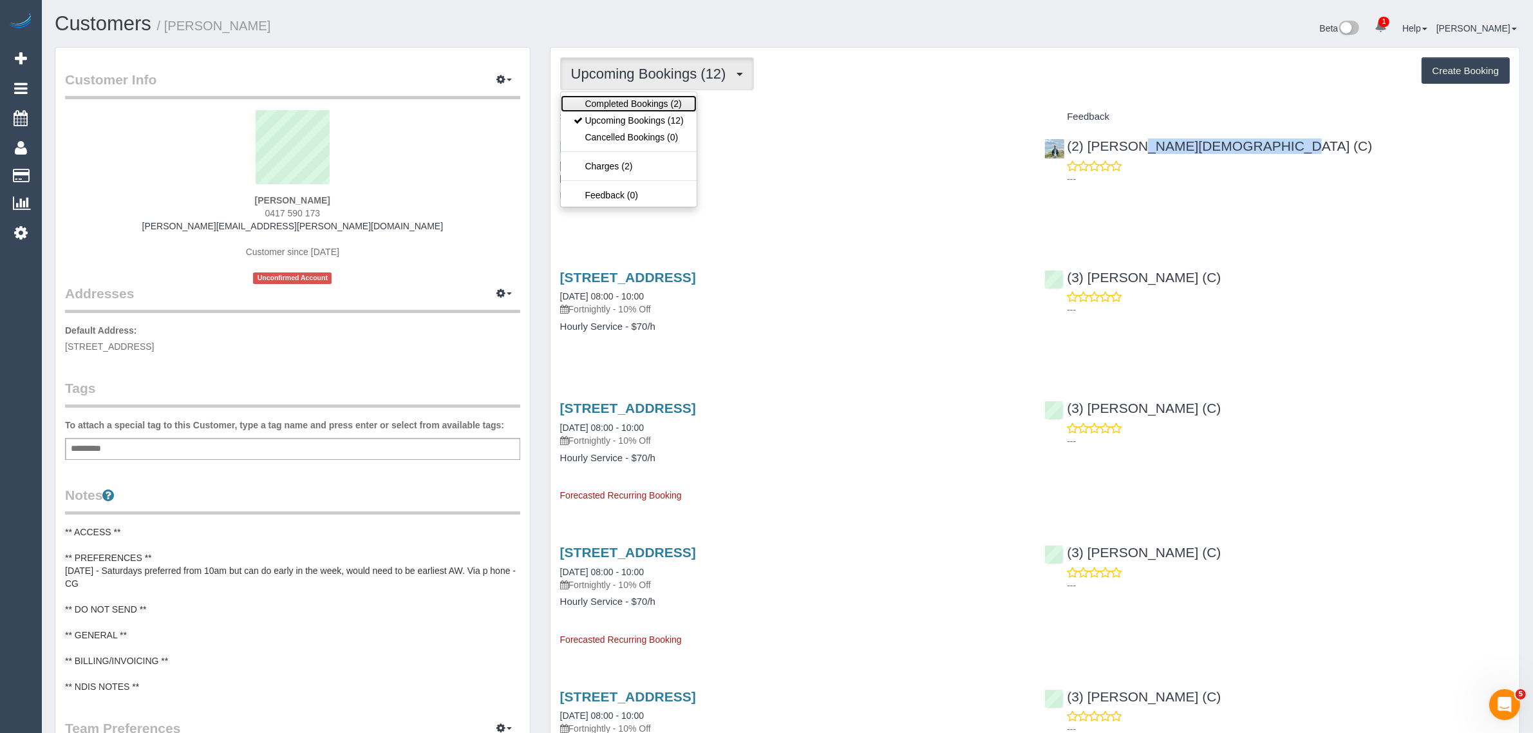
click at [633, 98] on link "Completed Bookings (2)" at bounding box center [629, 103] width 136 height 17
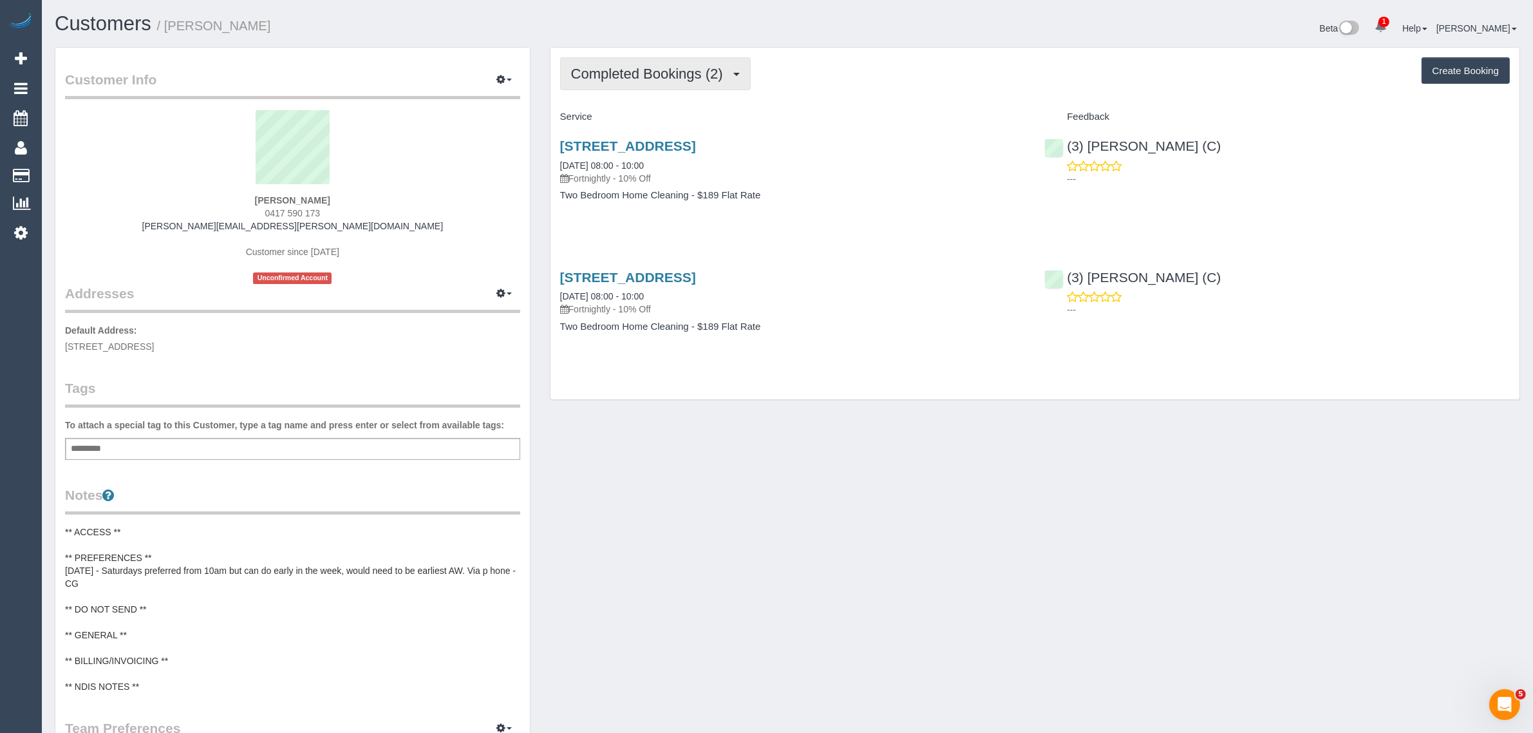
click at [650, 72] on span "Completed Bookings (2)" at bounding box center [650, 74] width 158 height 16
click at [638, 118] on link "Upcoming Bookings (12)" at bounding box center [629, 120] width 136 height 17
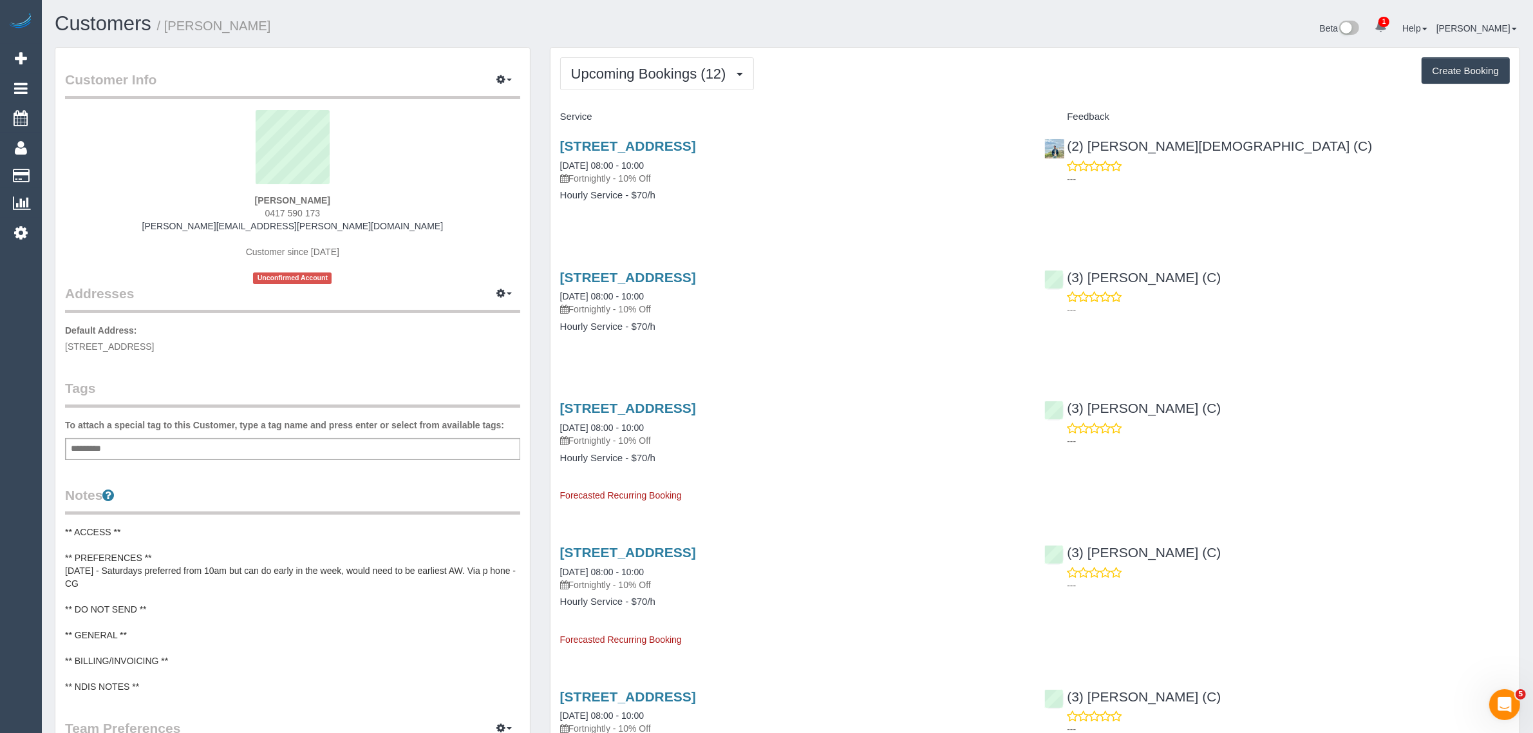
click at [774, 223] on div "16 Raglan Street, South Melbourne, VIC 3205 06/09/2025 08:00 - 10:00 Fortnightl…" at bounding box center [792, 176] width 485 height 99
click at [711, 219] on div "16 Raglan Street, South Melbourne, VIC 3205 06/09/2025 08:00 - 10:00 Fortnightl…" at bounding box center [792, 176] width 485 height 99
drag, startPoint x: 555, startPoint y: 164, endPoint x: 675, endPoint y: 161, distance: 119.8
click at [675, 161] on div "16 Raglan Street, South Melbourne, VIC 3205 06/09/2025 08:00 - 10:00 Fortnightl…" at bounding box center [792, 176] width 485 height 99
copy link "06/09/2025 08:00 - 10:00"
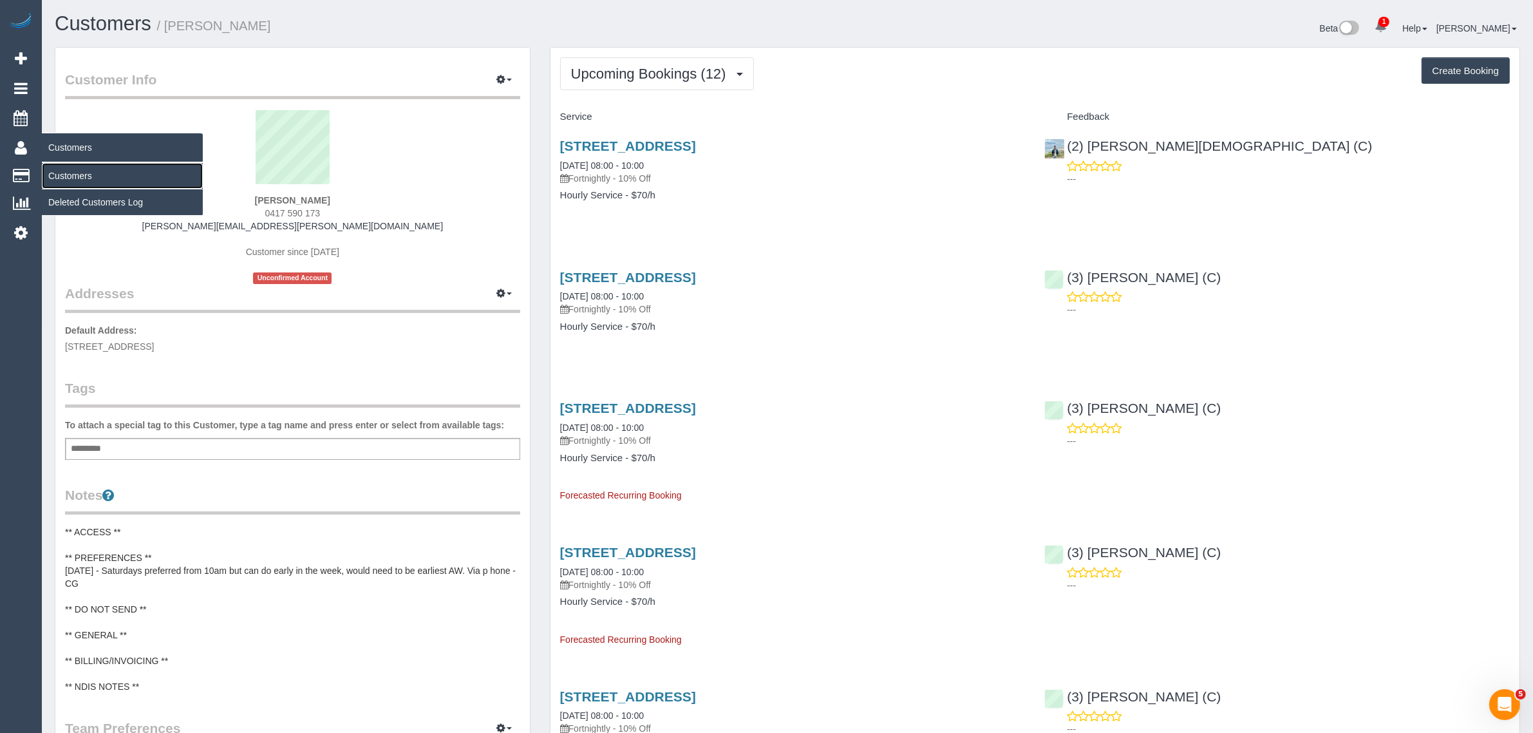
drag, startPoint x: 61, startPoint y: 167, endPoint x: 88, endPoint y: 137, distance: 40.1
click at [61, 167] on link "Customers" at bounding box center [122, 176] width 161 height 26
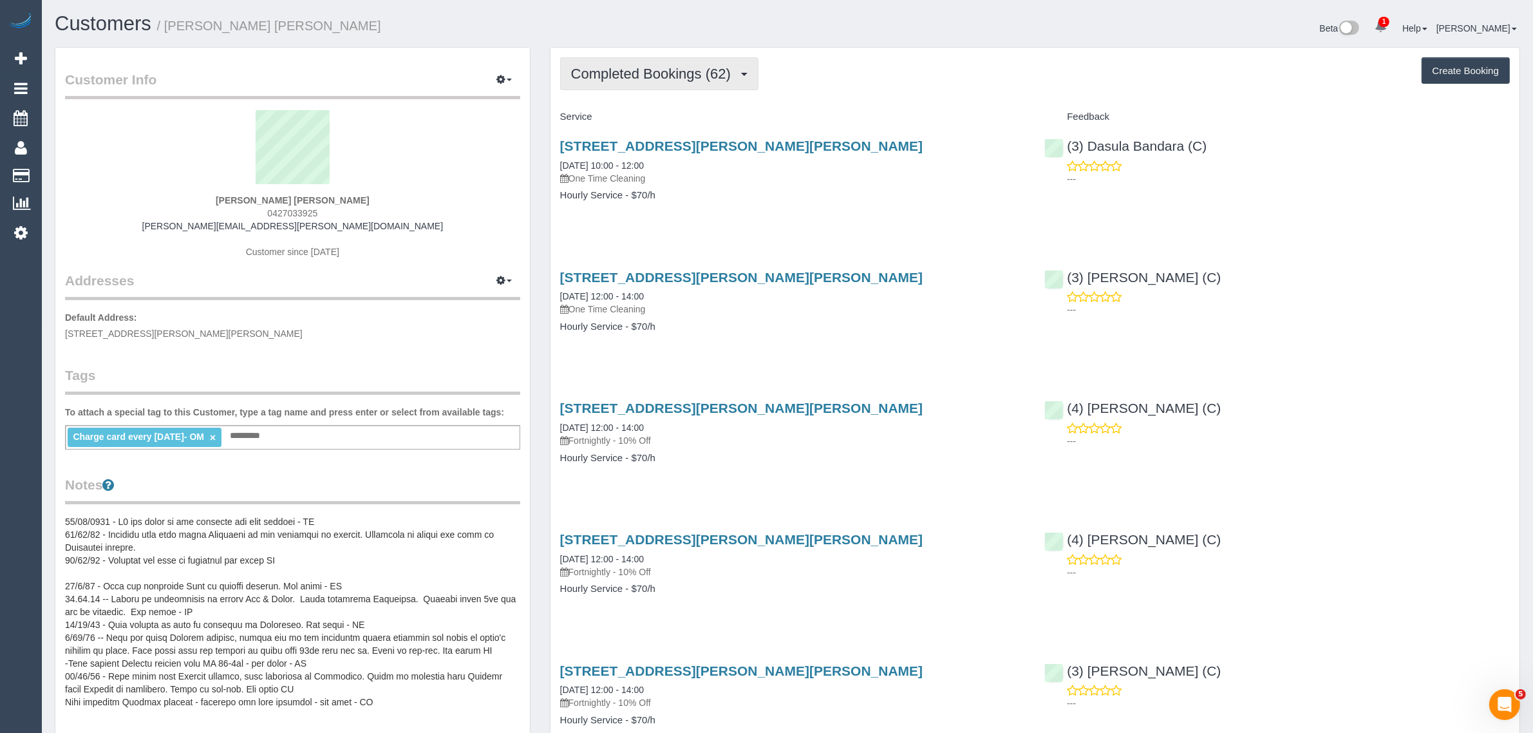
click at [649, 62] on button "Completed Bookings (62)" at bounding box center [659, 73] width 198 height 33
click at [645, 116] on link "Upcoming Bookings (13)" at bounding box center [630, 120] width 139 height 17
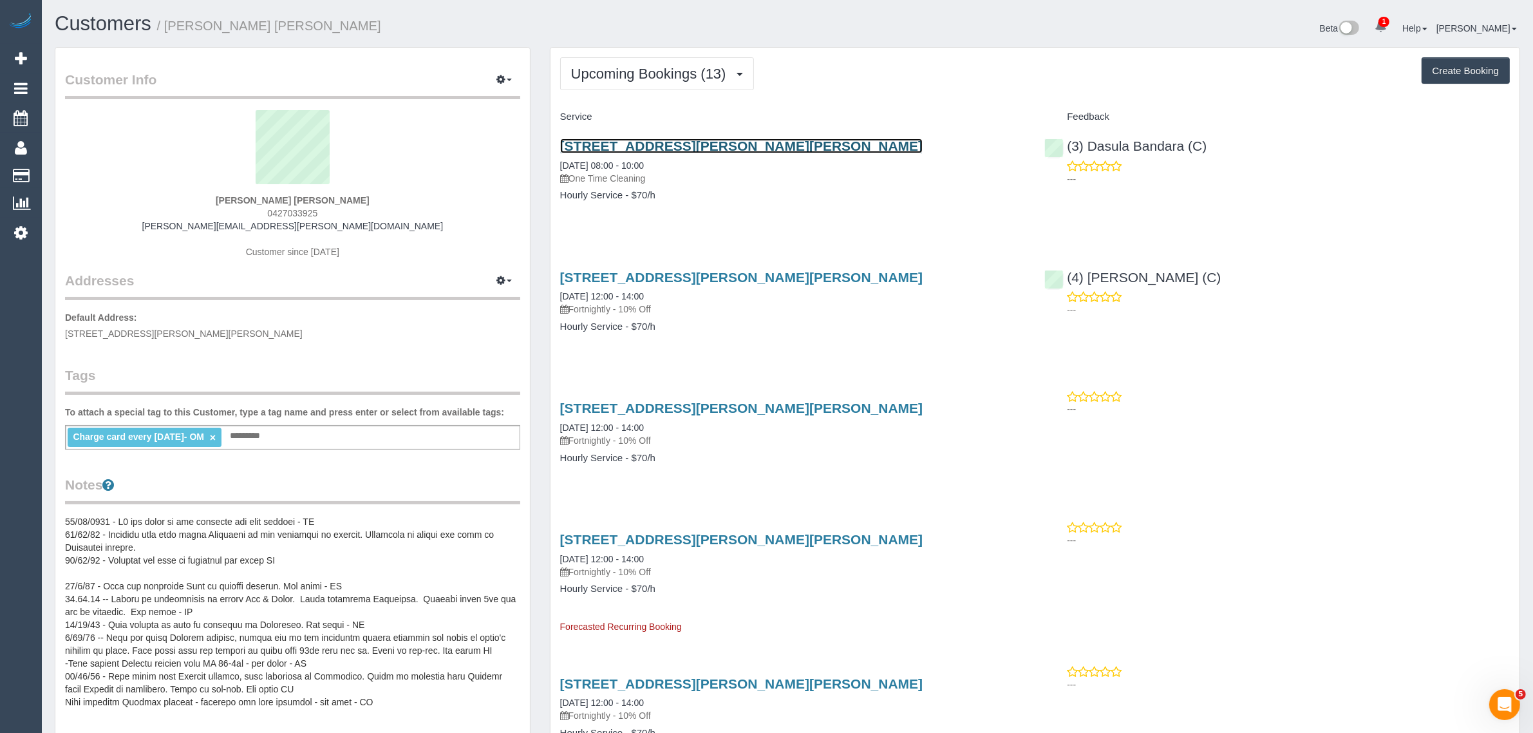
click at [618, 140] on link "[STREET_ADDRESS][PERSON_NAME][PERSON_NAME]" at bounding box center [741, 145] width 363 height 15
click at [275, 210] on span "0427033925" at bounding box center [292, 213] width 50 height 10
drag, startPoint x: 275, startPoint y: 210, endPoint x: 290, endPoint y: 212, distance: 14.9
click at [275, 212] on span "0427033925" at bounding box center [292, 213] width 50 height 10
copy span "0427033925"
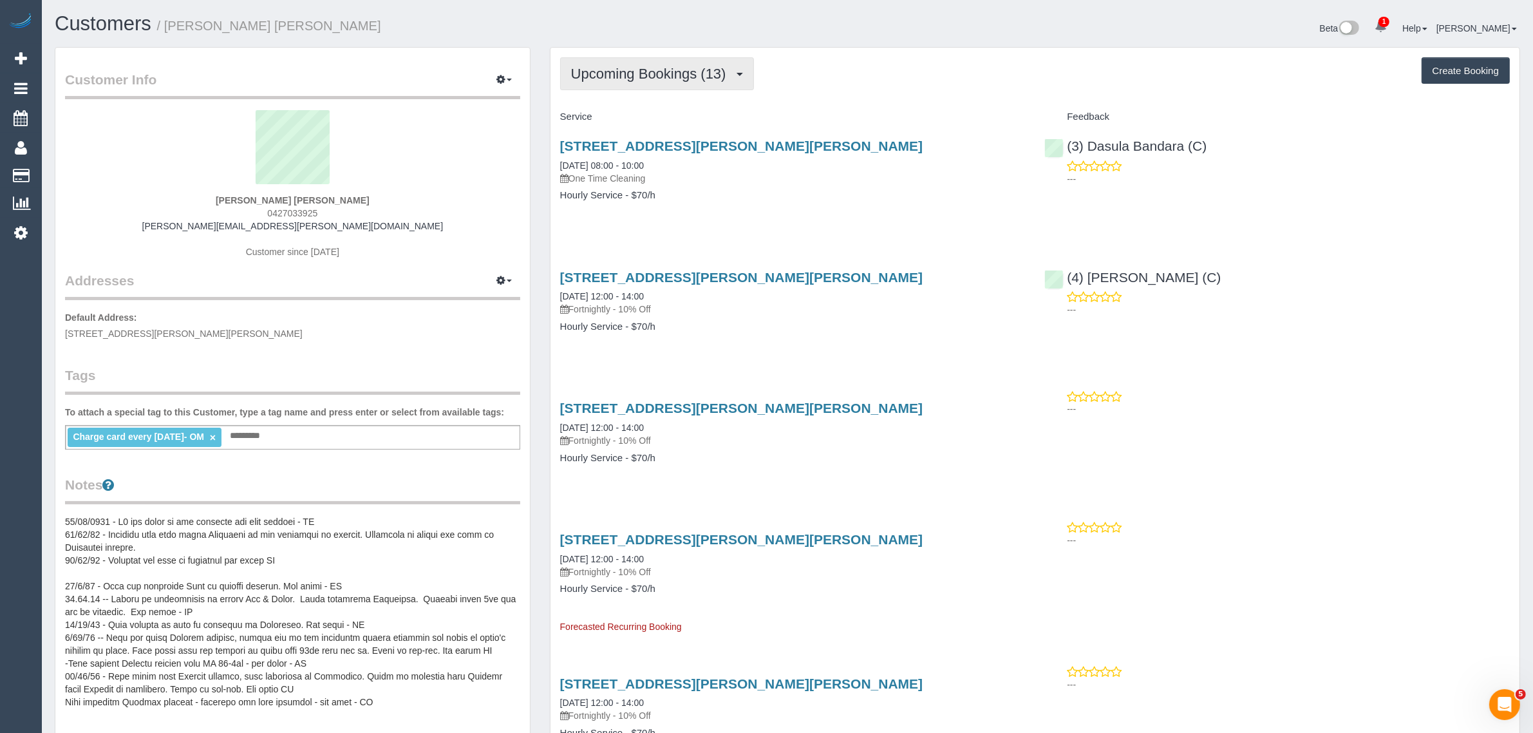
click at [671, 66] on span "Upcoming Bookings (13)" at bounding box center [652, 74] width 162 height 16
click at [639, 124] on link "Upcoming Bookings (13)" at bounding box center [630, 120] width 139 height 17
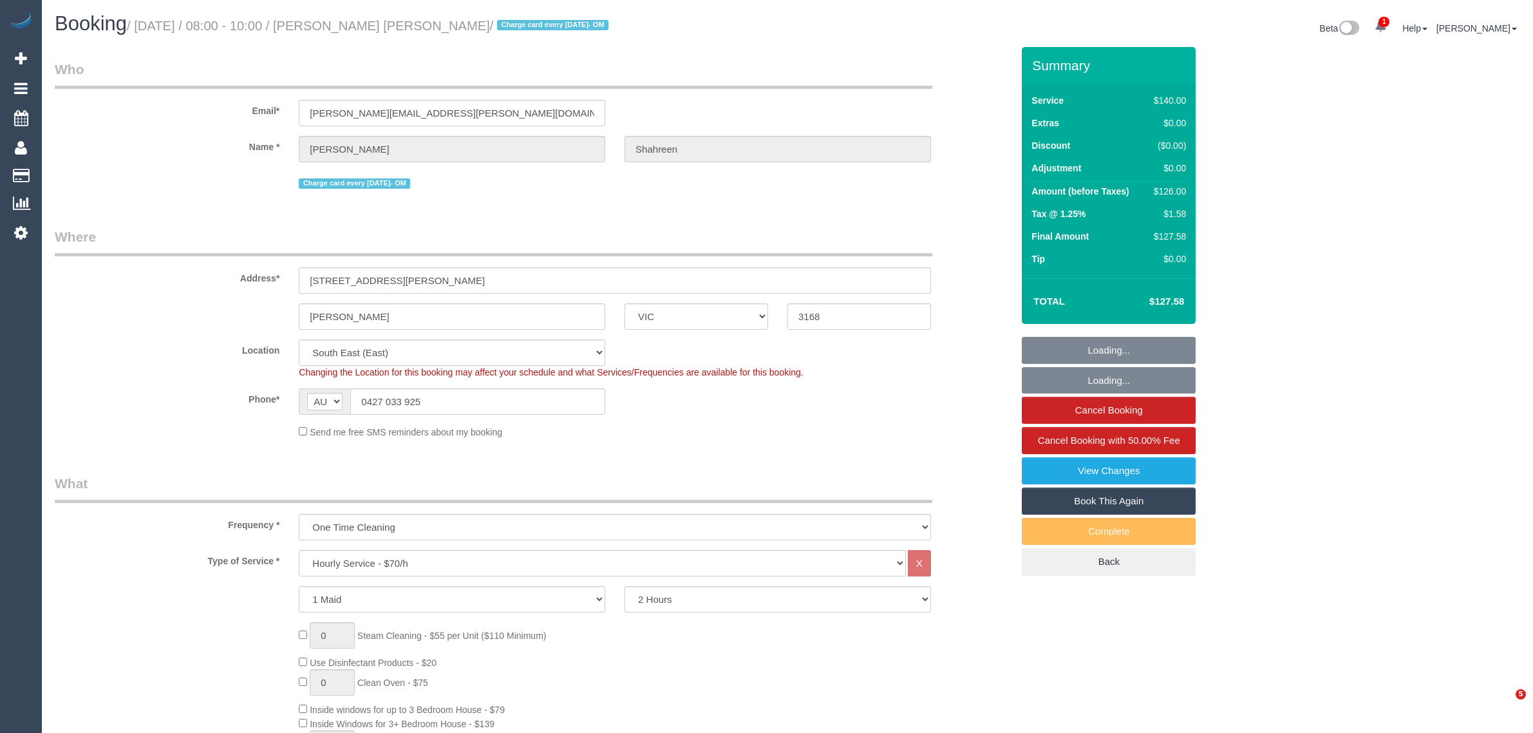
select select "VIC"
select select "string:stripe-pm_1RbaBD2GScqysDRVJCkPLOKz"
select select "spot1"
select select "number:28"
select select "number:14"
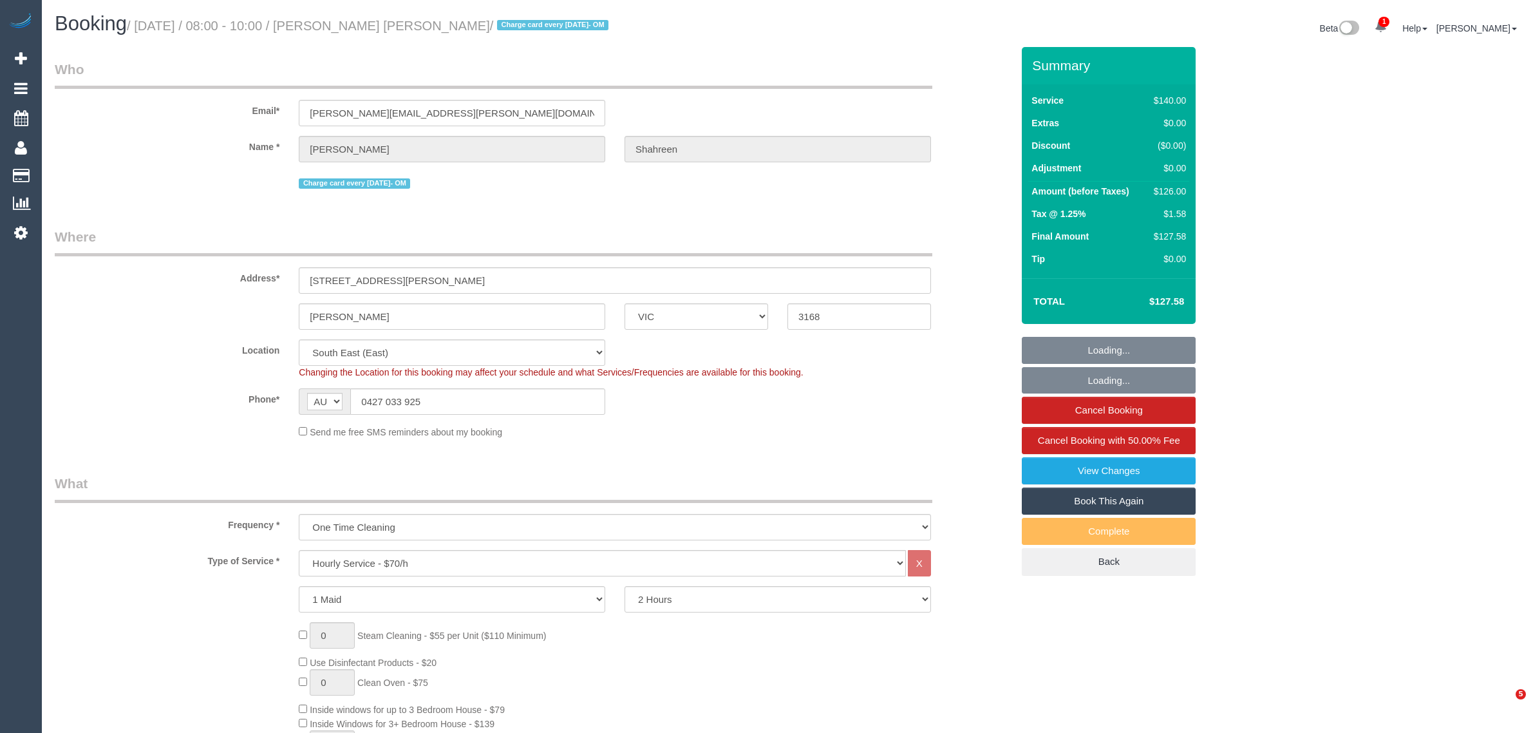
select select "number:19"
select select "number:25"
select select "number:13"
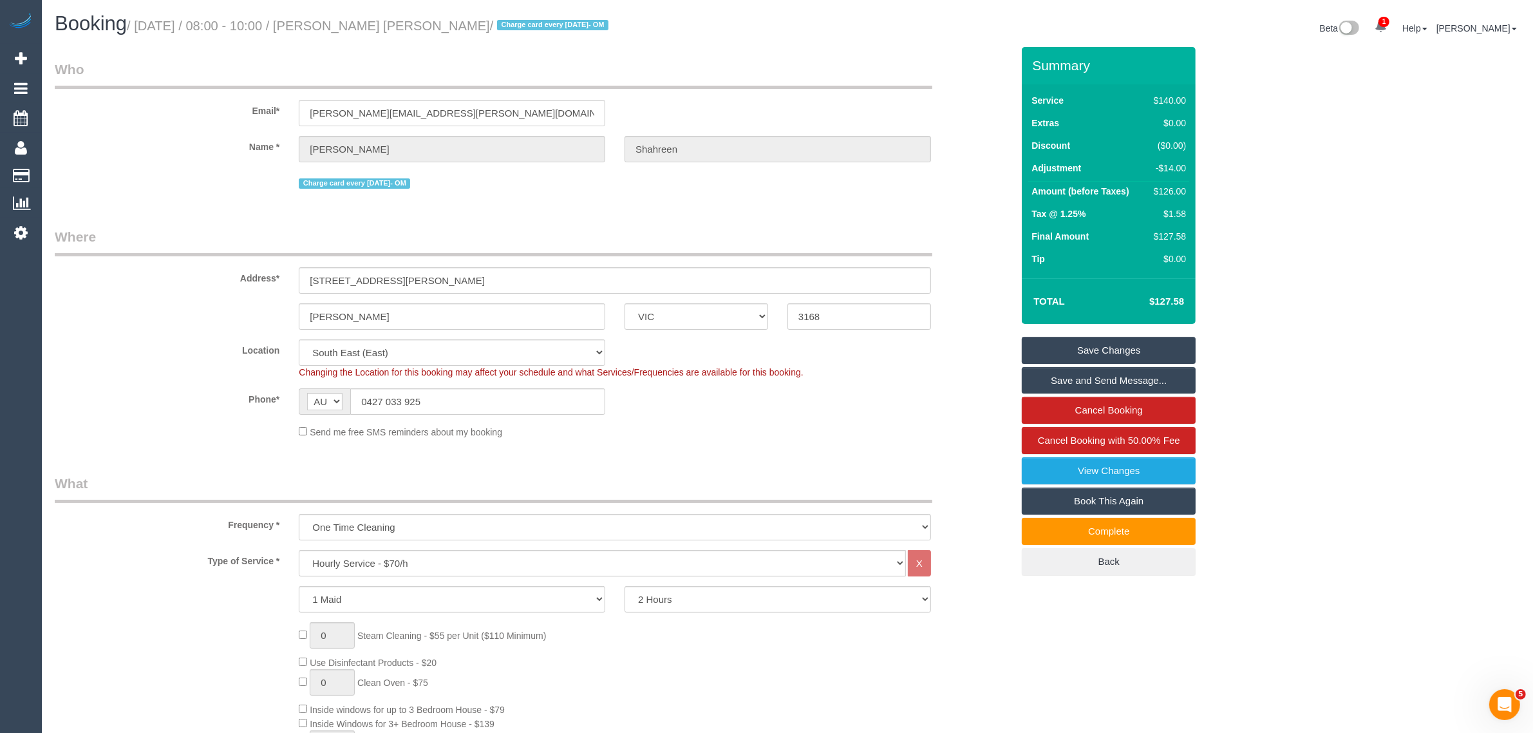
click at [953, 413] on div "Phone* AF AL DZ AD AO AI AQ AG AR AM AW AU AT AZ BS BH BD BB BY BE BZ BJ BM BT …" at bounding box center [533, 401] width 976 height 26
click at [984, 142] on div "Name * [GEOGRAPHIC_DATA] [GEOGRAPHIC_DATA]" at bounding box center [533, 149] width 976 height 26
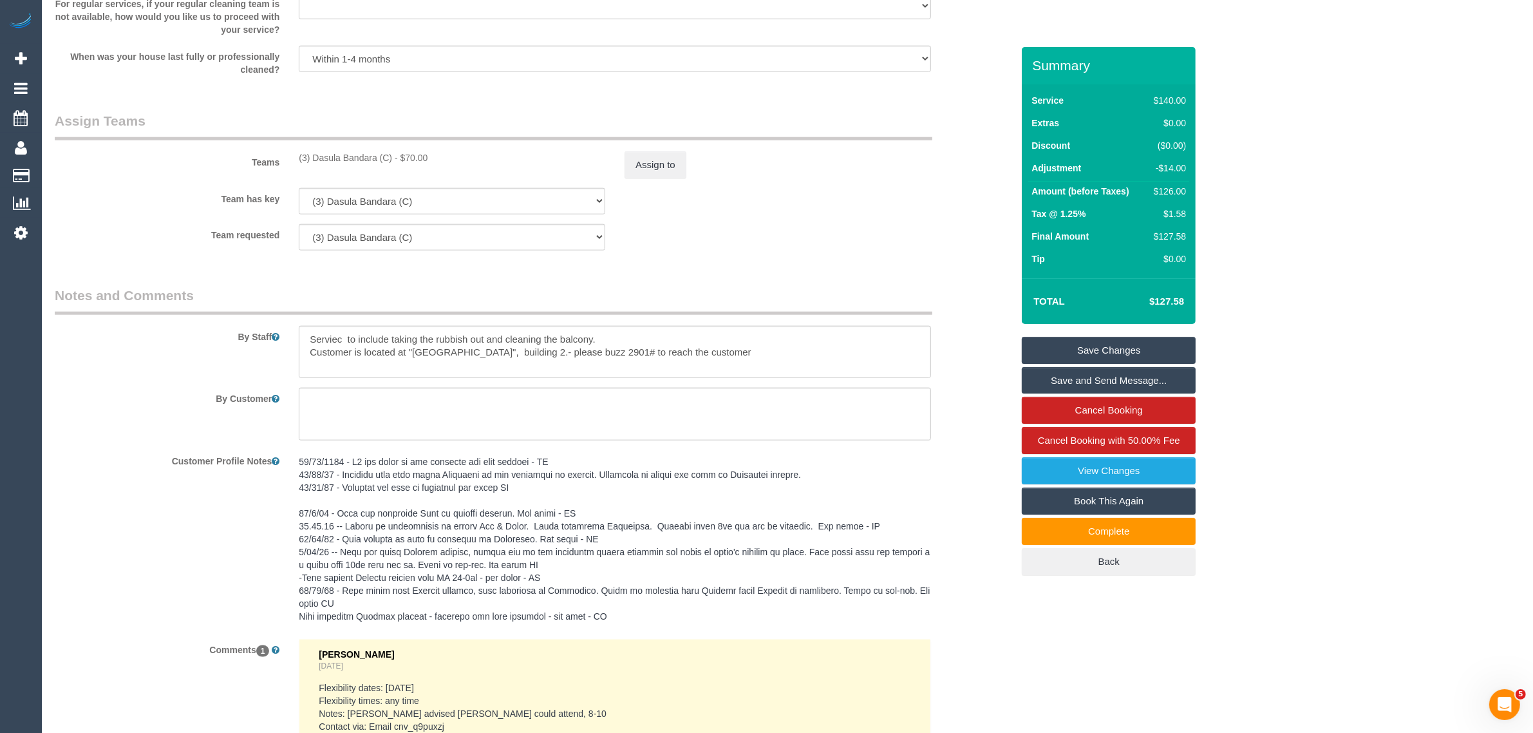
scroll to position [1980, 0]
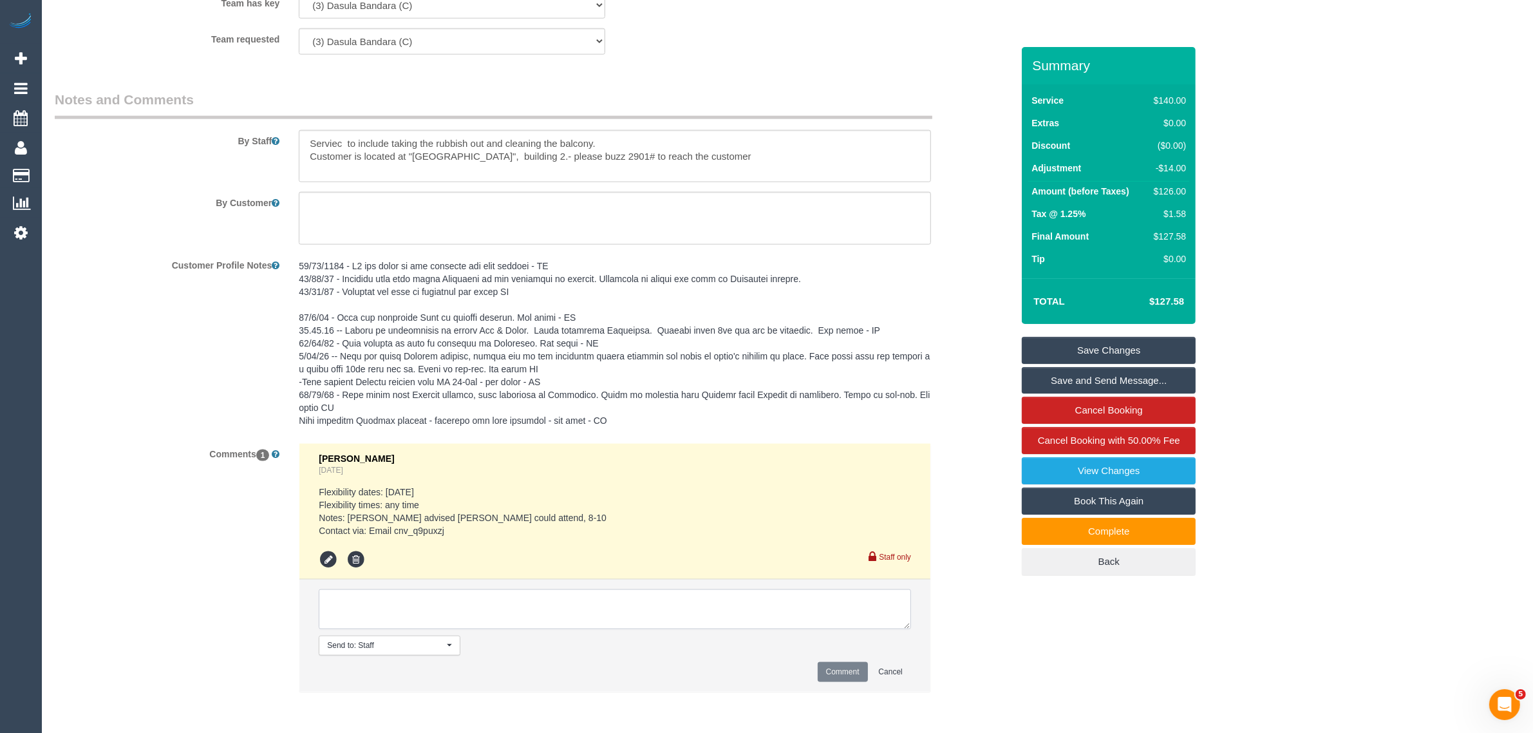
click at [679, 615] on textarea at bounding box center [615, 609] width 592 height 40
paste textarea "Cleaner(s) Unassigned: Reason Unassigned: Contact via: Which message sent: Addi…"
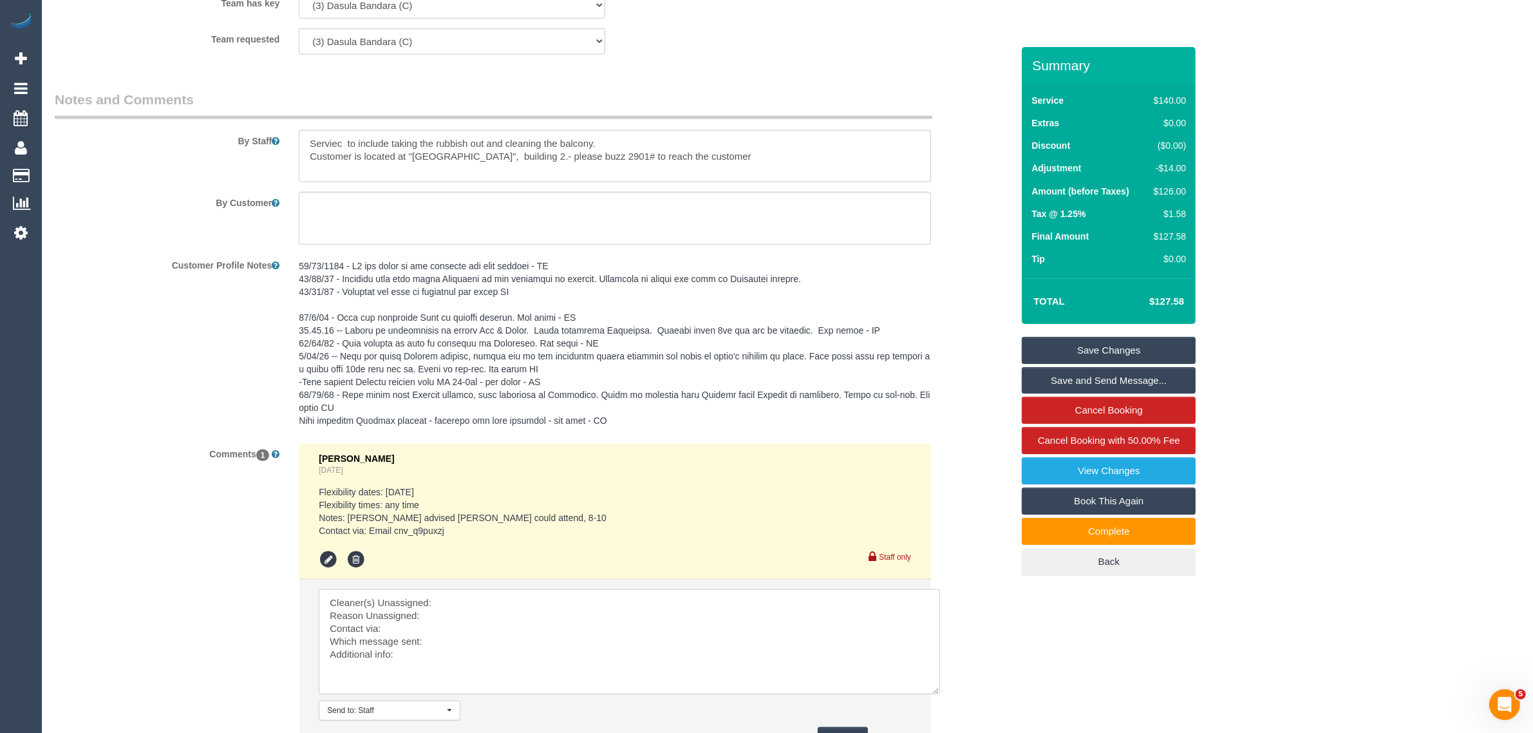
drag, startPoint x: 904, startPoint y: 625, endPoint x: 934, endPoint y: 690, distance: 71.4
click at [934, 690] on textarea at bounding box center [629, 641] width 621 height 105
click at [755, 602] on textarea at bounding box center [629, 641] width 621 height 105
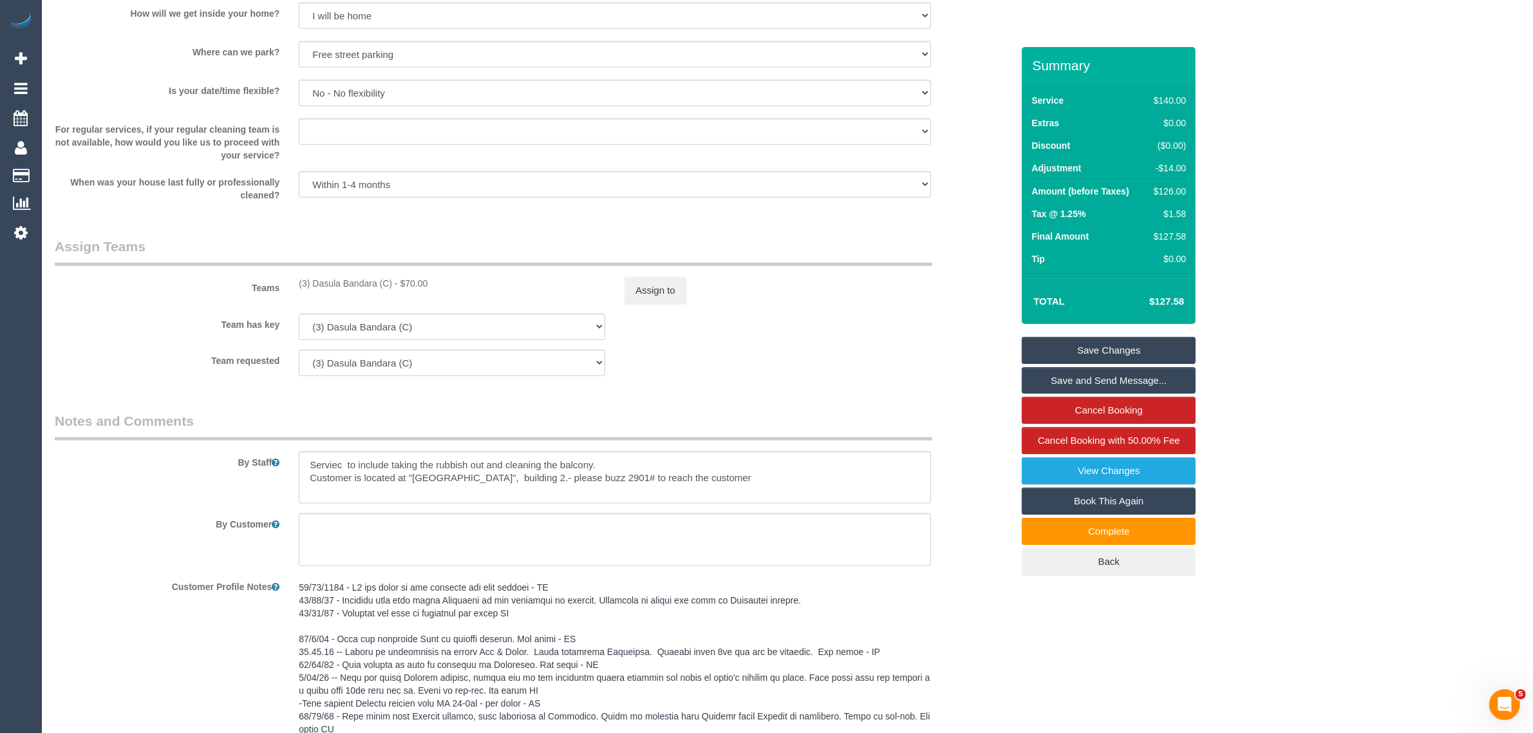
scroll to position [1658, 0]
drag, startPoint x: 293, startPoint y: 281, endPoint x: 394, endPoint y: 287, distance: 101.2
click at [394, 287] on div "(3) Dasula Bandara (C) - $70.00" at bounding box center [452, 283] width 326 height 13
copy div "(3) Dasula Bandara (C)"
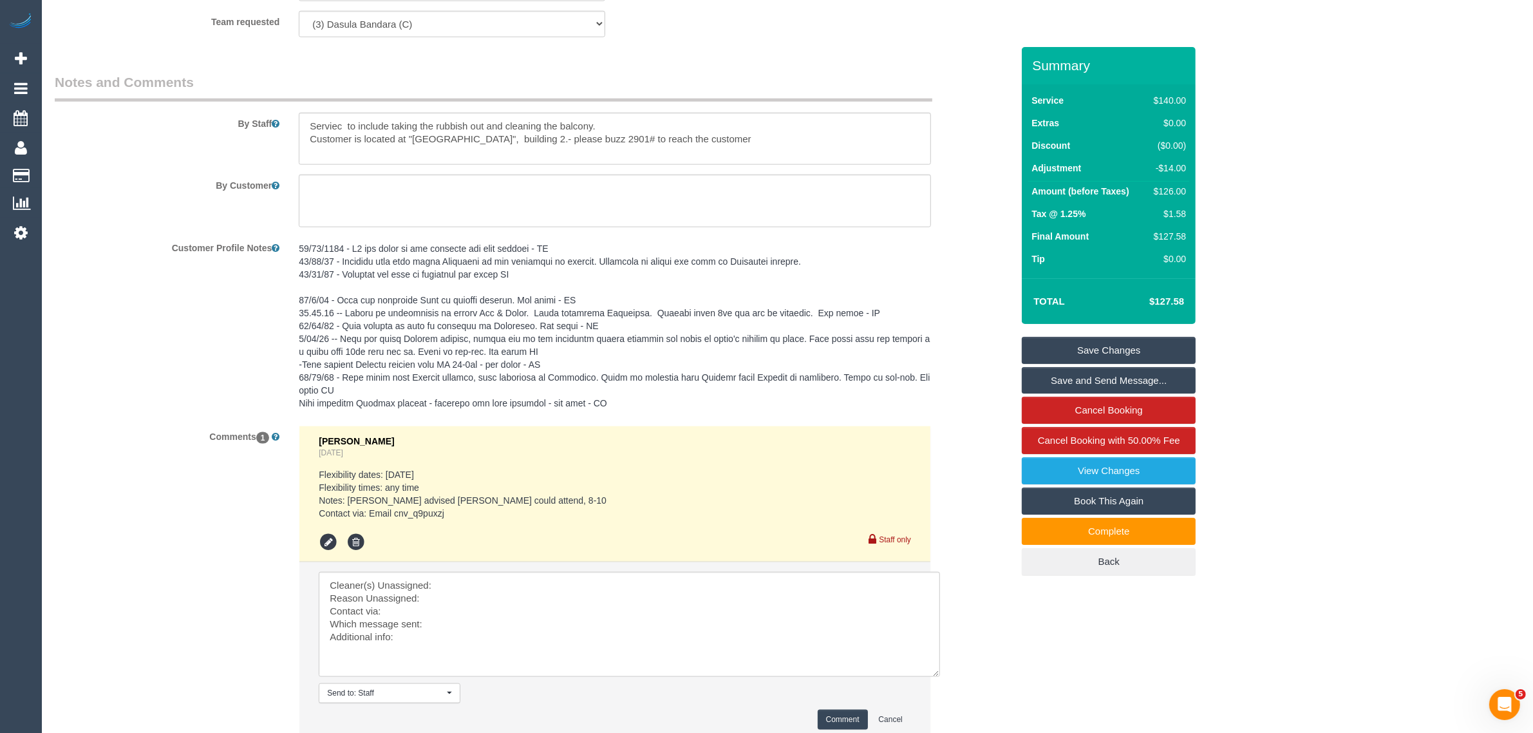
scroll to position [2098, 0]
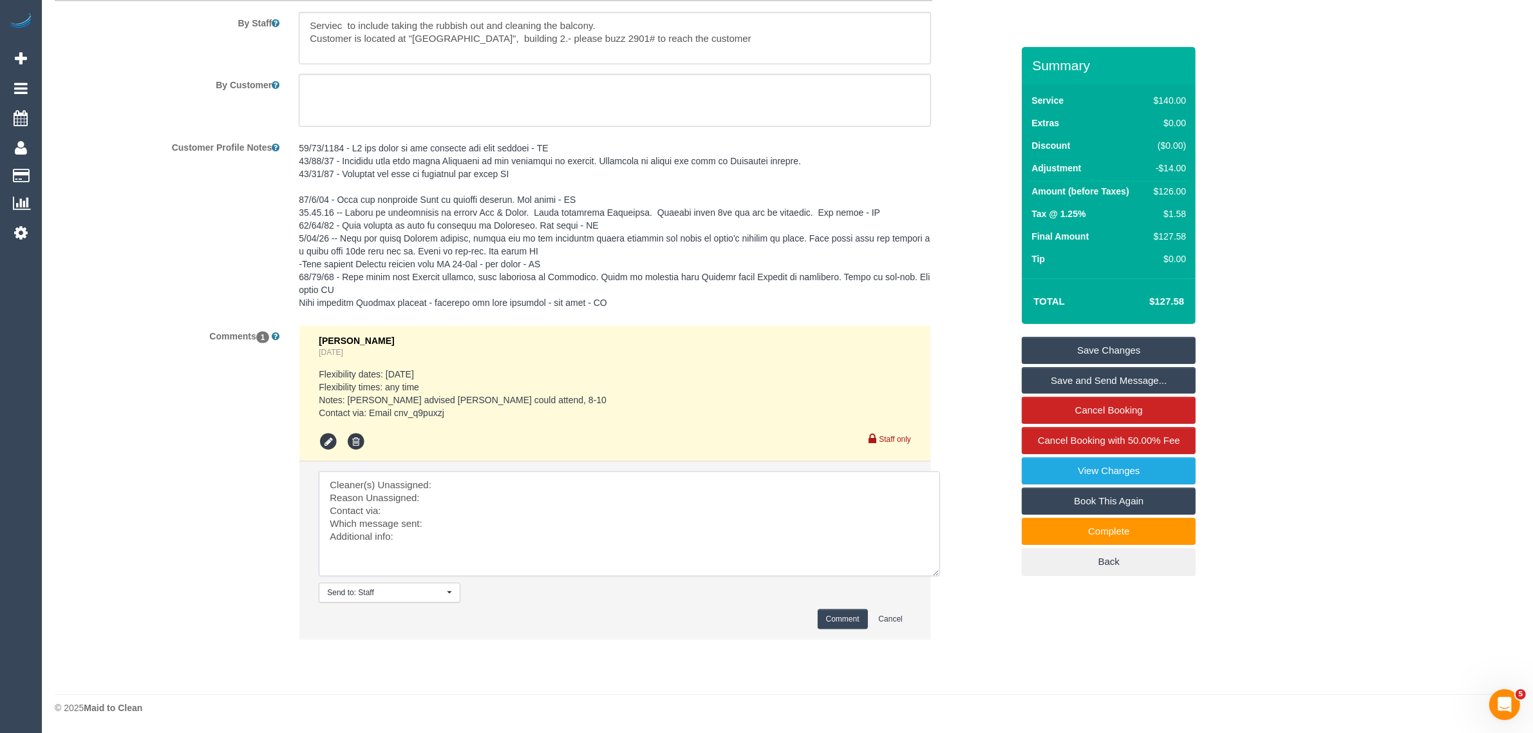
click at [631, 478] on textarea at bounding box center [629, 523] width 621 height 105
paste textarea "(3) Dasula Bandara (C)"
click at [486, 499] on textarea at bounding box center [629, 523] width 621 height 105
click at [543, 509] on textarea at bounding box center [629, 523] width 621 height 105
click at [534, 536] on textarea at bounding box center [629, 523] width 621 height 105
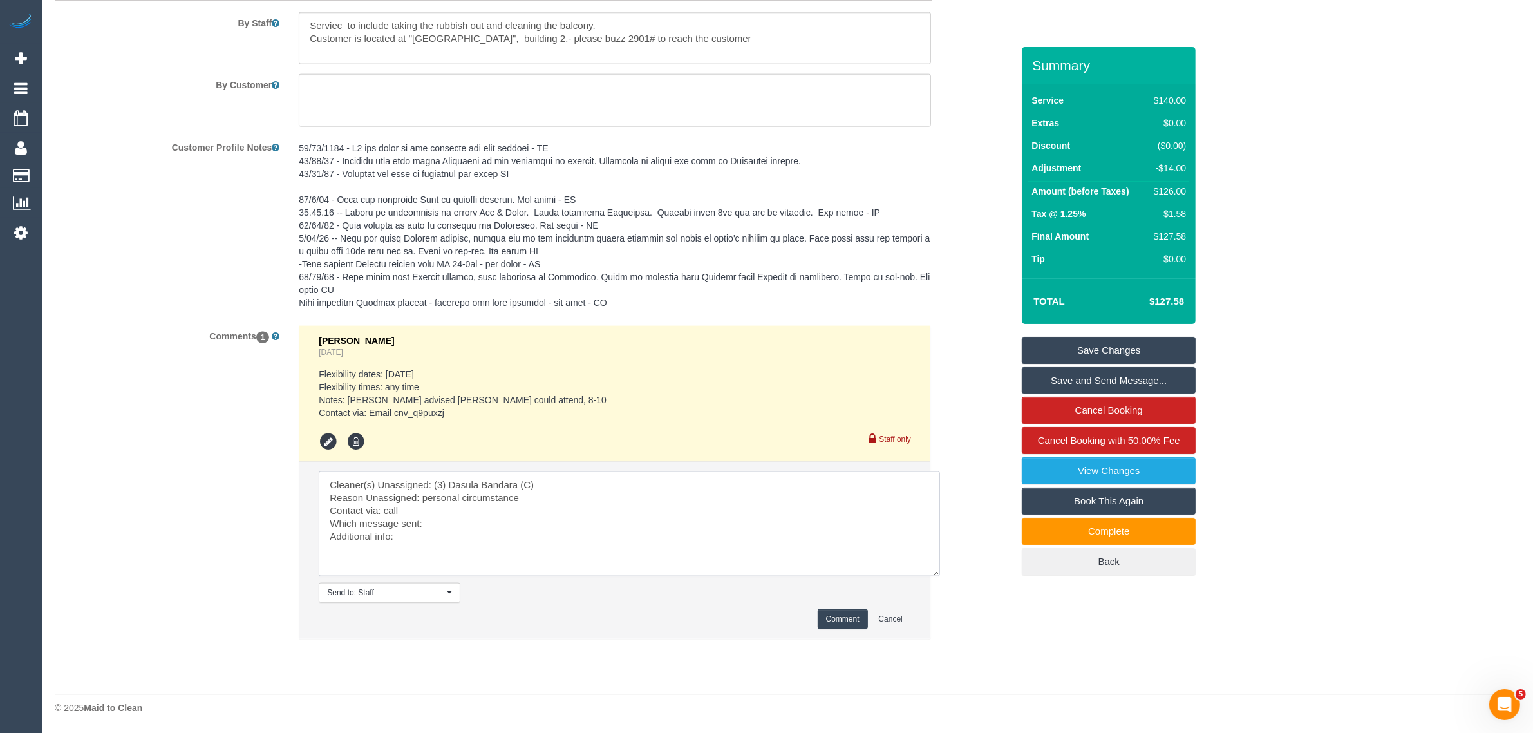
click at [546, 530] on textarea at bounding box center [629, 523] width 621 height 105
click at [552, 525] on textarea at bounding box center [629, 523] width 621 height 105
click at [516, 546] on textarea at bounding box center [629, 523] width 621 height 105
click at [541, 541] on textarea at bounding box center [629, 523] width 621 height 105
drag, startPoint x: 397, startPoint y: 532, endPoint x: 451, endPoint y: 530, distance: 54.8
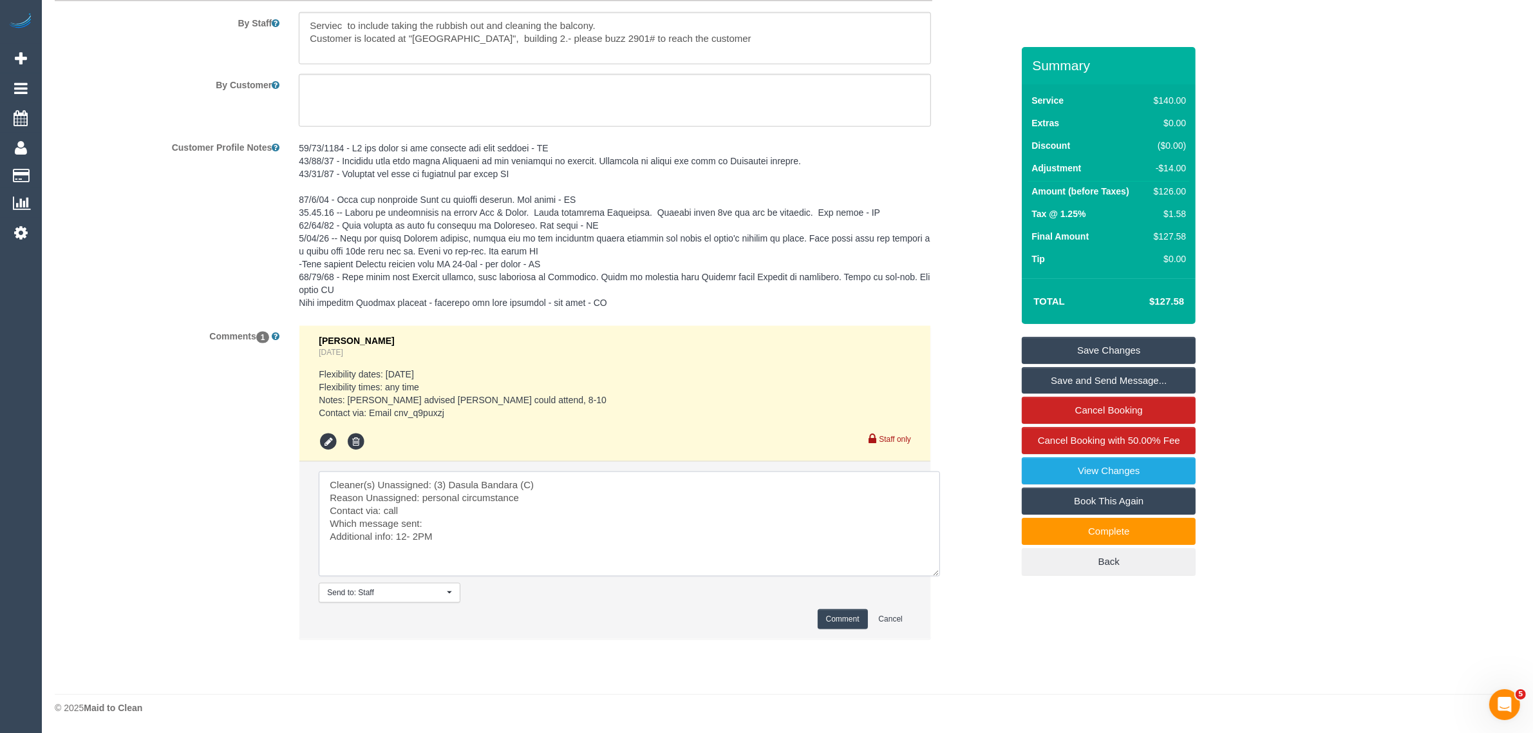
click at [451, 530] on textarea at bounding box center [629, 523] width 621 height 105
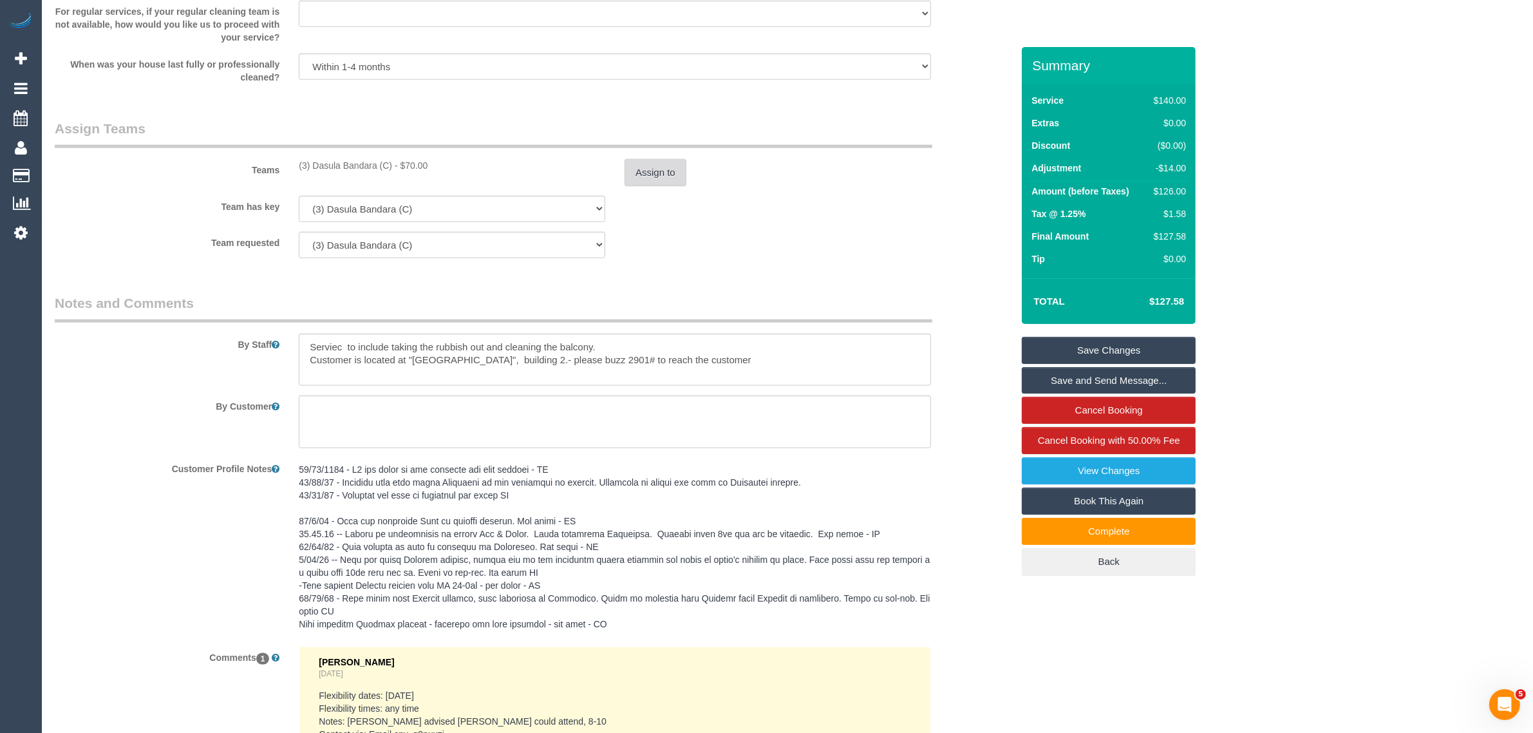
click at [640, 166] on button "Assign to" at bounding box center [655, 172] width 62 height 27
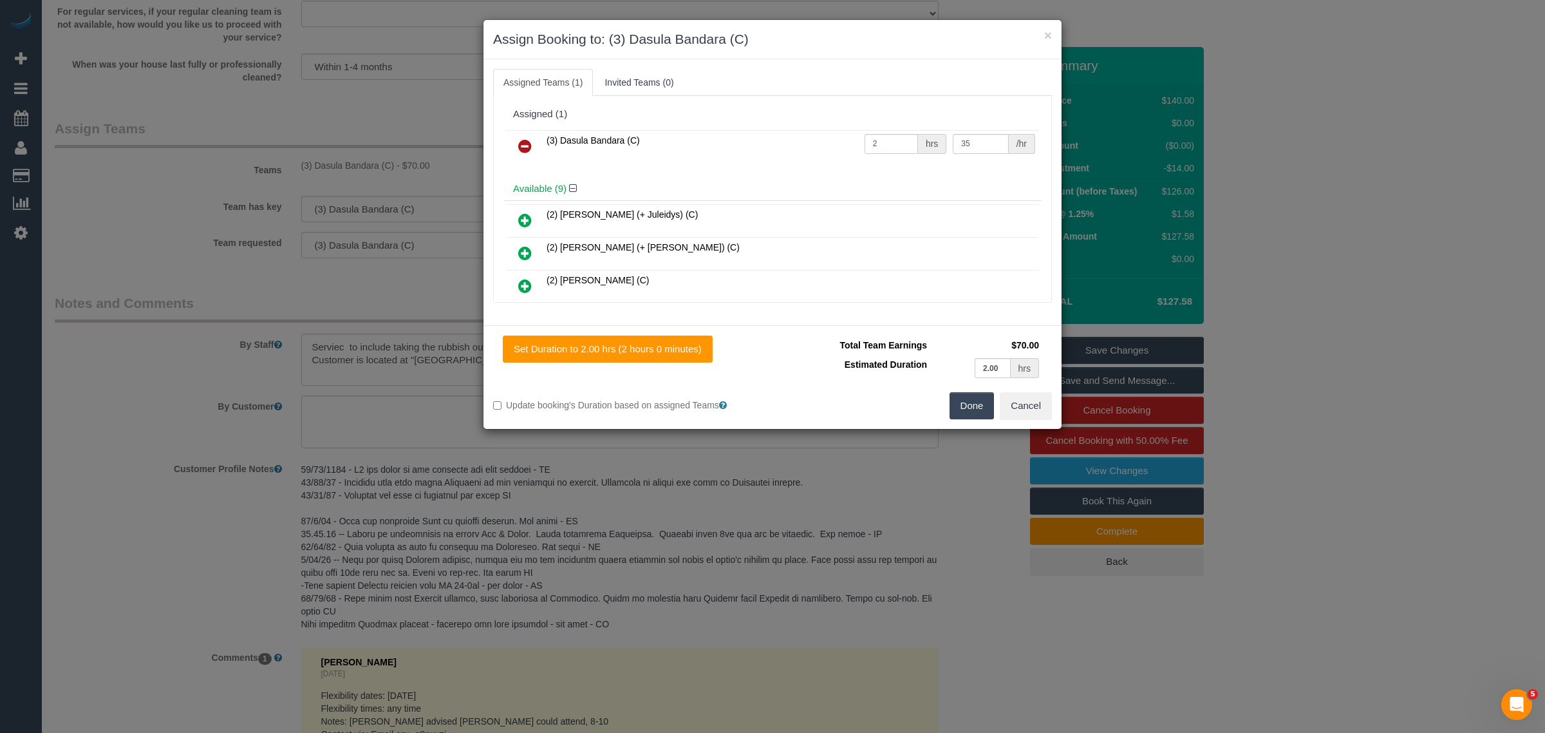
click at [525, 145] on icon at bounding box center [525, 145] width 14 height 15
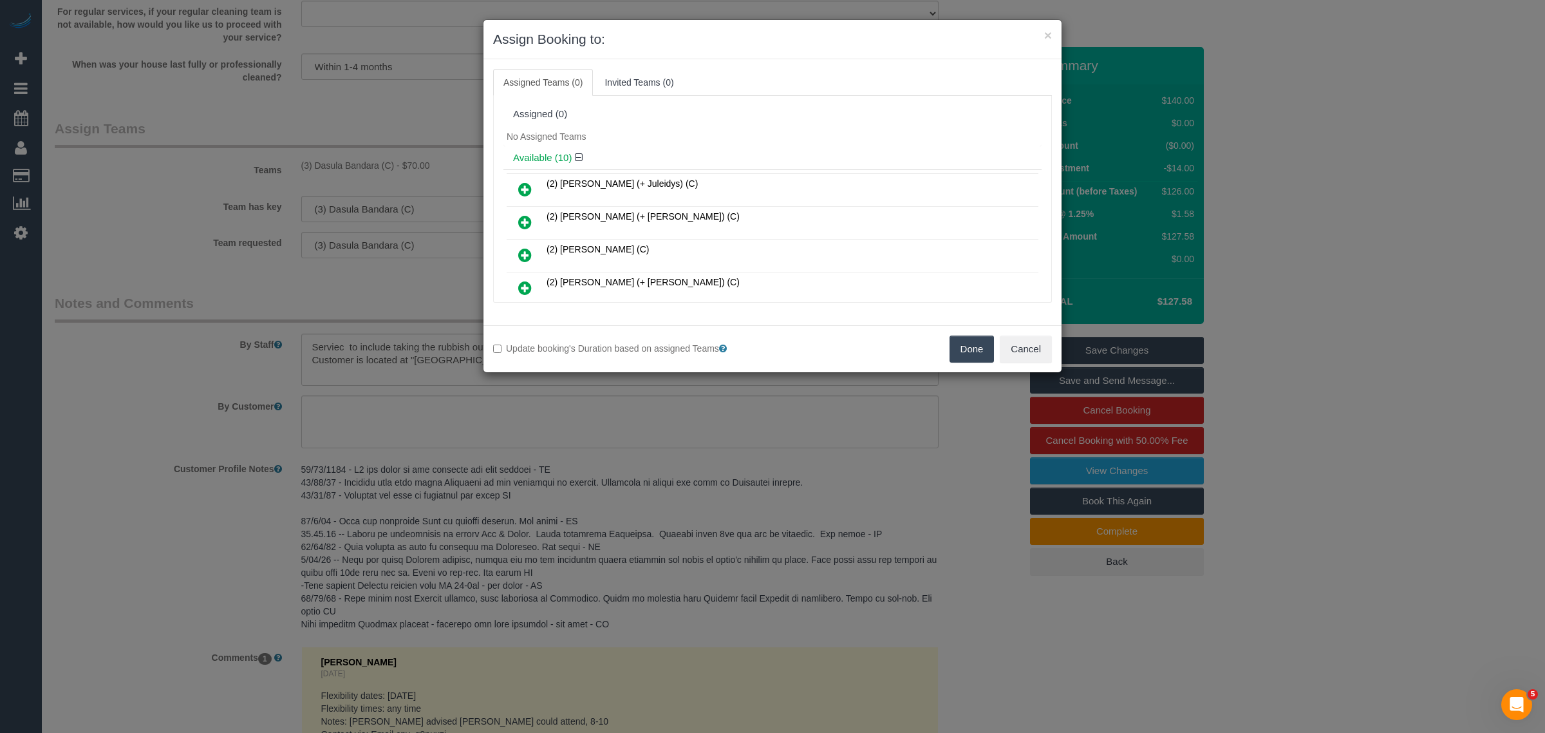
click at [951, 339] on button "Done" at bounding box center [971, 348] width 45 height 27
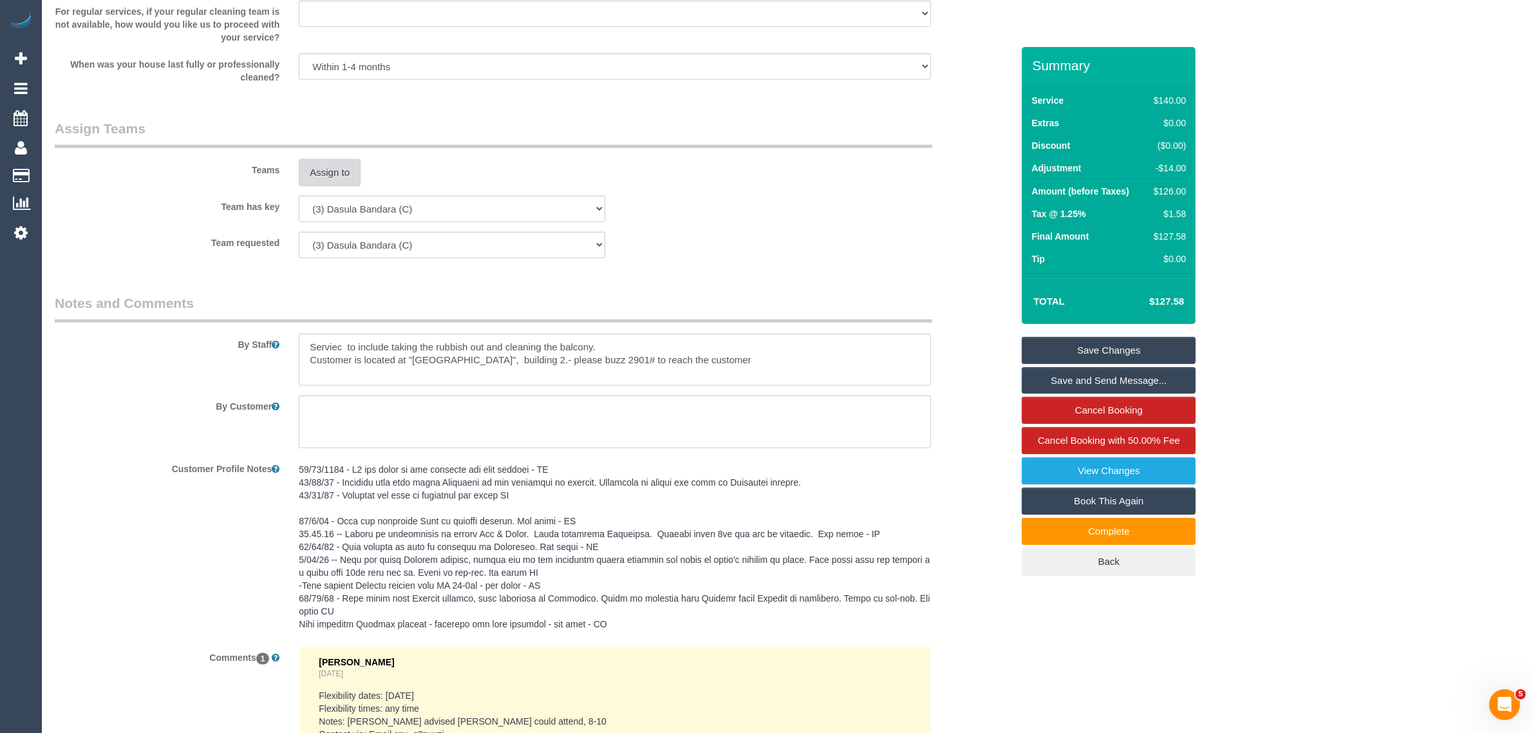
scroll to position [2098, 0]
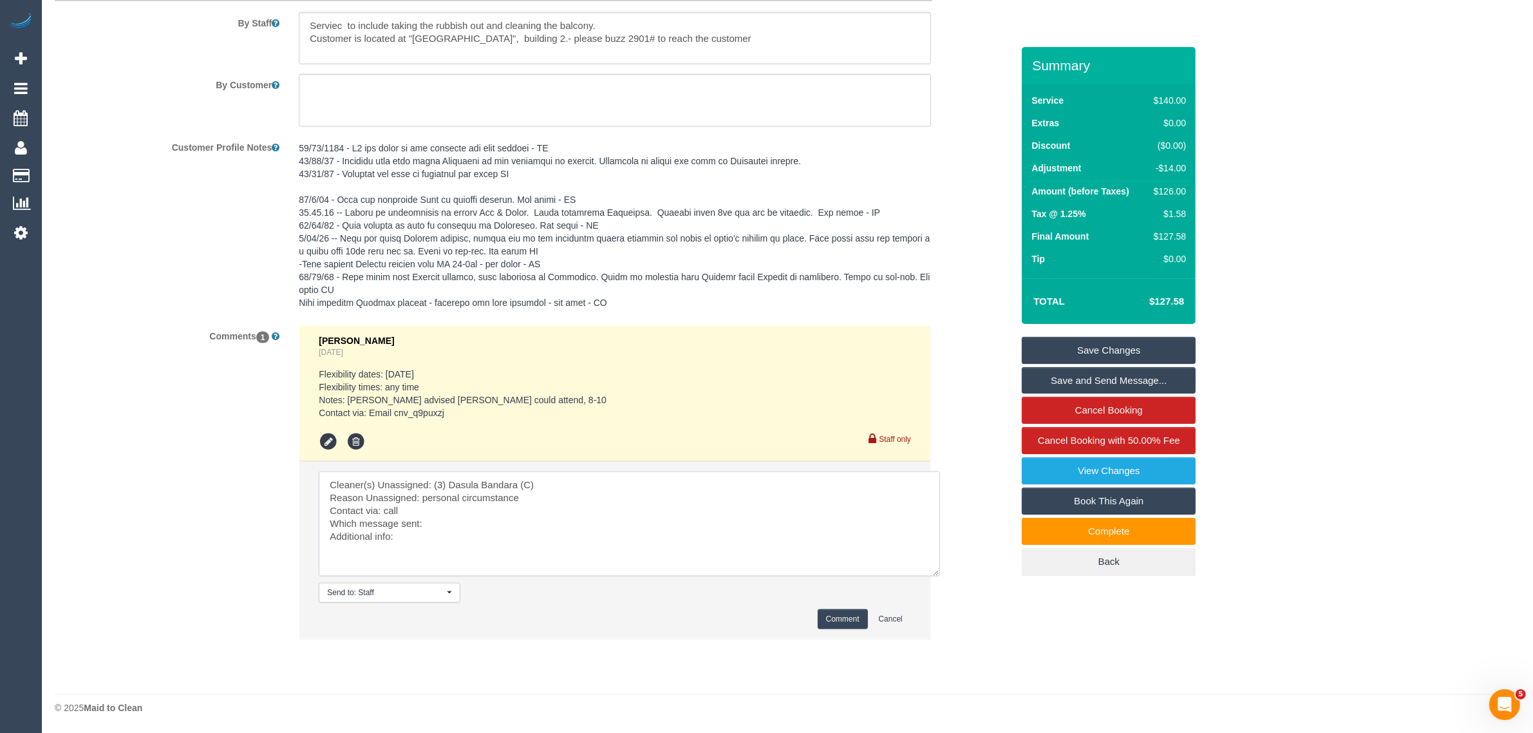
click at [476, 536] on textarea at bounding box center [629, 523] width 621 height 105
click at [489, 519] on textarea at bounding box center [629, 523] width 621 height 105
type textarea "Cleaner(s) Unassigned: (3) Dasula Bandara (C) Reason Unassigned: personal circu…"
click at [843, 618] on button "Comment" at bounding box center [842, 619] width 50 height 20
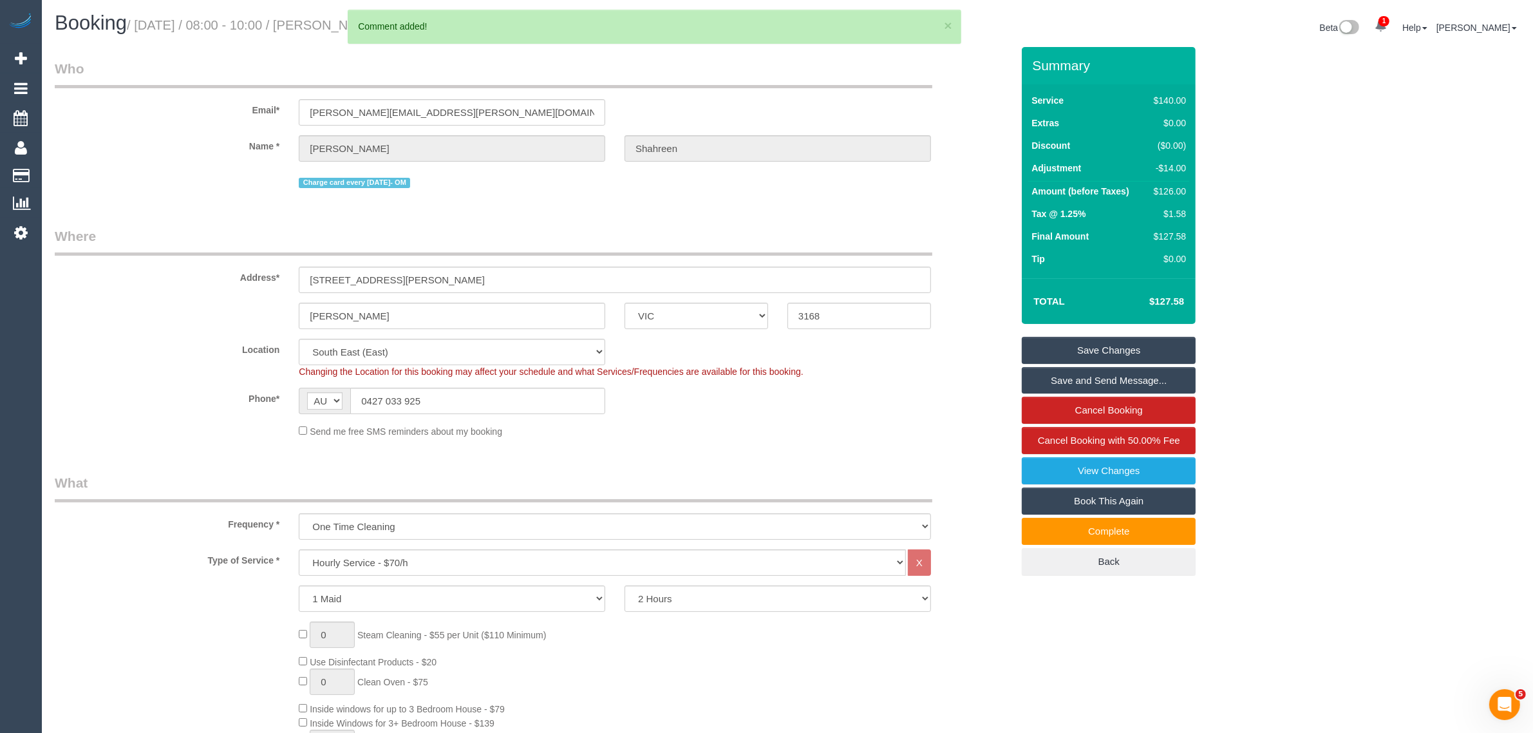
scroll to position [0, 0]
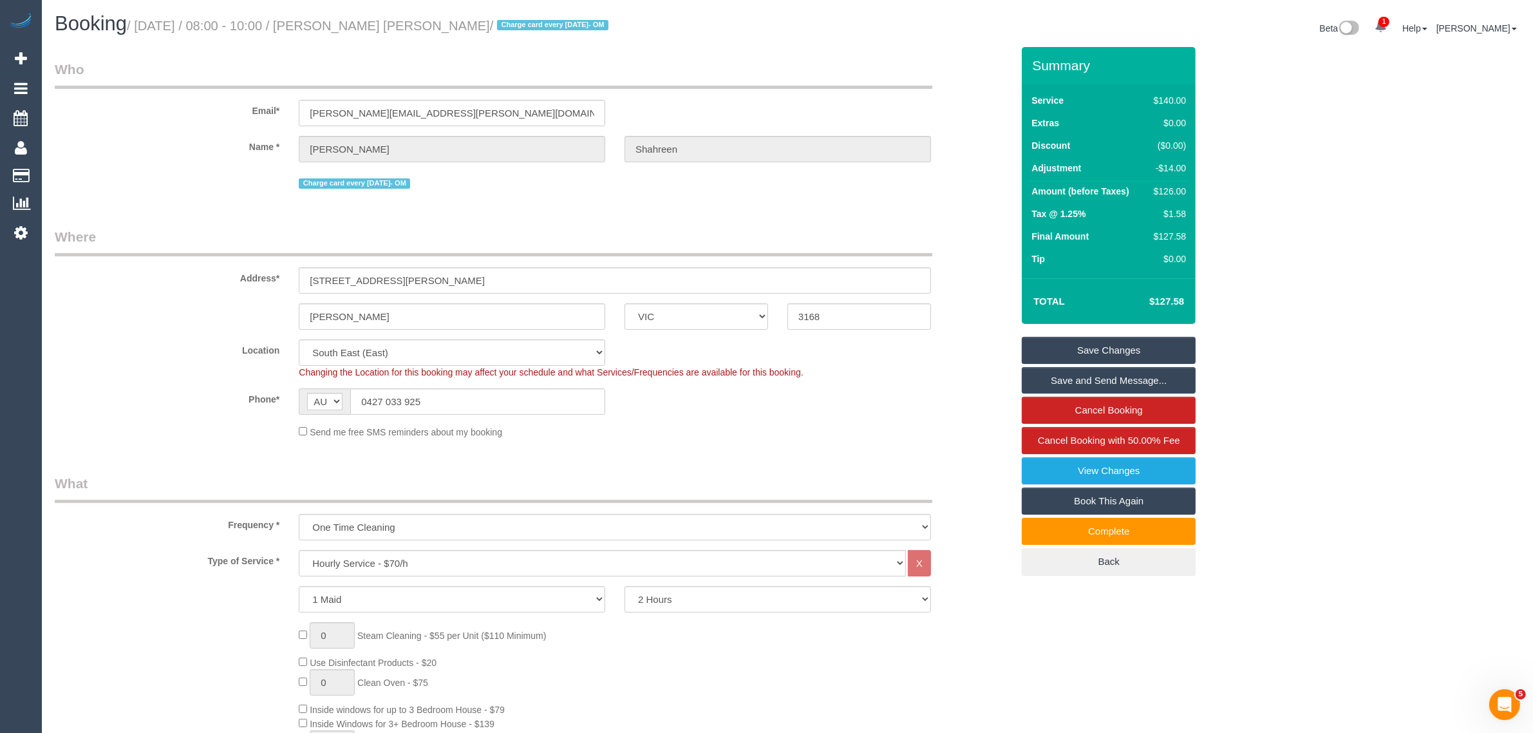
click at [893, 391] on div "Phone* AF AL DZ AD AO AI AQ AG AR AM AW AU AT AZ BS BH BD BB BY BE BZ BJ BM BT …" at bounding box center [533, 401] width 976 height 26
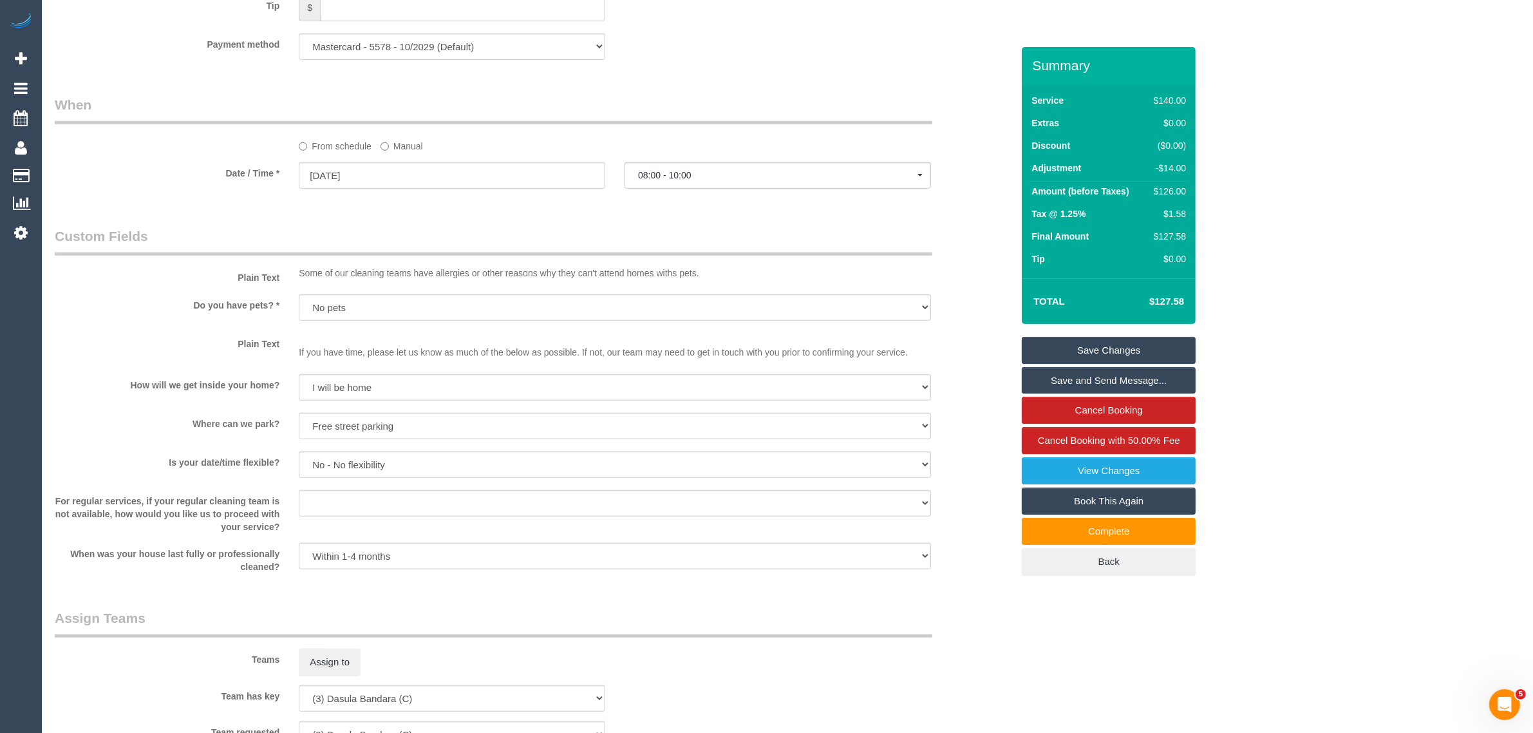
scroll to position [2192, 0]
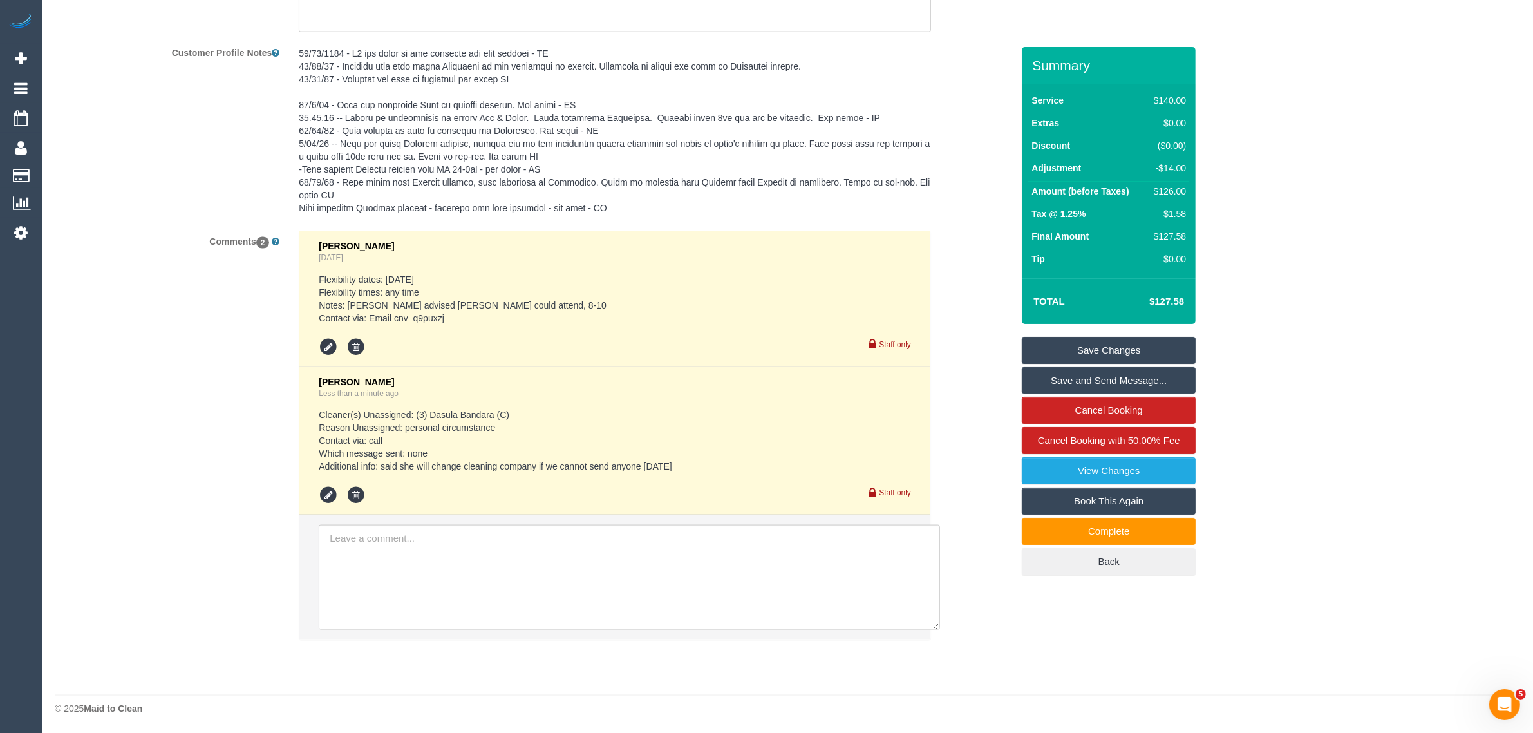
drag, startPoint x: 1117, startPoint y: 345, endPoint x: 1088, endPoint y: 349, distance: 29.9
click at [1117, 345] on link "Save Changes" at bounding box center [1109, 350] width 174 height 27
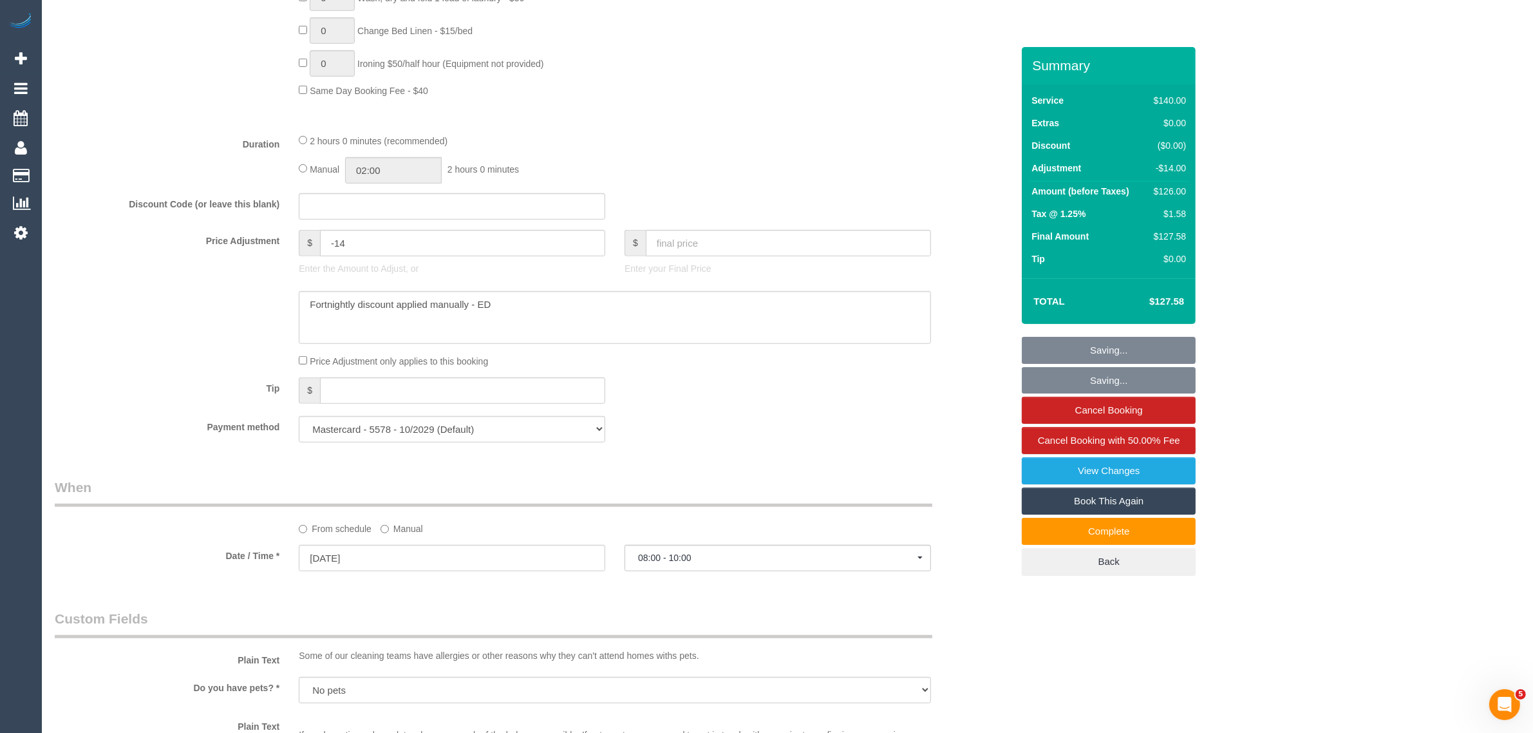
scroll to position [0, 0]
